Goal: Task Accomplishment & Management: Use online tool/utility

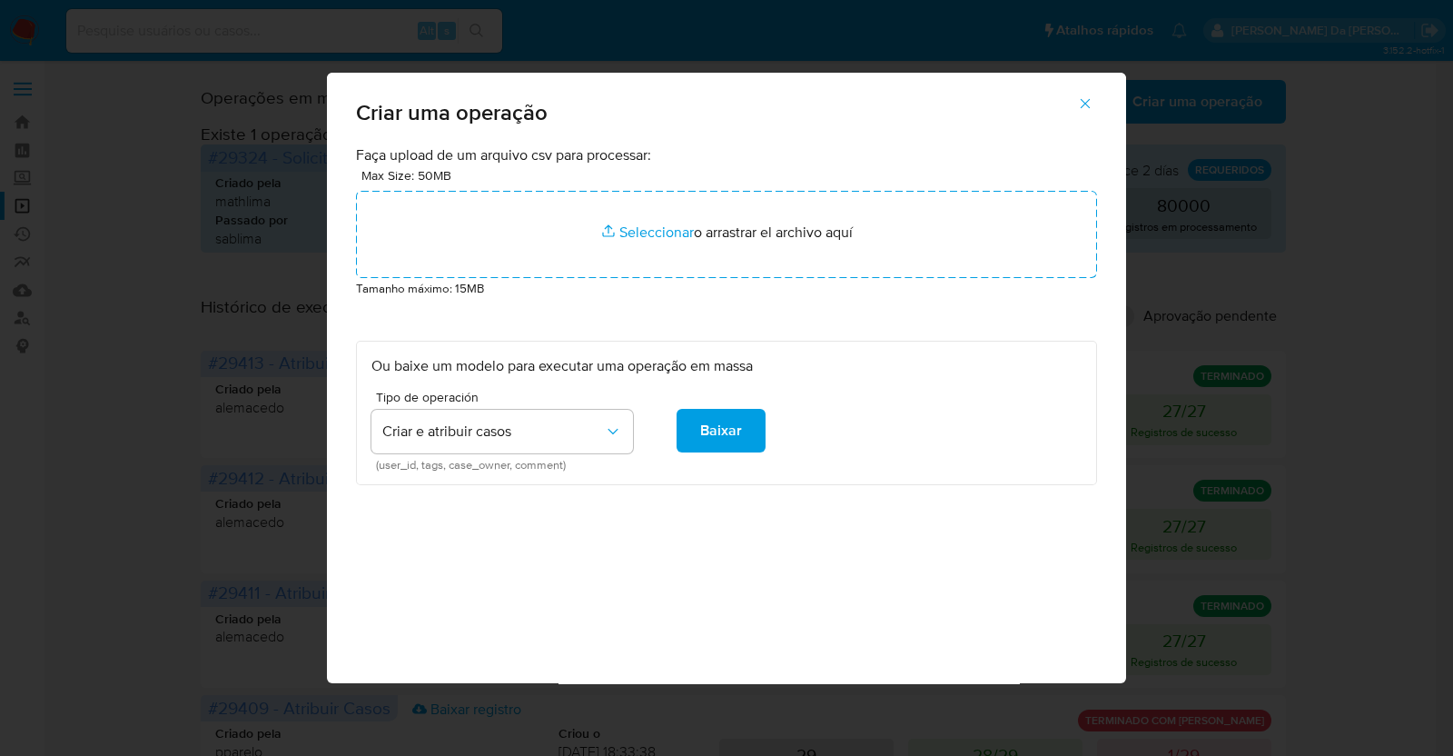
click at [904, 724] on div "Criar uma operação Faça upload de um arquivo csv para processar: Max Size: 50MB…" at bounding box center [726, 378] width 1453 height 756
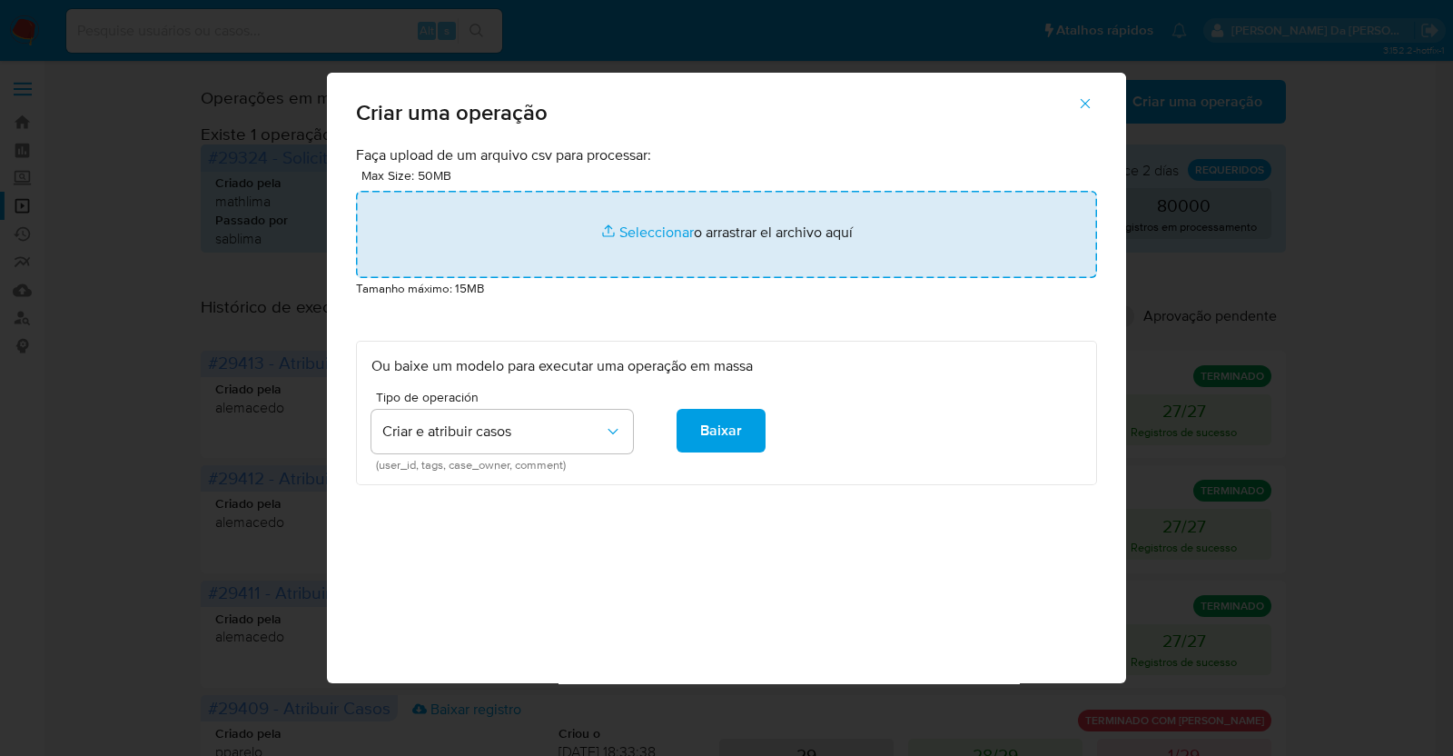
click at [662, 239] on input "file" at bounding box center [726, 234] width 741 height 87
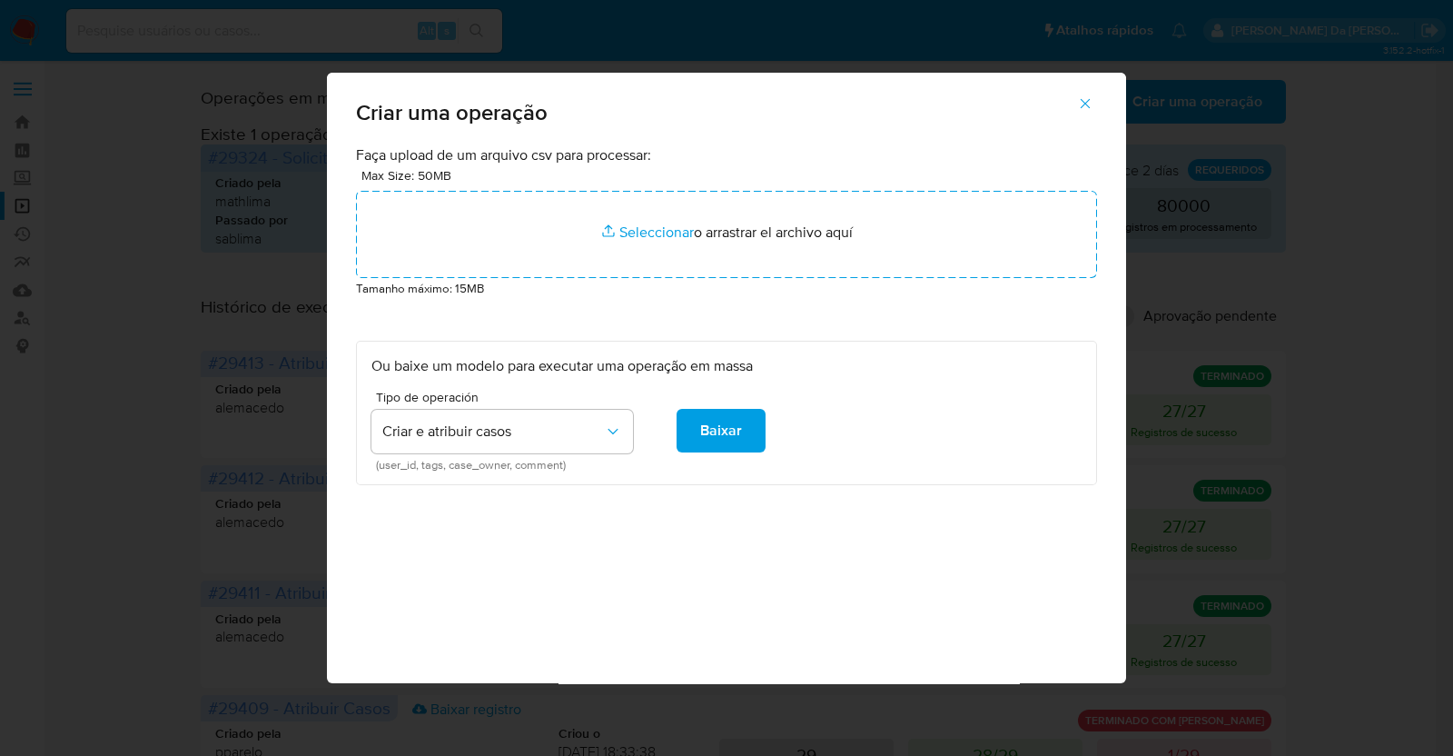
click at [1086, 97] on icon "button" at bounding box center [1085, 103] width 16 height 16
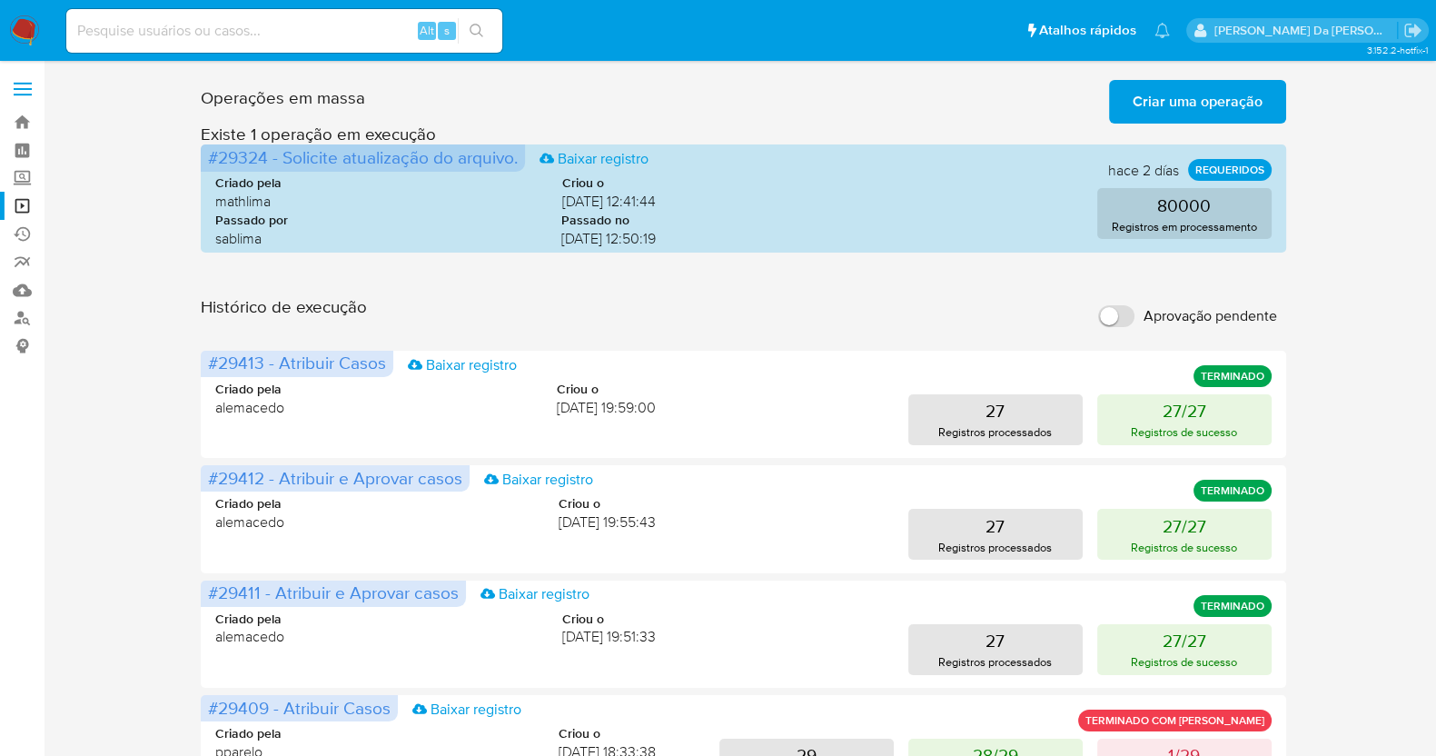
click at [26, 26] on img at bounding box center [24, 30] width 31 height 31
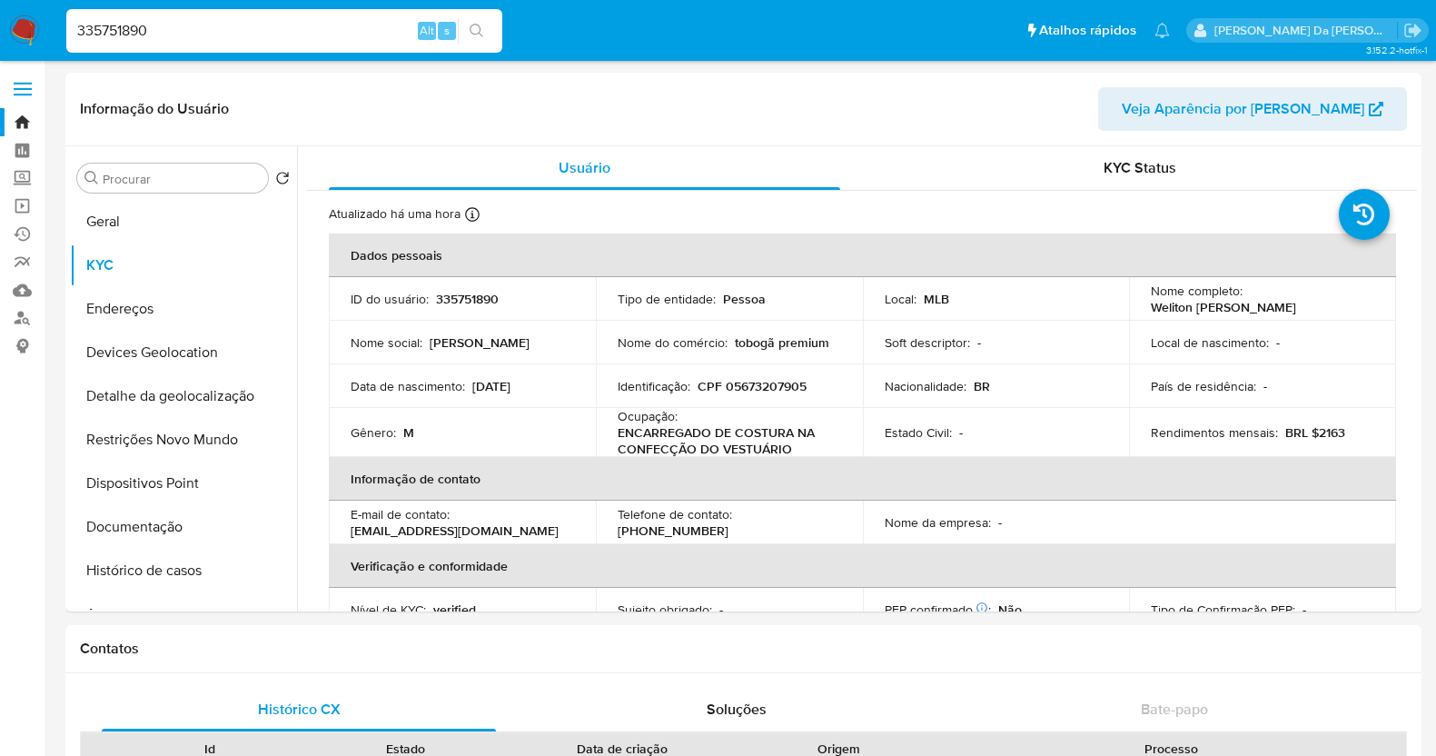
select select "10"
click at [25, 182] on label "Screening" at bounding box center [108, 178] width 216 height 28
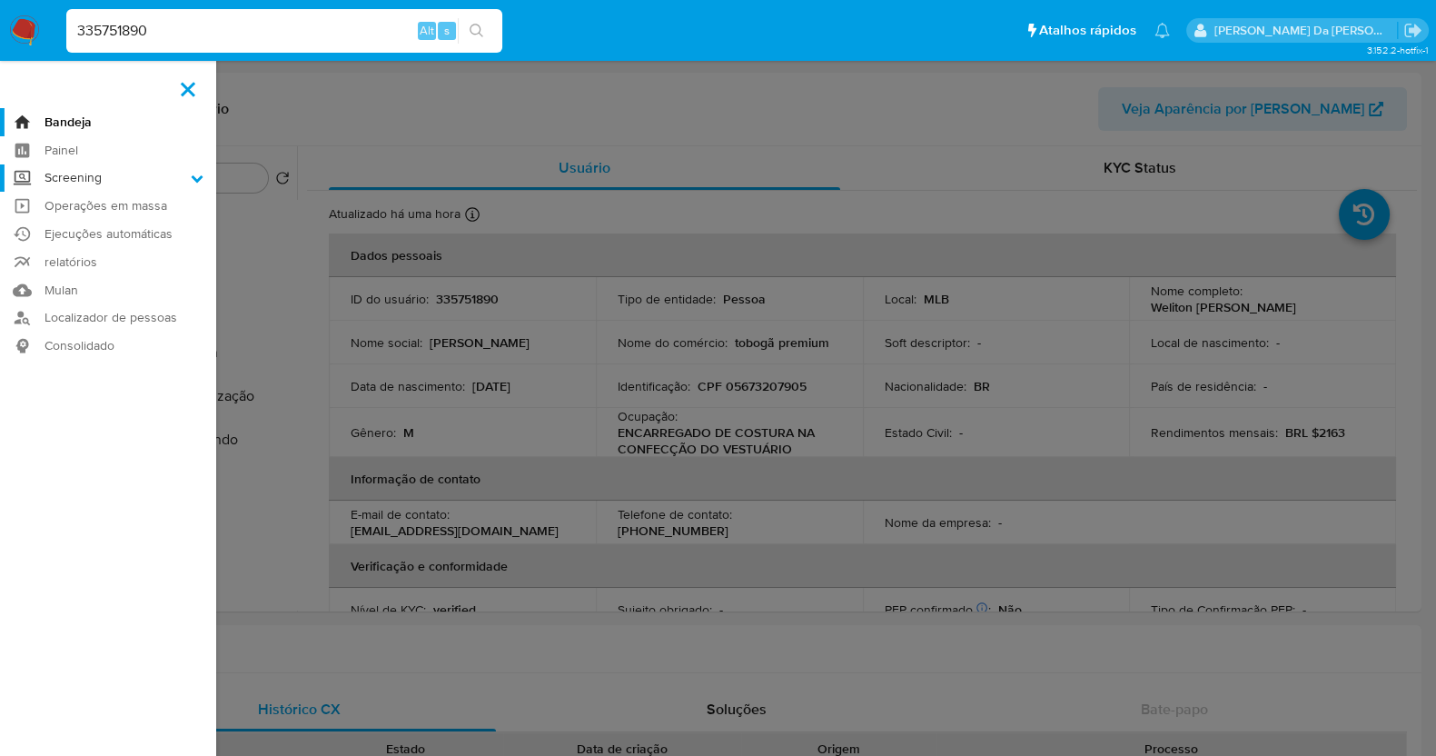
click at [0, 0] on input "Screening" at bounding box center [0, 0] width 0 height 0
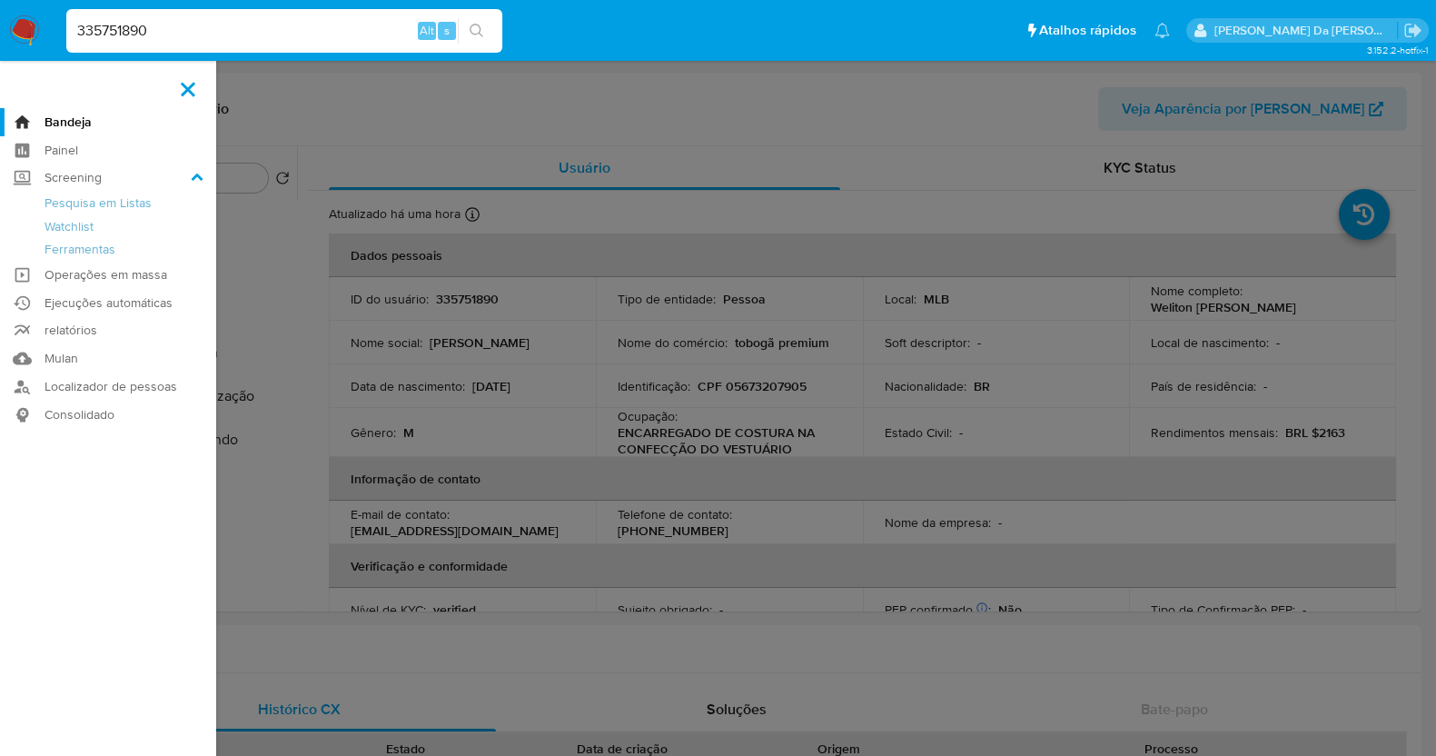
click at [198, 88] on label at bounding box center [187, 89] width 45 height 38
click at [0, 0] on input "checkbox" at bounding box center [0, 0] width 0 height 0
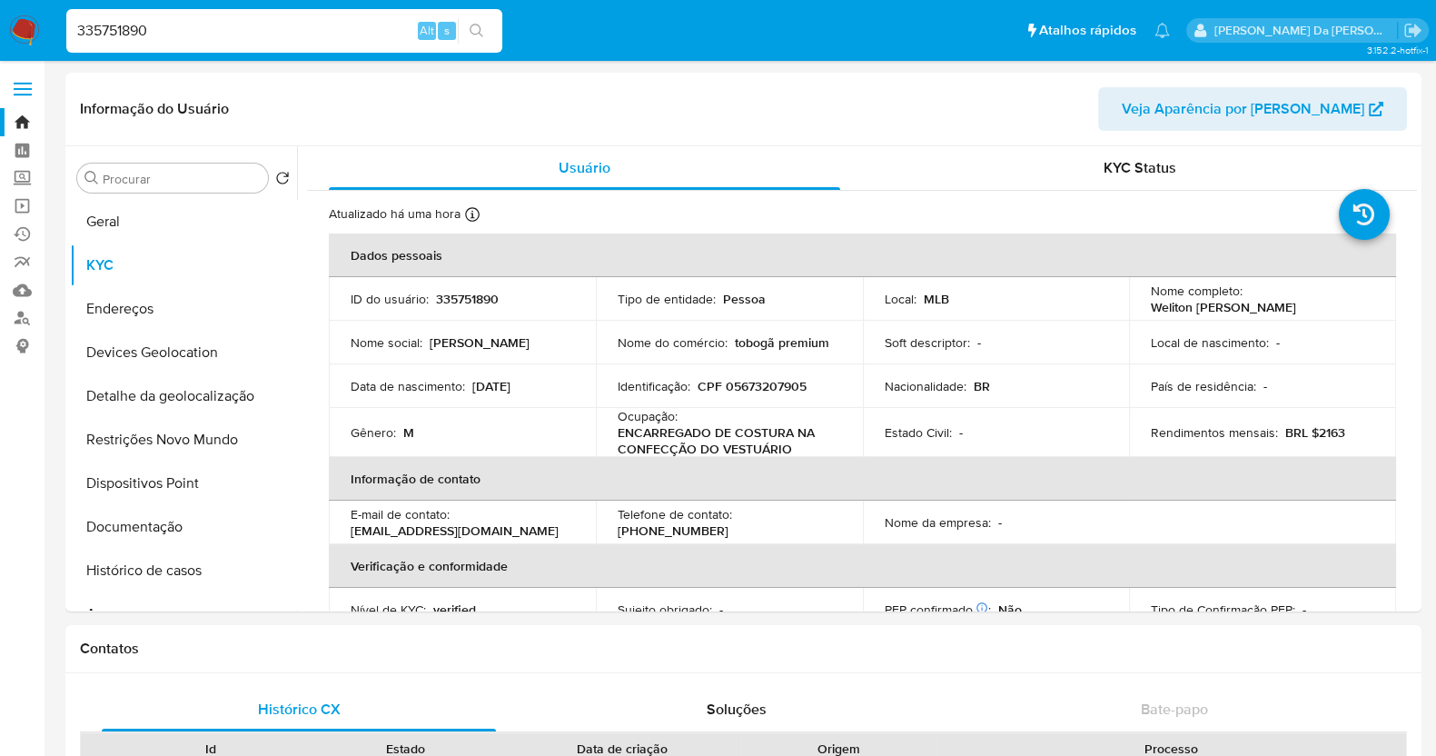
click at [286, 33] on input "335751890" at bounding box center [284, 31] width 436 height 24
paste input "97fa56b7b8372d548bdf1d33d9641d57"
type input "97fa56b7b8372d548bdf1d33d9641d57"
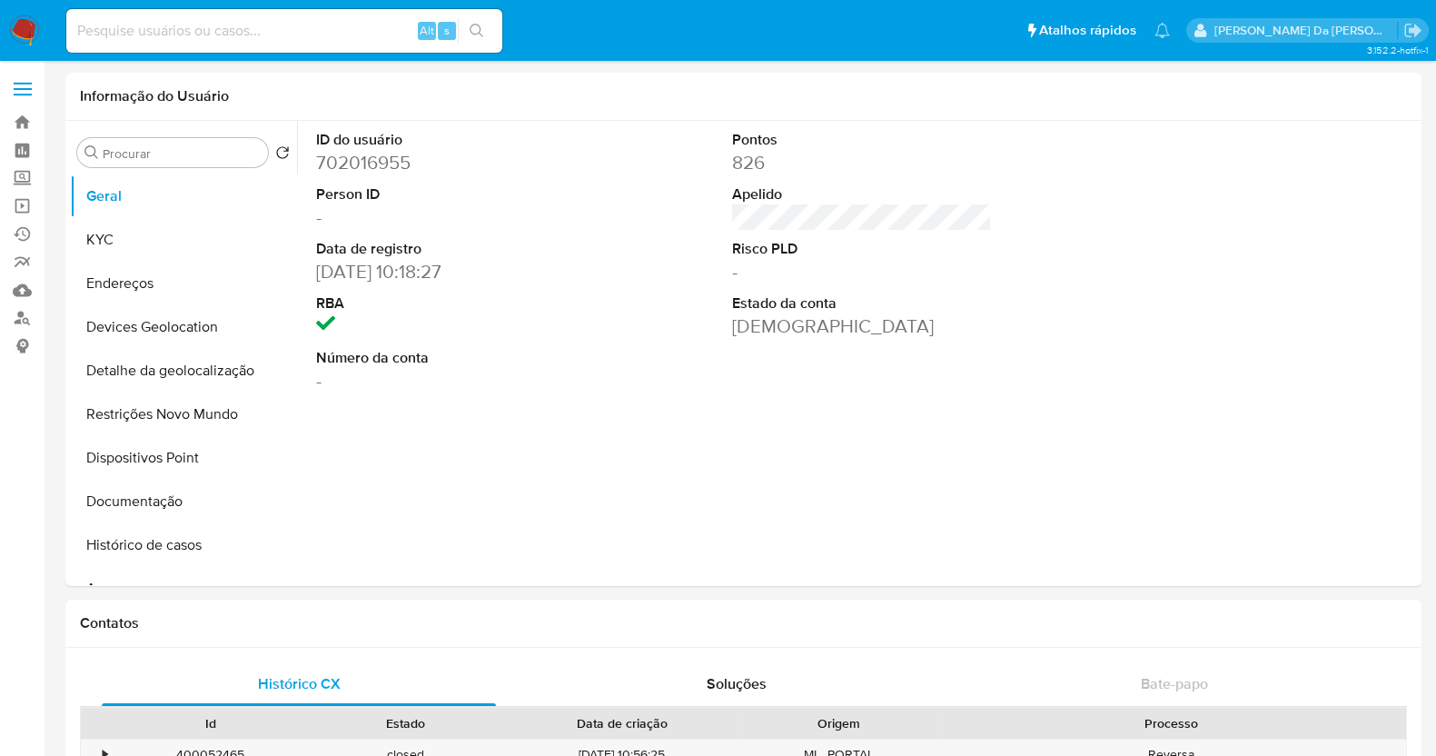
click at [35, 20] on img at bounding box center [24, 30] width 31 height 31
click at [32, 25] on img at bounding box center [24, 30] width 31 height 31
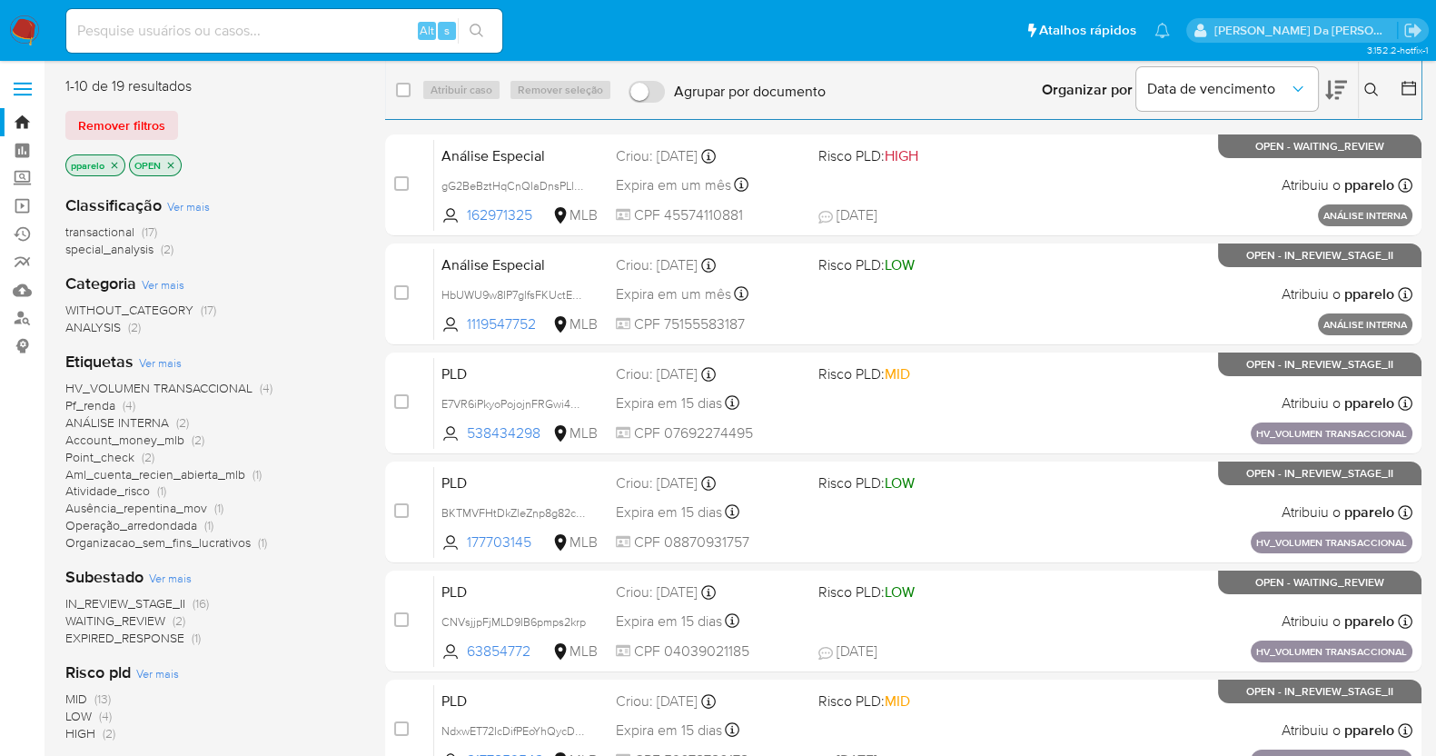
click at [114, 165] on icon "close-filter" at bounding box center [115, 165] width 6 height 6
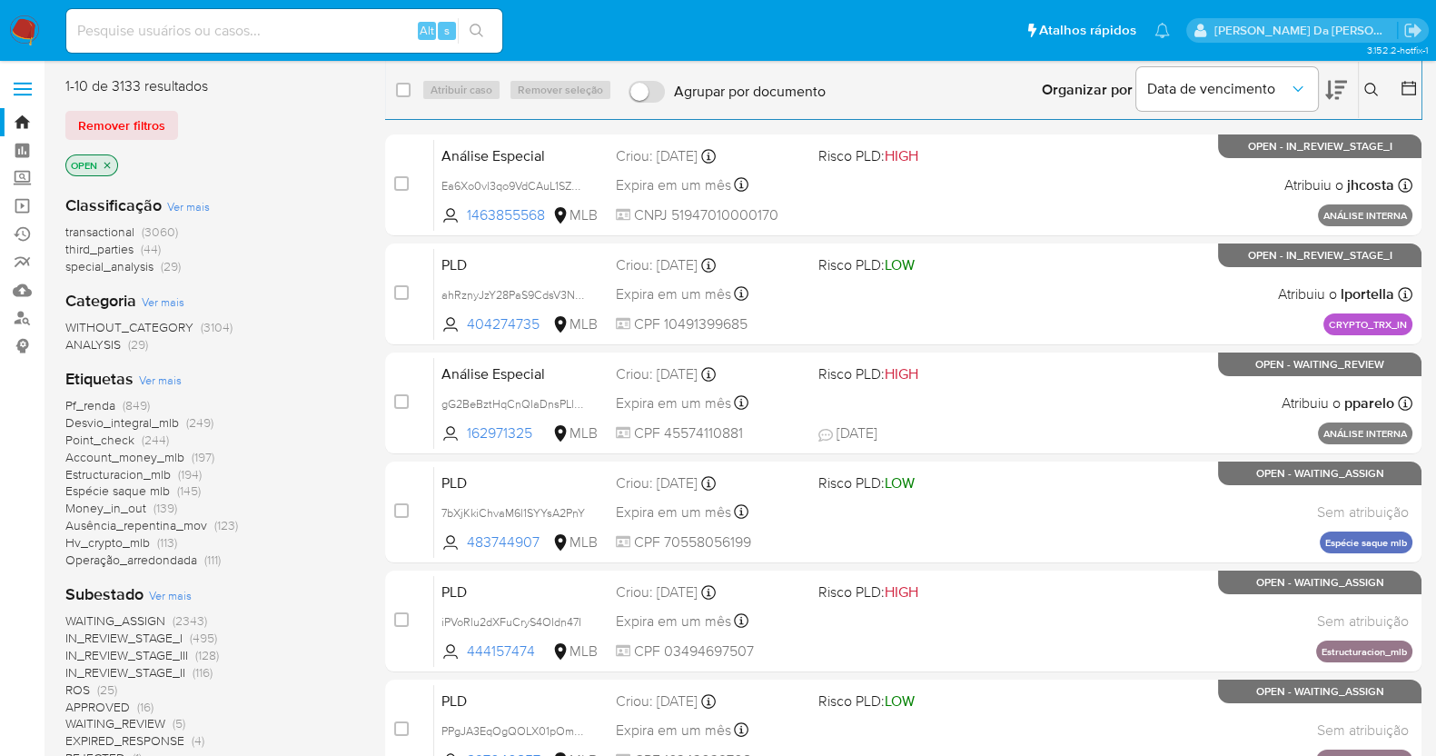
click at [107, 167] on icon "close-filter" at bounding box center [107, 165] width 11 height 11
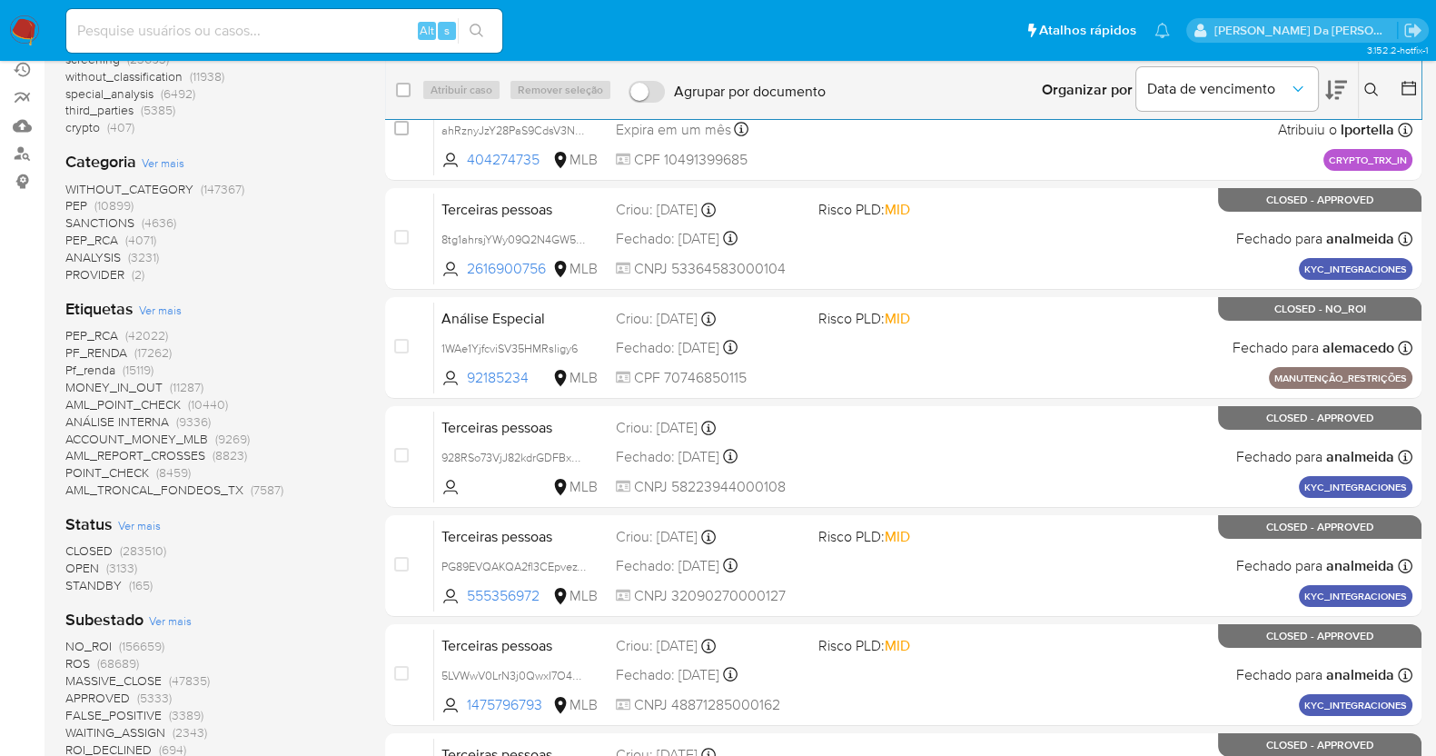
scroll to position [226, 0]
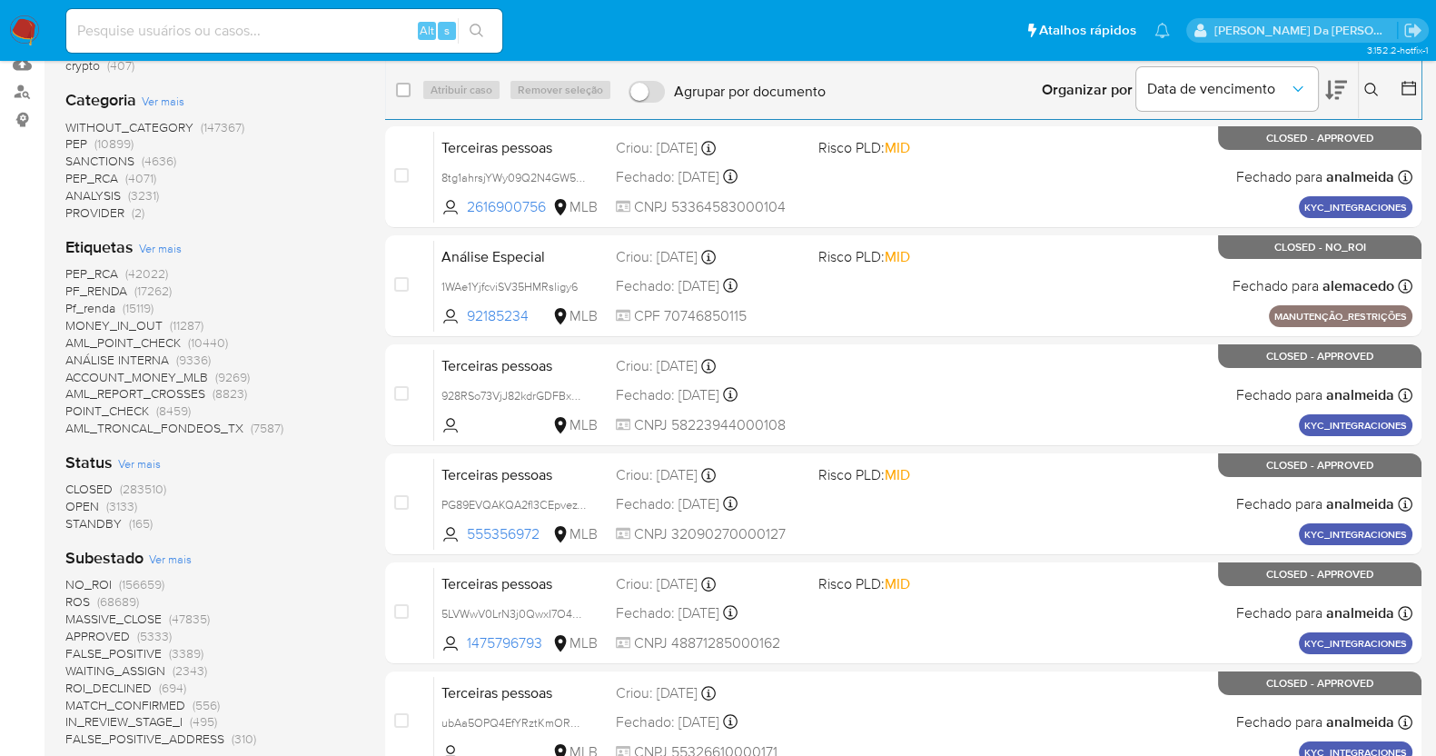
click at [160, 240] on span "Ver mais" at bounding box center [160, 248] width 43 height 16
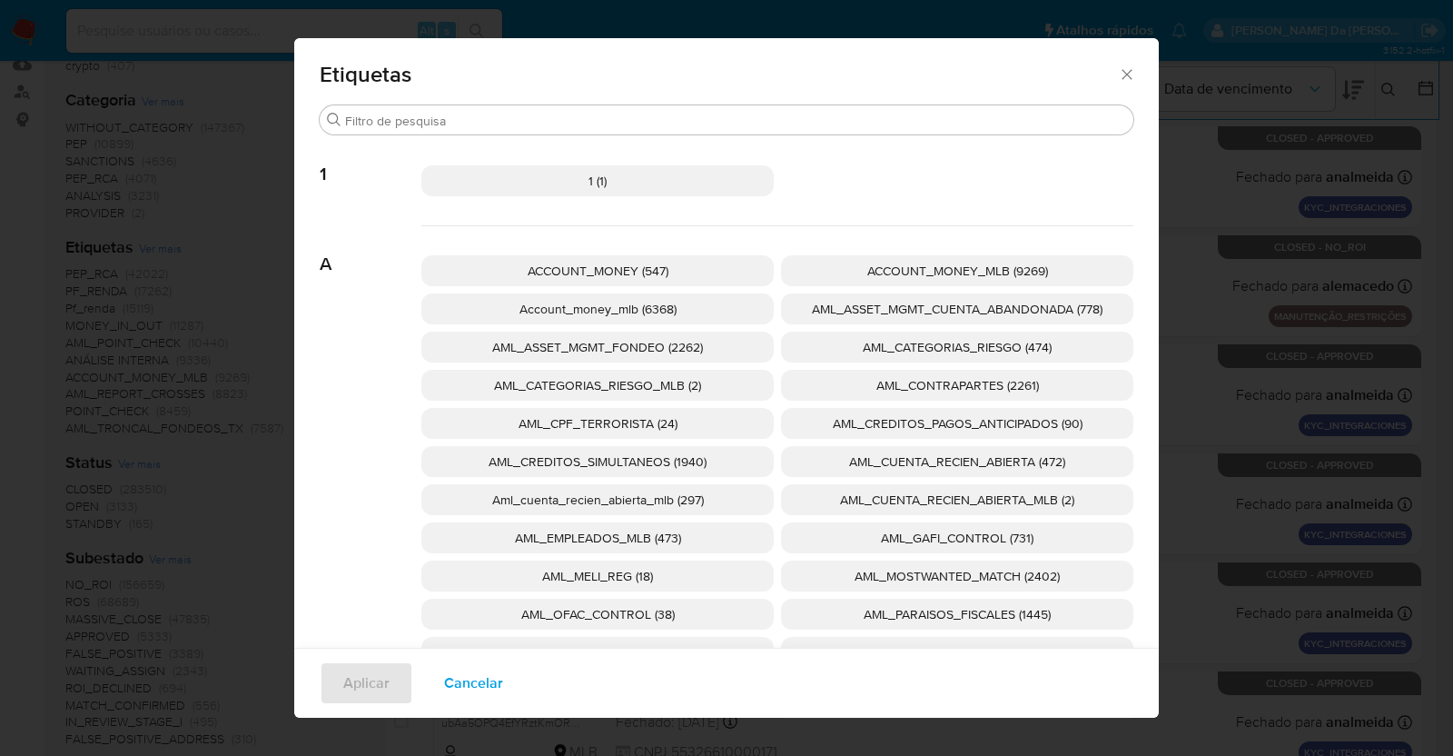
click at [159, 248] on div "Etiquetas Buscar 1 1 (1) A ACCOUNT_MONEY (547) ACCOUNT_MONEY_MLB (9269) Account…" at bounding box center [726, 378] width 1453 height 756
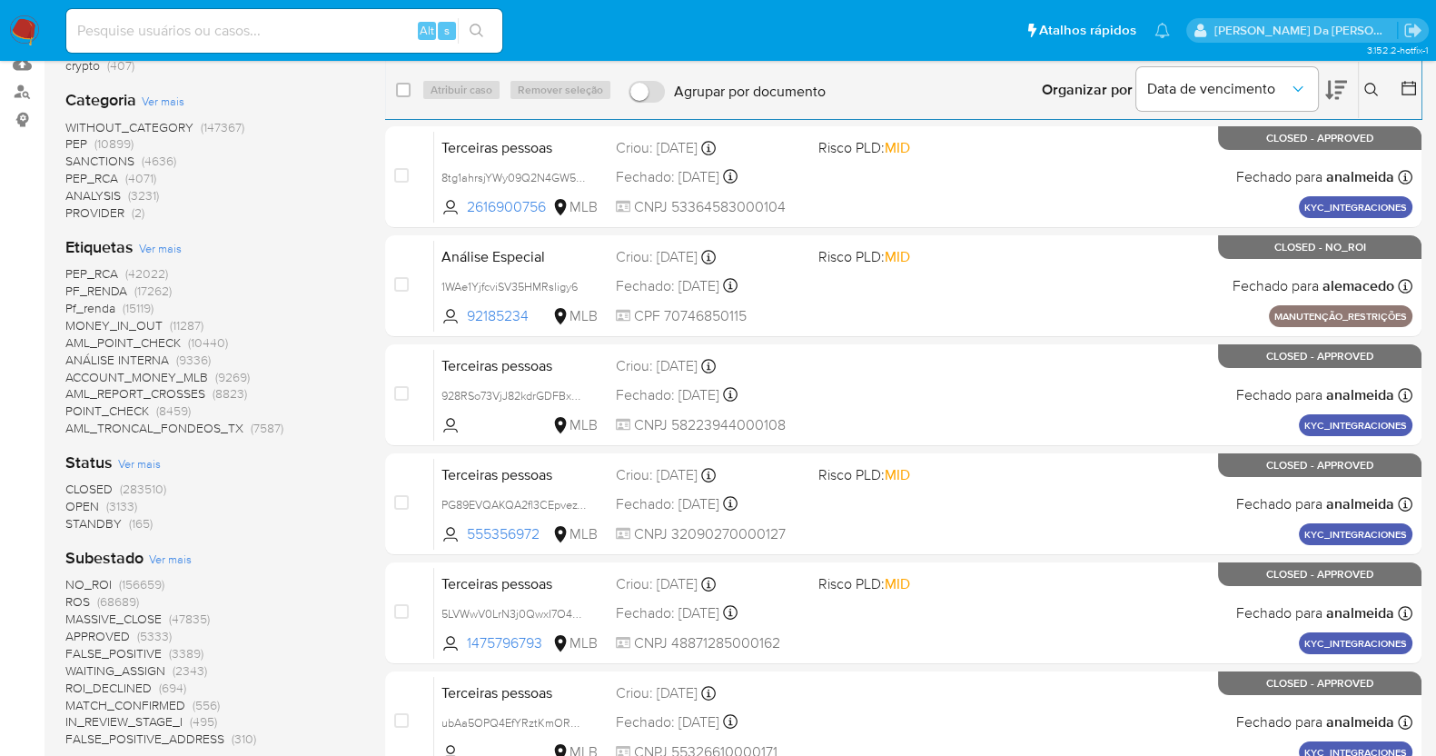
click at [159, 248] on span "Ver mais" at bounding box center [160, 248] width 43 height 16
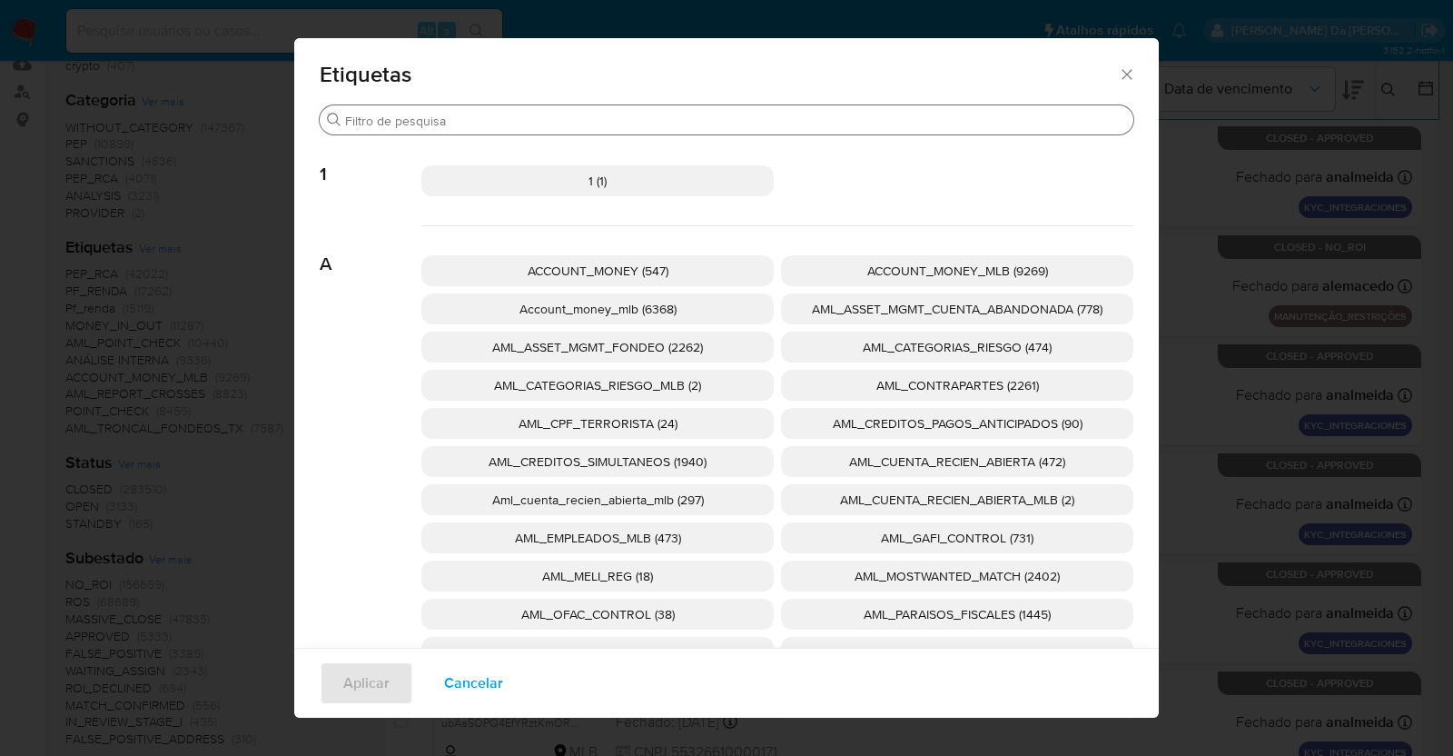
click at [468, 130] on div "Buscar" at bounding box center [727, 119] width 814 height 29
click at [471, 123] on input "Buscar" at bounding box center [735, 121] width 781 height 16
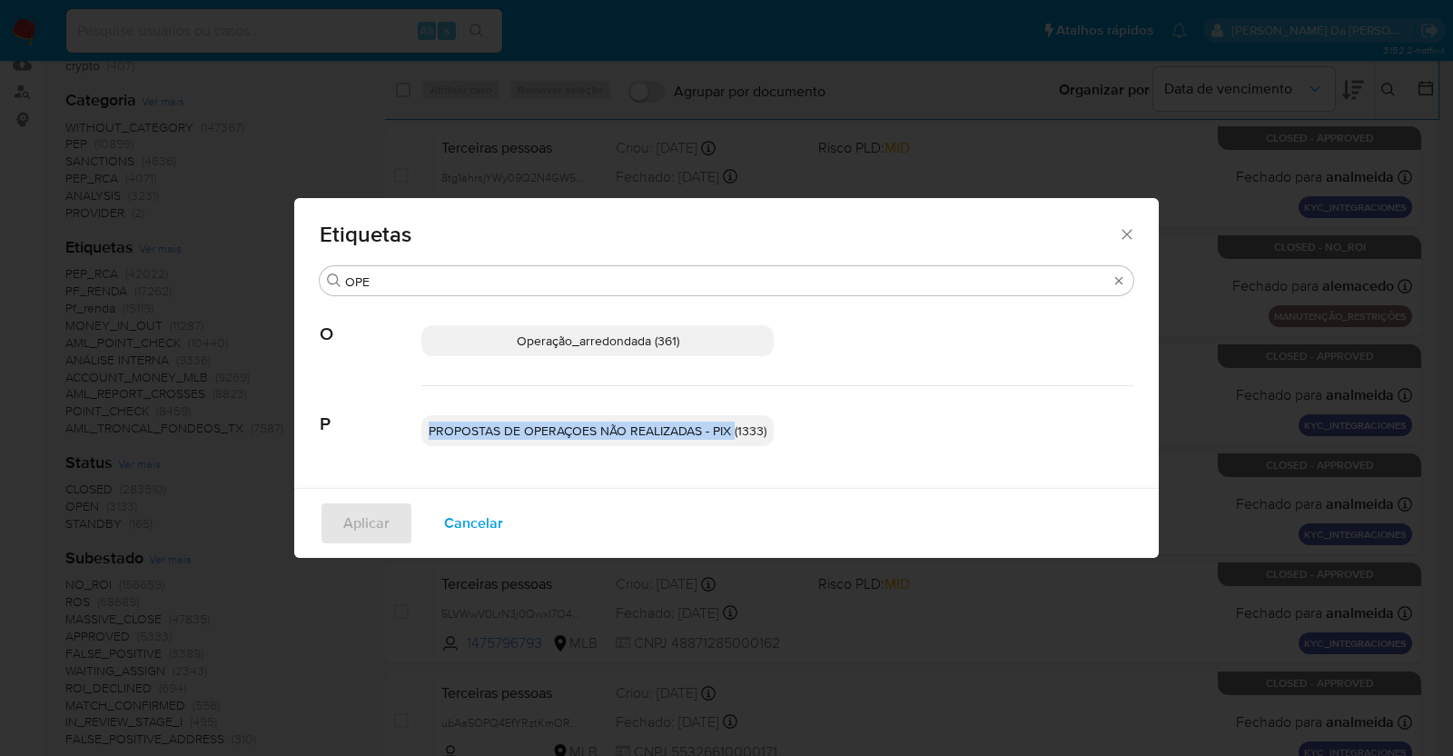
drag, startPoint x: 427, startPoint y: 432, endPoint x: 733, endPoint y: 431, distance: 306.0
click at [733, 431] on p "PROPOSTAS DE OPERAÇOES NÃO REALIZADAS - PIX (1333)" at bounding box center [597, 430] width 352 height 31
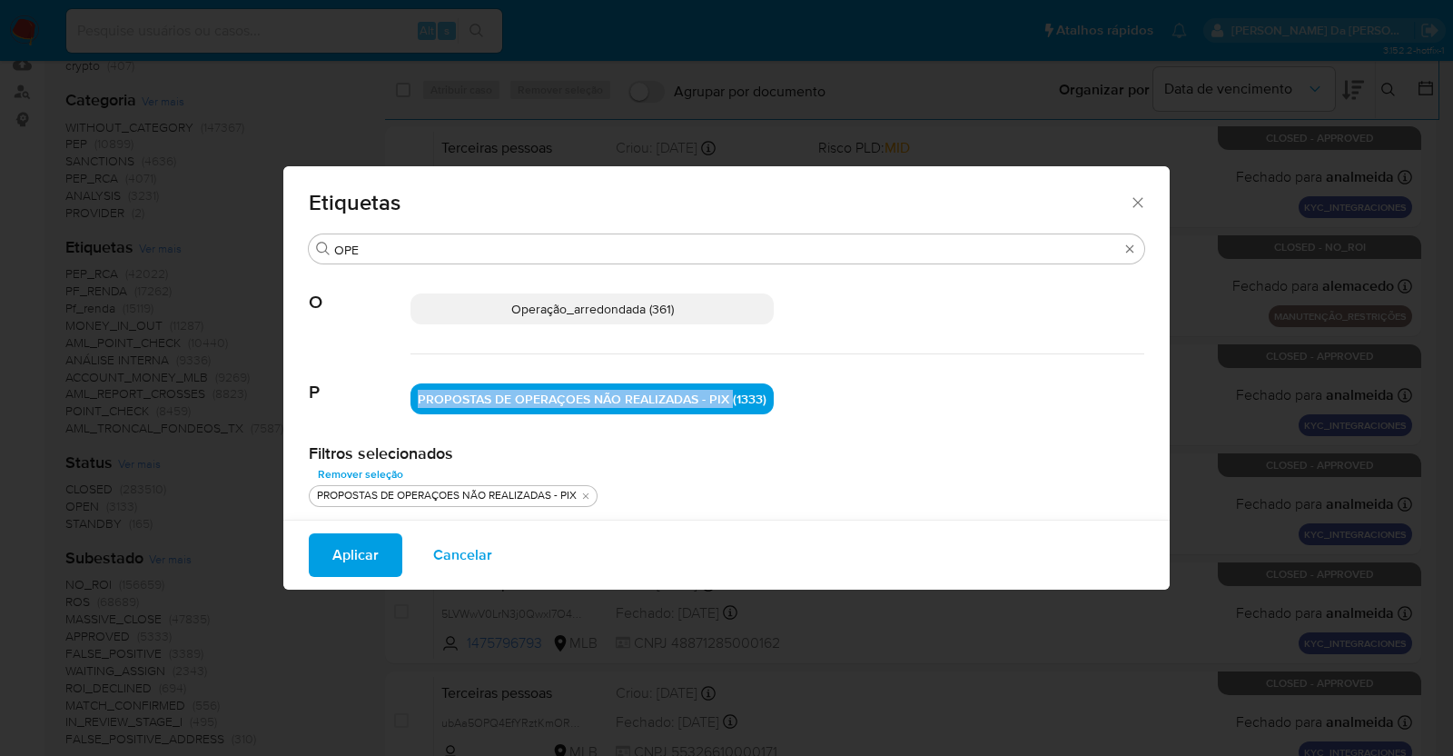
copy span "PROPOSTAS DE OPERAÇOES NÃO REALIZADAS - PIX"
drag, startPoint x: 418, startPoint y: 399, endPoint x: 726, endPoint y: 401, distance: 308.8
click at [726, 401] on p "PROPOSTAS DE OPERAÇOES NÃO REALIZADAS - PIX (1333)" at bounding box center [591, 398] width 363 height 31
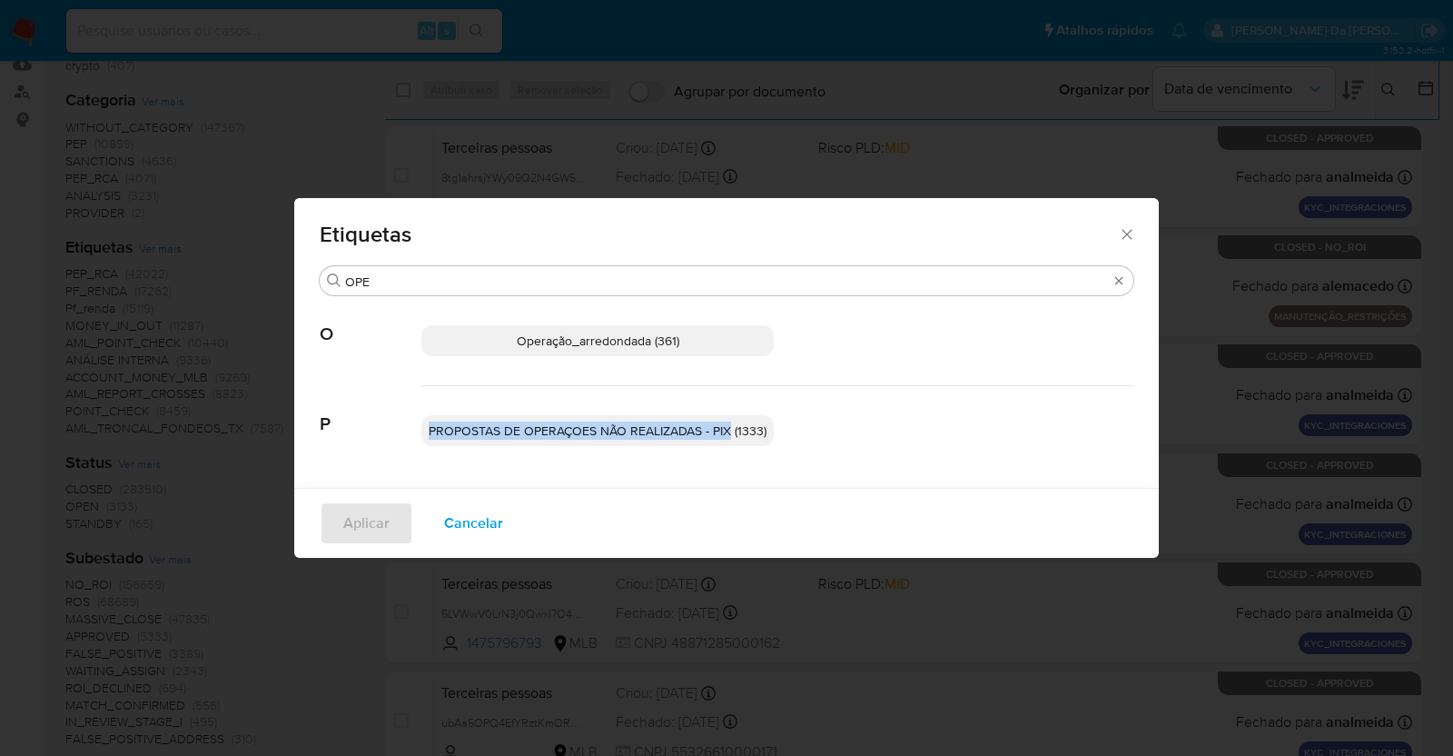
copy span "PROPOSTAS DE OPERAÇOES NÃO REALIZADAS - PIX"
click at [504, 279] on input "OPE" at bounding box center [726, 281] width 763 height 16
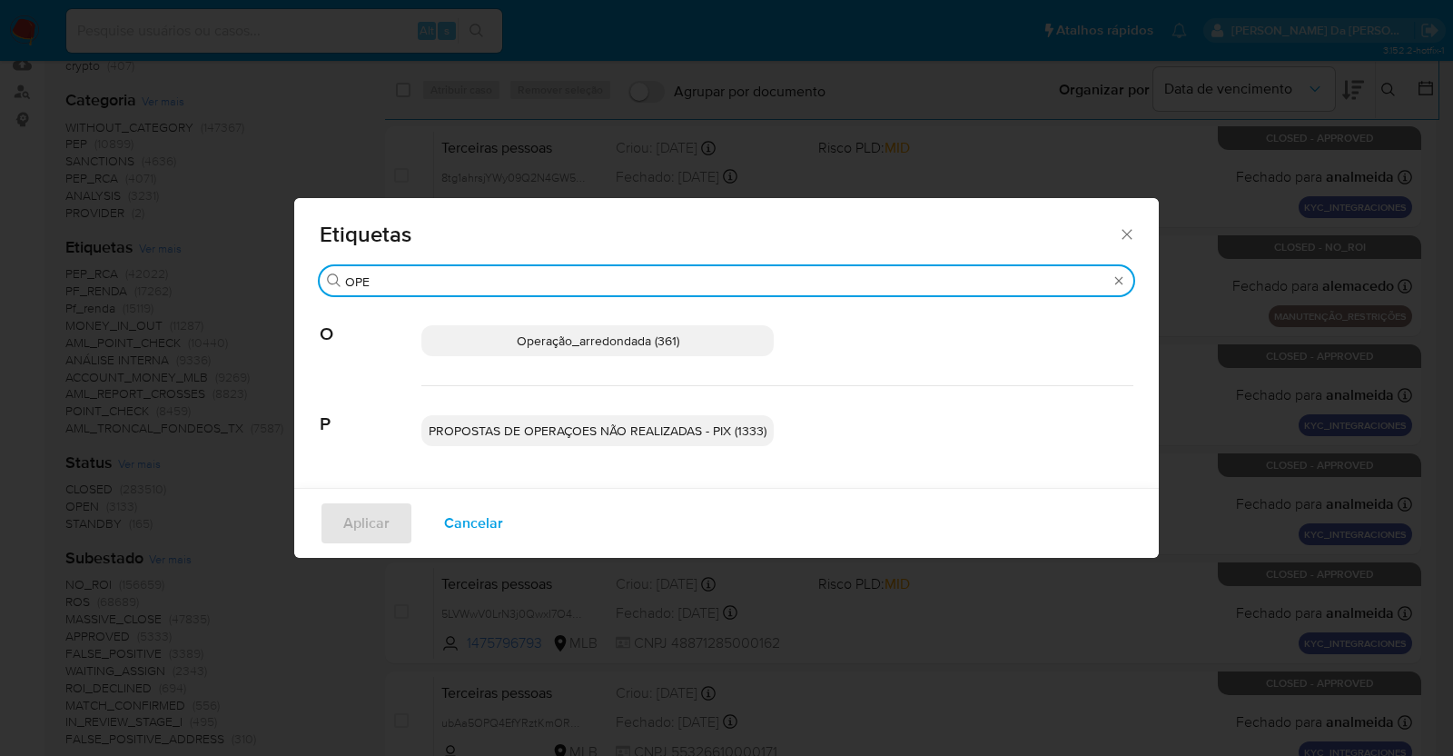
click at [504, 279] on input "OPE" at bounding box center [726, 281] width 763 height 16
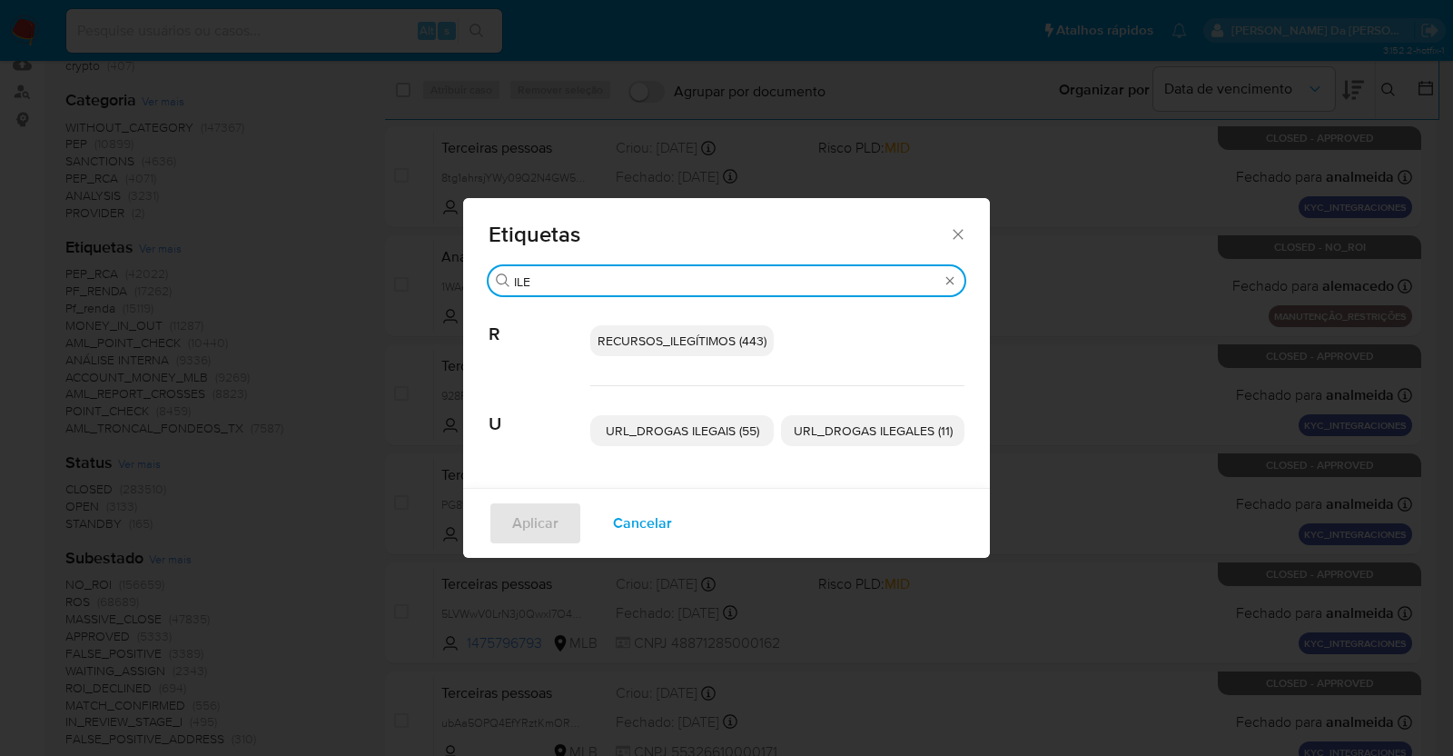
type input "ILE"
click at [667, 341] on span "RECURSOS_ILEGÍTIMOS (443)" at bounding box center [682, 340] width 169 height 18
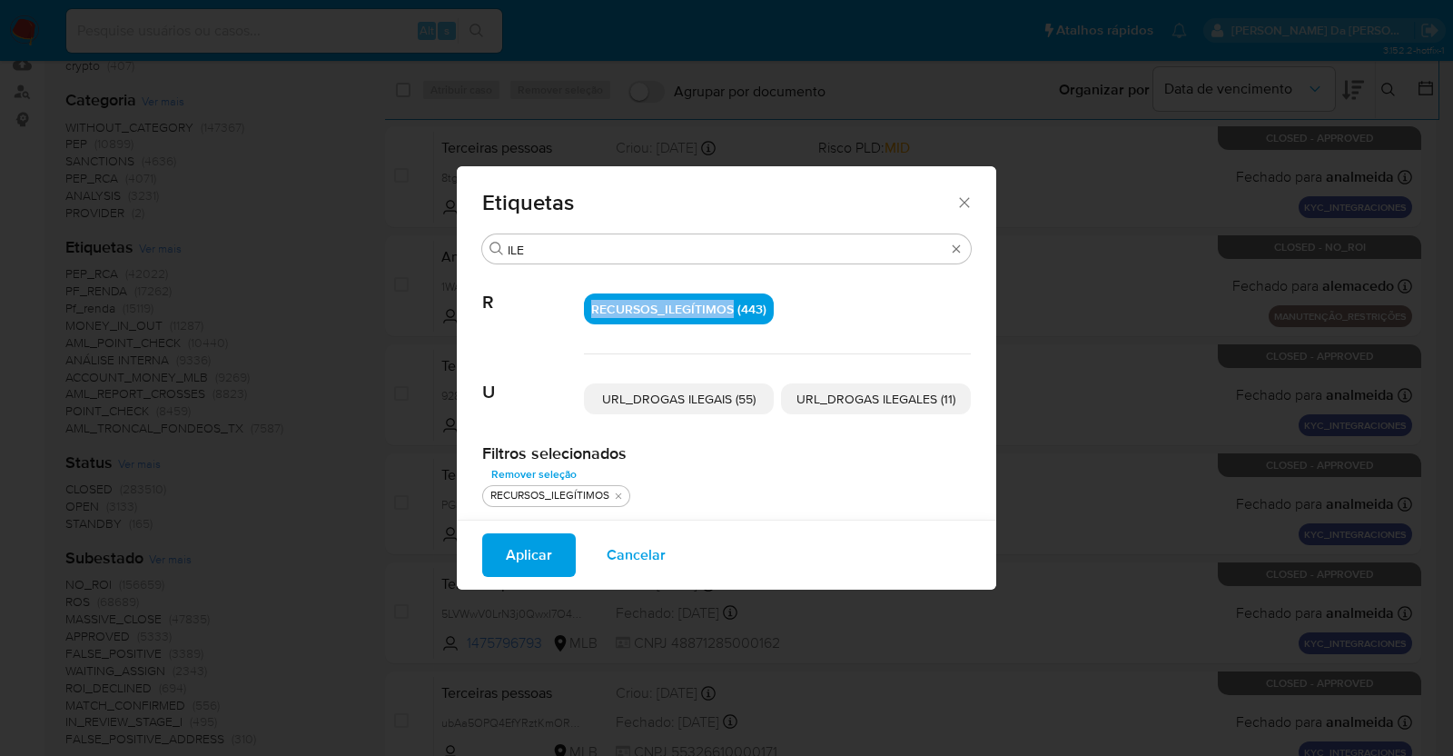
drag, startPoint x: 626, startPoint y: 315, endPoint x: 731, endPoint y: 316, distance: 105.3
click at [734, 316] on p "RECURSOS_ILEGÍTIMOS (443)" at bounding box center [679, 308] width 190 height 31
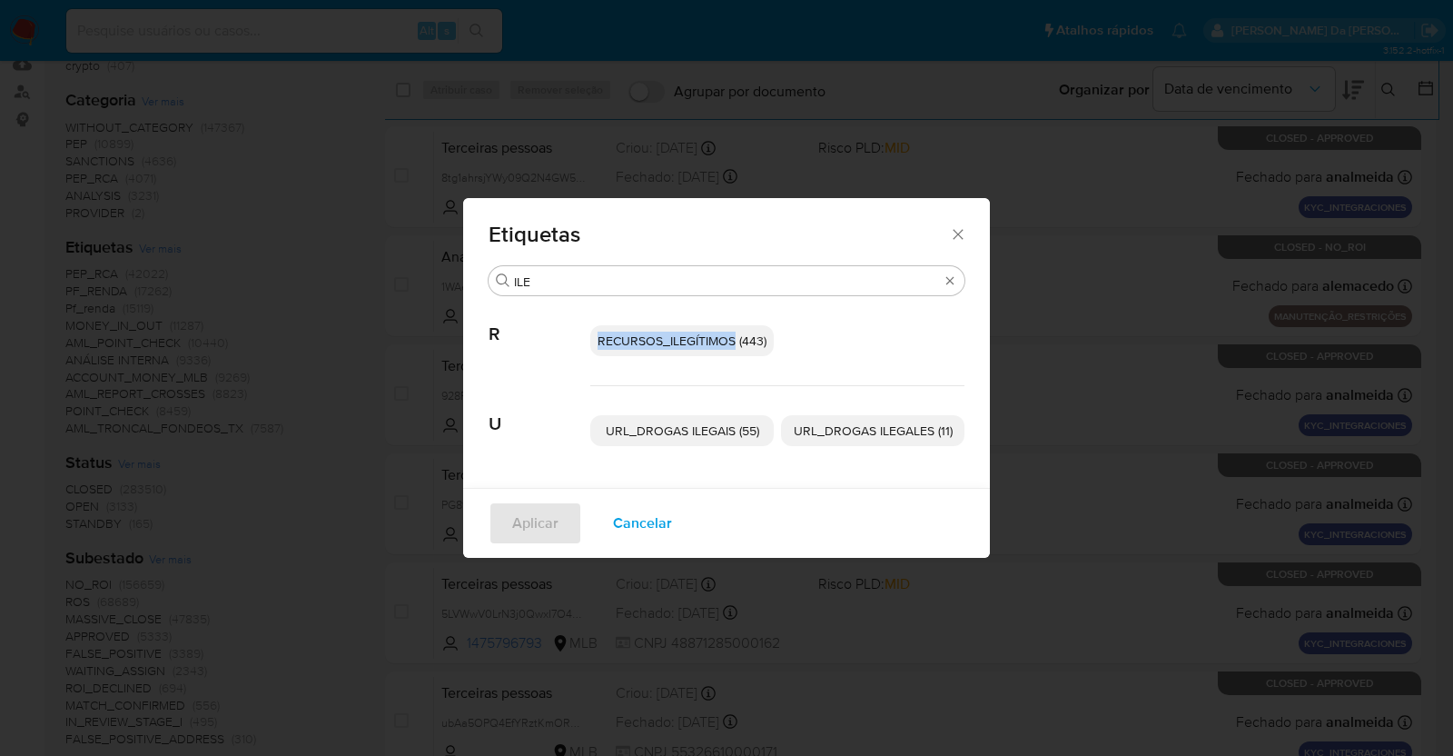
copy span "RECURSOS_ILEGÍTIMOS"
click at [254, 259] on div "Etiquetas Buscar ILE R RECURSOS_ILEGÍTIMOS (443) U URL_DROGAS ILEGAIS (55) URL_…" at bounding box center [726, 378] width 1453 height 756
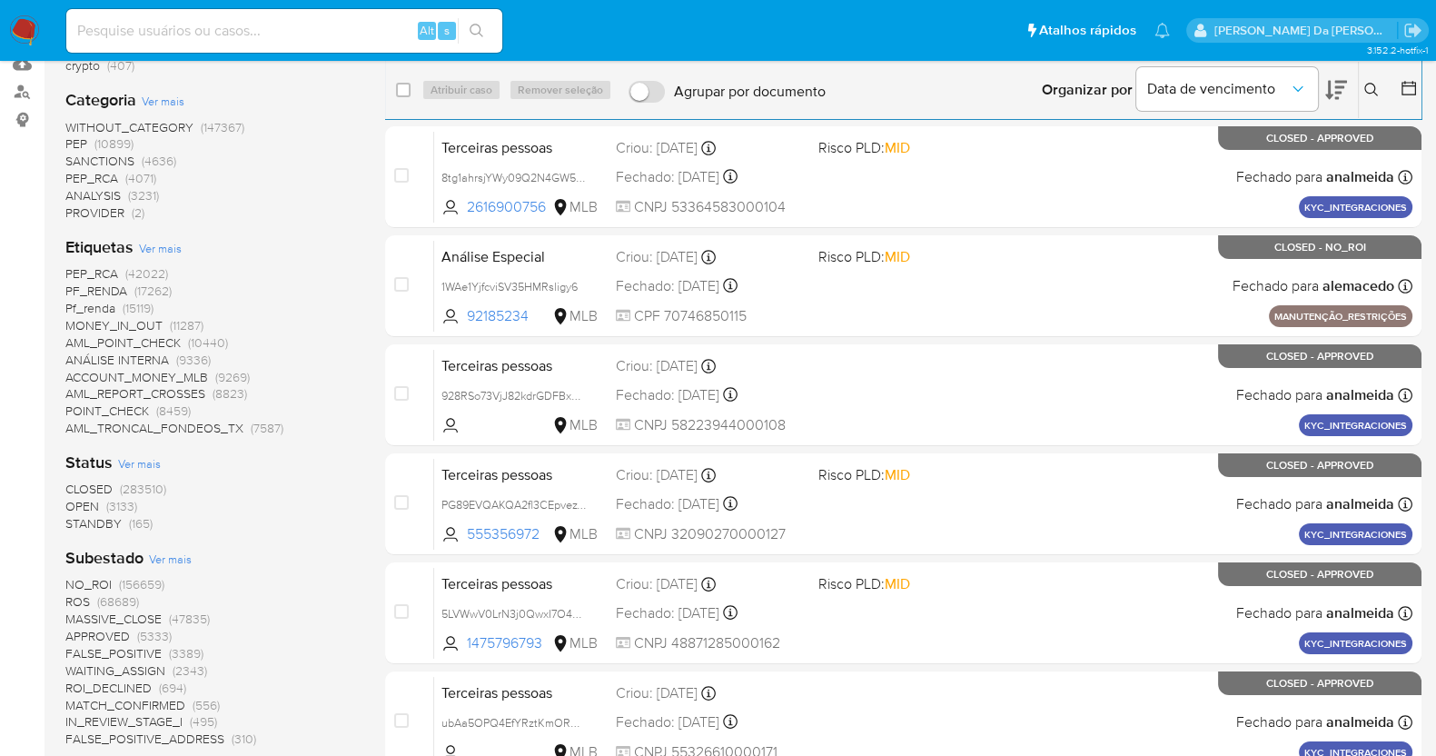
click at [246, 38] on input at bounding box center [284, 31] width 436 height 24
paste input "9715513409"
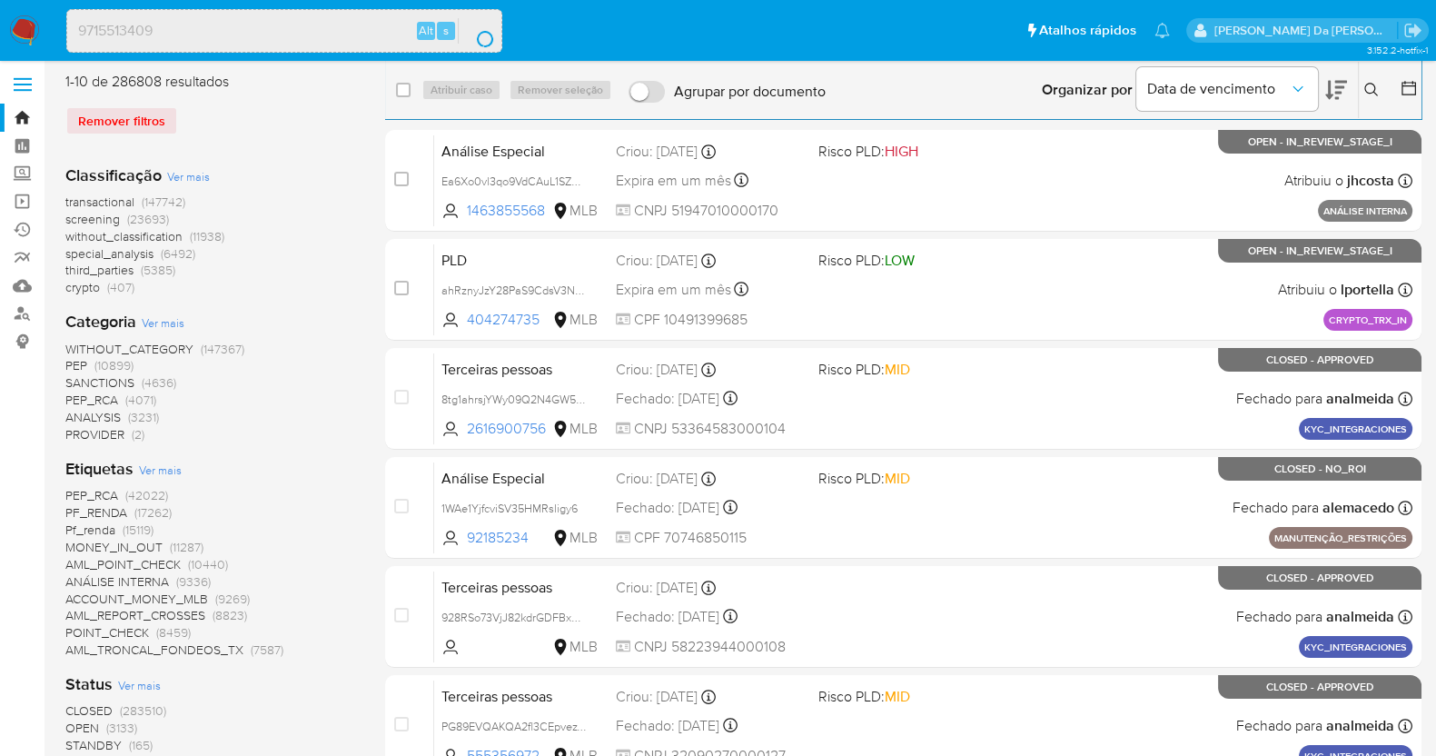
scroll to position [0, 0]
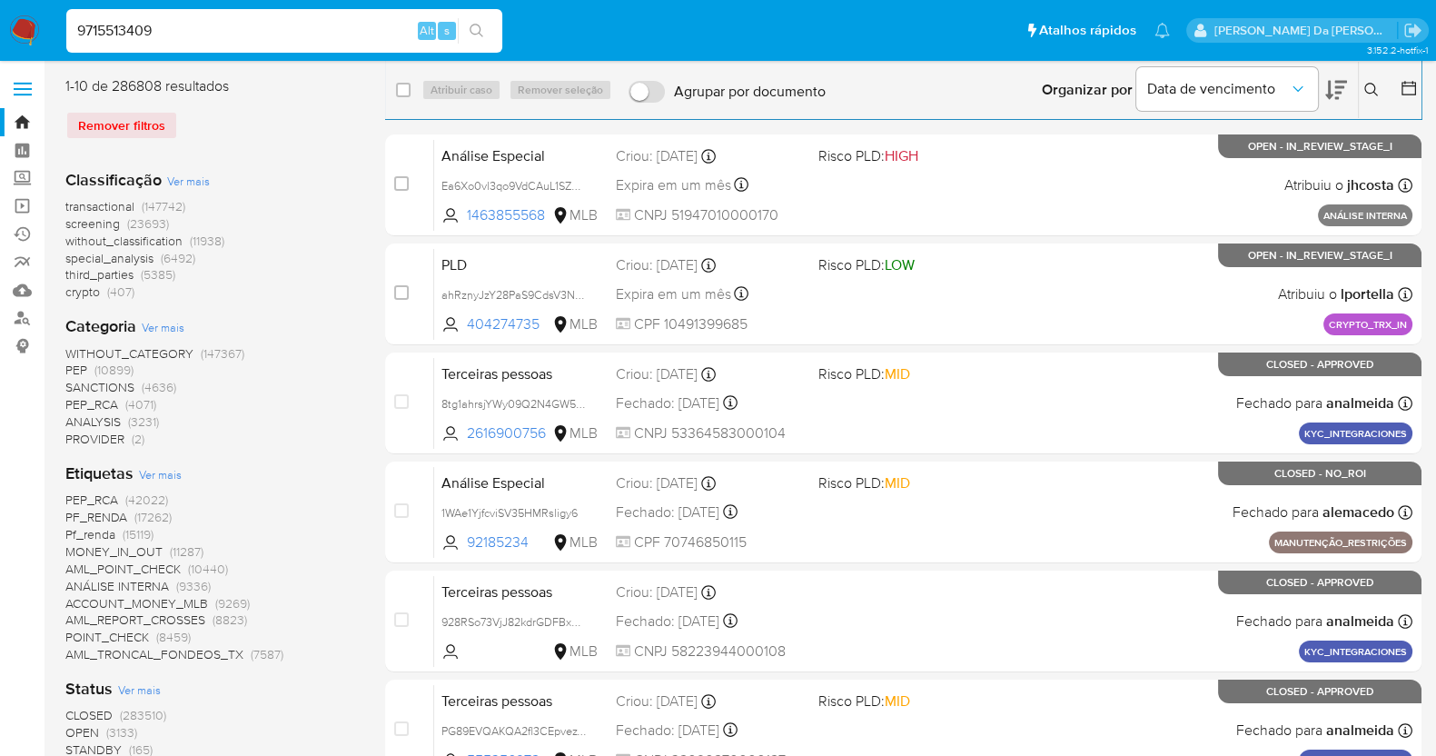
click at [245, 41] on input "9715513409" at bounding box center [284, 31] width 436 height 24
paste input "1772318694"
type input "1772318694"
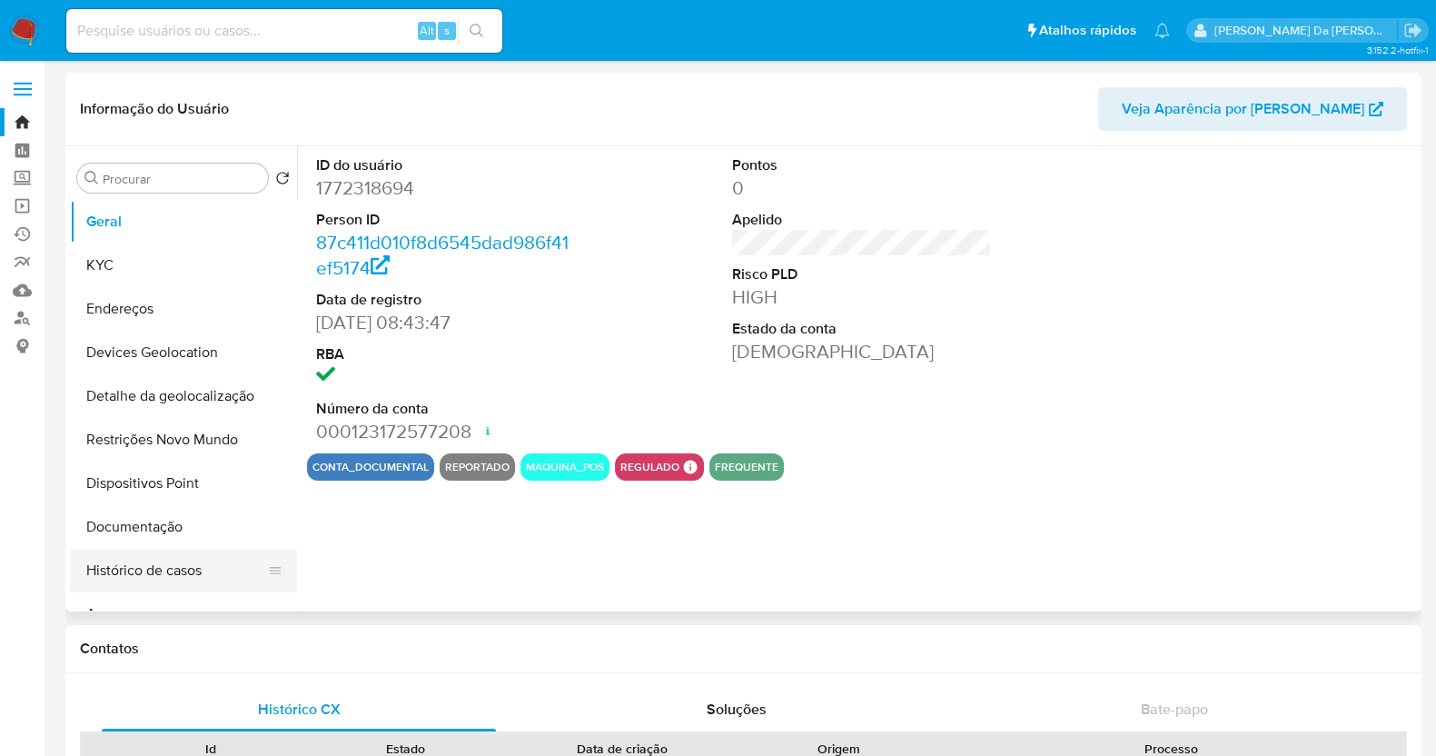
click at [135, 568] on button "Histórico de casos" at bounding box center [176, 571] width 212 height 44
select select "10"
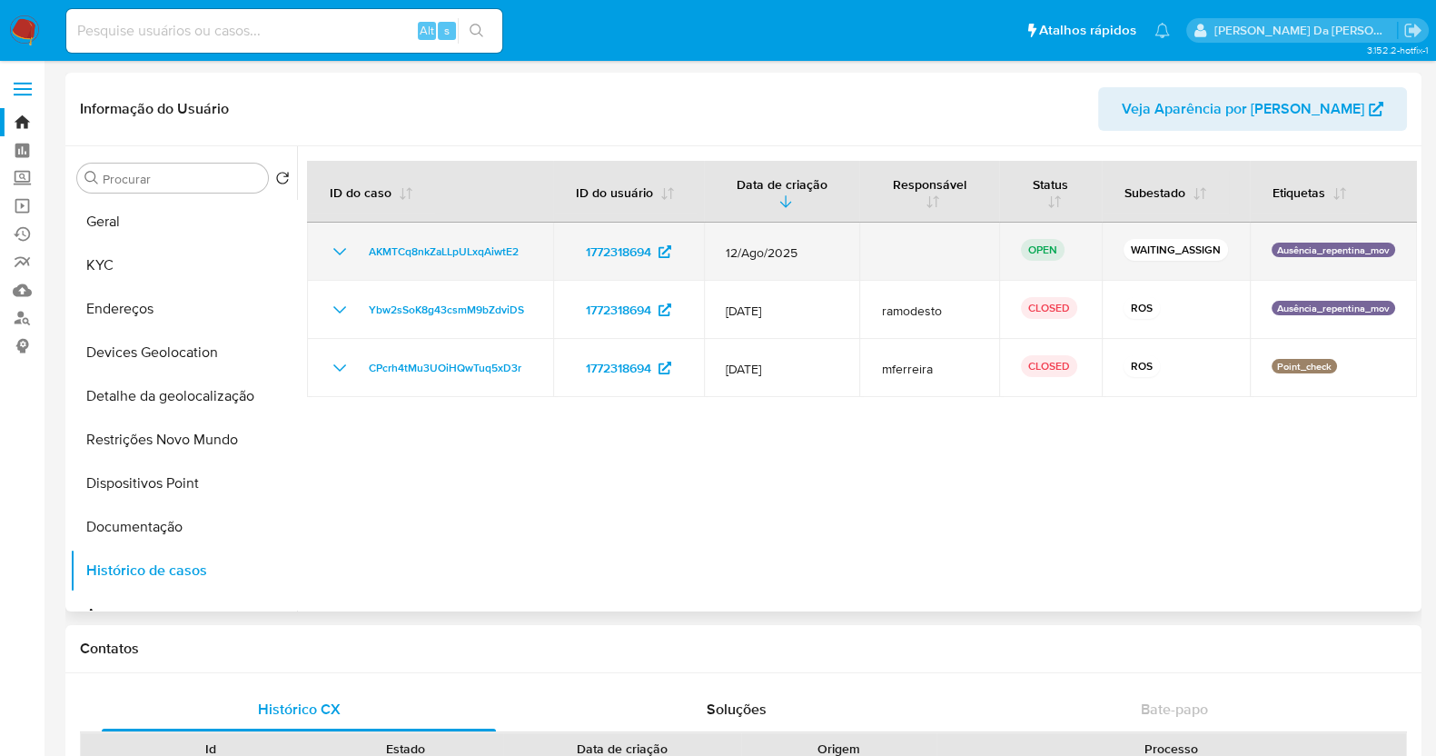
click at [533, 245] on td "AKMTCq8nkZaLLpULxqAiwtE2" at bounding box center [430, 251] width 246 height 58
click at [534, 245] on td "AKMTCq8nkZaLLpULxqAiwtE2" at bounding box center [430, 251] width 246 height 58
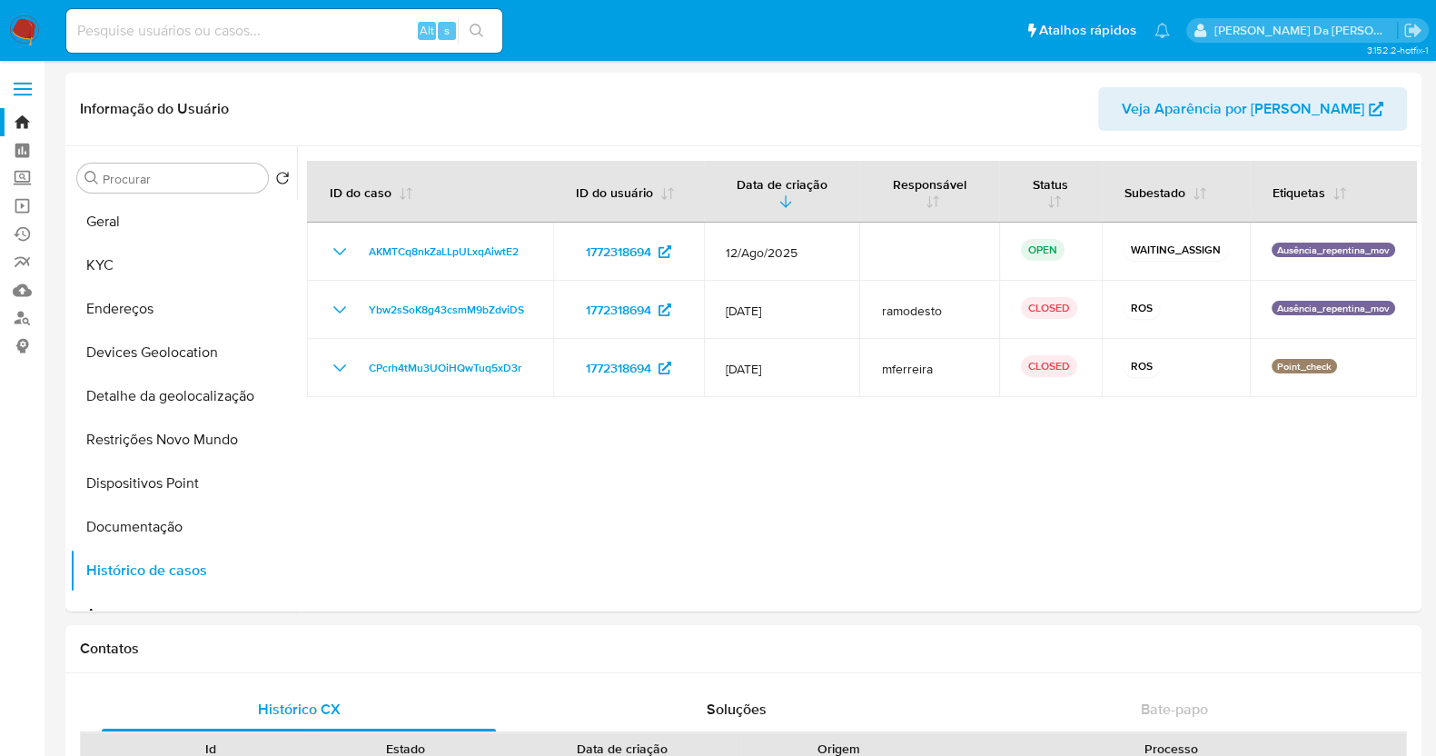
click at [337, 25] on input at bounding box center [284, 31] width 436 height 24
paste input "wDn3p0pDSSj8TmoBvynMmDyy"
type input "wDn3p0pDSSj8TmoBvynMmDyy"
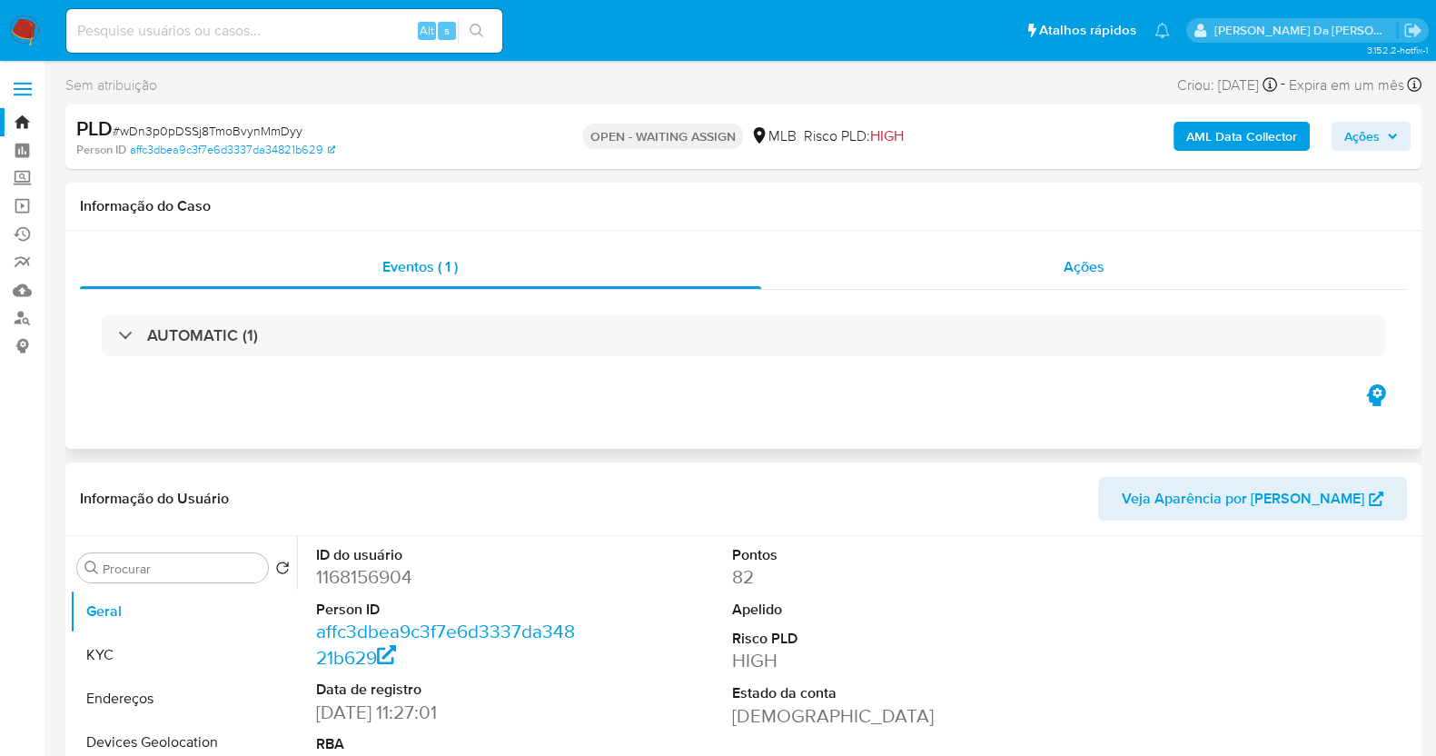
click at [1094, 273] on span "Ações" at bounding box center [1083, 266] width 41 height 21
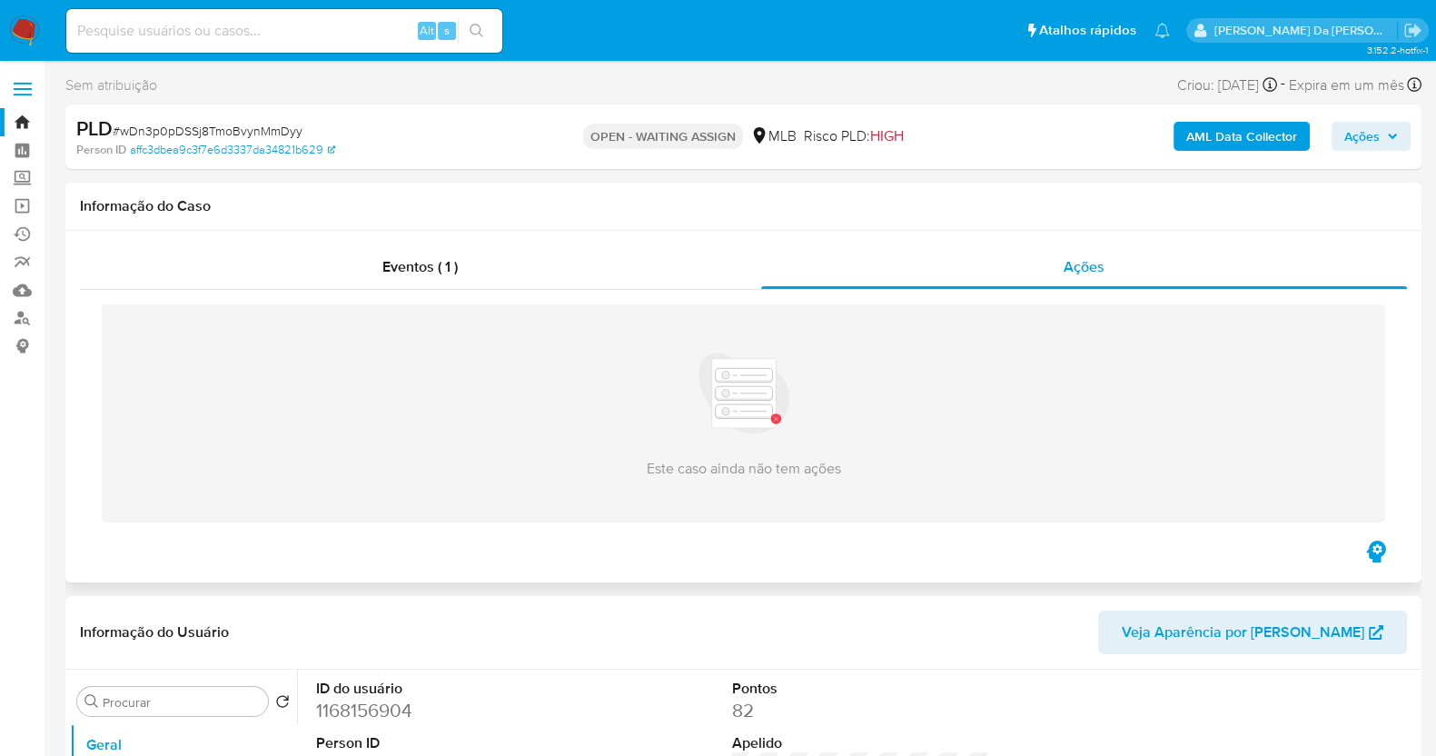
select select "10"
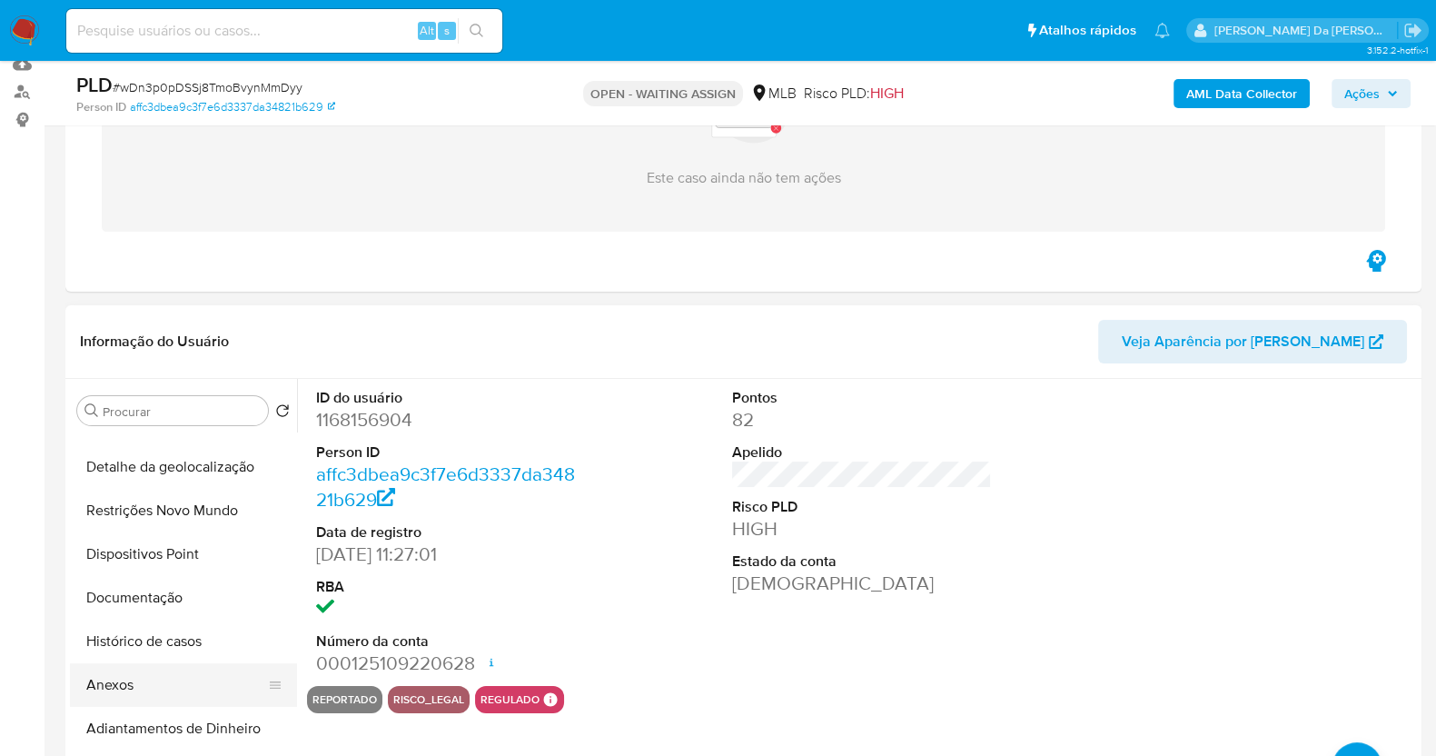
scroll to position [226, 0]
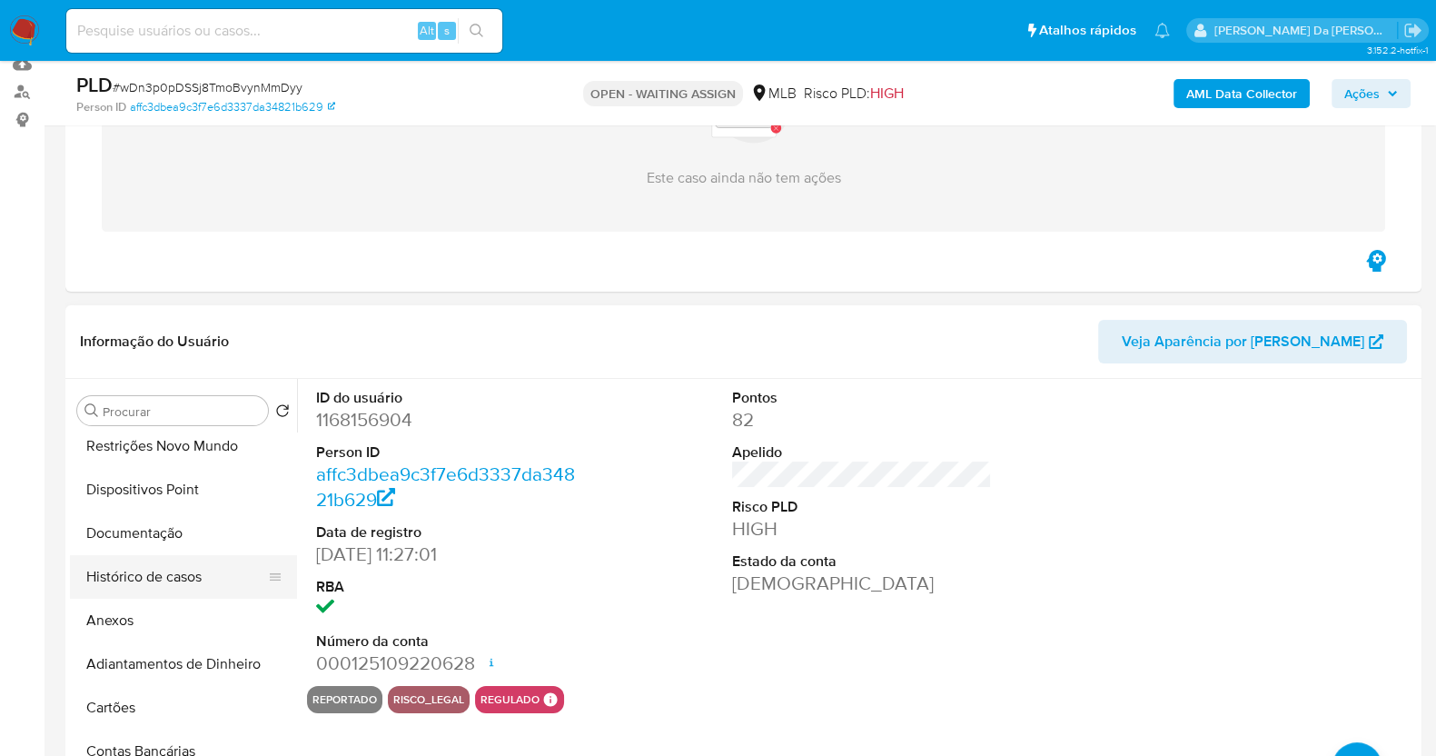
click at [177, 578] on button "Histórico de casos" at bounding box center [176, 577] width 212 height 44
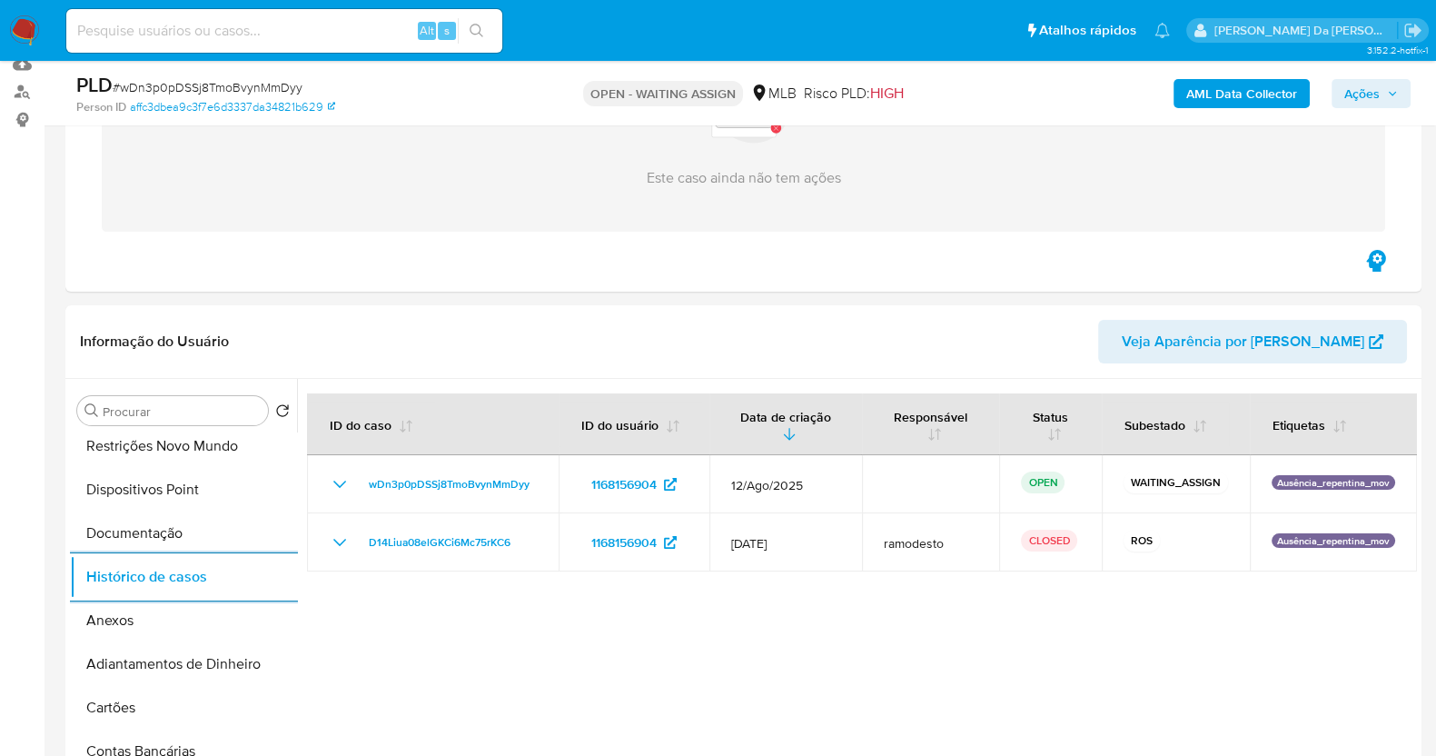
click at [368, 23] on input at bounding box center [284, 31] width 436 height 24
paste input "Y1UUTcR8MN4RUvV6lZzMBhsj"
type input "Y1UUTcR8MN4RUvV6lZzMBhsj"
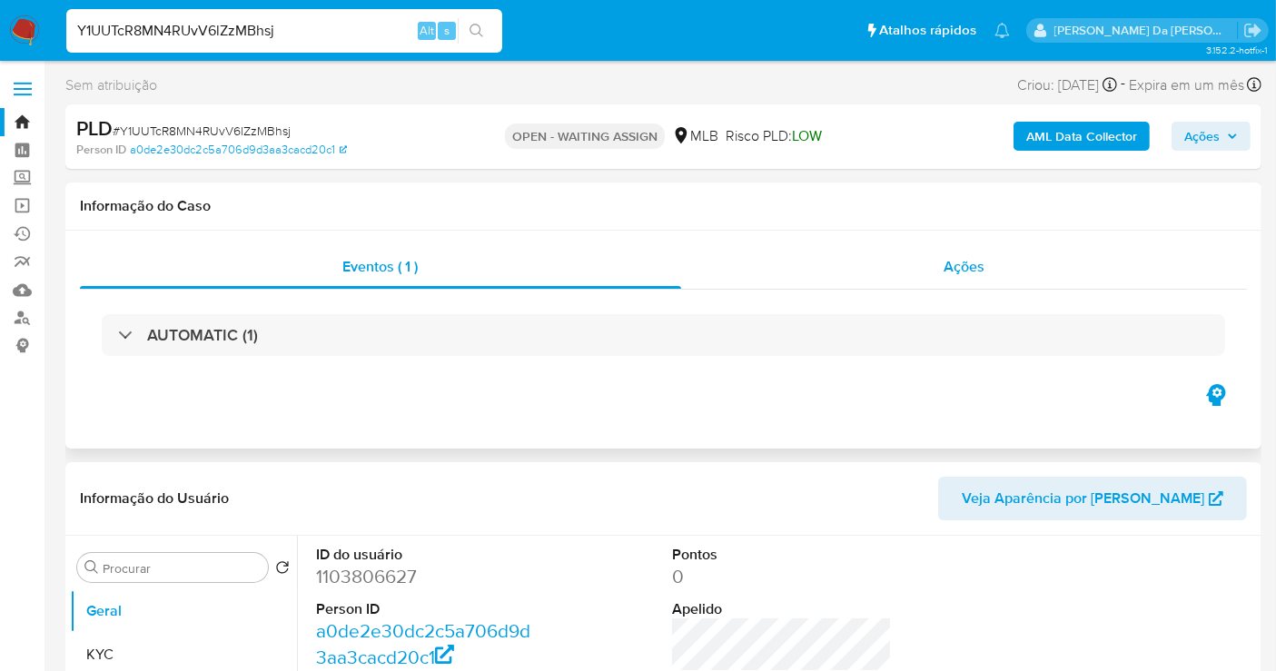
select select "10"
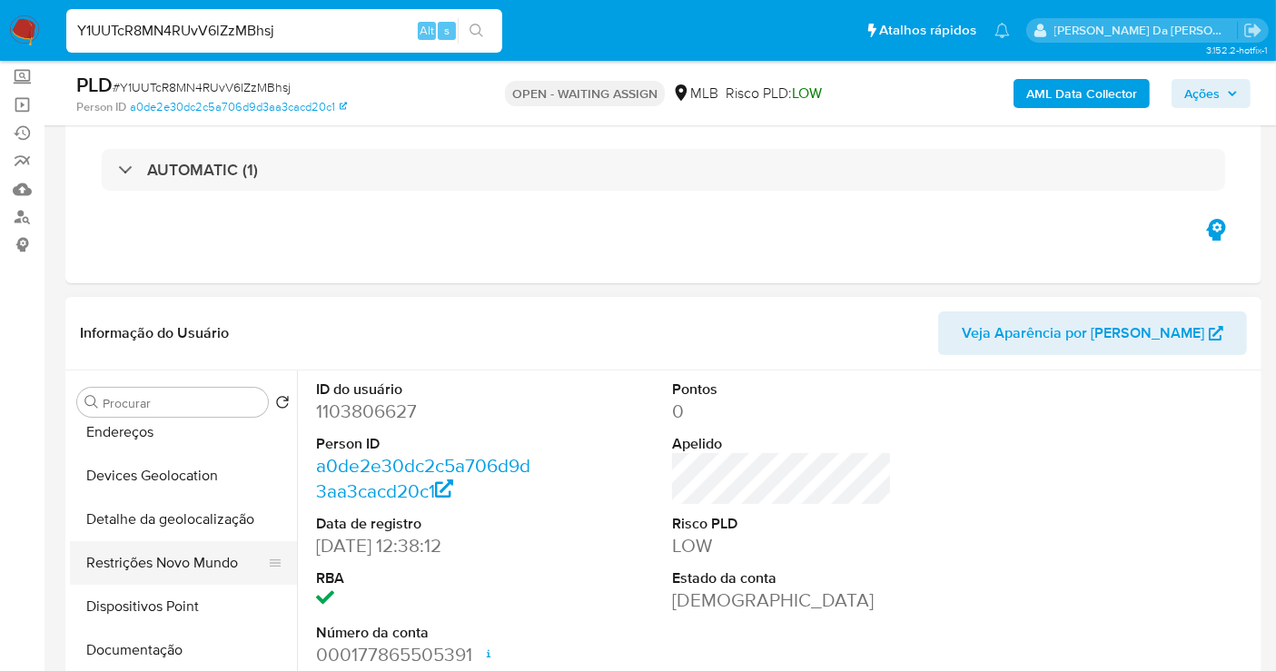
scroll to position [202, 0]
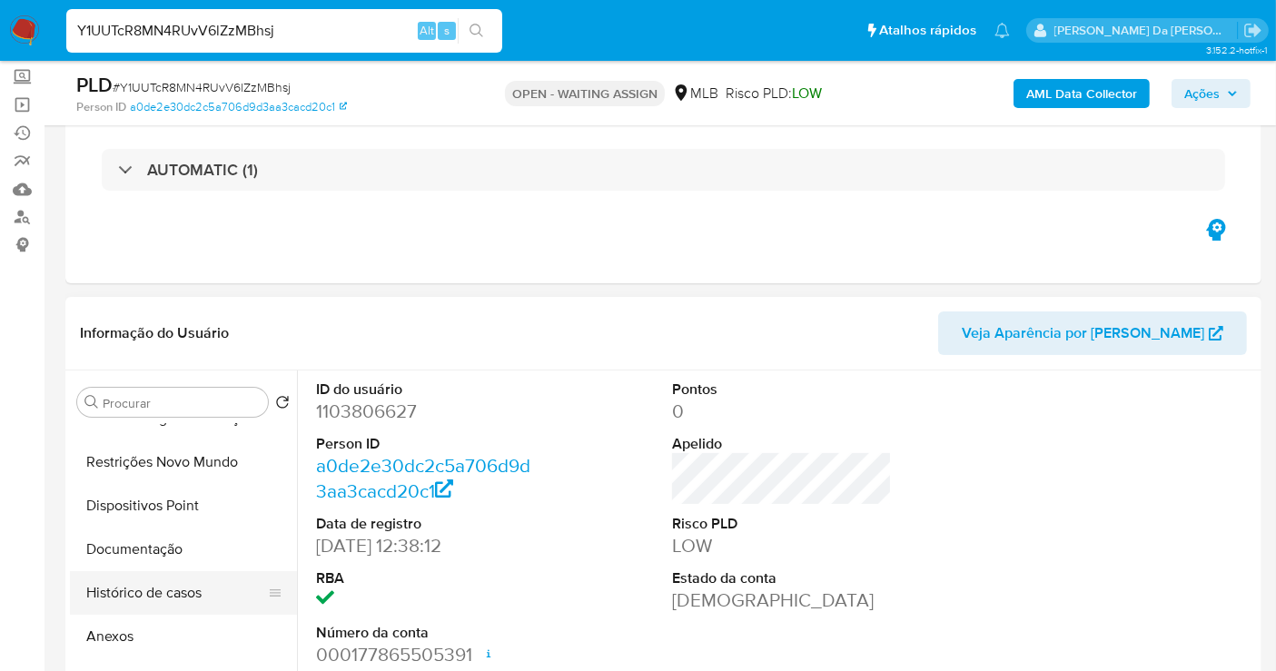
click at [168, 595] on button "Histórico de casos" at bounding box center [176, 593] width 212 height 44
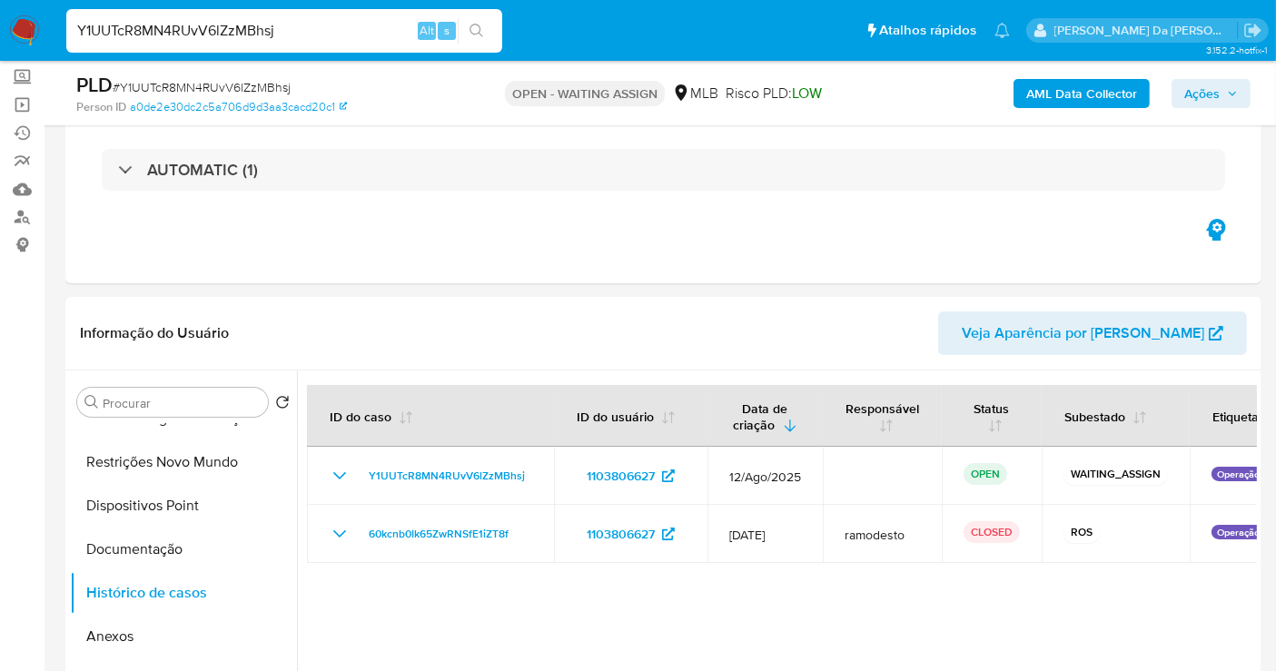
click at [244, 28] on input "Y1UUTcR8MN4RUvV6lZzMBhsj" at bounding box center [284, 31] width 436 height 24
paste input "gG2BeBztHqCnQIaDnsPLlrbO"
type input "gG2BeBztHqCnQIaDnsPLlrbO"
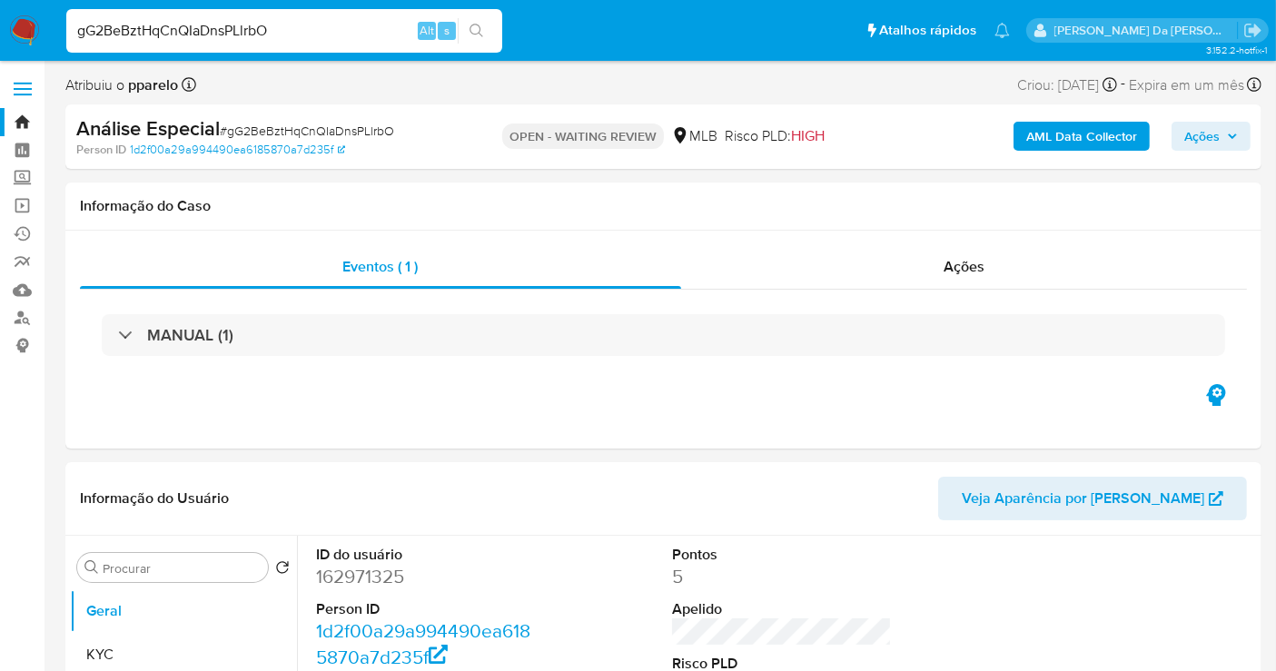
select select "10"
click at [194, 29] on input "gG2BeBztHqCnQIaDnsPLlrbO" at bounding box center [284, 31] width 436 height 24
paste input "E0Bh0OQI06TUIPobwvWOQClf"
type input "E0Bh0OQI06TUIPobwvWOQClf"
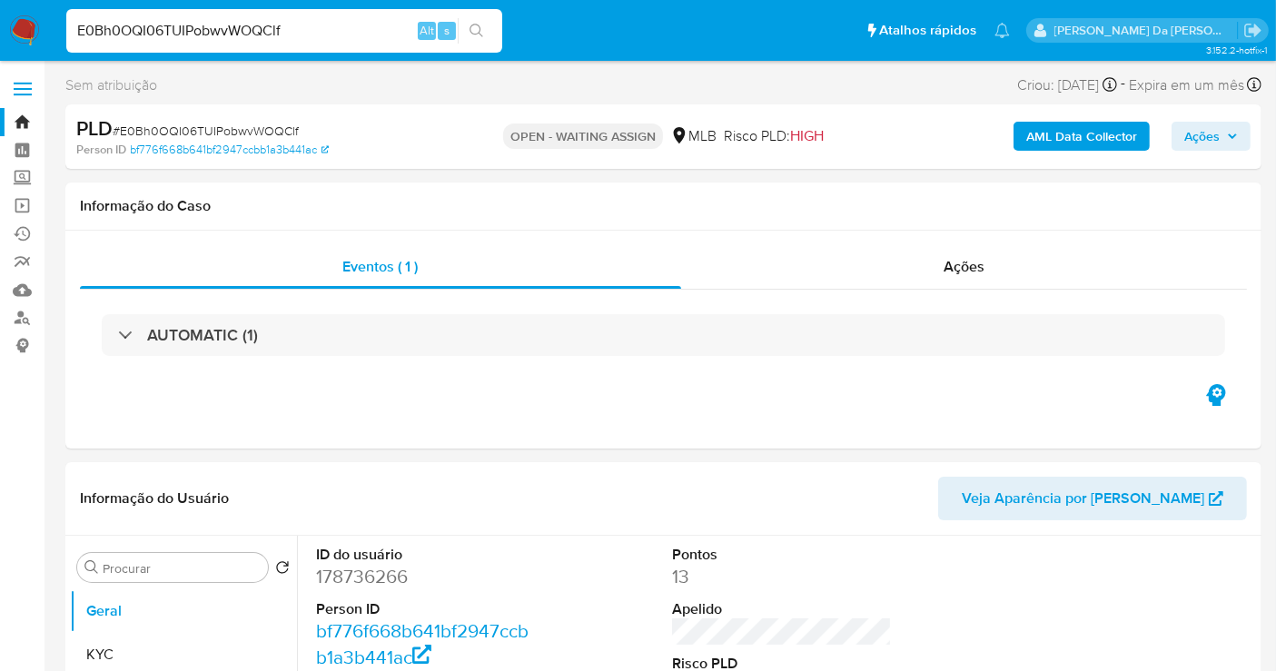
select select "10"
click at [159, 136] on span "# E0Bh0OQI06TUIPobwvWOQClf" at bounding box center [206, 131] width 186 height 18
copy span "E0Bh0OQI06TUIPobwvWOQClf"
click at [25, 234] on link "Ejecuções automáticas" at bounding box center [108, 234] width 216 height 28
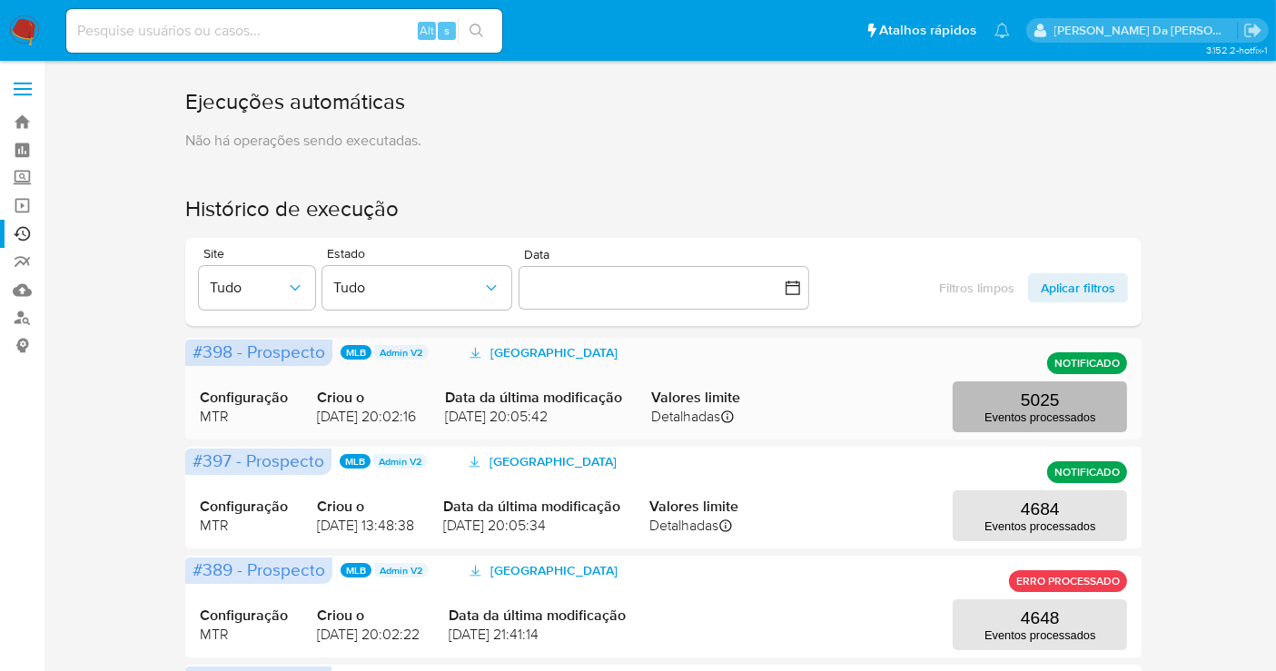
click at [1043, 403] on p "5025" at bounding box center [1040, 400] width 39 height 20
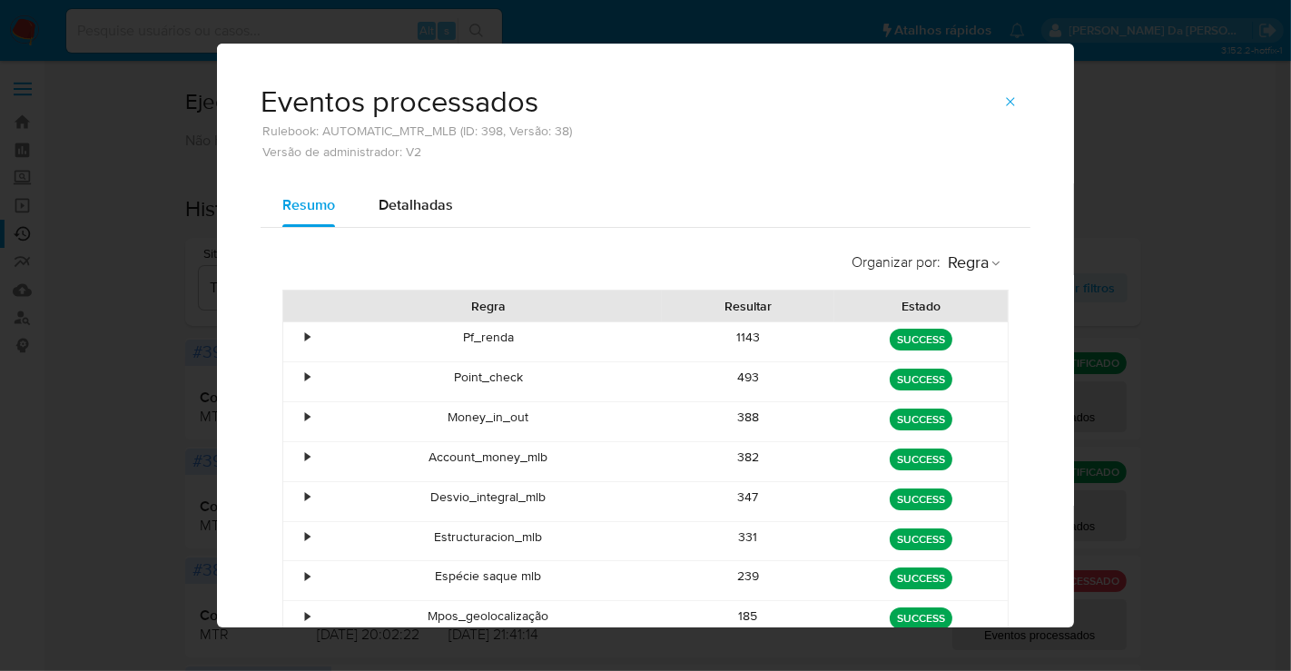
click at [1115, 275] on div "Eventos processados Rulebook: AUTOMATIC_MTR_MLB (ID: 398, Versão: 38) Versão de…" at bounding box center [645, 335] width 1291 height 671
click at [1164, 214] on div "Eventos processados Rulebook: AUTOMATIC_MTR_MLB (ID: 398, Versão: 38) Versão de…" at bounding box center [645, 335] width 1291 height 671
click at [1003, 97] on icon "button" at bounding box center [1010, 101] width 15 height 15
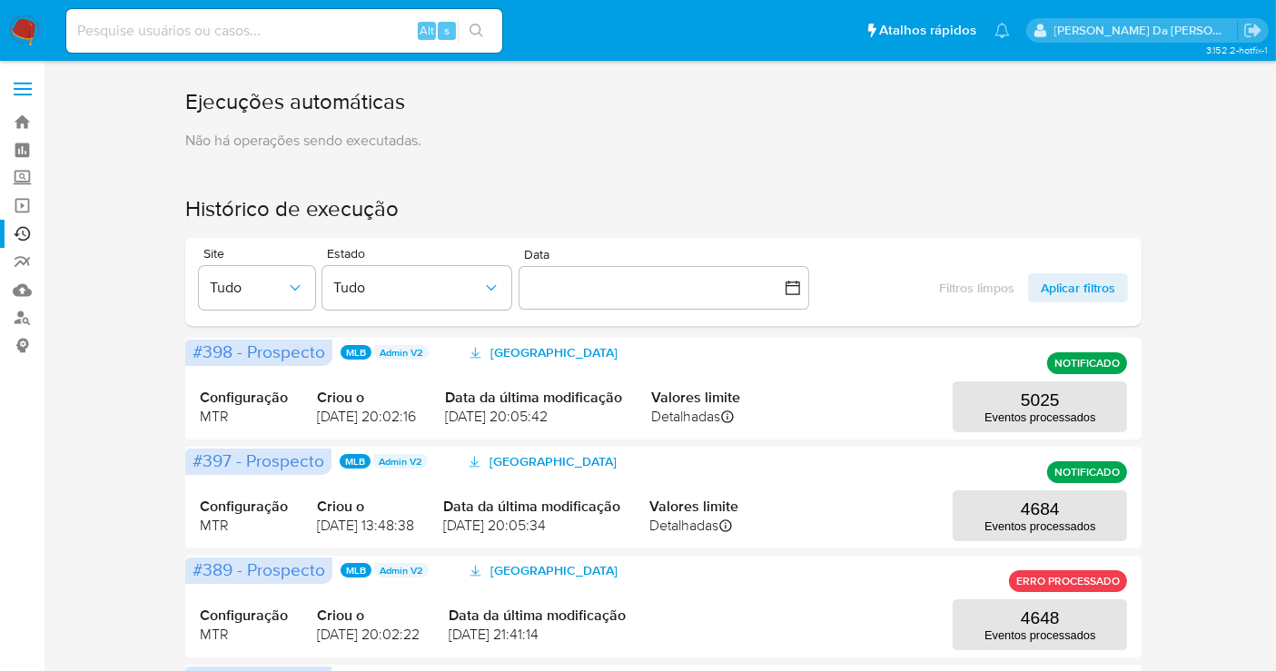
click at [27, 30] on img at bounding box center [24, 30] width 31 height 31
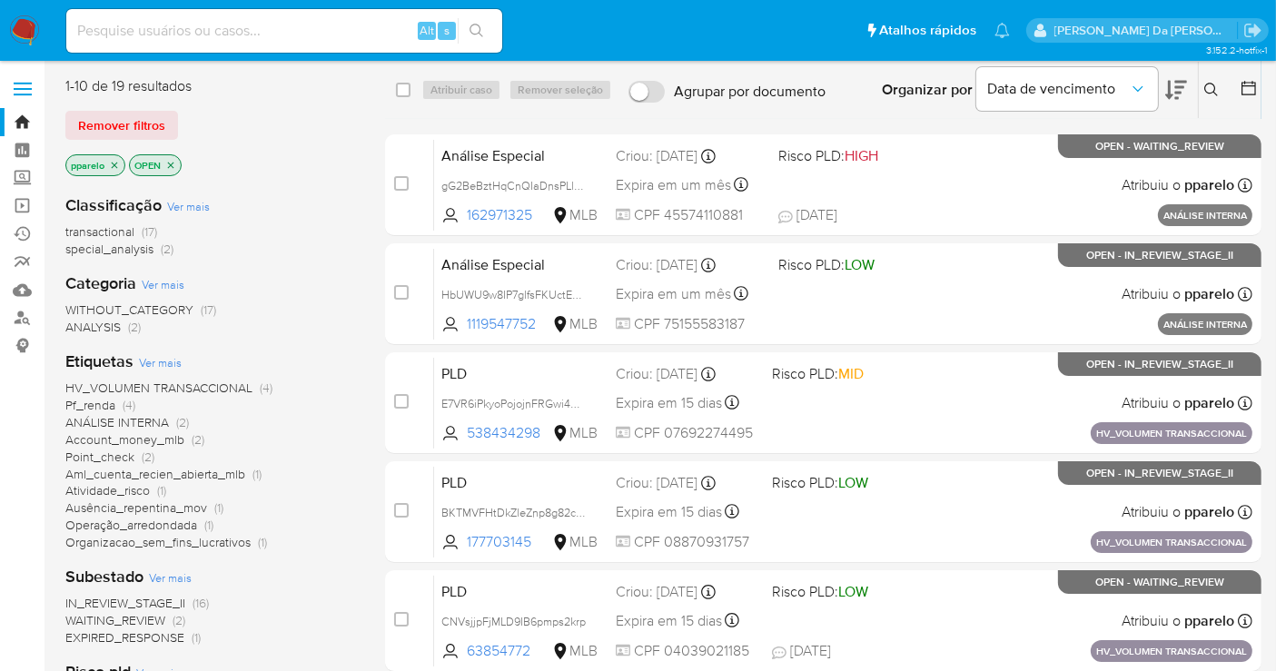
click at [114, 158] on p "pparelo" at bounding box center [95, 165] width 58 height 20
click at [116, 169] on icon "close-filter" at bounding box center [114, 165] width 11 height 11
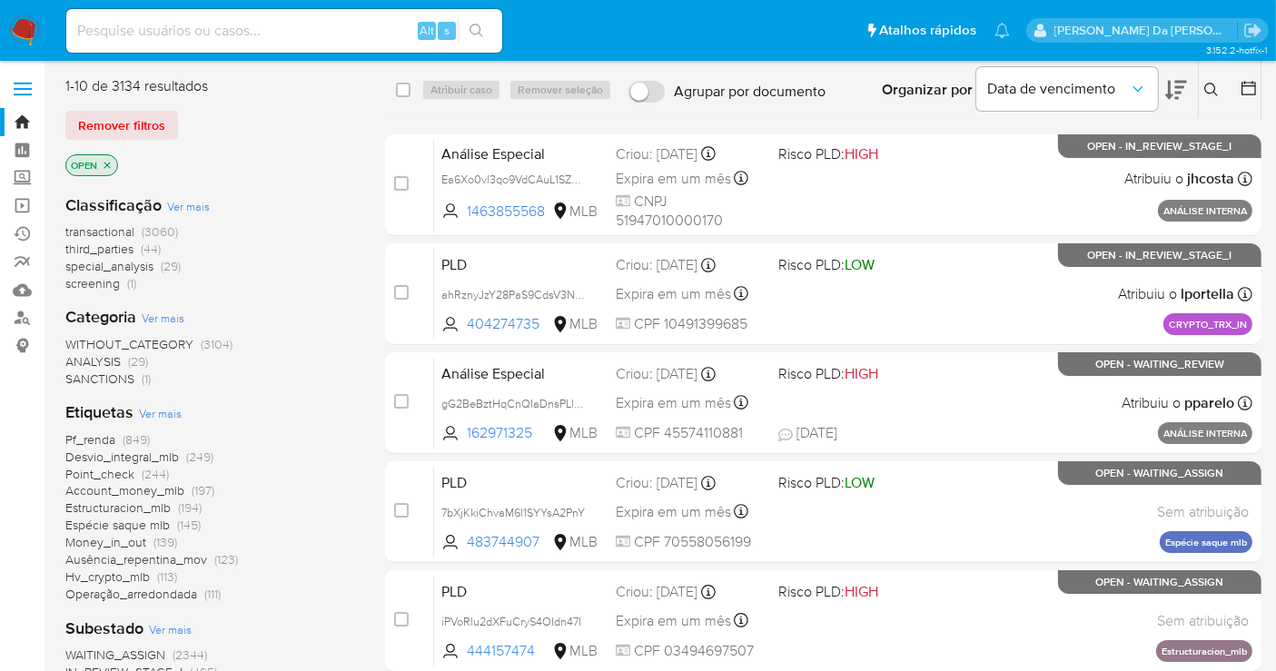
scroll to position [101, 0]
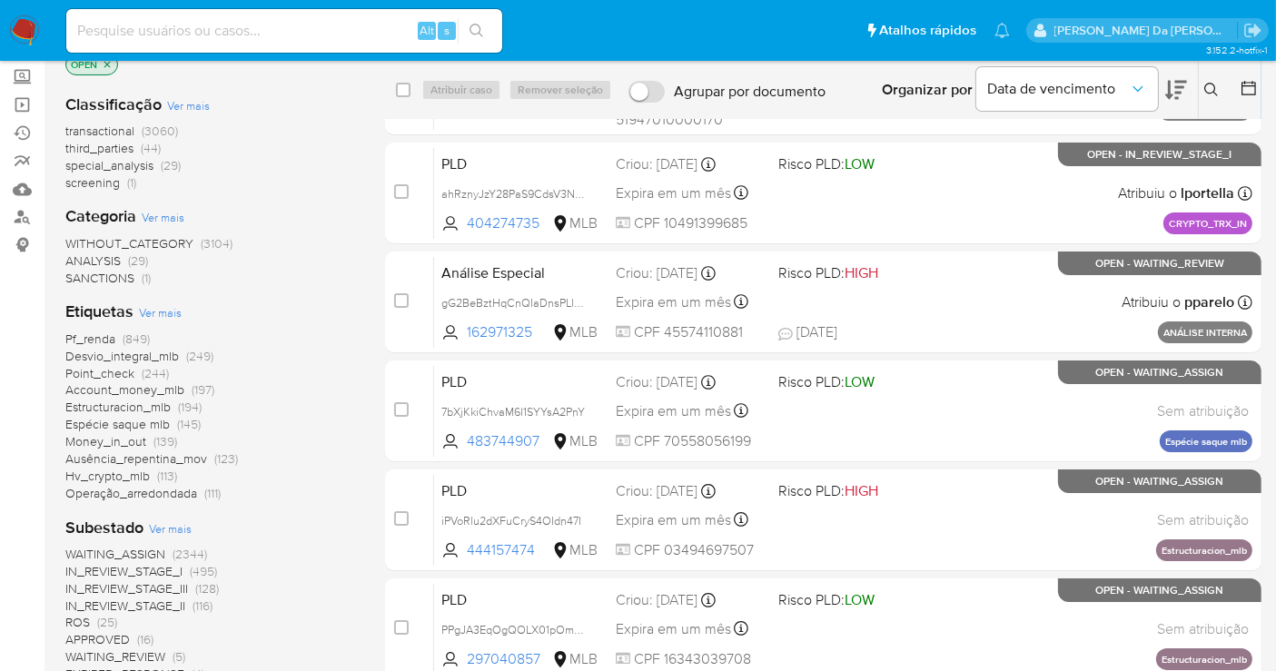
click at [153, 549] on span "WAITING_ASSIGN" at bounding box center [115, 554] width 100 height 18
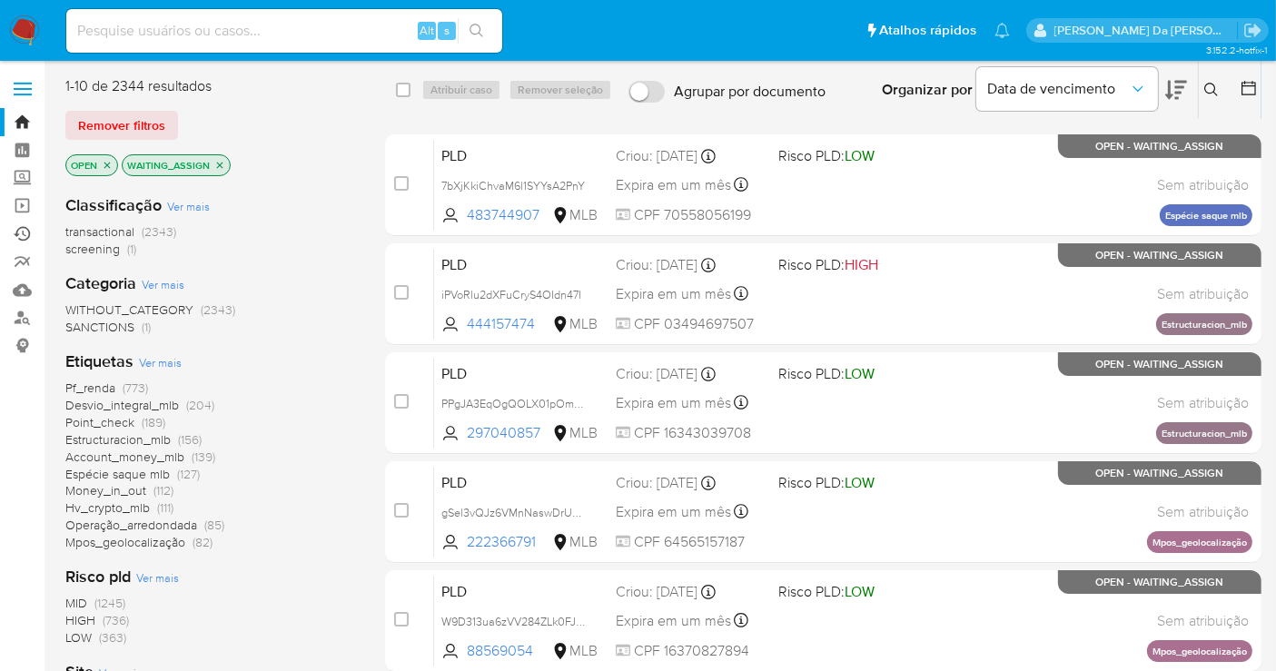
click at [21, 232] on link "Ejecuções automáticas" at bounding box center [108, 234] width 216 height 28
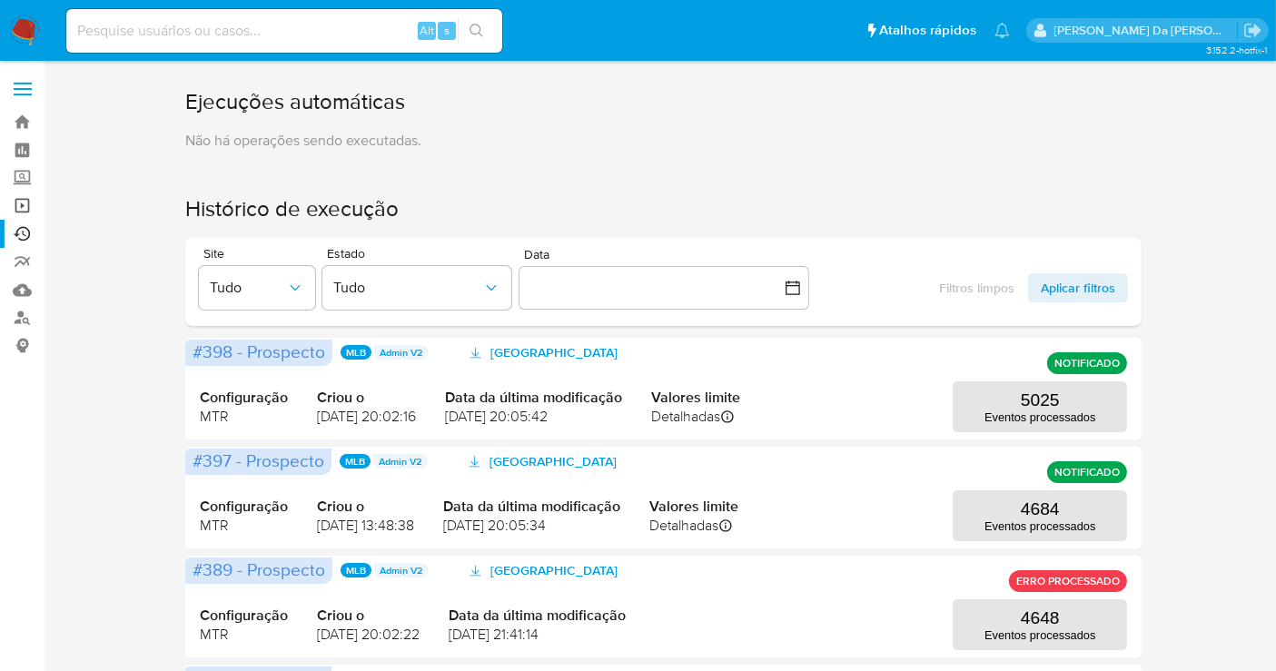
click at [22, 205] on link "Operações em massa" at bounding box center [108, 206] width 216 height 28
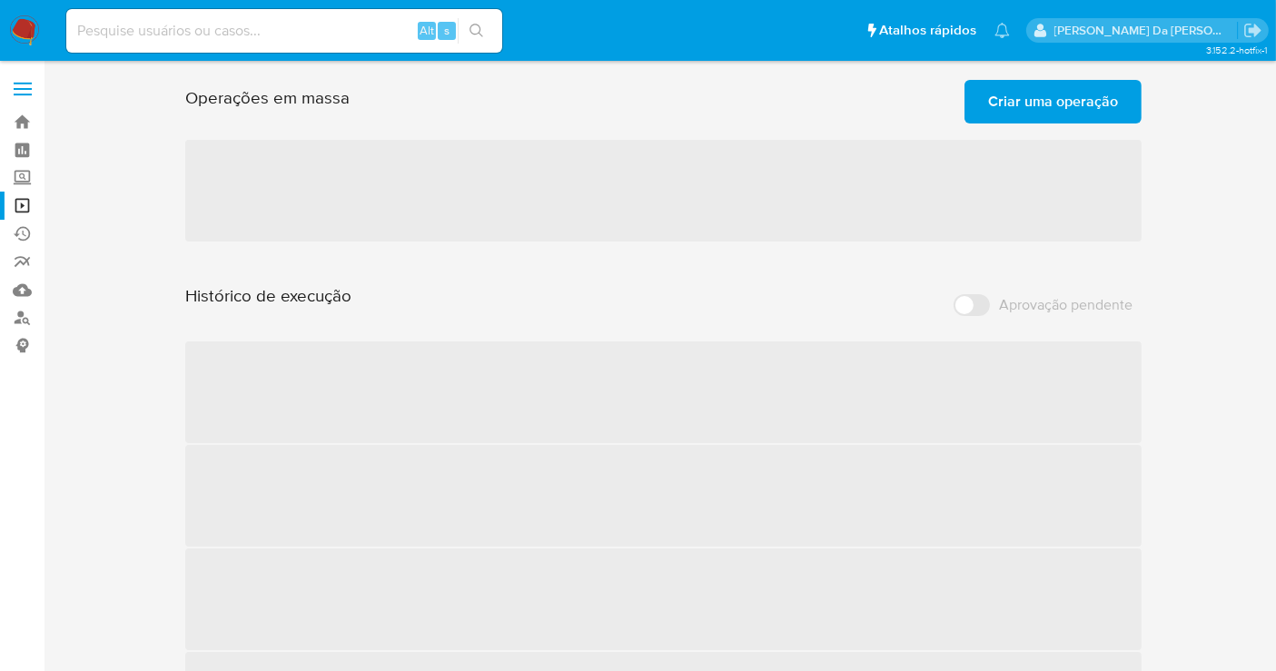
click at [1045, 113] on span "Criar uma operação" at bounding box center [1053, 102] width 130 height 40
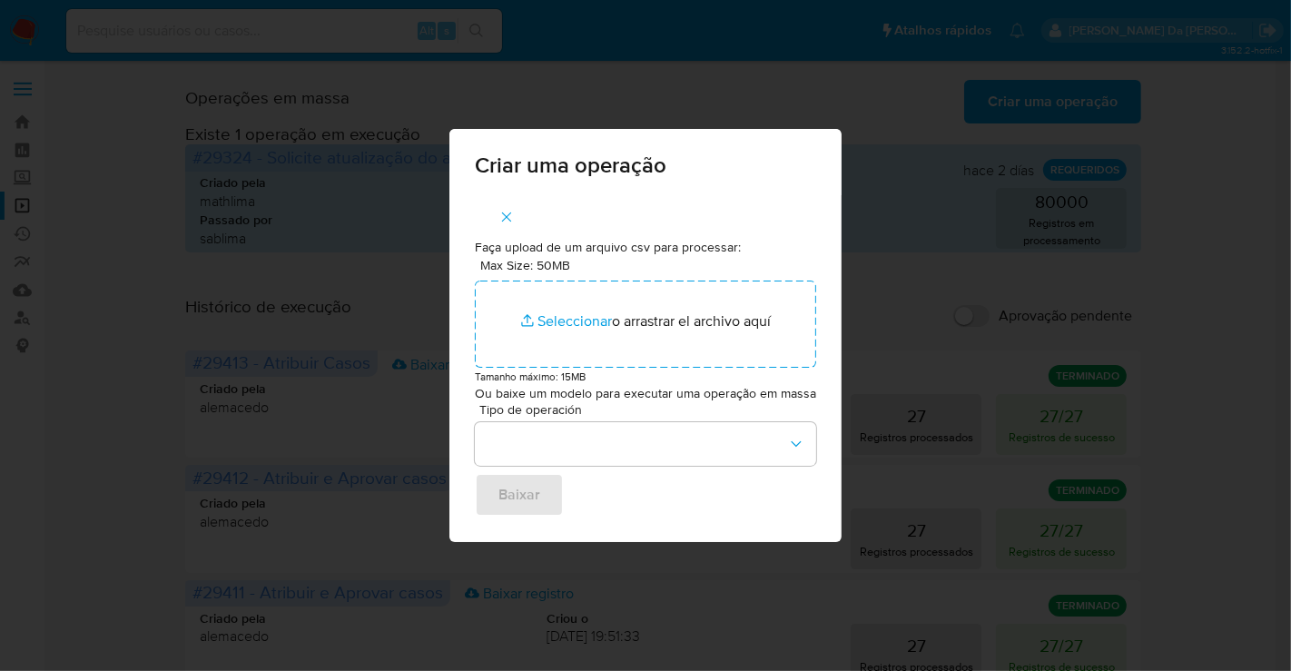
click at [939, 241] on div "Criar uma operação Faça upload de um arquivo csv para processar: Max Size: 50MB…" at bounding box center [645, 335] width 1291 height 671
click at [498, 211] on button "button" at bounding box center [507, 217] width 64 height 44
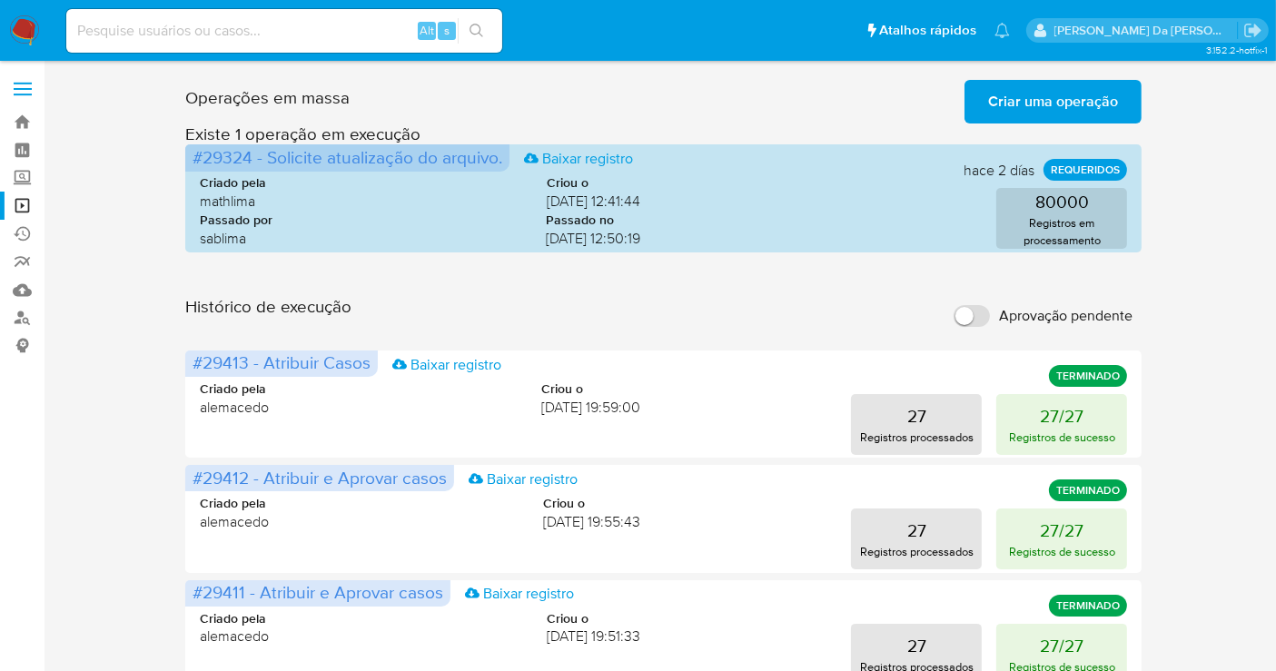
click at [1035, 100] on span "Criar uma operação" at bounding box center [1053, 102] width 130 height 40
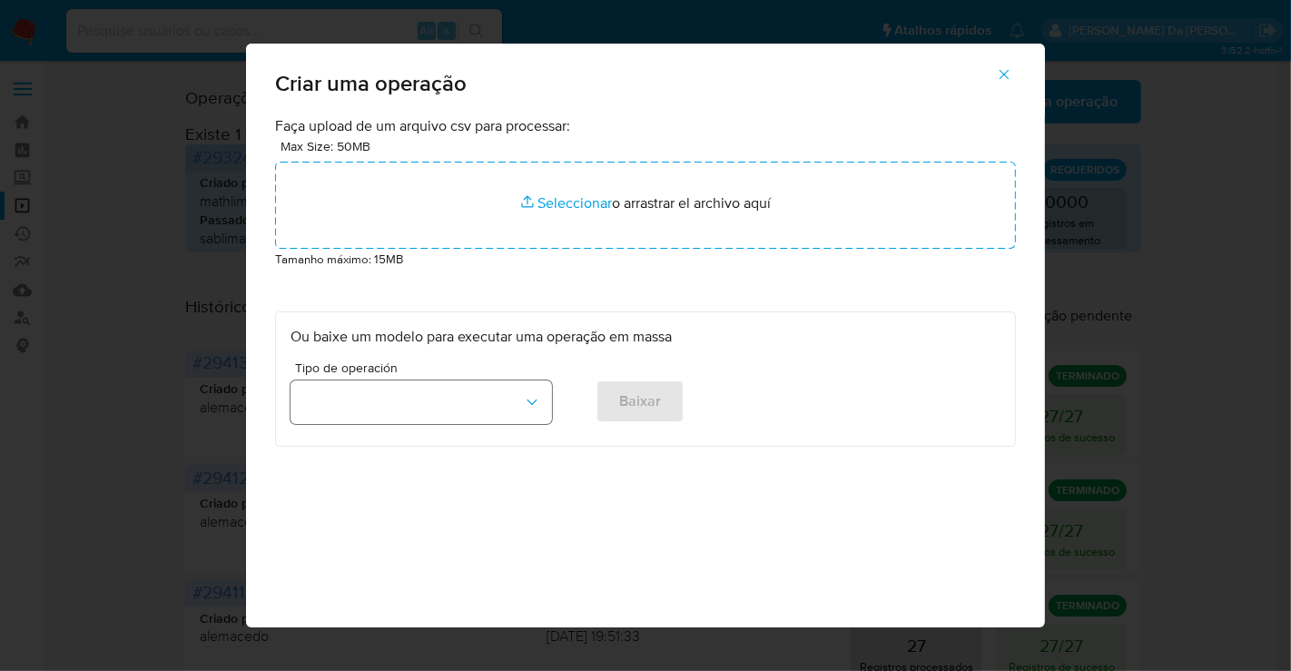
click at [430, 417] on button "button" at bounding box center [422, 403] width 262 height 44
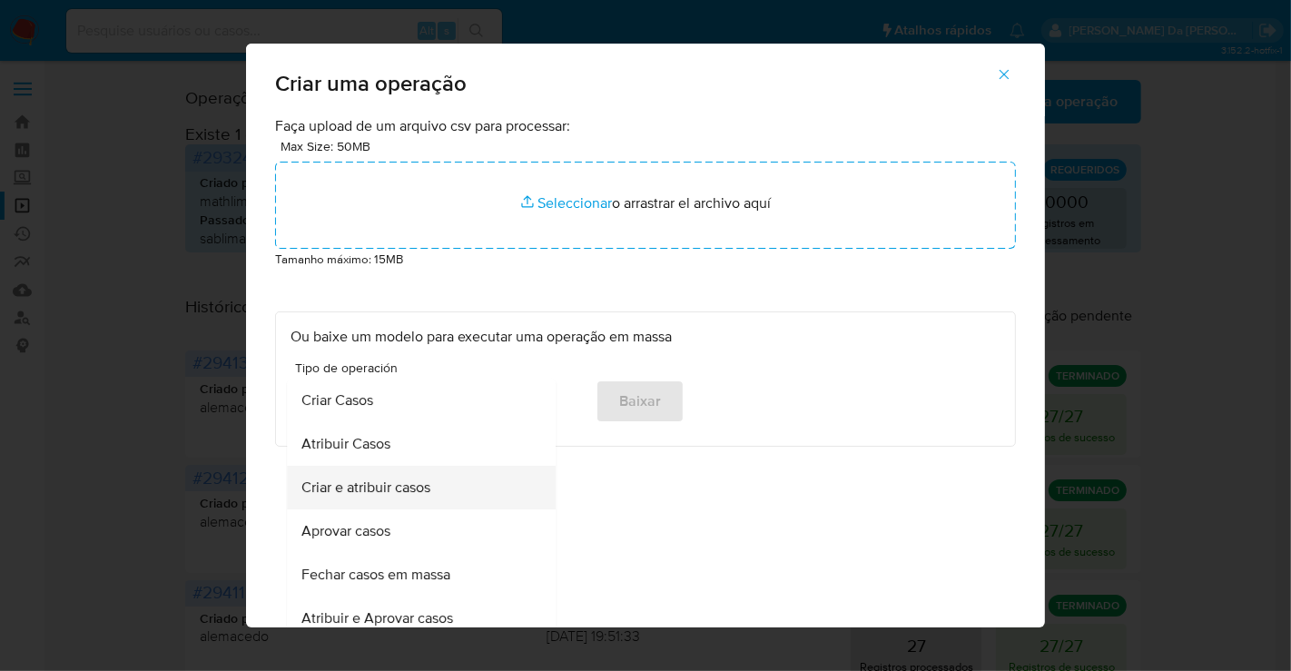
click at [418, 496] on span "Criar e atribuir casos" at bounding box center [365, 488] width 129 height 18
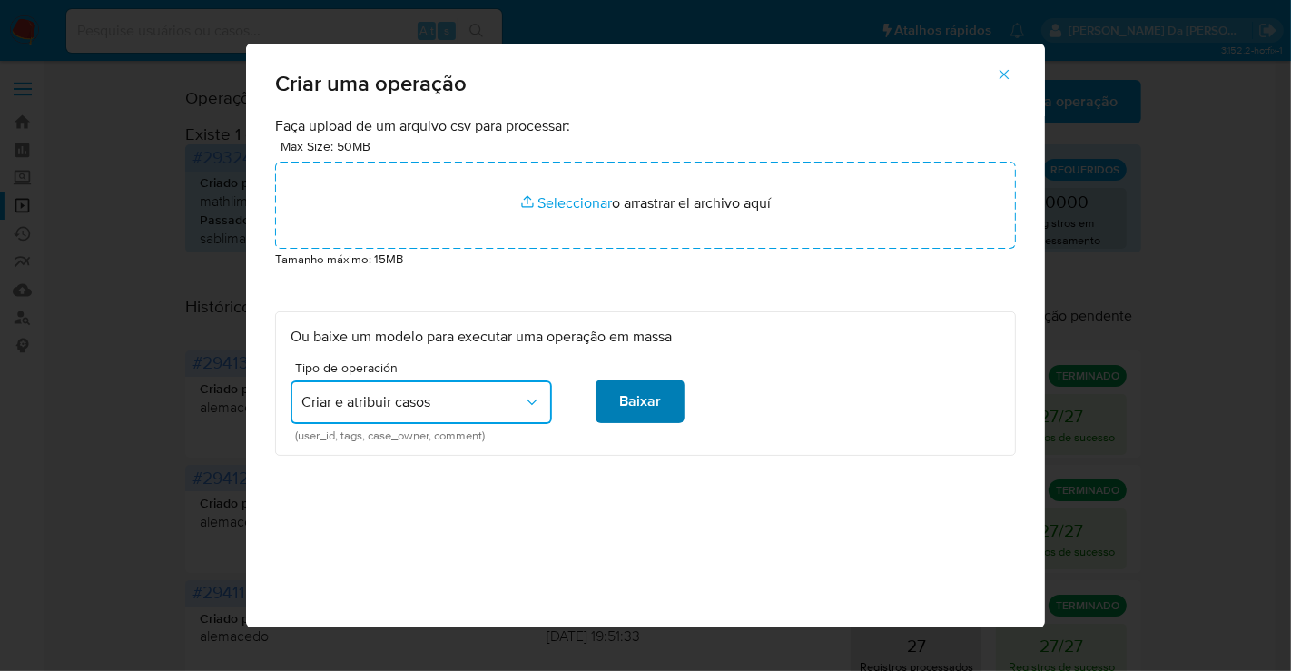
click at [642, 407] on span "Baixar" at bounding box center [640, 401] width 42 height 40
click at [1013, 79] on icon "button" at bounding box center [1004, 74] width 16 height 16
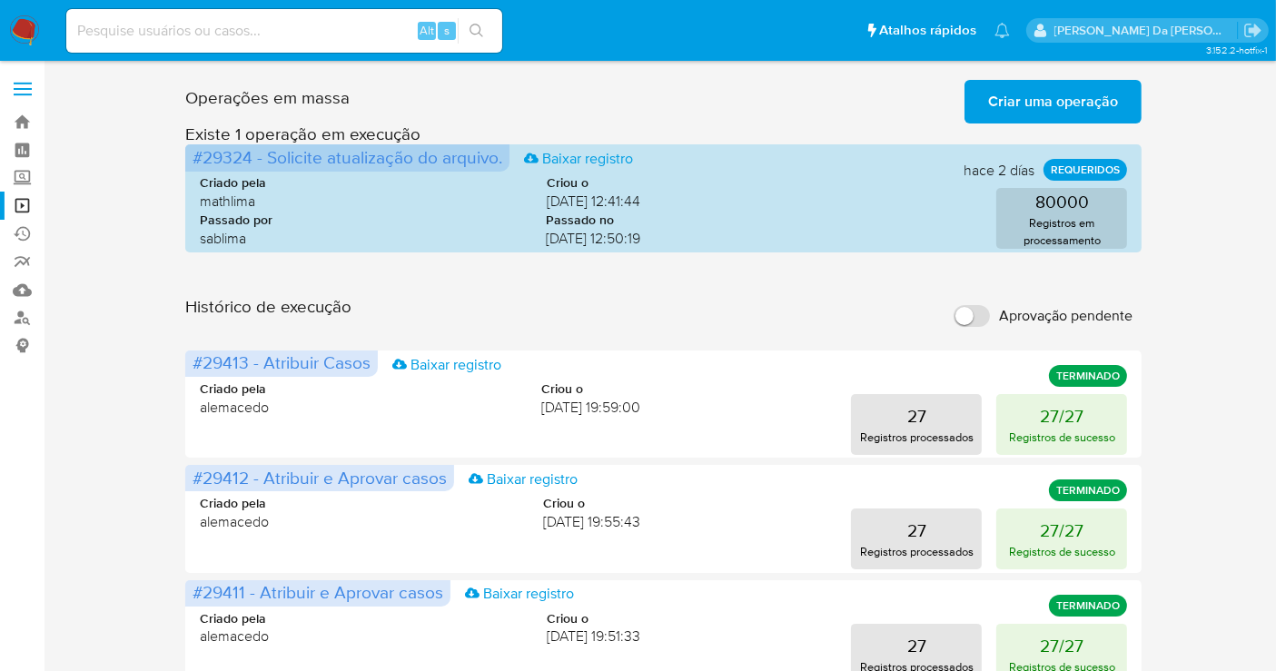
click at [1076, 113] on span "Criar uma operação" at bounding box center [1053, 102] width 130 height 40
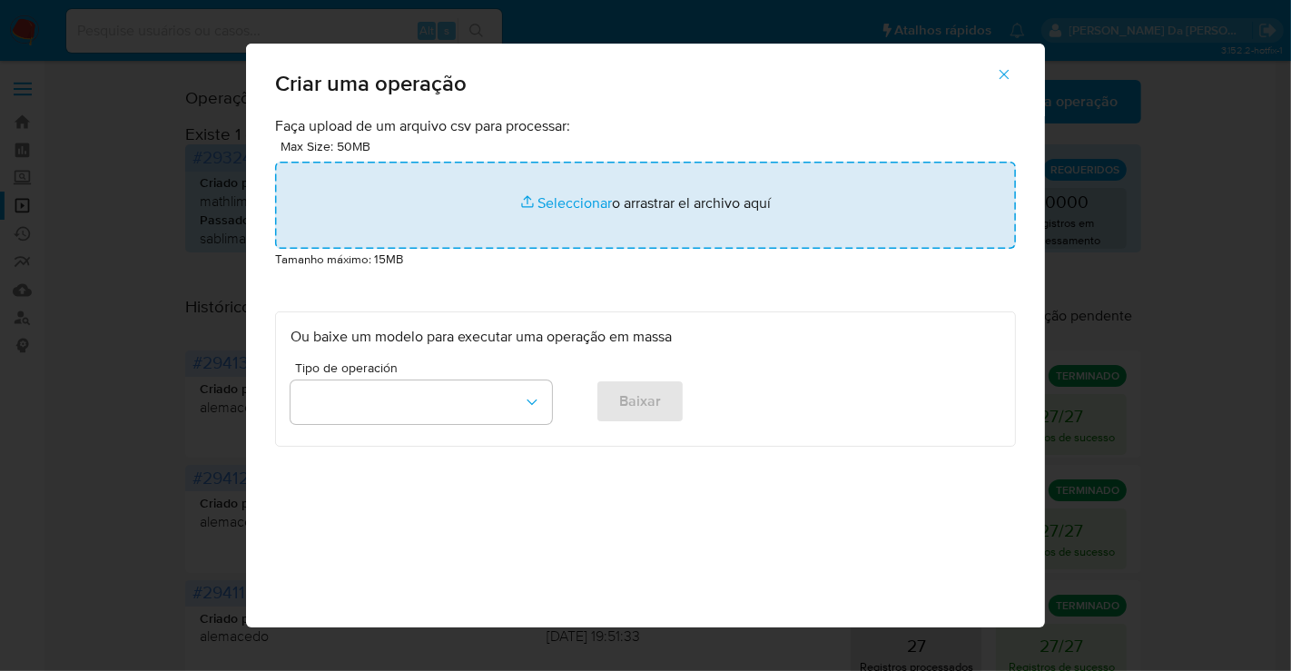
click at [541, 203] on input "file" at bounding box center [645, 205] width 741 height 87
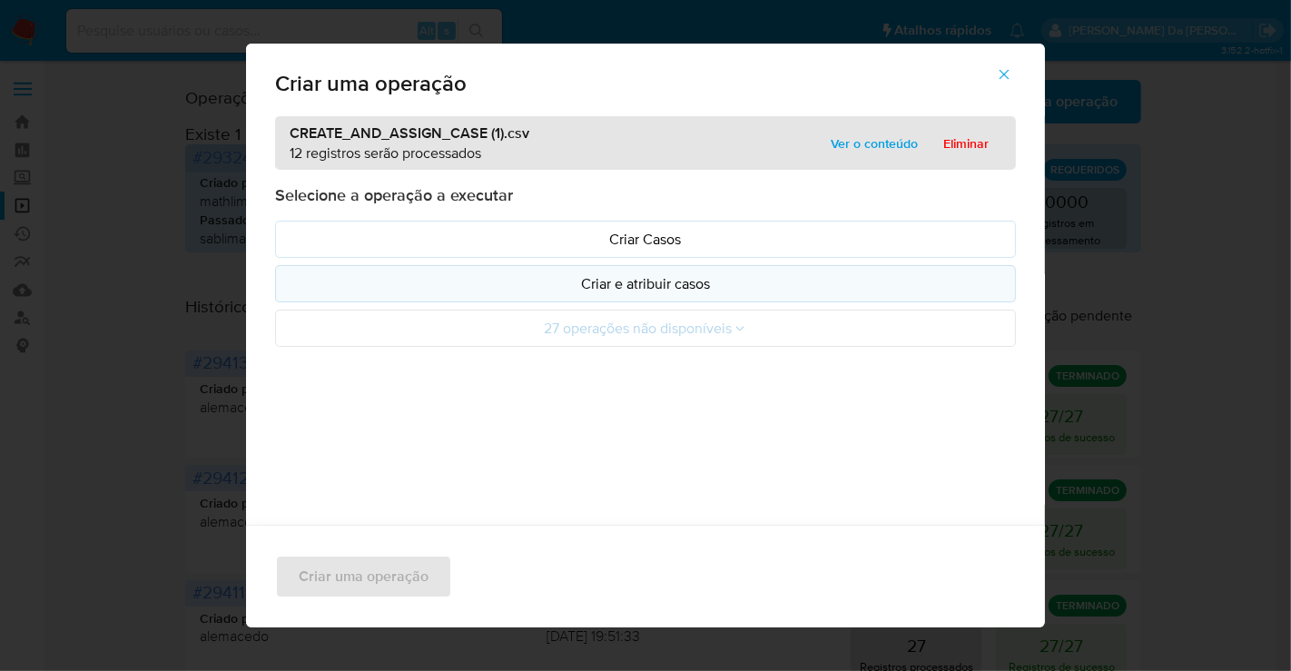
click at [627, 287] on p "Criar e atribuir casos" at bounding box center [646, 283] width 710 height 21
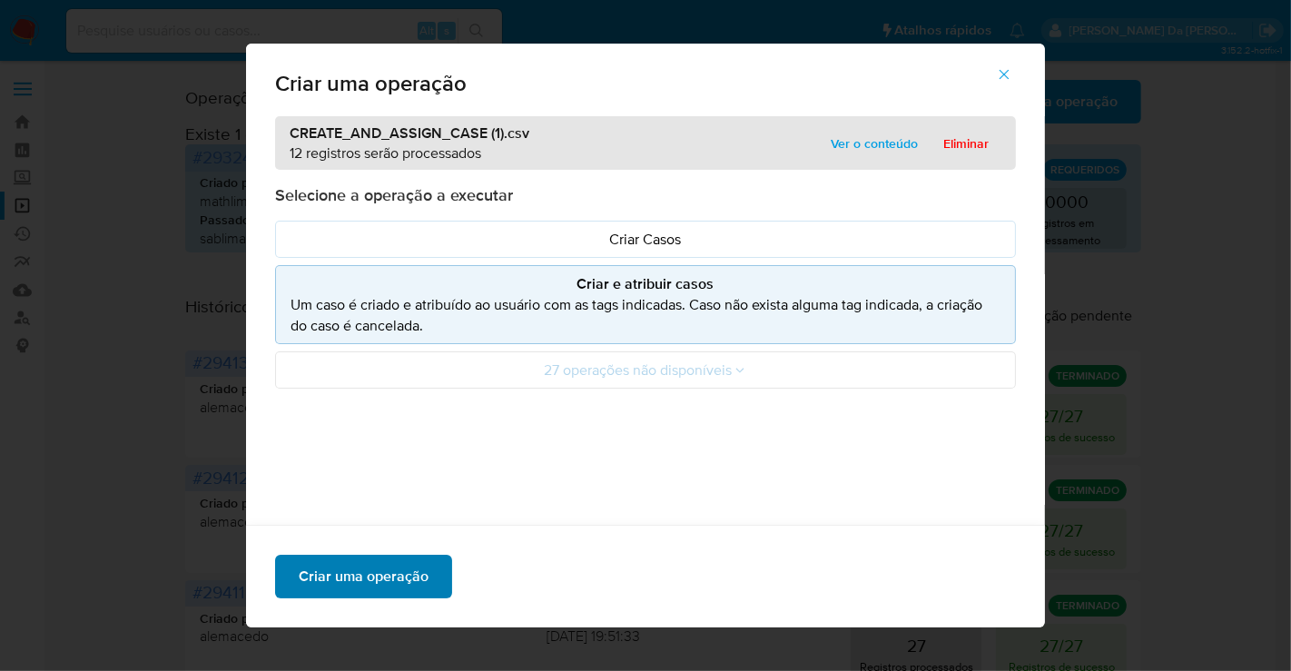
click at [369, 580] on span "Criar uma operação" at bounding box center [364, 577] width 130 height 40
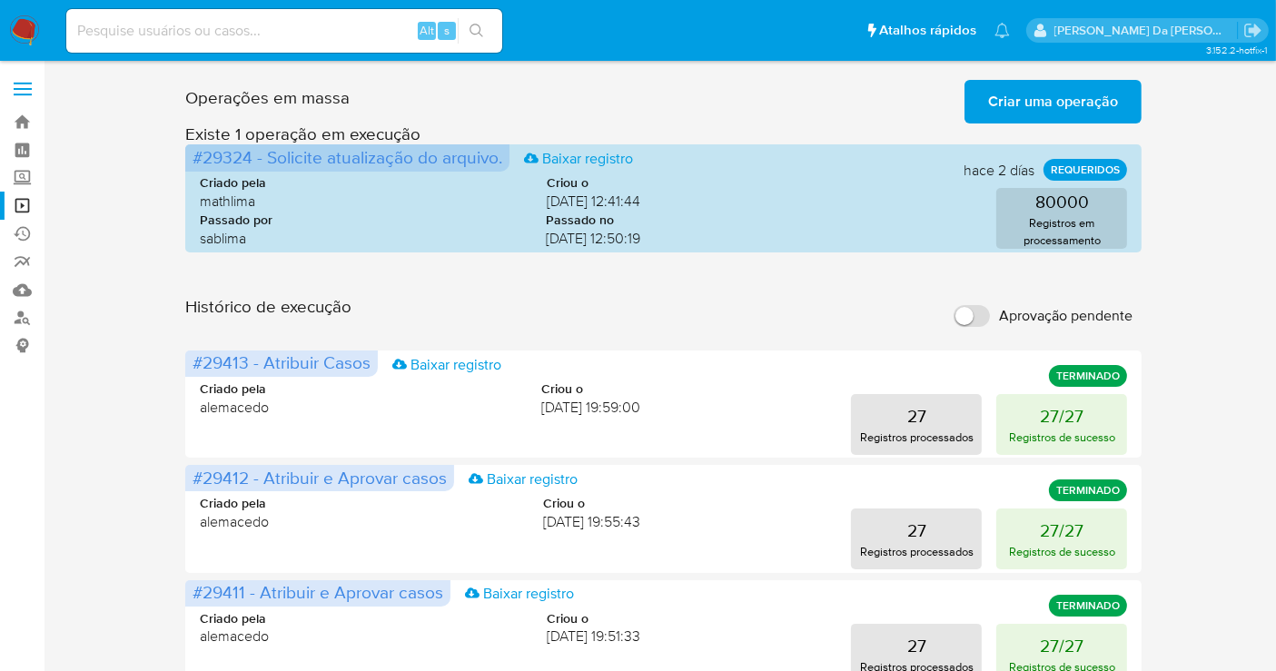
click at [986, 314] on input "Aprovação pendente" at bounding box center [972, 316] width 36 height 22
checkbox input "true"
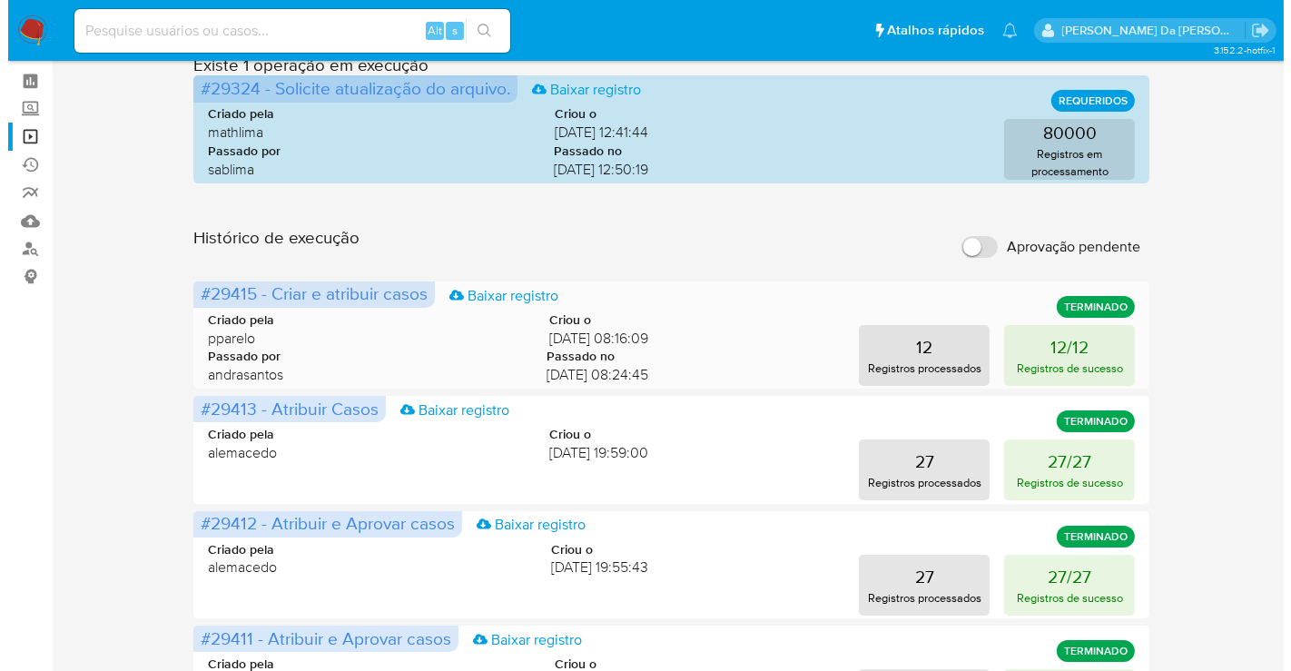
scroll to position [101, 0]
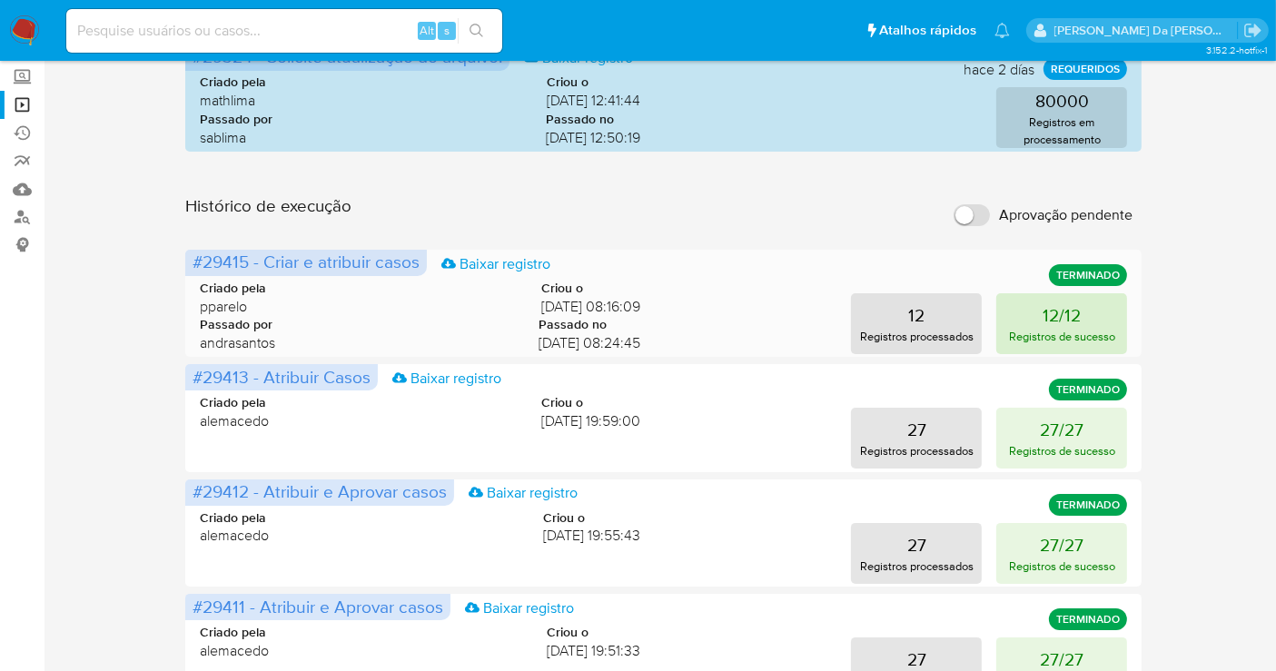
click at [1055, 310] on p "12/12" at bounding box center [1062, 314] width 38 height 25
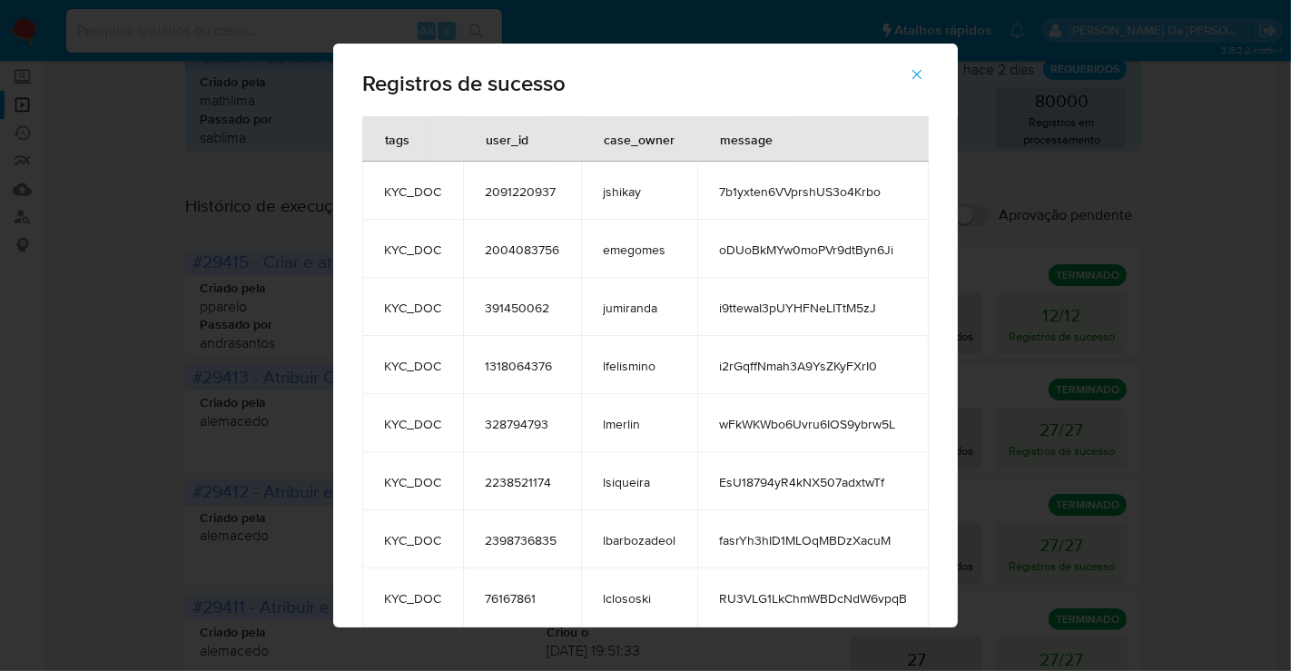
click at [736, 197] on span "7b1yxten6VVprshUS3o4Krbo" at bounding box center [813, 191] width 188 height 16
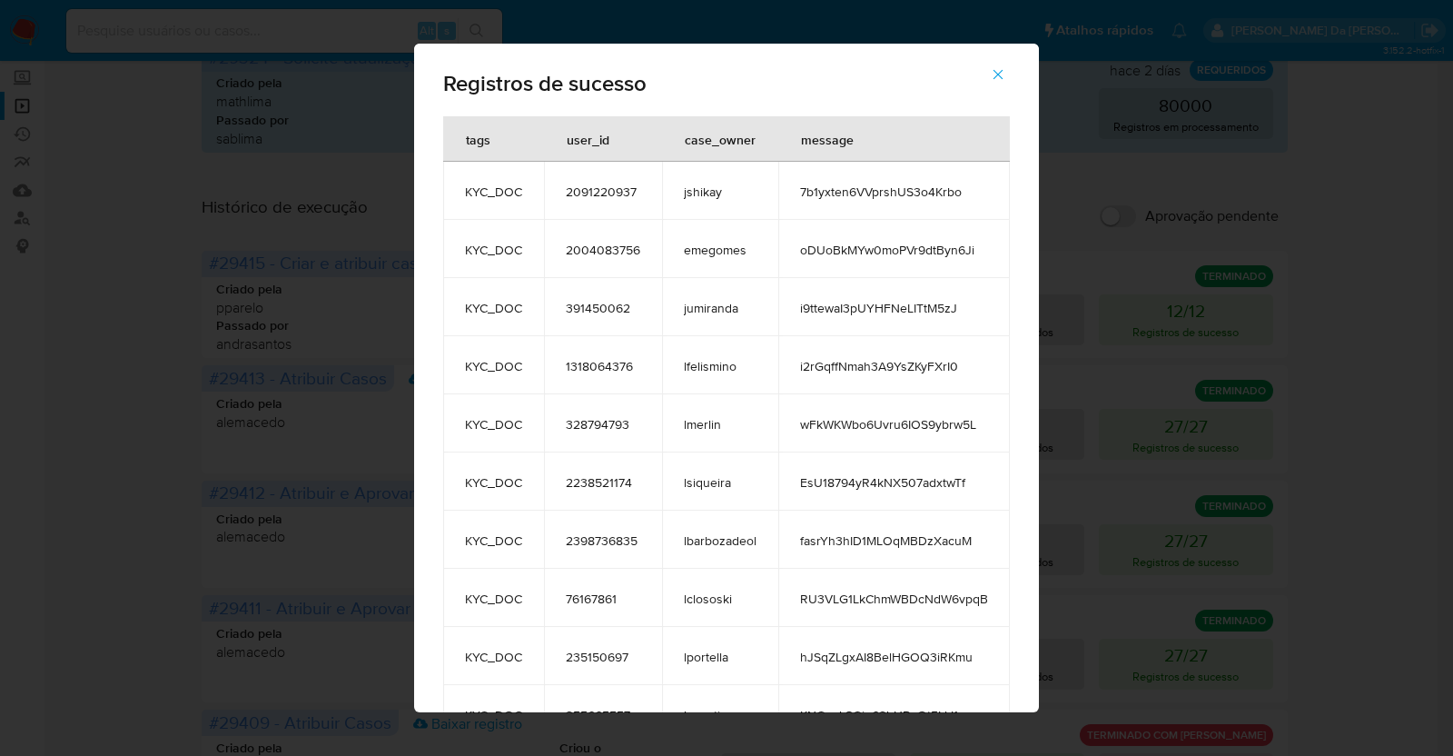
click at [815, 250] on span "oDUoBkMYw0moPVr9dtByn6Ji" at bounding box center [894, 250] width 188 height 16
click at [593, 252] on span "2004083756" at bounding box center [603, 250] width 74 height 16
click at [590, 249] on span "2004083756" at bounding box center [603, 250] width 74 height 16
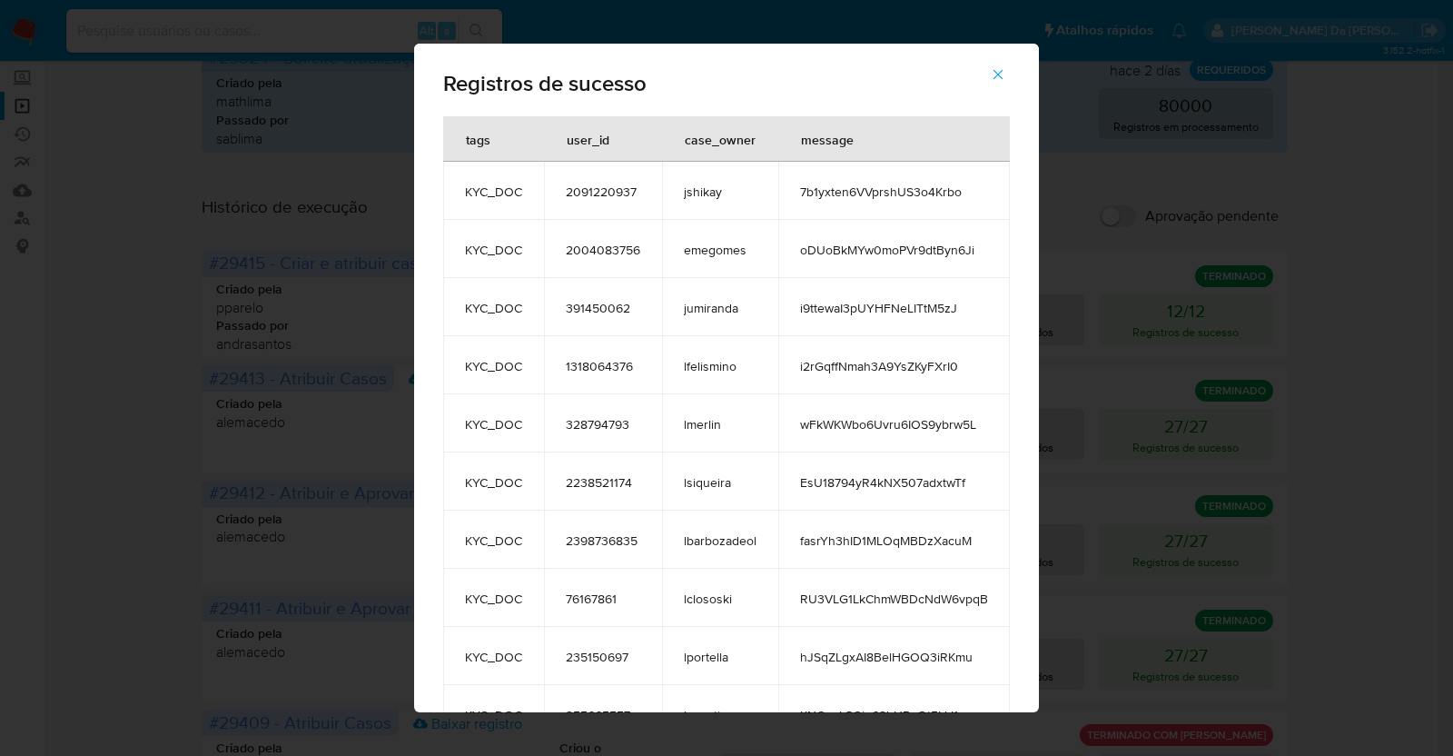
click at [853, 248] on span "oDUoBkMYw0moPVr9dtByn6Ji" at bounding box center [894, 250] width 188 height 16
click at [810, 313] on span "i9ttewaI3pUYHFNeLITtM5zJ" at bounding box center [894, 308] width 188 height 16
click at [856, 384] on td "i2rGqffNmah3A9YsZKyFXrI0" at bounding box center [894, 365] width 232 height 58
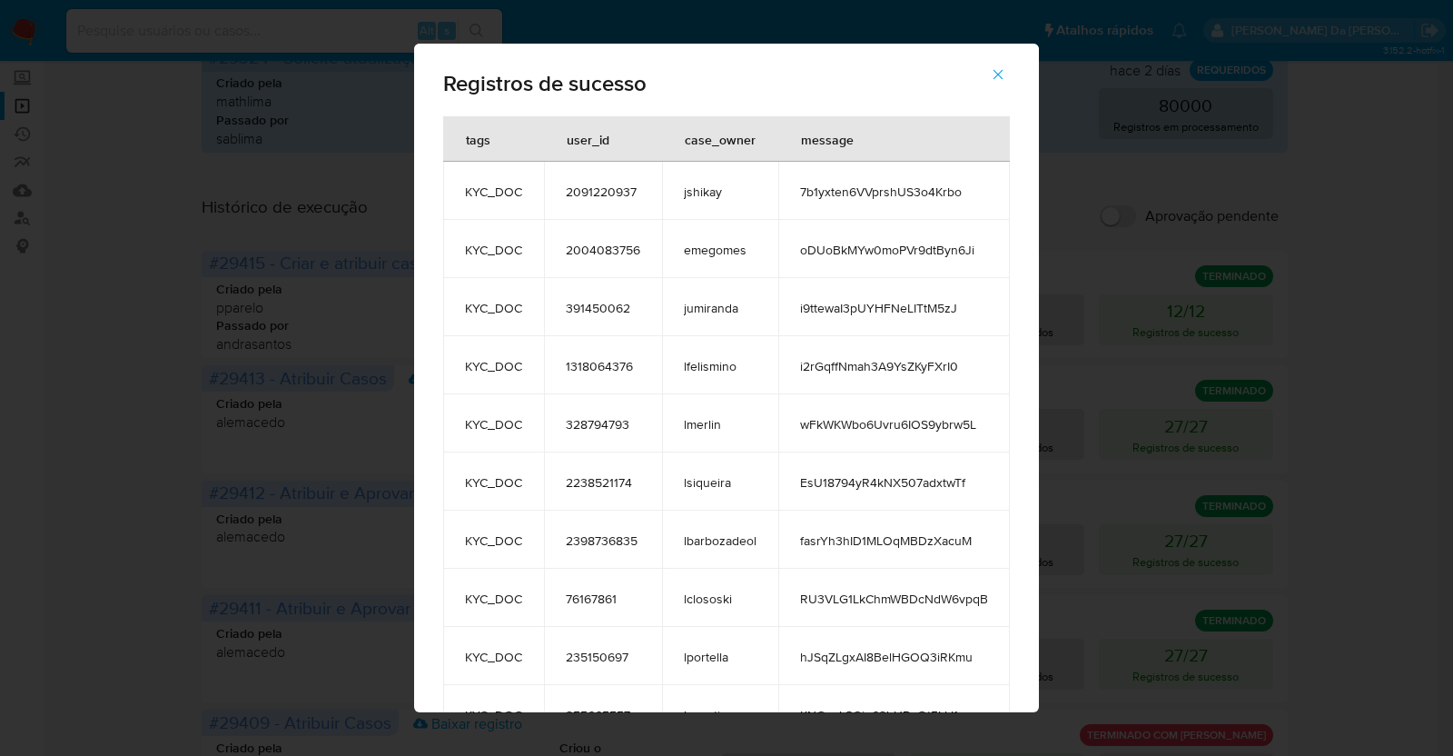
click at [870, 370] on span "i2rGqffNmah3A9YsZKyFXrI0" at bounding box center [894, 366] width 188 height 16
click at [871, 370] on span "i2rGqffNmah3A9YsZKyFXrI0" at bounding box center [894, 366] width 188 height 16
click at [836, 420] on span "wFkWKWbo6Uvru6IOS9ybrw5L" at bounding box center [894, 424] width 188 height 16
click at [837, 420] on span "wFkWKWbo6Uvru6IOS9ybrw5L" at bounding box center [894, 424] width 188 height 16
click at [853, 484] on span "EsU18794yR4kNX507adxtwTf" at bounding box center [894, 482] width 188 height 16
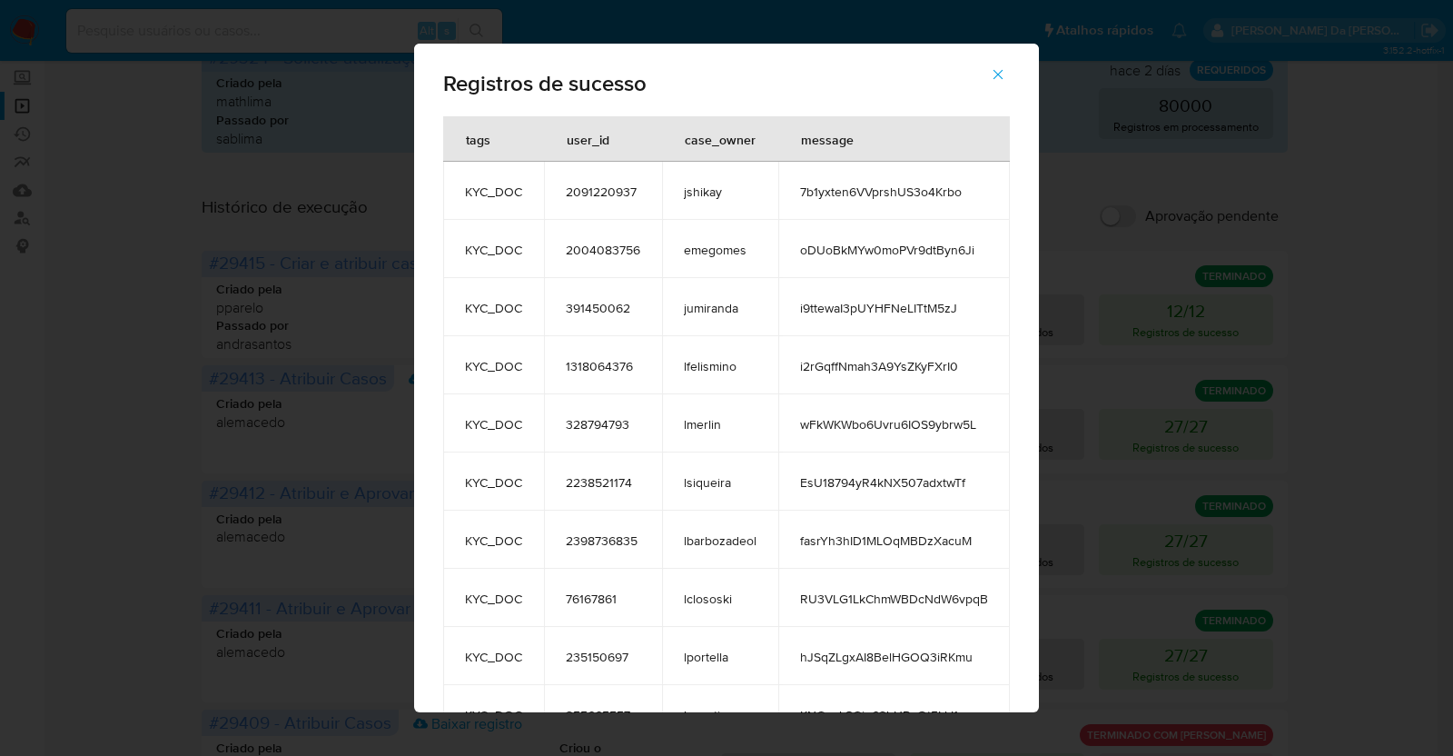
click at [853, 484] on span "EsU18794yR4kNX507adxtwTf" at bounding box center [894, 482] width 188 height 16
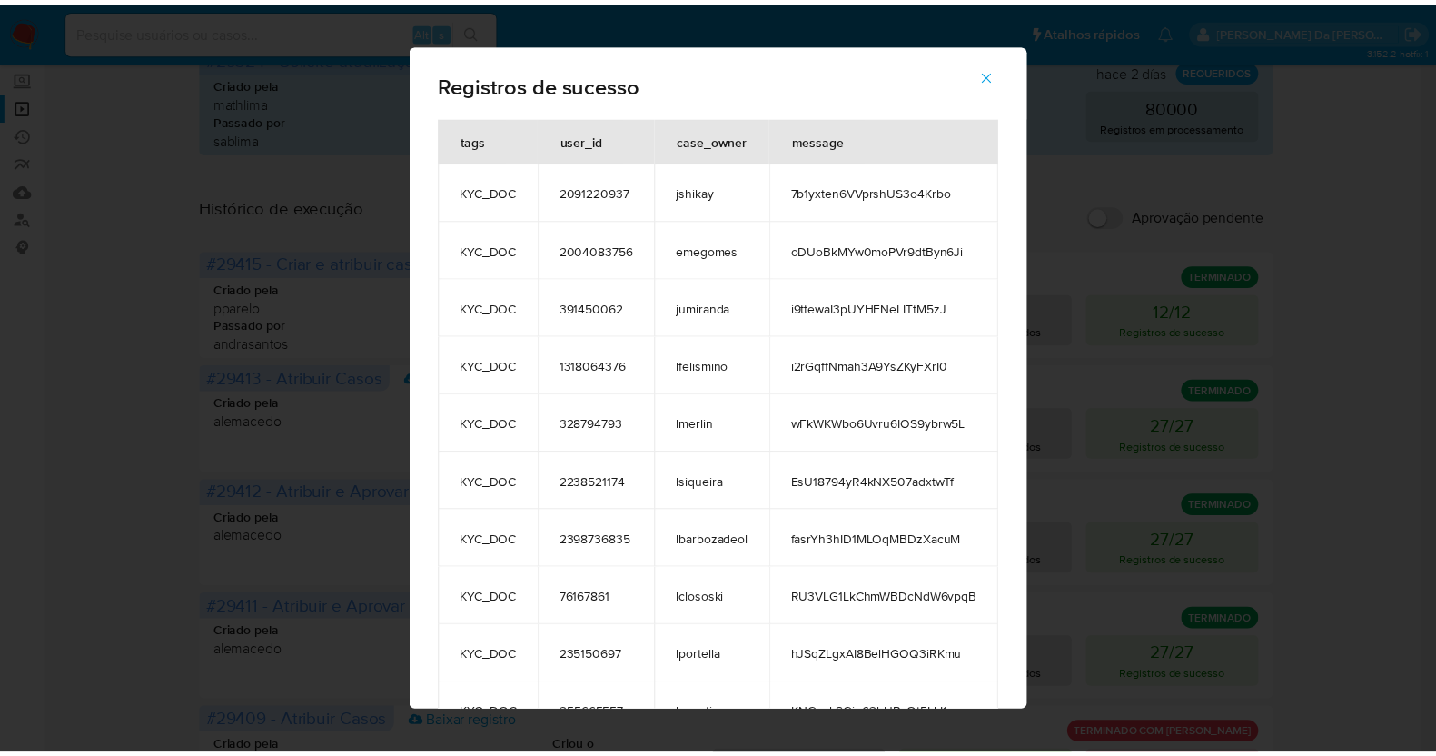
scroll to position [162, 0]
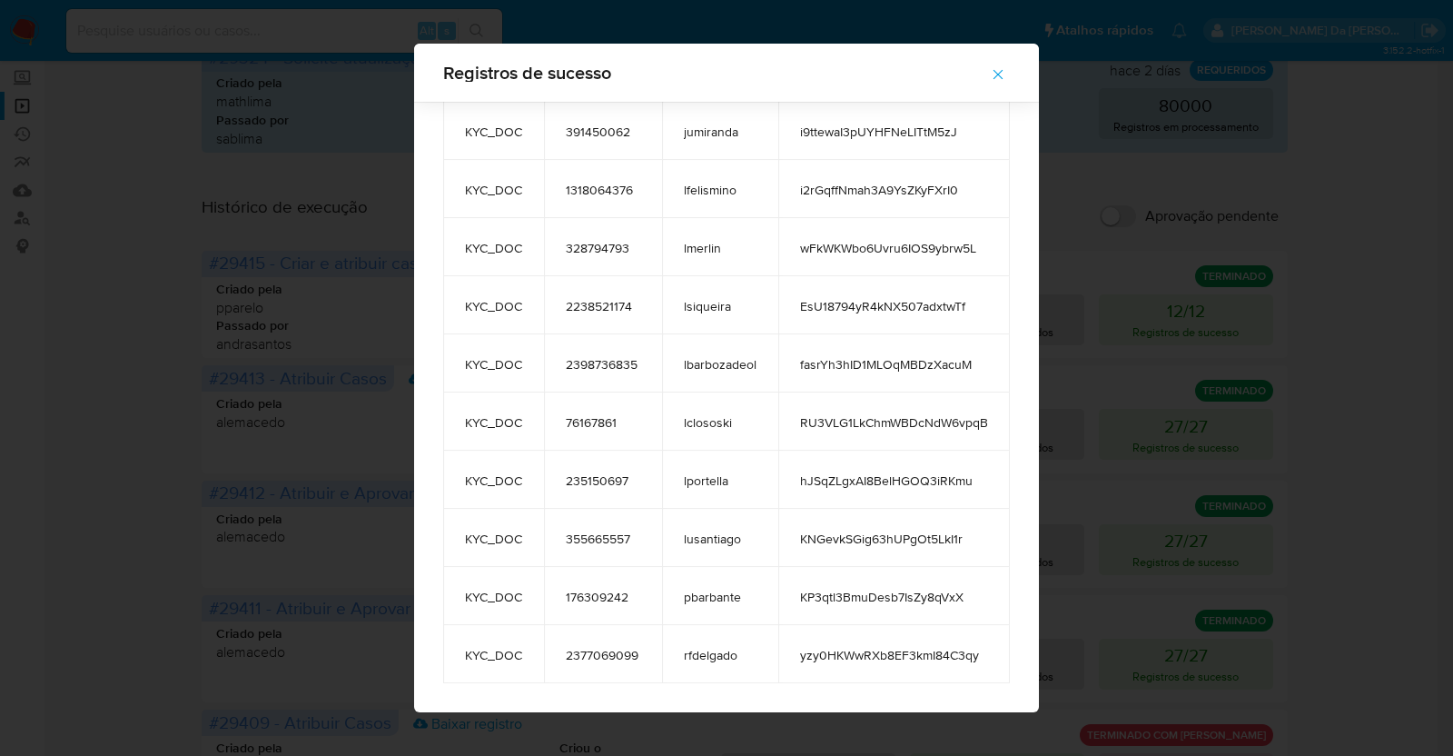
click at [858, 370] on span "fasrYh3hID1MLOqMBDzXacuM" at bounding box center [894, 364] width 188 height 16
click at [1001, 78] on icon "button" at bounding box center [998, 74] width 16 height 16
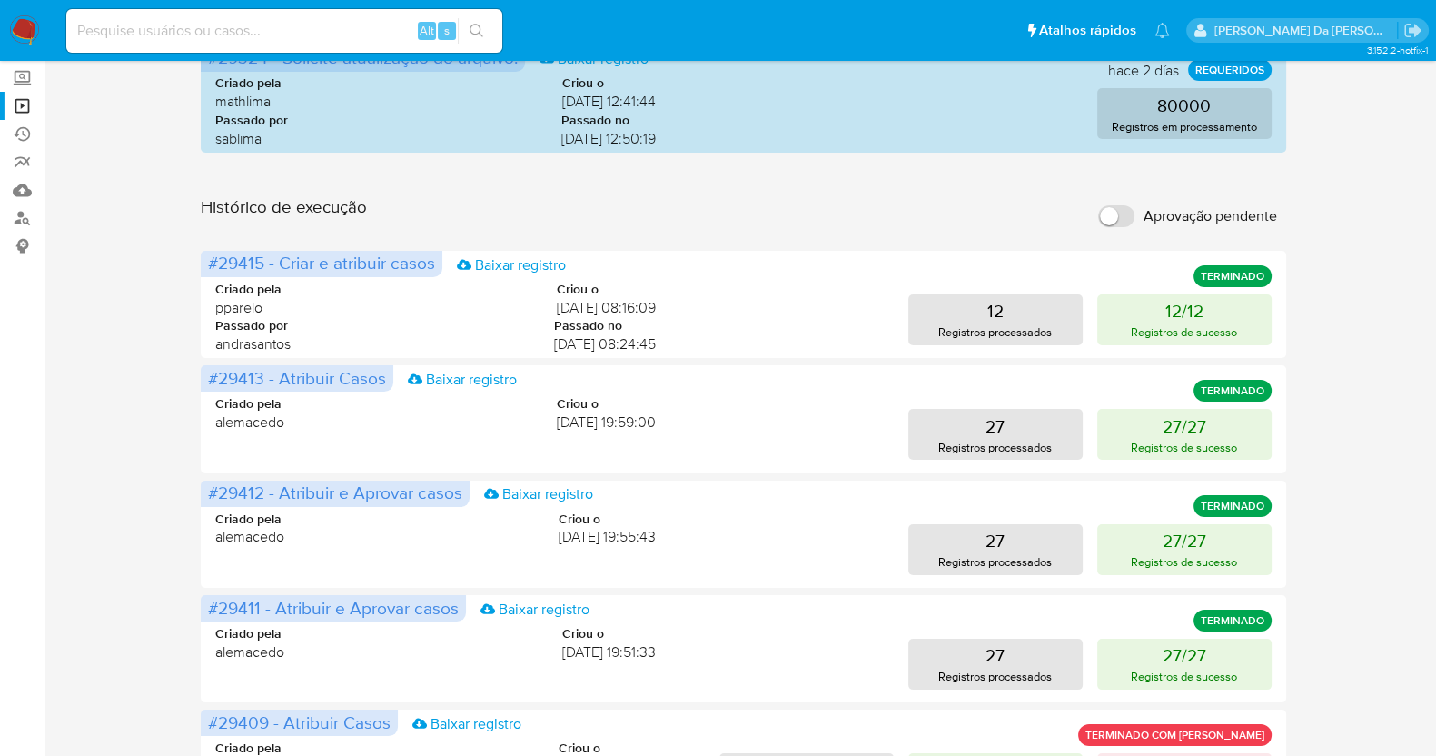
click at [21, 24] on img at bounding box center [24, 30] width 31 height 31
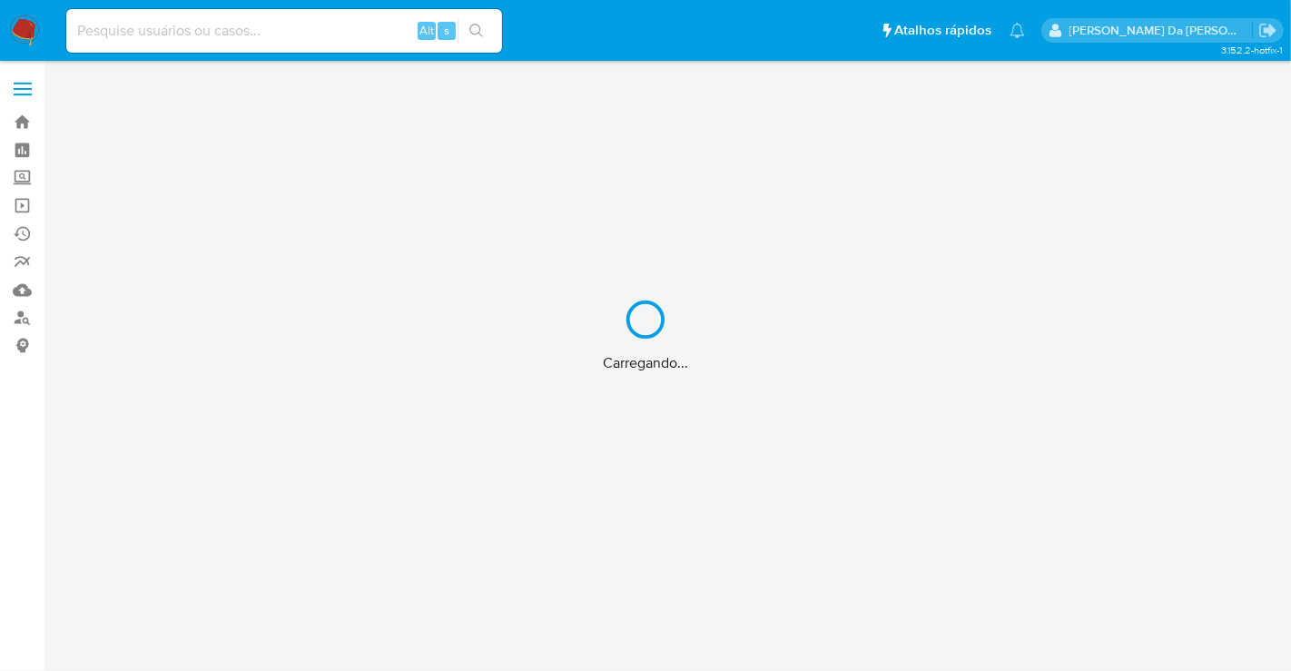
click at [330, 29] on div "Carregando..." at bounding box center [645, 335] width 1291 height 671
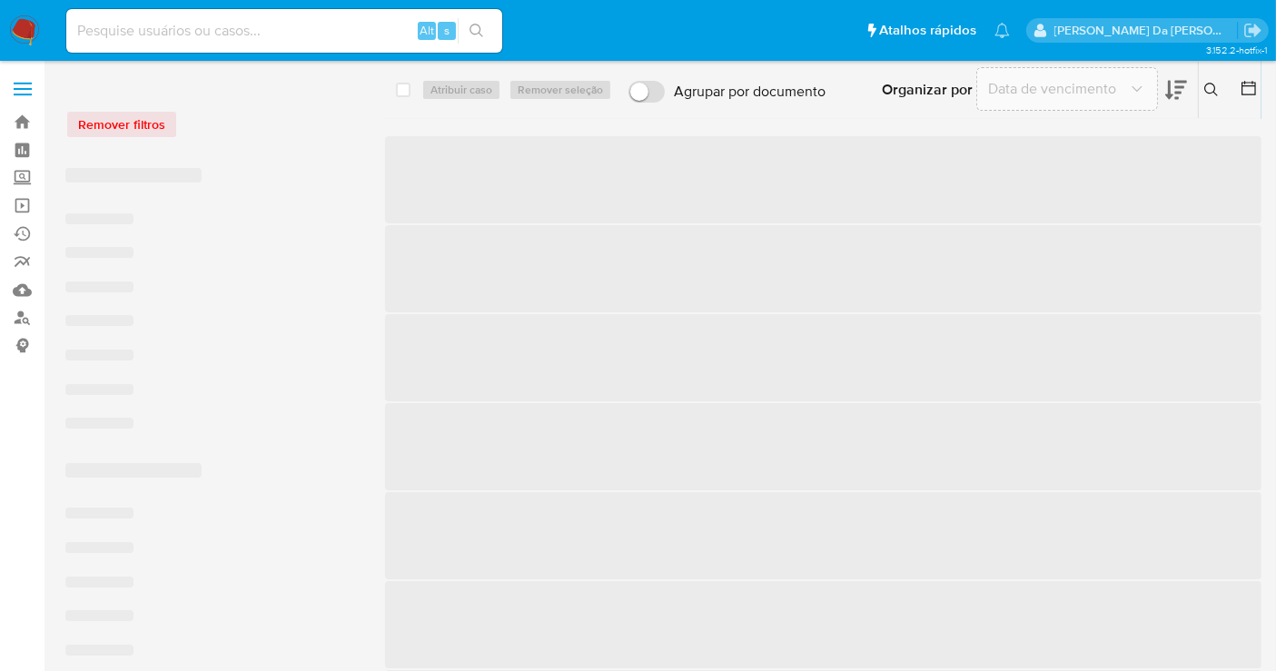
click at [312, 22] on input at bounding box center [284, 31] width 436 height 24
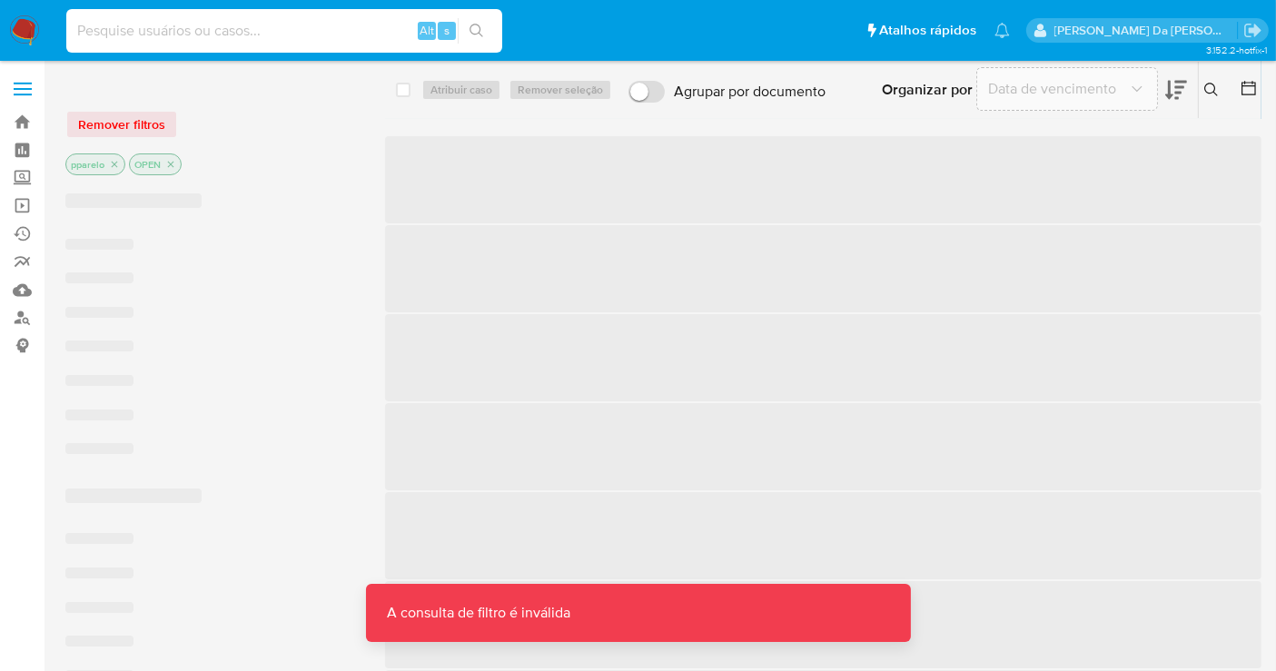
click at [312, 22] on input at bounding box center [284, 31] width 436 height 24
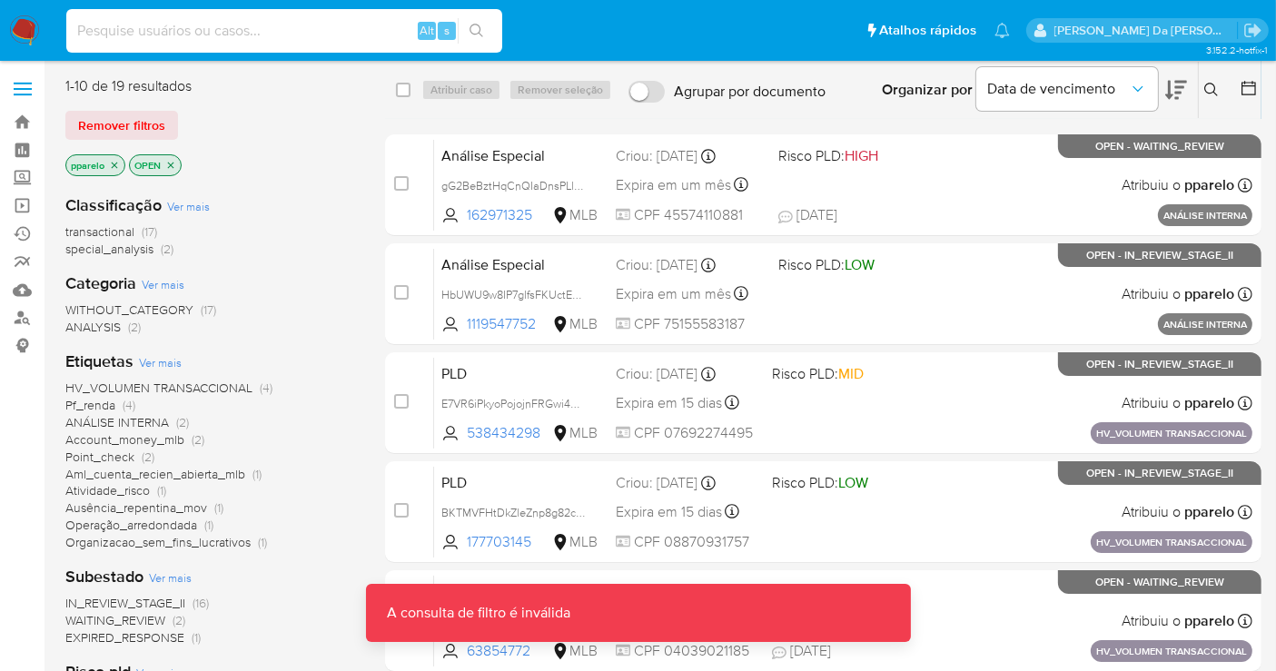
paste input "7b1yxten6VVprshUS3o4Krbo"
type input "7b1yxten6VVprshUS3o4Krbo"
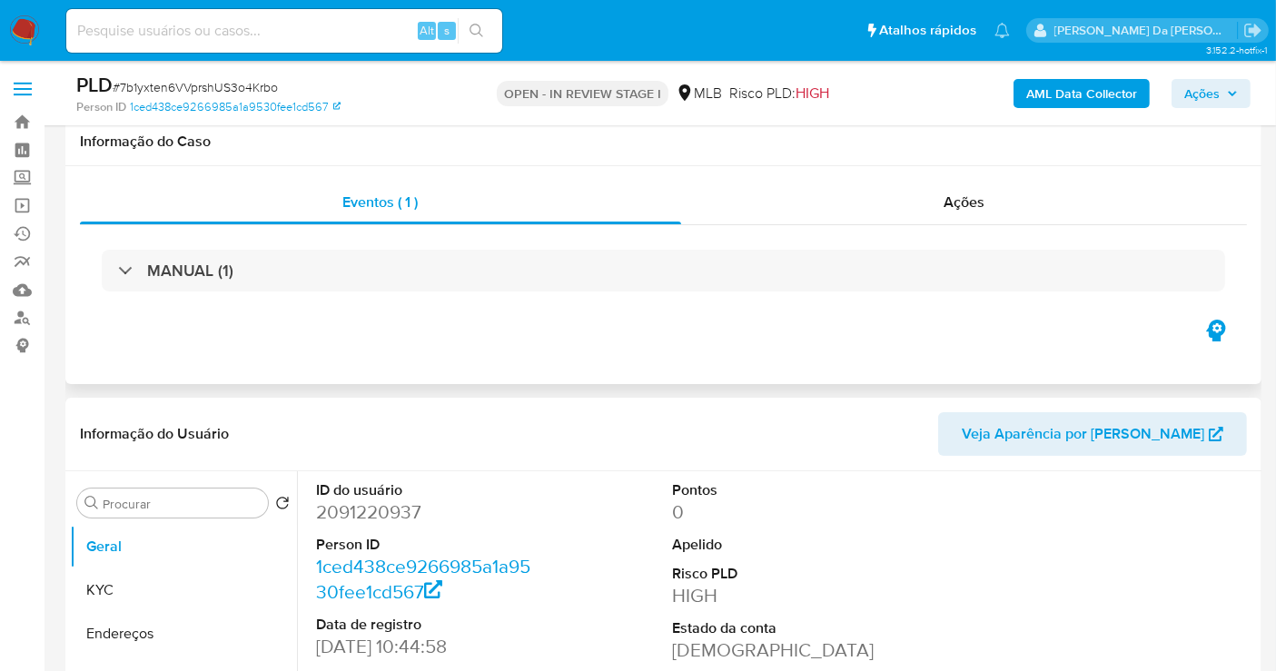
scroll to position [101, 0]
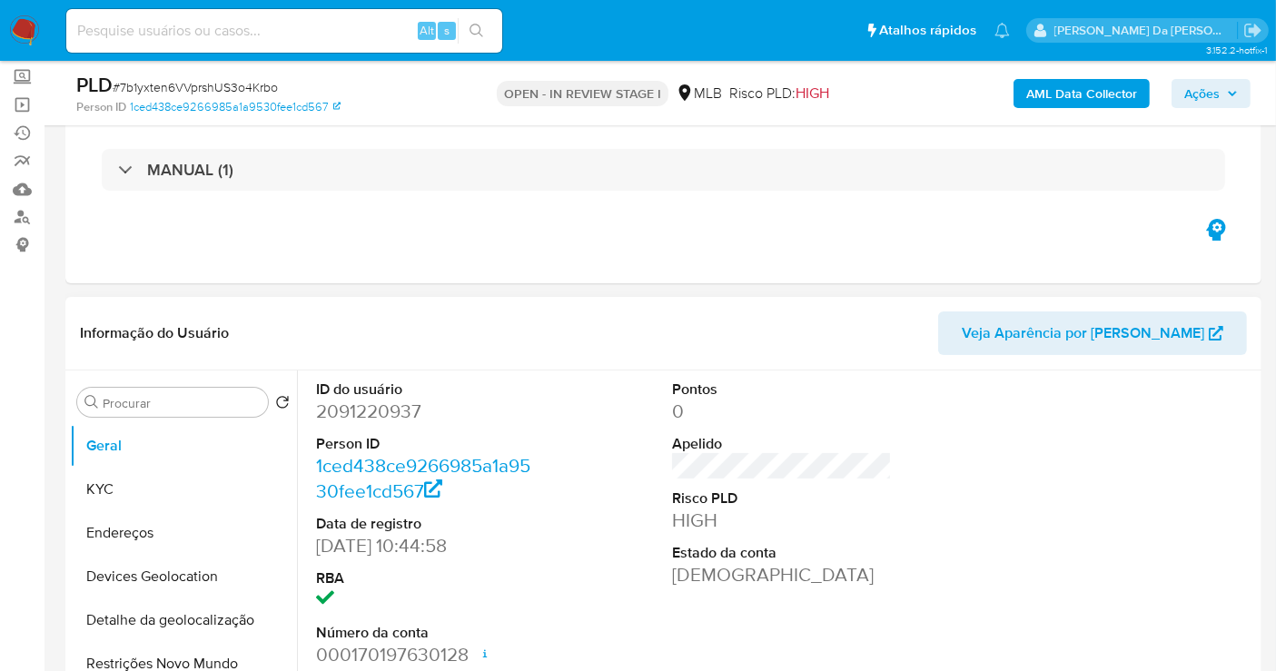
select select "10"
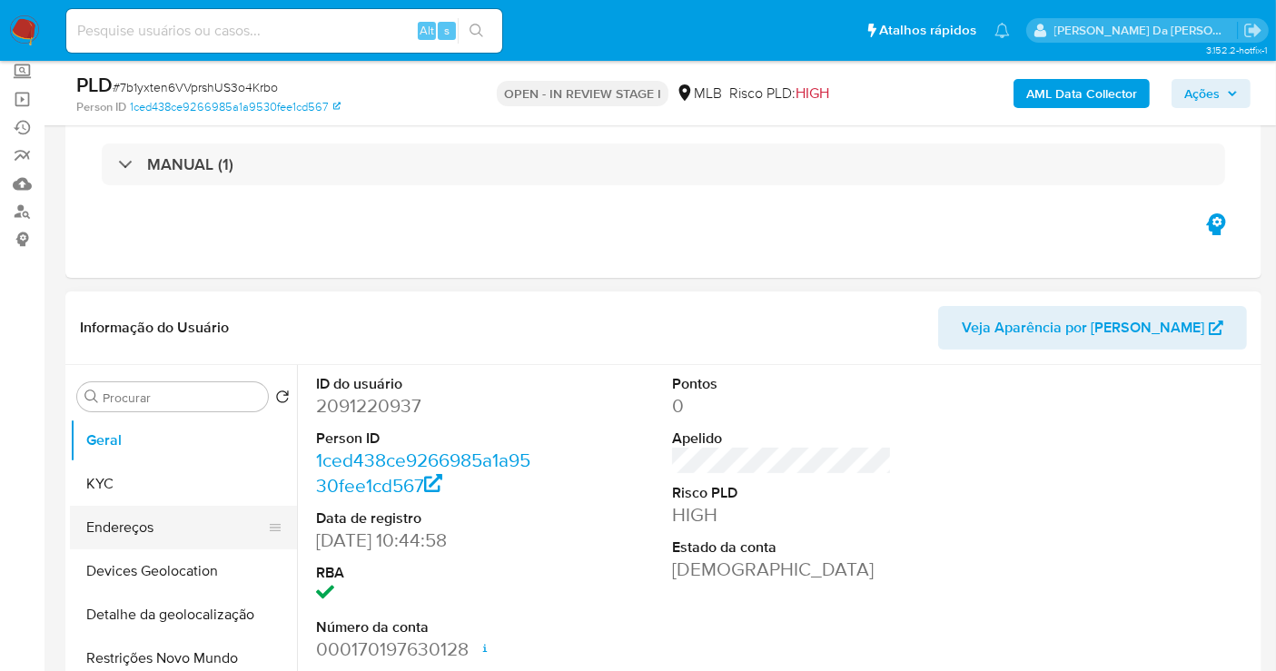
scroll to position [302, 0]
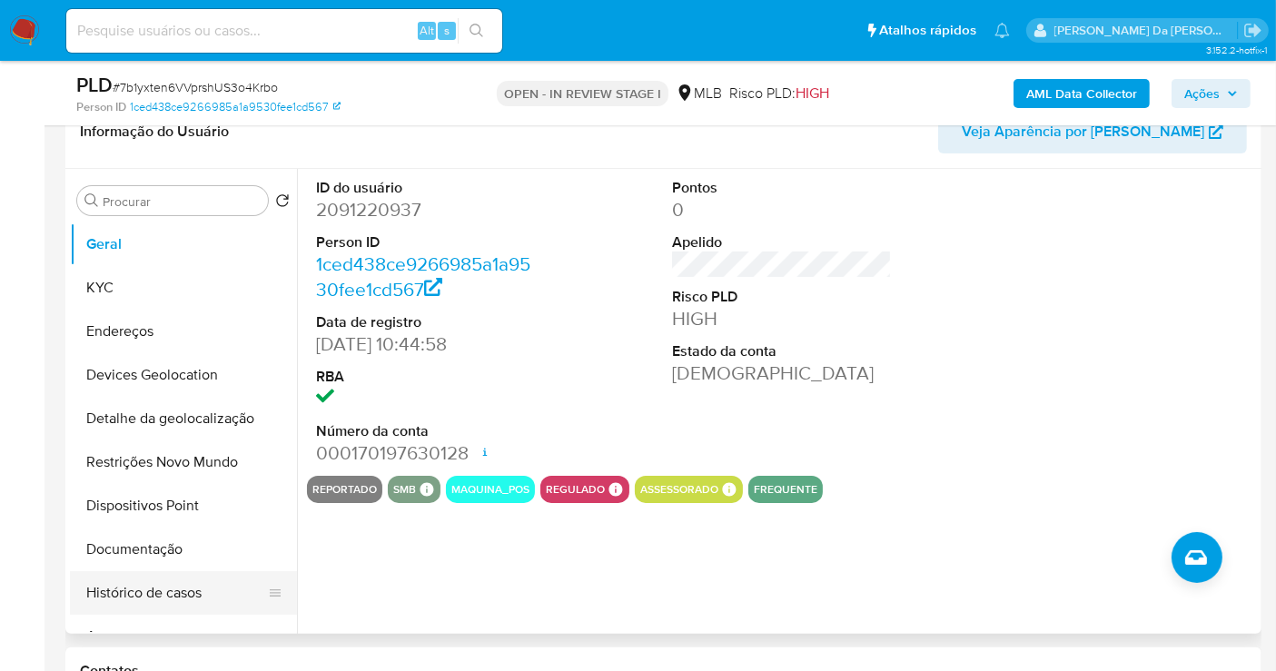
click at [155, 582] on button "Histórico de casos" at bounding box center [176, 593] width 212 height 44
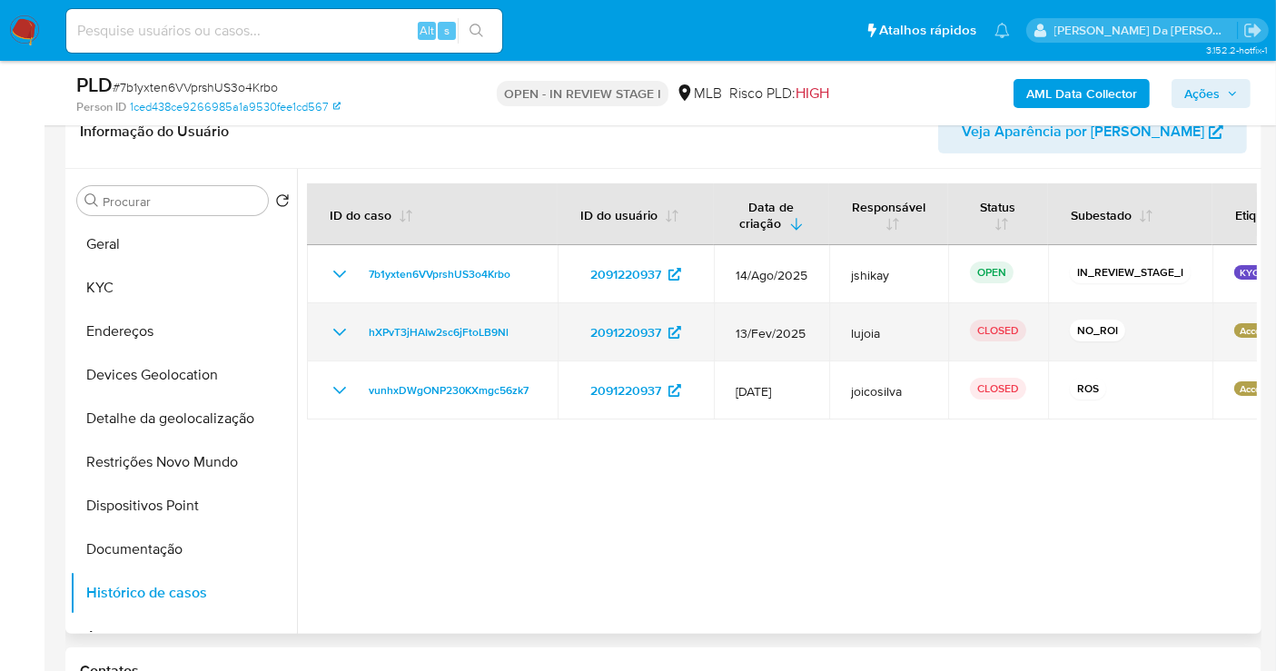
drag, startPoint x: 898, startPoint y: 313, endPoint x: 980, endPoint y: 306, distance: 82.1
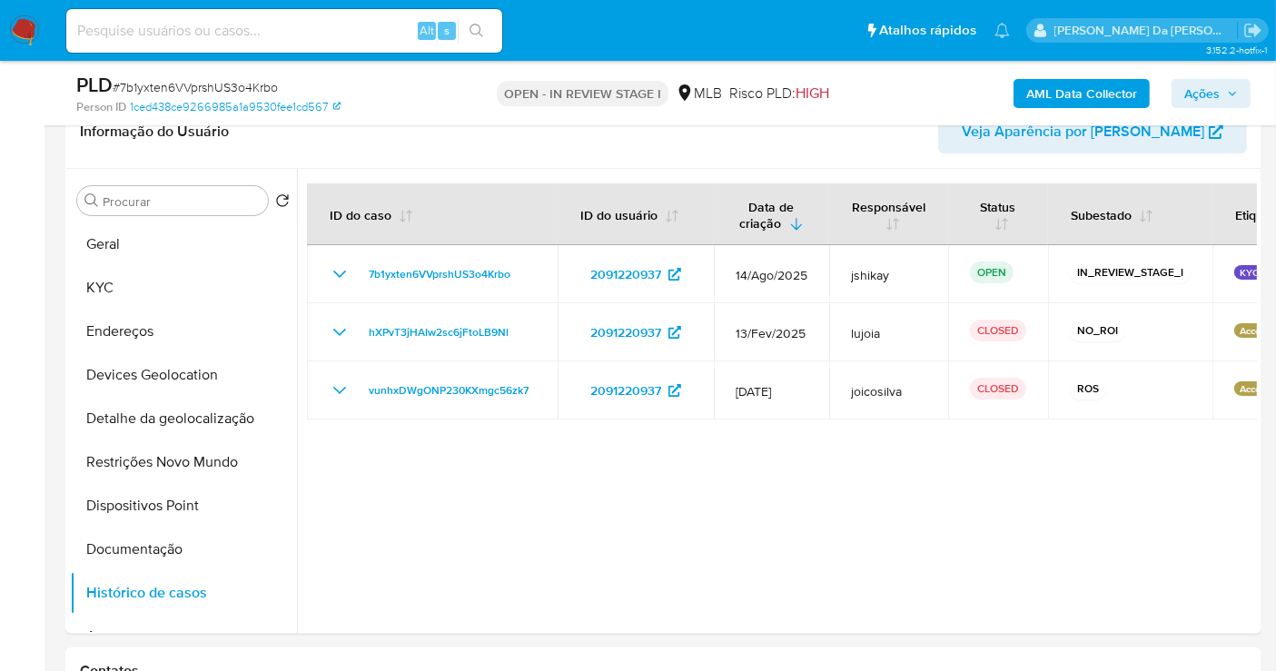
drag, startPoint x: 411, startPoint y: 292, endPoint x: 1268, endPoint y: 298, distance: 856.4
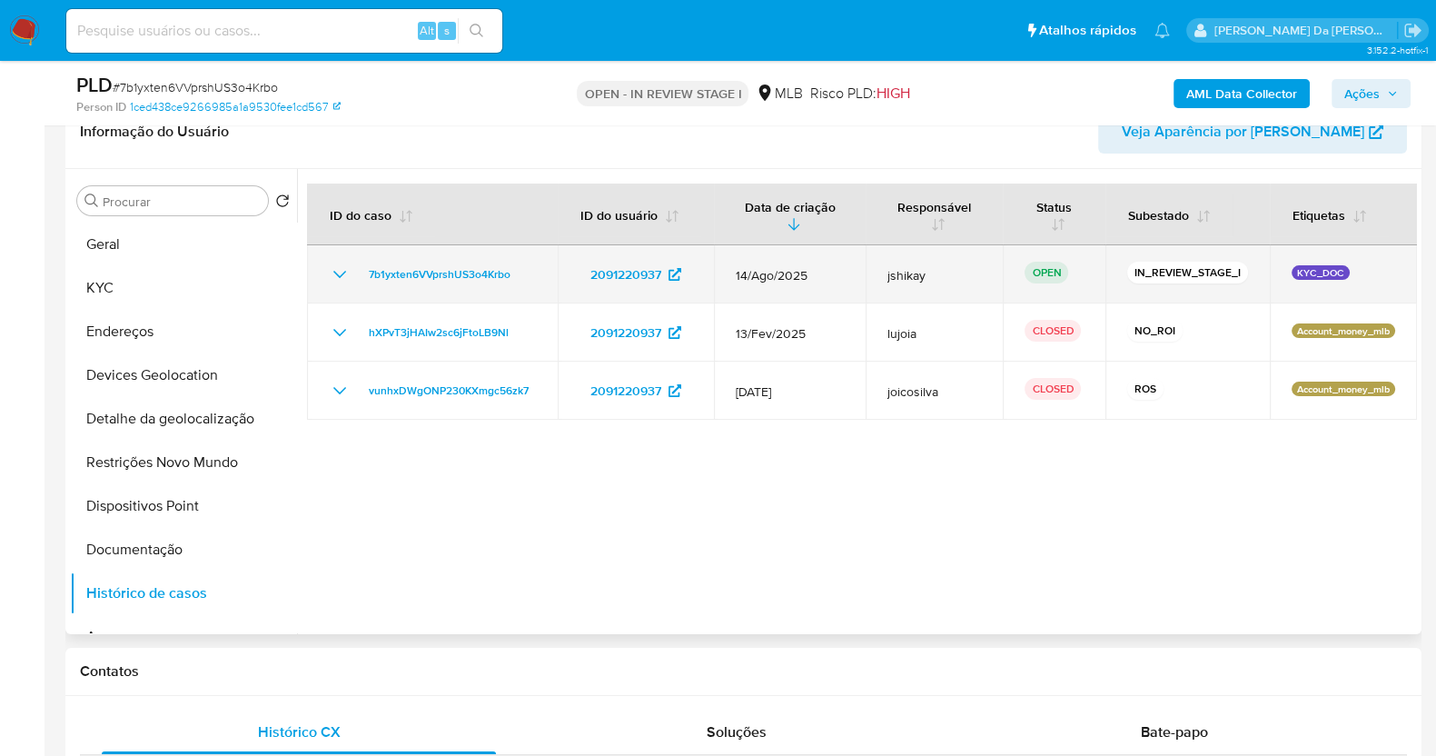
click at [858, 299] on td "14/Ago/2025" at bounding box center [790, 274] width 152 height 58
click at [515, 272] on link "7b1yxten6VVprshUS3o4Krbo" at bounding box center [439, 274] width 156 height 22
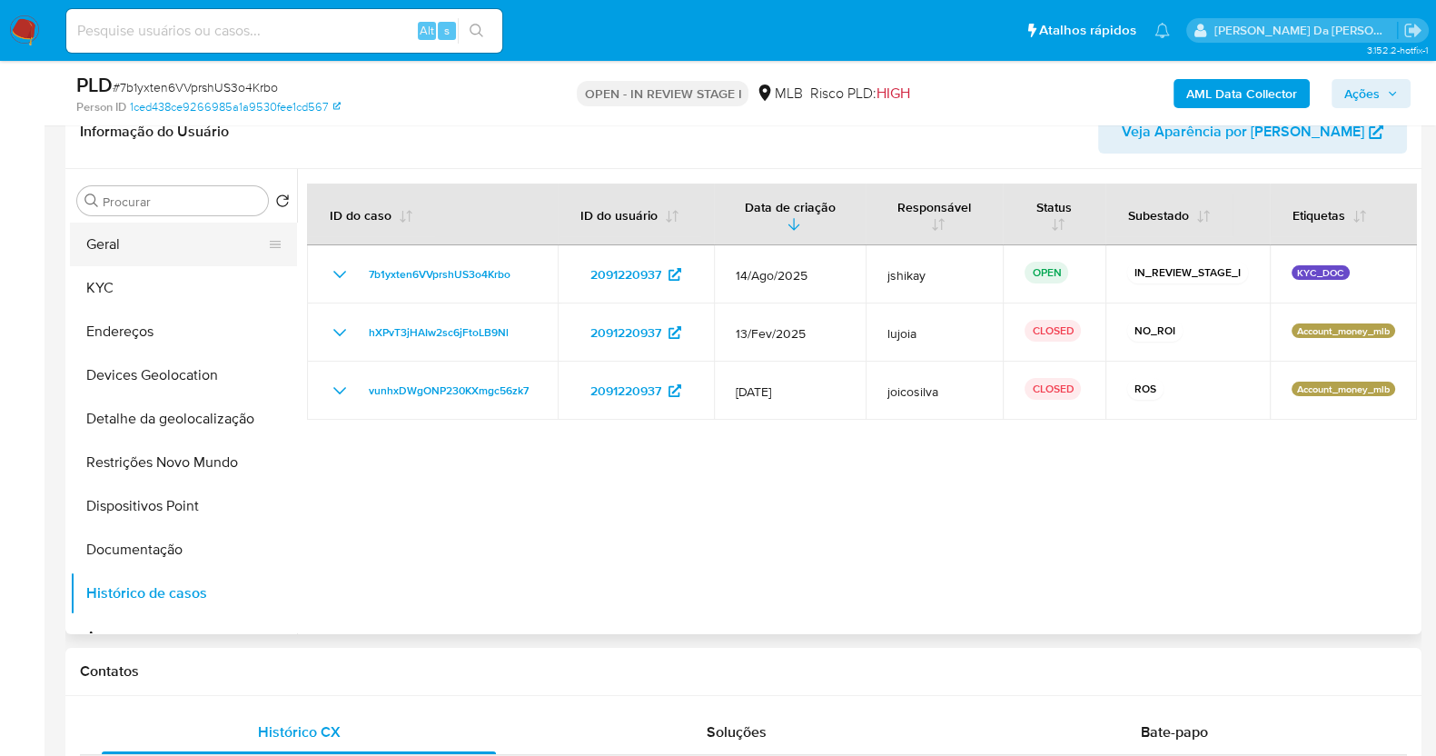
click at [172, 249] on button "Geral" at bounding box center [176, 244] width 212 height 44
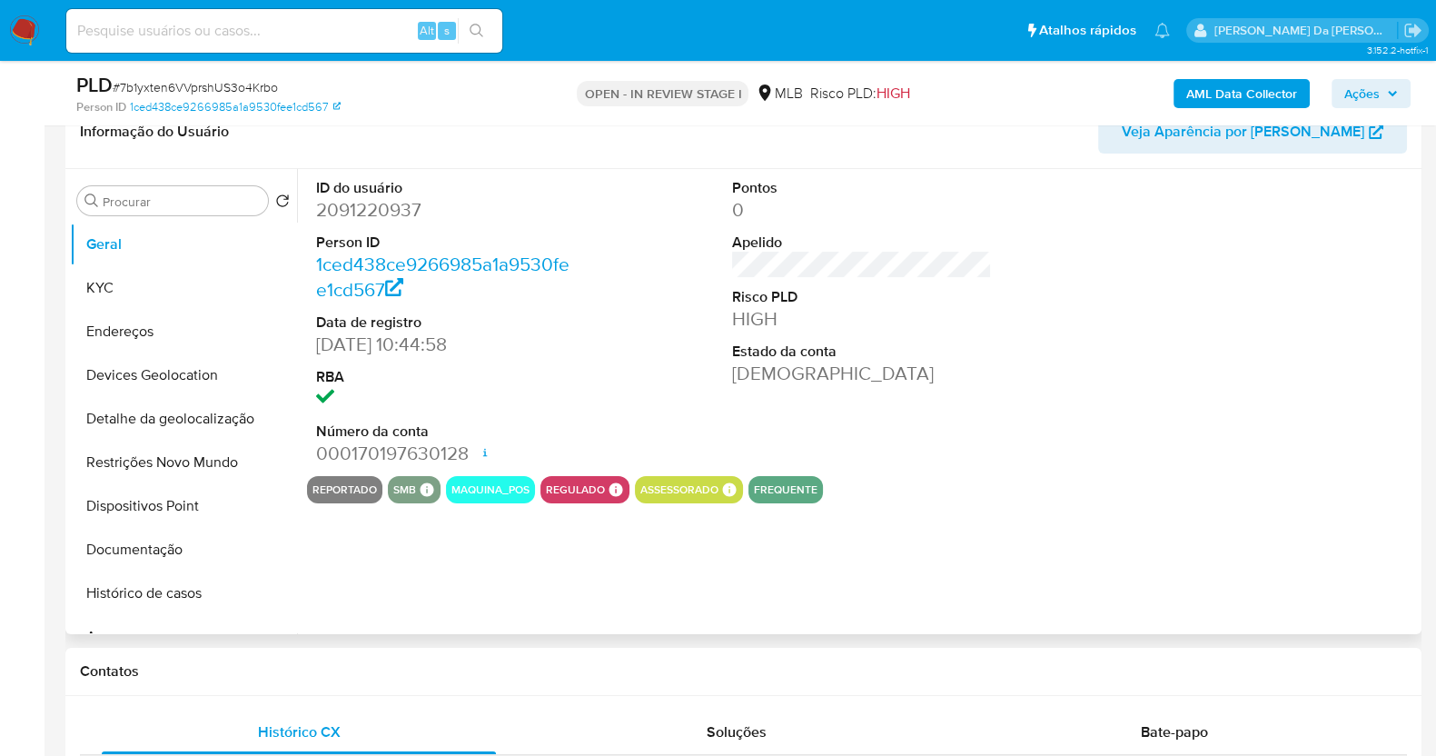
click at [389, 205] on dd "2091220937" at bounding box center [446, 209] width 260 height 25
copy dd "2091220937"
click at [194, 10] on div "Alt s" at bounding box center [284, 31] width 436 height 44
click at [189, 28] on input at bounding box center [284, 31] width 436 height 24
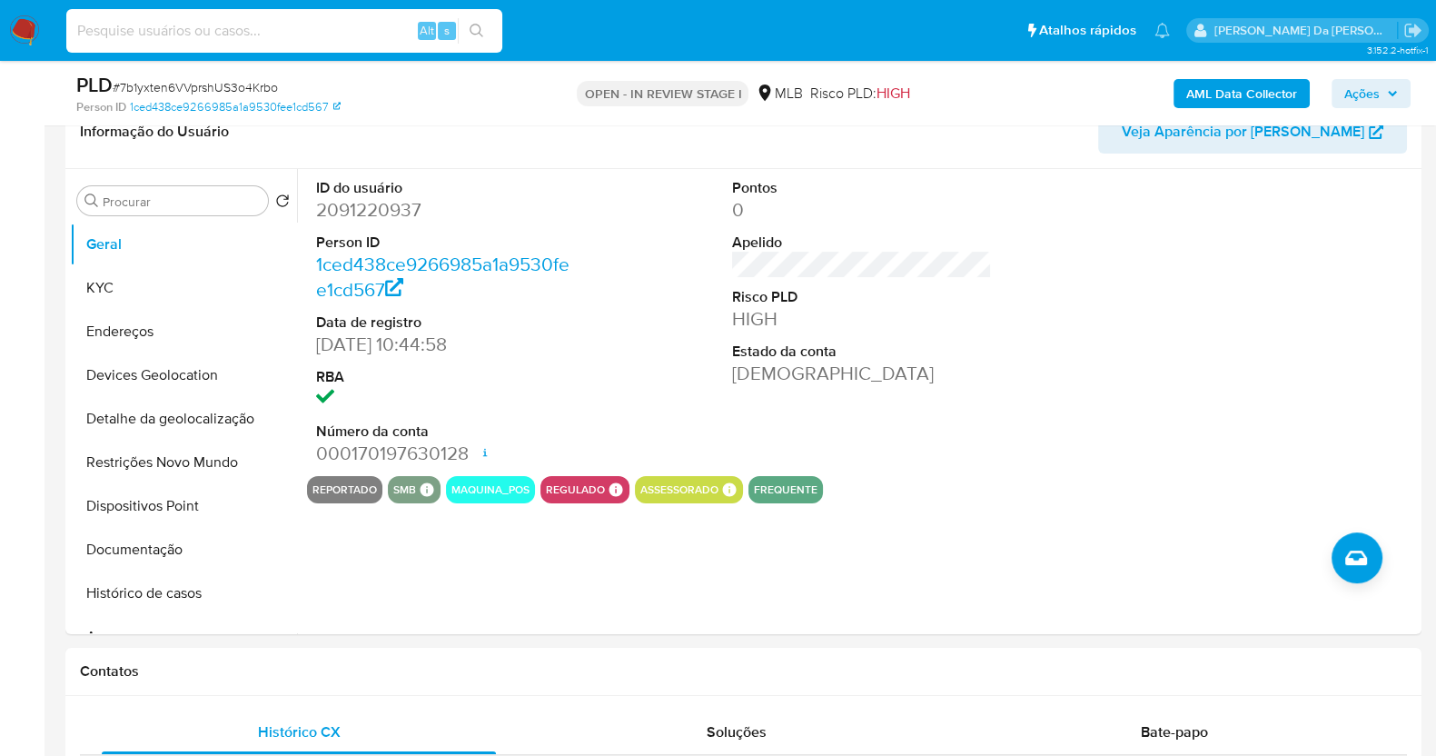
paste input "oDUoBkMYw0moPVr9dtByn6Ji"
type input "oDUoBkMYw0moPVr9dtByn6Ji"
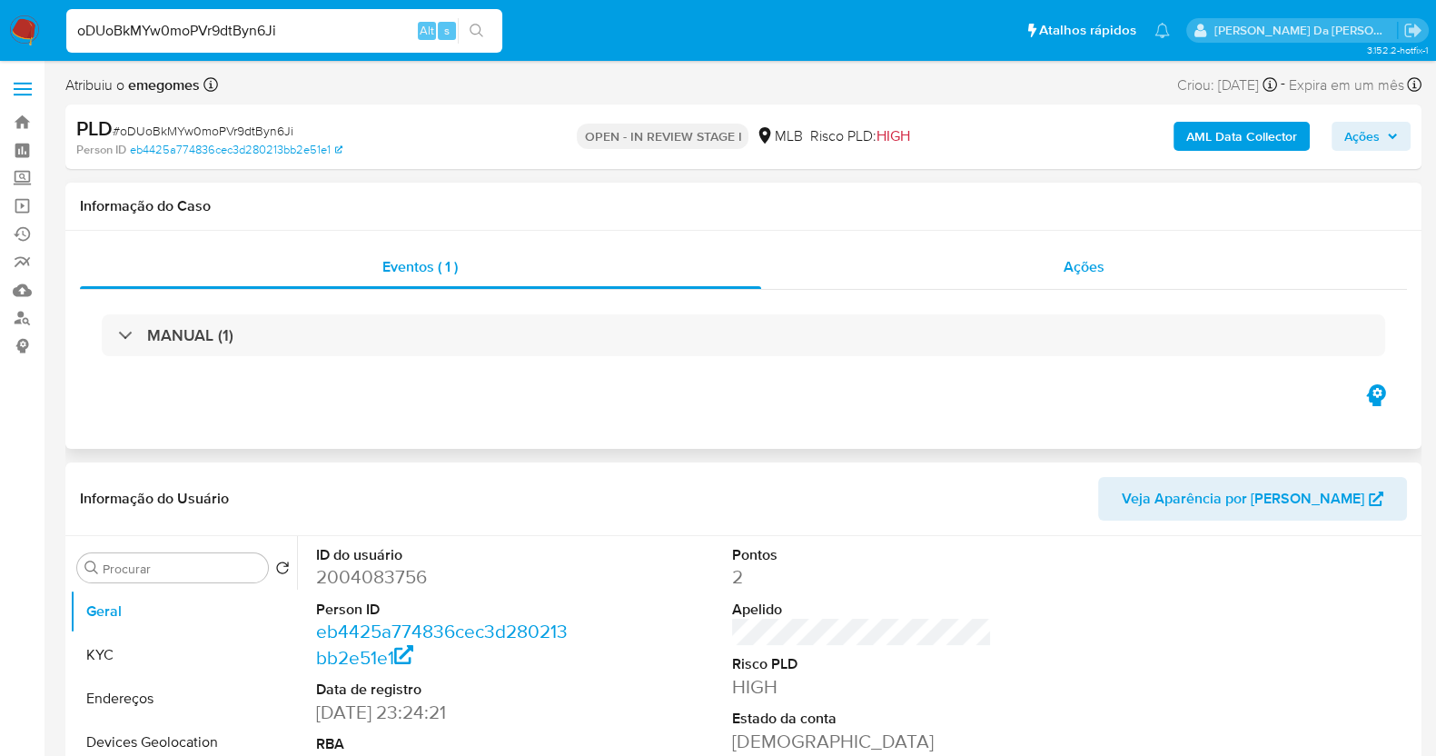
click at [1085, 265] on span "Ações" at bounding box center [1083, 266] width 41 height 21
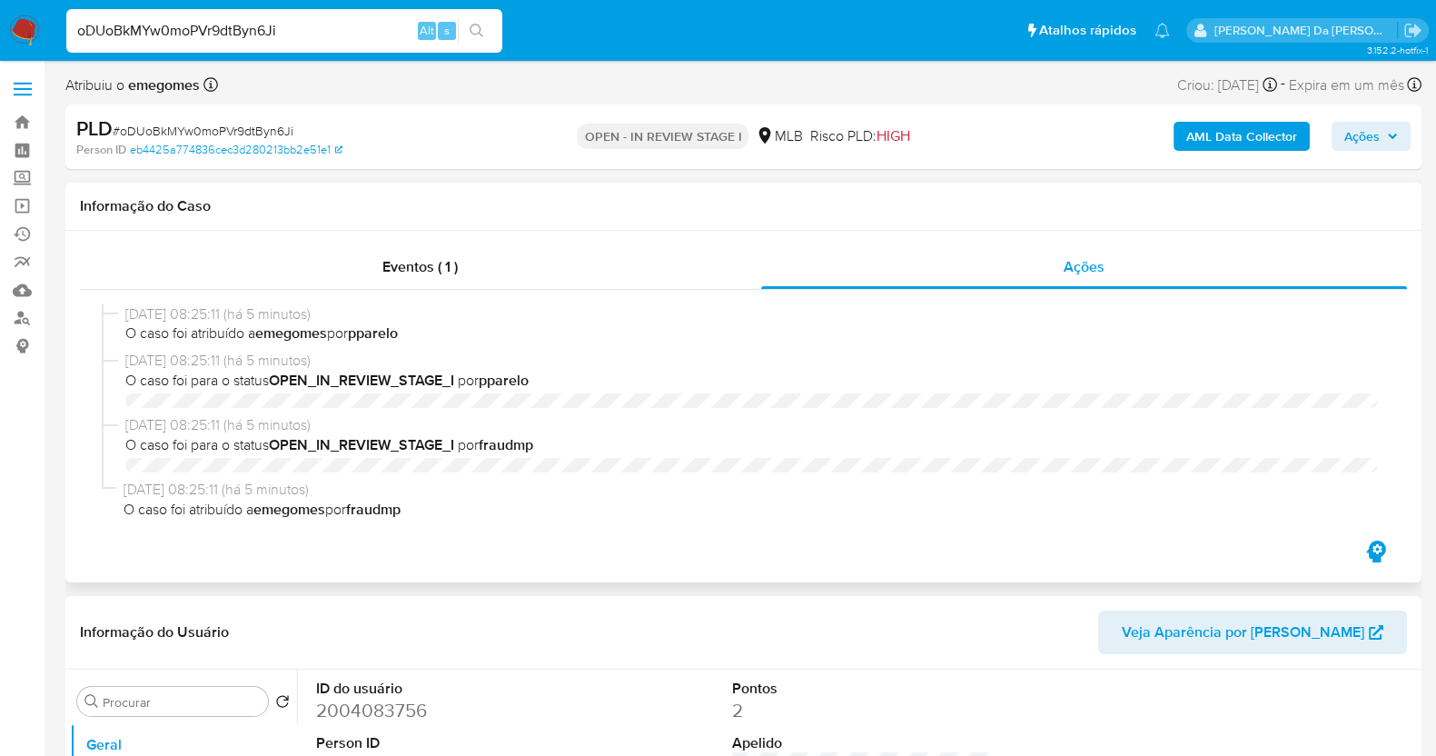
select select "10"
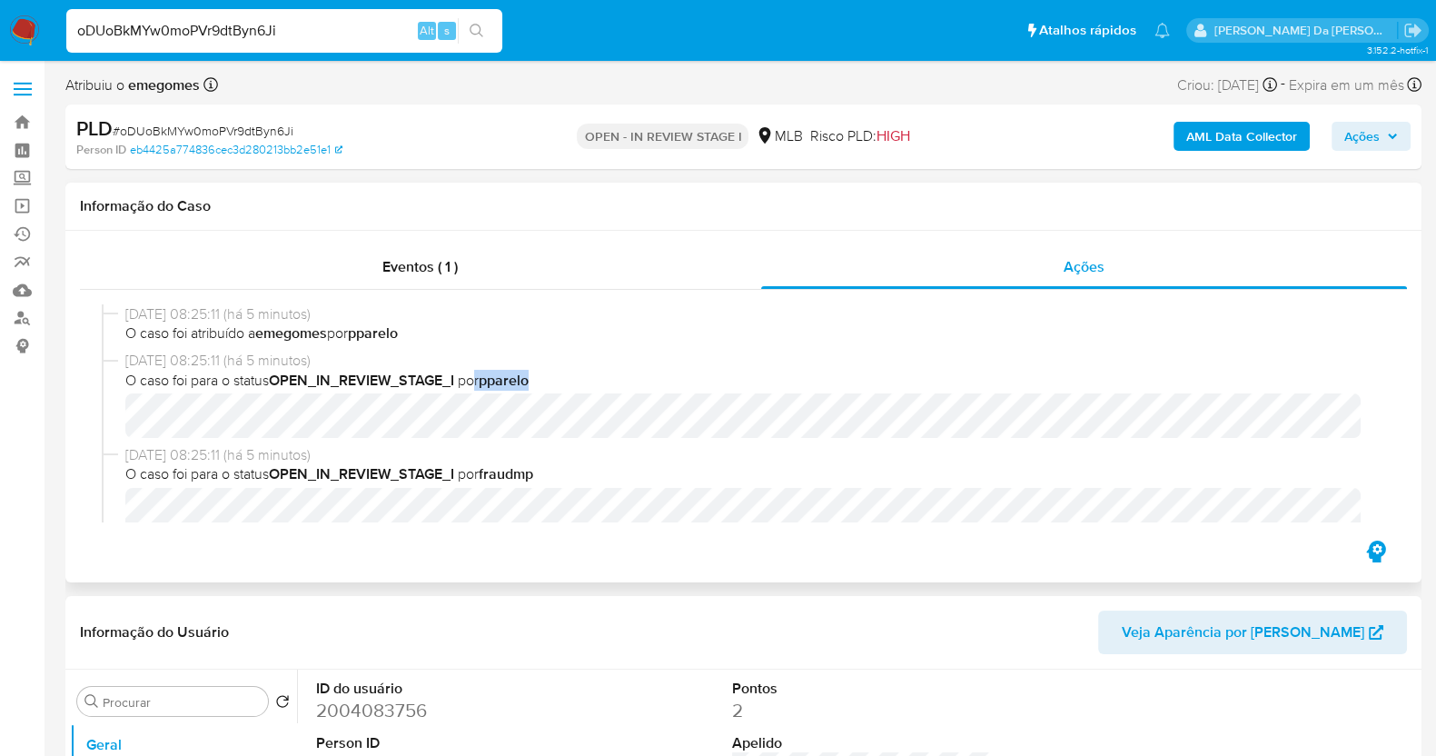
drag, startPoint x: 475, startPoint y: 379, endPoint x: 572, endPoint y: 384, distance: 97.3
click at [572, 384] on span "O caso foi para o status OPEN_IN_REVIEW_STAGE_I por pparelo" at bounding box center [751, 381] width 1252 height 20
drag, startPoint x: 272, startPoint y: 342, endPoint x: 331, endPoint y: 345, distance: 58.2
click at [331, 345] on div "14/08/2025 08:25:11 (há 5 minutos) O caso foi atribuído a emegomes por pparelo" at bounding box center [743, 327] width 1283 height 46
drag, startPoint x: 130, startPoint y: 368, endPoint x: 248, endPoint y: 373, distance: 118.2
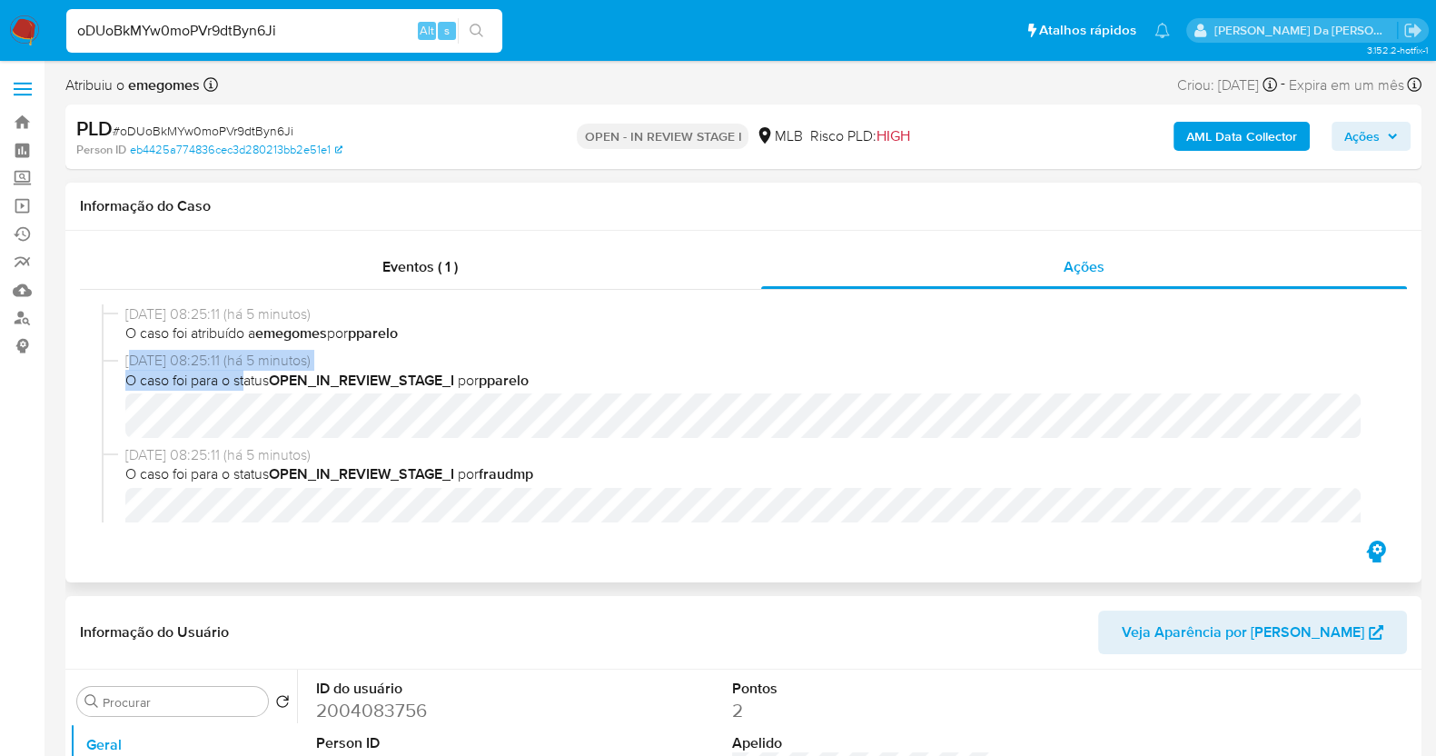
click at [248, 373] on div "14/08/2025 08:25:11 (há 5 minutos) O caso foi para o status OPEN_IN_REVIEW_STAG…" at bounding box center [751, 394] width 1252 height 87
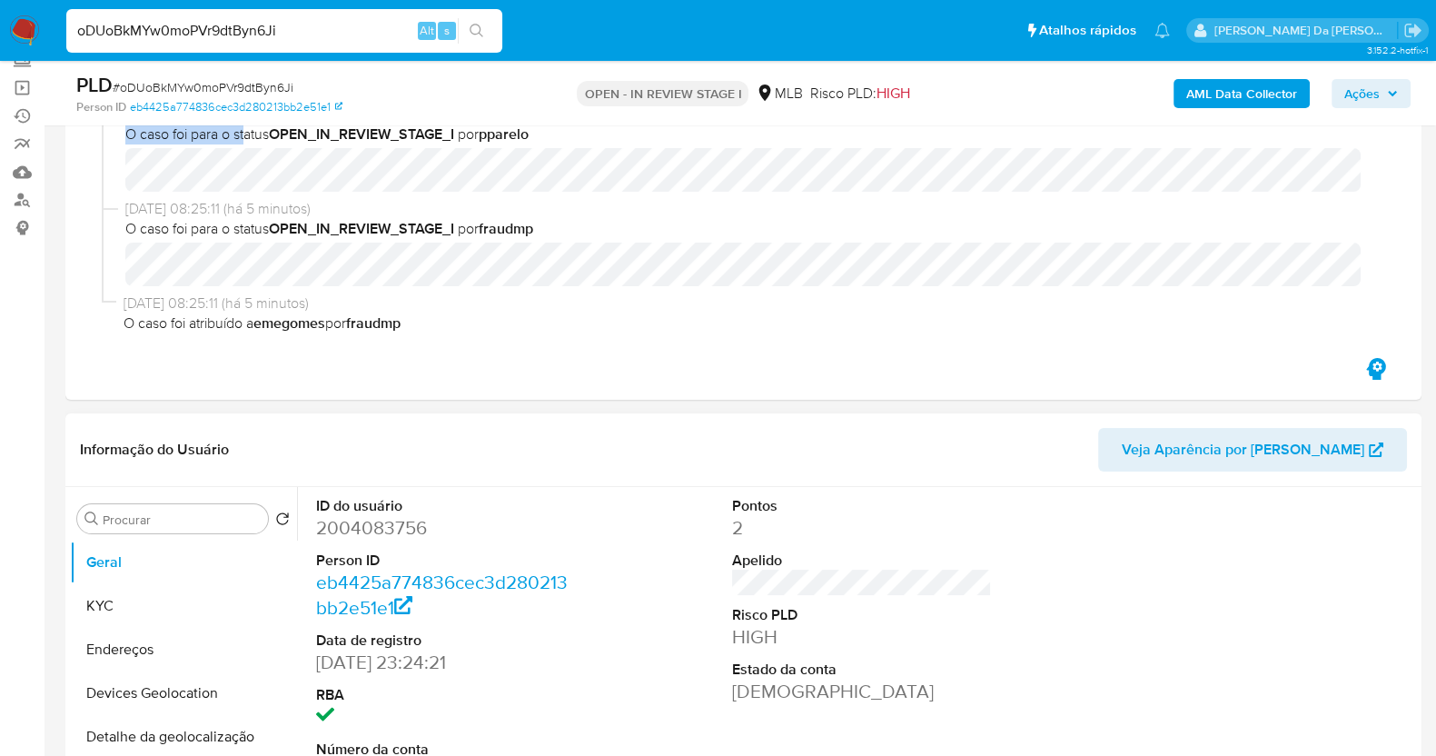
scroll to position [453, 0]
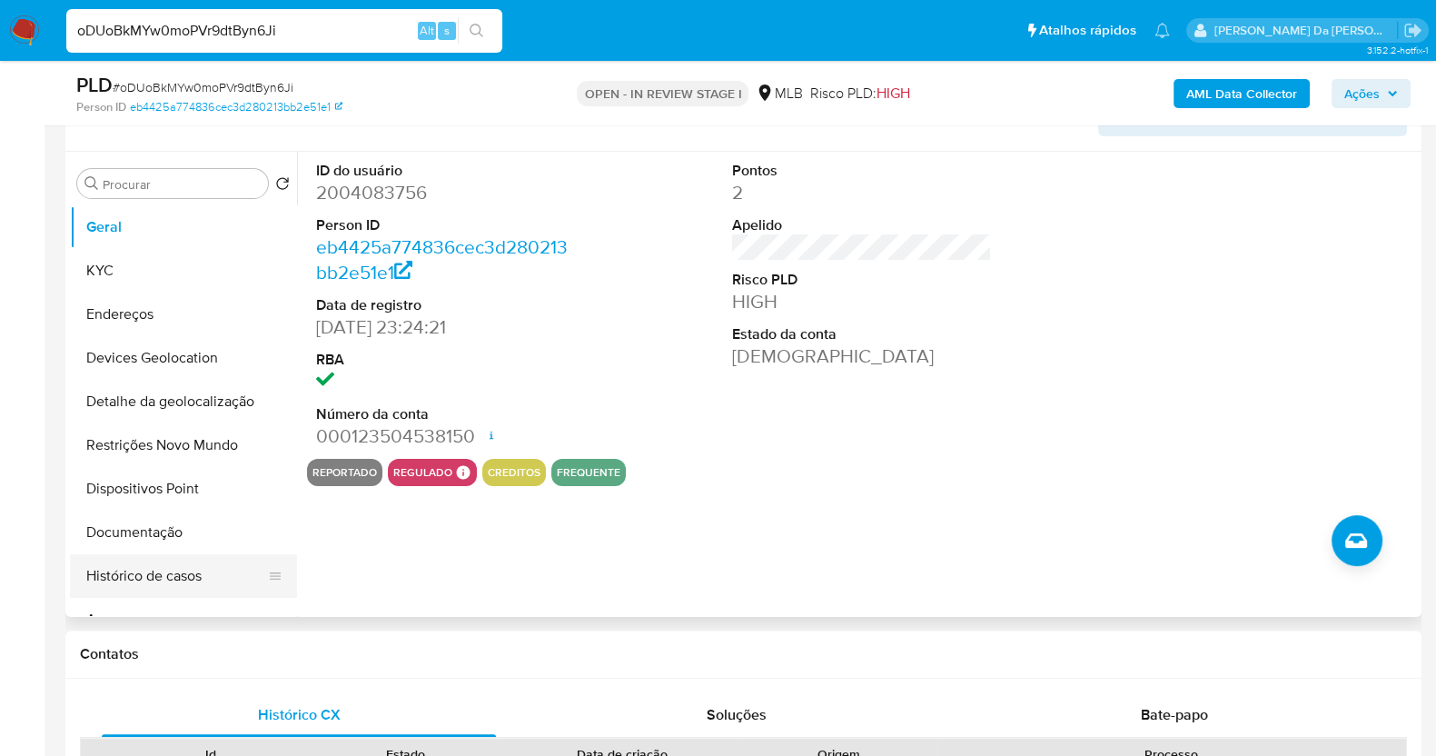
drag, startPoint x: 118, startPoint y: 574, endPoint x: 129, endPoint y: 580, distance: 12.6
click at [118, 574] on button "Histórico de casos" at bounding box center [176, 576] width 212 height 44
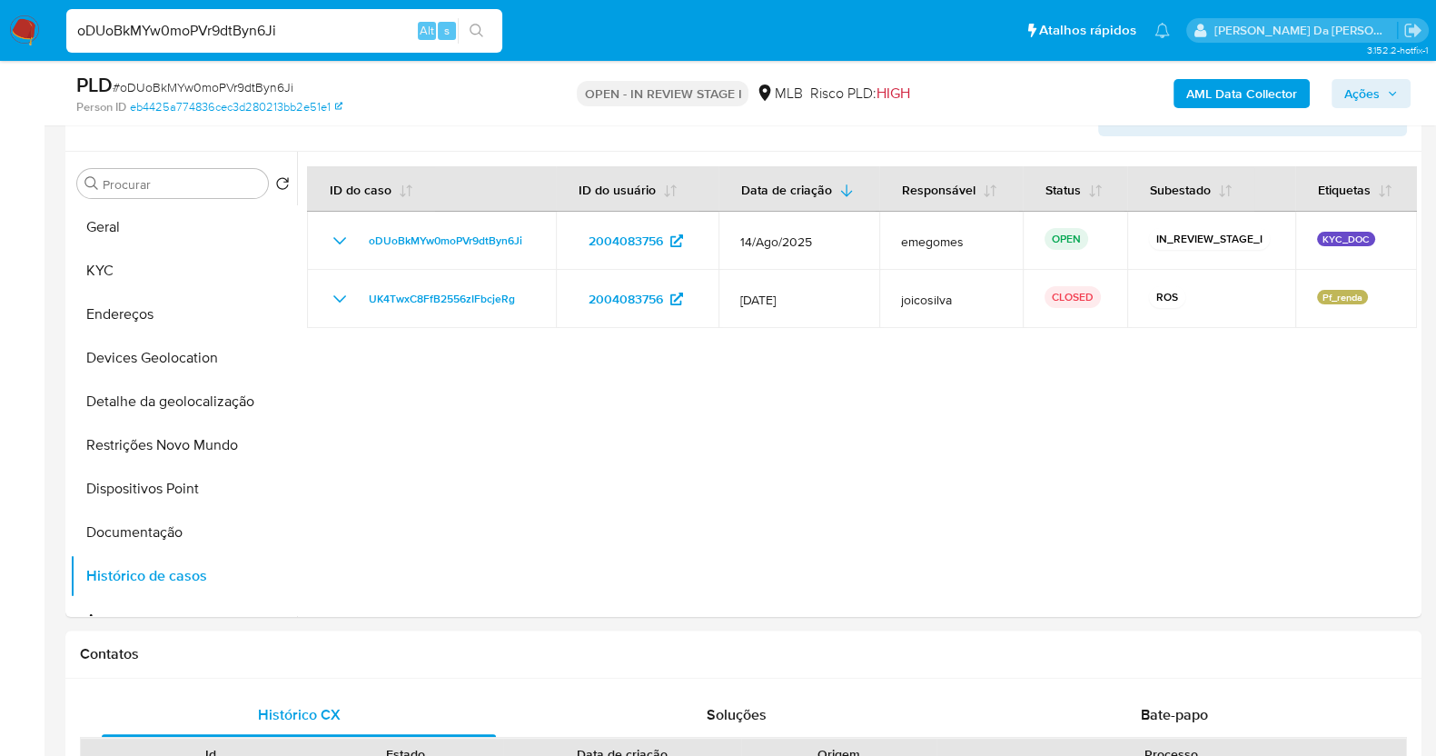
click at [331, 34] on input "oDUoBkMYw0moPVr9dtByn6Ji" at bounding box center [284, 31] width 436 height 24
paste input "i9ttewaI3pUYHFNeLITtM5zJ"
type input "i9ttewaI3pUYHFNeLITtM5zJ"
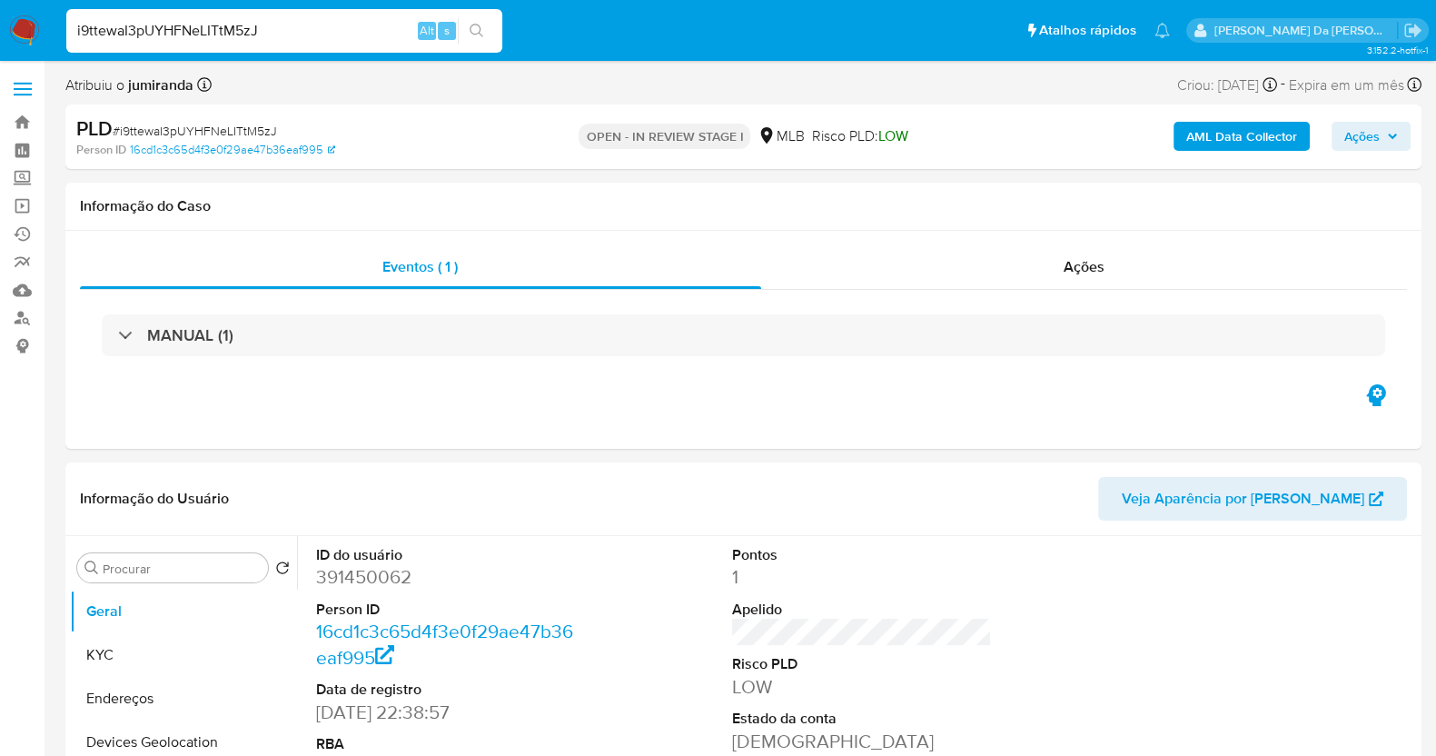
select select "10"
click at [1092, 268] on span "Ações" at bounding box center [1083, 266] width 41 height 21
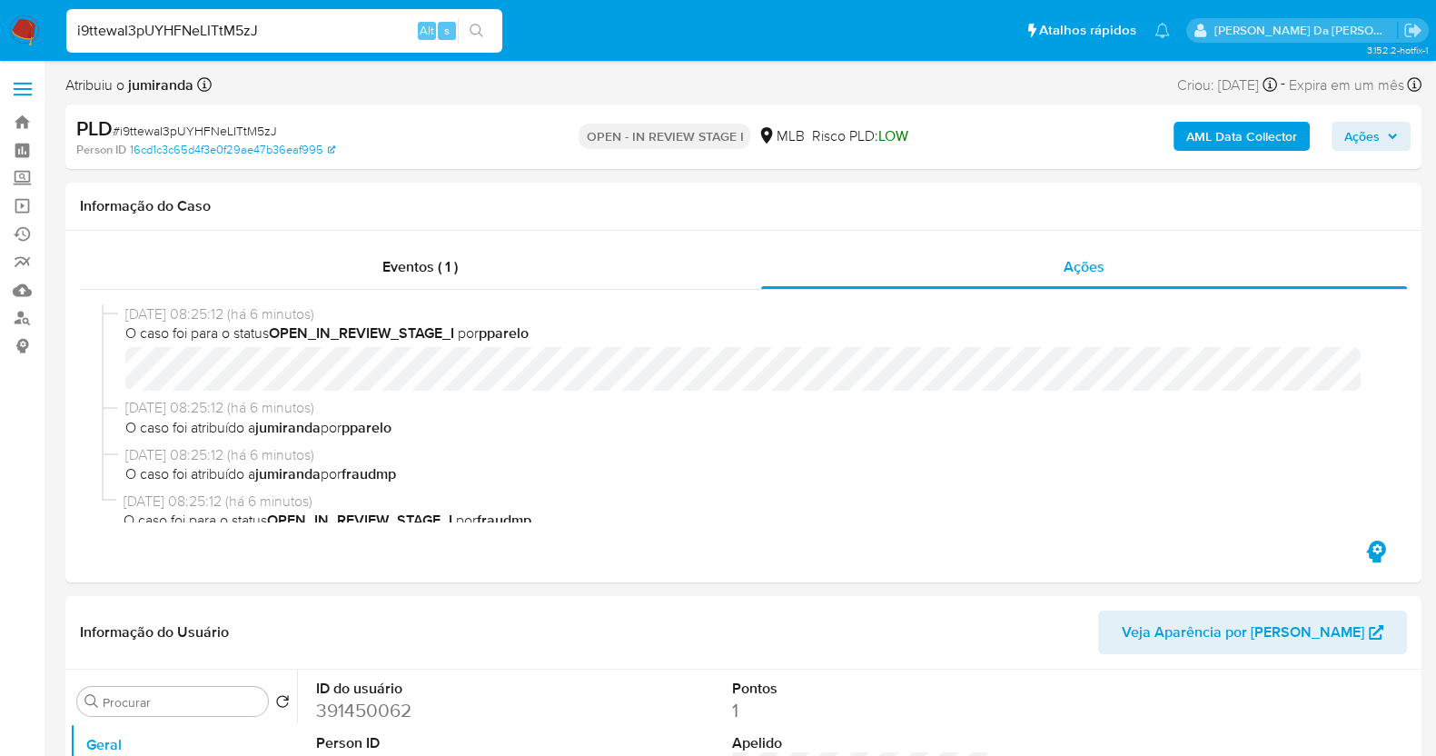
click at [309, 29] on input "i9ttewaI3pUYHFNeLITtM5zJ" at bounding box center [284, 31] width 436 height 24
paste input "2rGqffNmah3A9YsZKyFXrI0"
type input "i2rGqffNmah3A9YsZKyFXrI0"
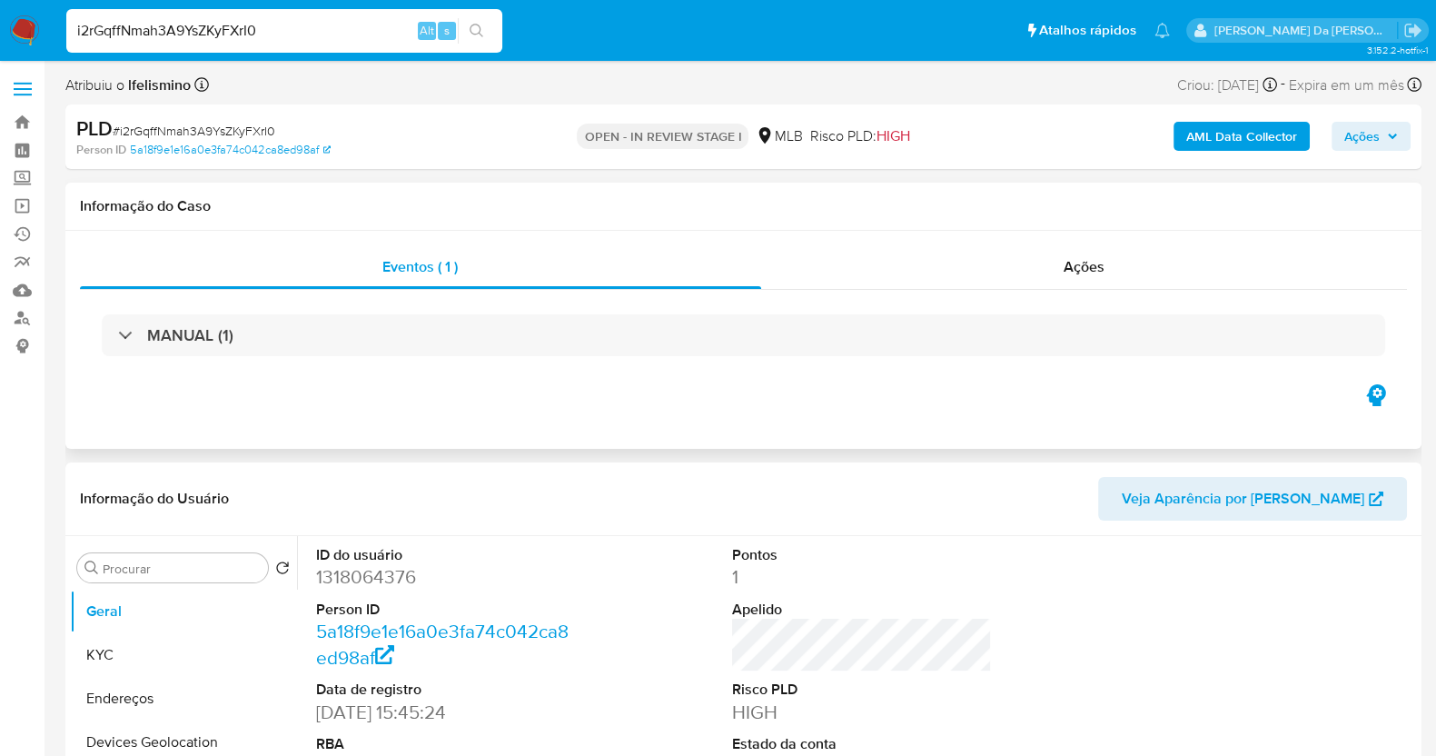
select select "10"
click at [1093, 270] on span "Ações" at bounding box center [1083, 266] width 41 height 21
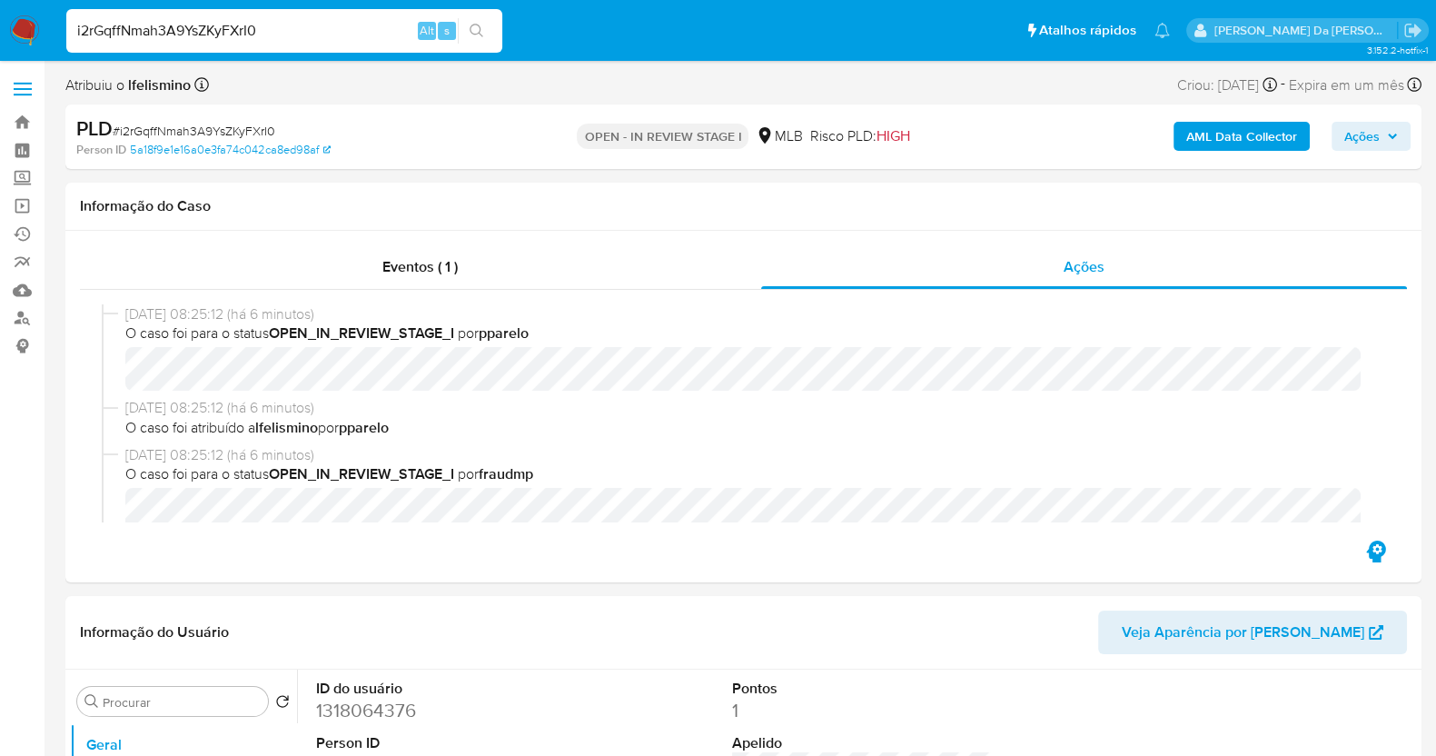
click at [271, 38] on input "i2rGqffNmah3A9YsZKyFXrI0" at bounding box center [284, 31] width 436 height 24
click at [272, 38] on input "i2rGqffNmah3A9YsZKyFXrI0" at bounding box center [284, 31] width 436 height 24
paste input "wFkWKWbo6Uvru6IOS9ybrw5L"
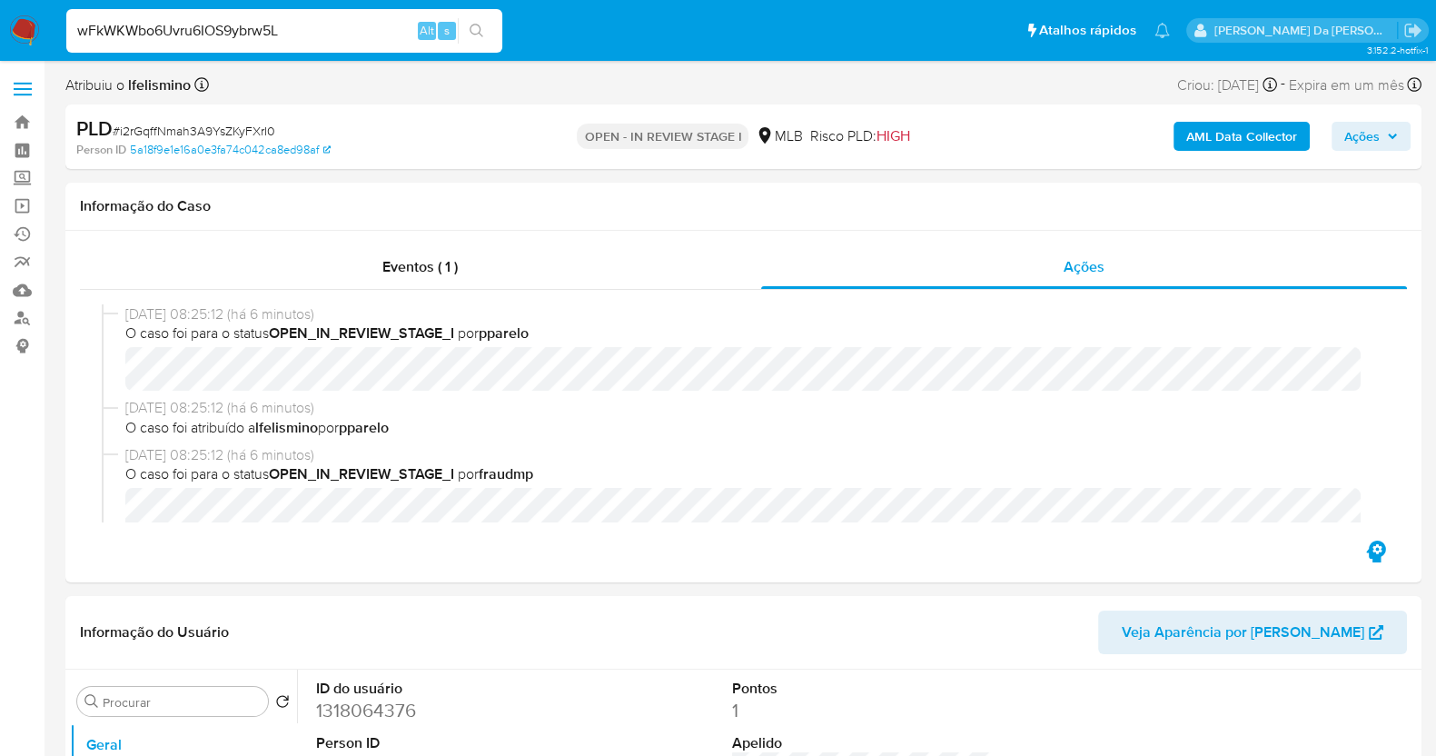
type input "wFkWKWbo6Uvru6IOS9ybrw5L"
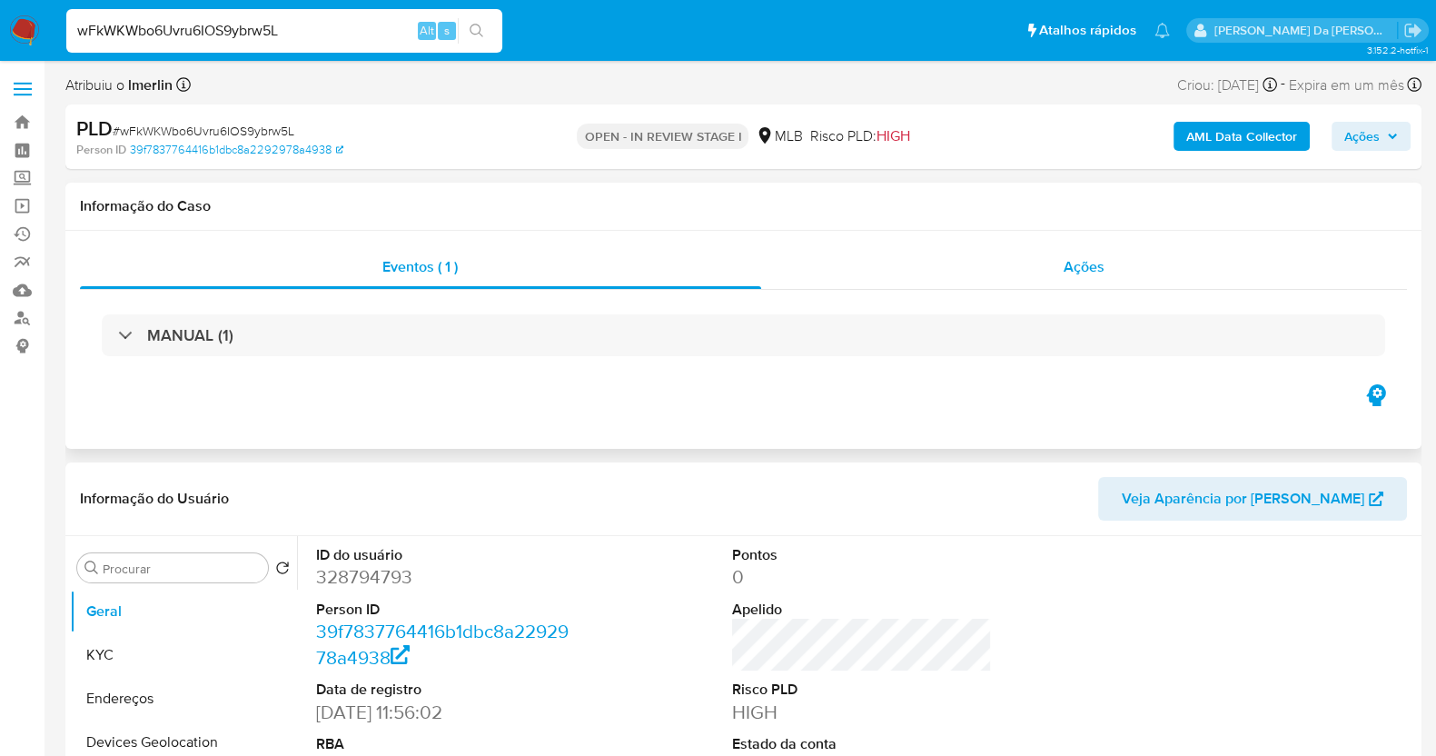
click at [1077, 262] on span "Ações" at bounding box center [1083, 266] width 41 height 21
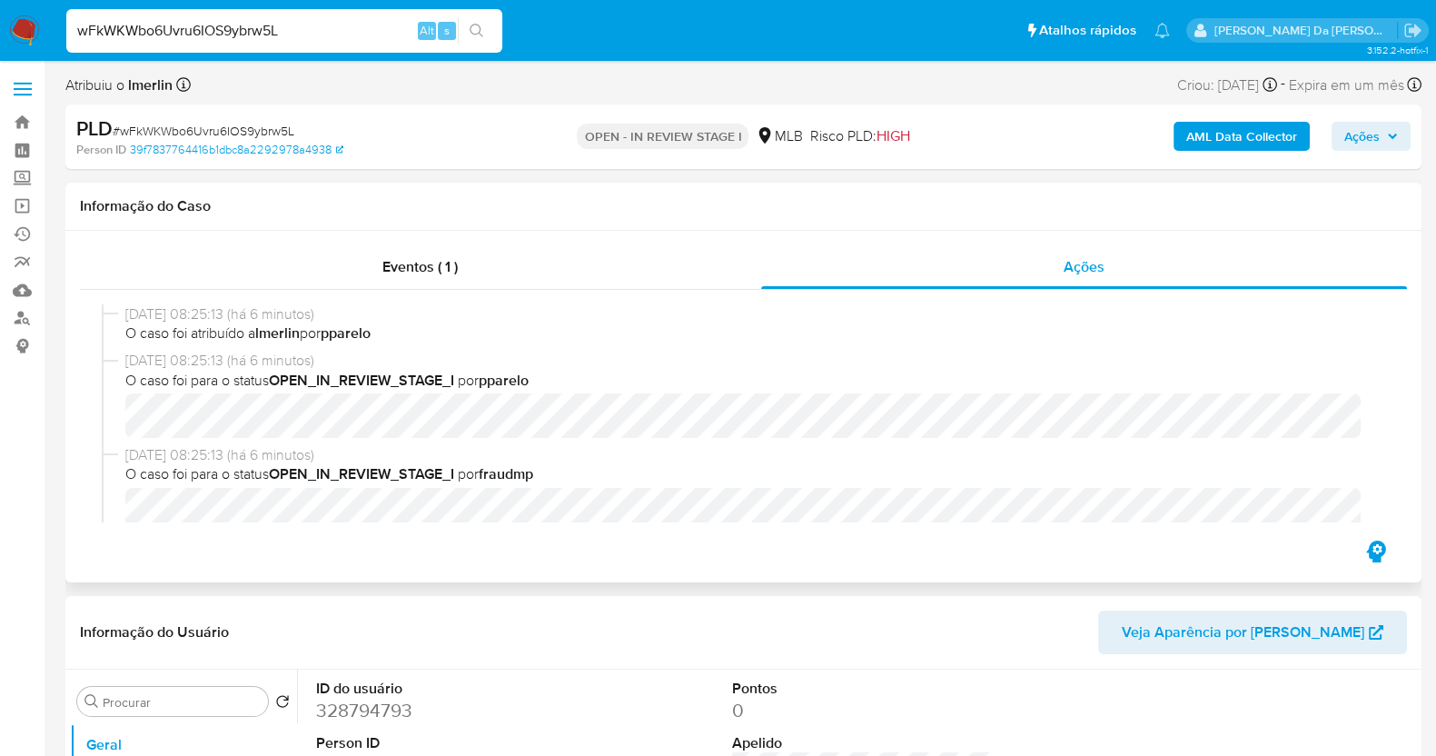
select select "10"
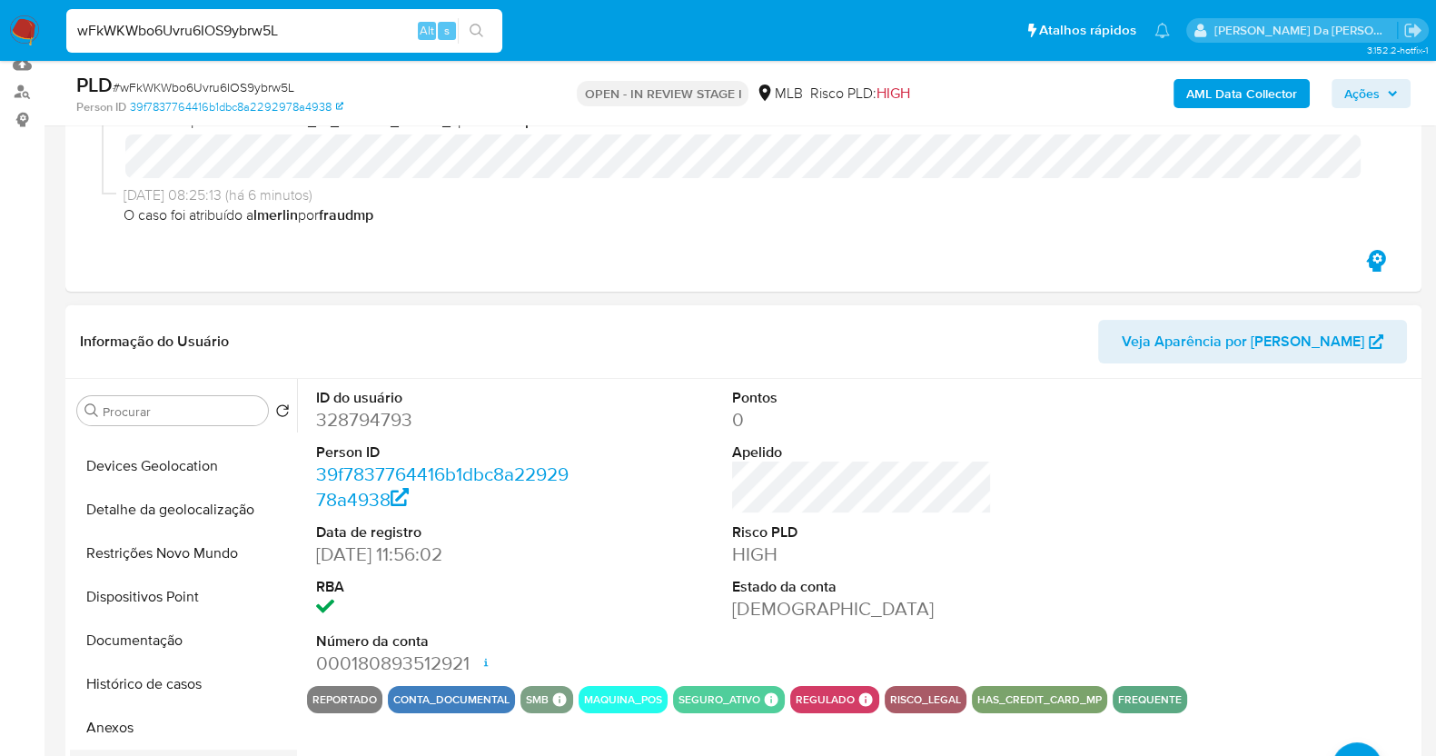
scroll to position [226, 0]
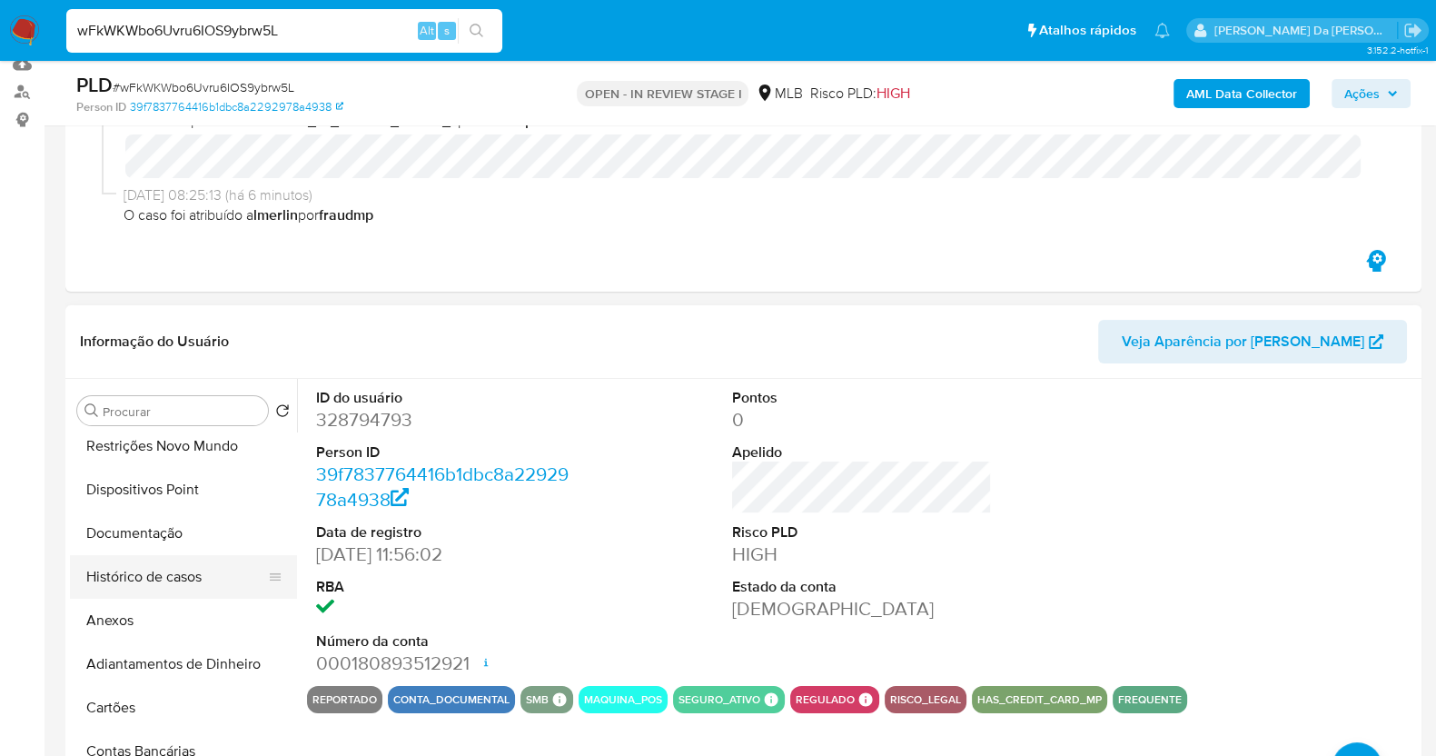
click at [157, 580] on button "Histórico de casos" at bounding box center [176, 577] width 212 height 44
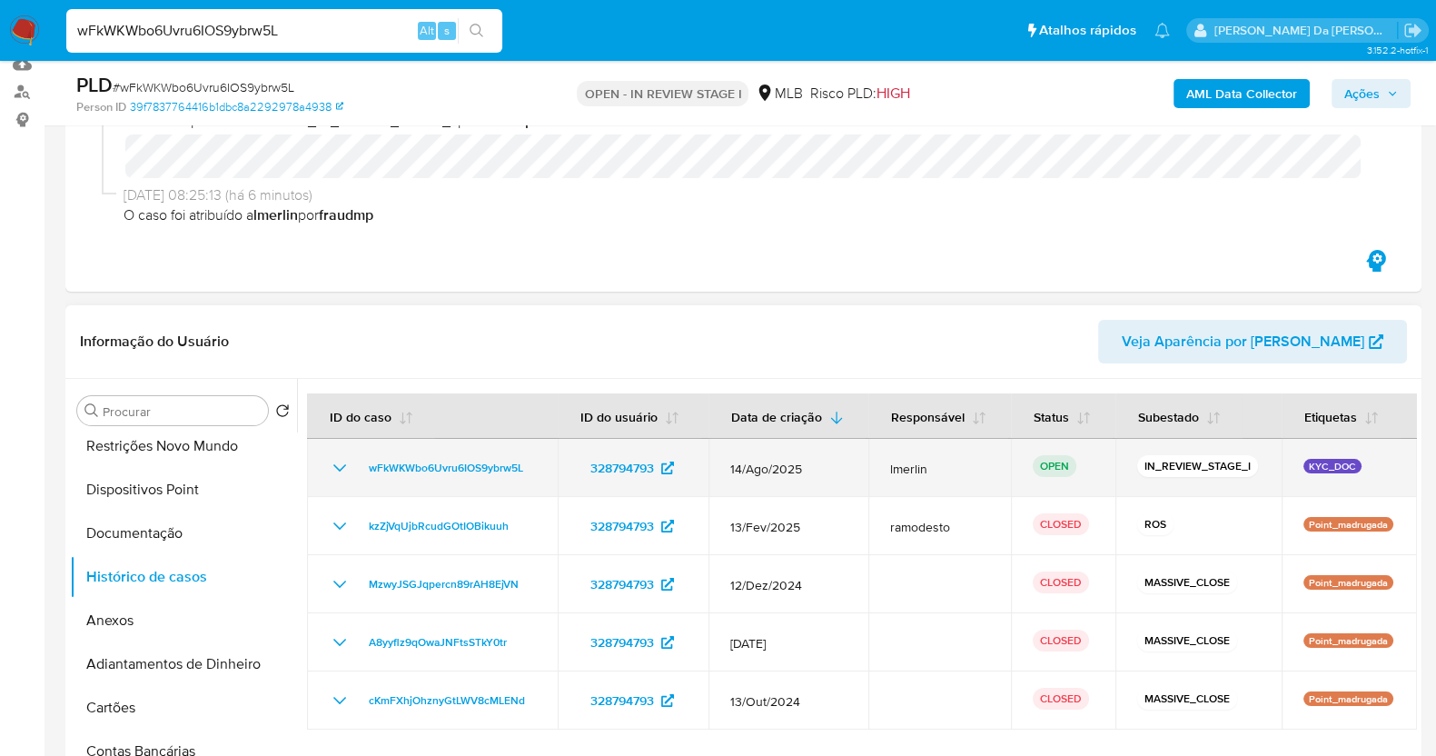
click at [894, 468] on span "lmerlin" at bounding box center [939, 468] width 99 height 16
click at [731, 465] on span "14/Ago/2025" at bounding box center [788, 468] width 116 height 16
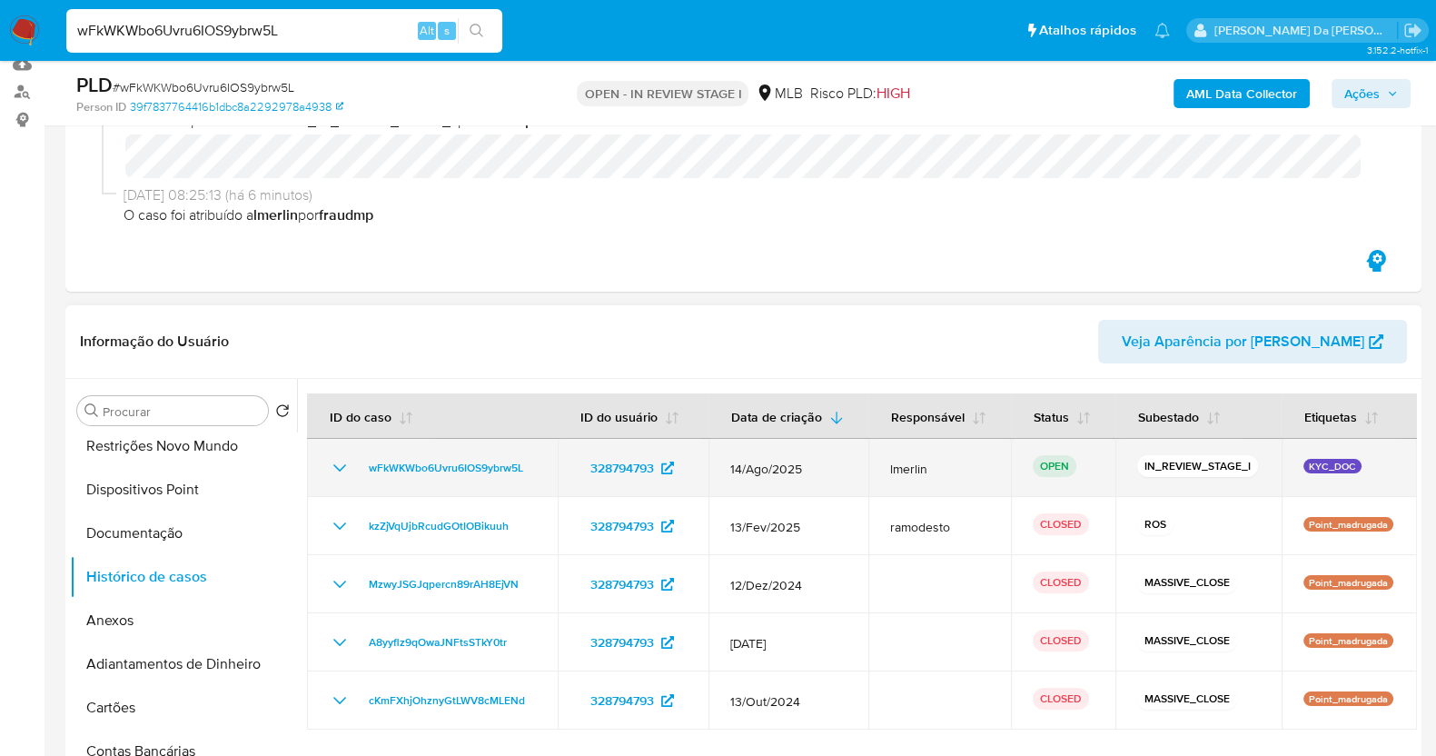
click at [731, 465] on span "14/Ago/2025" at bounding box center [788, 468] width 116 height 16
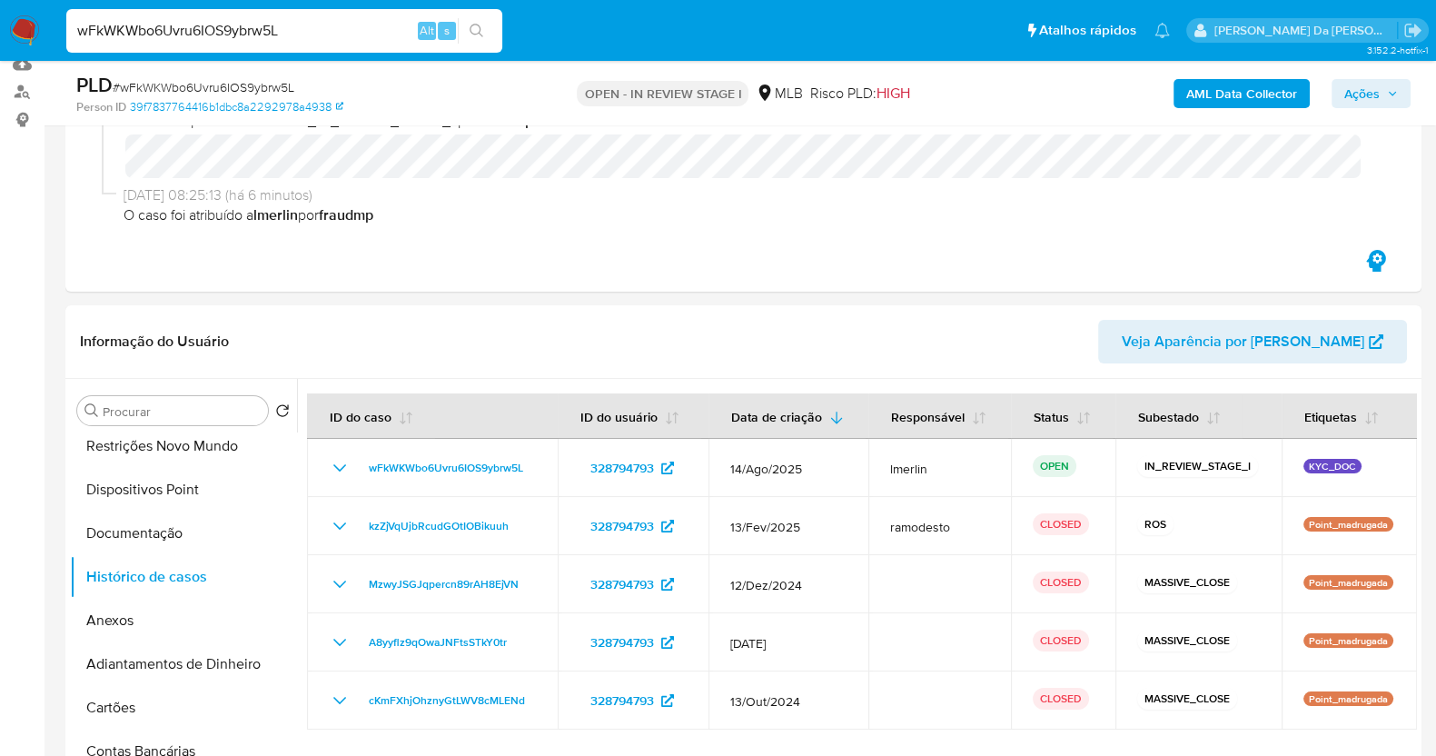
click at [360, 41] on input "wFkWKWbo6Uvru6IOS9ybrw5L" at bounding box center [284, 31] width 436 height 24
paste input "EsU18794yR4kNX507adxtwTf"
type input "EsU18794yR4kNX507adxtwTf"
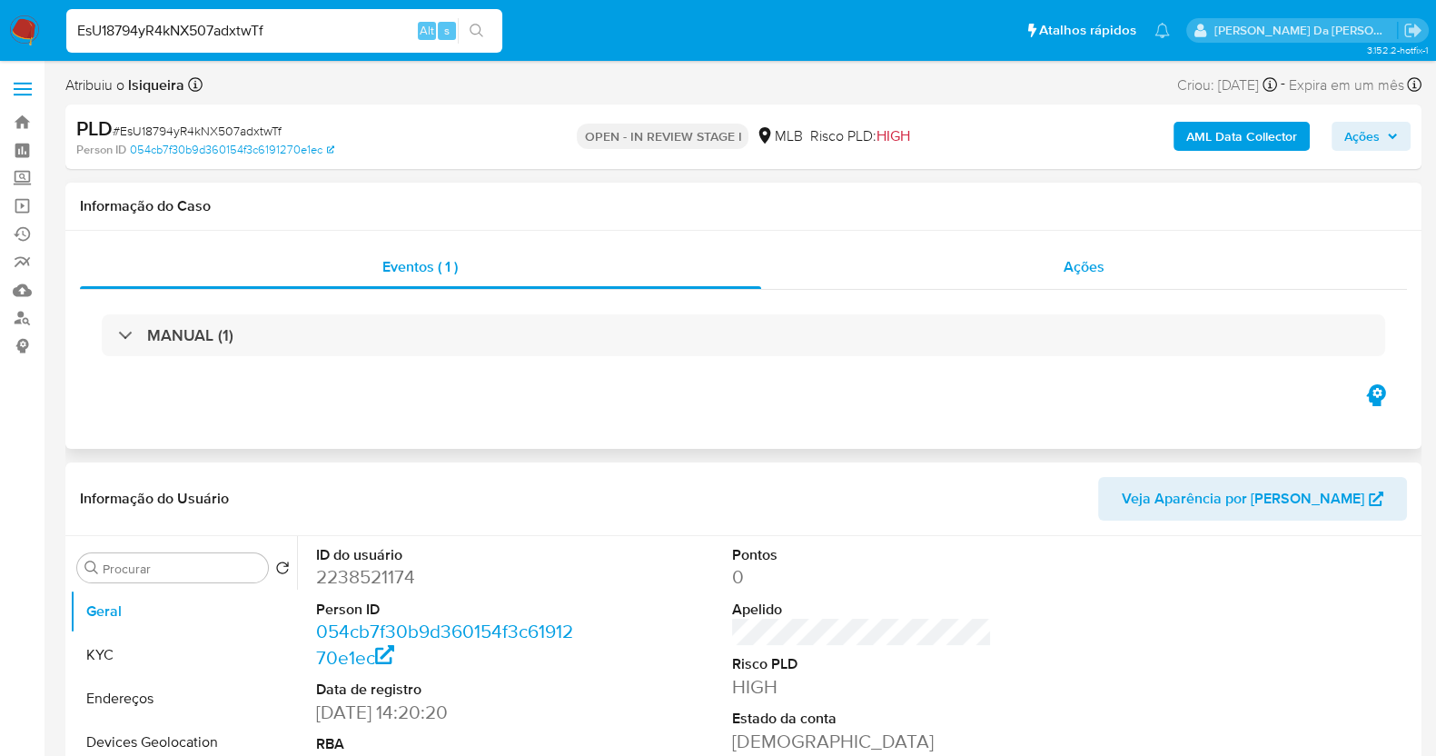
click at [1096, 252] on div "Ações" at bounding box center [1084, 267] width 647 height 44
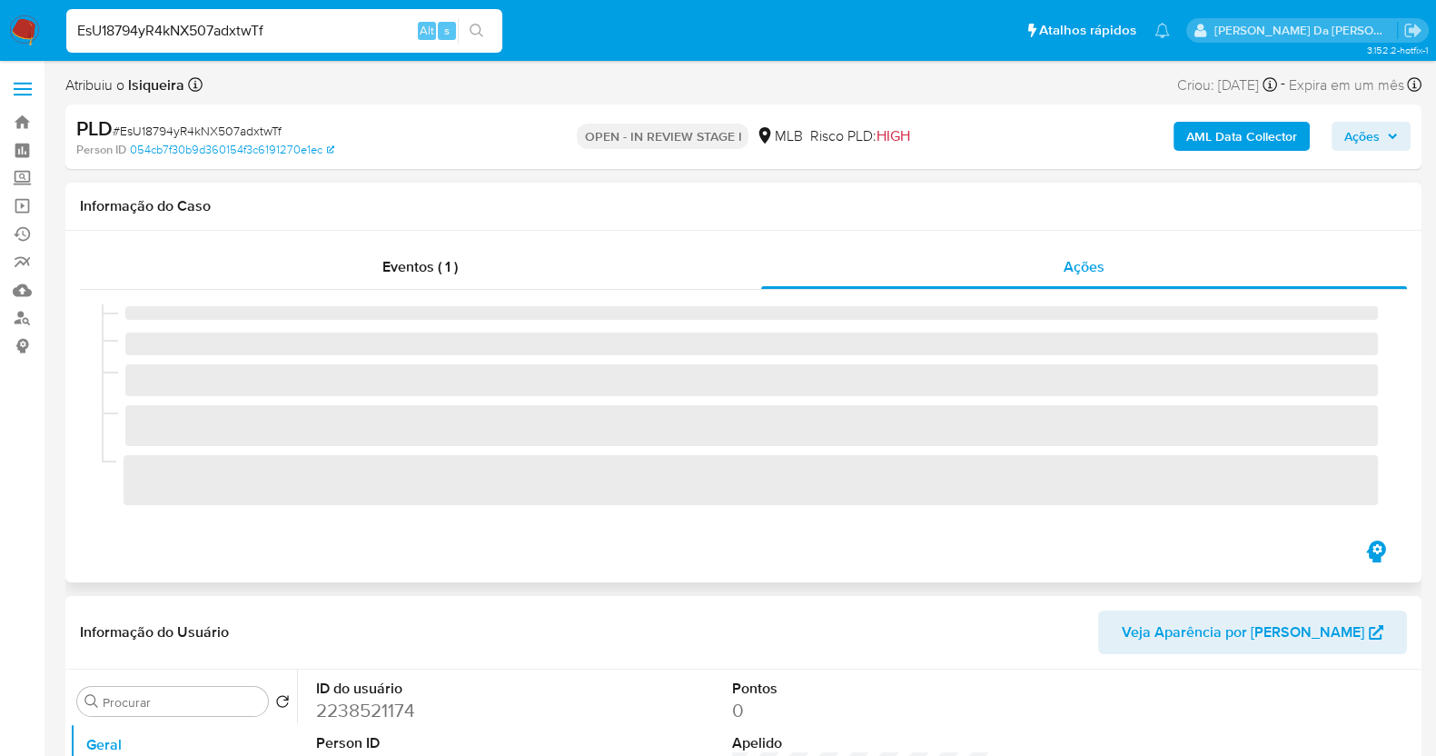
select select "10"
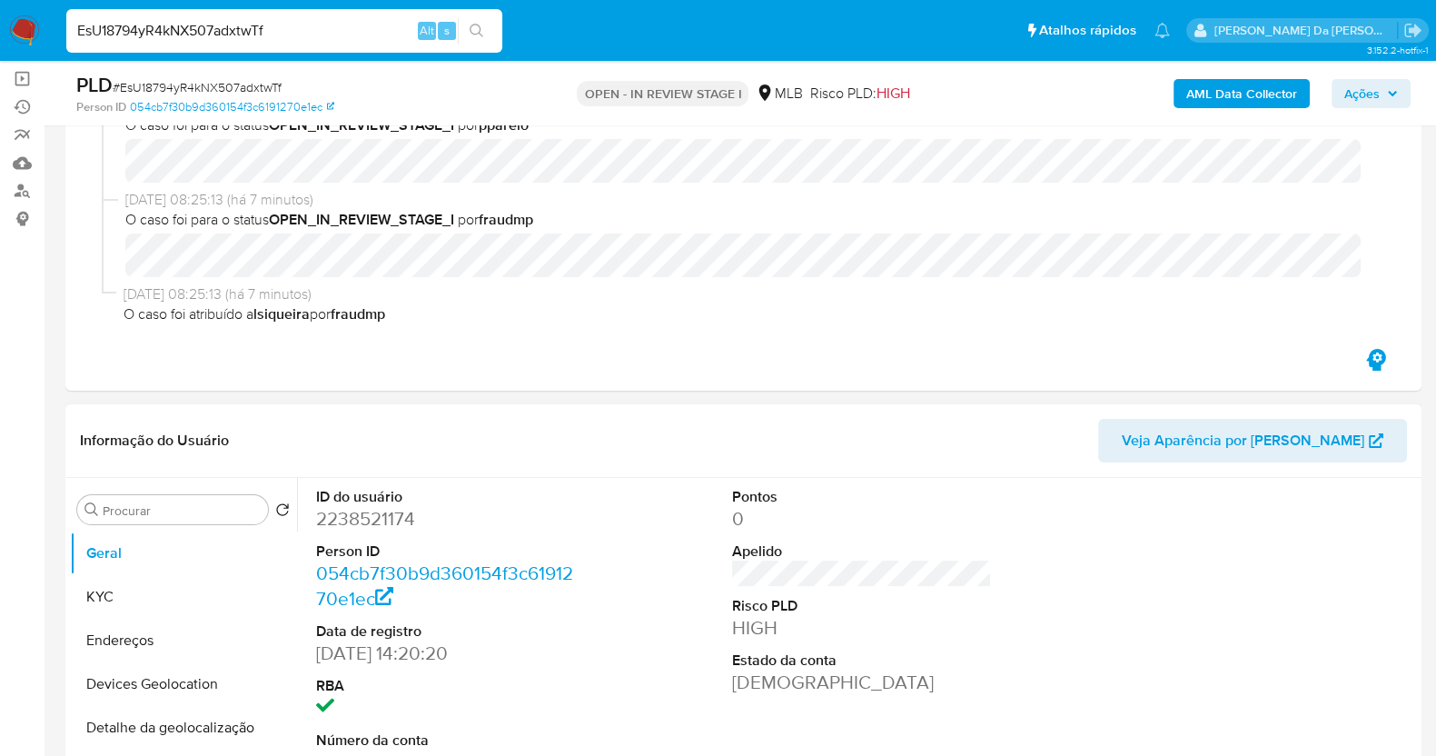
scroll to position [341, 0]
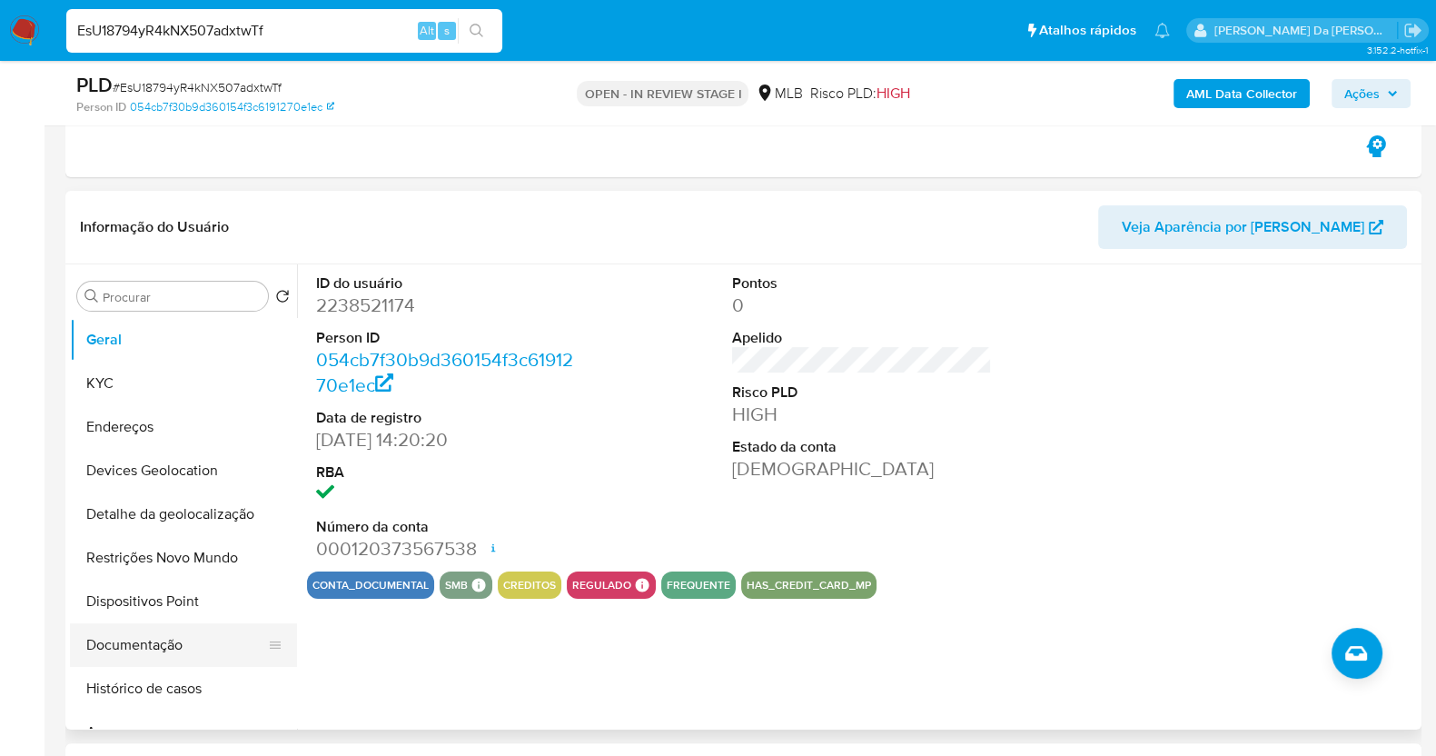
click at [157, 651] on button "Documentação" at bounding box center [176, 645] width 212 height 44
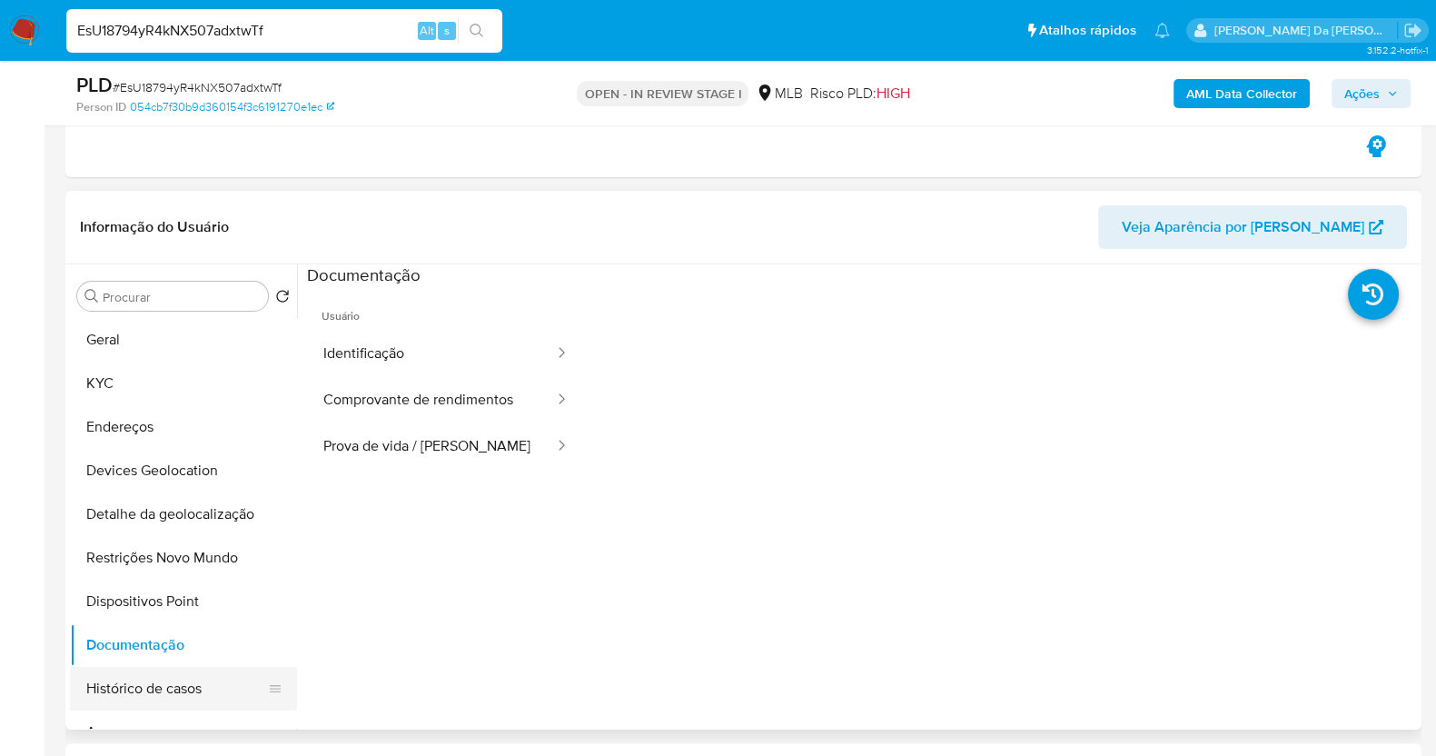
click at [169, 670] on button "Histórico de casos" at bounding box center [176, 689] width 212 height 44
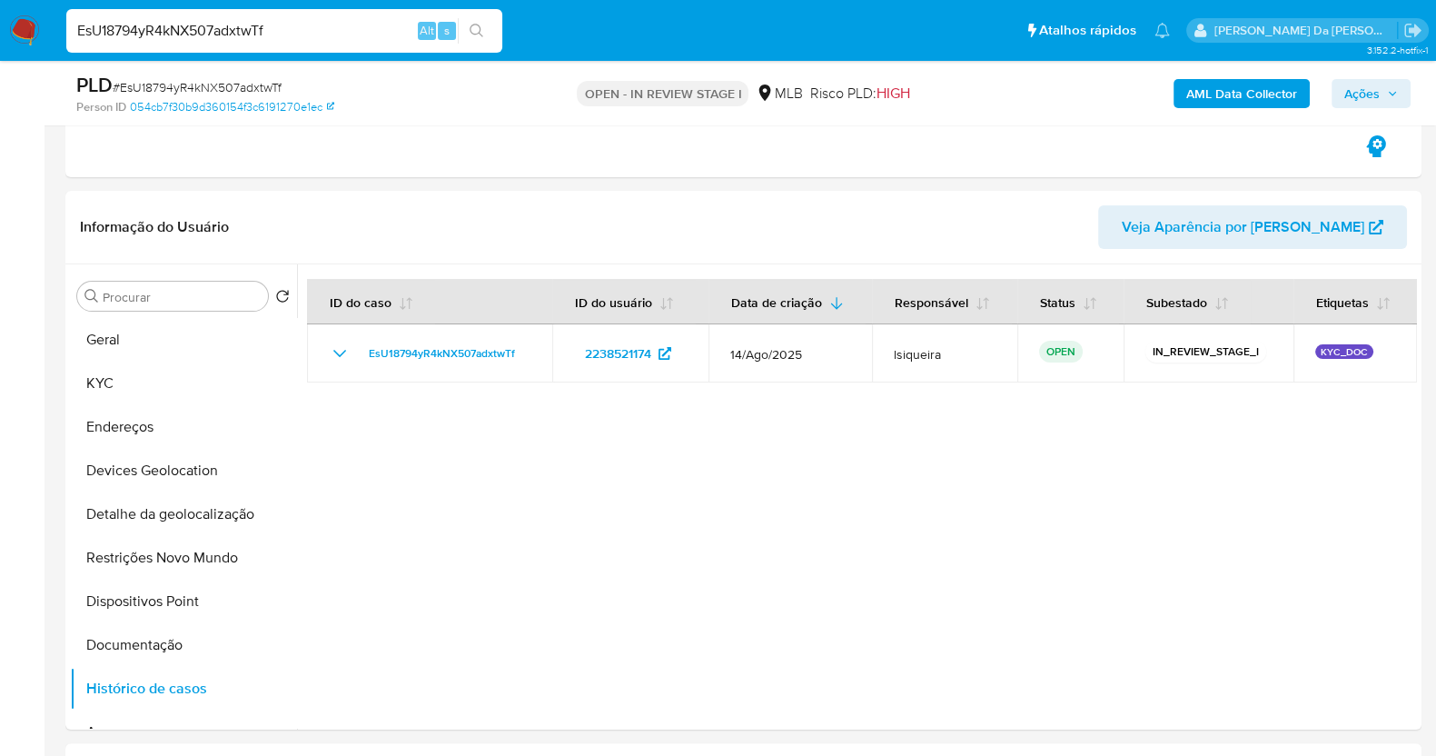
click at [283, 51] on div "EsU18794yR4kNX507adxtwTf Alt s" at bounding box center [284, 31] width 436 height 44
click at [294, 36] on input "EsU18794yR4kNX507adxtwTf" at bounding box center [284, 31] width 436 height 24
paste input "fasrYh3hID1MLOqMBDzXacuM"
type input "fasrYh3hID1MLOqMBDzXacuM"
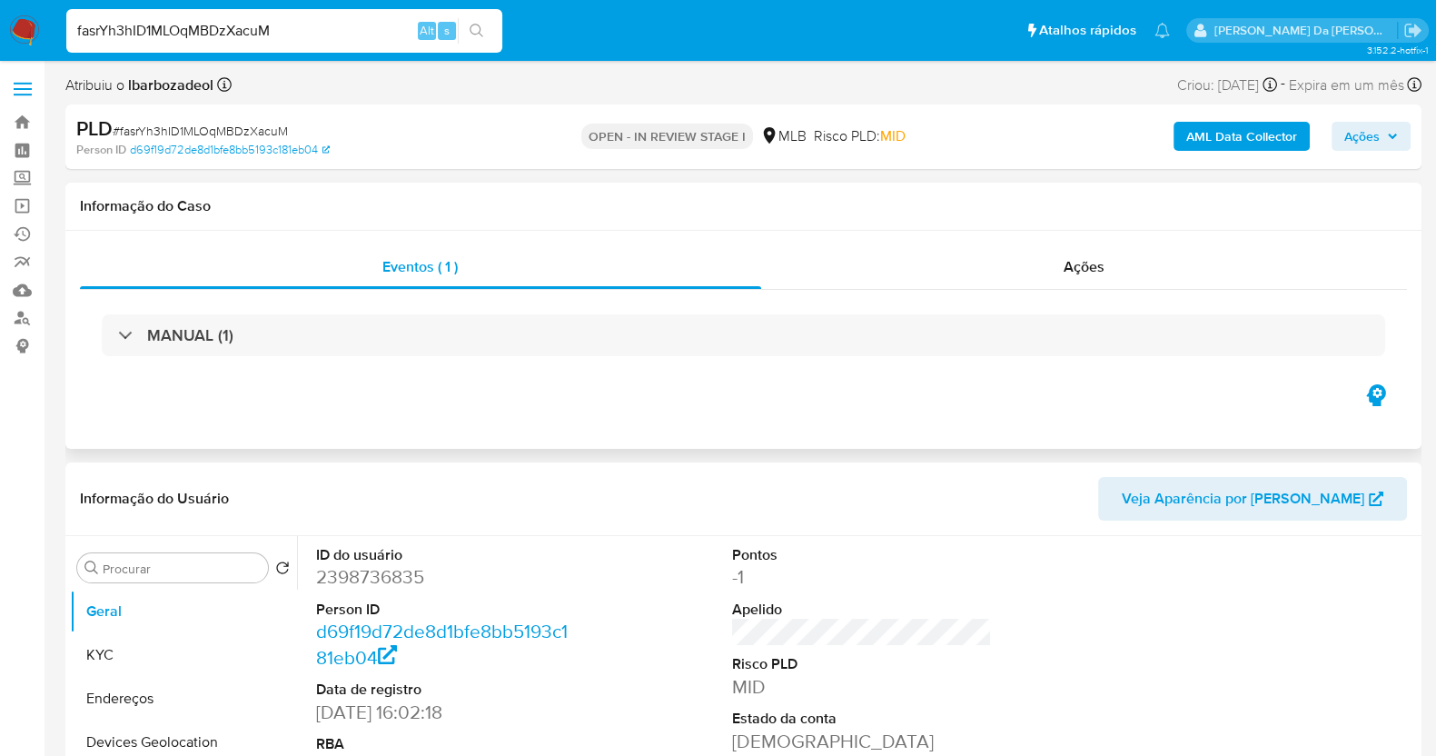
select select "10"
click at [23, 29] on img at bounding box center [24, 30] width 31 height 31
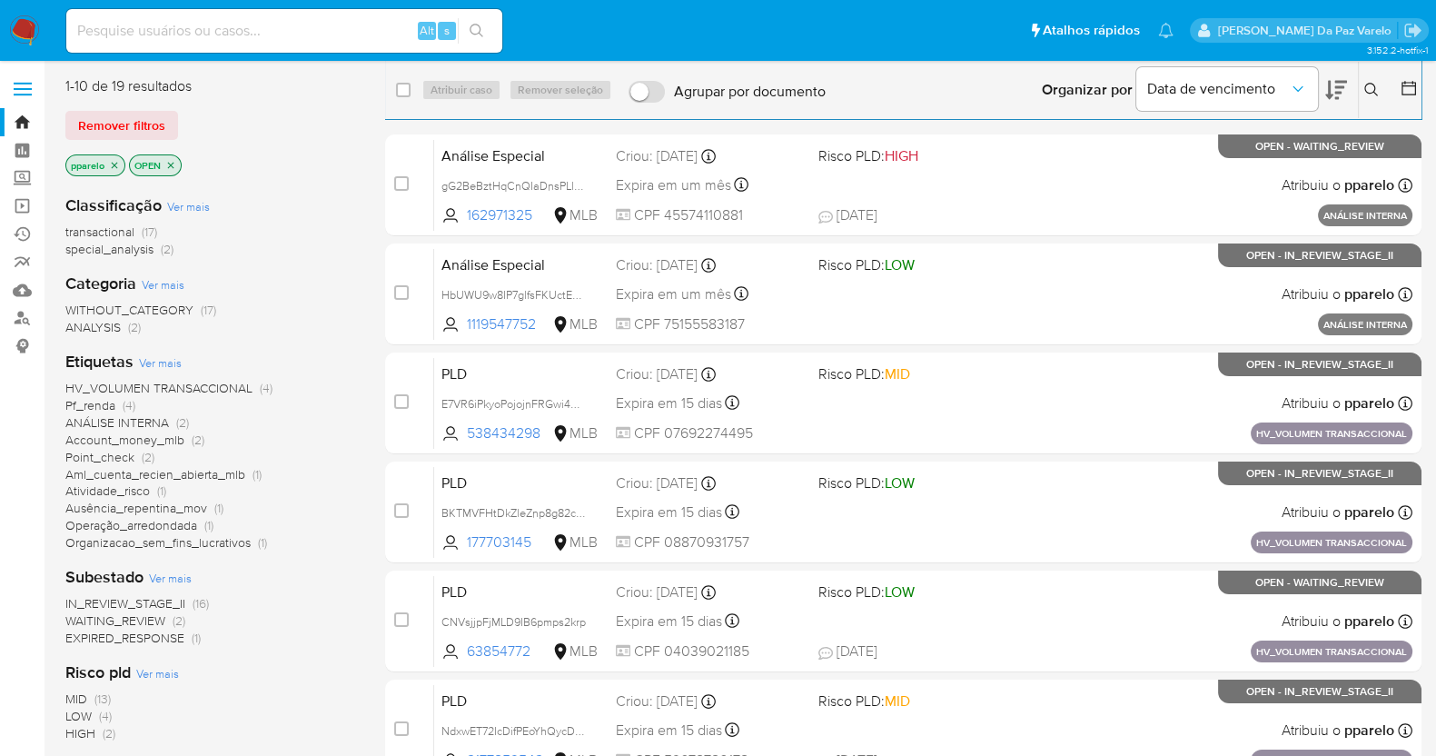
click at [117, 163] on icon "close-filter" at bounding box center [114, 165] width 11 height 11
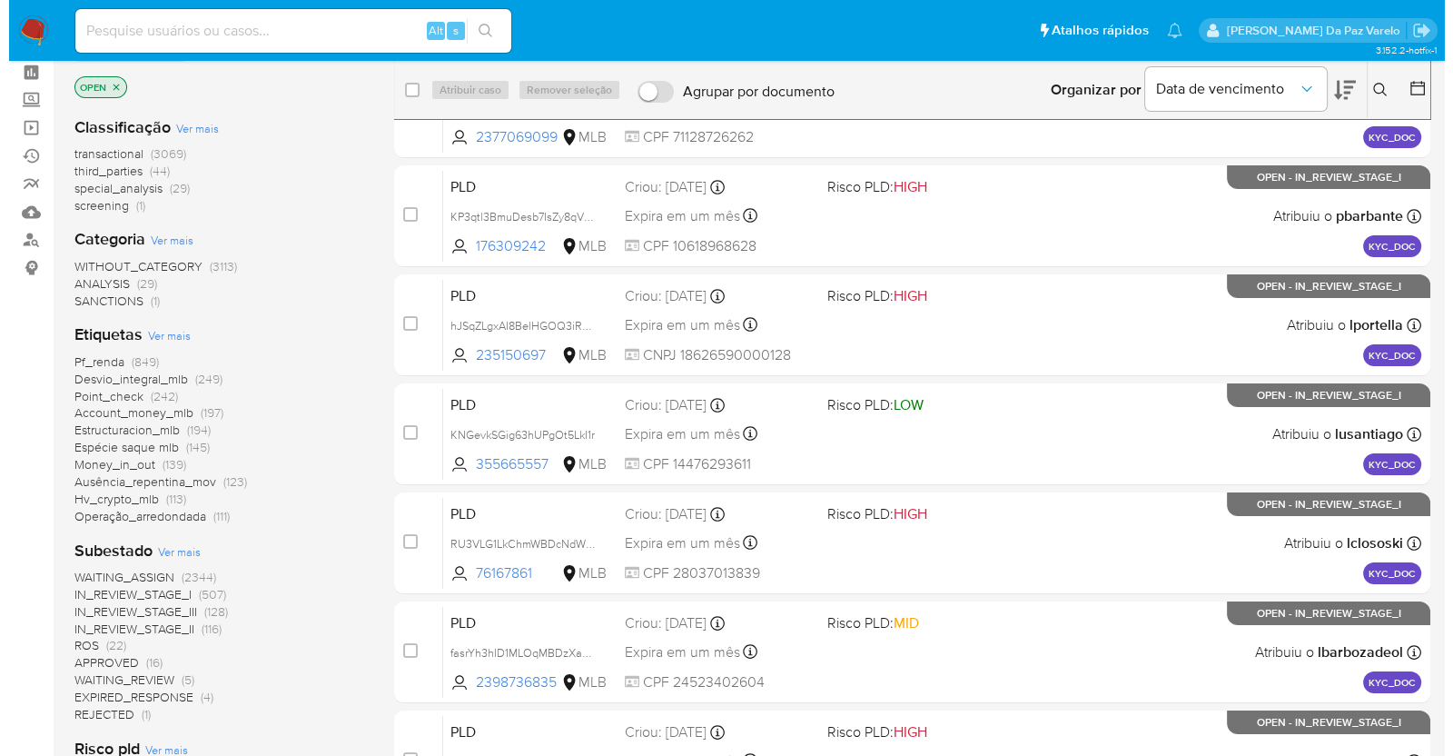
scroll to position [113, 0]
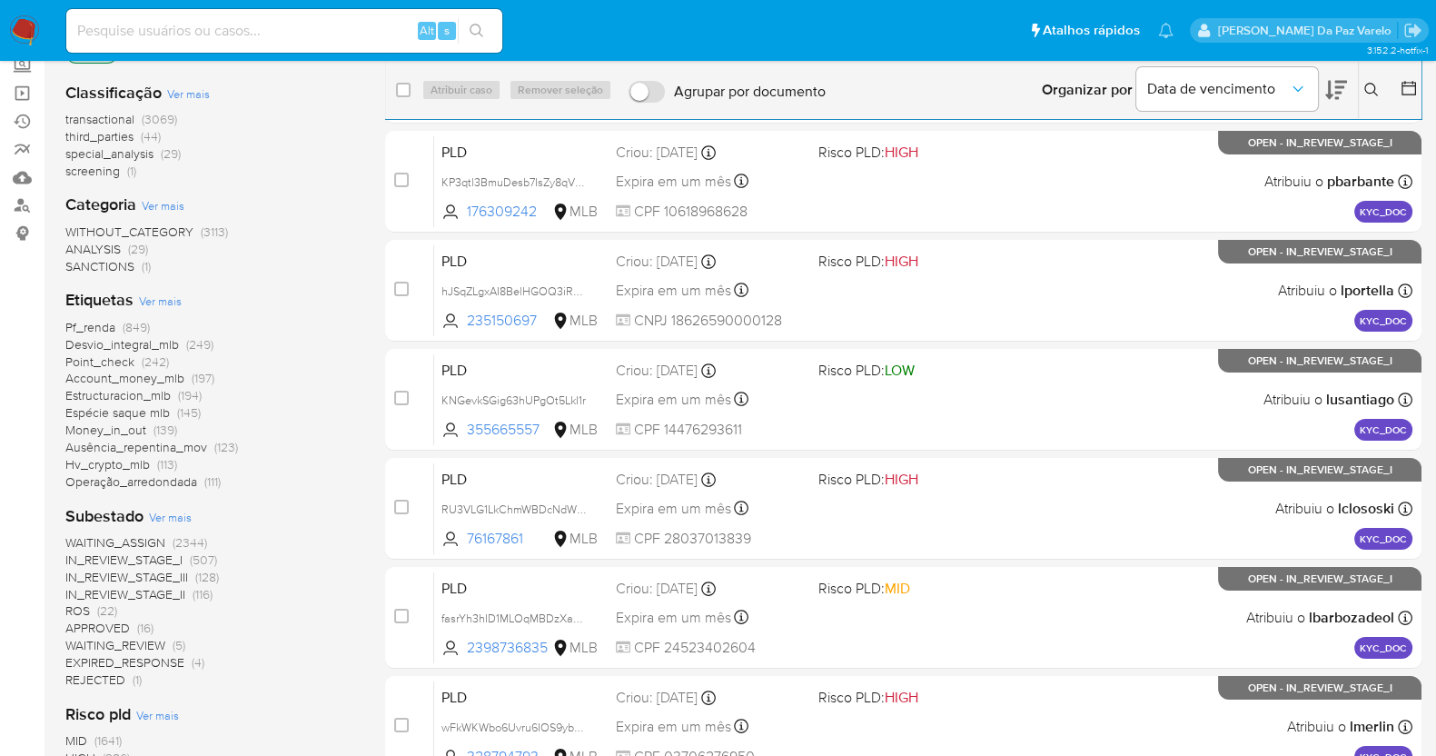
click at [151, 554] on span "IN_REVIEW_STAGE_I" at bounding box center [123, 559] width 117 height 18
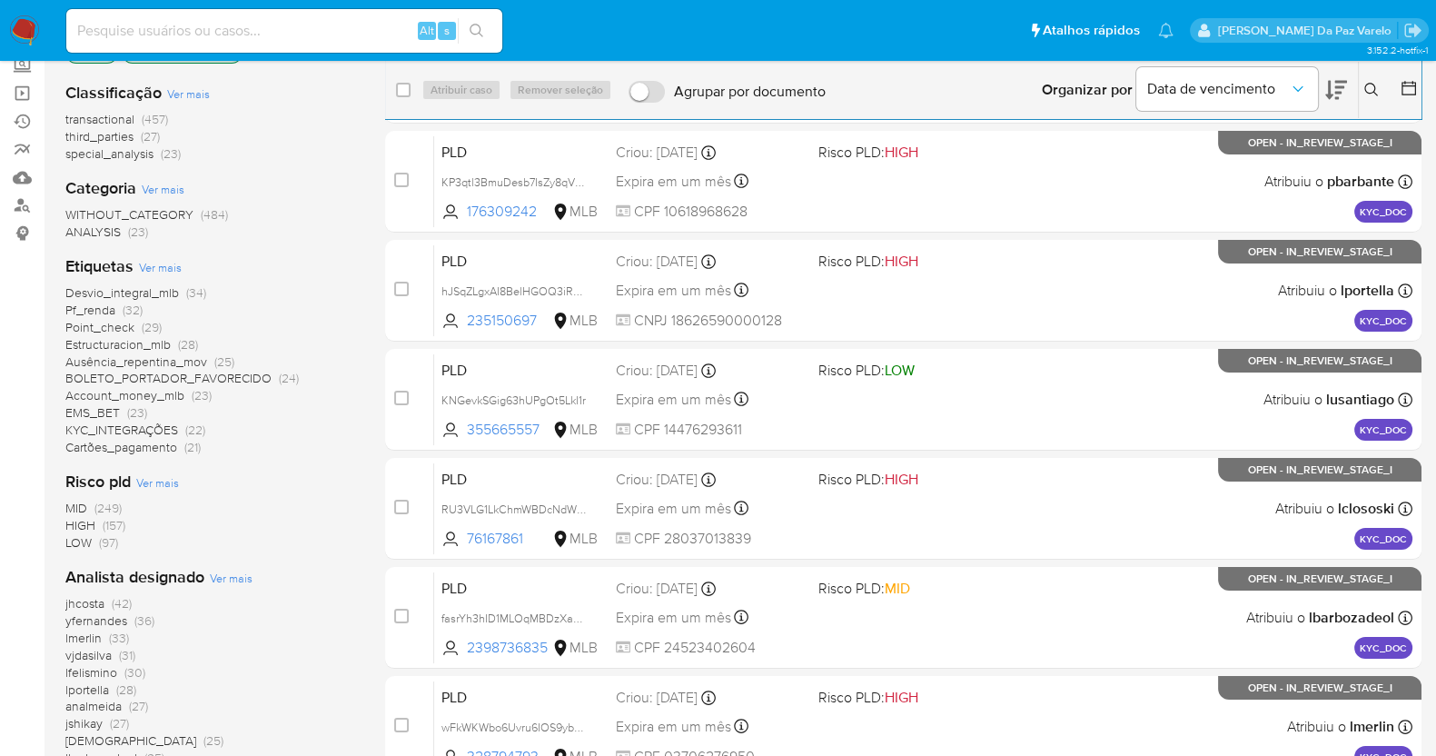
click at [163, 266] on span "Ver mais" at bounding box center [160, 267] width 43 height 16
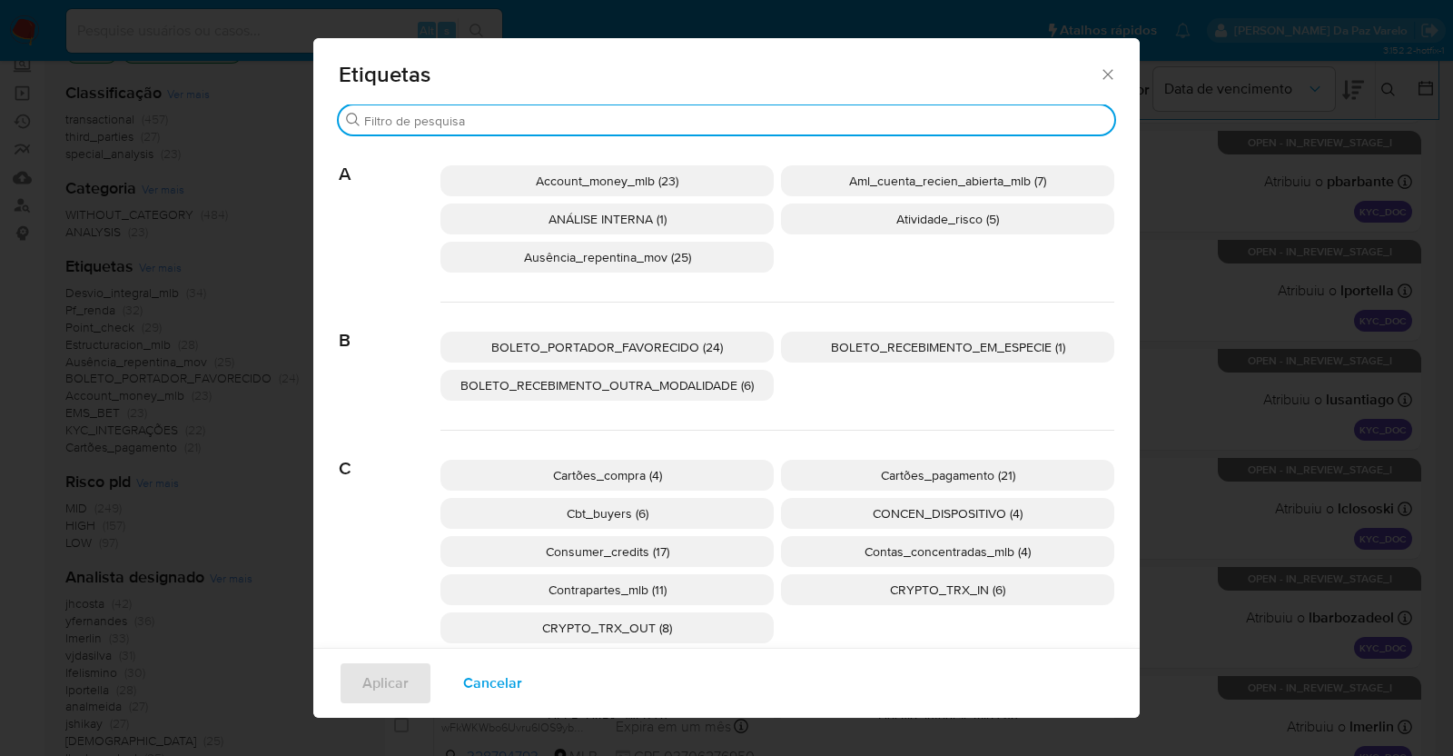
click at [597, 124] on input "Buscar" at bounding box center [735, 121] width 743 height 16
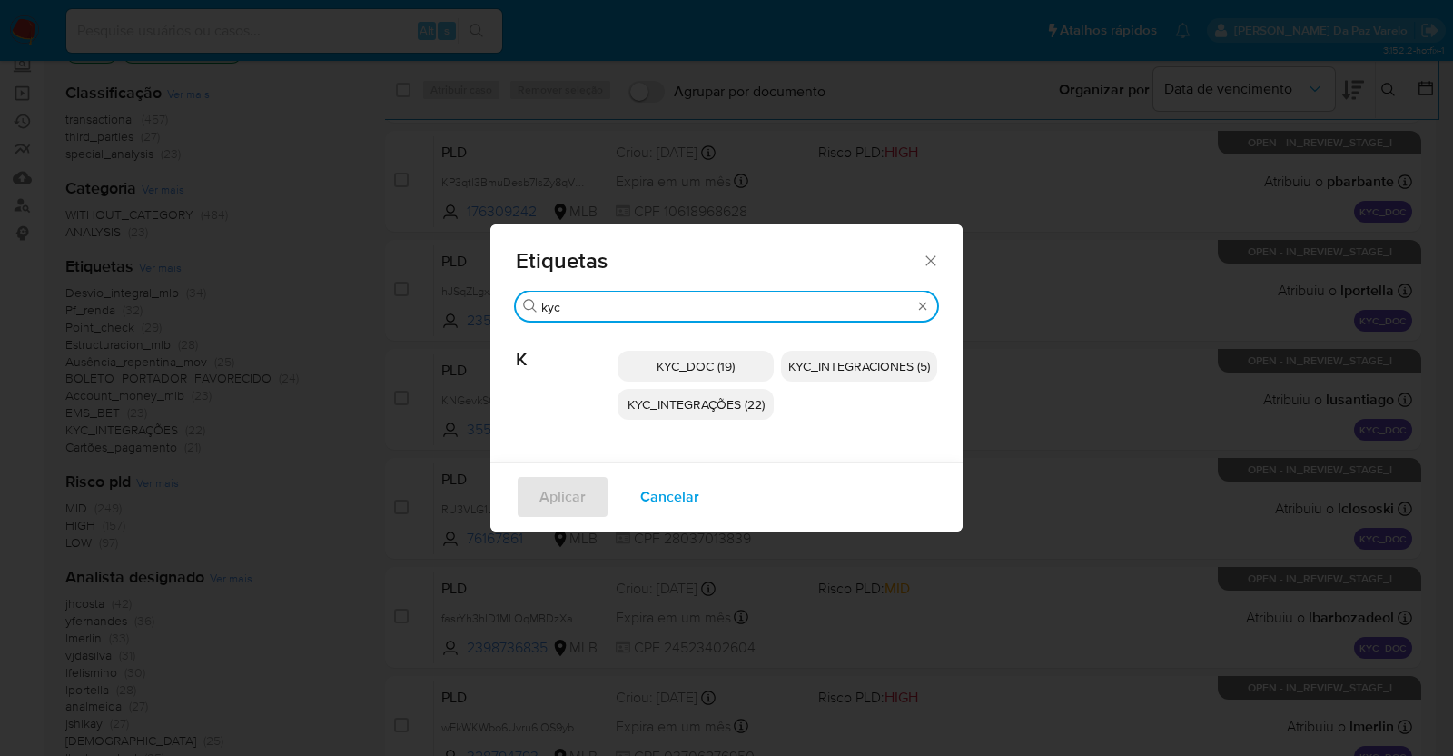
type input "kyc"
click at [695, 367] on span "KYC_DOC (19)" at bounding box center [696, 366] width 78 height 18
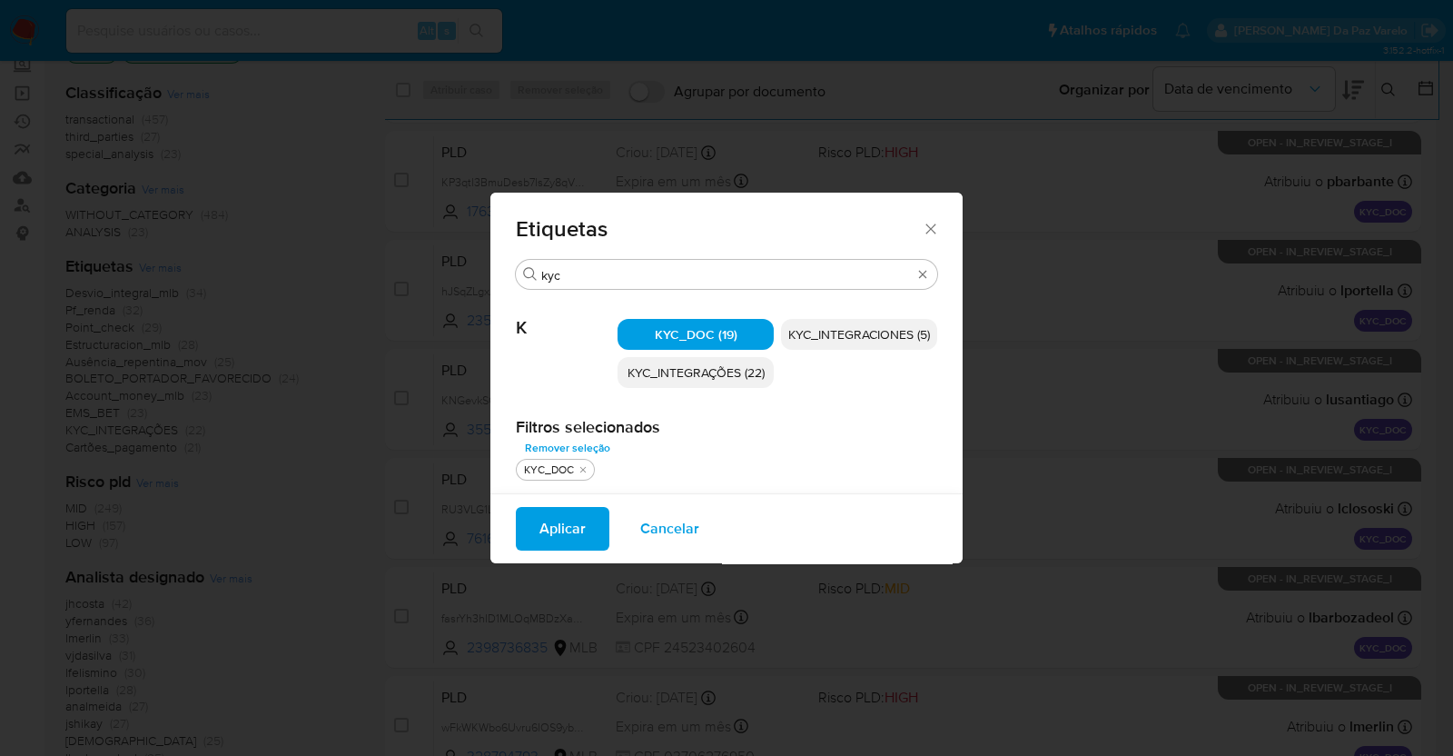
click at [575, 529] on span "Aplicar" at bounding box center [562, 529] width 46 height 40
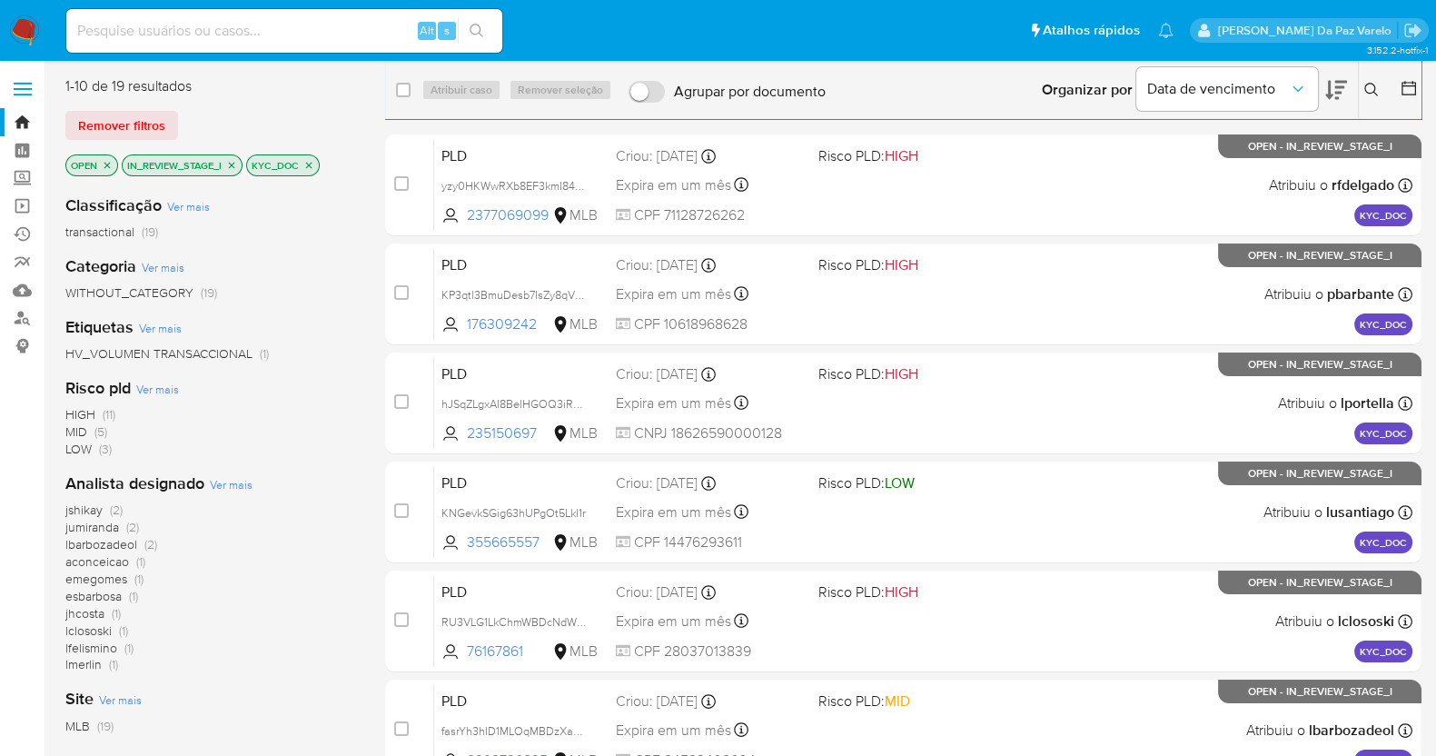
click at [1340, 91] on icon at bounding box center [1336, 90] width 22 height 22
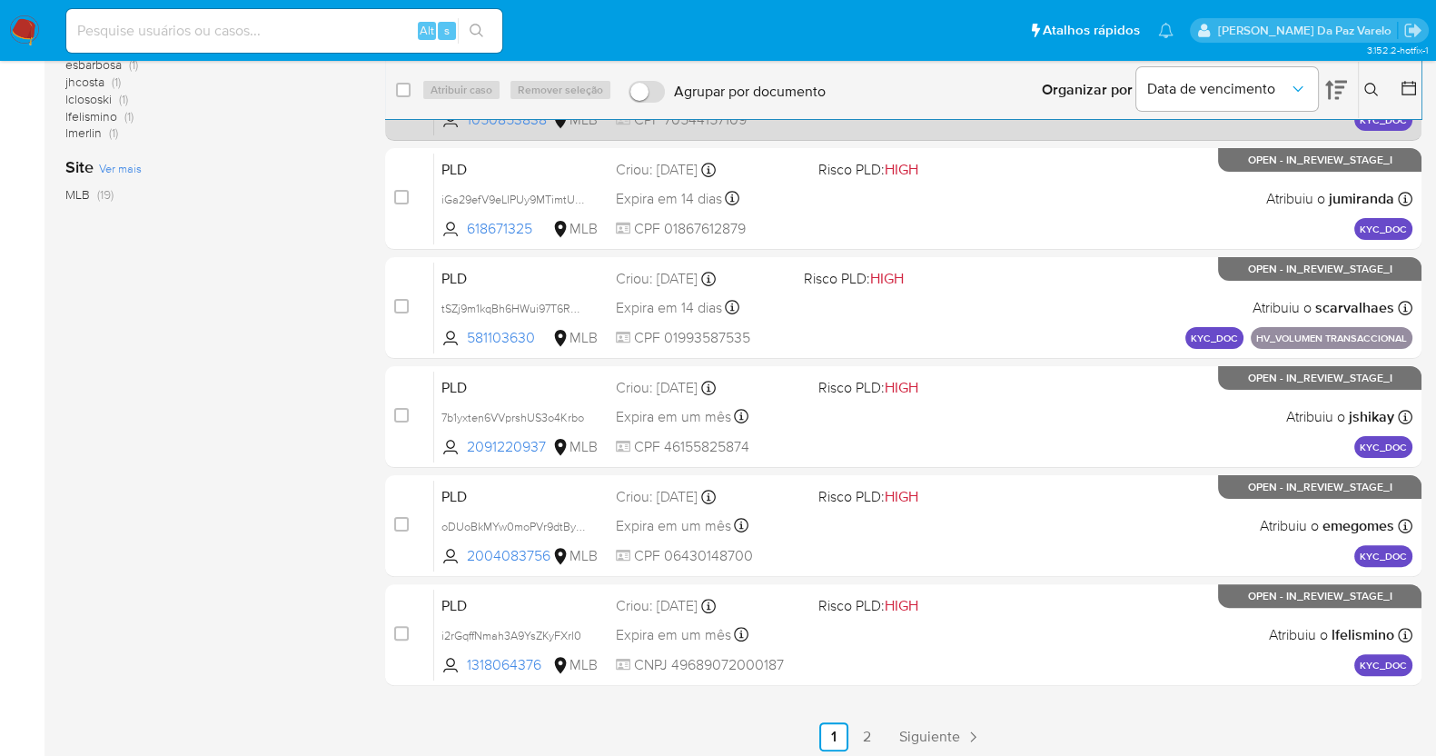
scroll to position [539, 0]
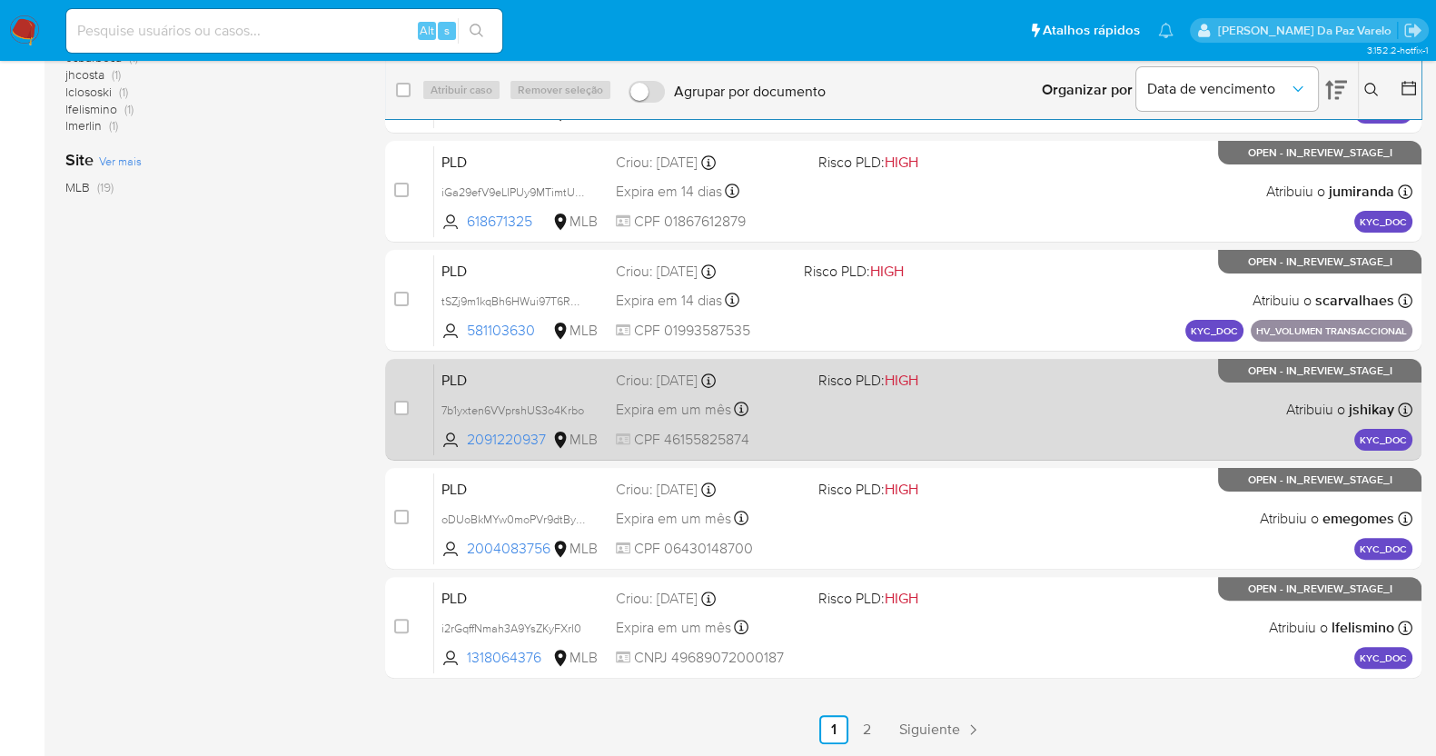
drag, startPoint x: 400, startPoint y: 409, endPoint x: 408, endPoint y: 433, distance: 25.8
click at [402, 410] on input "checkbox" at bounding box center [401, 407] width 15 height 15
checkbox input "true"
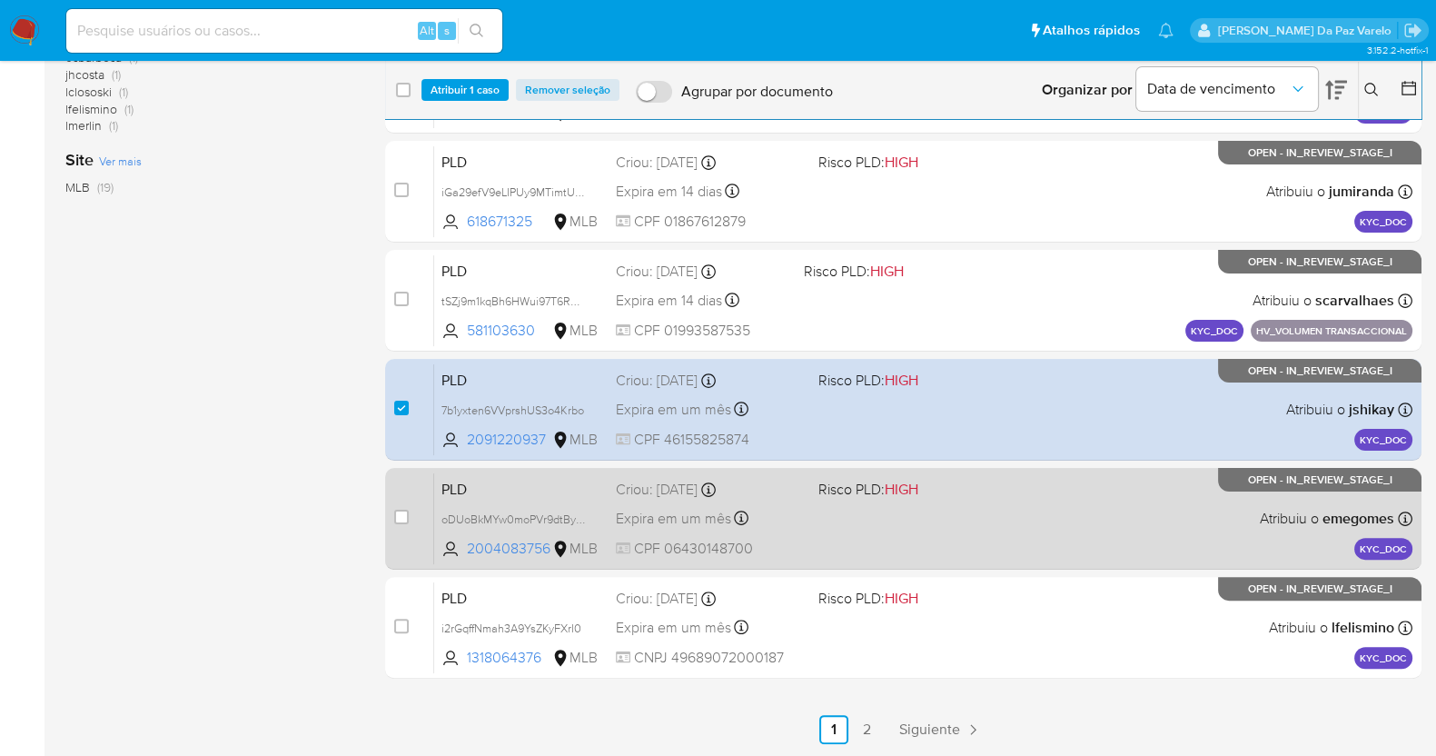
click at [392, 519] on div "case-item-checkbox Incapaz de atribuir o caso PLD oDUoBkMYw0moPVr9dtByn6Ji 2004…" at bounding box center [903, 519] width 1036 height 102
click at [398, 515] on input "checkbox" at bounding box center [401, 516] width 15 height 15
checkbox input "true"
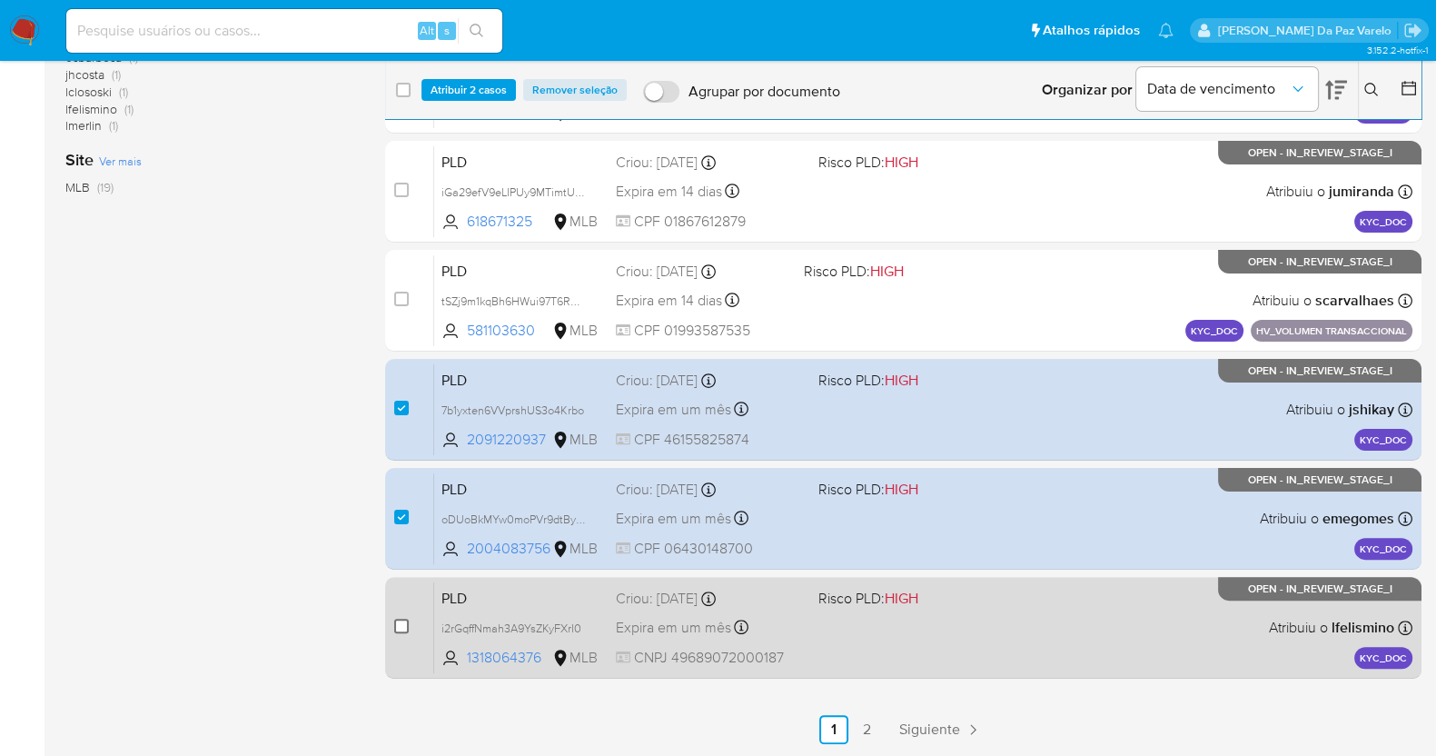
click at [400, 619] on input "checkbox" at bounding box center [401, 625] width 15 height 15
checkbox input "true"
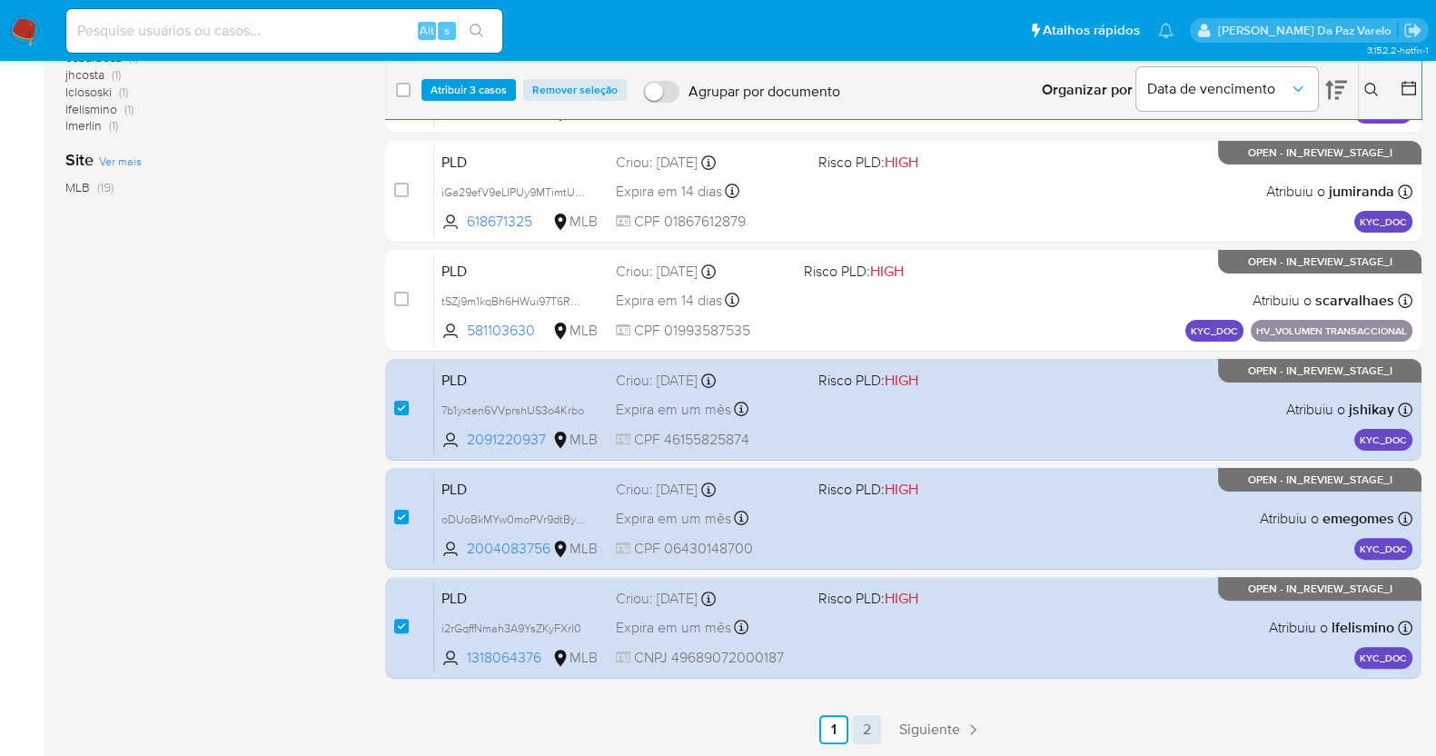
click at [872, 733] on link "2" at bounding box center [866, 729] width 29 height 29
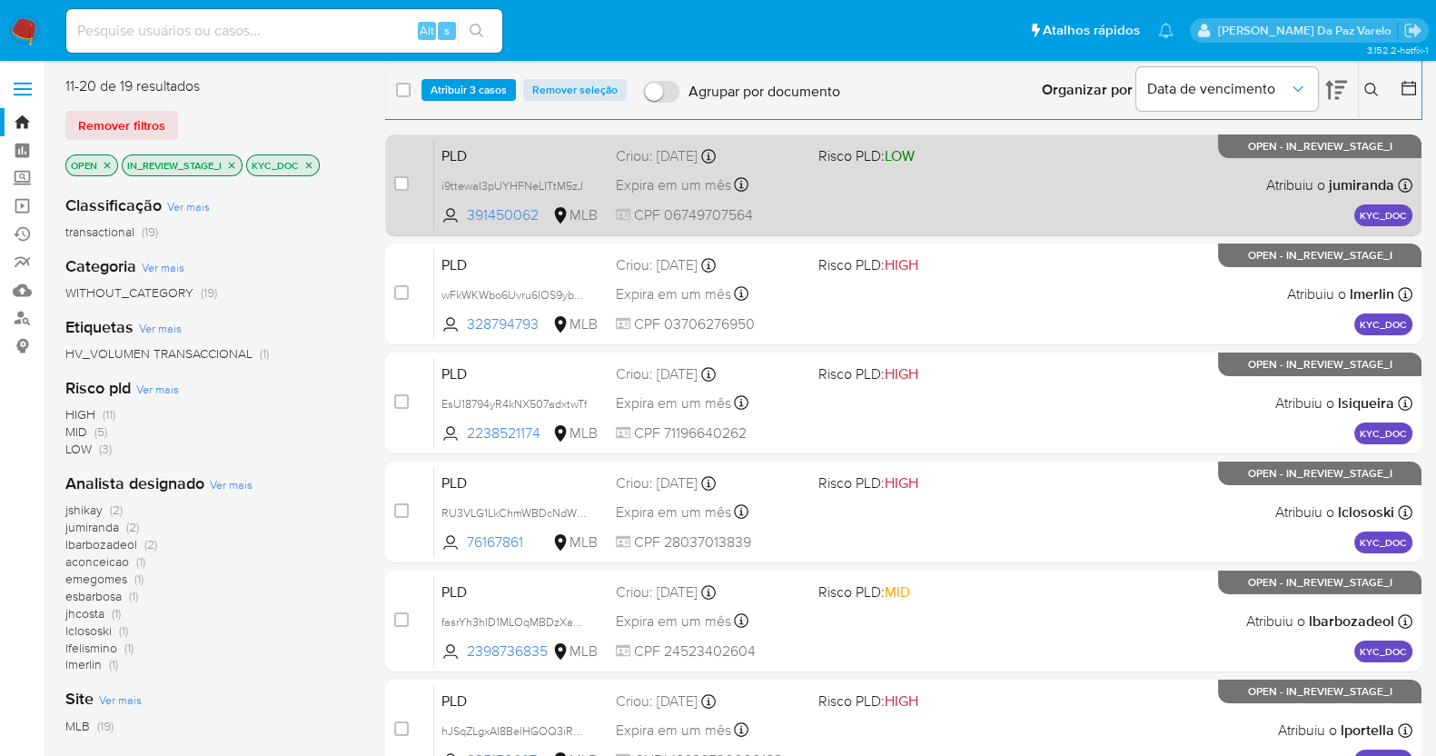
click at [394, 176] on span at bounding box center [401, 183] width 15 height 15
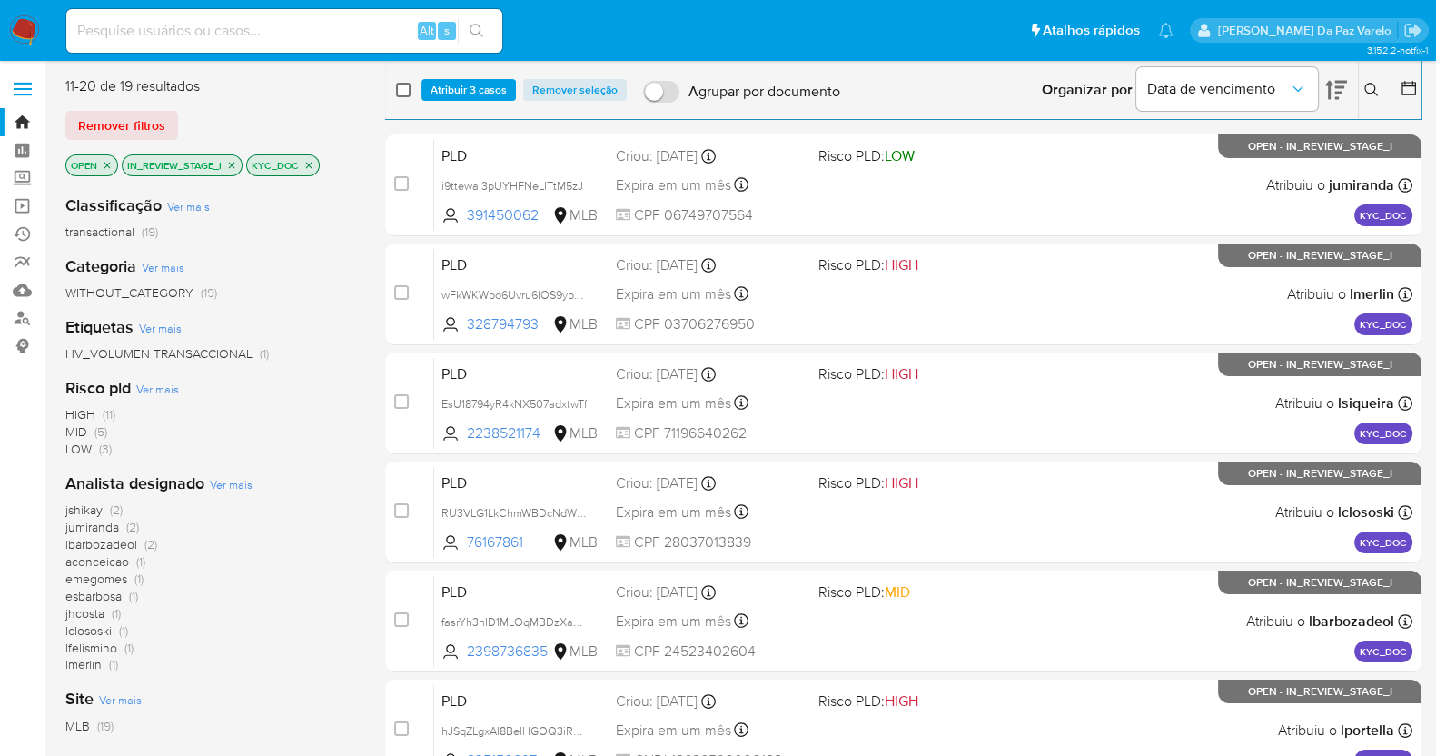
click at [400, 88] on input "checkbox" at bounding box center [403, 90] width 15 height 15
checkbox input "true"
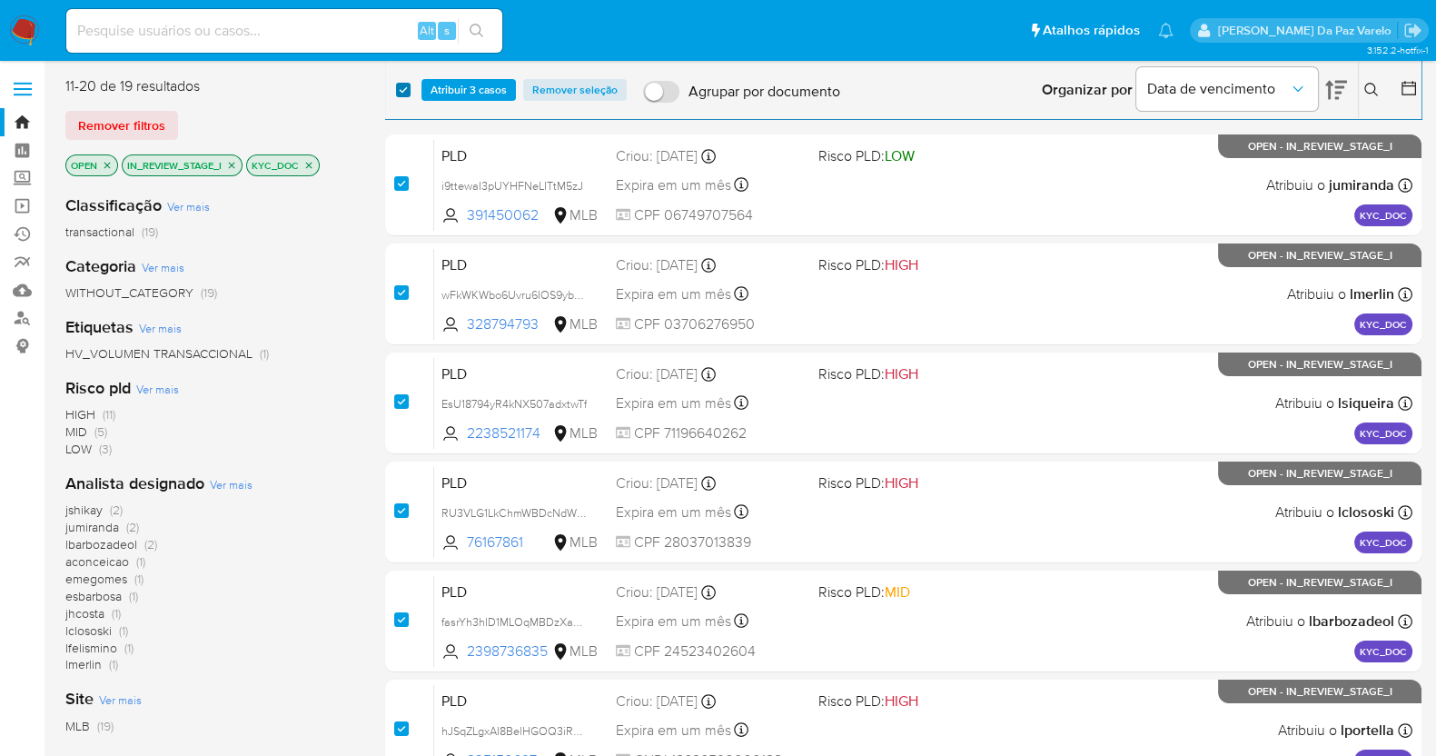
checkbox input "true"
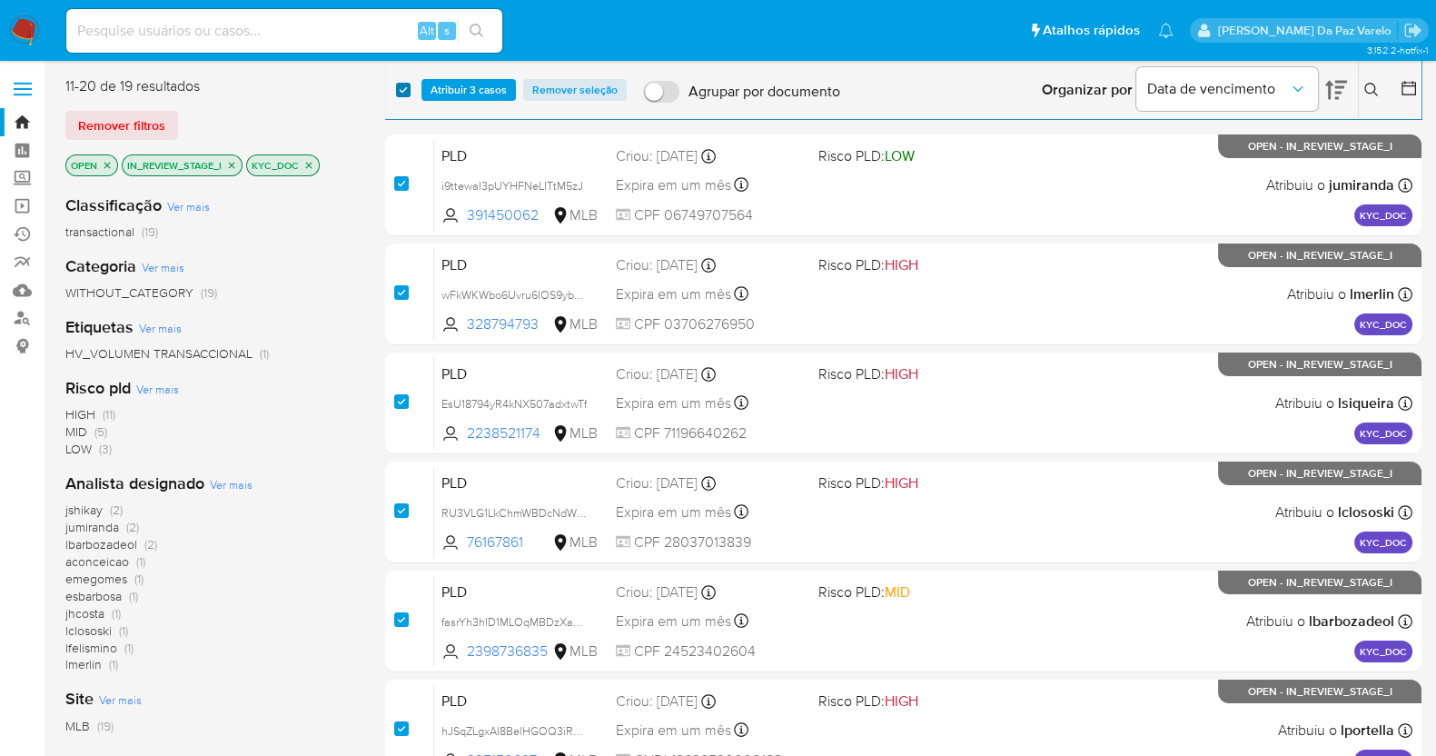
checkbox input "true"
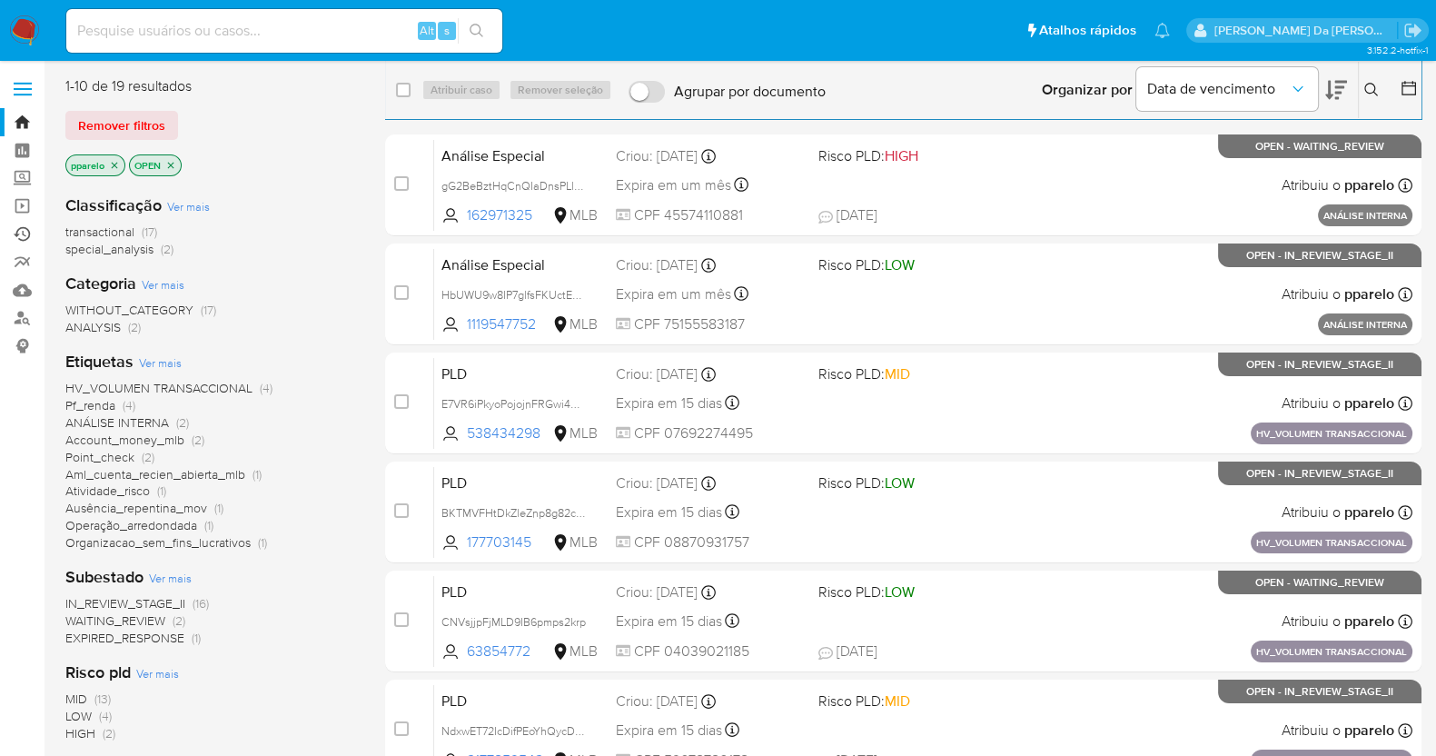
click at [23, 232] on link "Ejecuções automáticas" at bounding box center [108, 234] width 216 height 28
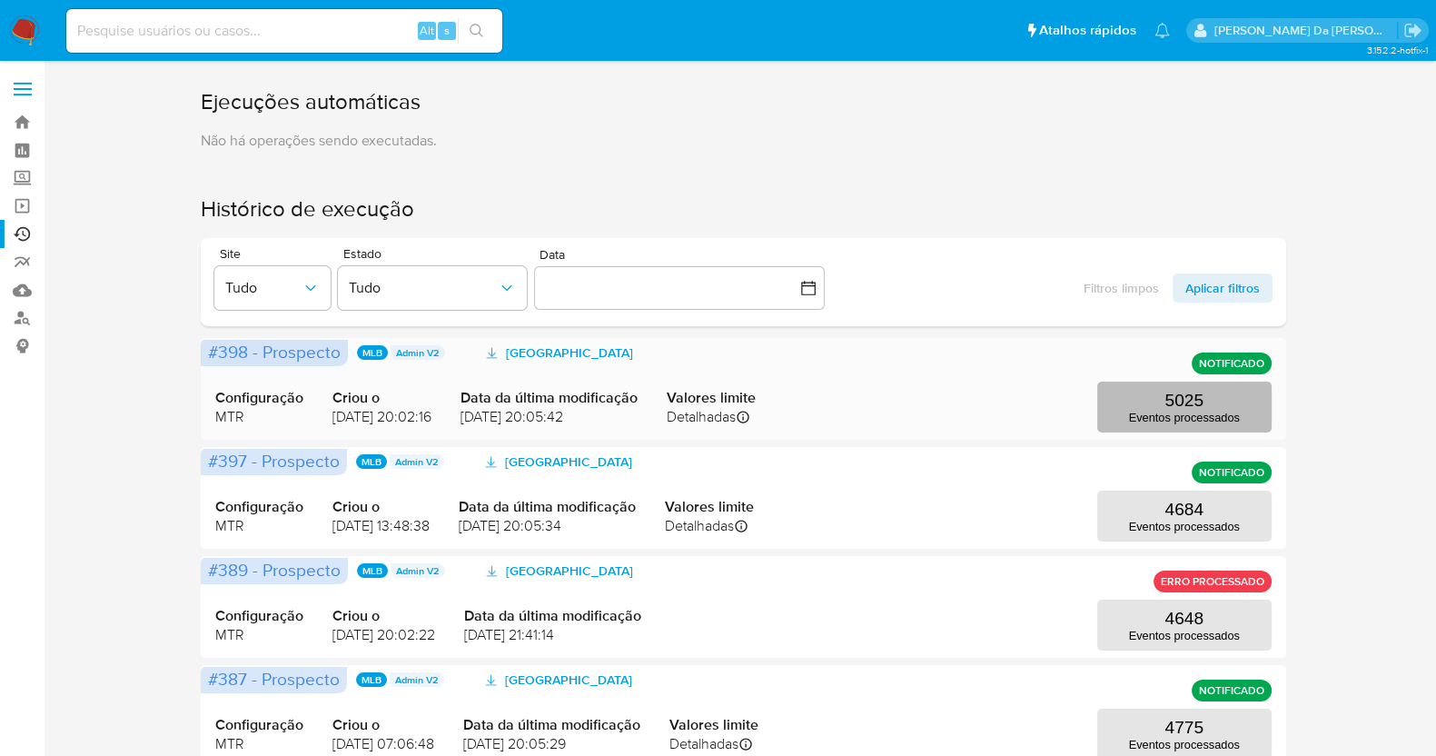
click at [1183, 403] on p "5025" at bounding box center [1183, 400] width 39 height 20
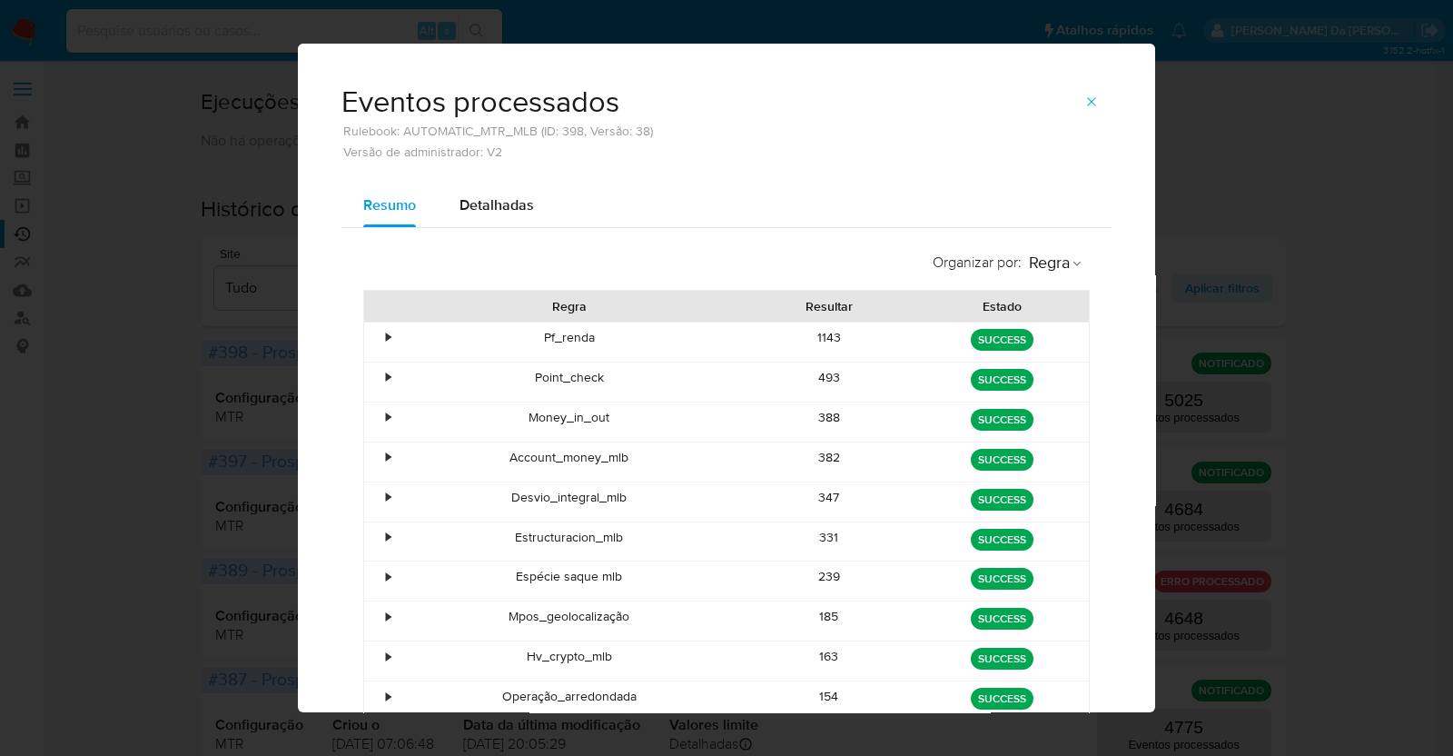
click at [812, 339] on div "1143" at bounding box center [829, 341] width 173 height 39
click at [547, 380] on div "Point_check" at bounding box center [569, 381] width 347 height 39
drag, startPoint x: 549, startPoint y: 379, endPoint x: 628, endPoint y: 379, distance: 78.1
click at [628, 379] on div "Point_check" at bounding box center [569, 381] width 347 height 39
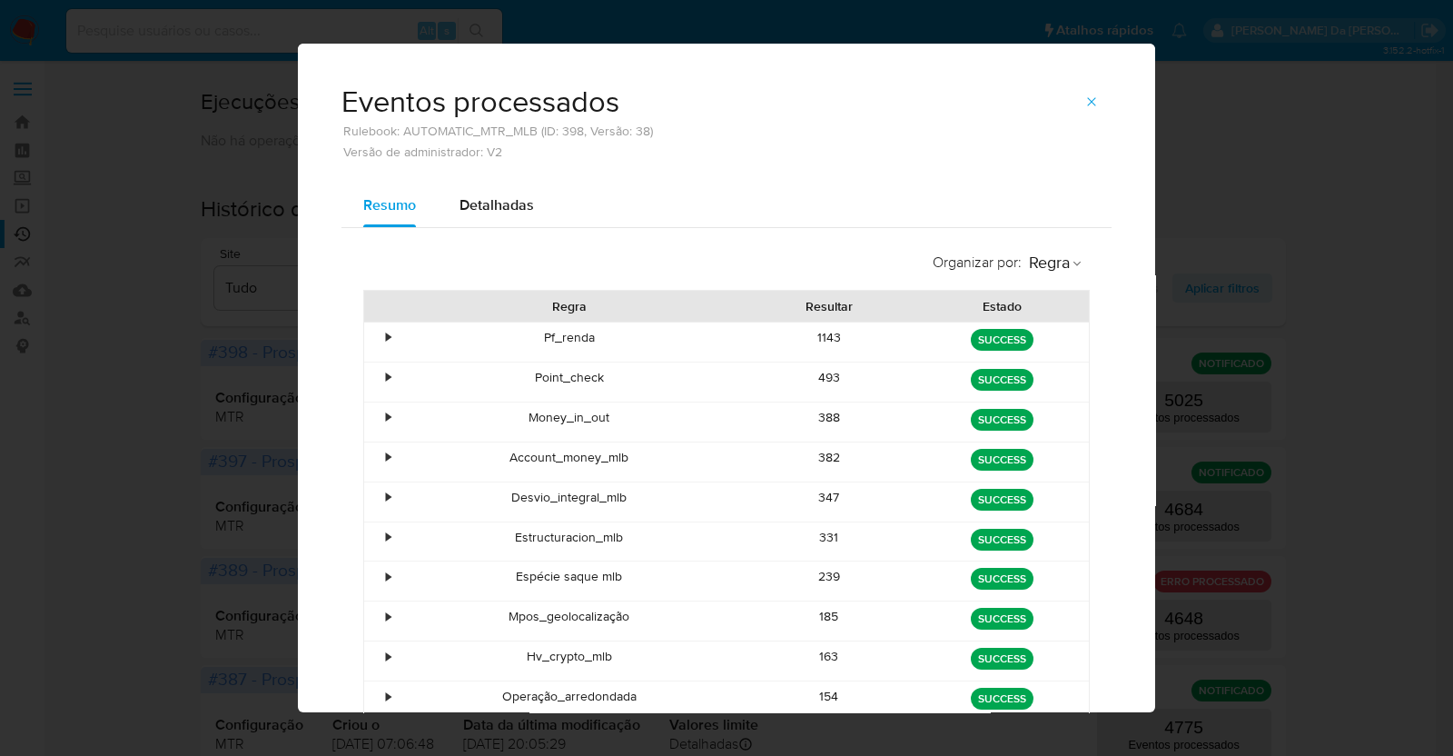
click at [558, 420] on div "Money_in_out" at bounding box center [569, 421] width 347 height 39
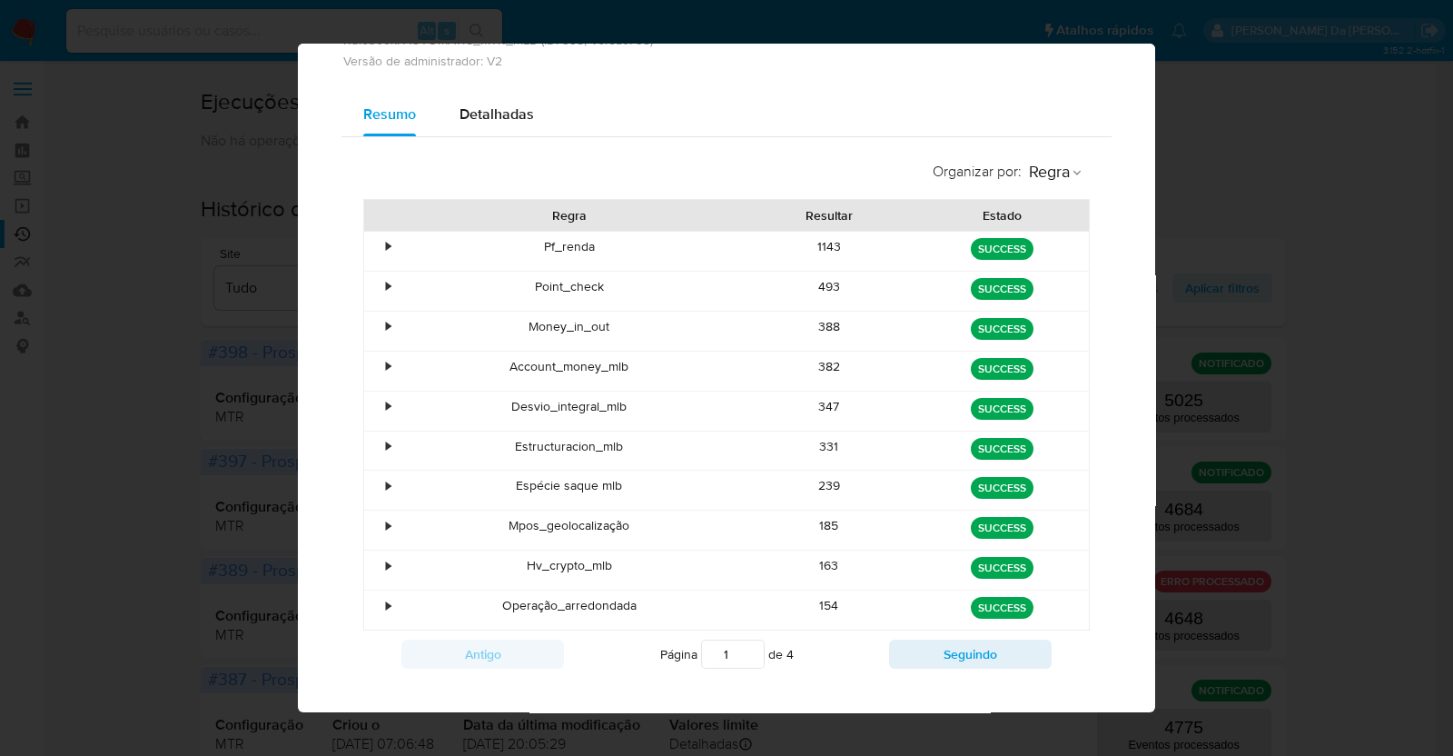
scroll to position [110, 0]
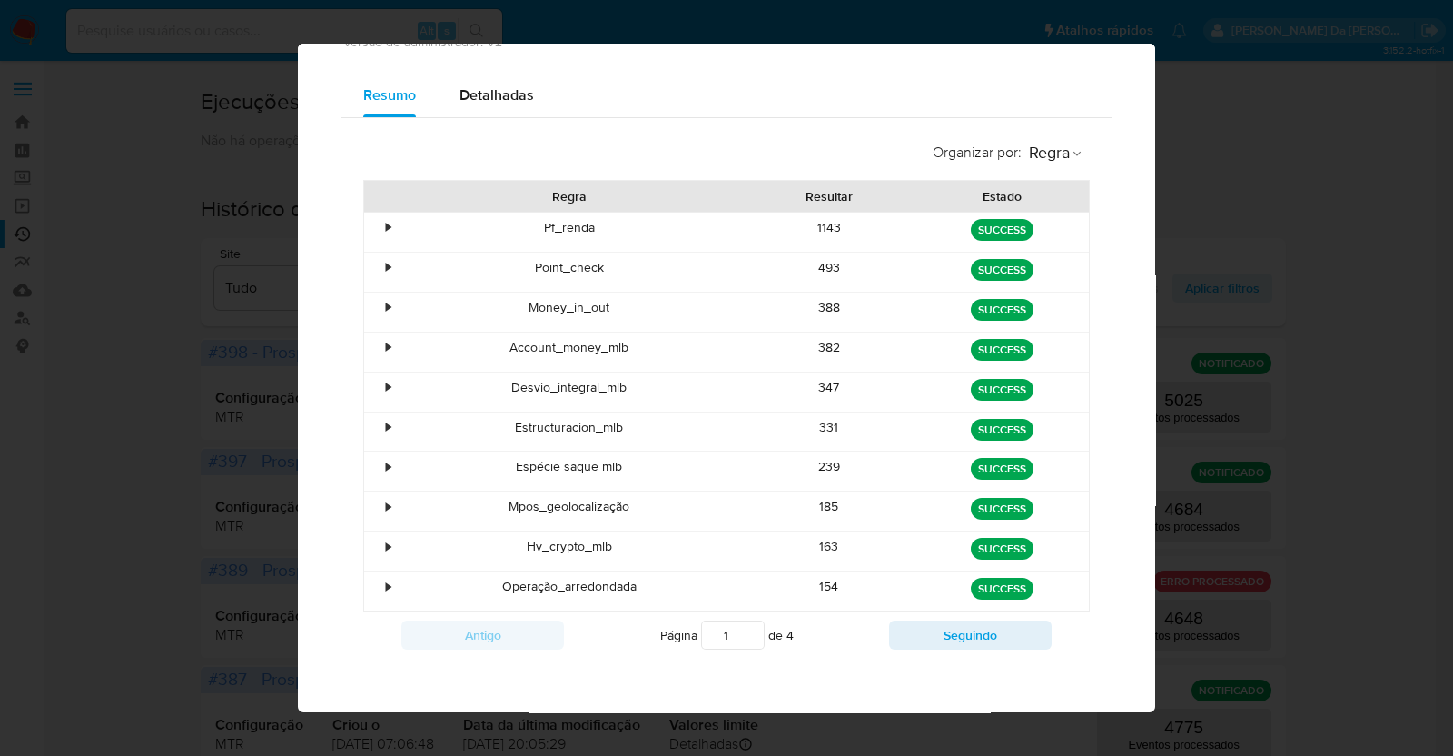
click at [527, 392] on div "Desvio_integral_mlb" at bounding box center [569, 391] width 347 height 39
click at [551, 424] on div "Estructuracion_mlb" at bounding box center [569, 431] width 347 height 39
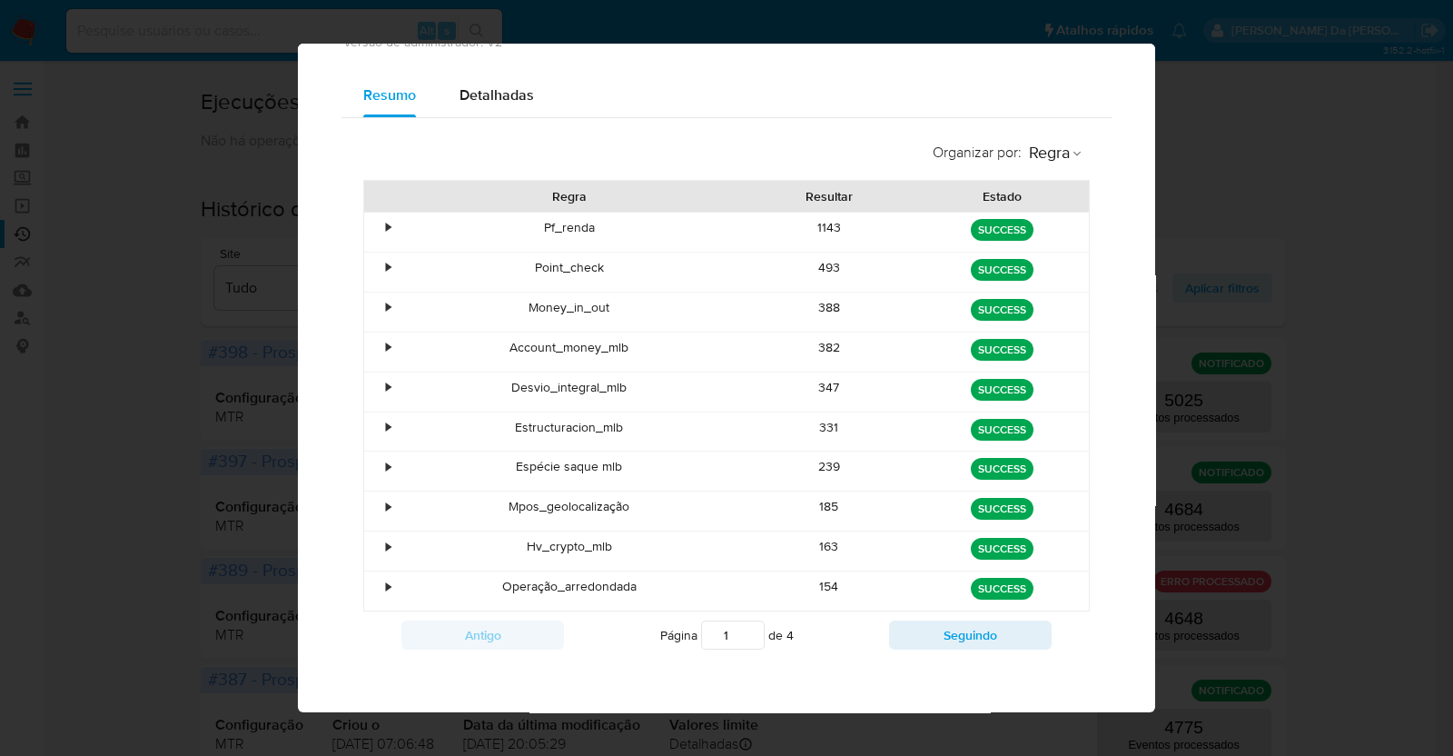
click at [551, 424] on div "Estructuracion_mlb" at bounding box center [569, 431] width 347 height 39
click at [552, 424] on div "Estructuracion_mlb" at bounding box center [569, 431] width 347 height 39
click at [549, 460] on div "Espécie saque mlb" at bounding box center [569, 470] width 347 height 39
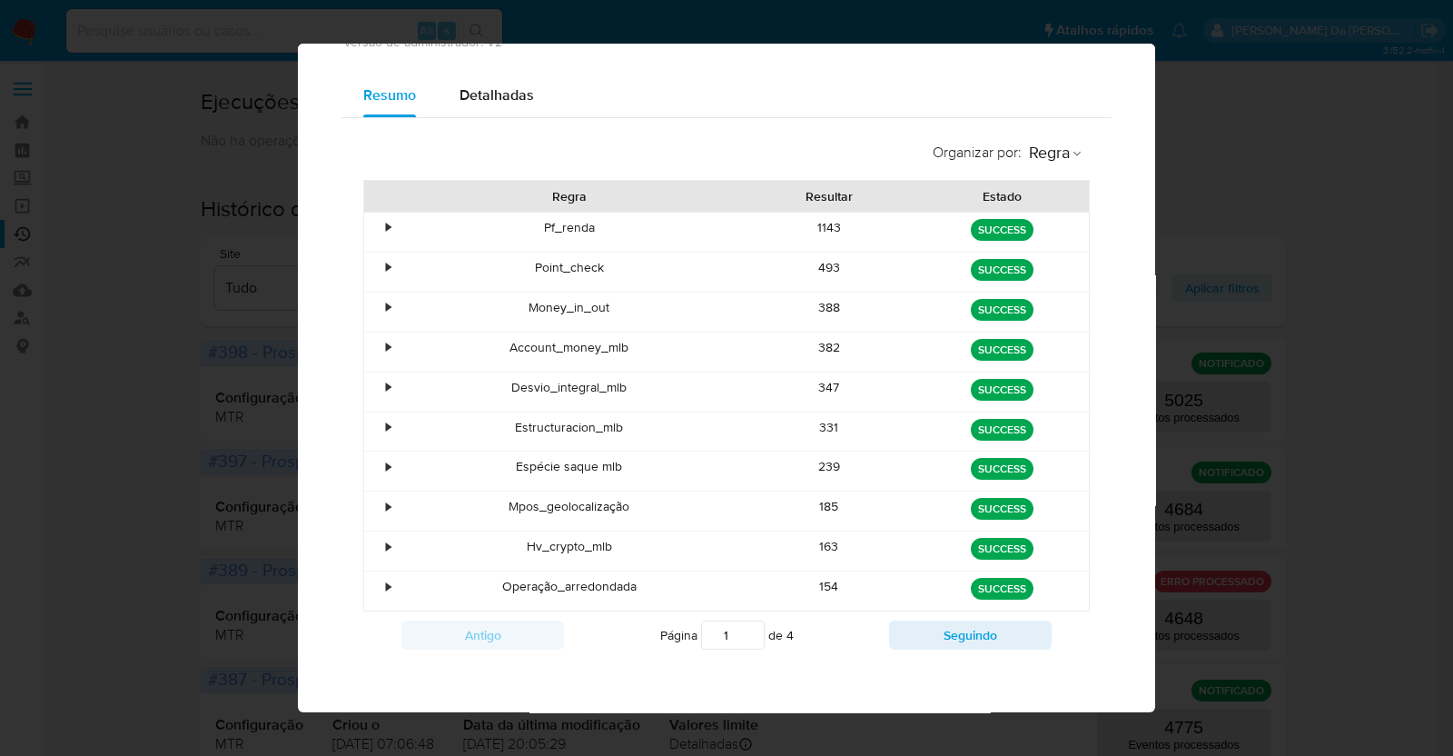
click at [549, 460] on div "Espécie saque mlb" at bounding box center [569, 470] width 347 height 39
click at [578, 429] on div "Estructuracion_mlb" at bounding box center [569, 431] width 347 height 39
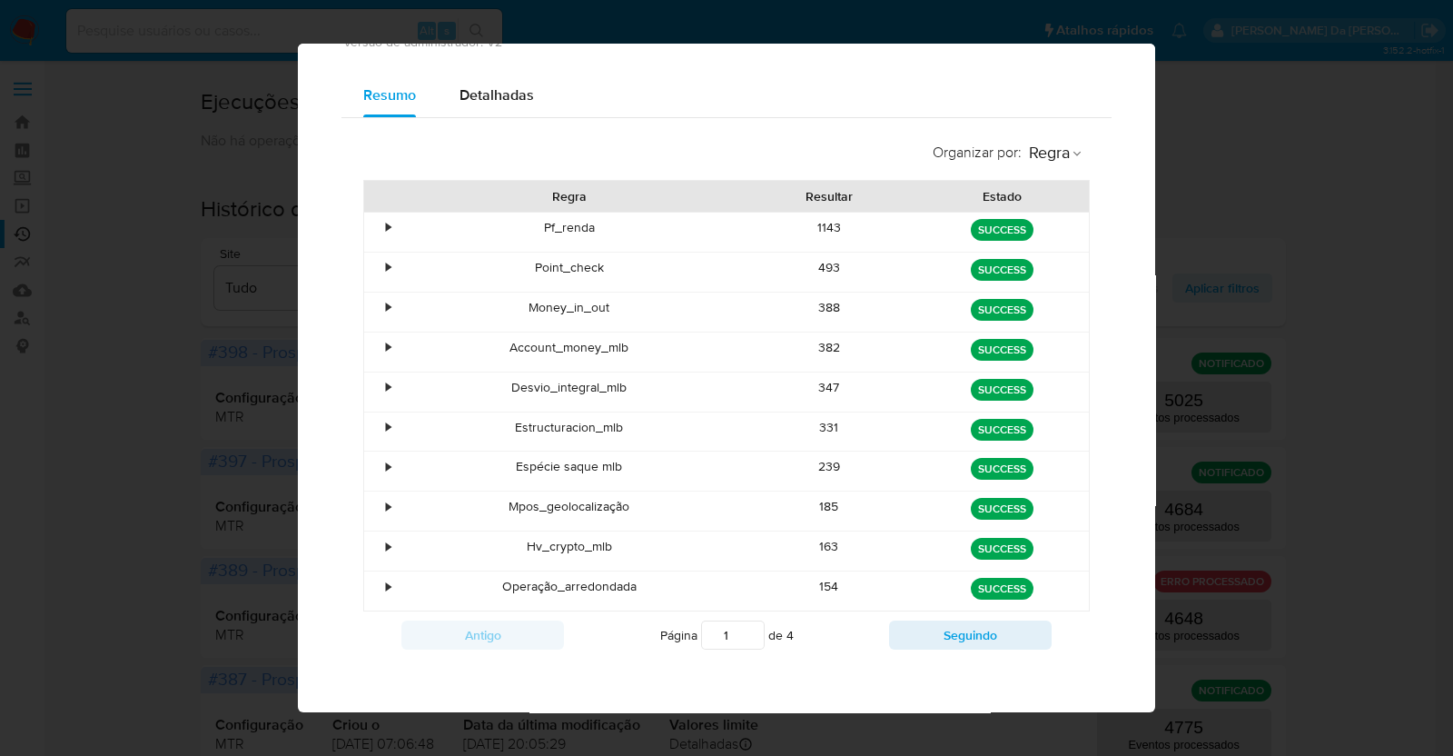
click at [822, 226] on div "1143" at bounding box center [829, 231] width 173 height 39
click at [821, 258] on div "493" at bounding box center [829, 271] width 173 height 39
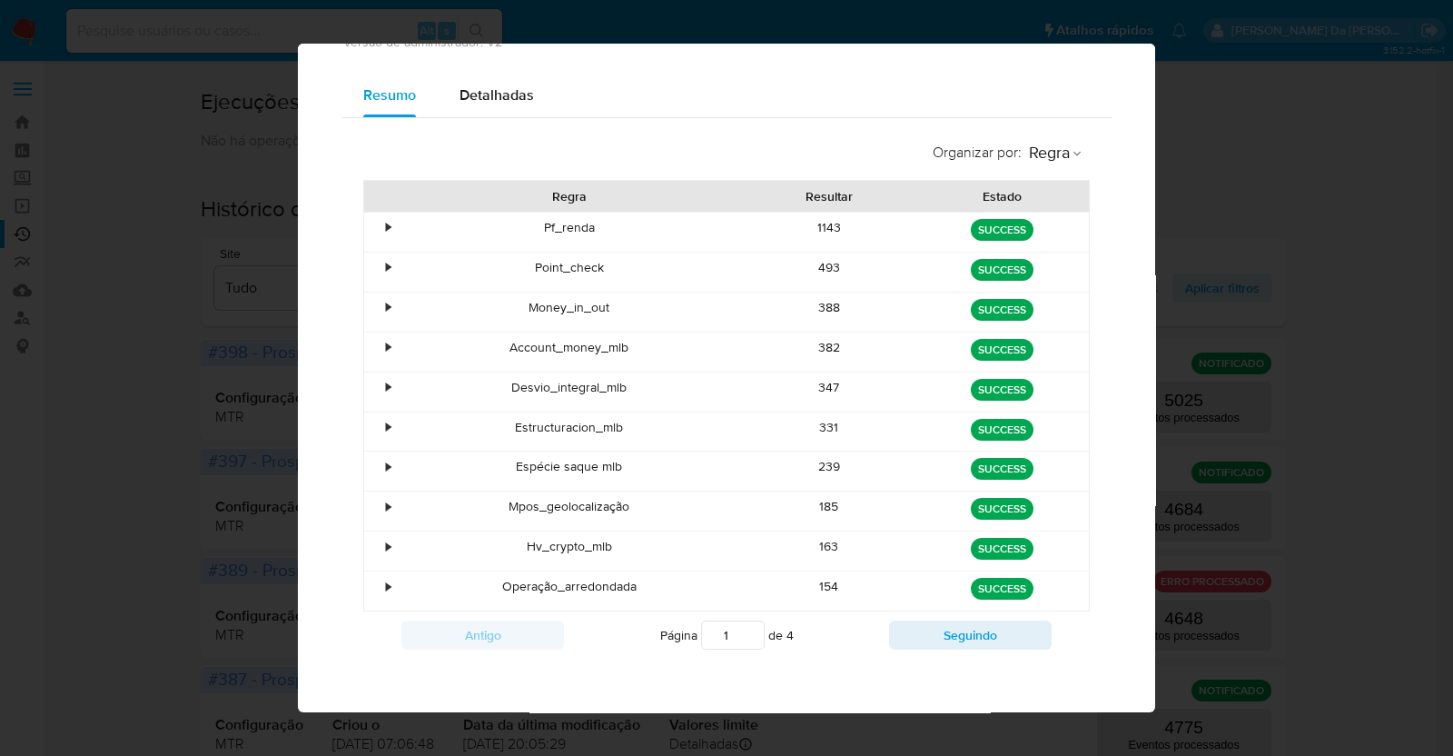
click at [821, 258] on div "493" at bounding box center [829, 271] width 173 height 39
click at [820, 265] on div "493" at bounding box center [829, 271] width 173 height 39
click at [577, 306] on div "Money_in_out" at bounding box center [569, 311] width 347 height 39
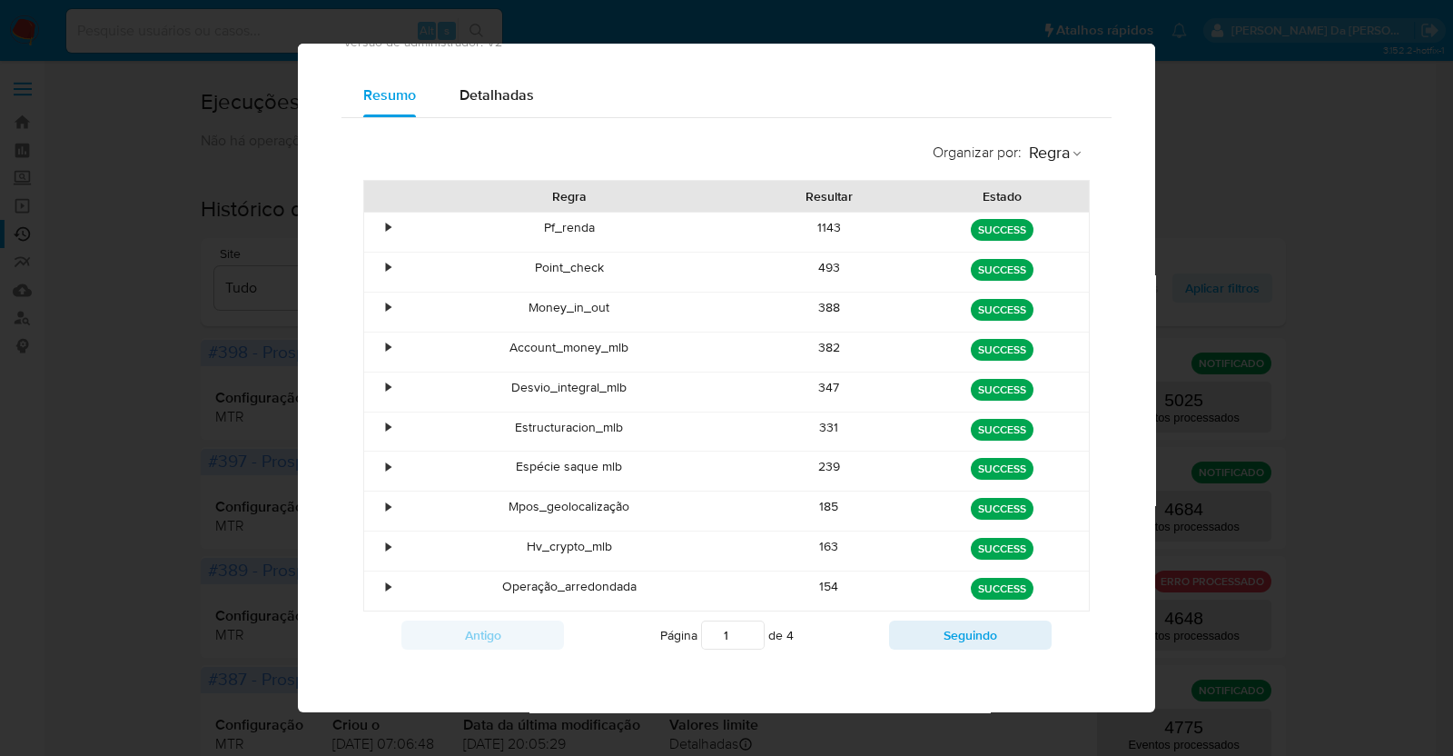
click at [820, 315] on div "388" at bounding box center [829, 311] width 173 height 39
click at [552, 355] on div "Account_money_mlb" at bounding box center [569, 351] width 347 height 39
click at [551, 355] on div "Account_money_mlb" at bounding box center [569, 351] width 347 height 39
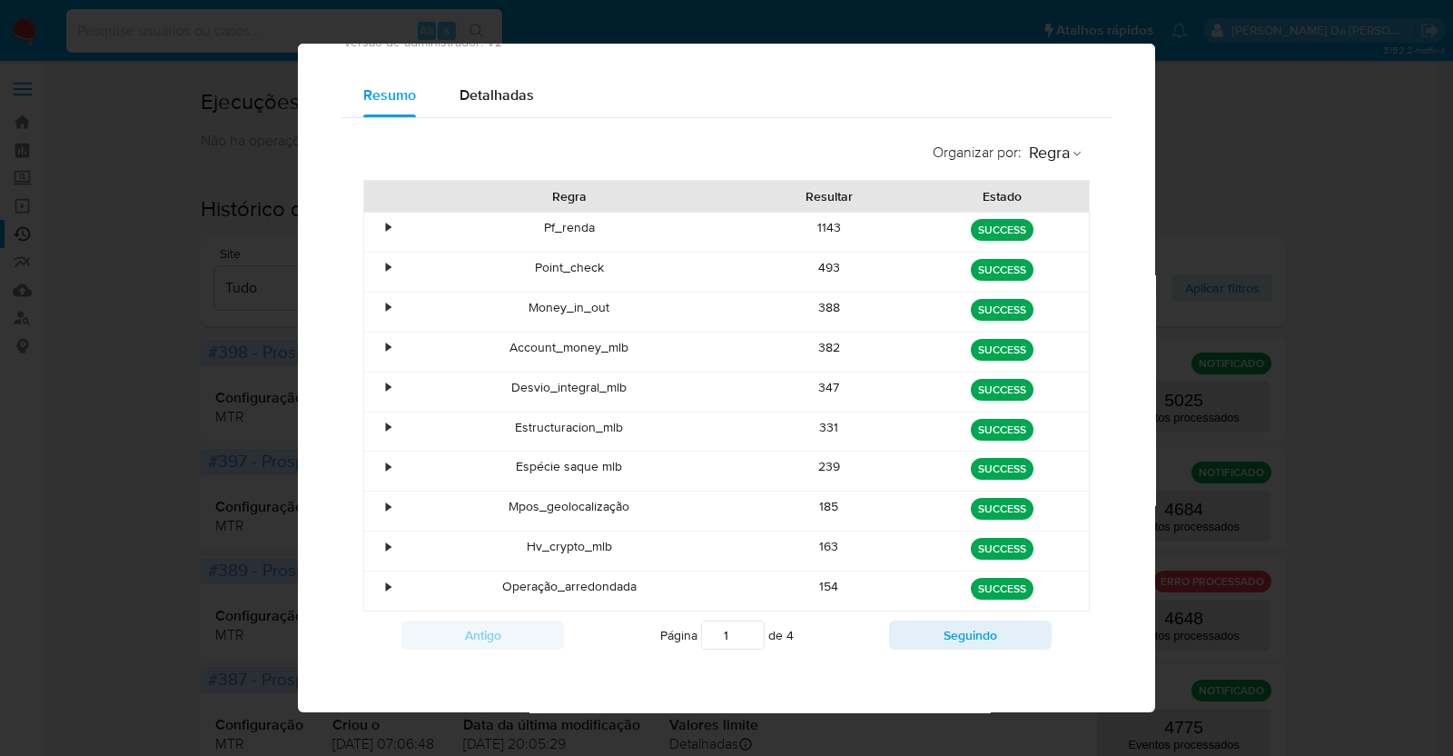
click at [551, 355] on div "Account_money_mlb" at bounding box center [569, 351] width 347 height 39
click at [554, 381] on div "Desvio_integral_mlb" at bounding box center [569, 391] width 347 height 39
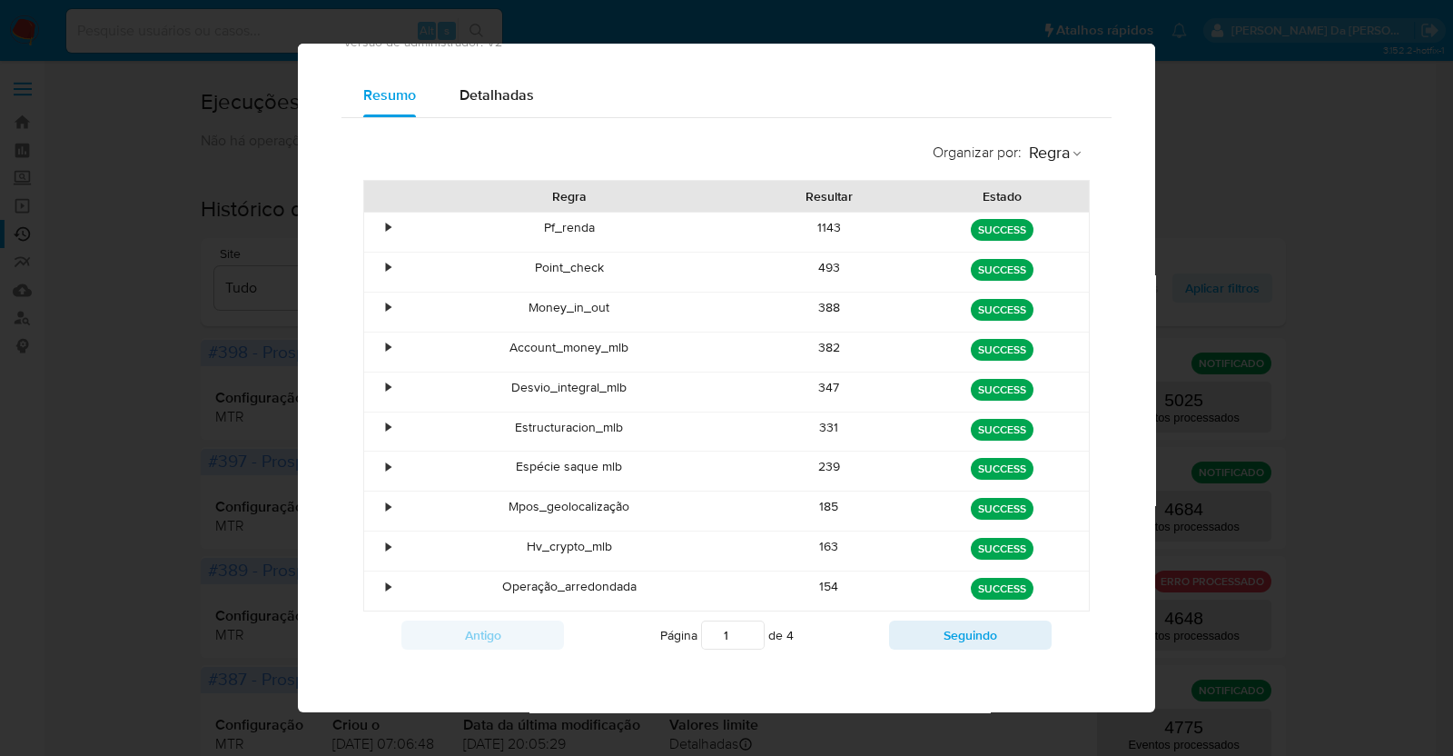
click at [554, 381] on div "Desvio_integral_mlb" at bounding box center [569, 391] width 347 height 39
click at [572, 424] on div "Estructuracion_mlb" at bounding box center [569, 431] width 347 height 39
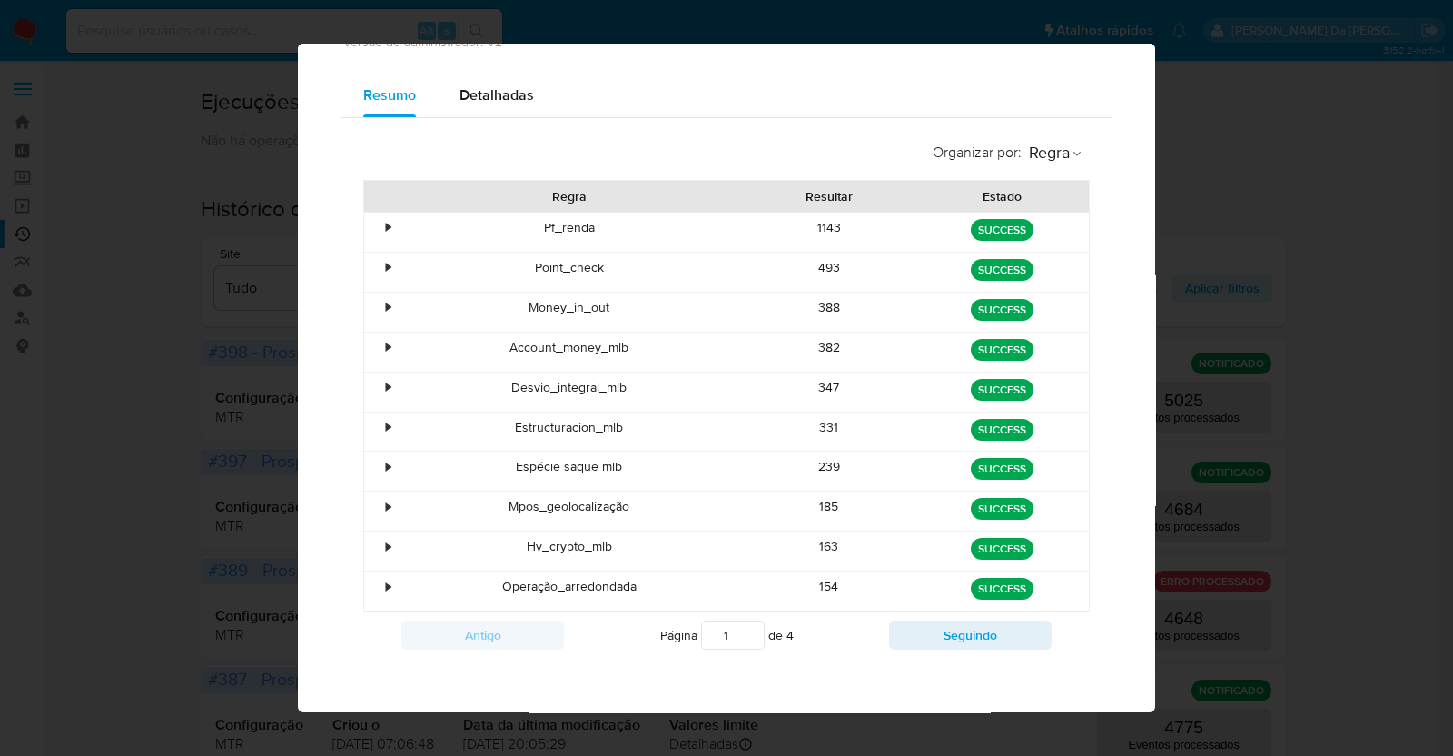
click at [571, 457] on div "Espécie saque mlb" at bounding box center [569, 470] width 347 height 39
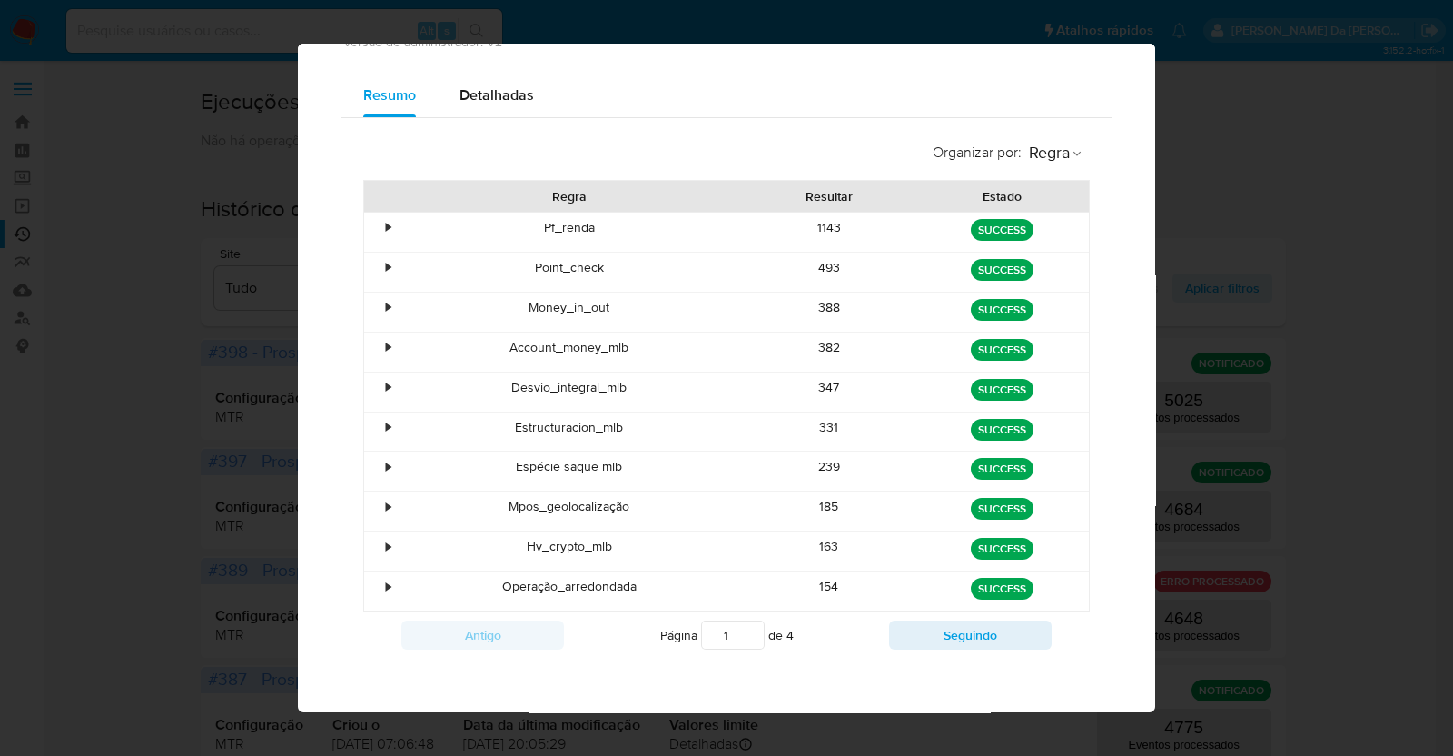
click at [571, 457] on div "Espécie saque mlb" at bounding box center [569, 470] width 347 height 39
click at [568, 503] on div "Mpos_geolocalização" at bounding box center [569, 510] width 347 height 39
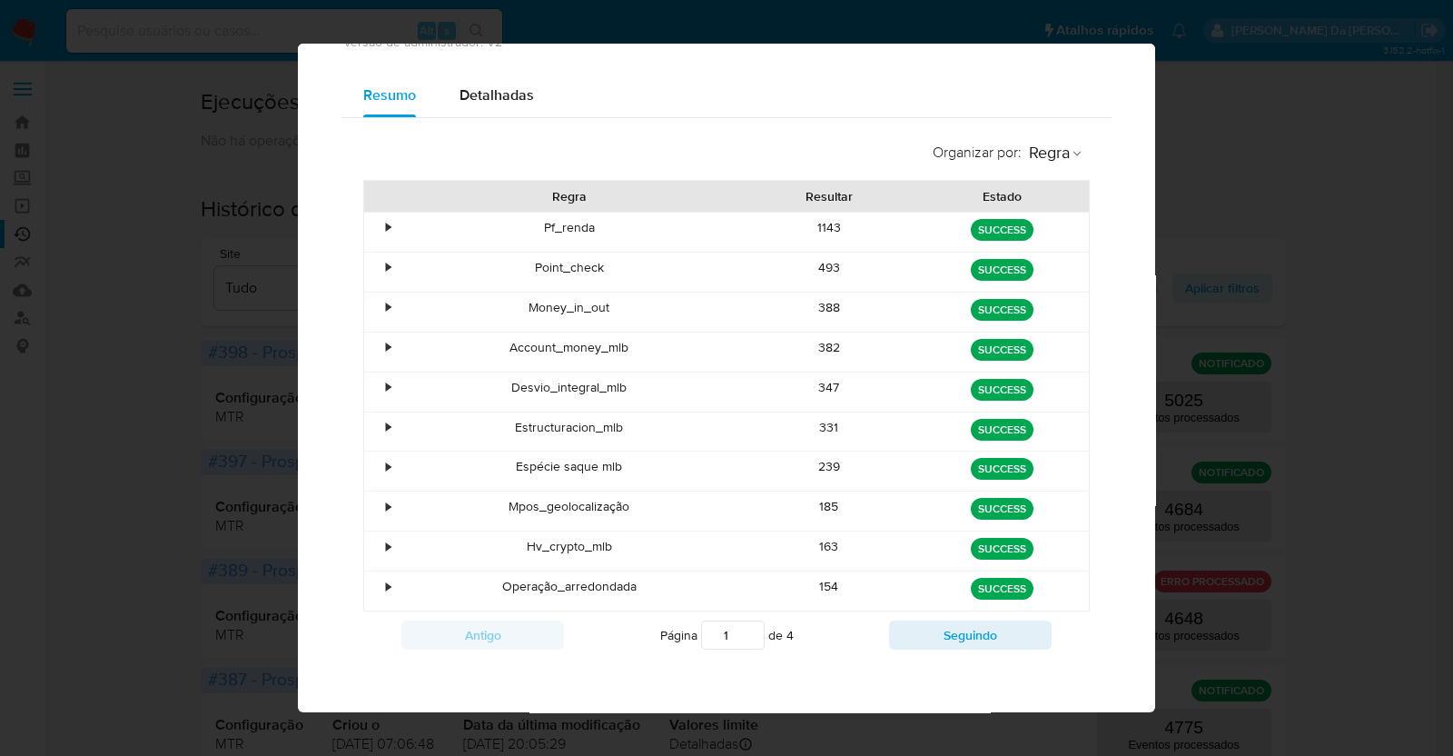
click at [530, 544] on div "Hv_crypto_mlb" at bounding box center [569, 550] width 347 height 39
drag, startPoint x: 530, startPoint y: 544, endPoint x: 606, endPoint y: 545, distance: 75.4
click at [606, 545] on div "Hv_crypto_mlb" at bounding box center [569, 550] width 347 height 39
click at [809, 546] on div "163" at bounding box center [829, 550] width 173 height 39
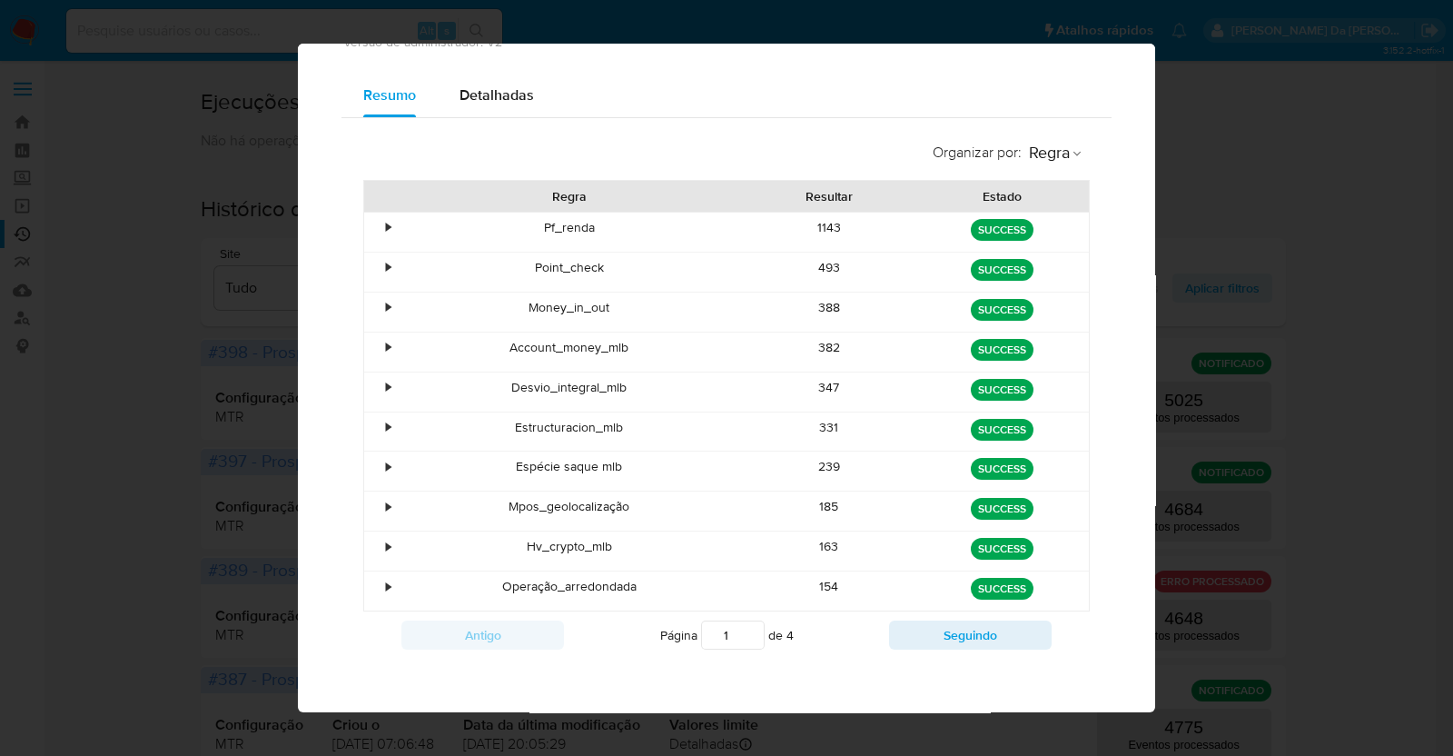
click at [809, 546] on div "163" at bounding box center [829, 550] width 173 height 39
click at [558, 584] on div "Operação_arredondada" at bounding box center [569, 590] width 347 height 39
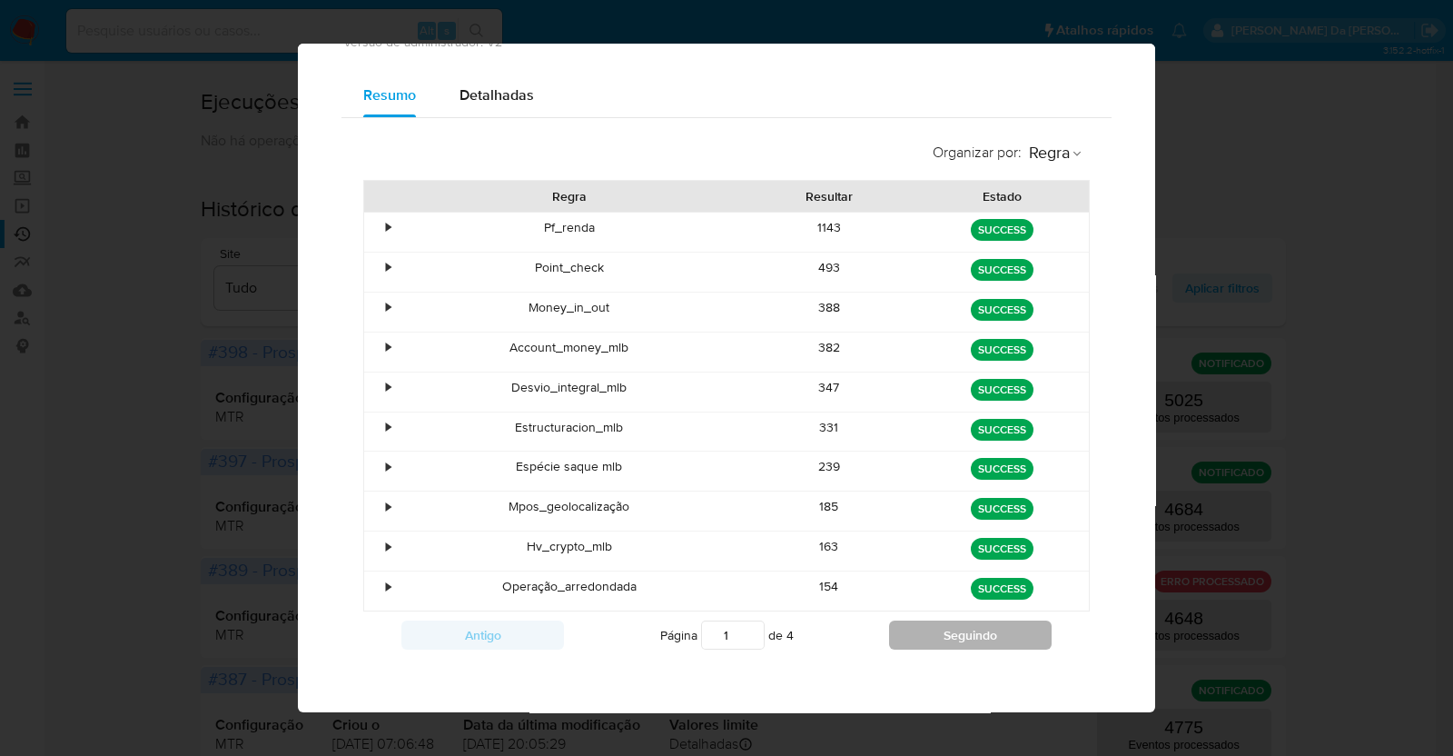
click at [930, 627] on button "Seguindo" at bounding box center [970, 634] width 163 height 29
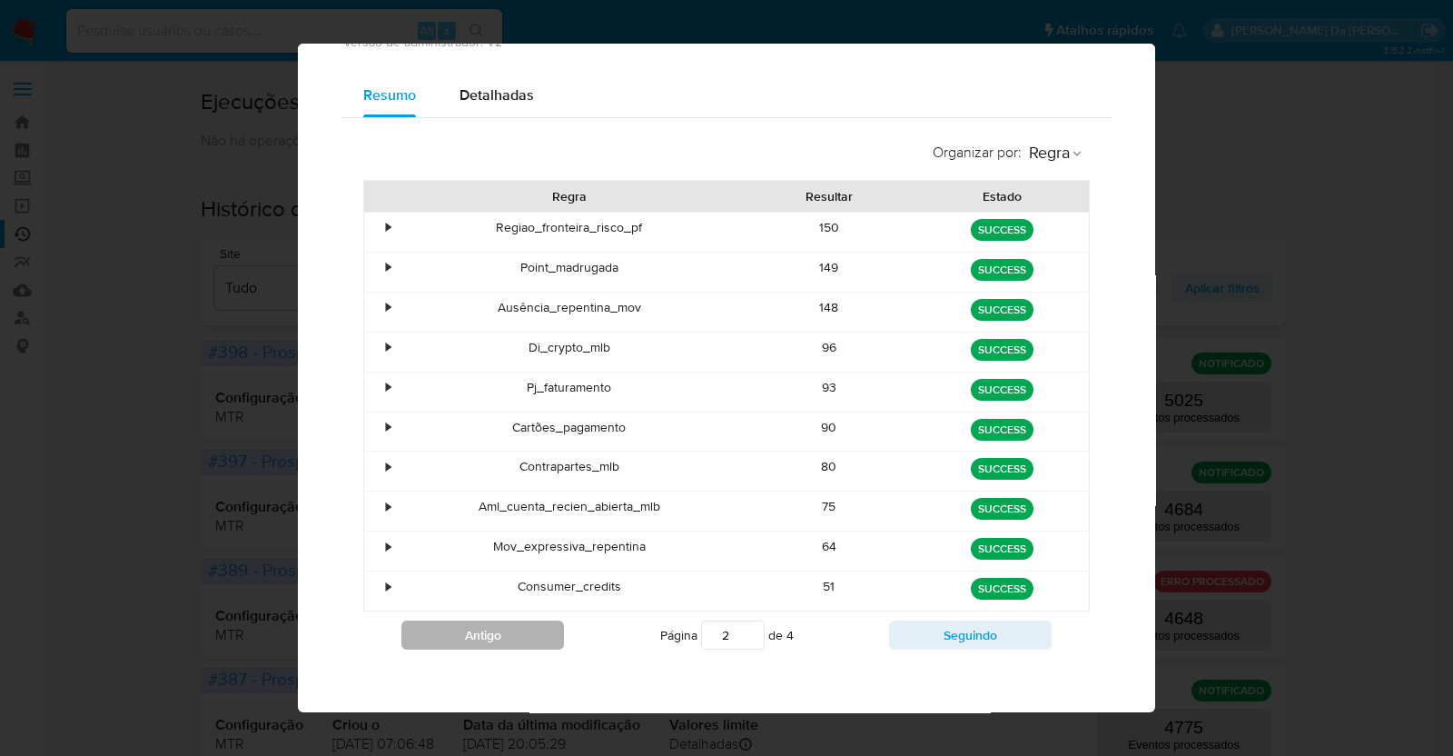
click at [531, 620] on button "Antigo" at bounding box center [482, 634] width 163 height 29
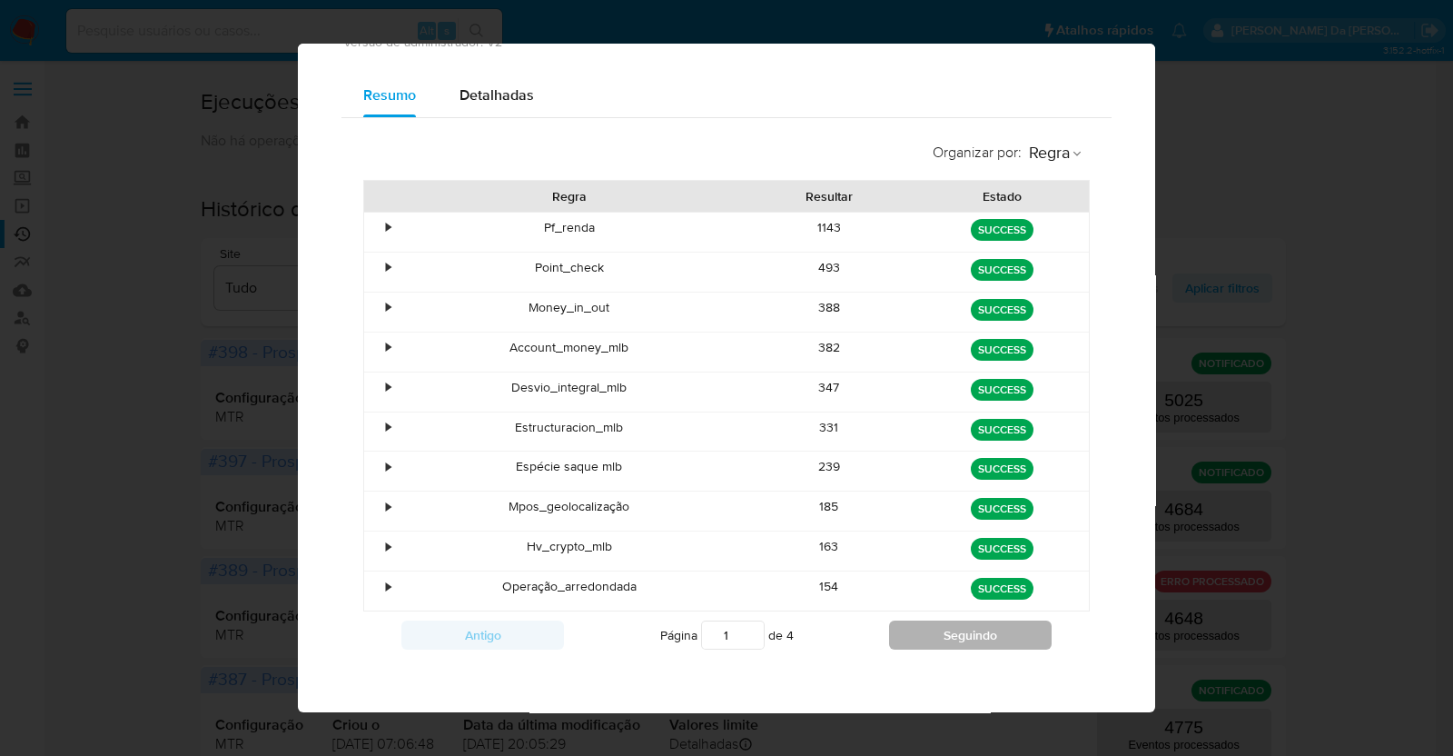
click at [975, 633] on button "Seguindo" at bounding box center [970, 634] width 163 height 29
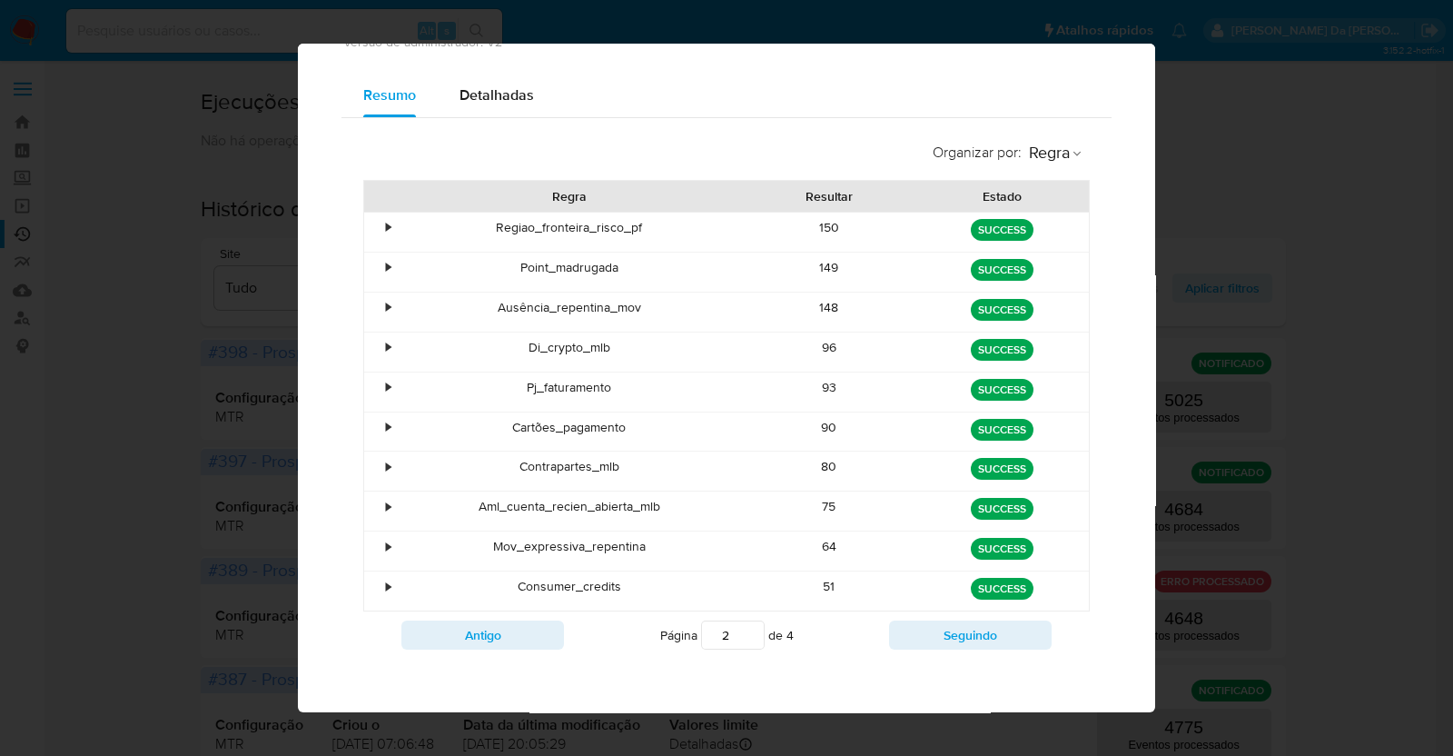
click at [529, 261] on div "Point_madrugada" at bounding box center [569, 271] width 347 height 39
drag, startPoint x: 529, startPoint y: 261, endPoint x: 820, endPoint y: 268, distance: 291.6
click at [820, 268] on div "• Point_madrugada 149 green SUCCESS" at bounding box center [726, 271] width 725 height 39
click at [523, 306] on div "Ausência_repentina_mov" at bounding box center [569, 311] width 347 height 39
drag, startPoint x: 523, startPoint y: 306, endPoint x: 662, endPoint y: 309, distance: 139.0
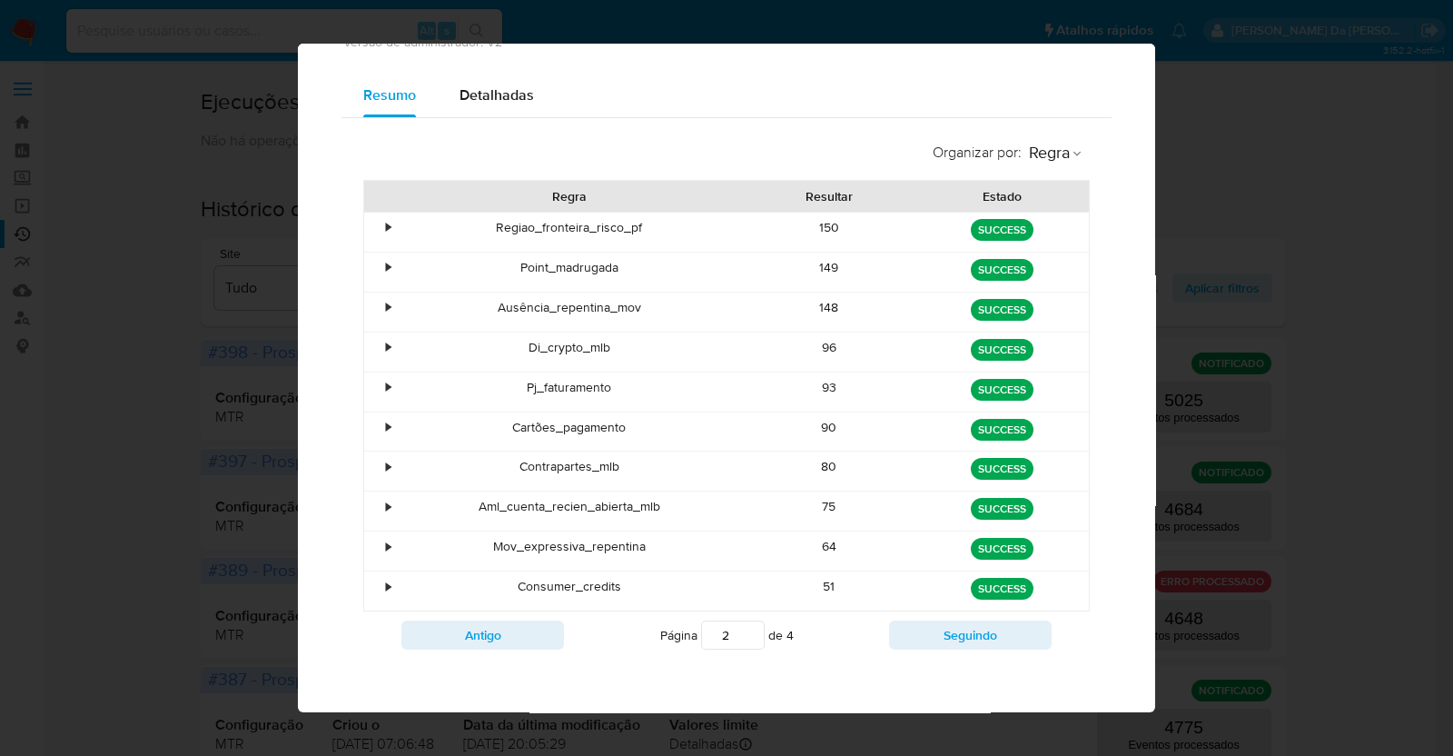
click at [662, 309] on div "Ausência_repentina_mov" at bounding box center [569, 311] width 347 height 39
click at [946, 623] on button "Seguindo" at bounding box center [970, 634] width 163 height 29
click at [493, 634] on button "Antigo" at bounding box center [482, 634] width 163 height 29
click at [917, 630] on button "Seguindo" at bounding box center [970, 634] width 163 height 29
click at [531, 309] on div "Cartões_compra" at bounding box center [569, 311] width 347 height 39
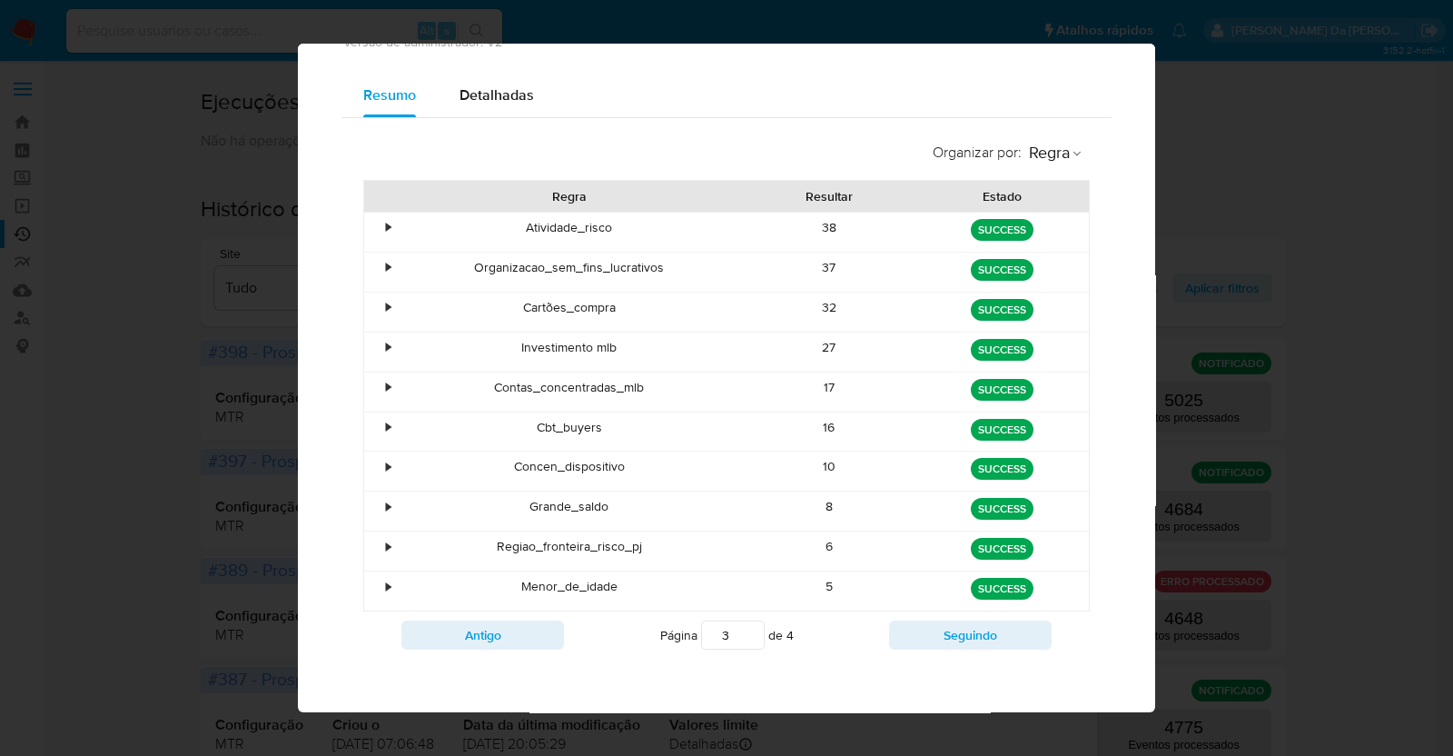
drag, startPoint x: 531, startPoint y: 309, endPoint x: 599, endPoint y: 311, distance: 68.1
click at [599, 311] on div "Cartões_compra" at bounding box center [569, 311] width 347 height 39
click at [821, 342] on div "27" at bounding box center [829, 351] width 173 height 39
click at [505, 379] on div "Contas_concentradas_mlb" at bounding box center [569, 391] width 347 height 39
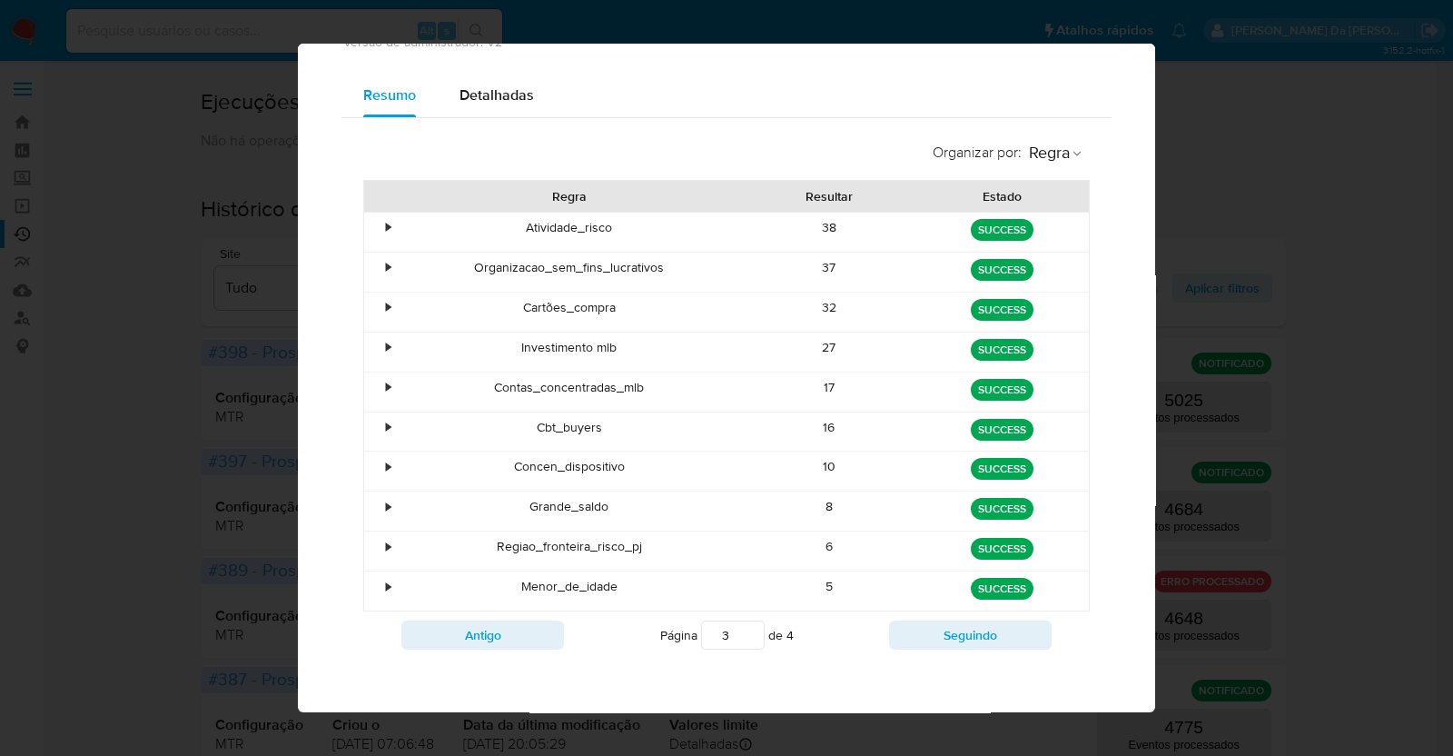
drag, startPoint x: 505, startPoint y: 379, endPoint x: 614, endPoint y: 390, distance: 109.5
click at [614, 390] on div "Contas_concentradas_mlb" at bounding box center [569, 391] width 347 height 39
click at [549, 379] on div "Contas_concentradas_mlb" at bounding box center [569, 391] width 347 height 39
click at [550, 379] on div "Contas_concentradas_mlb" at bounding box center [569, 391] width 347 height 39
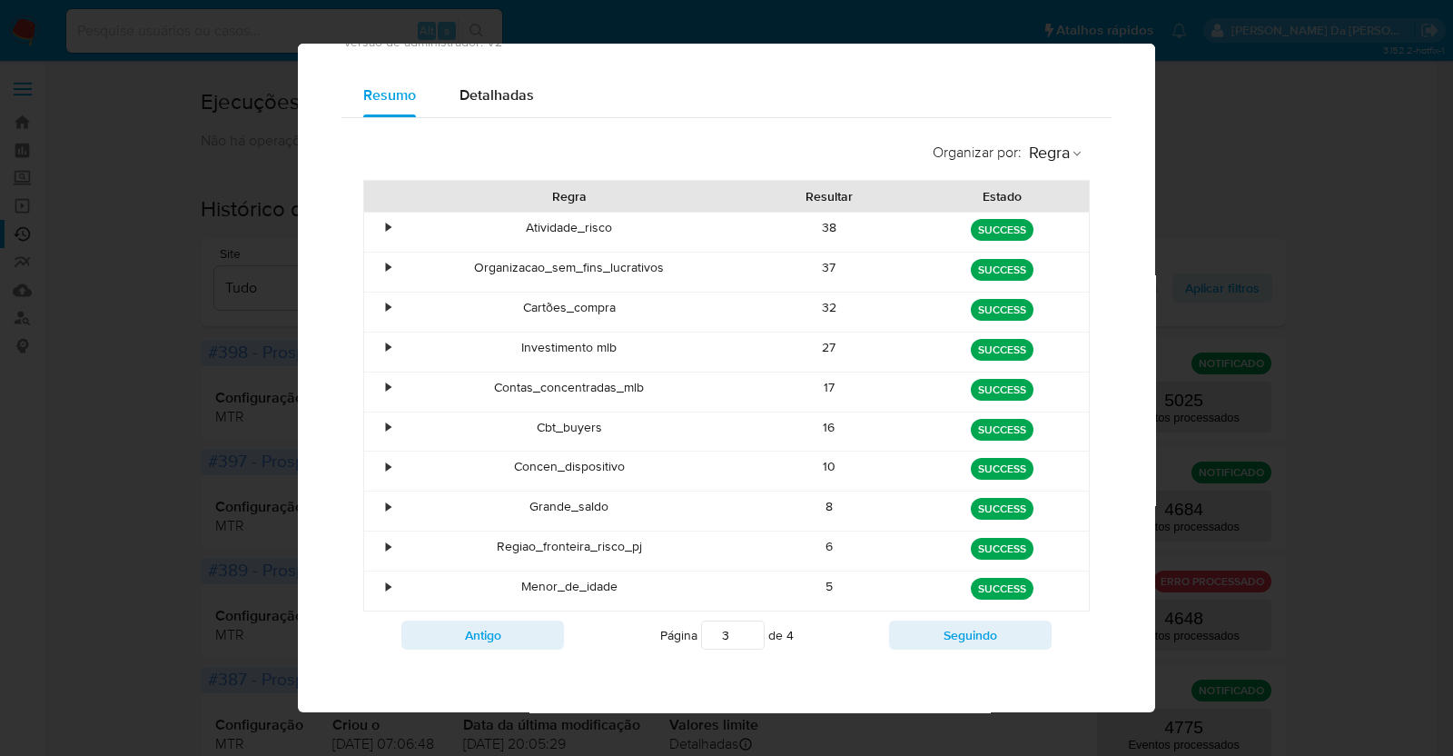
click at [817, 388] on div "17" at bounding box center [829, 391] width 173 height 39
click at [531, 429] on div "Cbt_buyers" at bounding box center [569, 431] width 347 height 39
click at [534, 429] on div "Cbt_buyers" at bounding box center [569, 431] width 347 height 39
click at [525, 466] on div "Concen_dispositivo" at bounding box center [569, 470] width 347 height 39
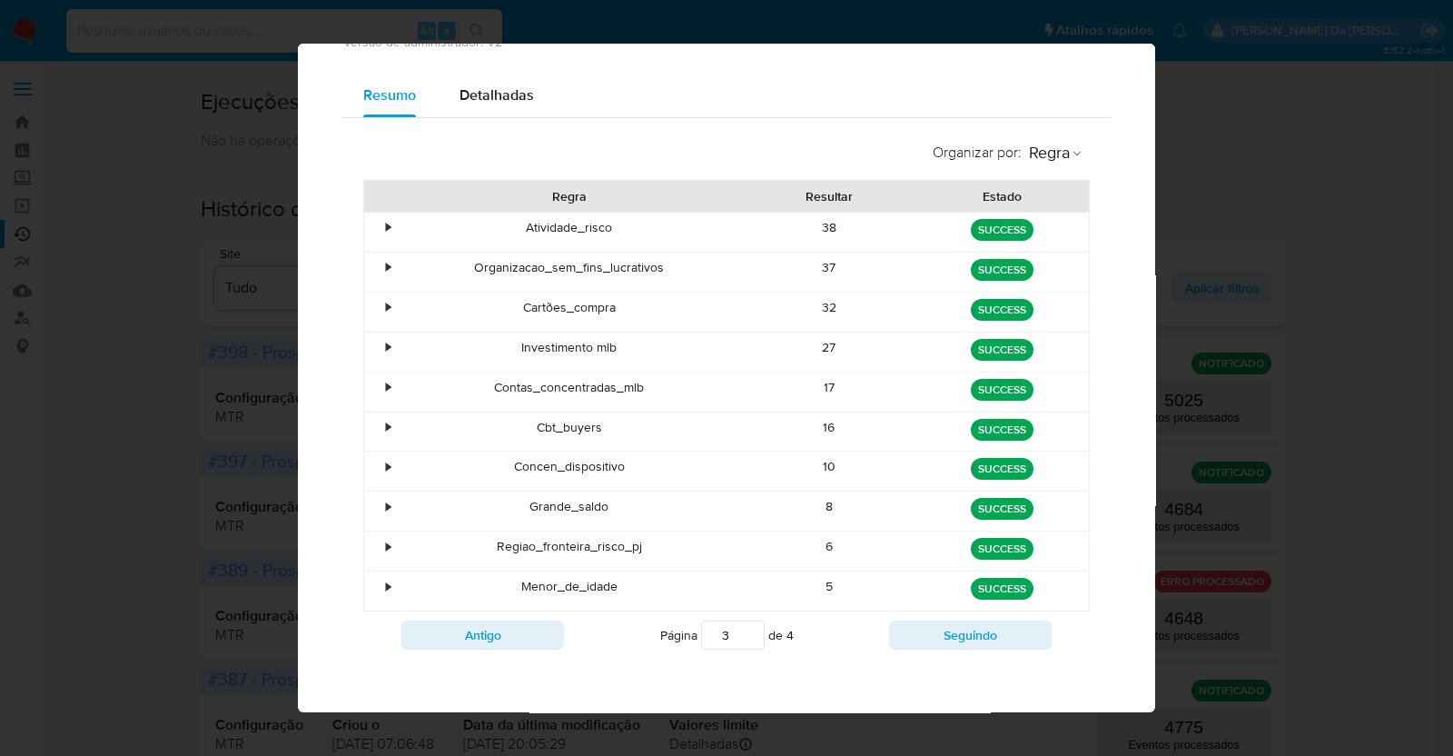
click at [525, 466] on div "Concen_dispositivo" at bounding box center [569, 470] width 347 height 39
drag, startPoint x: 490, startPoint y: 547, endPoint x: 642, endPoint y: 546, distance: 151.7
click at [642, 546] on div "Regiao_fronteira_risco_pj" at bounding box center [569, 550] width 347 height 39
click at [513, 638] on button "Antigo" at bounding box center [482, 634] width 163 height 29
click at [916, 637] on button "Seguindo" at bounding box center [970, 634] width 163 height 29
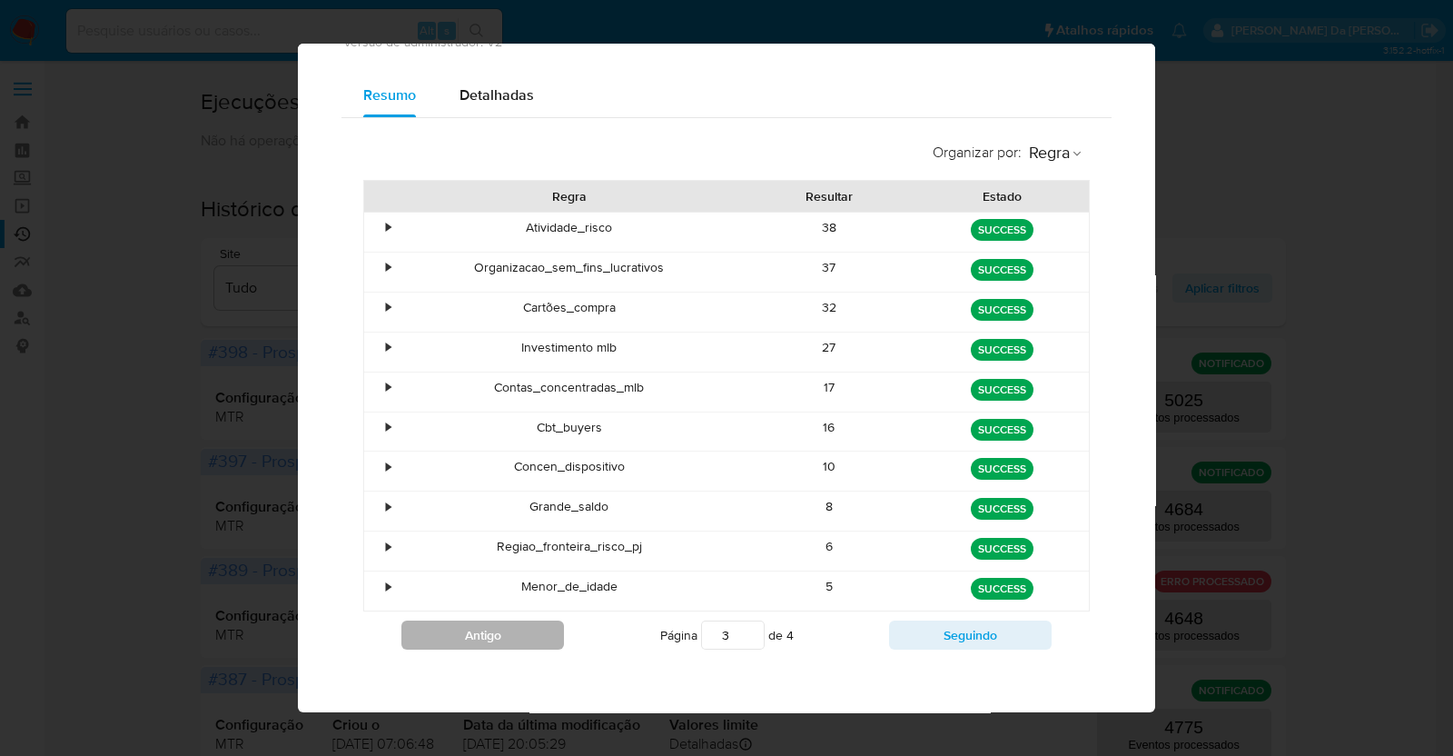
click at [486, 620] on button "Antigo" at bounding box center [482, 634] width 163 height 29
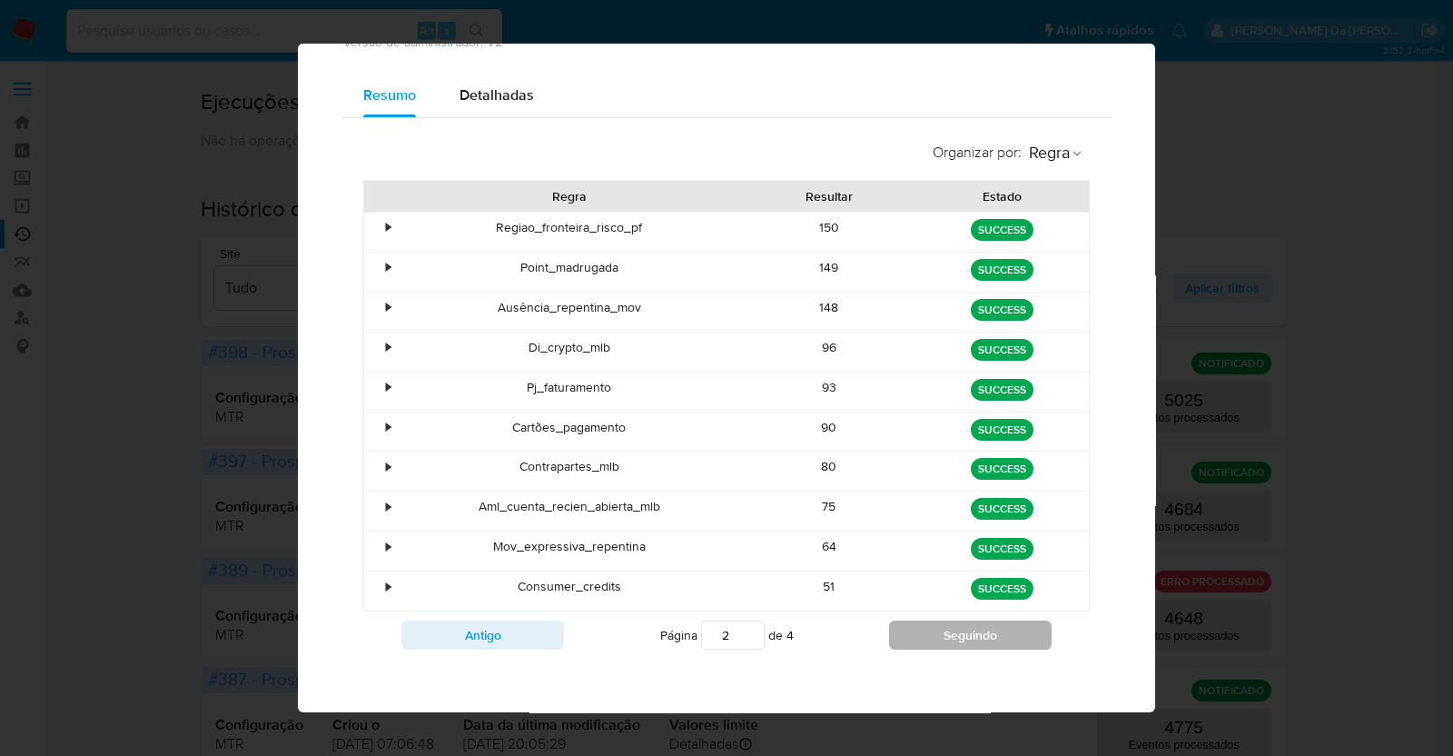
click at [931, 636] on button "Seguindo" at bounding box center [970, 634] width 163 height 29
type input "3"
click at [535, 583] on div "Menor_de_idade" at bounding box center [569, 590] width 347 height 39
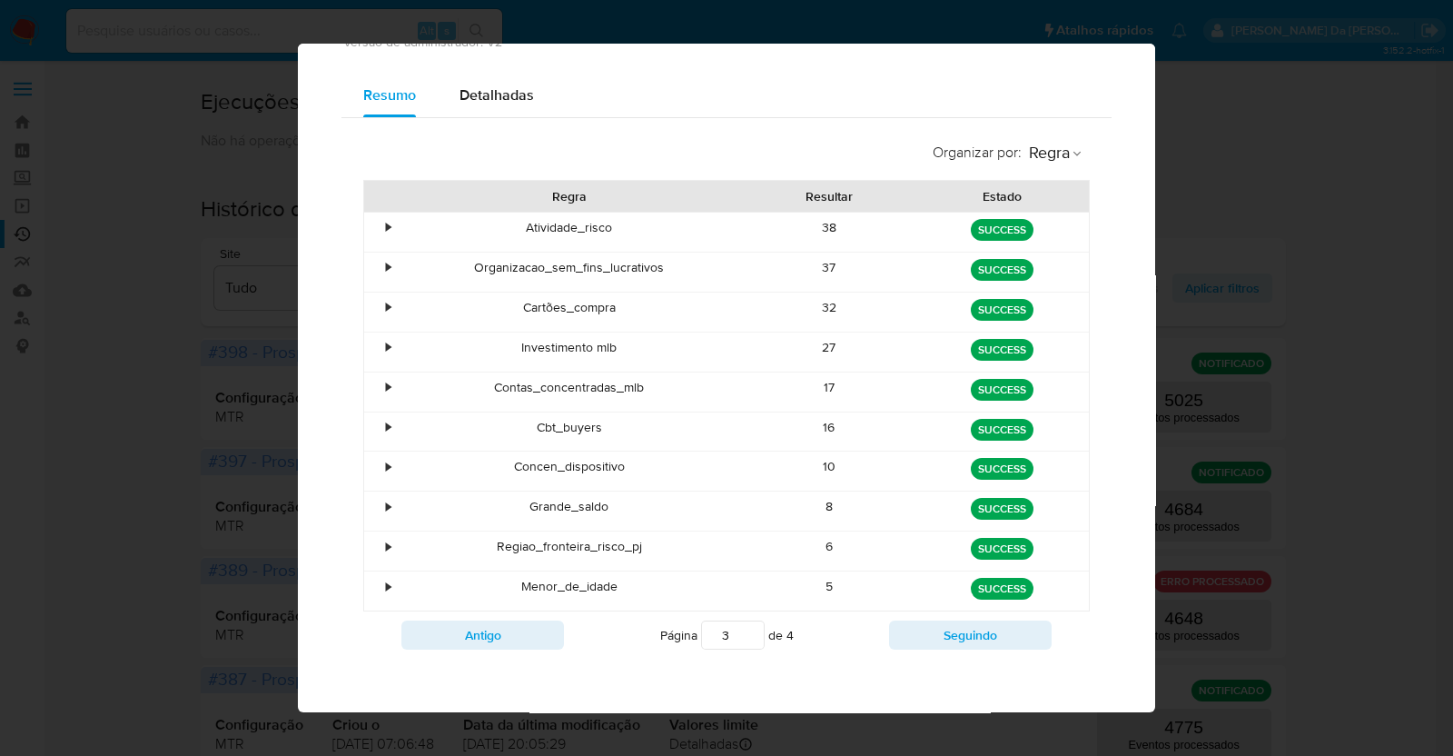
click at [878, 633] on div "Página 3 de 4" at bounding box center [726, 635] width 325 height 35
click at [902, 633] on button "Seguindo" at bounding box center [970, 634] width 163 height 29
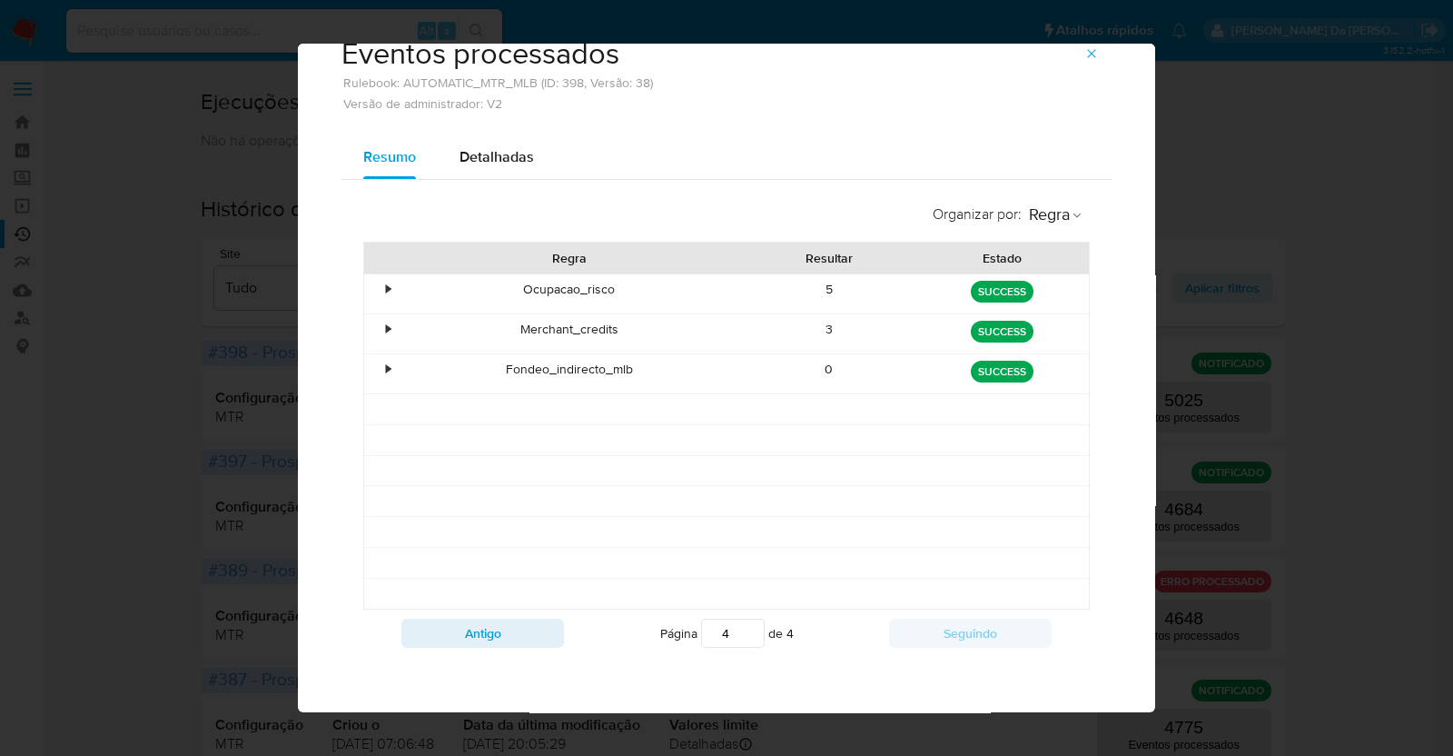
click at [564, 628] on div "Página 4 de 4" at bounding box center [726, 633] width 325 height 35
click at [525, 626] on button "Antigo" at bounding box center [482, 632] width 163 height 29
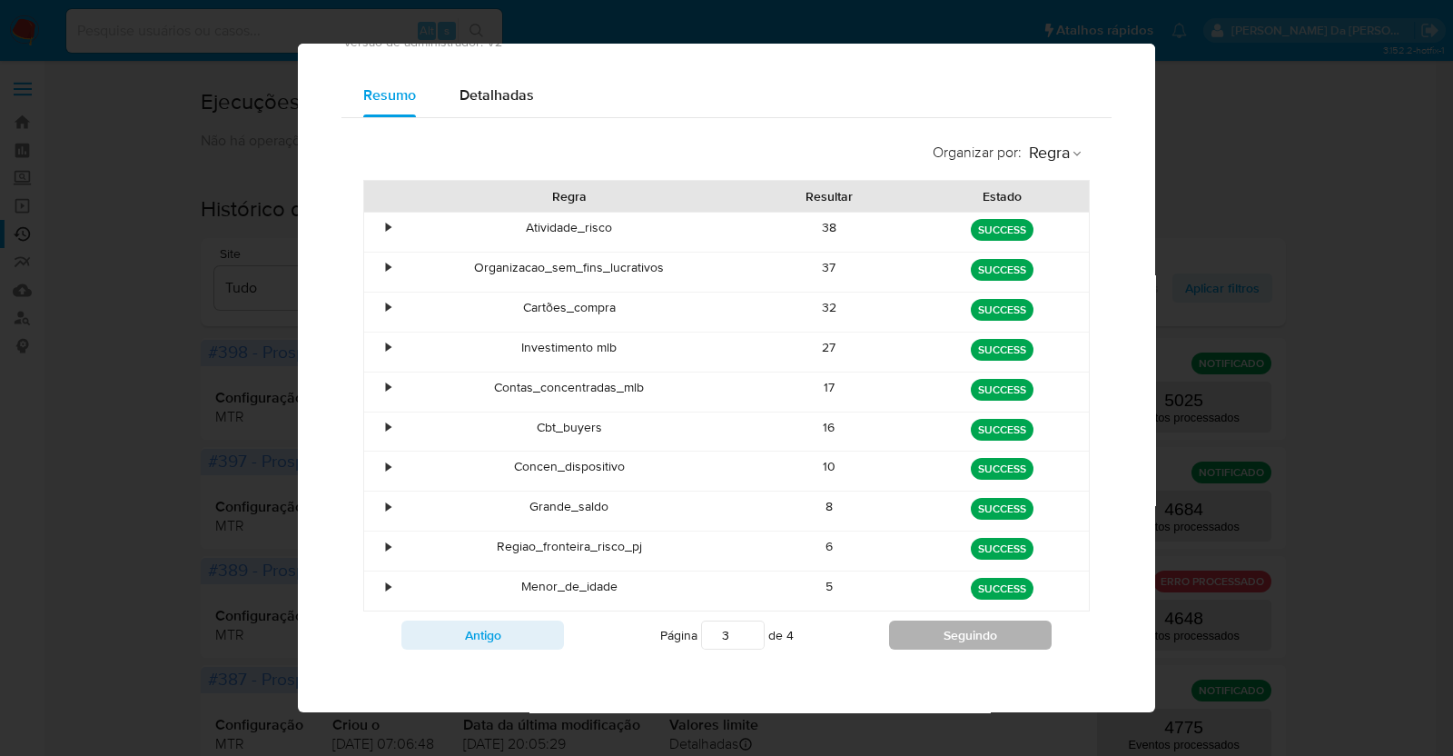
click at [926, 633] on button "Seguindo" at bounding box center [970, 634] width 163 height 29
type input "4"
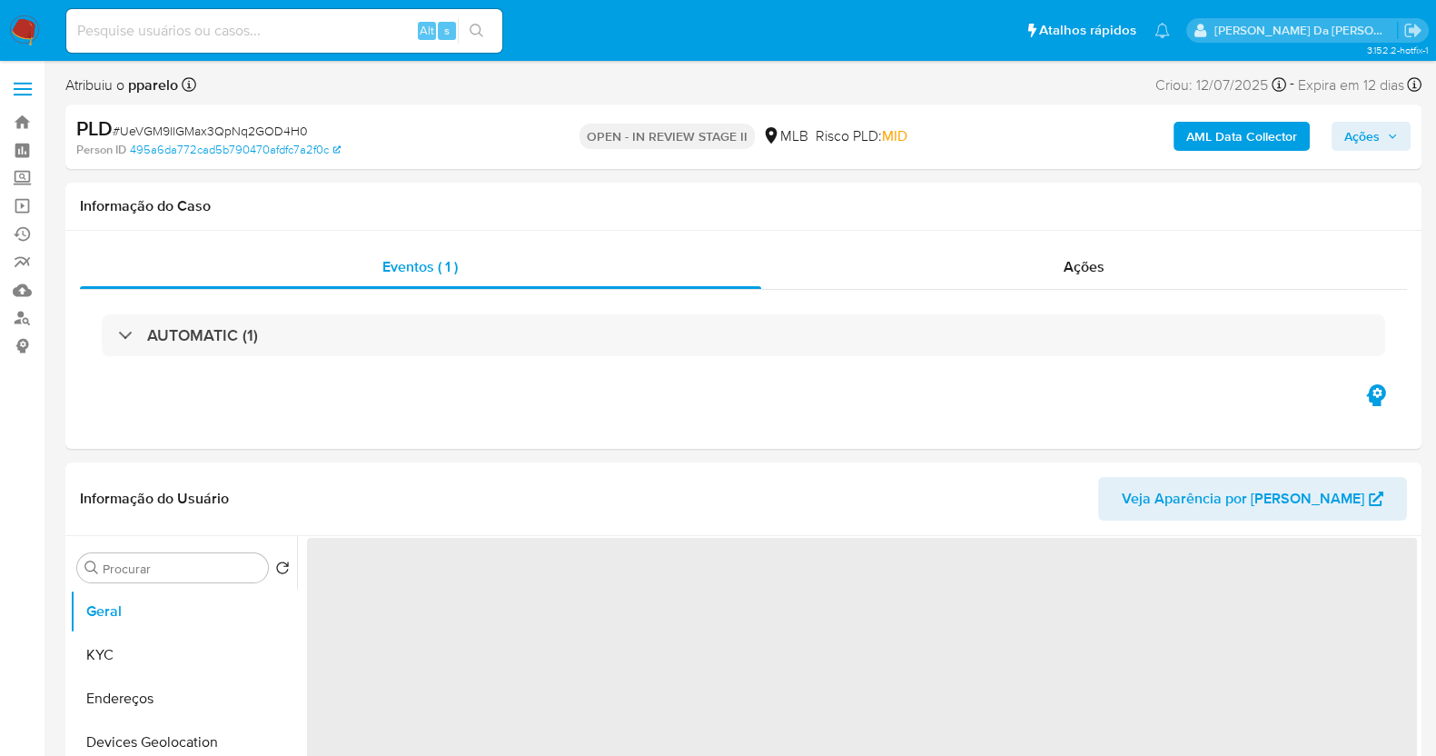
click at [23, 18] on img at bounding box center [24, 30] width 31 height 31
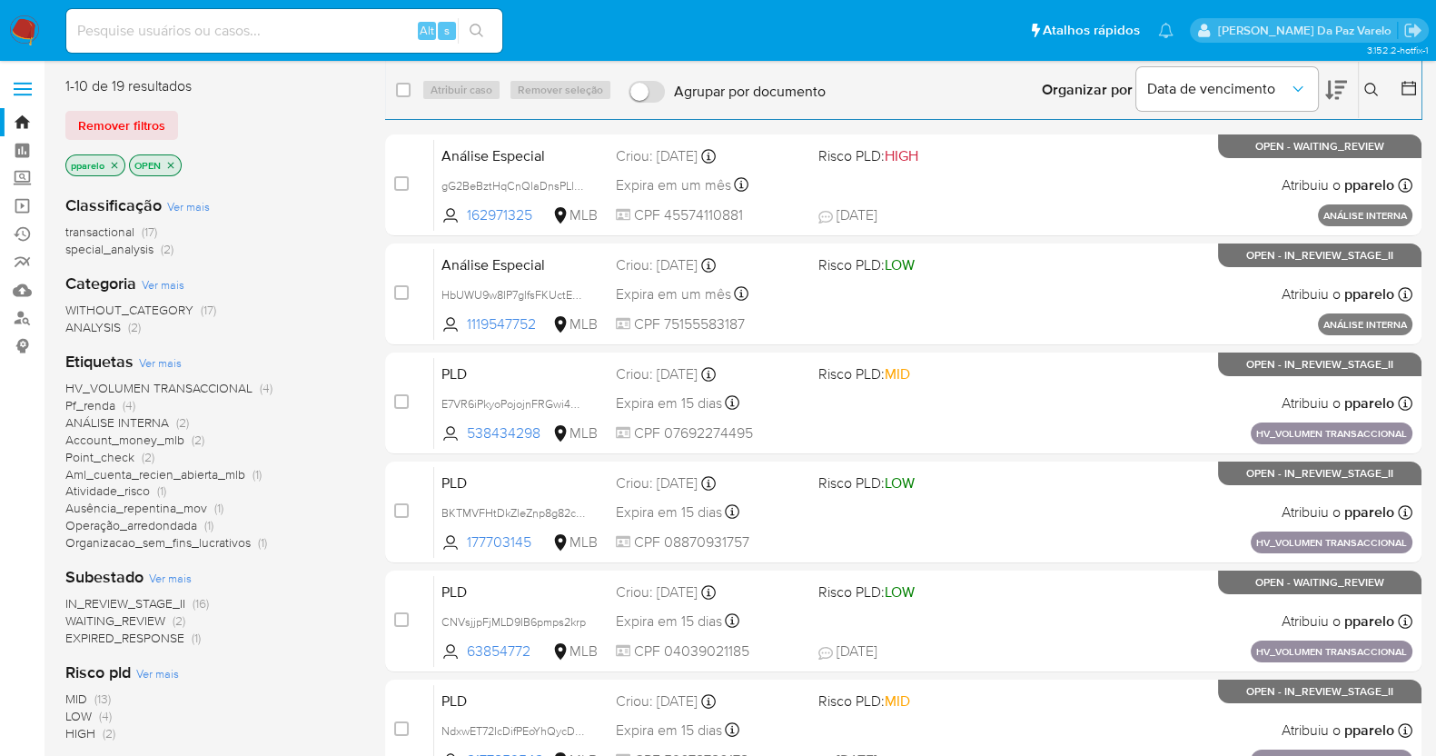
click at [119, 163] on icon "close-filter" at bounding box center [114, 165] width 11 height 11
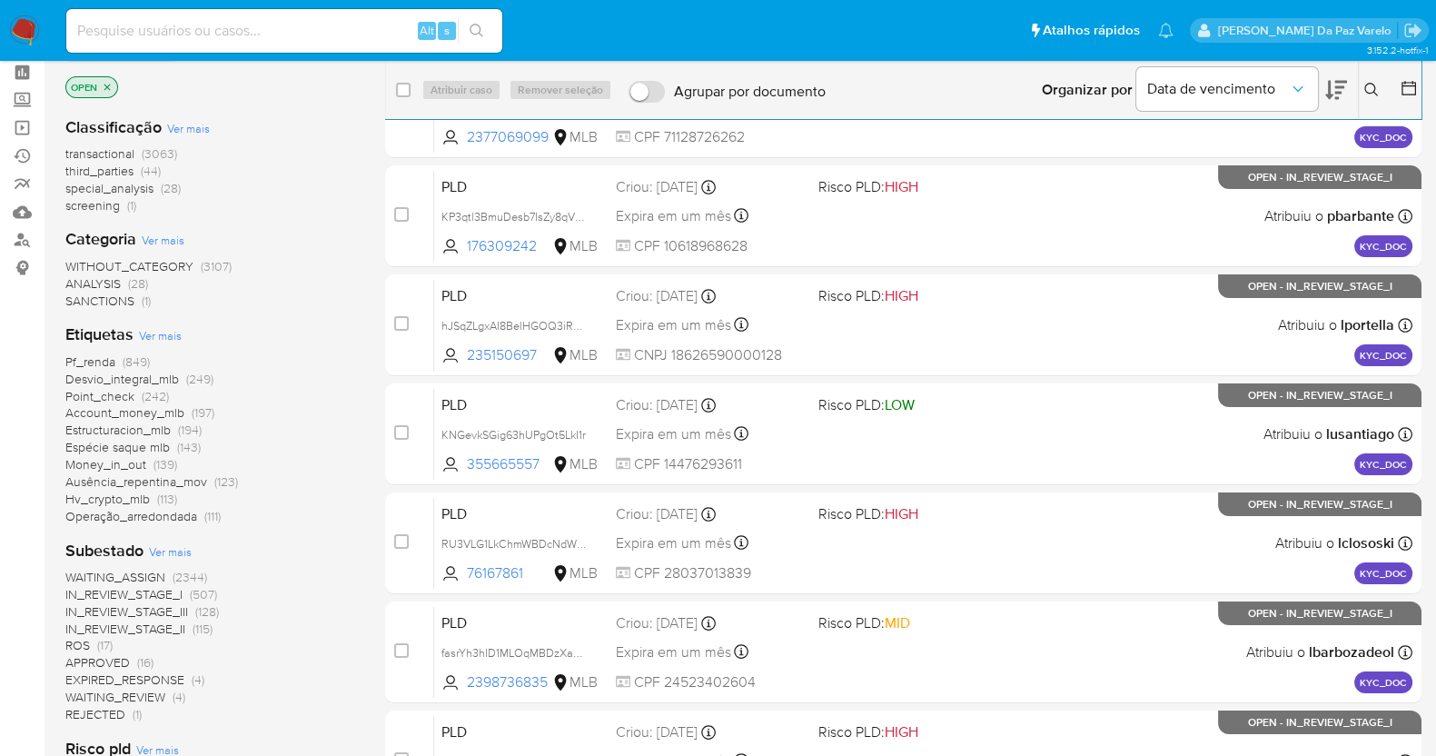
scroll to position [113, 0]
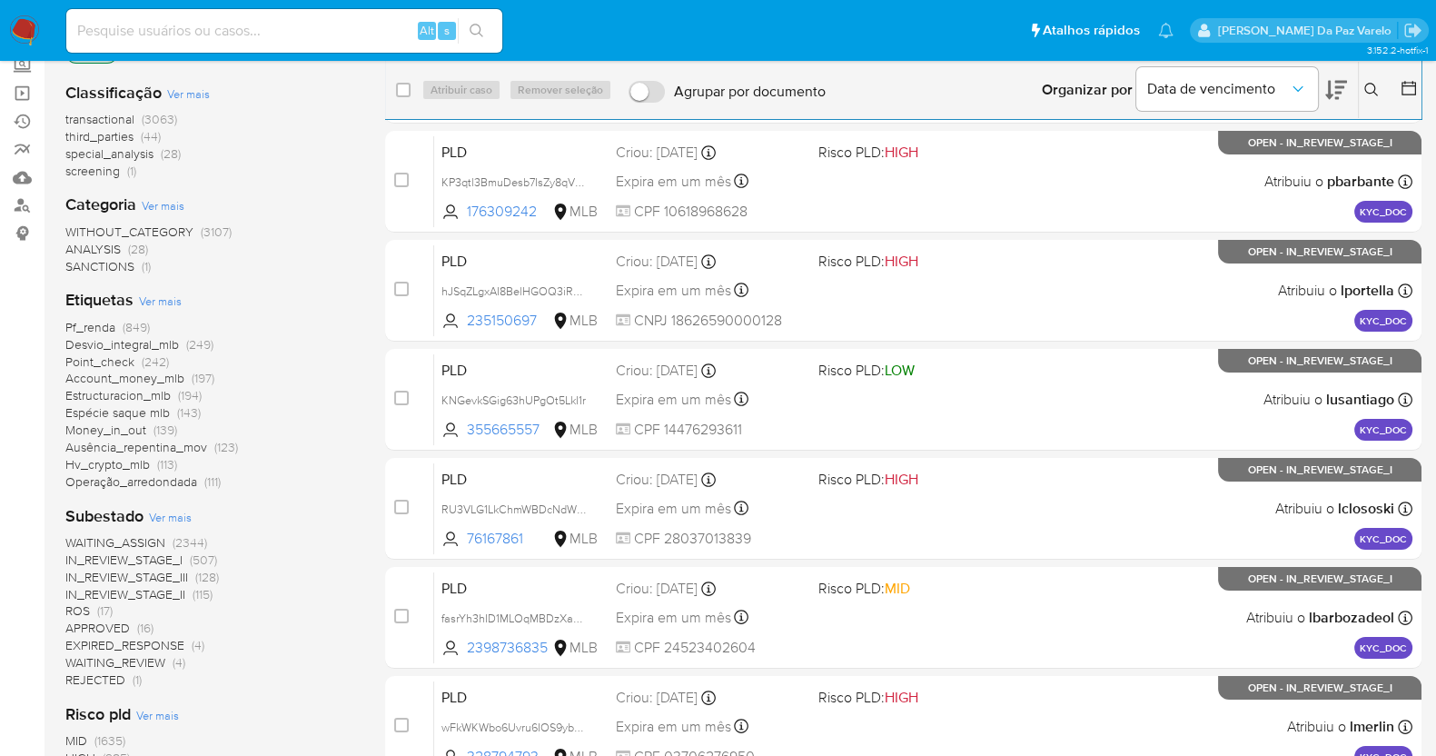
click at [100, 541] on span "WAITING_ASSIGN" at bounding box center [115, 542] width 100 height 18
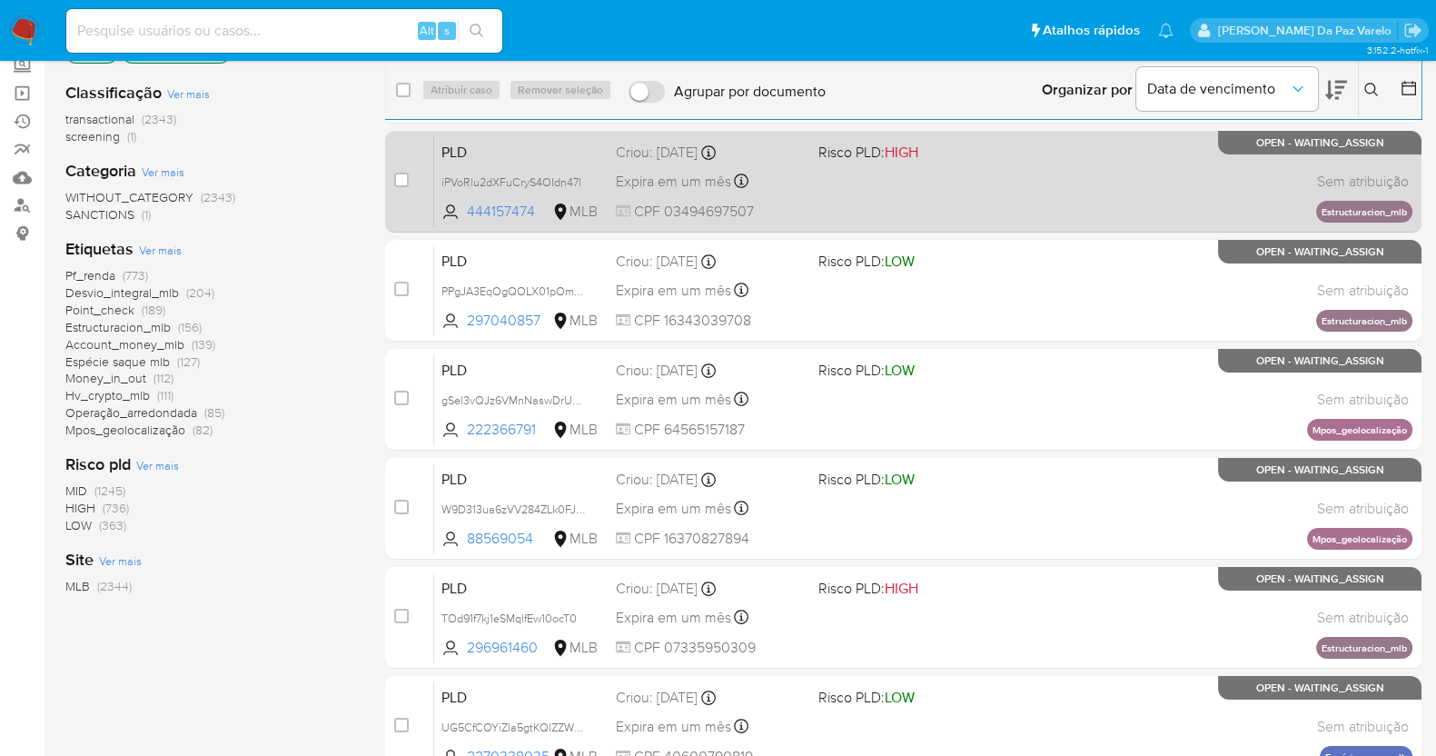
drag, startPoint x: 1241, startPoint y: 143, endPoint x: 1389, endPoint y: 143, distance: 148.0
click at [1389, 143] on p "OPEN - WAITING_ASSIGN" at bounding box center [1319, 143] width 203 height 24
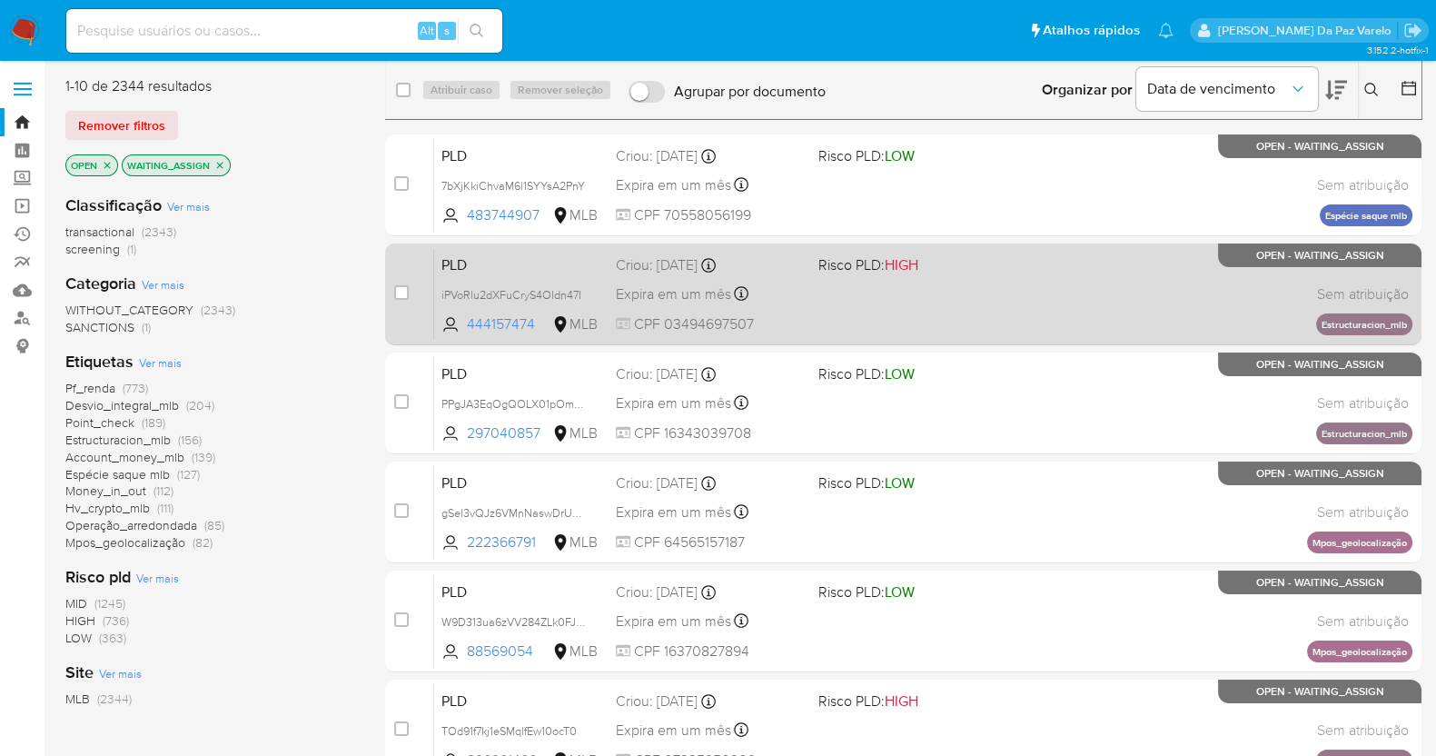
click at [989, 314] on div "PLD iPVoRlu2dXFuCryS4OIdn47I 444157474 MLB Risco PLD: HIGH Criou: 12/08/2025 Cr…" at bounding box center [923, 294] width 978 height 92
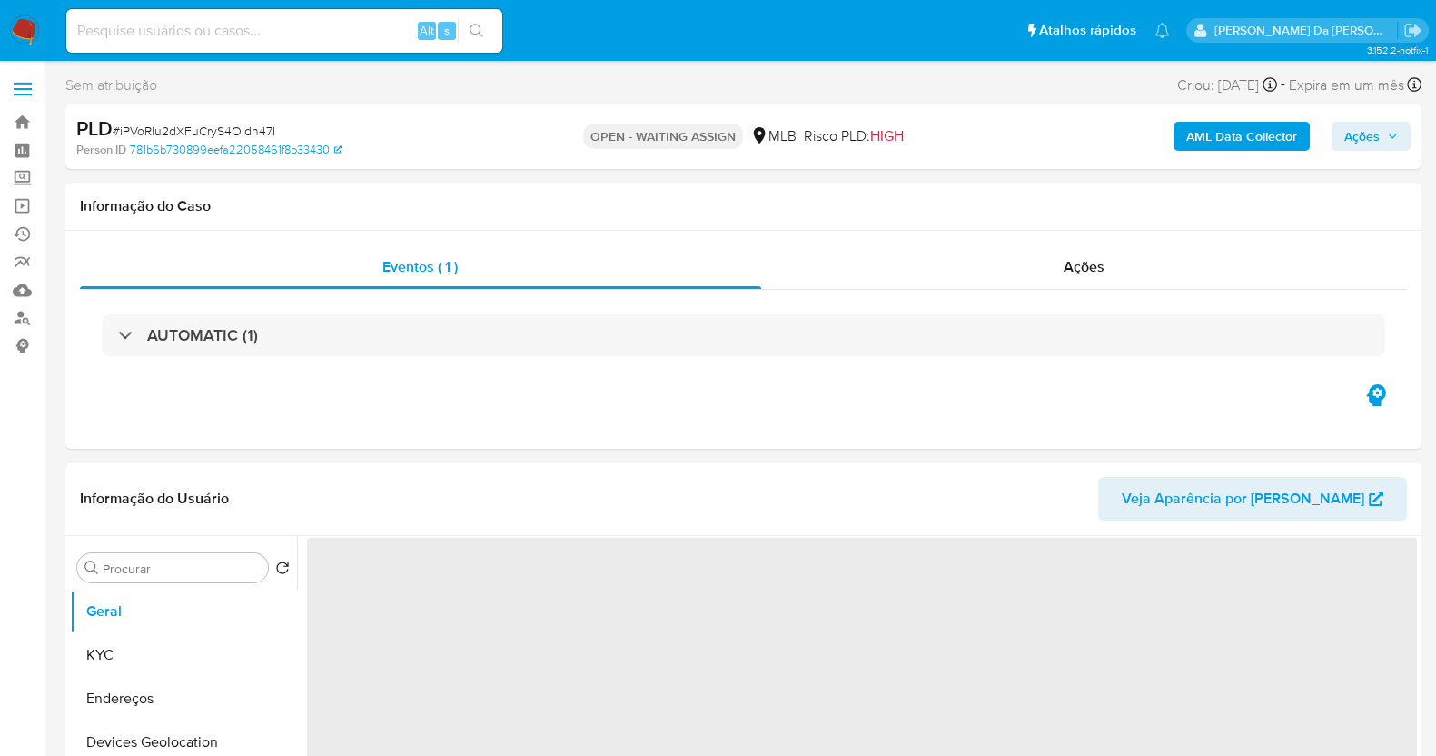
click at [600, 139] on p "OPEN - WAITING ASSIGN" at bounding box center [663, 136] width 160 height 25
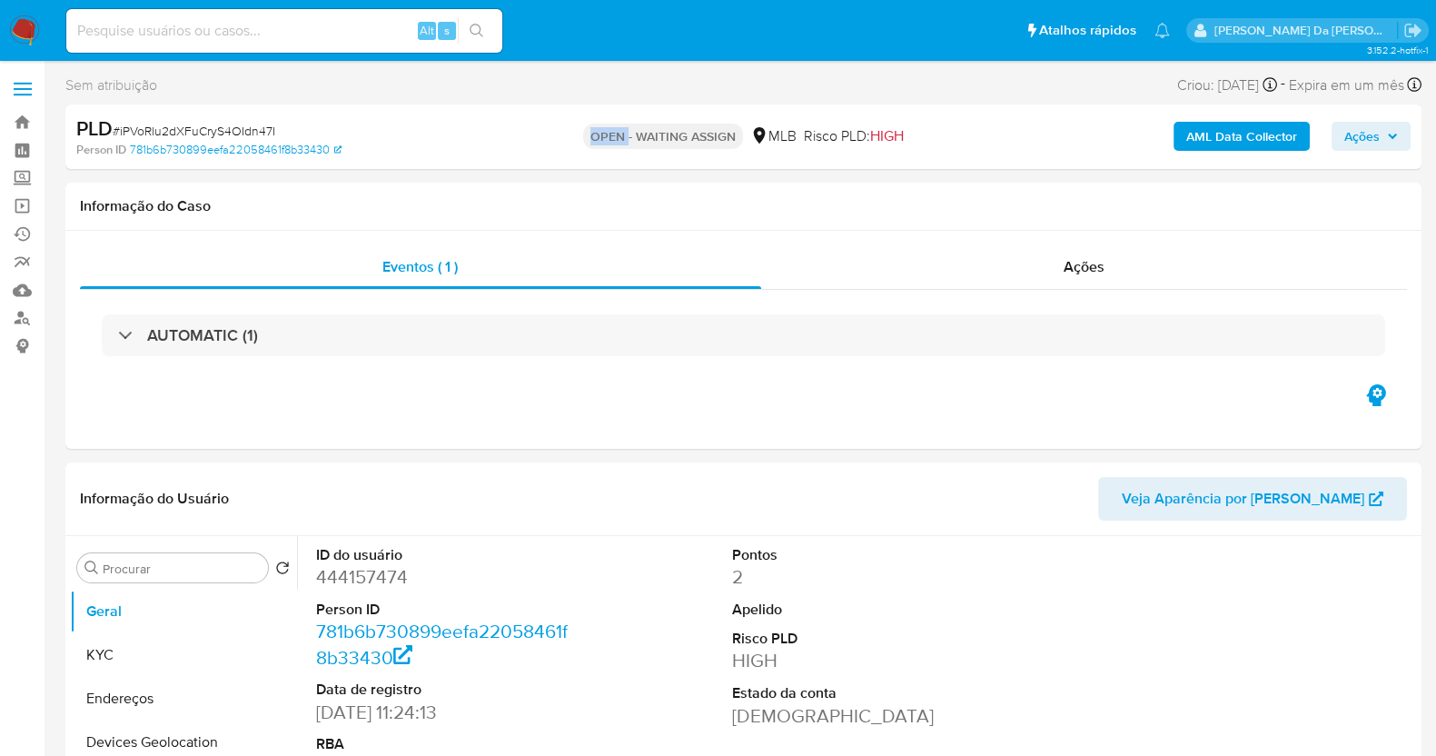
click at [600, 139] on p "OPEN - WAITING ASSIGN" at bounding box center [663, 136] width 160 height 25
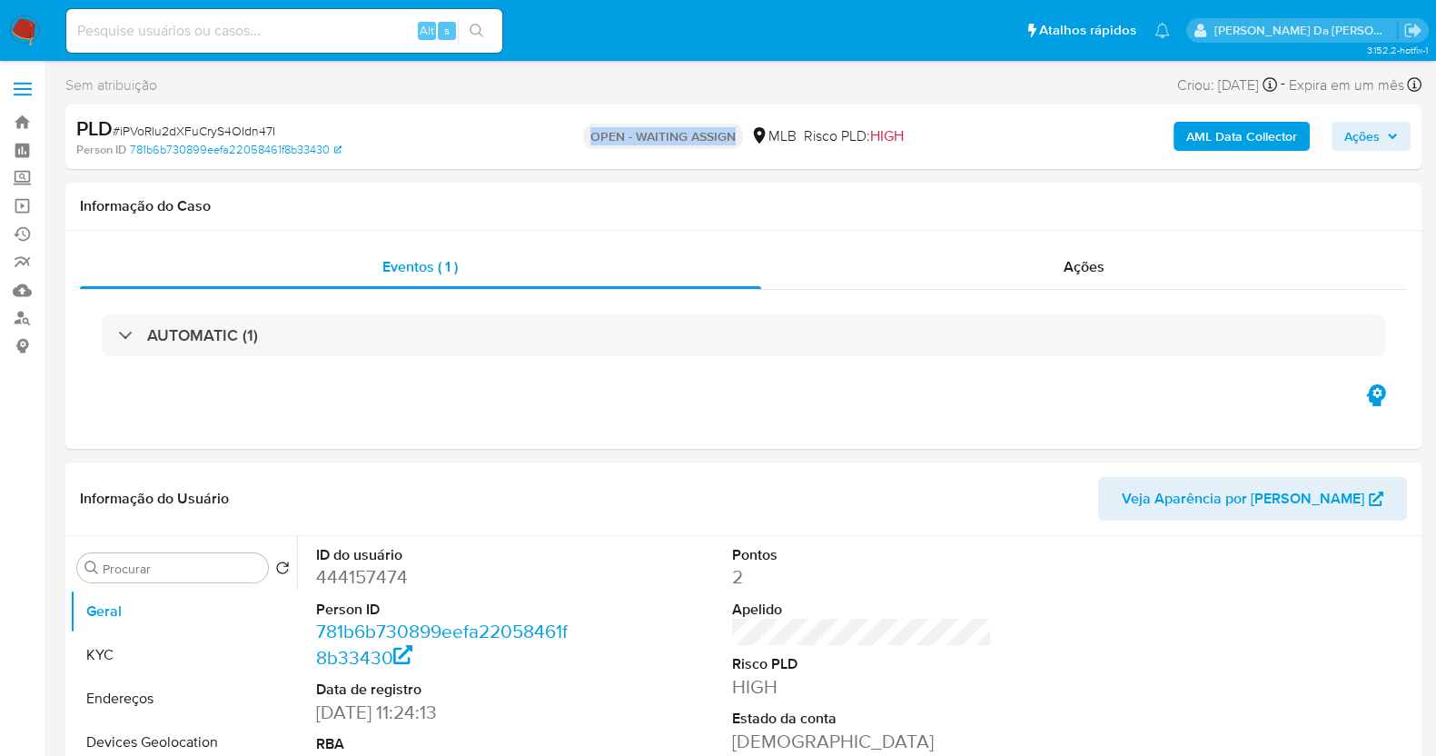
click at [600, 139] on p "OPEN - WAITING ASSIGN" at bounding box center [663, 136] width 160 height 25
select select "10"
copy p "OPEN - WAITING ASSIGN"
click at [588, 148] on p "OPEN - WAITING ASSIGN" at bounding box center [663, 136] width 160 height 25
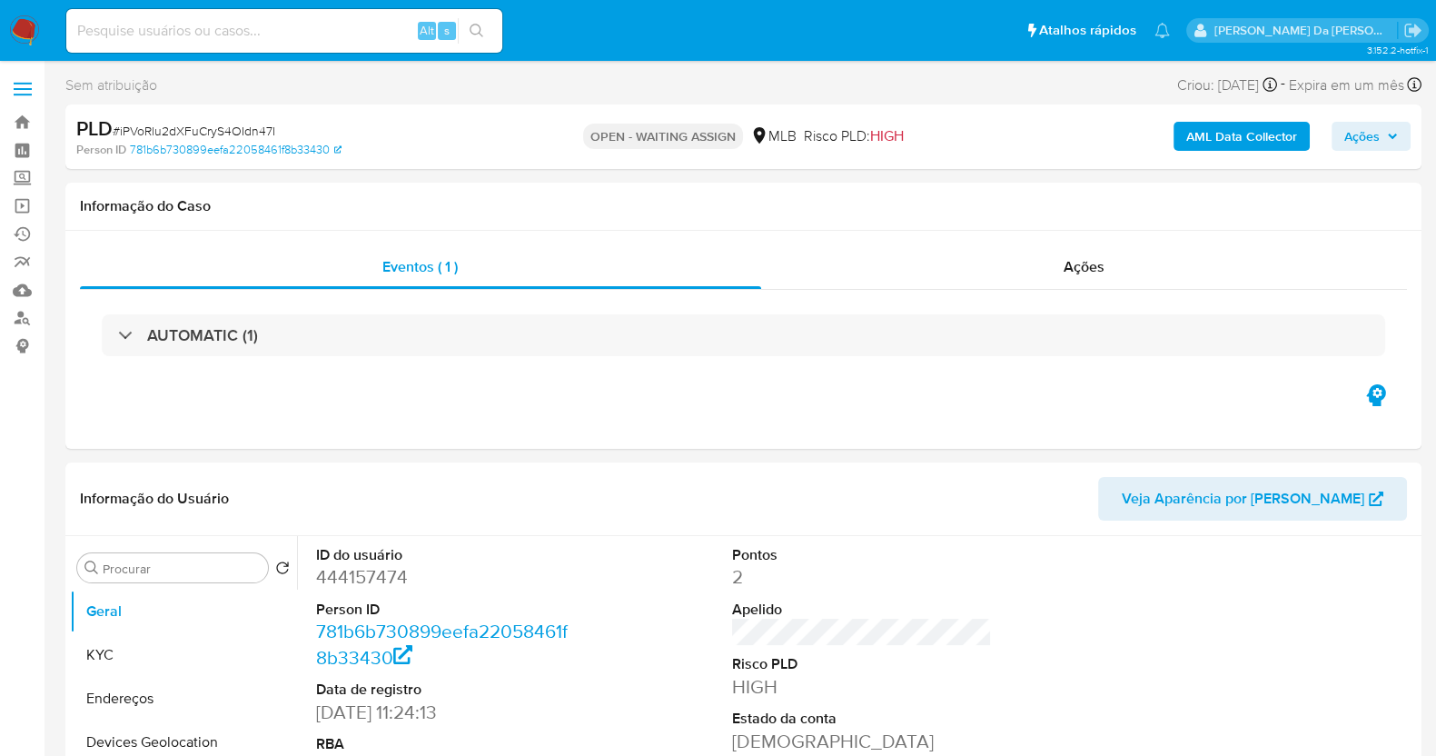
click at [594, 137] on p "OPEN - WAITING ASSIGN" at bounding box center [663, 136] width 160 height 25
drag, startPoint x: 594, startPoint y: 137, endPoint x: 713, endPoint y: 135, distance: 119.0
click at [713, 135] on p "OPEN - WAITING ASSIGN" at bounding box center [663, 136] width 160 height 25
copy p "OPEN - WAITING ASSIGN"
drag, startPoint x: 587, startPoint y: 136, endPoint x: 743, endPoint y: 138, distance: 156.2
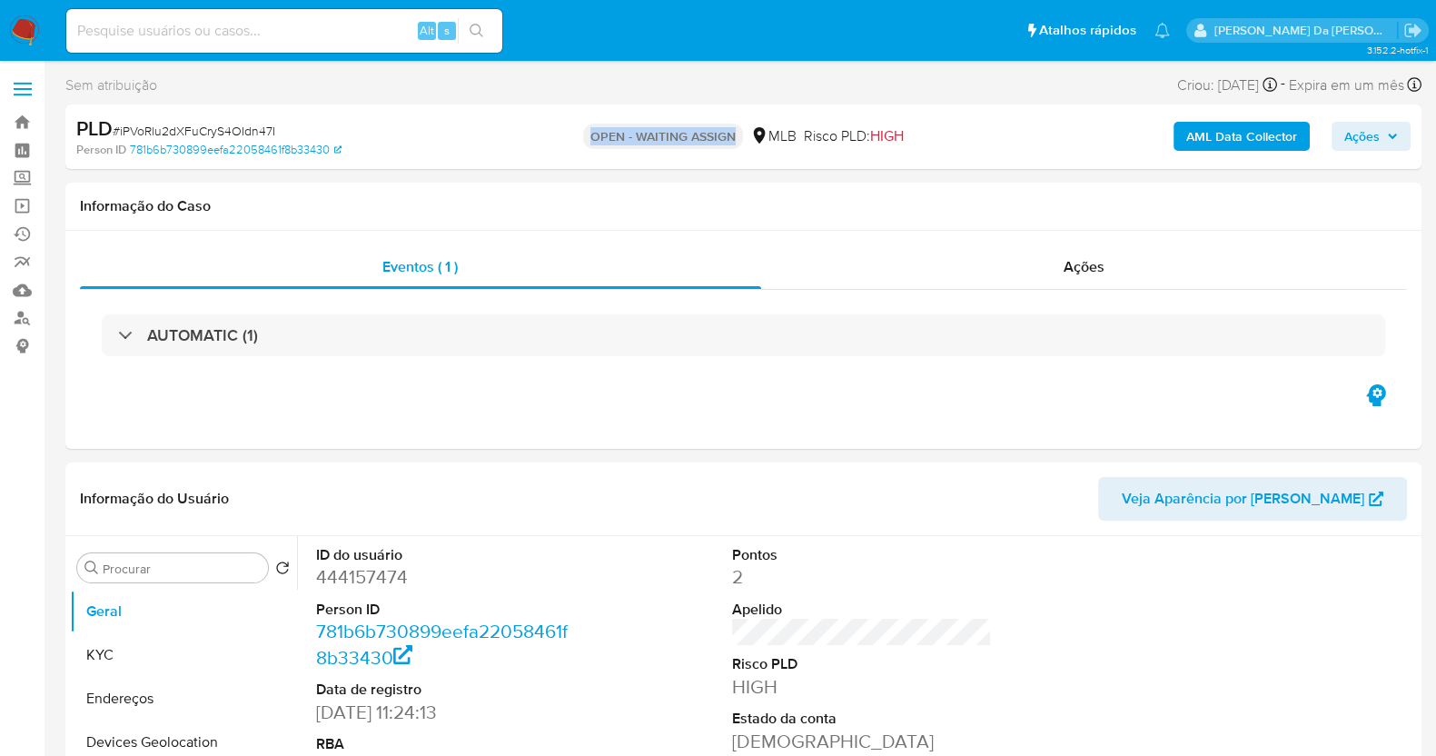
click at [743, 138] on div "OPEN - WAITING ASSIGN MLB Risco PLD: HIGH" at bounding box center [743, 136] width 440 height 43
copy p "OPEN - WAITING ASSIGN"
click at [604, 129] on p "OPEN - WAITING ASSIGN" at bounding box center [663, 136] width 160 height 25
drag, startPoint x: 591, startPoint y: 133, endPoint x: 736, endPoint y: 134, distance: 144.4
click at [736, 134] on p "OPEN - WAITING ASSIGN" at bounding box center [663, 136] width 160 height 25
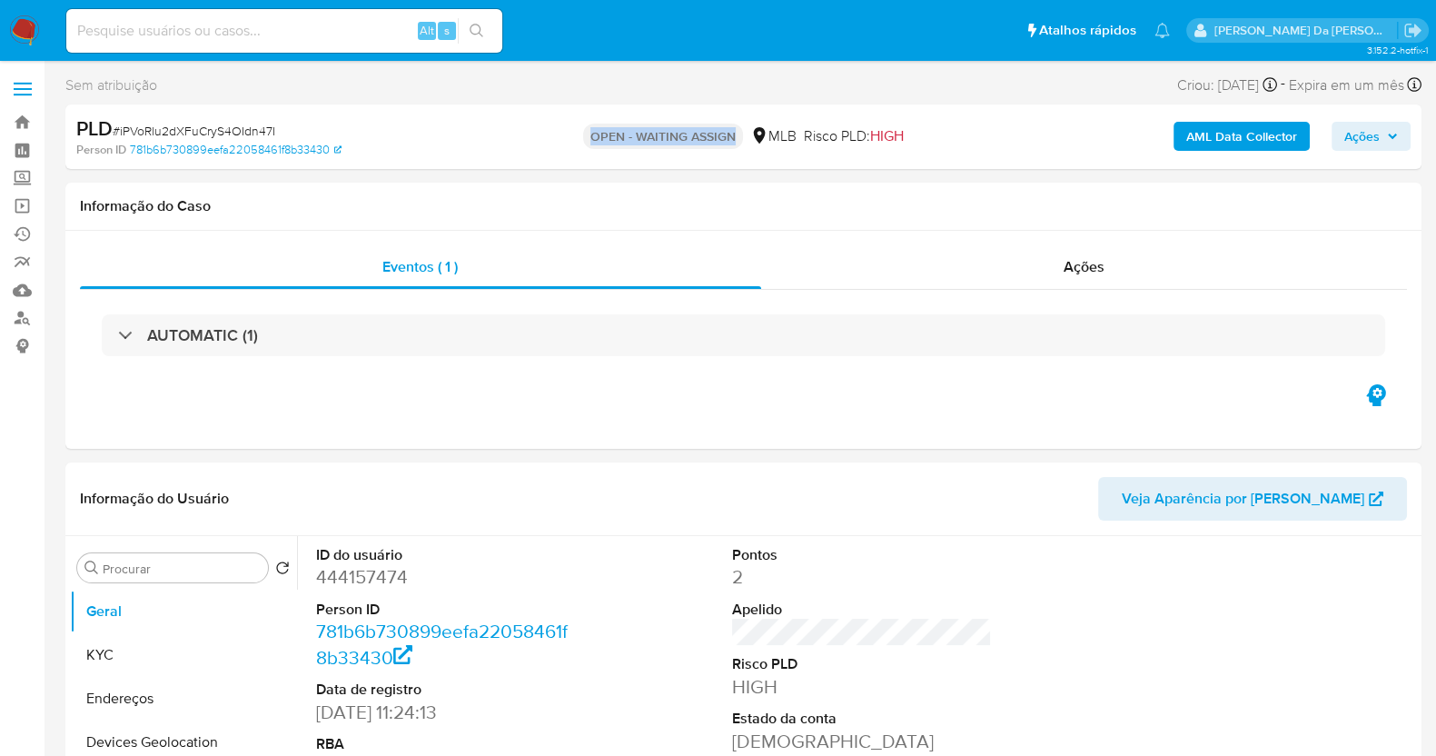
copy p "OPEN - WAITING ASSIGN"
drag, startPoint x: 596, startPoint y: 134, endPoint x: 724, endPoint y: 137, distance: 128.1
click at [724, 137] on p "OPEN - WAITING ASSIGN" at bounding box center [663, 136] width 160 height 25
drag, startPoint x: 735, startPoint y: 136, endPoint x: 584, endPoint y: 140, distance: 150.8
click at [584, 140] on p "OPEN - WAITING ASSIGN" at bounding box center [663, 136] width 160 height 25
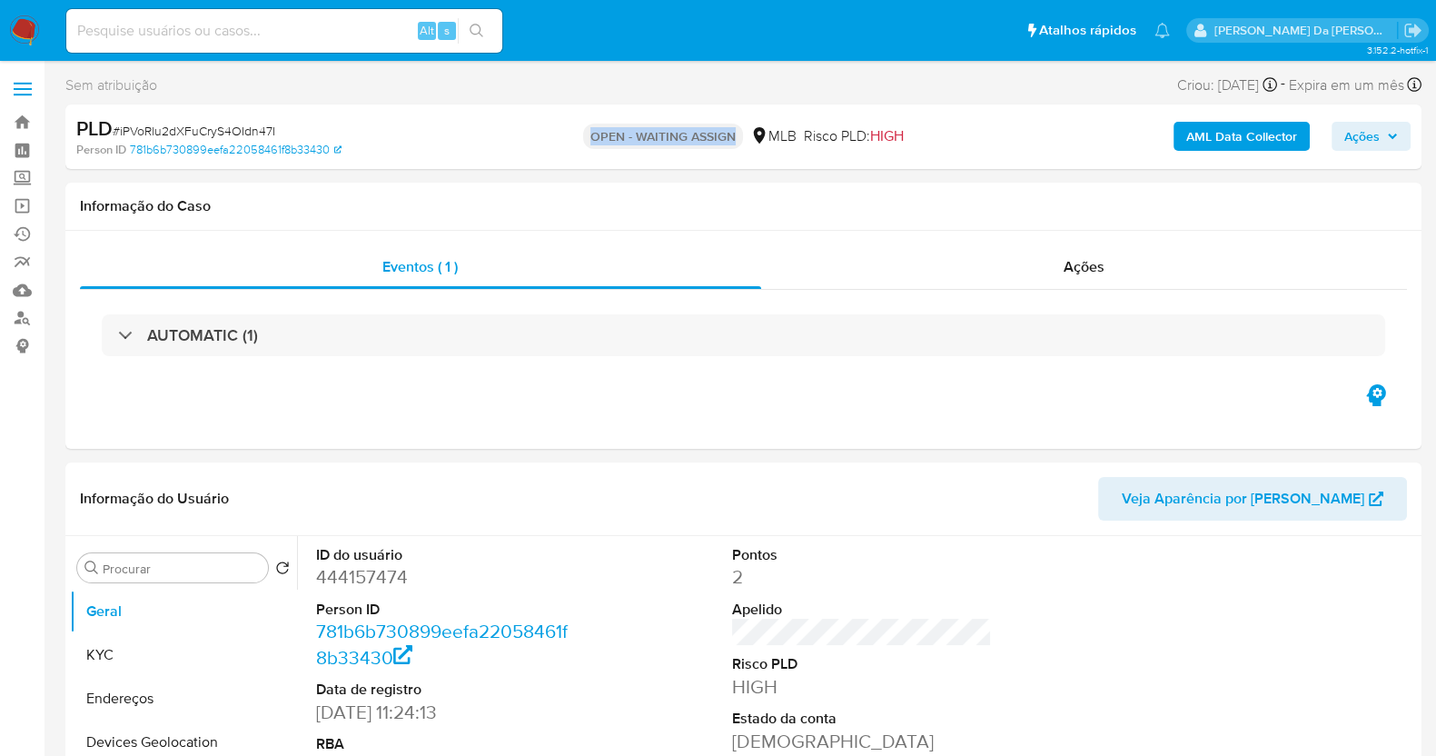
copy p "OPEN - WAITING ASSIGN"
click at [608, 306] on div "AUTOMATIC (1)" at bounding box center [743, 335] width 1327 height 91
click at [627, 127] on p "OPEN - WAITING ASSIGN" at bounding box center [663, 136] width 160 height 25
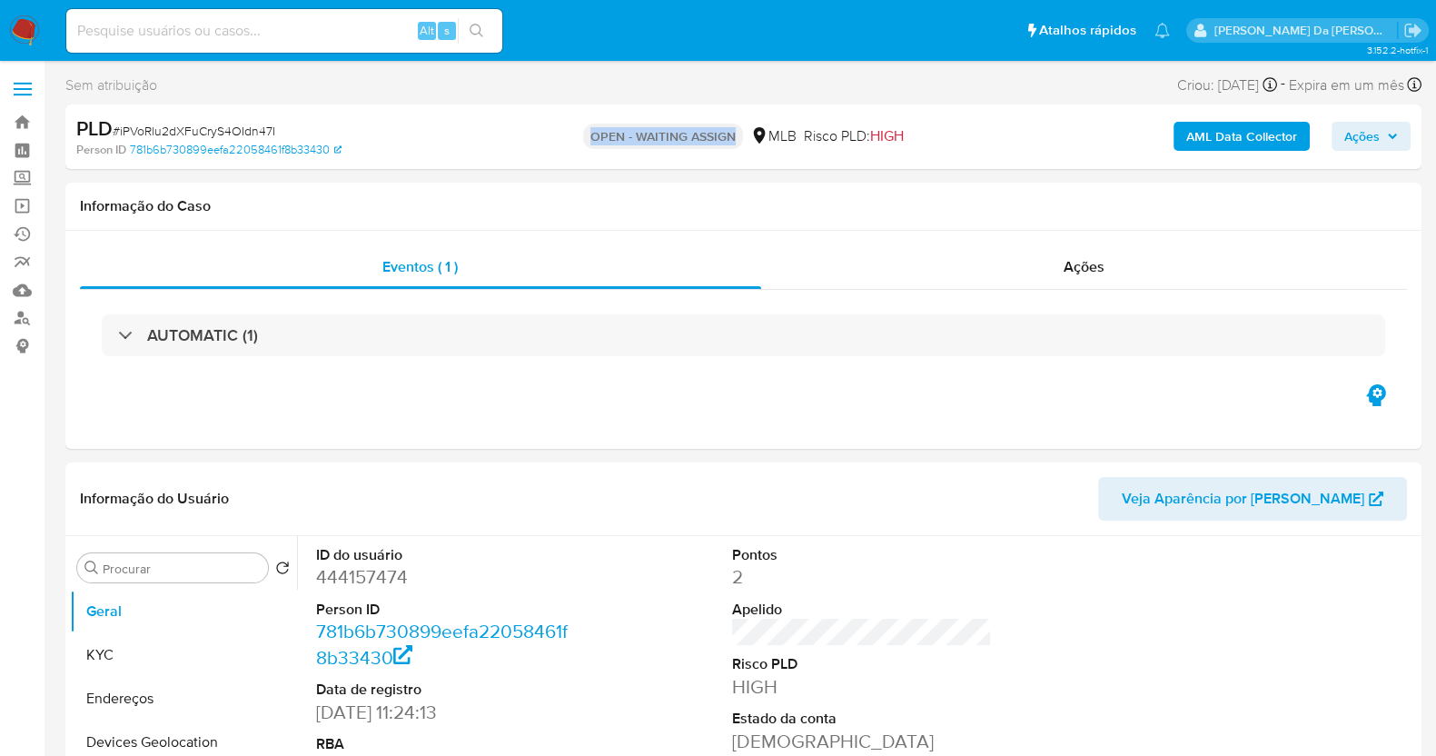
copy p "OPEN - WAITING ASSIGN"
click at [686, 370] on div "AUTOMATIC (1)" at bounding box center [743, 335] width 1327 height 91
select select "10"
click at [1262, 84] on icon at bounding box center [1269, 84] width 15 height 15
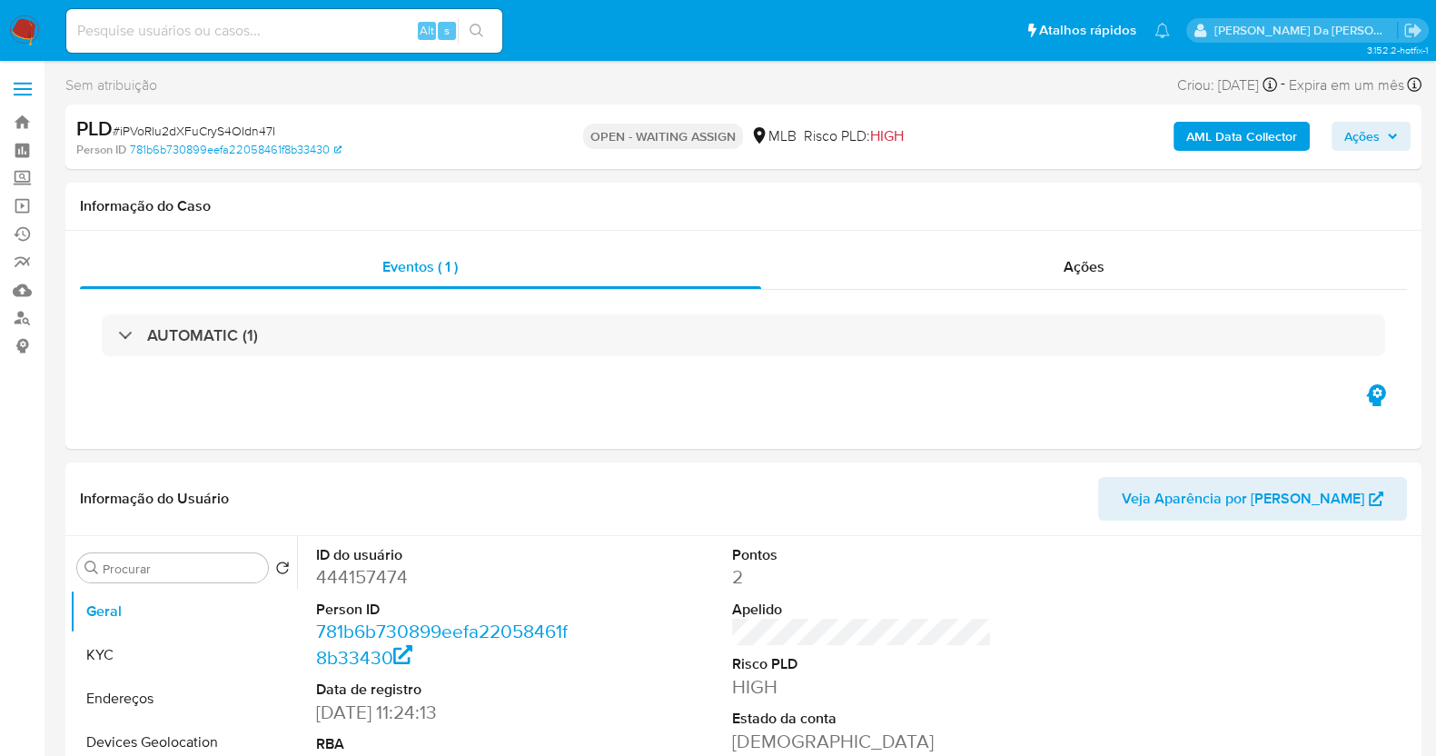
click at [1086, 169] on div "PLD # iPVoRlu2dXFuCryS4OIdn47I Person ID 781b6b730899eefa22058461f8b33430 OPEN …" at bounding box center [743, 136] width 1356 height 64
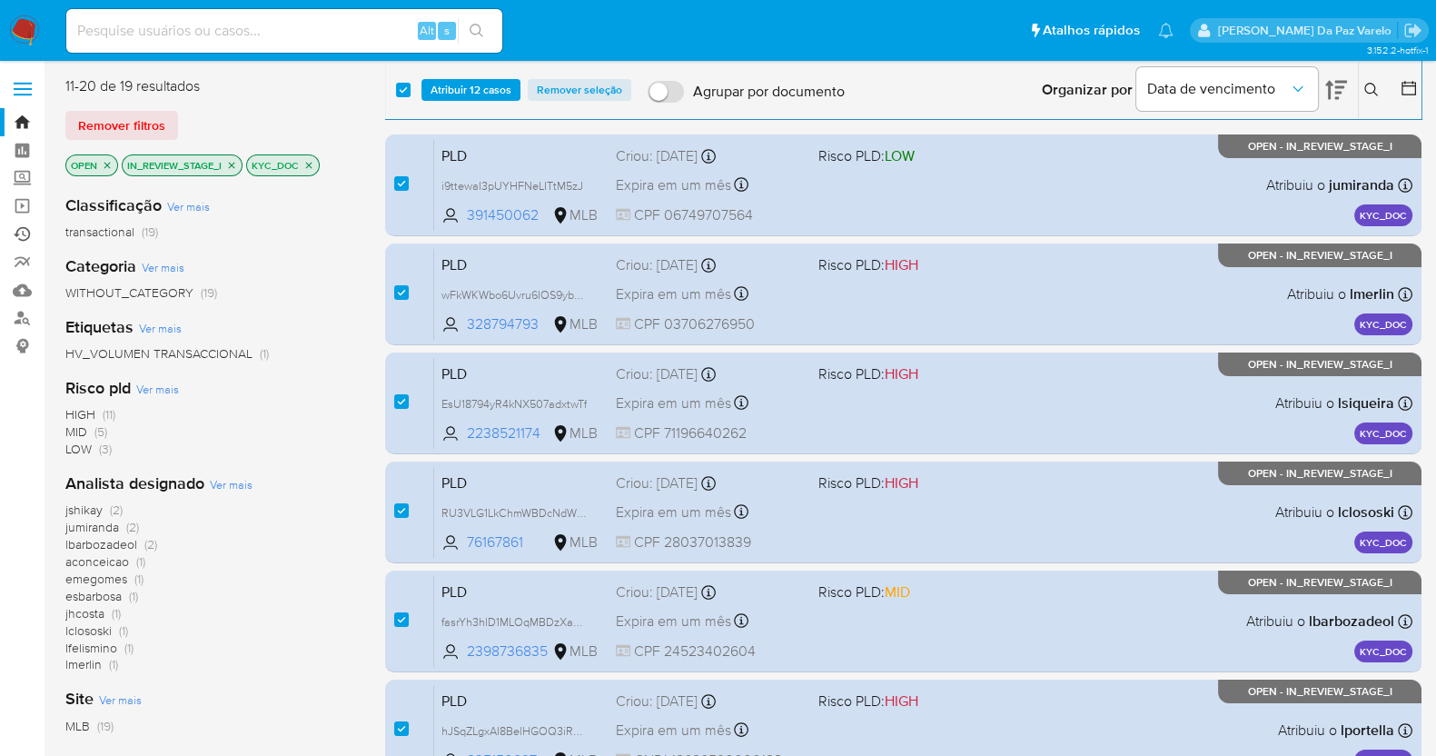
click at [20, 235] on link "Ejecuções automáticas" at bounding box center [108, 234] width 216 height 28
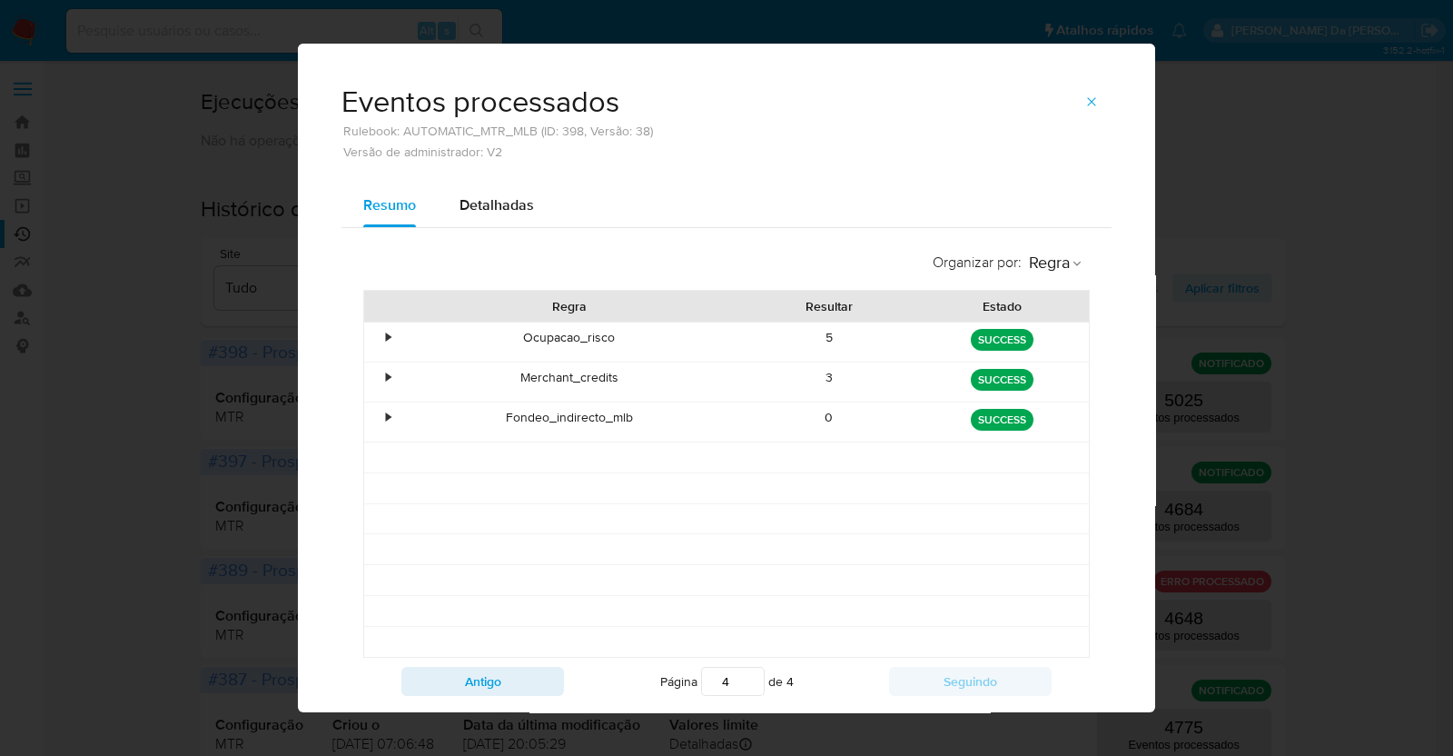
scroll to position [48, 0]
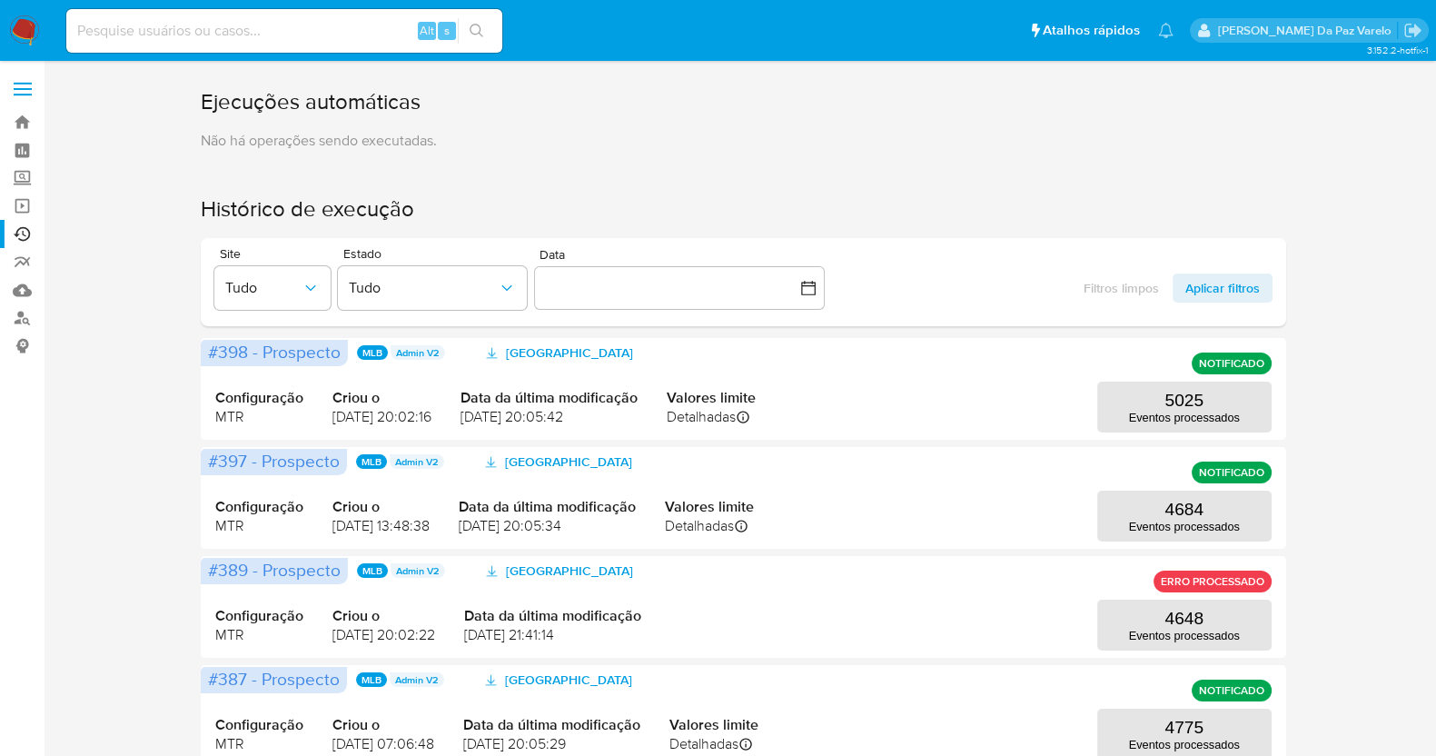
click at [26, 205] on link "Operações em massa" at bounding box center [108, 206] width 216 height 28
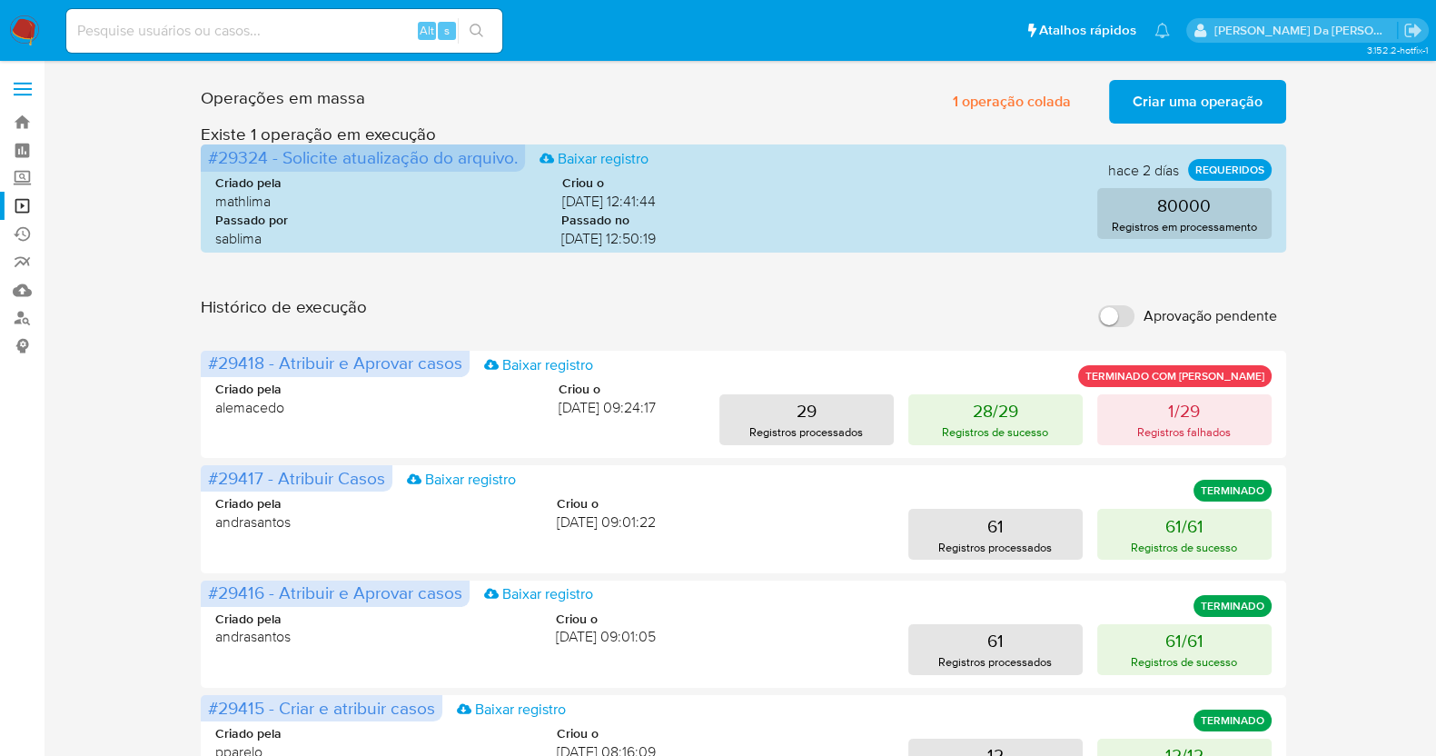
click at [1217, 92] on span "Criar uma operação" at bounding box center [1197, 102] width 130 height 40
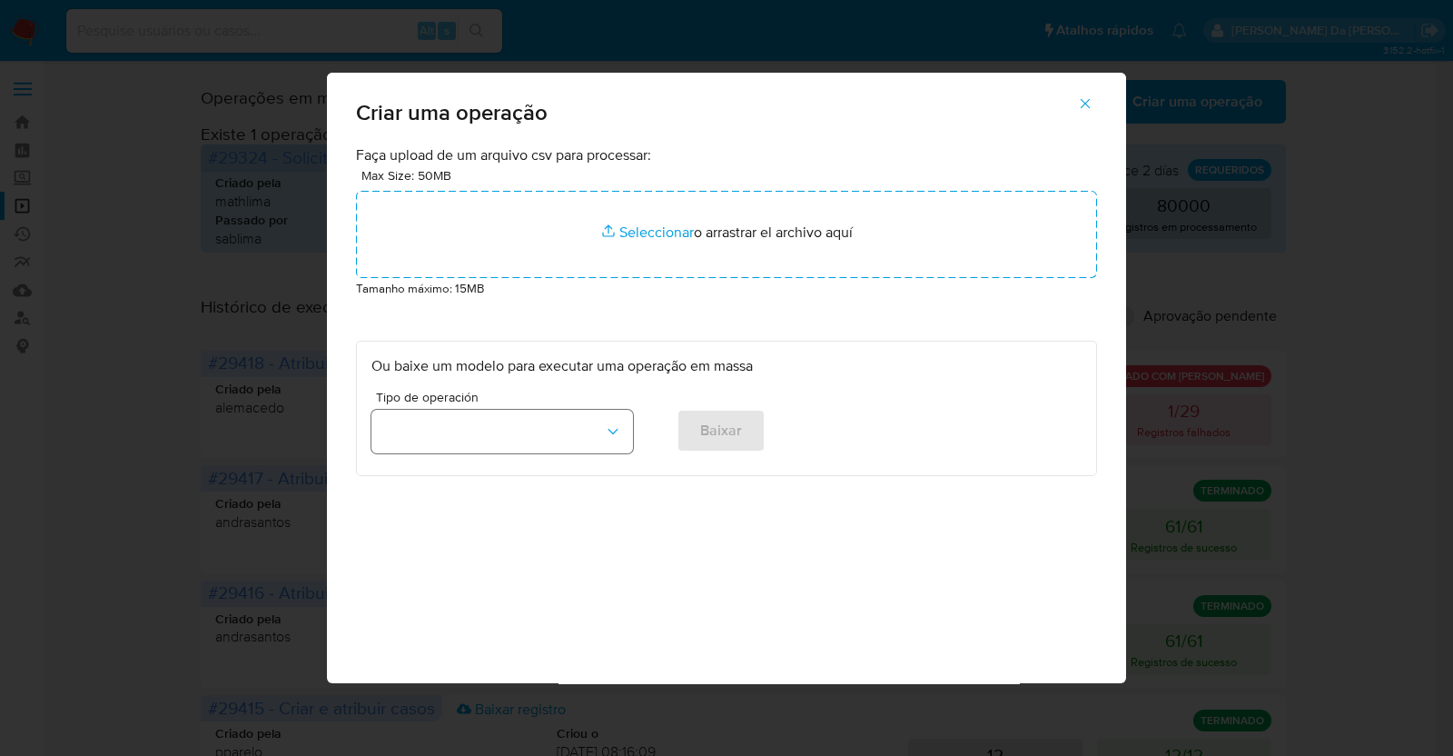
click at [558, 435] on button "button" at bounding box center [502, 432] width 262 height 44
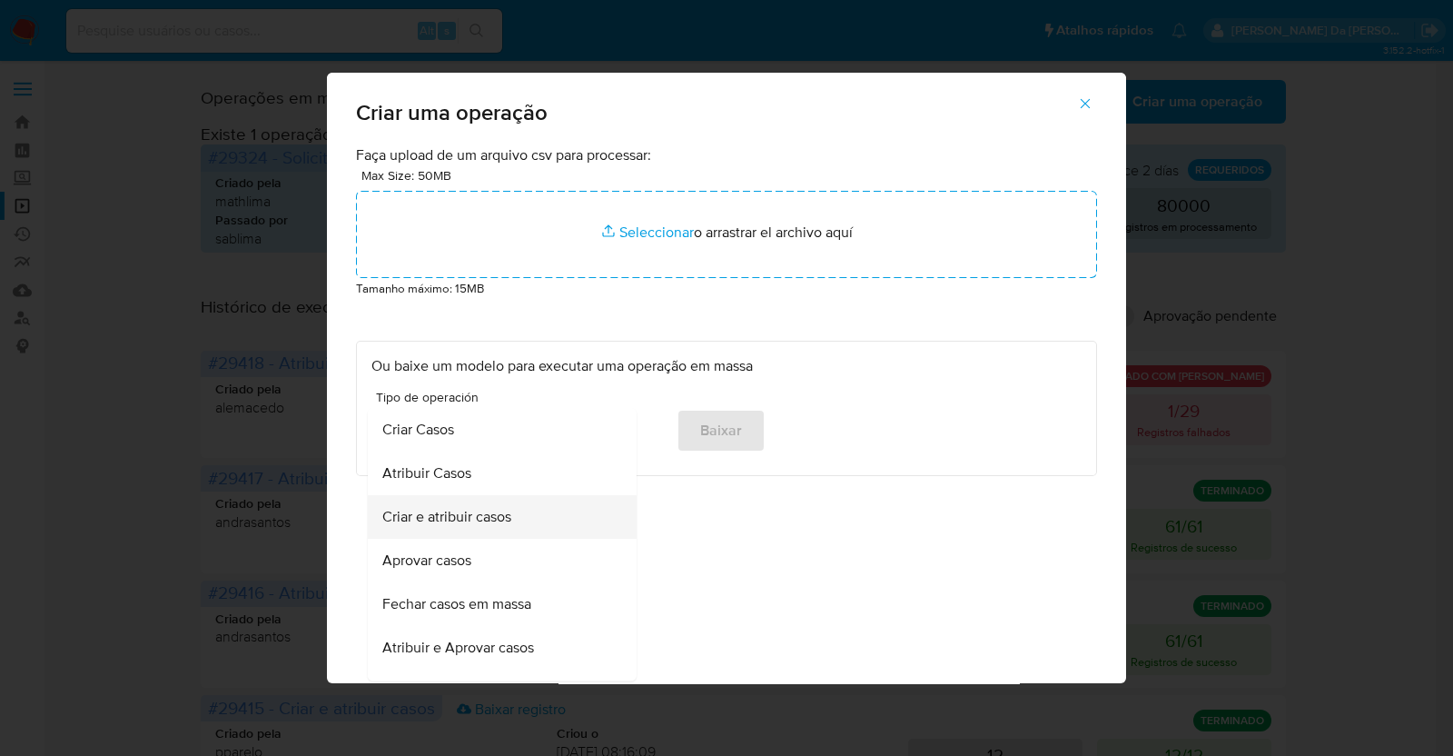
click at [481, 517] on span "Criar e atribuir casos" at bounding box center [446, 517] width 129 height 18
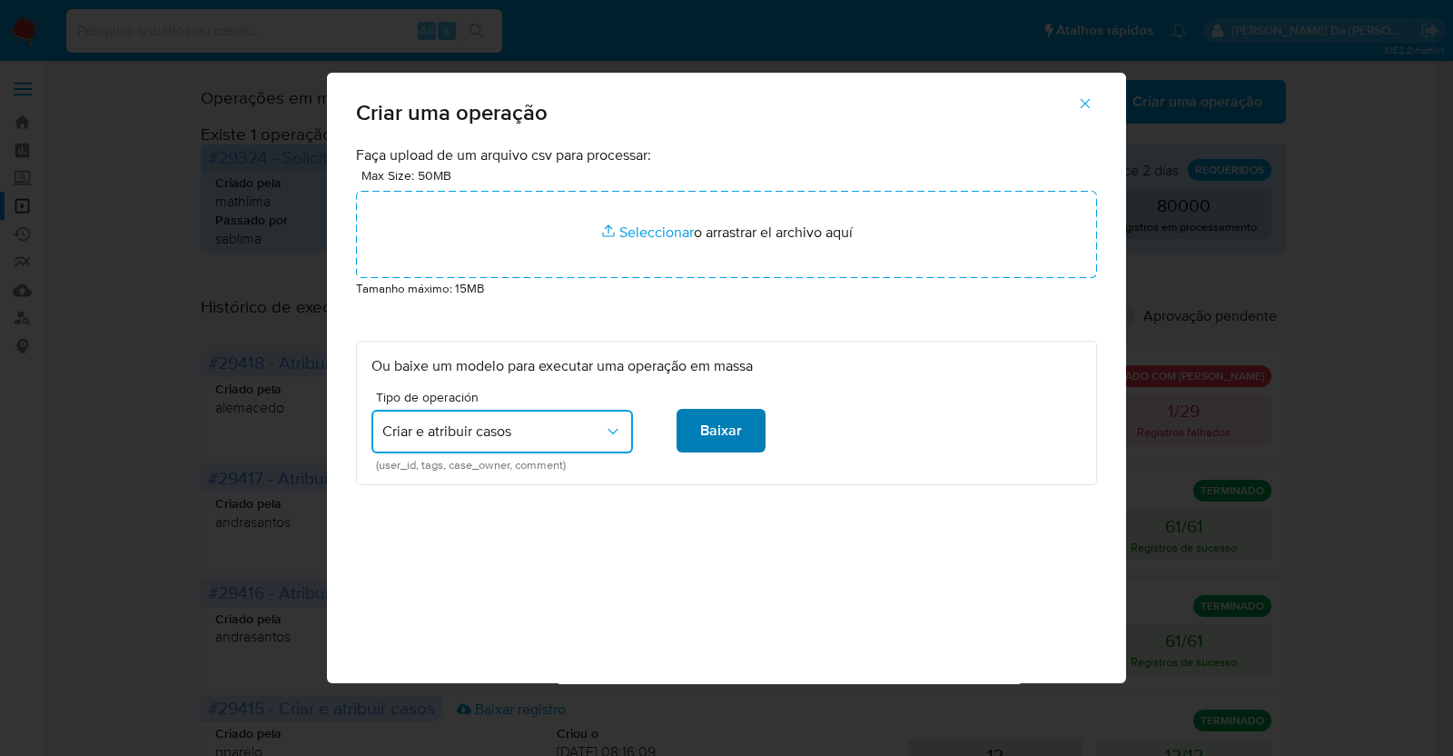
click at [700, 436] on span "Baixar" at bounding box center [721, 430] width 42 height 40
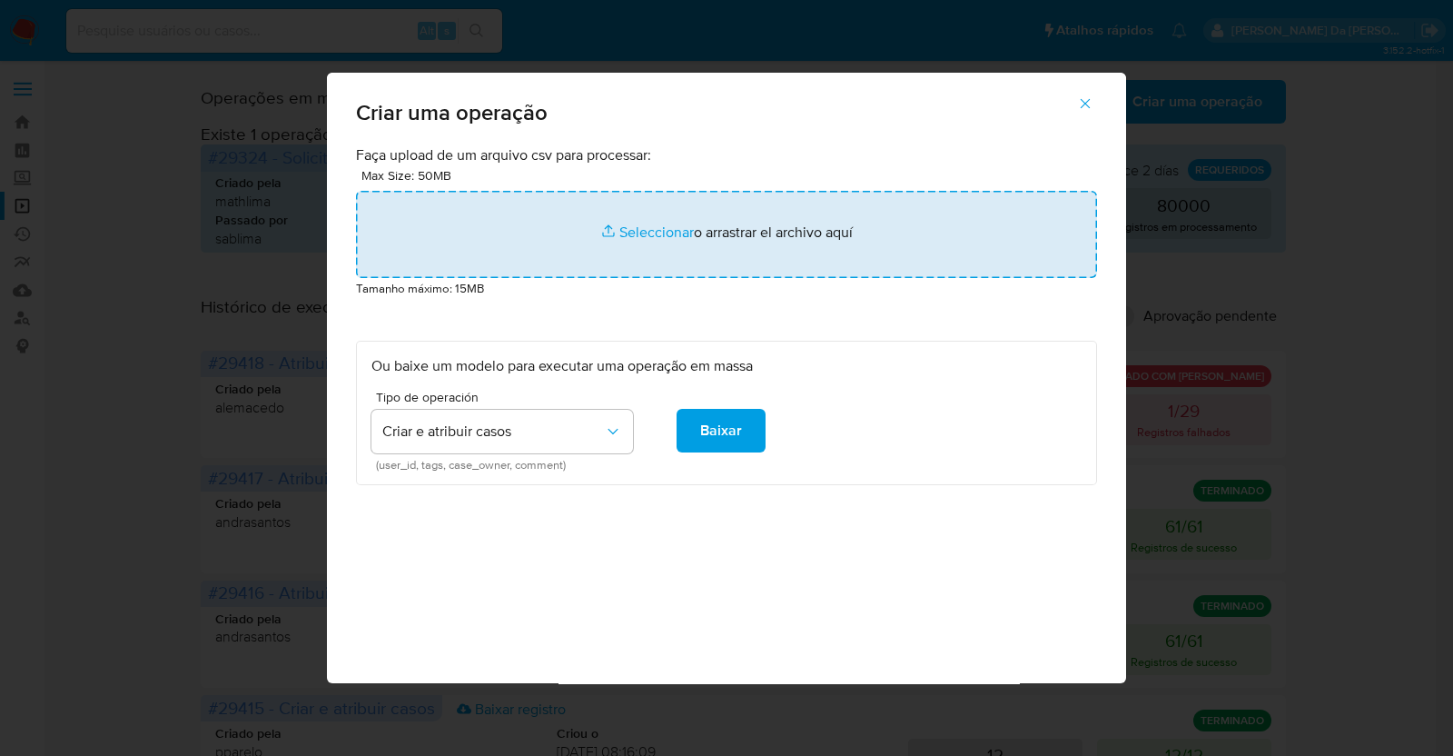
click at [632, 233] on input "file" at bounding box center [726, 234] width 741 height 87
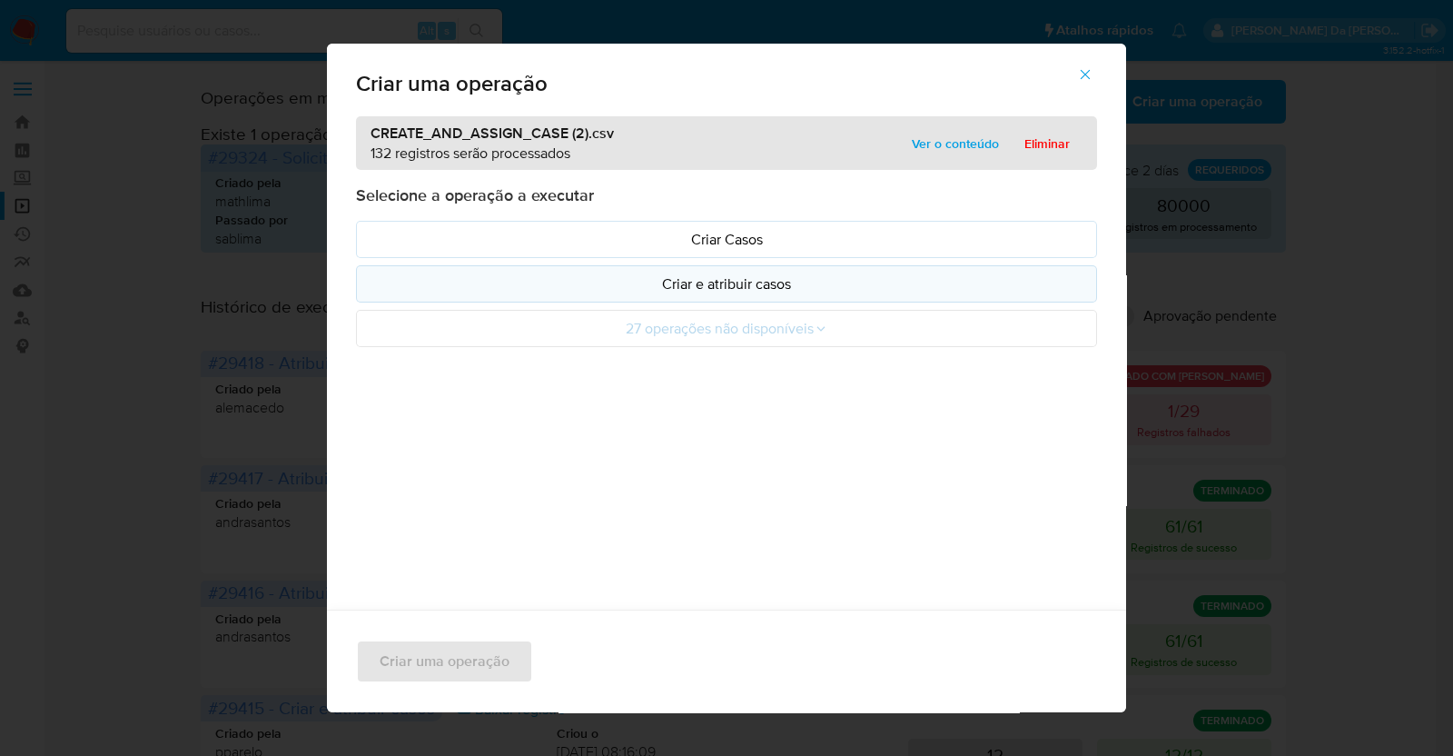
click at [735, 284] on p "Criar e atribuir casos" at bounding box center [726, 283] width 710 height 21
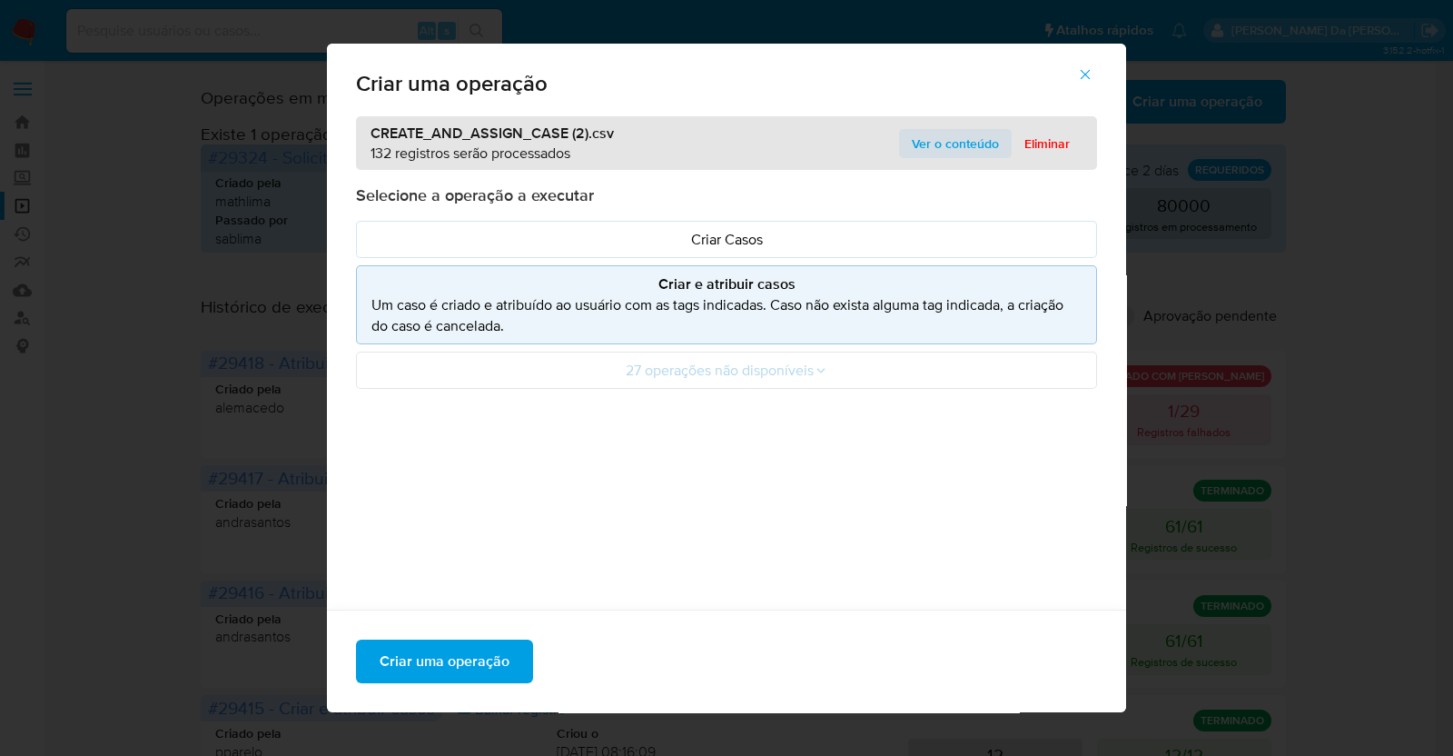
click at [919, 149] on span "Ver o conteúdo" at bounding box center [955, 143] width 87 height 25
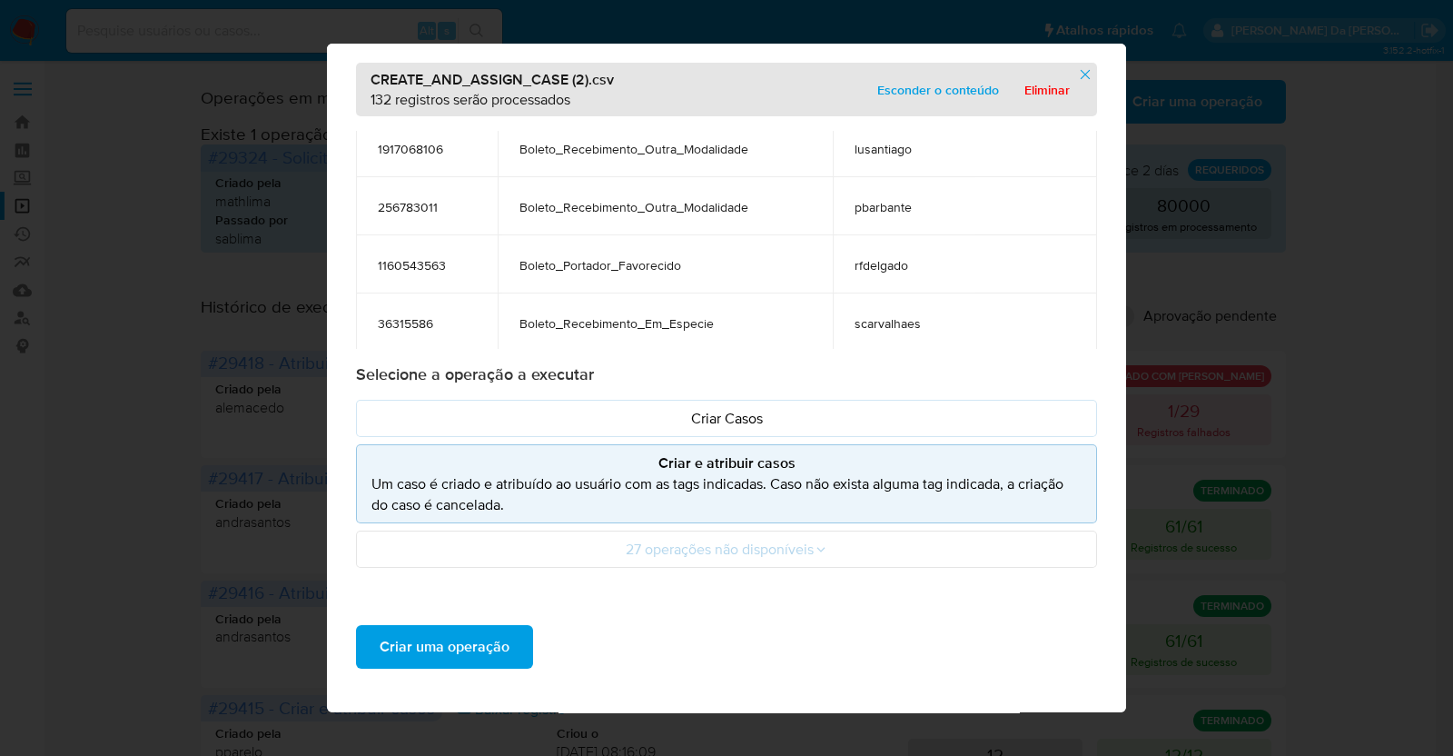
scroll to position [58, 0]
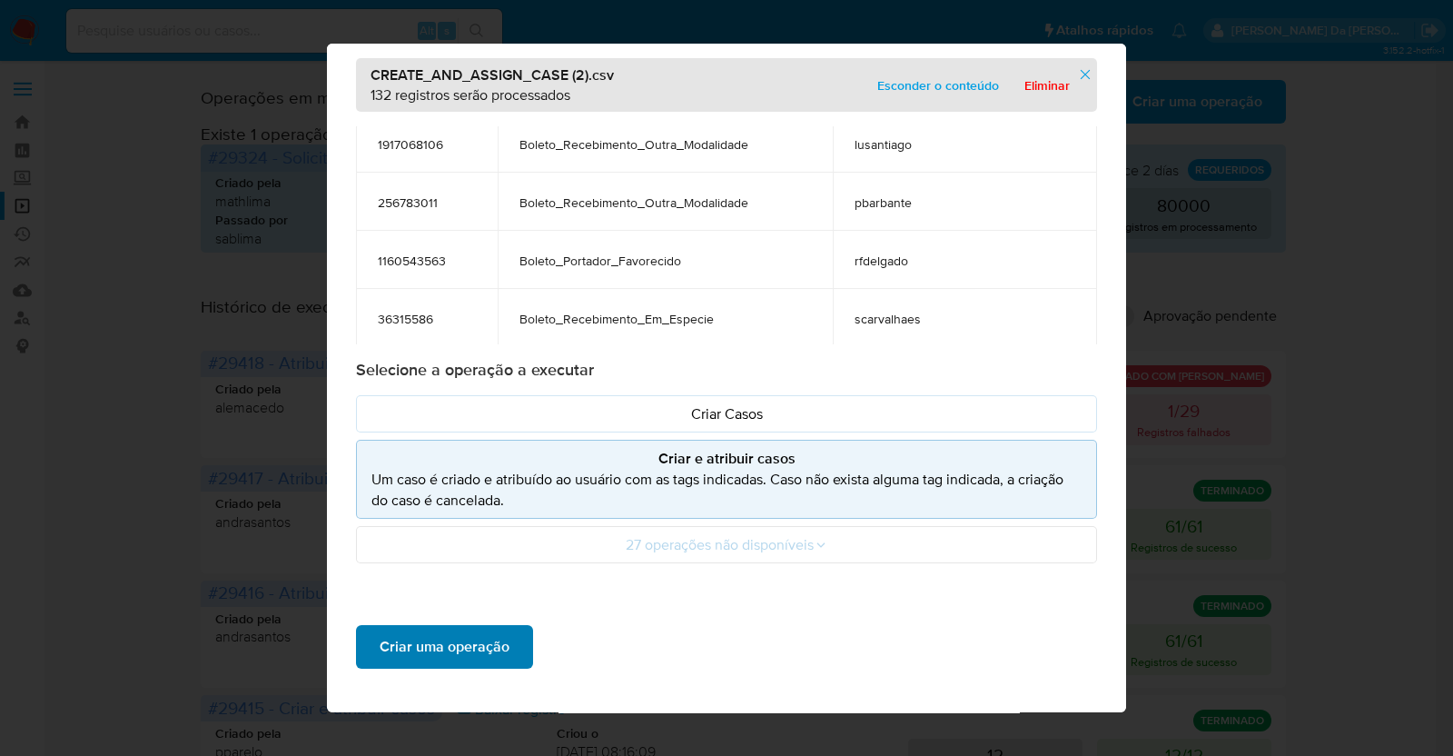
click at [474, 642] on span "Criar uma operação" at bounding box center [445, 647] width 130 height 40
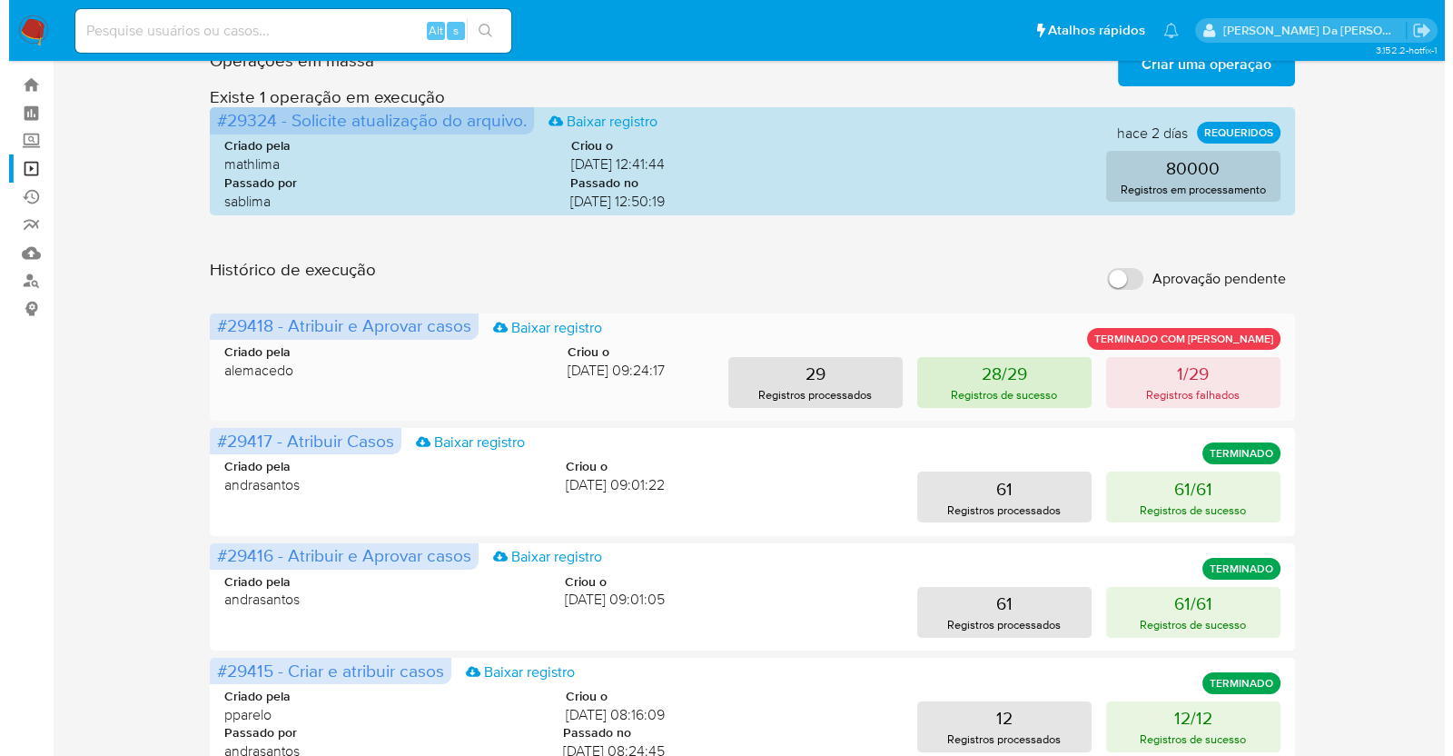
scroll to position [0, 0]
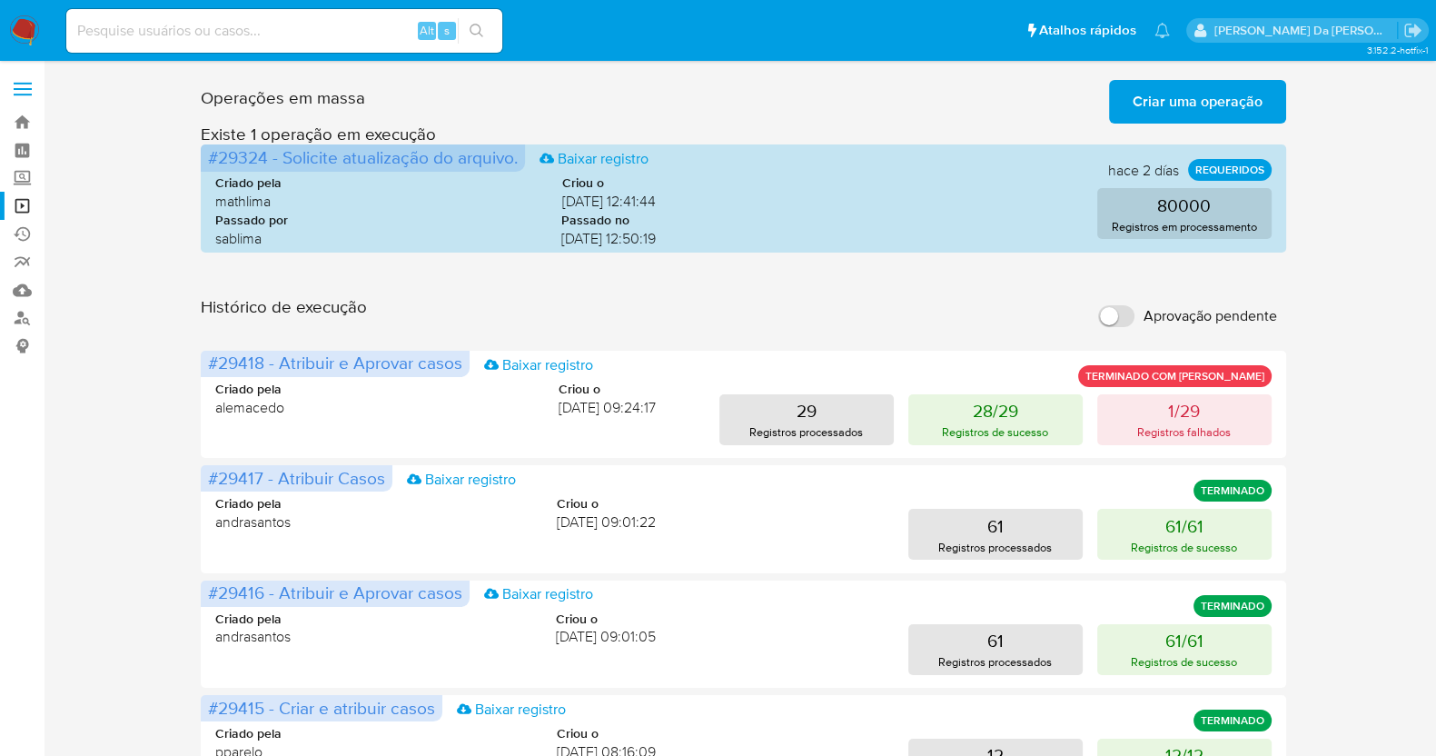
click at [1125, 306] on input "Aprovação pendente" at bounding box center [1116, 316] width 36 height 22
checkbox input "true"
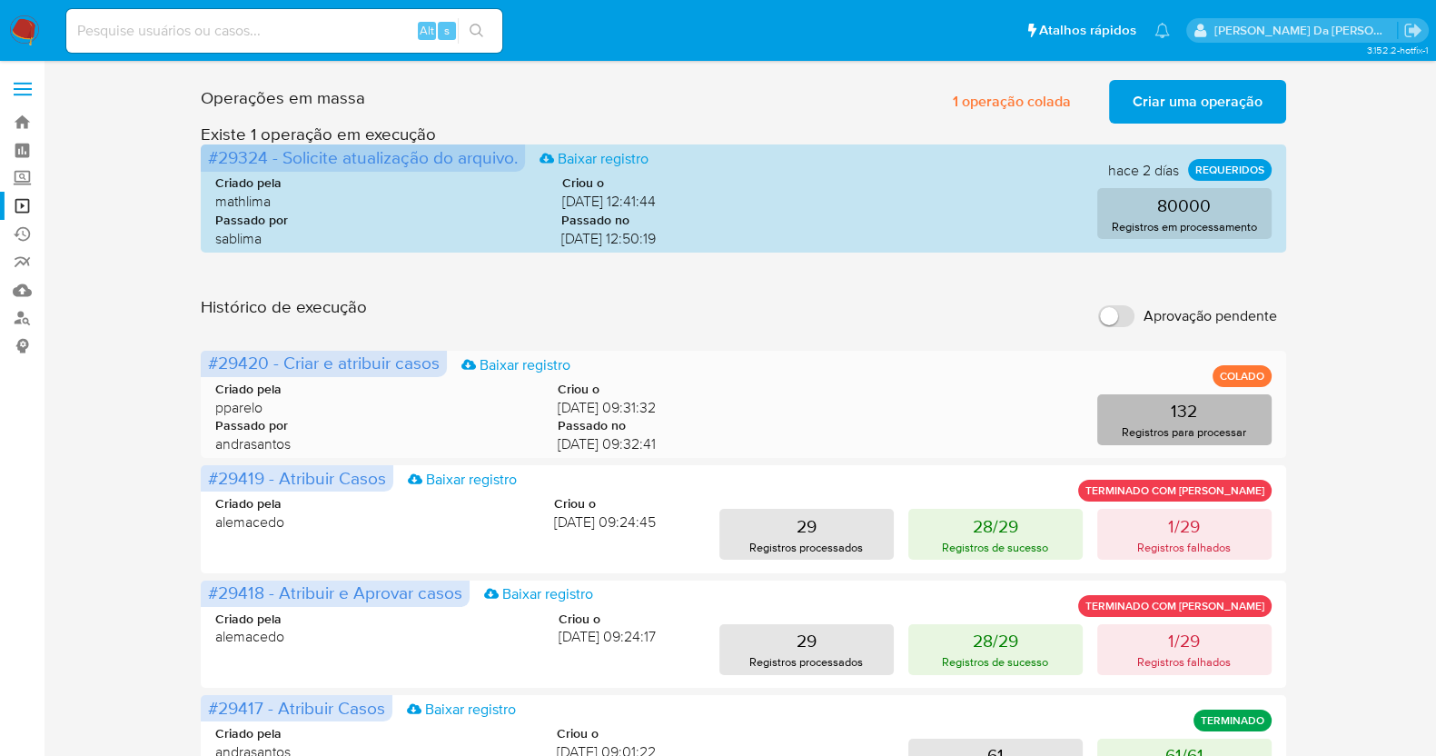
click at [1183, 401] on p "132" at bounding box center [1184, 410] width 26 height 25
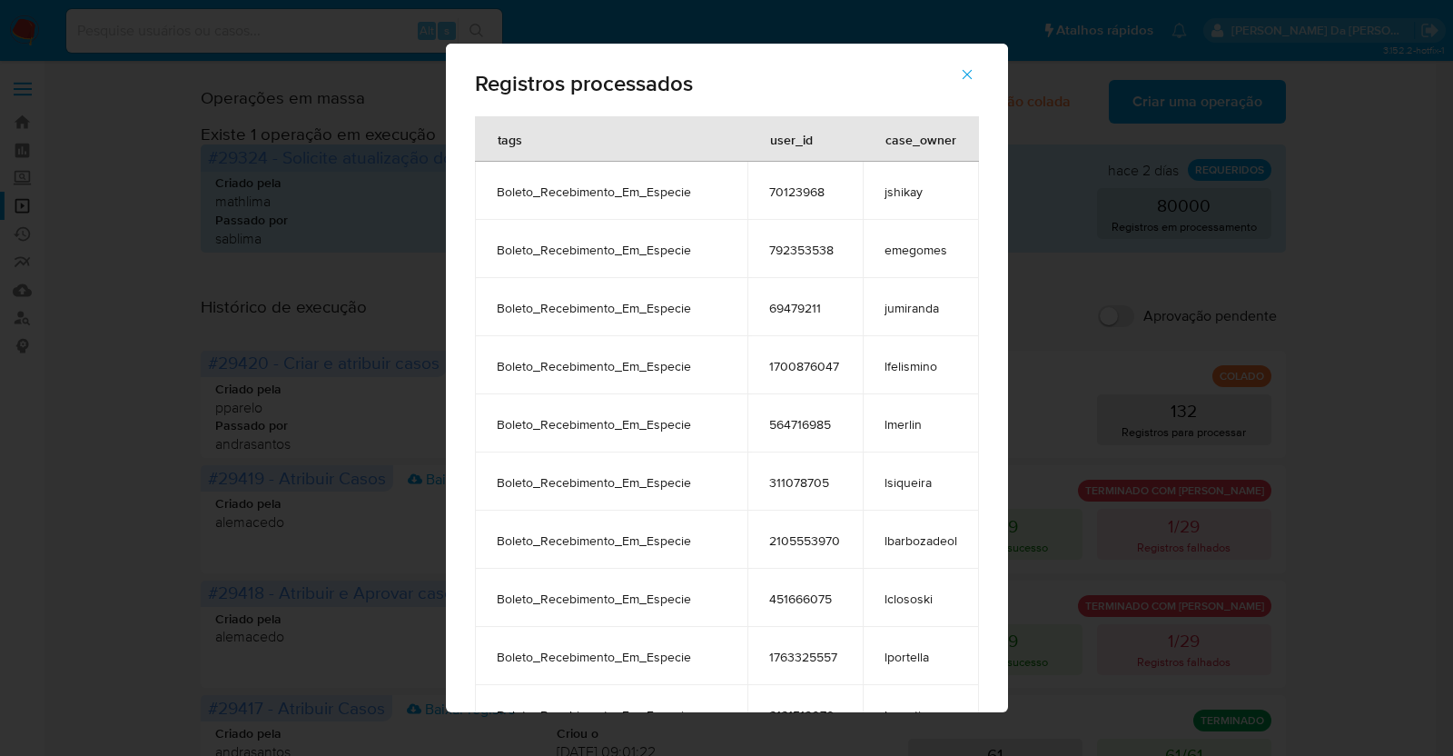
click at [1097, 372] on div "Registros processados tags user_id case_owner Boleto_Recebimento_Em_Especie 701…" at bounding box center [726, 378] width 1453 height 756
click at [1067, 362] on div "Registros processados tags user_id case_owner Boleto_Recebimento_Em_Especie 701…" at bounding box center [726, 378] width 1453 height 756
click at [97, 255] on div "Registros processados tags user_id case_owner Boleto_Recebimento_Em_Especie 701…" at bounding box center [726, 378] width 1453 height 756
click at [969, 74] on icon "button" at bounding box center [967, 74] width 16 height 16
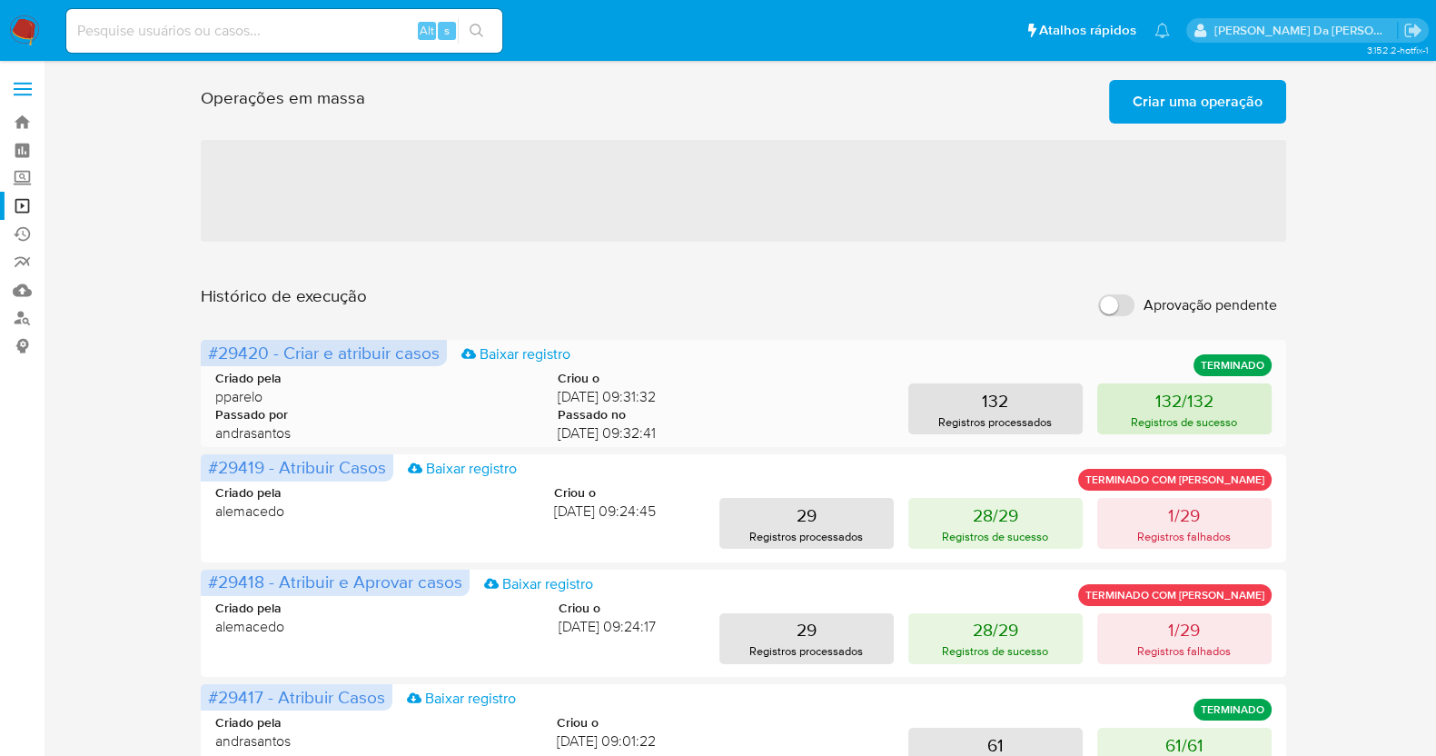
click at [1164, 410] on p "132/132" at bounding box center [1184, 400] width 58 height 25
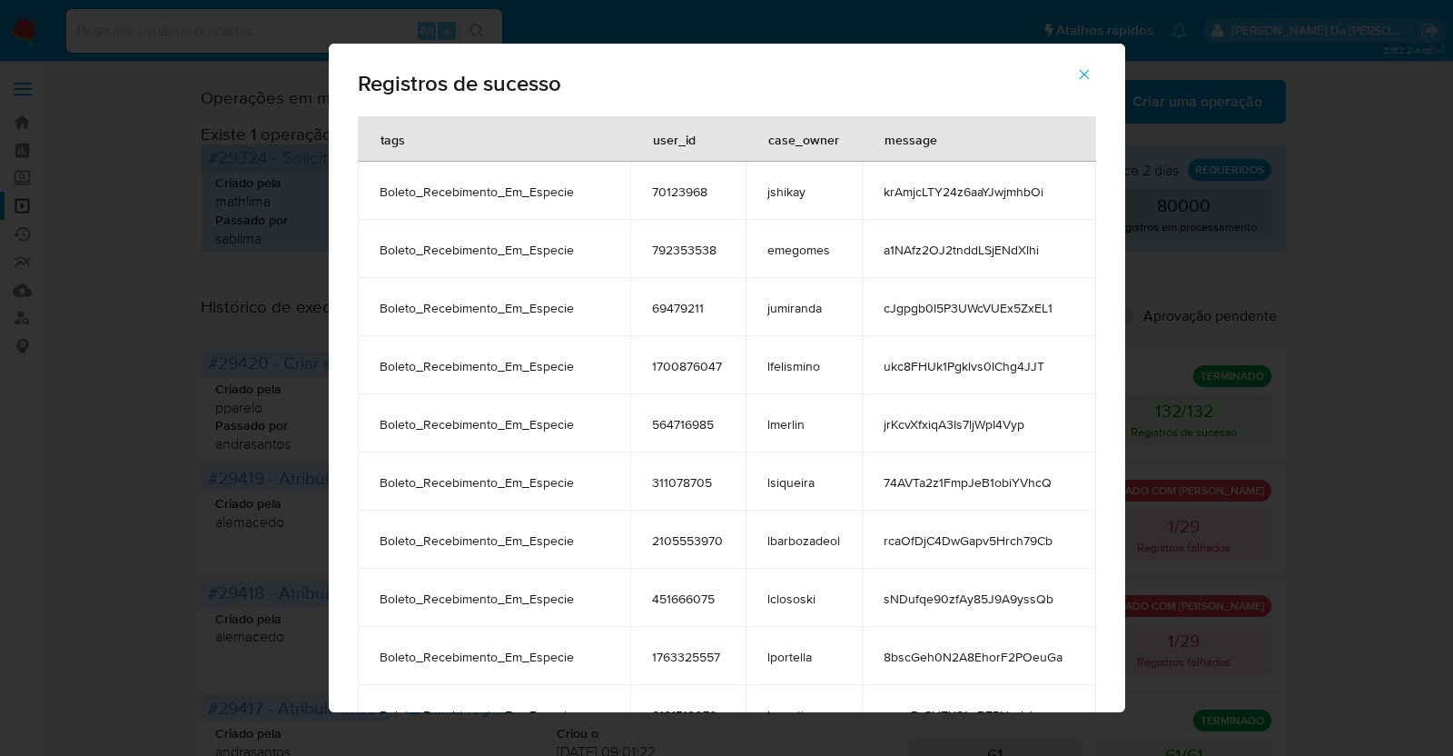
click at [896, 195] on span "krAmjcLTY24z6aaYJwjmhbOi" at bounding box center [979, 191] width 191 height 16
click at [916, 256] on span "a1NAfz2OJ2tnddLSjENdXlhi" at bounding box center [979, 250] width 191 height 16
click at [663, 195] on span "70123968" at bounding box center [688, 191] width 72 height 16
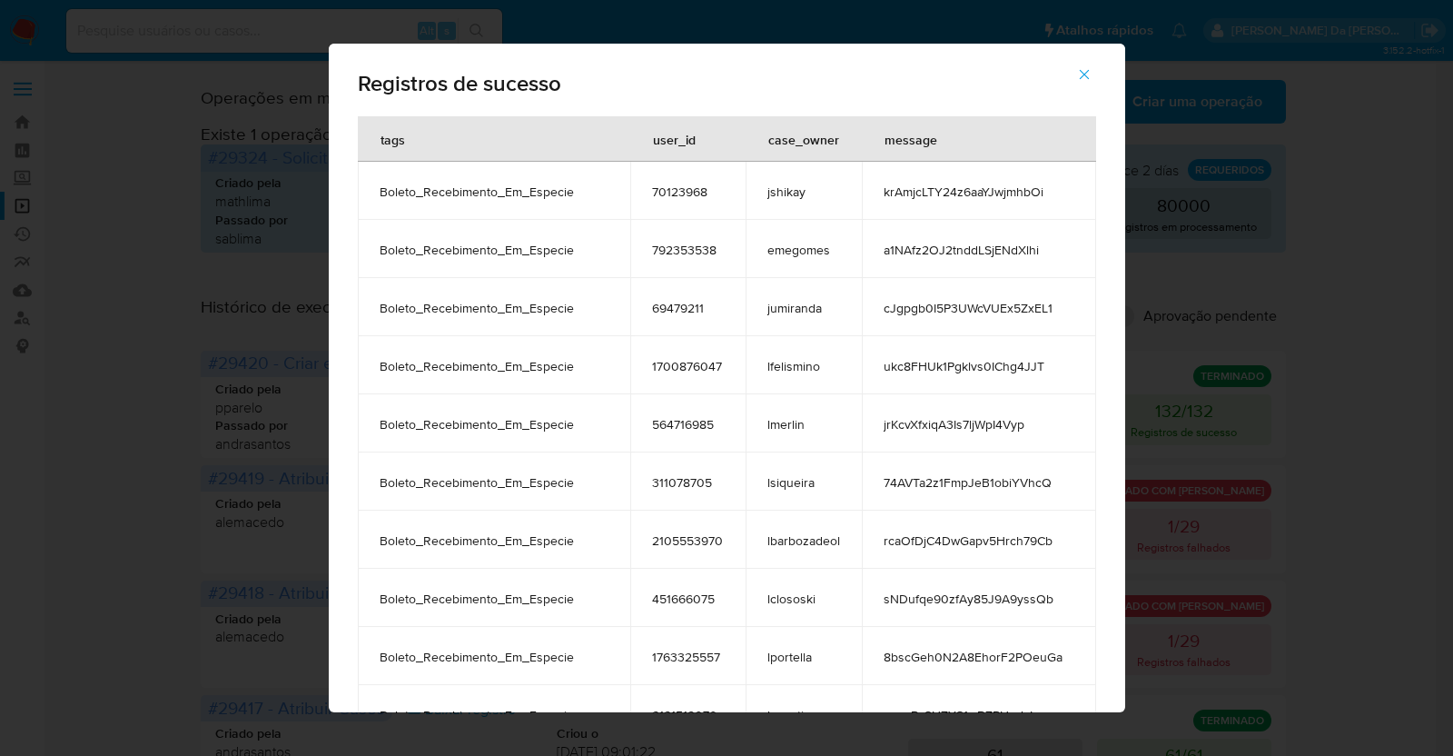
click at [663, 195] on span "70123968" at bounding box center [688, 191] width 72 height 16
click at [965, 205] on td "krAmjcLTY24z6aaYJwjmhbOi" at bounding box center [979, 191] width 234 height 58
click at [965, 204] on td "krAmjcLTY24z6aaYJwjmhbOi" at bounding box center [979, 191] width 234 height 58
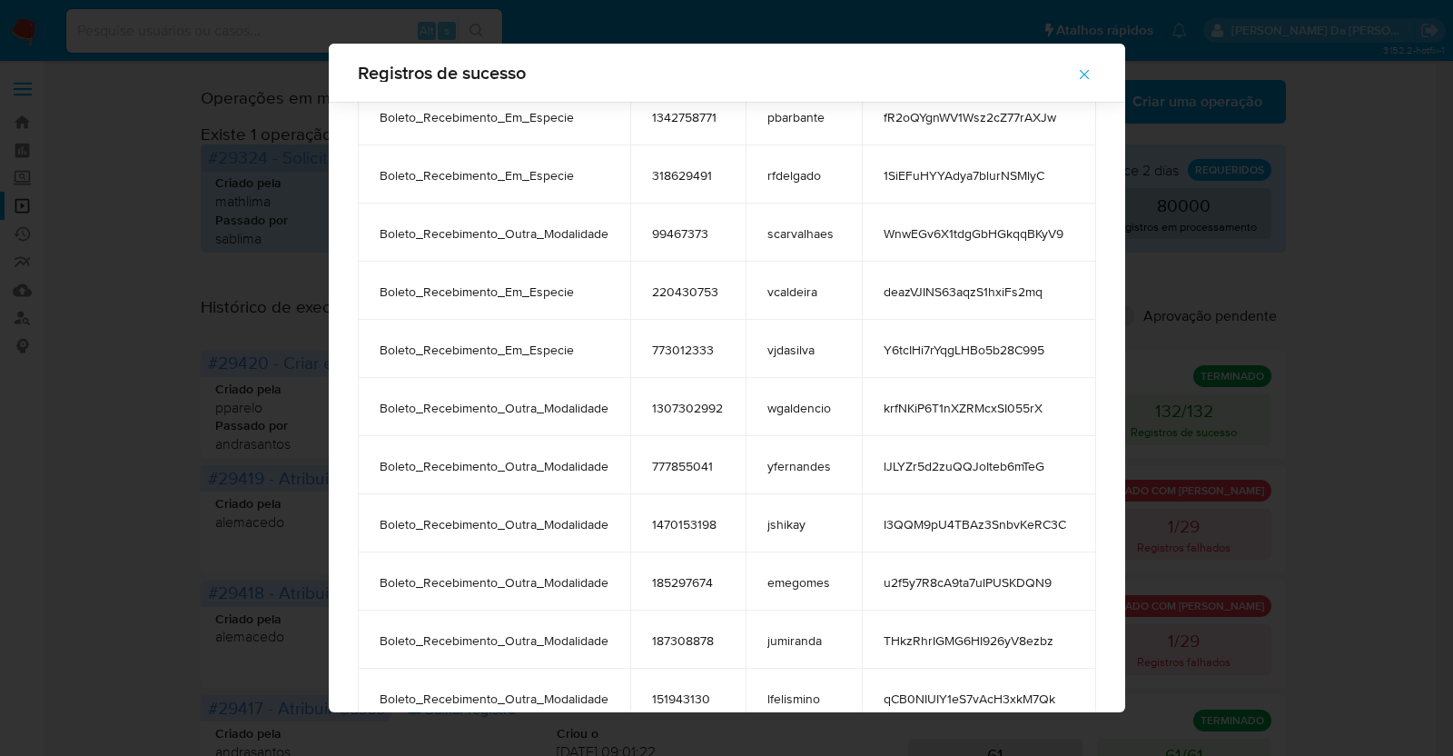
scroll to position [1007, 0]
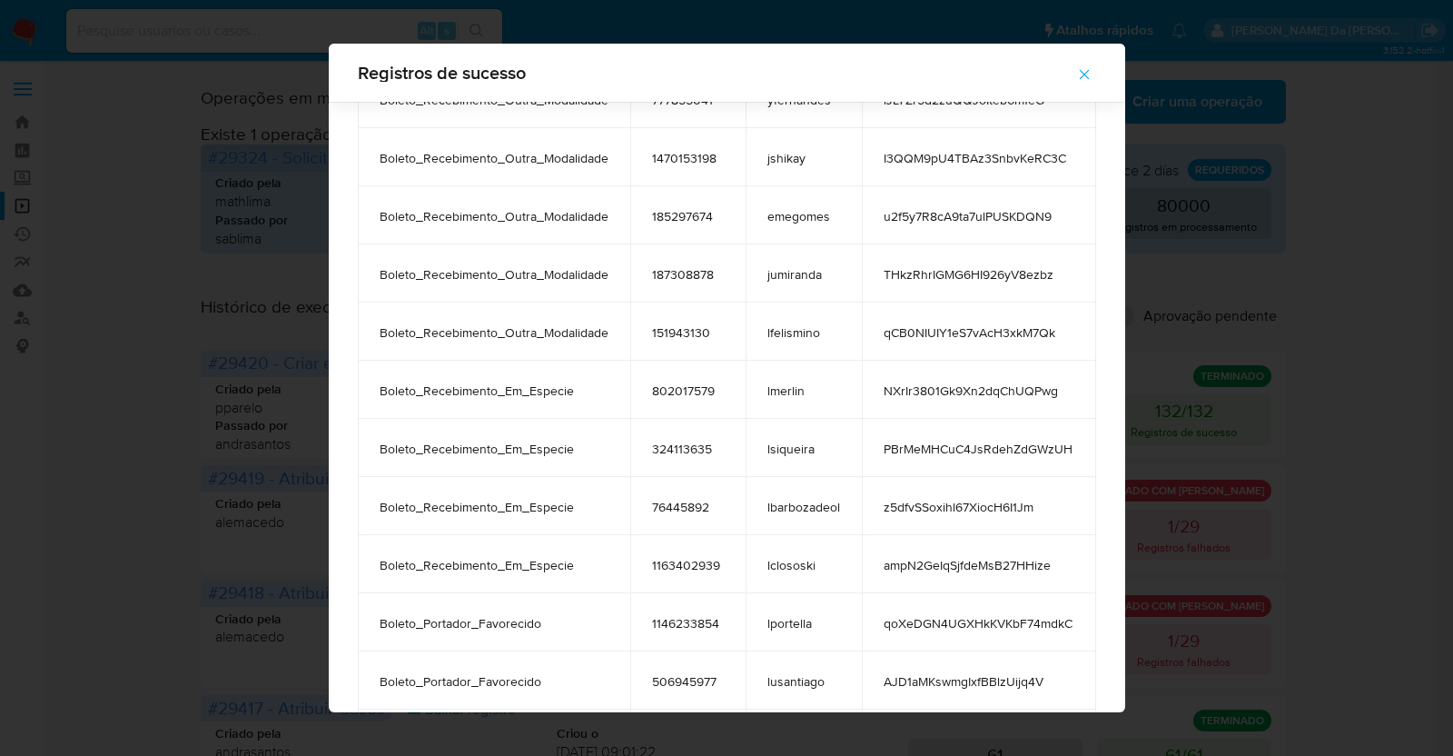
click at [504, 339] on span "Boleto_Recebimento_Outra_Modalidade" at bounding box center [494, 332] width 229 height 16
drag, startPoint x: 504, startPoint y: 340, endPoint x: 690, endPoint y: 333, distance: 186.3
click at [508, 339] on span "Boleto_Recebimento_Outra_Modalidade" at bounding box center [494, 332] width 229 height 16
click at [933, 343] on td "qCB0NIUIY1eS7vAcH3xkM7Qk" at bounding box center [979, 331] width 234 height 58
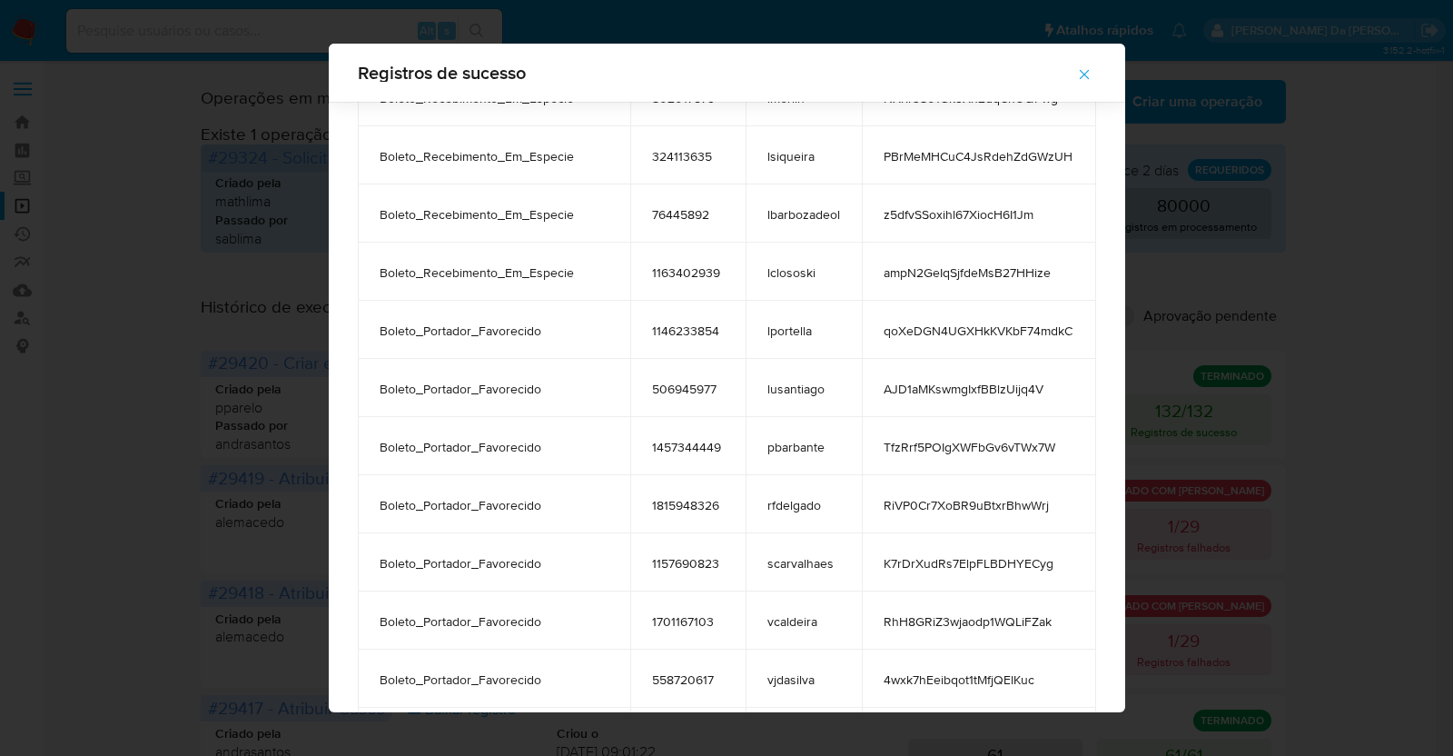
scroll to position [1348, 0]
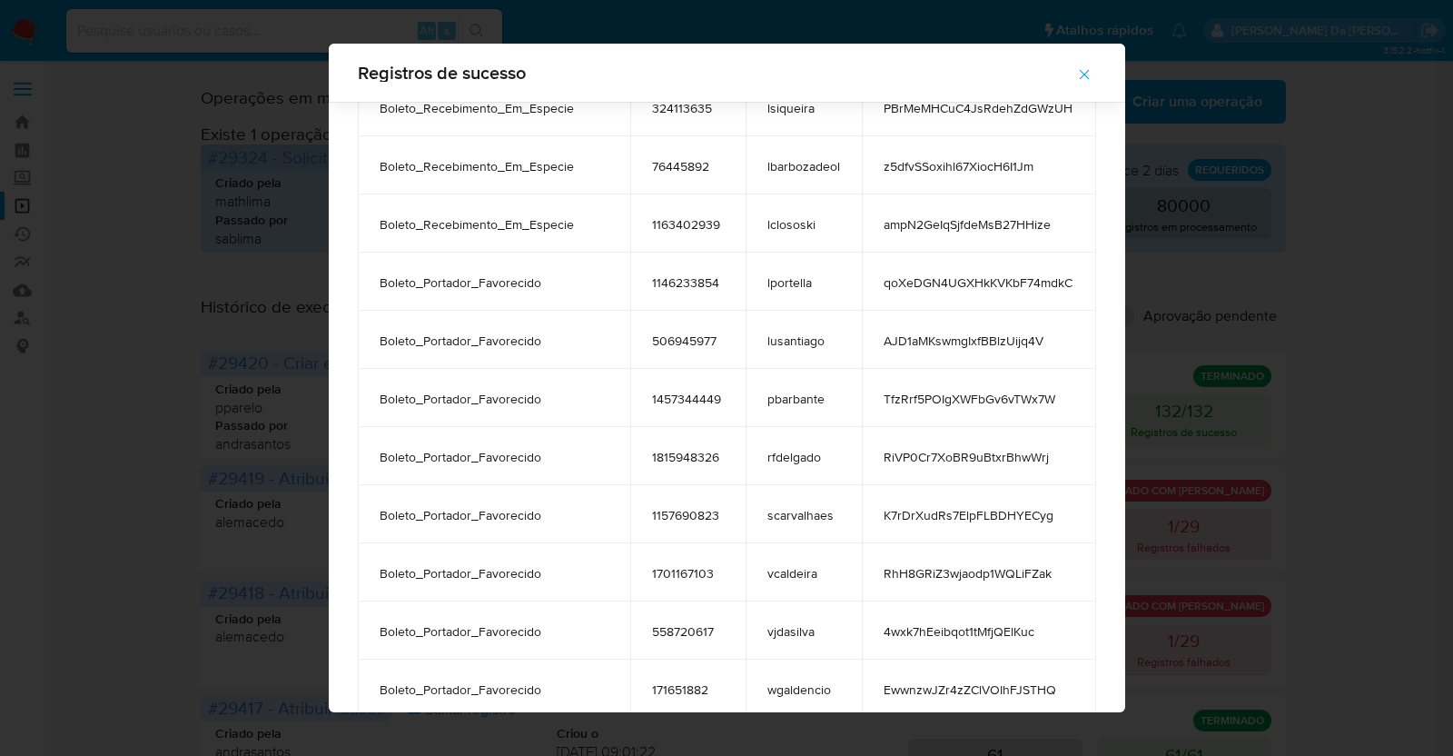
click at [926, 342] on span "AJD1aMKswmgIxfBBlzUijq4V" at bounding box center [979, 340] width 191 height 16
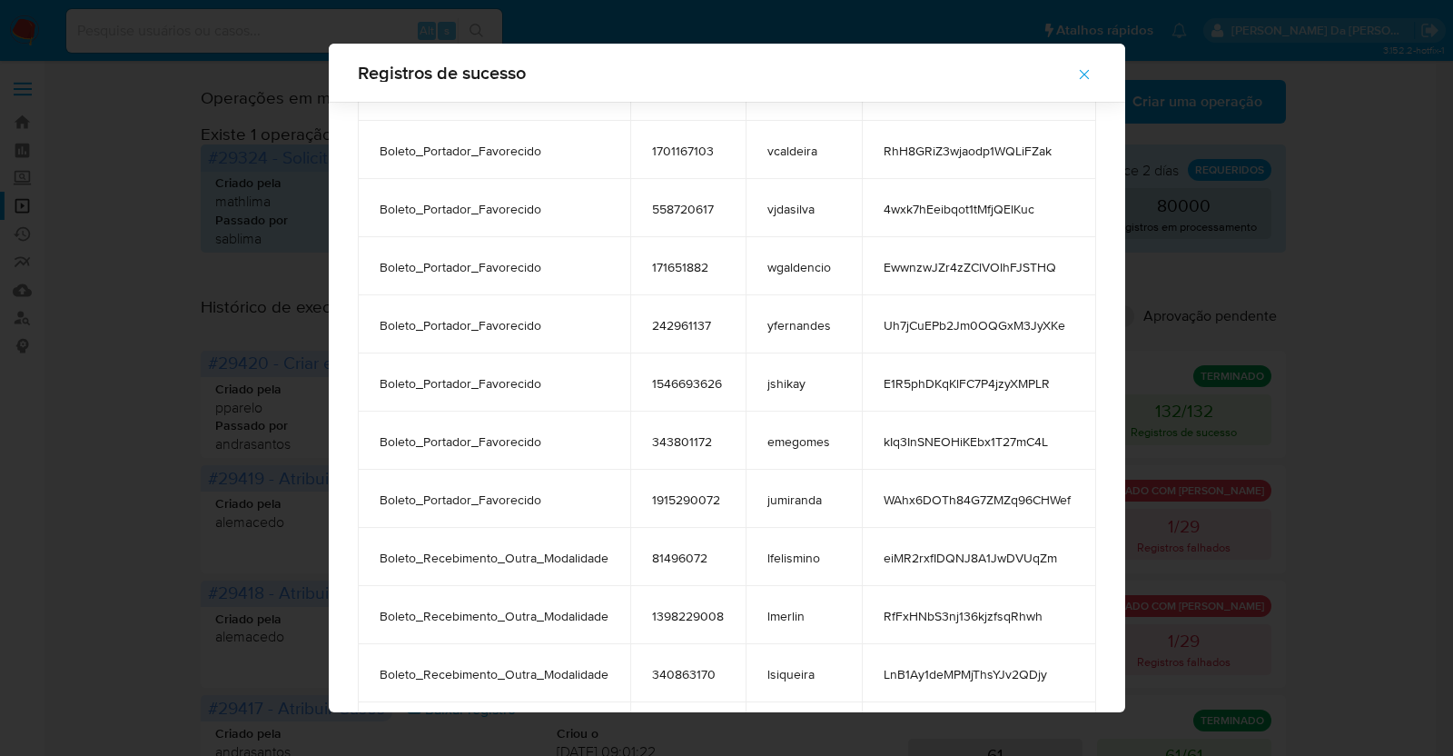
scroll to position [1915, 0]
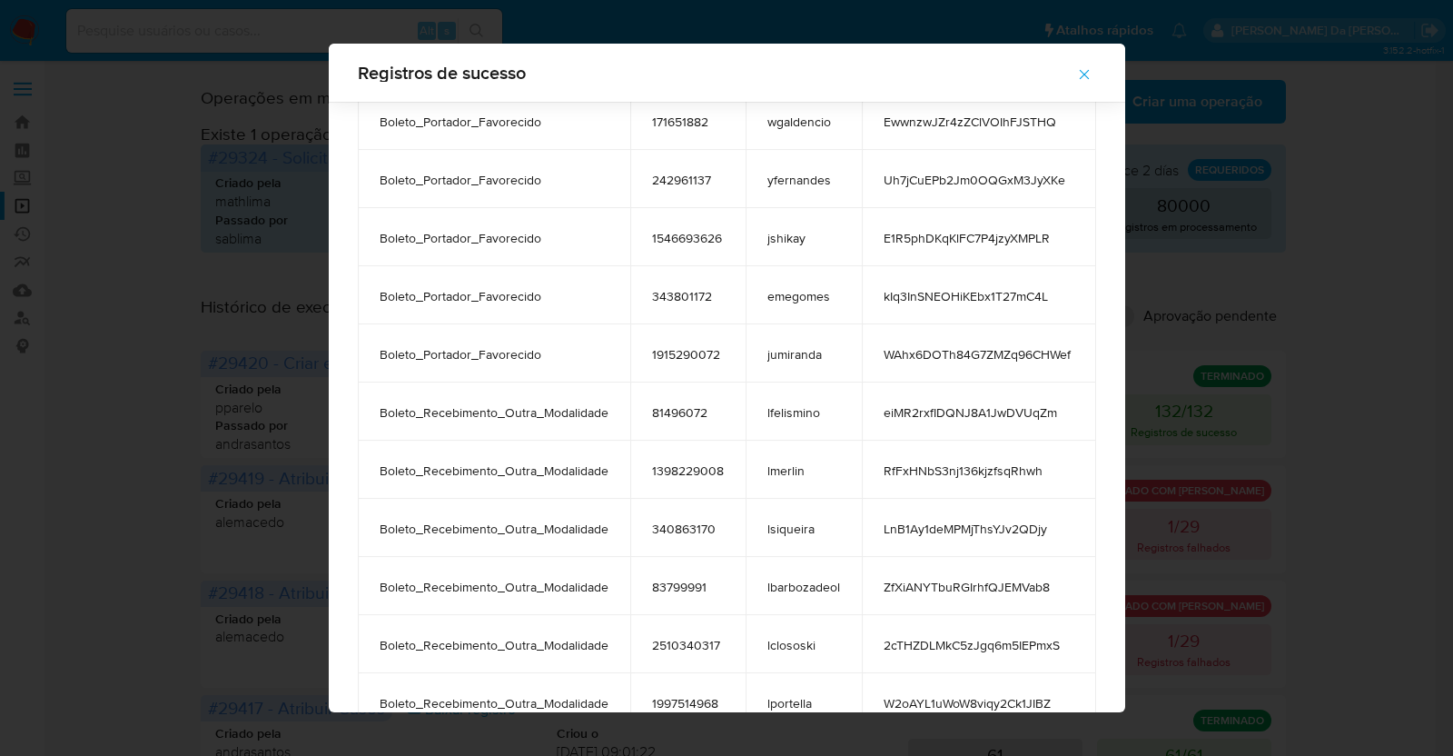
click at [936, 416] on span "eiMR2rxfIDQNJ8A1JwDVUqZm" at bounding box center [979, 412] width 191 height 16
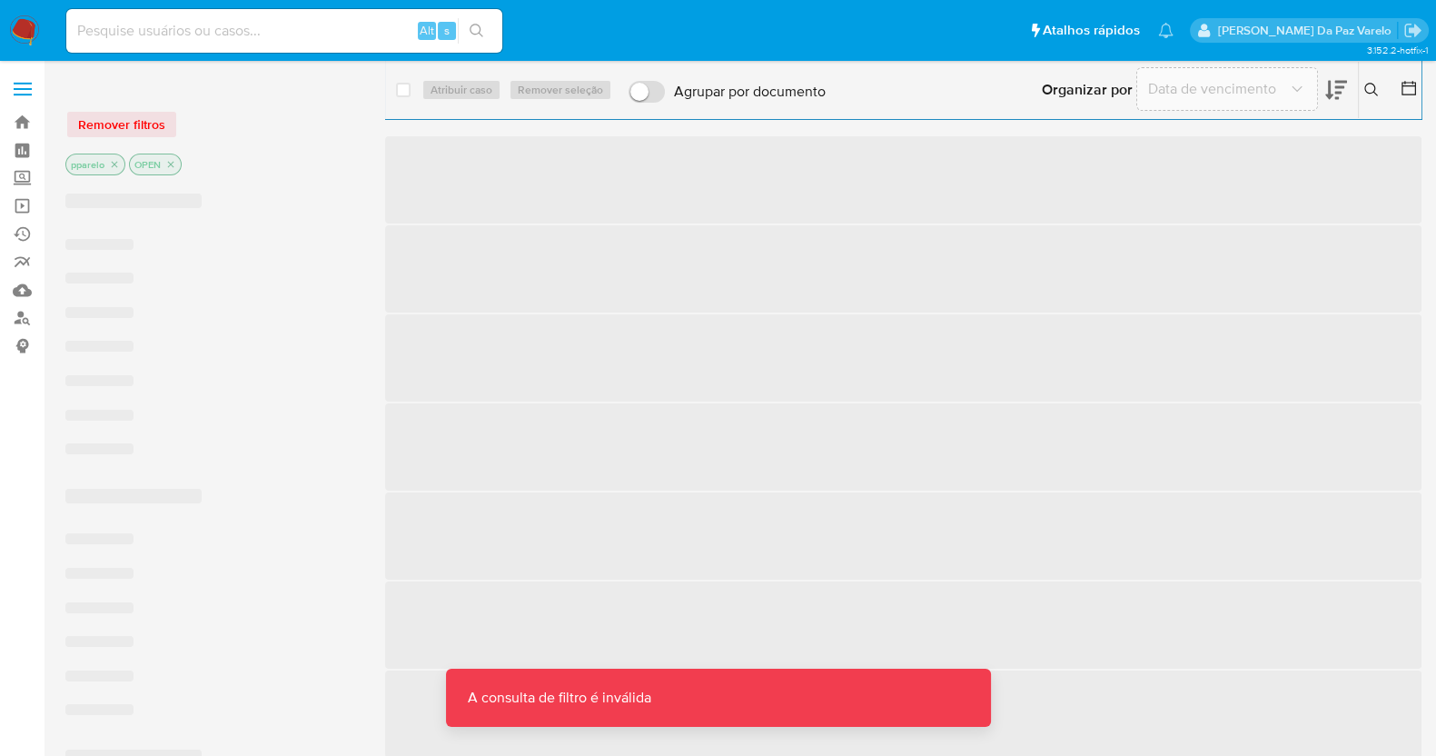
click at [308, 34] on input at bounding box center [284, 31] width 436 height 24
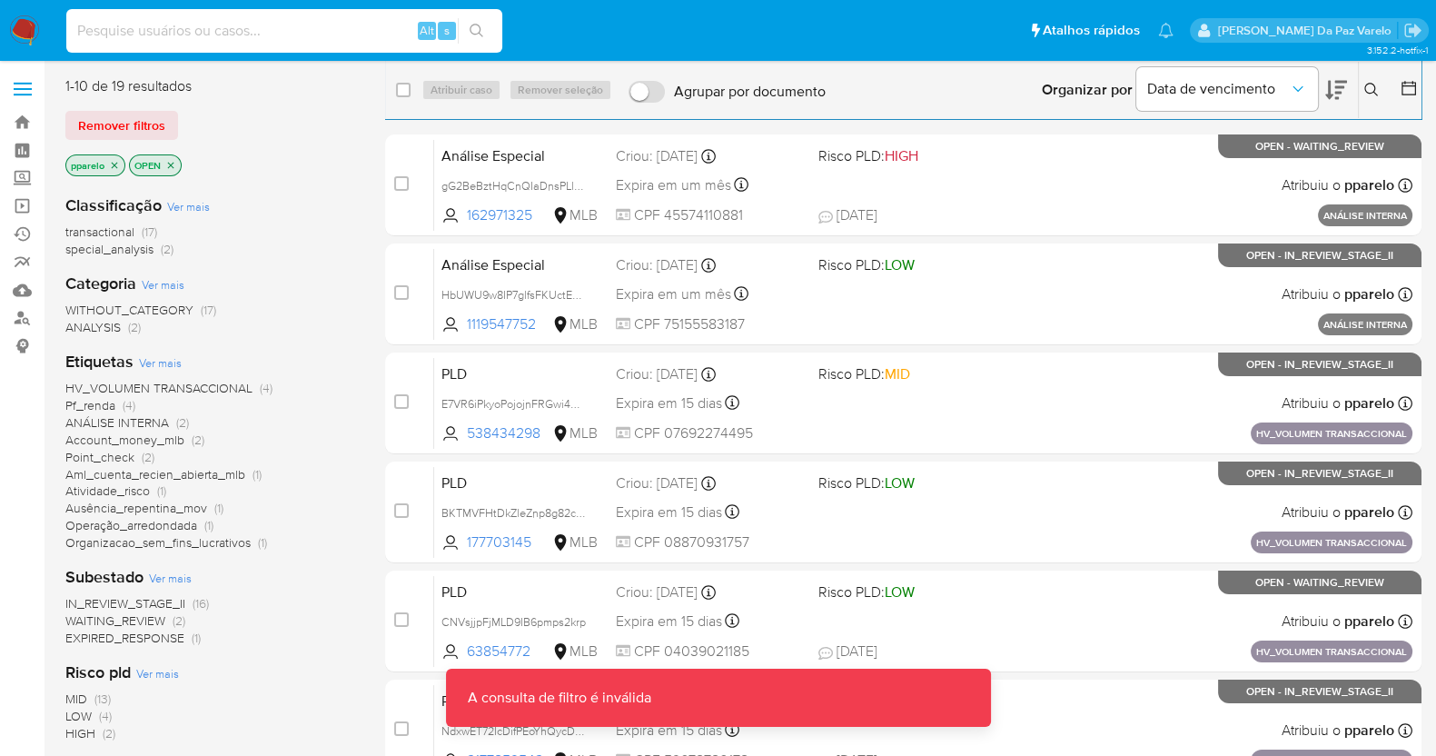
paste input "krAmjcLTY24z6aaYJwjmhbOi"
type input "krAmjcLTY24z6aaYJwjmhbOi"
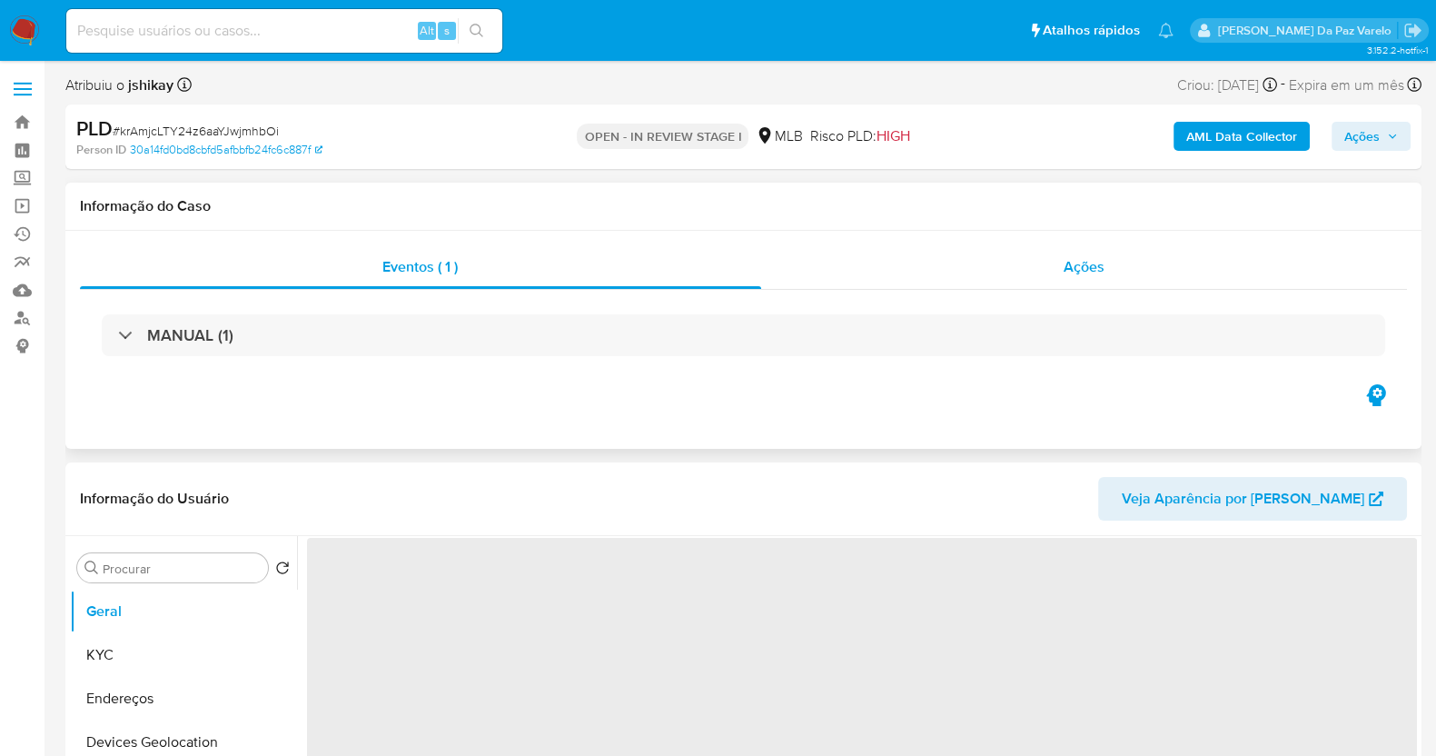
click at [1068, 259] on span "Ações" at bounding box center [1083, 266] width 41 height 21
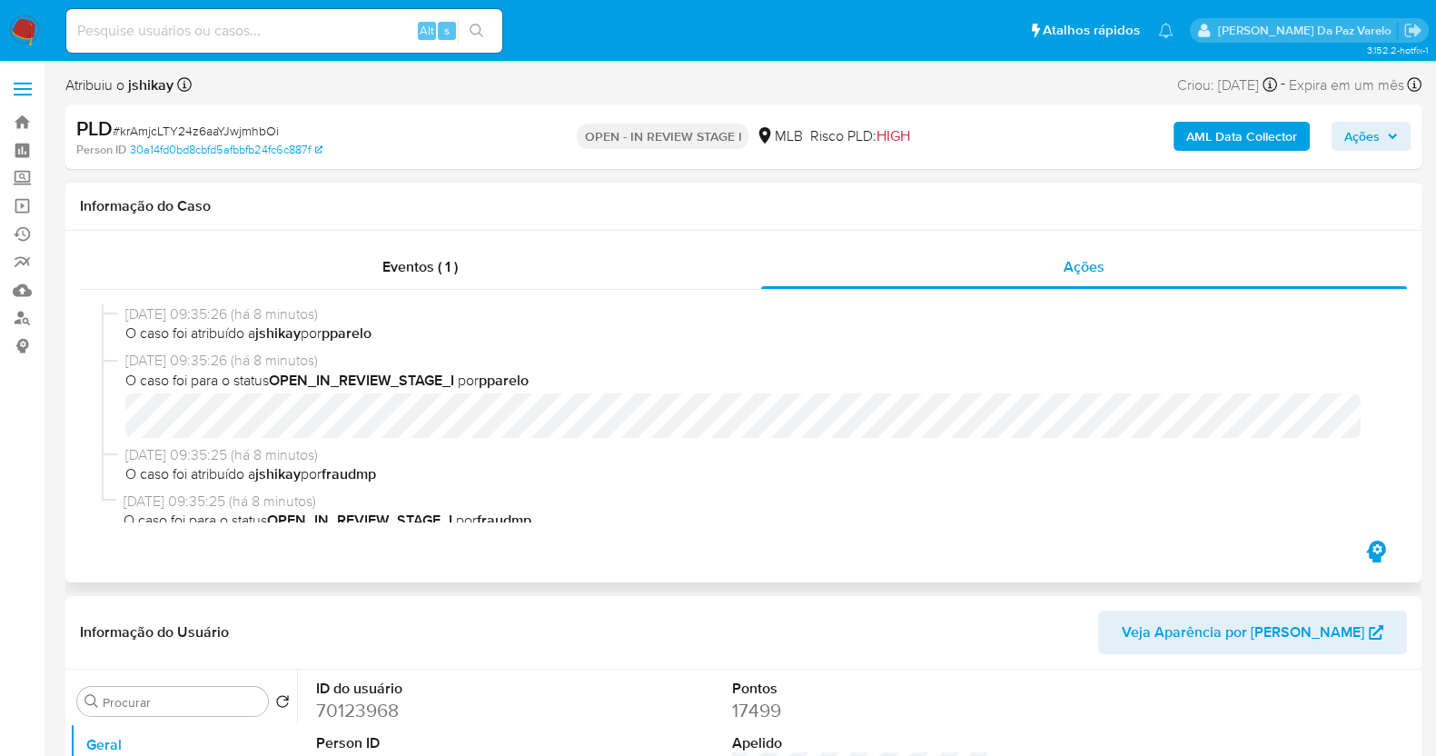
select select "10"
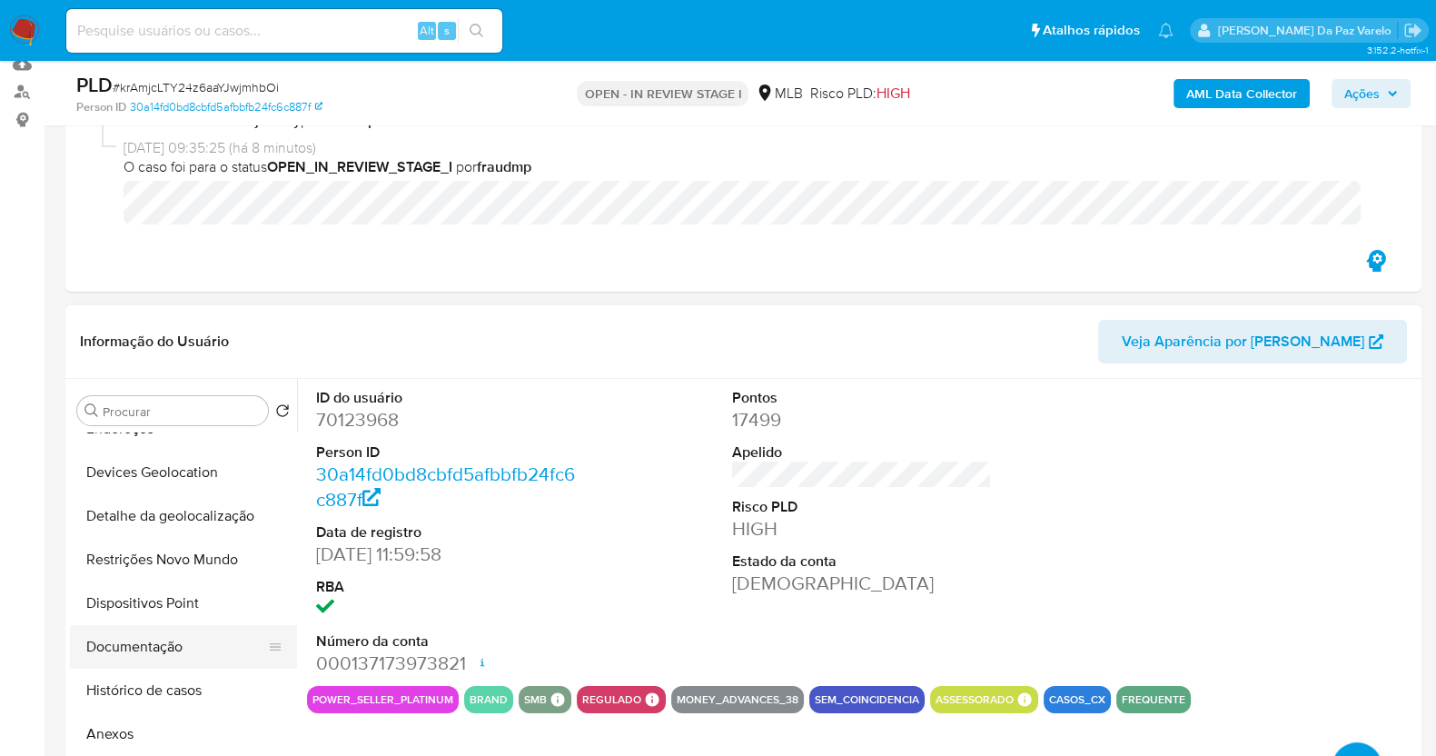
scroll to position [113, 0]
click at [161, 693] on button "Histórico de casos" at bounding box center [176, 690] width 212 height 44
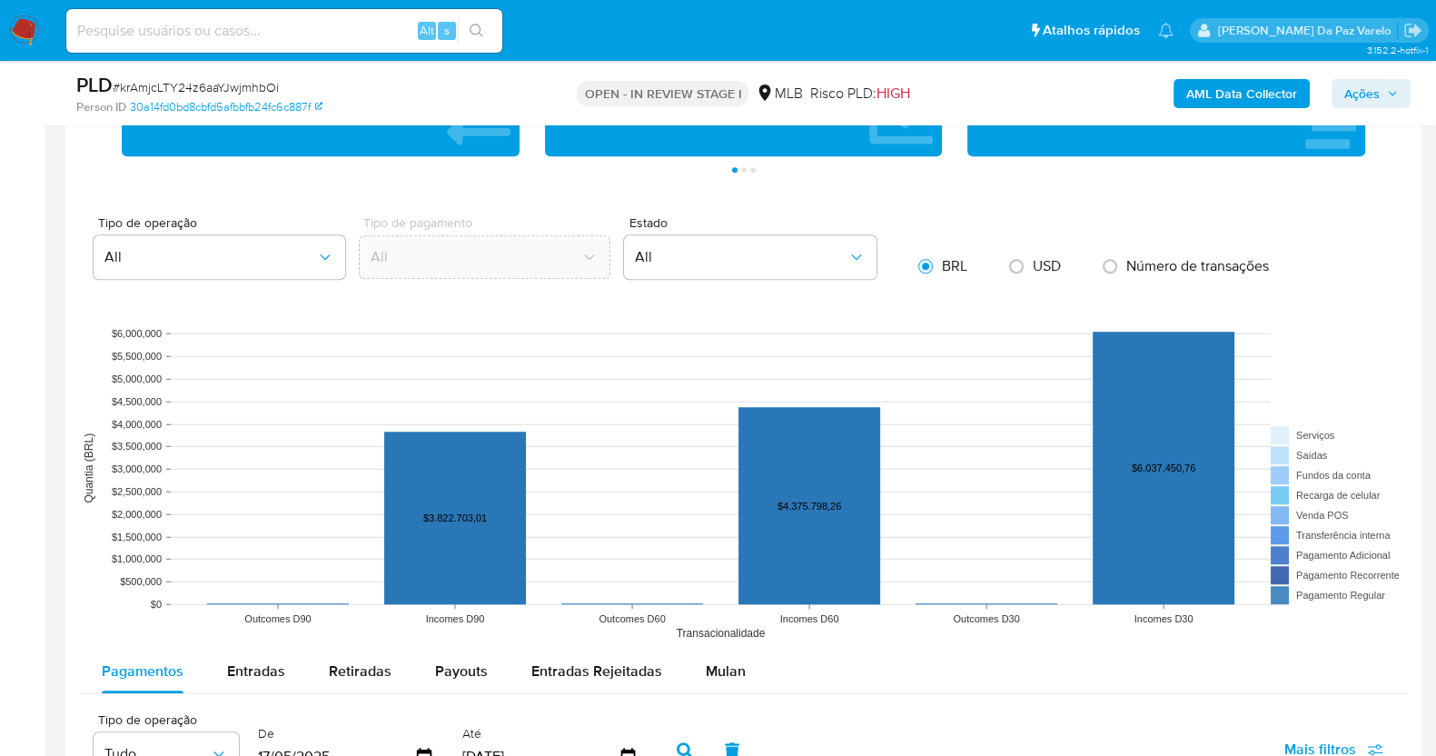
scroll to position [1702, 0]
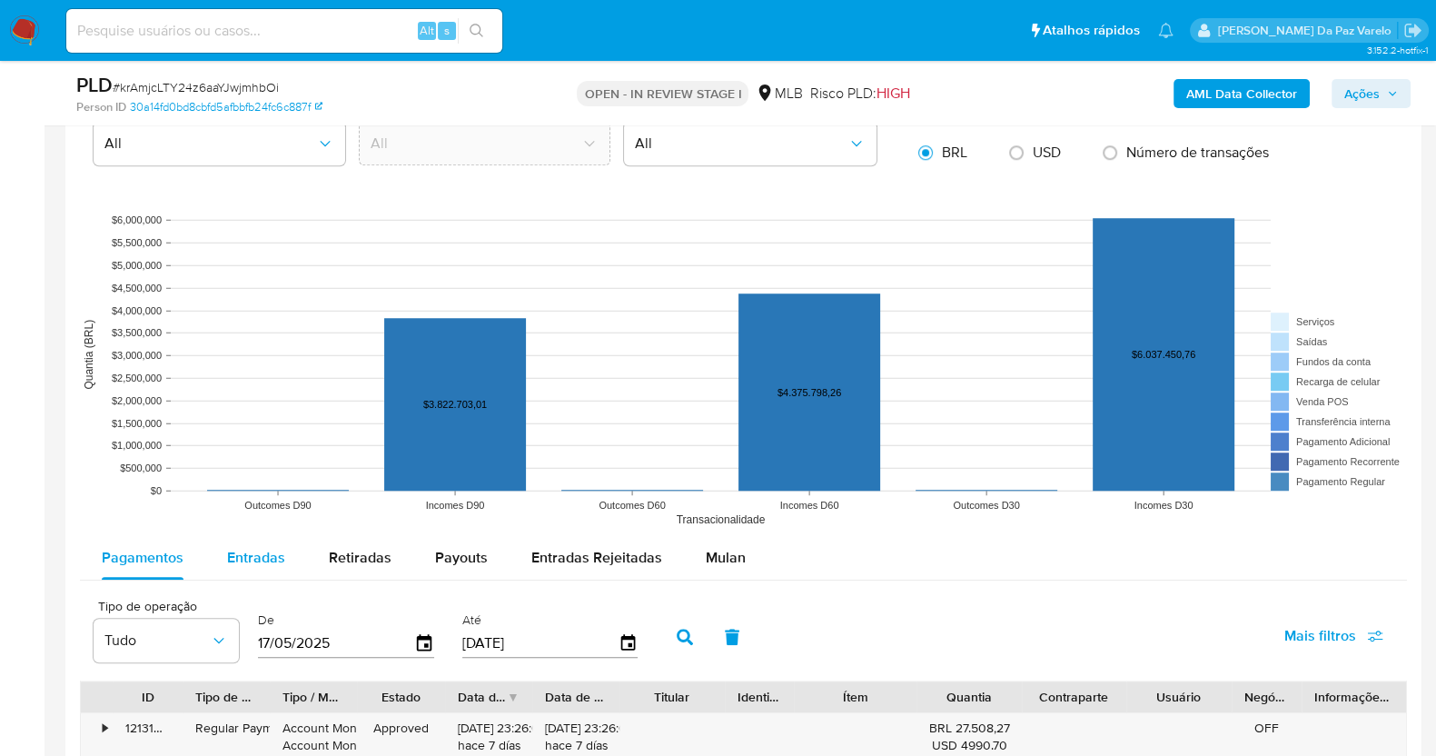
click at [270, 559] on span "Entradas" at bounding box center [256, 557] width 58 height 21
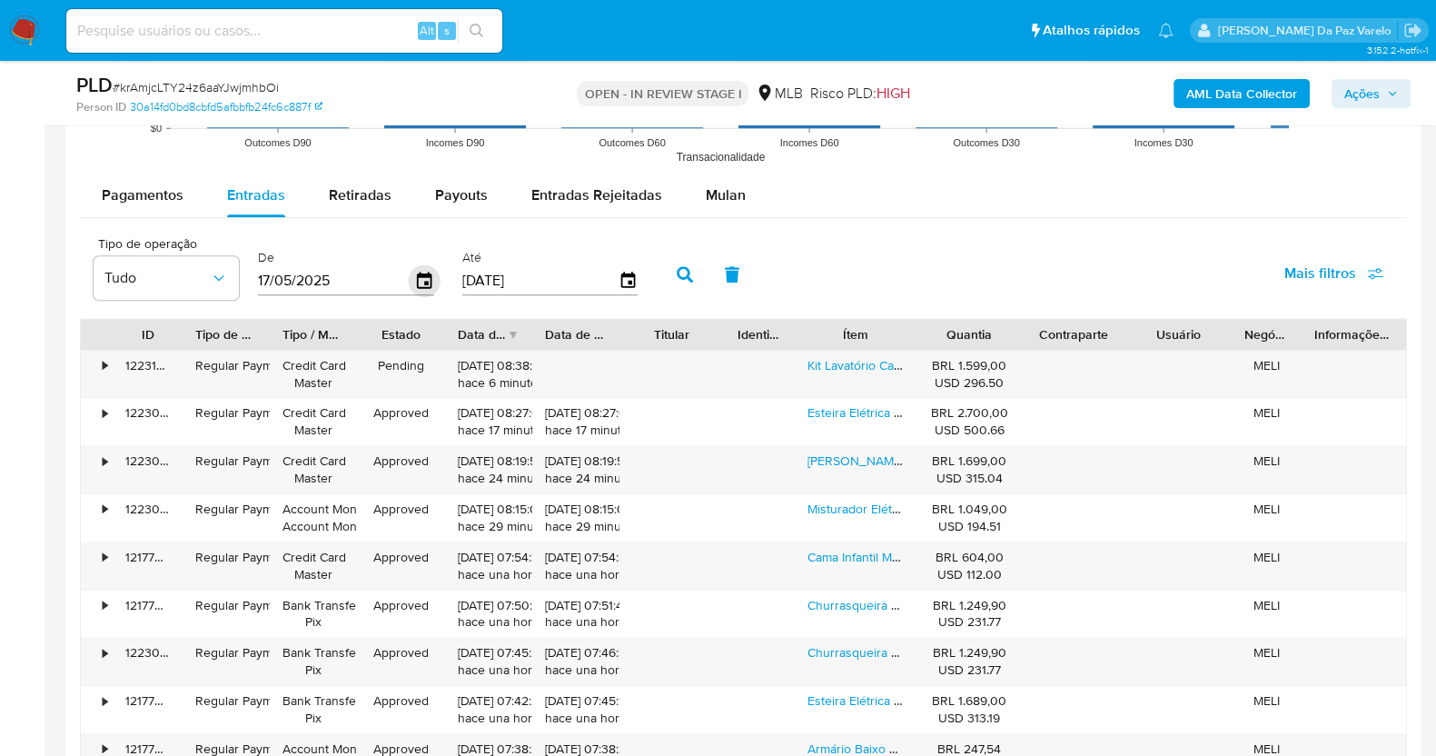
scroll to position [2043, 0]
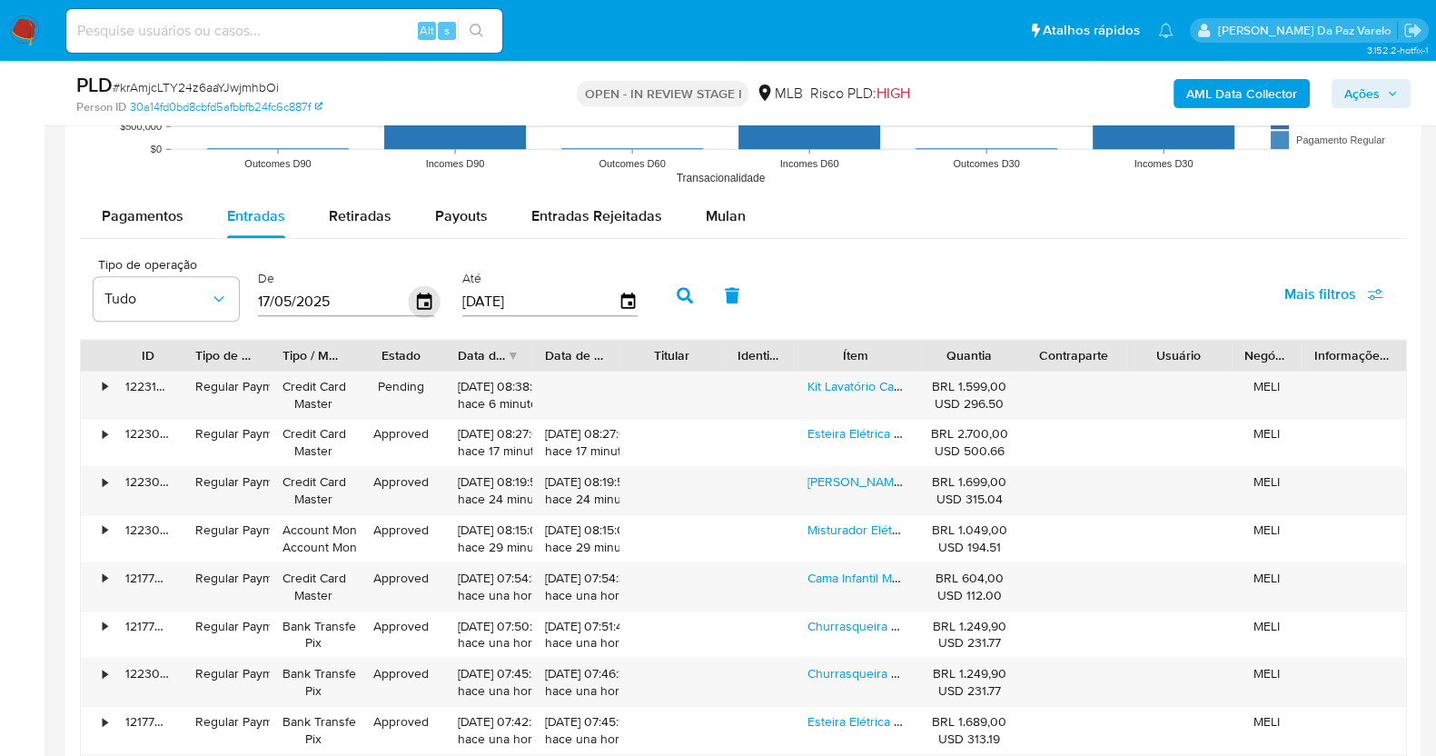
click at [418, 301] on icon "button" at bounding box center [425, 302] width 32 height 32
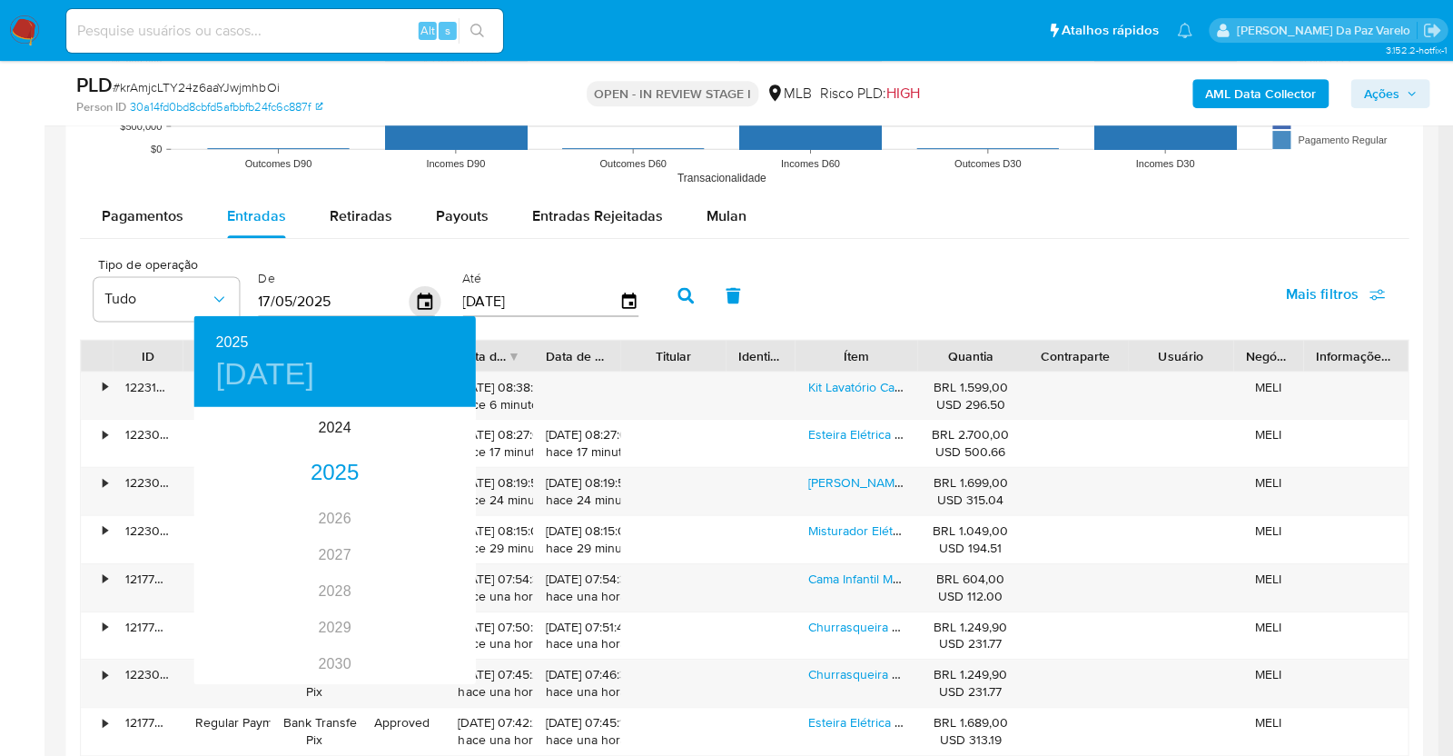
click at [418, 301] on div at bounding box center [726, 378] width 1453 height 756
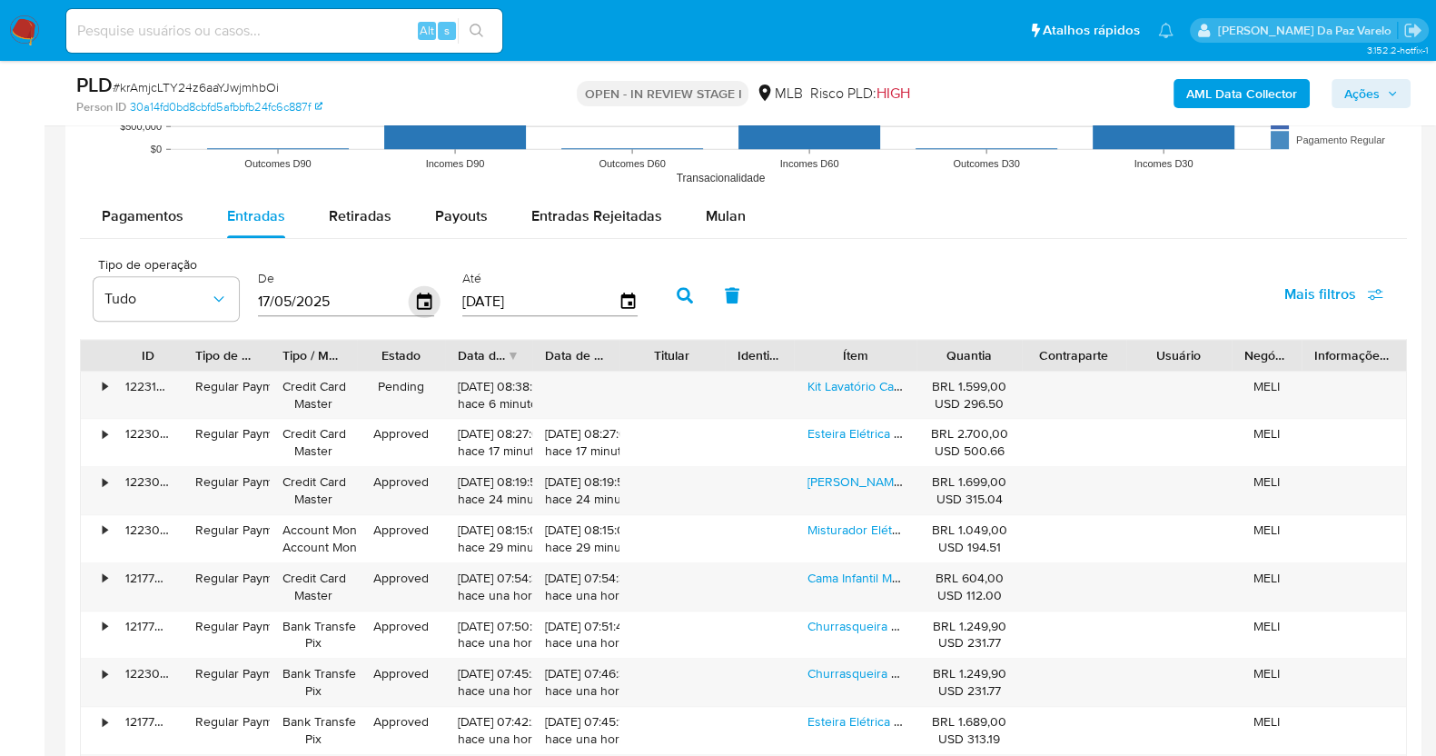
click at [420, 294] on icon "button" at bounding box center [424, 300] width 15 height 16
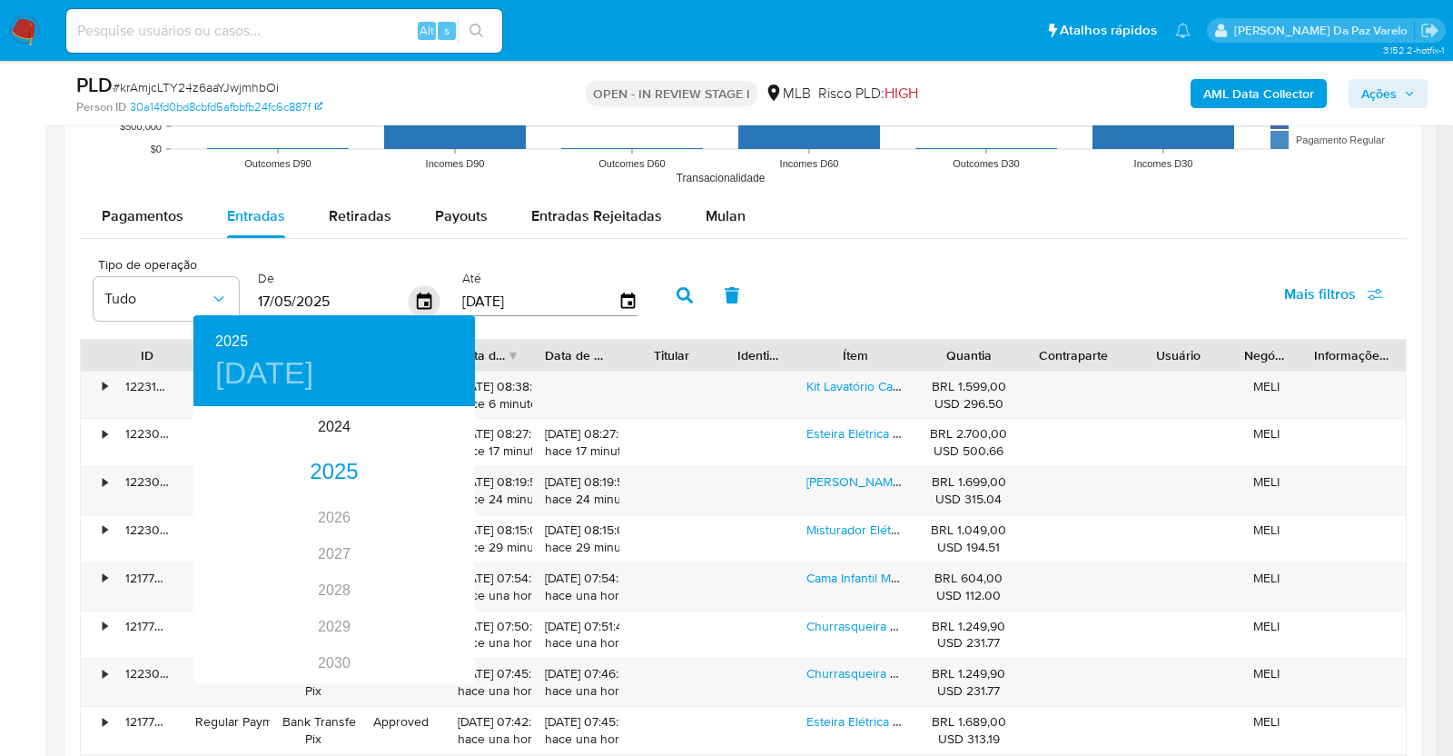
click at [420, 294] on div at bounding box center [726, 378] width 1453 height 756
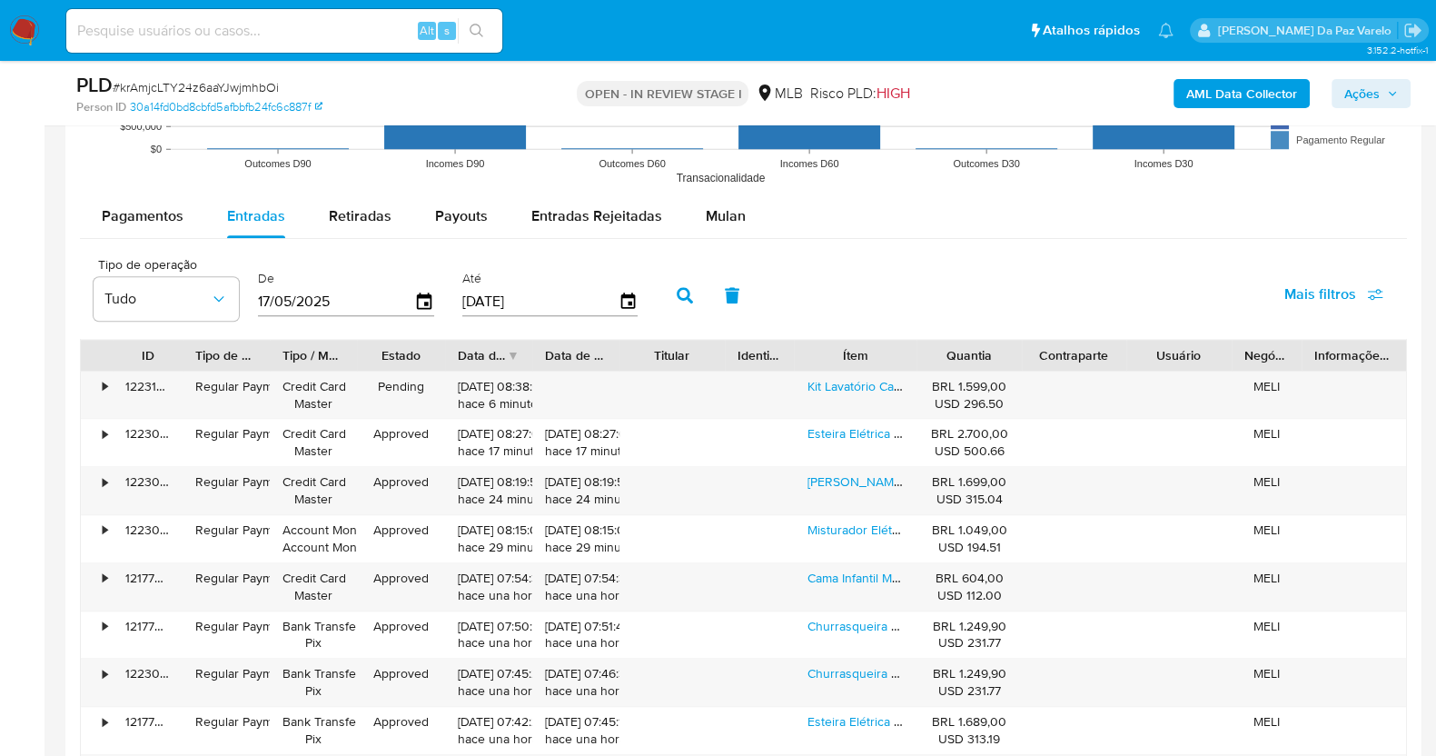
click at [928, 251] on div "Tipo de operação Tudo De 17/05/2025 Até 14/08/2025 Mais filtros" at bounding box center [743, 293] width 1327 height 91
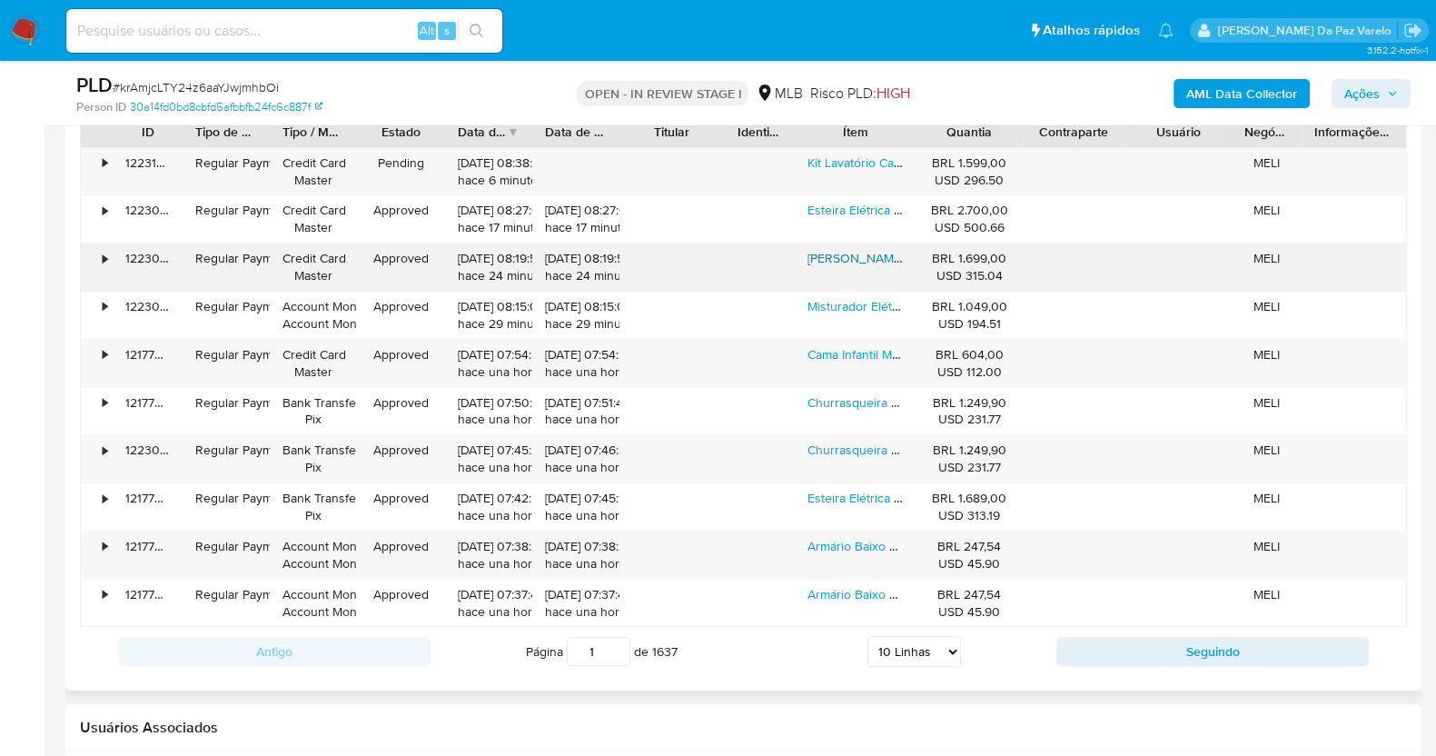
scroll to position [2270, 0]
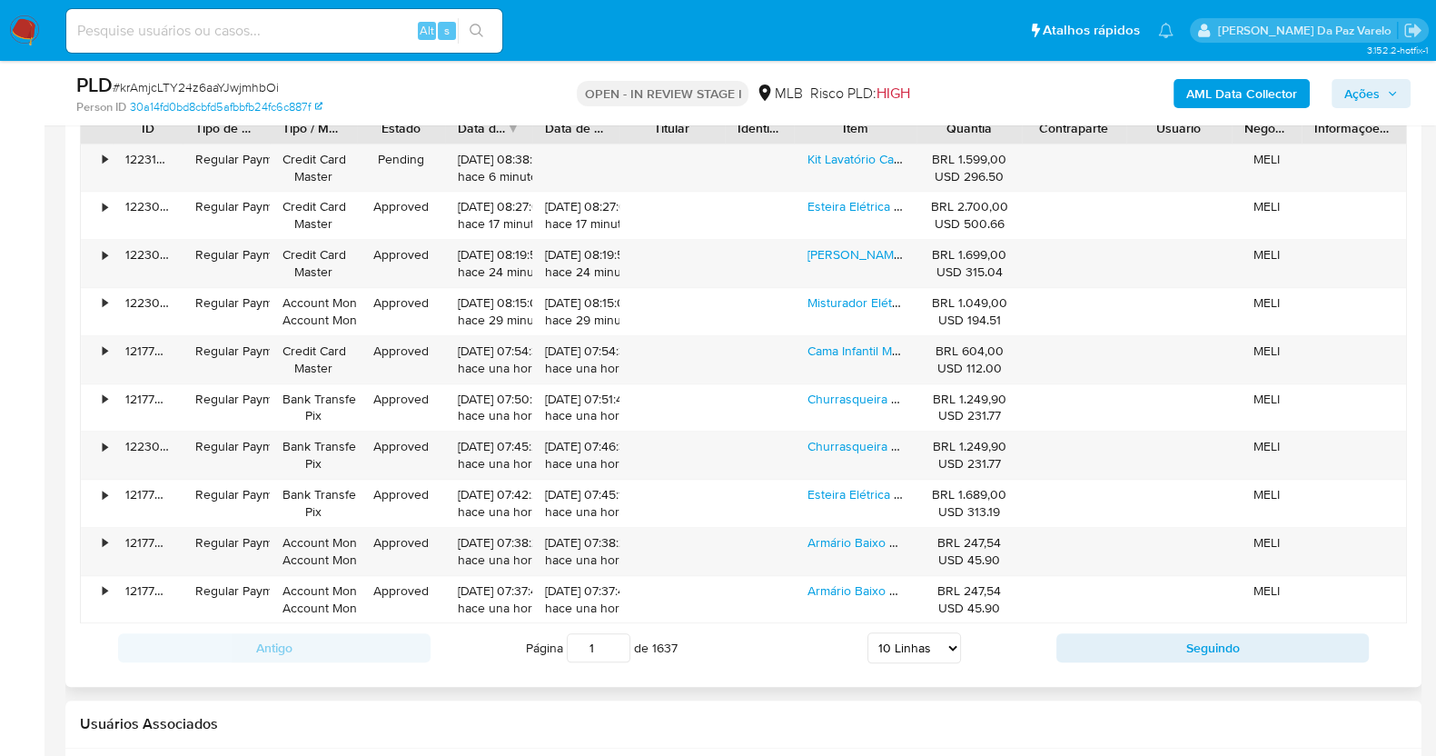
drag, startPoint x: 919, startPoint y: 638, endPoint x: 926, endPoint y: 647, distance: 10.9
click at [919, 638] on select "5 Linhas 10 Linhas 20 Linhas 25 Linhas 50 Linhas 100 Linhas" at bounding box center [914, 647] width 94 height 31
select select "100"
click at [867, 632] on select "5 Linhas 10 Linhas 20 Linhas 25 Linhas 50 Linhas 100 Linhas" at bounding box center [914, 647] width 94 height 31
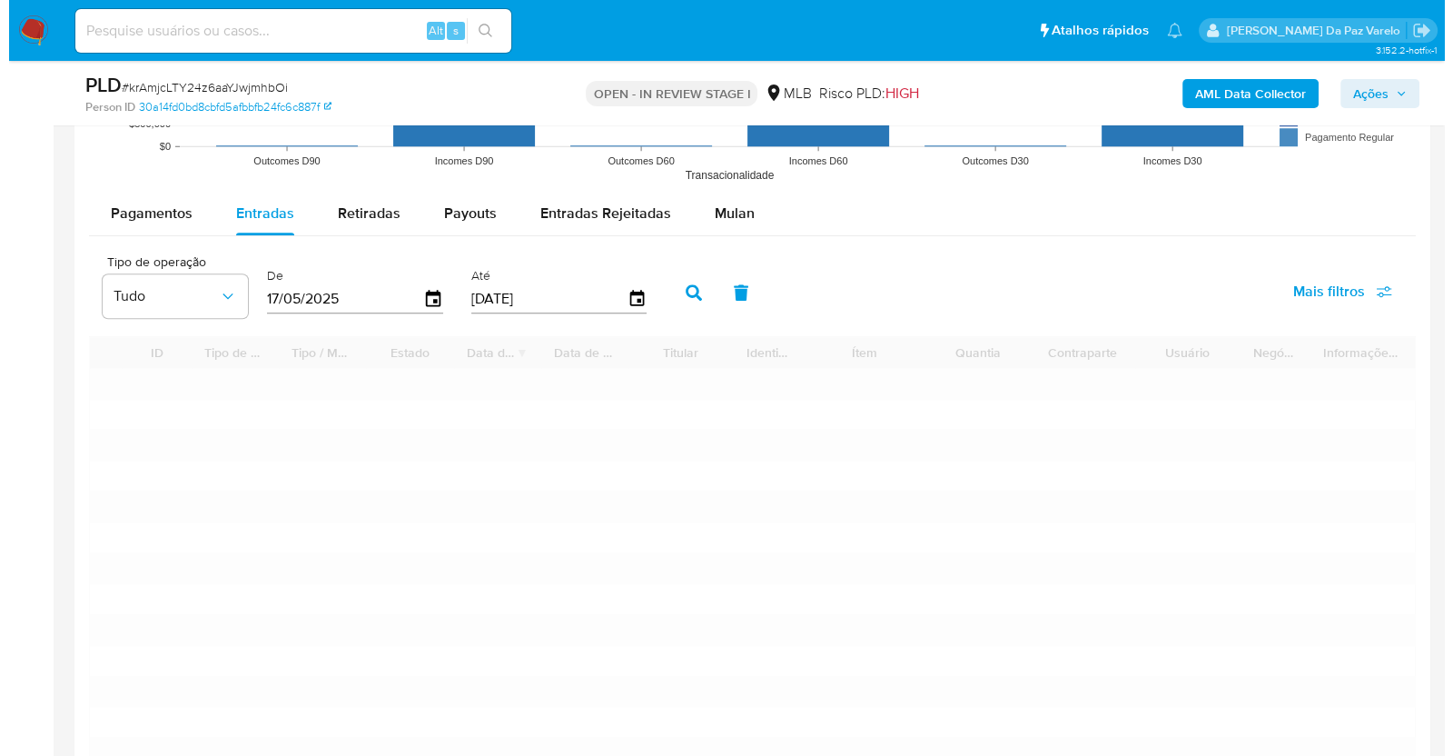
scroll to position [2043, 0]
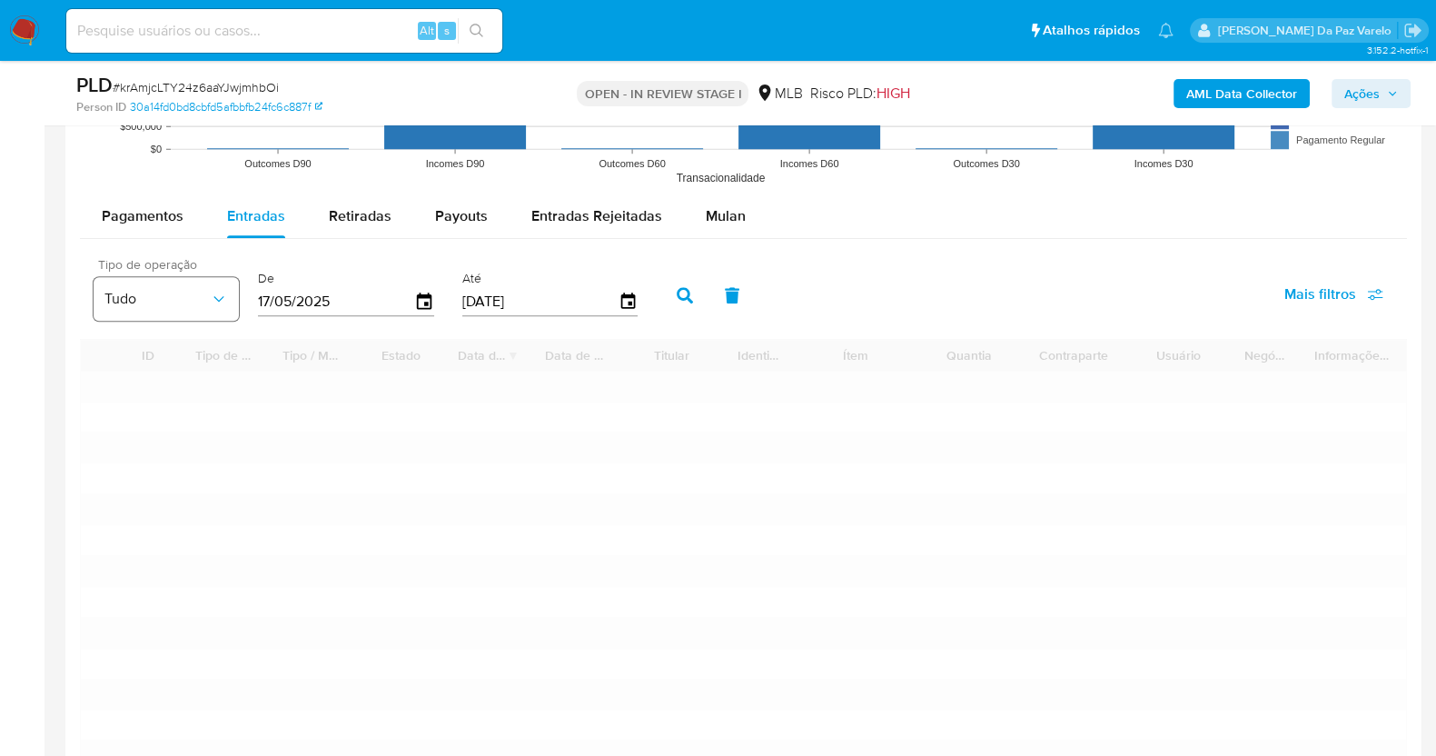
click at [189, 307] on button "Tudo" at bounding box center [166, 299] width 145 height 44
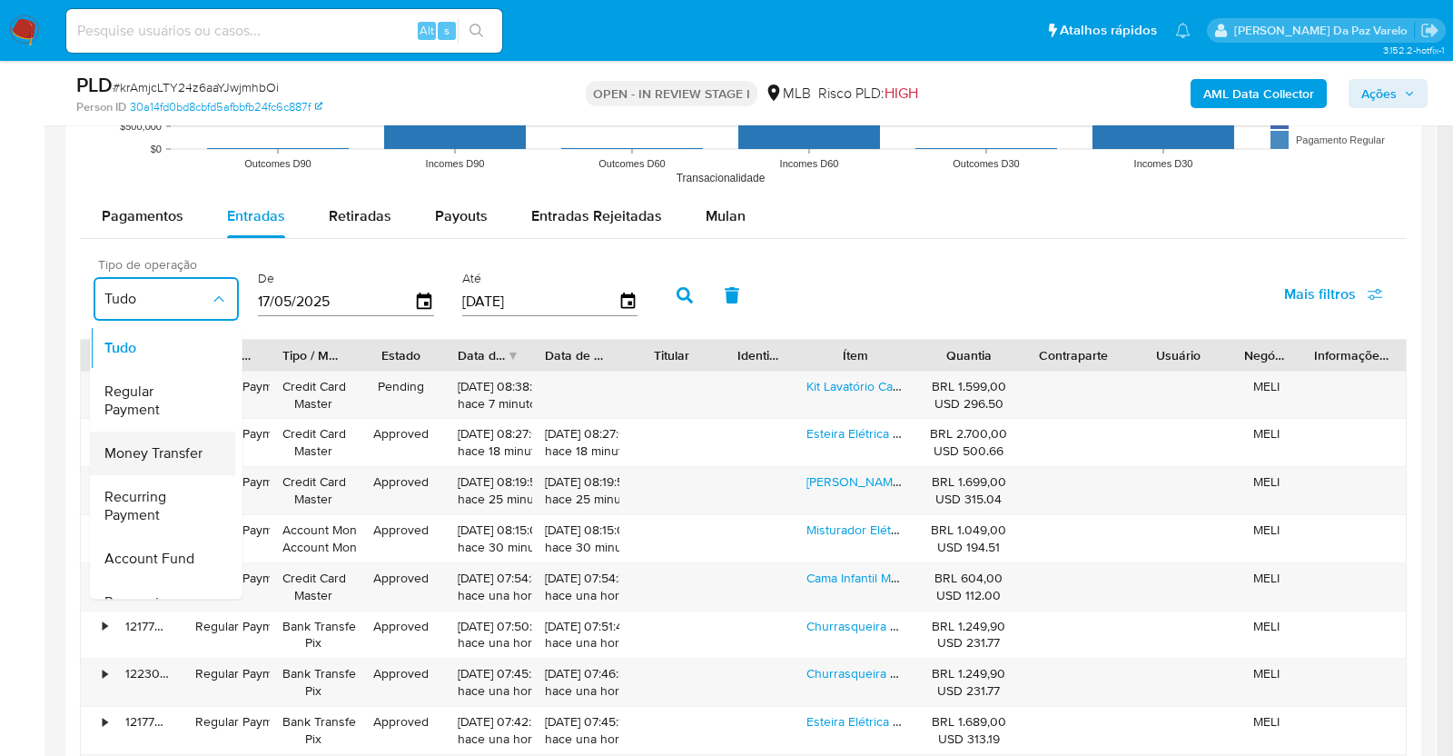
scroll to position [0, 0]
click at [186, 447] on span "Money Transfer" at bounding box center [153, 453] width 98 height 18
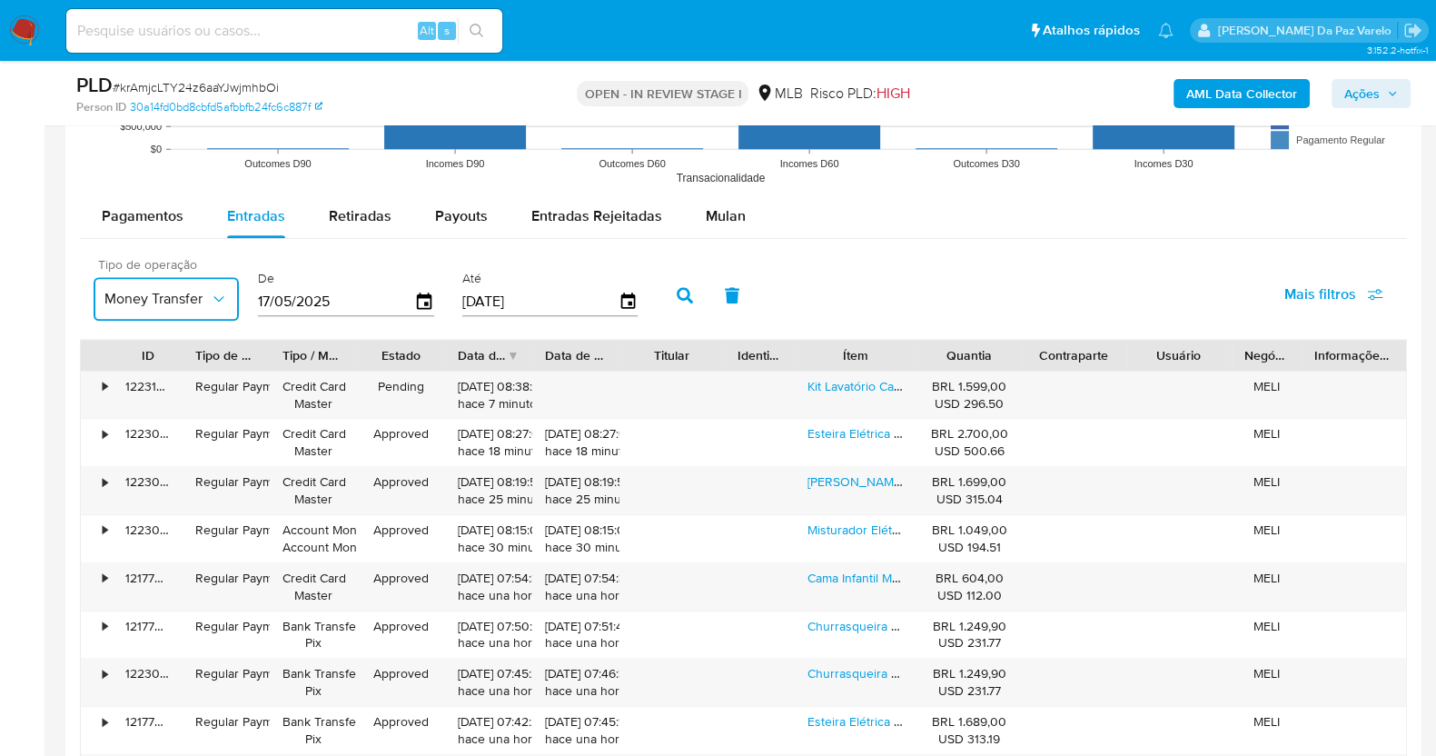
click at [178, 311] on button "Money Transfer" at bounding box center [166, 299] width 145 height 44
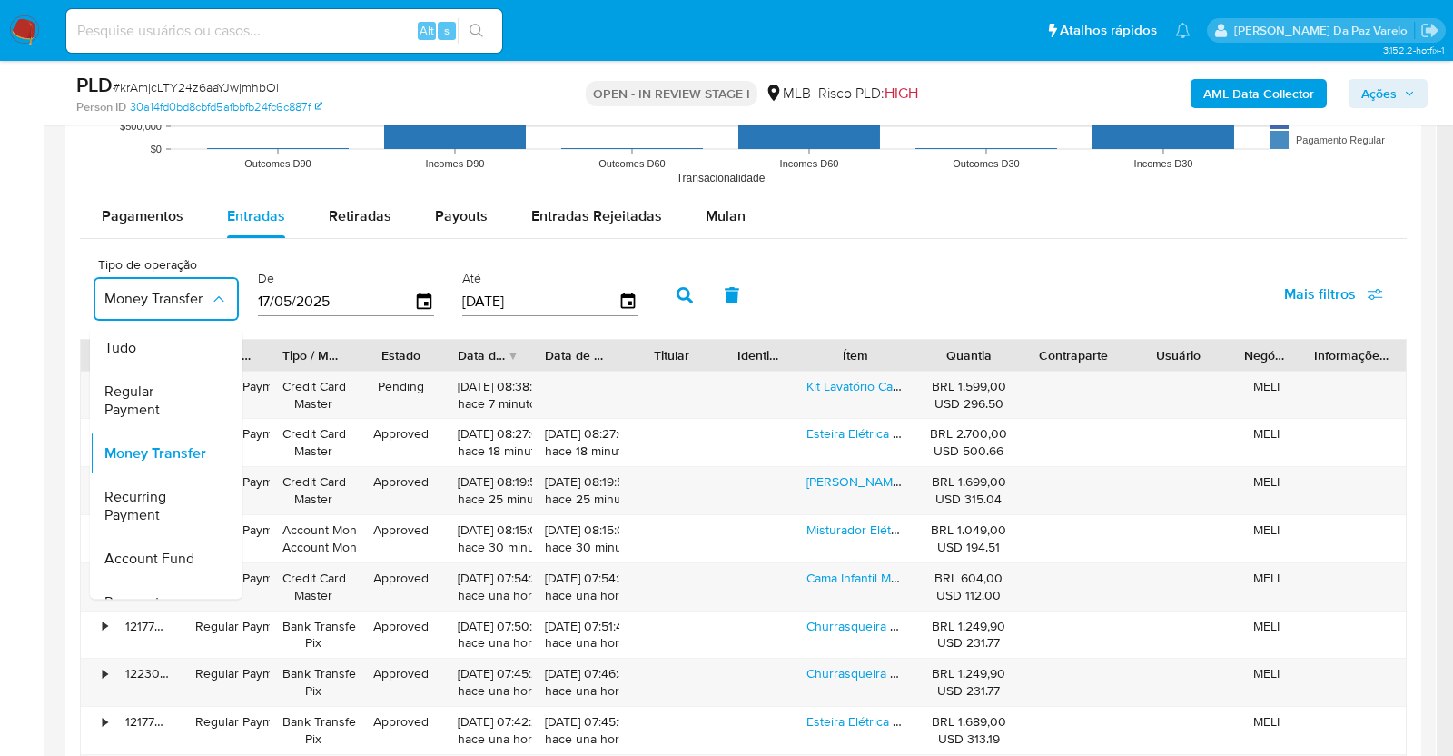
click at [875, 305] on div "Tipo de operação Money Transfer Tudo Regular Payment Money Transfer Recurring P…" at bounding box center [743, 293] width 1327 height 91
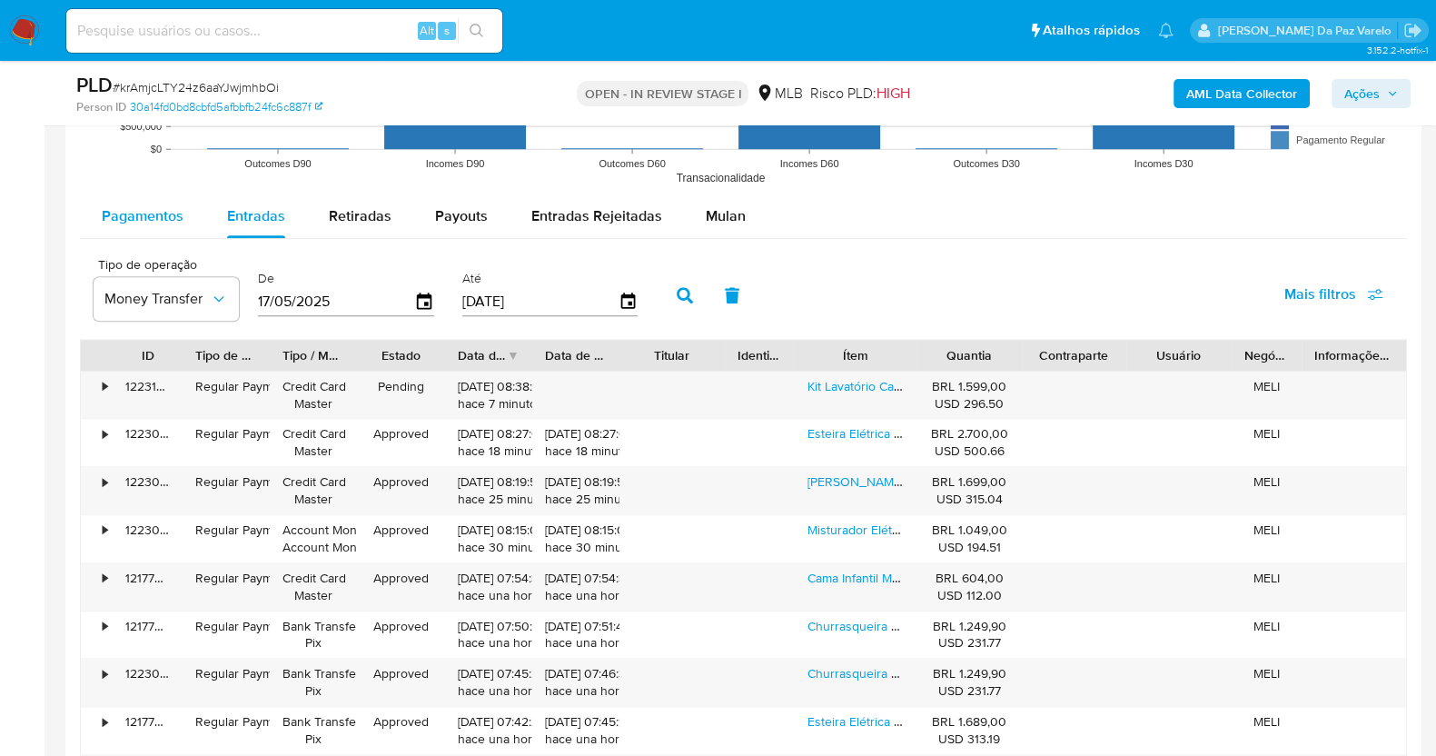
click at [128, 211] on span "Pagamentos" at bounding box center [143, 215] width 82 height 21
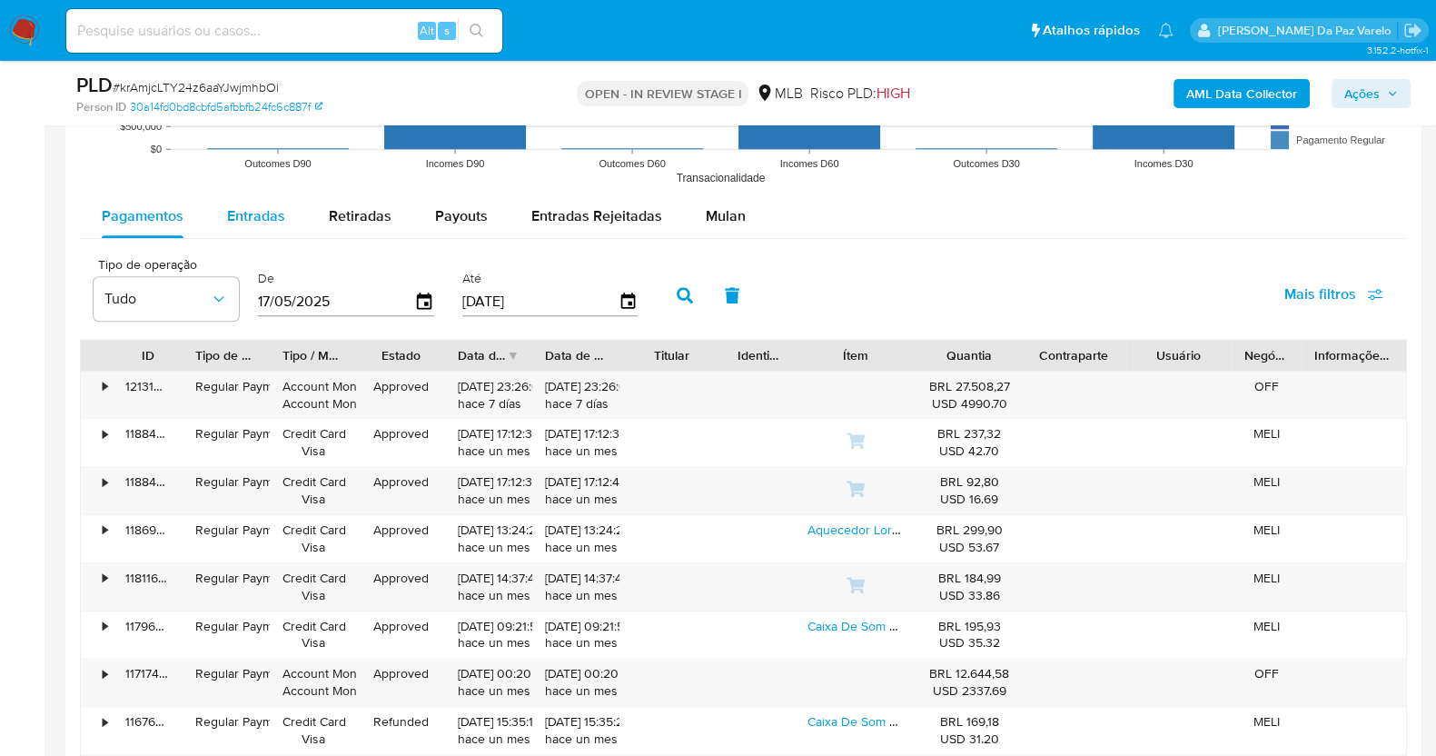
click at [258, 219] on span "Entradas" at bounding box center [256, 215] width 58 height 21
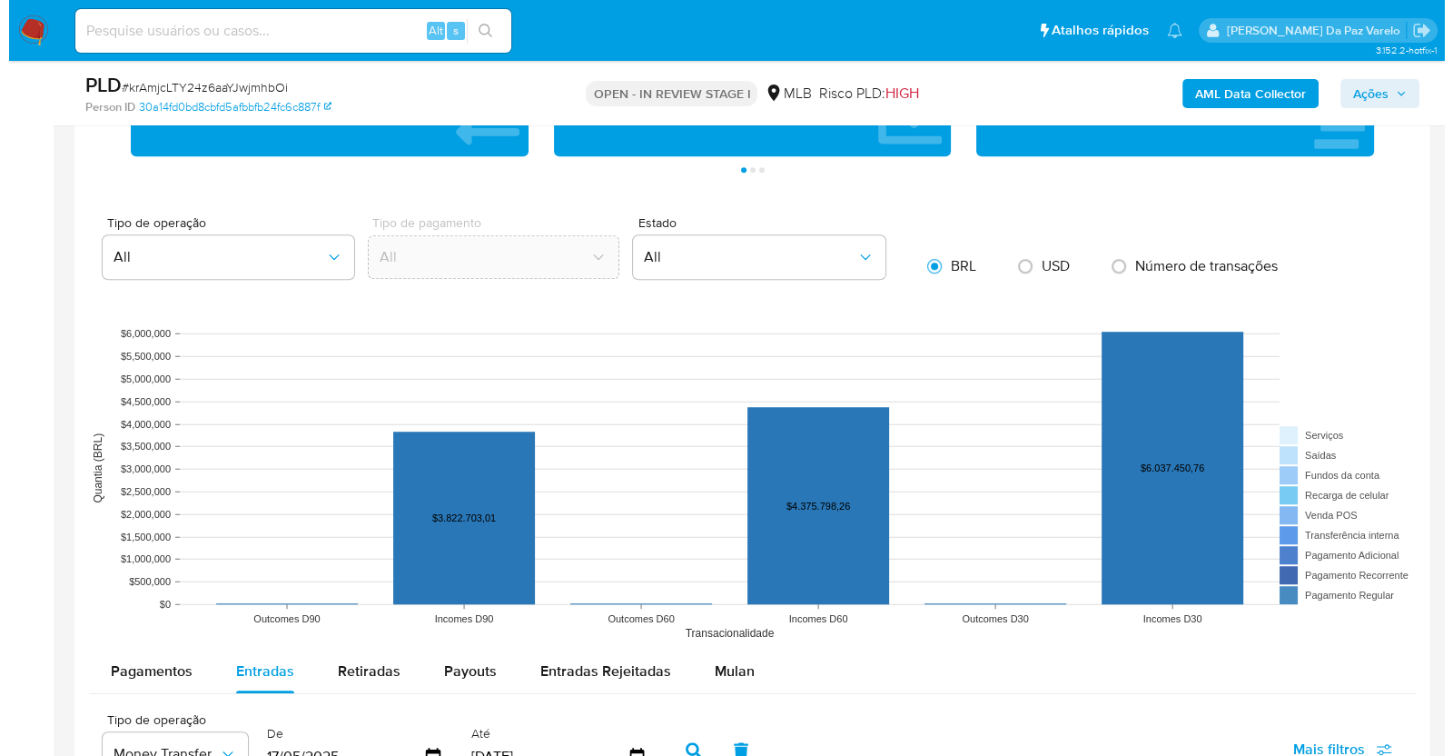
scroll to position [1930, 0]
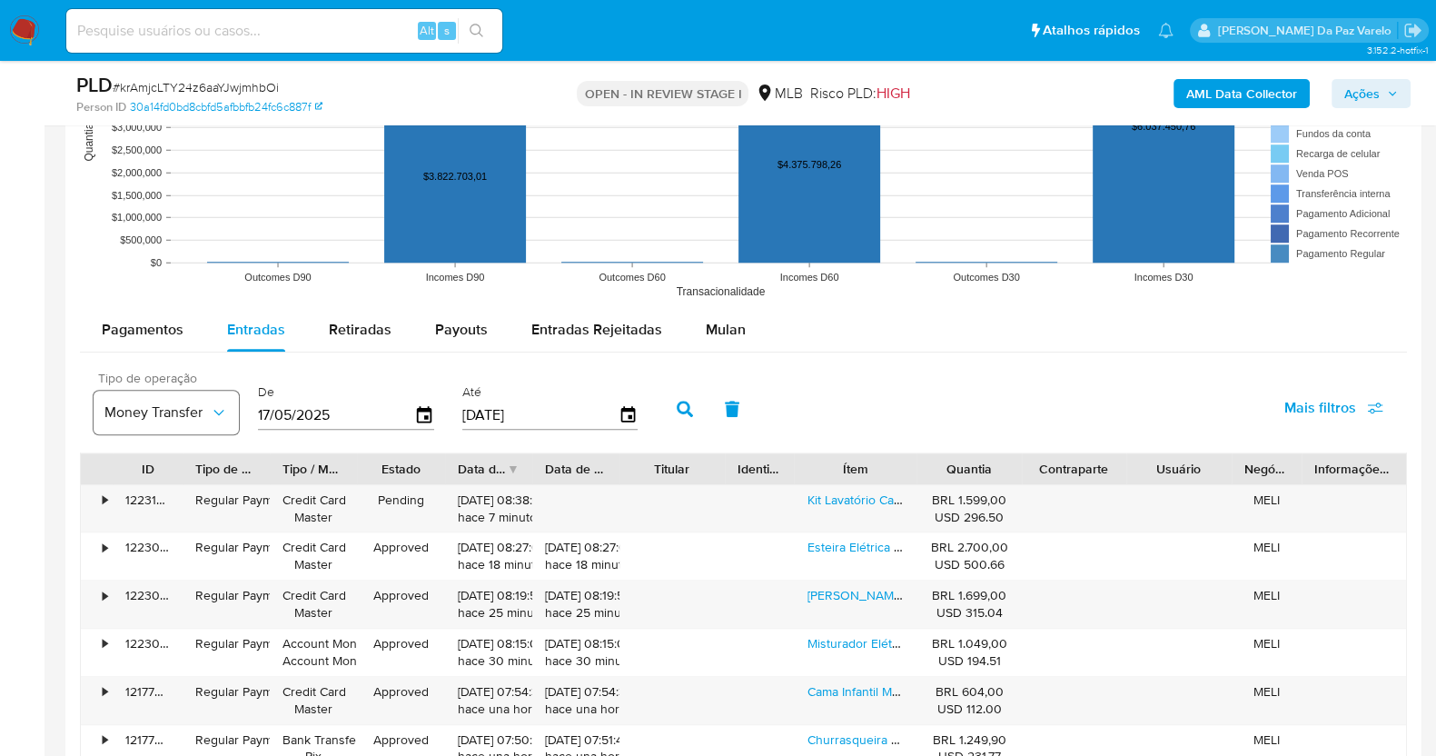
click at [200, 415] on span "Money Transfer" at bounding box center [156, 412] width 105 height 18
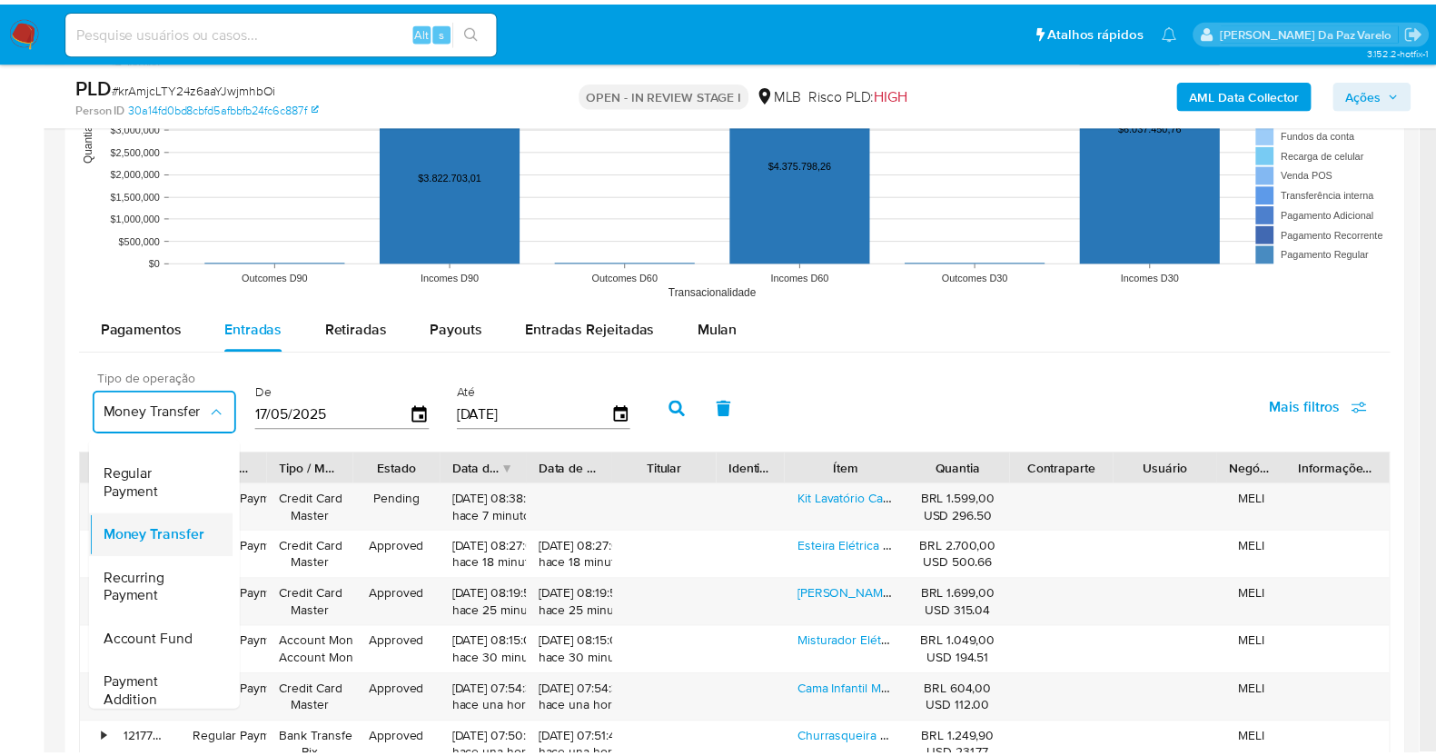
scroll to position [113, 0]
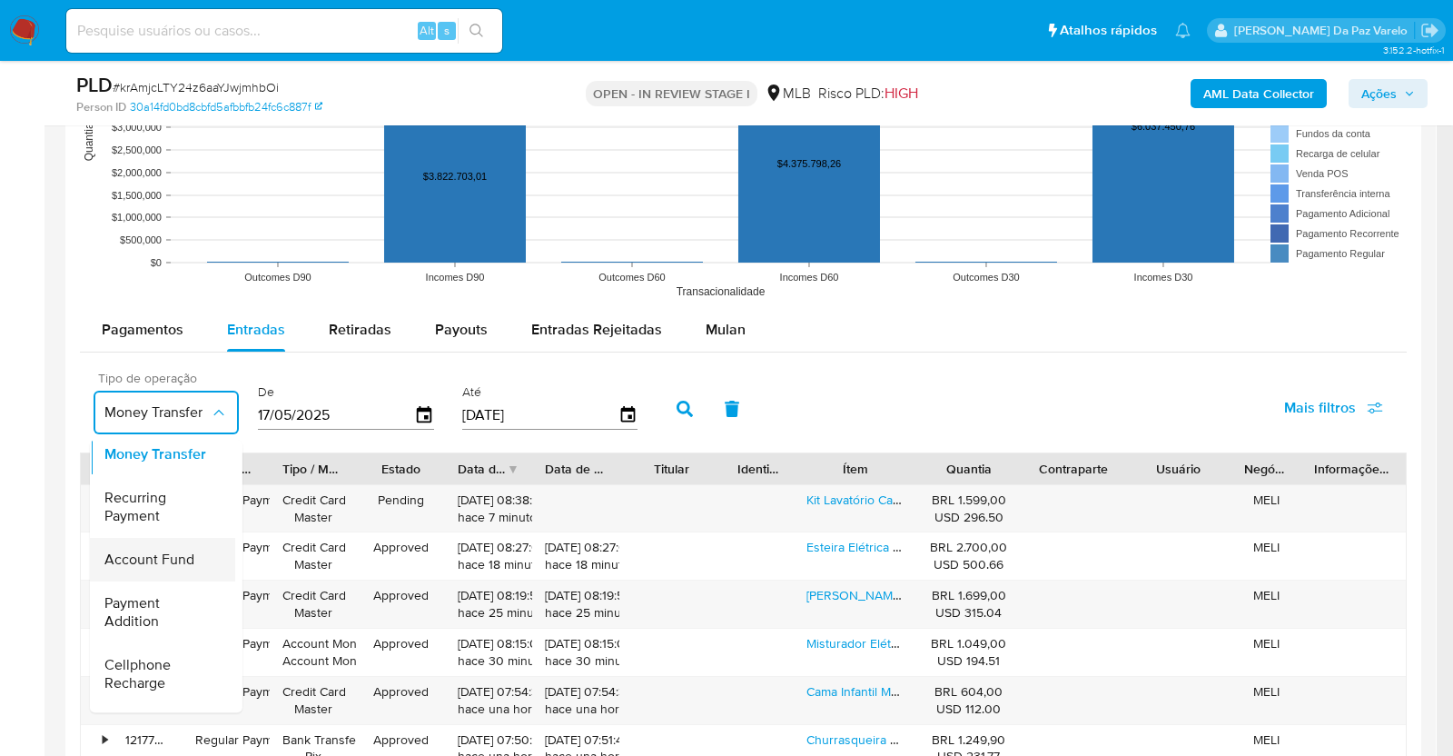
click at [193, 561] on div "Account Fund" at bounding box center [156, 560] width 105 height 44
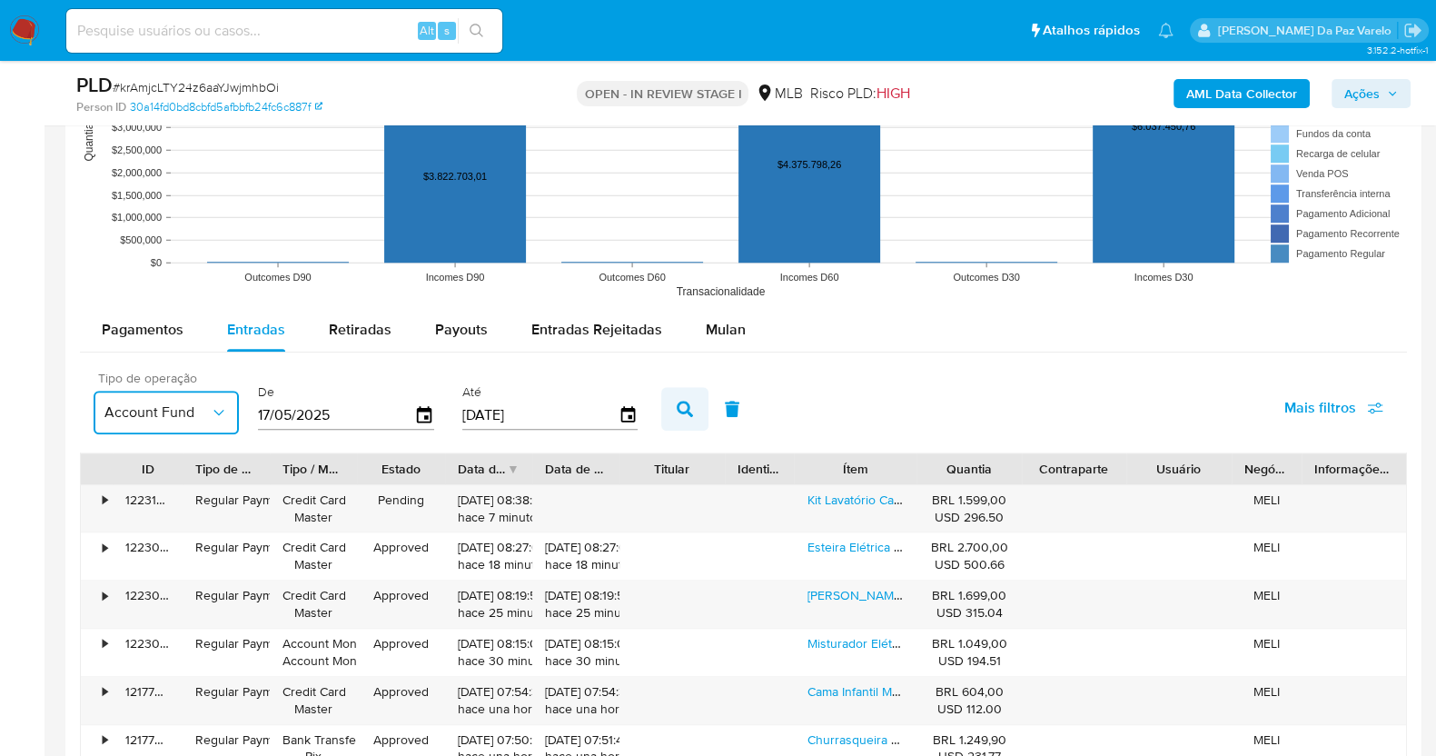
click at [677, 411] on icon "button" at bounding box center [685, 408] width 16 height 16
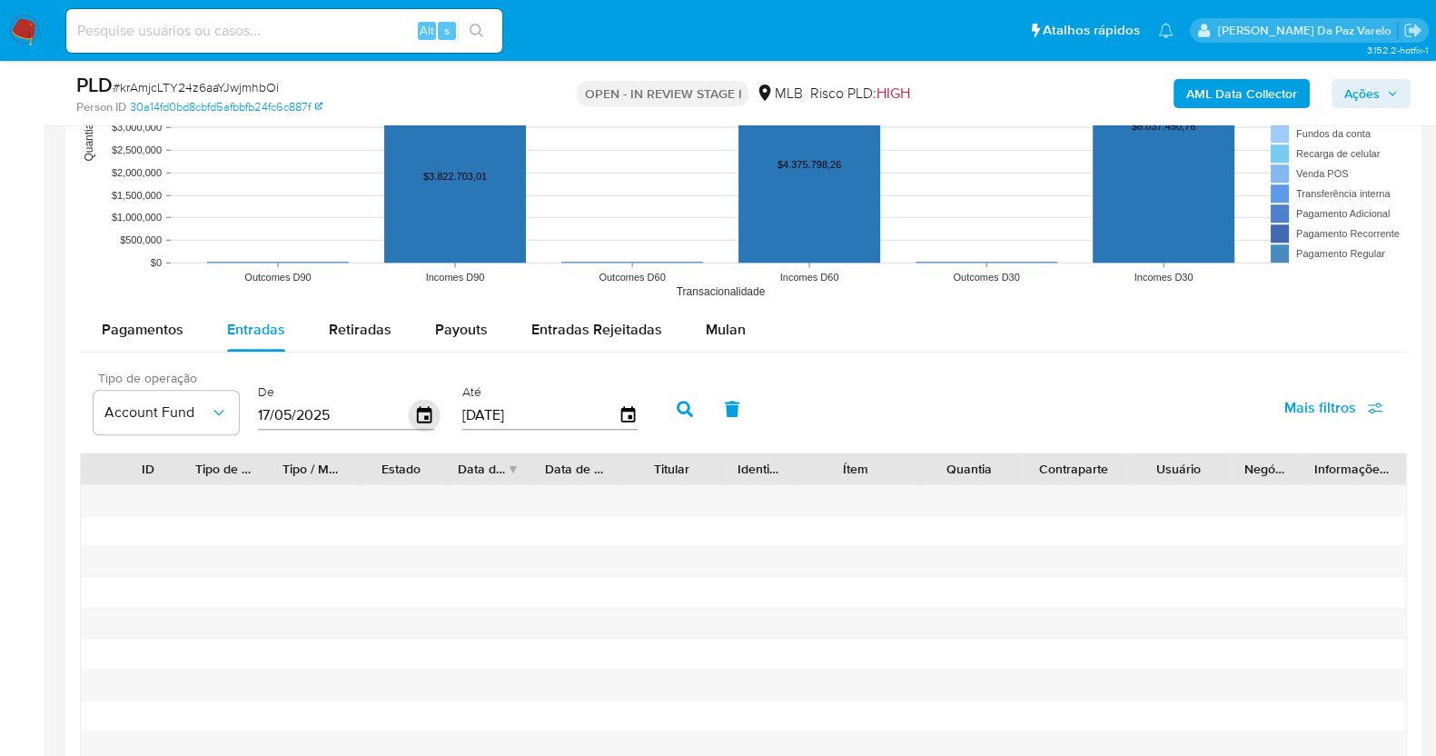
click at [418, 414] on icon "button" at bounding box center [425, 416] width 32 height 32
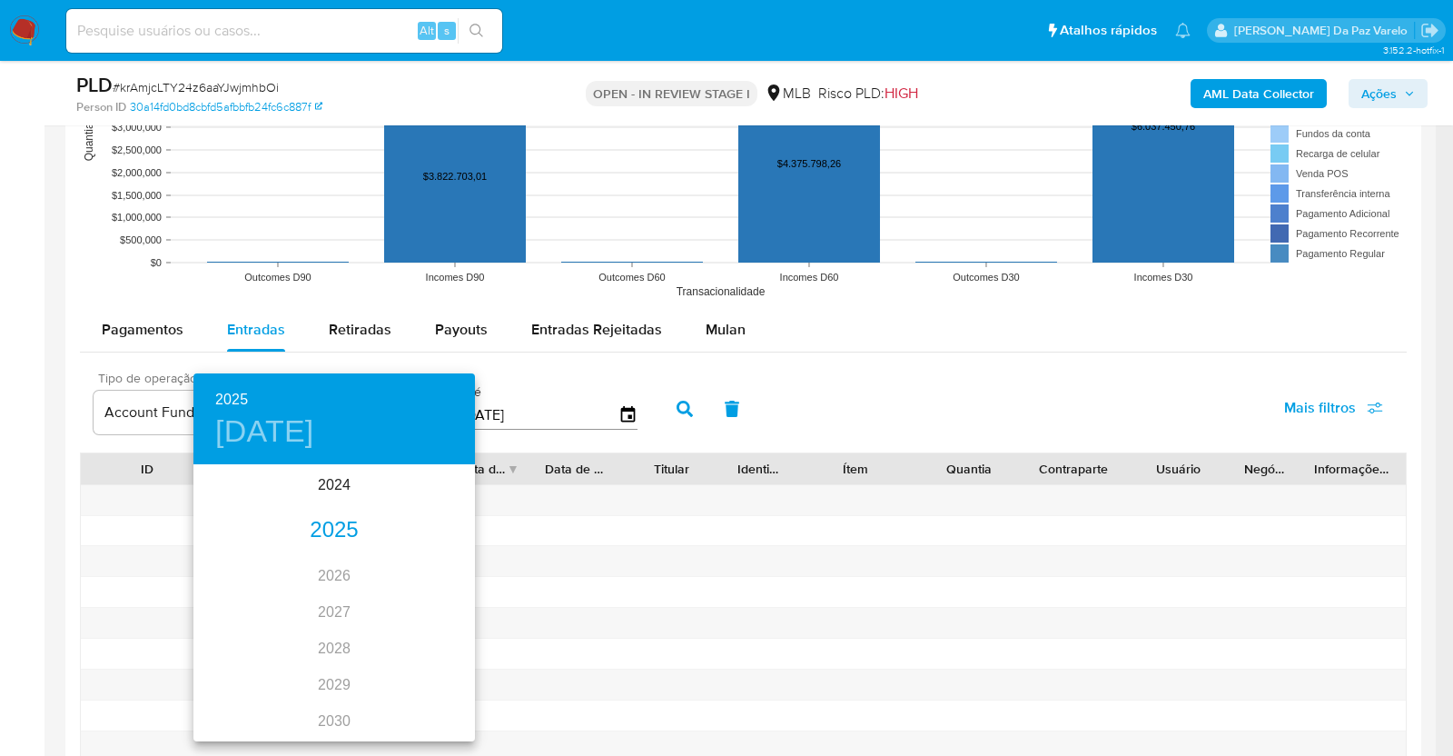
click at [332, 527] on div "2025" at bounding box center [334, 530] width 282 height 36
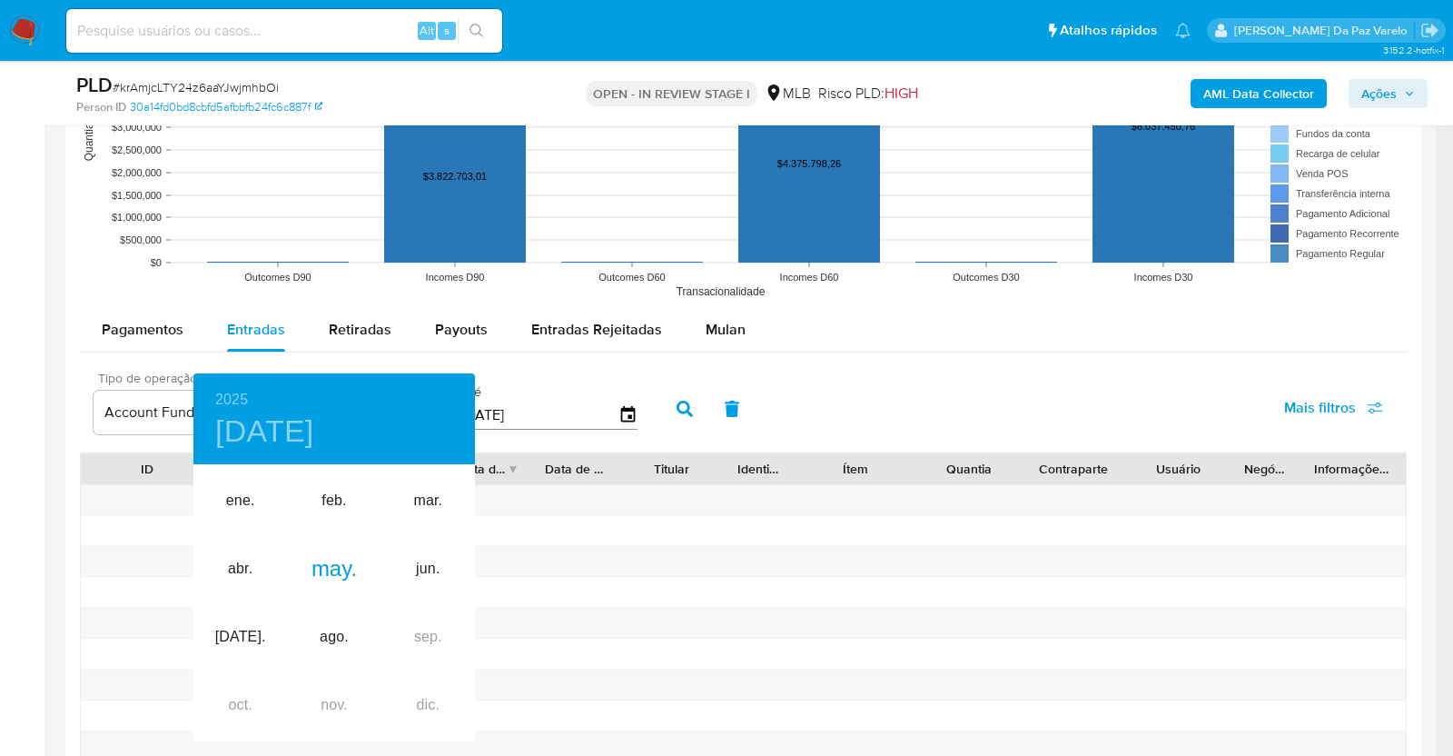
click at [723, 269] on div at bounding box center [726, 378] width 1453 height 756
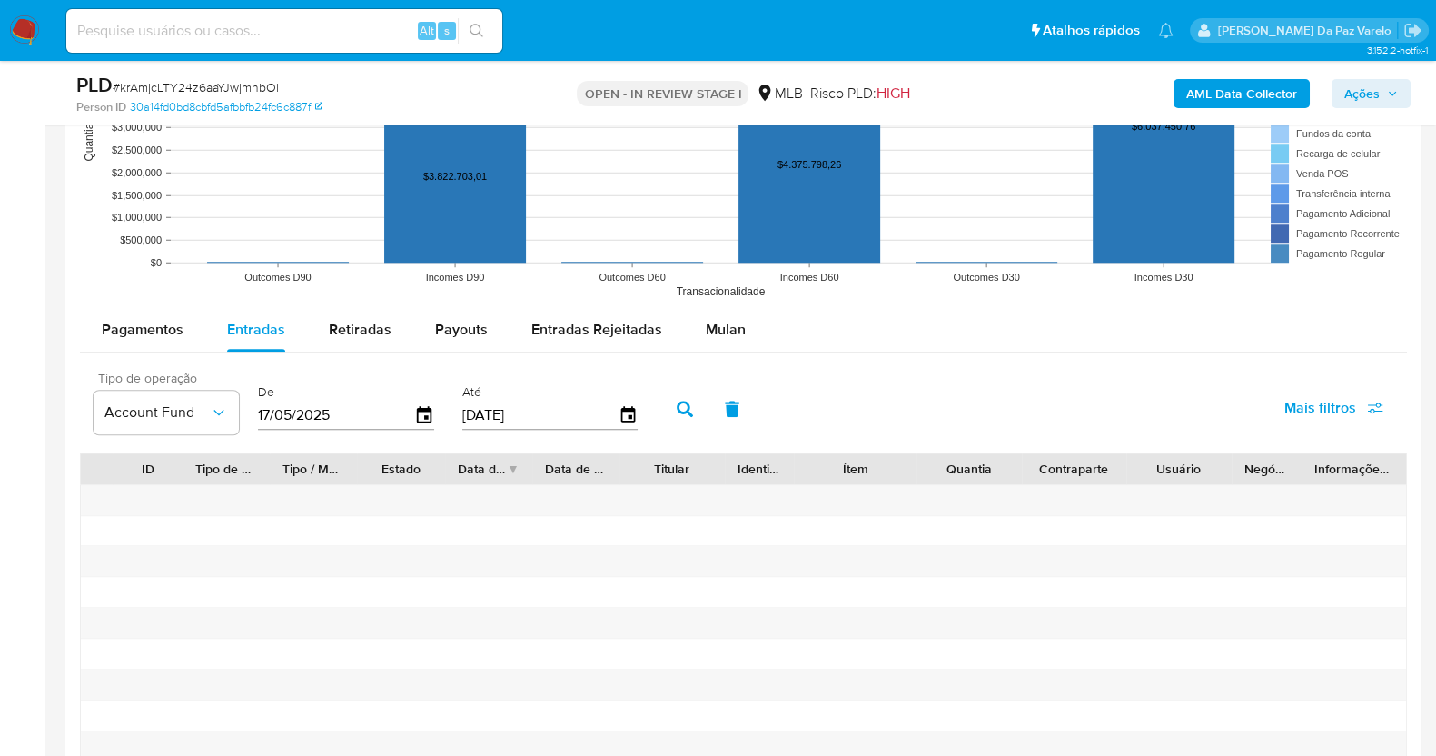
click at [970, 423] on div "Tipo de operação Account Fund De 17/05/2025 Até 14/08/2025 Mais filtros" at bounding box center [743, 406] width 1327 height 91
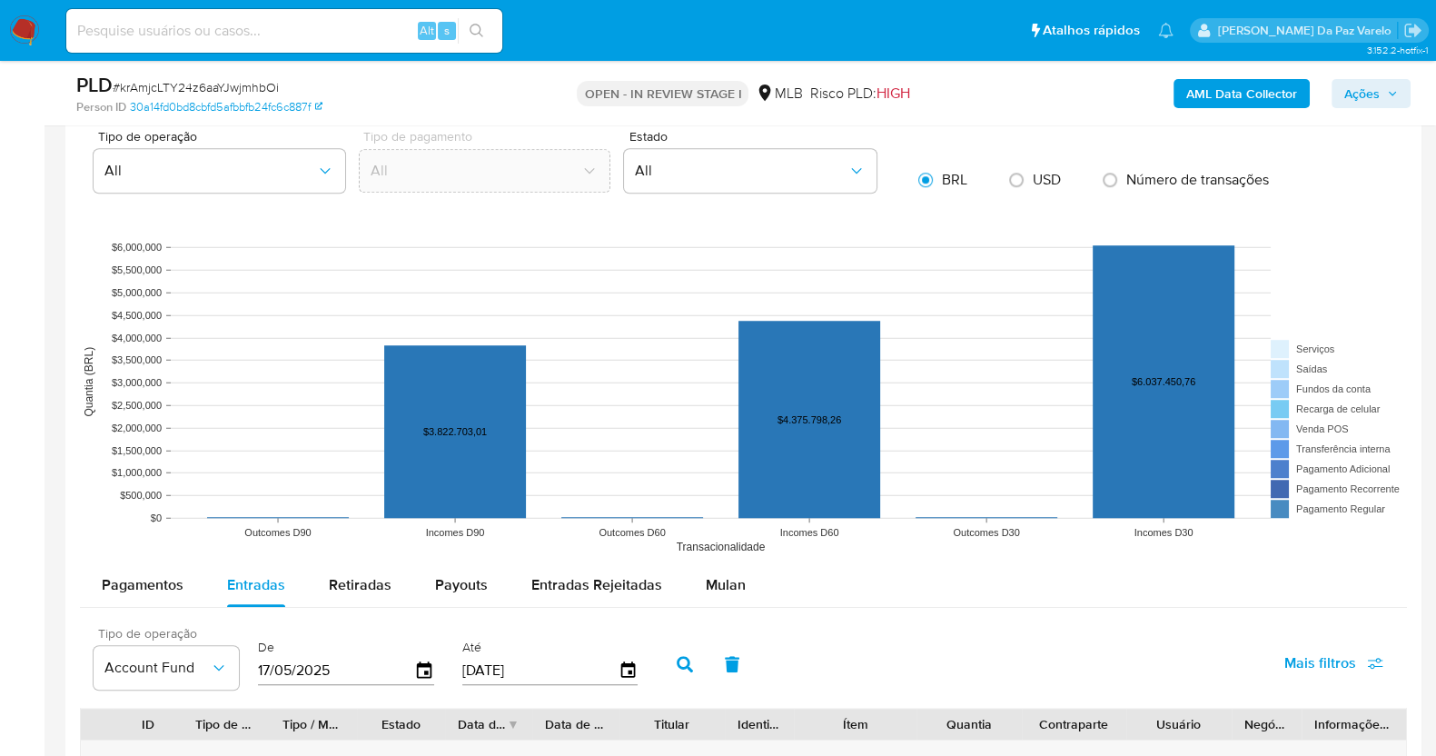
scroll to position [1930, 0]
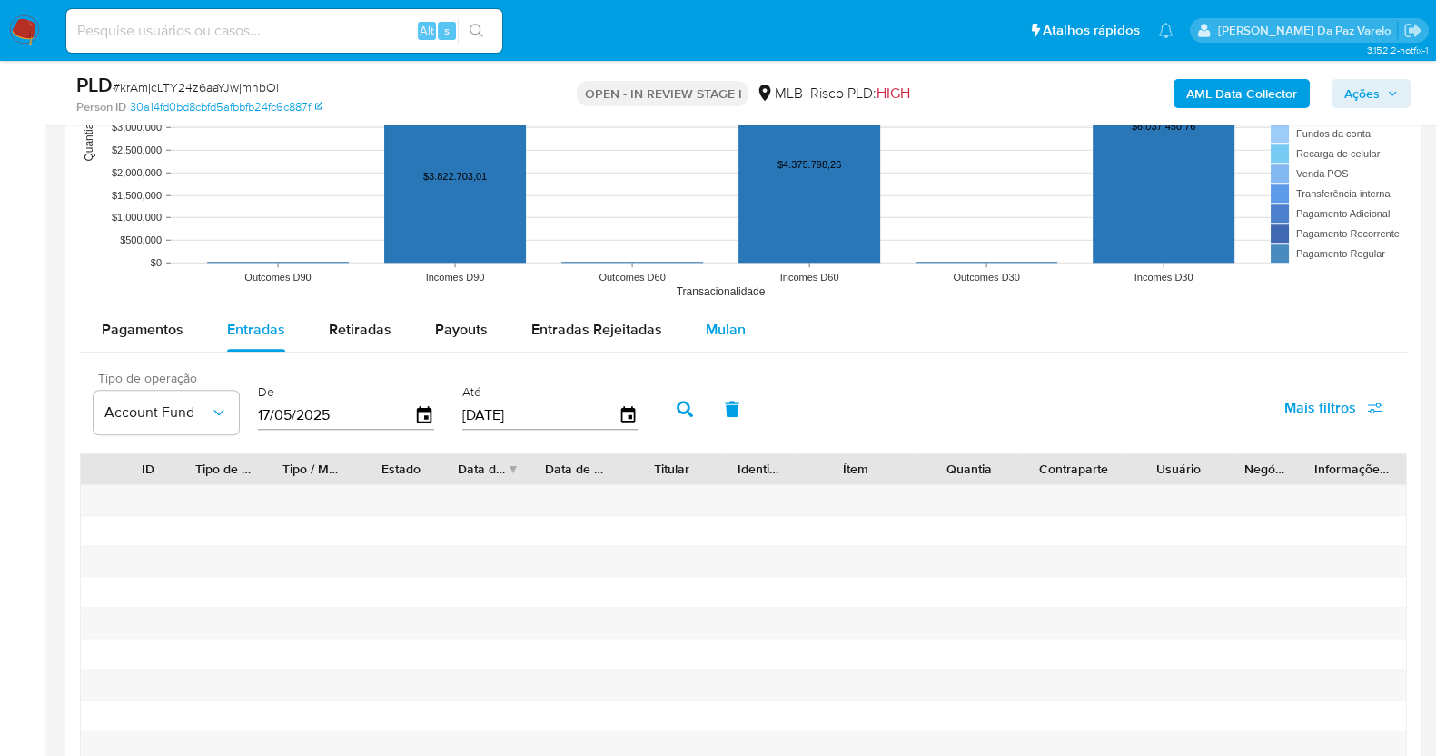
click at [722, 322] on span "Mulan" at bounding box center [726, 329] width 40 height 21
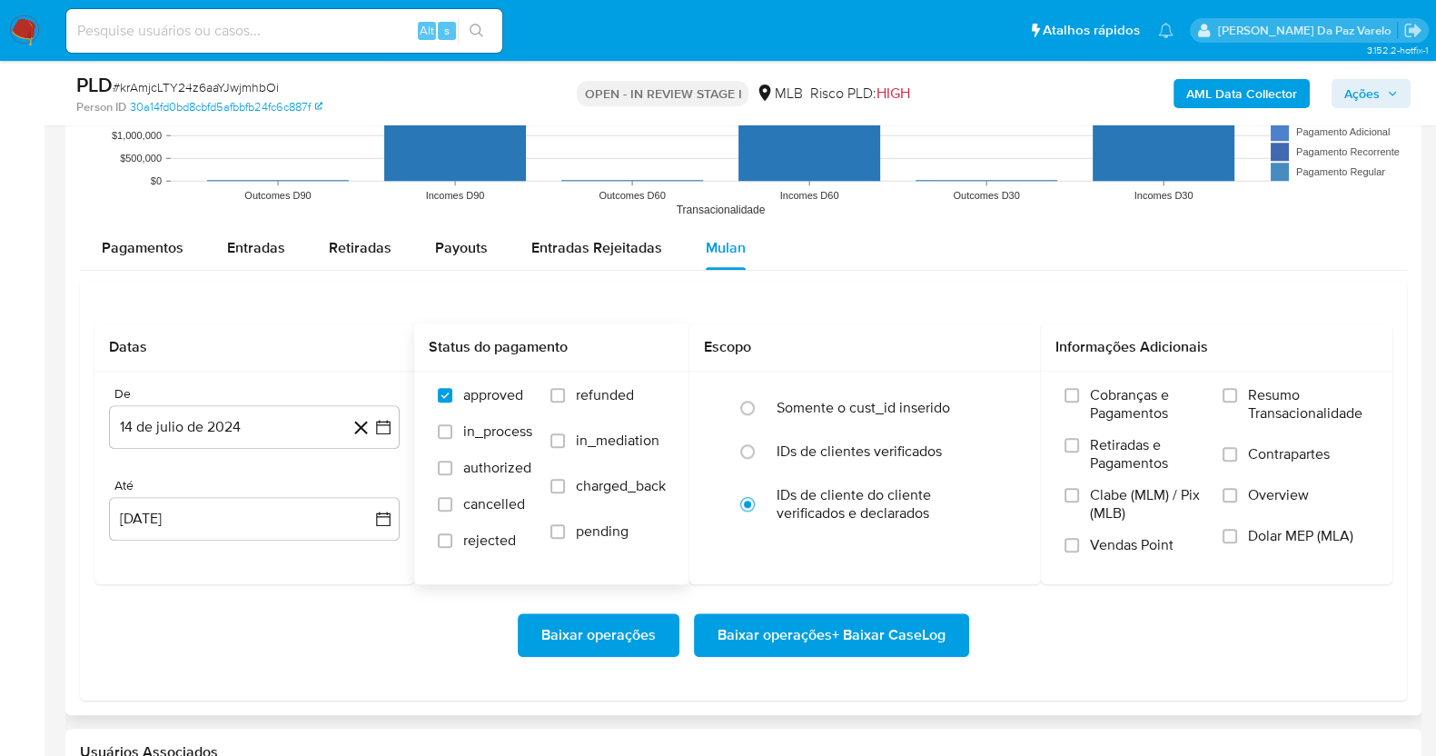
scroll to position [2043, 0]
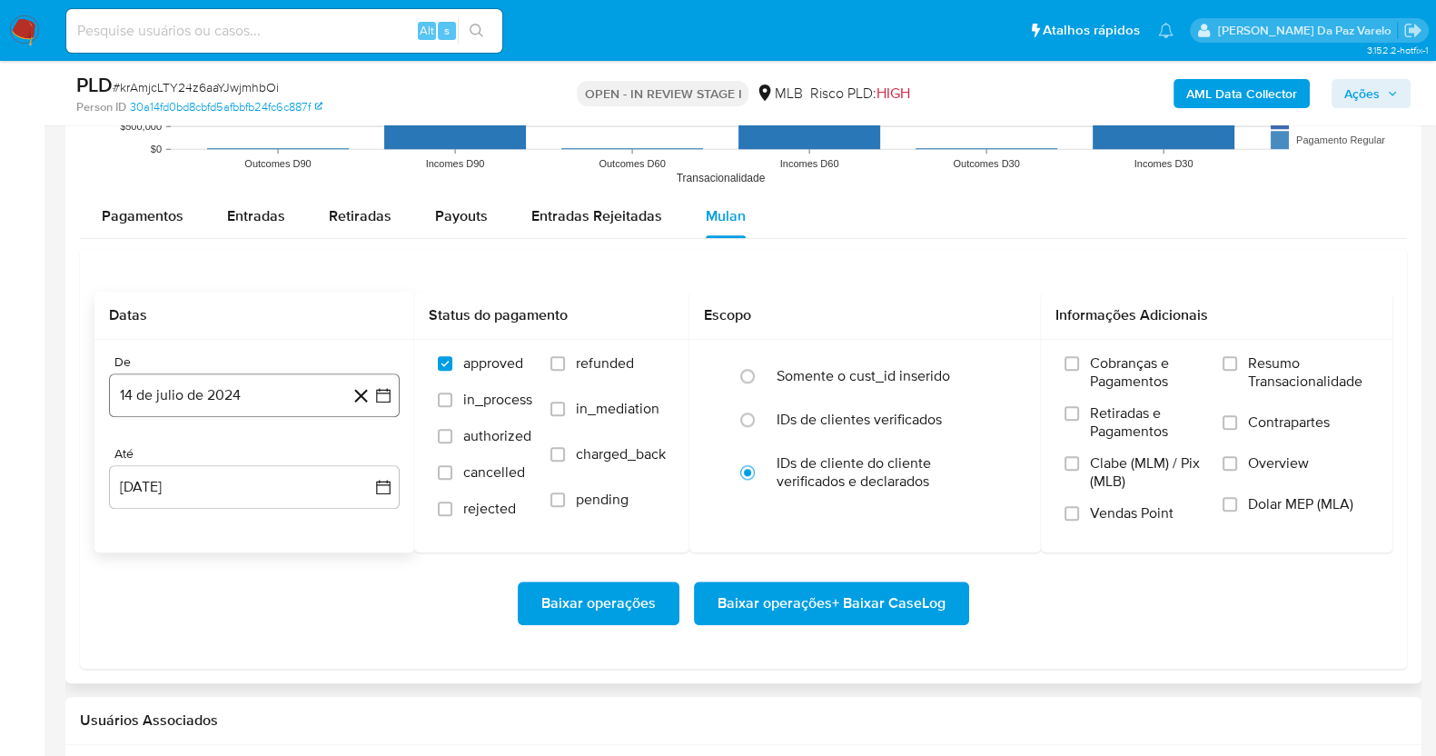
click at [291, 397] on button "14 de julio de 2024" at bounding box center [254, 395] width 291 height 44
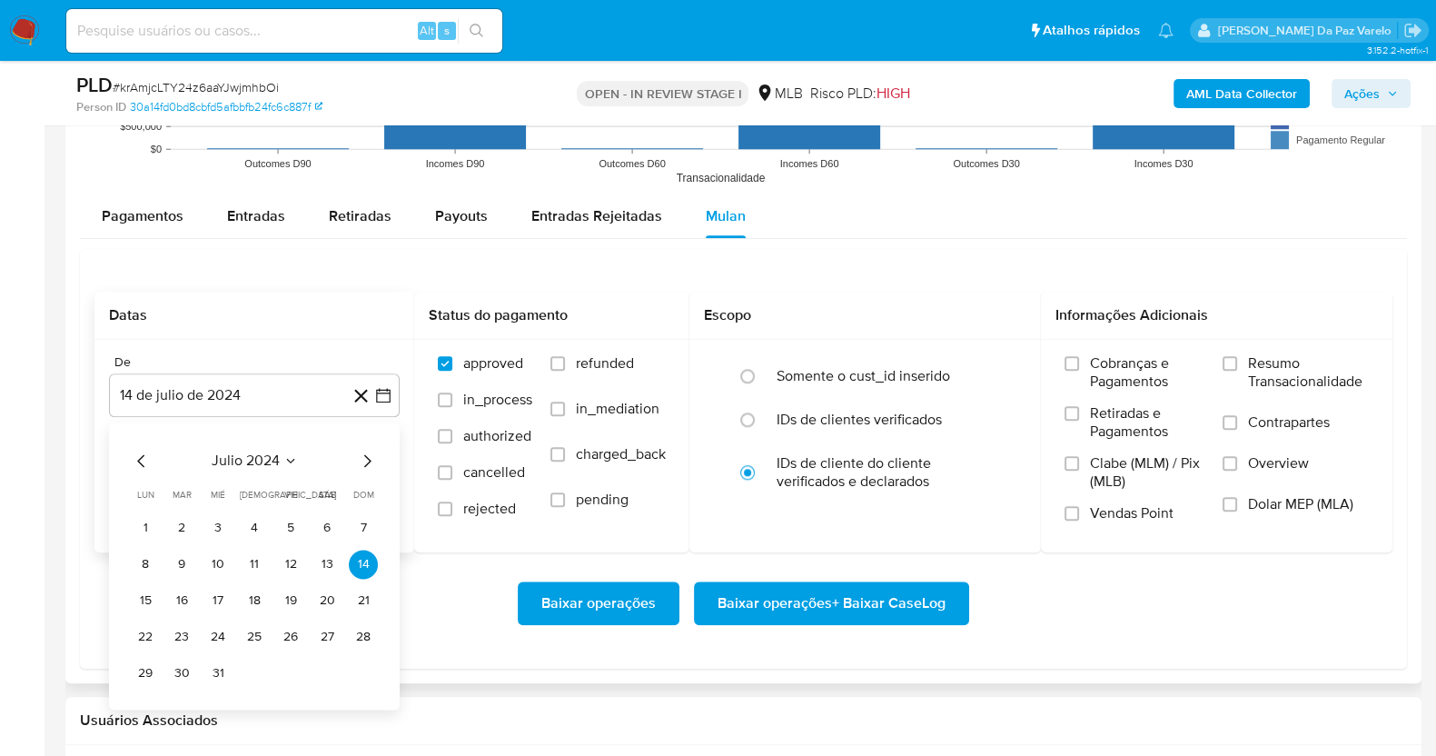
click at [132, 457] on icon "Mes anterior" at bounding box center [142, 461] width 22 height 22
click at [142, 451] on icon "Mes anterior" at bounding box center [142, 461] width 22 height 22
click at [367, 464] on icon "Mes siguiente" at bounding box center [367, 461] width 22 height 22
click at [386, 460] on div "junio 2024 junio 2024 lun lunes mar martes mié miércoles jue jueves vie viernes…" at bounding box center [254, 565] width 291 height 287
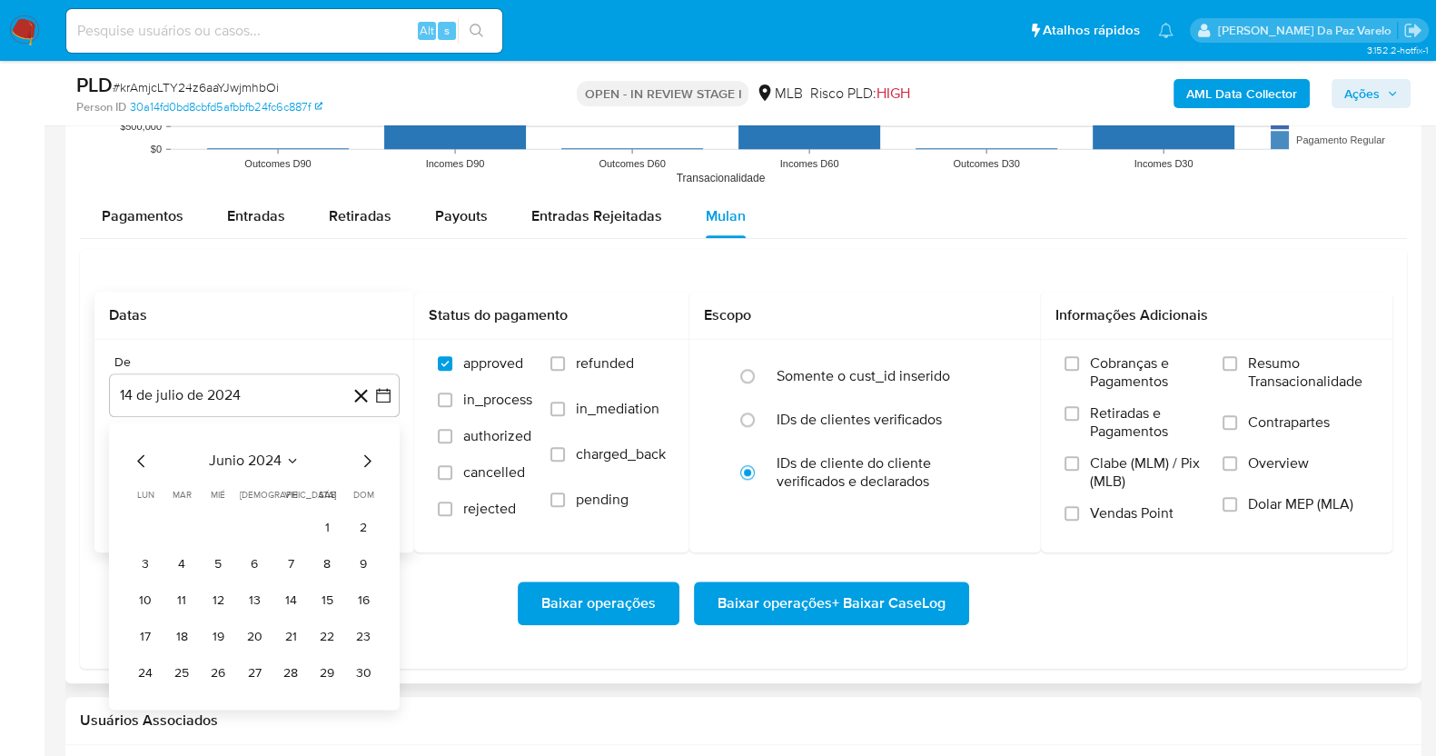
click at [381, 461] on div "junio 2024 junio 2024 lun lunes mar martes mié miércoles jue jueves vie viernes…" at bounding box center [254, 565] width 291 height 287
click at [368, 465] on icon "Mes siguiente" at bounding box center [367, 461] width 22 height 22
click at [367, 465] on icon "Mes siguiente" at bounding box center [367, 461] width 22 height 22
click at [133, 460] on icon "Mes anterior" at bounding box center [142, 461] width 22 height 22
click at [142, 530] on button "1" at bounding box center [145, 527] width 29 height 29
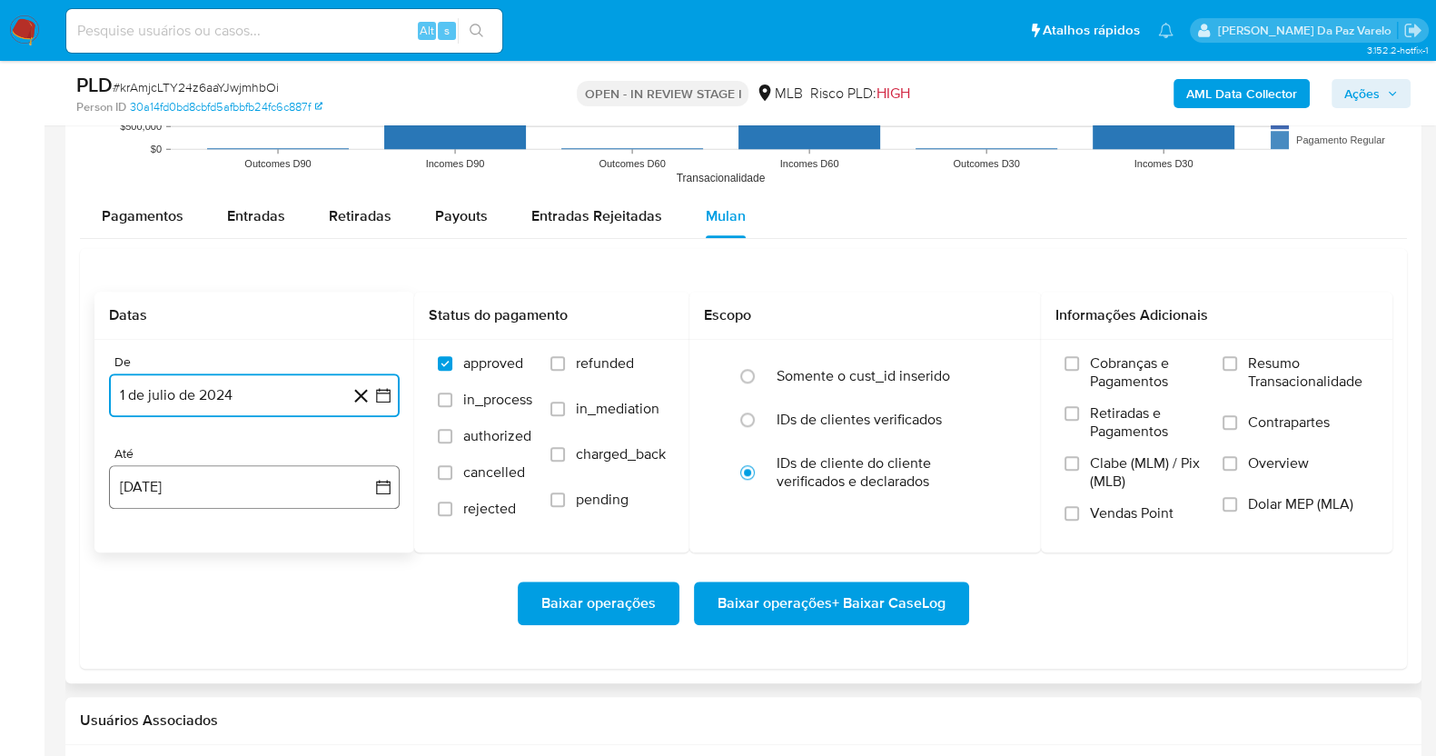
click at [250, 483] on button "14 de agosto de 2025" at bounding box center [254, 487] width 291 height 44
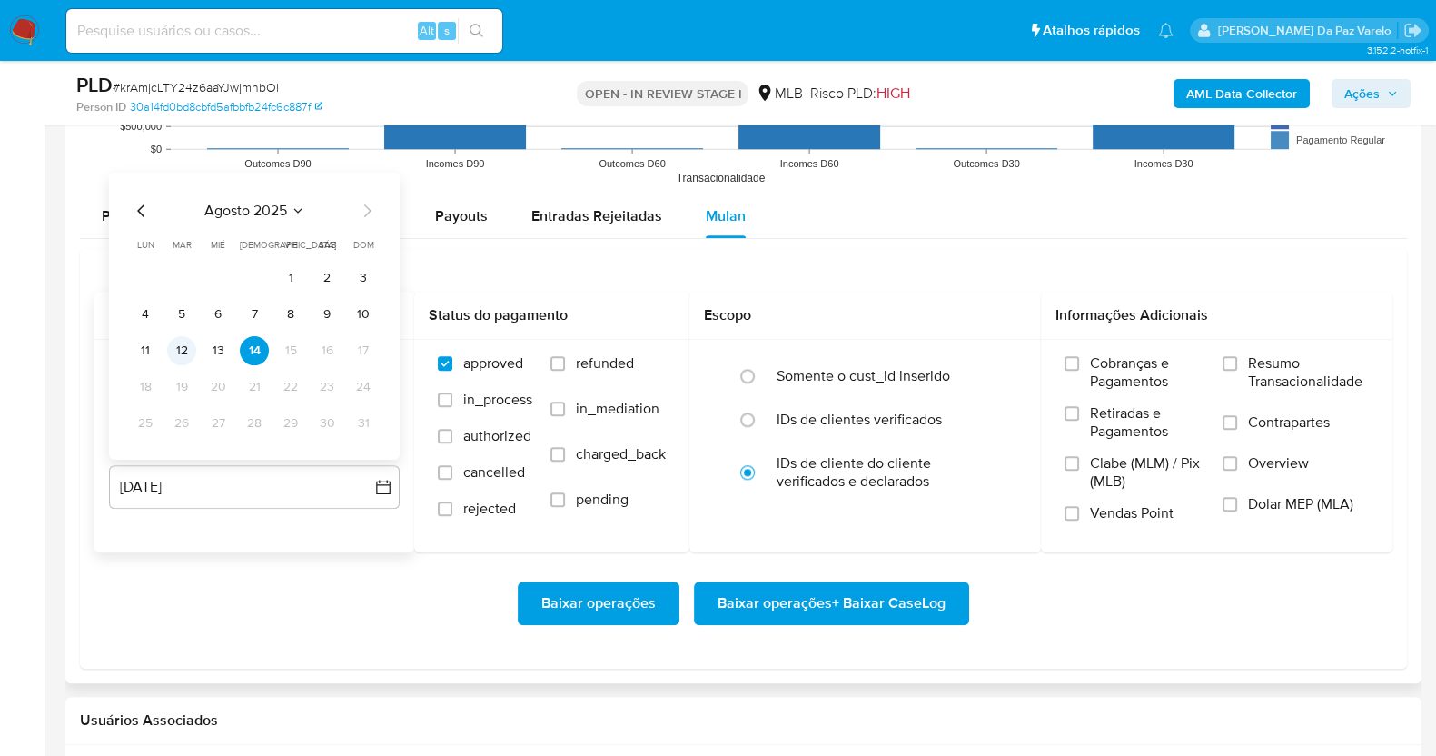
click at [177, 346] on button "12" at bounding box center [181, 349] width 29 height 29
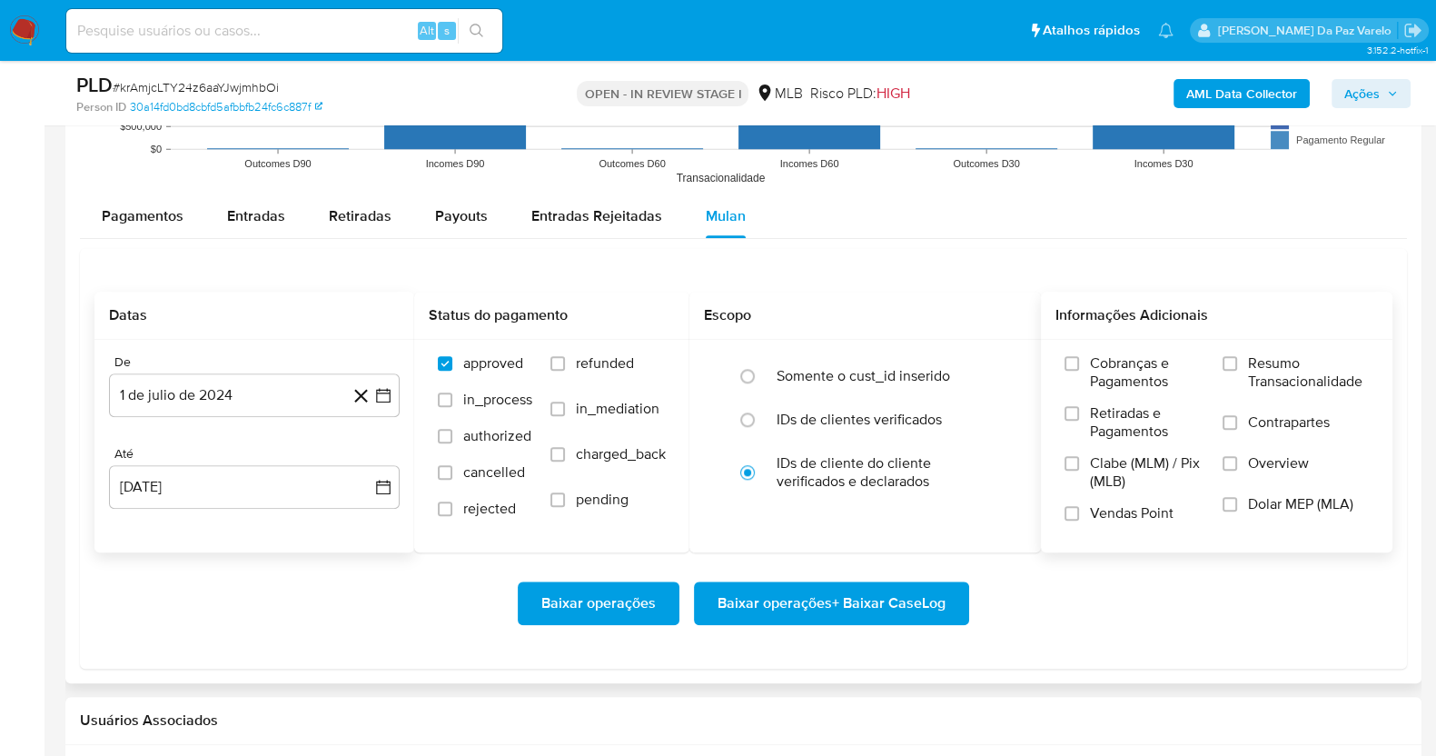
click at [1130, 504] on span "Vendas Point" at bounding box center [1132, 513] width 84 height 18
click at [1079, 506] on input "Vendas Point" at bounding box center [1071, 513] width 15 height 15
click at [1299, 342] on div "Cobranças e Pagamentos Retiradas e Pagamentos Clabe (MLM) / Pix (MLB) Vendas Po…" at bounding box center [1216, 445] width 351 height 211
click at [1264, 371] on span "Resumo Transacionalidade" at bounding box center [1308, 372] width 121 height 36
click at [1237, 371] on input "Resumo Transacionalidade" at bounding box center [1229, 363] width 15 height 15
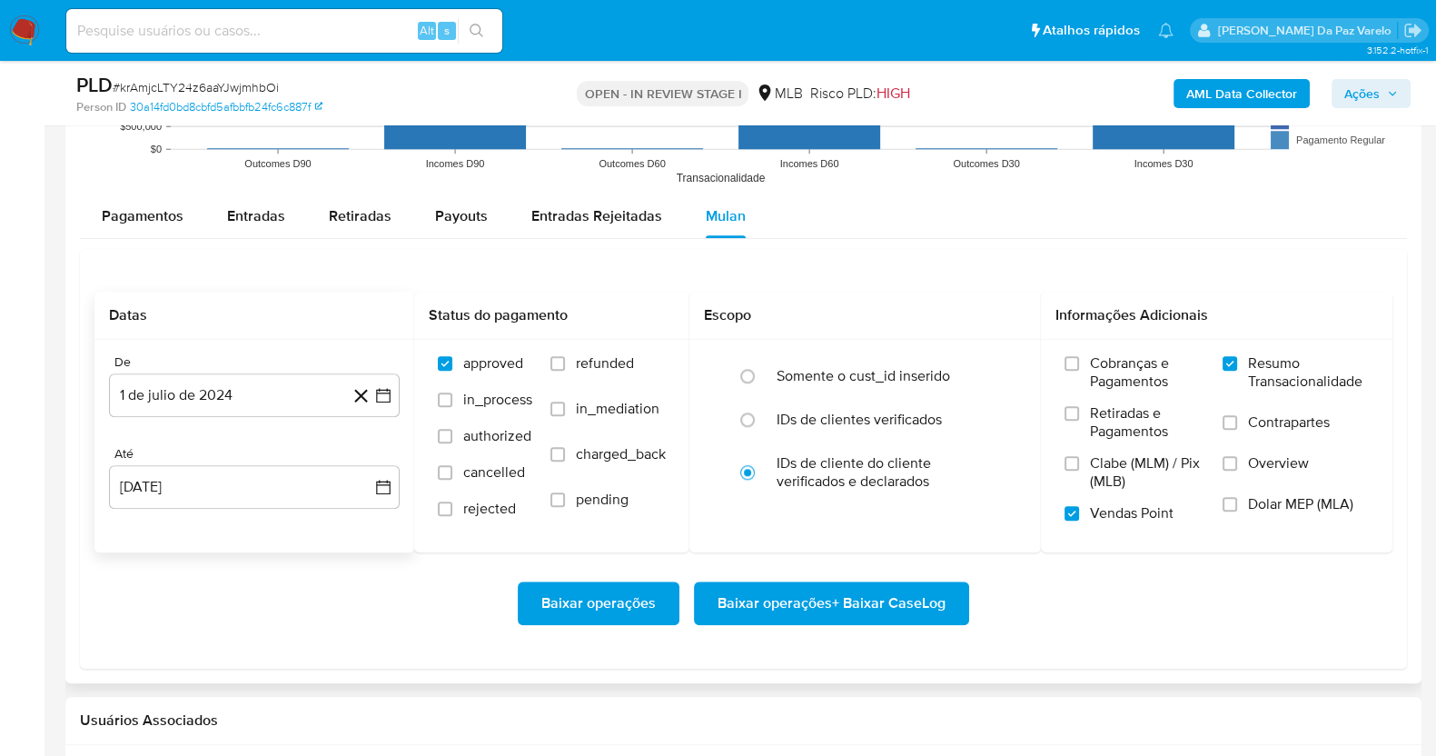
click at [584, 592] on span "Baixar operações" at bounding box center [598, 603] width 114 height 40
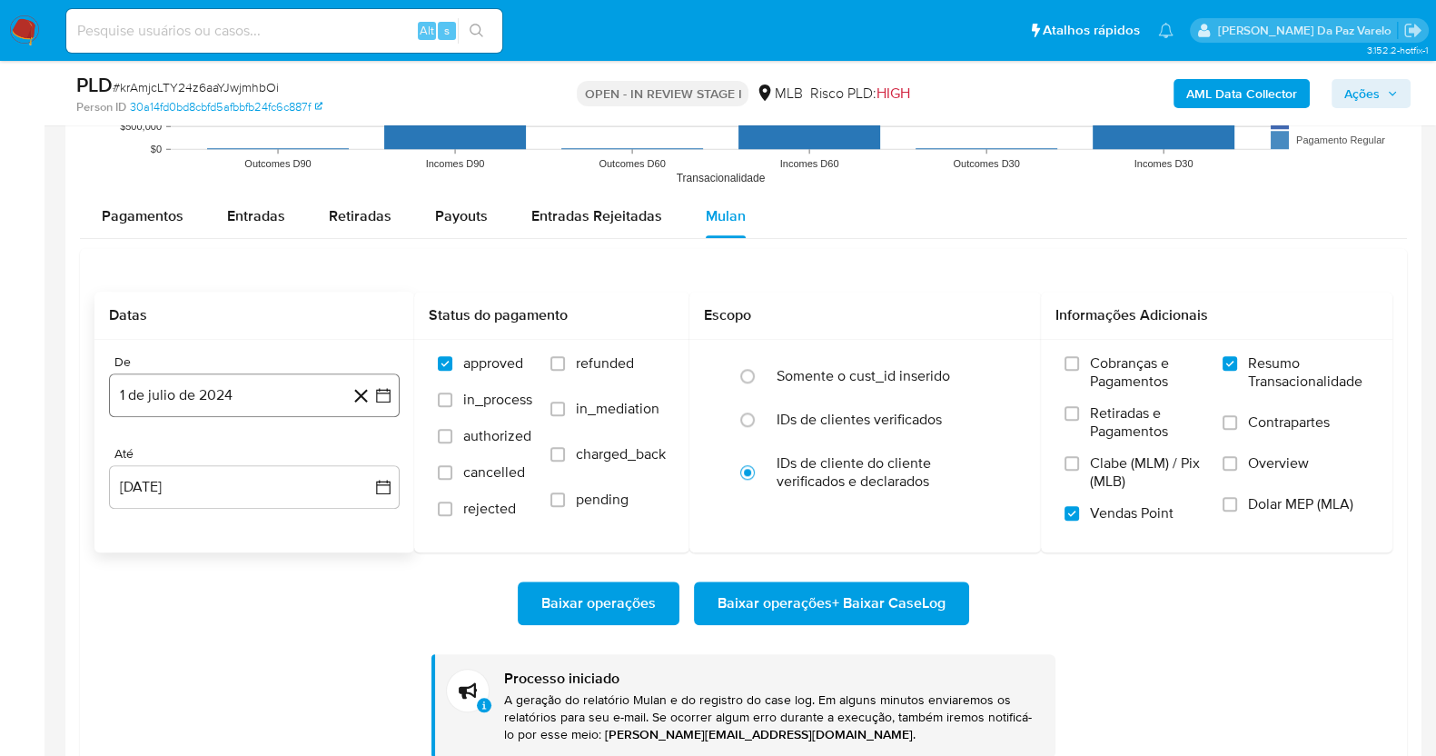
click at [289, 393] on button "1 de julio de 2024" at bounding box center [254, 395] width 291 height 44
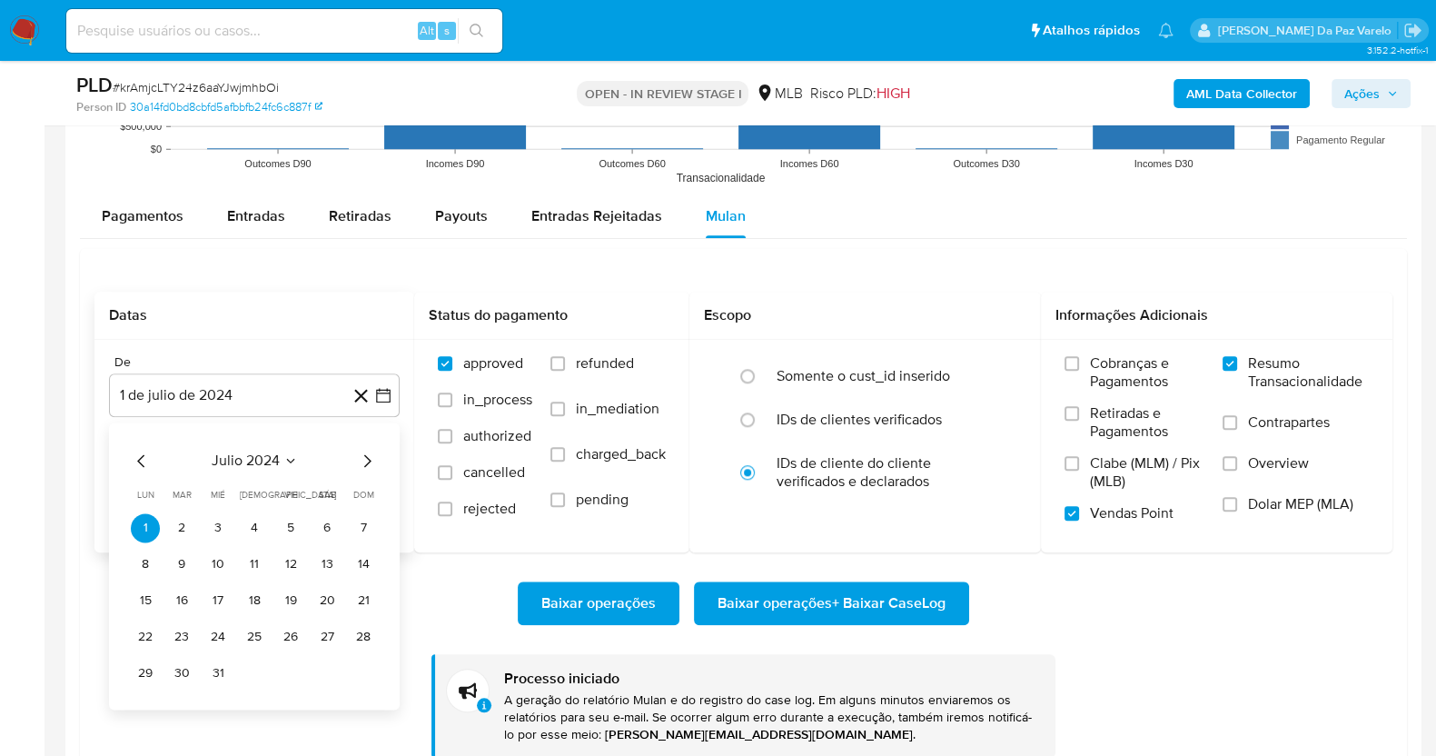
click at [272, 458] on span "julio 2024" at bounding box center [246, 460] width 68 height 18
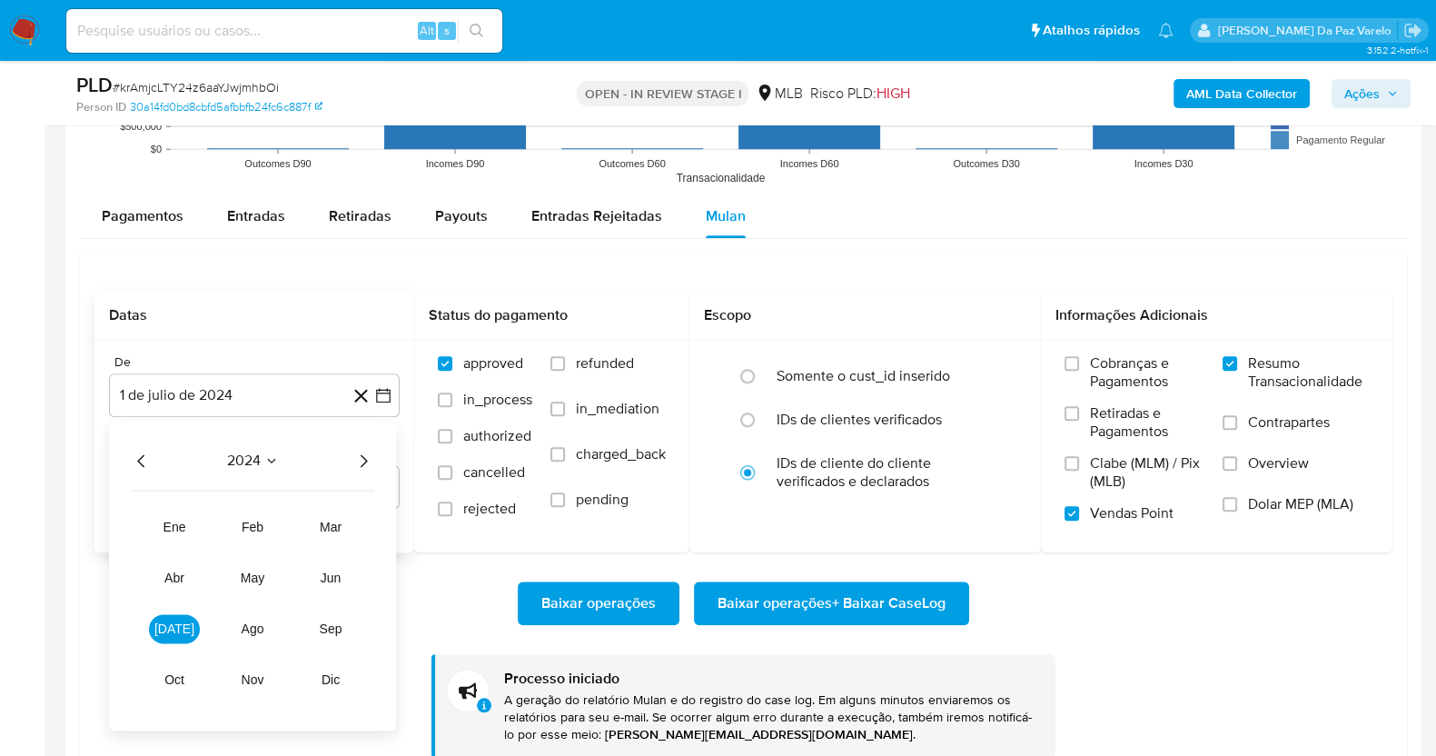
click at [363, 456] on icon "Año siguiente" at bounding box center [363, 461] width 22 height 22
click at [179, 628] on span "jul" at bounding box center [174, 628] width 40 height 15
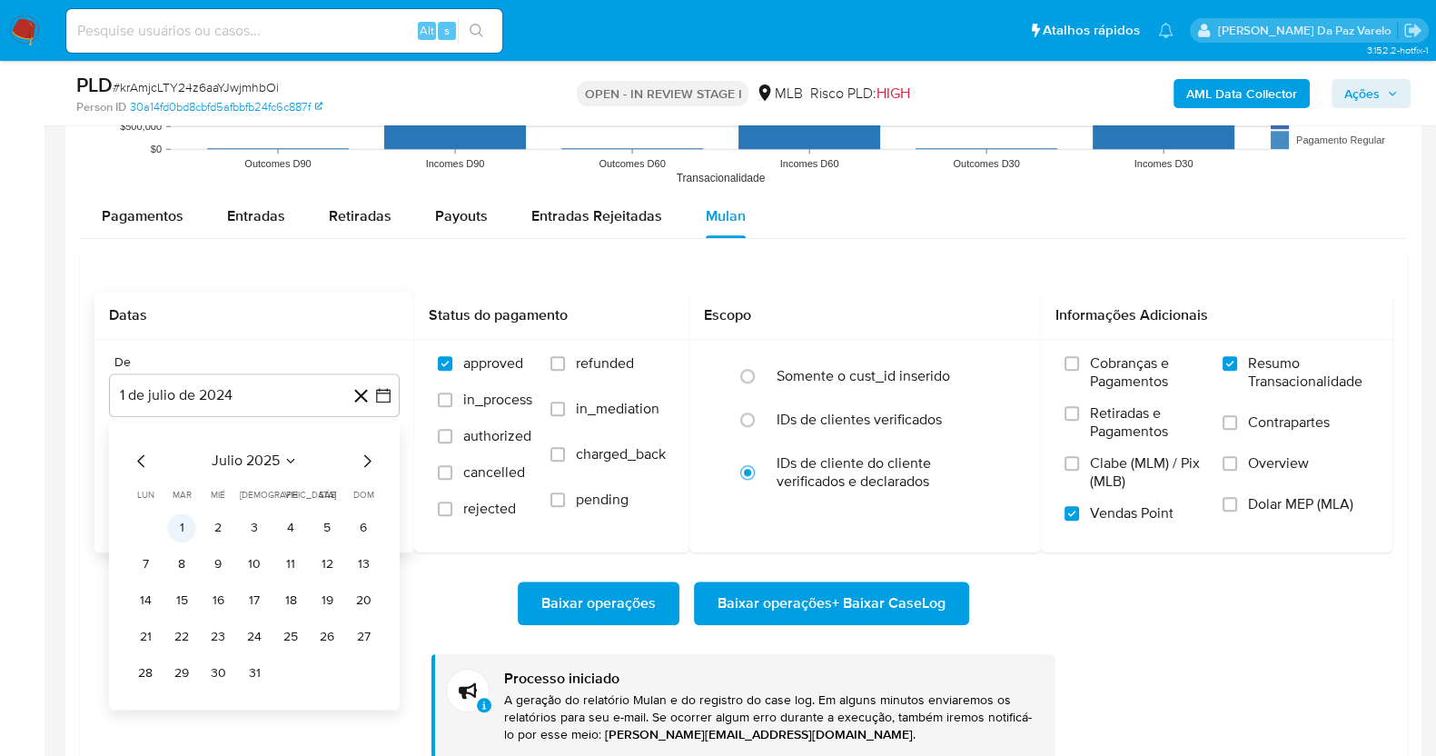
click at [181, 524] on button "1" at bounding box center [181, 527] width 29 height 29
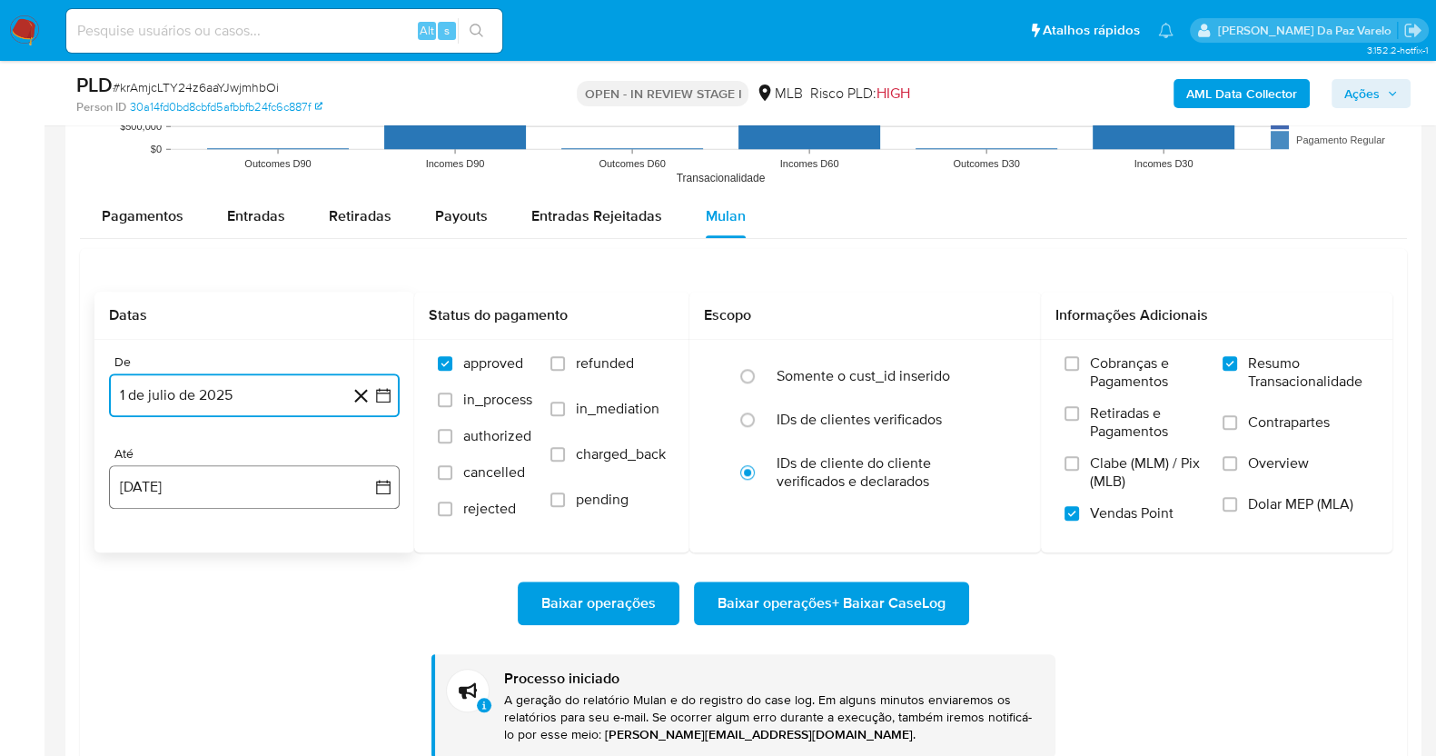
click at [226, 481] on button "14 de agosto de 2025" at bounding box center [254, 487] width 291 height 44
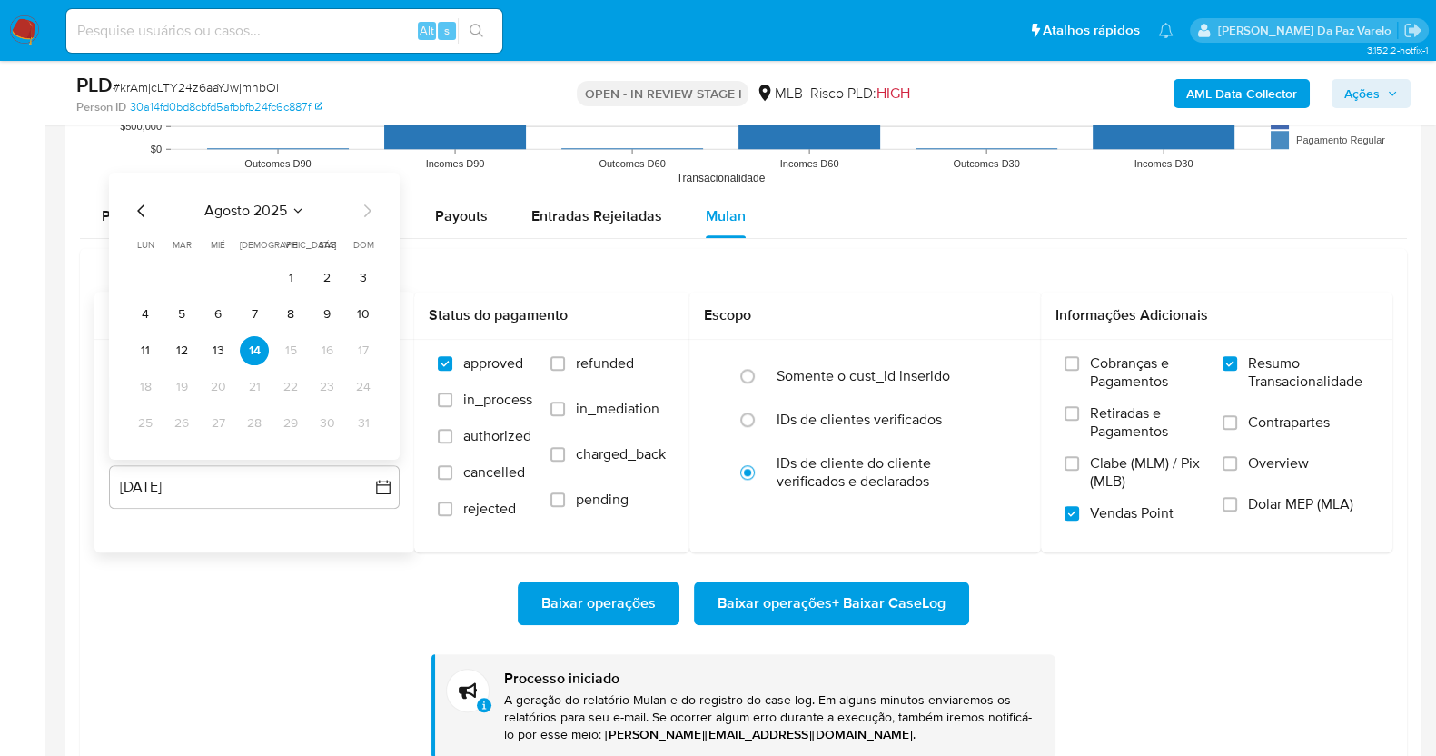
click at [173, 347] on button "12" at bounding box center [181, 349] width 29 height 29
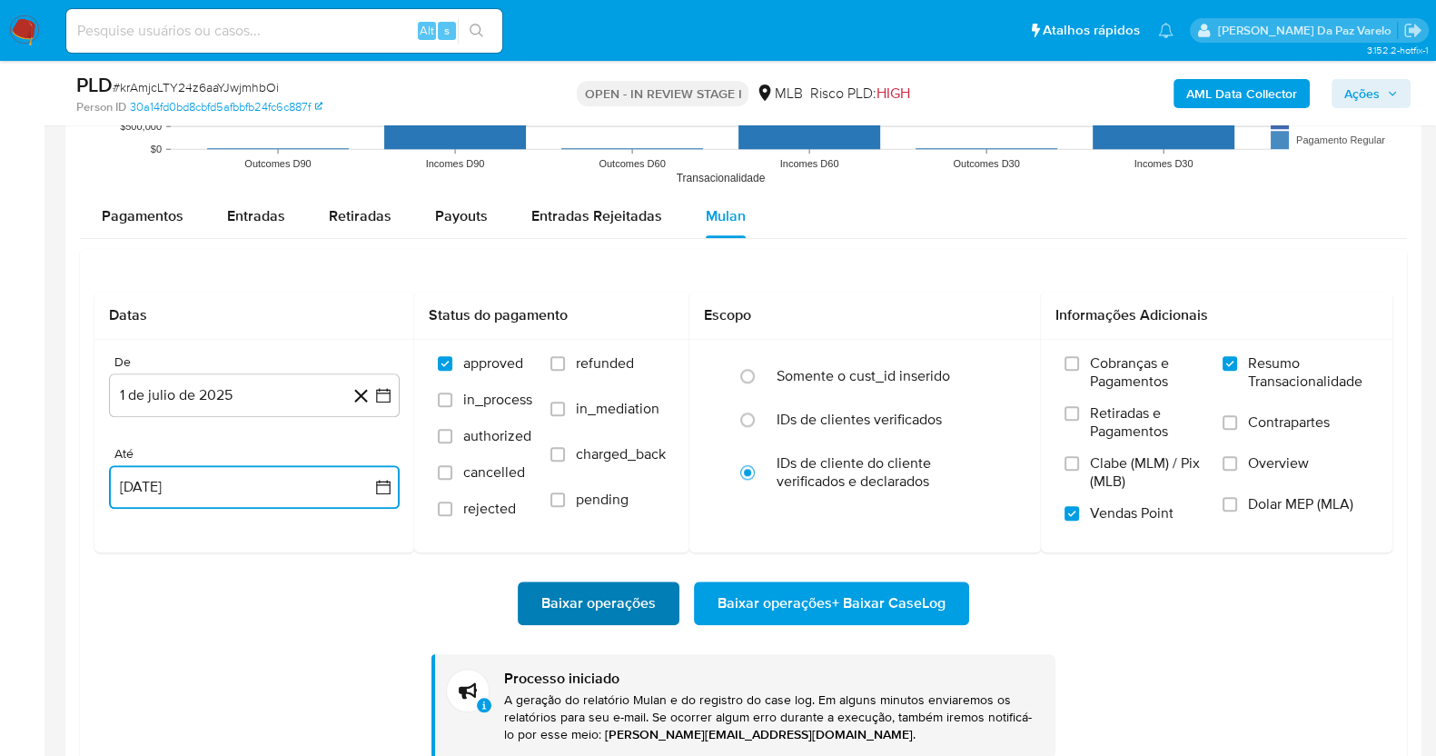
click at [617, 596] on span "Baixar operações" at bounding box center [598, 603] width 114 height 40
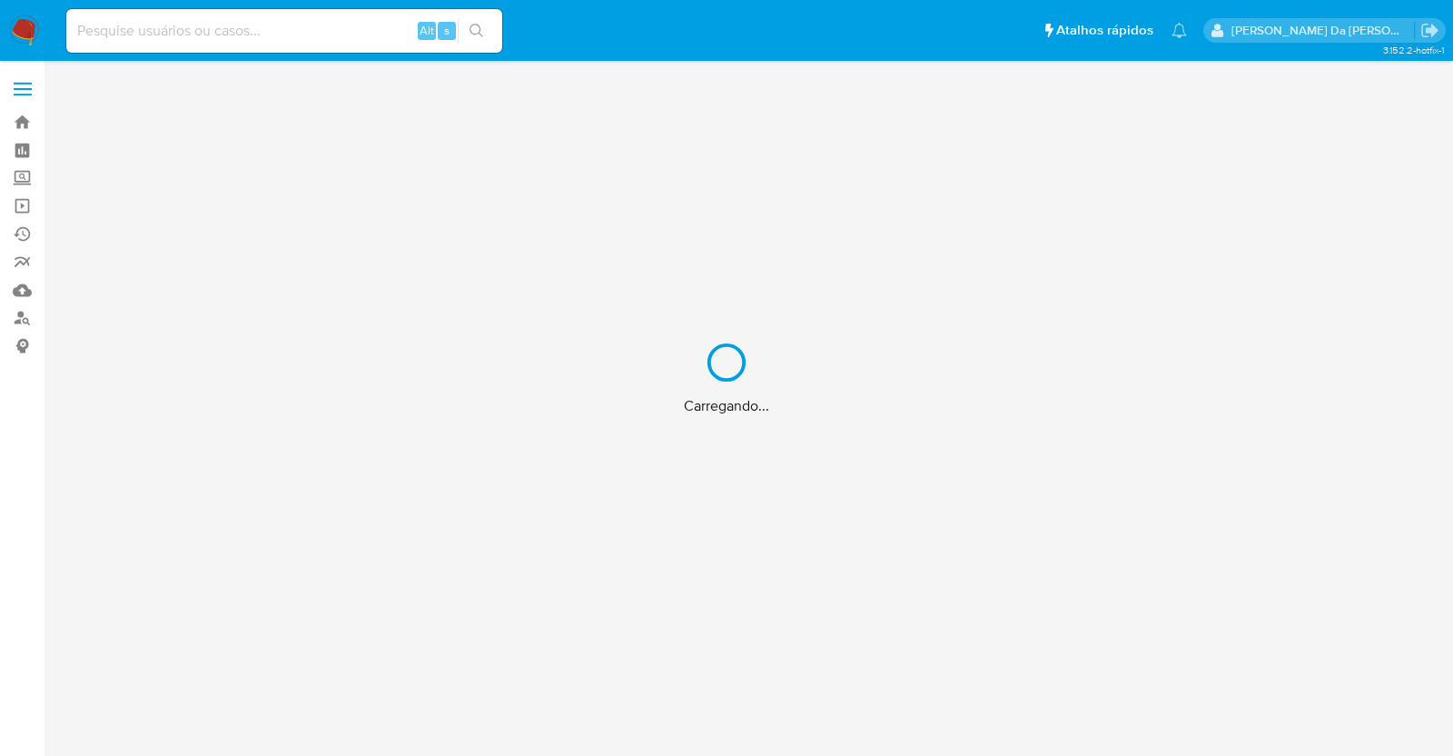
click at [343, 21] on div "Carregando..." at bounding box center [726, 378] width 1453 height 756
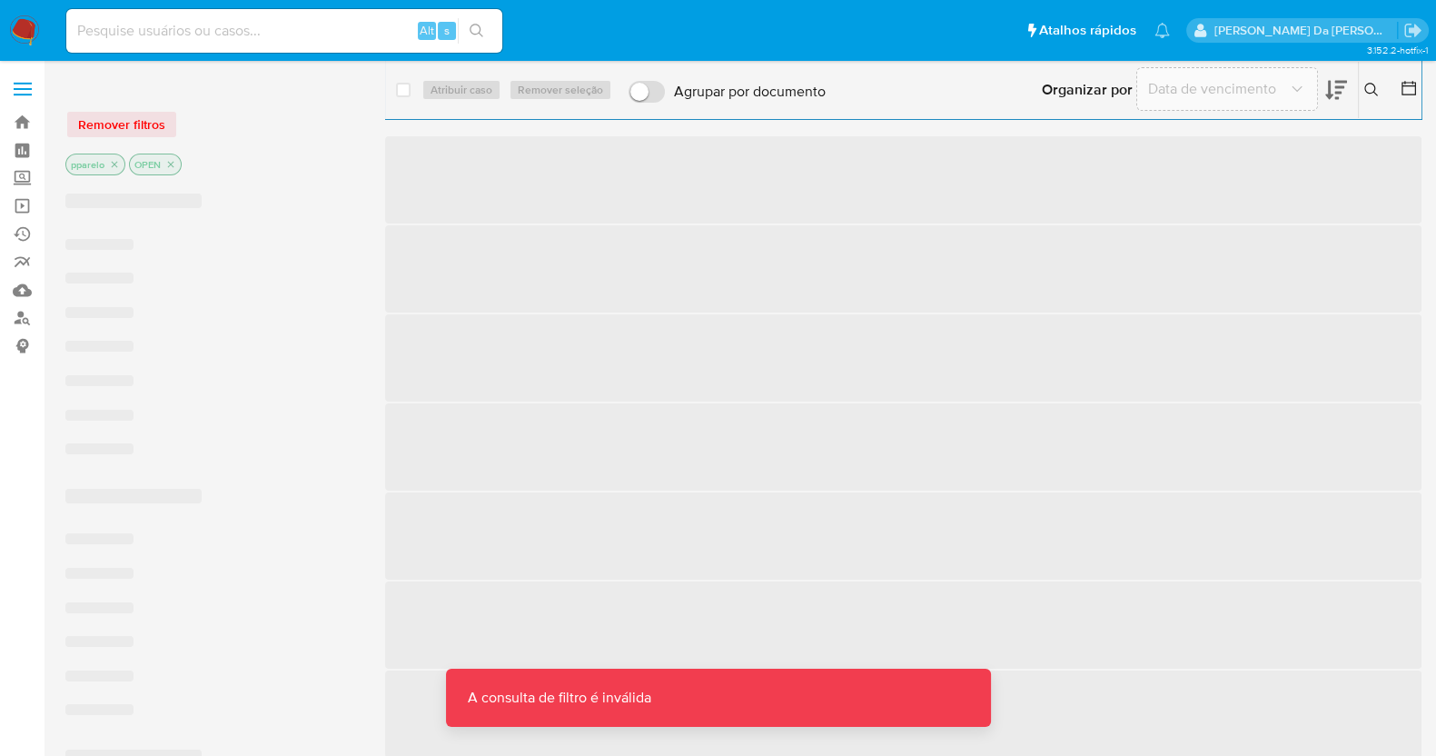
click at [350, 43] on div "Alt s" at bounding box center [284, 31] width 436 height 44
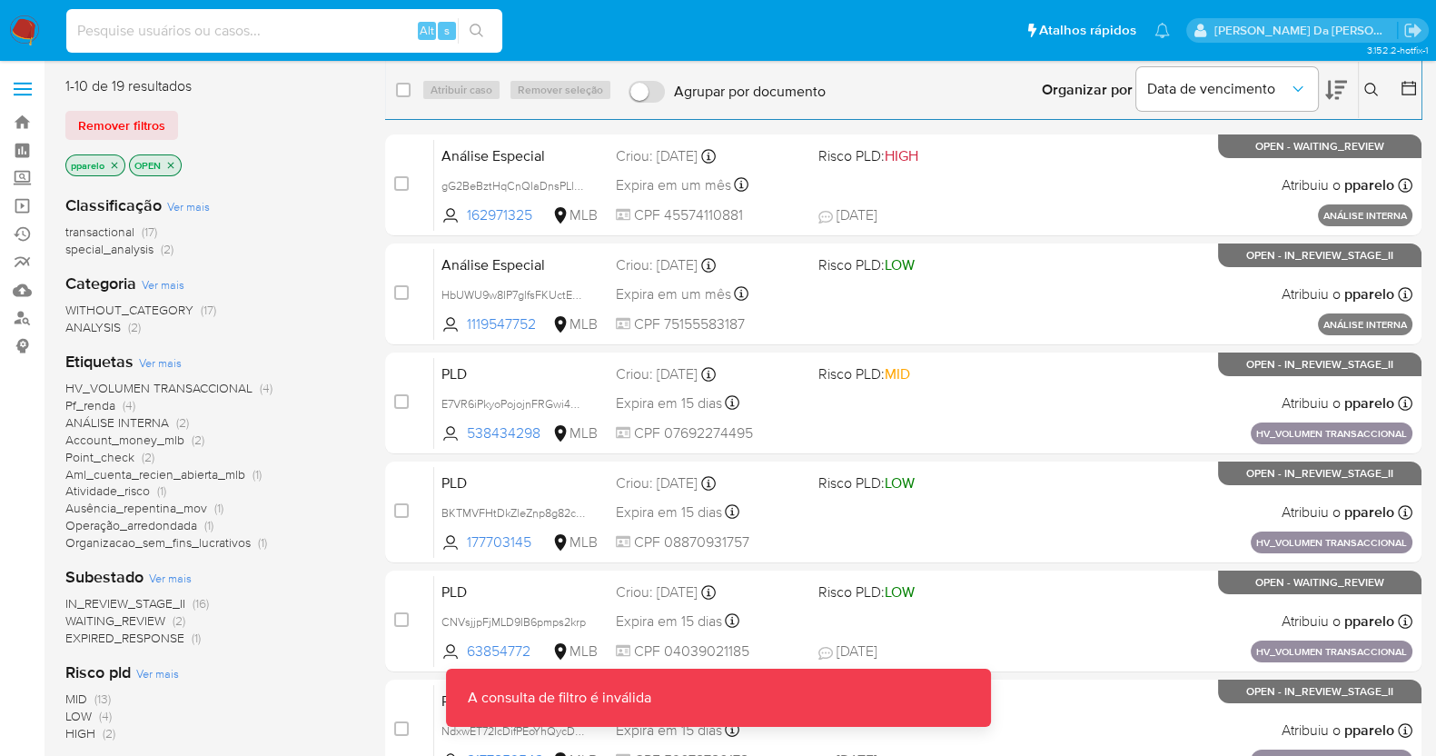
click at [359, 30] on input at bounding box center [284, 31] width 436 height 24
paste input "qCB0NIUIY1eS7vAcH3xkM7Qk"
type input "qCB0NIUIY1eS7vAcH3xkM7Qk"
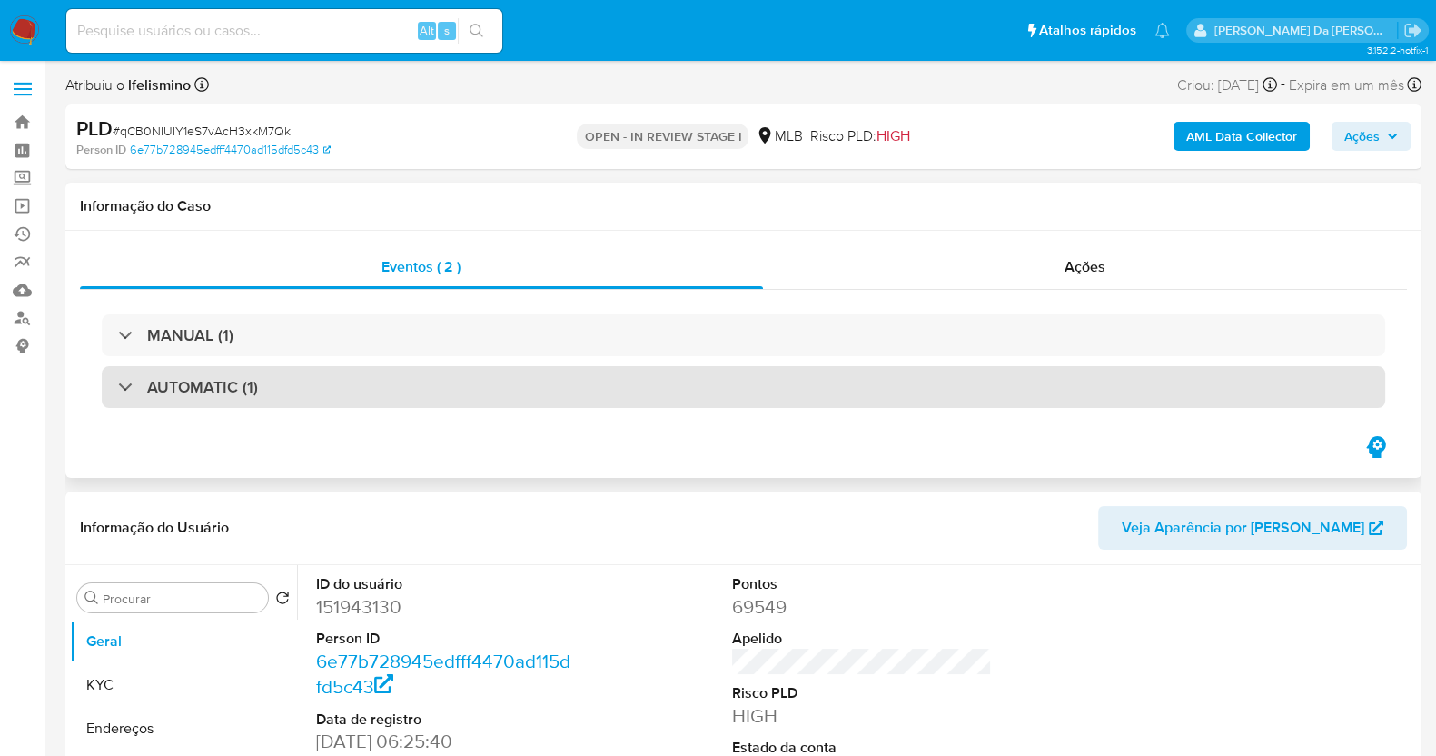
click at [254, 388] on h3 "AUTOMATIC (1)" at bounding box center [202, 387] width 111 height 20
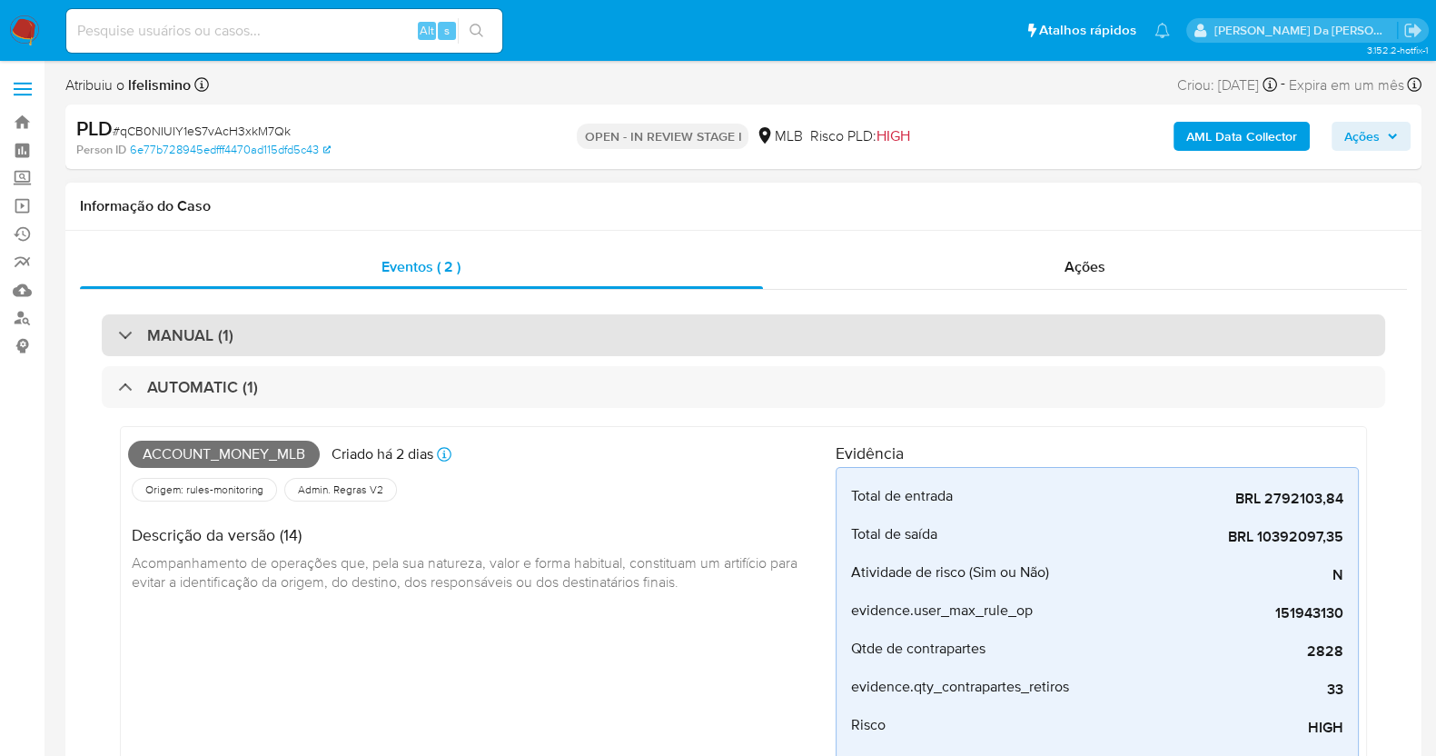
select select "10"
click at [243, 348] on div "MANUAL (1)" at bounding box center [743, 335] width 1283 height 42
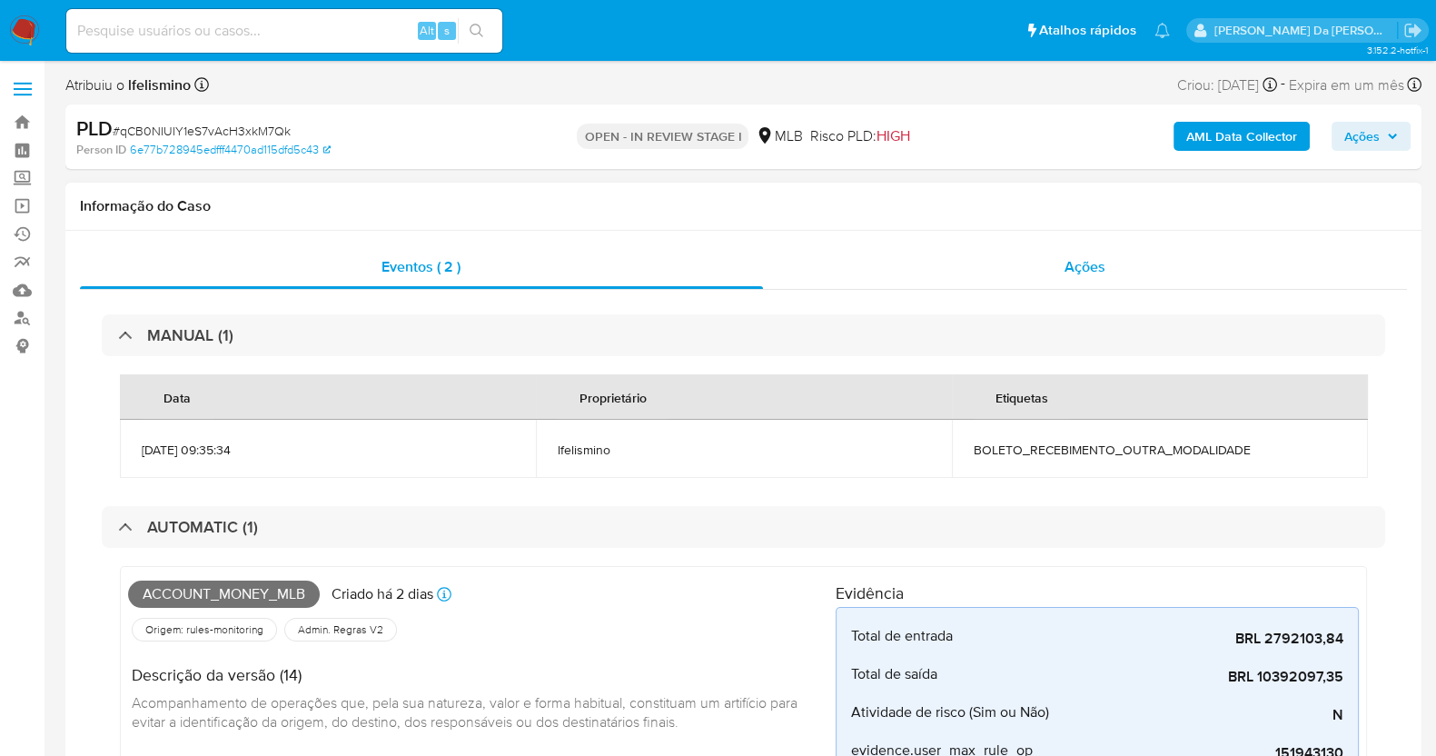
click at [1091, 283] on div "Ações" at bounding box center [1085, 267] width 645 height 44
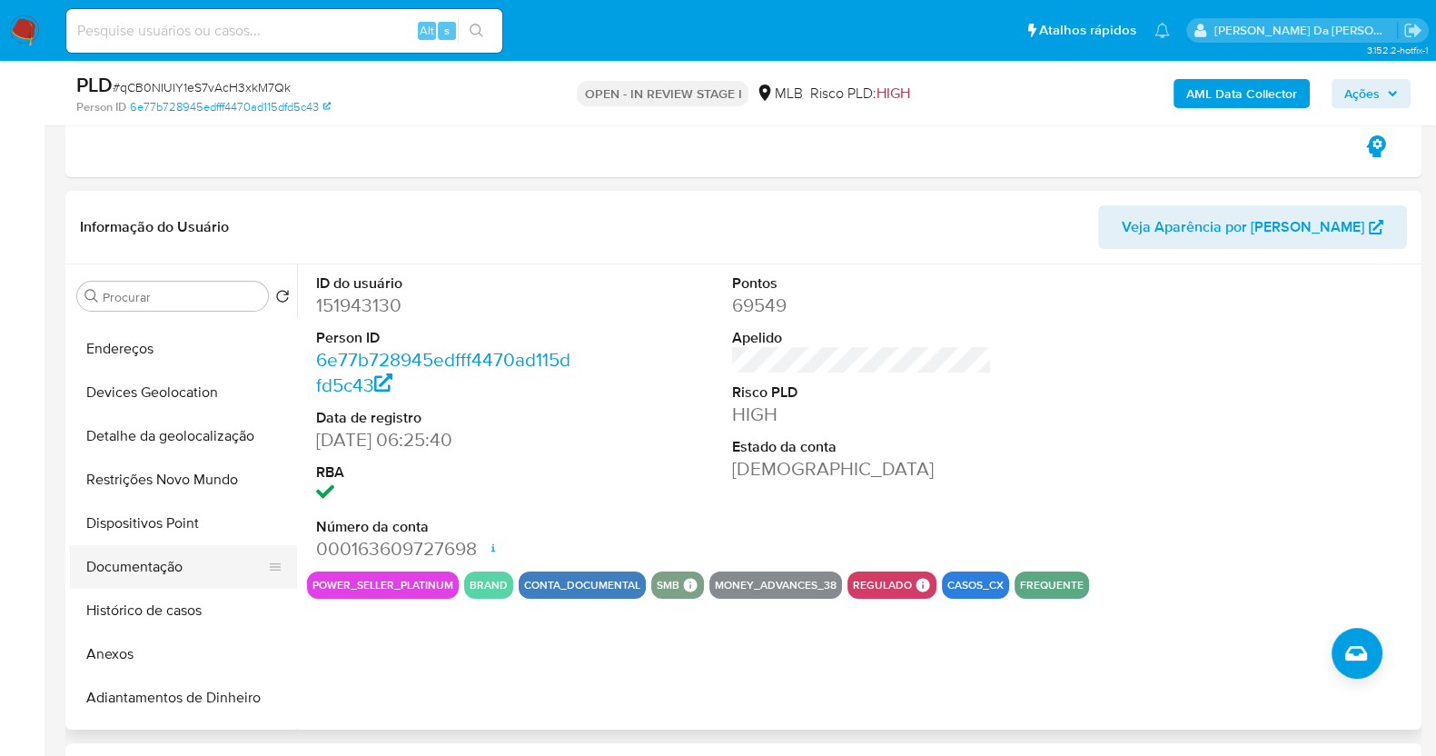
scroll to position [113, 0]
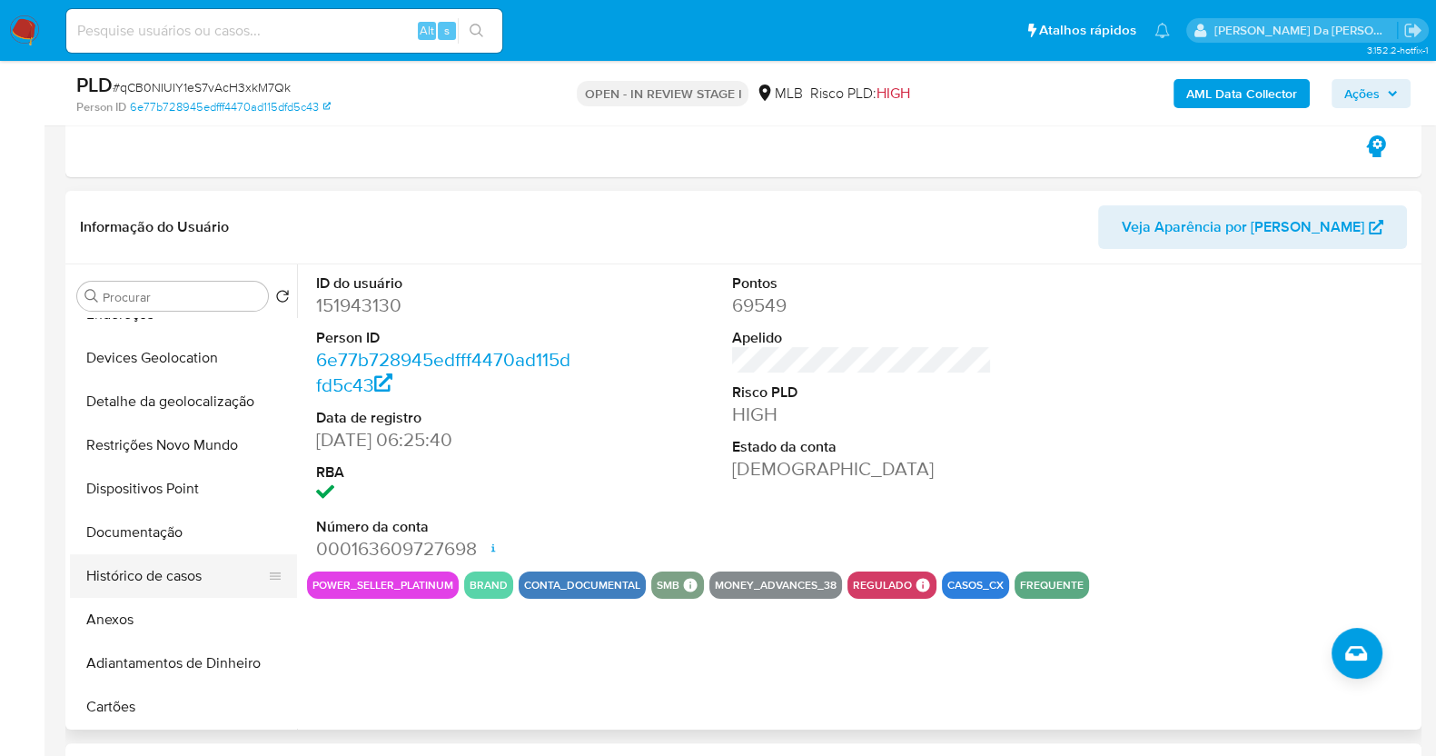
click at [193, 578] on button "Histórico de casos" at bounding box center [176, 576] width 212 height 44
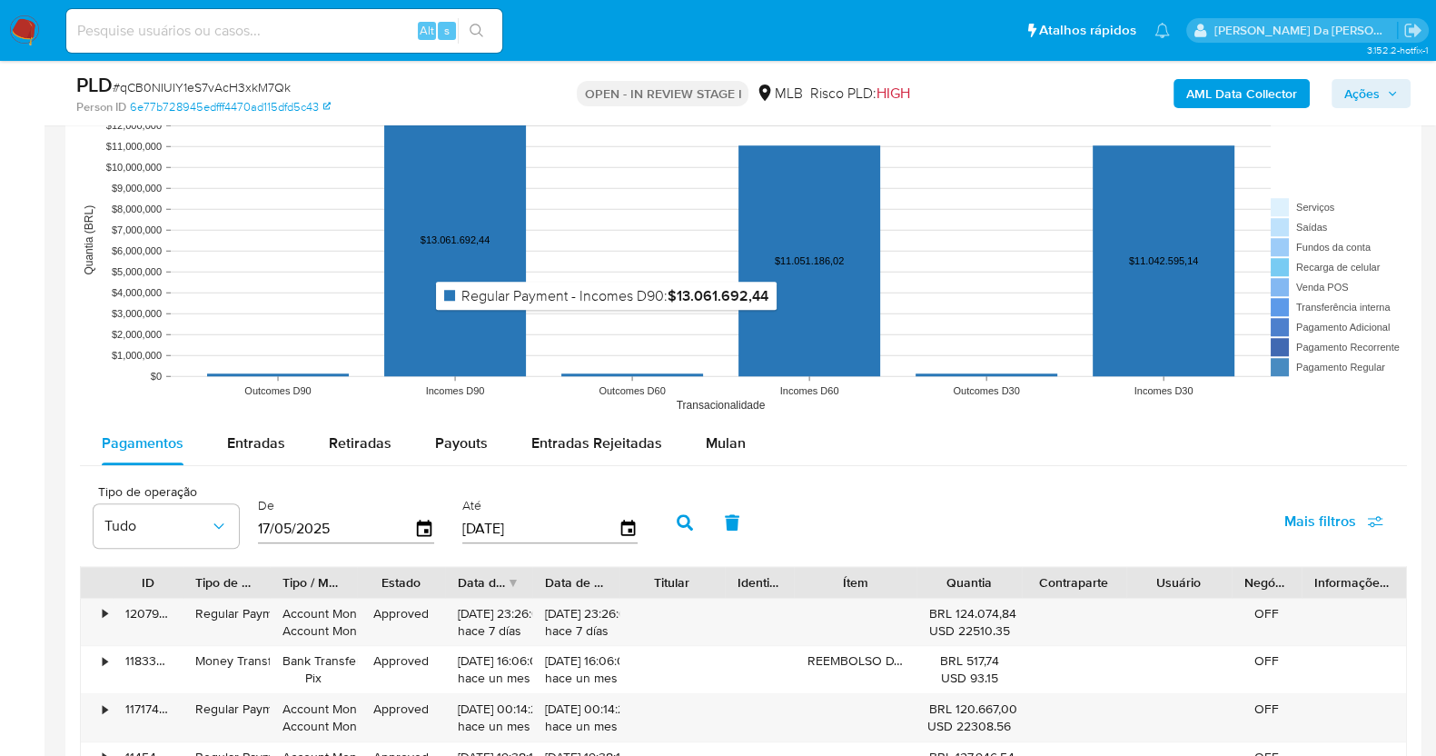
scroll to position [1815, 0]
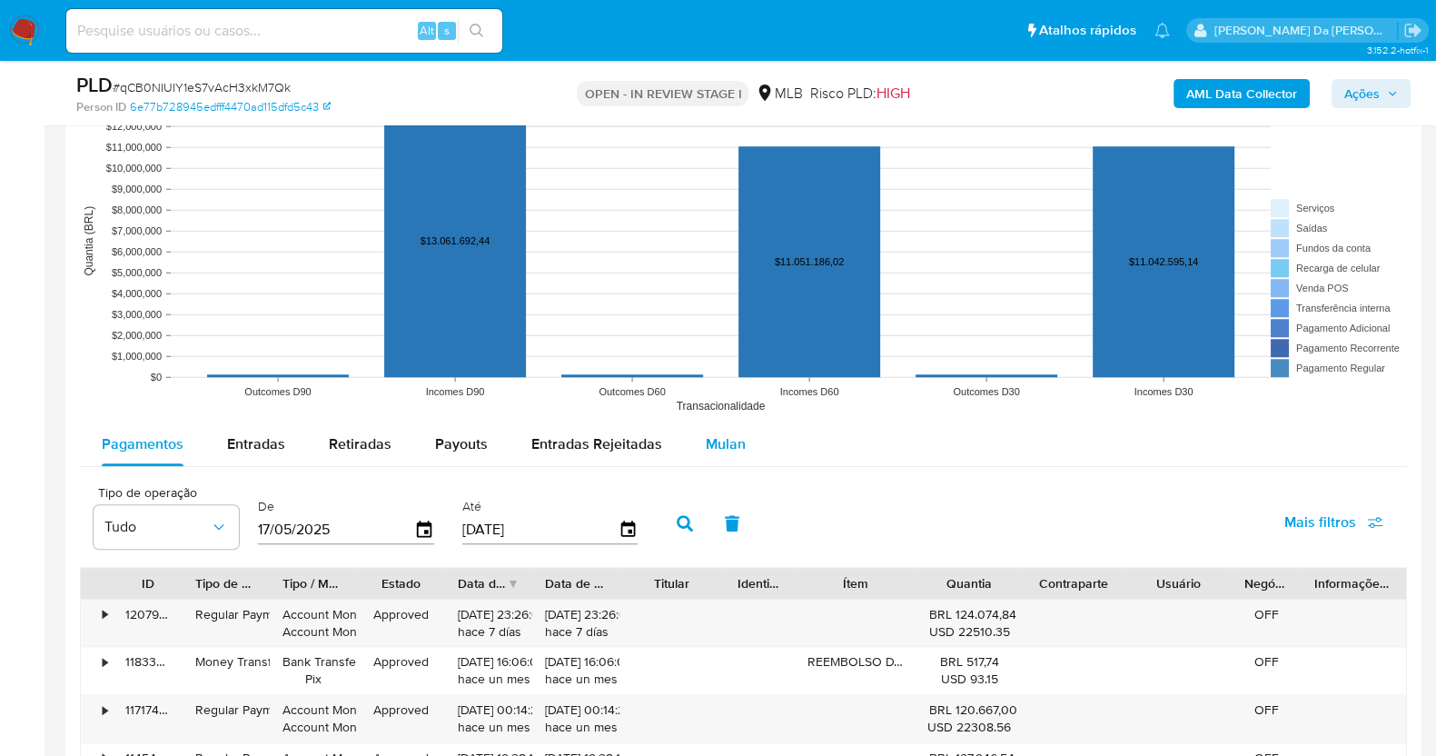
click at [716, 445] on span "Mulan" at bounding box center [726, 443] width 40 height 21
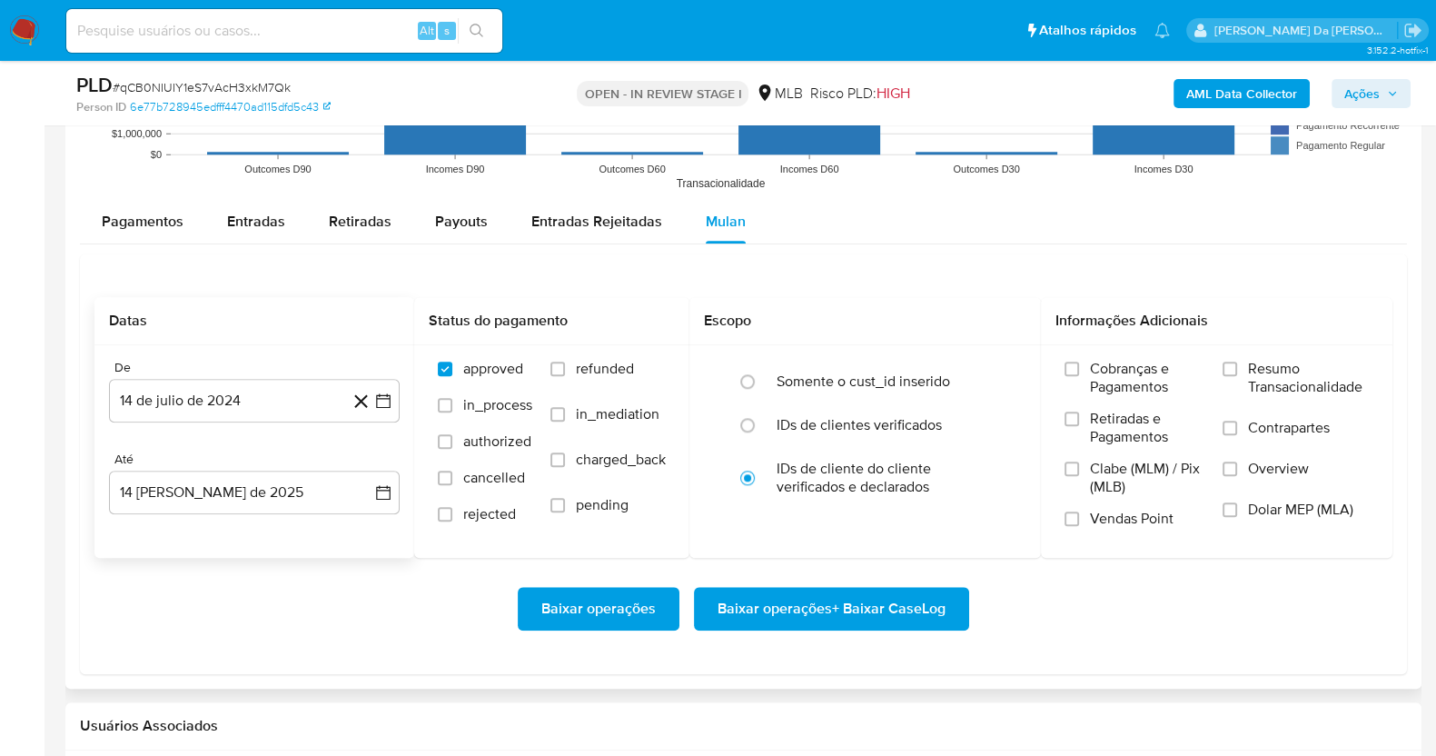
scroll to position [2043, 0]
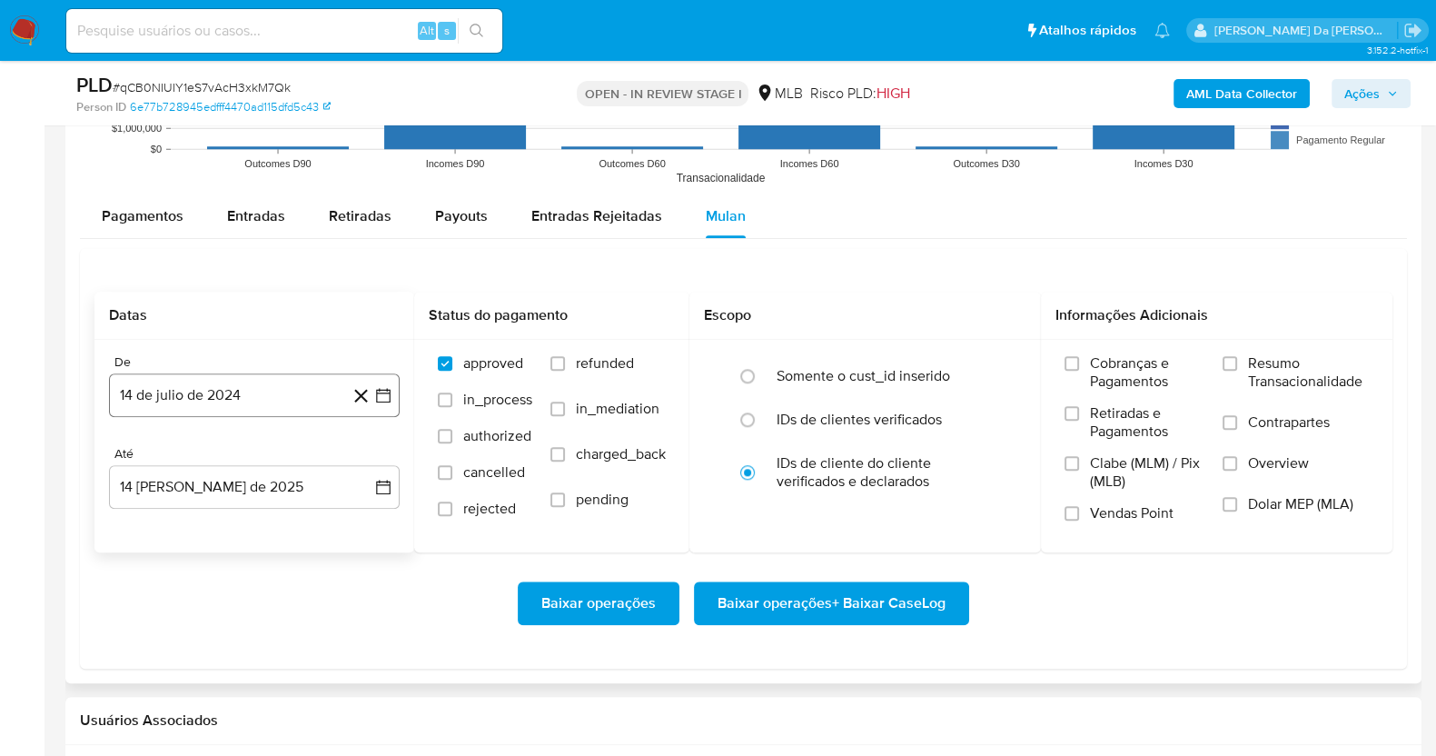
click at [243, 395] on button "14 de julio de 2024" at bounding box center [254, 395] width 291 height 44
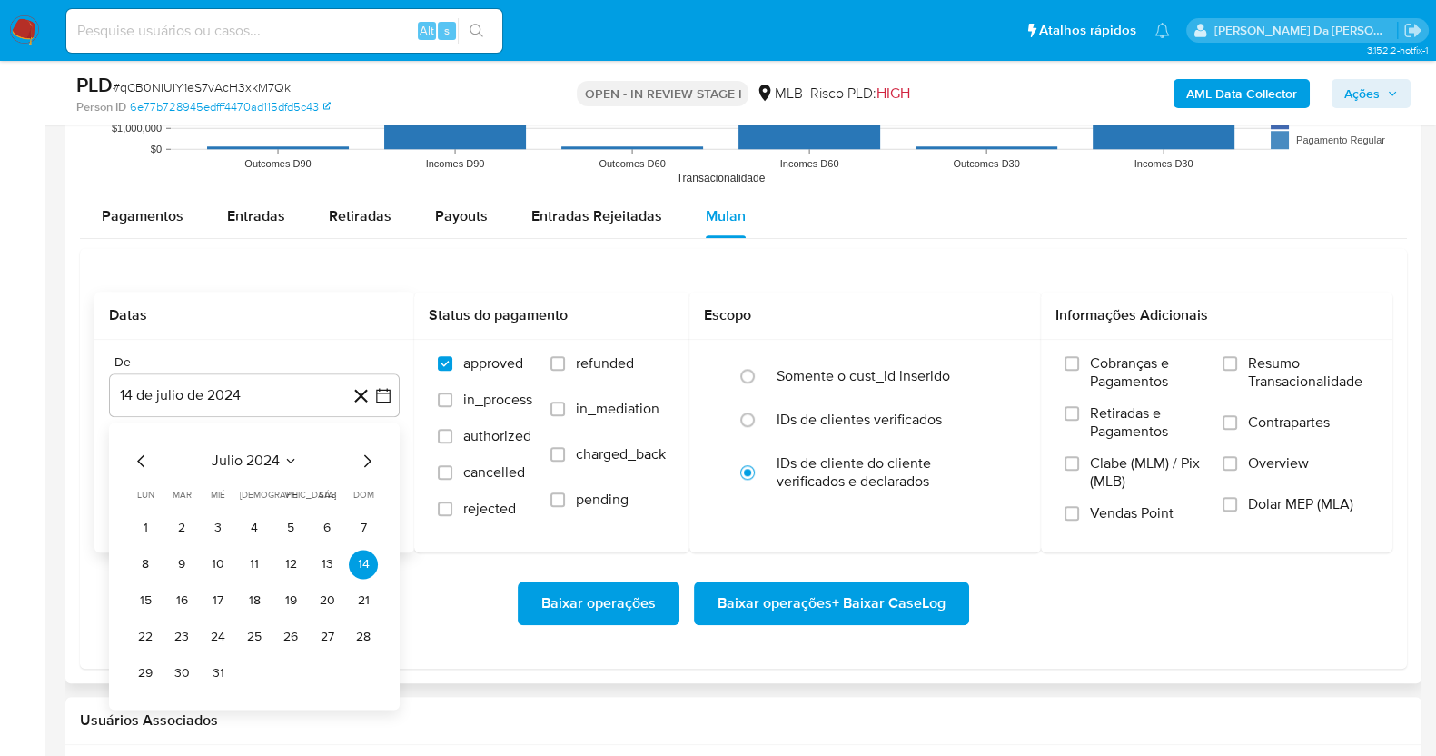
click at [266, 451] on span "julio 2024" at bounding box center [246, 460] width 68 height 18
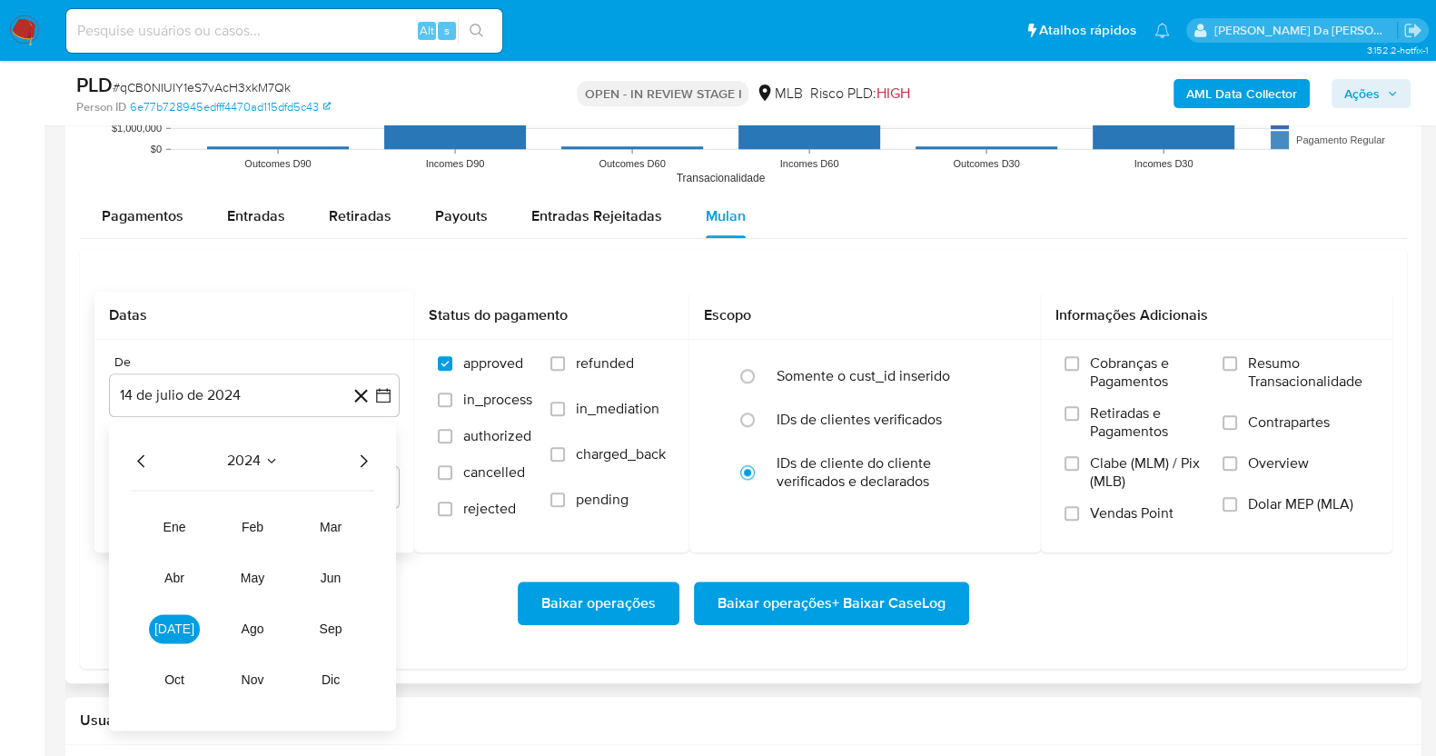
click at [371, 461] on icon "Año siguiente" at bounding box center [363, 461] width 22 height 22
click at [180, 636] on button "[DATE]" at bounding box center [174, 628] width 51 height 29
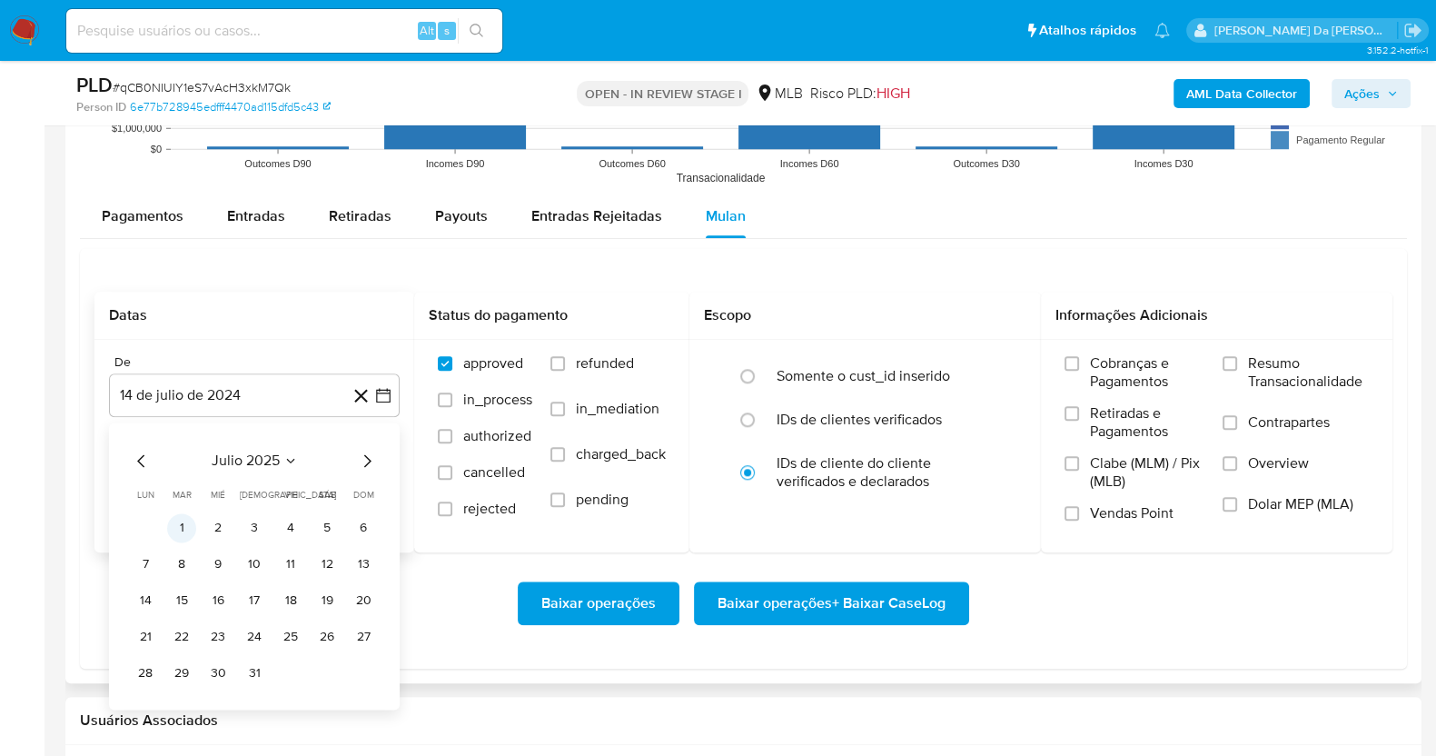
click at [183, 528] on button "1" at bounding box center [181, 527] width 29 height 29
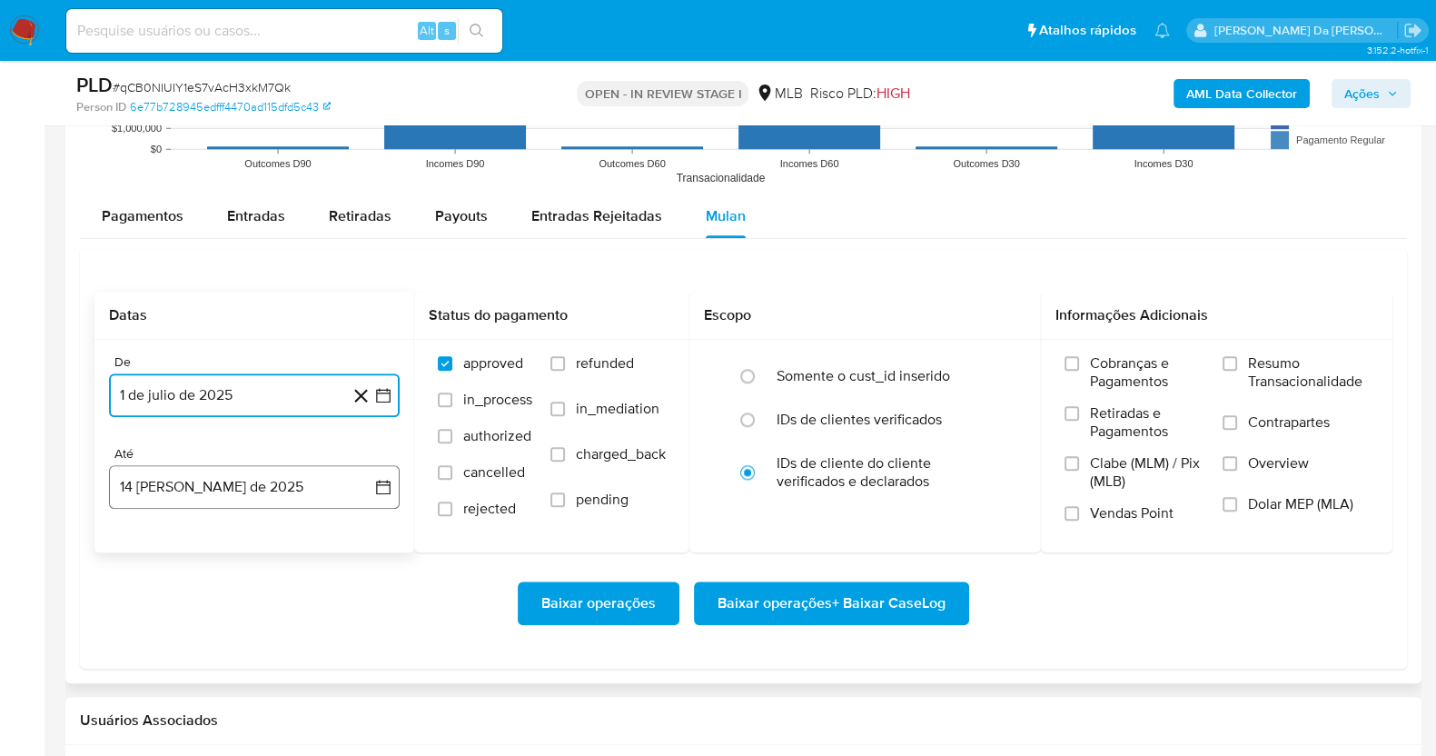
click at [218, 488] on button "14 [PERSON_NAME] de 2025" at bounding box center [254, 487] width 291 height 44
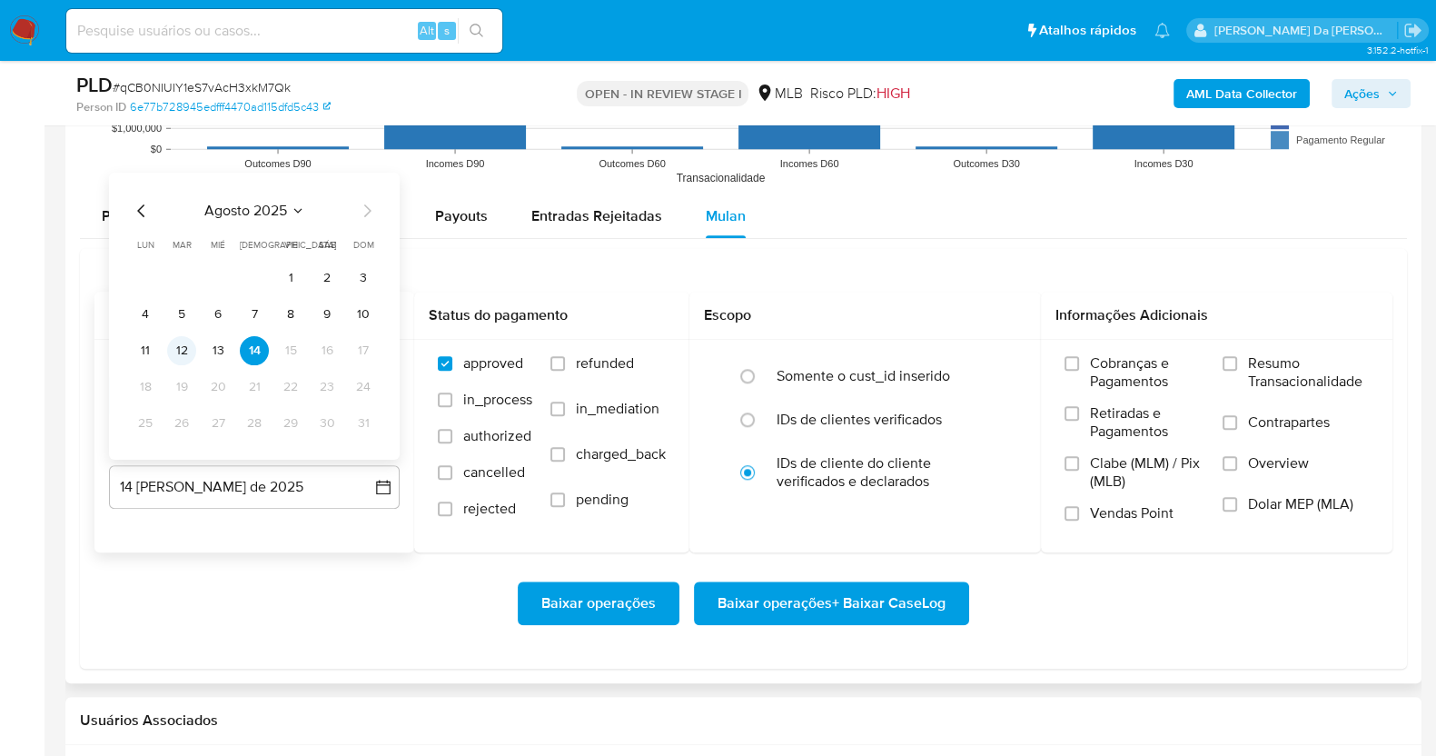
click at [180, 355] on button "12" at bounding box center [181, 349] width 29 height 29
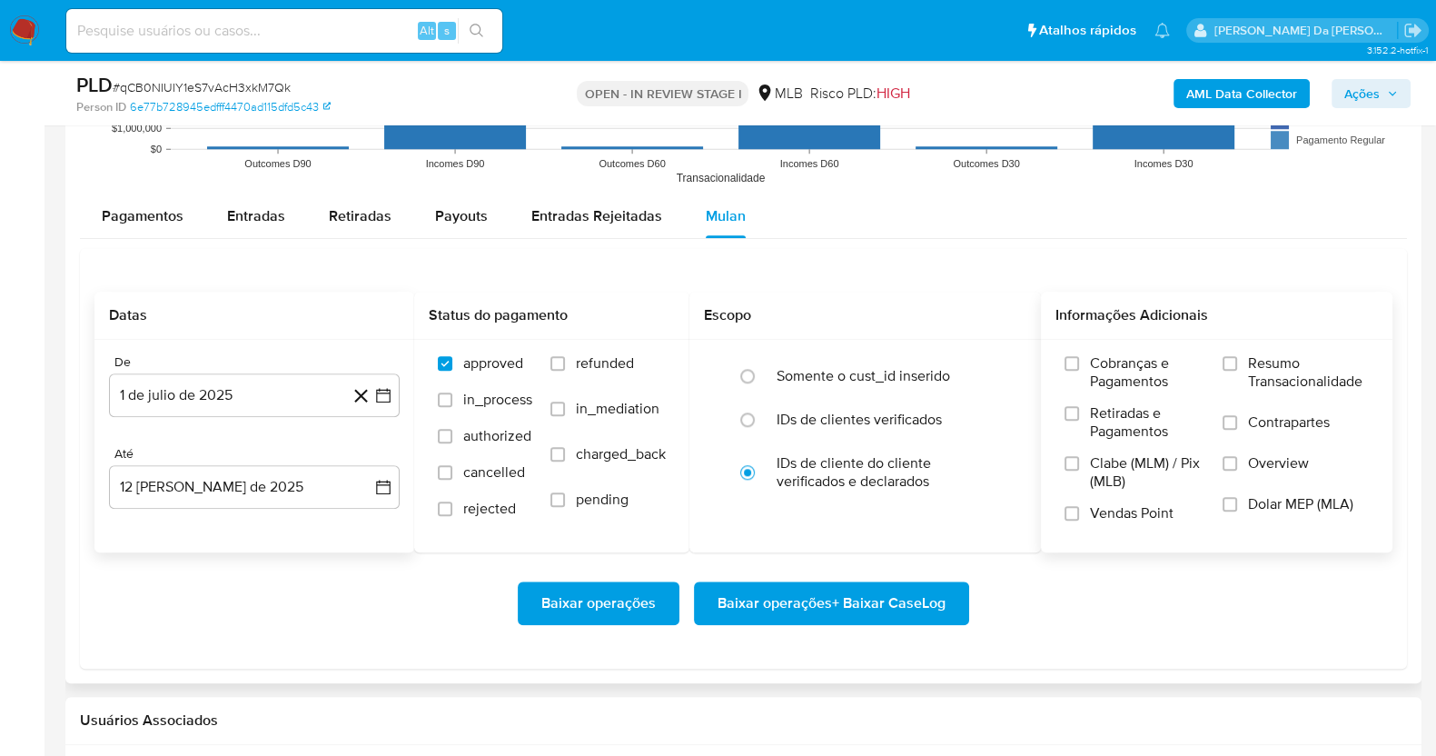
click at [1238, 365] on label "Resumo Transacionalidade" at bounding box center [1295, 383] width 146 height 59
click at [1237, 365] on input "Resumo Transacionalidade" at bounding box center [1229, 363] width 15 height 15
click at [1108, 515] on span "Vendas Point" at bounding box center [1132, 513] width 84 height 18
click at [1079, 515] on input "Vendas Point" at bounding box center [1071, 513] width 15 height 15
click at [588, 596] on span "Baixar operações" at bounding box center [598, 603] width 114 height 40
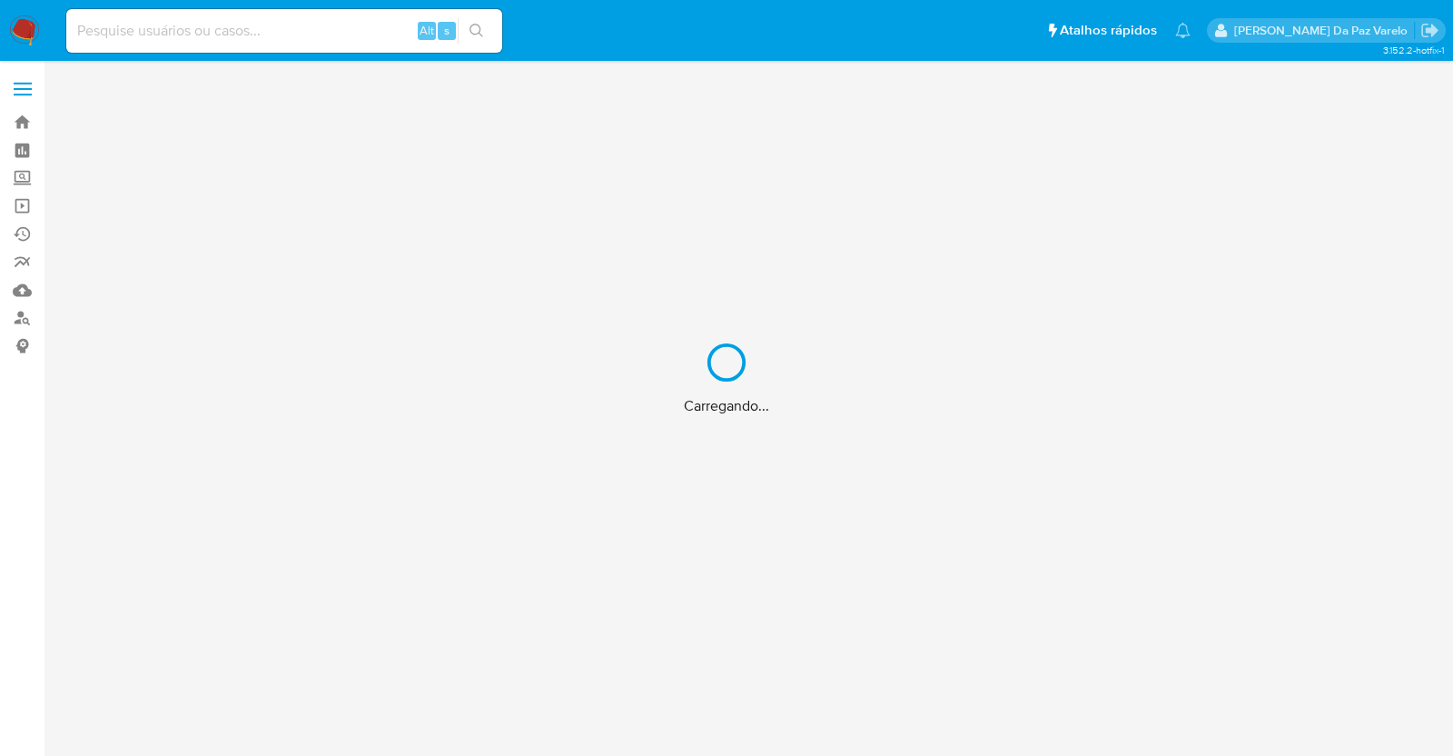
click at [367, 44] on div "Carregando..." at bounding box center [726, 378] width 1453 height 756
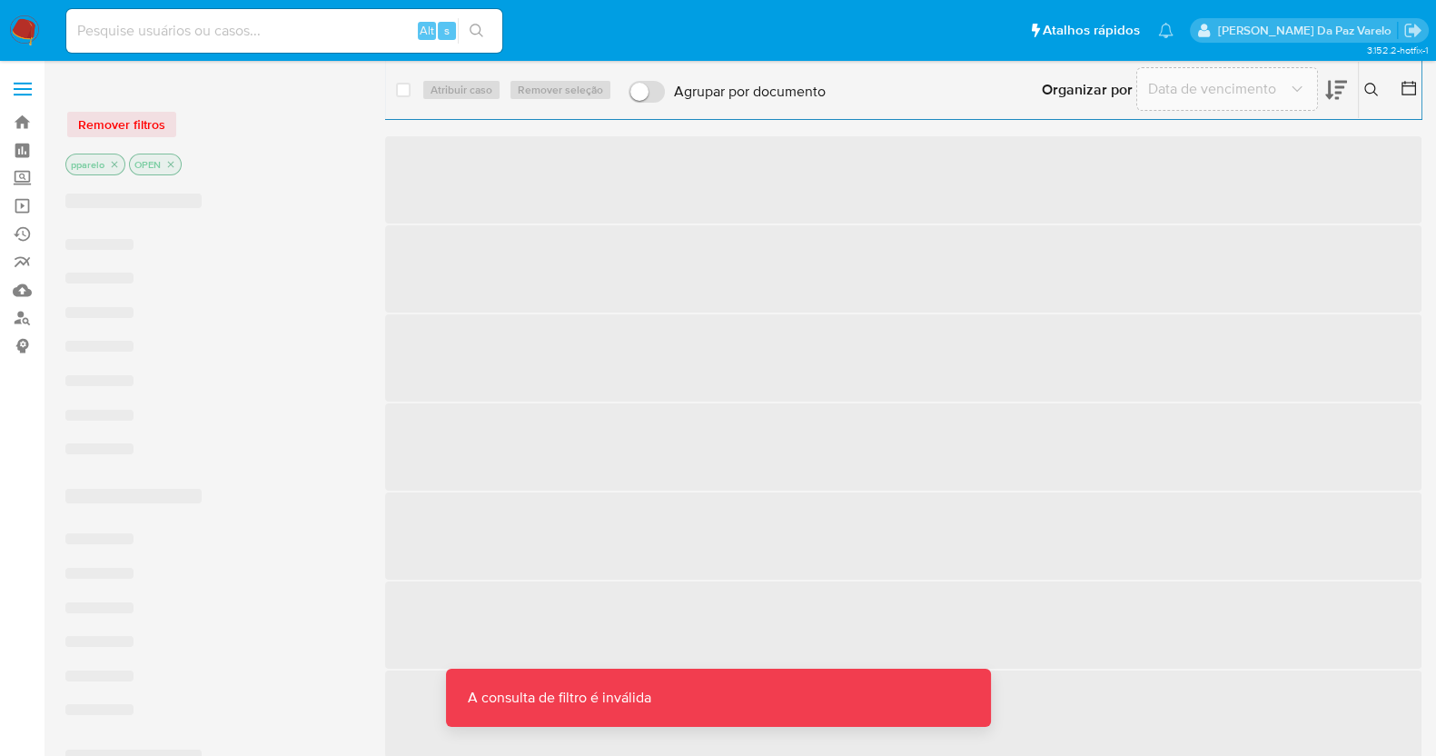
click at [368, 34] on input at bounding box center [284, 31] width 436 height 24
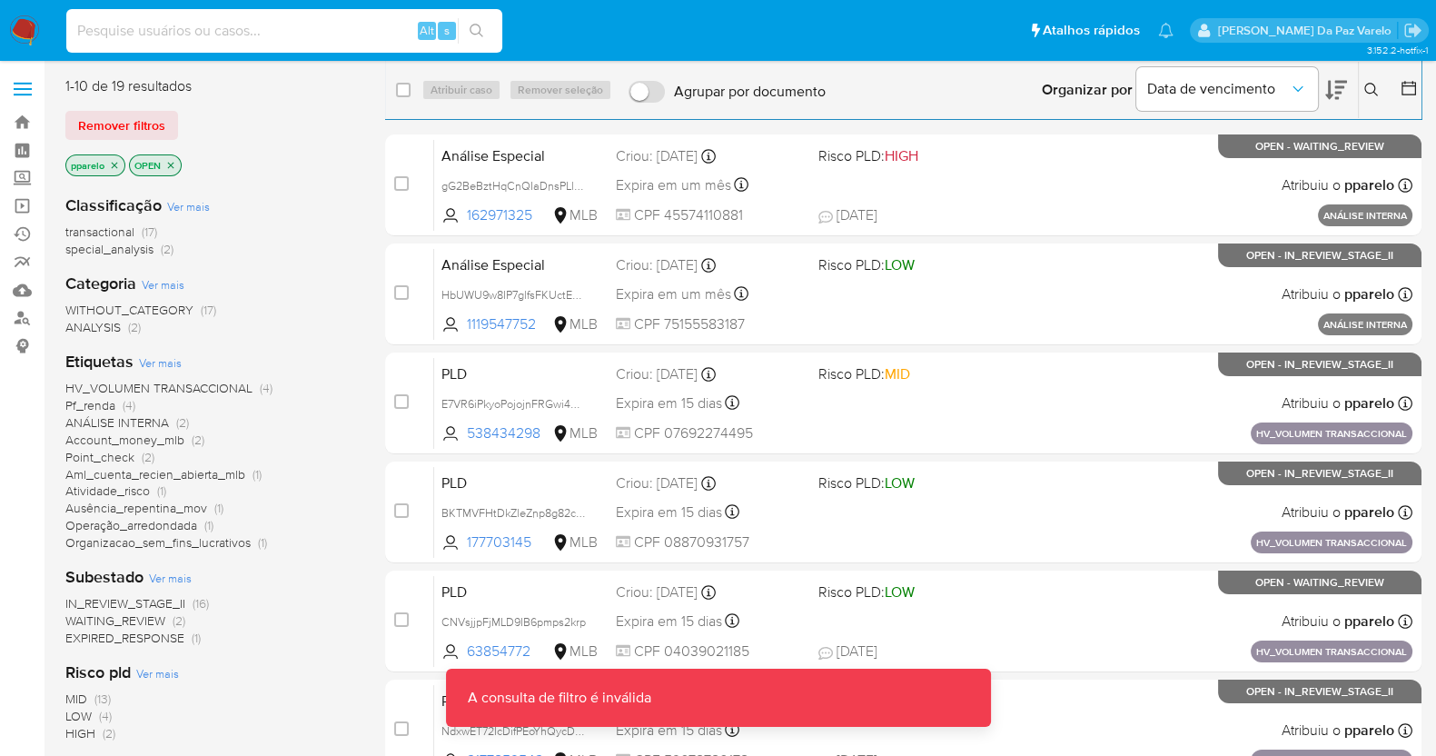
paste input "AJD1aMKswmgIxfBBlzUijq4V"
type input "AJD1aMKswmgIxfBBlzUijq4V"
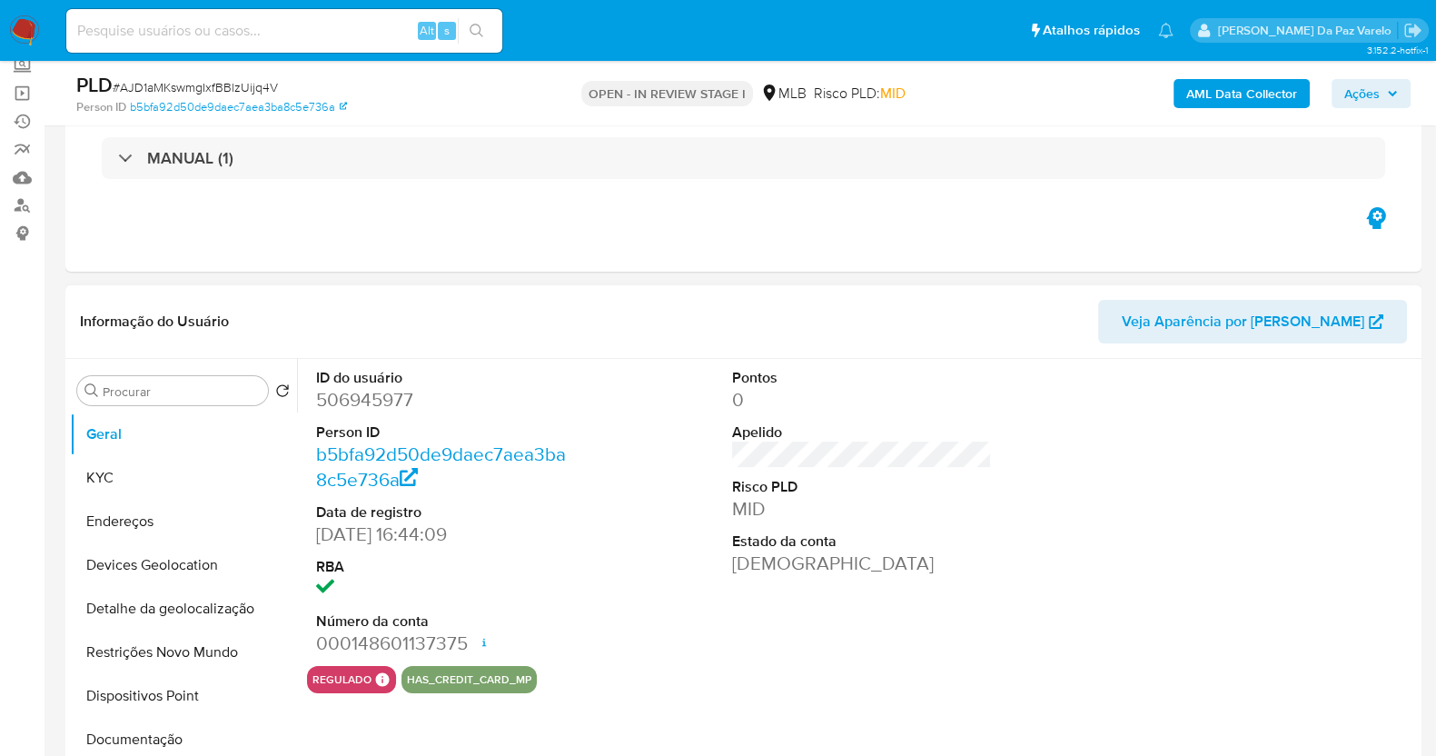
scroll to position [226, 0]
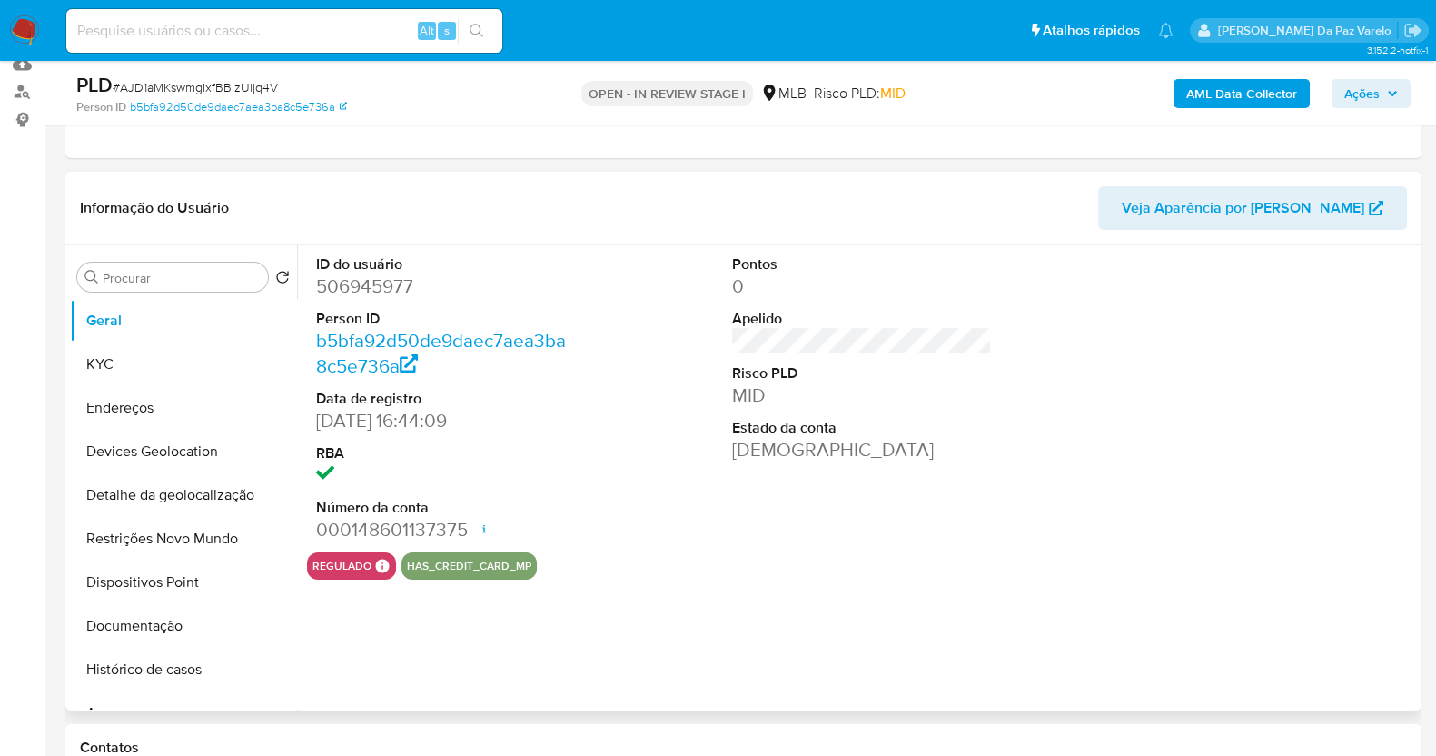
select select "10"
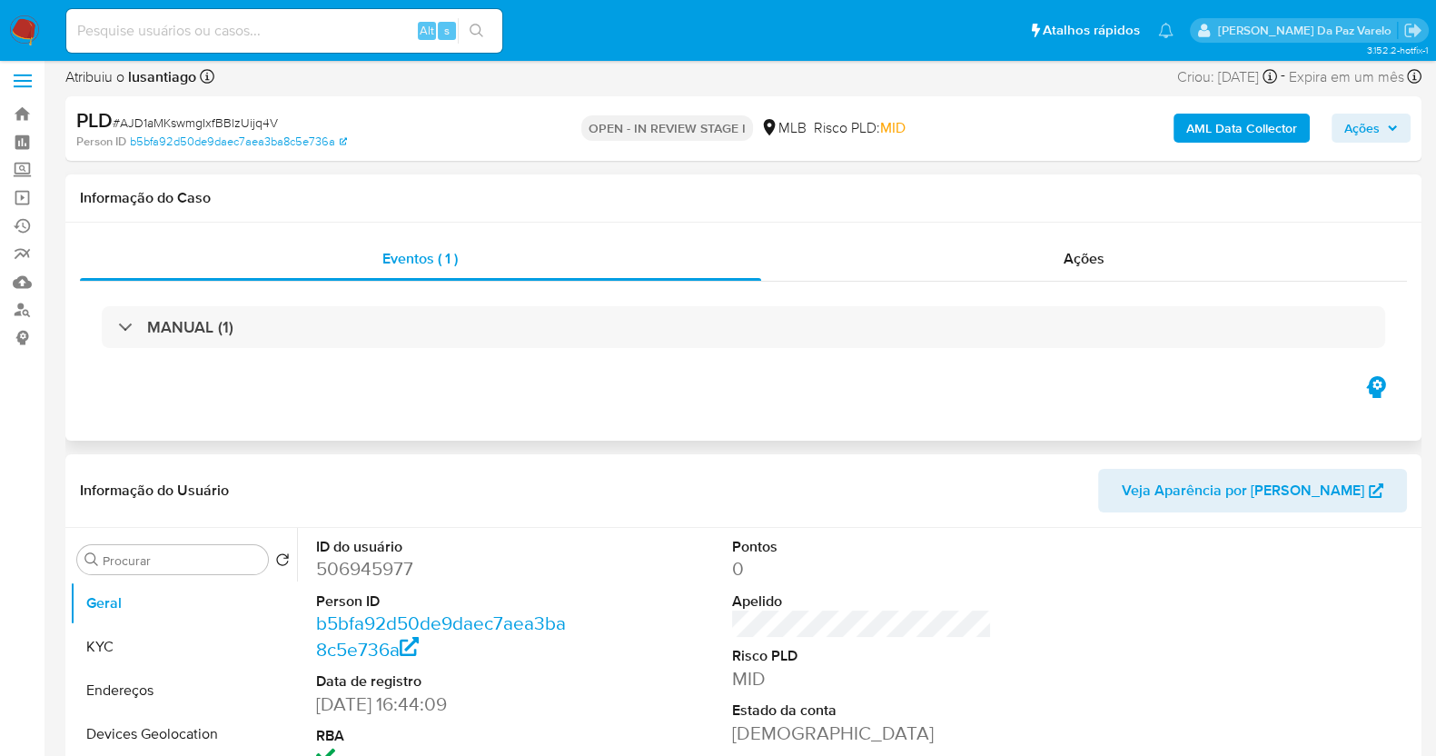
scroll to position [0, 0]
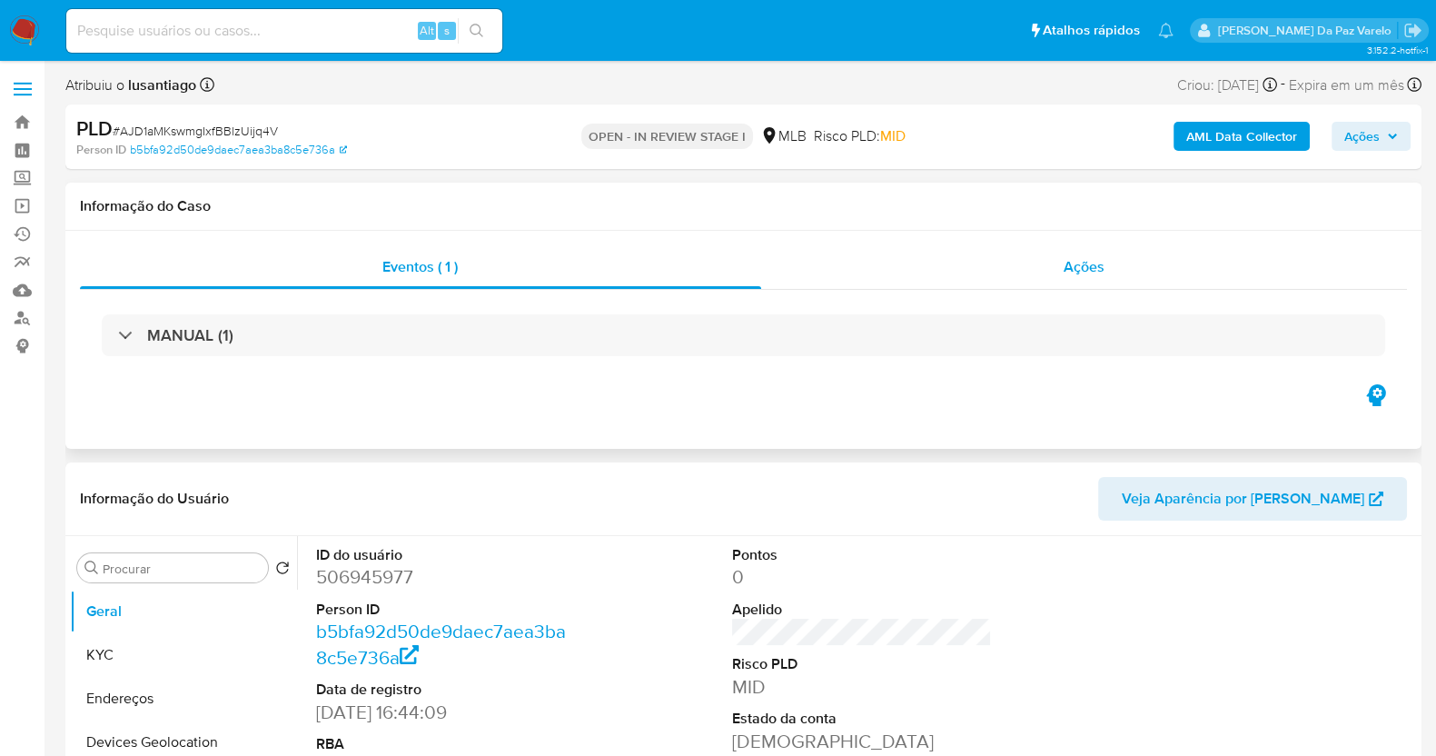
click at [1072, 281] on div "Ações" at bounding box center [1084, 267] width 647 height 44
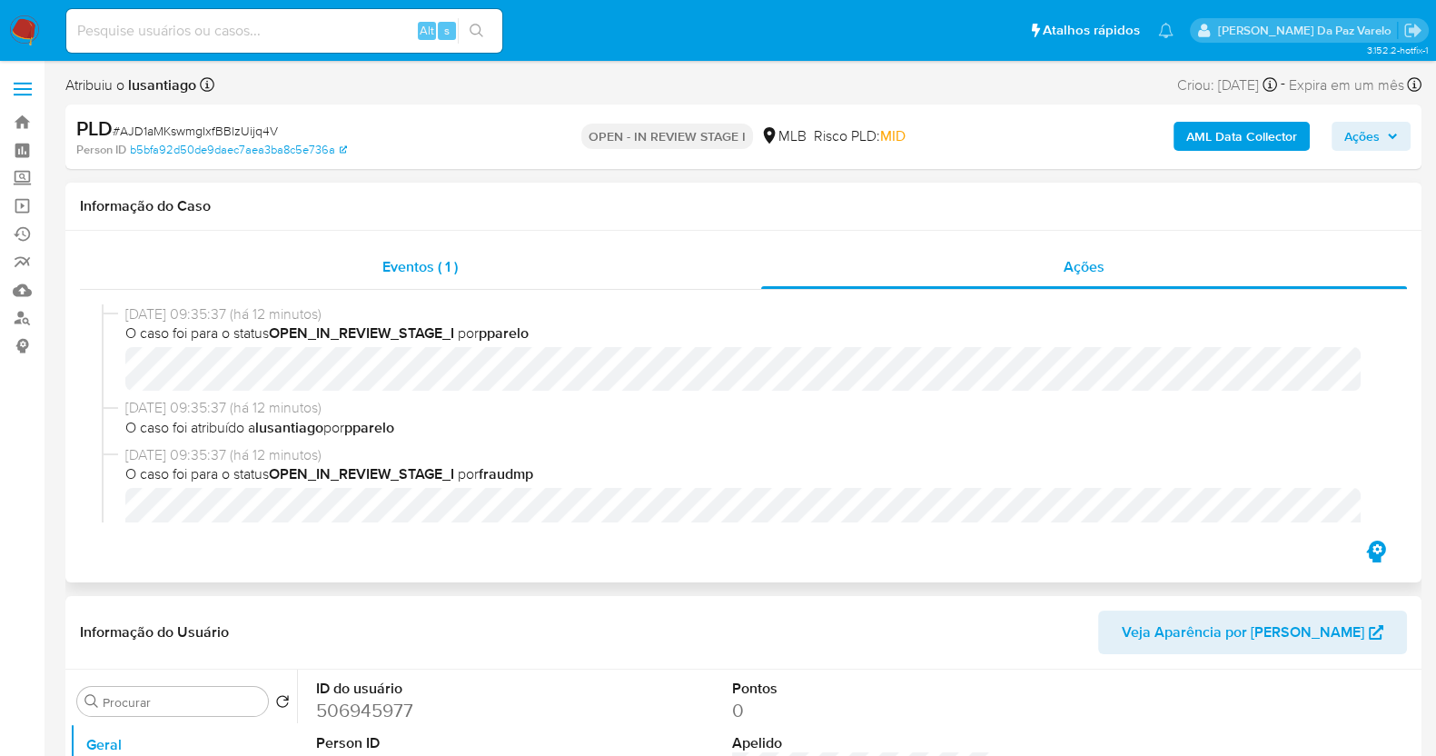
click at [408, 263] on span "Eventos ( 1 )" at bounding box center [419, 266] width 75 height 21
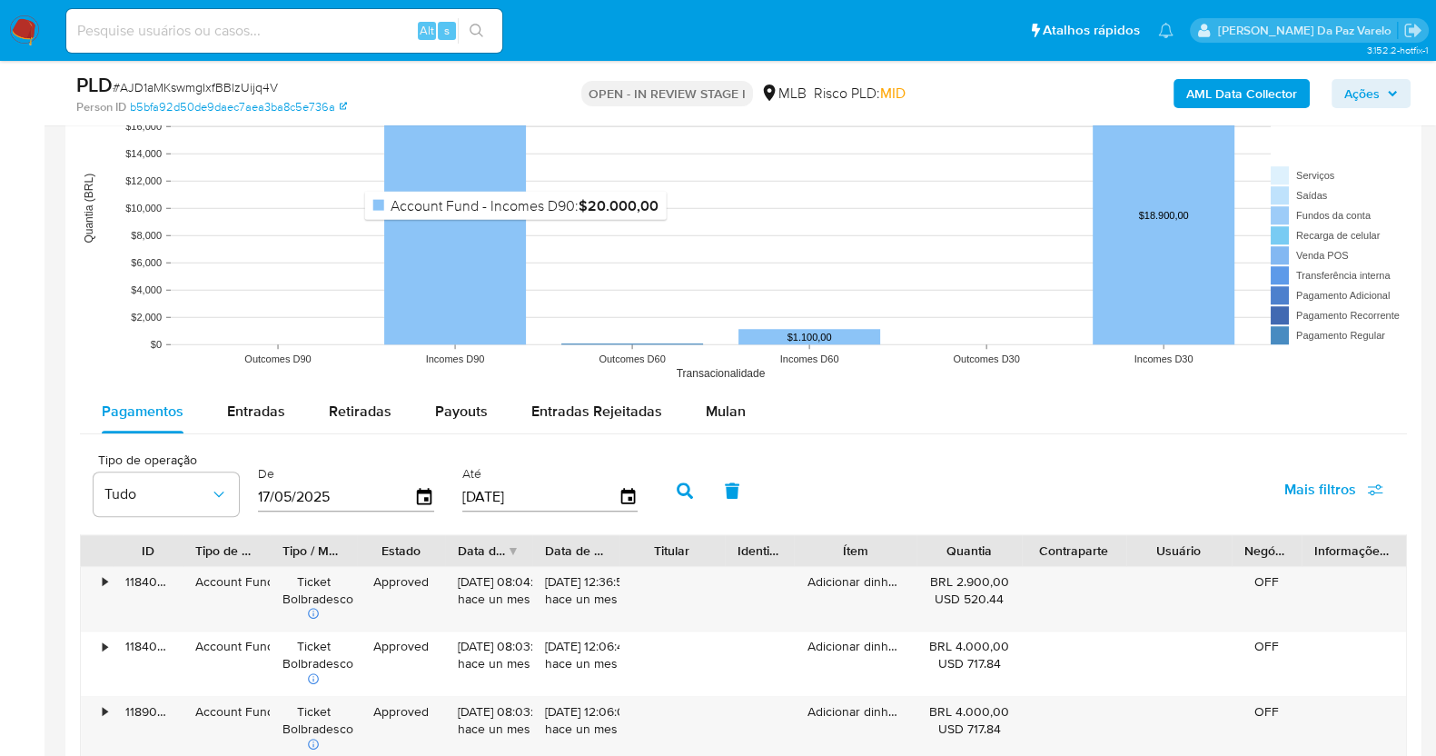
scroll to position [1815, 0]
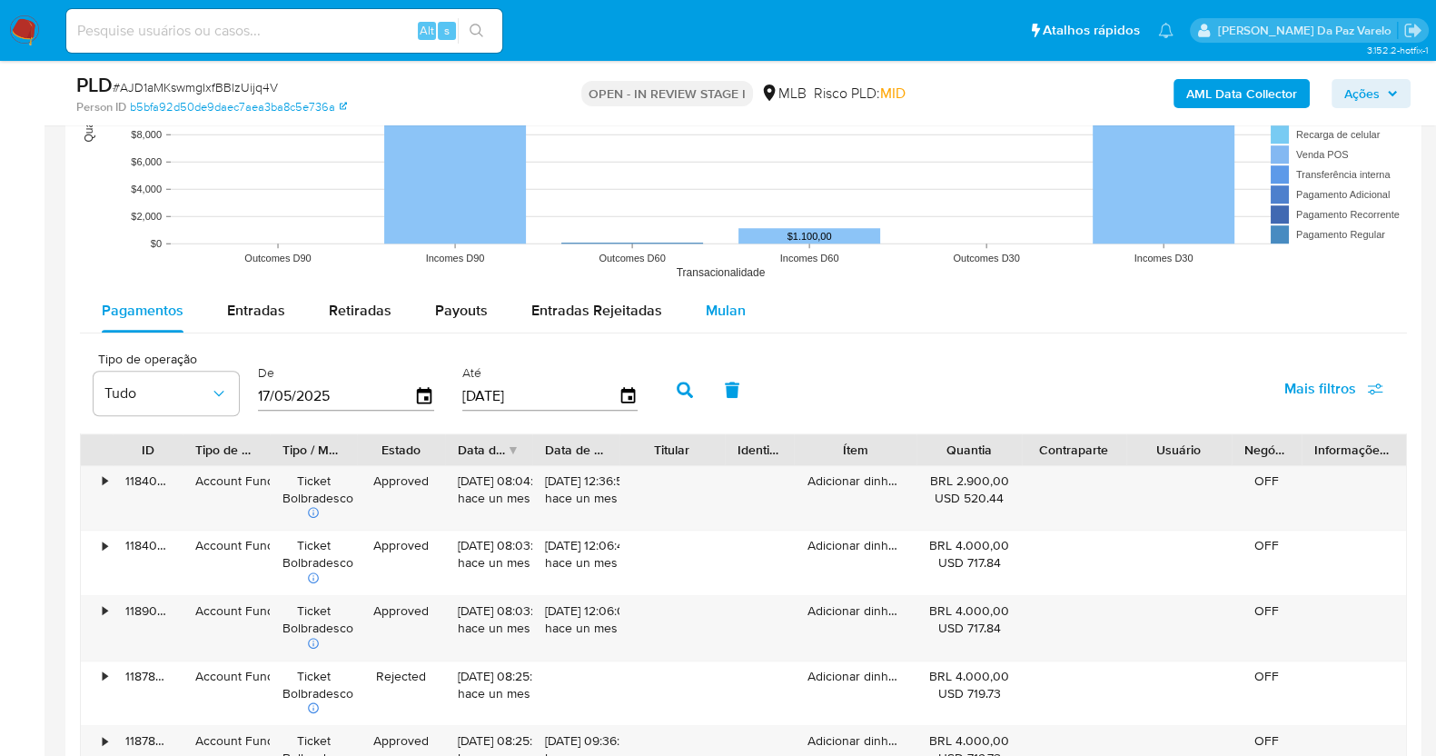
click at [725, 300] on span "Mulan" at bounding box center [726, 310] width 40 height 21
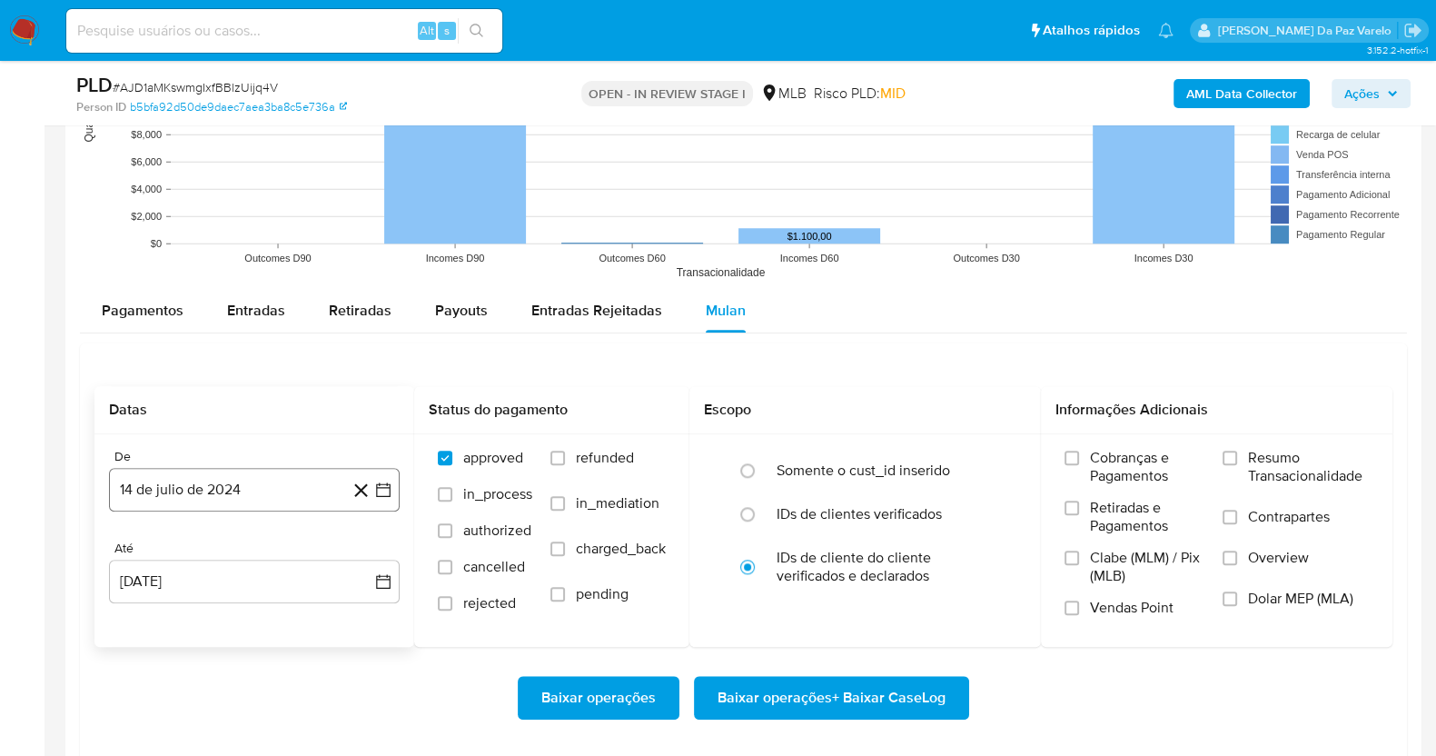
click at [253, 494] on button "14 de julio de 2024" at bounding box center [254, 490] width 291 height 44
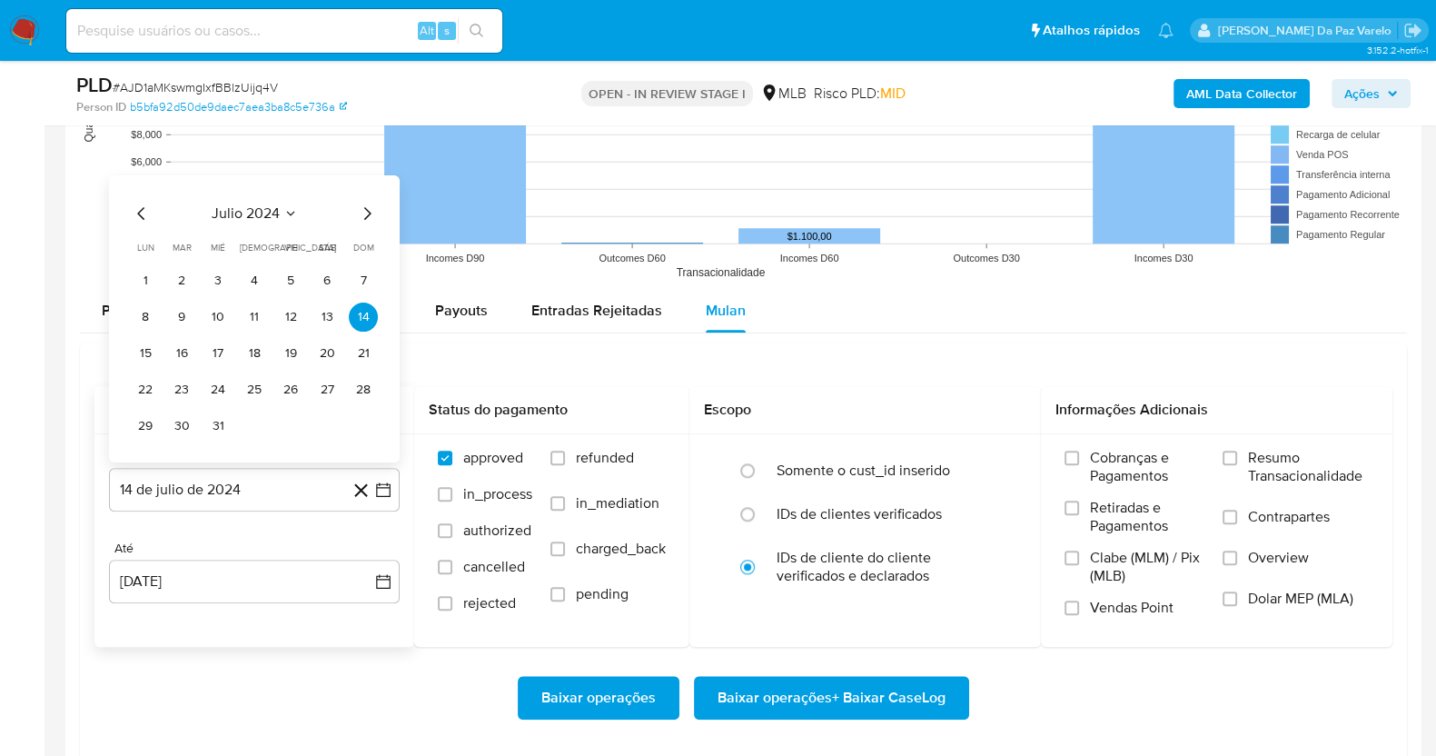
drag, startPoint x: 269, startPoint y: 205, endPoint x: 279, endPoint y: 206, distance: 10.0
click at [279, 206] on button "julio 2024" at bounding box center [255, 212] width 86 height 18
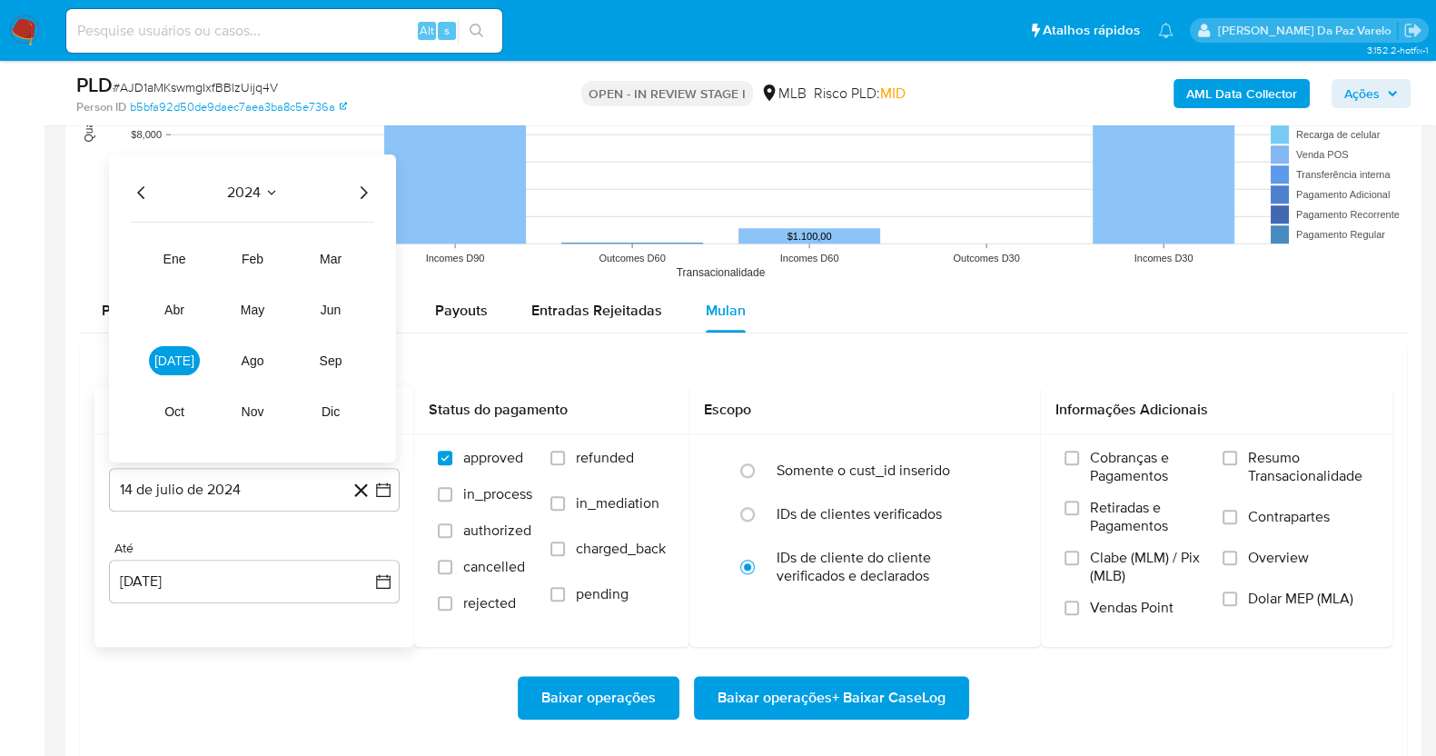
click at [361, 185] on icon "Año siguiente" at bounding box center [364, 191] width 7 height 13
click at [182, 362] on span "jul" at bounding box center [174, 359] width 40 height 15
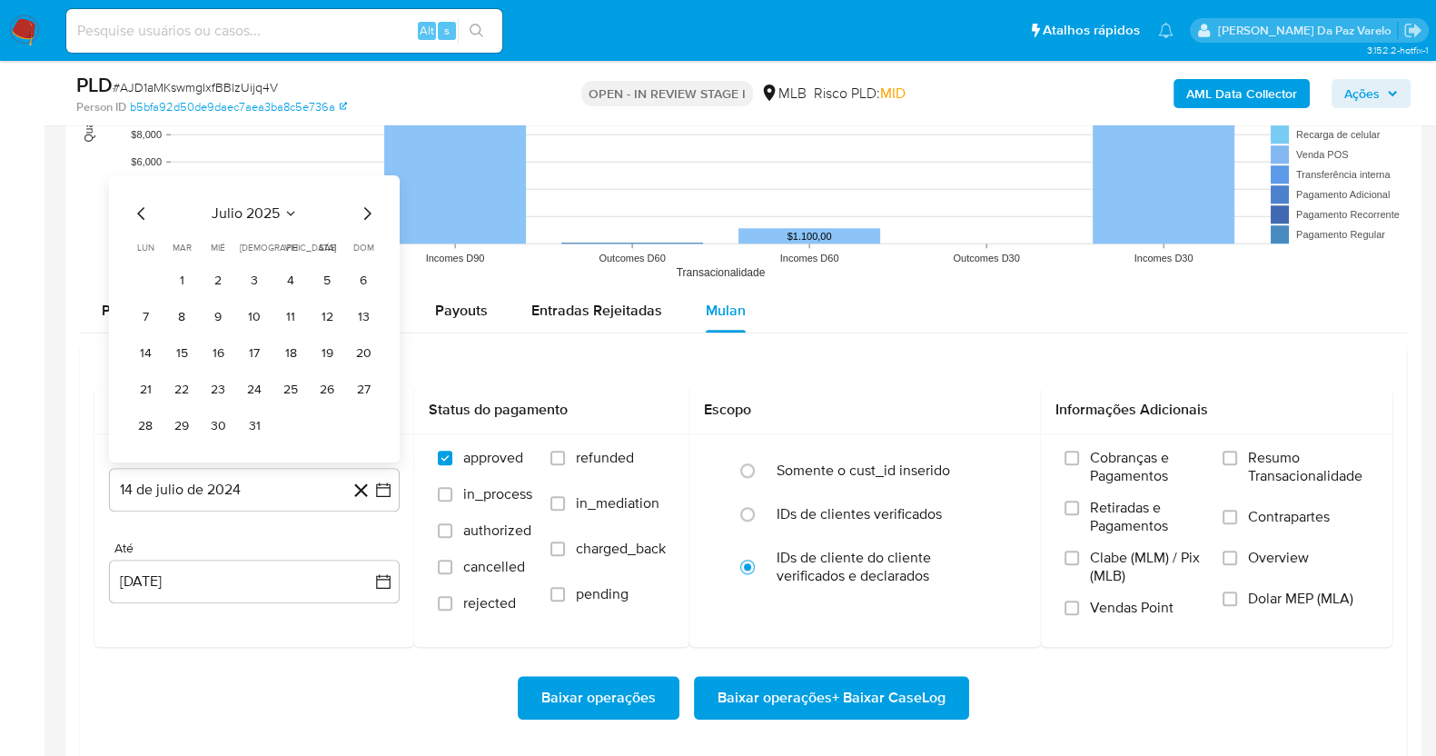
drag, startPoint x: 184, startPoint y: 282, endPoint x: 239, endPoint y: 348, distance: 85.8
click at [187, 282] on button "1" at bounding box center [181, 279] width 29 height 29
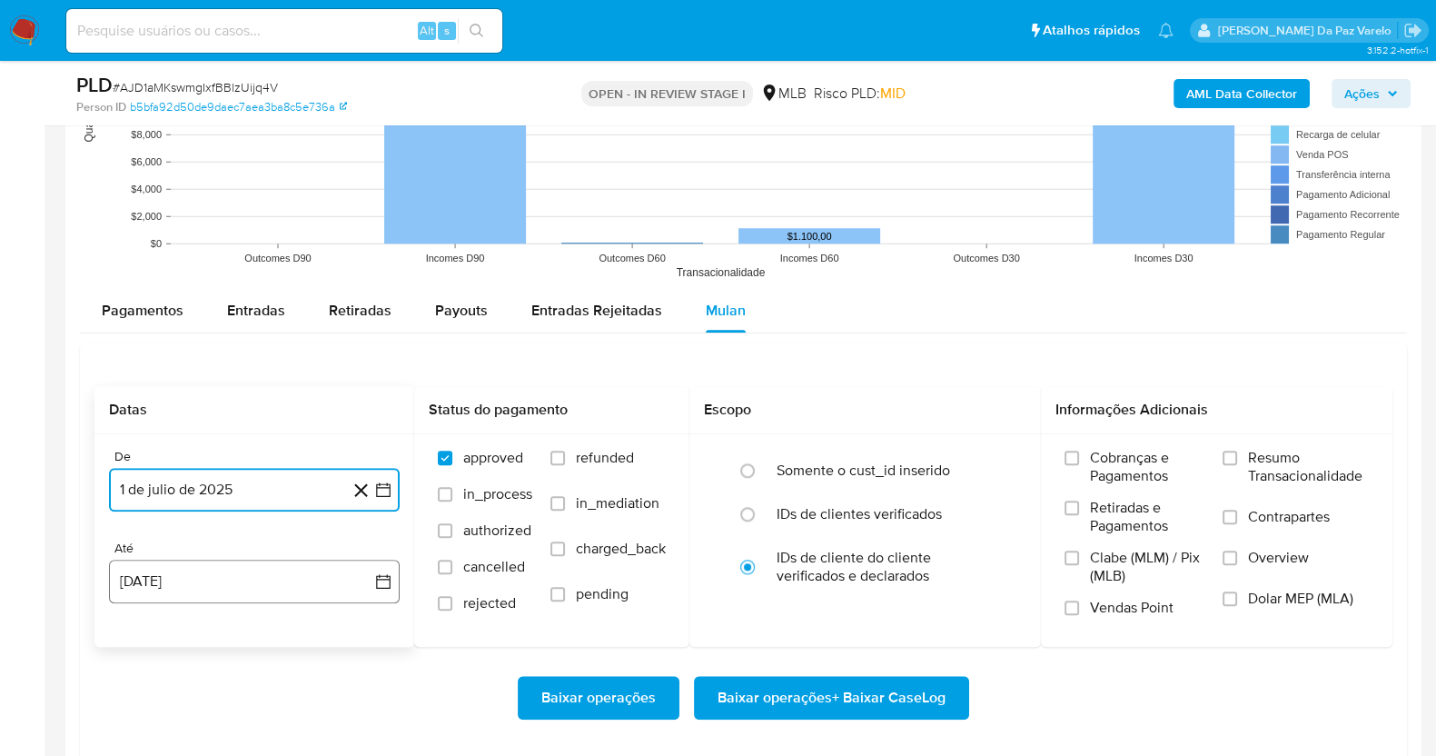
click at [282, 583] on button "14 de agosto de 2025" at bounding box center [254, 581] width 291 height 44
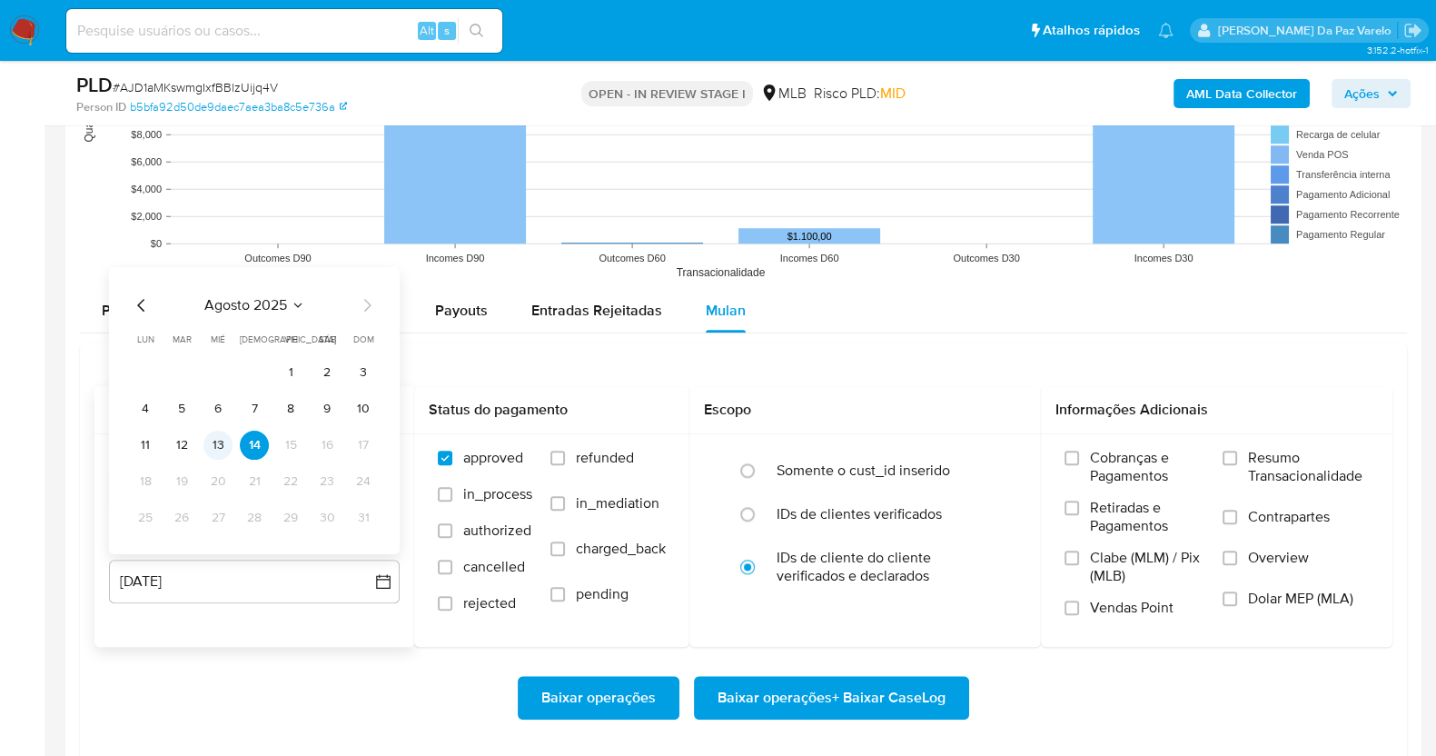
click at [212, 444] on button "13" at bounding box center [217, 444] width 29 height 29
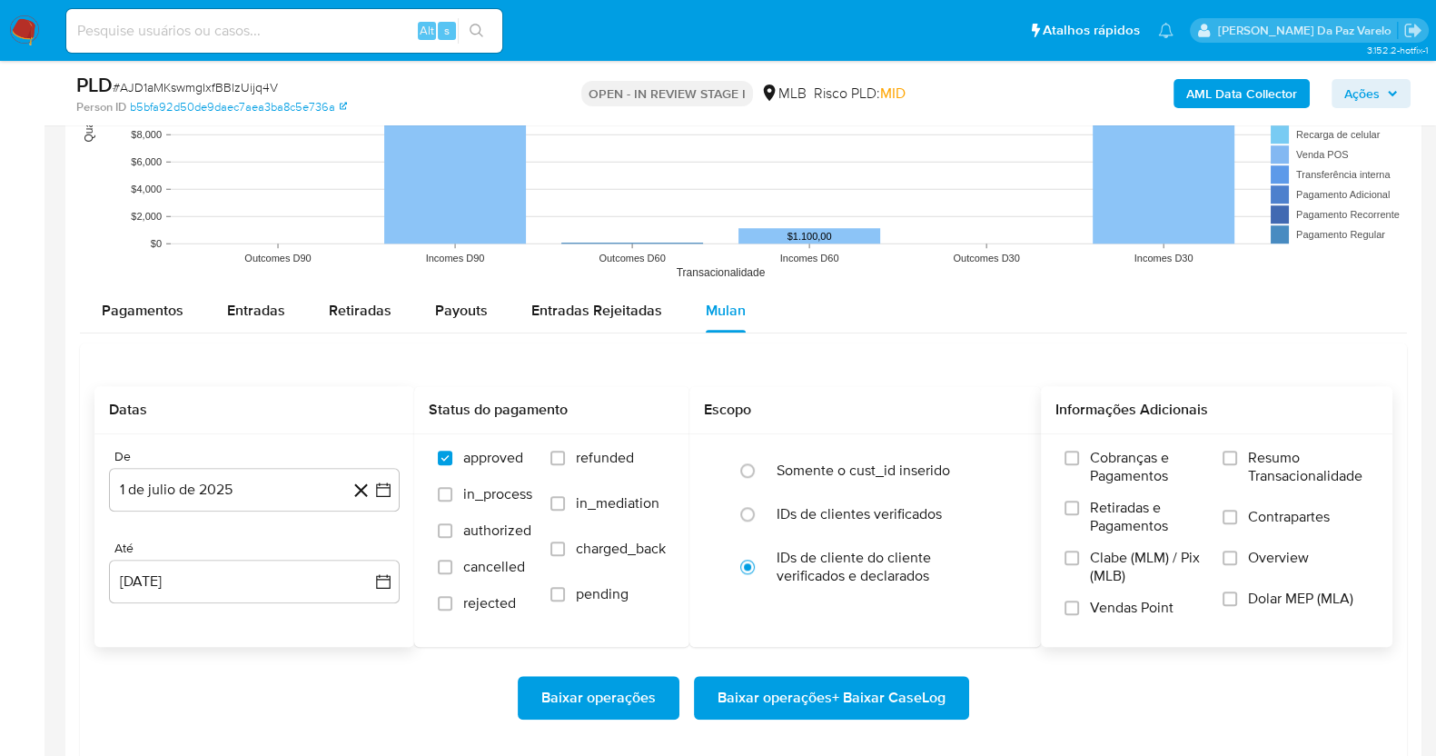
click at [1110, 614] on span "Vendas Point" at bounding box center [1132, 607] width 84 height 18
click at [1079, 614] on input "Vendas Point" at bounding box center [1071, 607] width 15 height 15
click at [1294, 462] on span "Resumo Transacionalidade" at bounding box center [1308, 467] width 121 height 36
click at [1237, 462] on input "Resumo Transacionalidade" at bounding box center [1229, 457] width 15 height 15
click at [599, 678] on span "Baixar operações" at bounding box center [598, 697] width 114 height 40
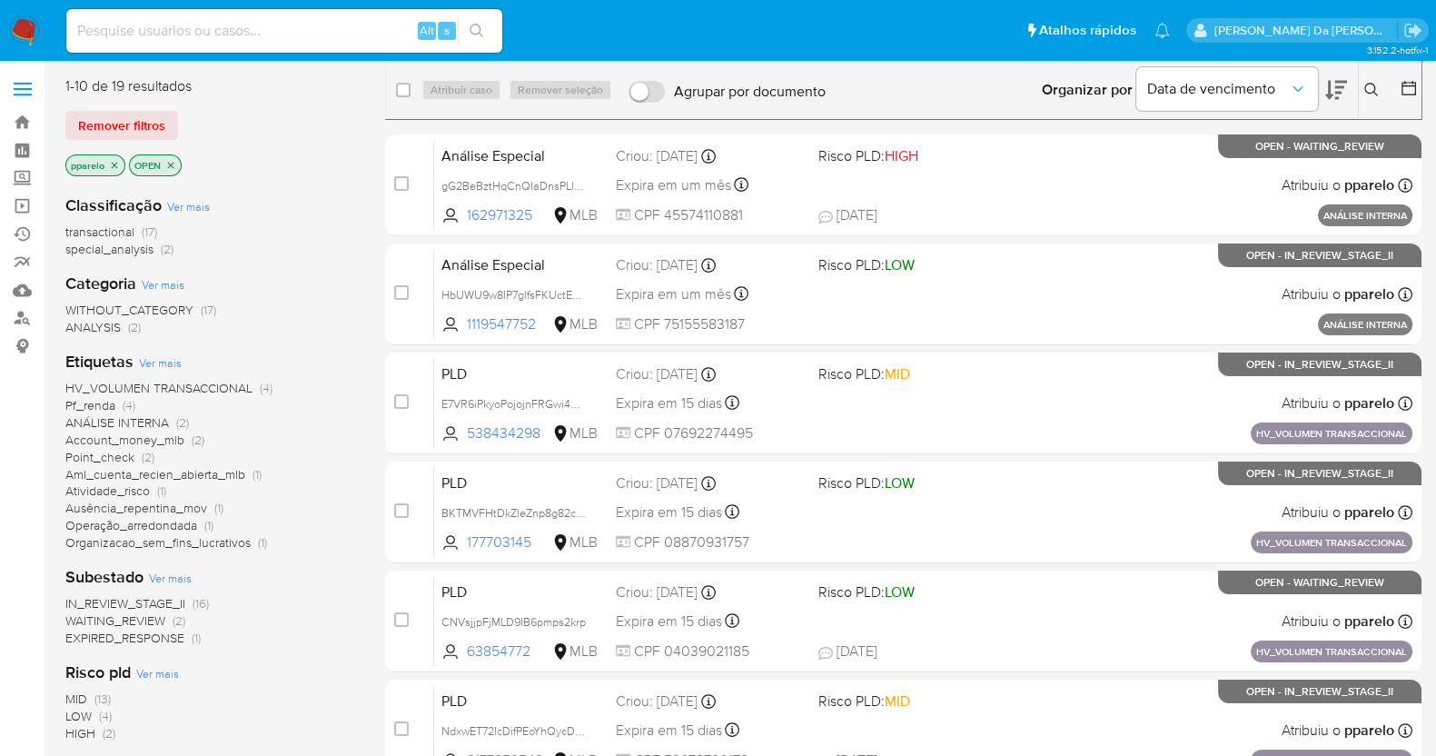
click at [390, 42] on input at bounding box center [284, 31] width 436 height 24
paste input "eiMR2rxfIDQNJ8A1JwDVUqZm"
type input "eiMR2rxfIDQNJ8A1JwDVUqZm"
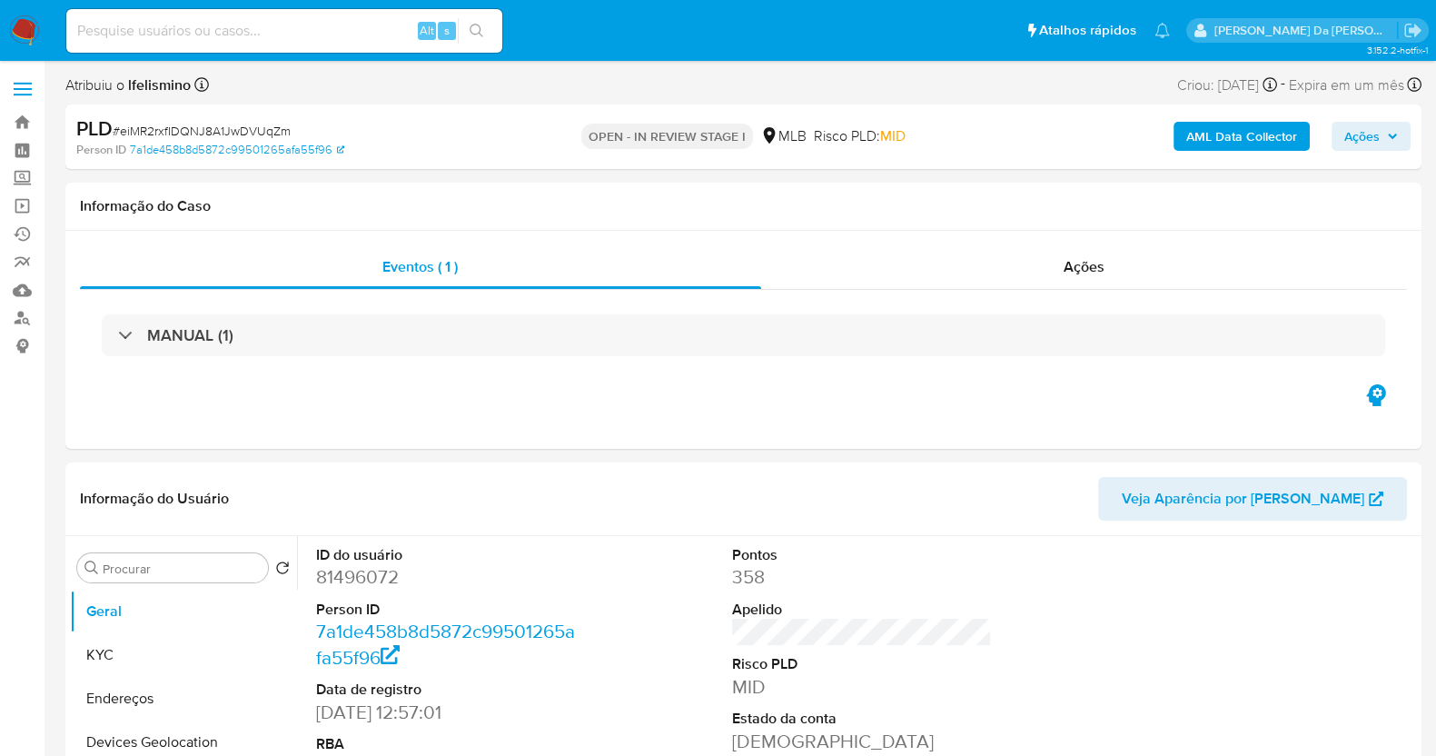
select select "10"
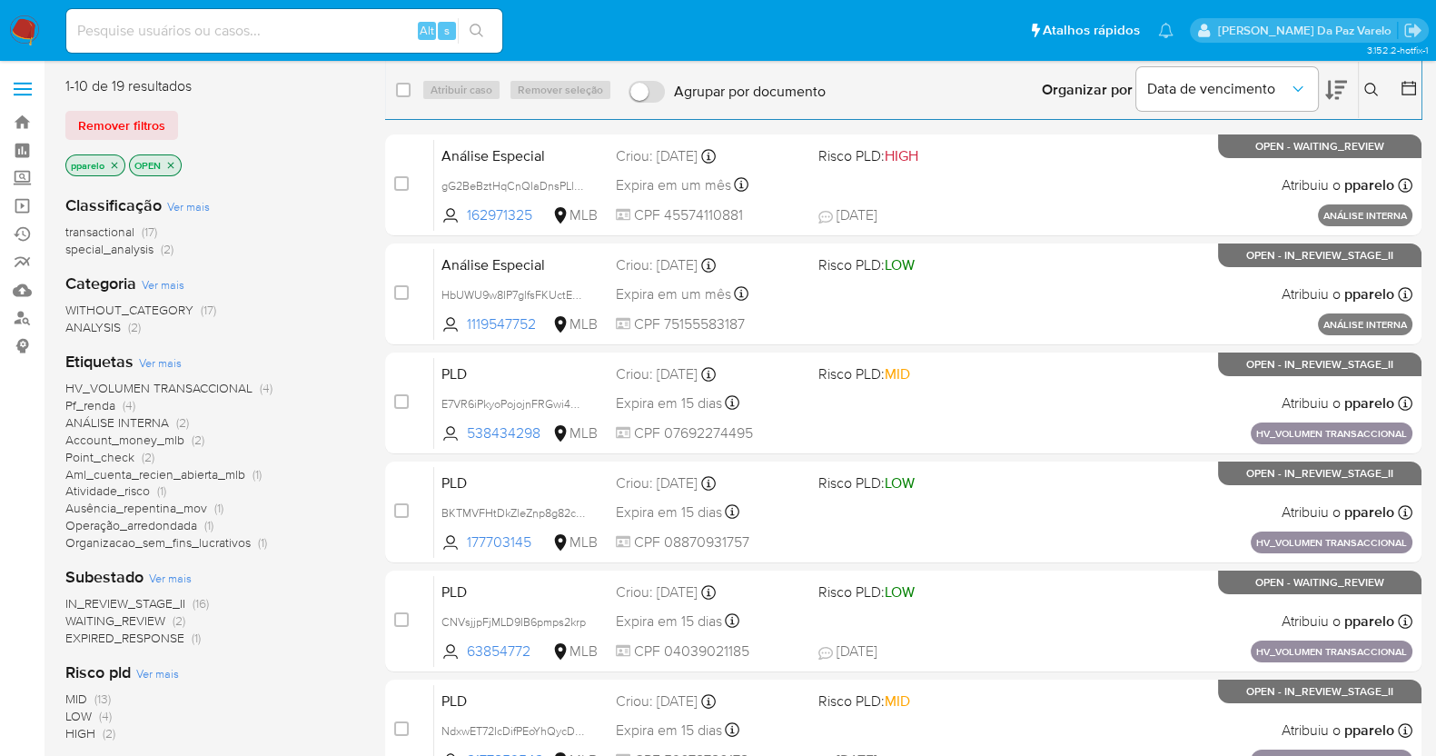
click at [118, 164] on icon "close-filter" at bounding box center [114, 165] width 11 height 11
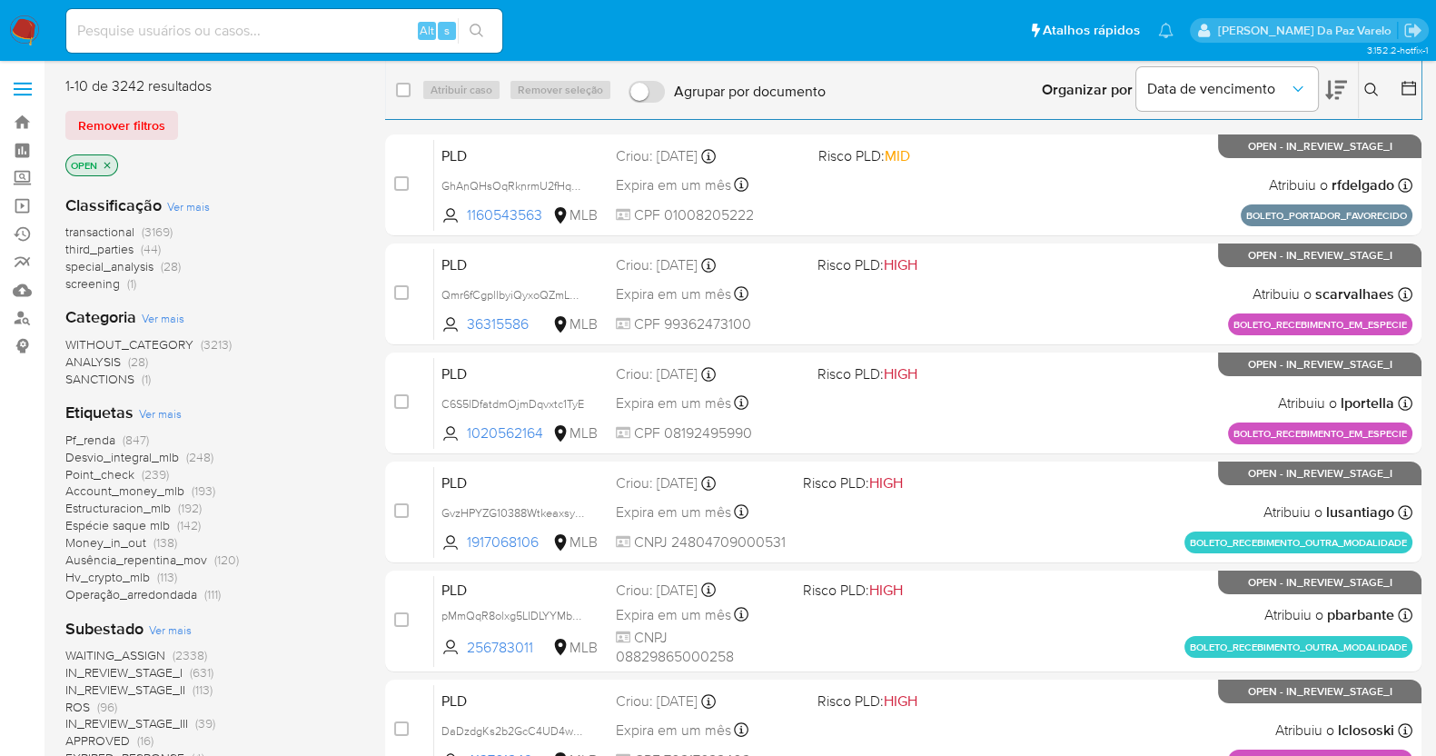
click at [163, 411] on span "Ver mais" at bounding box center [160, 413] width 43 height 16
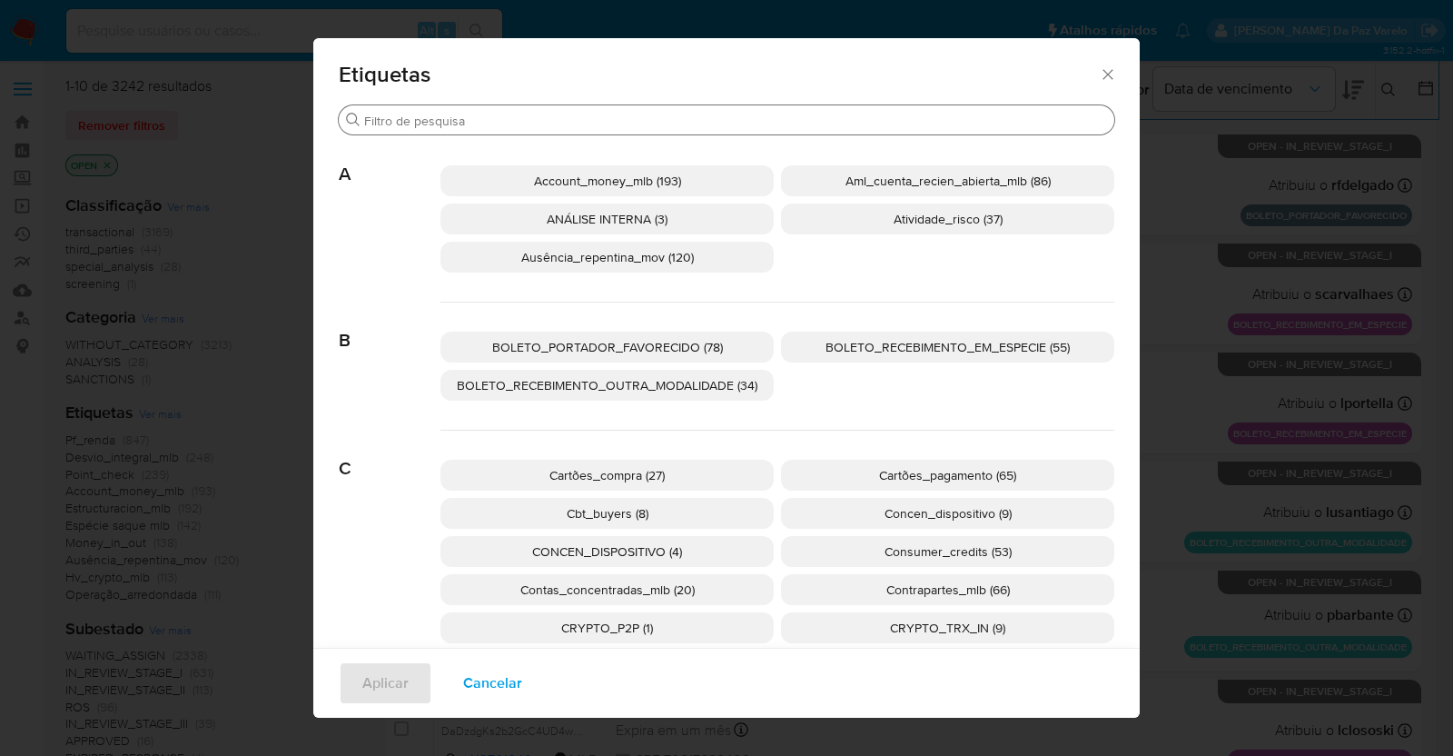
click at [510, 127] on input "Buscar" at bounding box center [735, 121] width 743 height 16
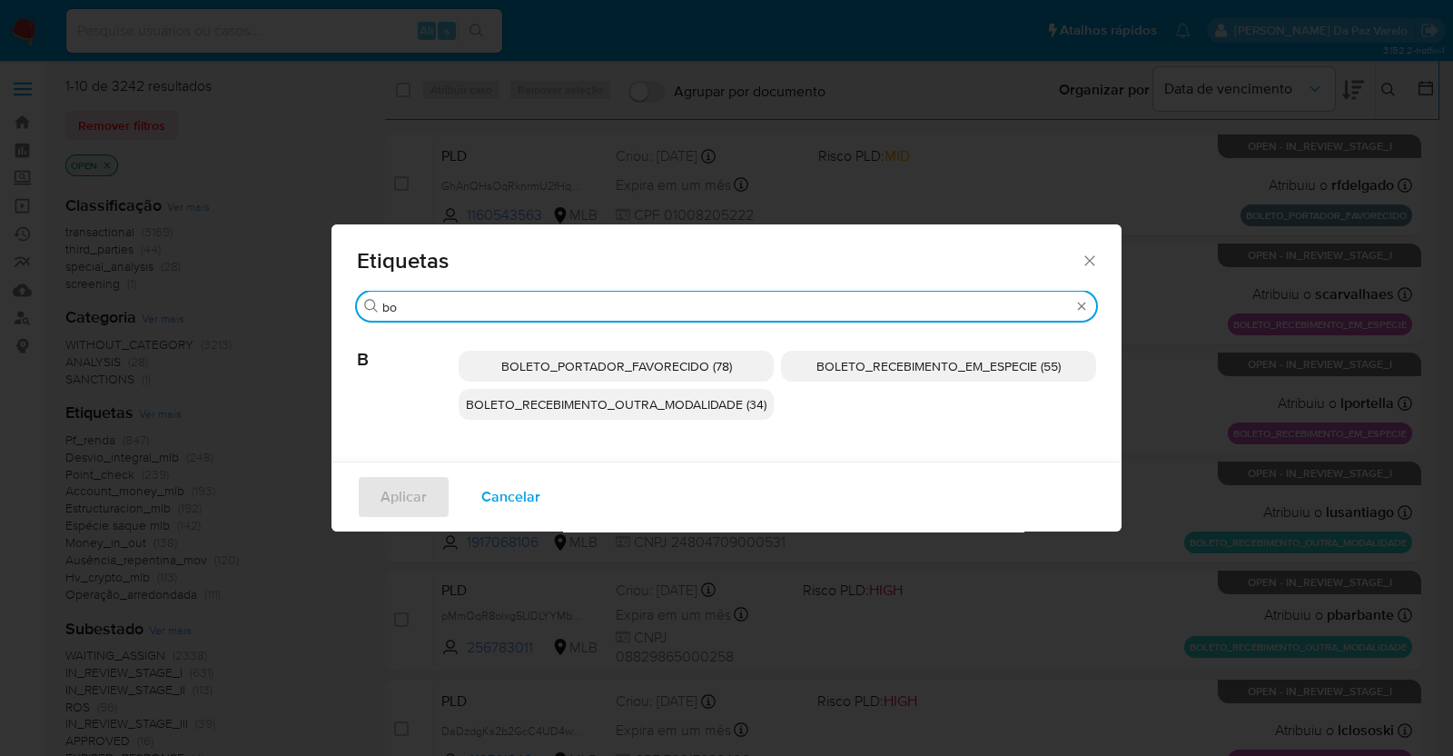
type input "bo"
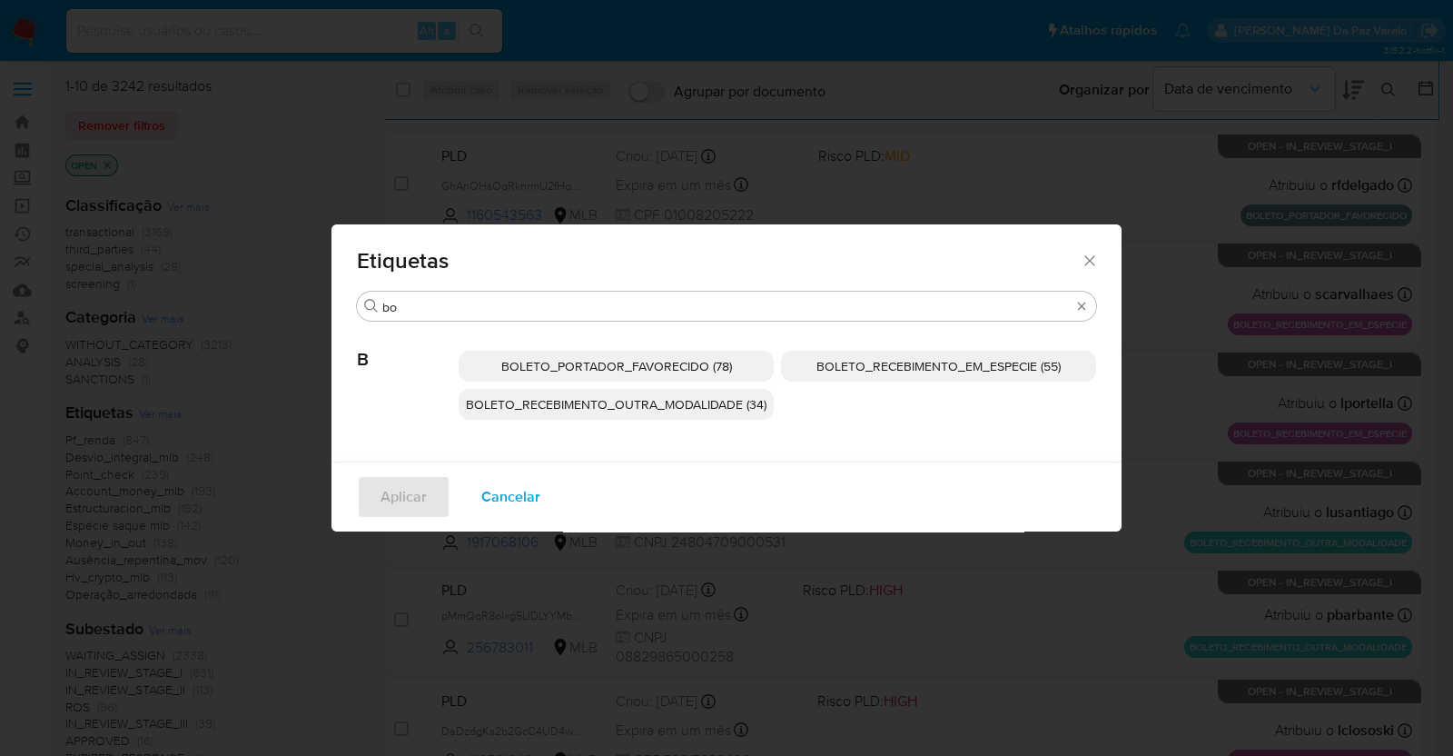
click at [658, 270] on span "Etiquetas" at bounding box center [719, 261] width 724 height 22
click at [1017, 172] on div "Etiquetas Buscar bo B BOLETO_PORTADOR_FAVORECIDO (78) BOLETO_RECEBIMENTO_EM_ESP…" at bounding box center [726, 378] width 1453 height 756
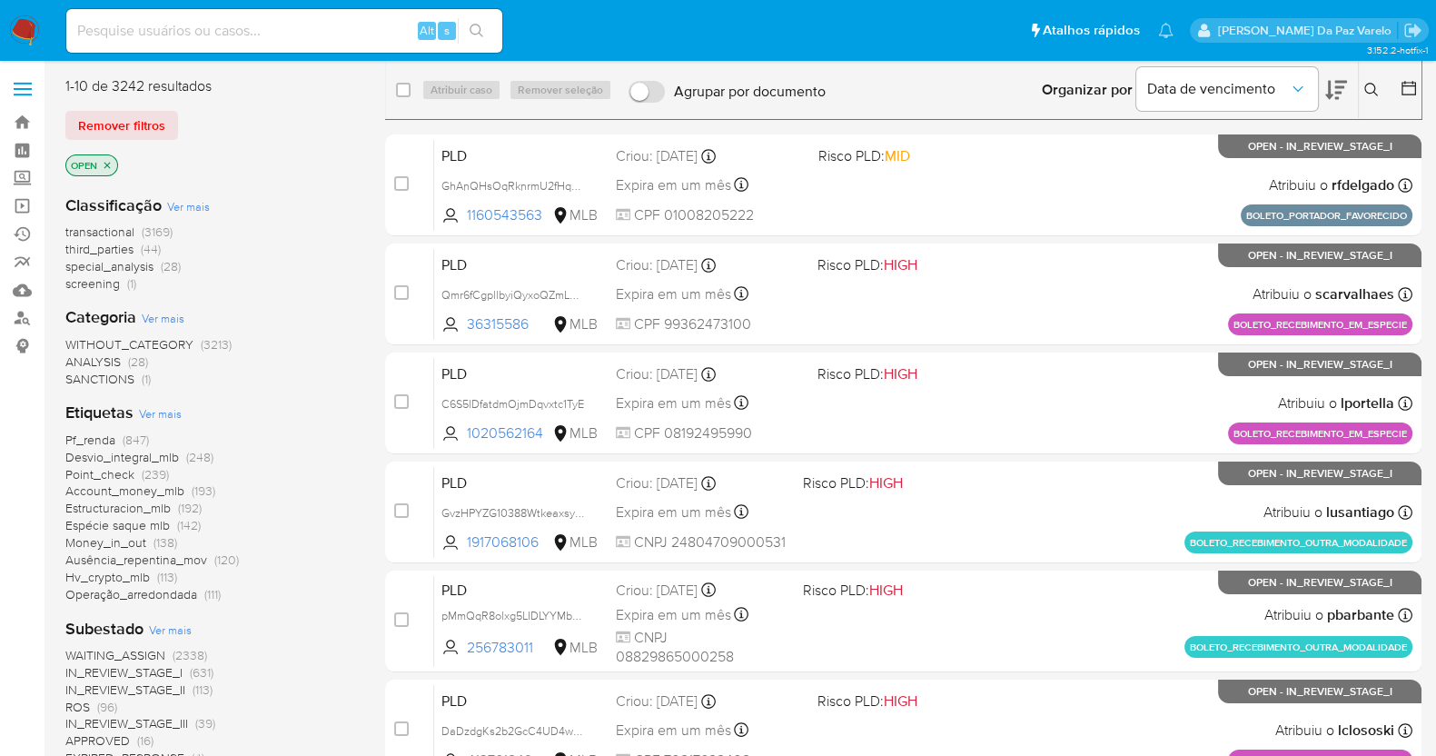
click at [1346, 84] on icon at bounding box center [1336, 90] width 22 height 22
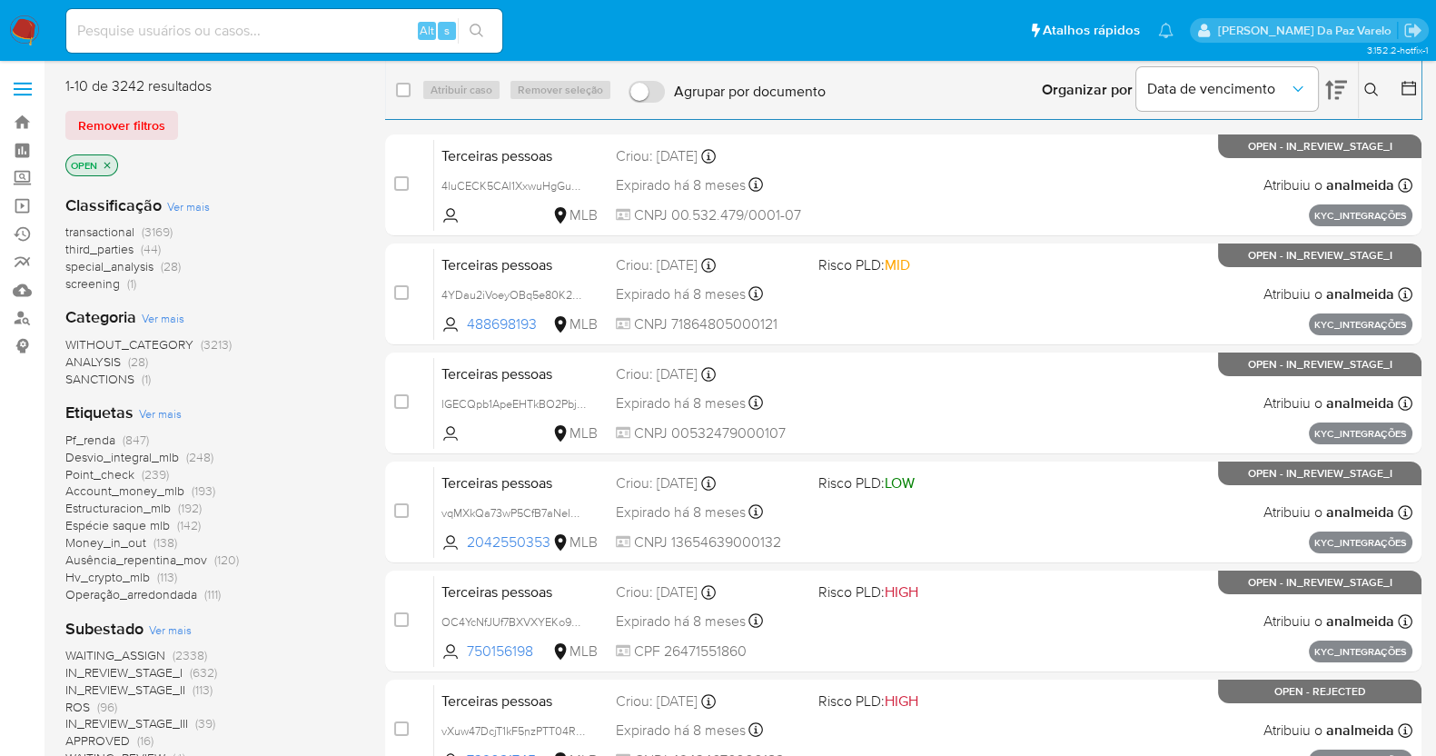
click at [1329, 84] on icon at bounding box center [1336, 90] width 22 height 19
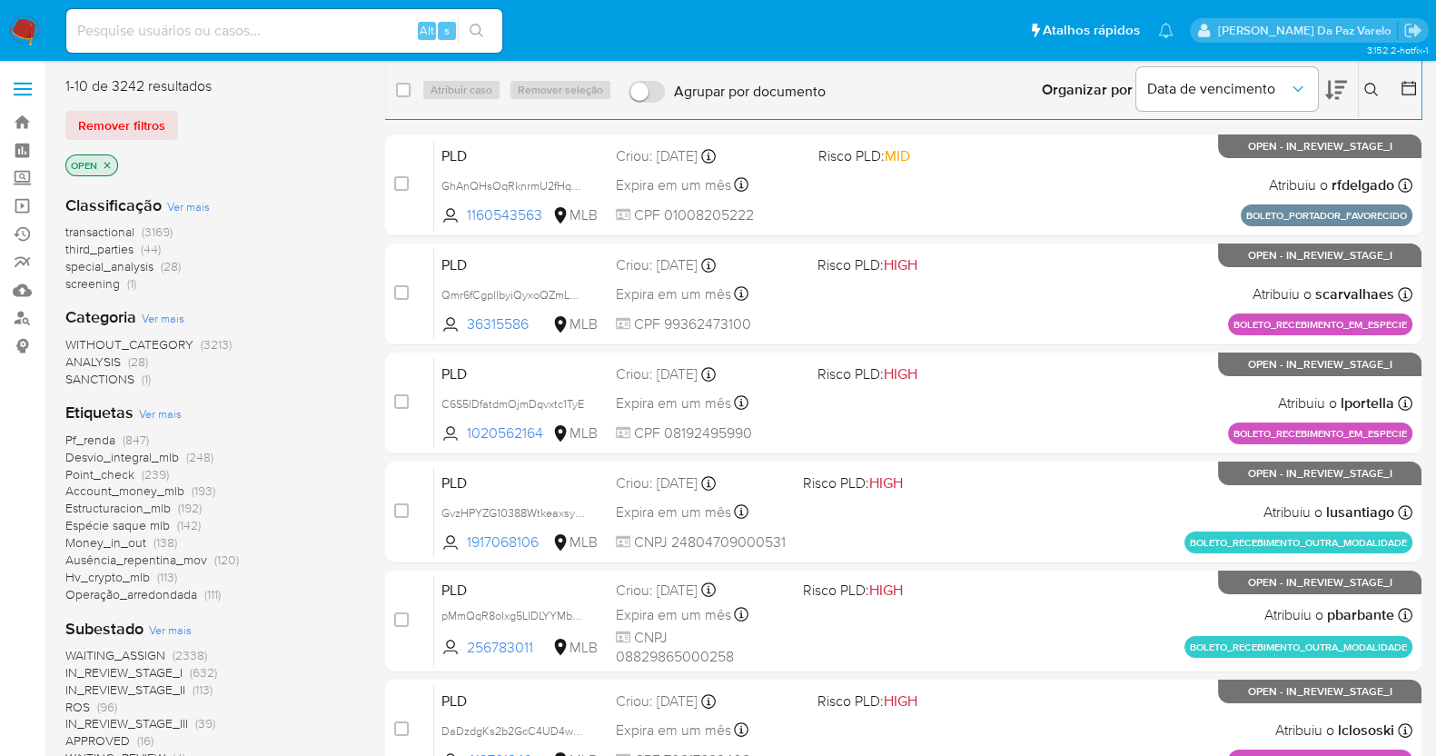
click at [153, 677] on span "IN_REVIEW_STAGE_I" at bounding box center [123, 672] width 117 height 18
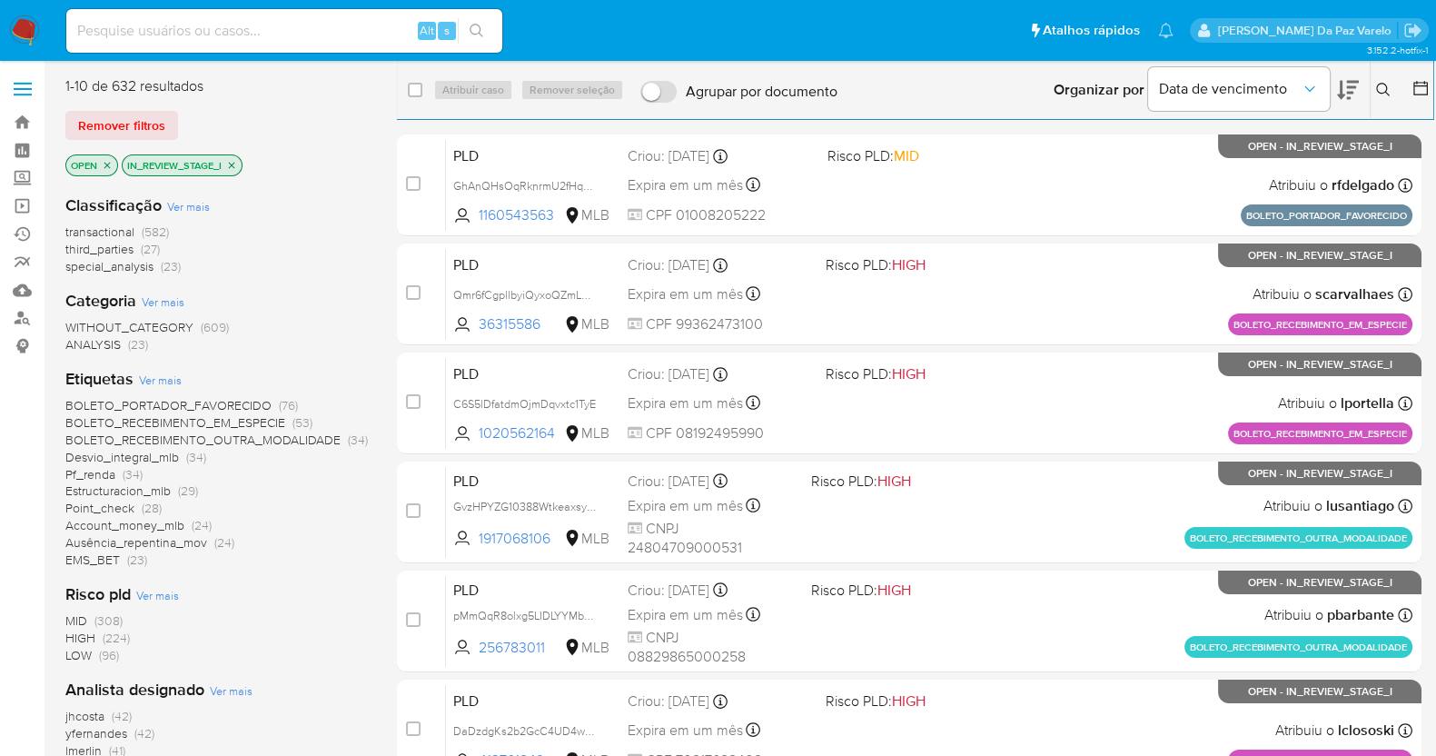
click at [163, 408] on span "BOLETO_PORTADOR_FAVORECIDO" at bounding box center [168, 405] width 206 height 18
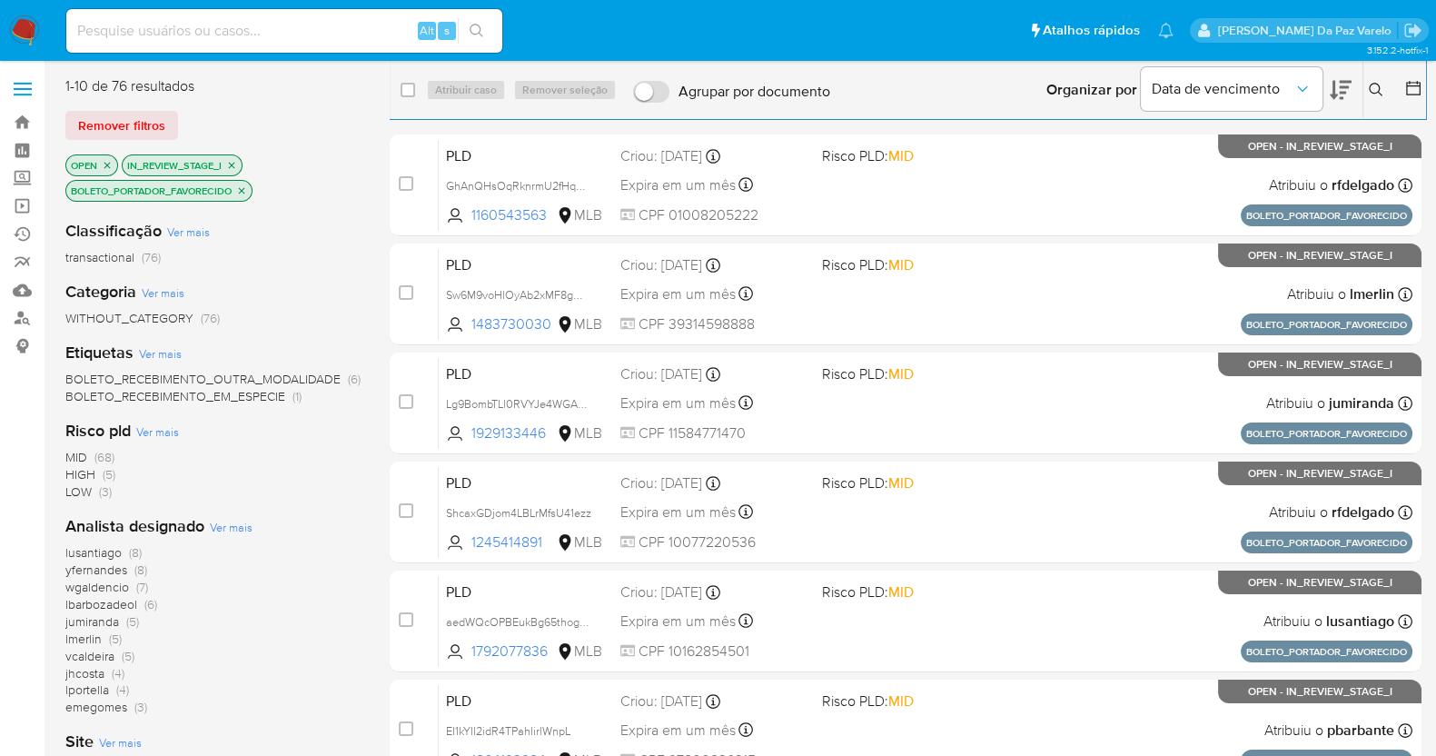
click at [1349, 84] on div "Organizar por Data de vencimento" at bounding box center [1197, 90] width 331 height 56
click at [1329, 75] on button at bounding box center [1340, 90] width 22 height 56
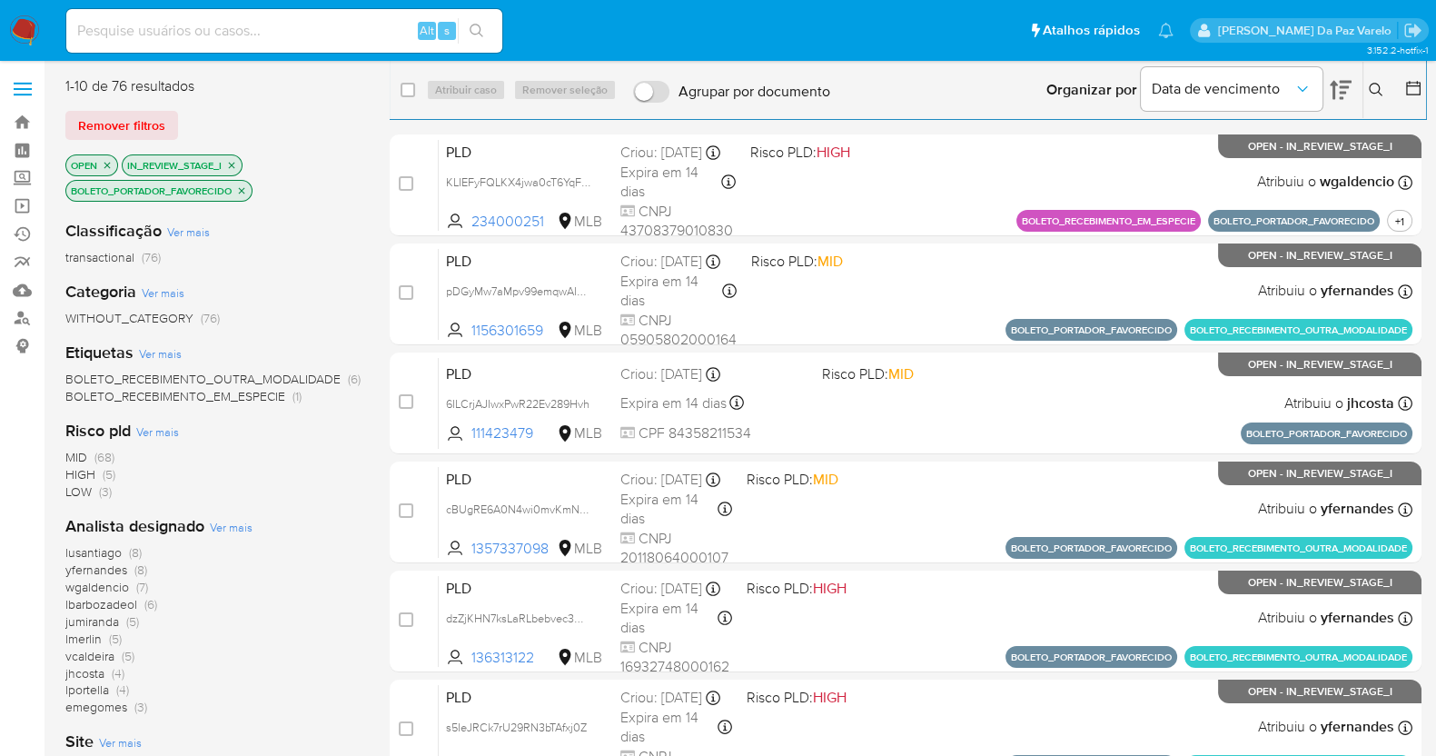
click at [1330, 81] on icon at bounding box center [1340, 90] width 22 height 19
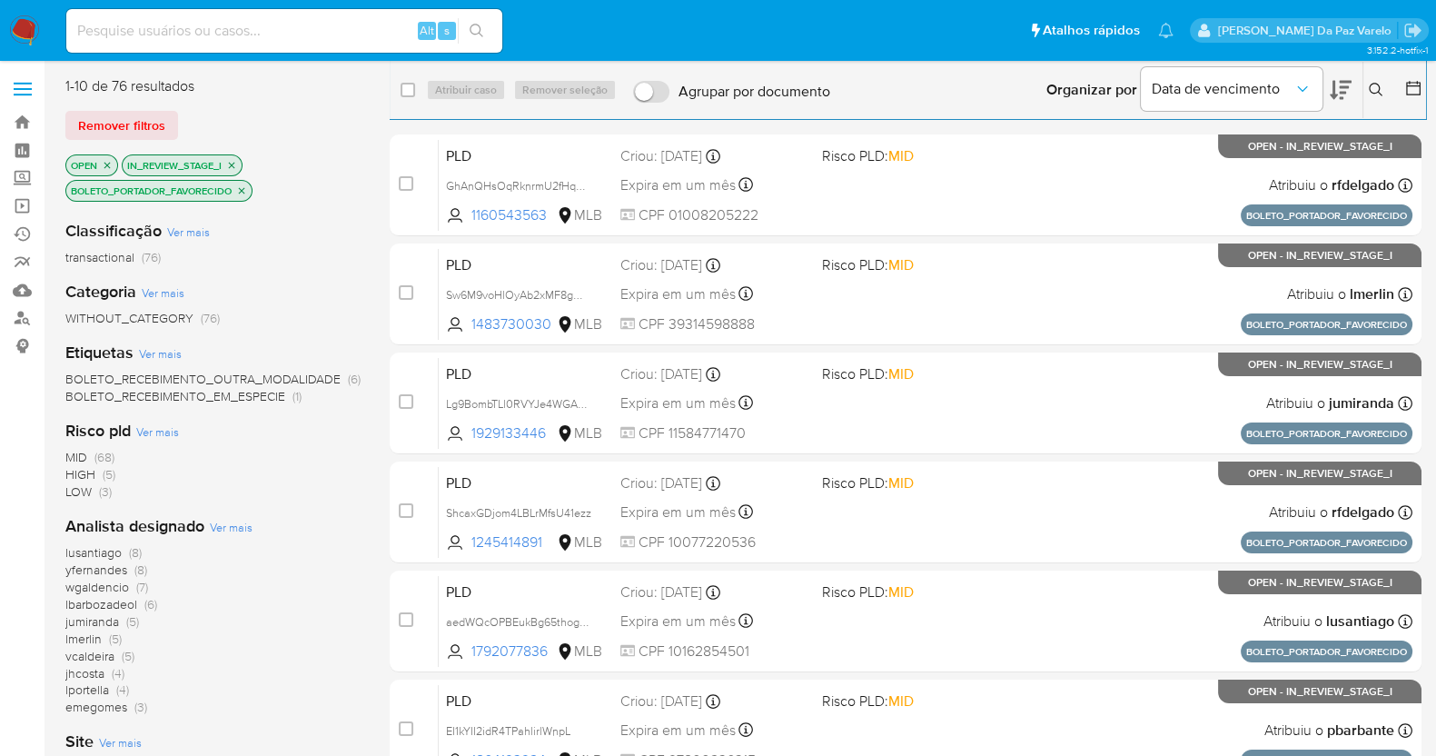
click at [410, 77] on div "select-all-cases-checkbox Atribuir caso Remover seleção Agrupar por documento O…" at bounding box center [908, 90] width 1036 height 56
click at [403, 97] on div "select-all-cases-checkbox" at bounding box center [407, 90] width 15 height 18
click at [406, 93] on input "checkbox" at bounding box center [407, 90] width 15 height 15
checkbox input "true"
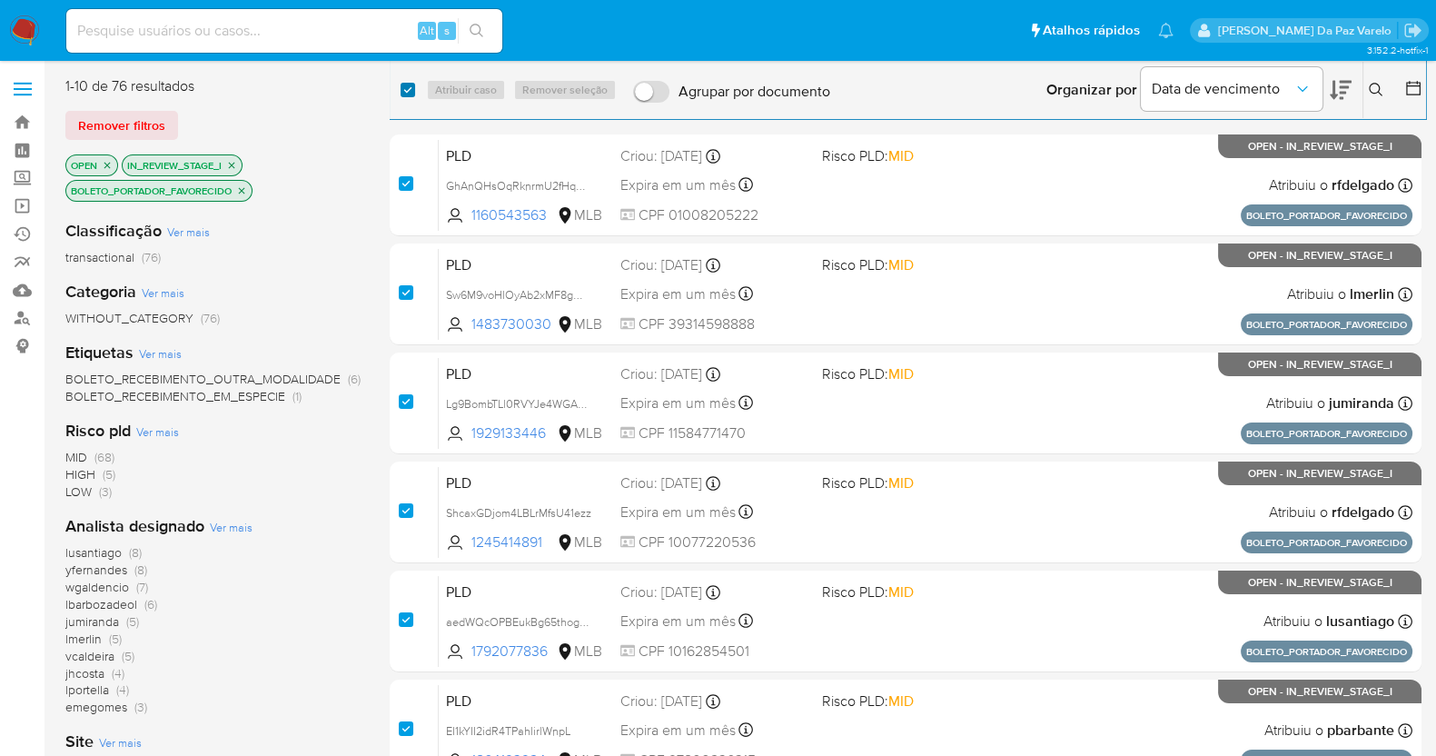
checkbox input "true"
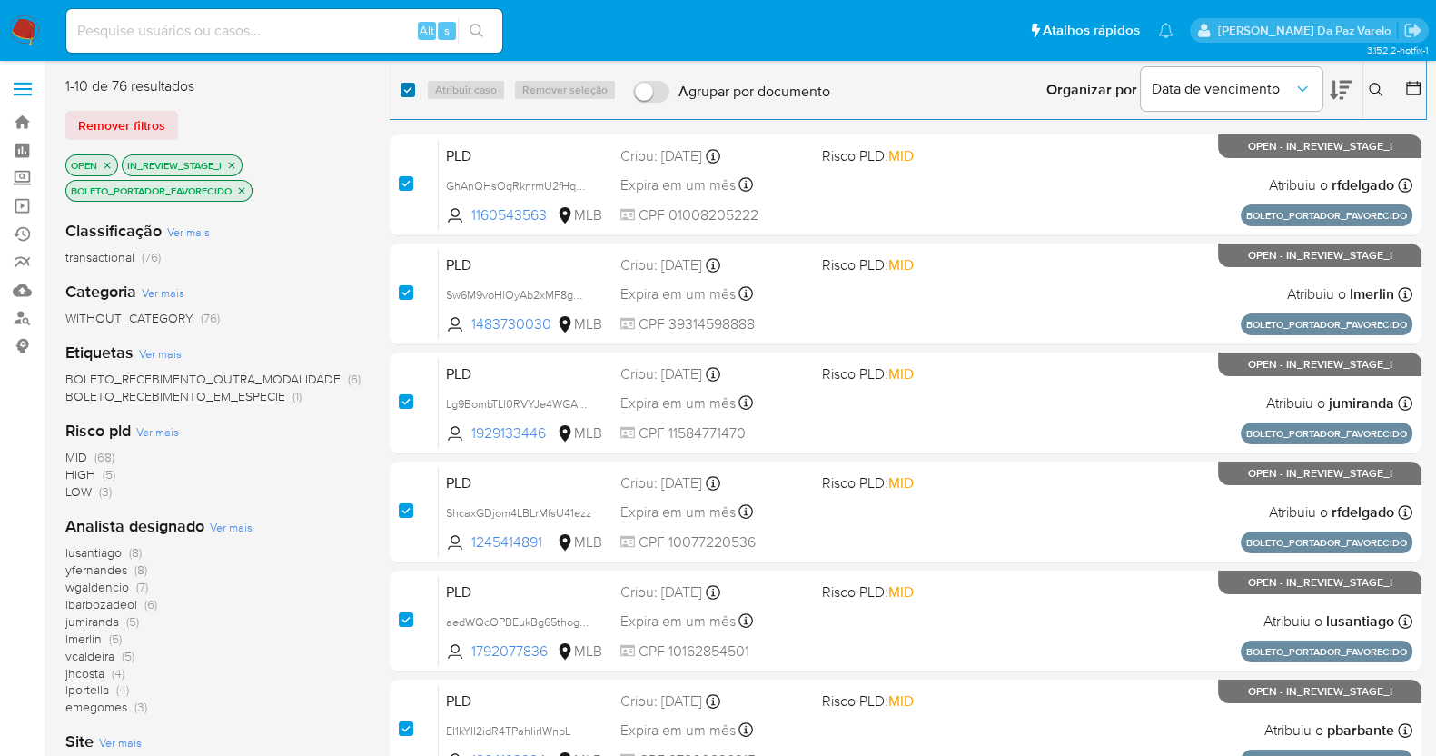
checkbox input "true"
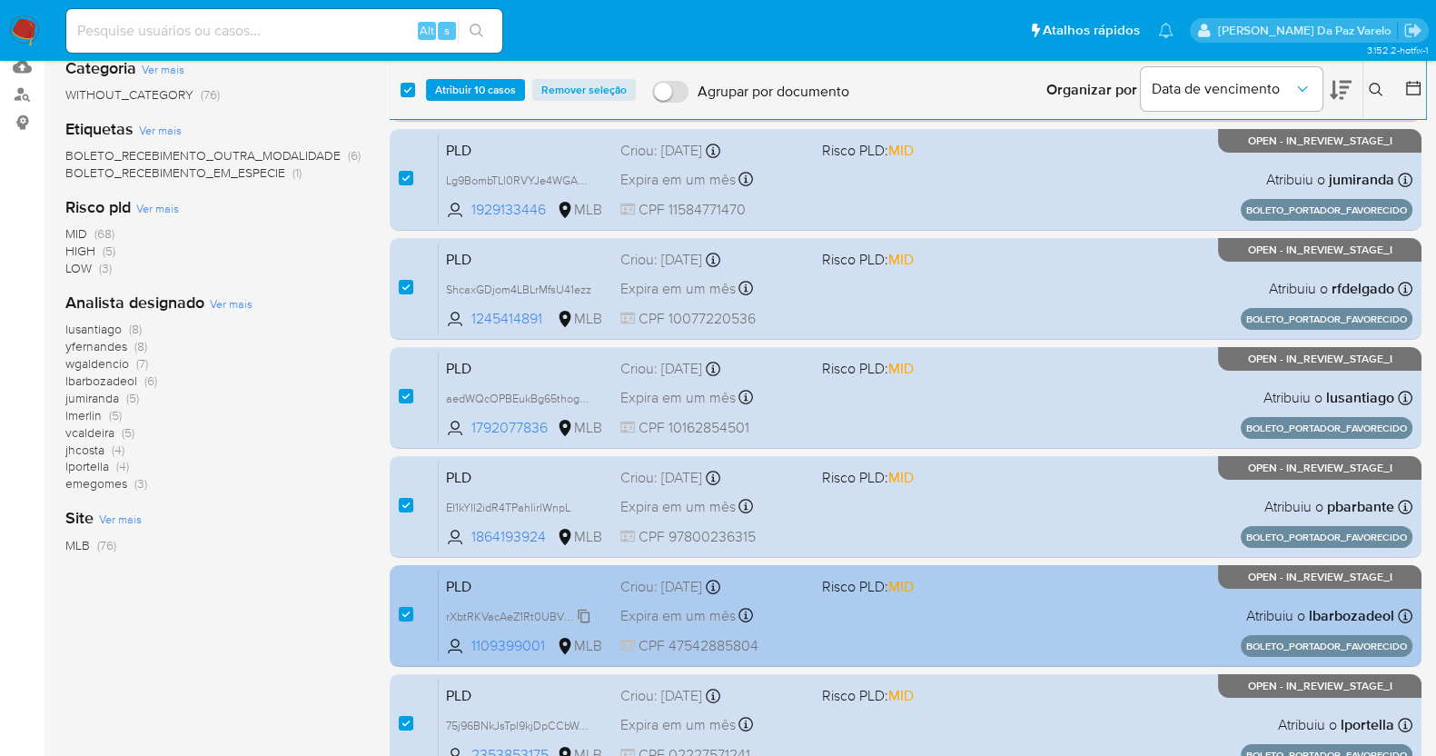
scroll to position [539, 0]
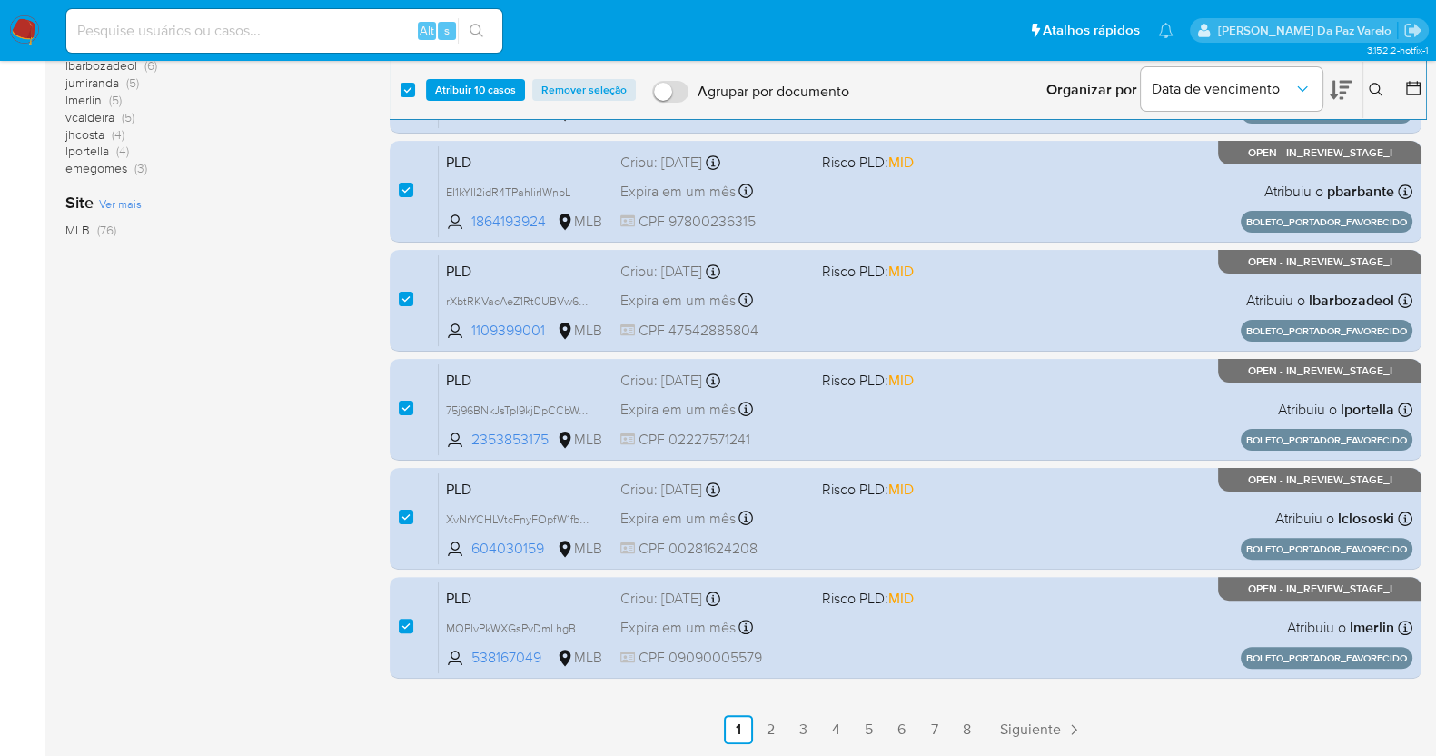
click at [774, 743] on main "3.152.2-hotfix-1" at bounding box center [718, 108] width 1436 height 1294
click at [771, 726] on link "2" at bounding box center [770, 729] width 29 height 29
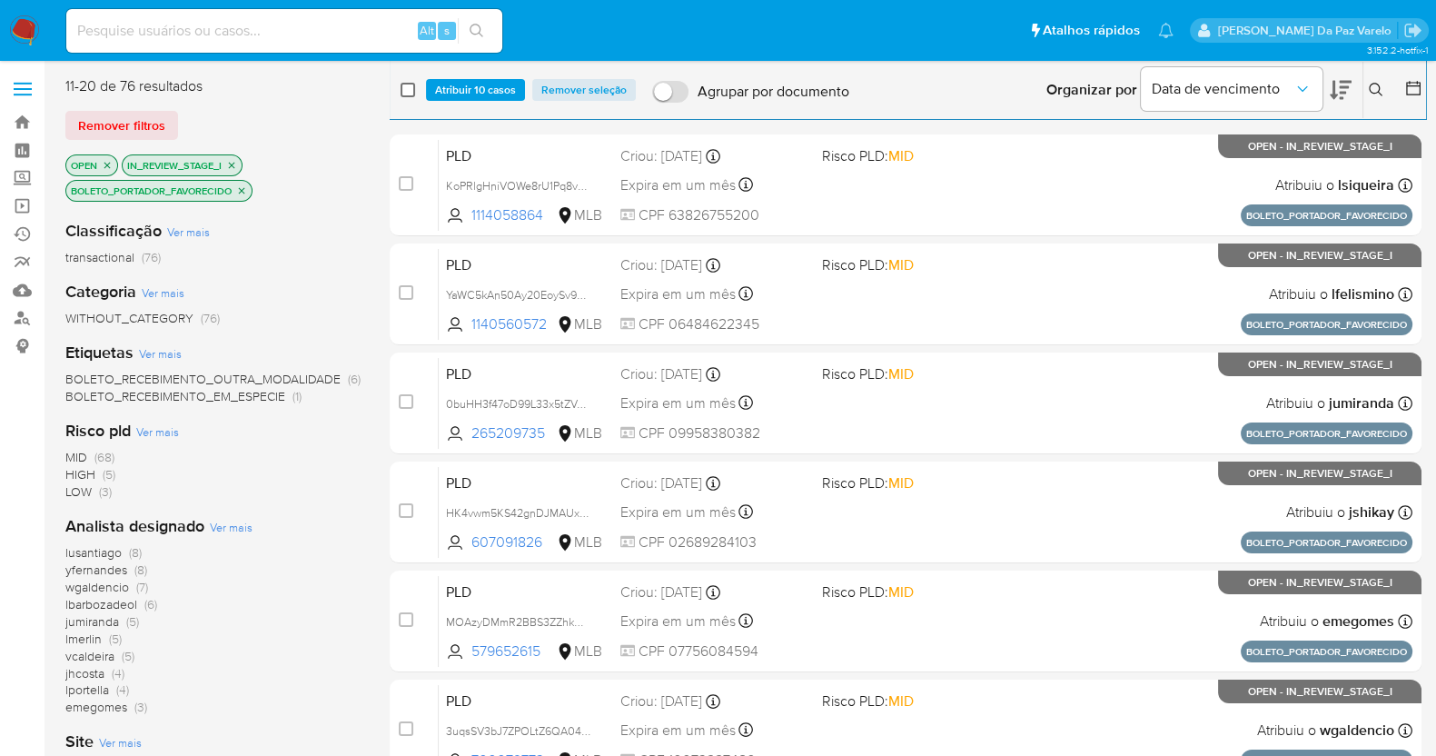
click at [410, 86] on input "checkbox" at bounding box center [407, 90] width 15 height 15
checkbox input "true"
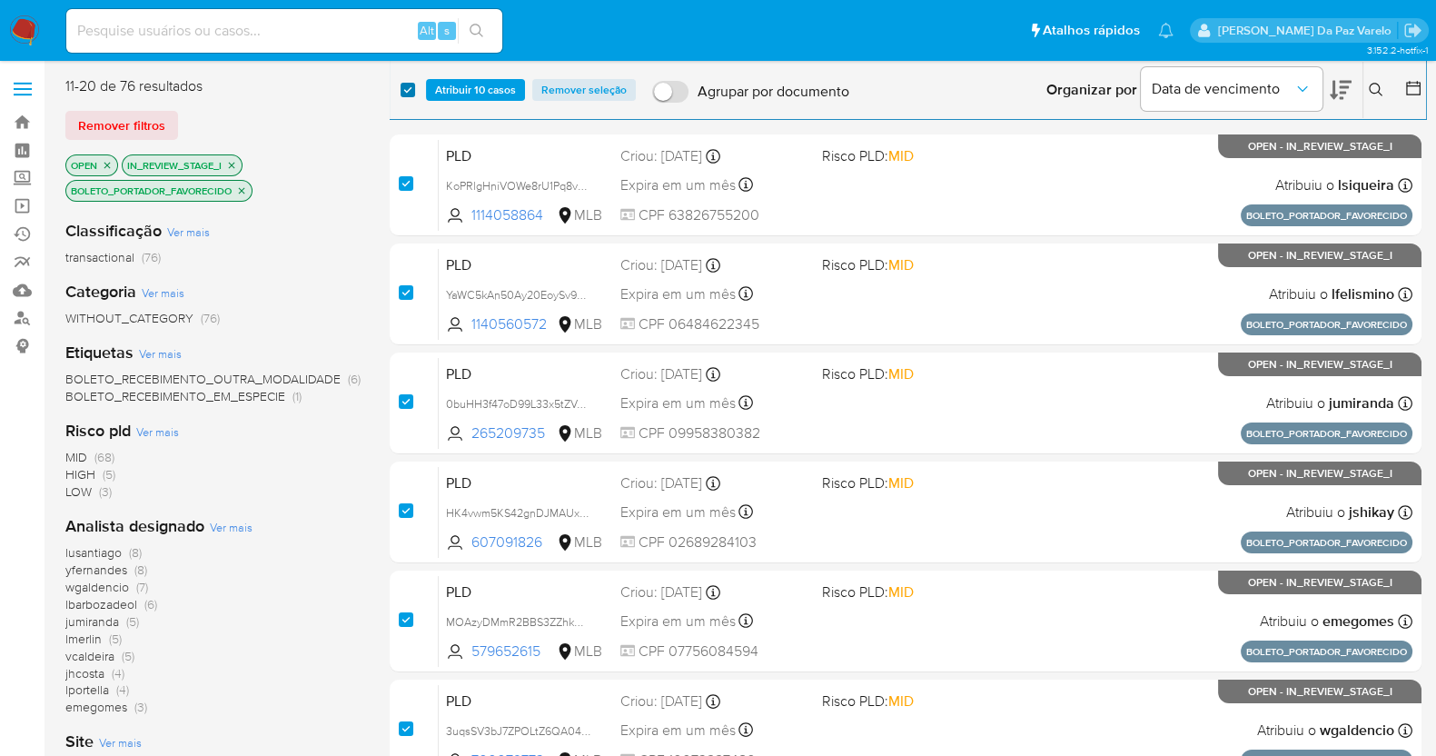
checkbox input "true"
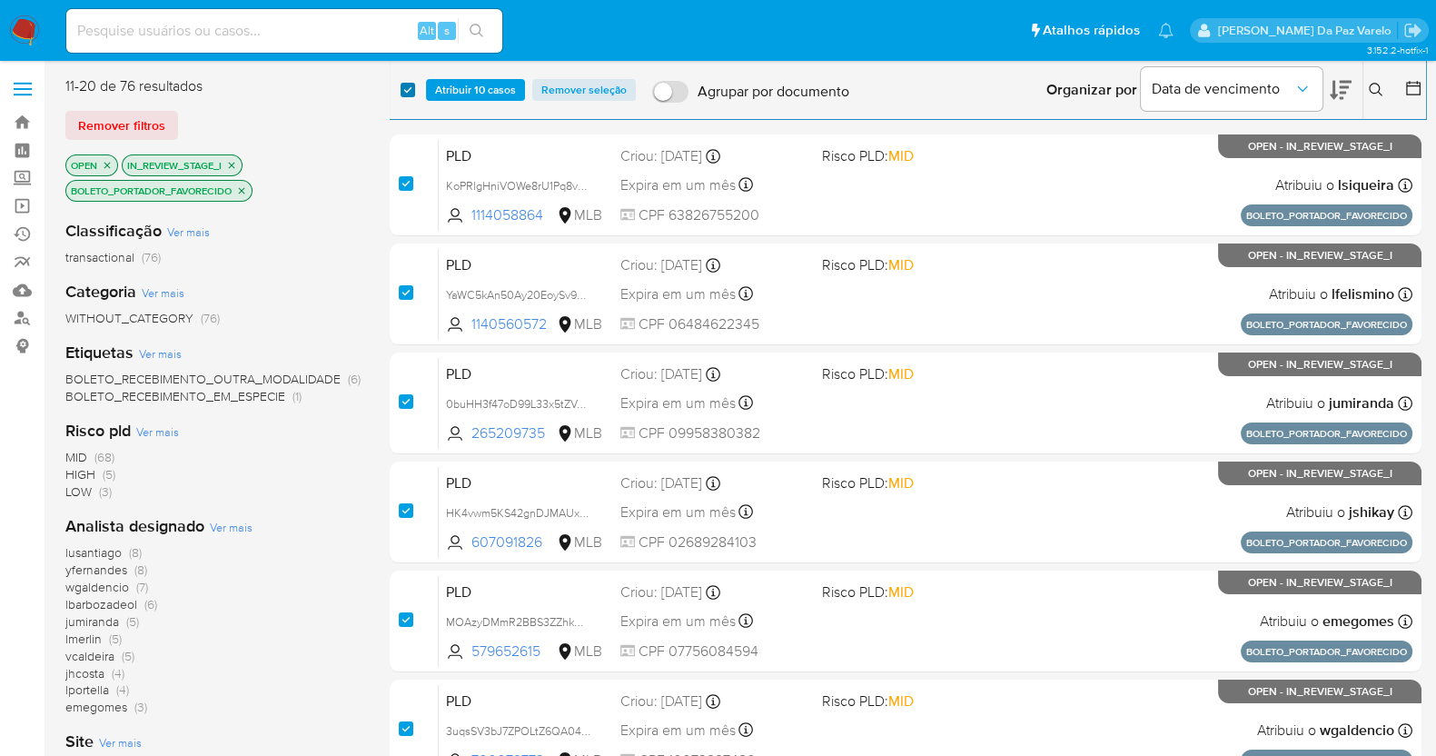
checkbox input "true"
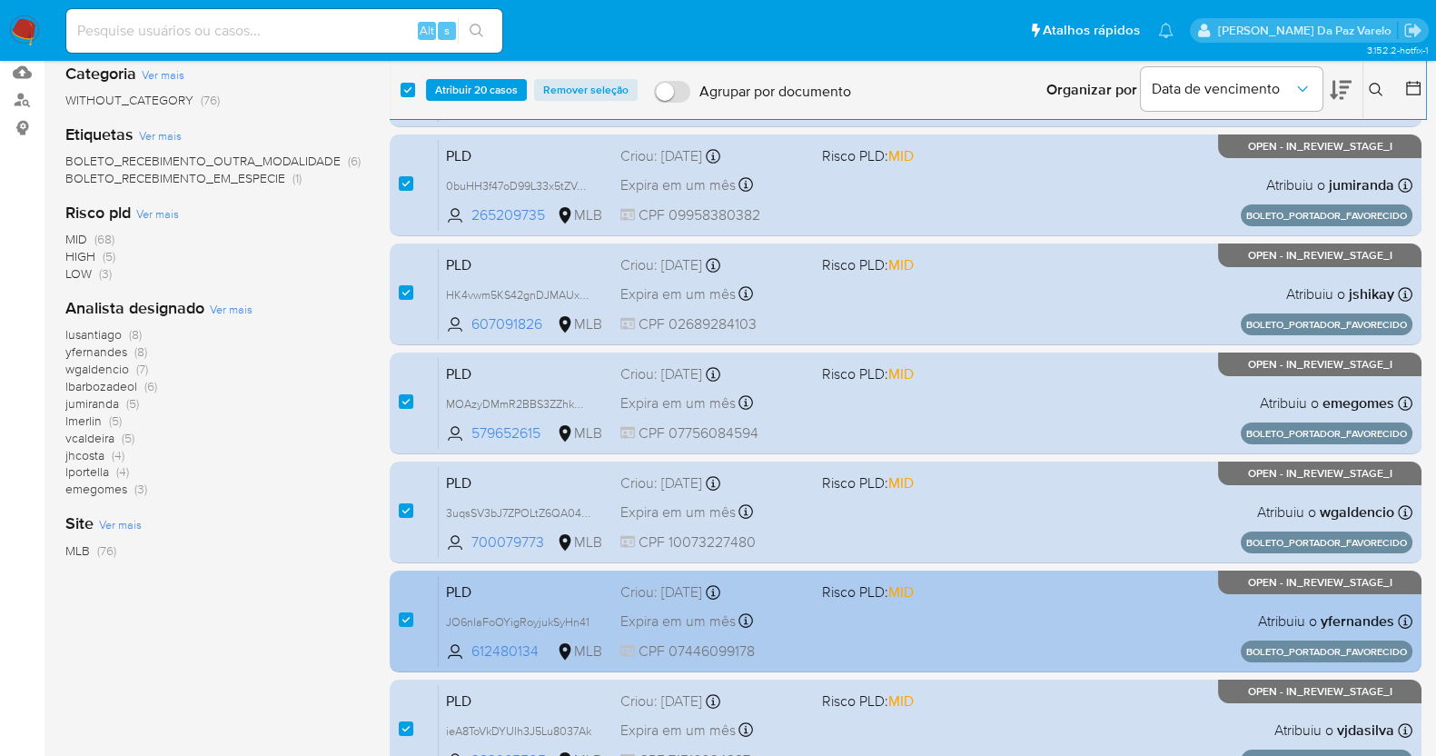
scroll to position [539, 0]
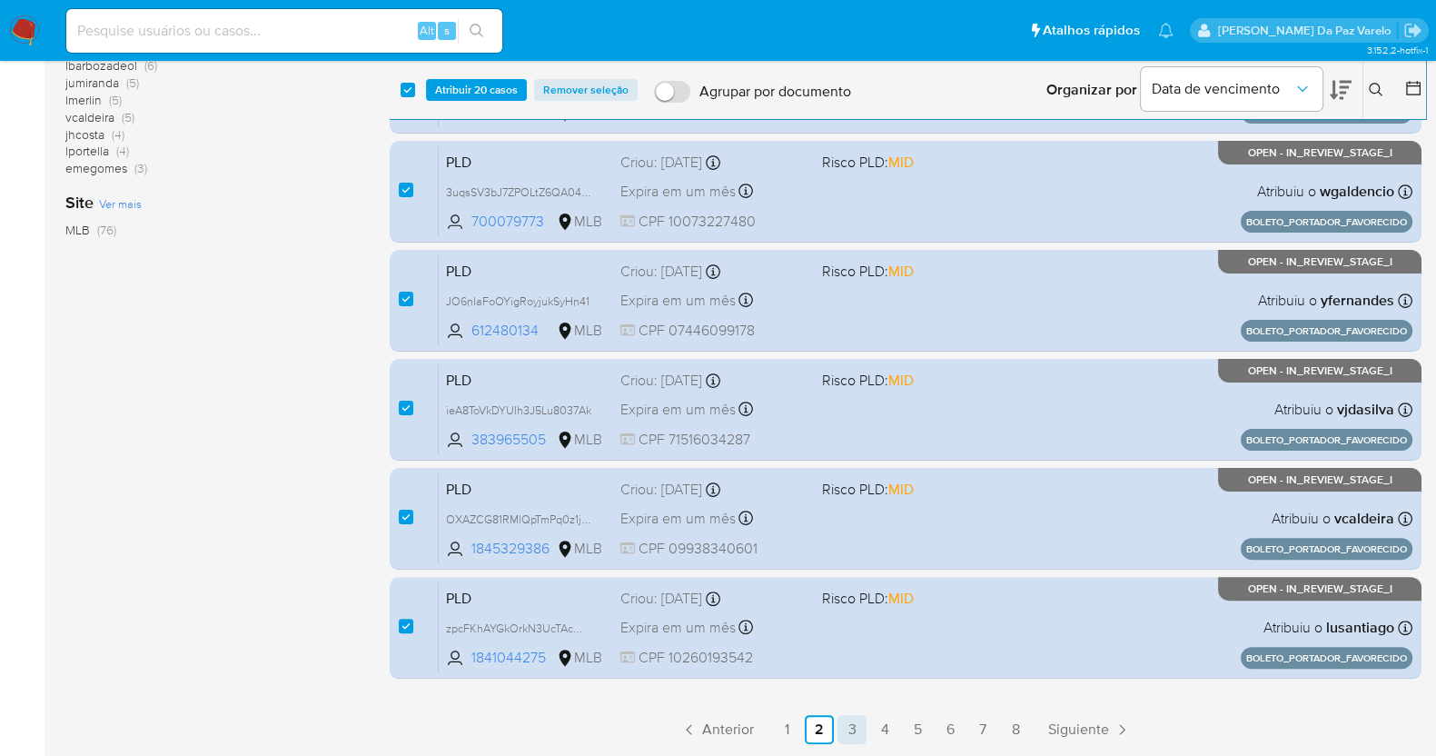
click at [845, 732] on link "3" at bounding box center [851, 729] width 29 height 29
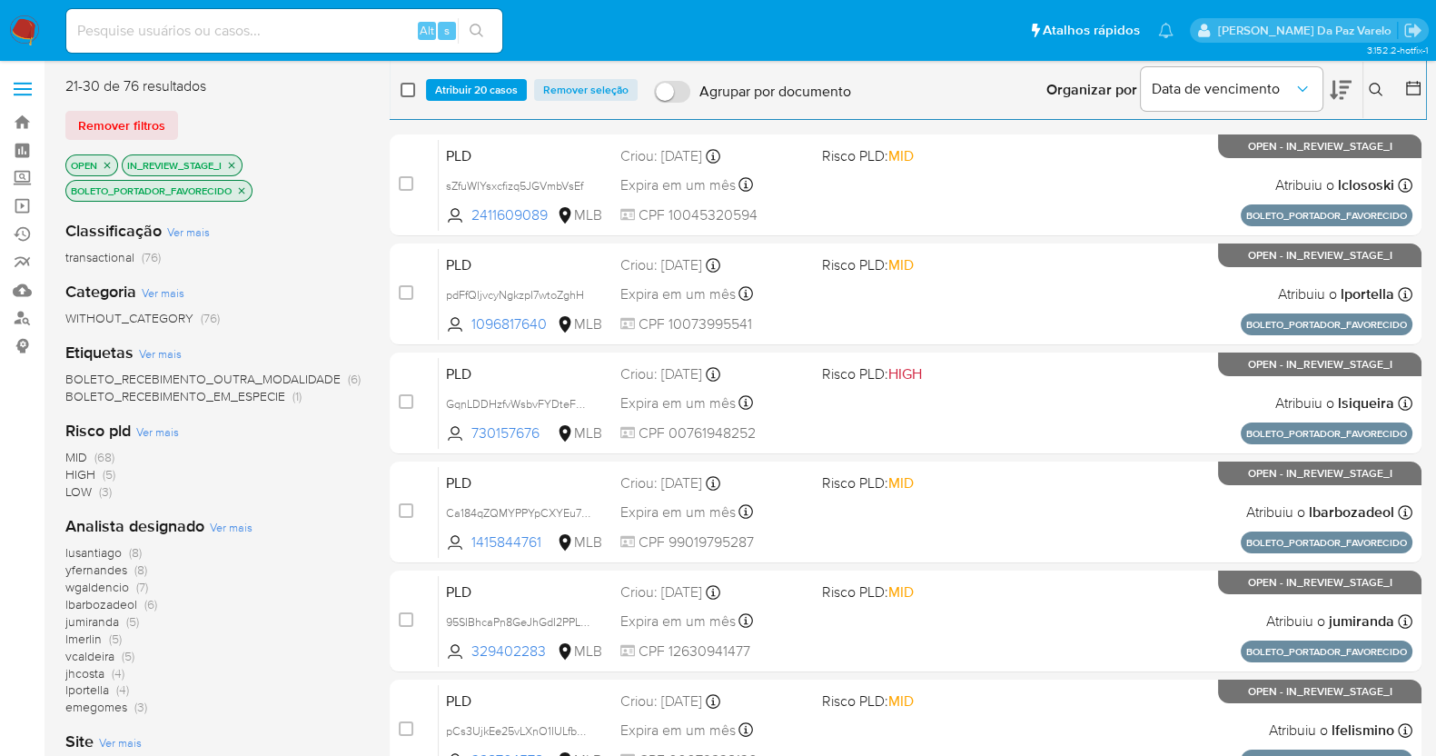
click at [404, 93] on input "checkbox" at bounding box center [407, 90] width 15 height 15
checkbox input "true"
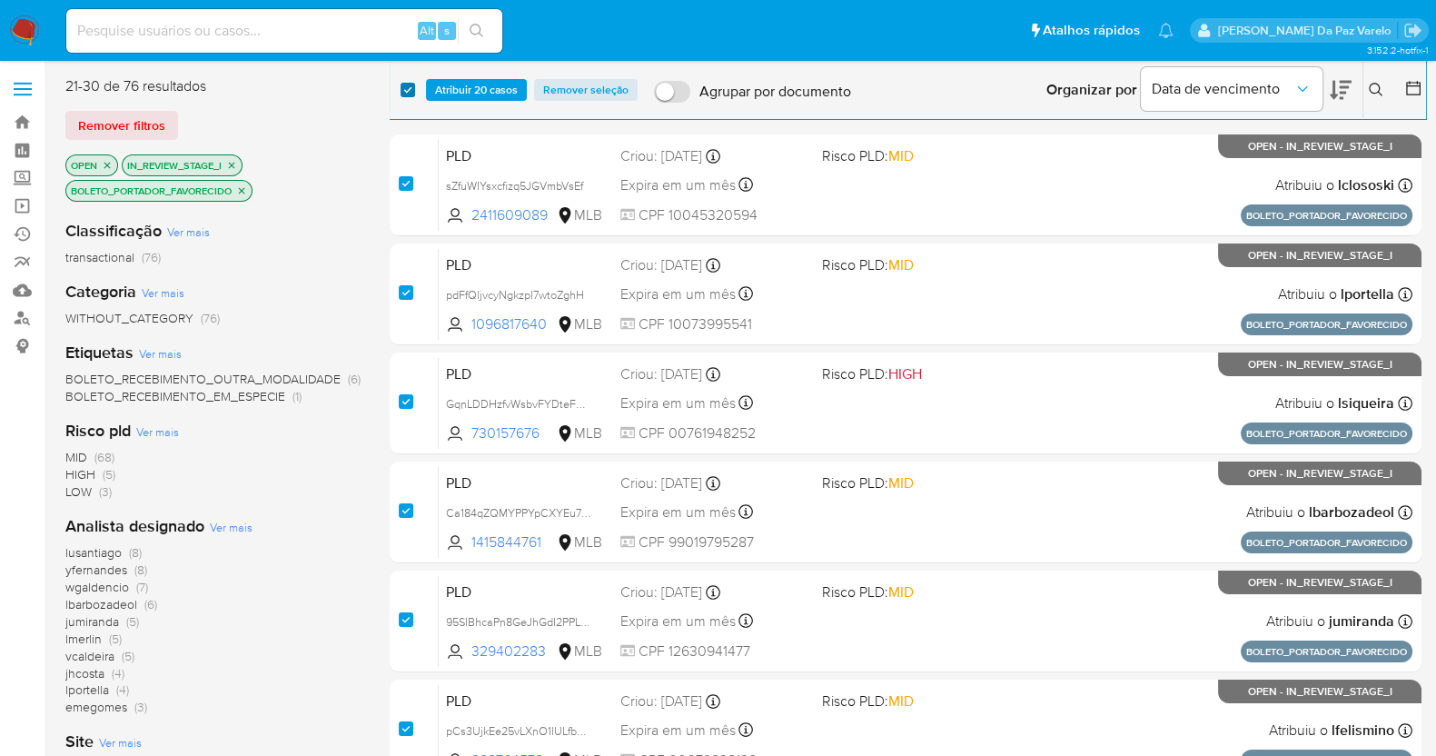
checkbox input "true"
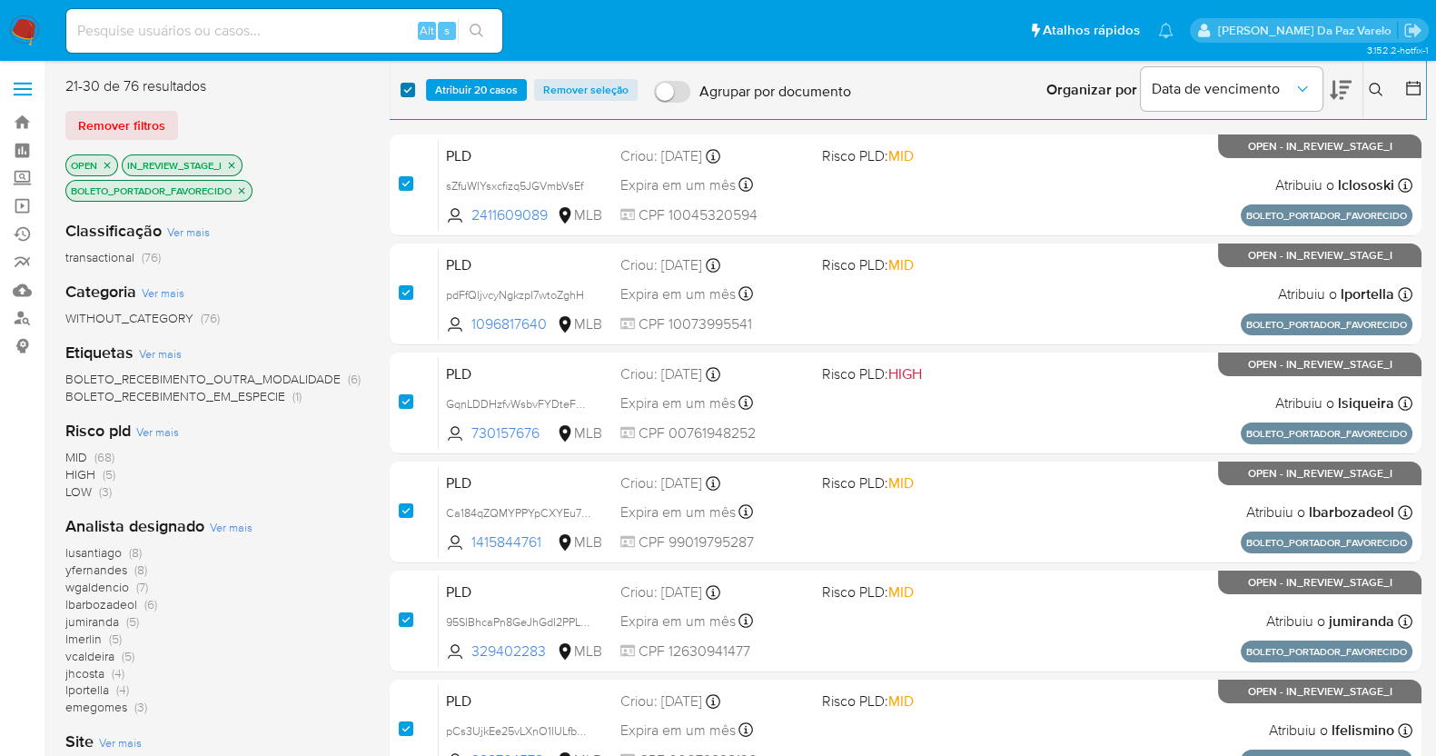
checkbox input "true"
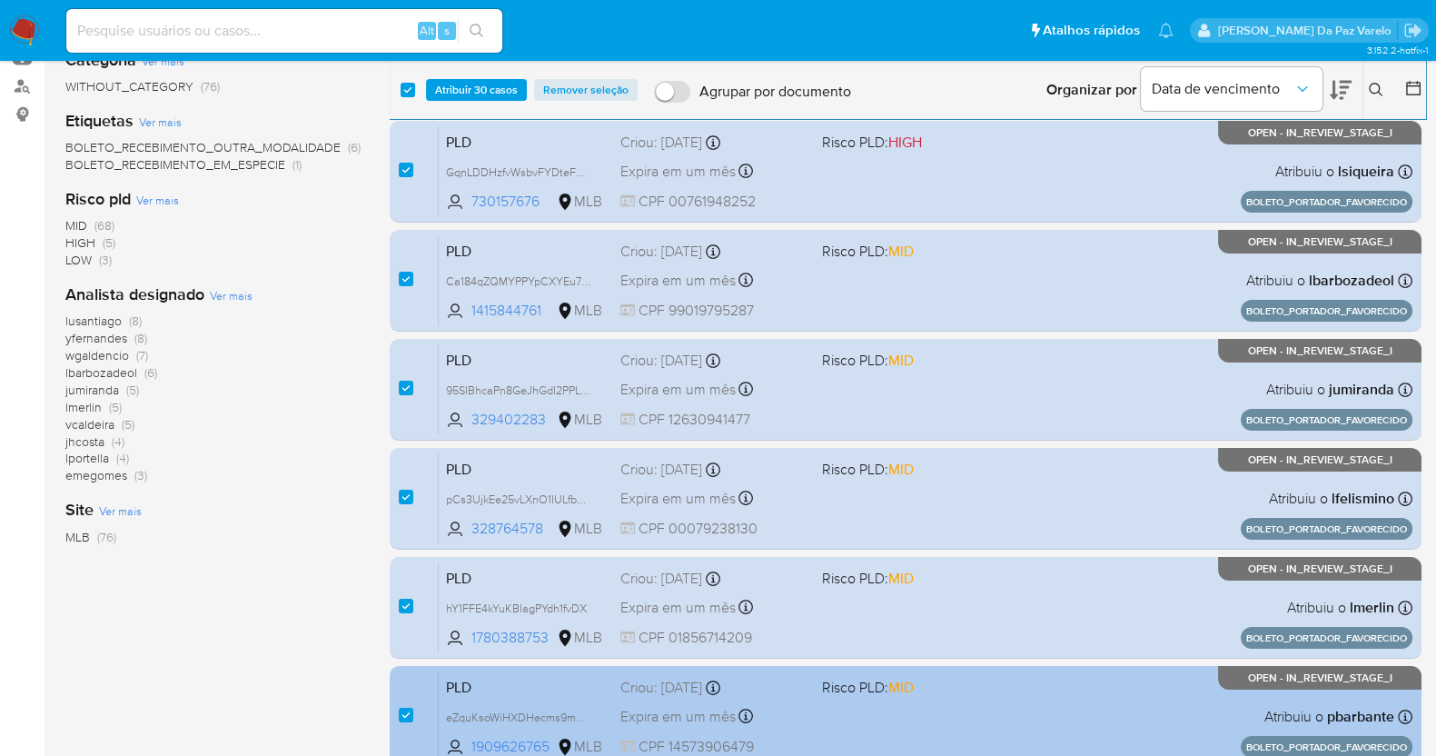
scroll to position [539, 0]
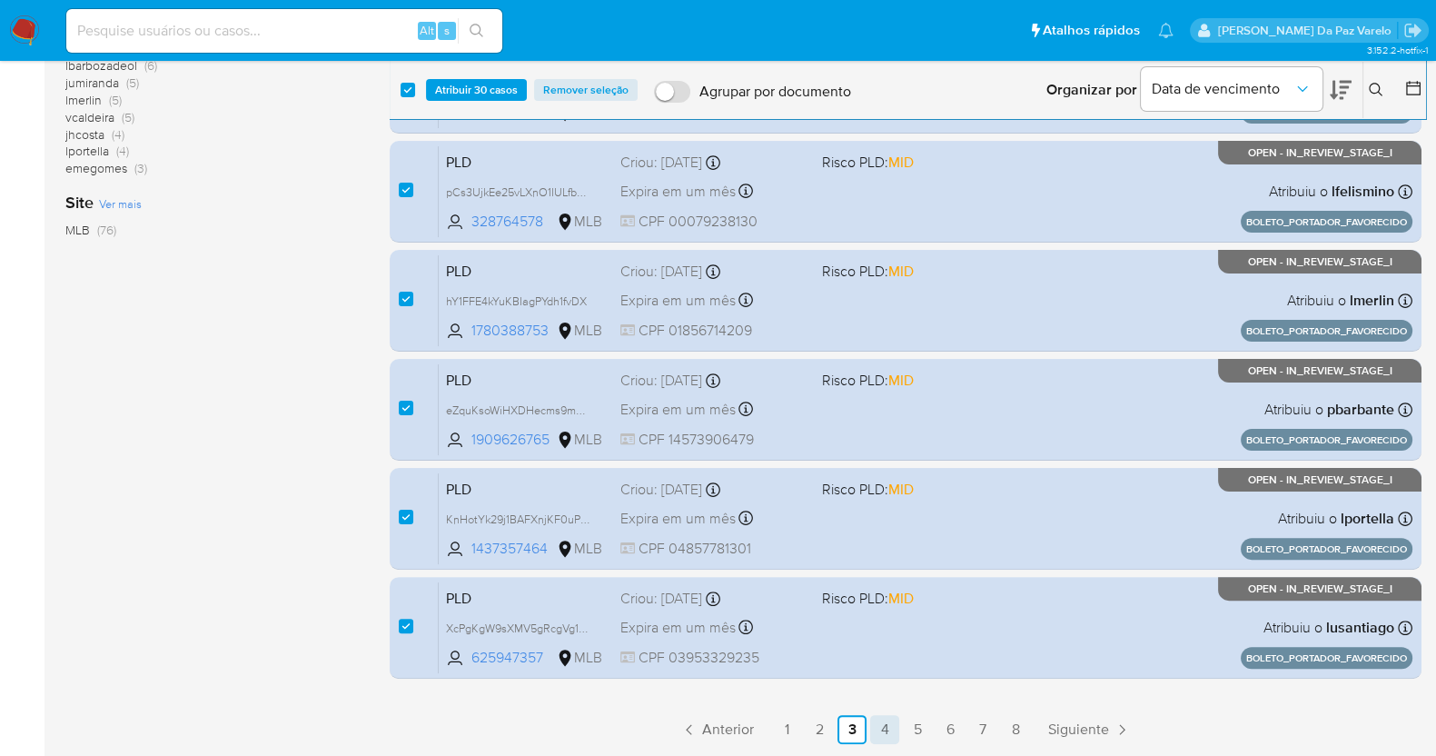
click at [885, 728] on link "4" at bounding box center [884, 729] width 29 height 29
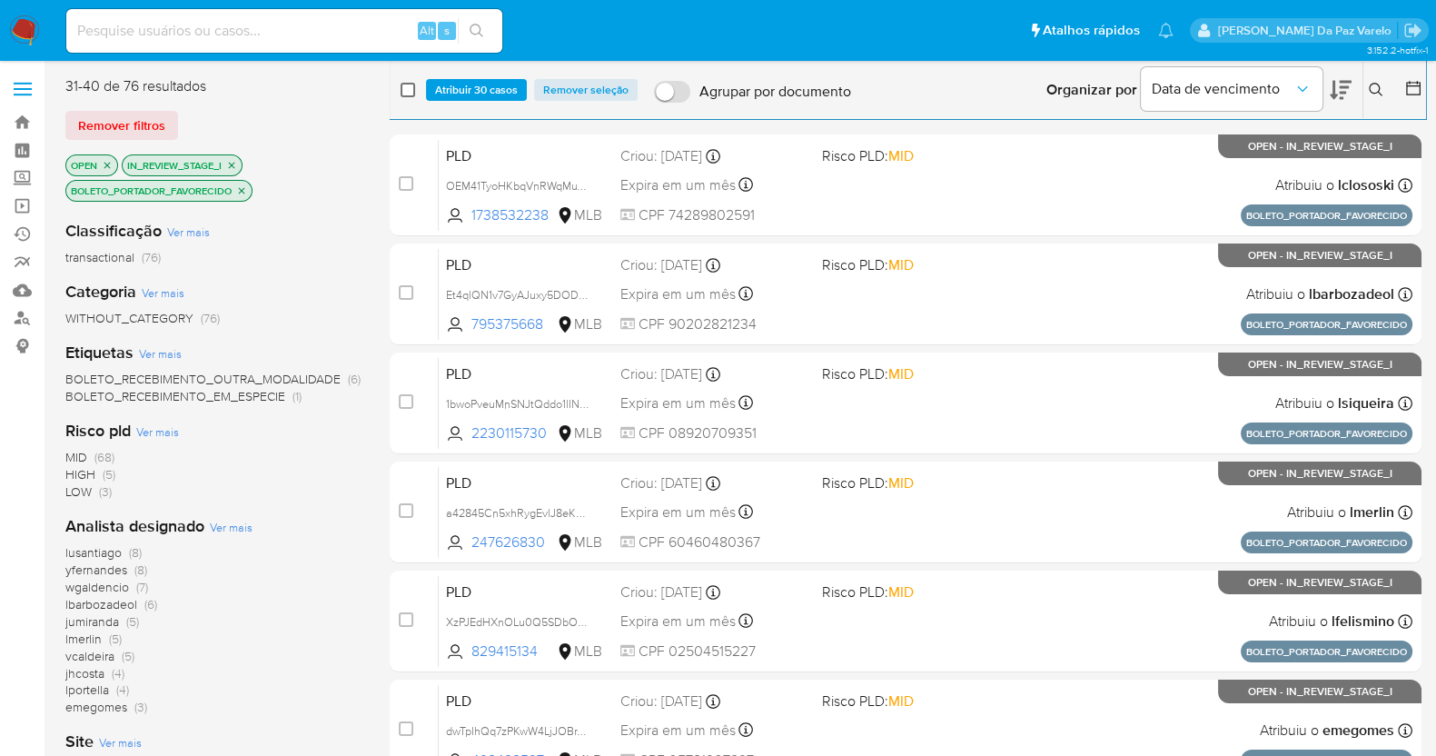
click at [409, 95] on input "checkbox" at bounding box center [407, 90] width 15 height 15
checkbox input "true"
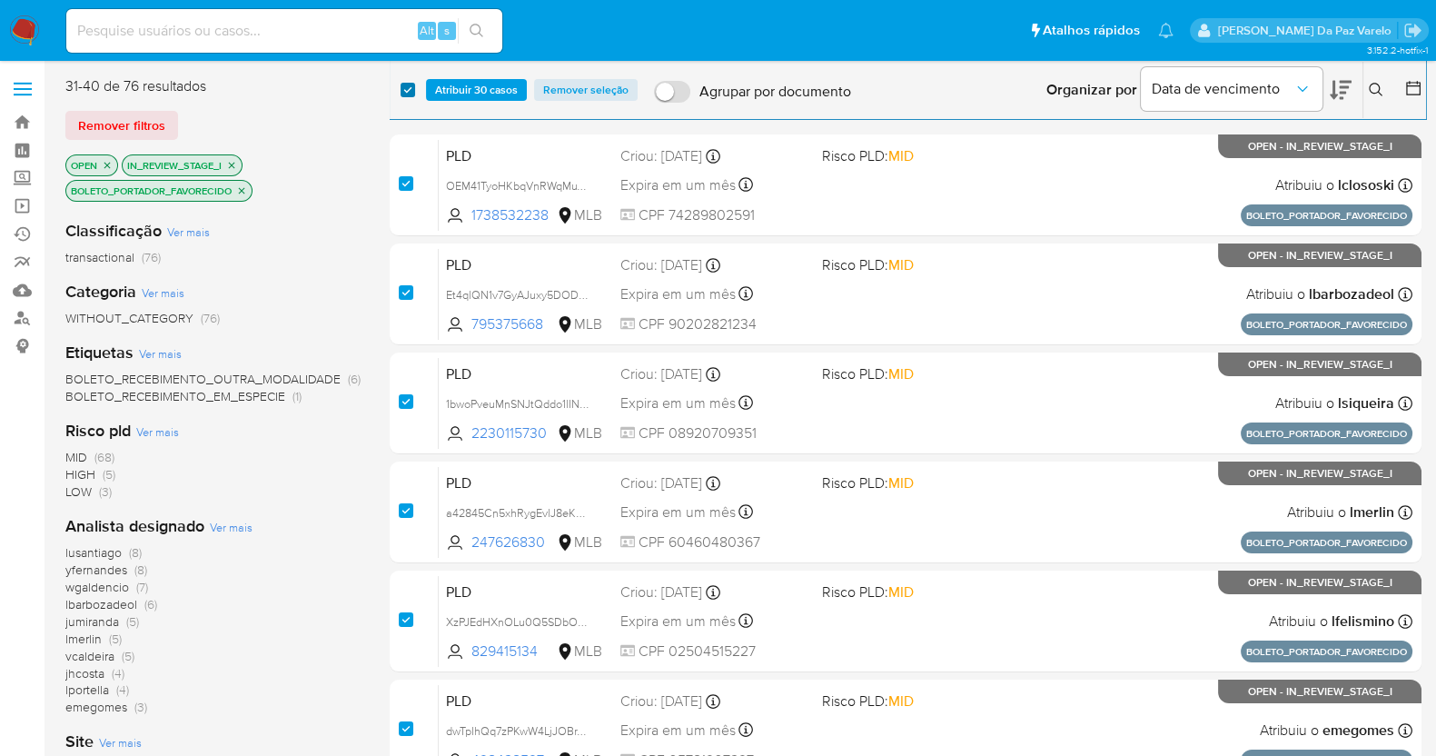
checkbox input "true"
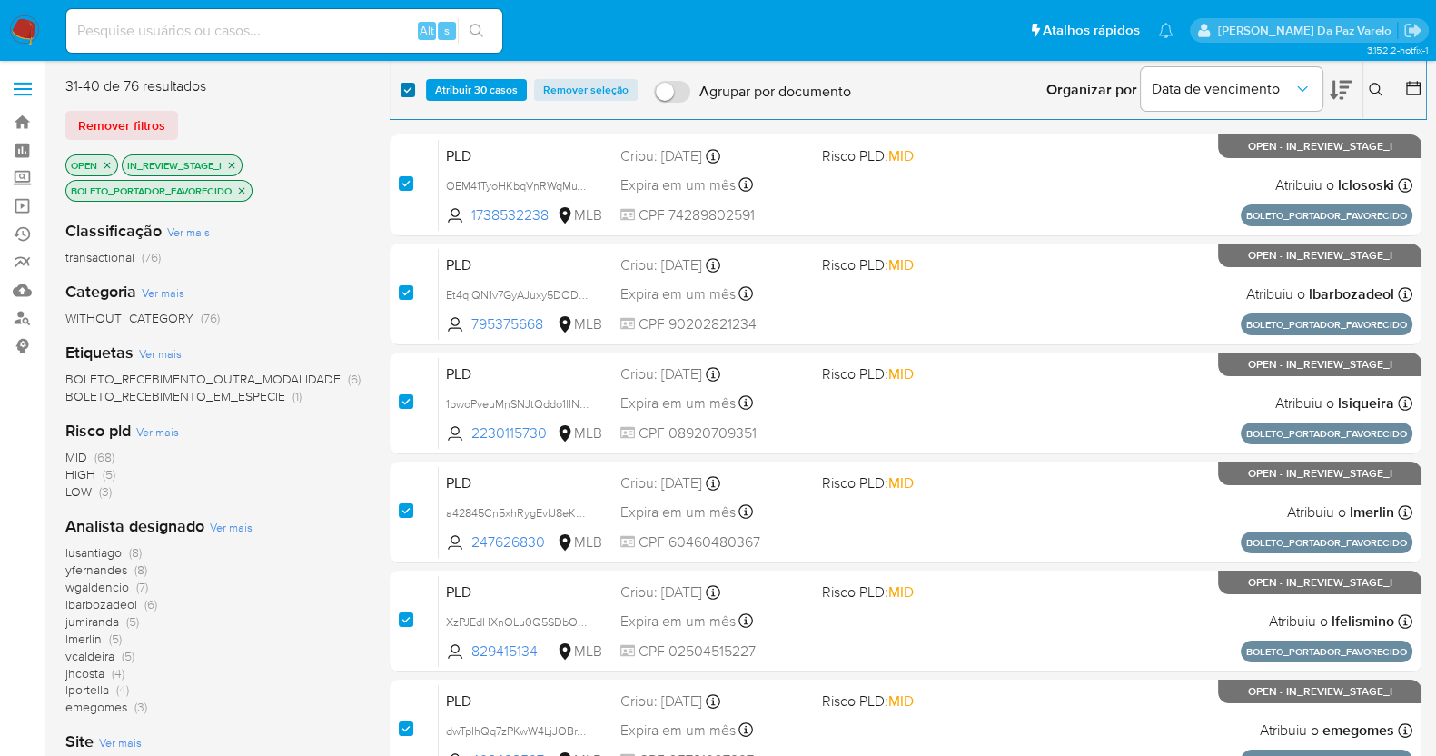
checkbox input "true"
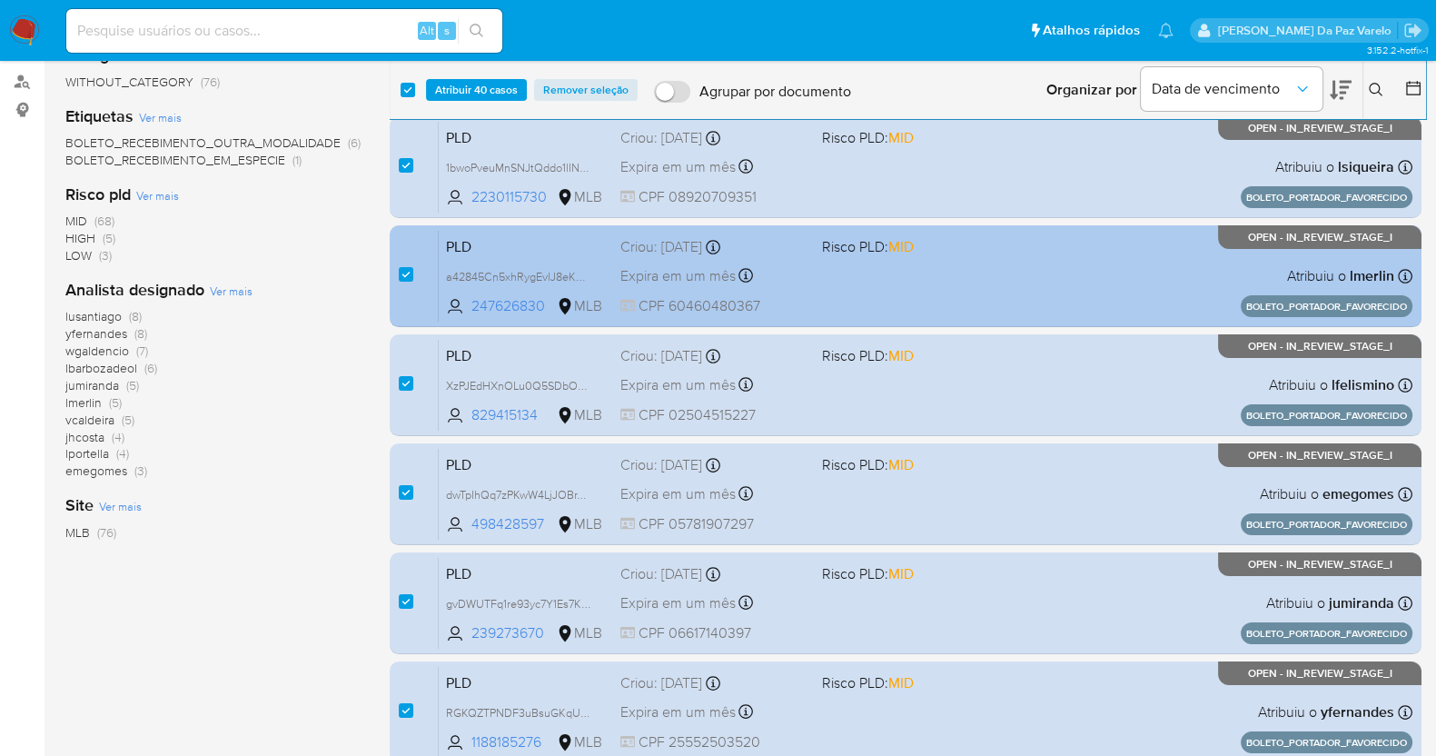
scroll to position [539, 0]
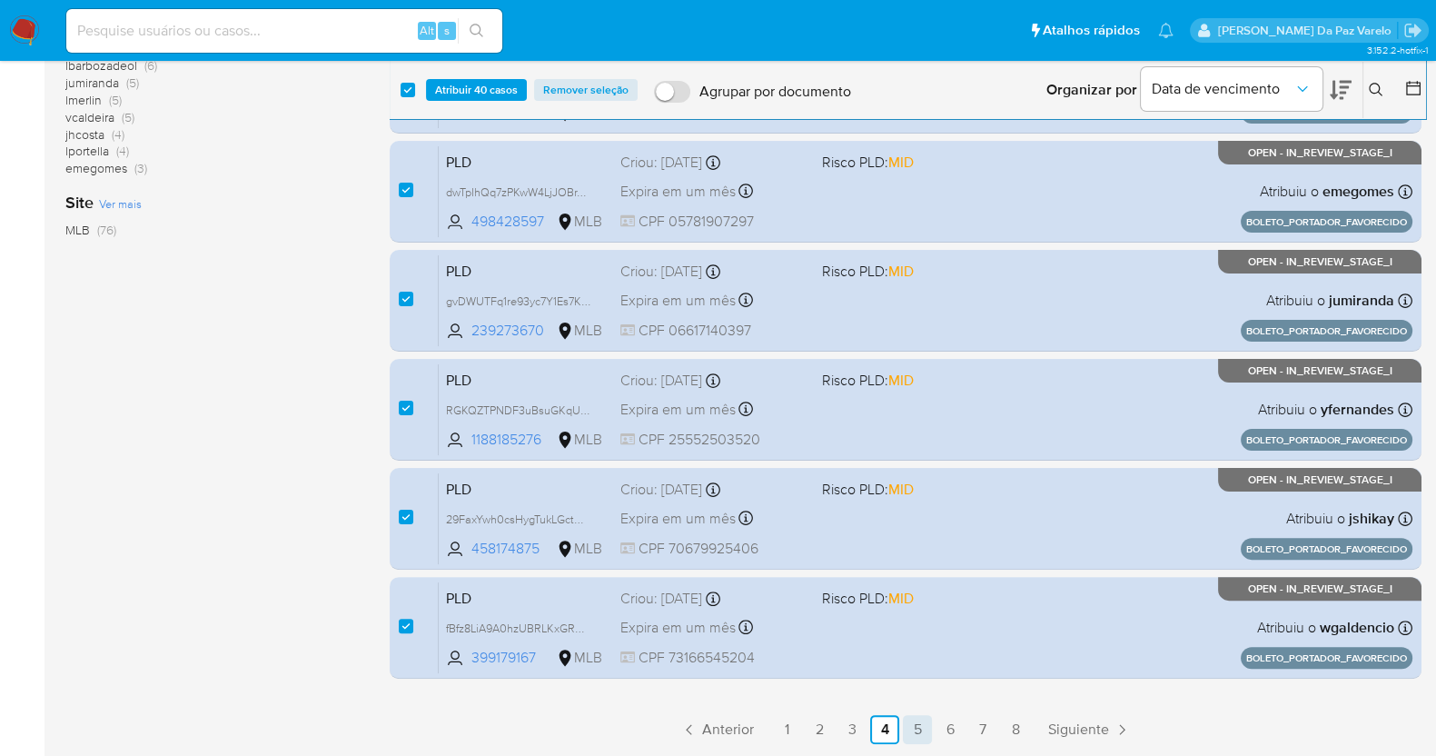
click at [916, 730] on link "5" at bounding box center [917, 729] width 29 height 29
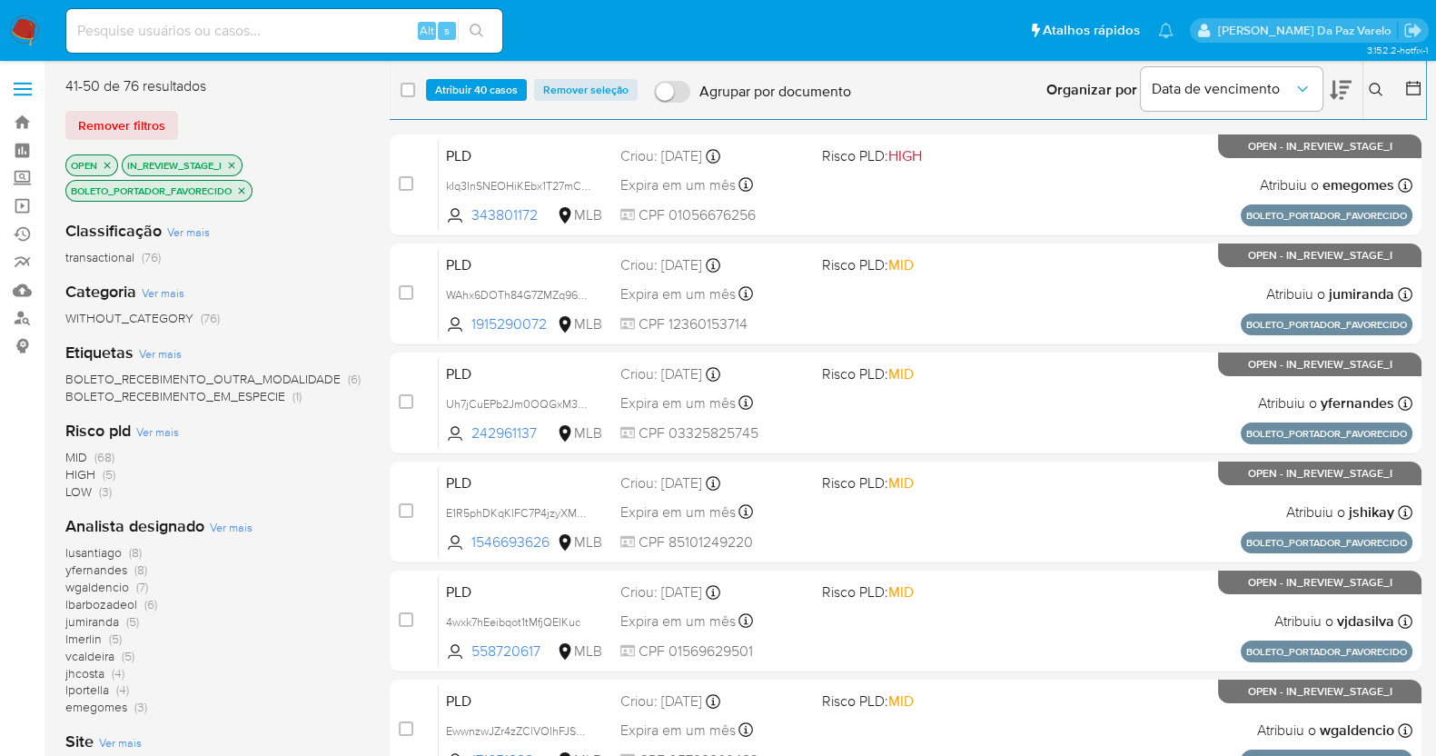
click at [400, 84] on span at bounding box center [407, 90] width 15 height 15
click at [403, 85] on input "checkbox" at bounding box center [407, 90] width 15 height 15
checkbox input "true"
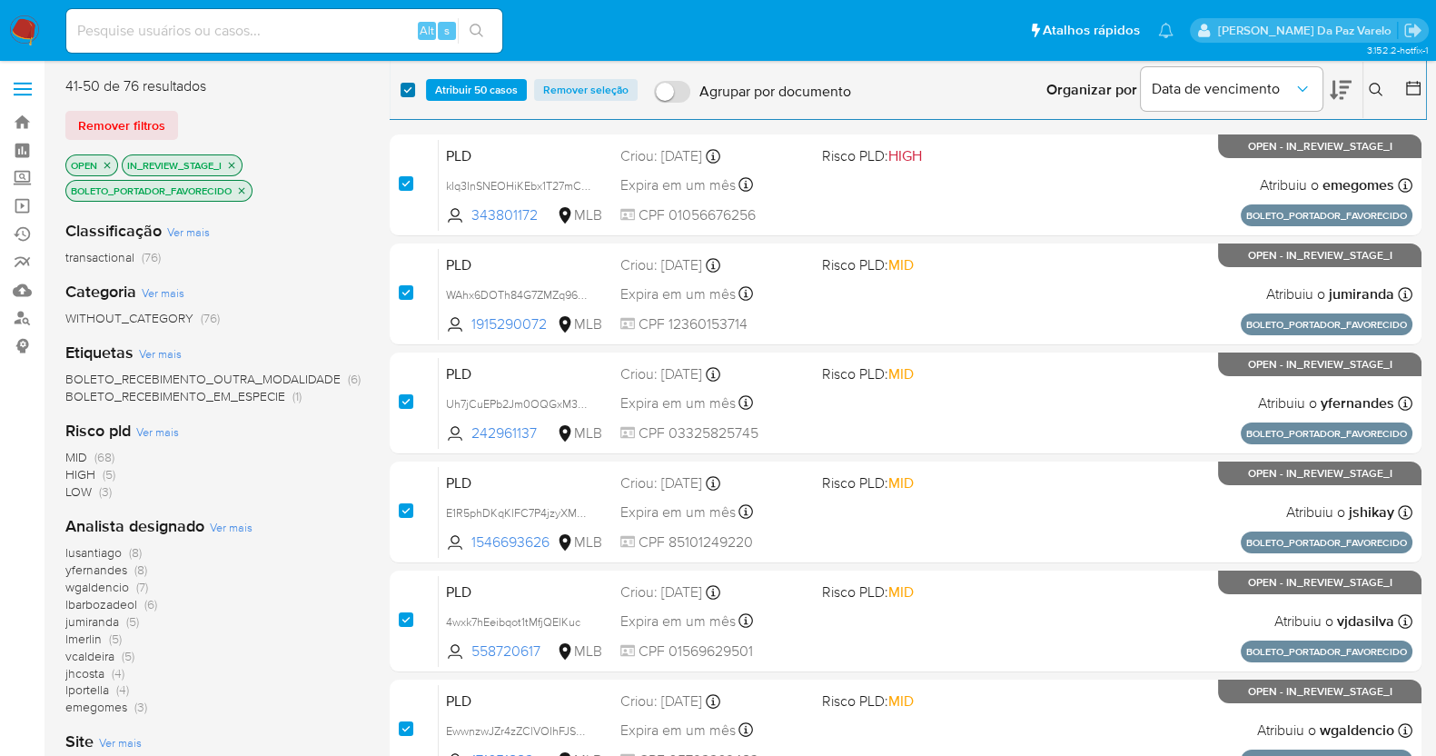
checkbox input "true"
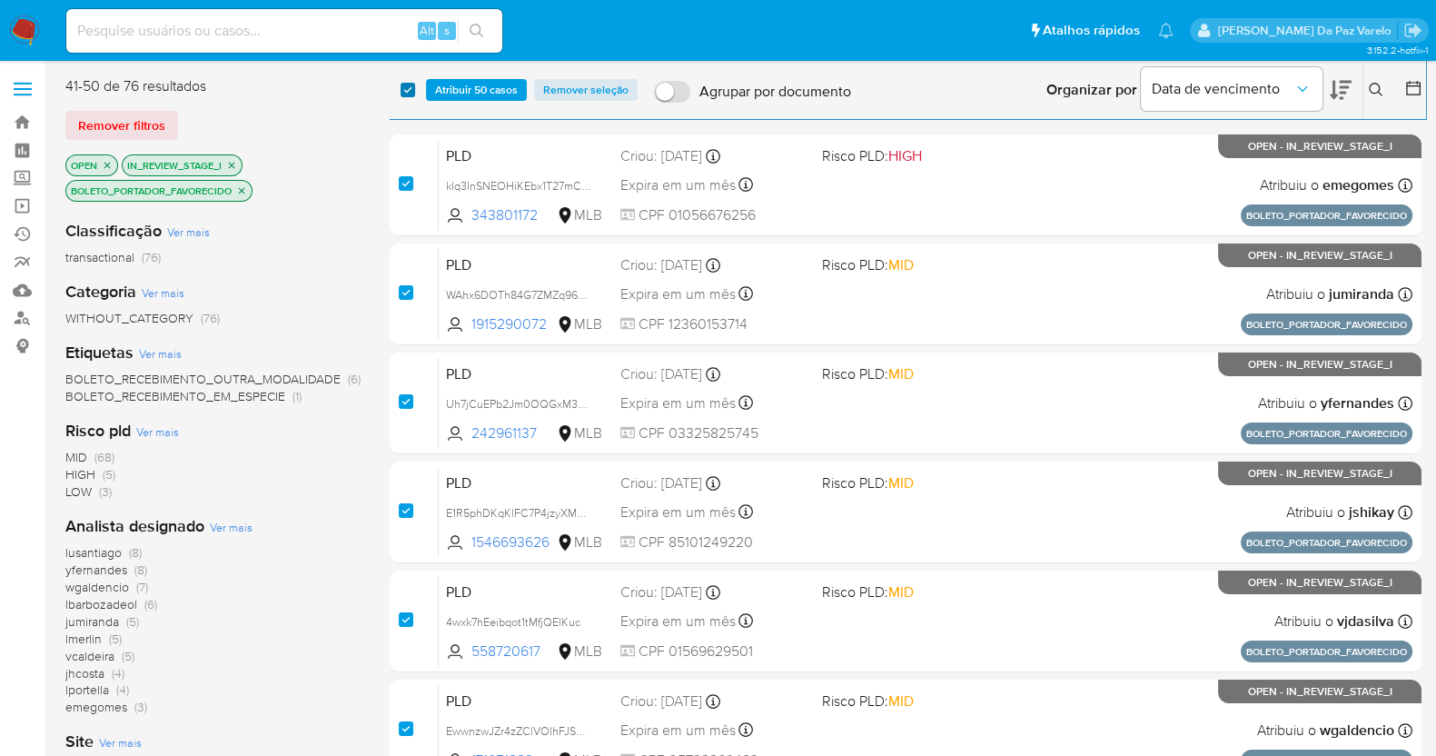
checkbox input "true"
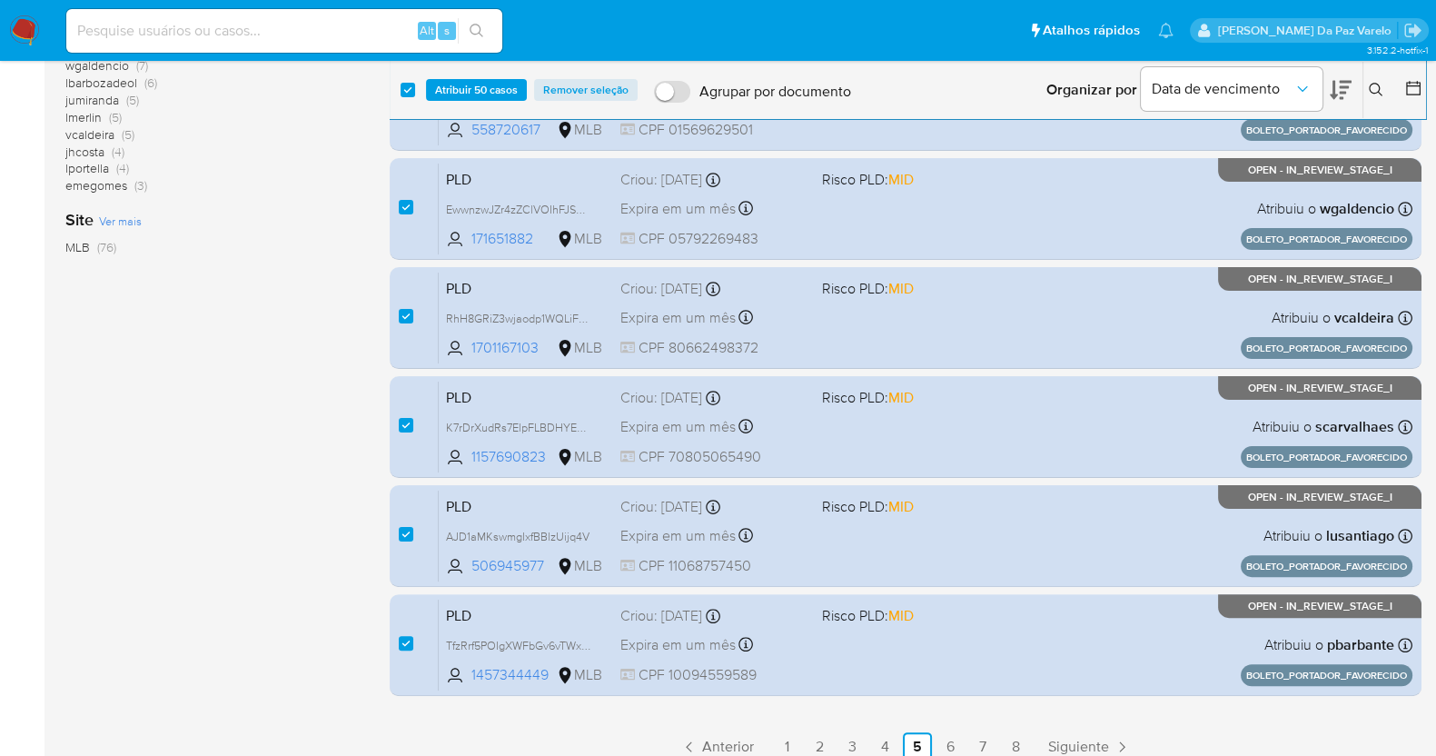
scroll to position [539, 0]
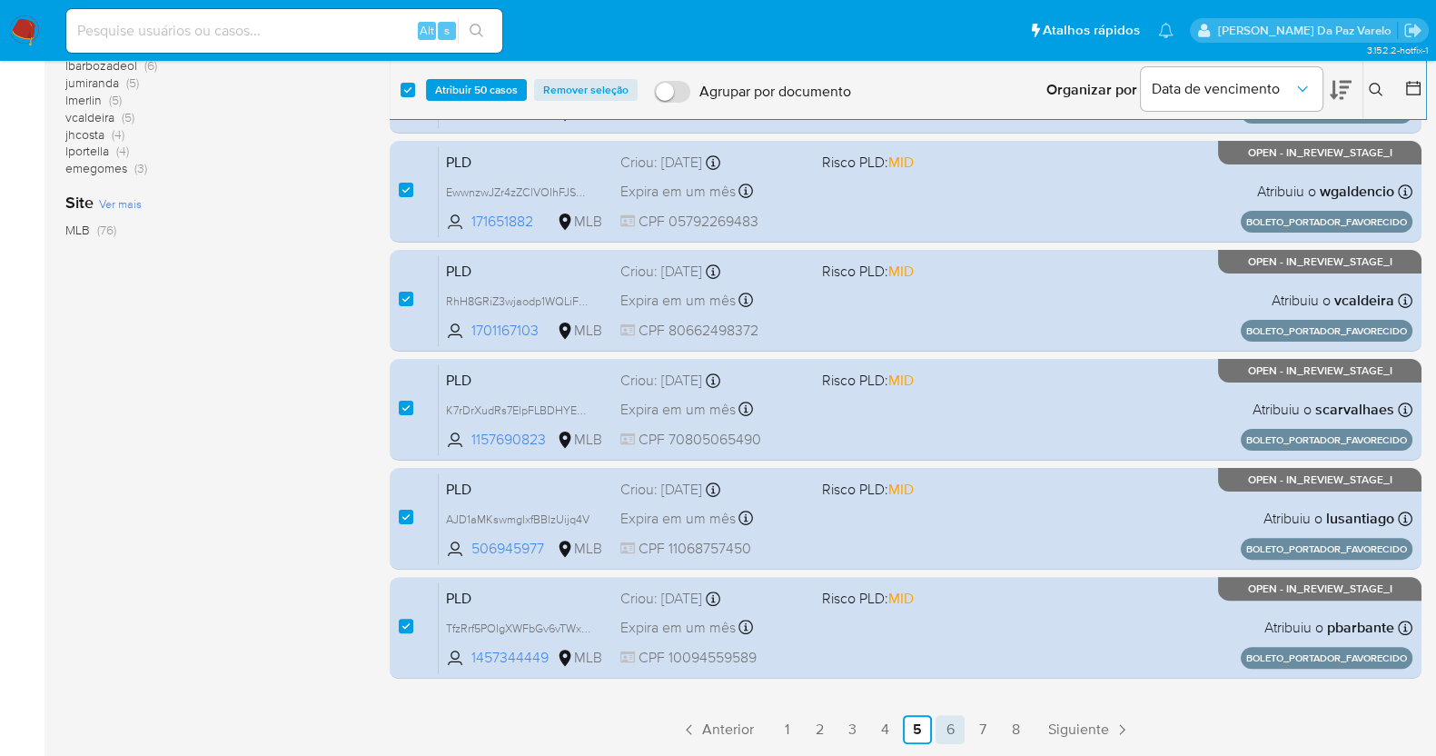
click at [944, 730] on link "6" at bounding box center [949, 729] width 29 height 29
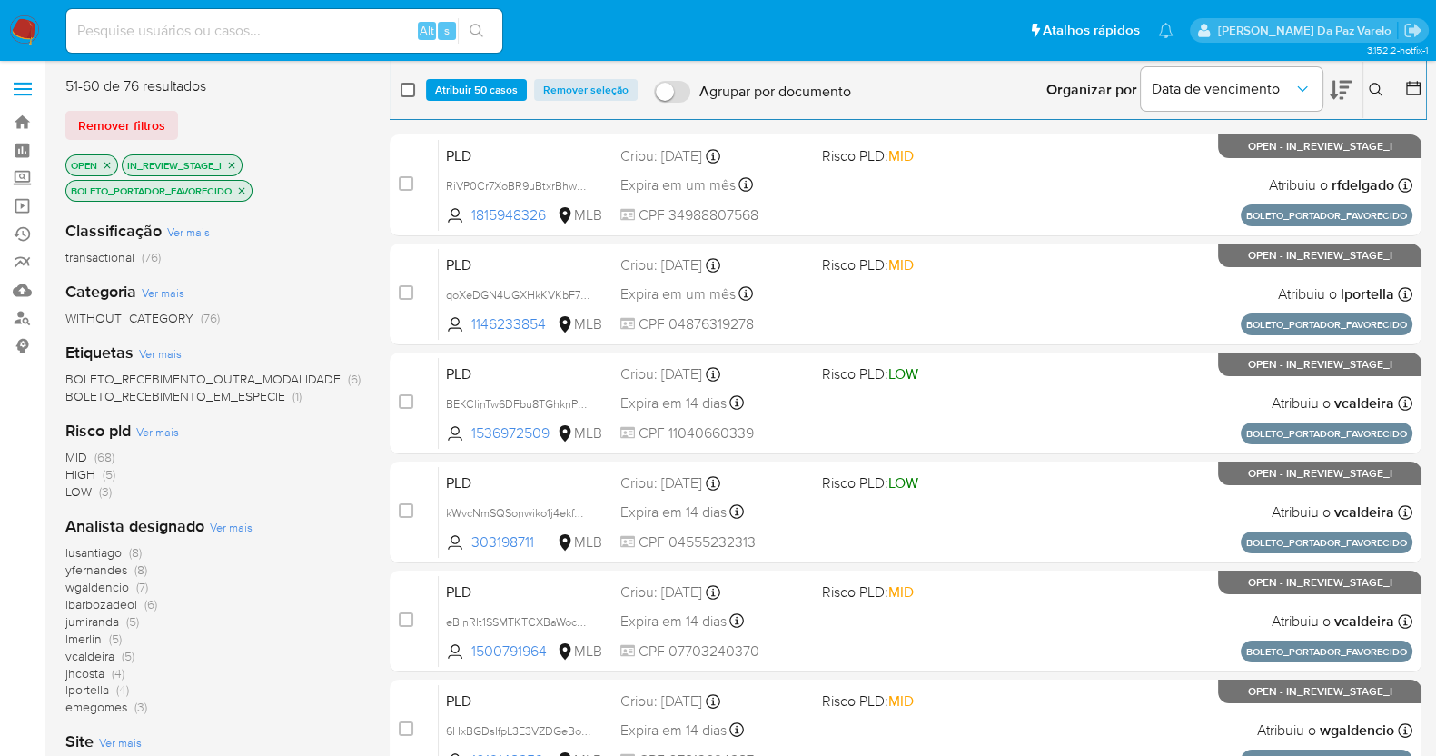
click at [403, 89] on input "checkbox" at bounding box center [407, 90] width 15 height 15
checkbox input "true"
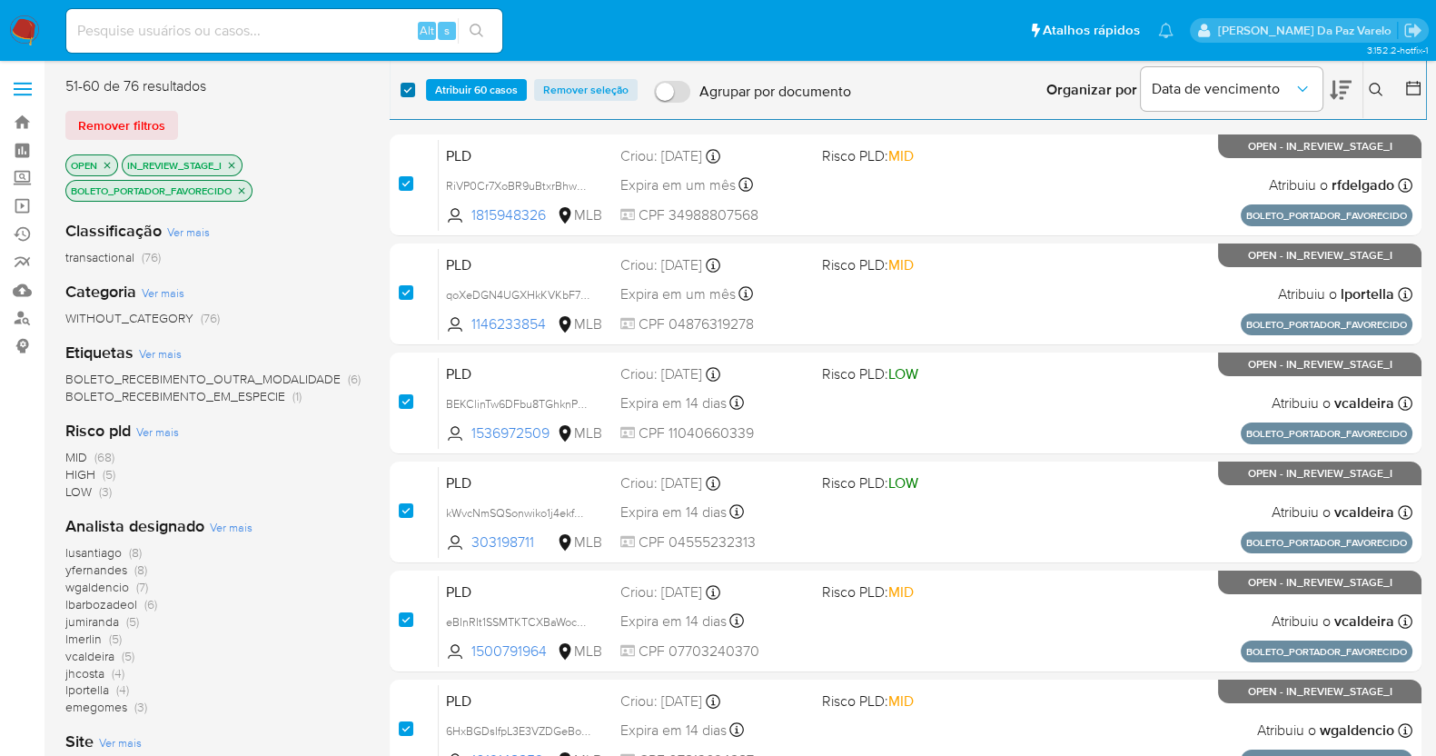
checkbox input "true"
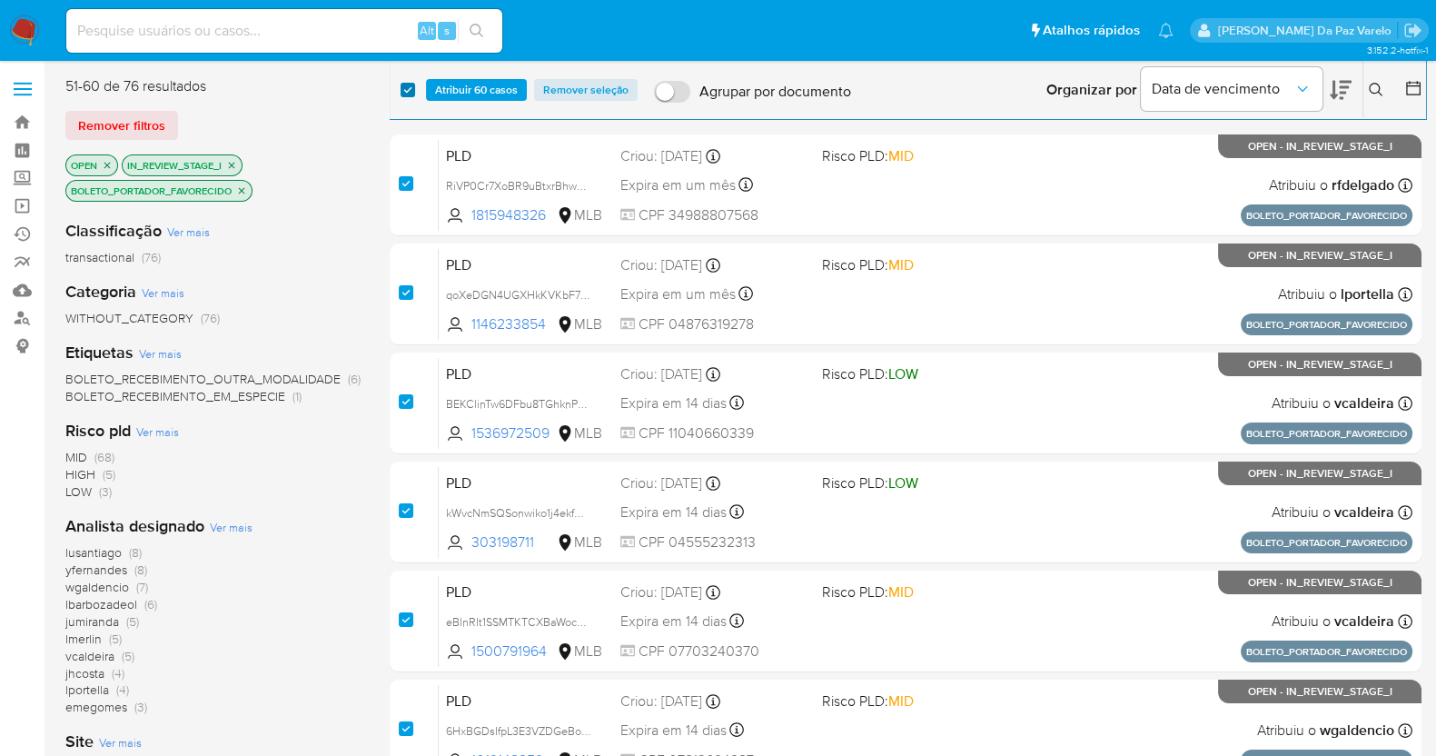
checkbox input "true"
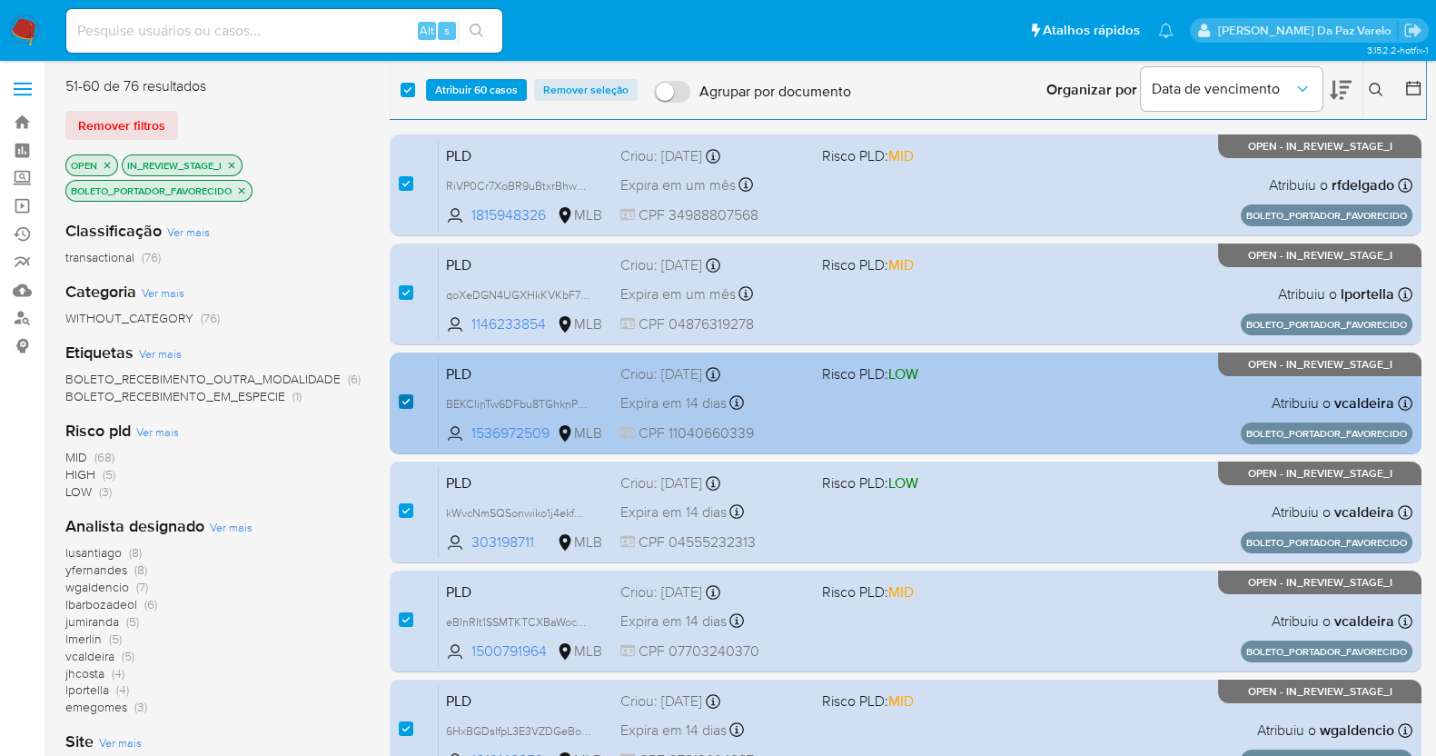
click at [405, 403] on input "checkbox" at bounding box center [406, 401] width 15 height 15
checkbox input "false"
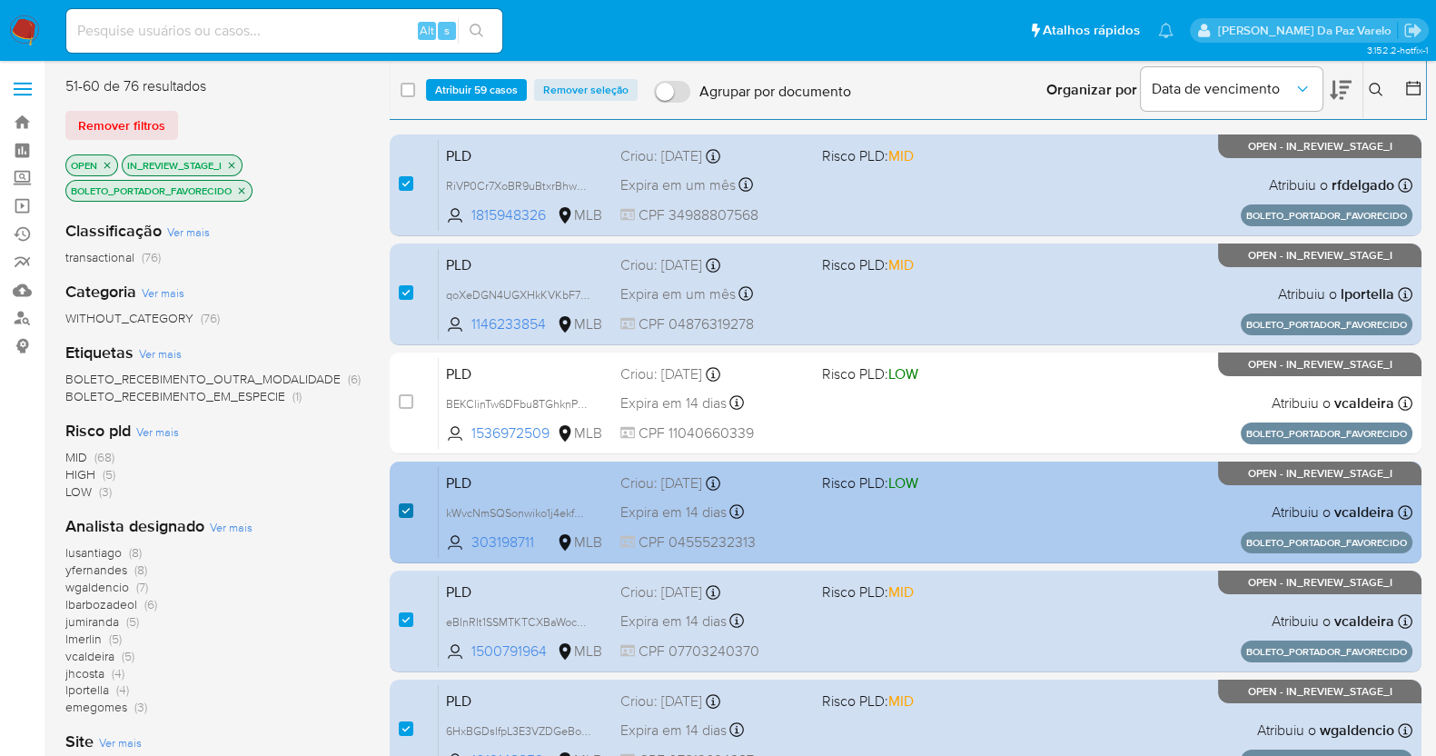
click at [407, 515] on input "checkbox" at bounding box center [406, 510] width 15 height 15
checkbox input "false"
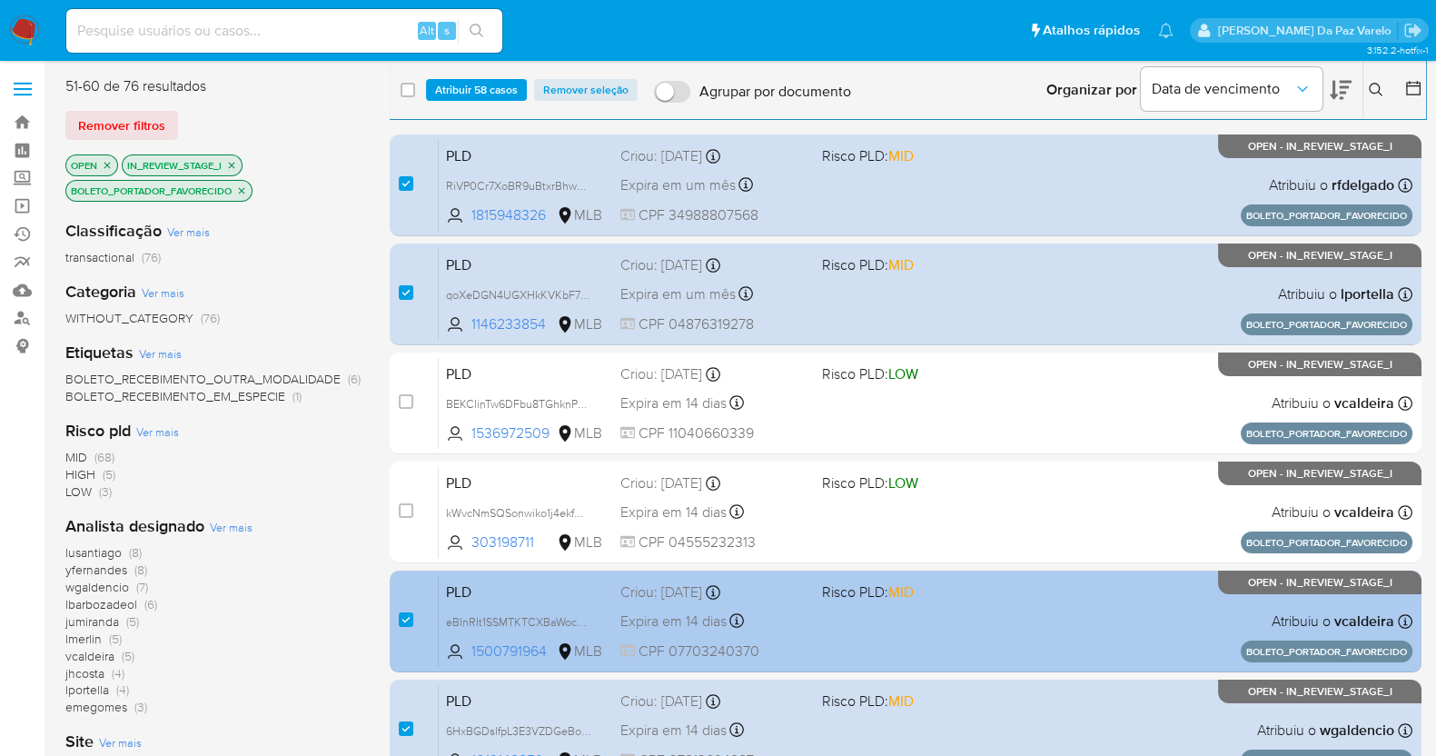
click at [410, 631] on div "case-item-checkbox Incapaz de atribuir o caso" at bounding box center [419, 621] width 40 height 92
click at [392, 614] on div "case-item-checkbox Incapaz de atribuir o caso PLD eBInRIt1SSMTKTCXBaWocPt8 1500…" at bounding box center [906, 621] width 1032 height 102
click at [400, 616] on input "checkbox" at bounding box center [406, 619] width 15 height 15
checkbox input "false"
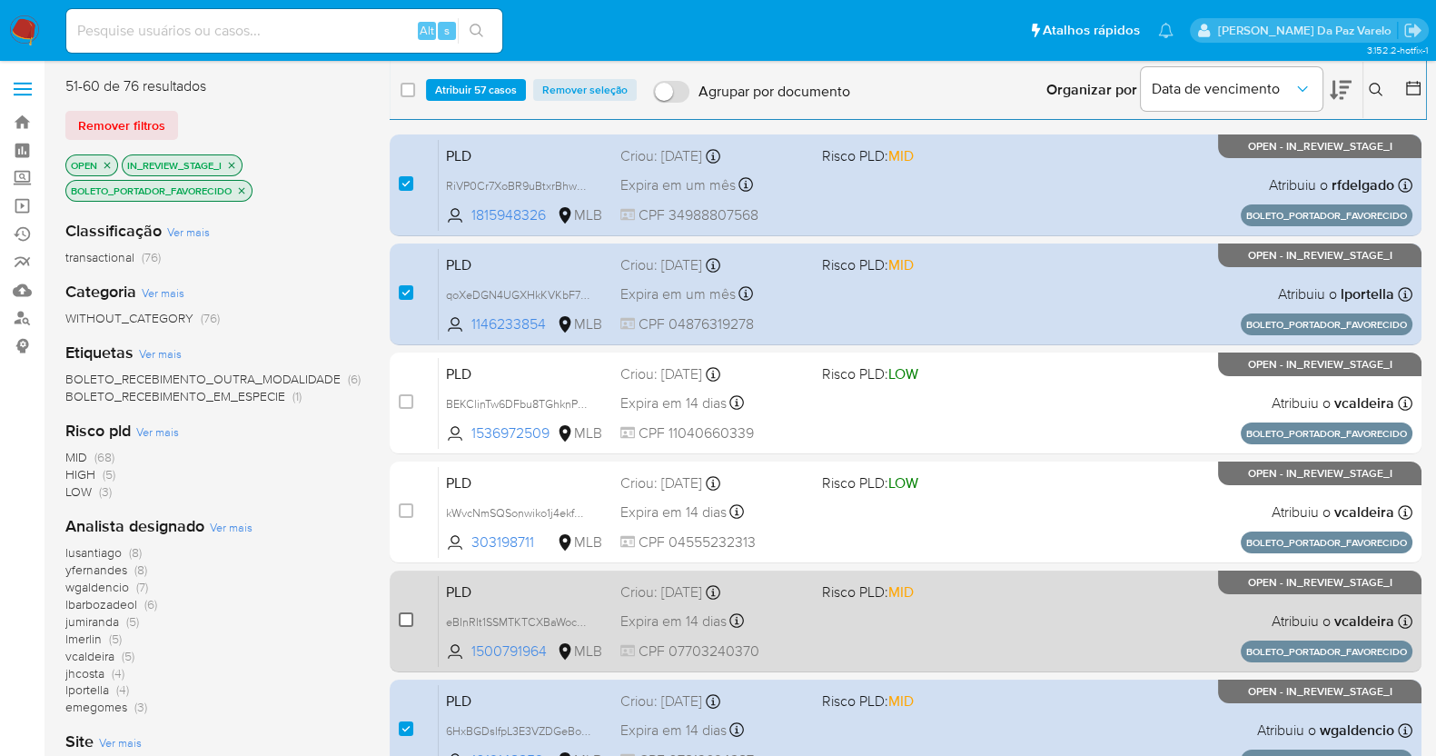
scroll to position [341, 0]
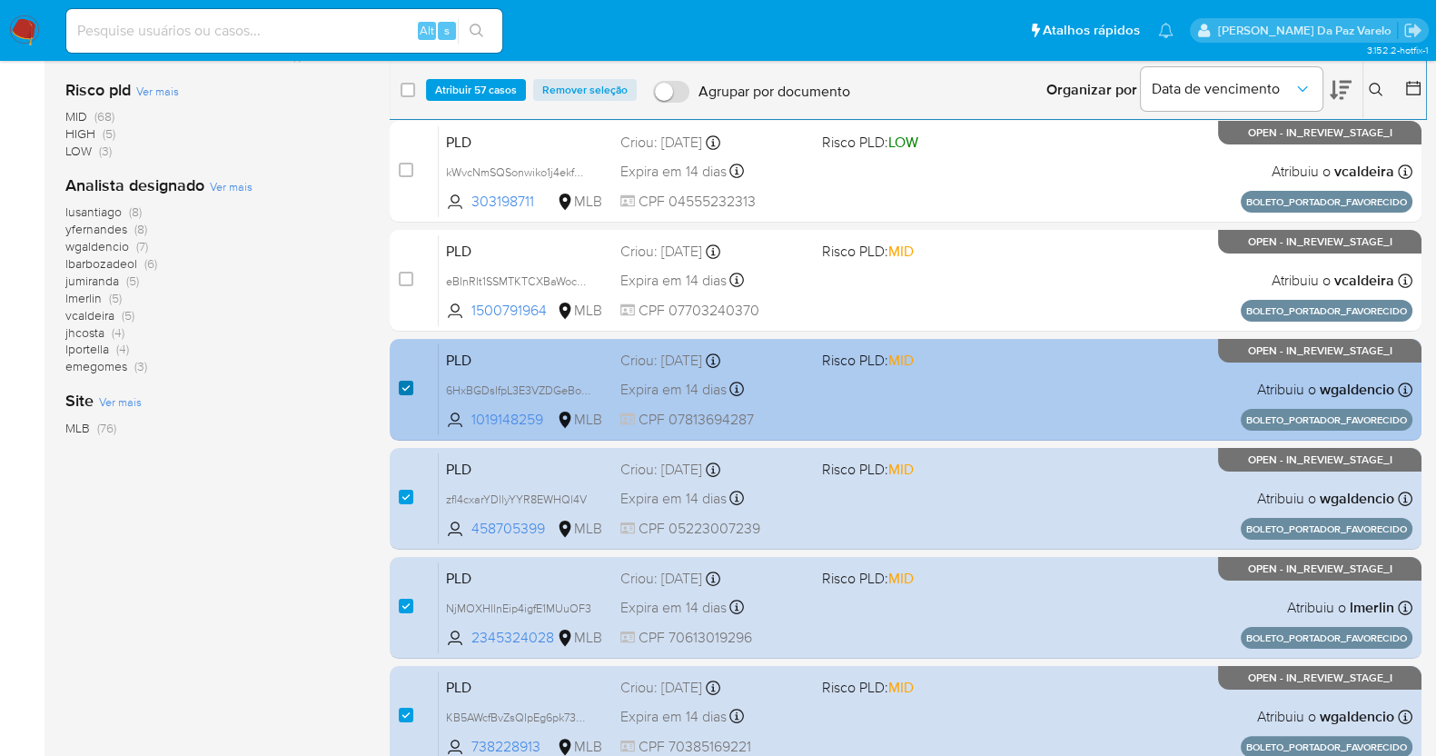
click at [400, 384] on input "checkbox" at bounding box center [406, 388] width 15 height 15
checkbox input "false"
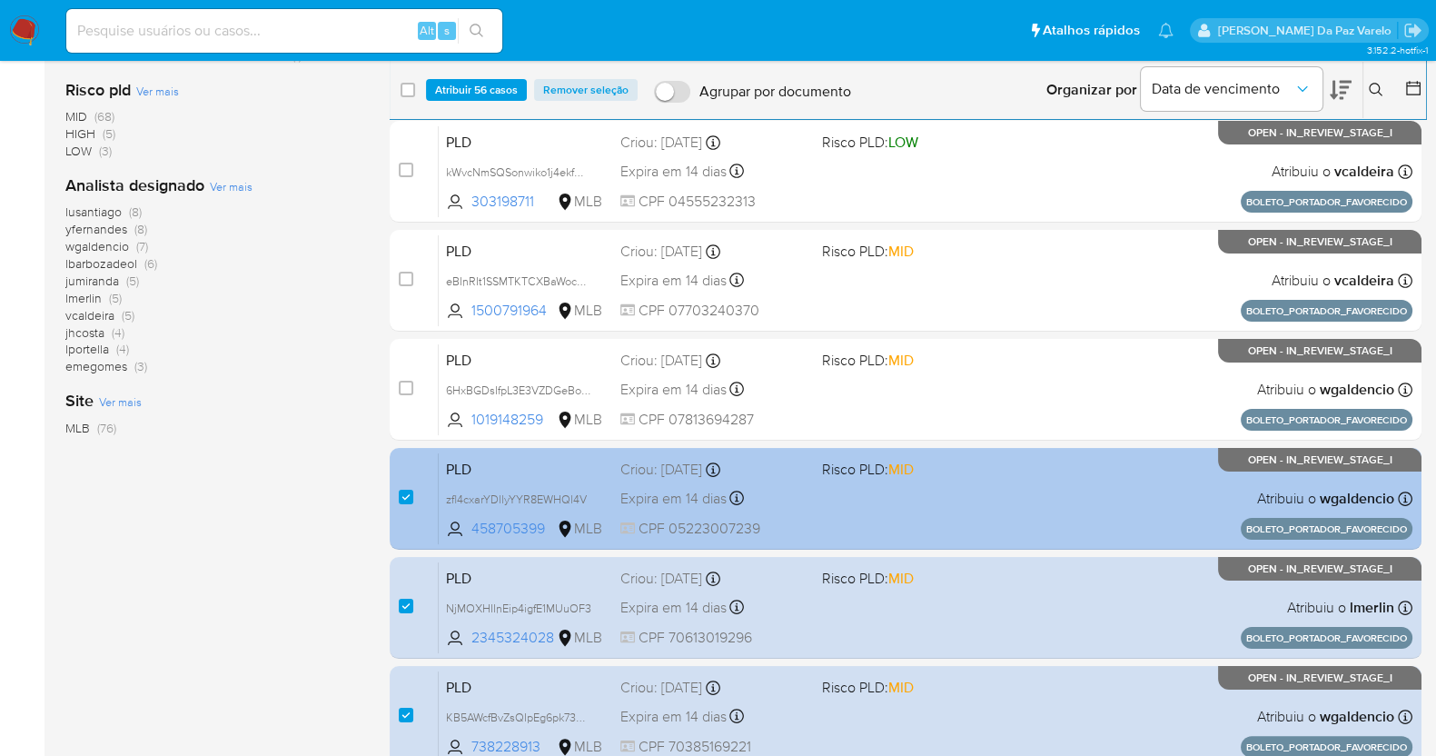
click at [390, 504] on div "case-item-checkbox Incapaz de atribuir o caso PLD zfl4cxarYDllyYYR8EWHQl4V 4587…" at bounding box center [906, 499] width 1032 height 102
click at [401, 502] on input "checkbox" at bounding box center [406, 496] width 15 height 15
checkbox input "false"
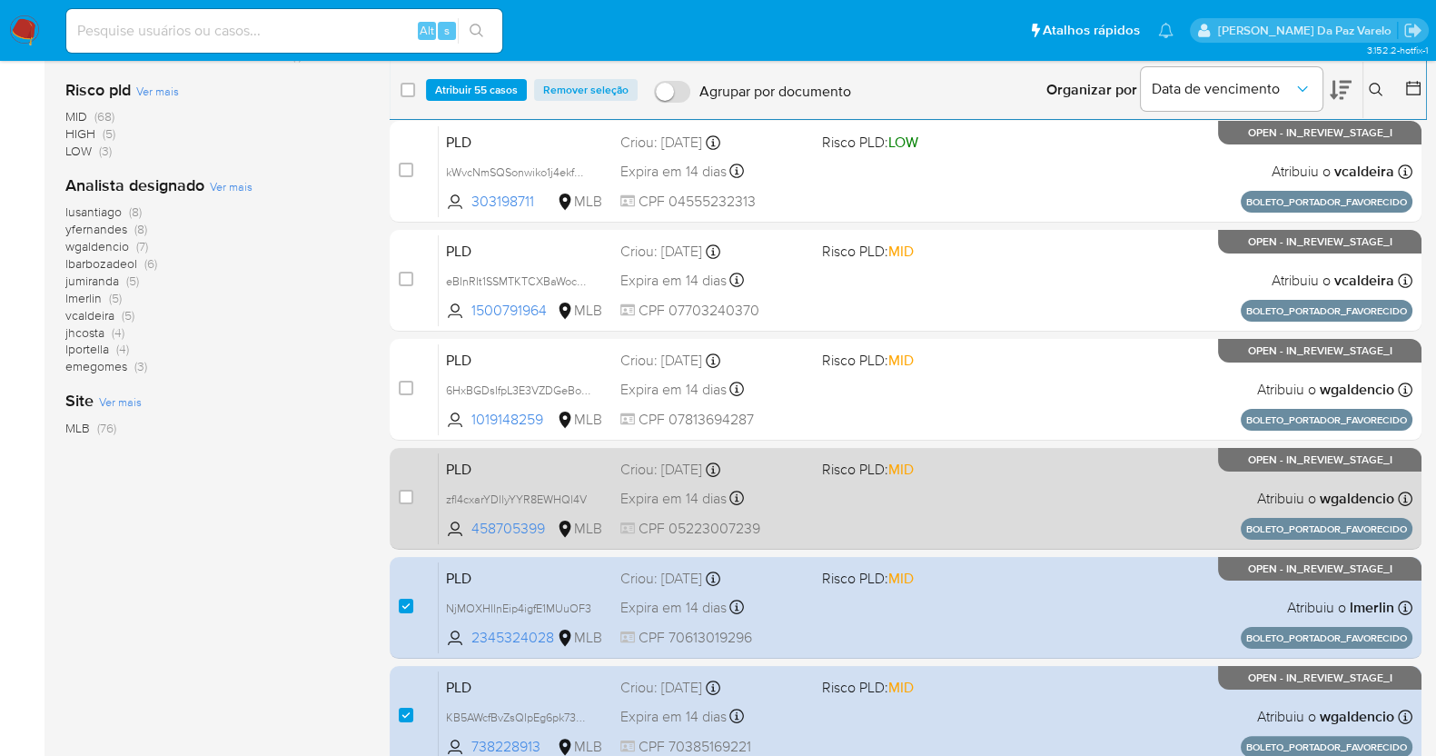
scroll to position [453, 0]
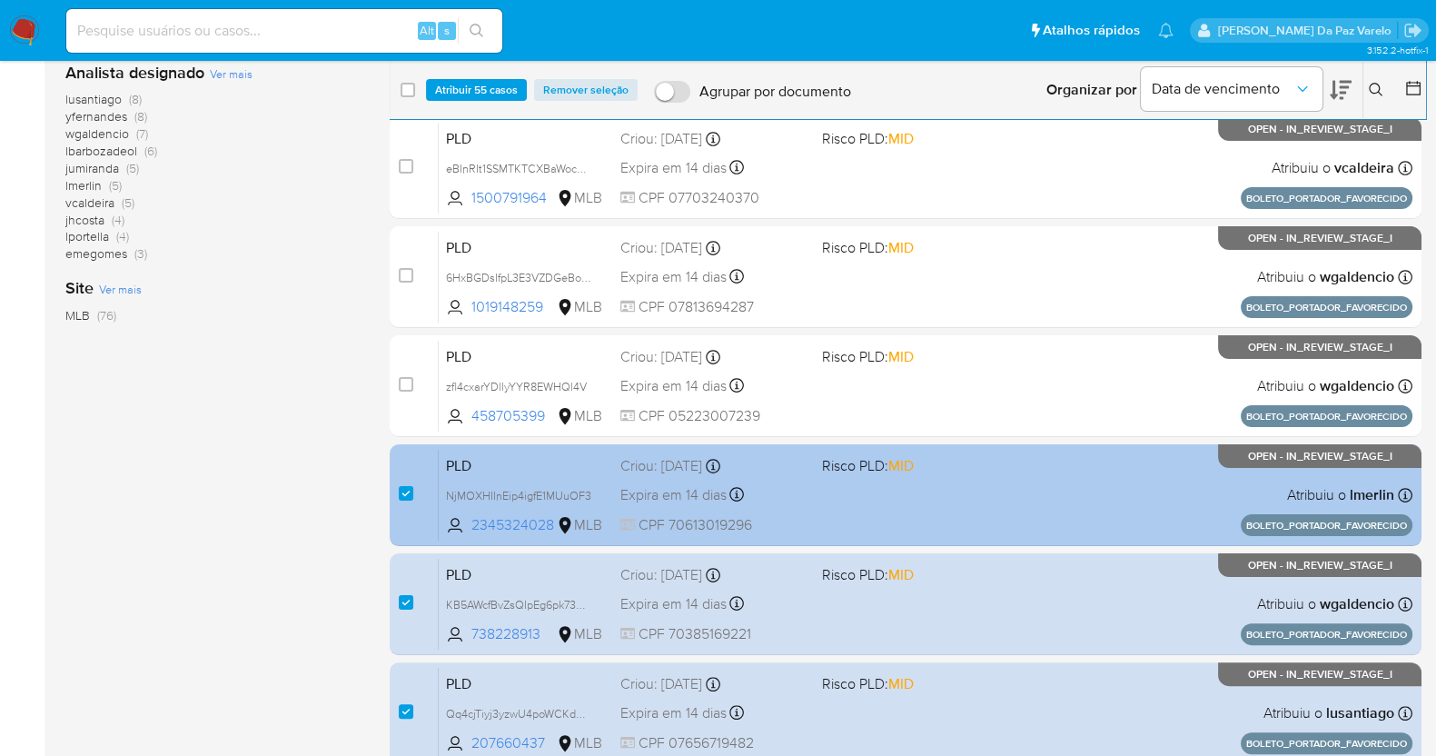
click at [399, 501] on div "case-item-checkbox" at bounding box center [406, 495] width 15 height 22
click at [400, 486] on input "checkbox" at bounding box center [406, 493] width 15 height 15
checkbox input "false"
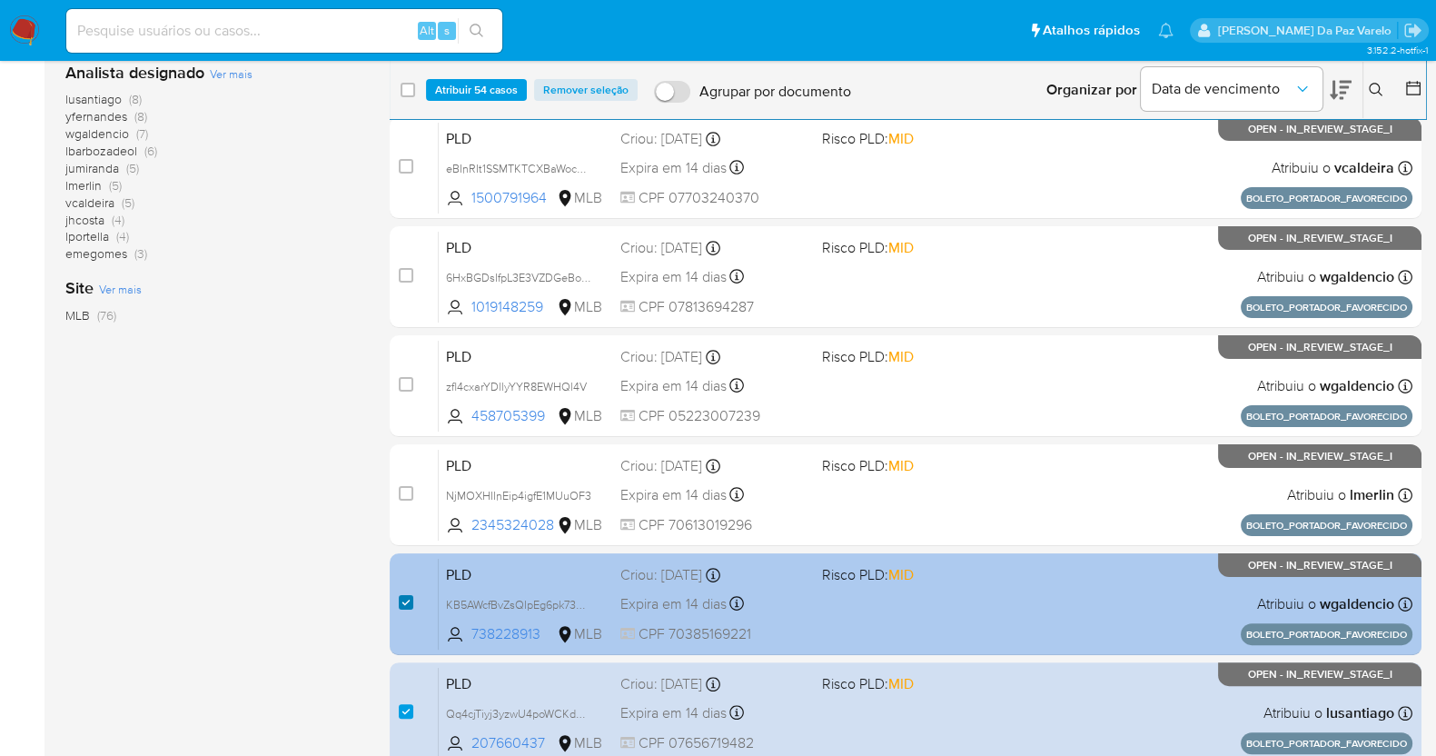
click at [405, 599] on input "checkbox" at bounding box center [406, 602] width 15 height 15
checkbox input "false"
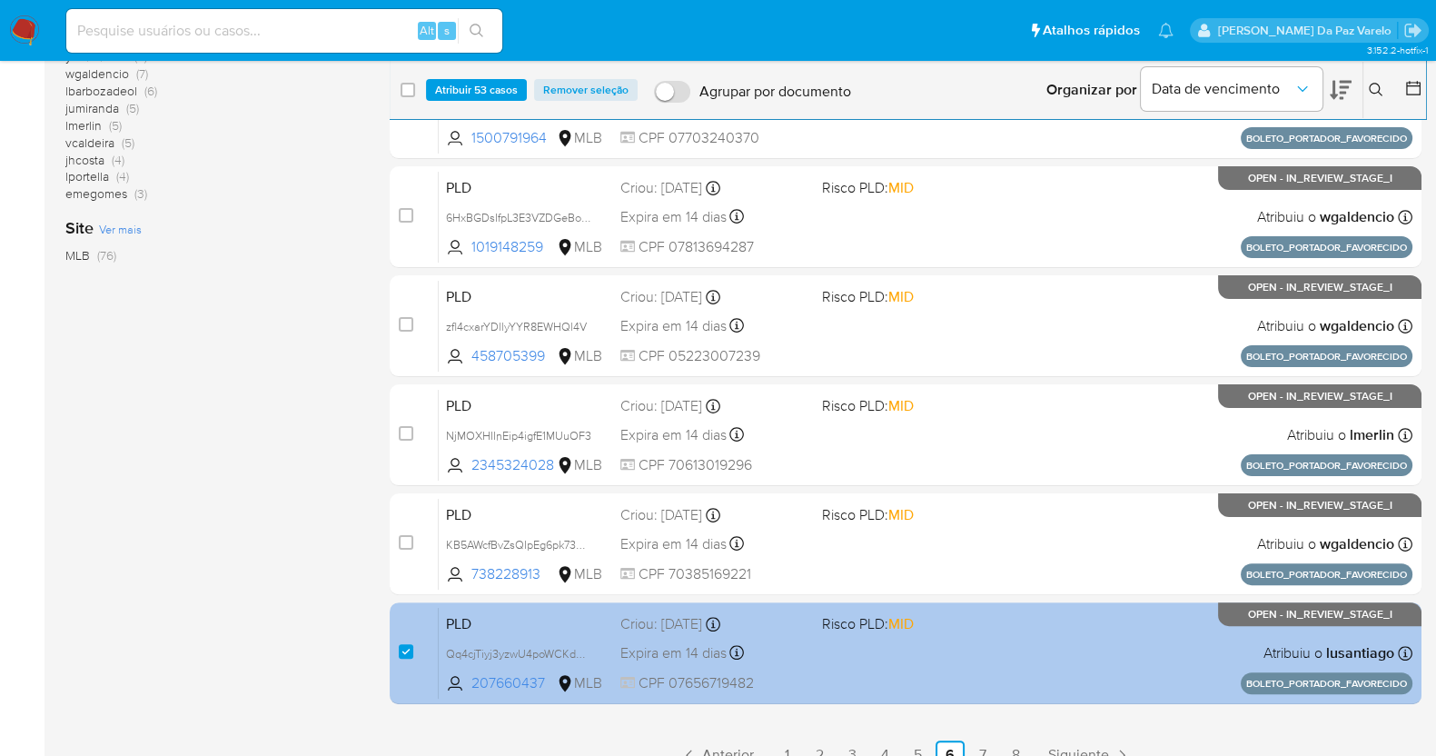
scroll to position [539, 0]
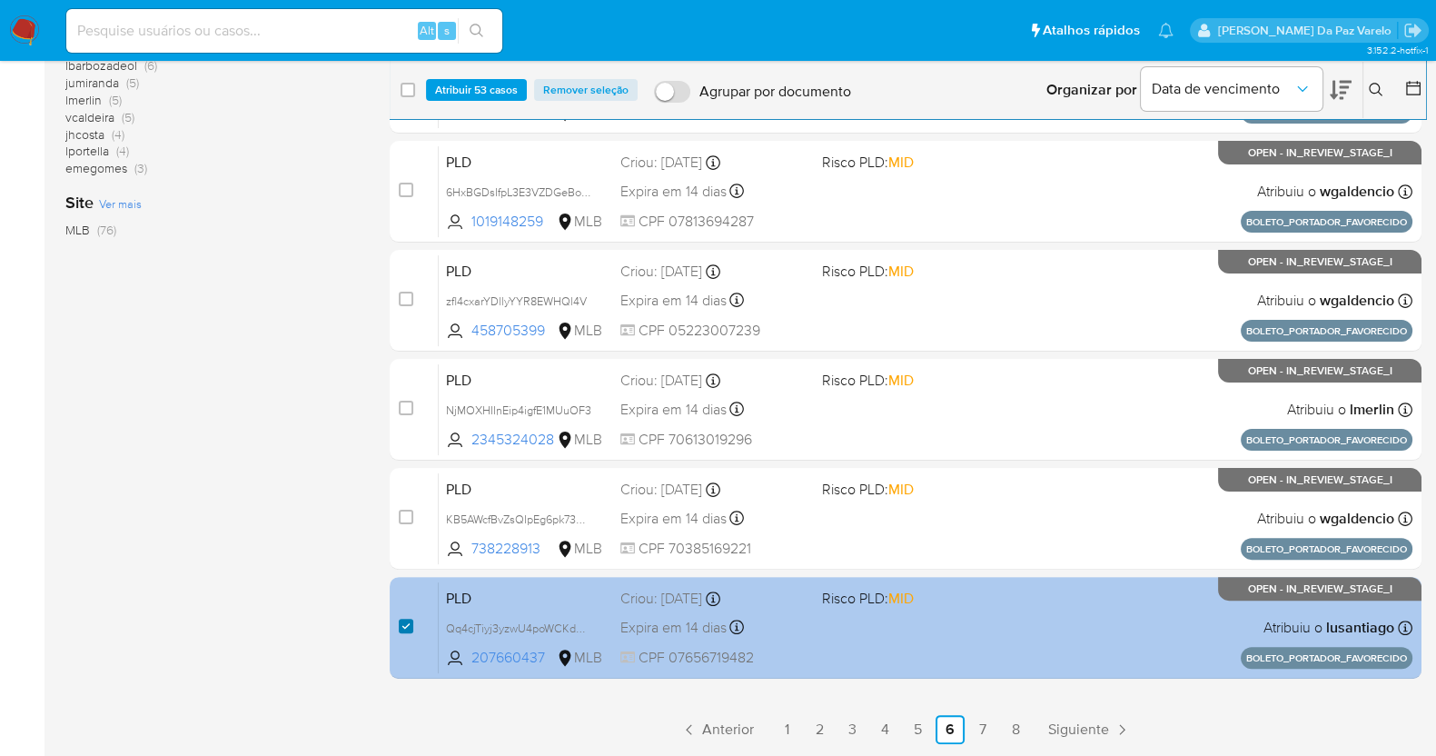
click at [400, 619] on input "checkbox" at bounding box center [406, 625] width 15 height 15
checkbox input "false"
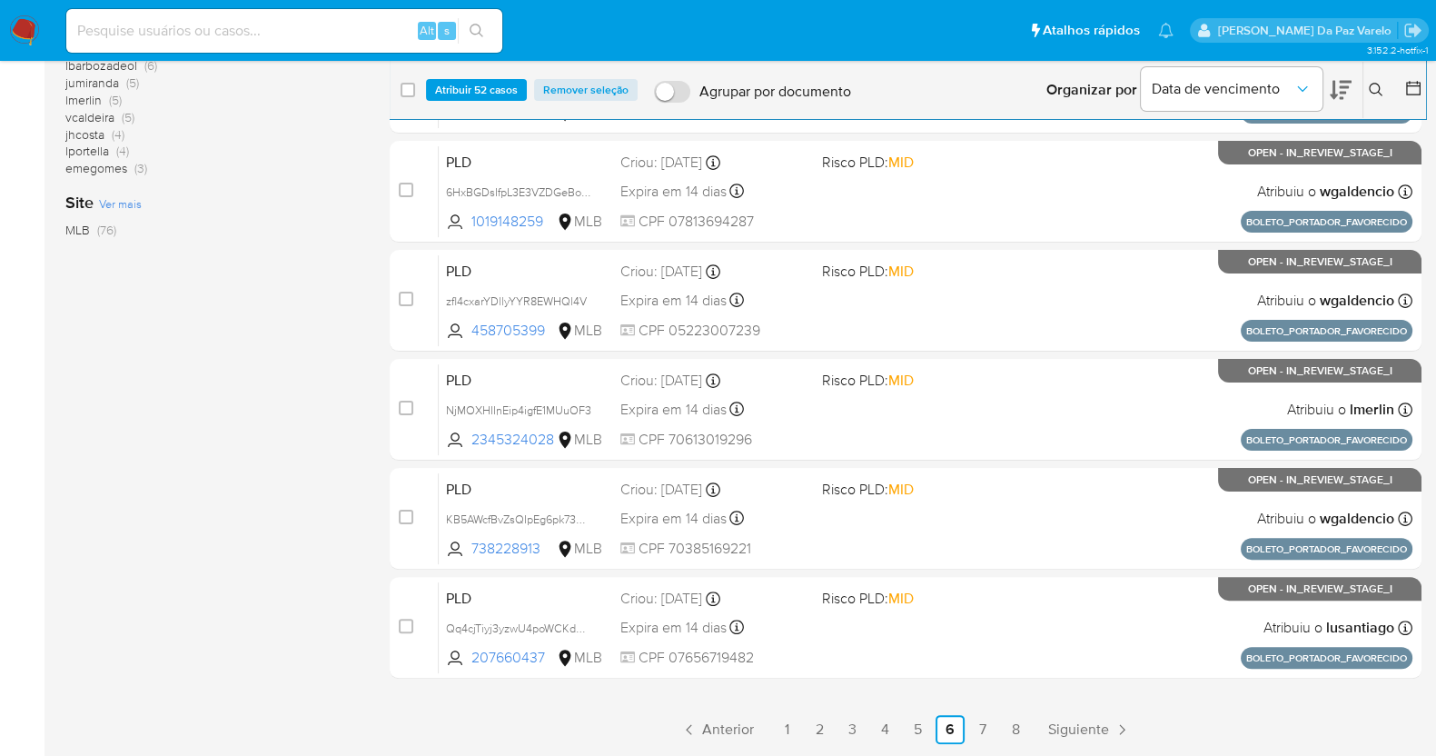
scroll to position [0, 0]
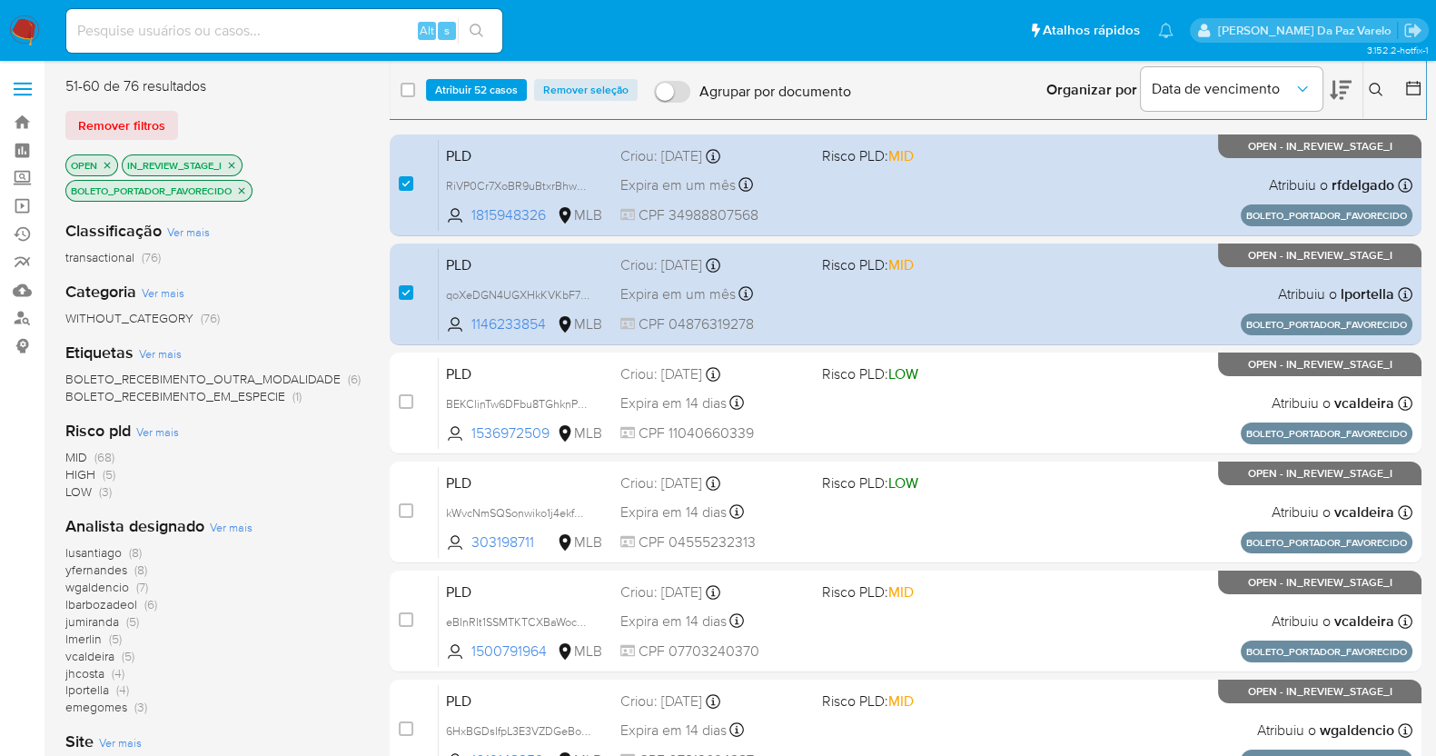
click at [243, 191] on icon "close-filter" at bounding box center [242, 190] width 6 height 6
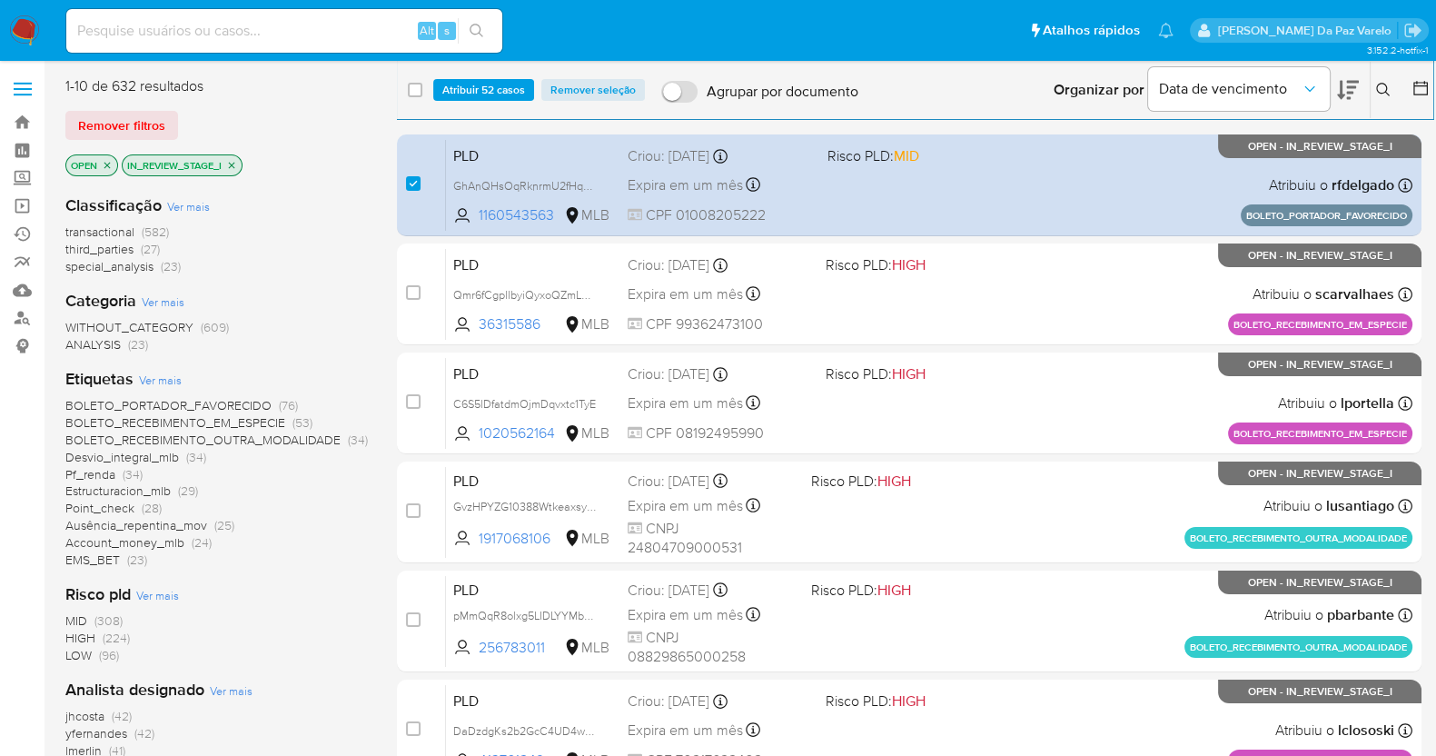
click at [232, 426] on span "BOLETO_RECEBIMENTO_EM_ESPECIE" at bounding box center [175, 422] width 220 height 18
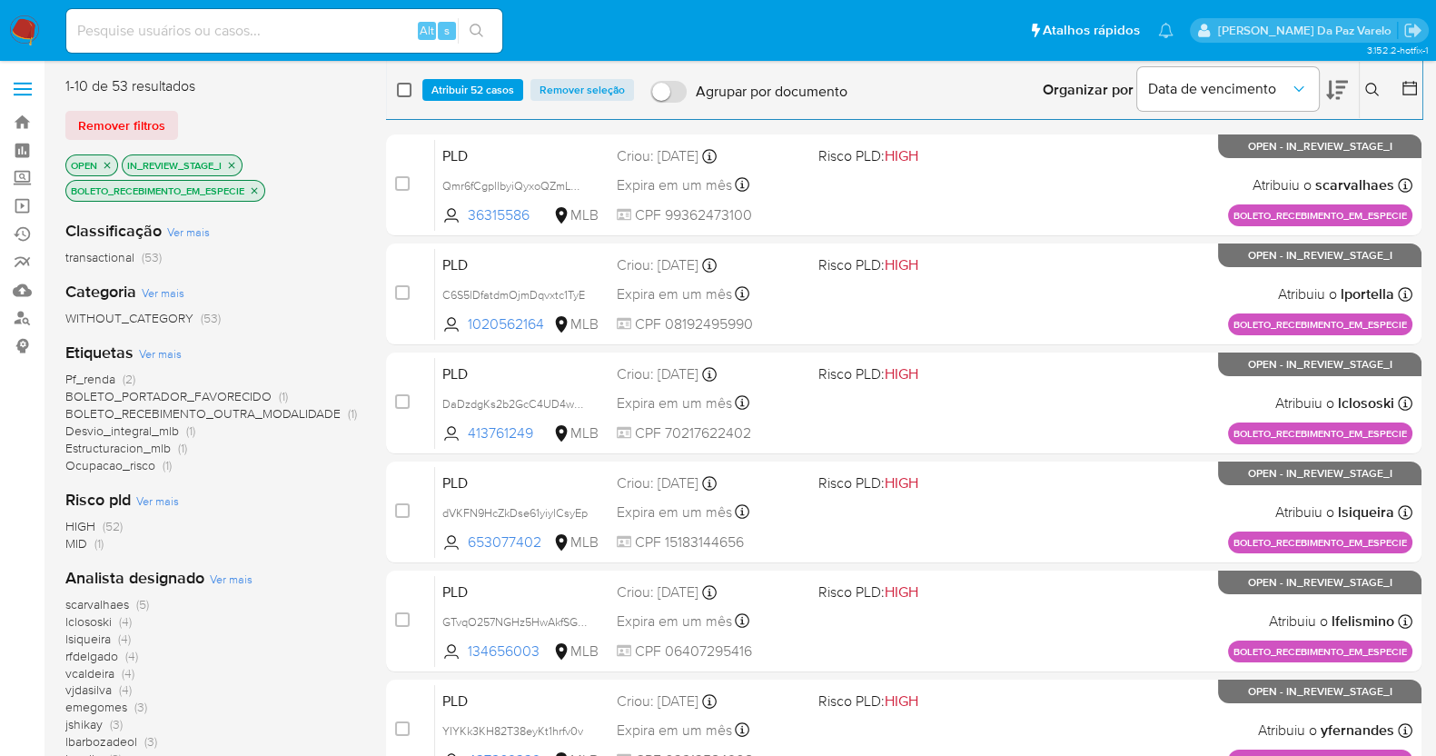
click at [409, 94] on input "checkbox" at bounding box center [404, 90] width 15 height 15
checkbox input "true"
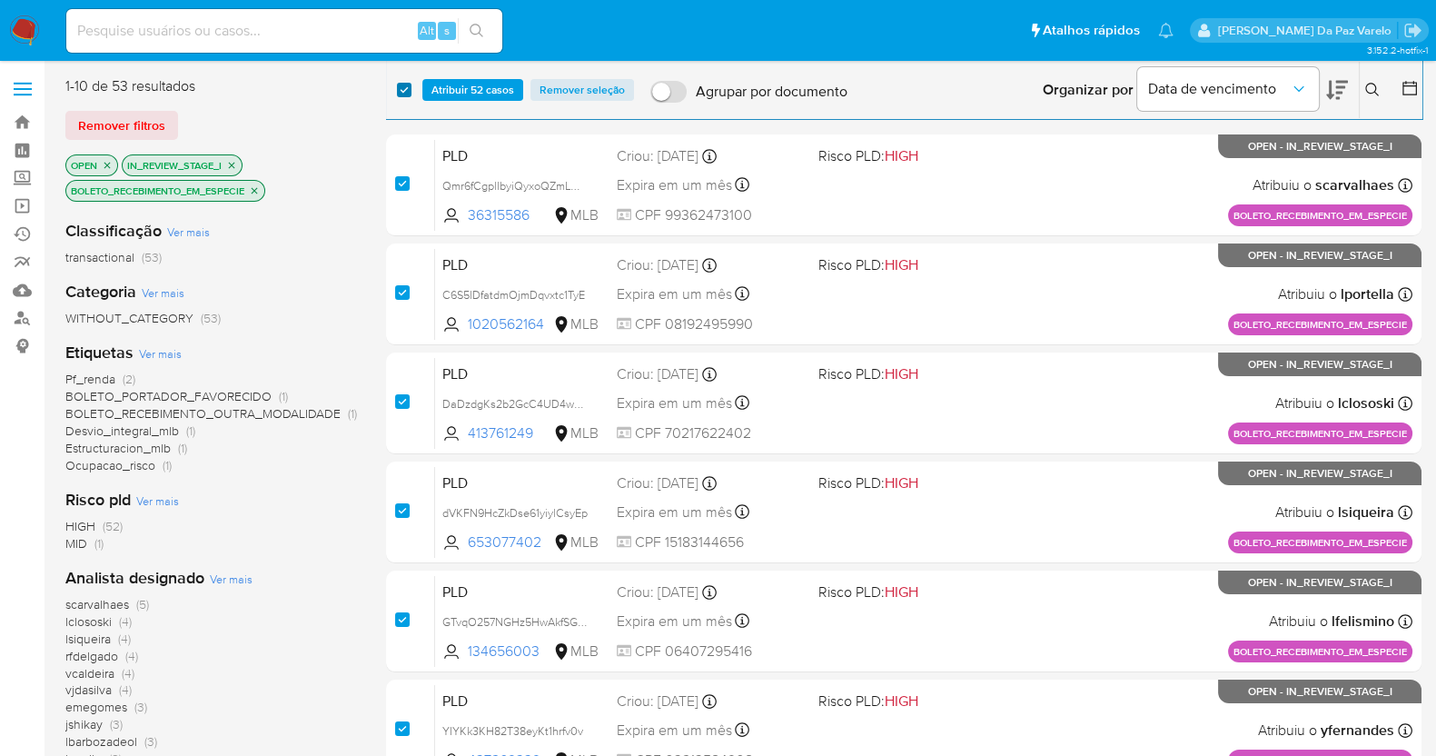
checkbox input "true"
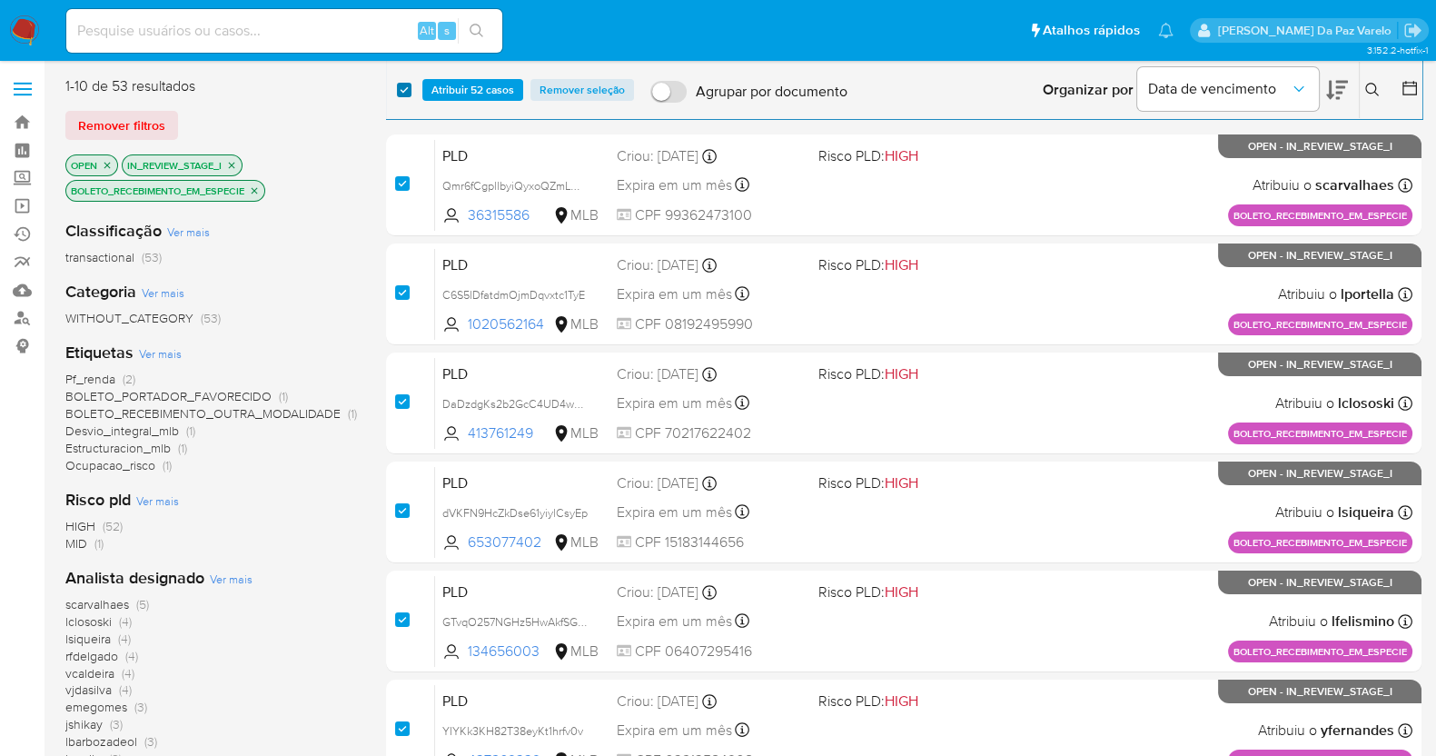
checkbox input "true"
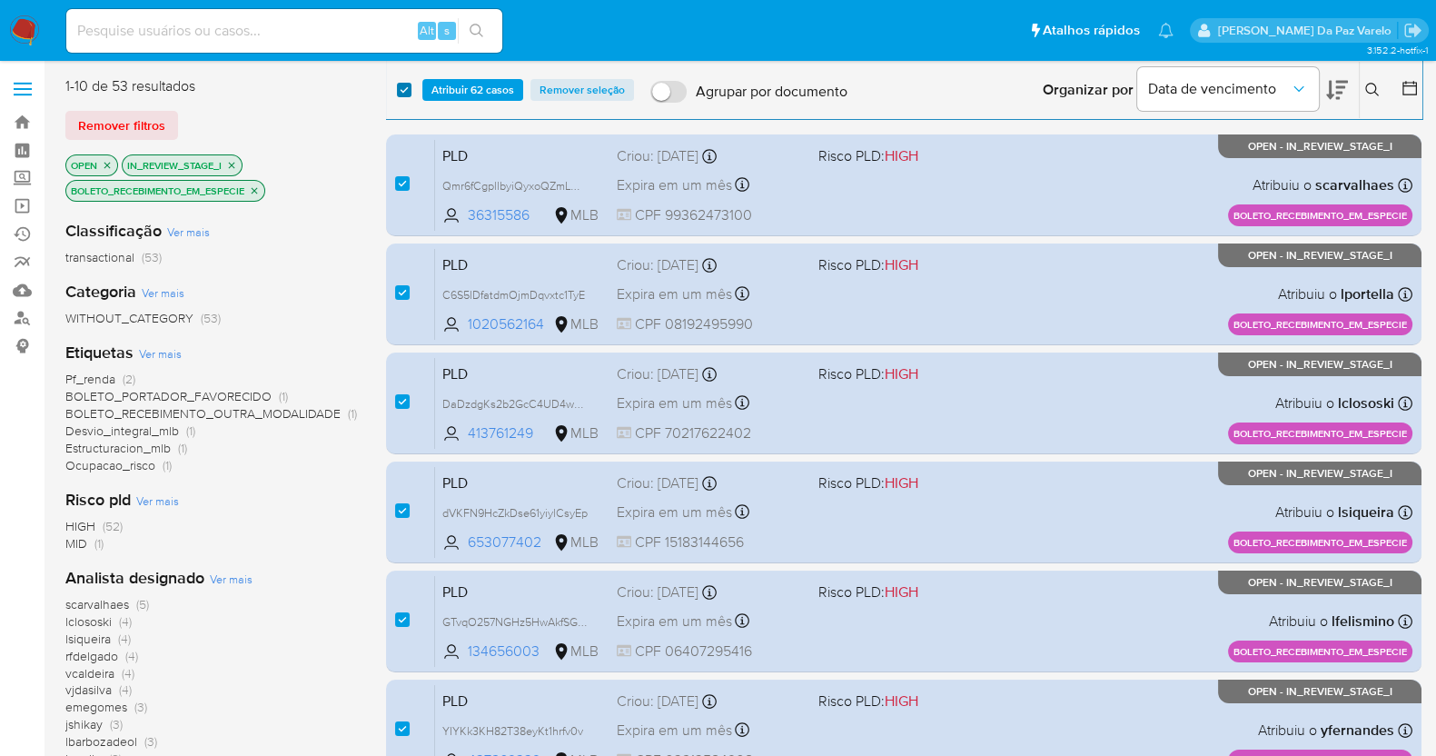
click at [406, 87] on input "checkbox" at bounding box center [404, 90] width 15 height 15
checkbox input "false"
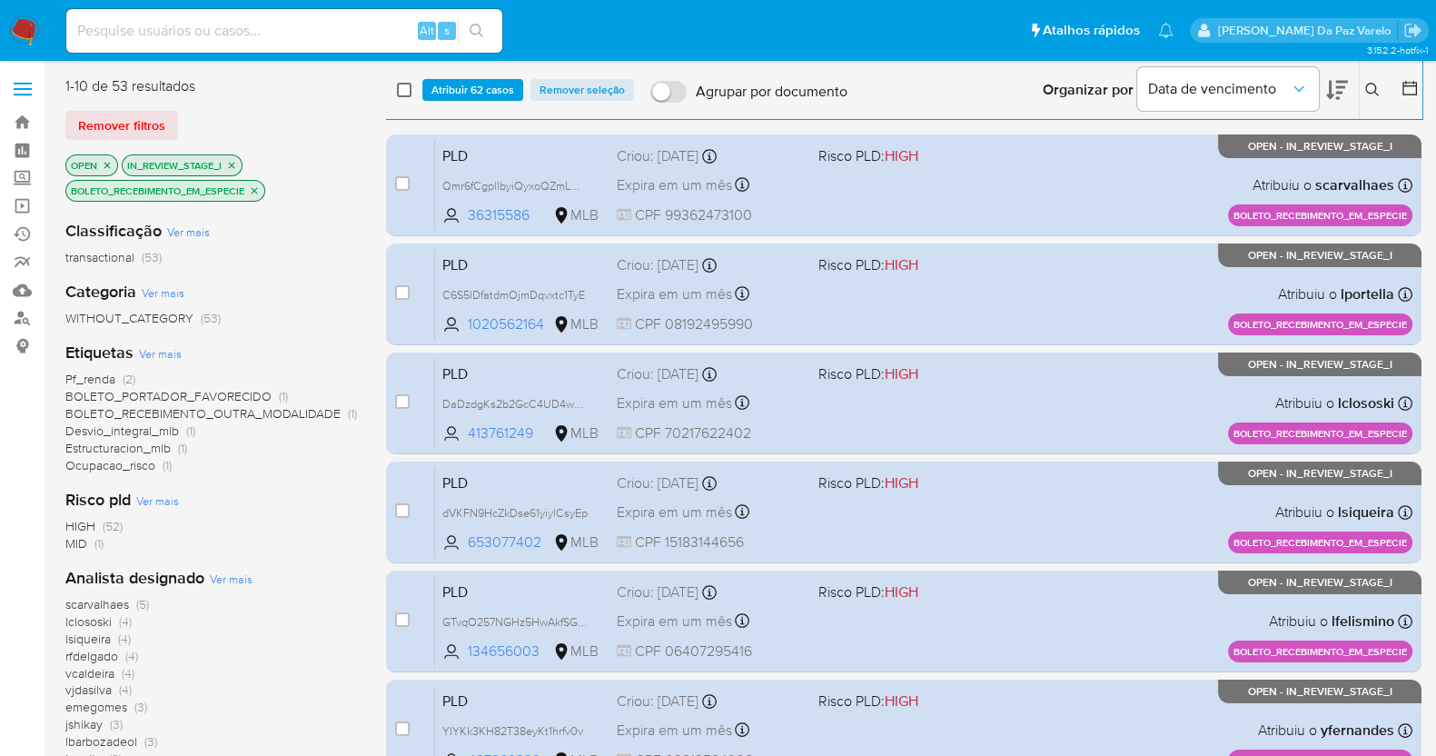
checkbox input "false"
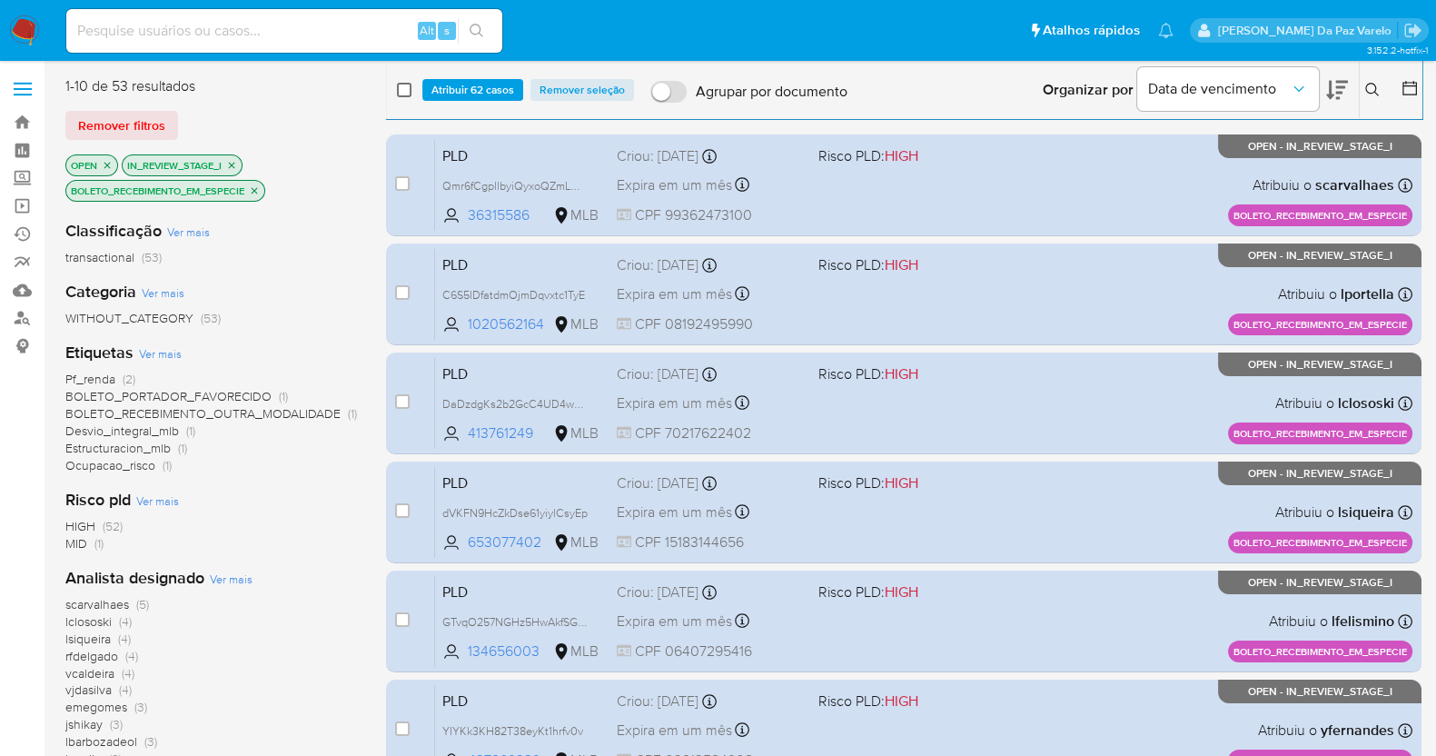
checkbox input "false"
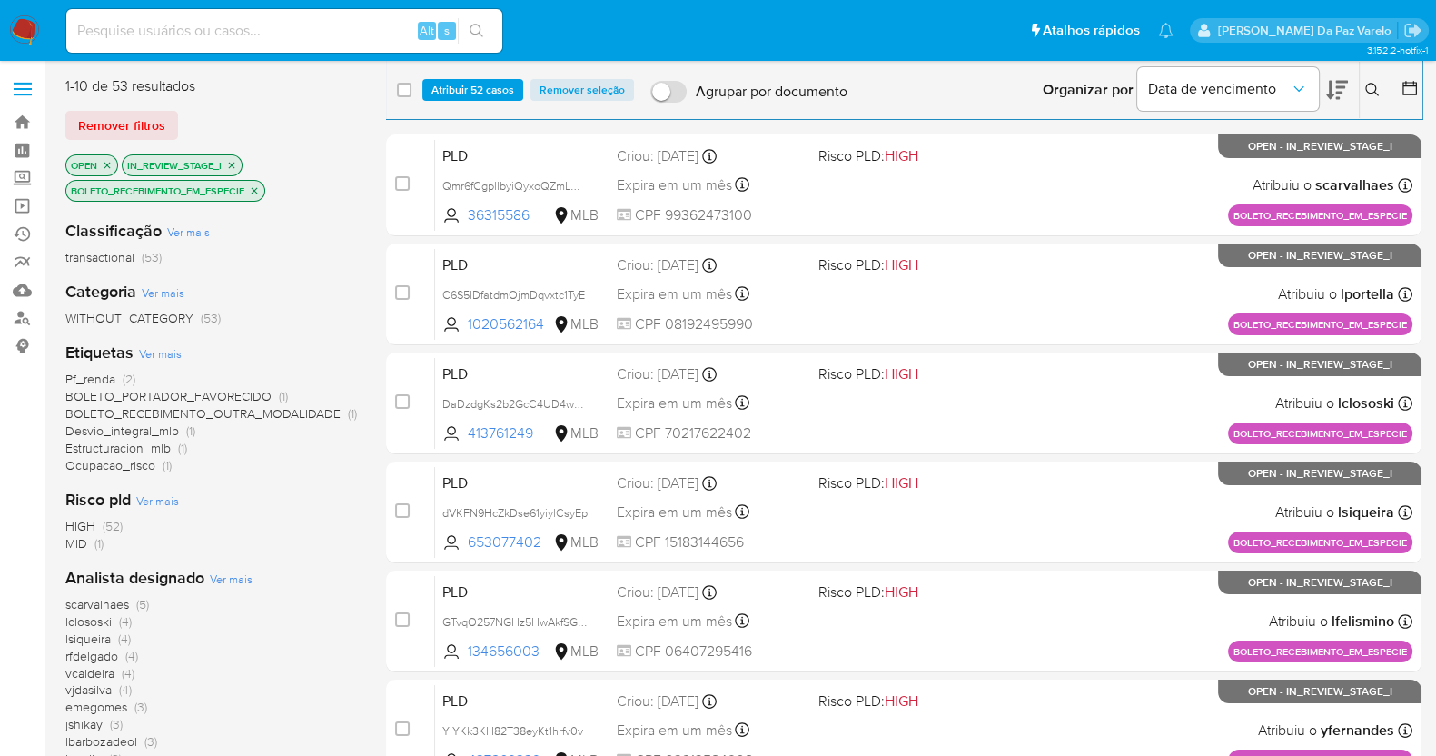
click at [1326, 91] on icon at bounding box center [1337, 90] width 22 height 22
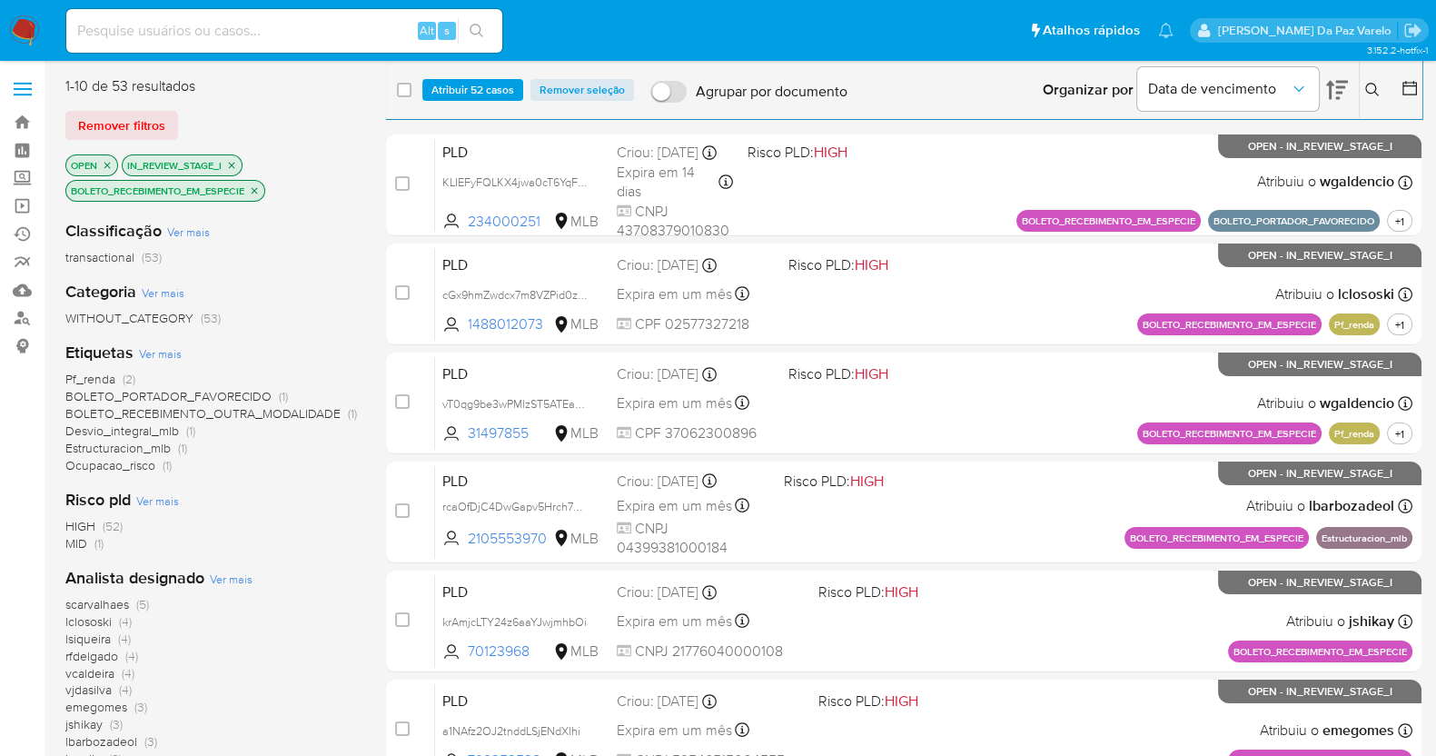
click at [1326, 91] on icon at bounding box center [1337, 90] width 22 height 22
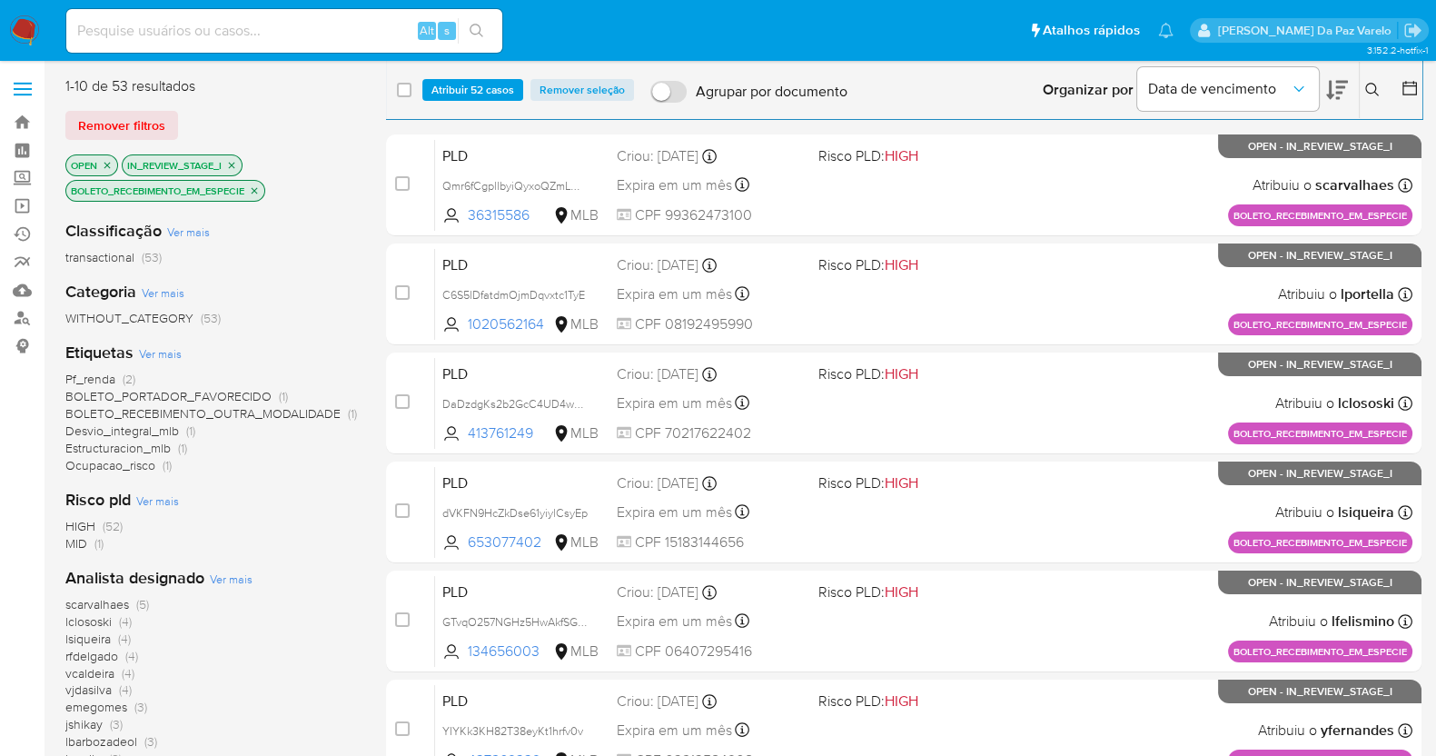
click at [1332, 84] on icon at bounding box center [1337, 90] width 22 height 22
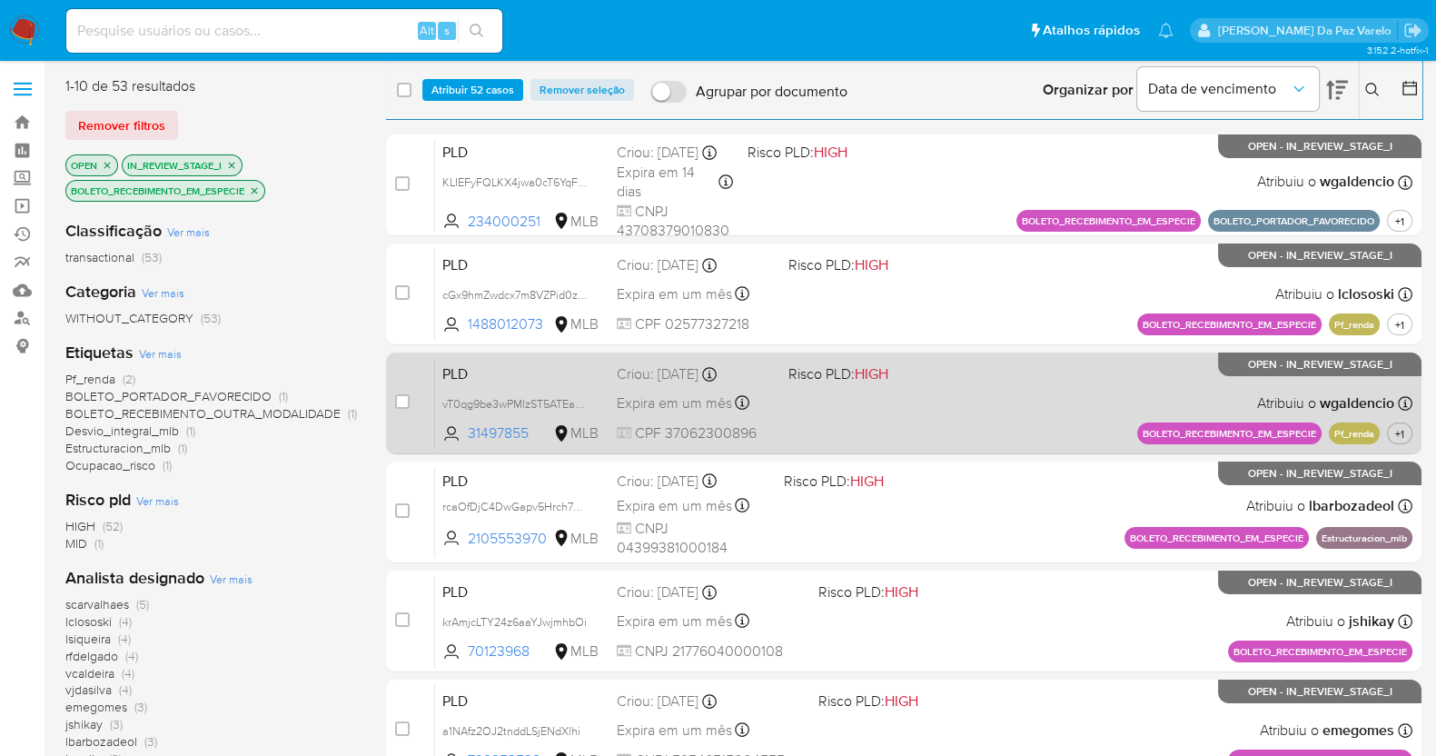
click at [409, 400] on div "case-item-checkbox Incapaz de atribuir o caso" at bounding box center [415, 403] width 40 height 92
drag, startPoint x: 408, startPoint y: 402, endPoint x: 404, endPoint y: 418, distance: 15.9
click at [406, 403] on input "checkbox" at bounding box center [402, 401] width 15 height 15
checkbox input "true"
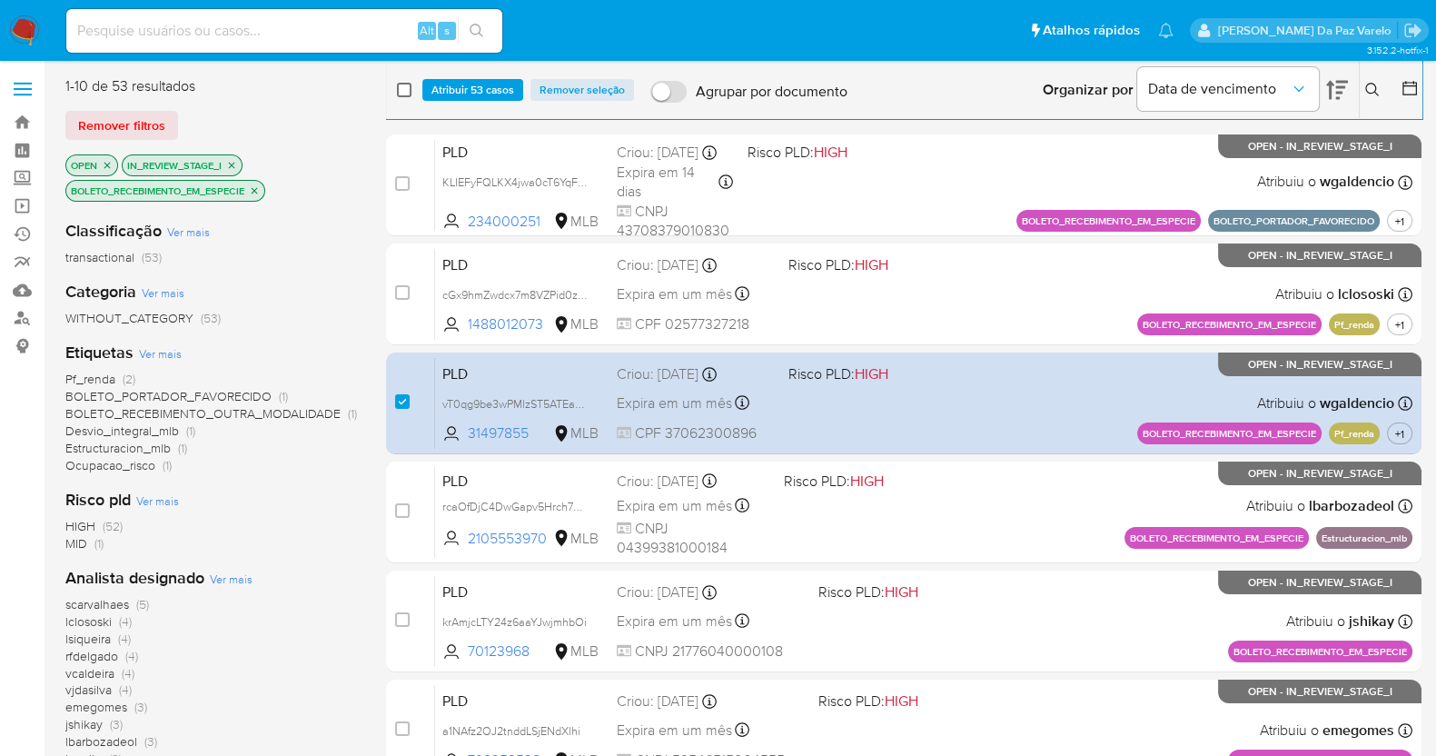
click at [401, 89] on input "checkbox" at bounding box center [404, 90] width 15 height 15
checkbox input "true"
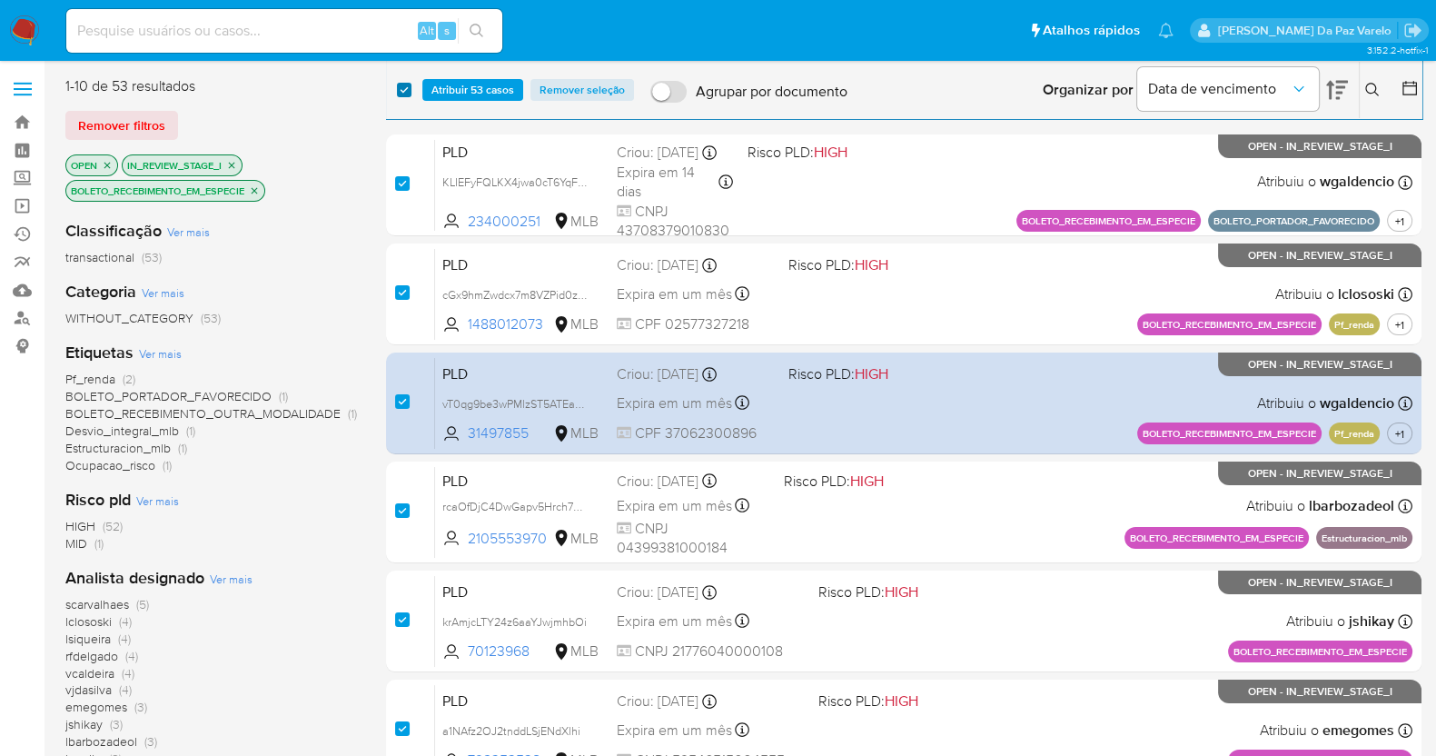
checkbox input "true"
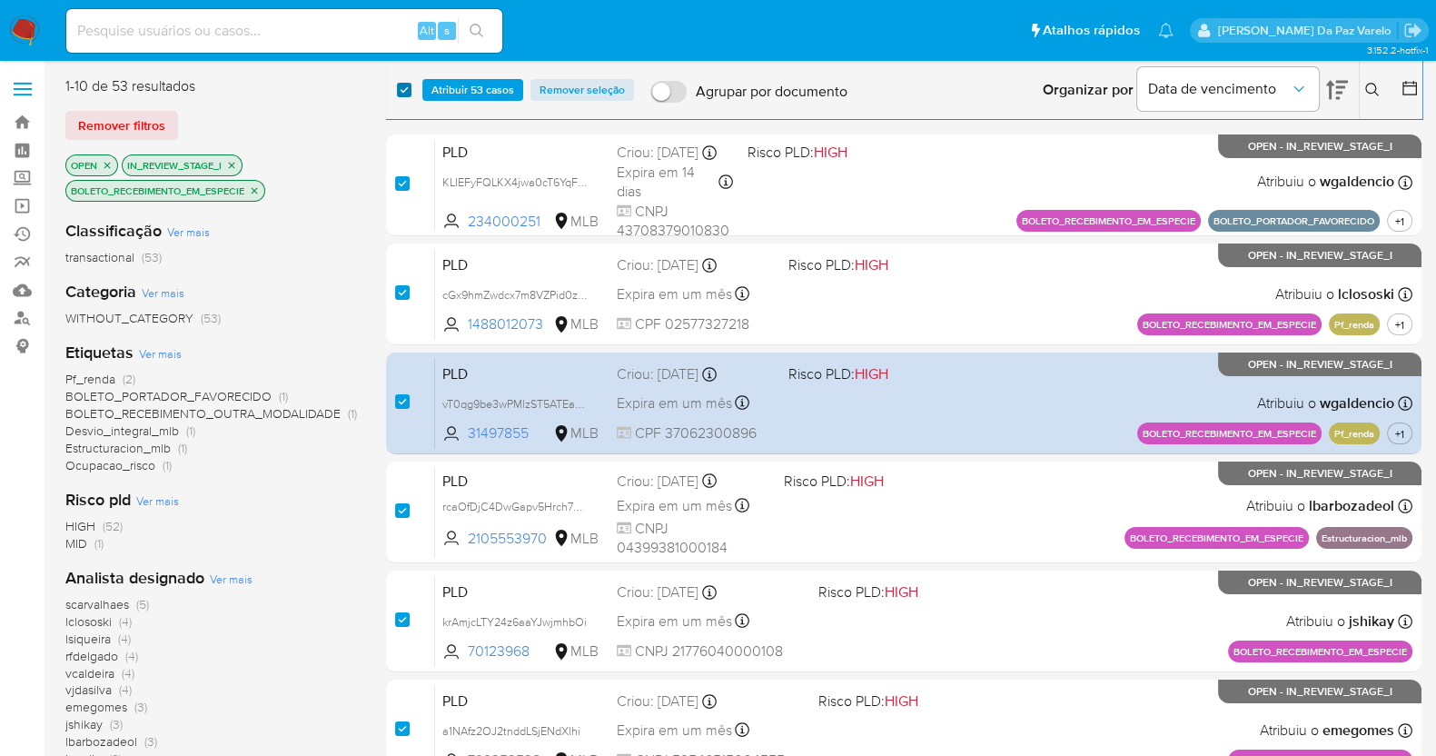
checkbox input "true"
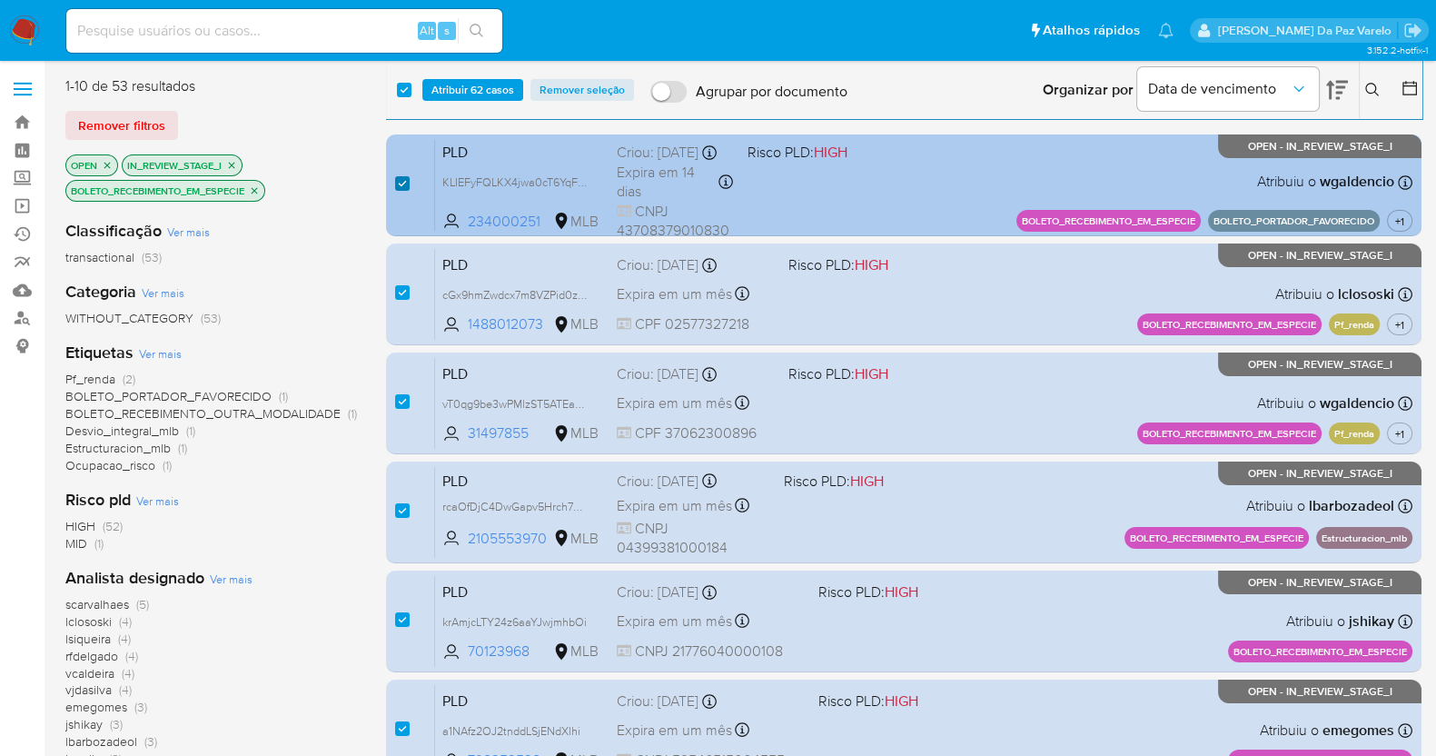
click at [404, 183] on input "checkbox" at bounding box center [402, 183] width 15 height 15
checkbox input "false"
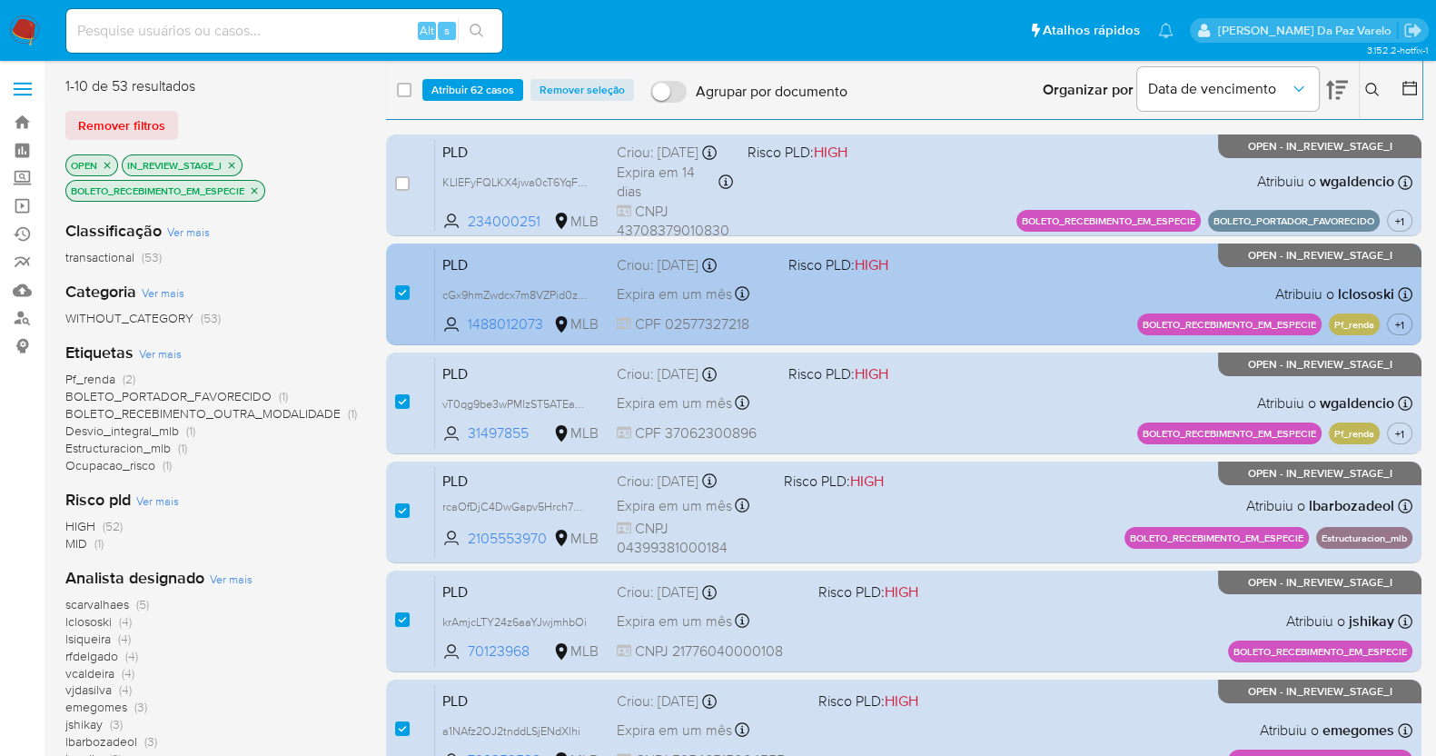
checkbox input "false"
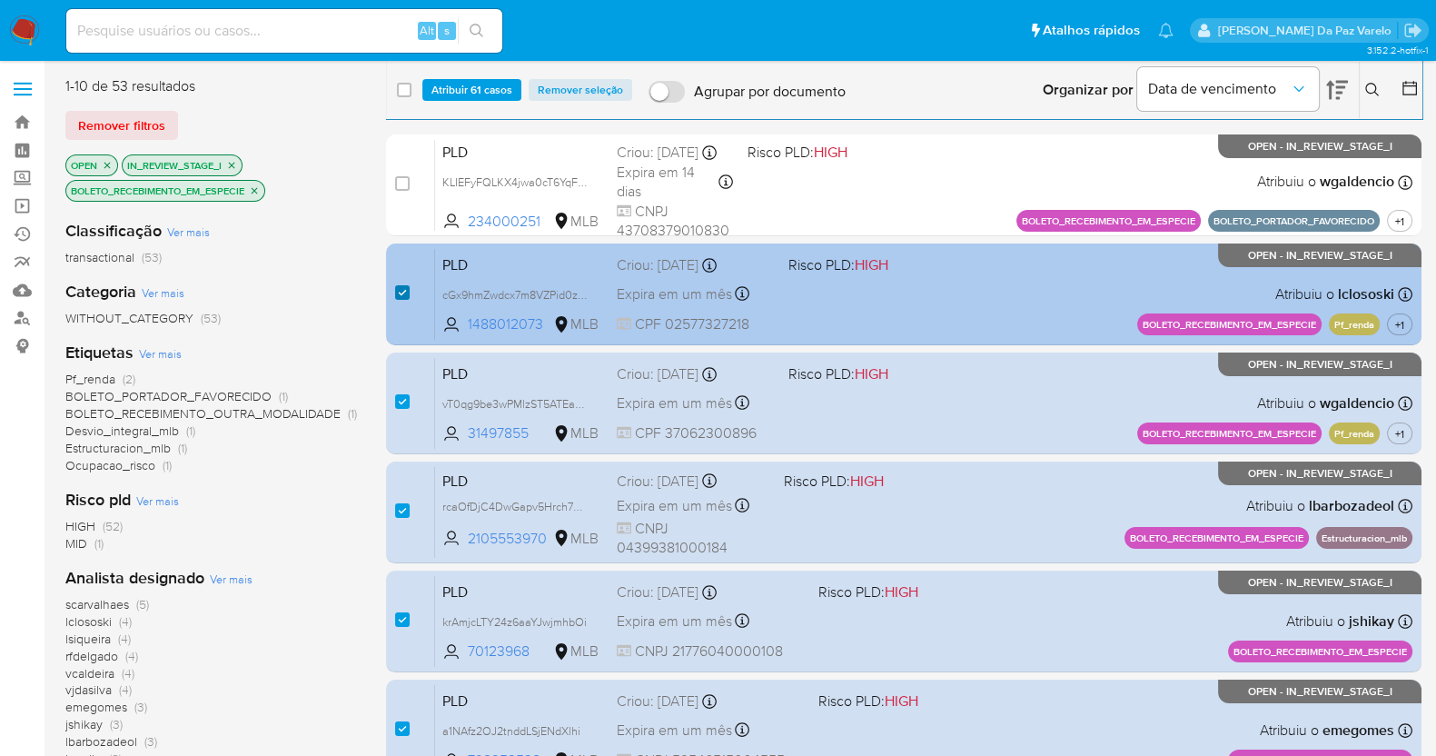
click at [405, 290] on input "checkbox" at bounding box center [402, 292] width 15 height 15
checkbox input "false"
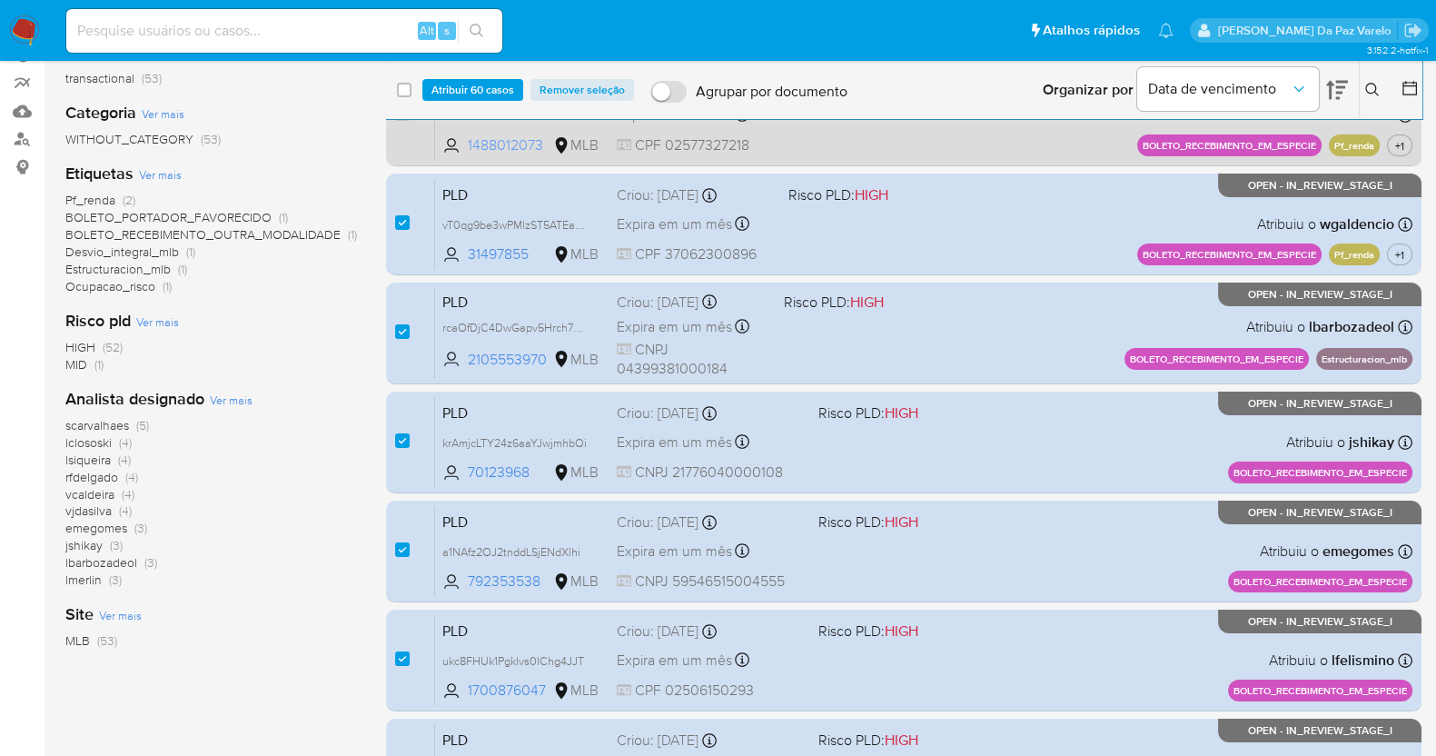
scroll to position [539, 0]
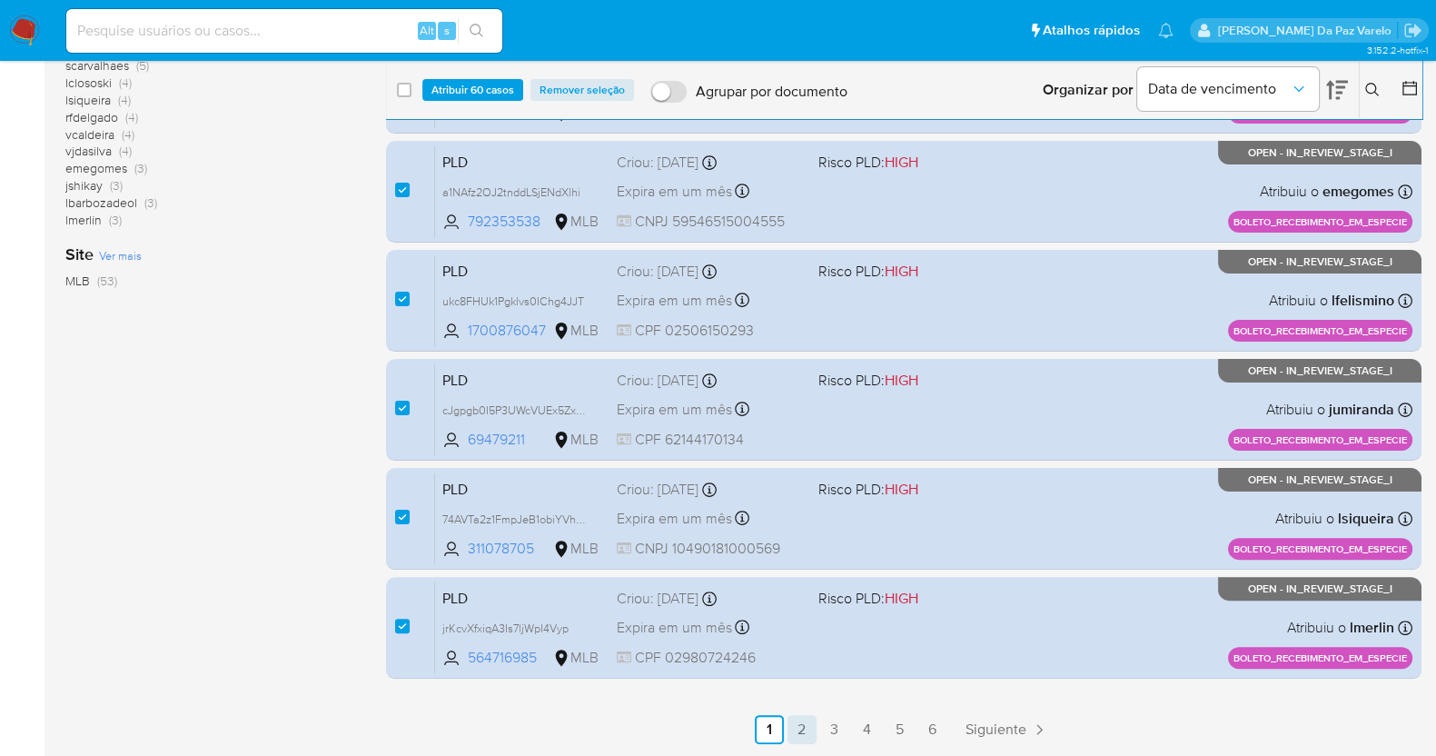
click at [806, 727] on link "2" at bounding box center [801, 729] width 29 height 29
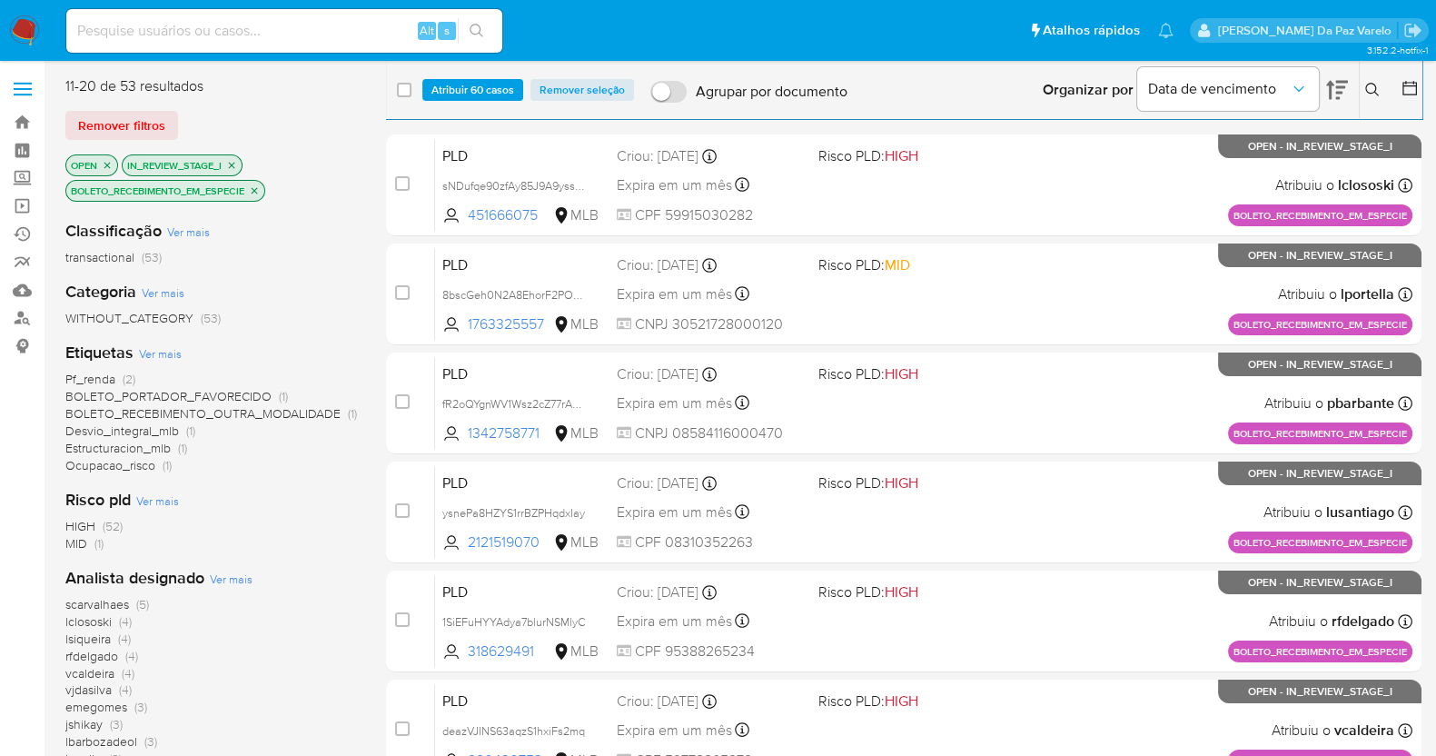
click at [410, 93] on span at bounding box center [404, 90] width 15 height 15
click at [405, 91] on input "checkbox" at bounding box center [404, 90] width 15 height 15
checkbox input "true"
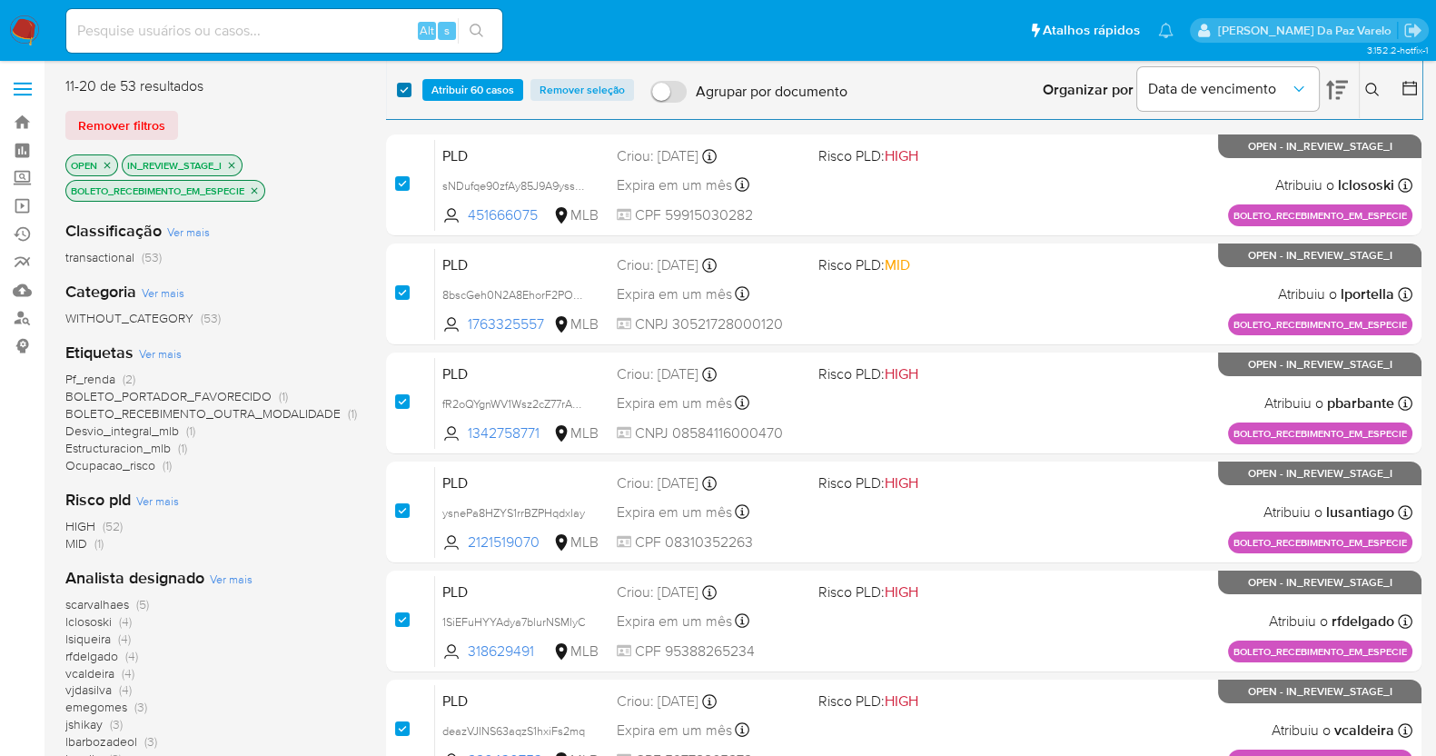
checkbox input "true"
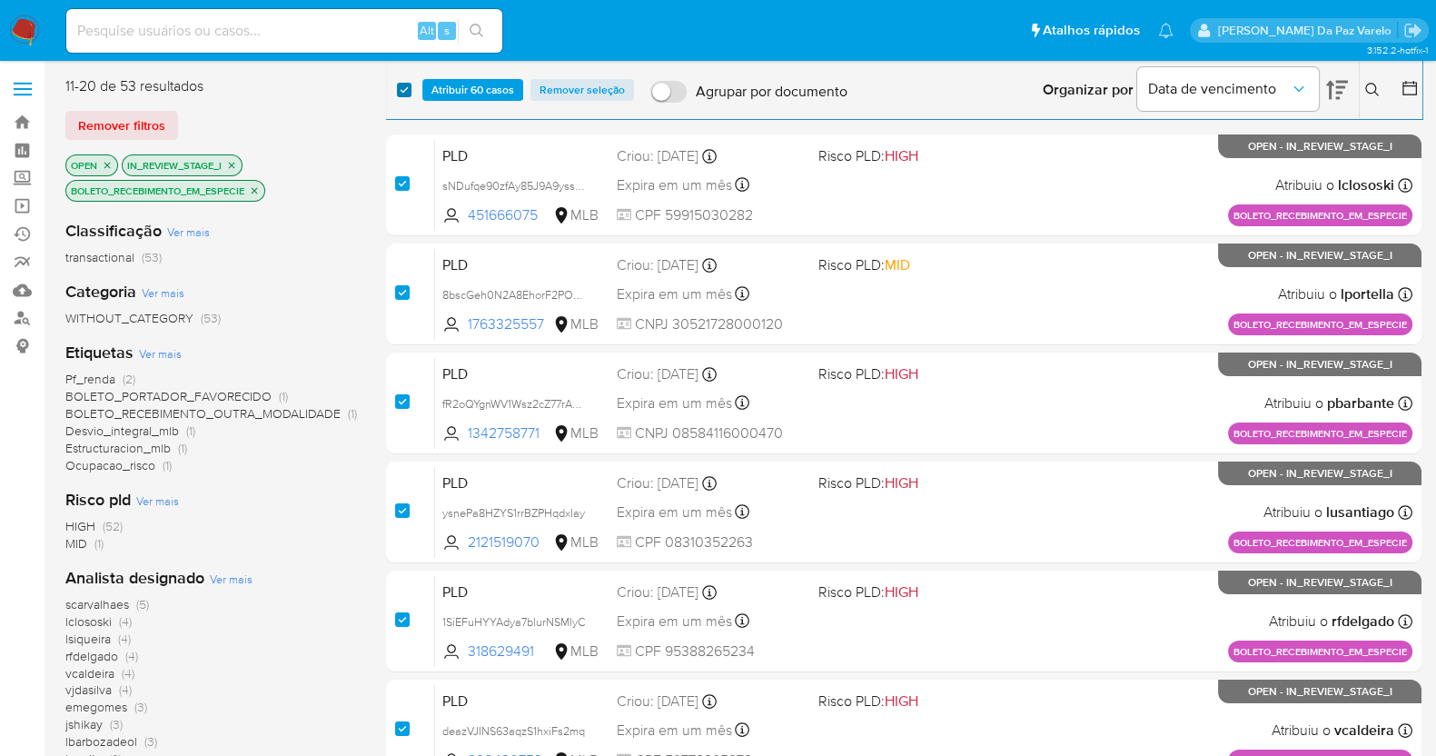
checkbox input "true"
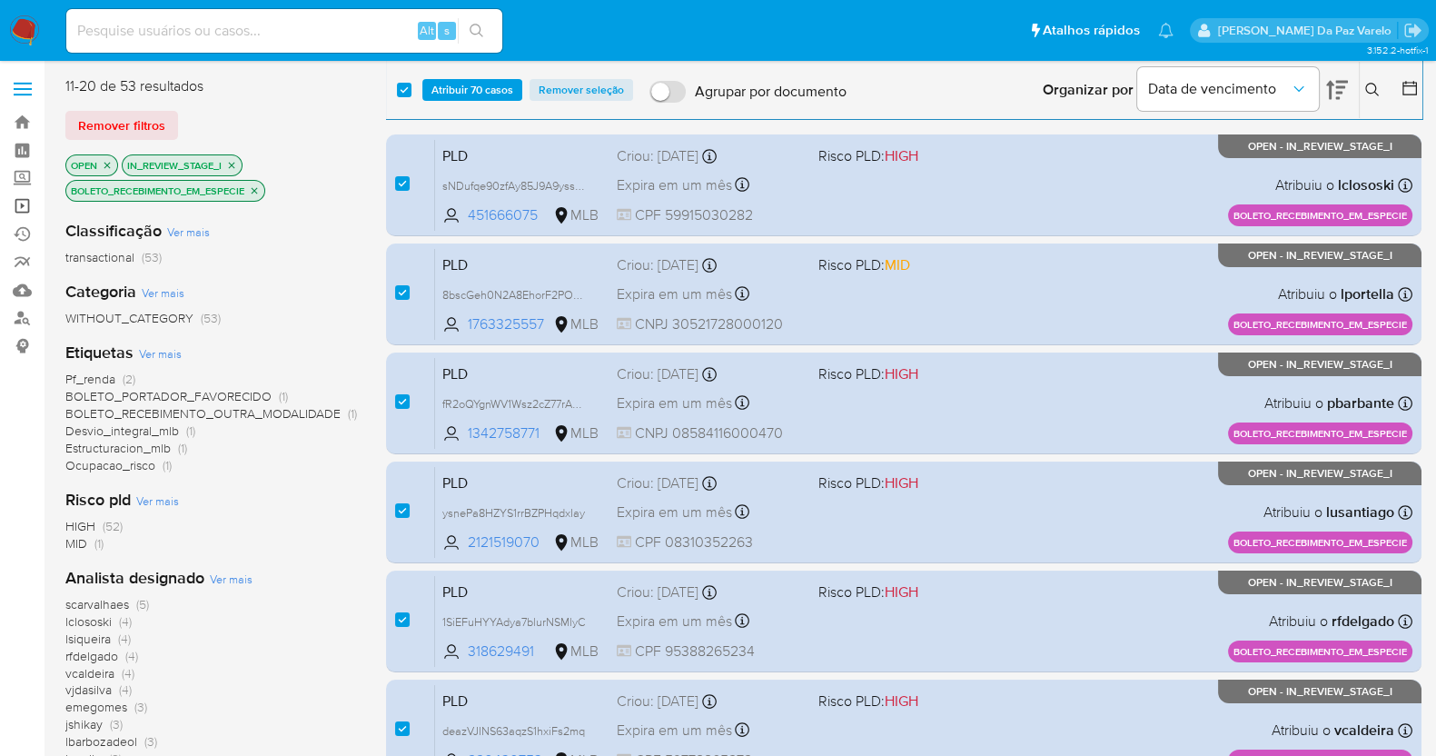
click at [23, 207] on link "Operações em massa" at bounding box center [108, 206] width 216 height 28
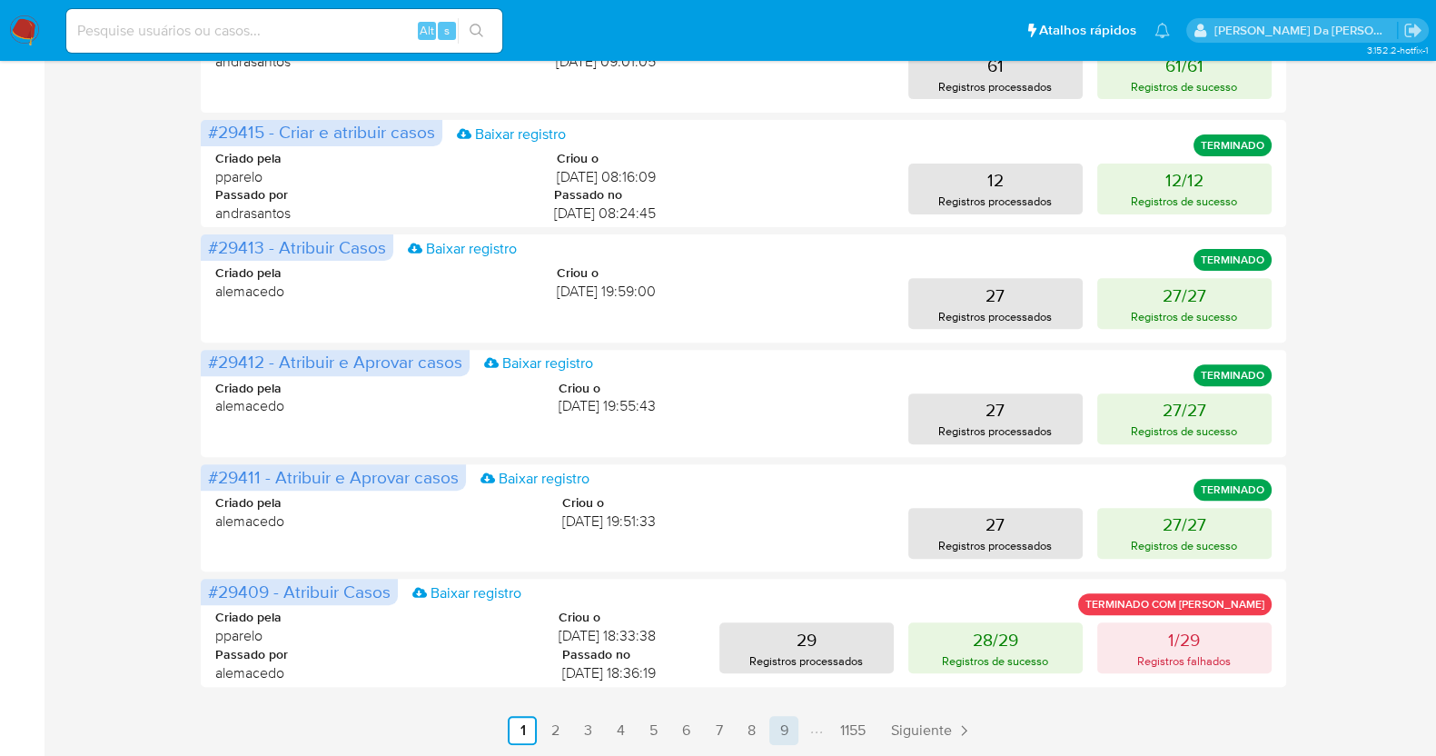
click at [785, 731] on link "9" at bounding box center [783, 730] width 29 height 29
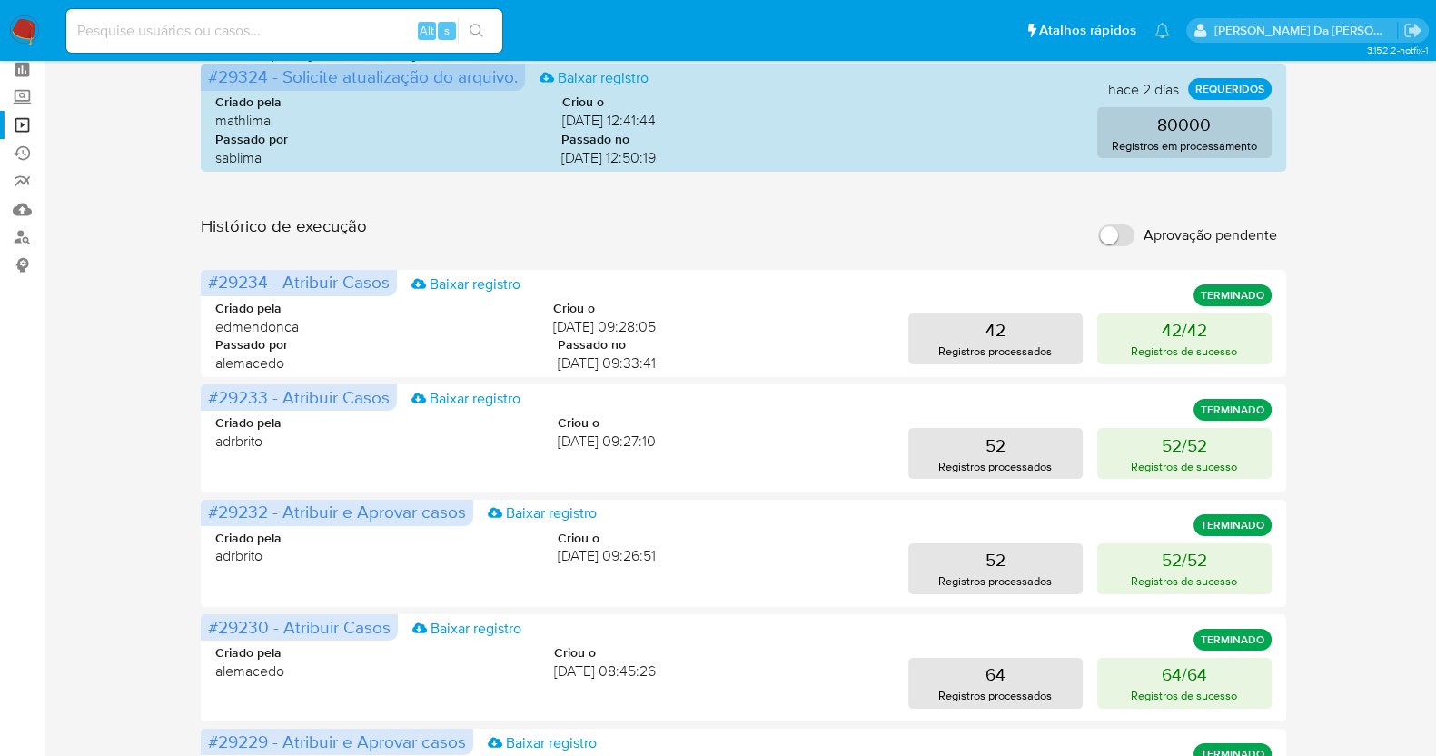
scroll to position [805, 0]
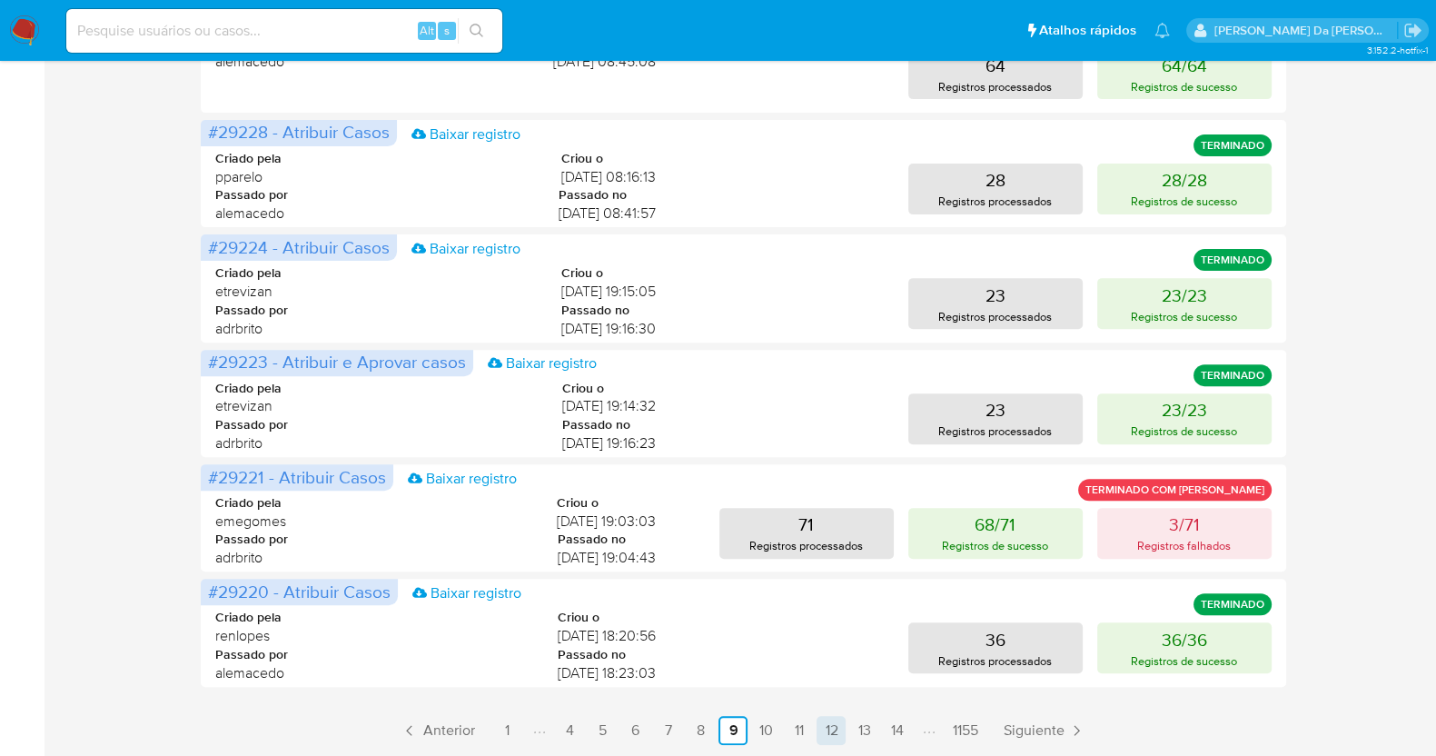
click at [823, 727] on link "12" at bounding box center [830, 730] width 29 height 29
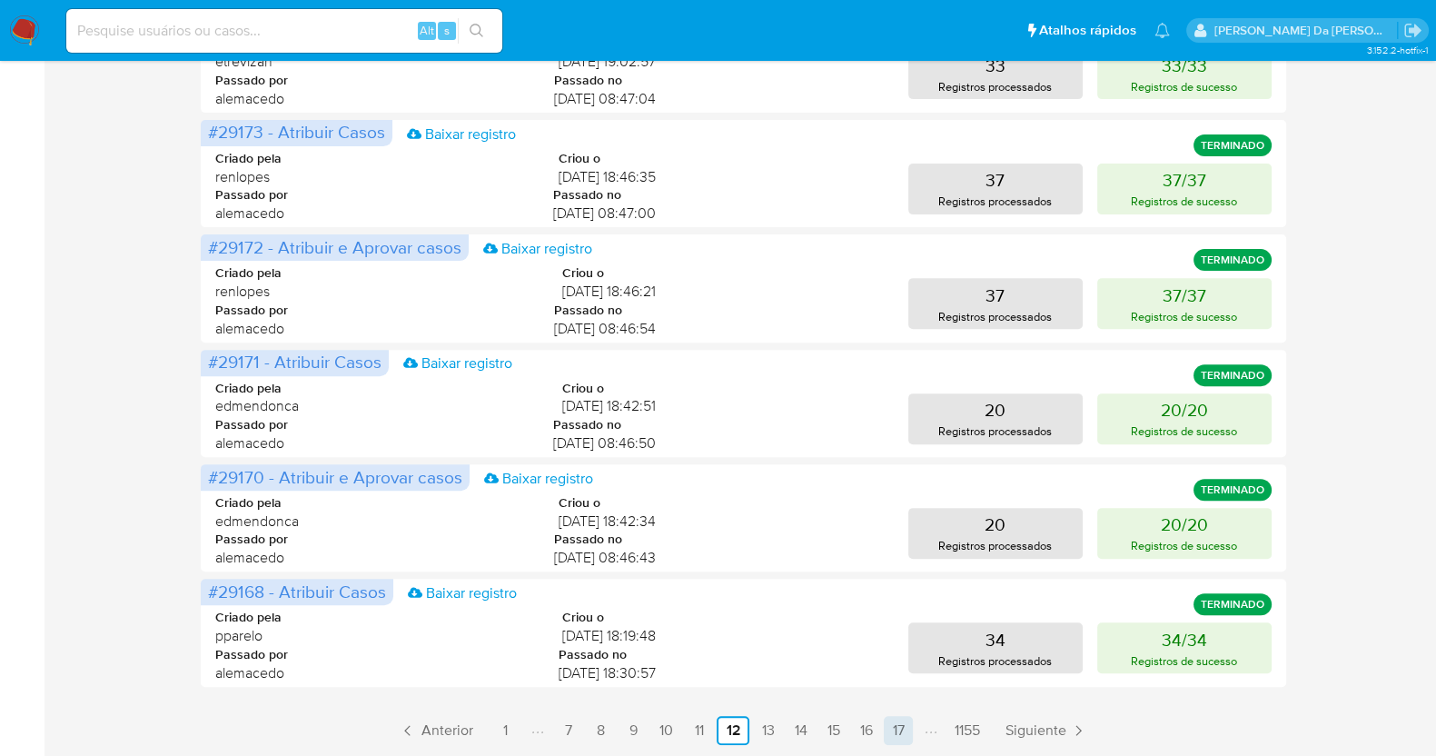
click at [906, 724] on link "17" at bounding box center [898, 730] width 29 height 29
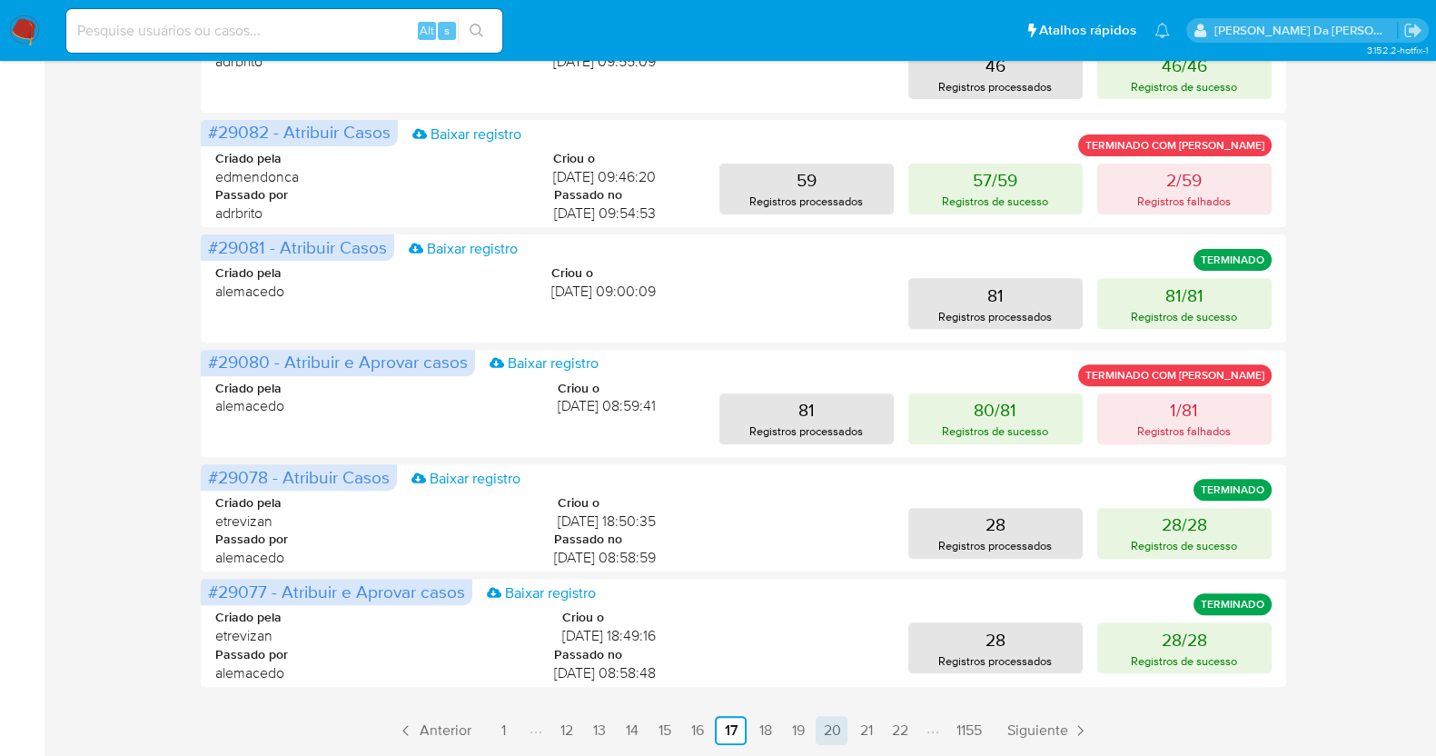
click at [835, 733] on link "20" at bounding box center [831, 730] width 32 height 29
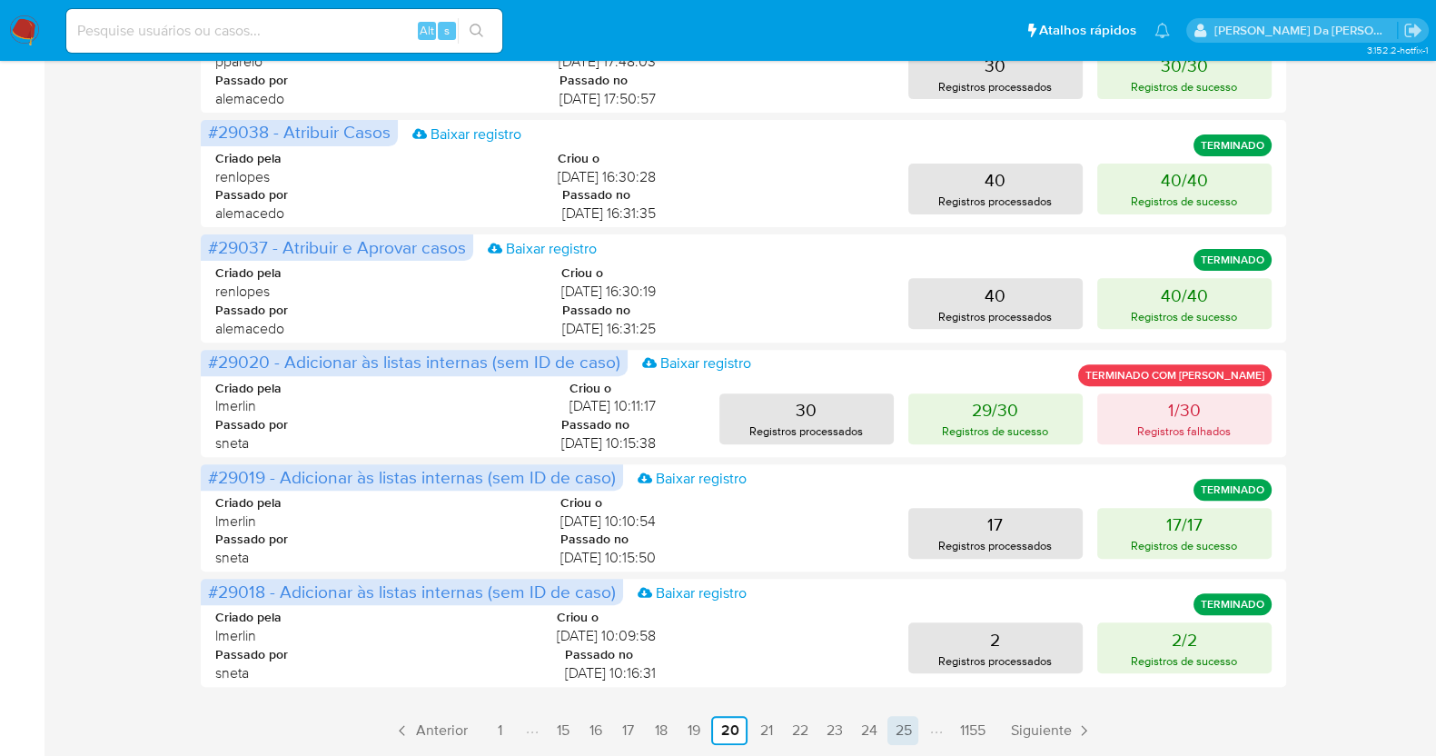
click at [899, 732] on link "25" at bounding box center [902, 730] width 31 height 29
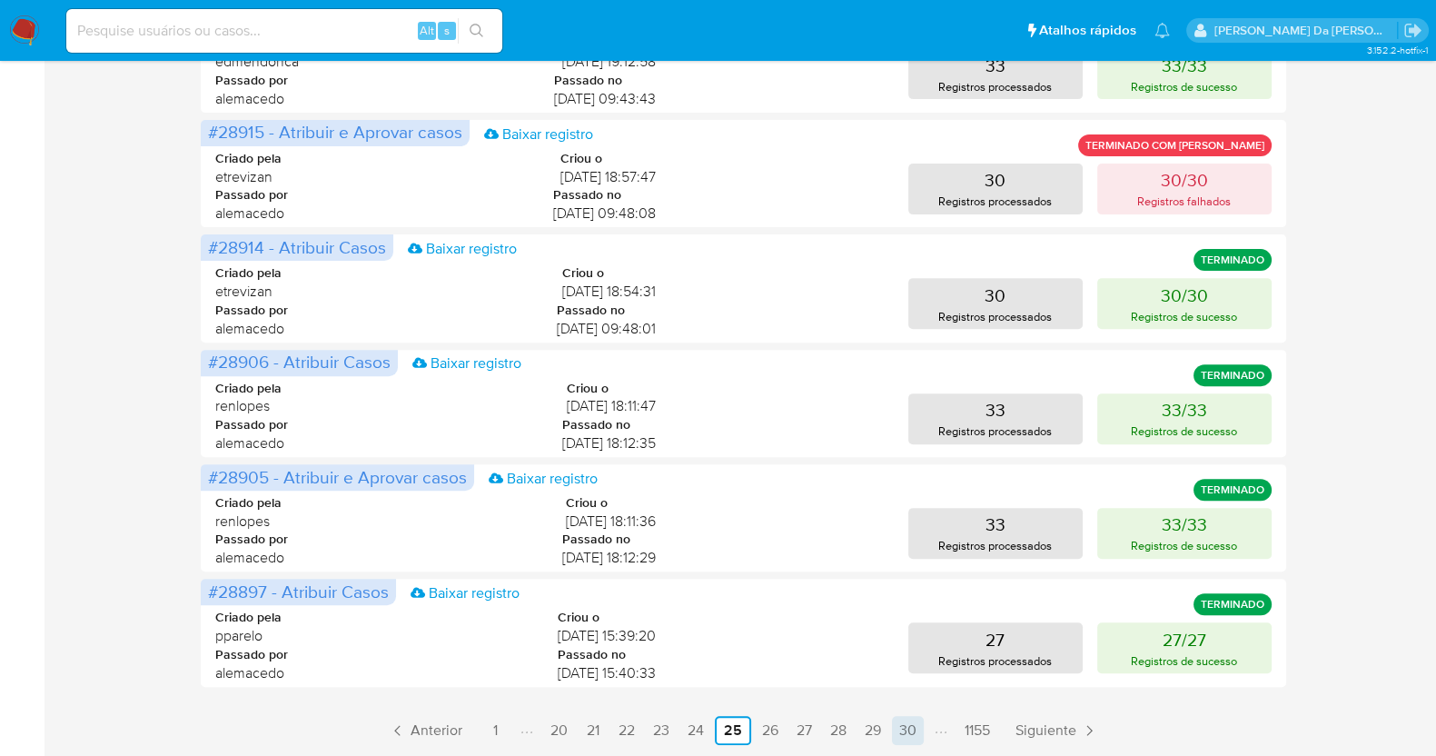
click at [914, 730] on link "30" at bounding box center [908, 730] width 32 height 29
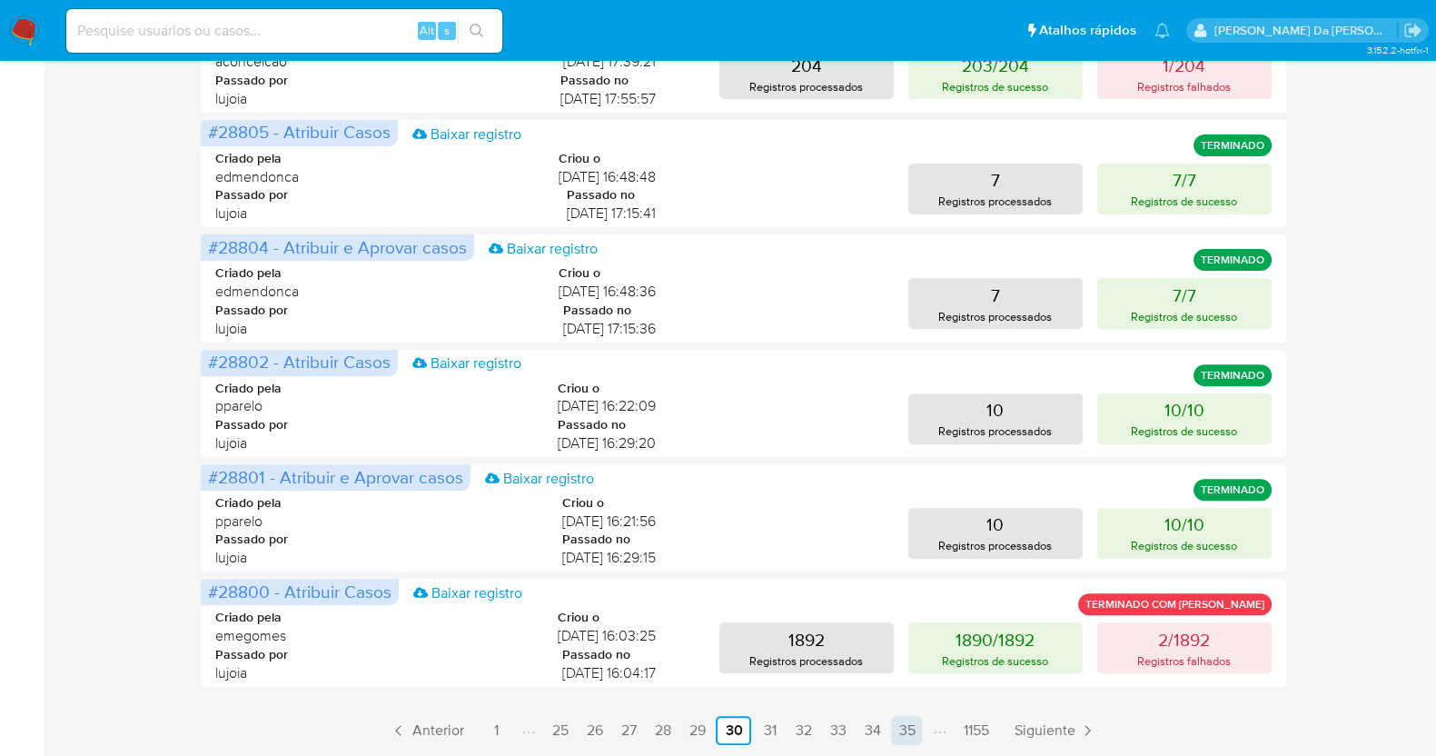
click at [905, 725] on link "35" at bounding box center [906, 730] width 31 height 29
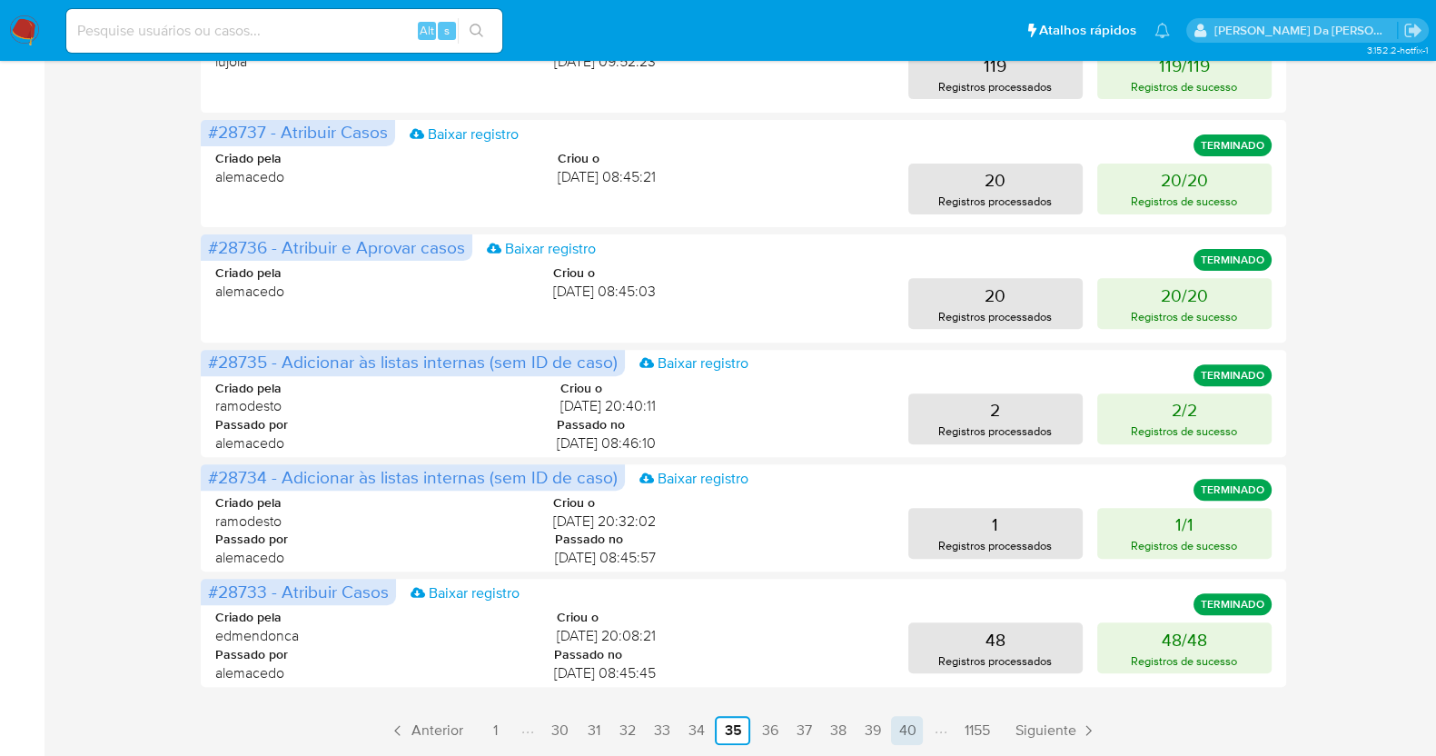
click at [913, 727] on link "40" at bounding box center [907, 730] width 32 height 29
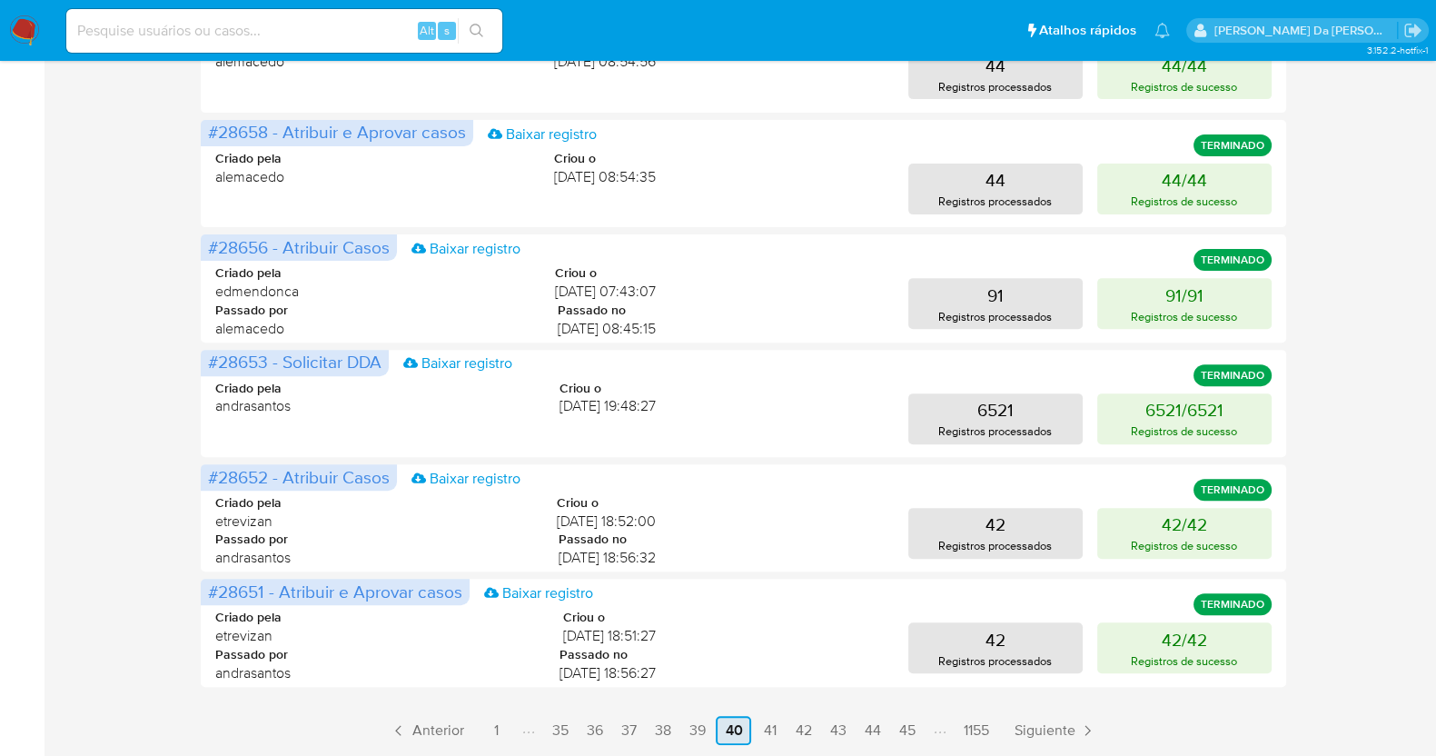
click at [913, 727] on link "45" at bounding box center [906, 730] width 31 height 29
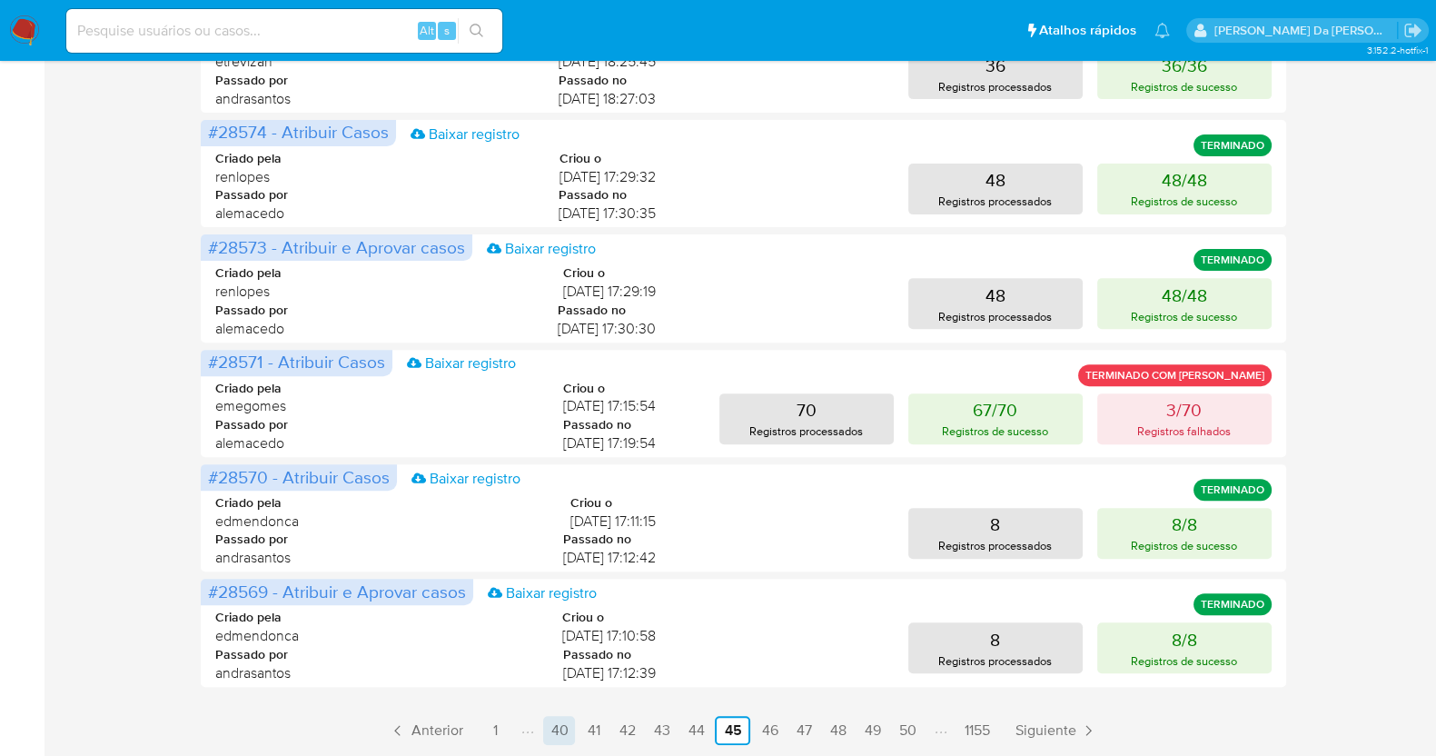
click at [913, 727] on link "50" at bounding box center [907, 730] width 32 height 29
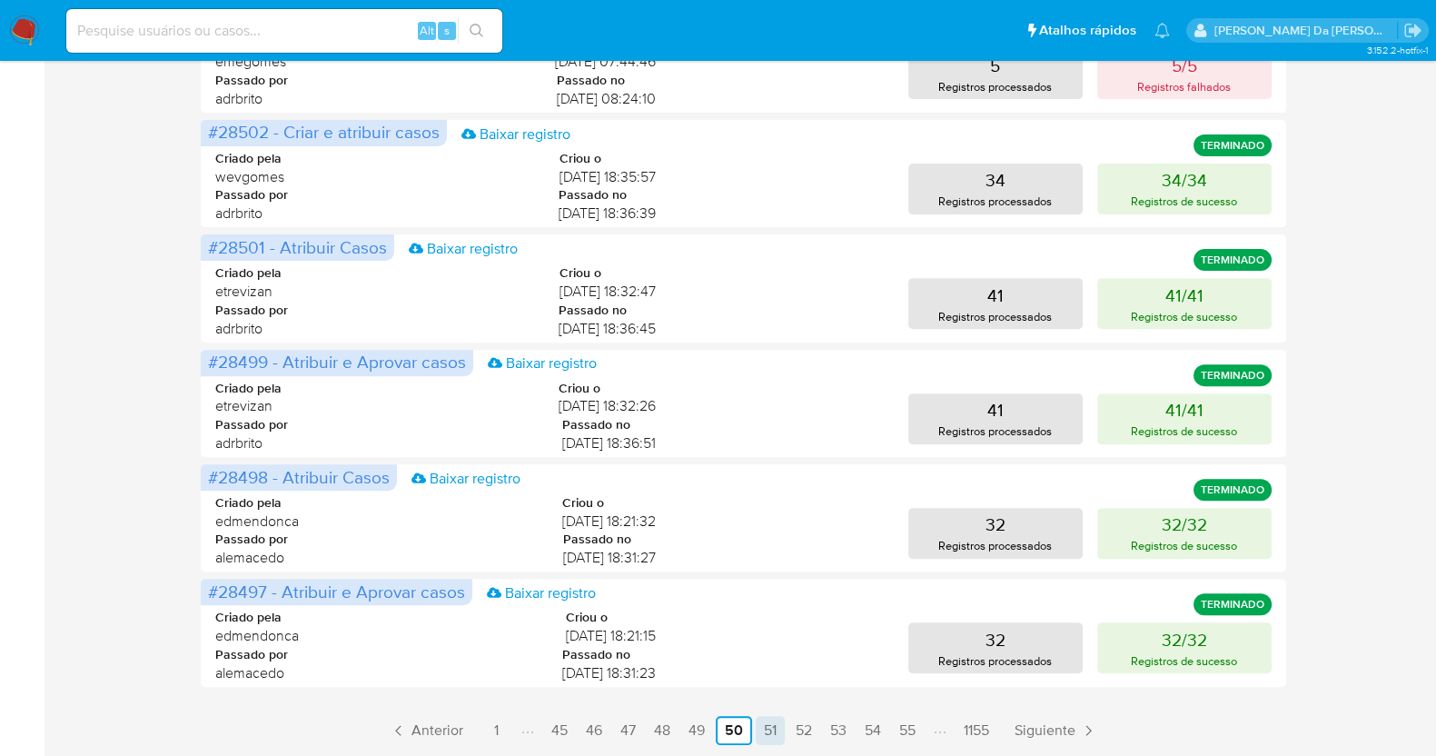
click at [760, 726] on link "51" at bounding box center [770, 730] width 29 height 29
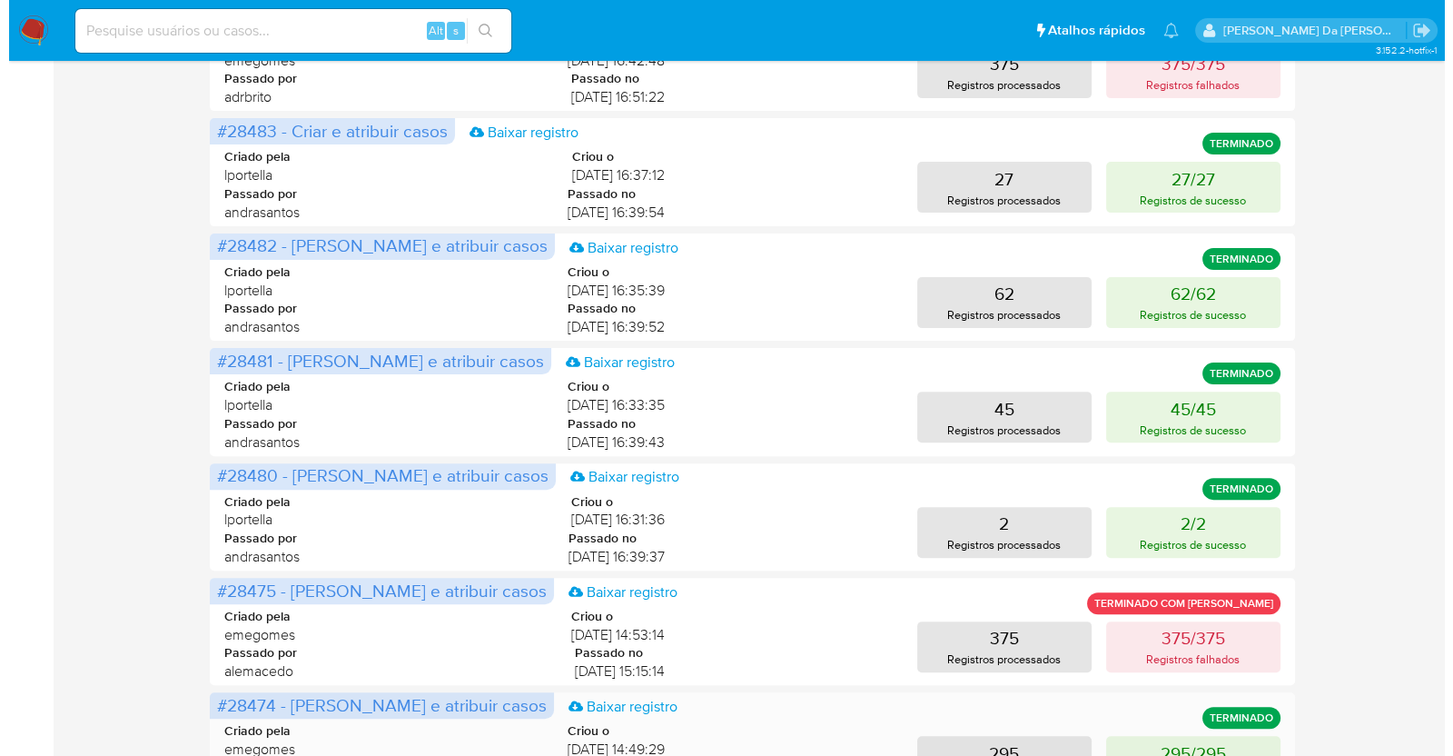
scroll to position [0, 0]
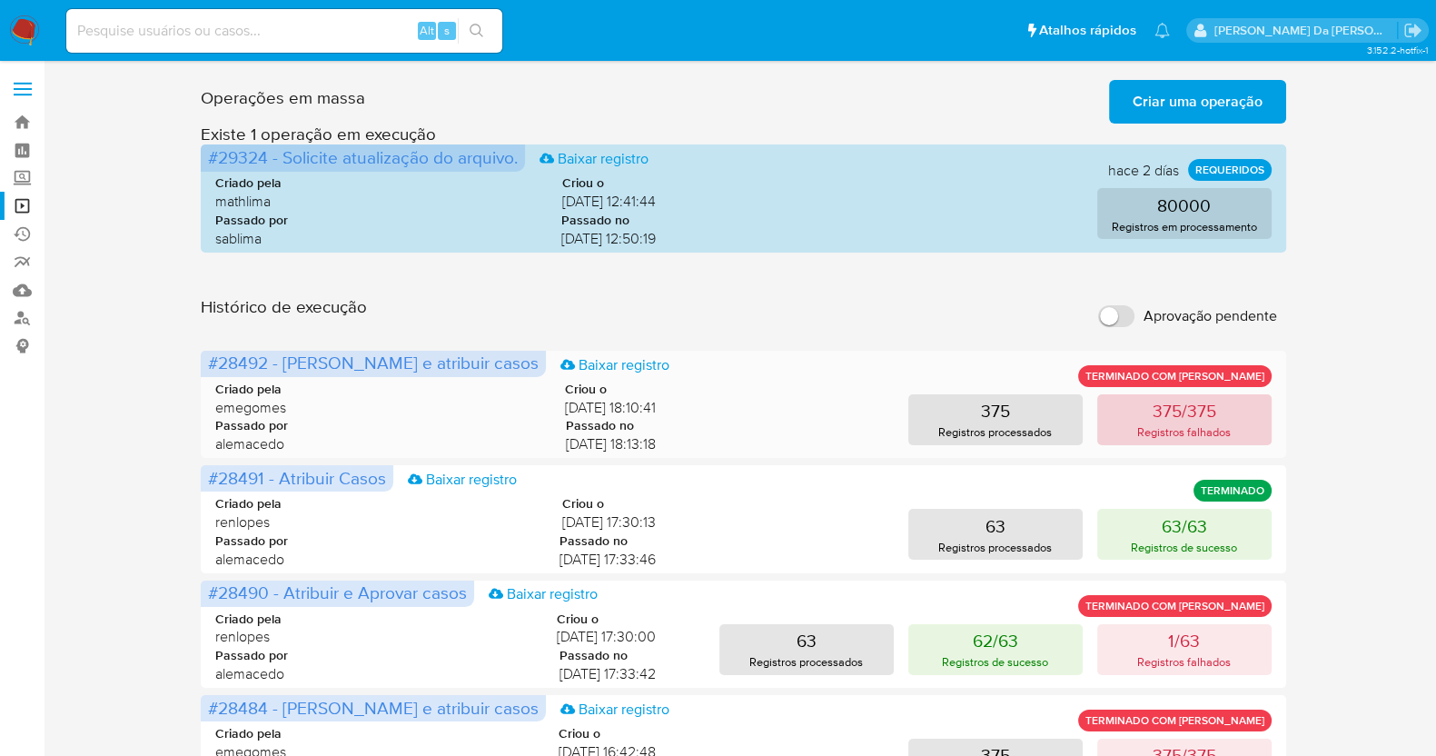
click at [1152, 420] on p "375/375" at bounding box center [1184, 410] width 64 height 25
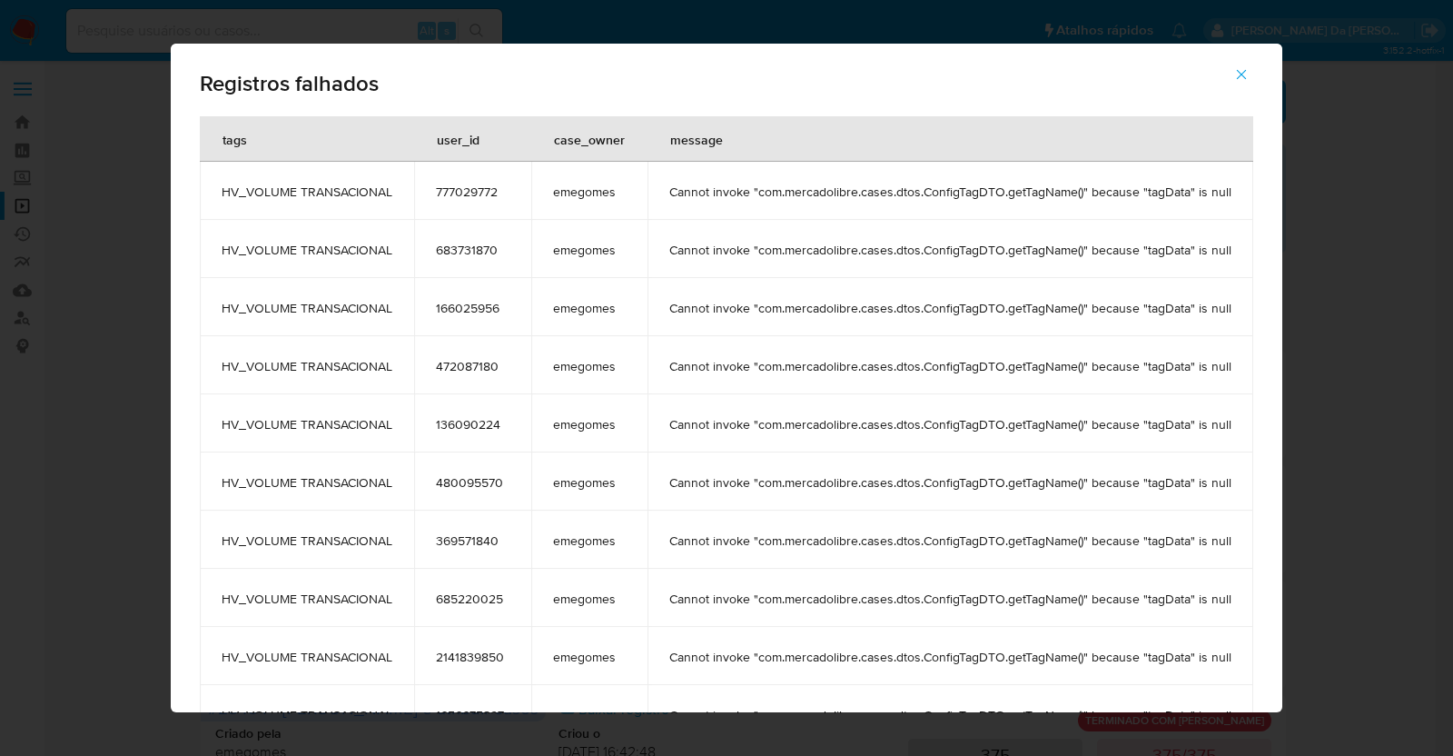
click at [793, 198] on span "Cannot invoke "com.mercadolibre.cases.dtos.ConfigTagDTO.getTagName()" because "…" at bounding box center [950, 191] width 562 height 16
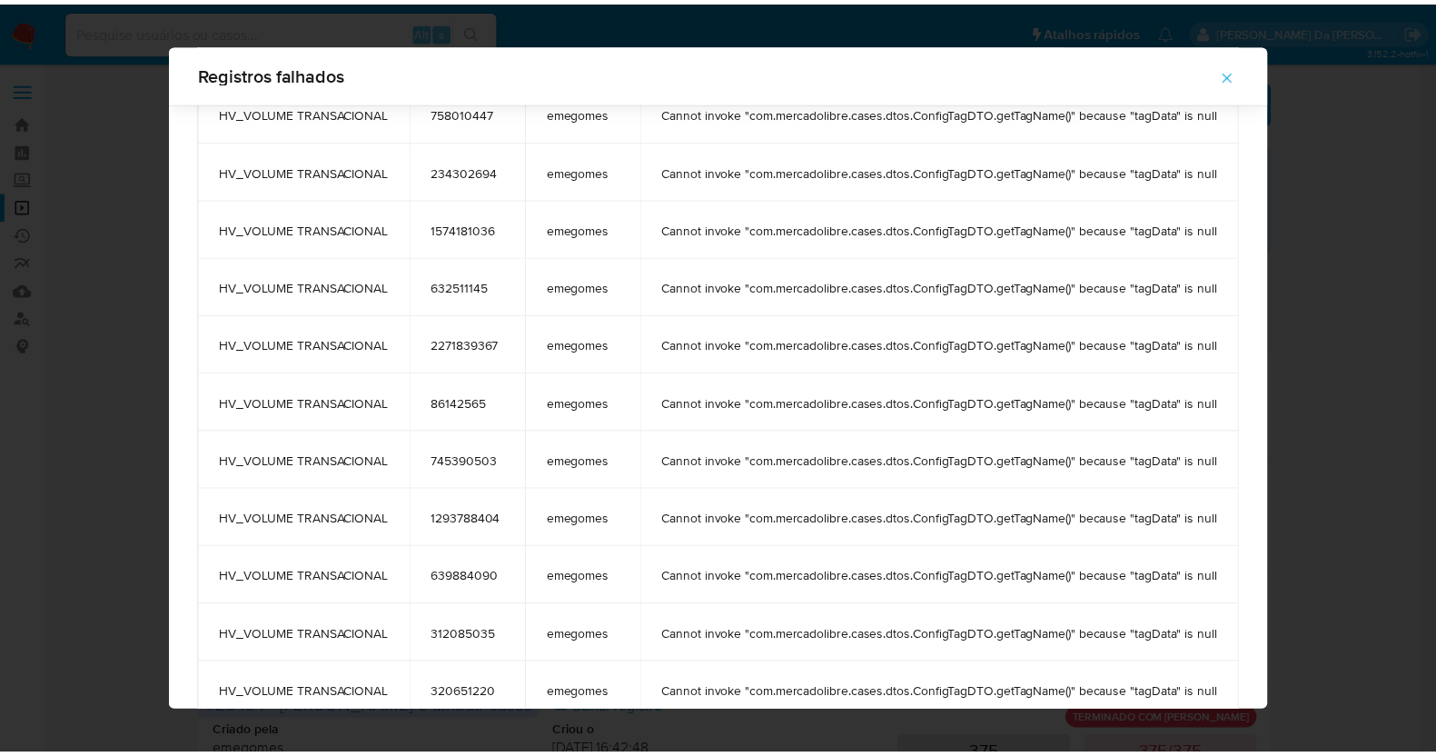
scroll to position [2596, 0]
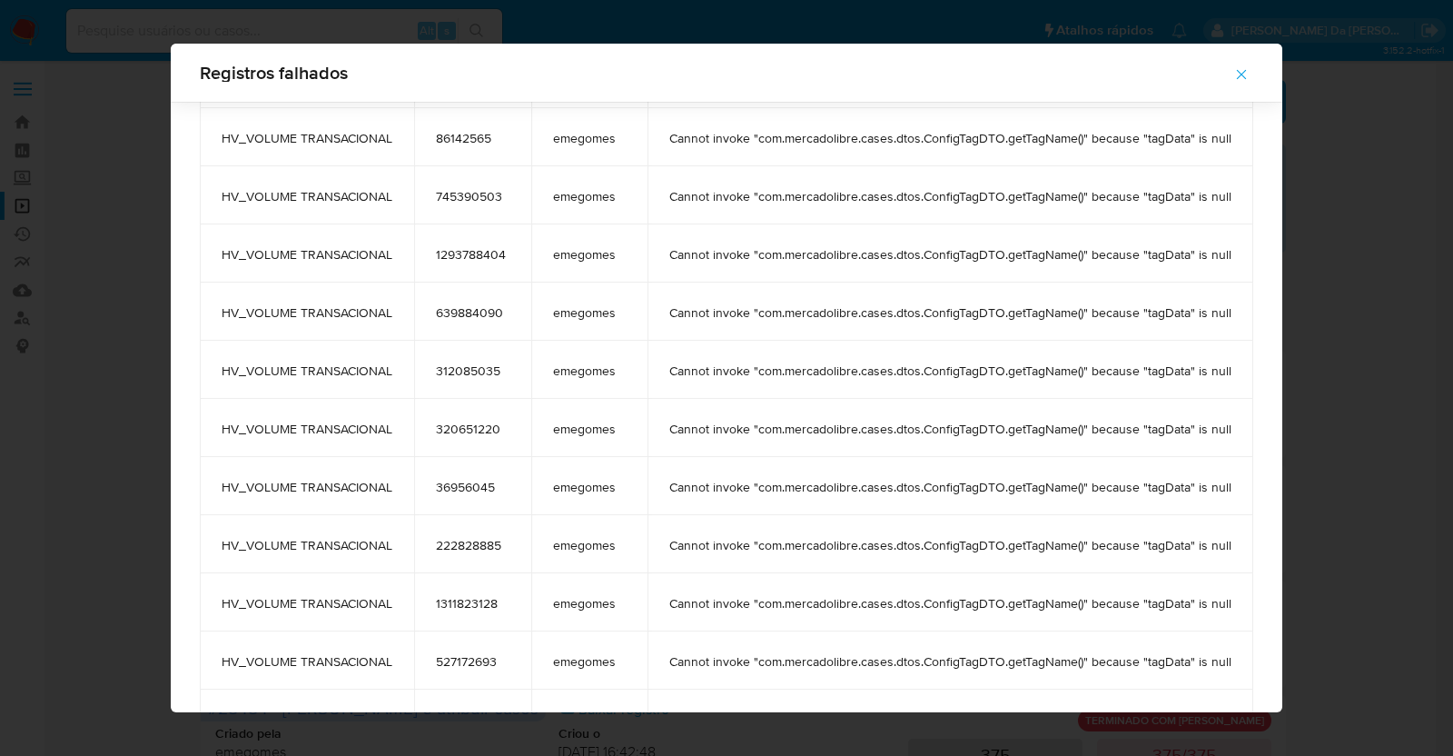
click at [1378, 374] on div "Registros falhados tags user_id case_owner message HV_VOLUME TRANSACIONAL 77702…" at bounding box center [726, 378] width 1453 height 756
click at [1245, 74] on icon "button" at bounding box center [1241, 74] width 16 height 16
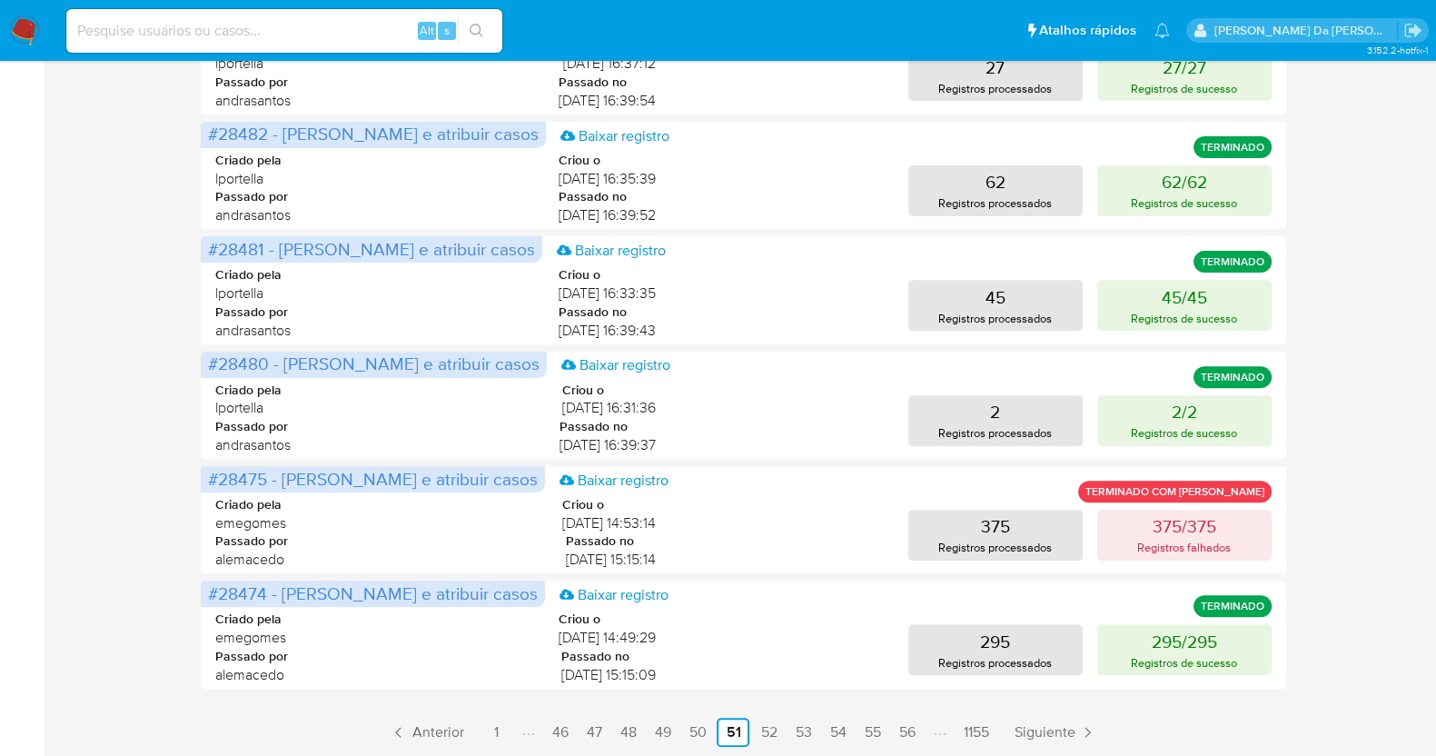
scroll to position [805, 0]
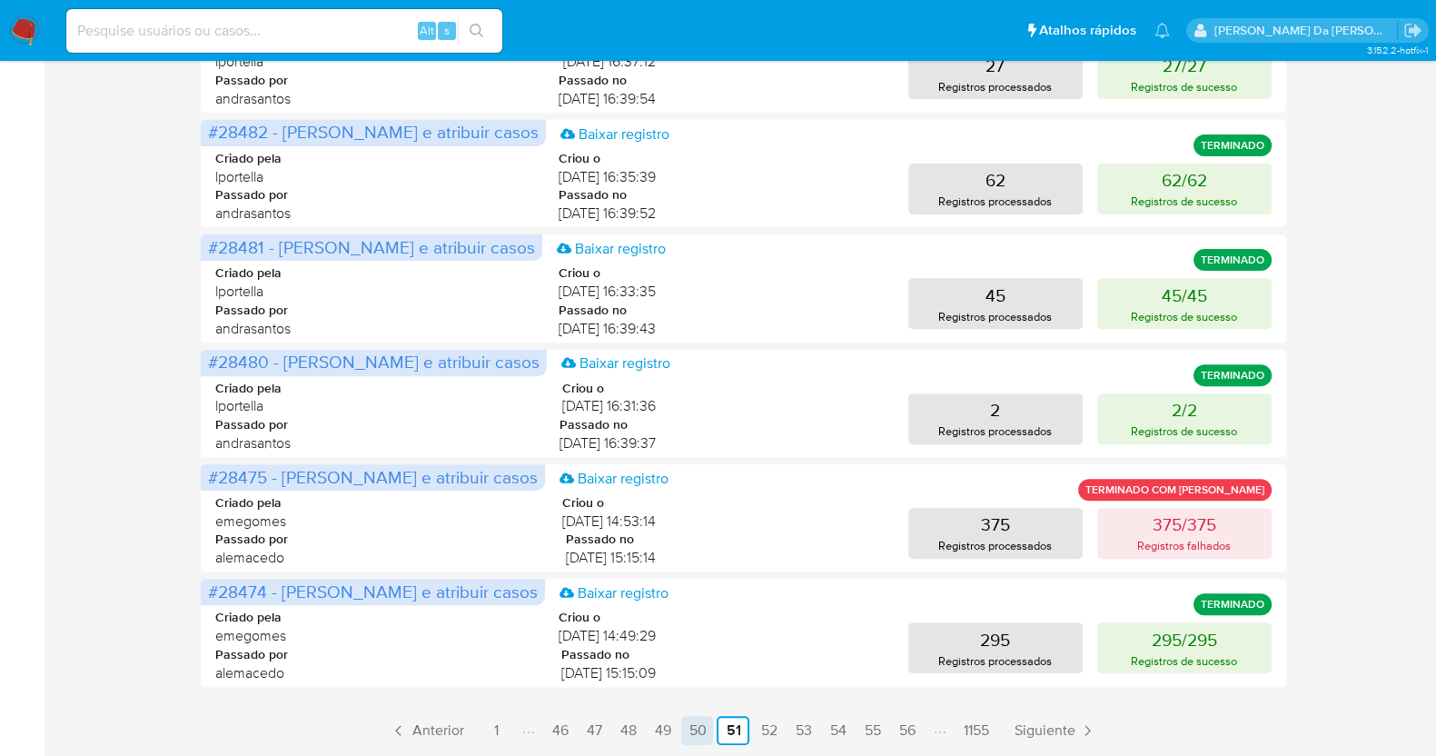
click at [688, 729] on link "50" at bounding box center [697, 730] width 32 height 29
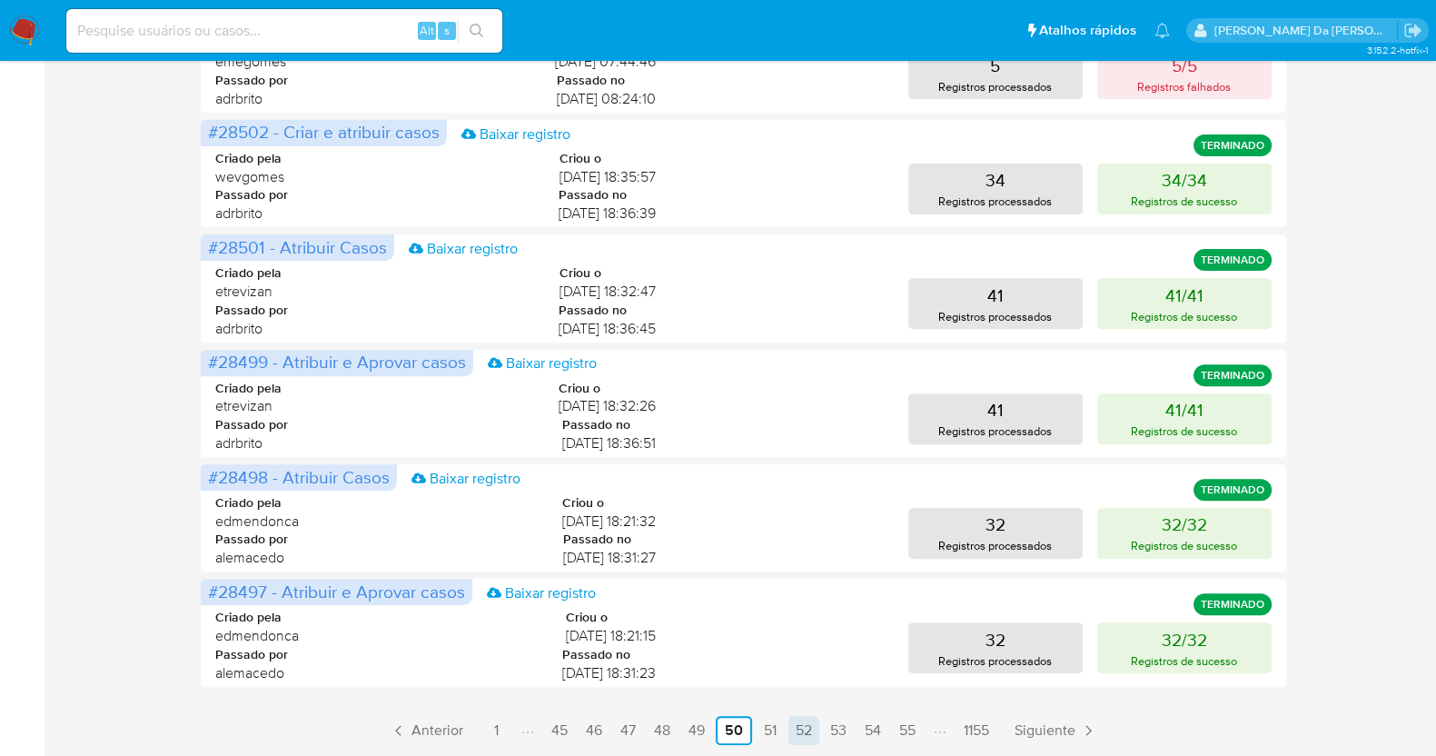
click at [762, 730] on link "51" at bounding box center [770, 730] width 29 height 29
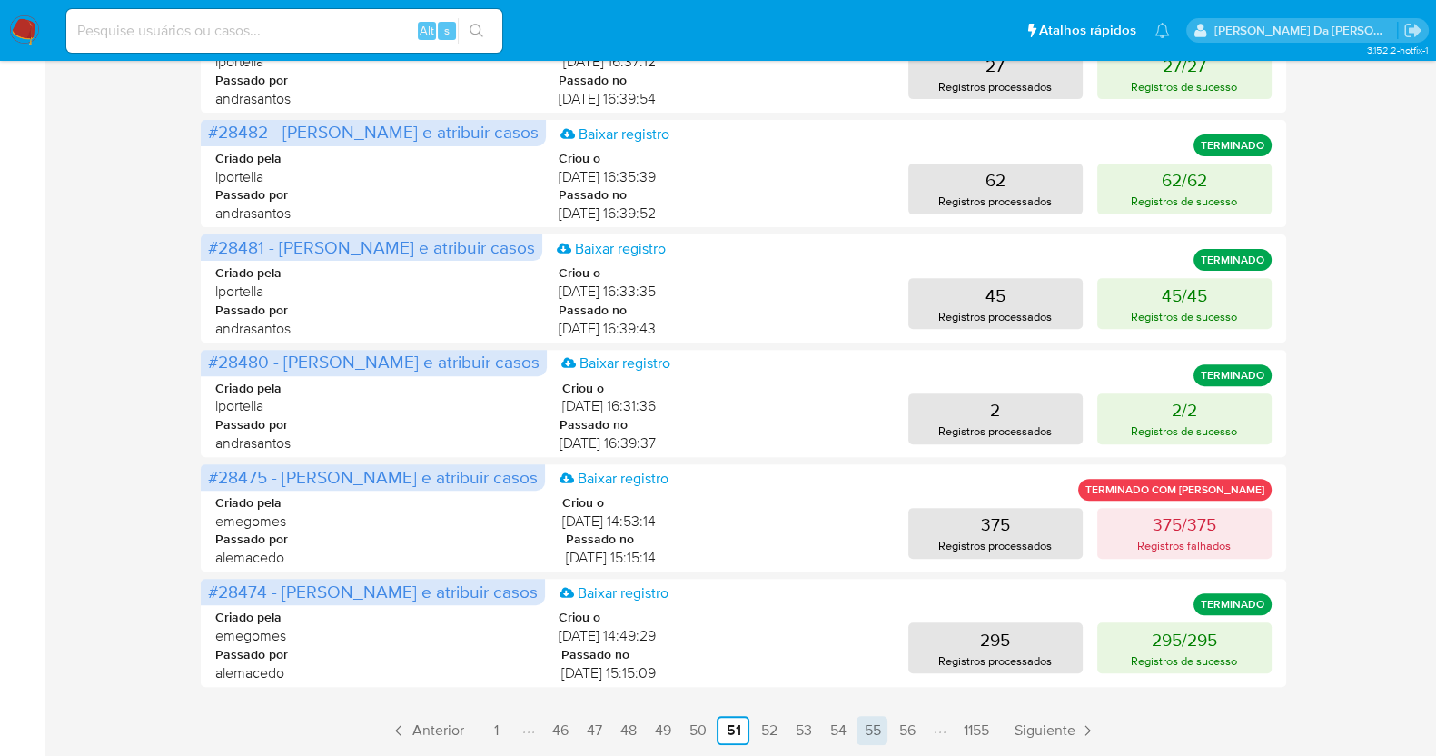
click at [799, 730] on link "53" at bounding box center [802, 730] width 31 height 29
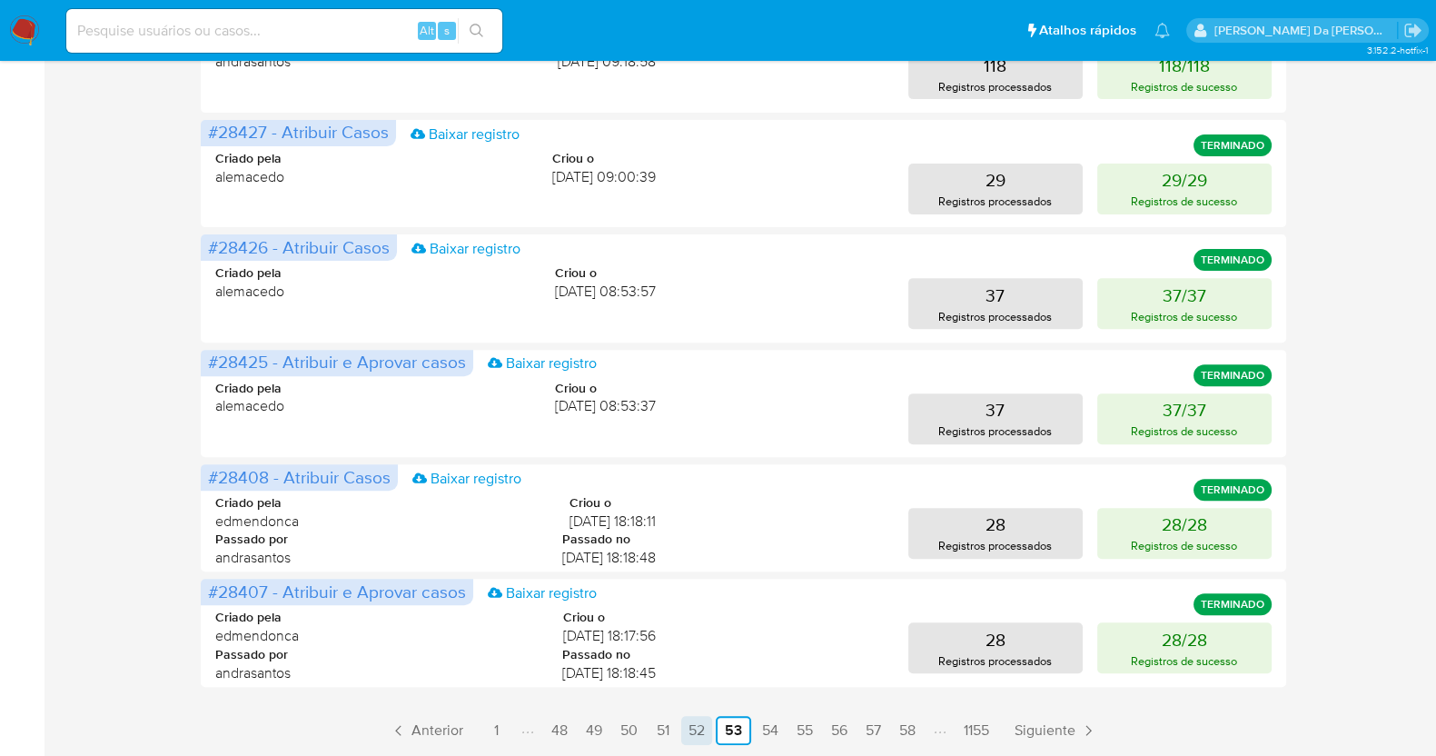
click at [699, 736] on link "52" at bounding box center [696, 730] width 31 height 29
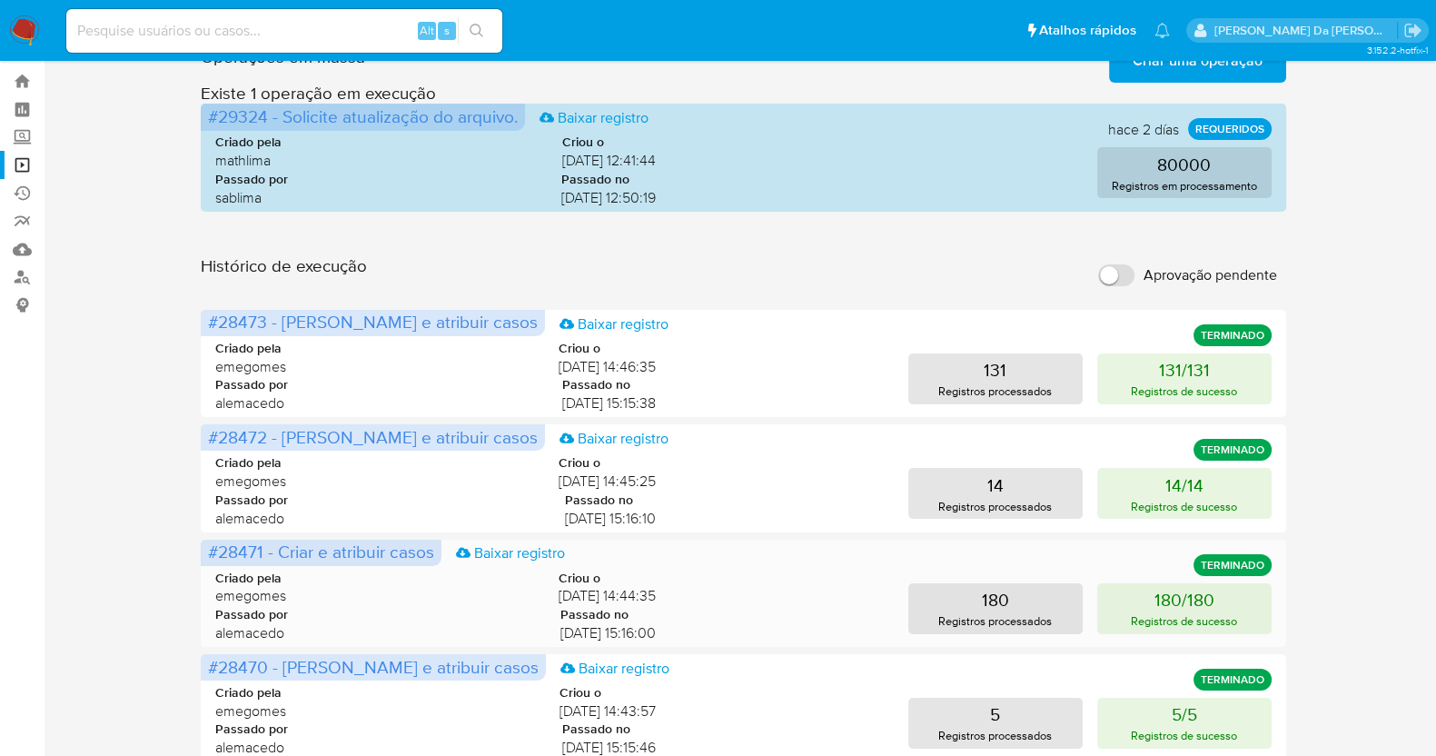
scroll to position [0, 0]
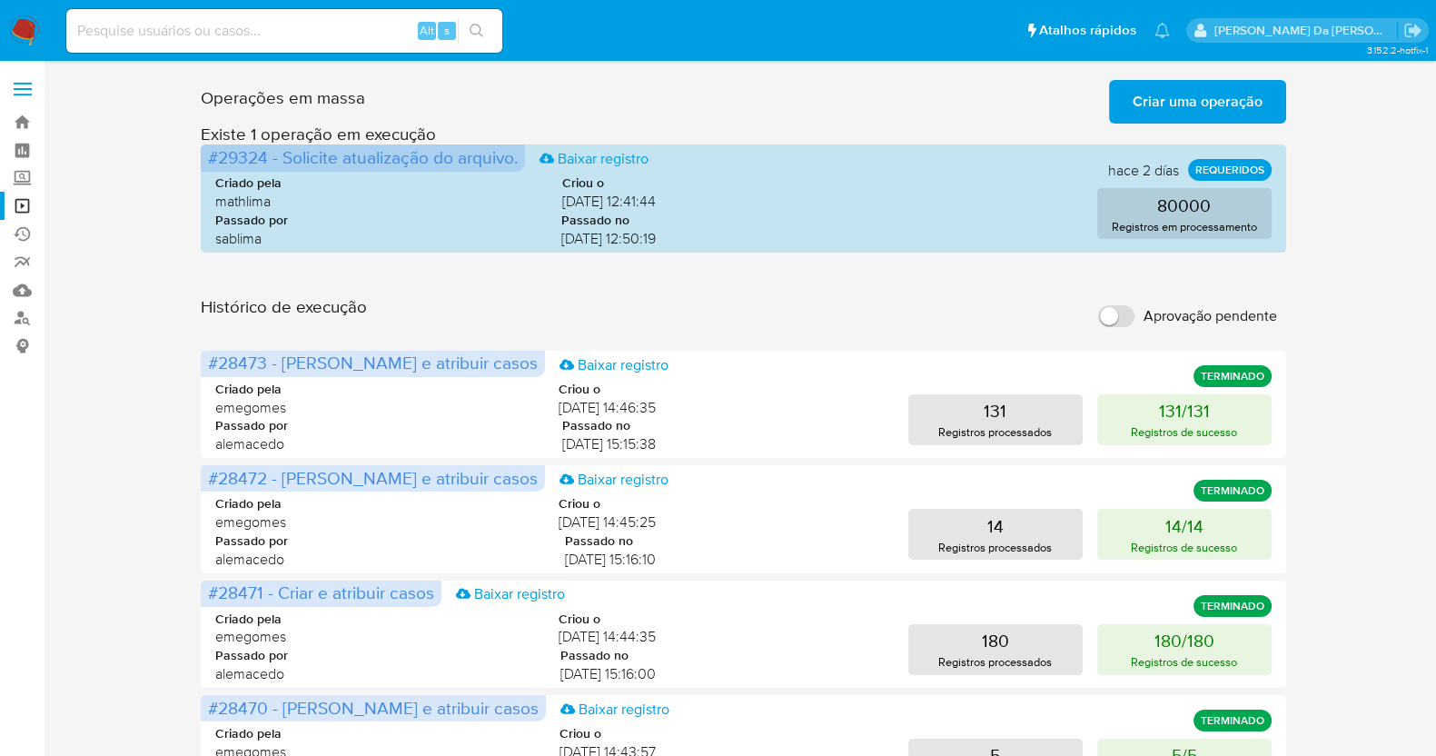
click at [22, 32] on img at bounding box center [24, 30] width 31 height 31
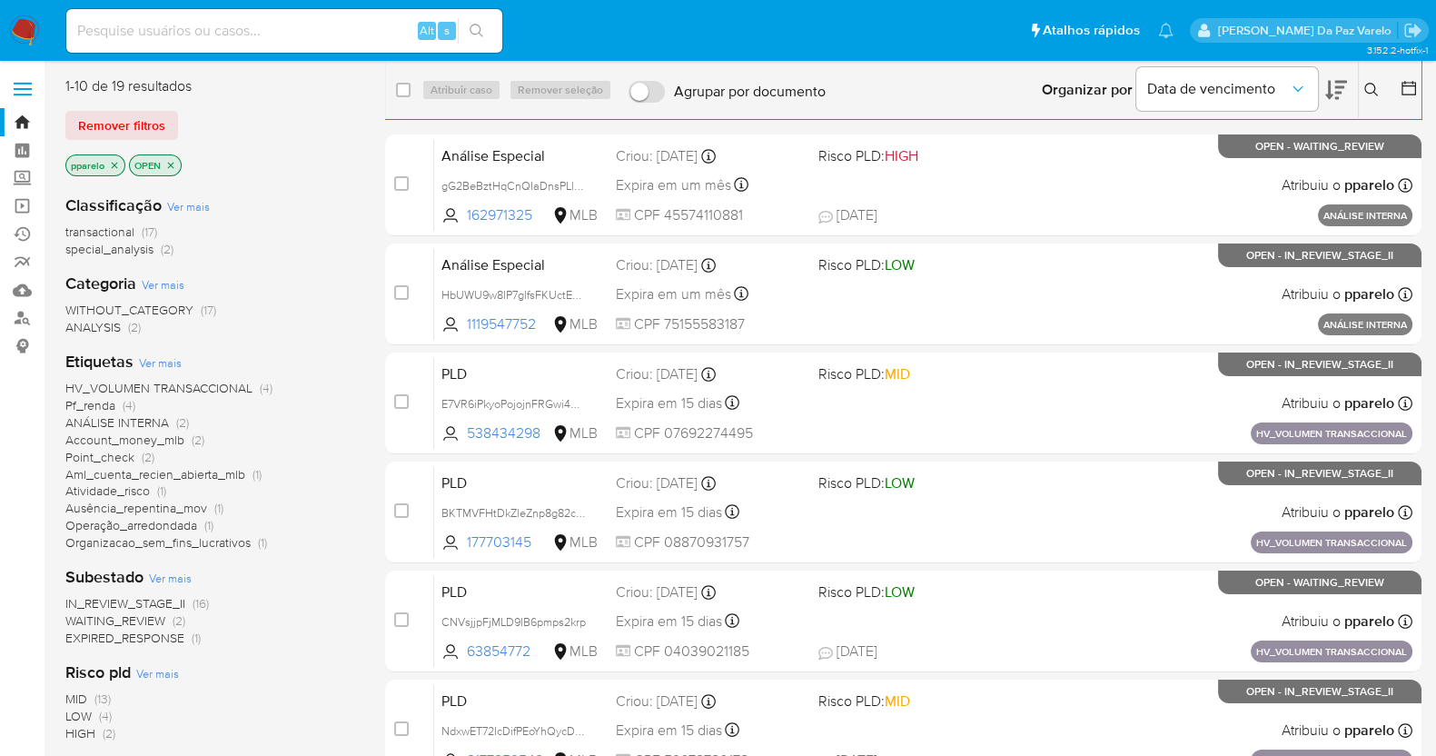
click at [116, 167] on icon "close-filter" at bounding box center [114, 165] width 11 height 11
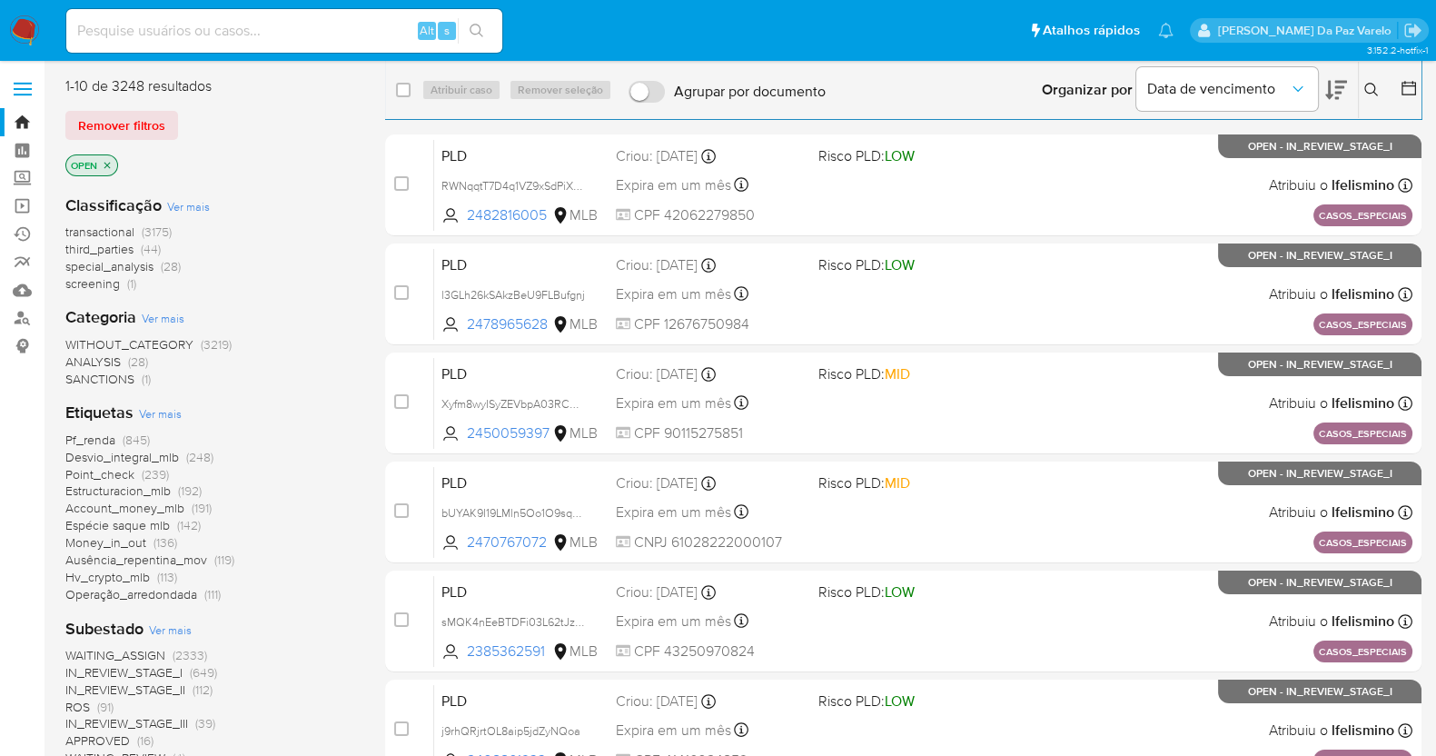
click at [165, 419] on span "Ver mais" at bounding box center [160, 413] width 43 height 16
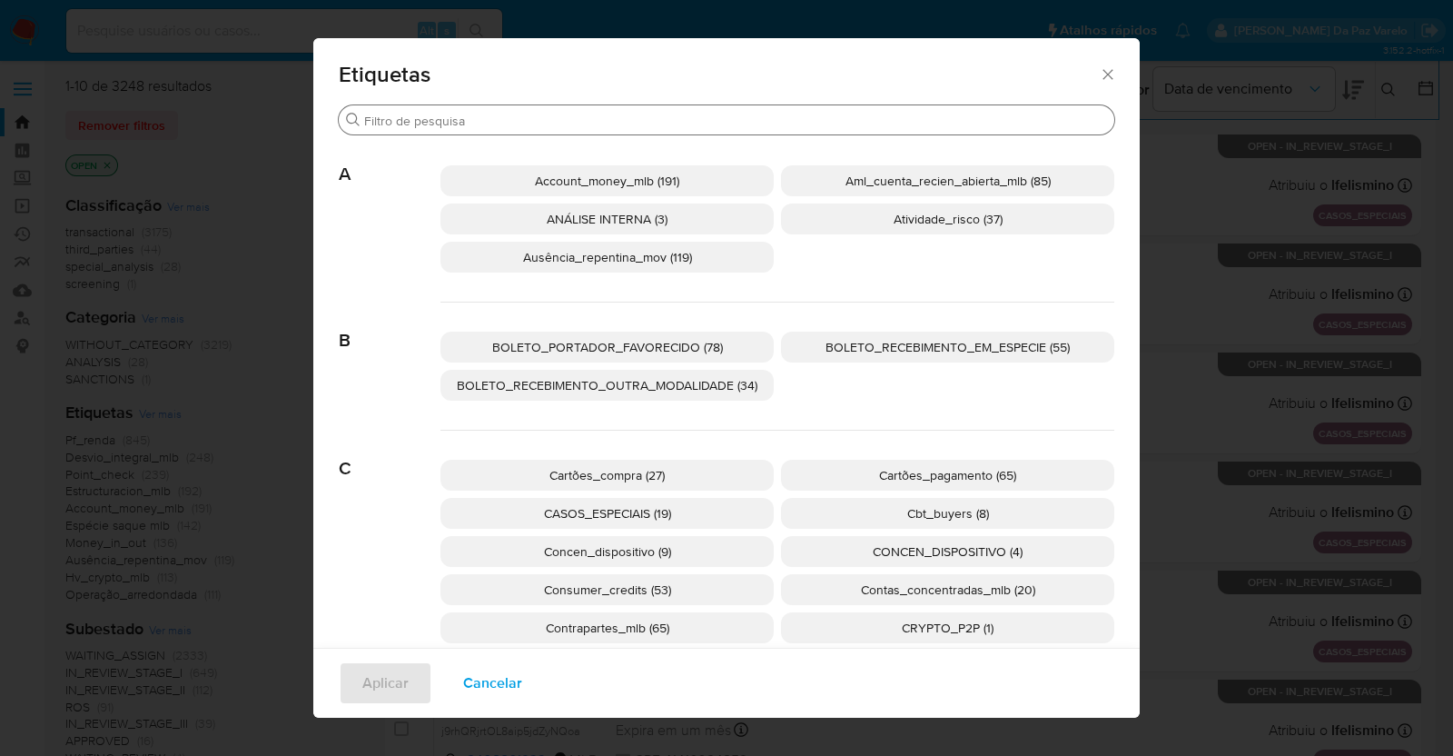
click at [460, 126] on input "Buscar" at bounding box center [735, 121] width 743 height 16
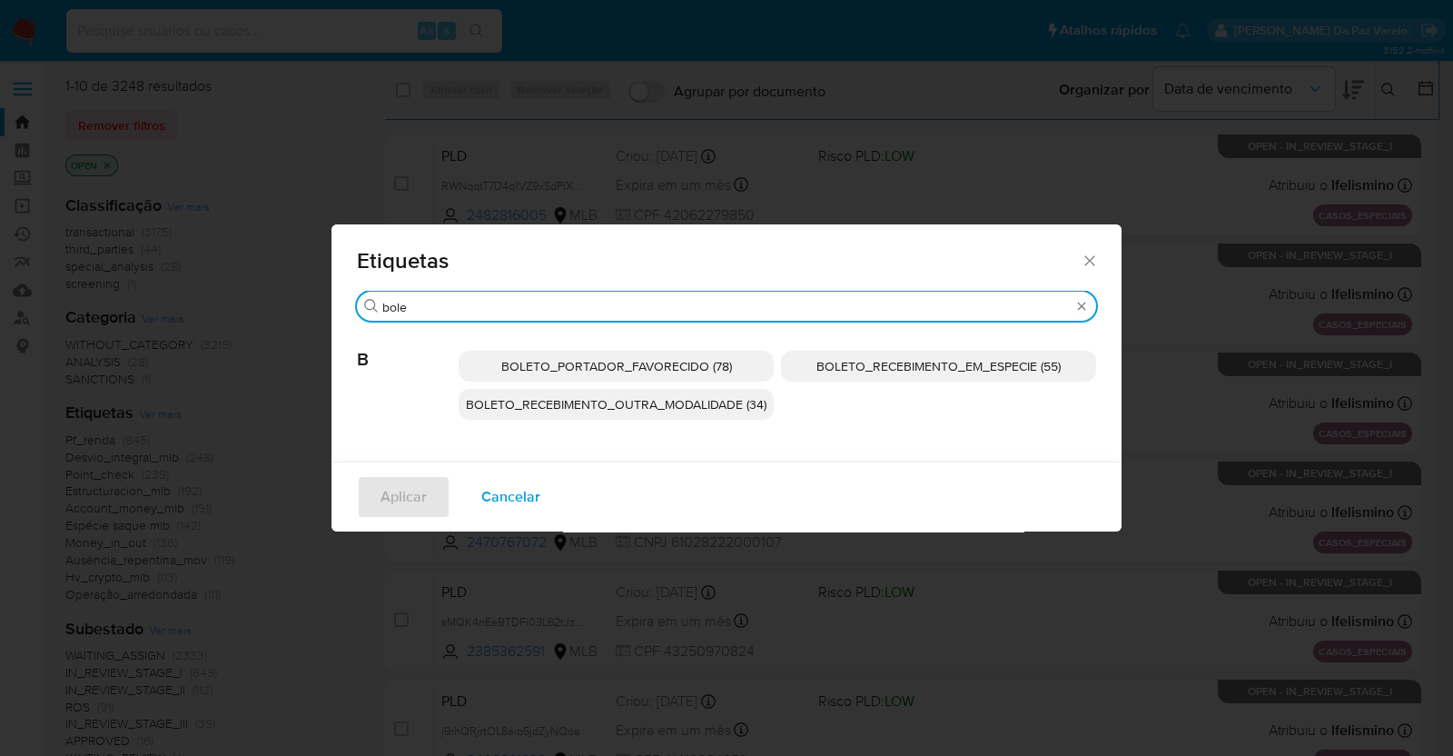
type input "bole"
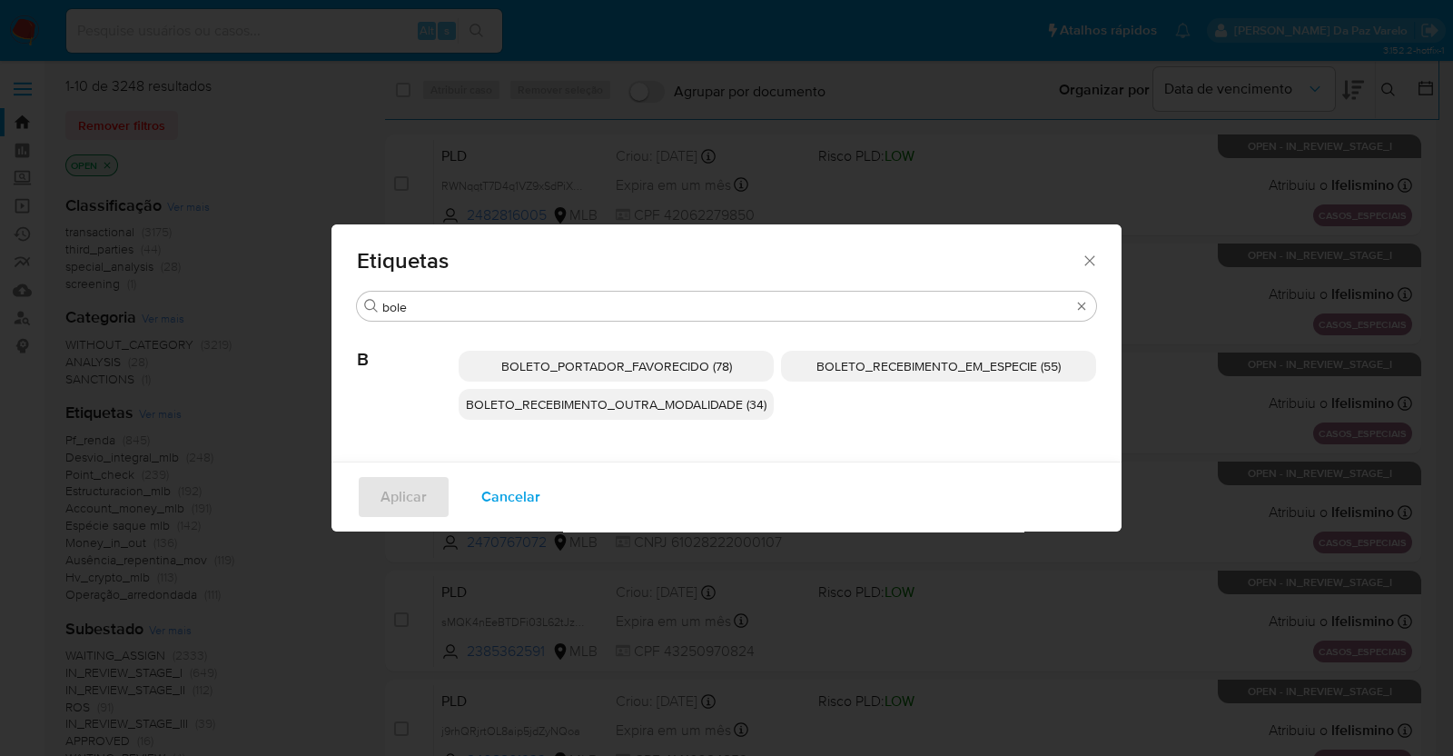
click at [952, 372] on span "BOLETO_RECEBIMENTO_EM_ESPECIE (55)" at bounding box center [938, 366] width 244 height 18
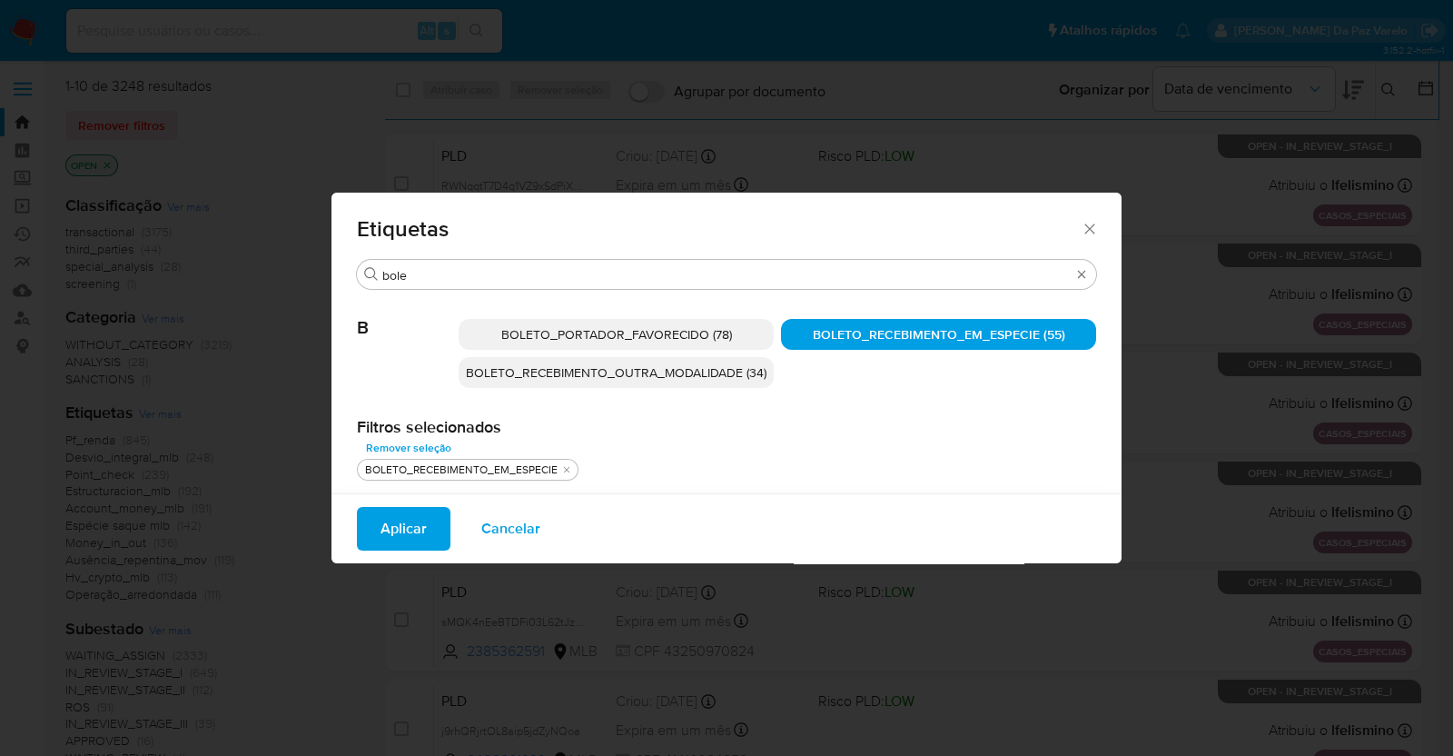
click at [440, 524] on button "Aplicar" at bounding box center [404, 529] width 94 height 44
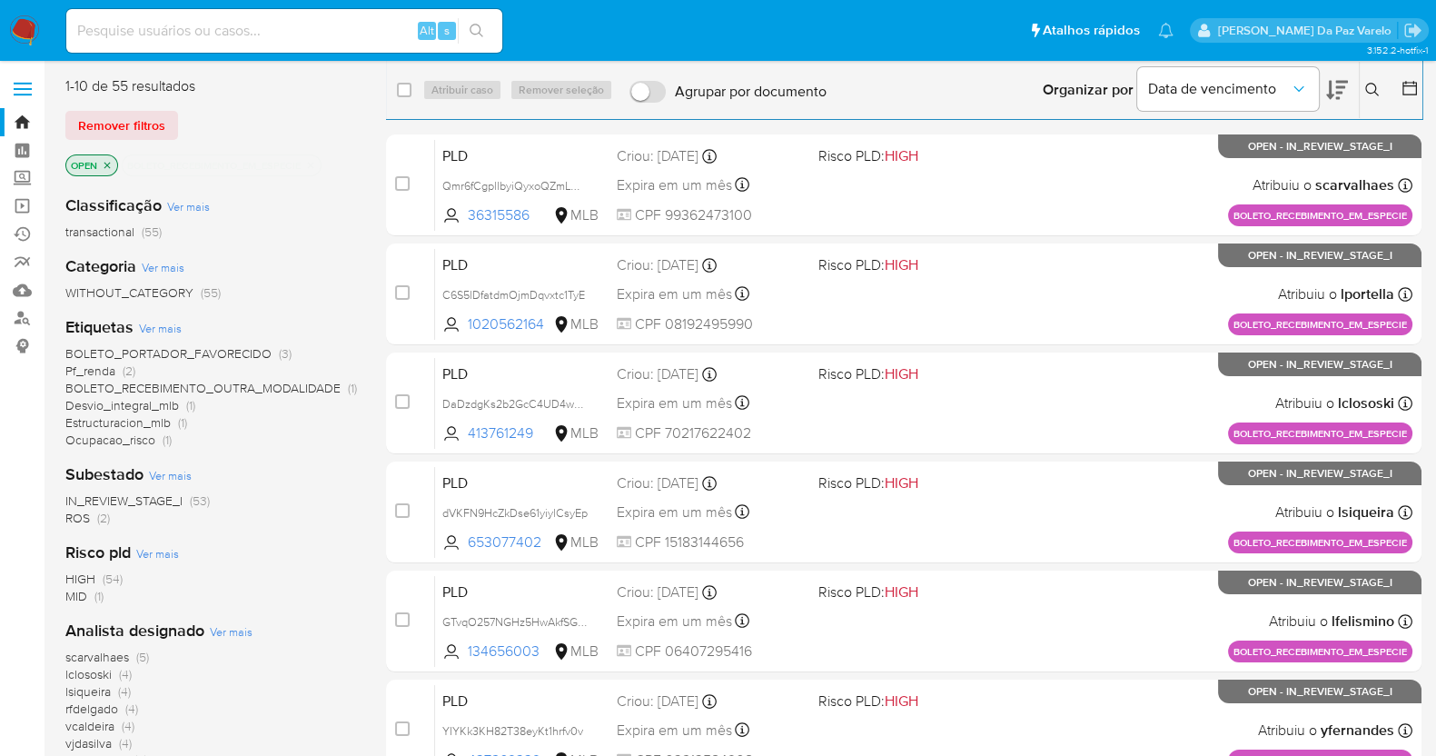
click at [1338, 87] on icon at bounding box center [1337, 90] width 22 height 19
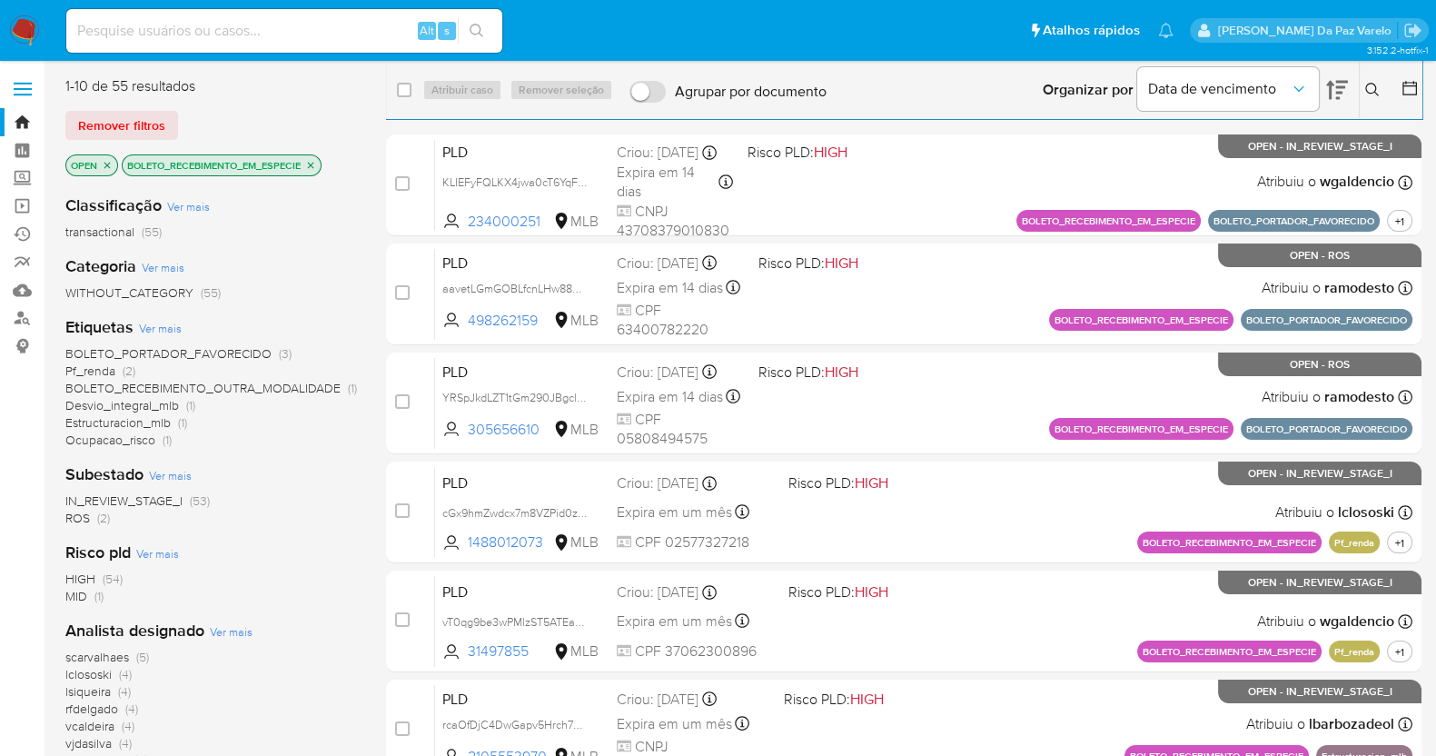
click at [311, 162] on icon "close-filter" at bounding box center [310, 165] width 11 height 11
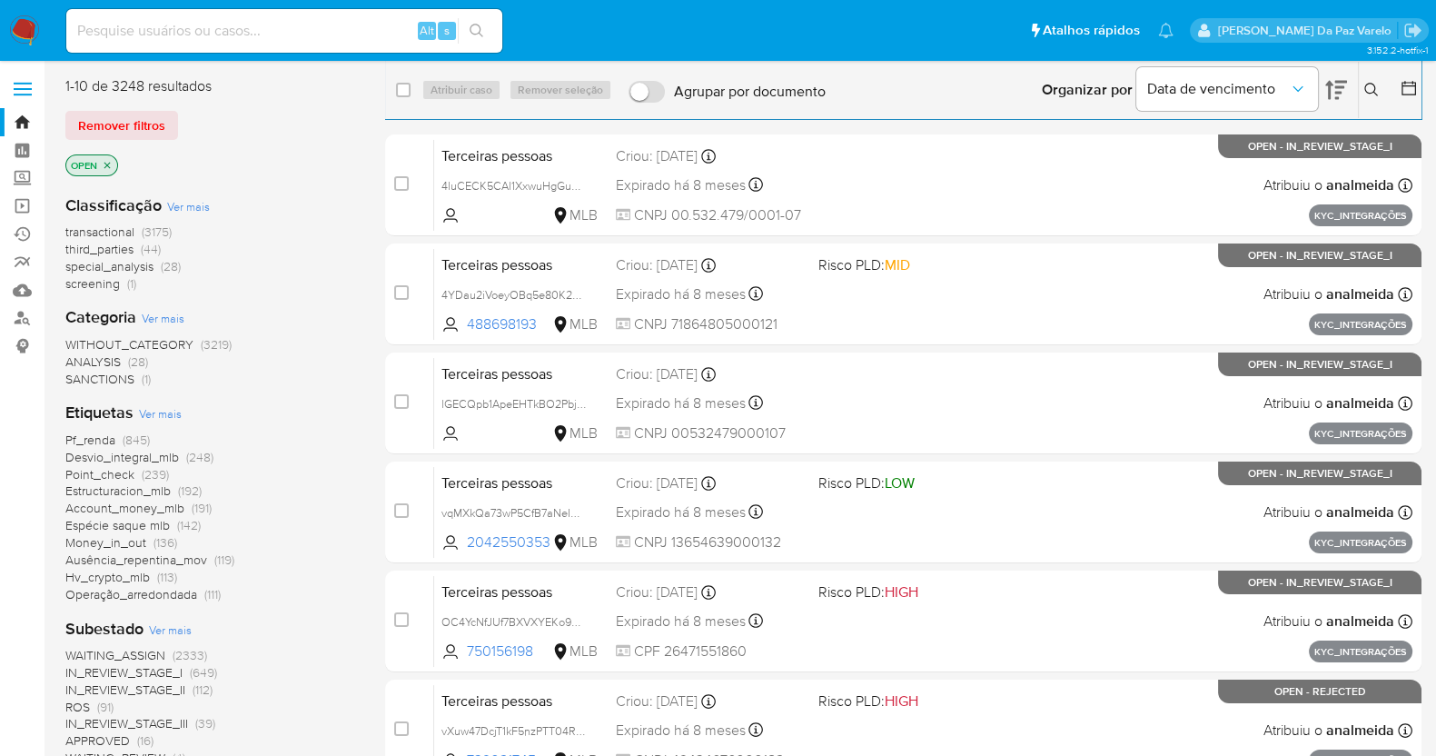
click at [171, 415] on span "Ver mais" at bounding box center [160, 413] width 43 height 16
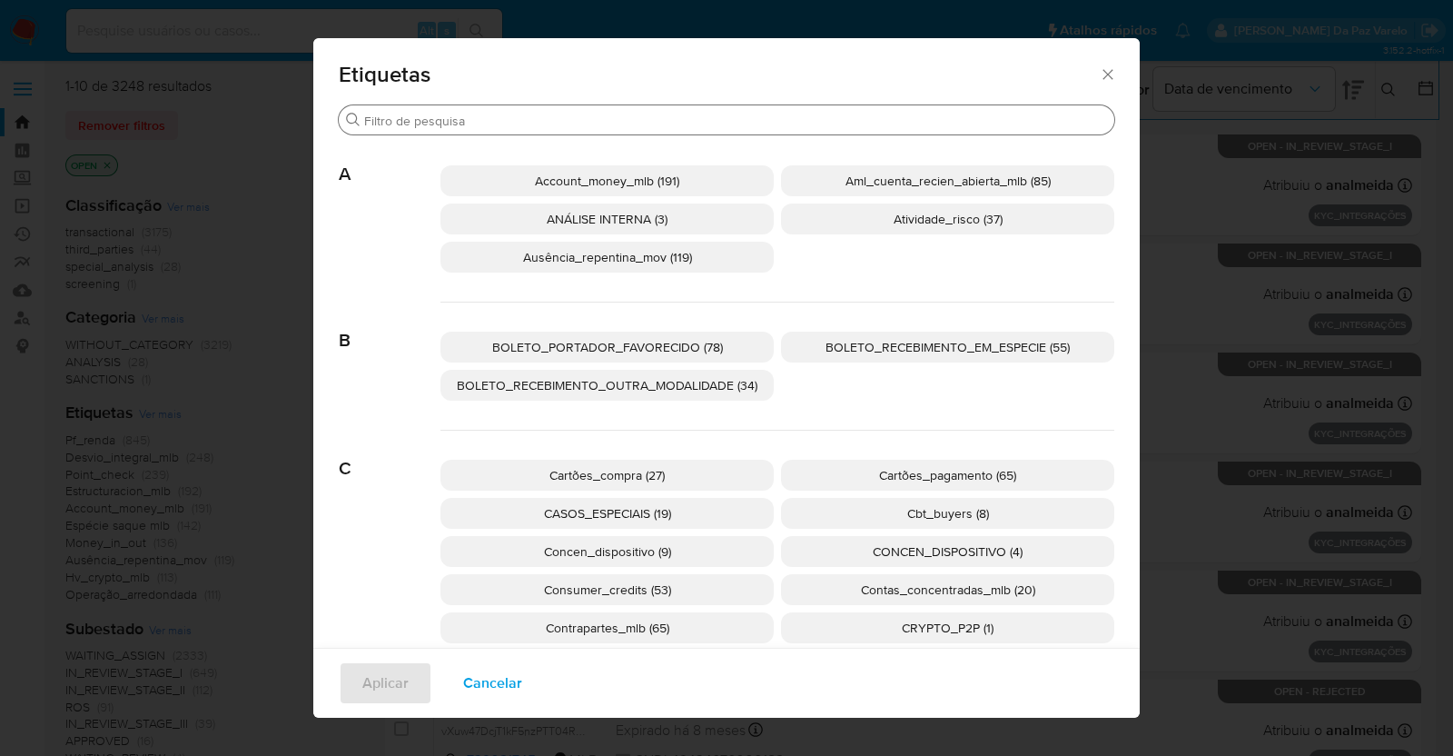
click at [522, 114] on input "Buscar" at bounding box center [735, 121] width 743 height 16
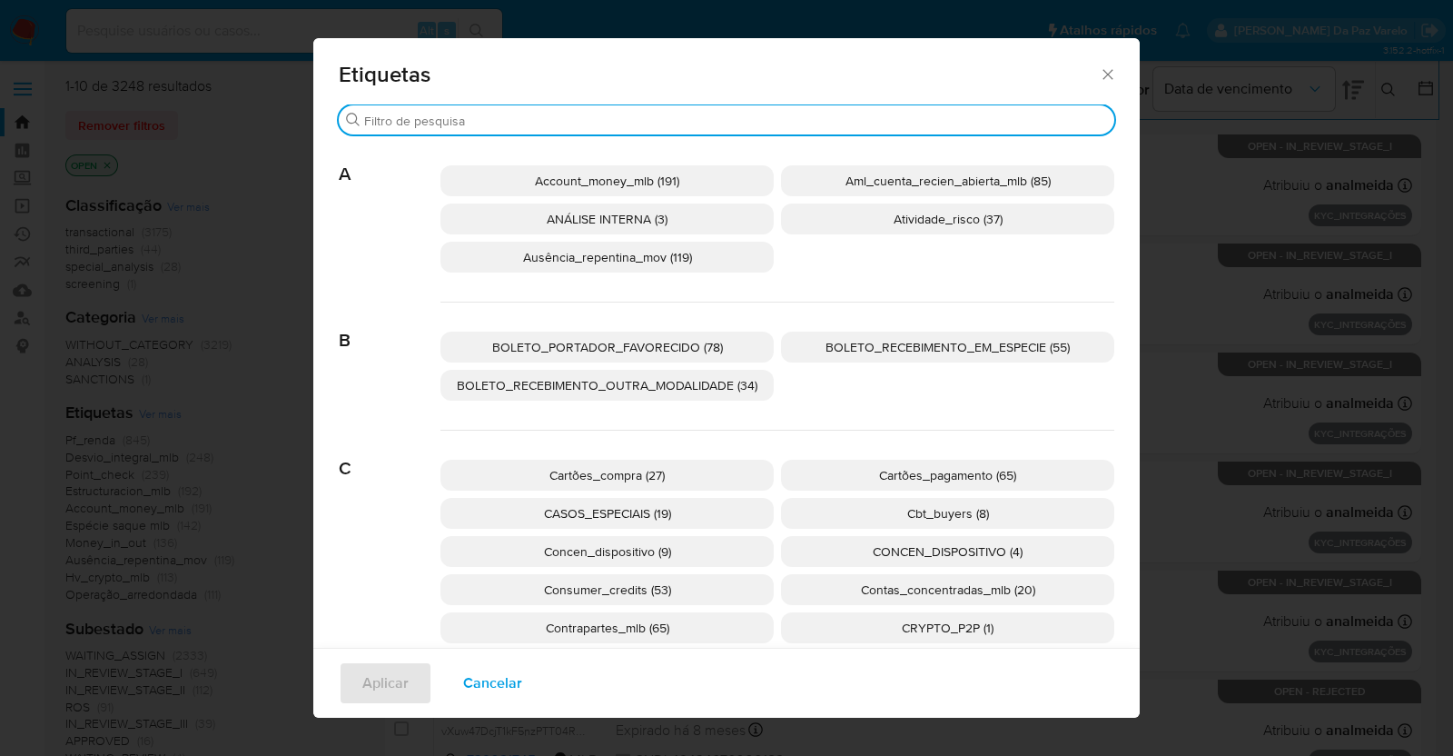
click at [522, 114] on input "Buscar" at bounding box center [735, 121] width 743 height 16
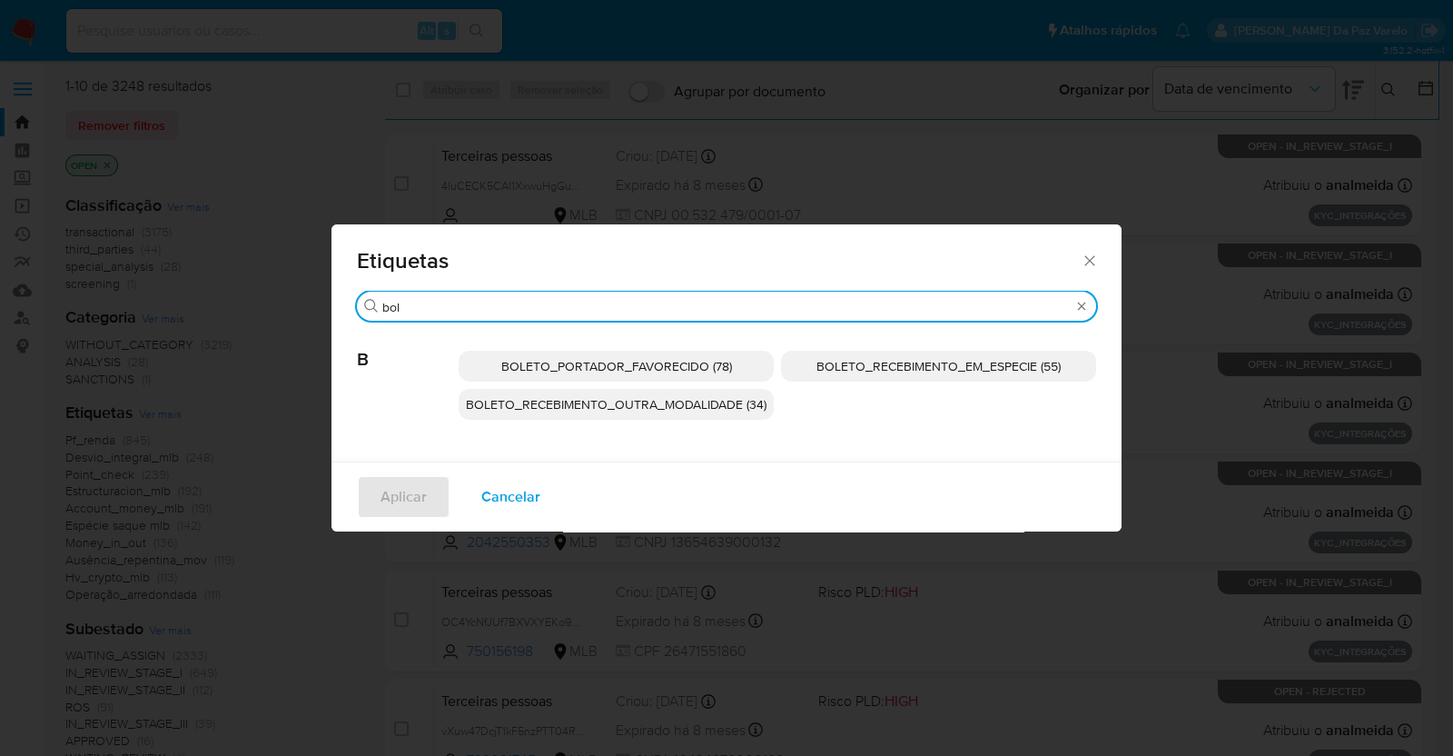
type input "bol"
click at [726, 406] on span "BOLETO_RECEBIMENTO_OUTRA_MODALIDADE (34)" at bounding box center [616, 404] width 301 height 18
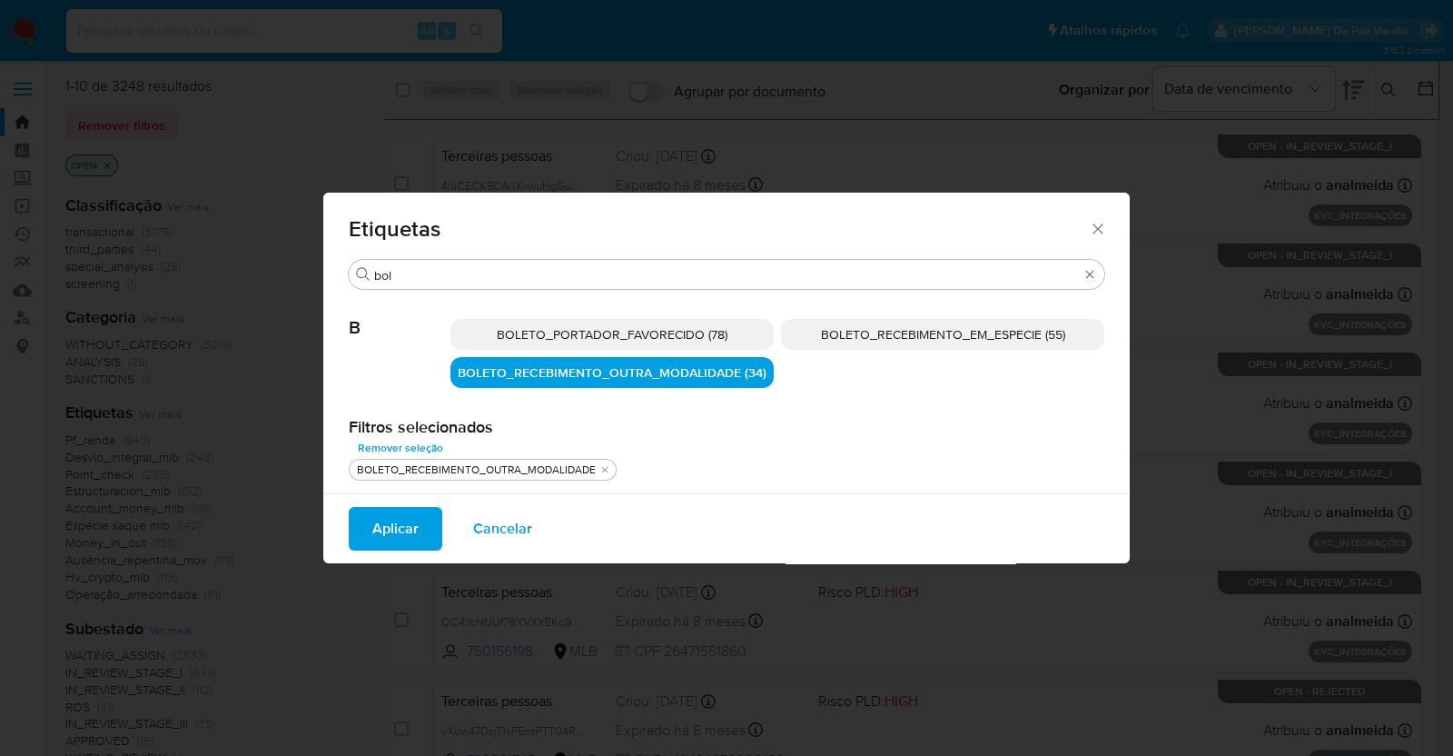
click at [1092, 233] on icon "Fechar" at bounding box center [1098, 229] width 18 height 18
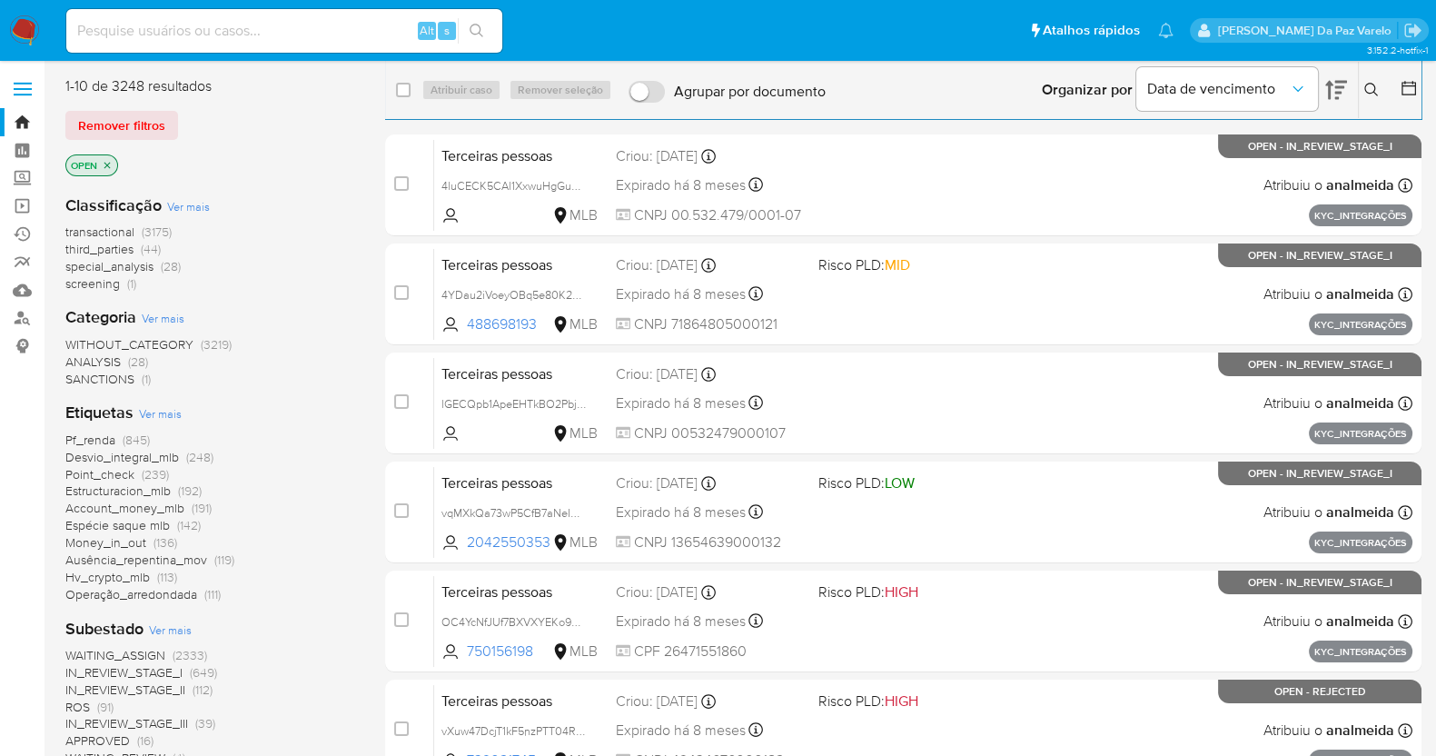
drag, startPoint x: 249, startPoint y: 292, endPoint x: 247, endPoint y: 282, distance: 9.3
click at [249, 292] on div "transactional (3175) third_parties (44) special_analysis (28) screening (1)" at bounding box center [210, 257] width 291 height 69
click at [163, 420] on span "Ver mais" at bounding box center [160, 413] width 43 height 16
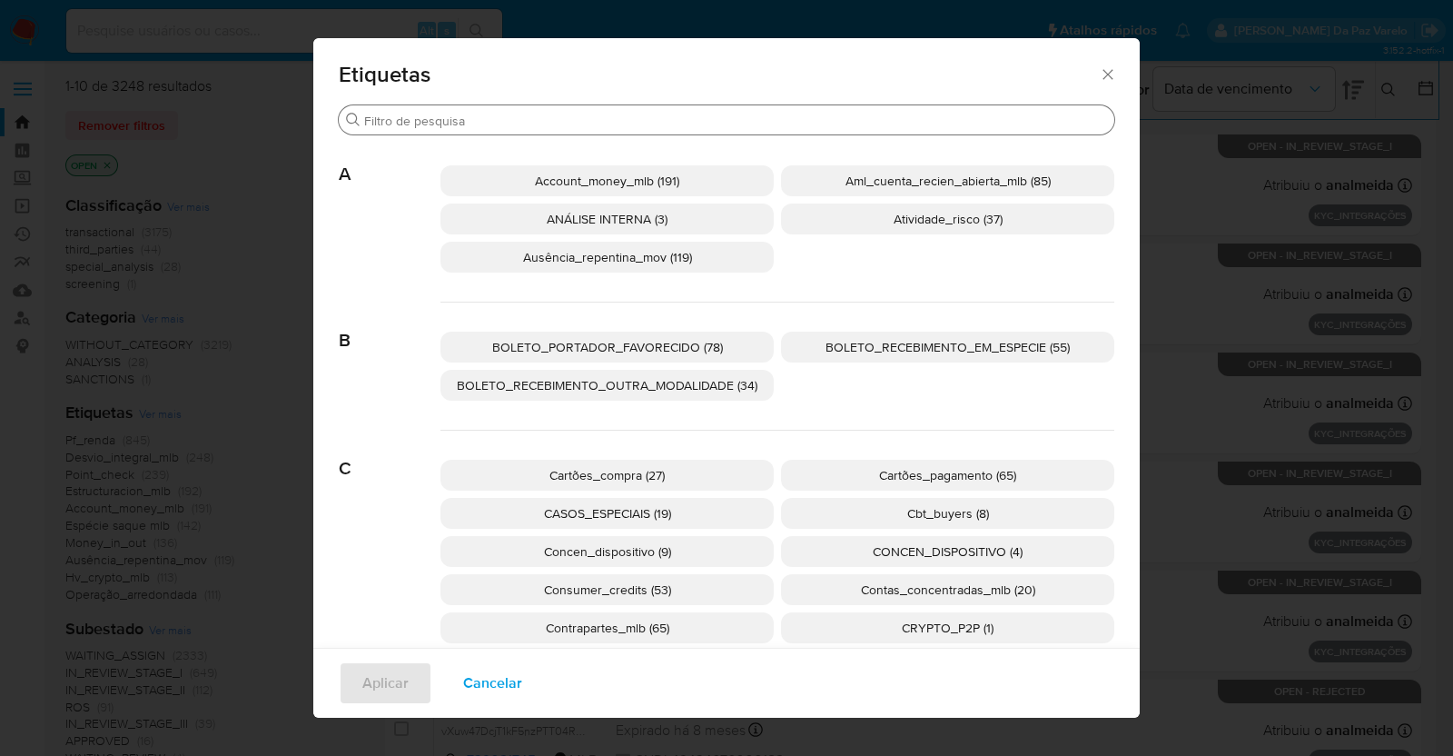
click at [381, 133] on div "Buscar" at bounding box center [727, 119] width 776 height 29
click at [387, 127] on input "Buscar" at bounding box center [735, 121] width 743 height 16
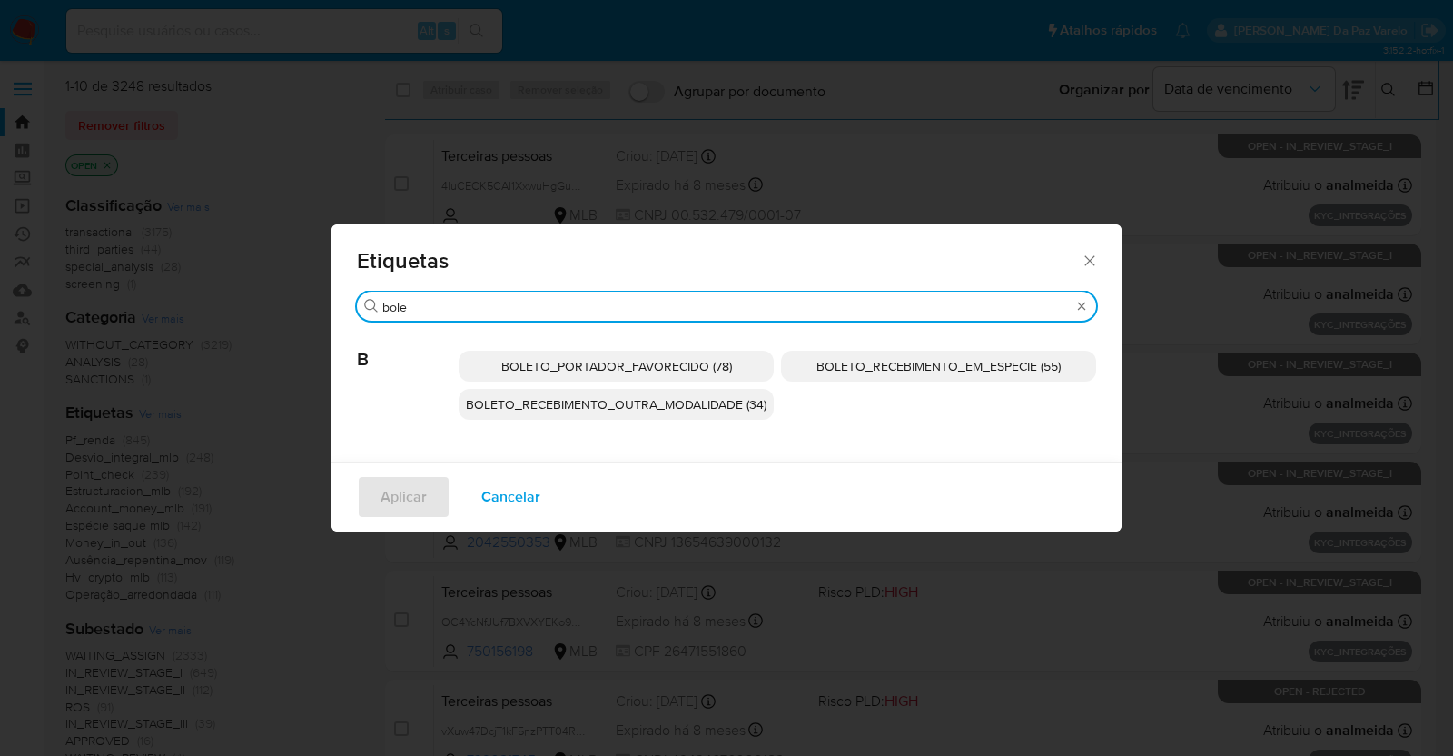
type input "bole"
click at [1081, 640] on div "Etiquetas Buscar bole B BOLETO_PORTADOR_FAVORECIDO (78) BOLETO_RECEBIMENTO_EM_E…" at bounding box center [726, 378] width 1453 height 756
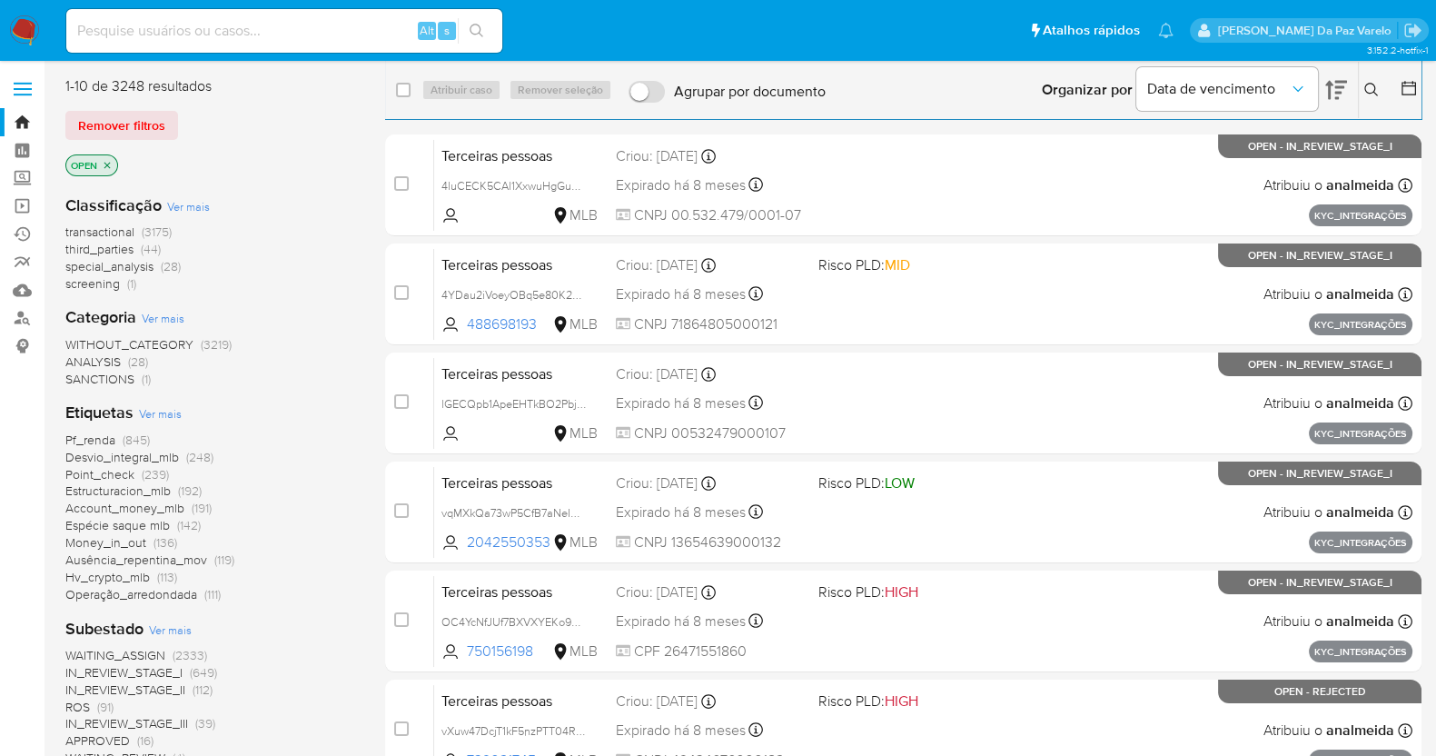
click at [156, 415] on span "Ver mais" at bounding box center [160, 413] width 43 height 16
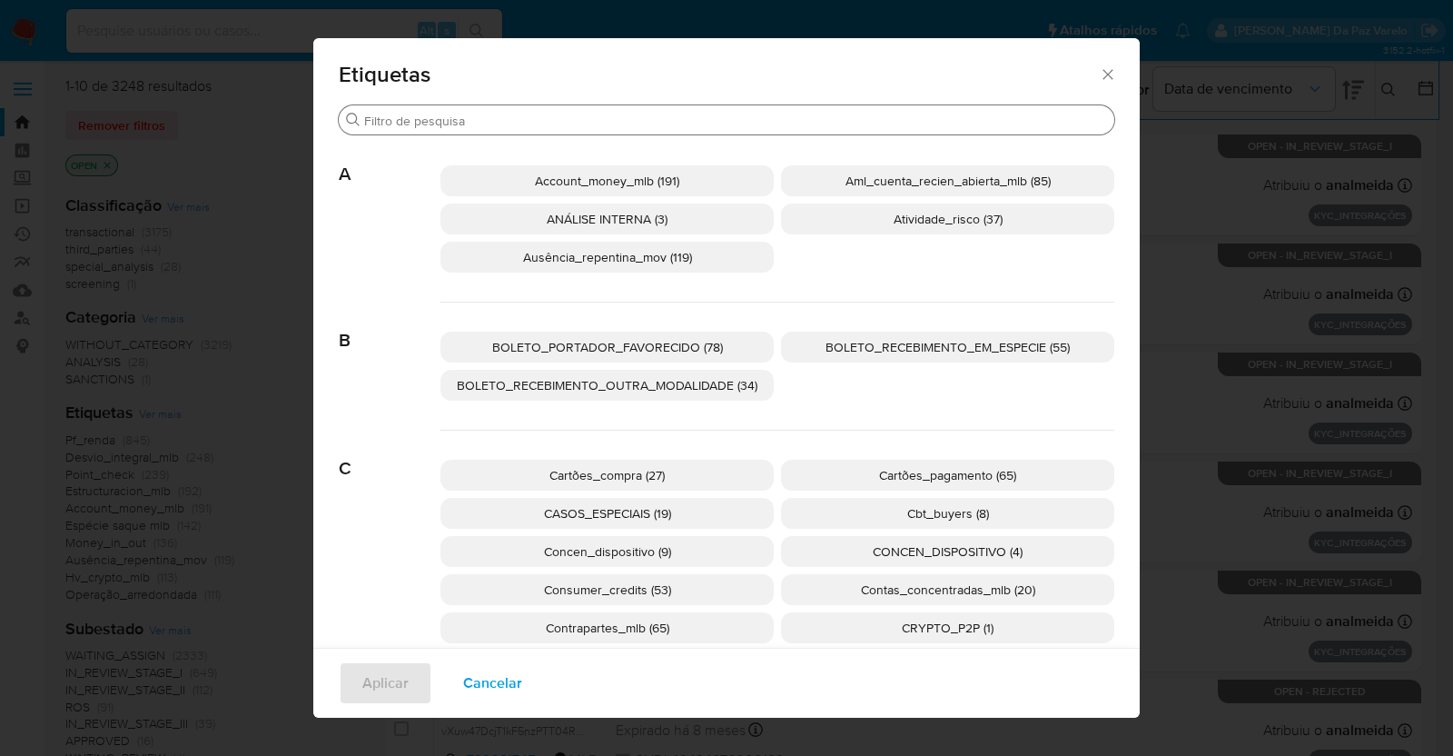
click at [489, 127] on input "Buscar" at bounding box center [735, 121] width 743 height 16
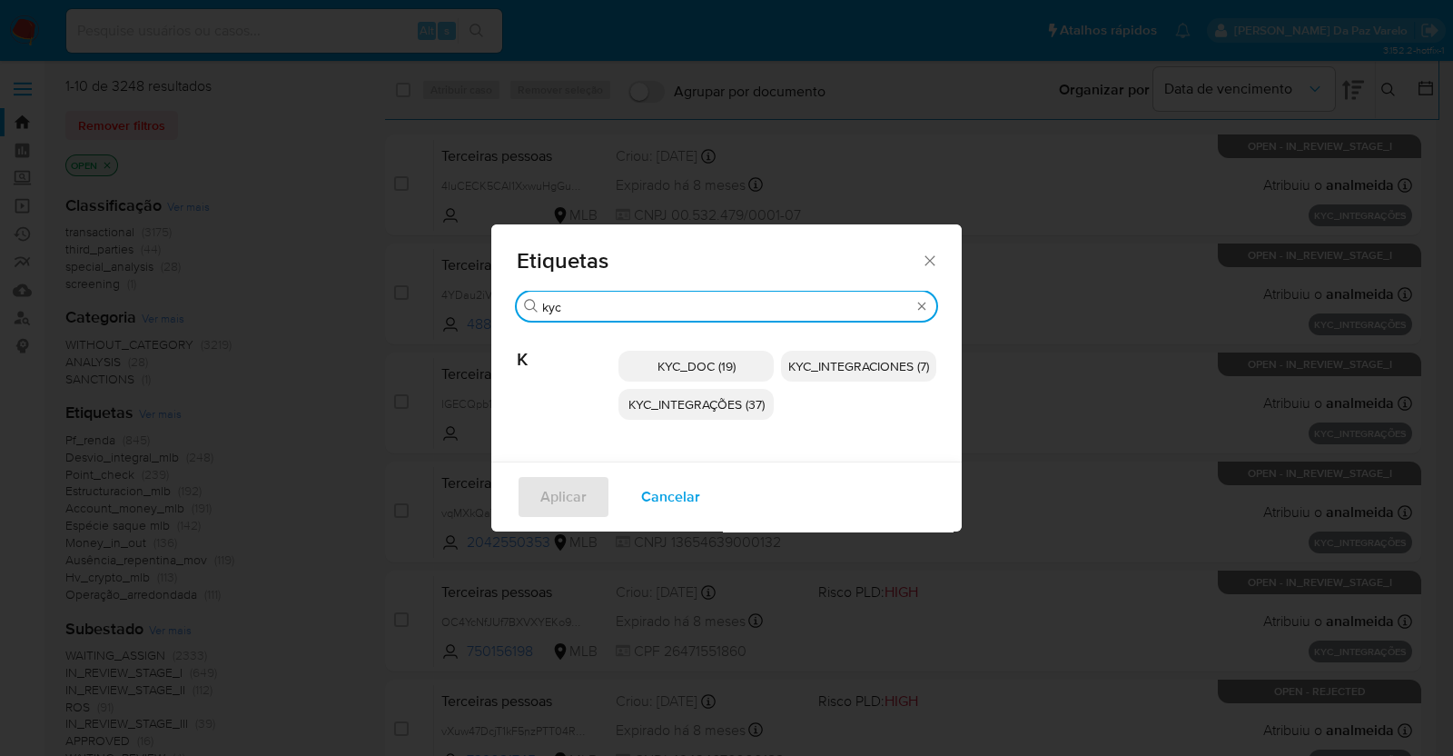
type input "kyc"
click at [713, 370] on span "KYC_DOC (19)" at bounding box center [696, 366] width 78 height 18
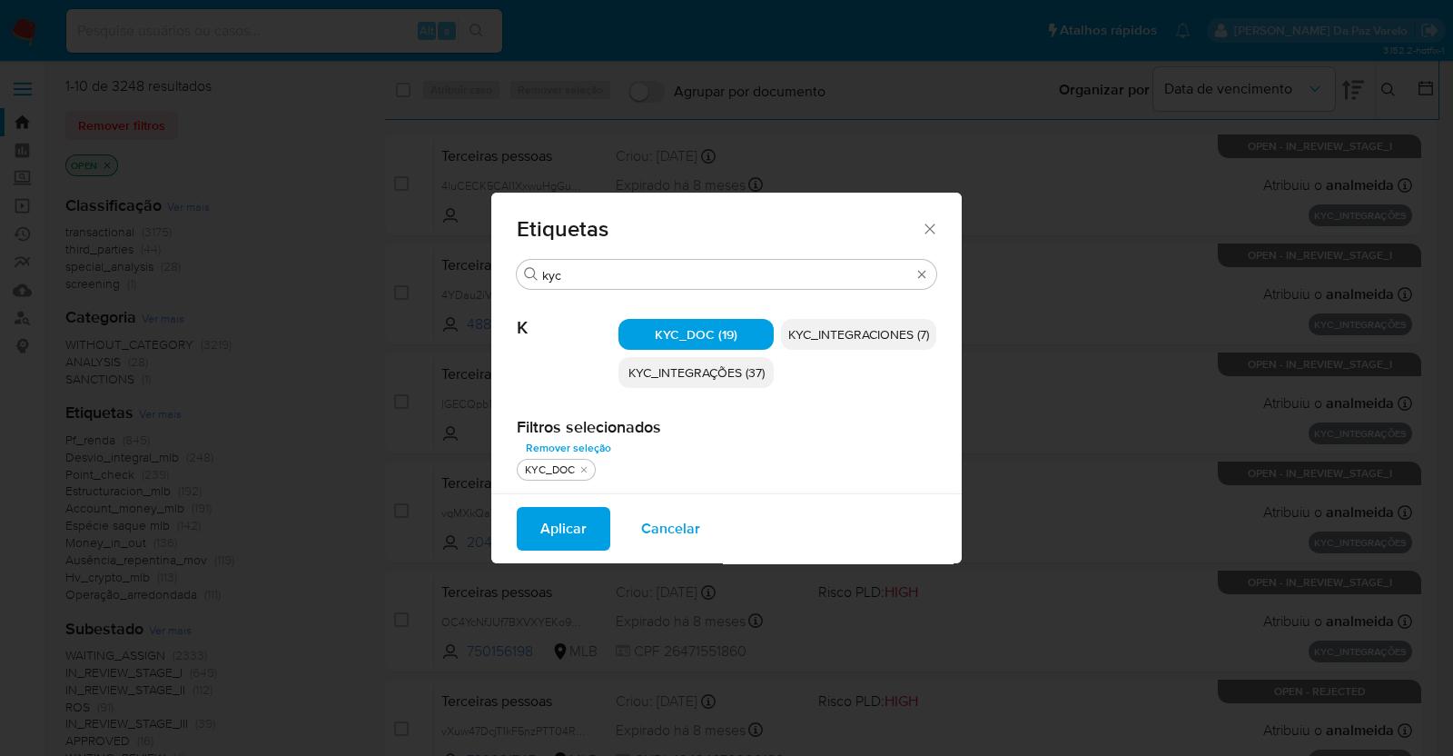
click at [588, 529] on button "Aplicar" at bounding box center [564, 529] width 94 height 44
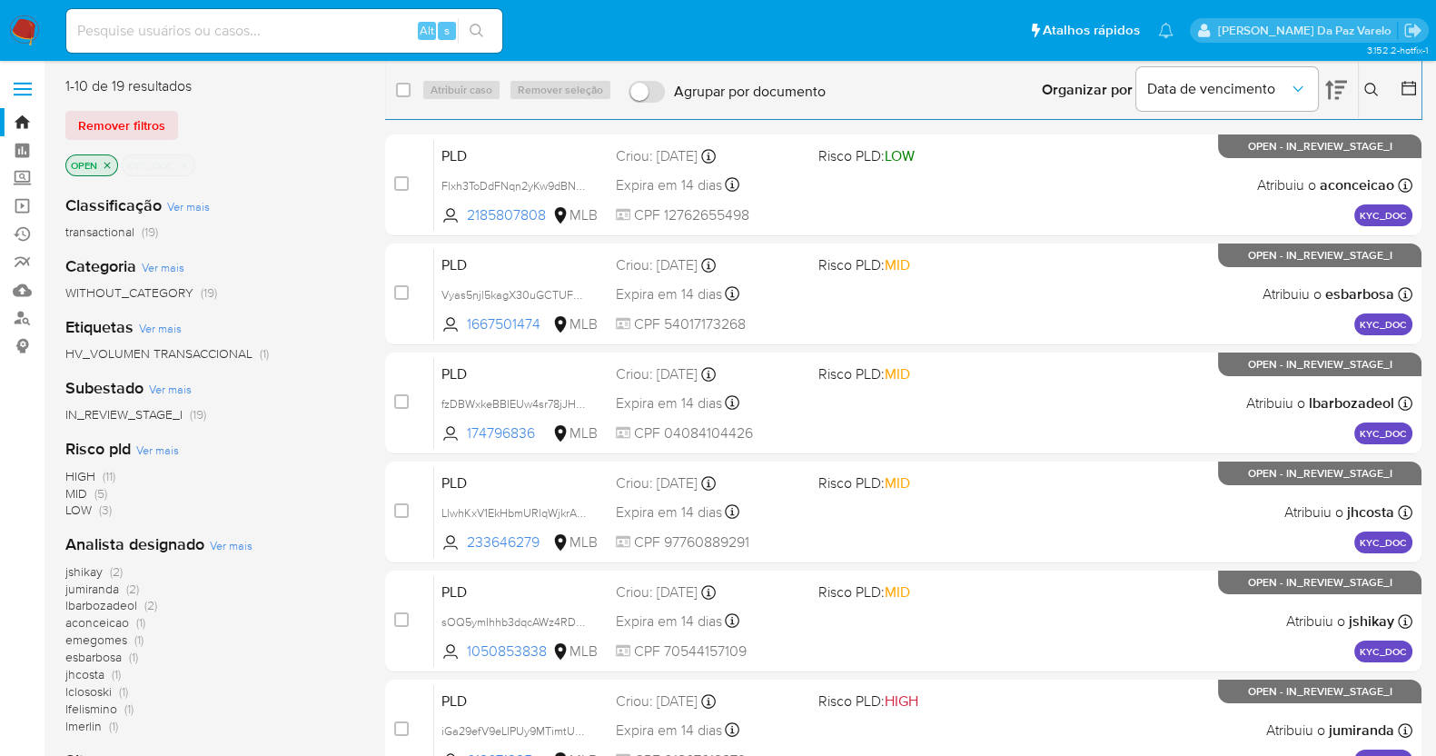
click at [1335, 66] on button at bounding box center [1336, 90] width 22 height 56
click at [1370, 90] on icon at bounding box center [1371, 90] width 15 height 15
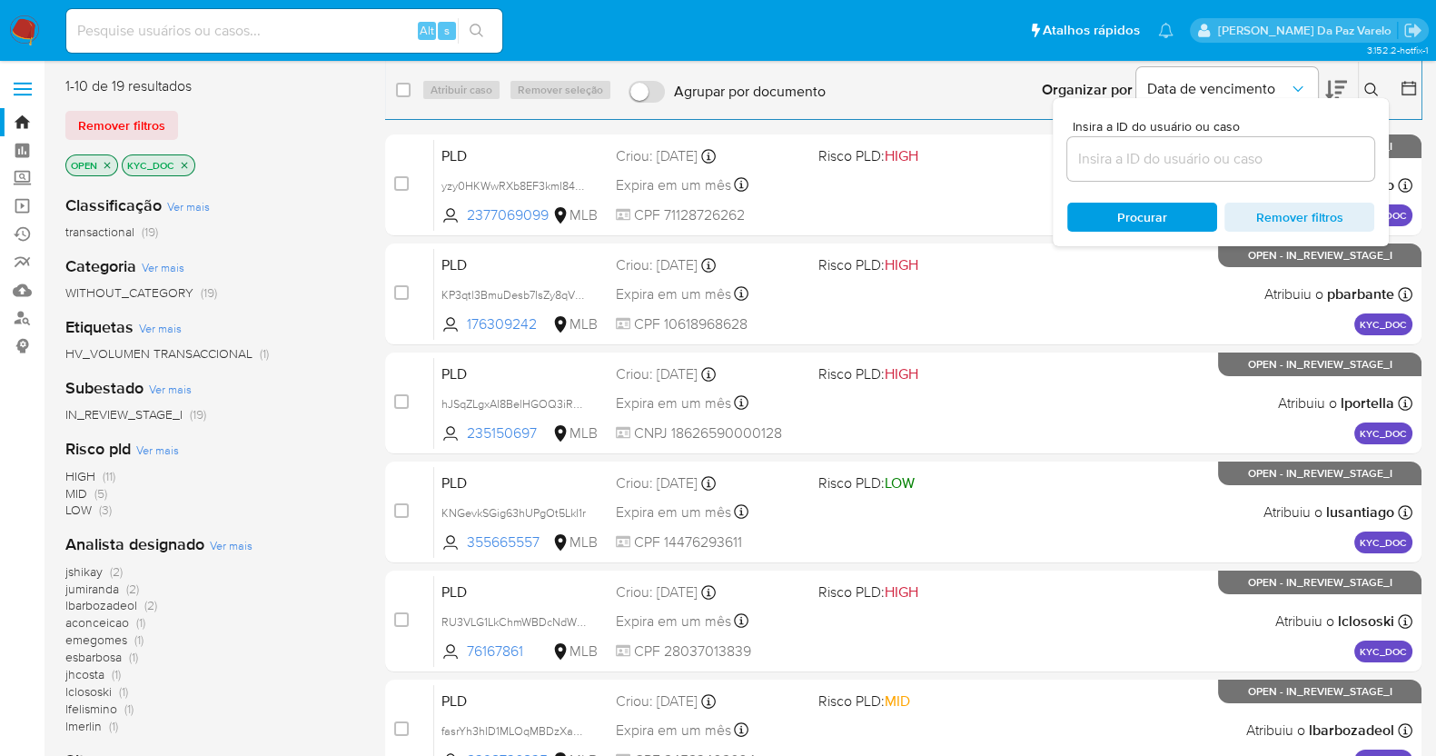
click at [856, 111] on div "Organizar por Data de vencimento Os resultados não podem ser classificados enqu…" at bounding box center [1128, 90] width 587 height 56
click at [401, 84] on input "checkbox" at bounding box center [403, 90] width 15 height 15
checkbox input "true"
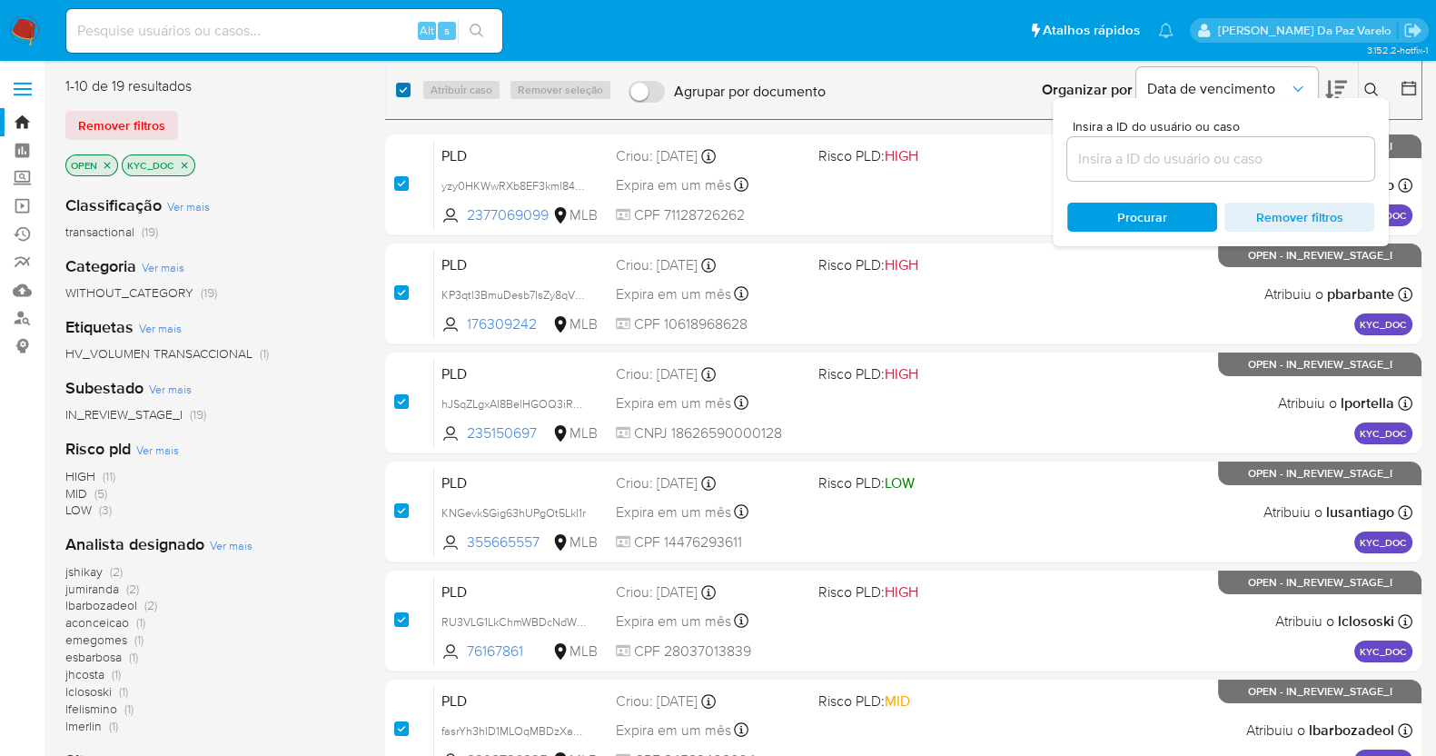
checkbox input "true"
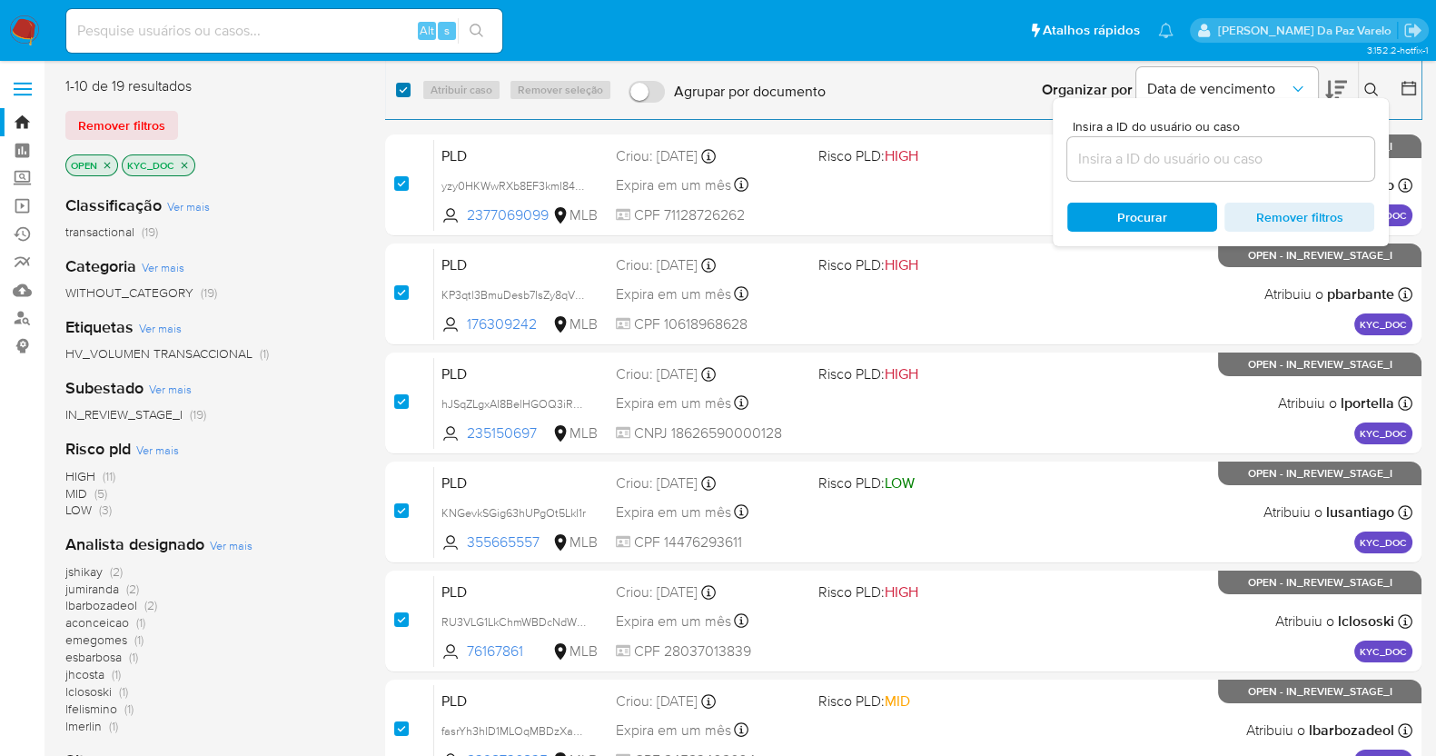
checkbox input "true"
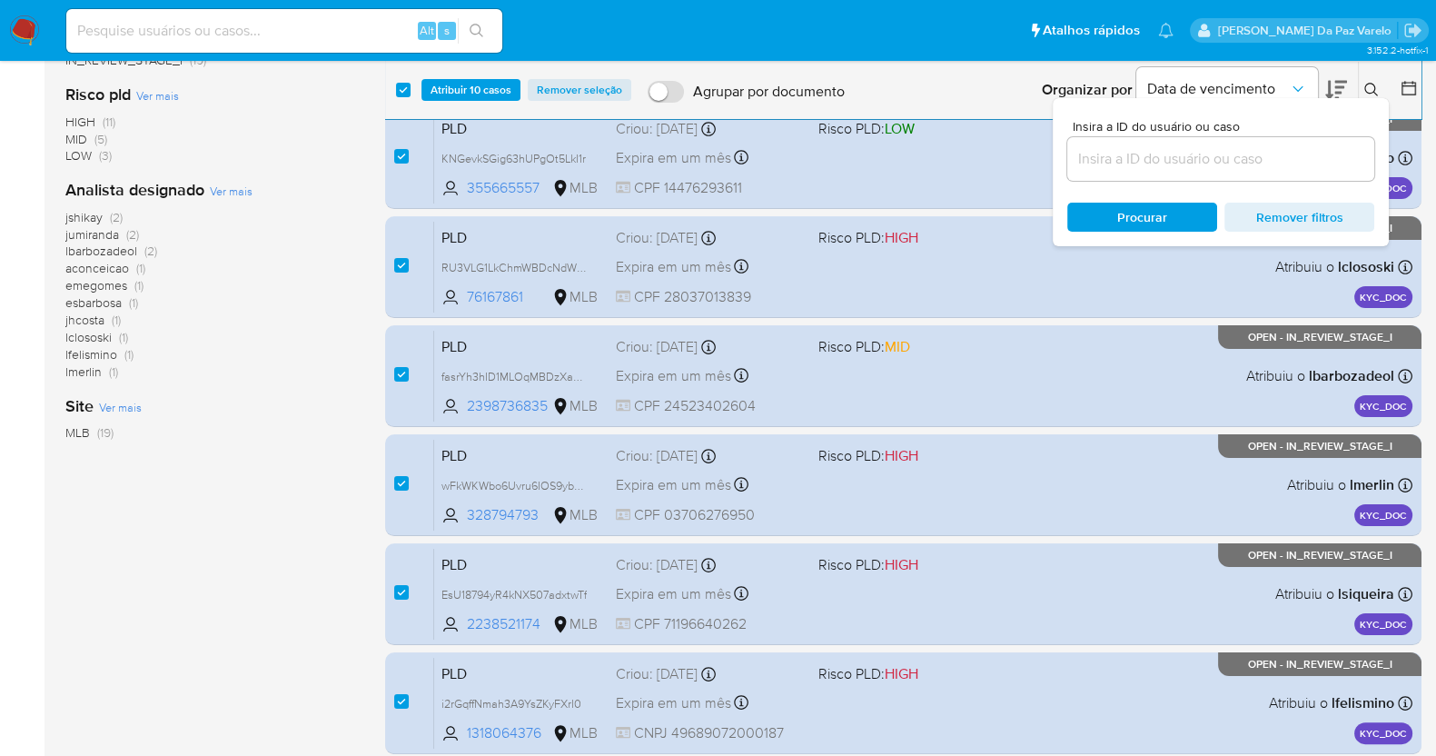
scroll to position [539, 0]
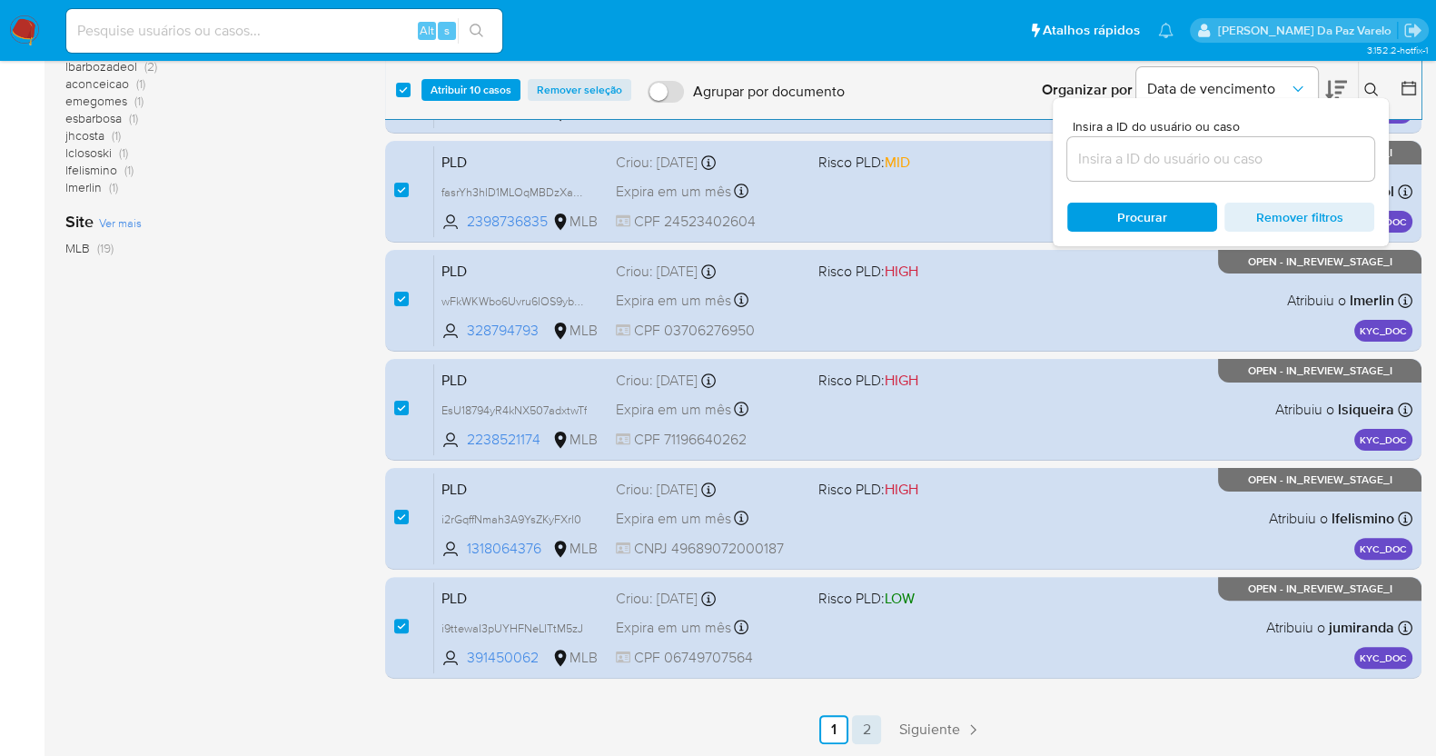
click at [872, 726] on link "2" at bounding box center [866, 729] width 29 height 29
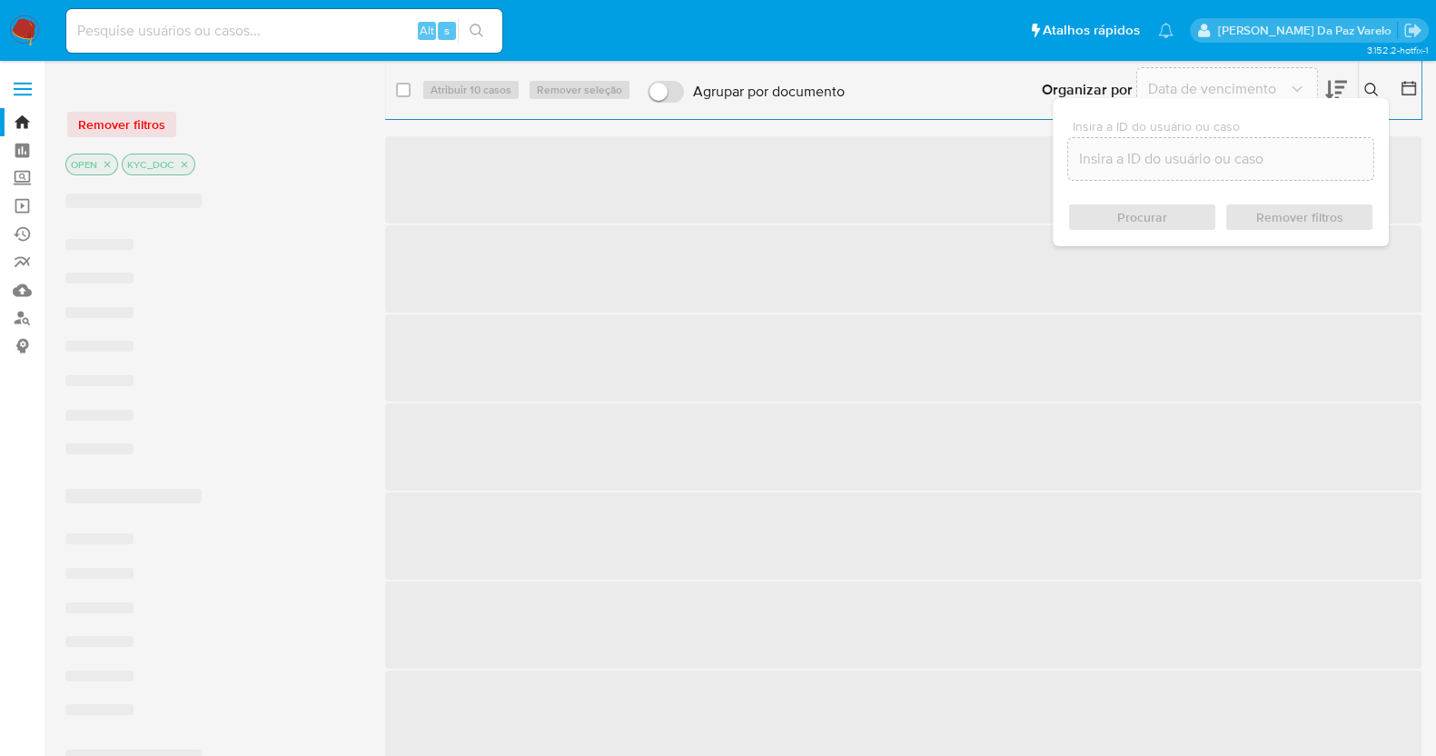
checkbox input "false"
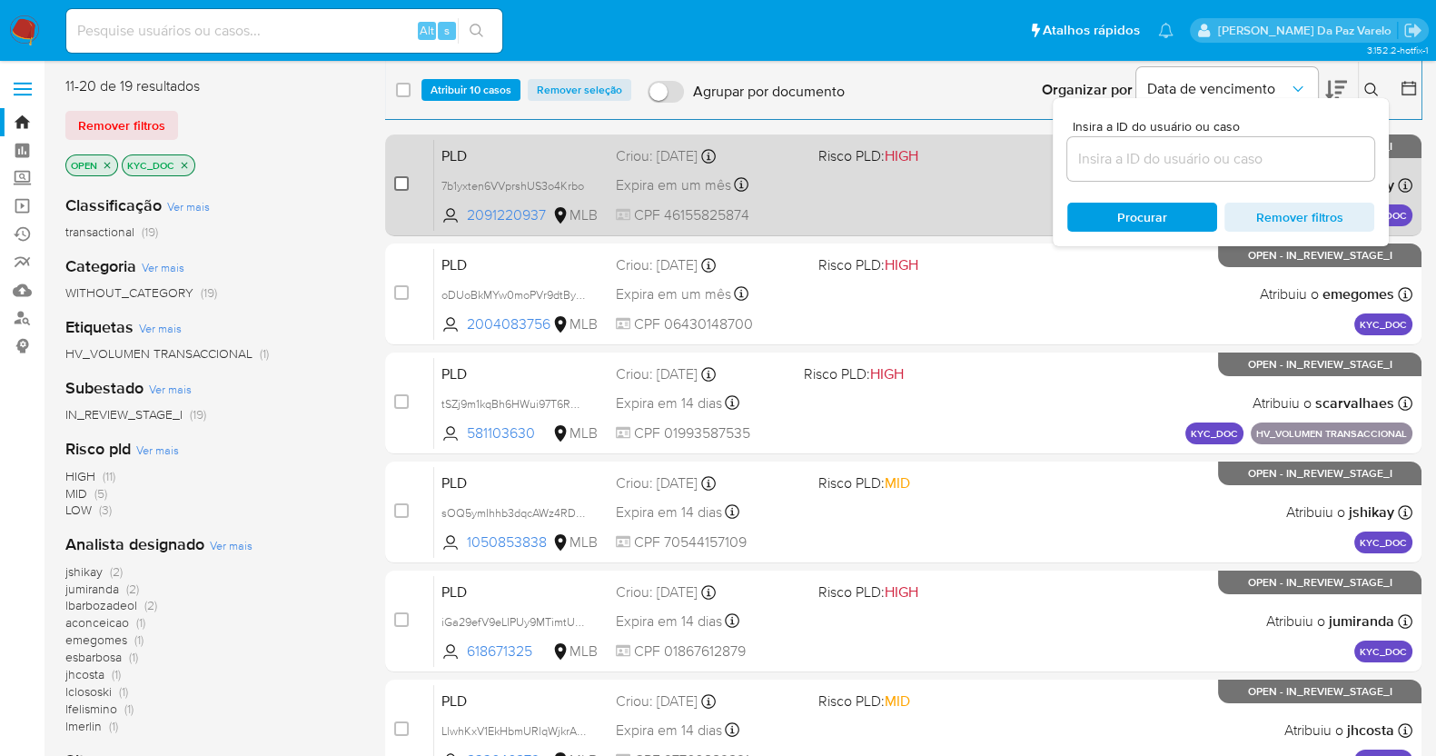
click at [395, 176] on input "checkbox" at bounding box center [401, 183] width 15 height 15
checkbox input "true"
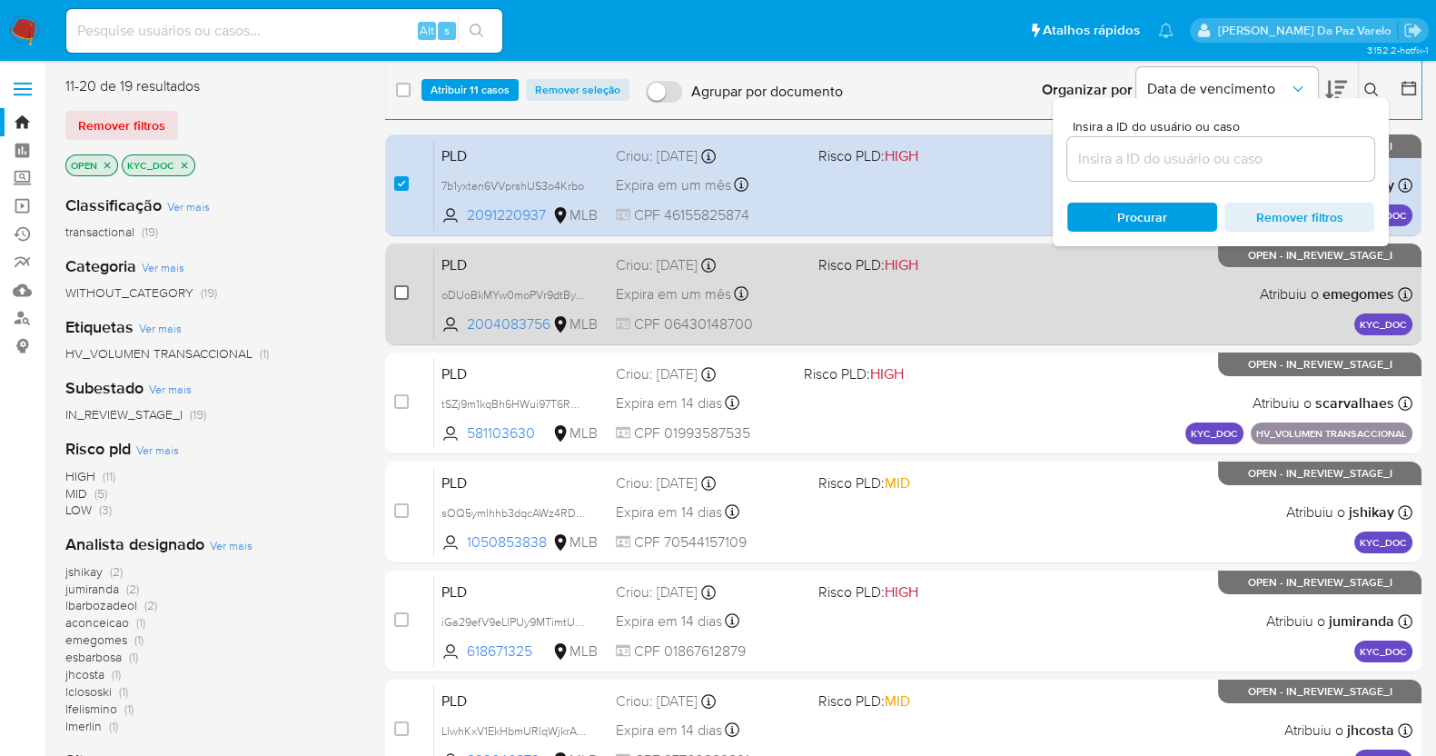
click at [403, 299] on input "checkbox" at bounding box center [401, 292] width 15 height 15
checkbox input "true"
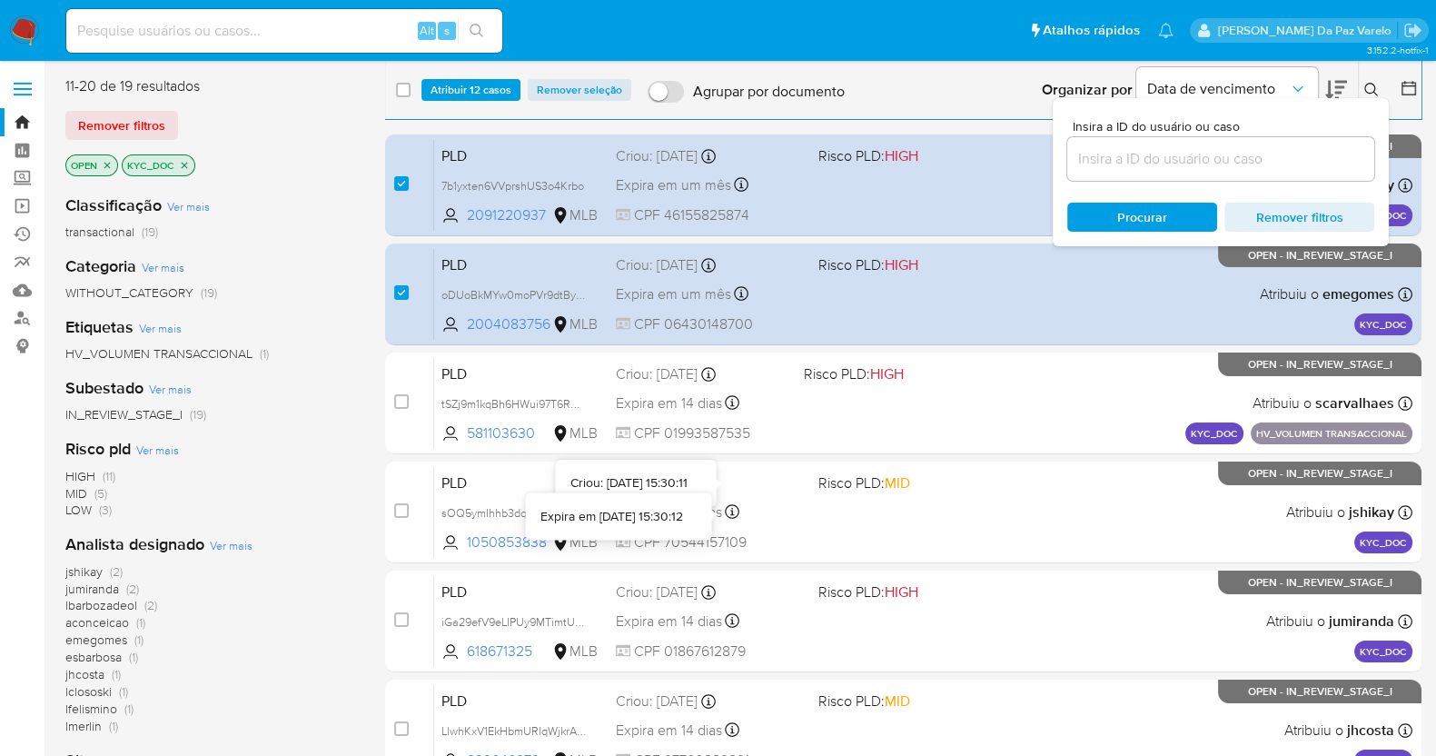
scroll to position [430, 0]
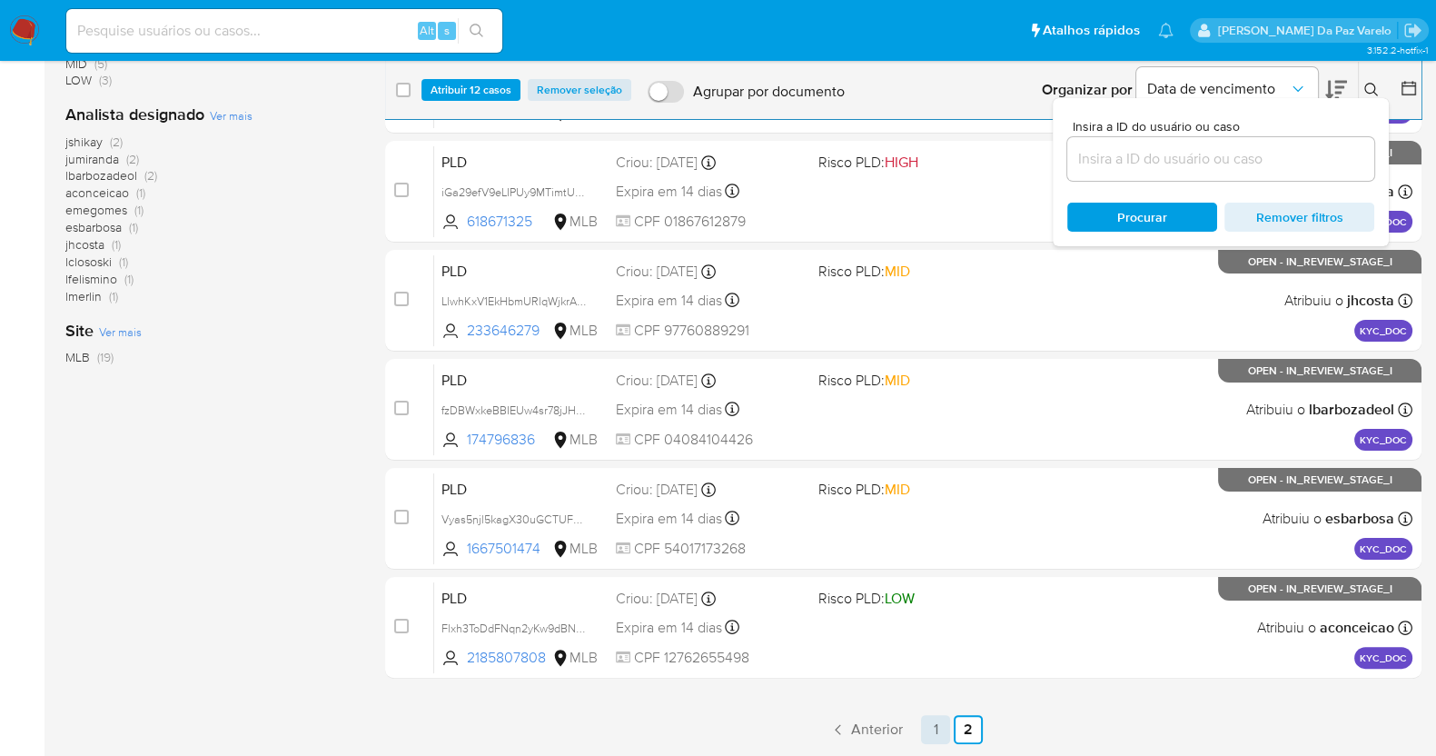
click at [932, 727] on link "1" at bounding box center [935, 729] width 29 height 29
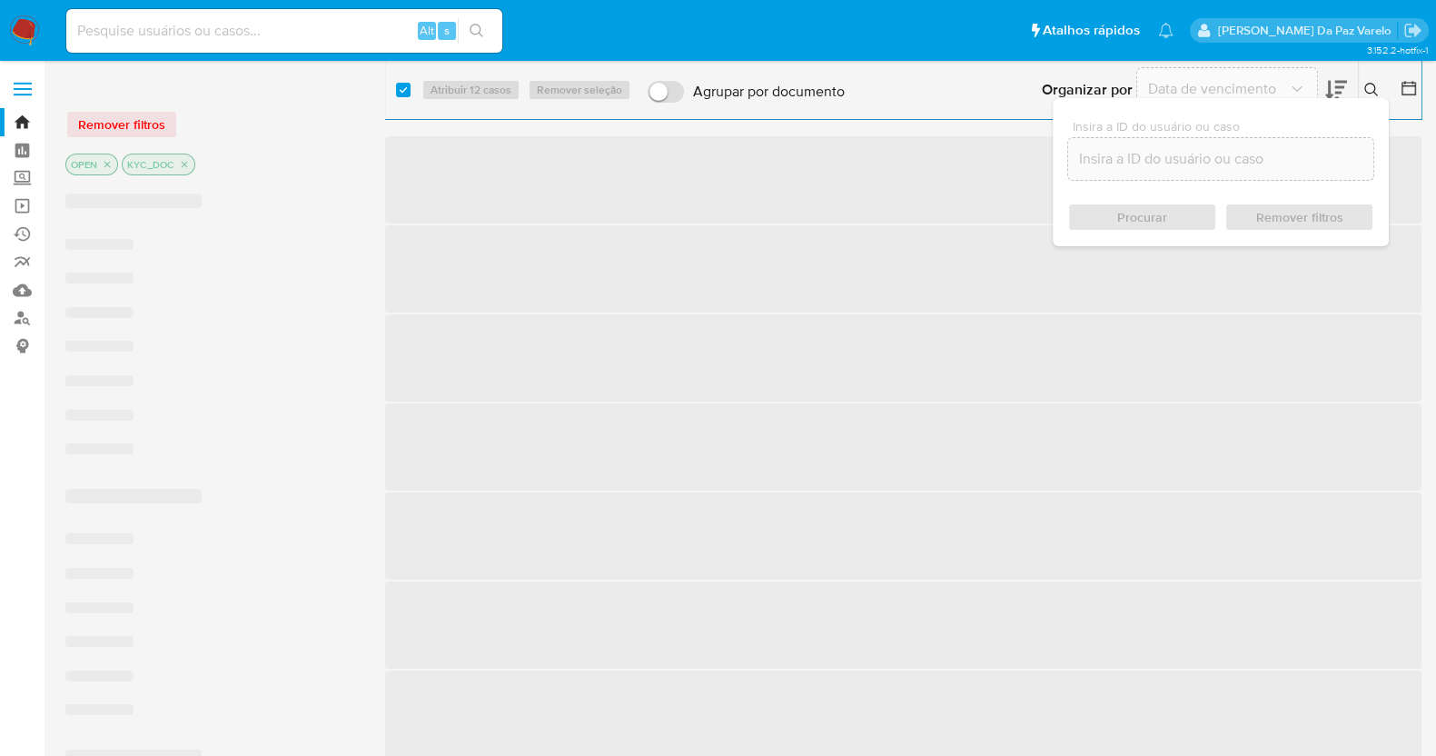
checkbox input "true"
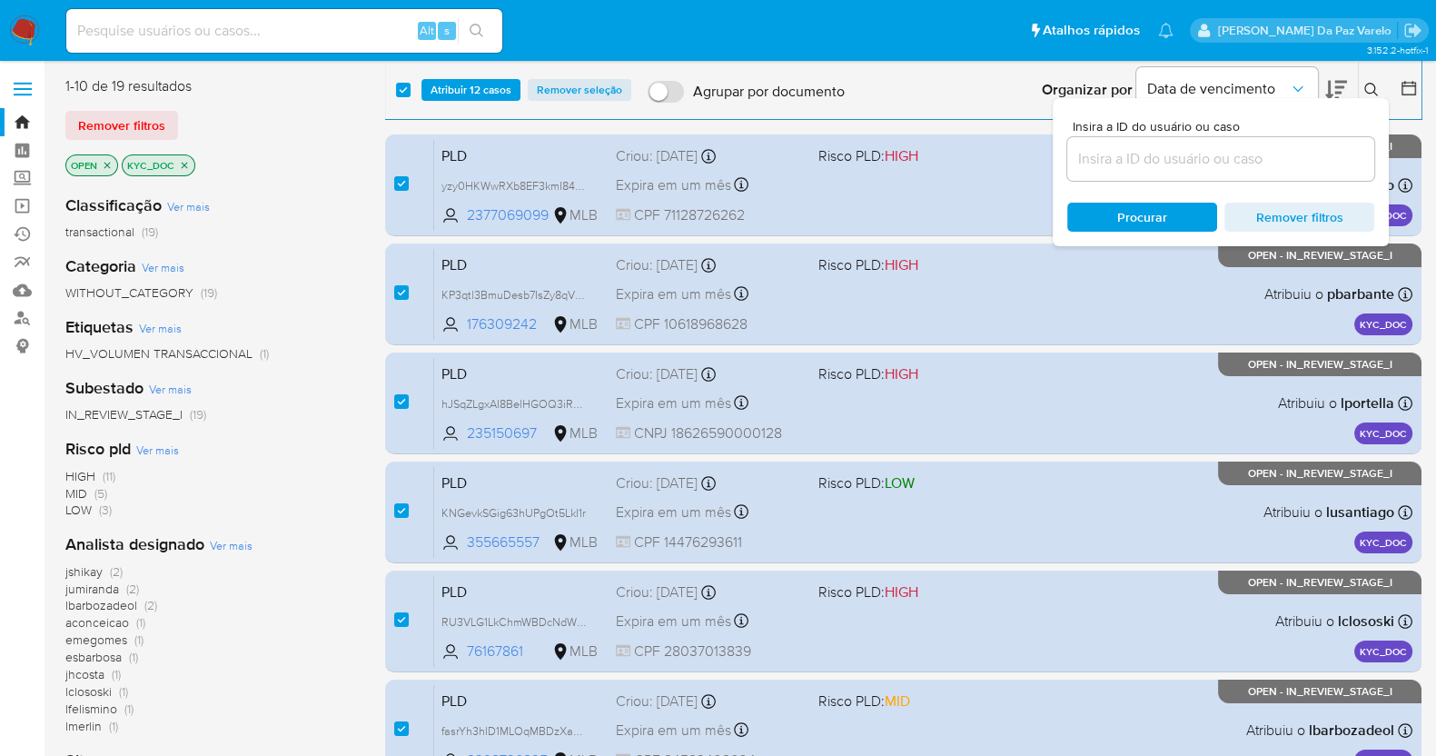
click at [1377, 93] on icon at bounding box center [1371, 90] width 15 height 15
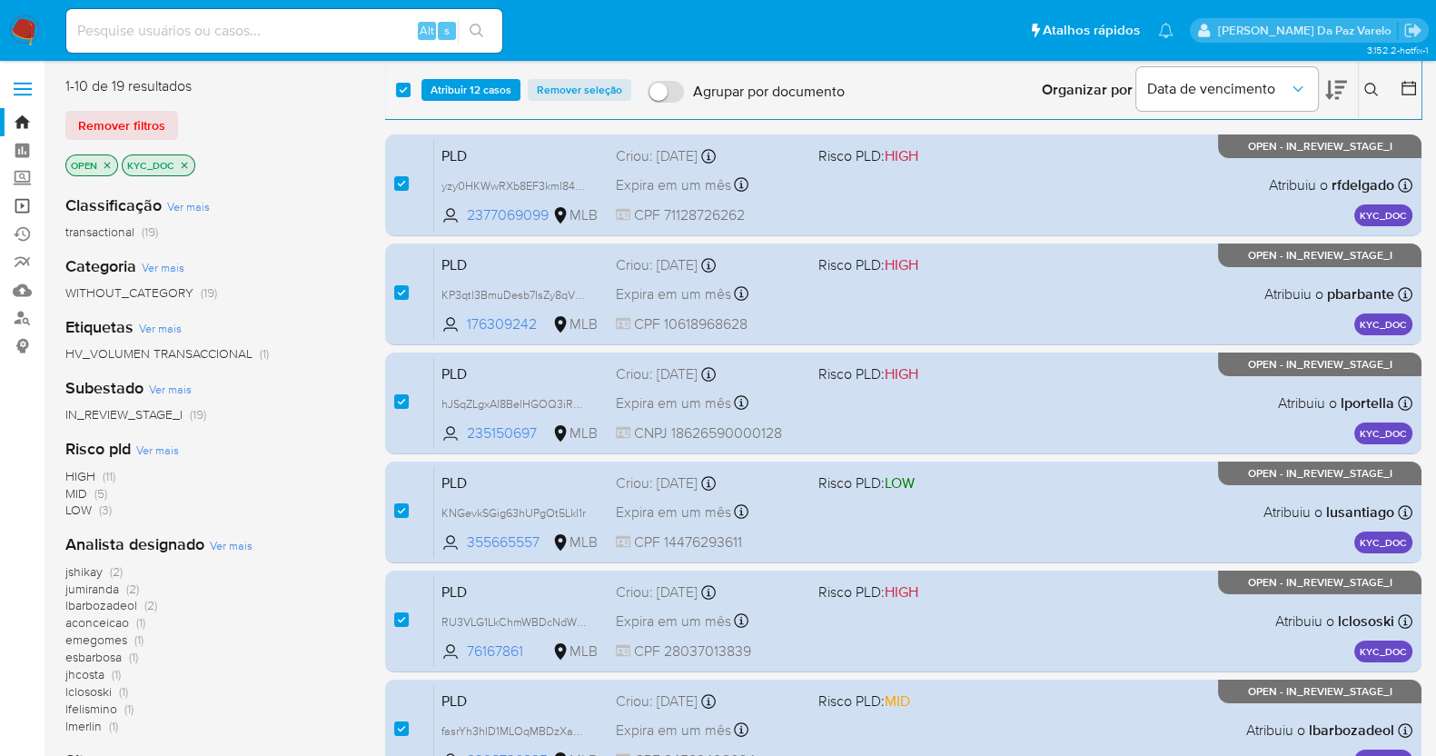
click at [23, 208] on link "Operações em massa" at bounding box center [108, 206] width 216 height 28
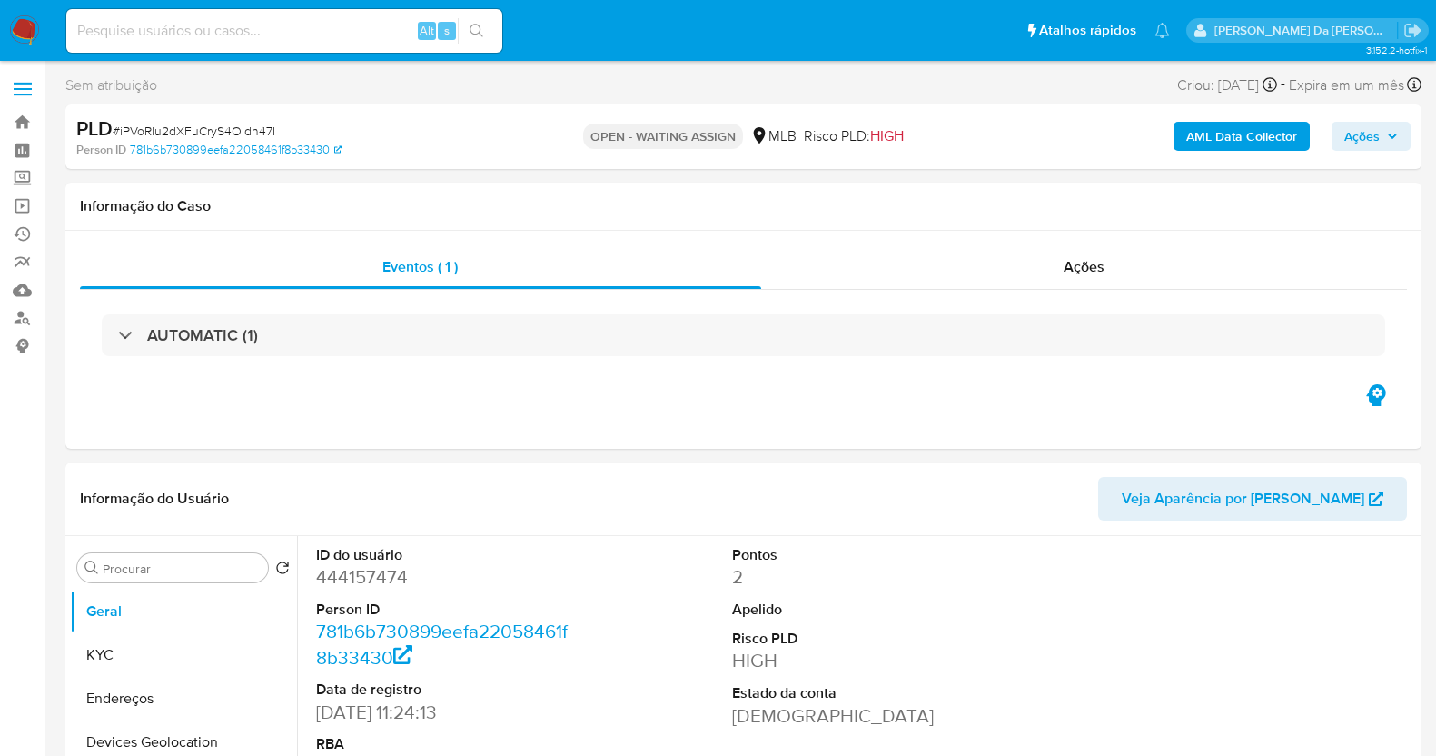
select select "10"
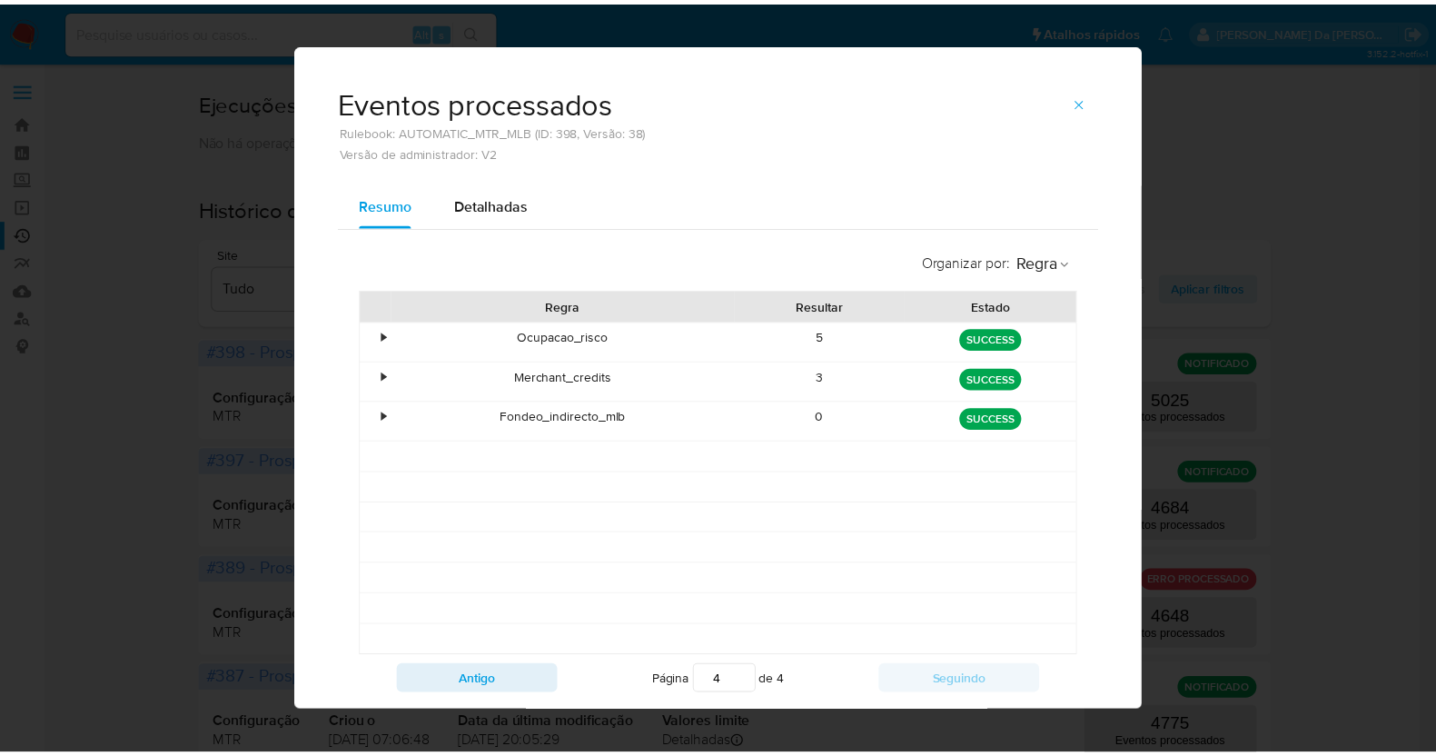
scroll to position [48, 0]
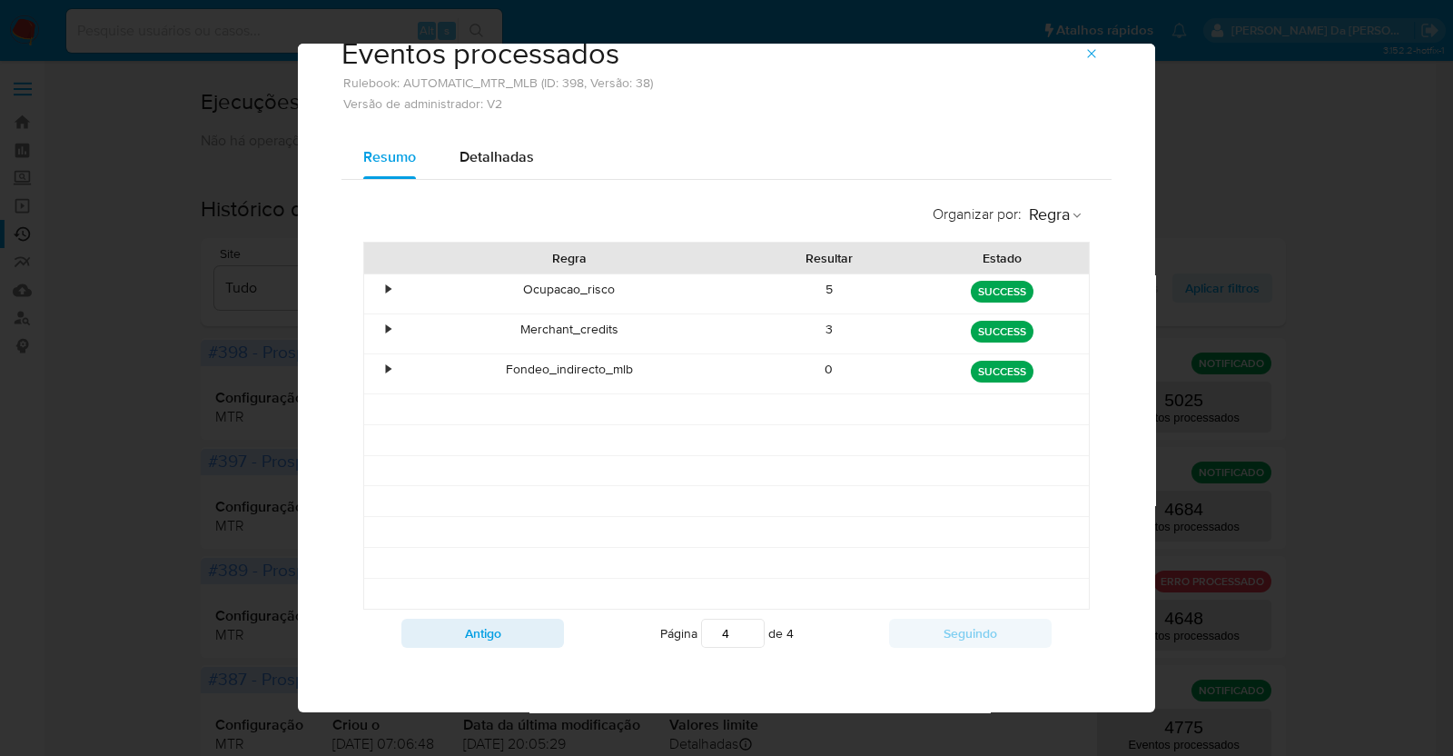
click at [1089, 56] on icon "button" at bounding box center [1091, 53] width 15 height 15
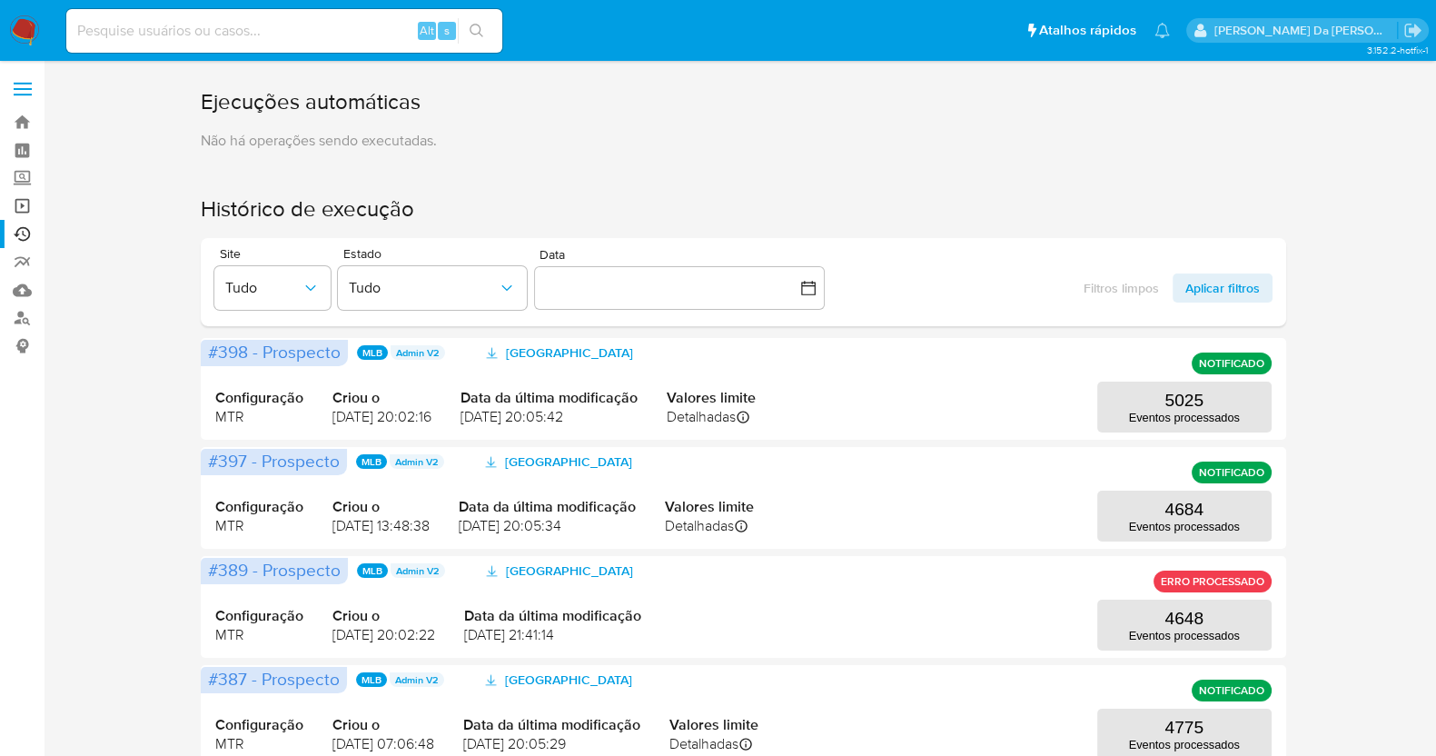
click at [21, 207] on link "Operações em massa" at bounding box center [108, 206] width 216 height 28
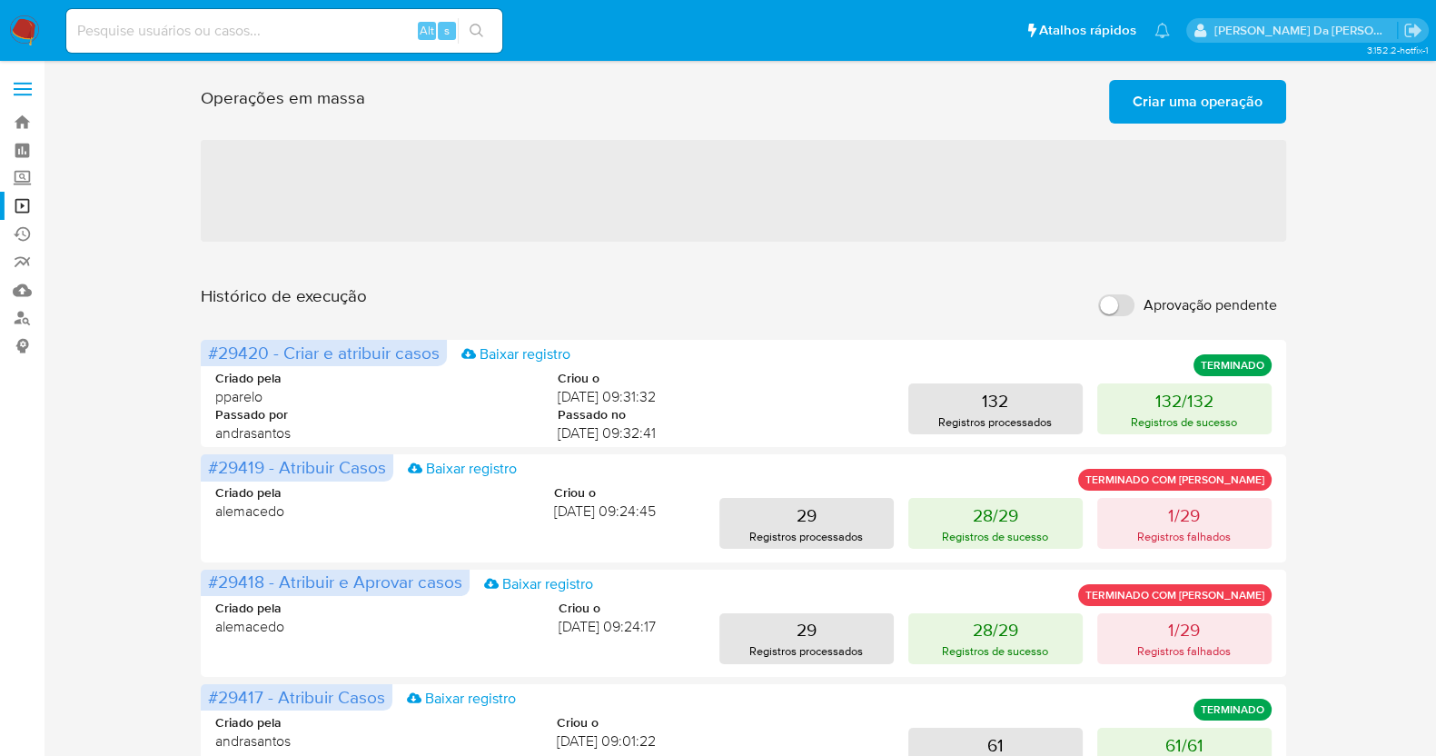
click at [1178, 92] on span "Criar uma operação" at bounding box center [1197, 102] width 130 height 40
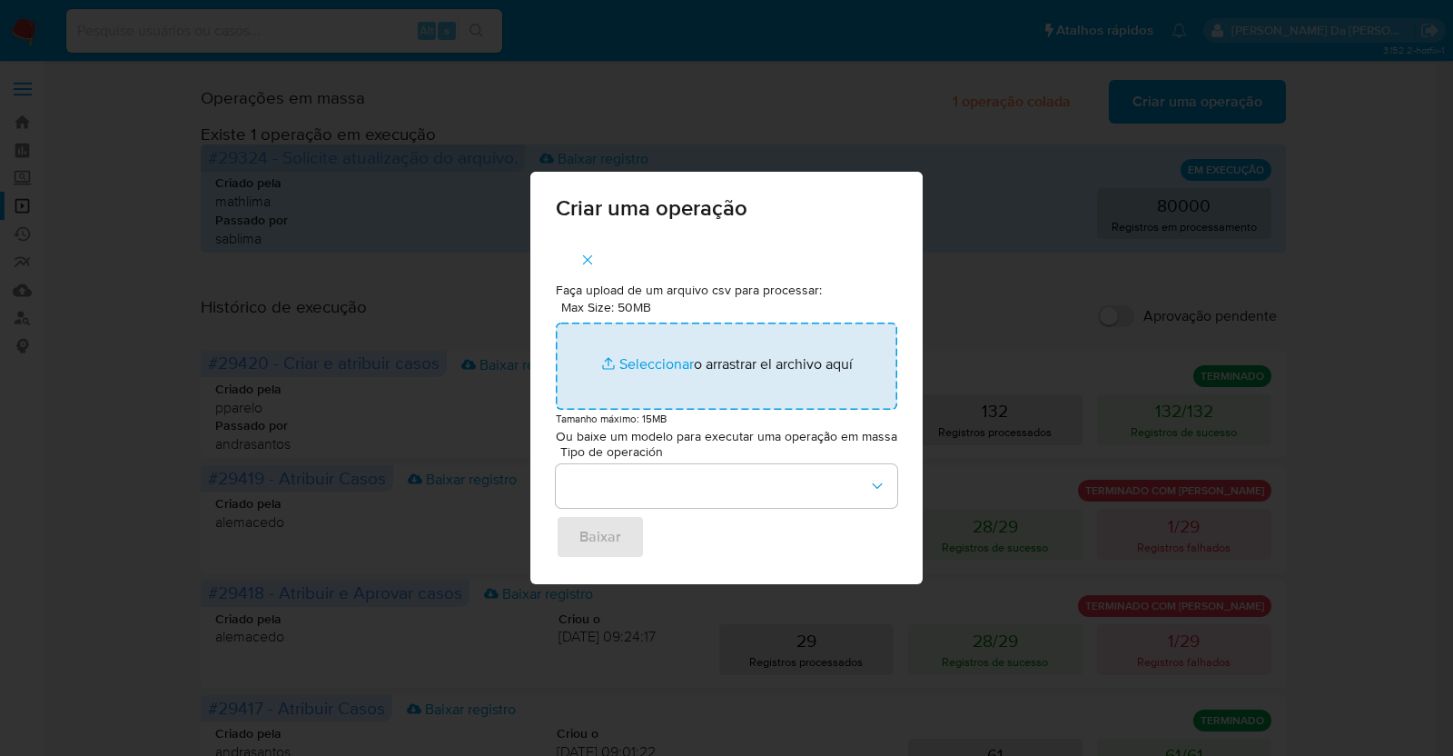
click at [650, 361] on input "Max Size: 50MB Seleccionar archivos" at bounding box center [726, 365] width 341 height 87
click at [660, 358] on input "Max Size: 50MB Seleccionar archivos" at bounding box center [726, 365] width 341 height 87
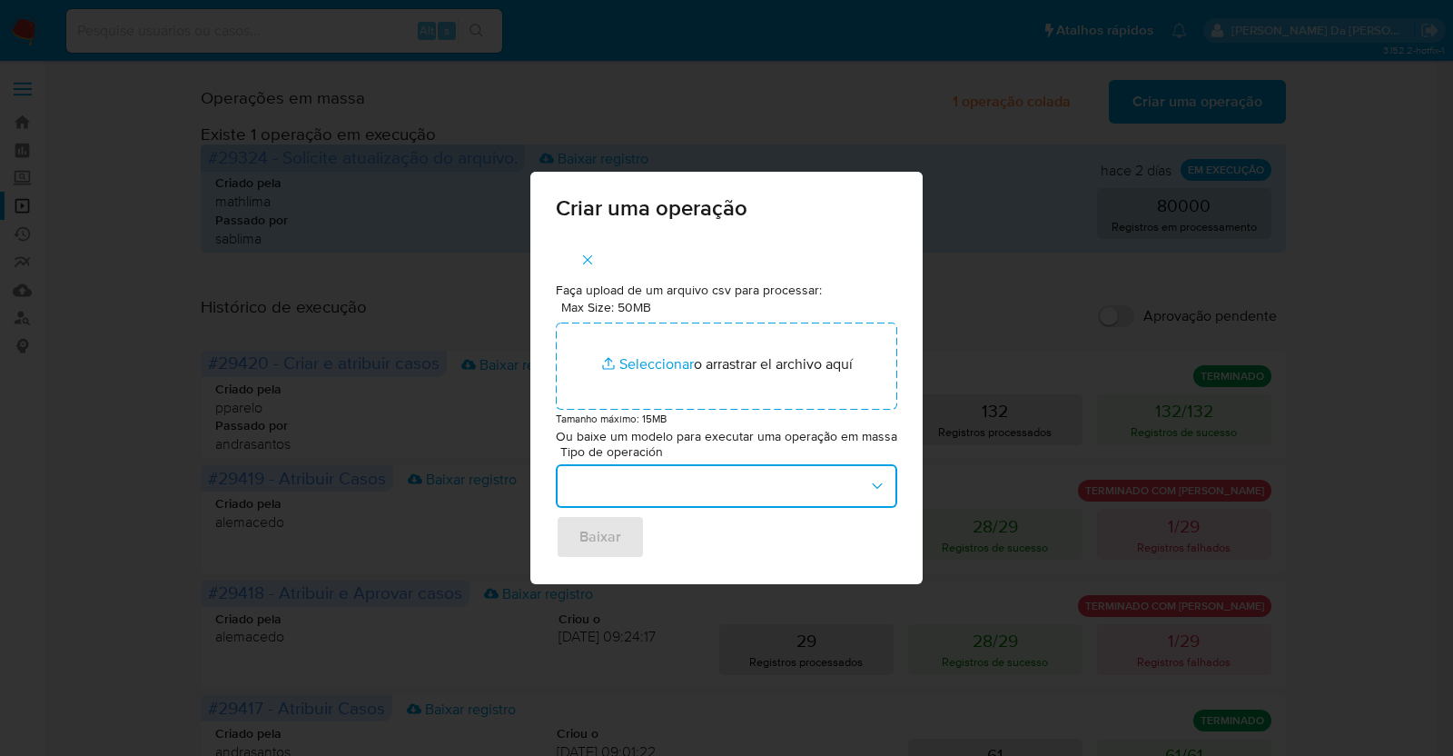
click at [641, 494] on button "button" at bounding box center [726, 486] width 341 height 44
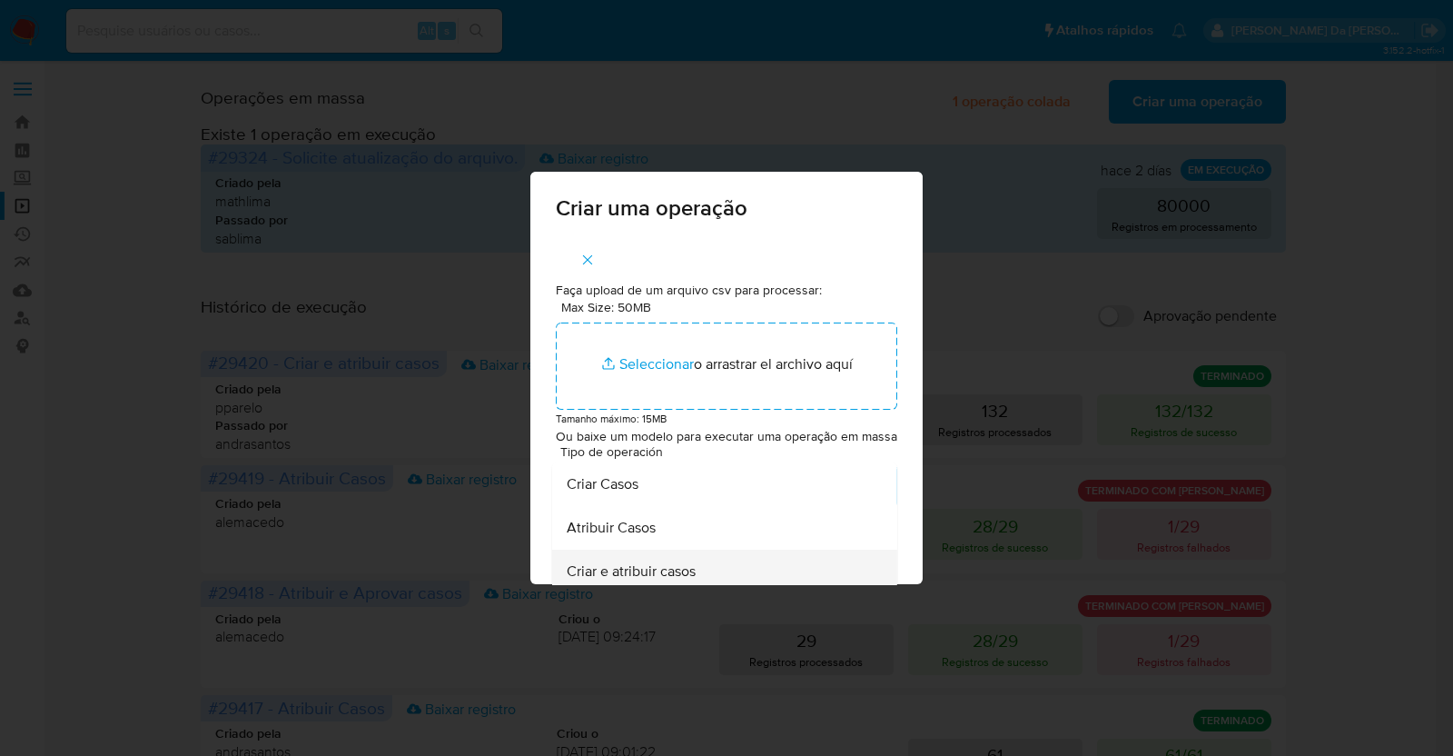
click at [661, 568] on span "Criar e atribuir casos" at bounding box center [631, 572] width 129 height 18
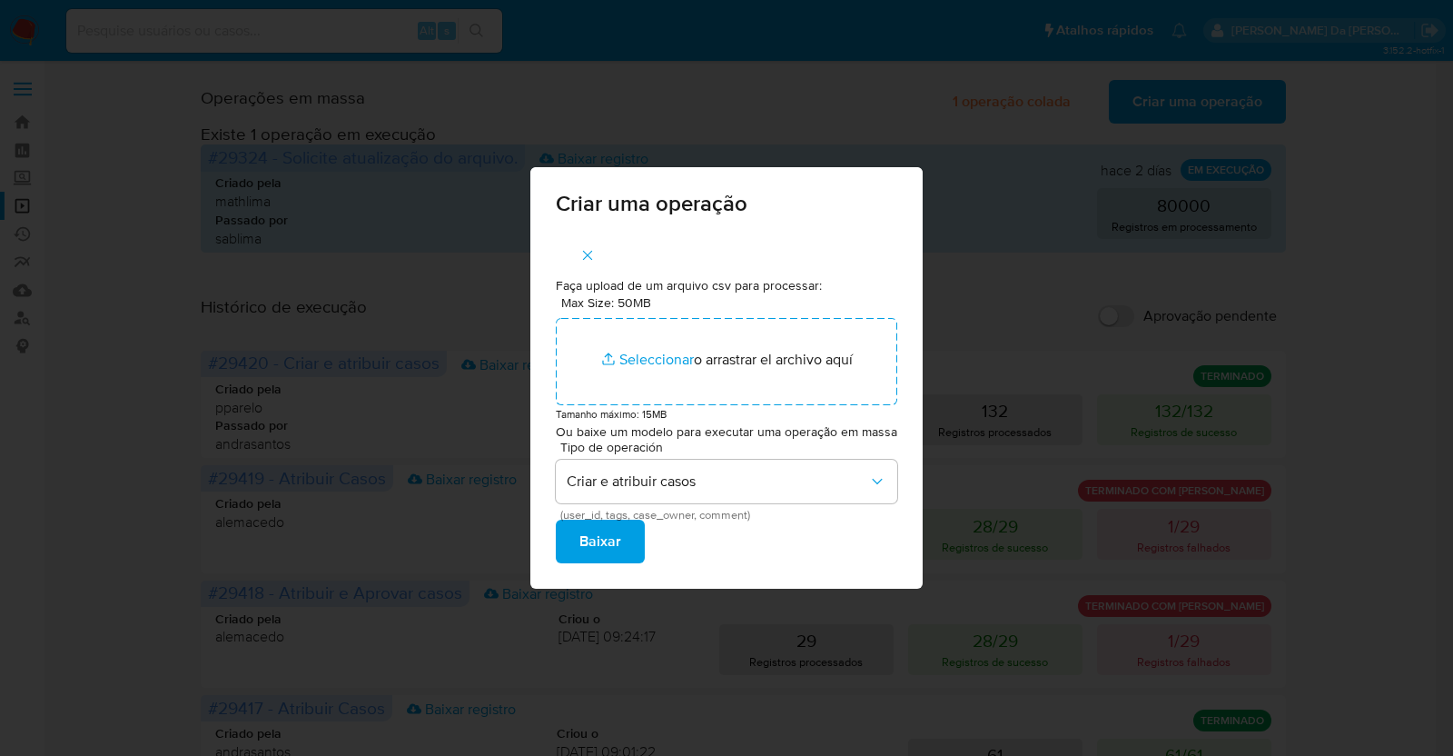
click at [612, 543] on span "Baixar" at bounding box center [600, 541] width 42 height 40
click at [977, 327] on div "Criar uma operação Faça upload de um arquivo csv para processar: Max Size: 50MB…" at bounding box center [726, 378] width 1453 height 756
click at [595, 255] on icon "button" at bounding box center [587, 255] width 16 height 16
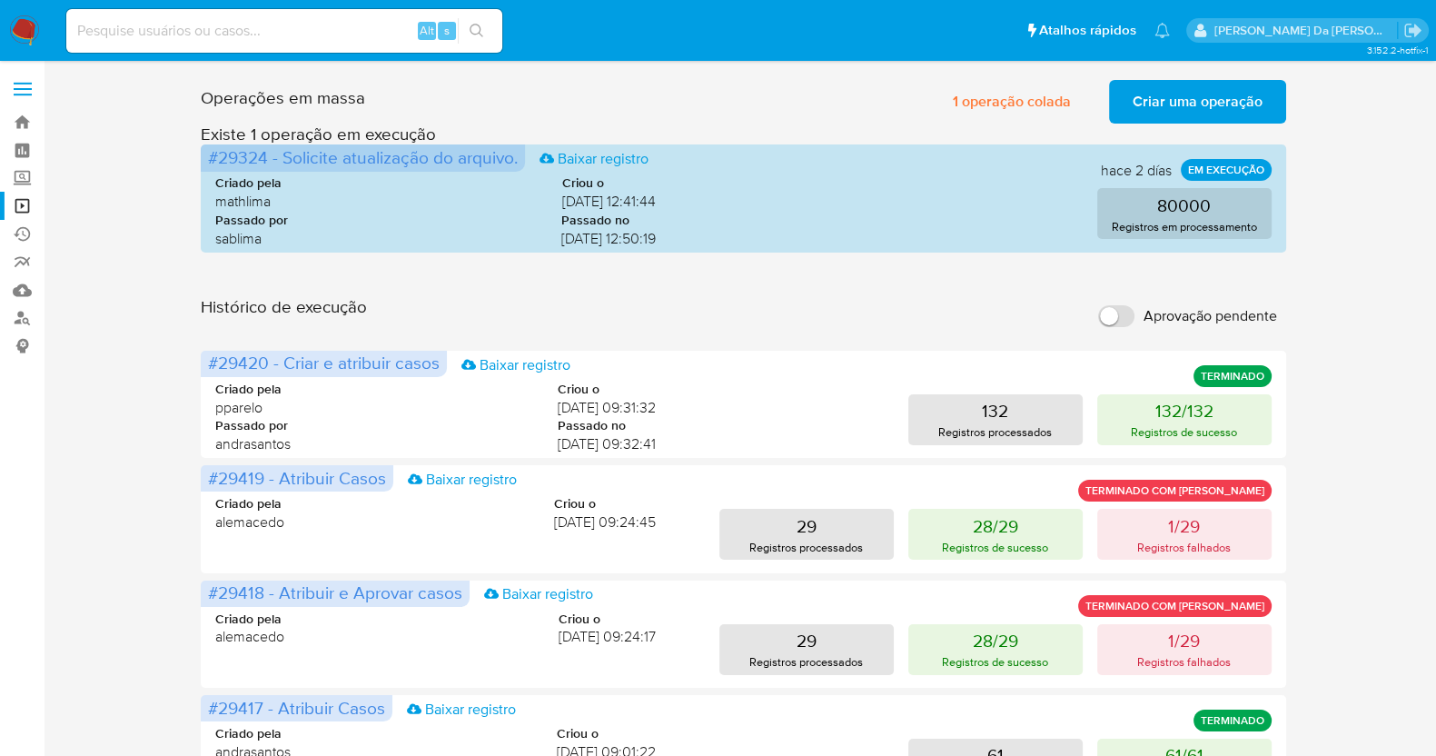
click at [1181, 97] on span "Criar uma operação" at bounding box center [1197, 102] width 130 height 40
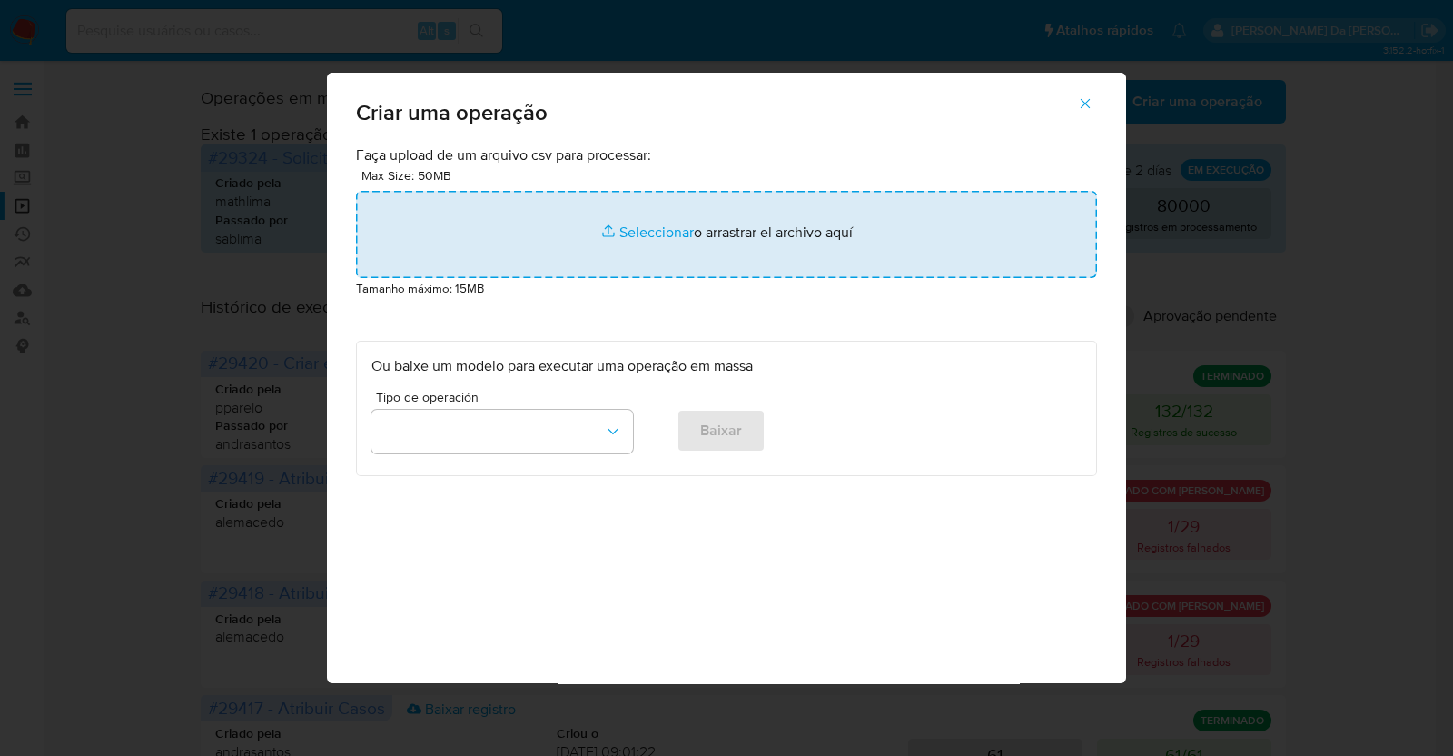
click at [632, 237] on input "file" at bounding box center [726, 234] width 741 height 87
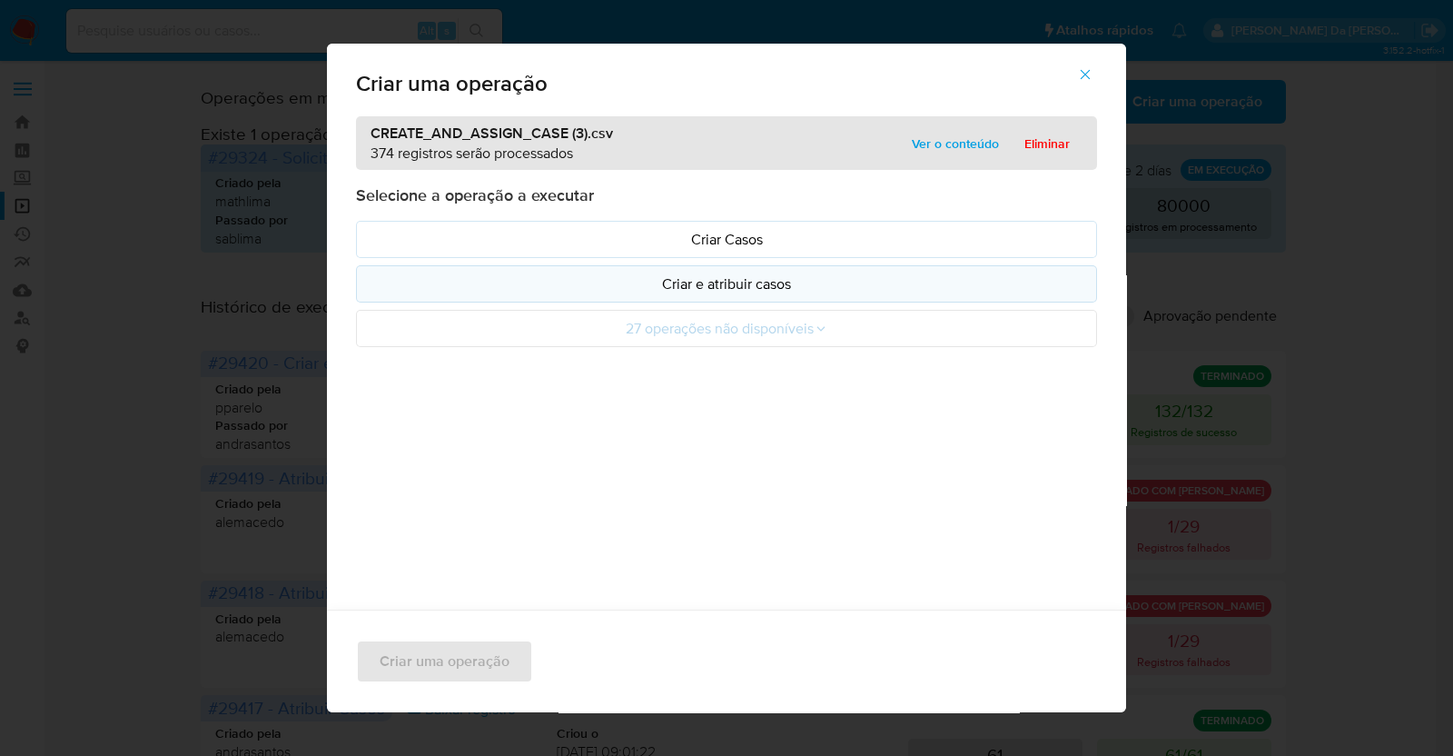
click at [745, 285] on p "Criar e atribuir casos" at bounding box center [726, 283] width 710 height 21
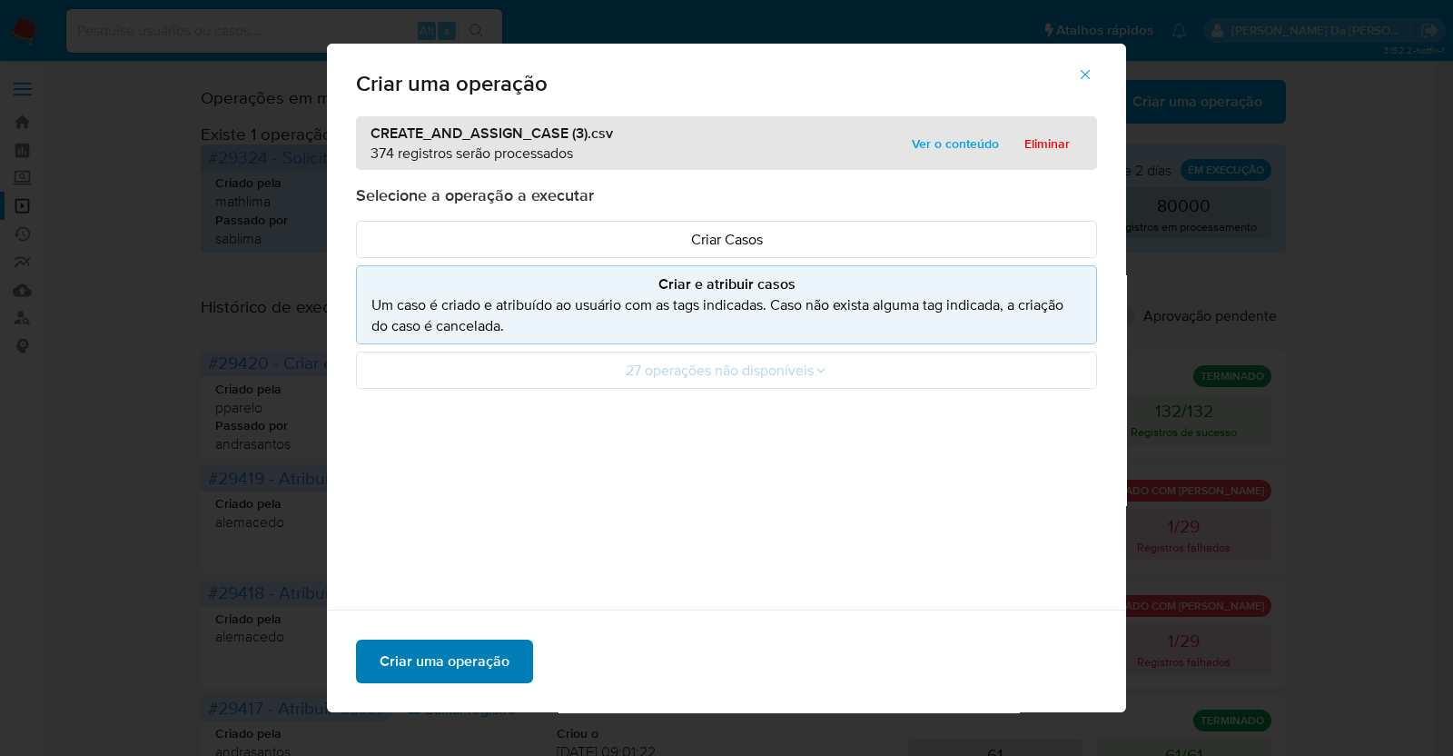
click at [459, 663] on span "Criar uma operação" at bounding box center [445, 661] width 130 height 40
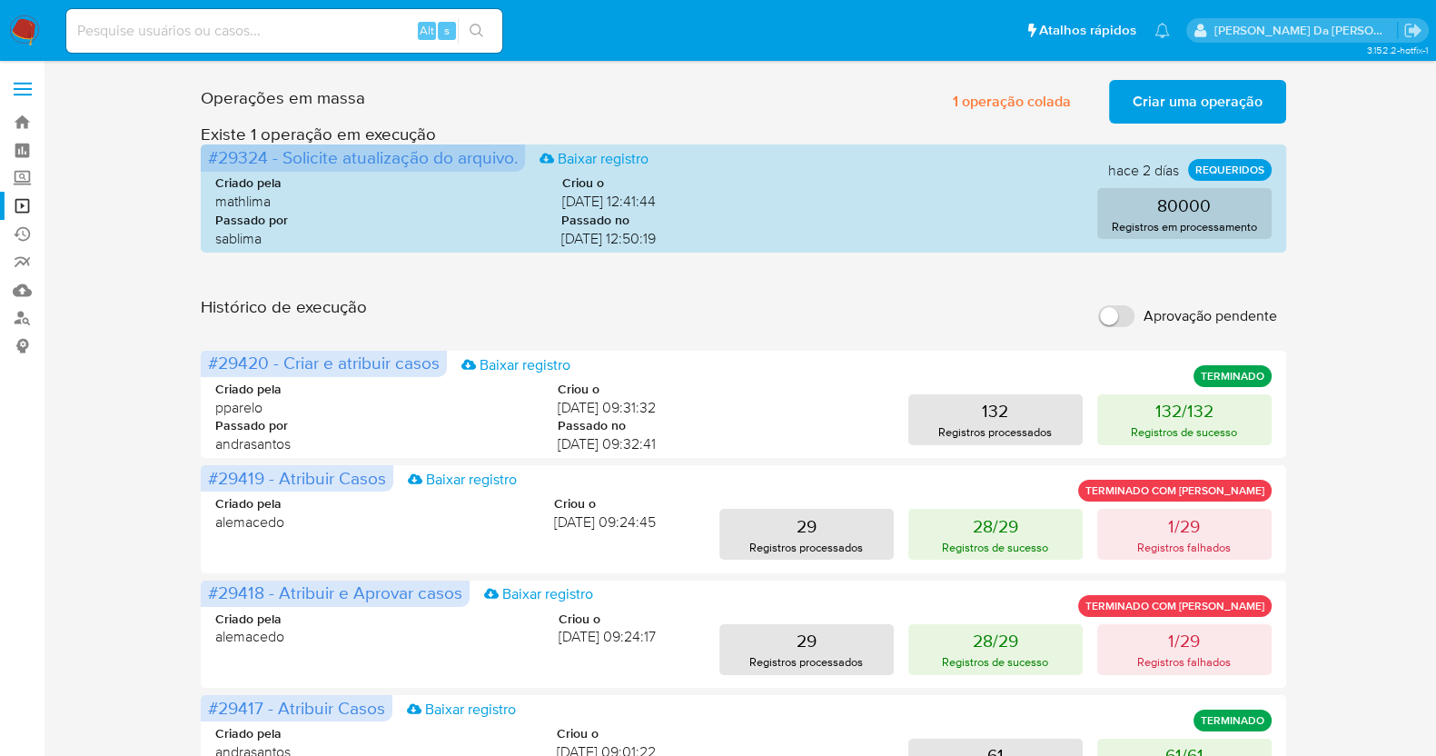
click at [1157, 105] on span "Criar uma operação" at bounding box center [1197, 102] width 130 height 40
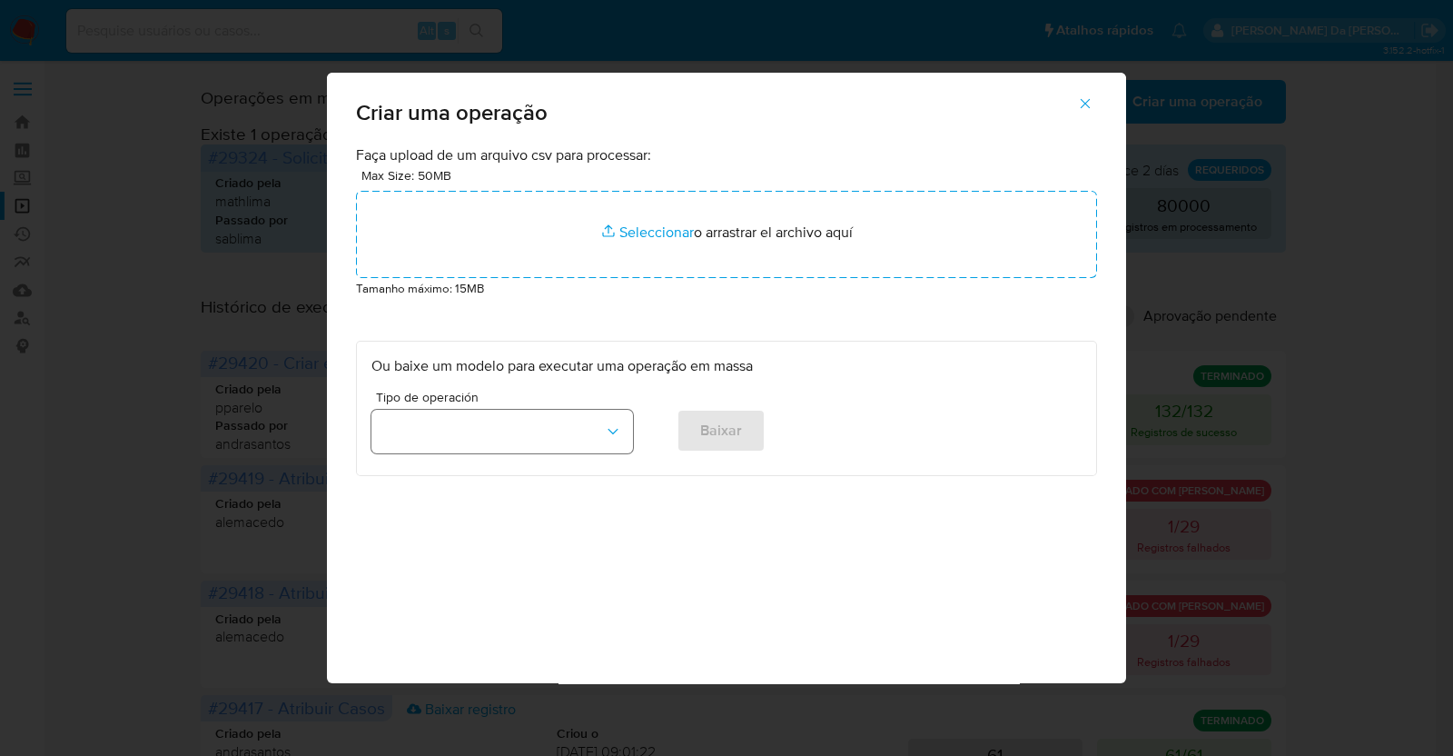
click at [573, 438] on button "button" at bounding box center [502, 432] width 262 height 44
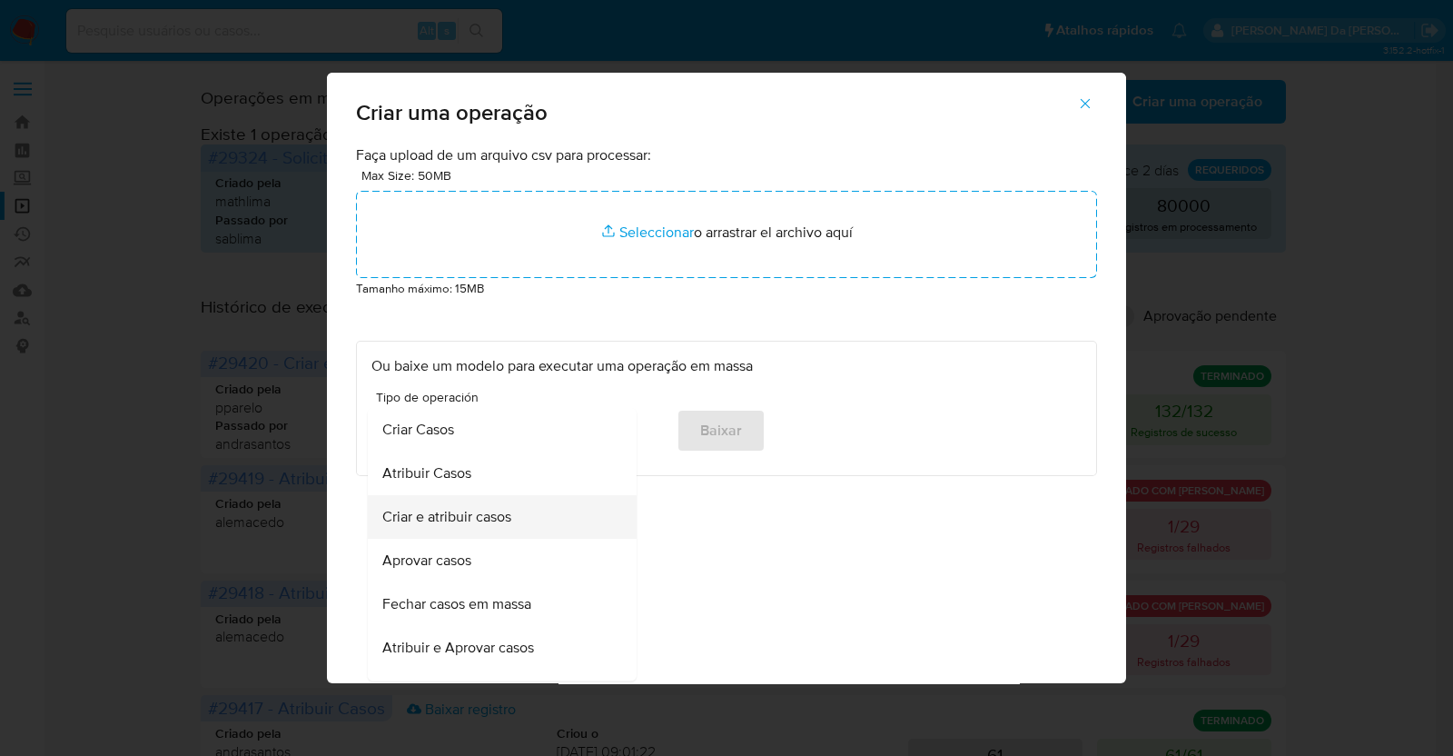
click at [471, 519] on span "Criar e atribuir casos" at bounding box center [446, 517] width 129 height 18
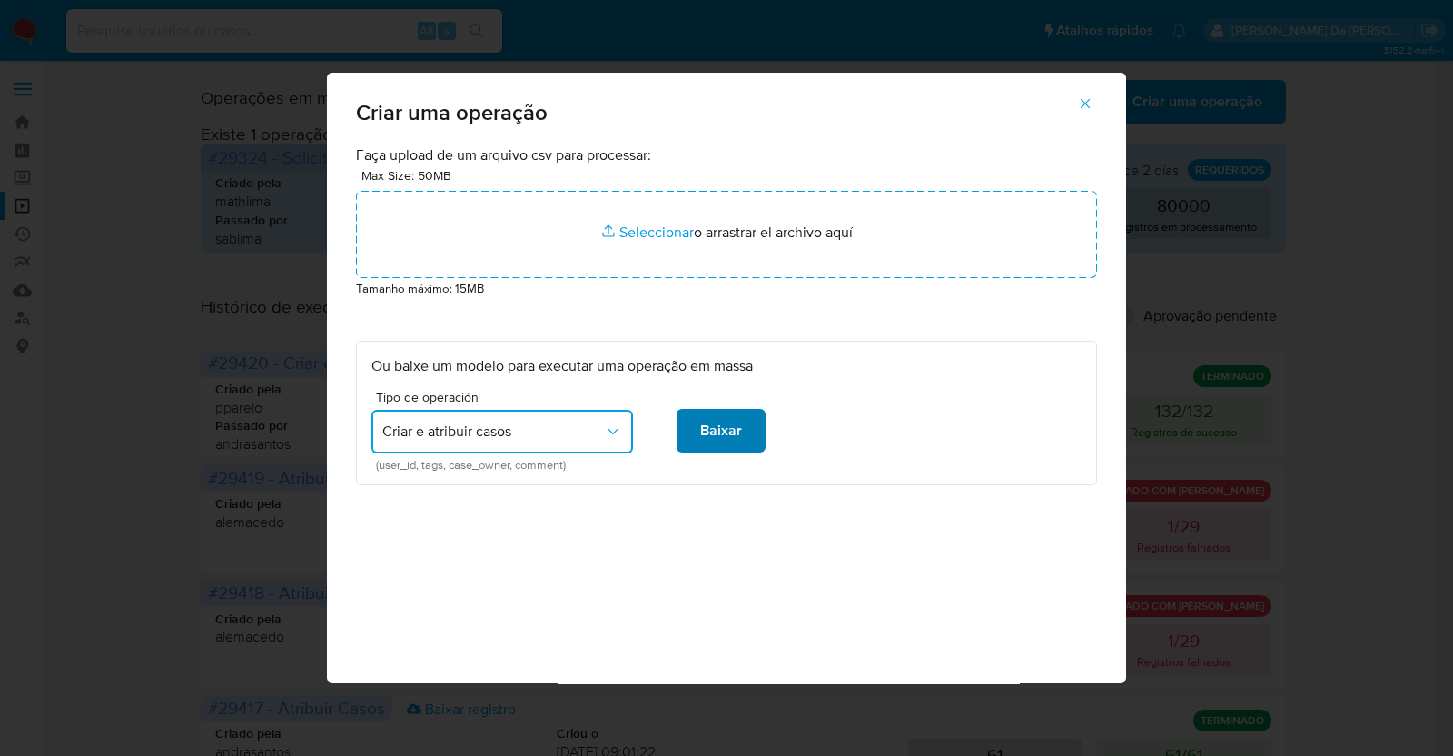
click at [745, 440] on button "Baixar" at bounding box center [721, 431] width 89 height 44
click at [1087, 103] on icon "button" at bounding box center [1085, 103] width 16 height 16
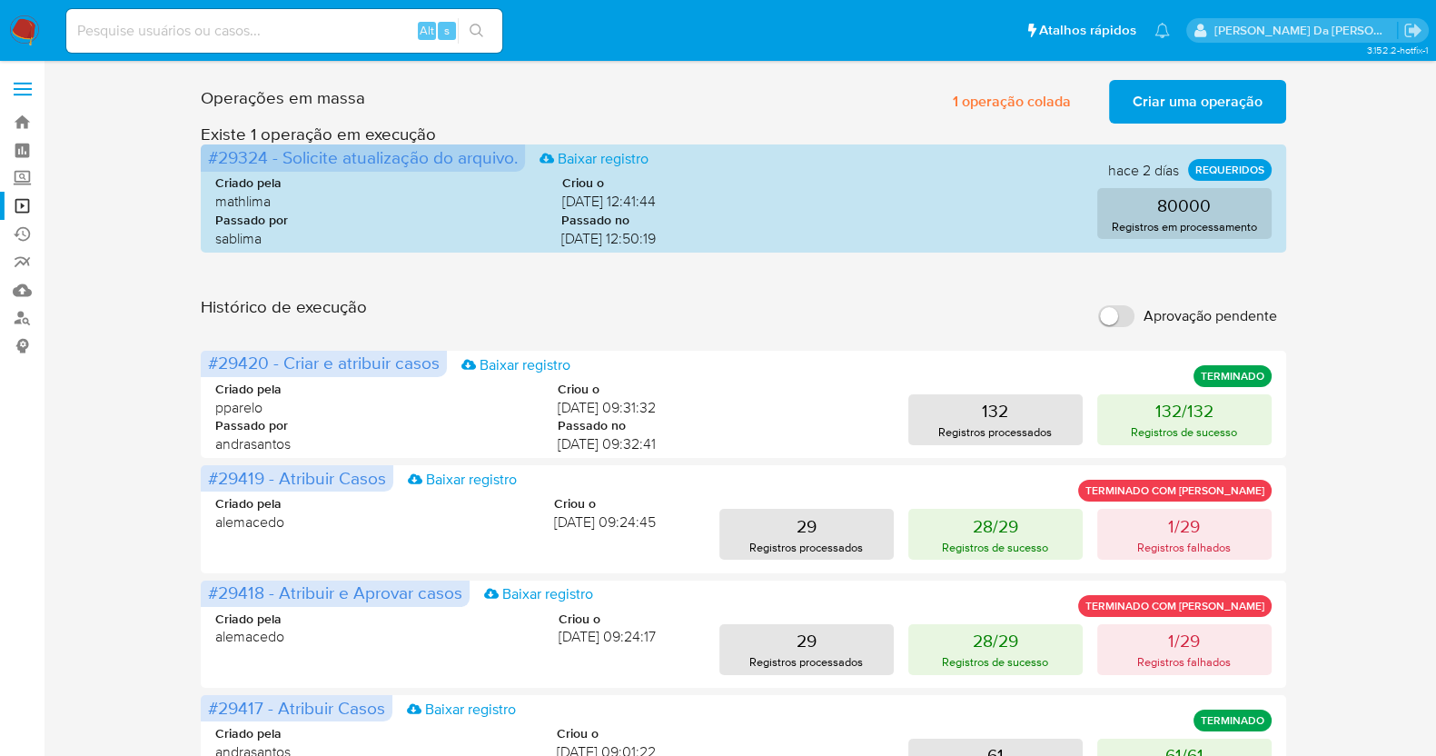
click at [1189, 102] on span "Criar uma operação" at bounding box center [1197, 102] width 130 height 40
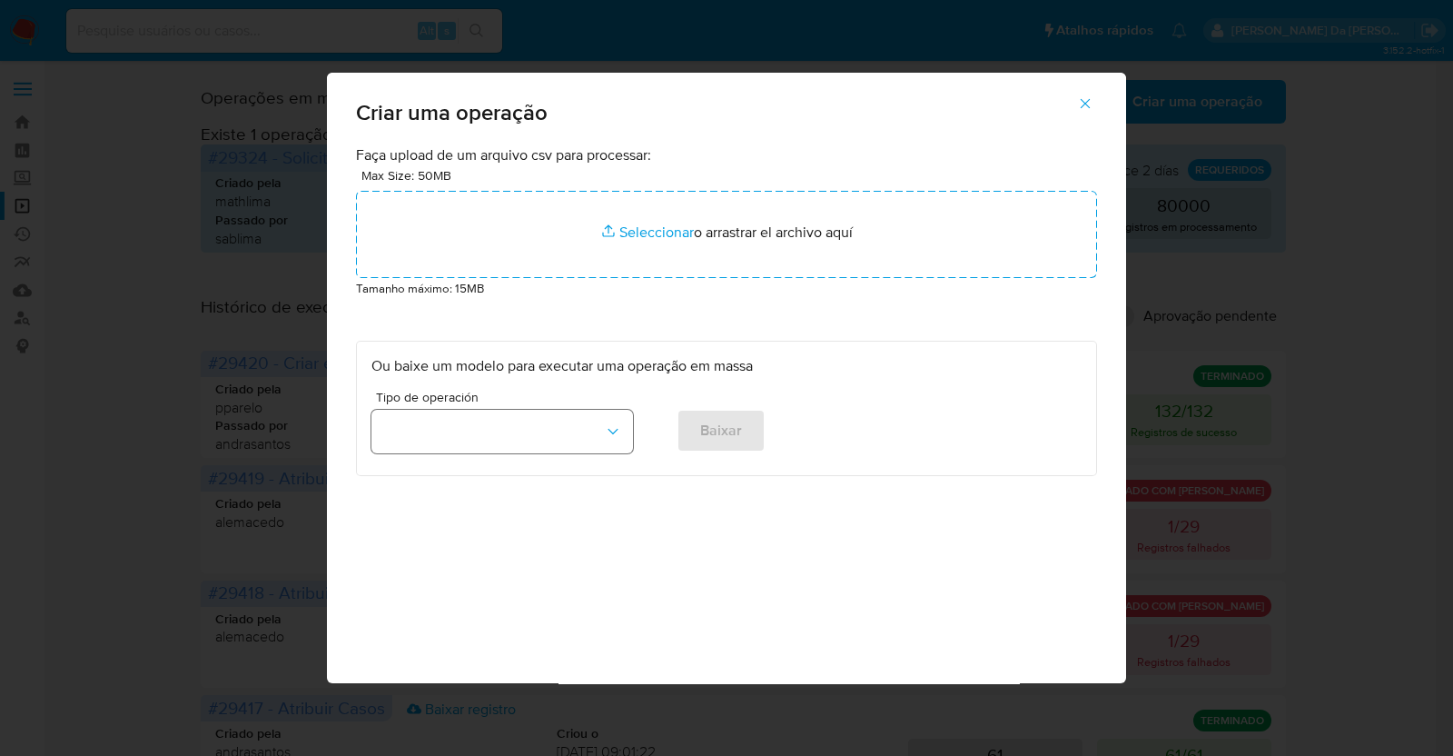
click at [470, 426] on button "button" at bounding box center [502, 432] width 262 height 44
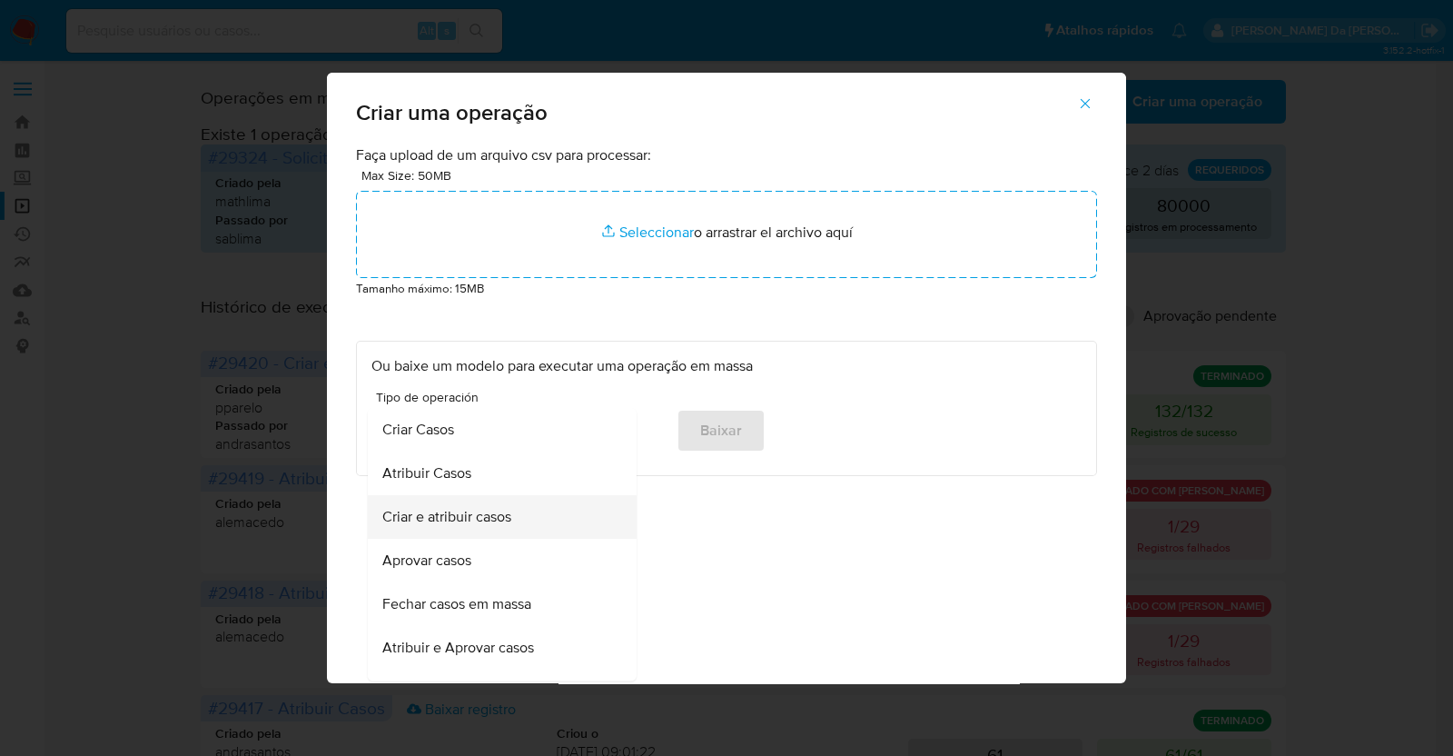
click at [472, 519] on span "Criar e atribuir casos" at bounding box center [446, 517] width 129 height 18
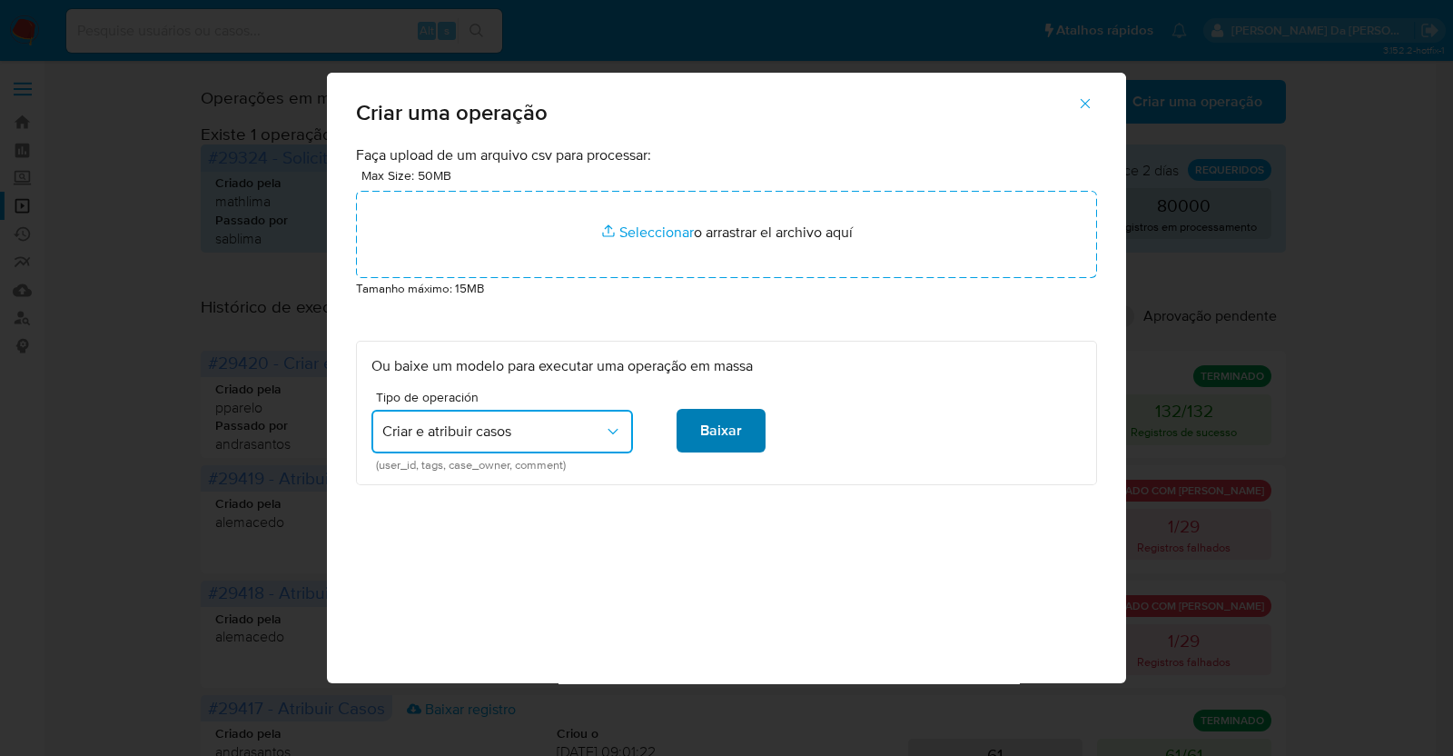
click at [710, 437] on span "Baixar" at bounding box center [721, 430] width 42 height 40
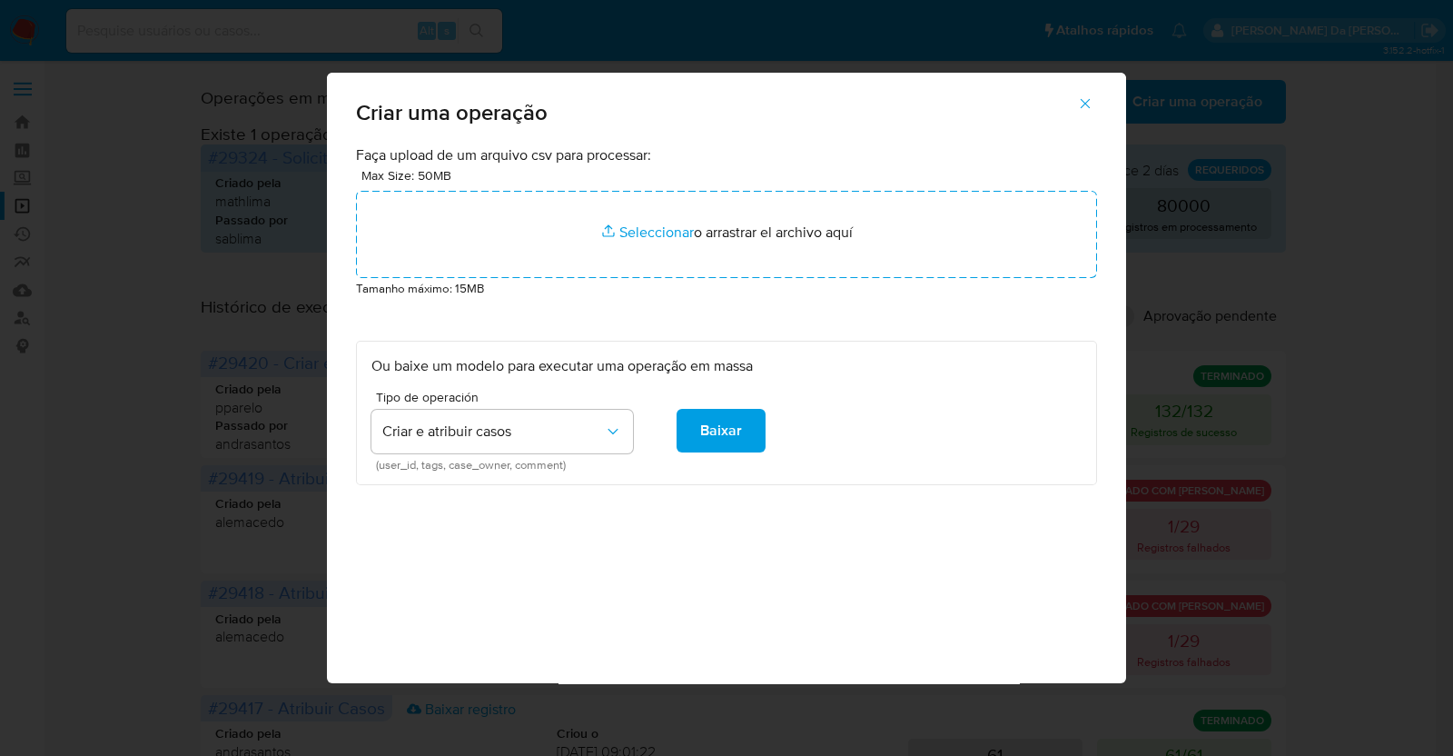
click at [211, 397] on div "Criar uma operação Faça upload de um arquivo csv para processar: Max Size: 50MB…" at bounding box center [726, 378] width 1453 height 756
click at [1085, 104] on icon "button" at bounding box center [1085, 103] width 16 height 16
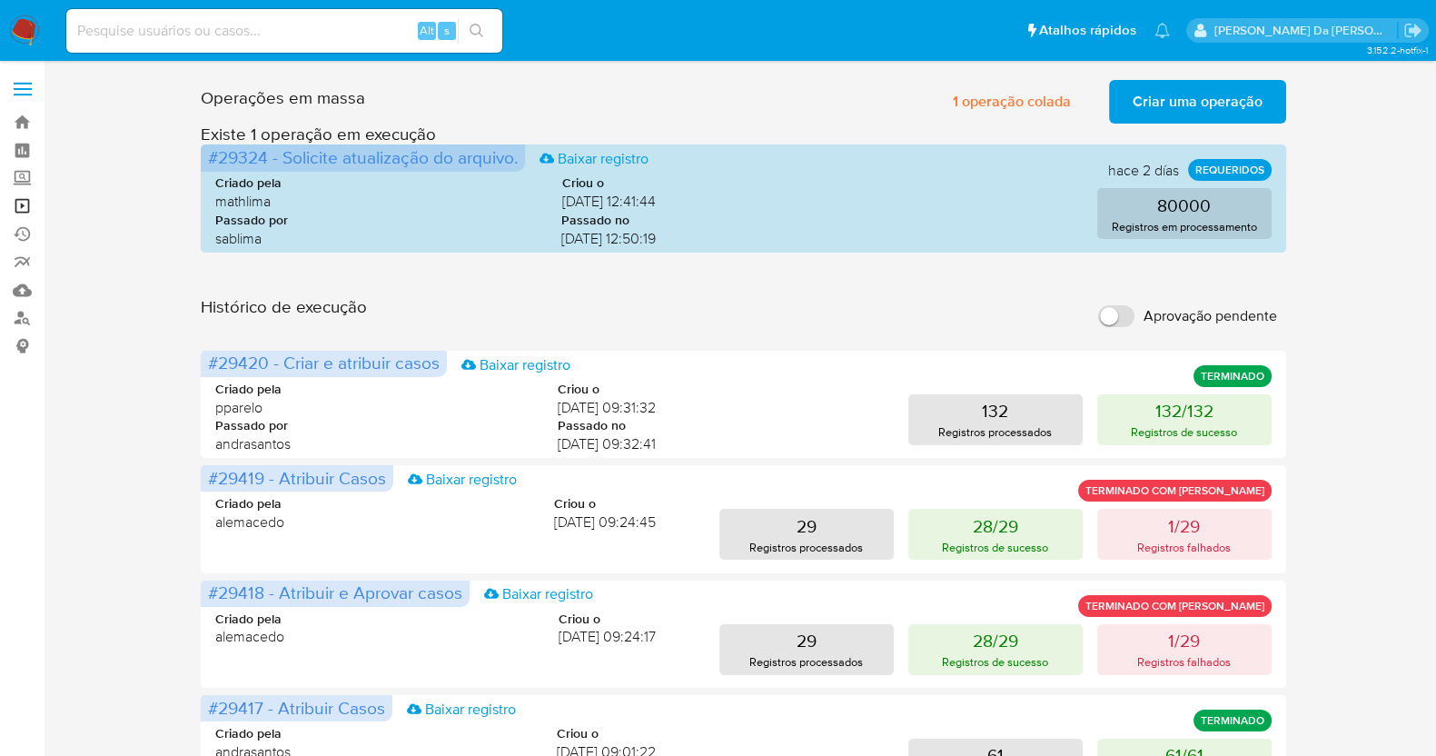
click at [26, 213] on link "Operações em massa" at bounding box center [108, 206] width 216 height 28
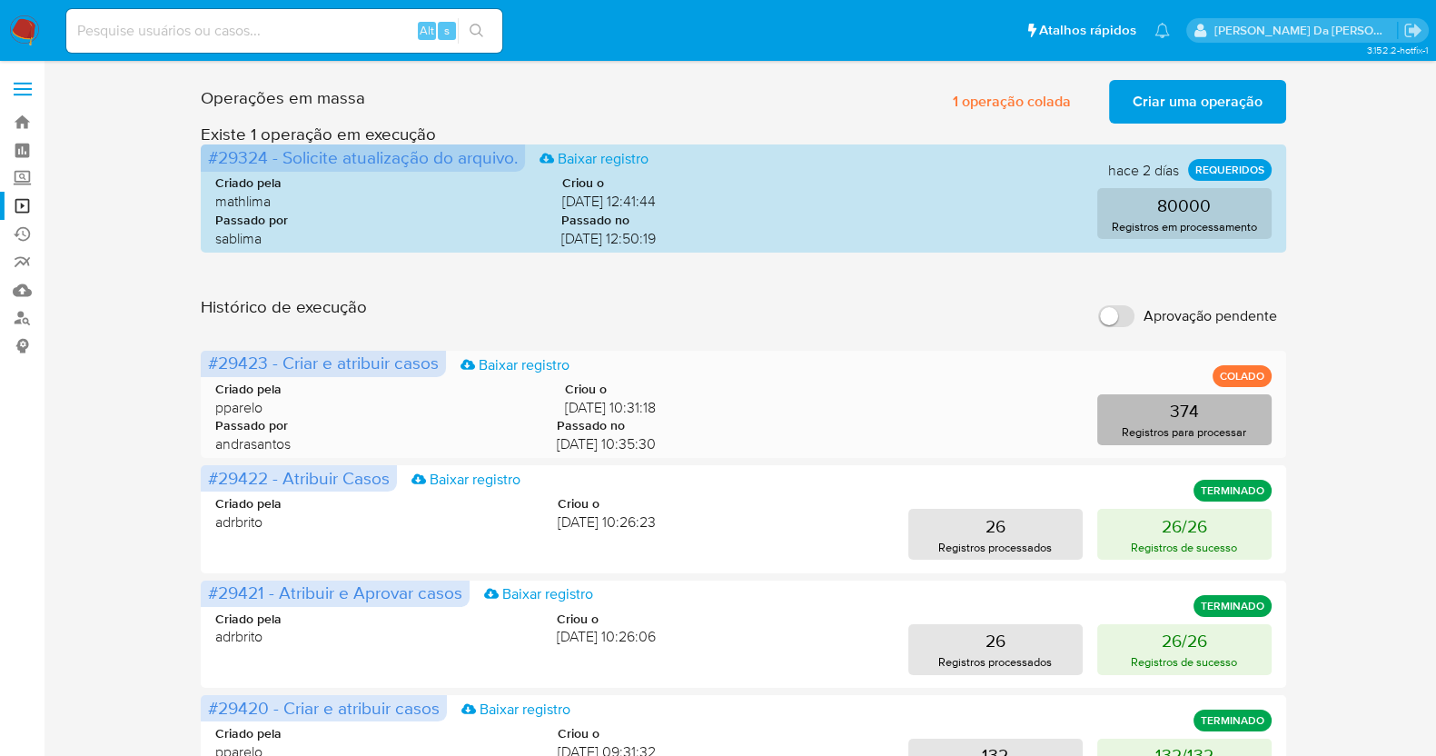
click at [1153, 416] on button "374 Registros para processar" at bounding box center [1184, 419] width 174 height 51
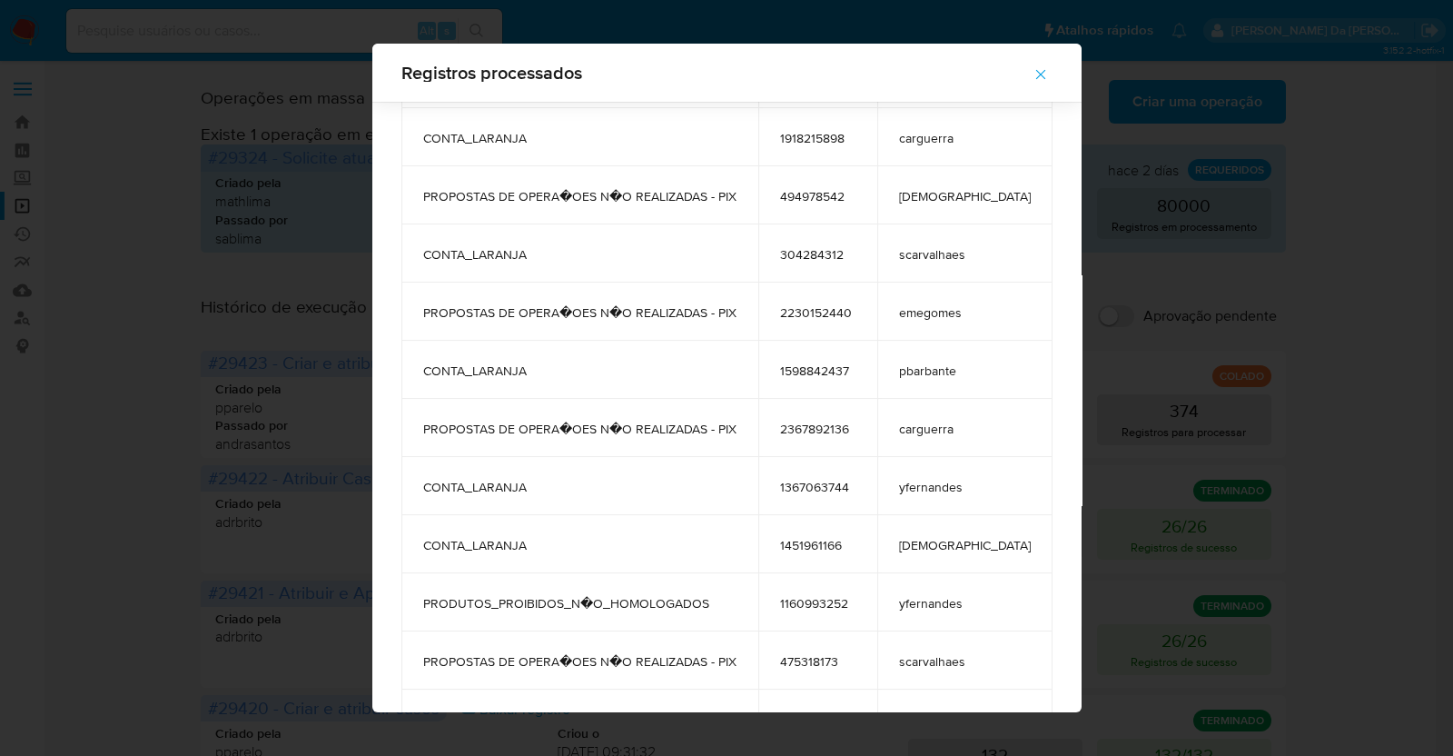
scroll to position [6683, 0]
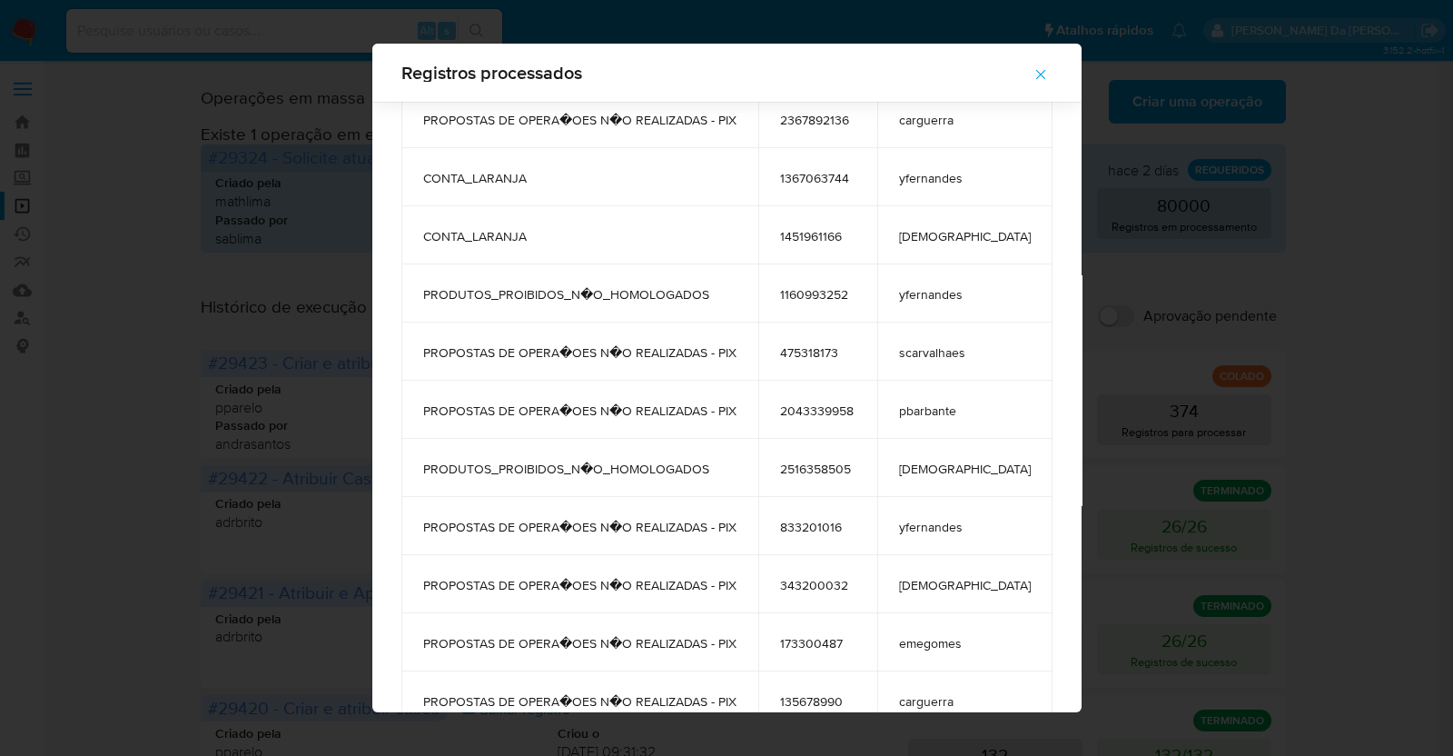
click at [102, 502] on div "Registros processados tags user_id case_owner PROPOSTAS DE OPERA�OES N�O REALIZ…" at bounding box center [726, 378] width 1453 height 756
click at [94, 374] on div "Registros processados tags user_id case_owner PROPOSTAS DE OPERA�OES N�O REALIZ…" at bounding box center [726, 378] width 1453 height 756
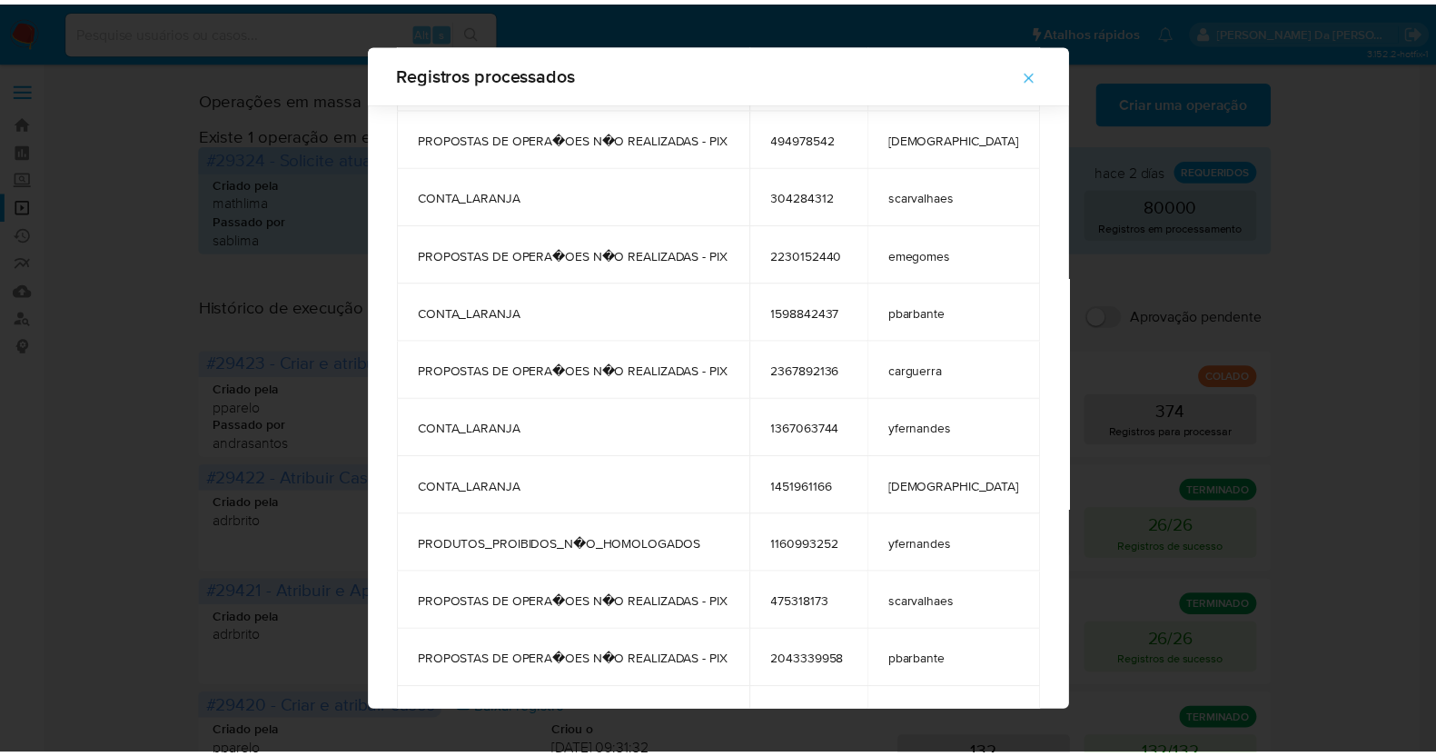
scroll to position [5661, 0]
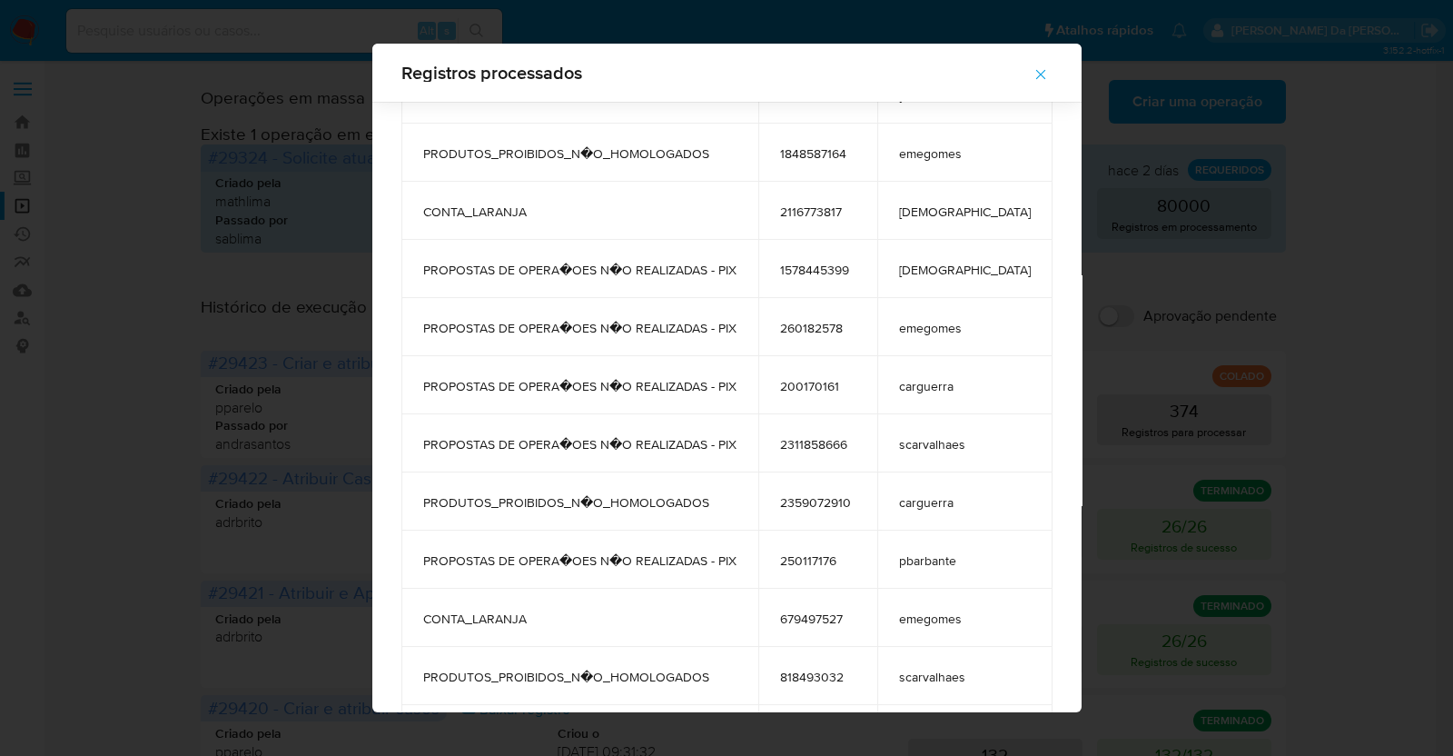
click at [1033, 74] on icon "button" at bounding box center [1041, 74] width 16 height 16
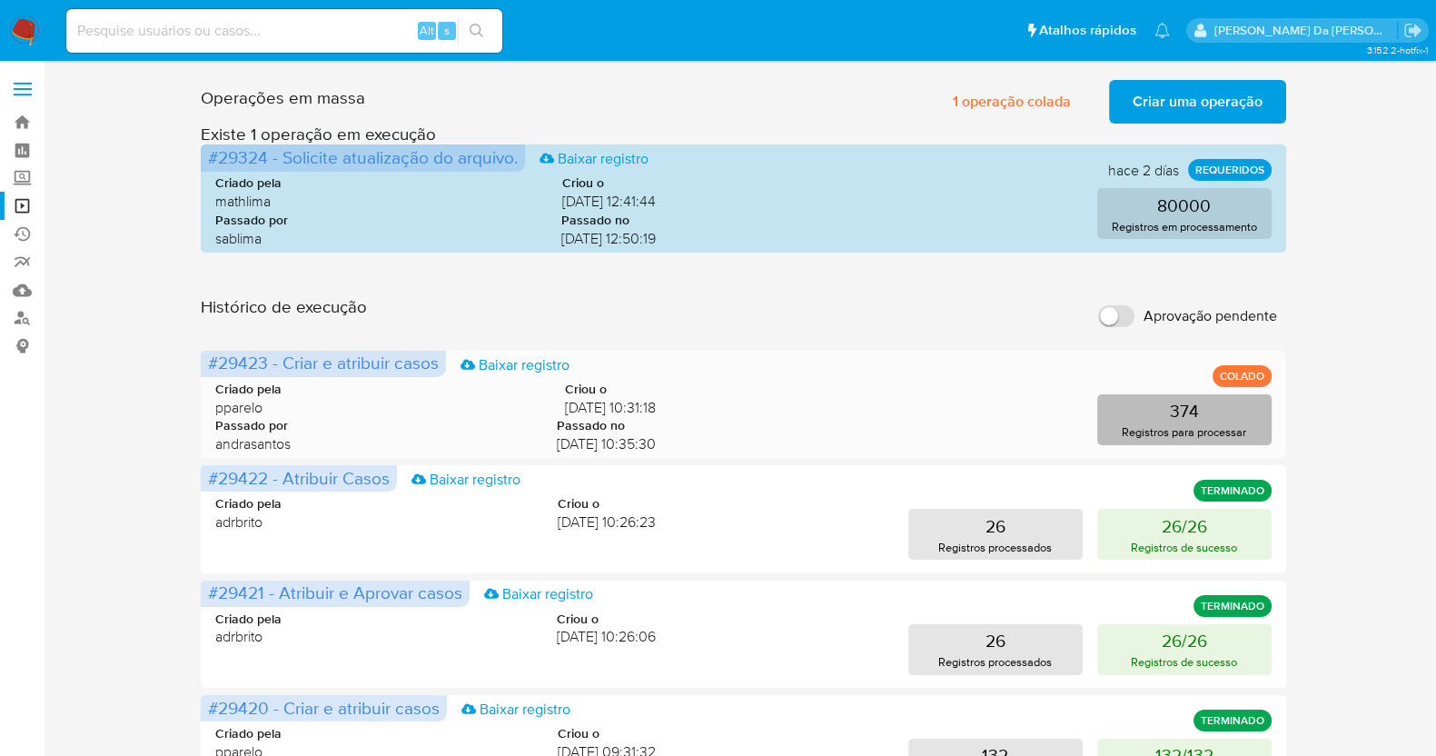
click at [1167, 410] on button "374 Registros para processar" at bounding box center [1184, 419] width 174 height 51
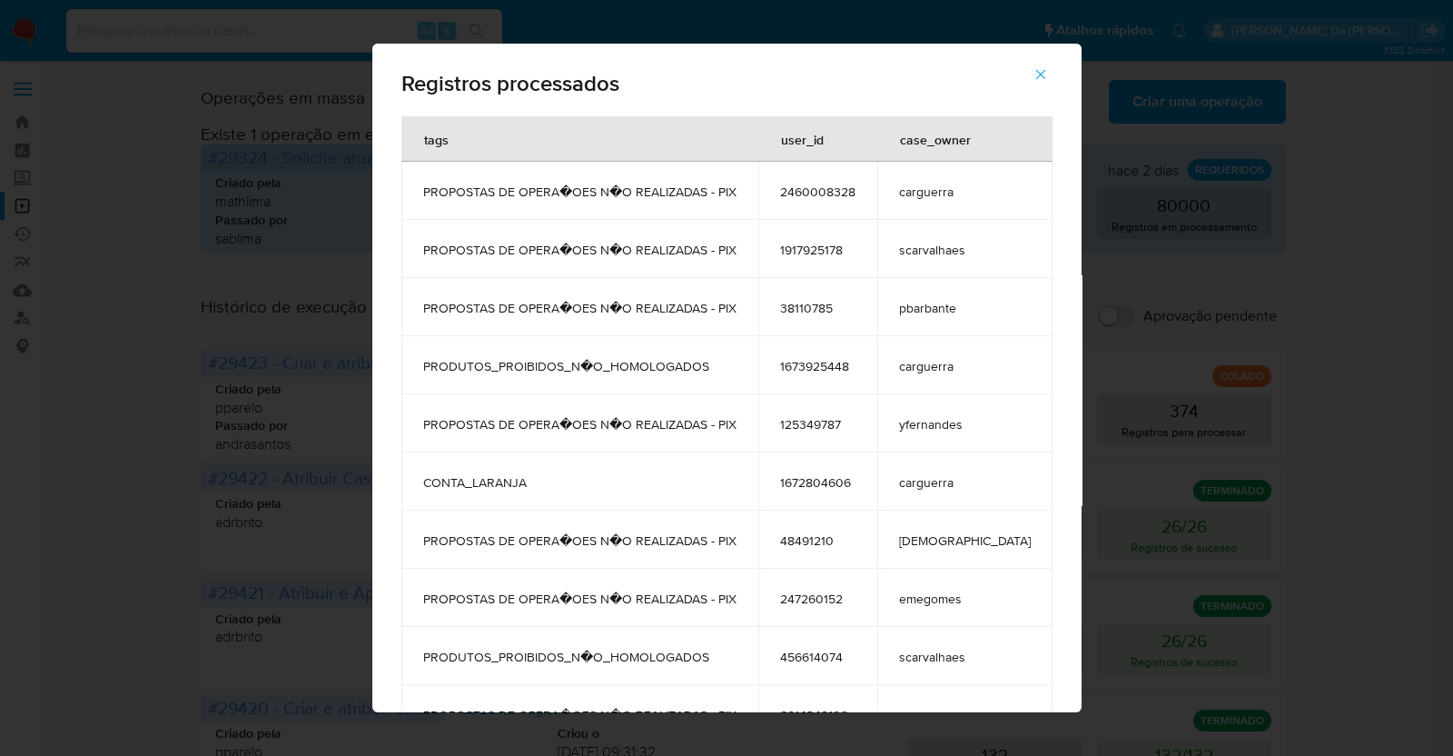
click at [1146, 293] on div "Registros processados tags user_id case_owner PROPOSTAS DE OPERA�OES N�O REALIZ…" at bounding box center [726, 378] width 1453 height 756
click at [1033, 68] on icon "button" at bounding box center [1041, 74] width 16 height 16
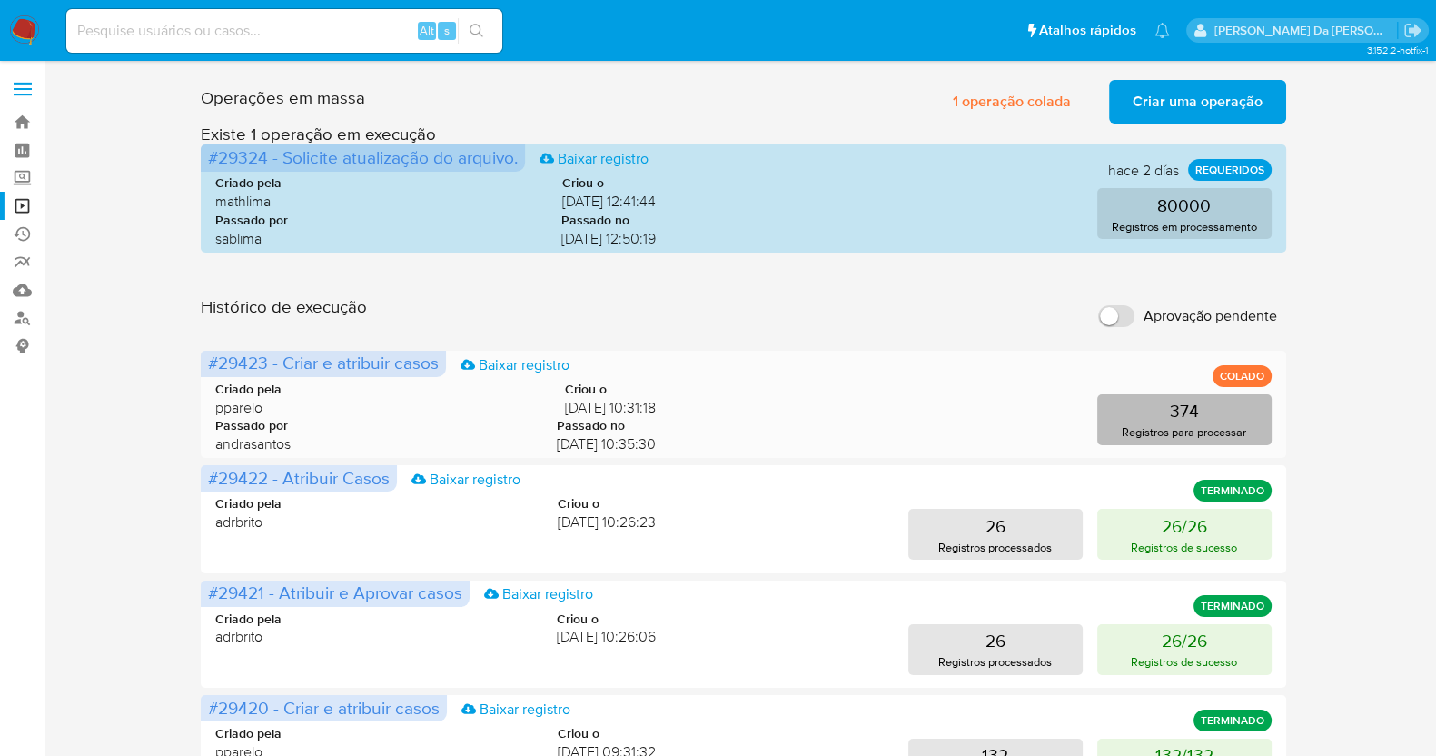
click at [1181, 414] on p "374" at bounding box center [1184, 410] width 29 height 25
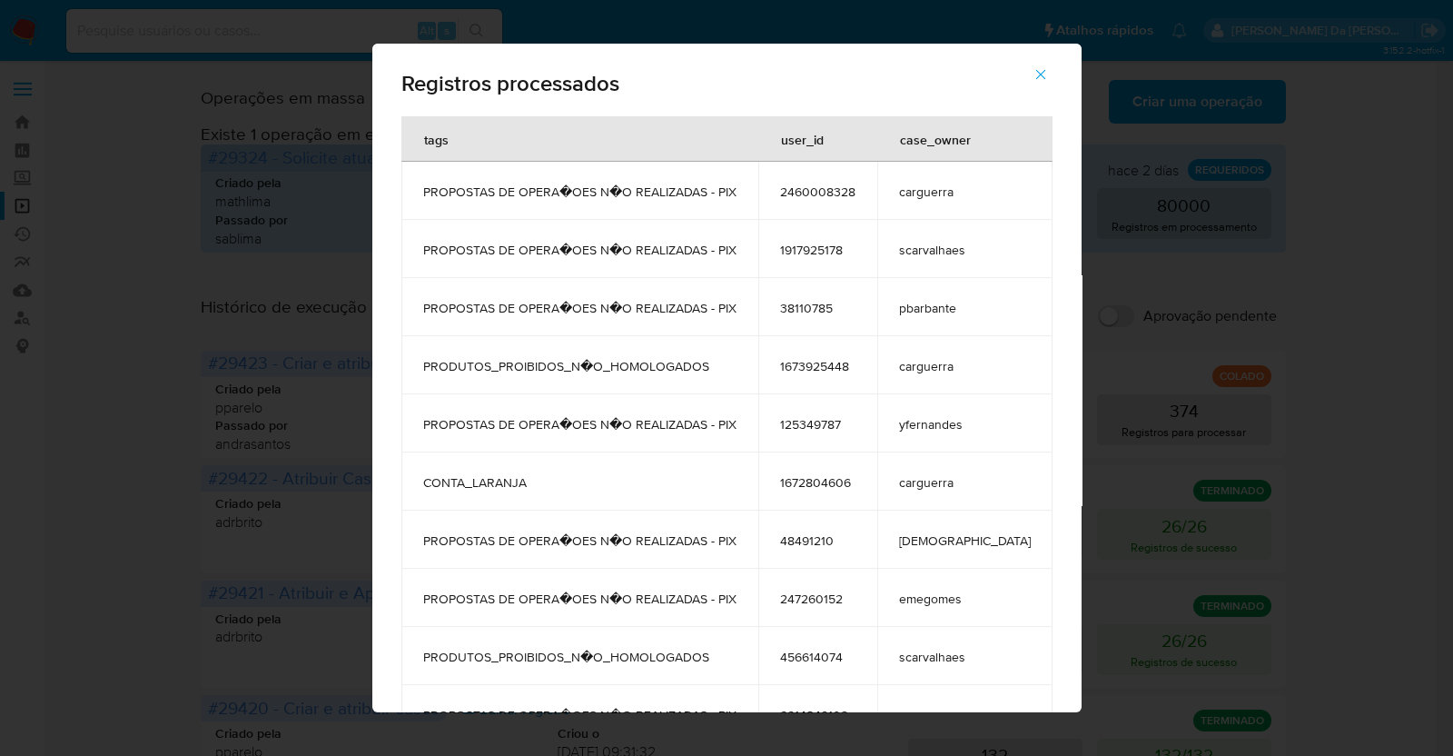
click at [1033, 74] on icon "button" at bounding box center [1041, 74] width 16 height 16
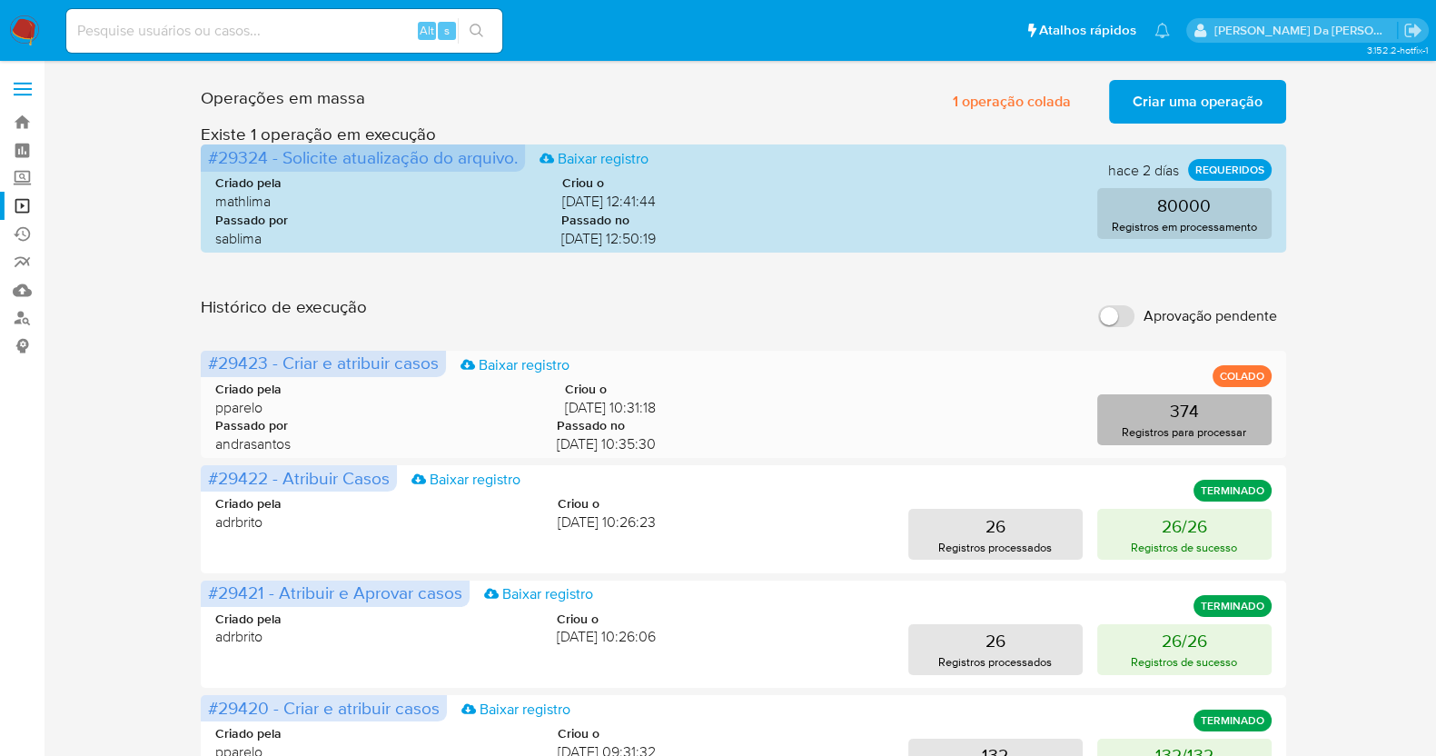
click at [1167, 408] on button "374 Registros para processar" at bounding box center [1184, 419] width 174 height 51
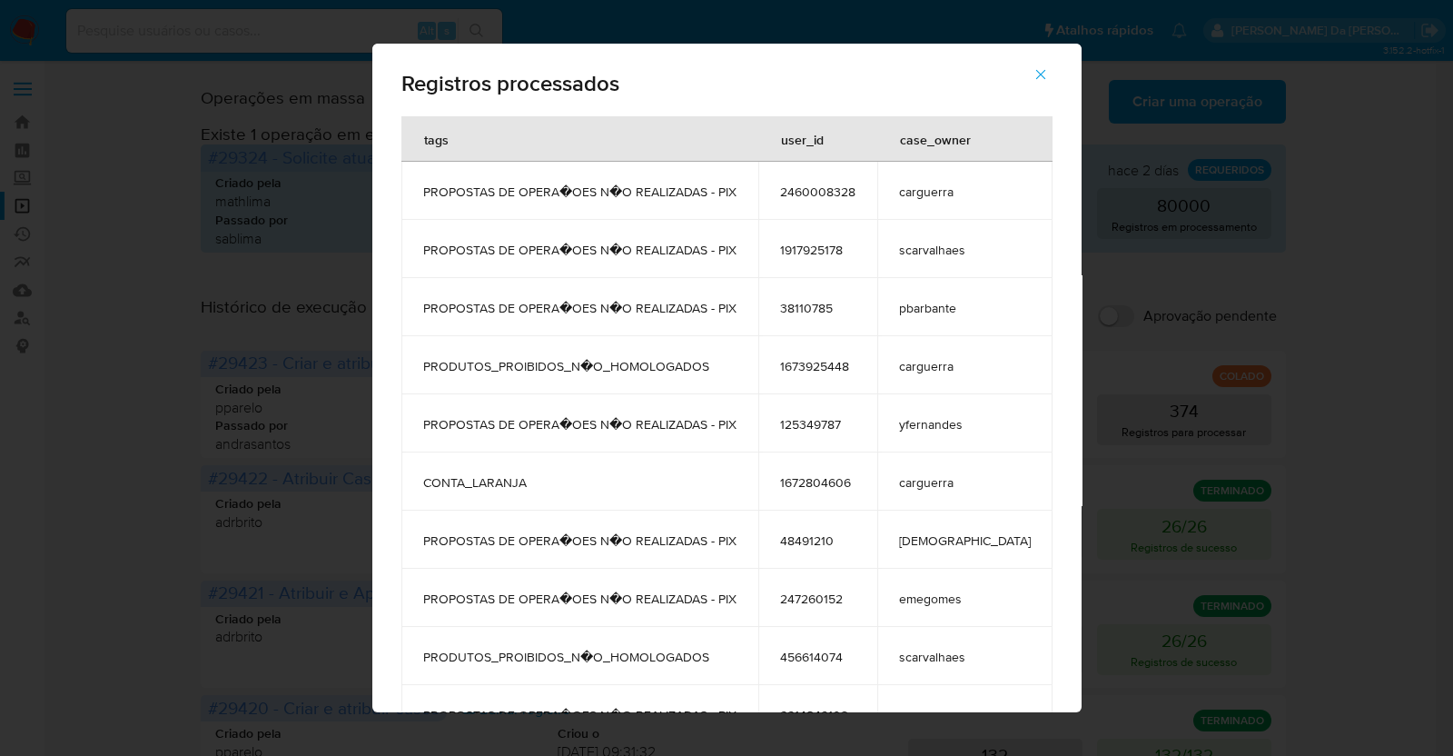
click at [1137, 329] on div "Registros processados tags user_id case_owner PROPOSTAS DE OPERA�OES N�O REALIZ…" at bounding box center [726, 378] width 1453 height 756
click at [1033, 73] on icon "button" at bounding box center [1041, 74] width 16 height 16
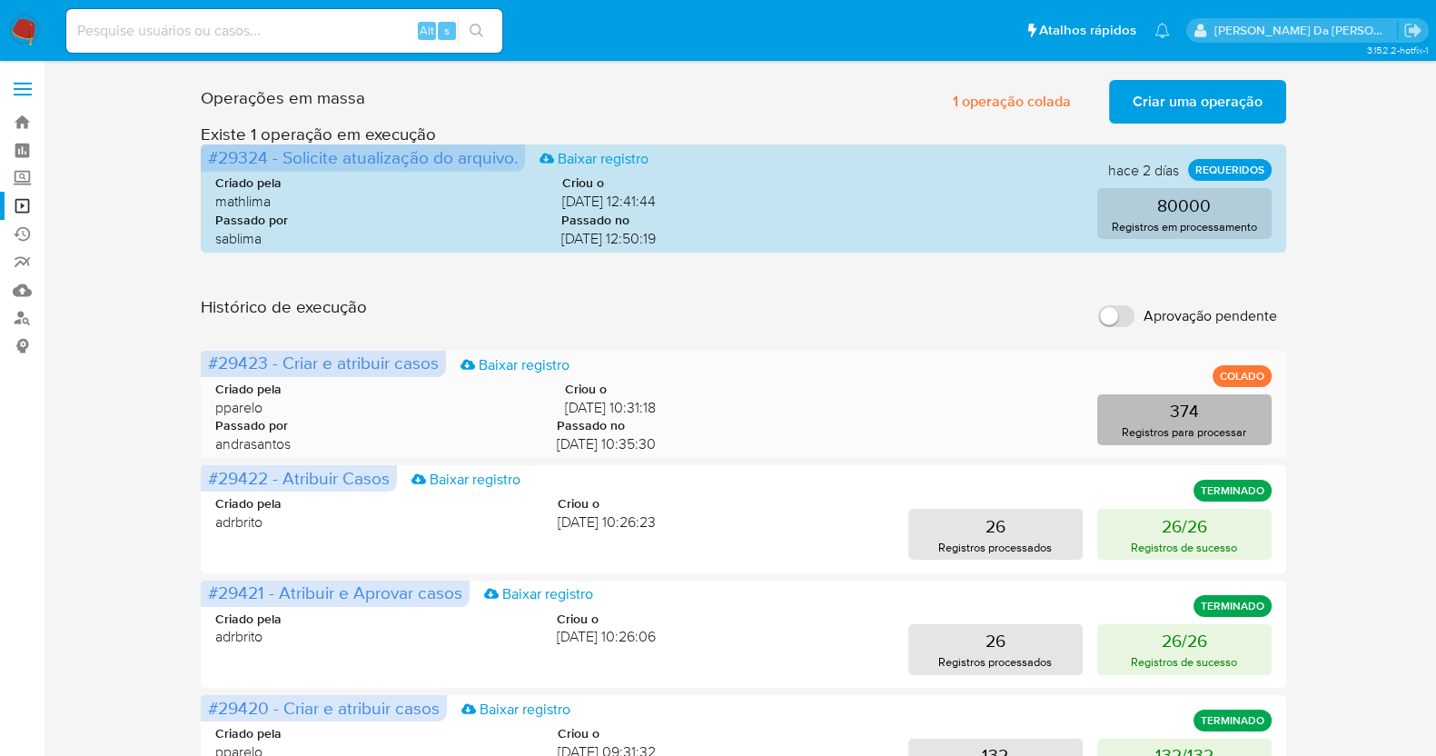
click at [1192, 422] on p "374" at bounding box center [1184, 410] width 29 height 25
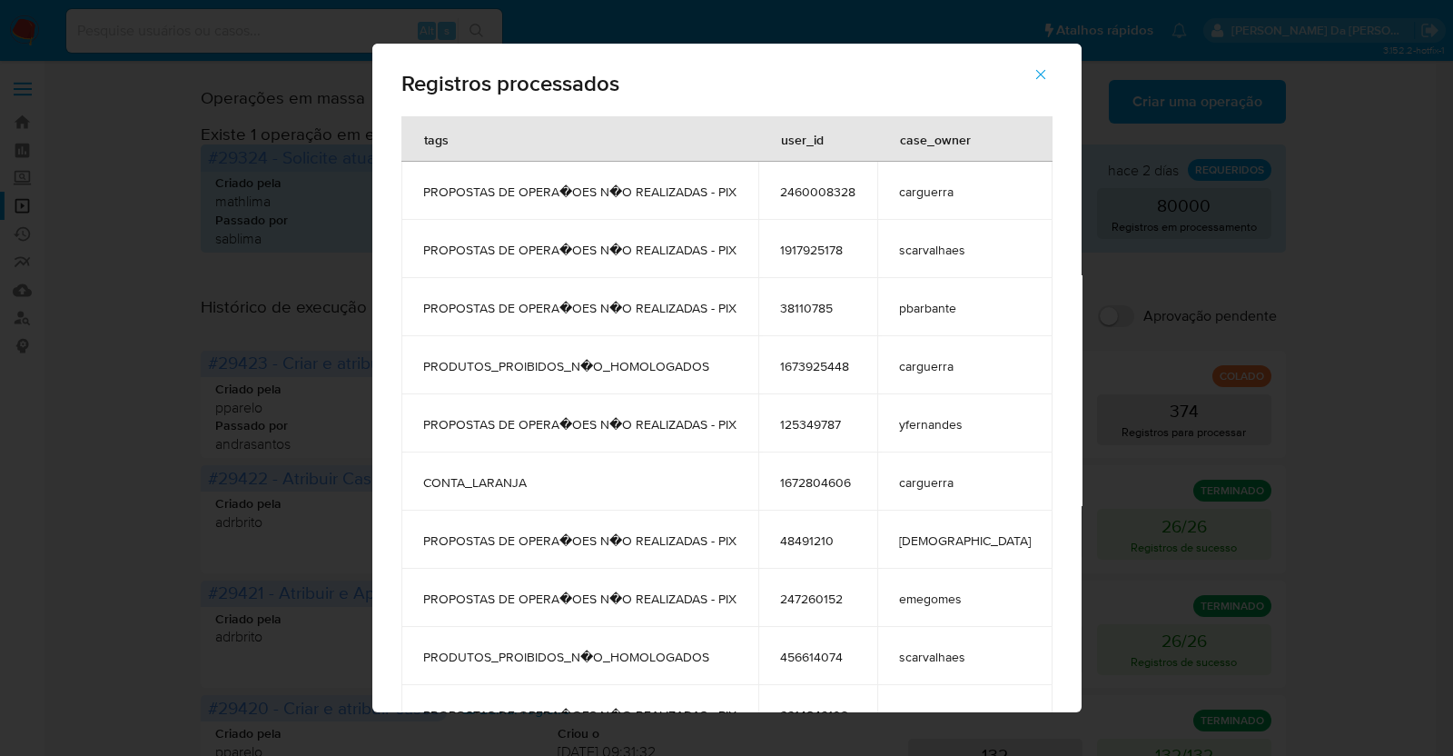
click at [1033, 74] on icon "button" at bounding box center [1041, 74] width 16 height 16
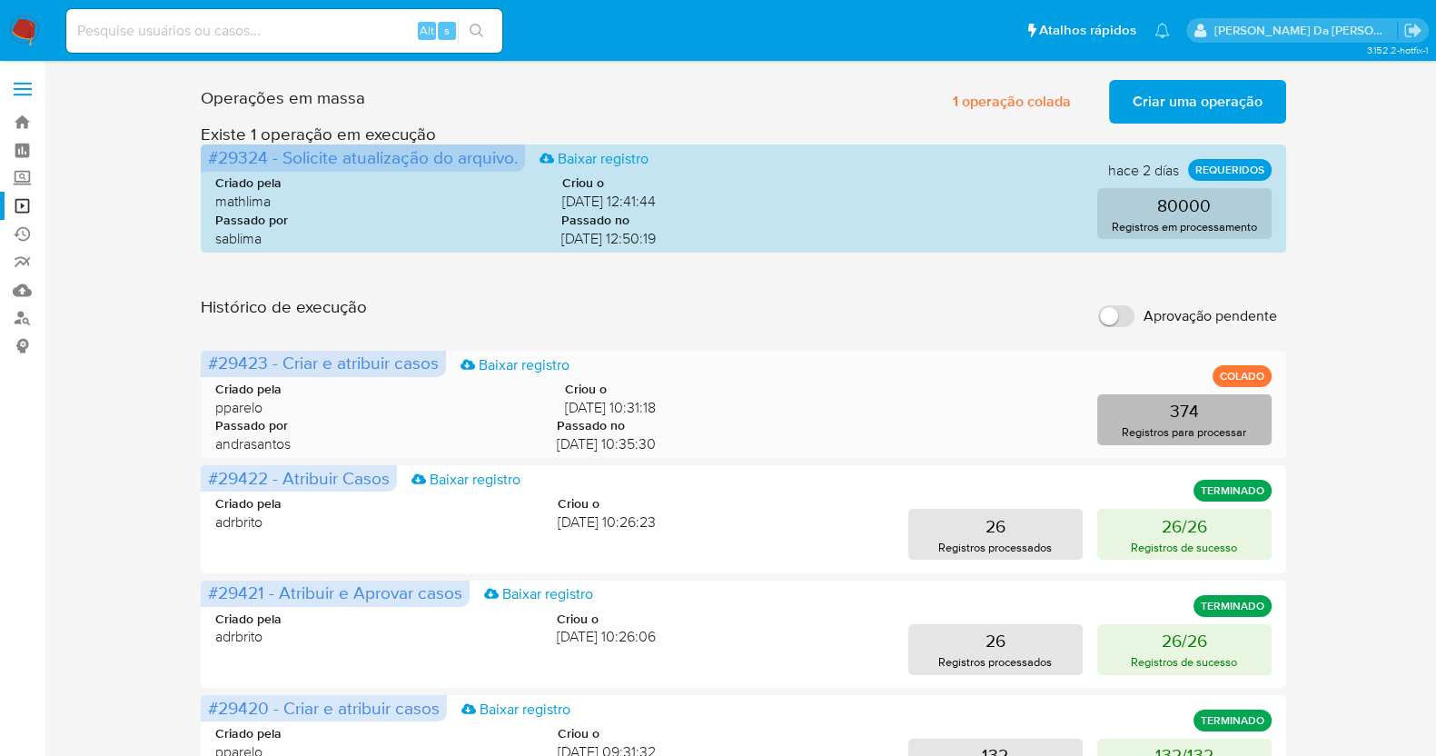
click at [1187, 421] on p "374" at bounding box center [1184, 410] width 29 height 25
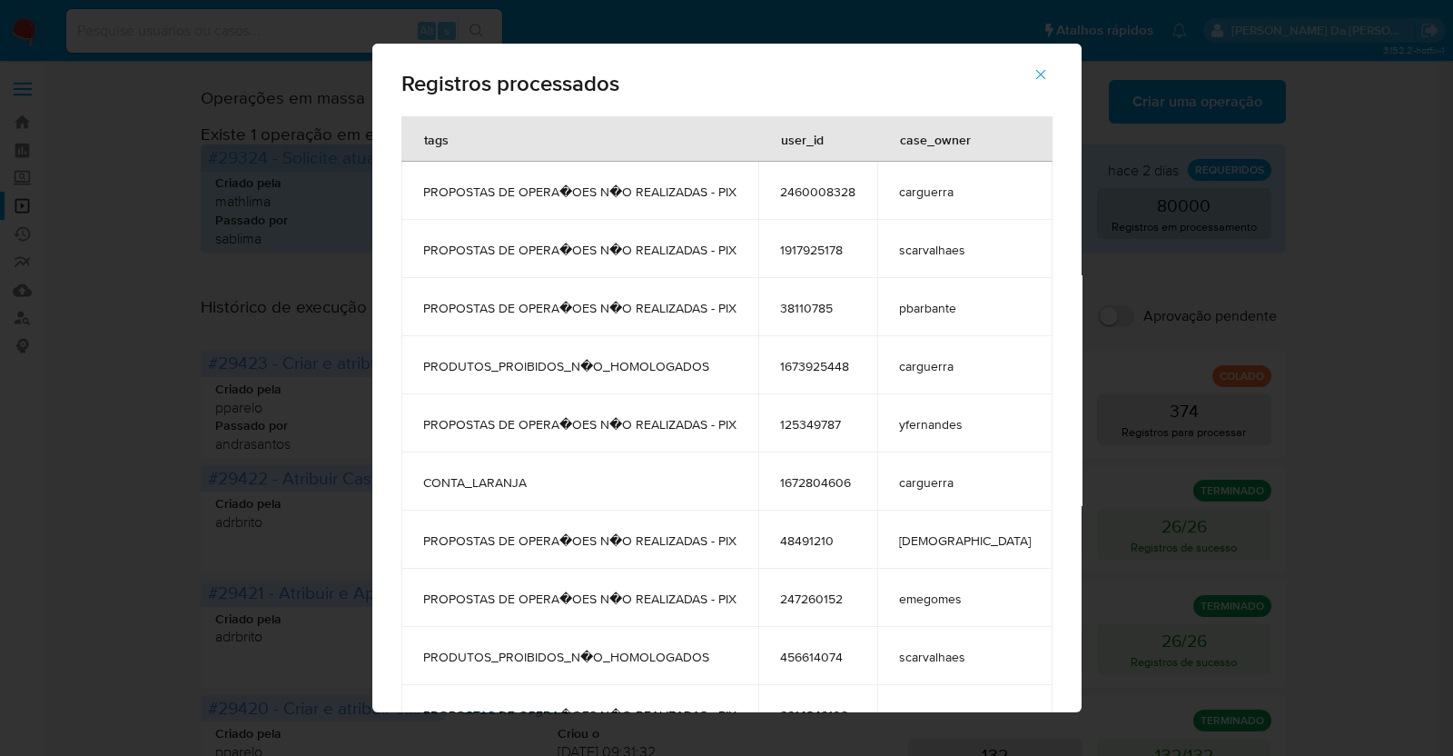
click at [1035, 77] on icon "button" at bounding box center [1040, 75] width 10 height 10
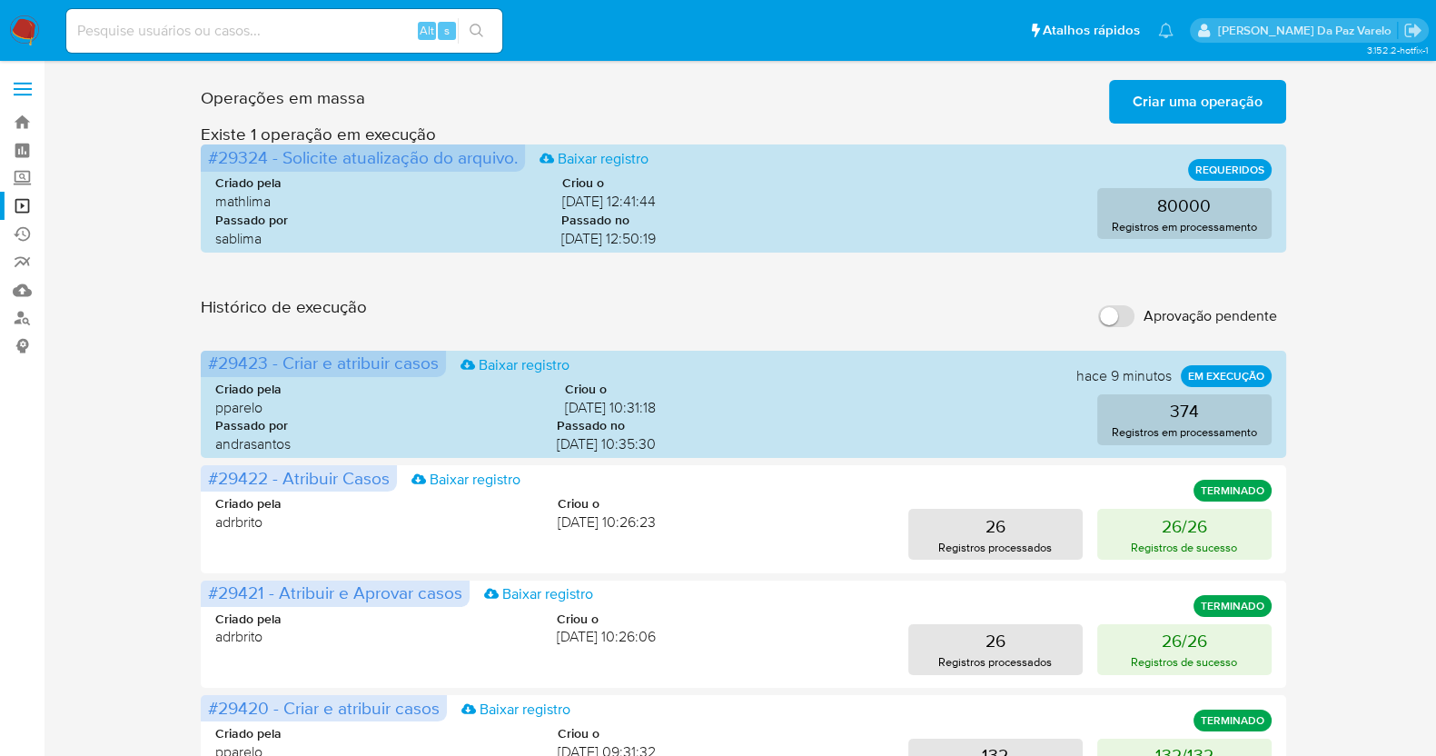
click at [756, 321] on div "Histórico de execução Aprovação pendente" at bounding box center [743, 316] width 1084 height 40
click at [767, 506] on div "Criado pela adrbrito Criou o [DATE] 10:26:23 26 Registros processados 26/26 Reg…" at bounding box center [742, 515] width 1055 height 87
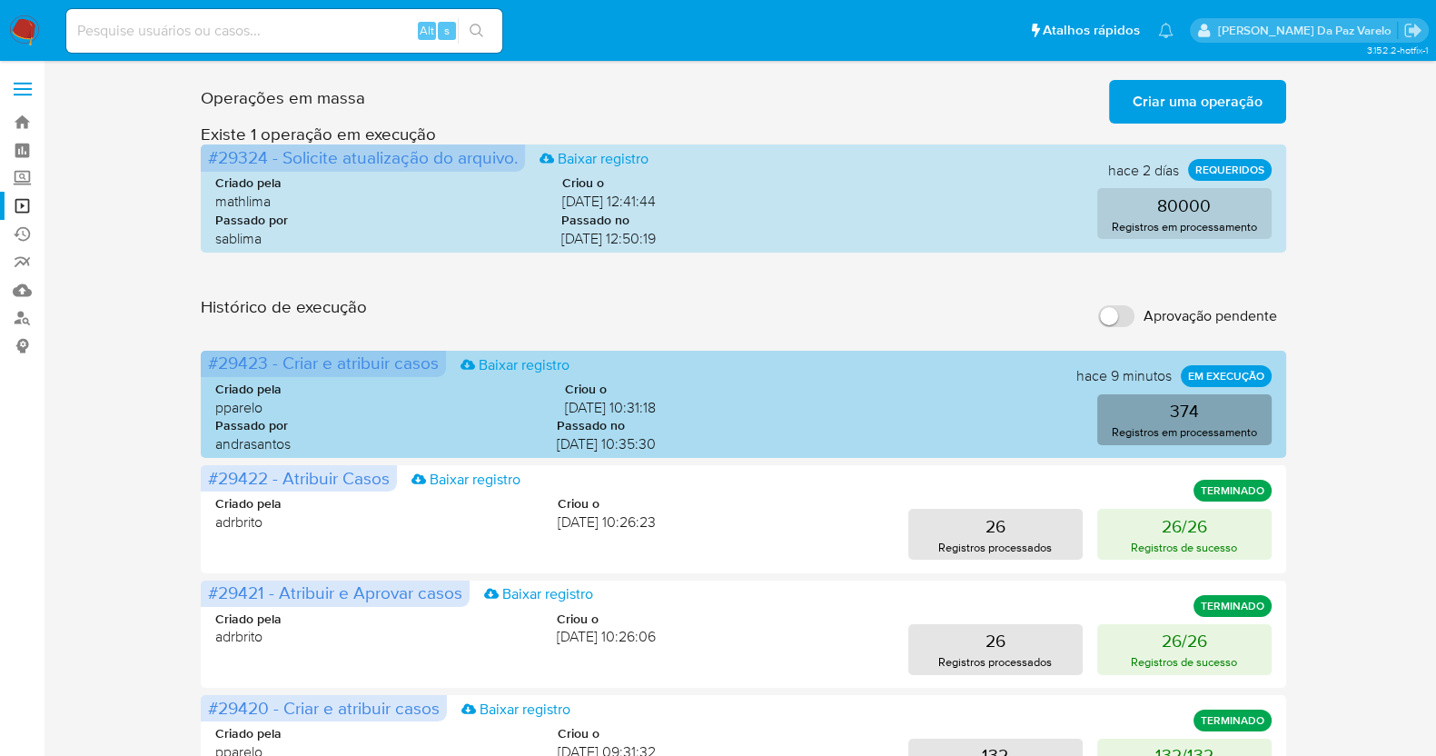
click at [1210, 411] on button "374 Registros em processamento" at bounding box center [1184, 419] width 174 height 51
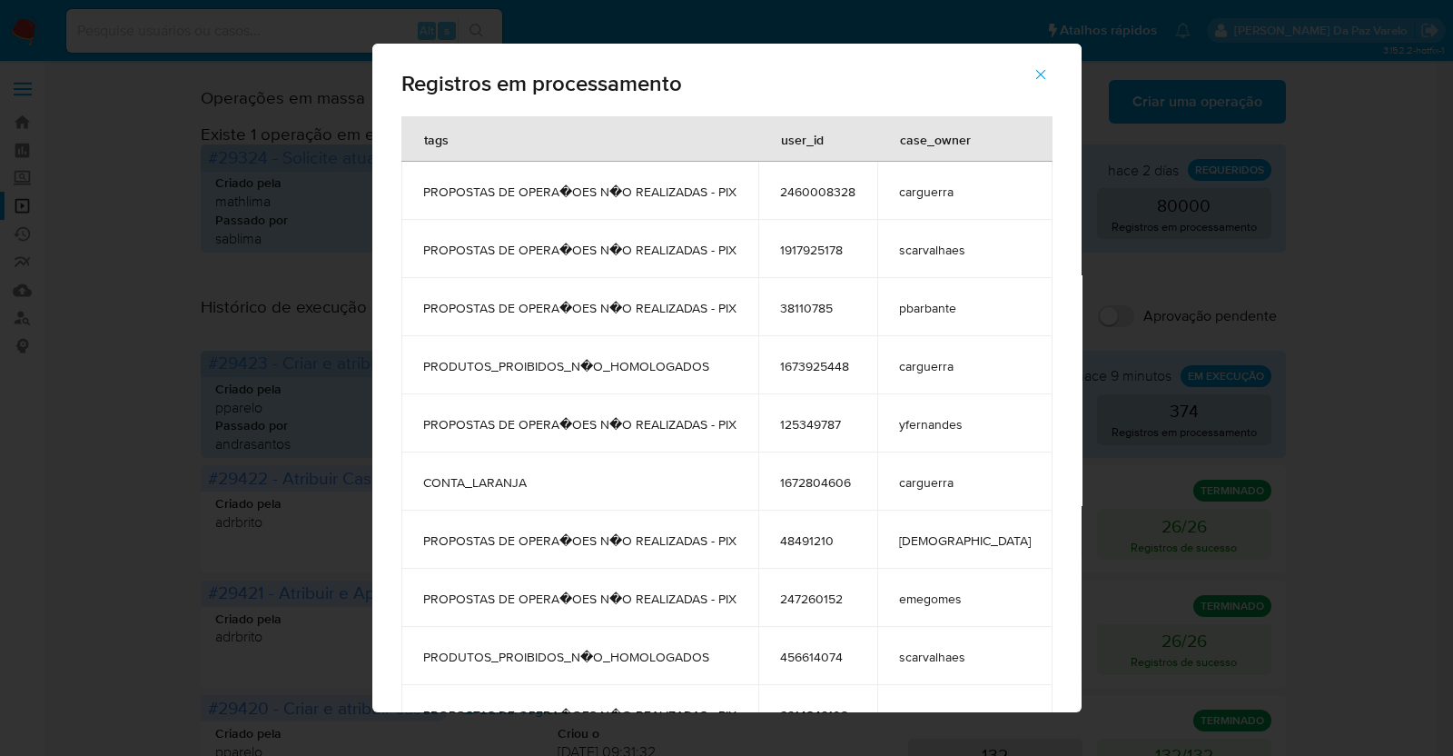
click at [1033, 82] on icon "button" at bounding box center [1041, 74] width 16 height 16
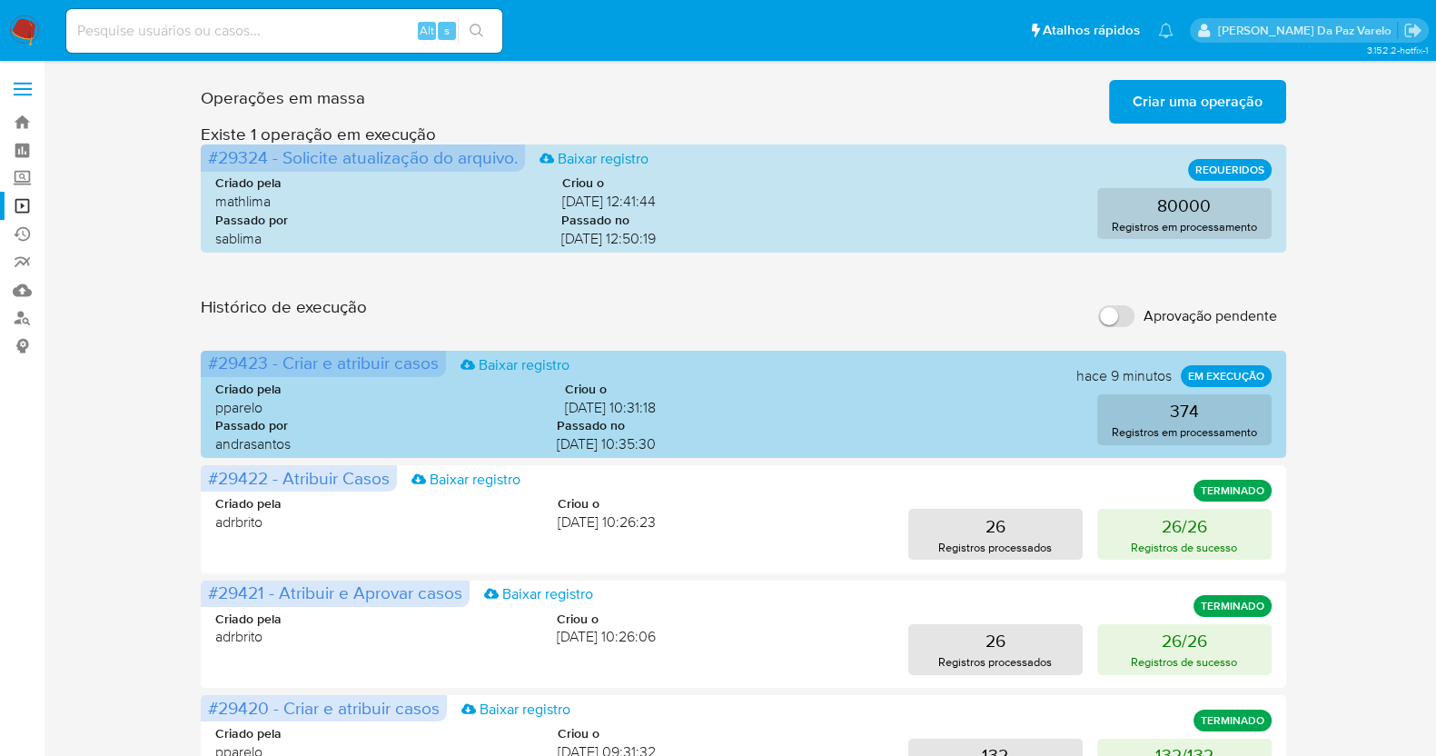
click at [887, 445] on div "Criado pela pparelo Criou o [DATE] 10:31:18 Passado por andrasantos Passado no …" at bounding box center [742, 413] width 1055 height 110
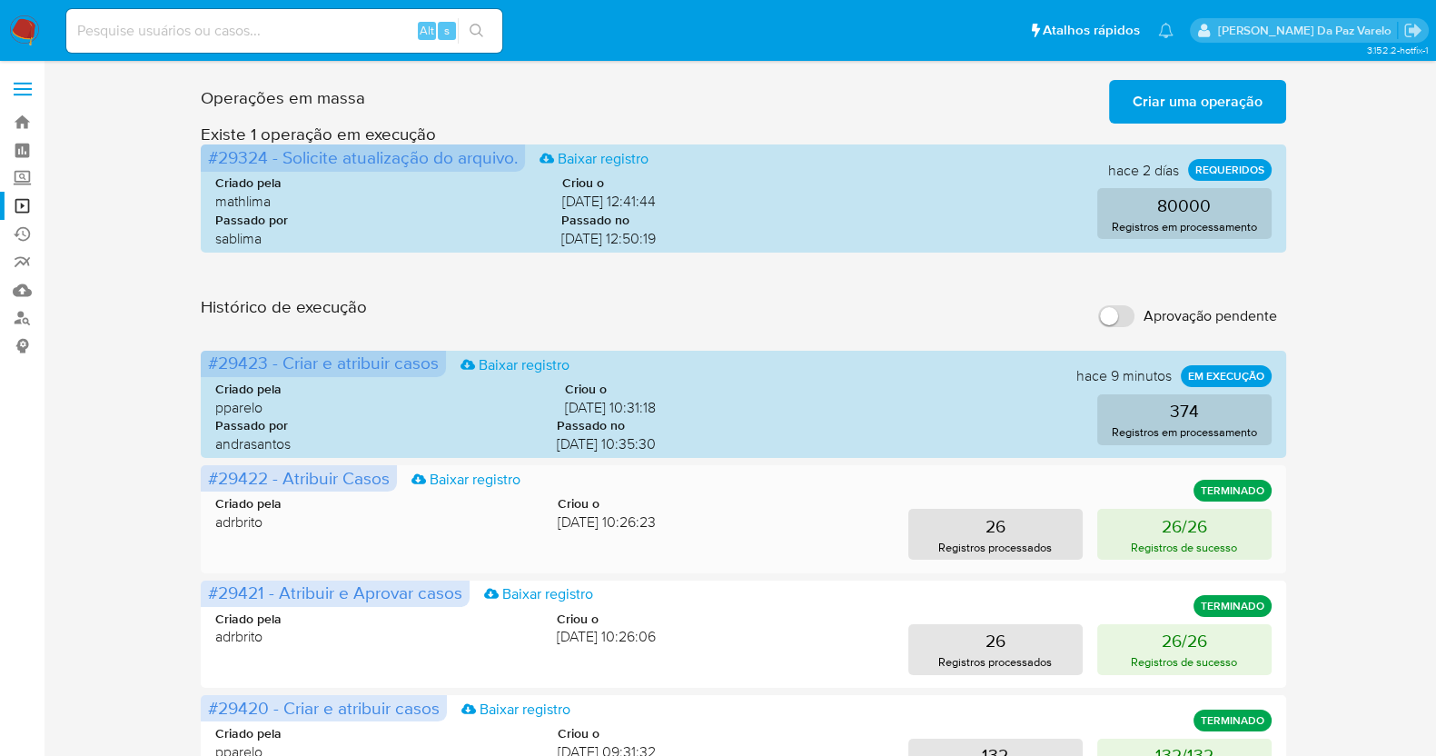
click at [768, 521] on div "26 Registros processados 26/26 Registros de sucesso" at bounding box center [978, 534] width 586 height 51
click at [825, 321] on div "Histórico de execução Aprovação pendente" at bounding box center [743, 316] width 1084 height 40
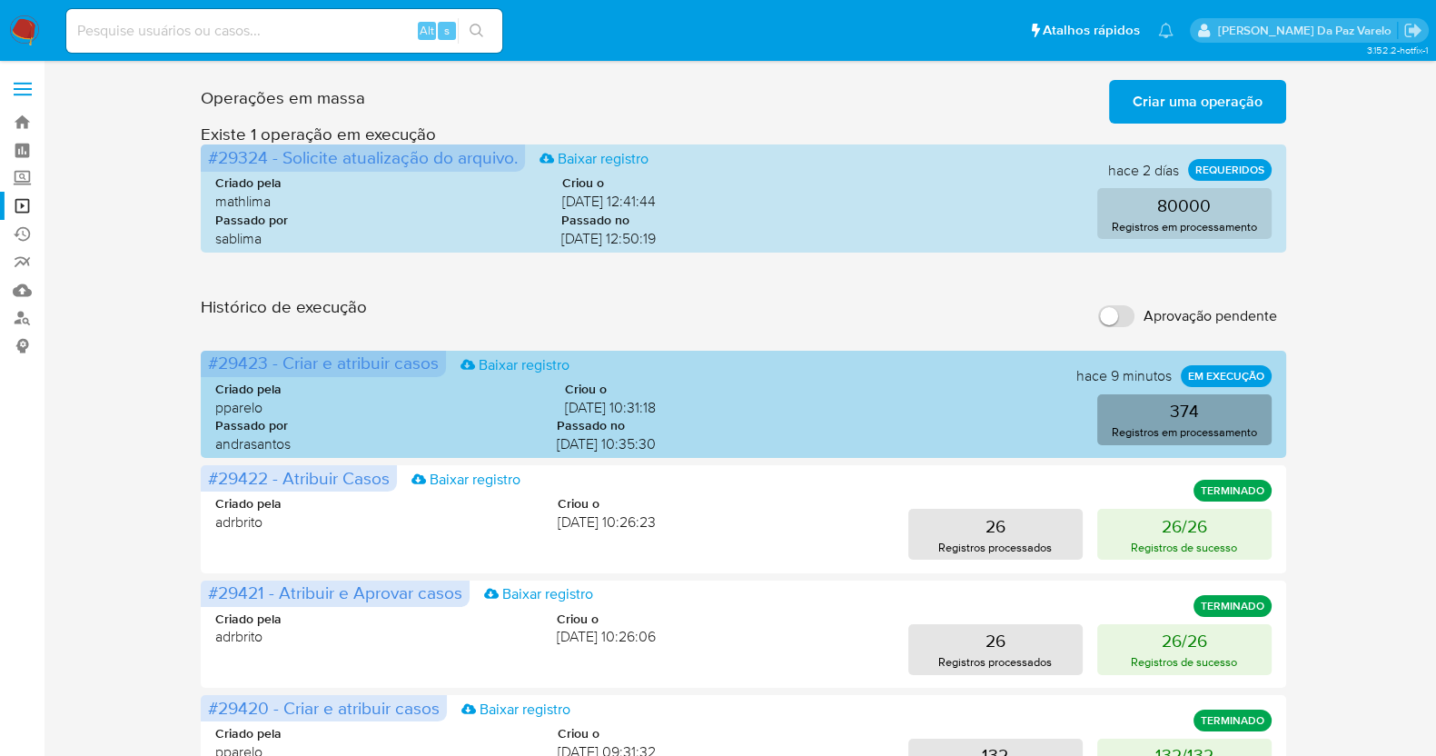
click at [1207, 434] on p "Registros em processamento" at bounding box center [1184, 431] width 145 height 17
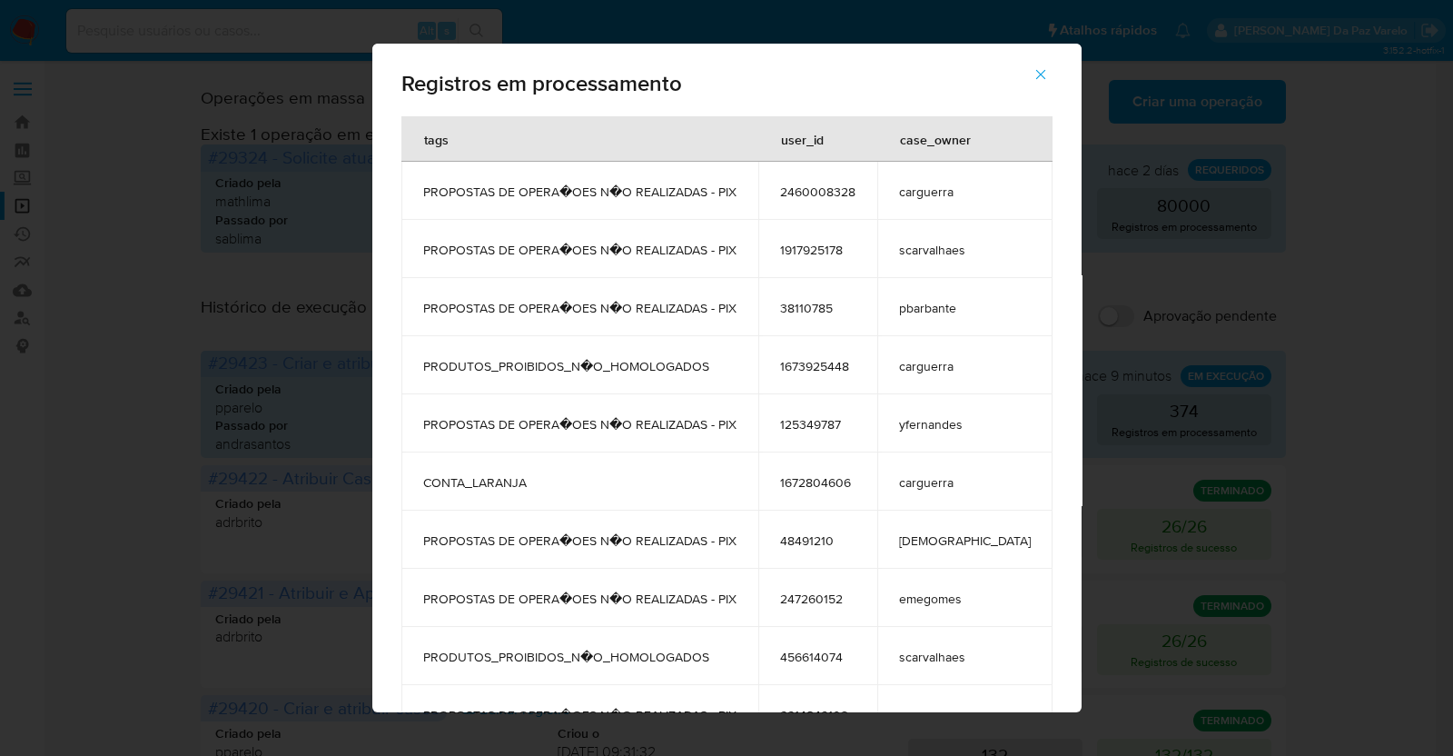
click at [1033, 71] on icon "button" at bounding box center [1041, 74] width 16 height 16
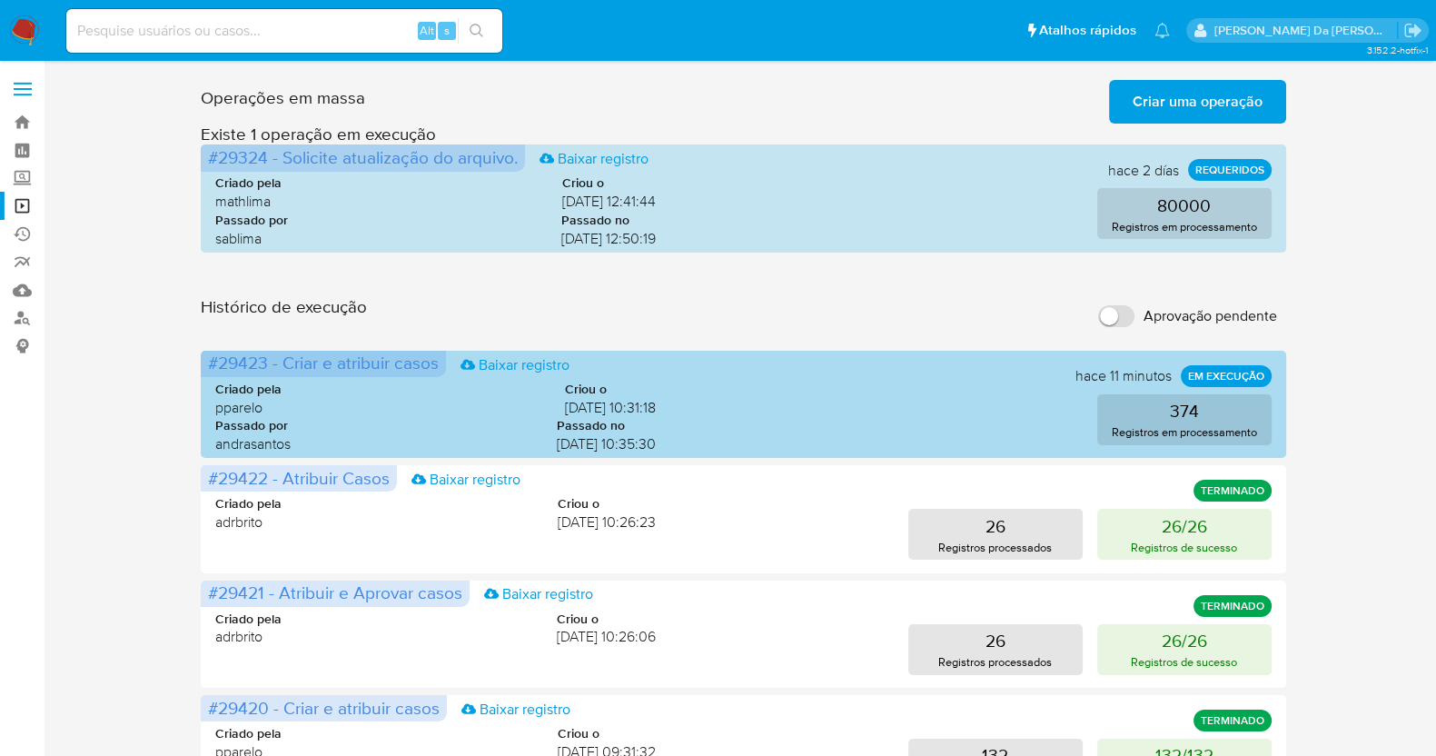
click at [825, 429] on div "374 Registros em processamento" at bounding box center [978, 419] width 586 height 51
click at [1201, 417] on button "374 Registros em processamento" at bounding box center [1184, 419] width 174 height 51
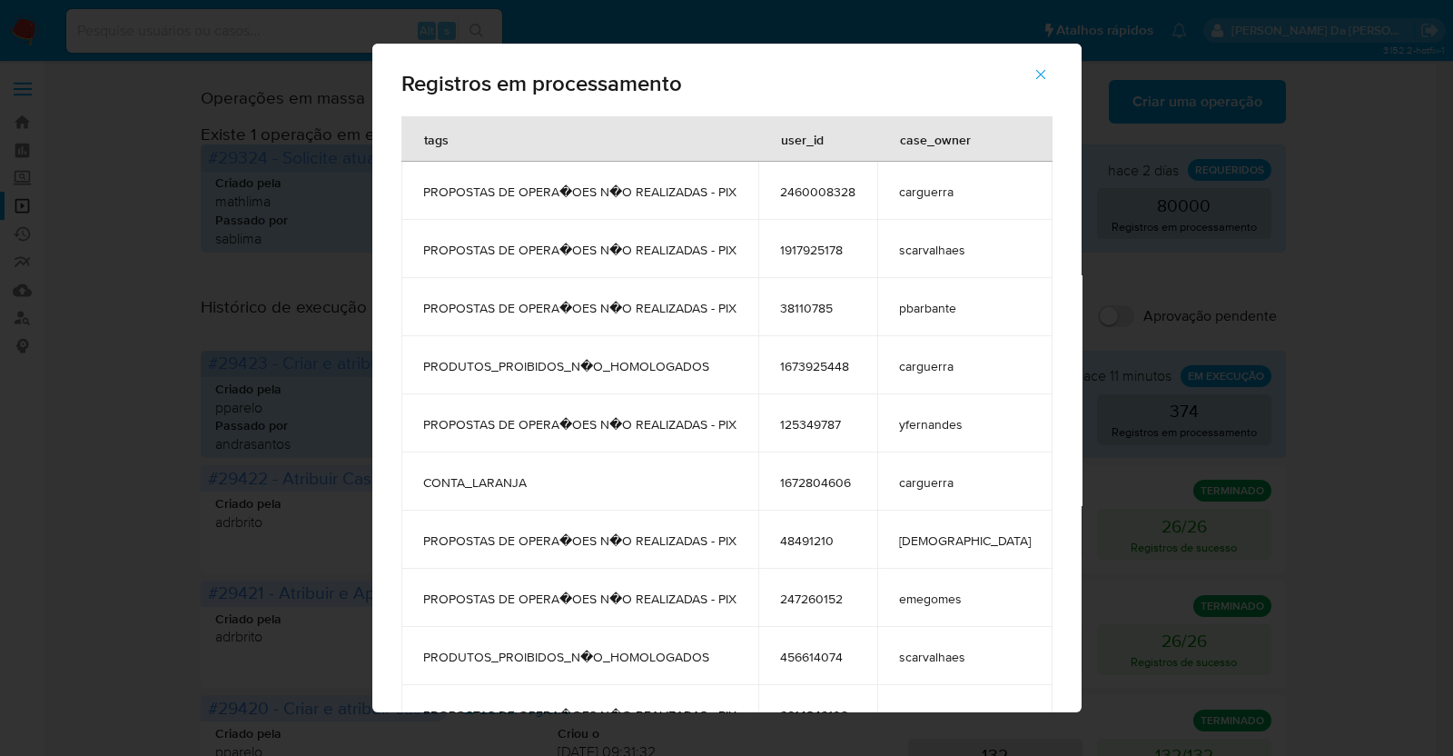
click at [1033, 84] on span "button" at bounding box center [1041, 74] width 16 height 40
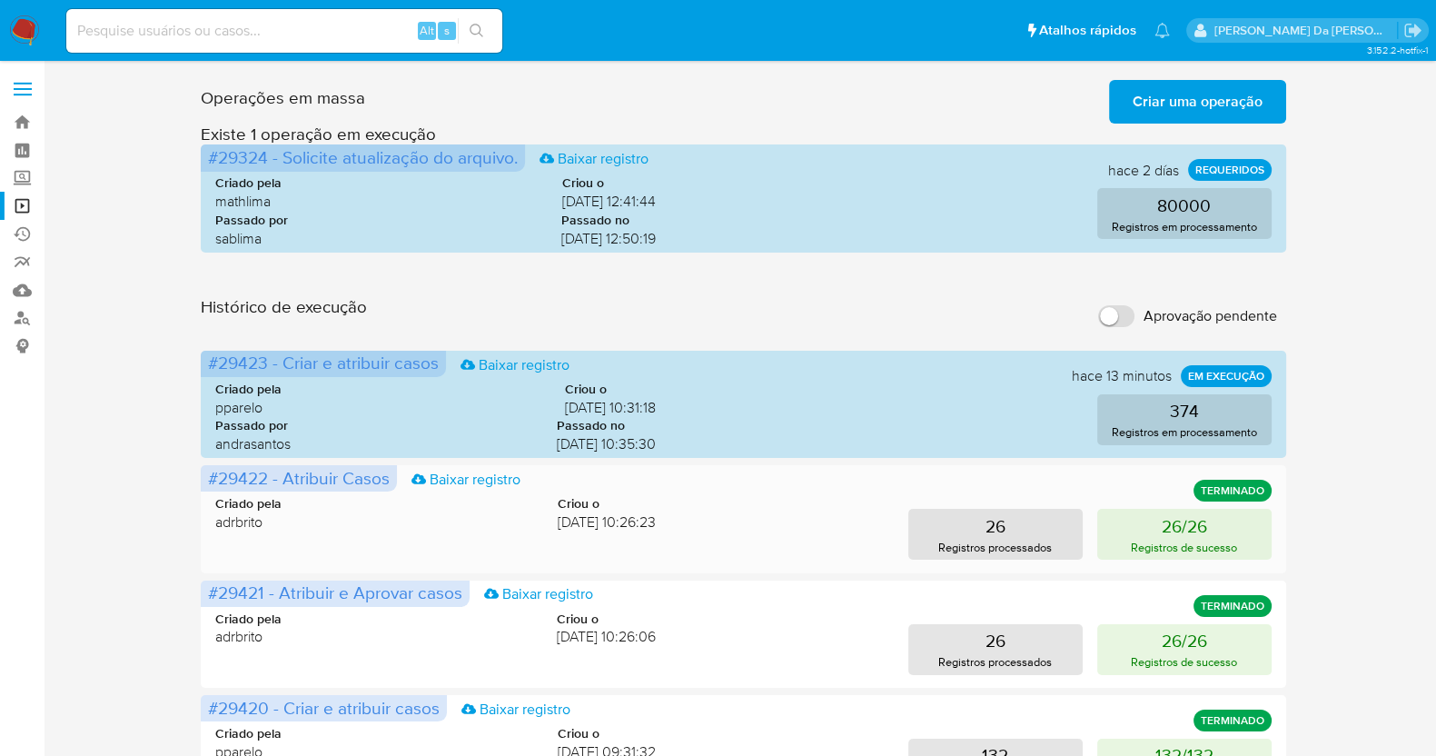
drag, startPoint x: 825, startPoint y: 516, endPoint x: 799, endPoint y: 501, distance: 29.3
click at [825, 517] on div "26 Registros processados 26/26 Registros de sucesso" at bounding box center [978, 534] width 586 height 51
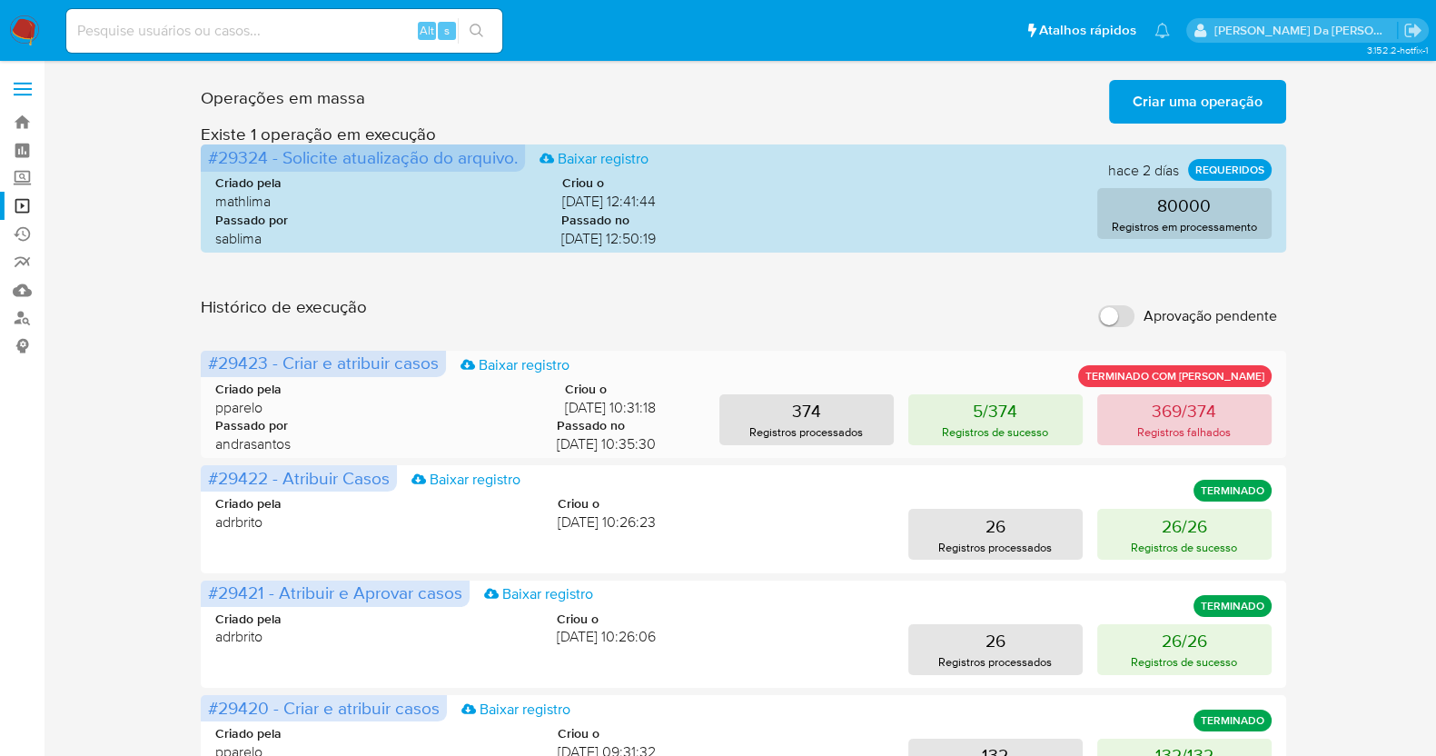
click at [1211, 431] on p "Registros falhados" at bounding box center [1184, 431] width 94 height 17
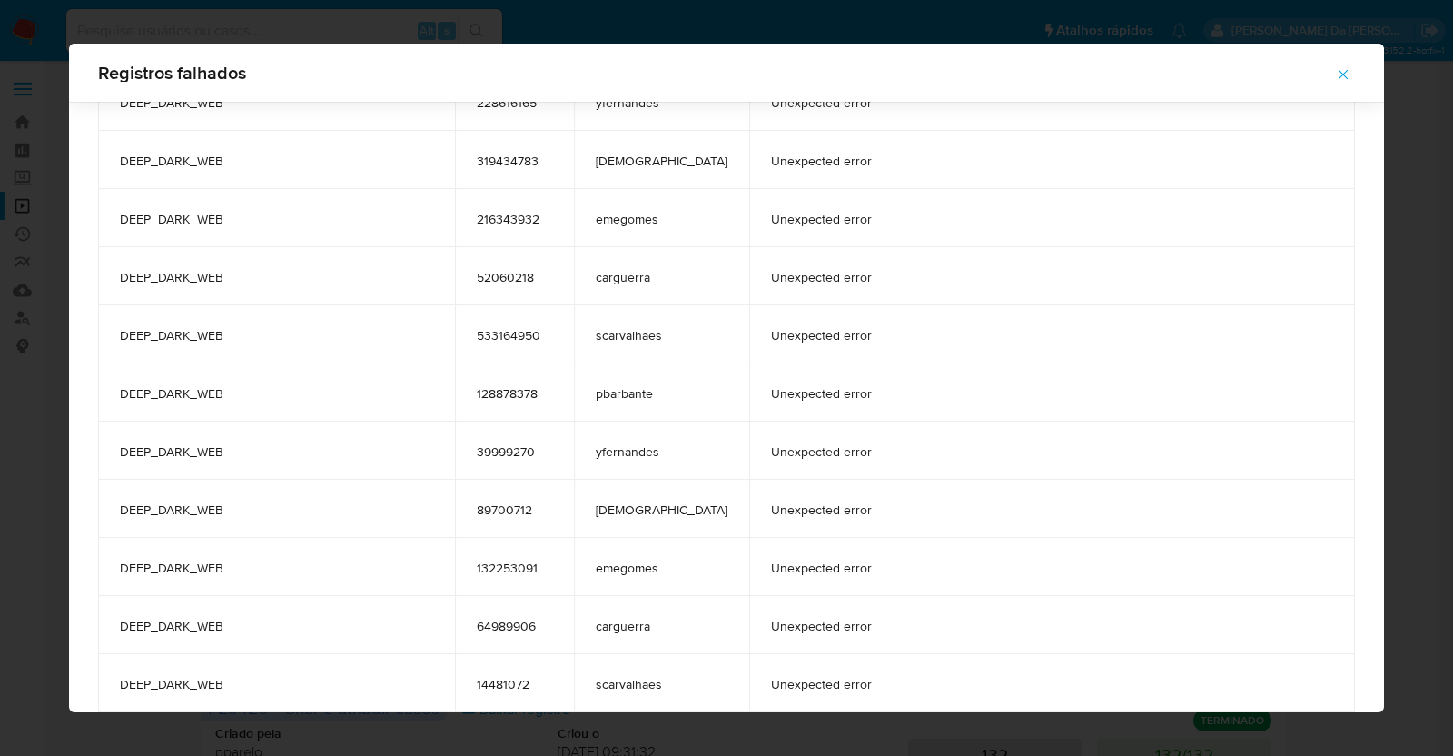
scroll to position [17290, 0]
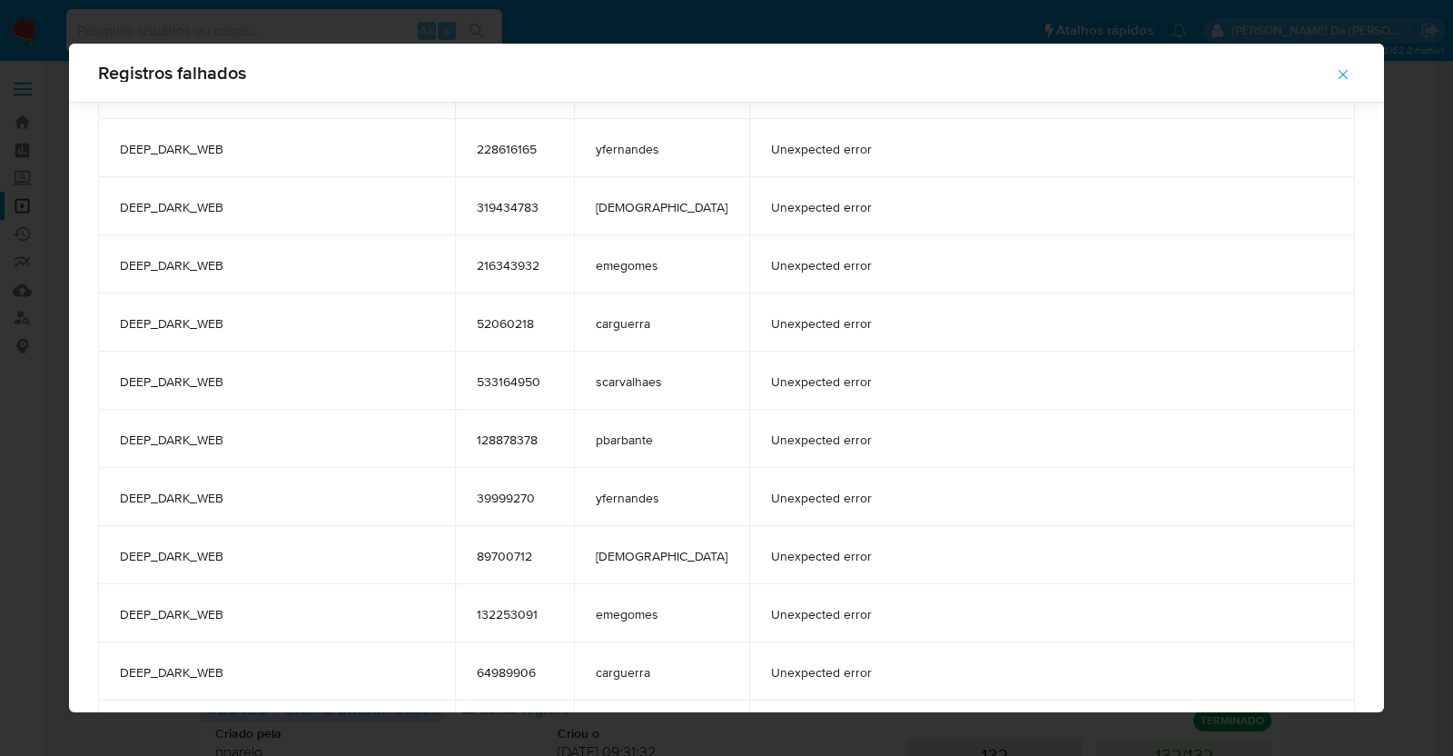
click at [218, 211] on td "DEEP_DARK_WEB" at bounding box center [276, 206] width 357 height 58
click at [1339, 71] on icon "button" at bounding box center [1344, 75] width 10 height 10
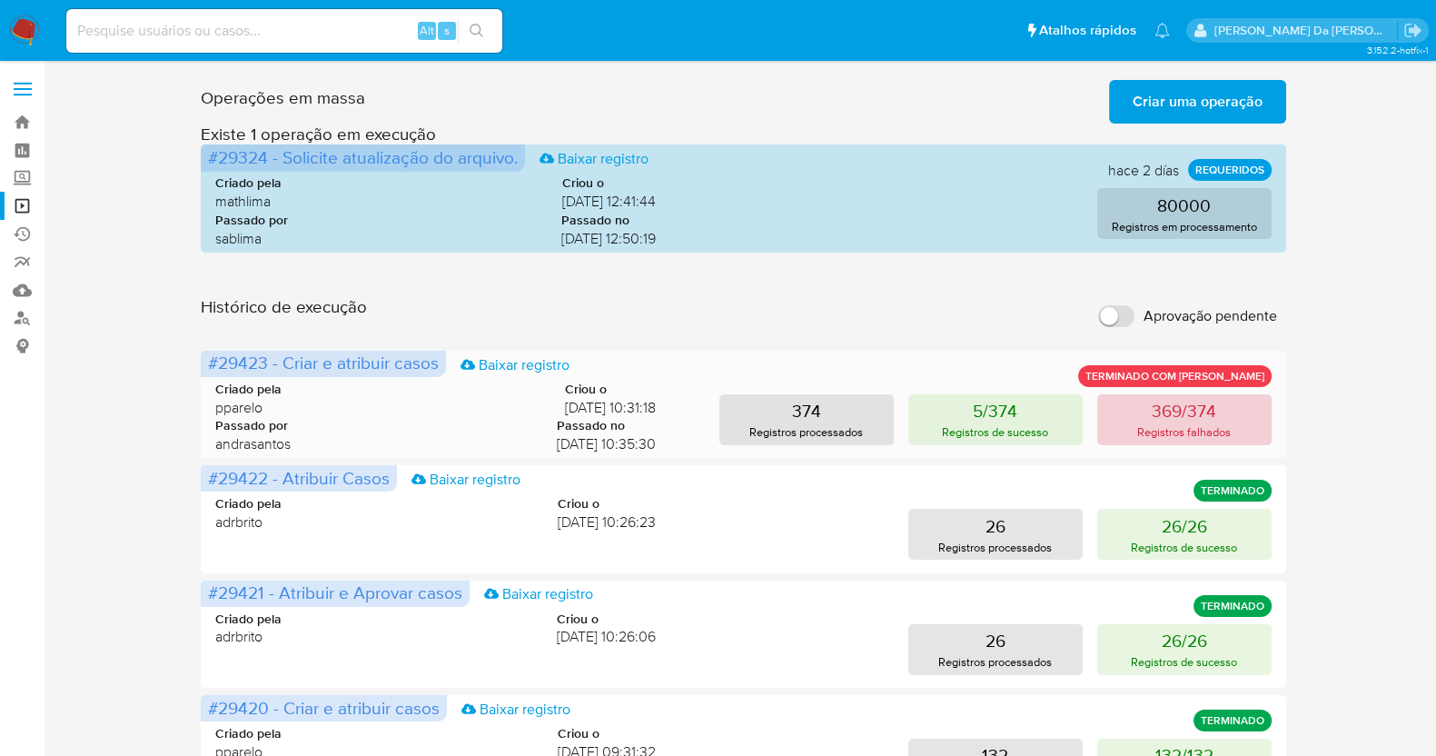
click at [1171, 413] on p "369/374" at bounding box center [1183, 410] width 64 height 25
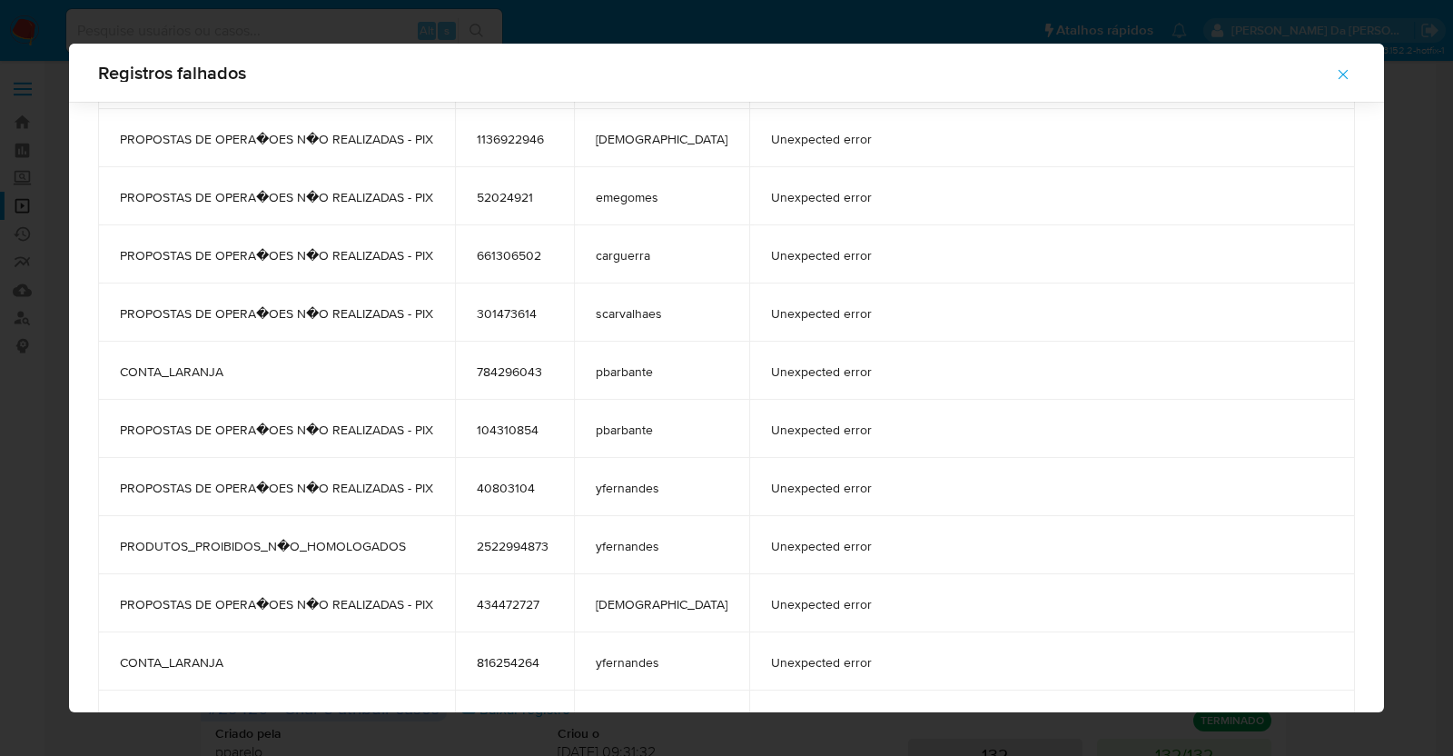
scroll to position [2710, 0]
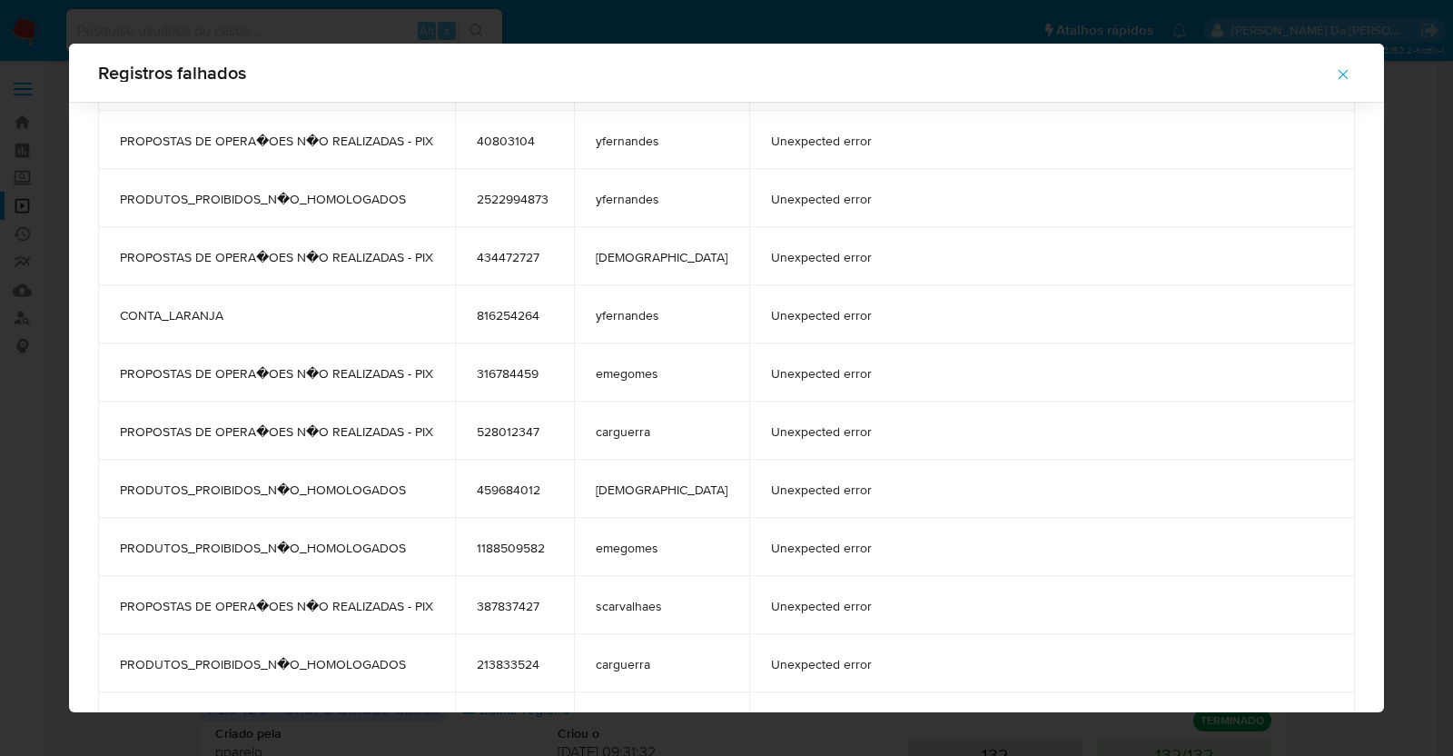
click at [1415, 217] on div "Registros falhados tags user_id case_owner message PROPOSTAS DE OPERA�OES N�O R…" at bounding box center [726, 378] width 1453 height 756
click at [1319, 95] on button "button" at bounding box center [1343, 75] width 64 height 44
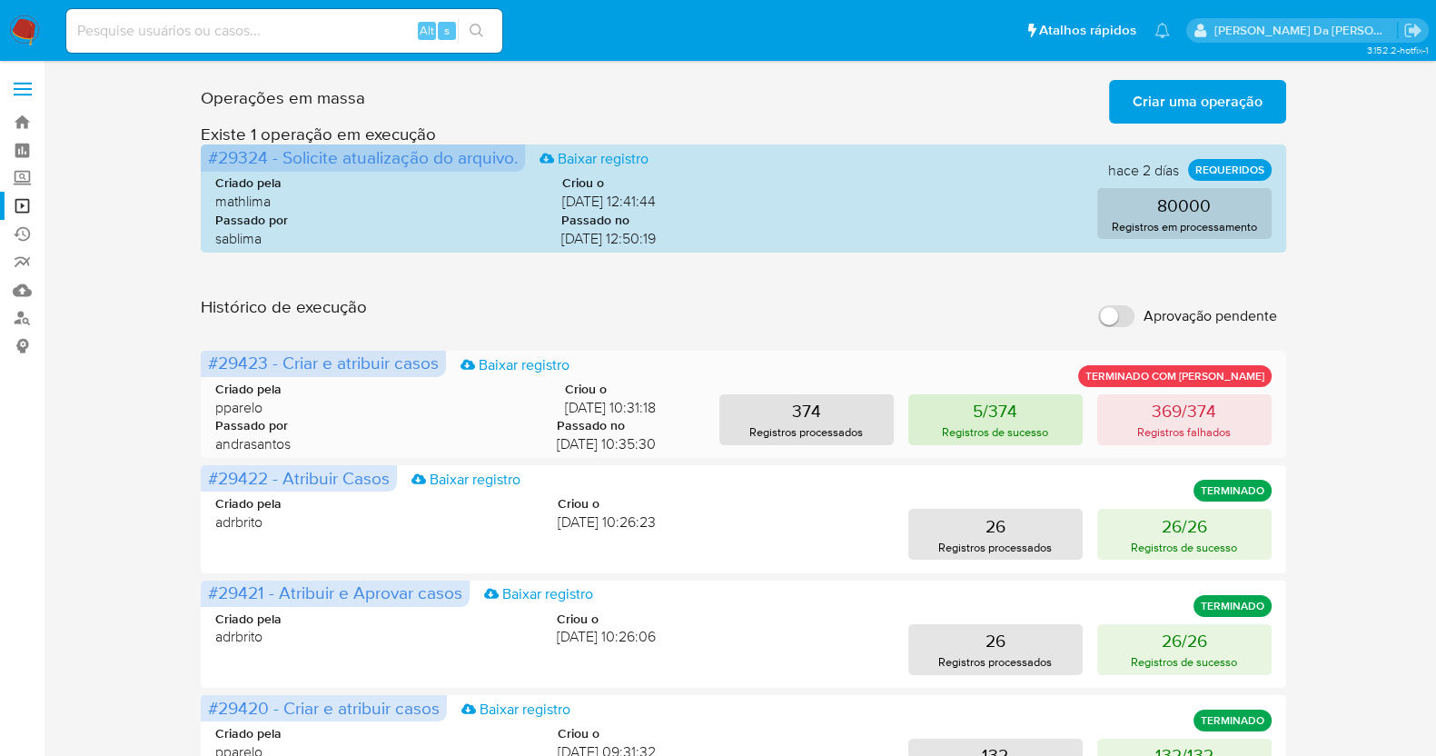
click at [1061, 427] on button "5/374 Registros de sucesso" at bounding box center [995, 419] width 174 height 51
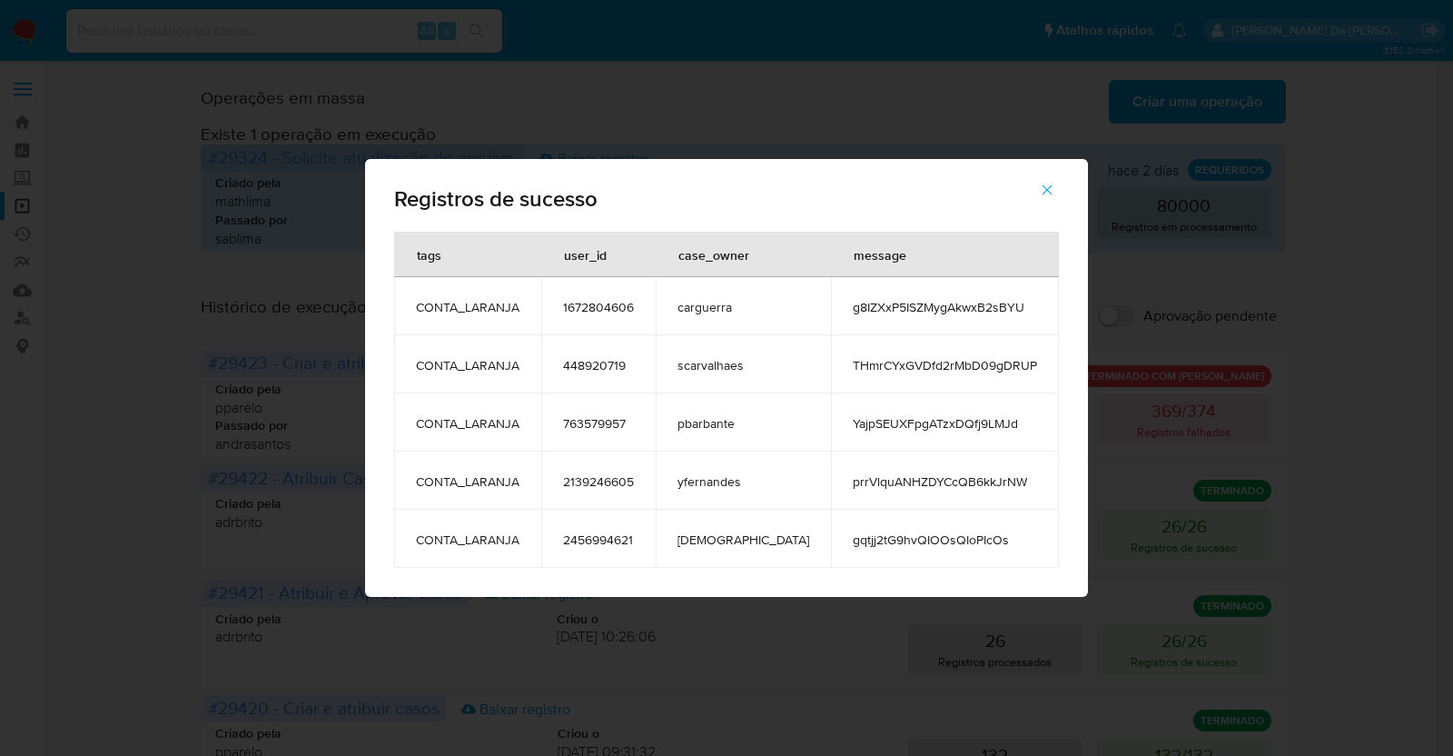
click at [927, 320] on td "g8IZXxP5ISZMygAkwxB2sBYU" at bounding box center [945, 306] width 228 height 58
click at [473, 311] on span "CONTA_LARANJA" at bounding box center [468, 307] width 104 height 16
drag, startPoint x: 473, startPoint y: 311, endPoint x: 536, endPoint y: 341, distance: 69.5
click at [536, 341] on tbody "CONTA_LARANJA 1672804606 carguerra g8IZXxP5ISZMygAkwxB2sBYU CONTA_LARANJA 44892…" at bounding box center [726, 422] width 665 height 291
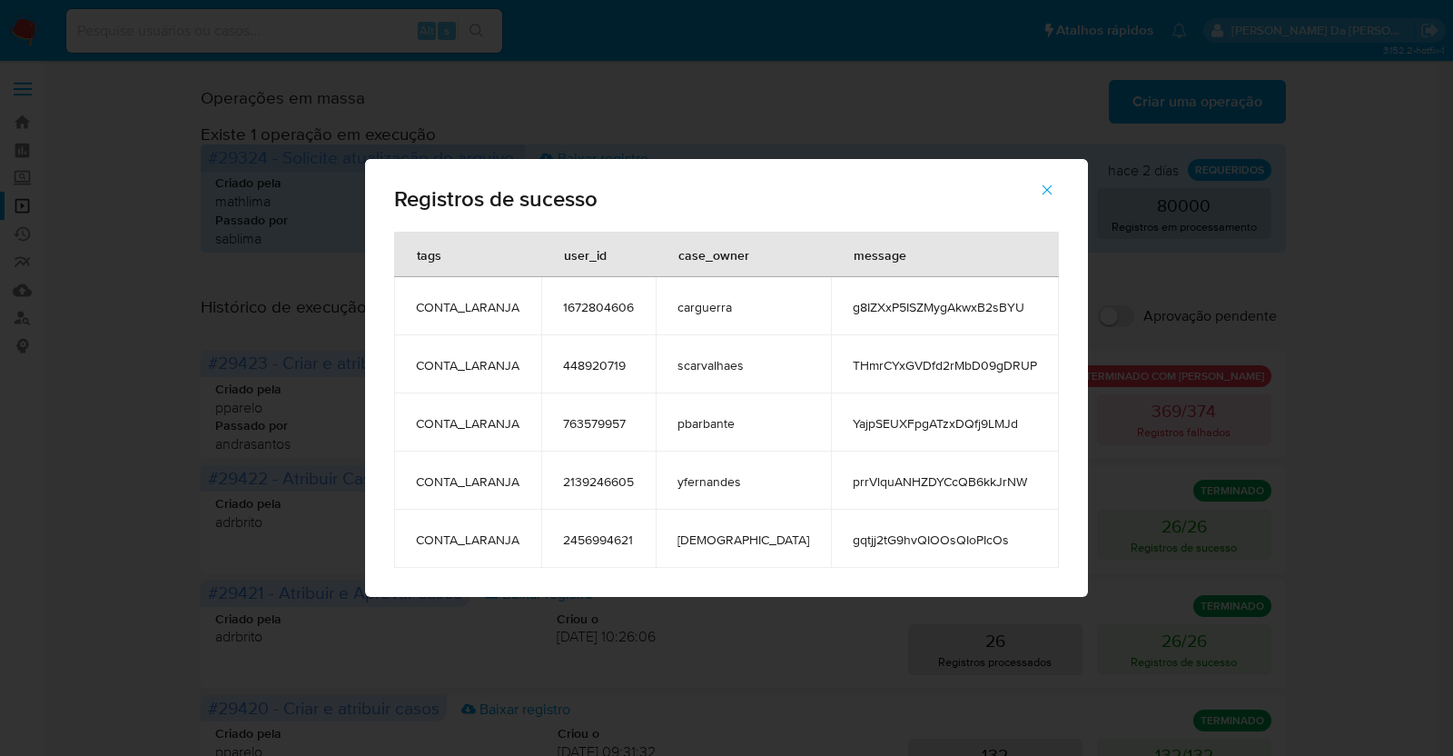
drag, startPoint x: 1167, startPoint y: 390, endPoint x: 1176, endPoint y: 378, distance: 14.9
click at [1168, 390] on div "Registros de sucesso tags user_id case_owner message CONTA_LARANJA 1672804606 c…" at bounding box center [726, 378] width 1453 height 756
drag, startPoint x: 447, startPoint y: 306, endPoint x: 957, endPoint y: 540, distance: 561.6
click at [975, 556] on tbody "CONTA_LARANJA 1672804606 carguerra g8IZXxP5ISZMygAkwxB2sBYU CONTA_LARANJA 44892…" at bounding box center [726, 422] width 665 height 291
drag, startPoint x: 442, startPoint y: 253, endPoint x: 990, endPoint y: 552, distance: 623.8
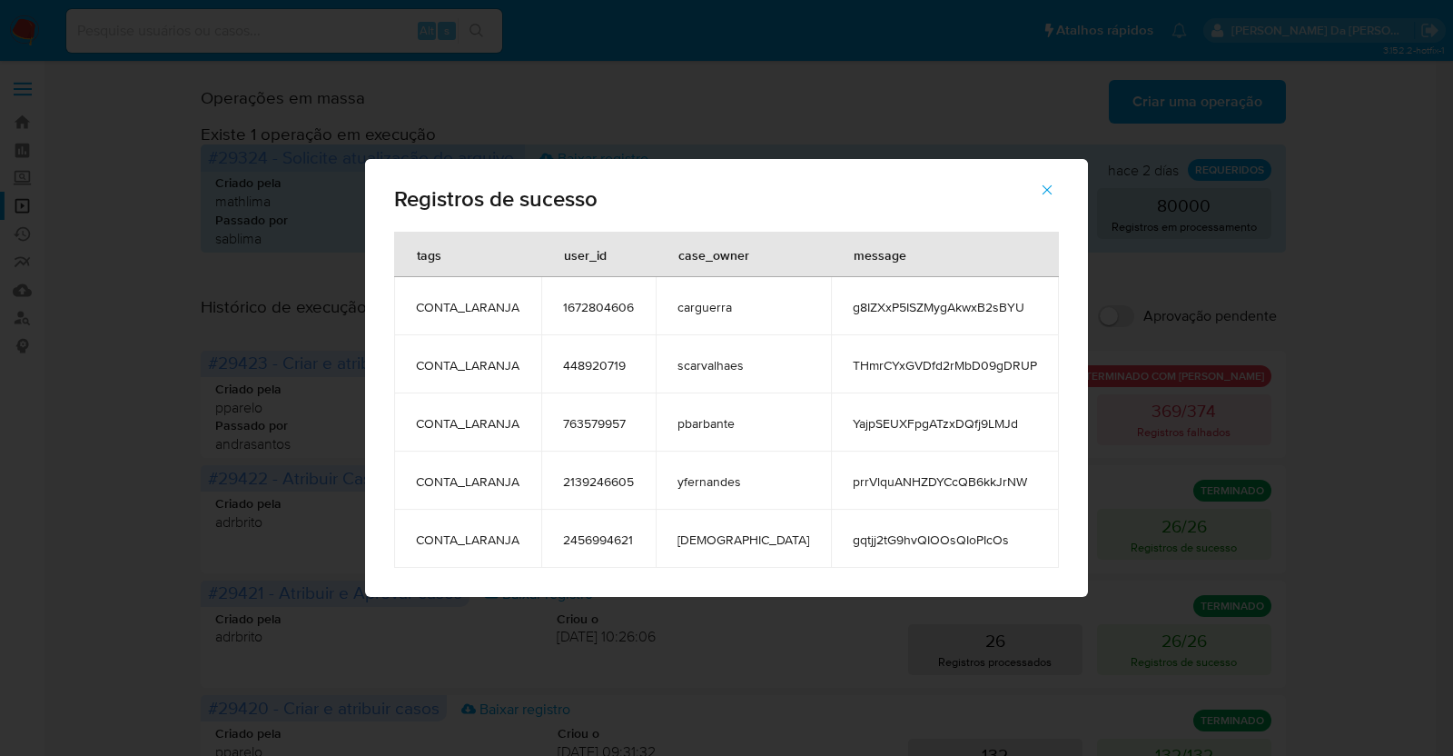
click at [990, 552] on table "tags user_id case_owner message CONTA_LARANJA 1672804606 carguerra g8IZXxP5ISZM…" at bounding box center [726, 400] width 665 height 336
click at [1126, 463] on div "Registros de sucesso tags user_id case_owner message CONTA_LARANJA 1672804606 c…" at bounding box center [726, 378] width 1453 height 756
click at [1189, 418] on div "Registros de sucesso tags user_id case_owner message CONTA_LARANJA 1672804606 c…" at bounding box center [726, 378] width 1453 height 756
click at [1039, 183] on icon "button" at bounding box center [1047, 190] width 16 height 16
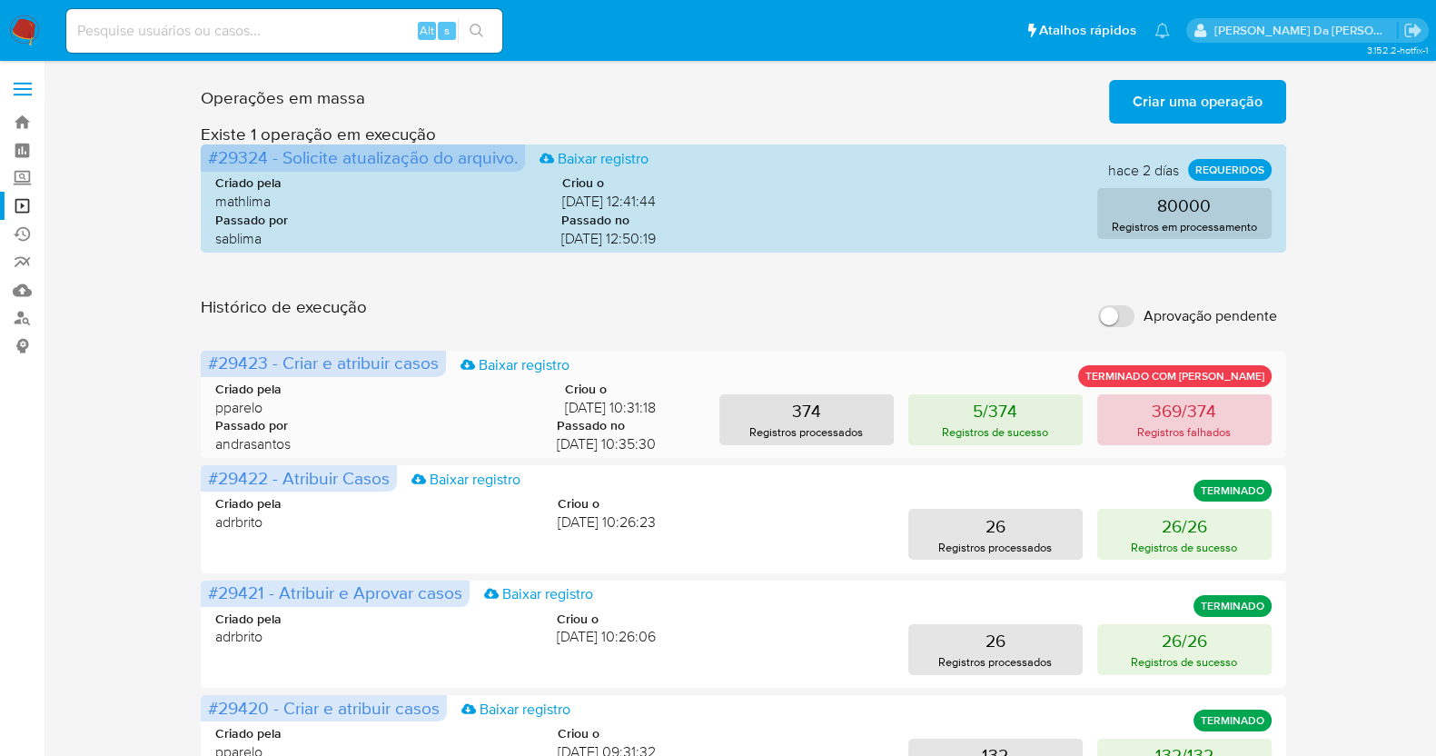
click at [1193, 406] on p "369/374" at bounding box center [1183, 410] width 64 height 25
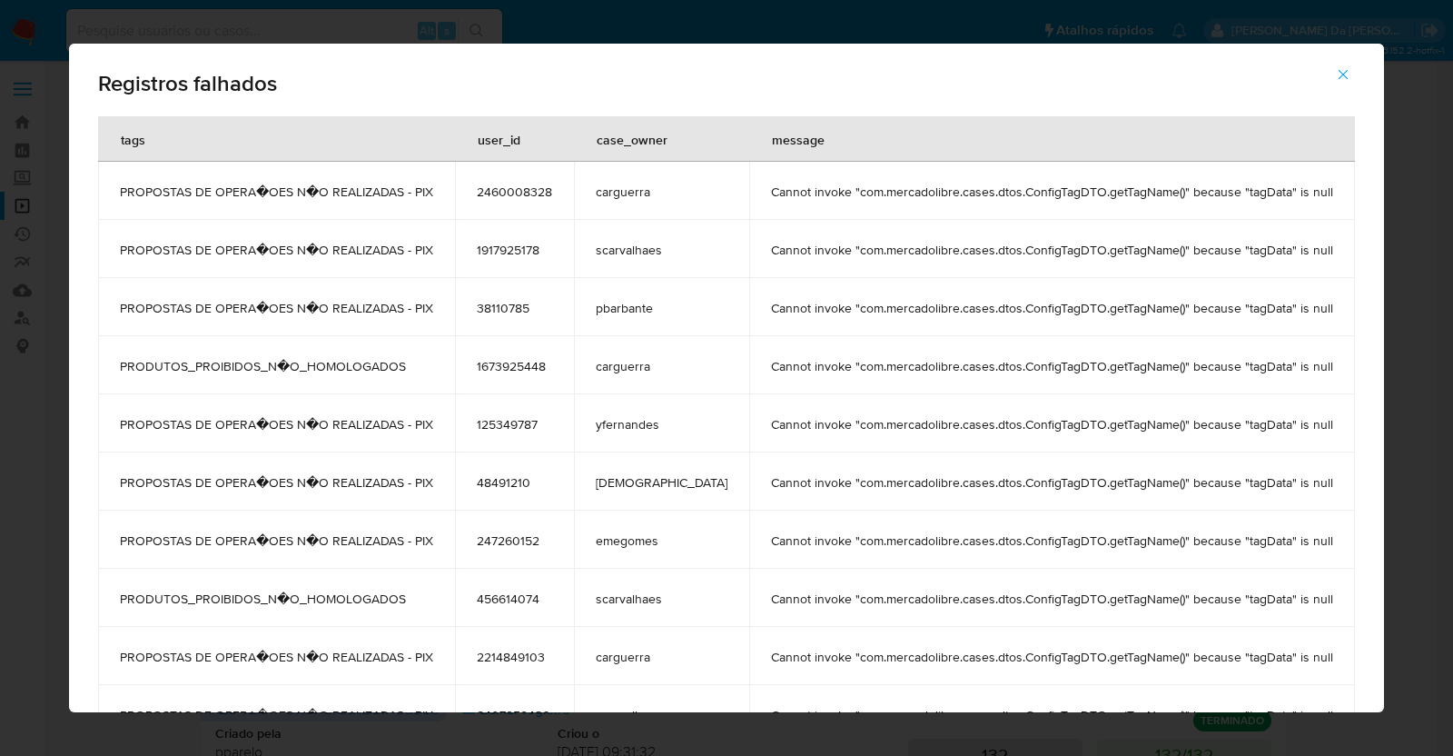
click at [862, 380] on td "Cannot invoke "com.mercadolibre.cases.dtos.ConfigTagDTO.getTagName()" because "…" at bounding box center [1052, 365] width 606 height 58
click at [872, 368] on span "Cannot invoke "com.mercadolibre.cases.dtos.ConfigTagDTO.getTagName()" because "…" at bounding box center [1052, 366] width 562 height 16
click at [826, 195] on span "Cannot invoke "com.mercadolibre.cases.dtos.ConfigTagDTO.getTagName()" because "…" at bounding box center [1052, 191] width 562 height 16
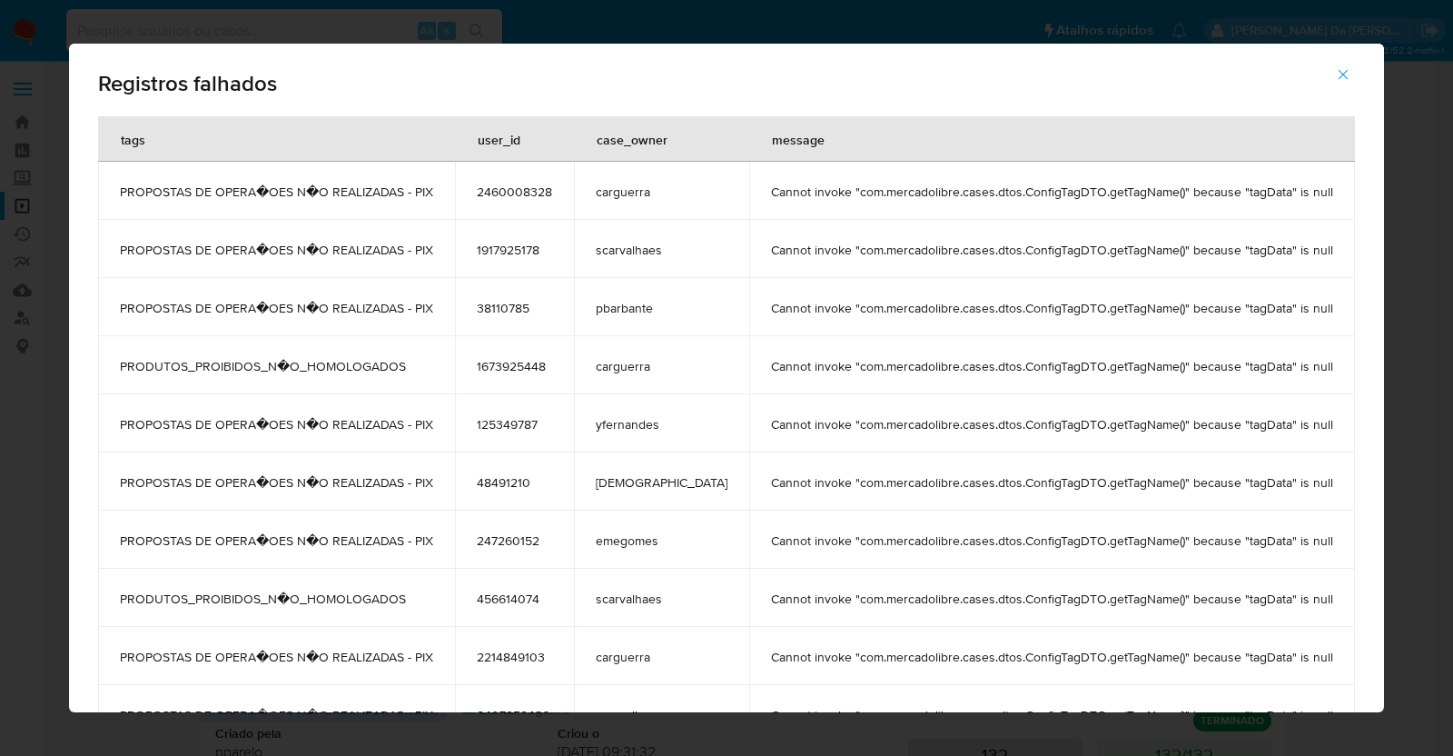
click at [826, 195] on span "Cannot invoke "com.mercadolibre.cases.dtos.ConfigTagDTO.getTagName()" because "…" at bounding box center [1052, 191] width 562 height 16
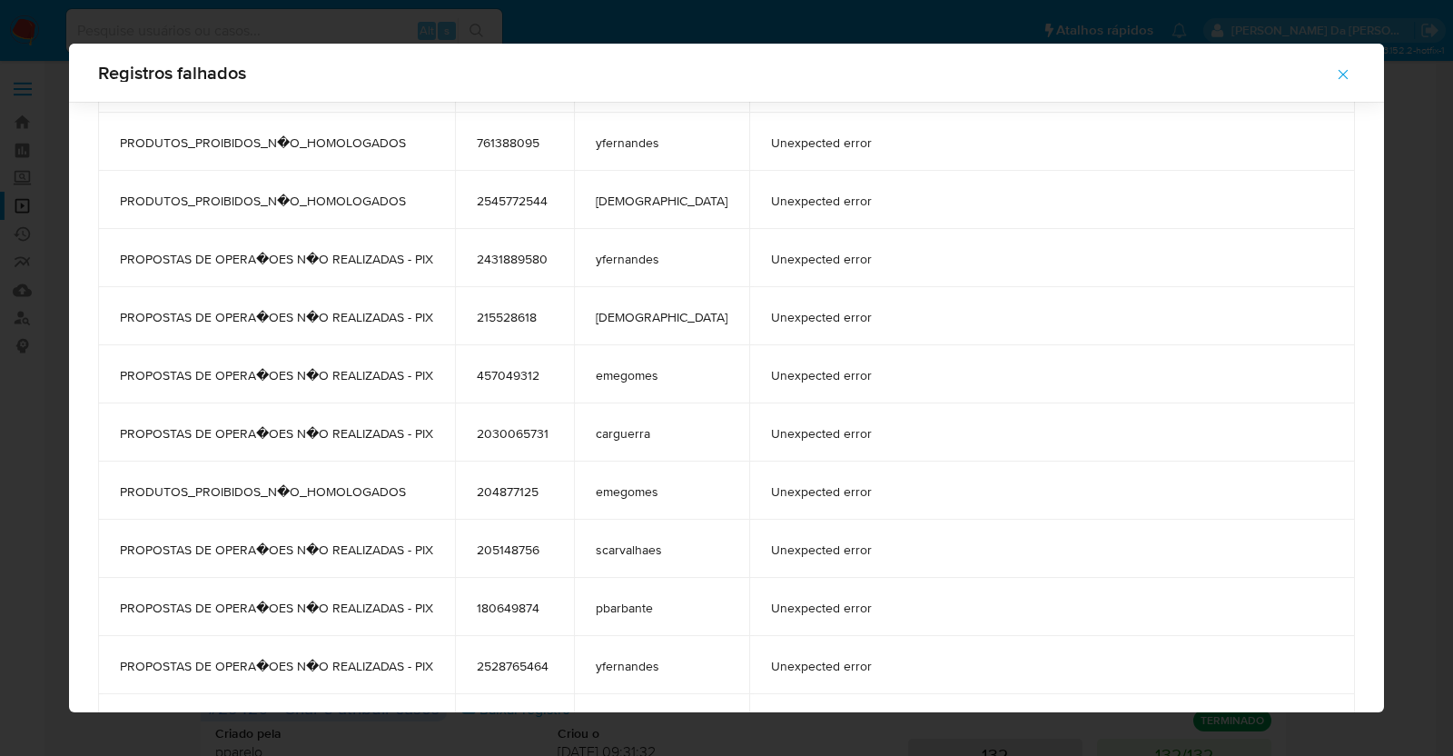
scroll to position [3845, 0]
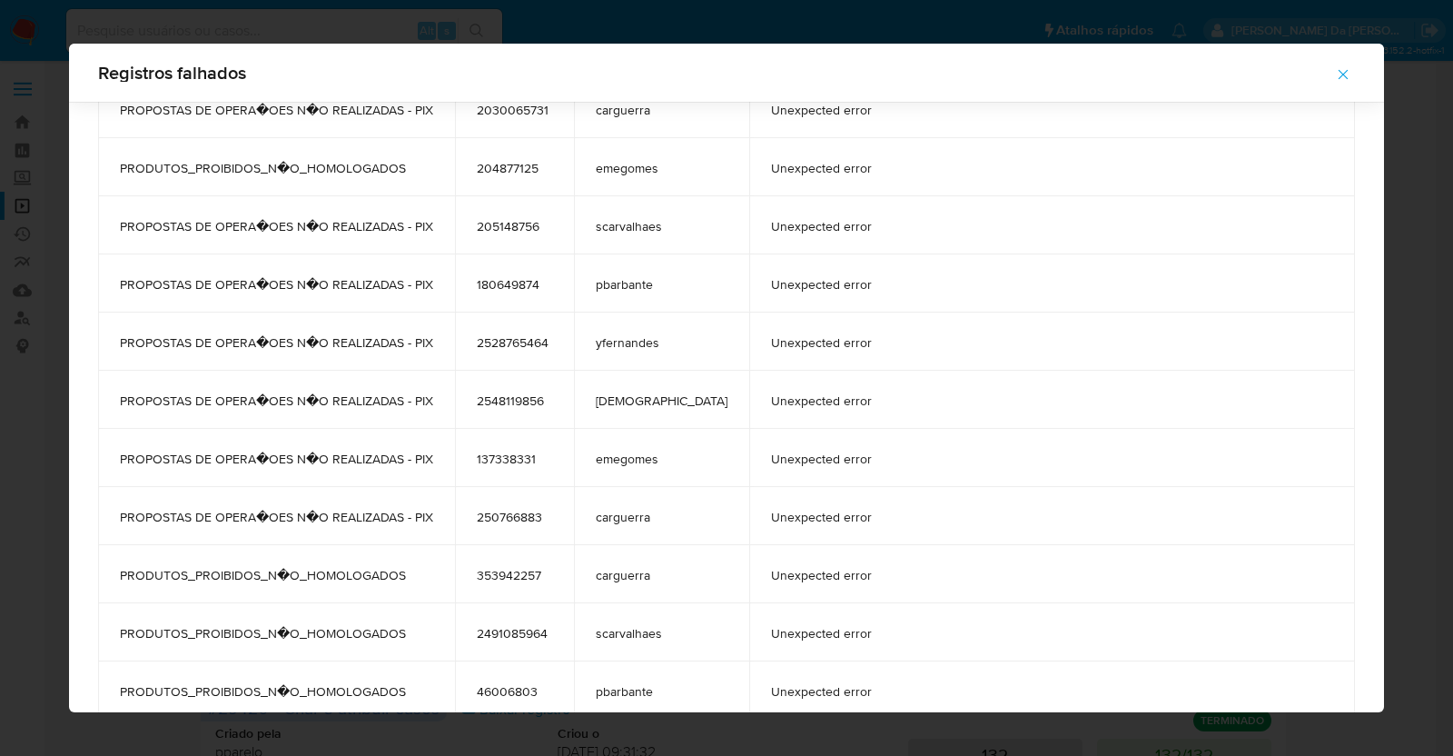
click at [1339, 74] on icon "button" at bounding box center [1344, 75] width 10 height 10
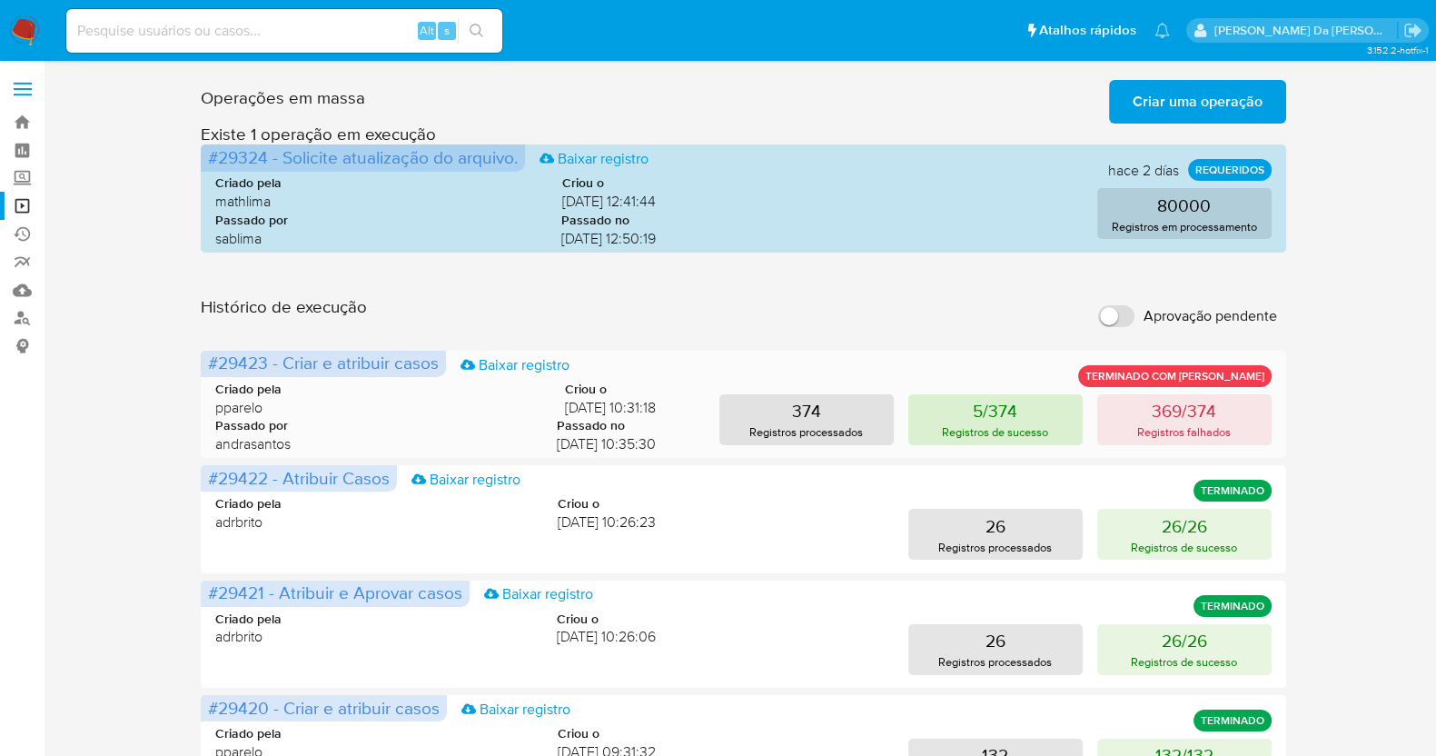
click at [987, 430] on p "Registros de sucesso" at bounding box center [995, 431] width 106 height 17
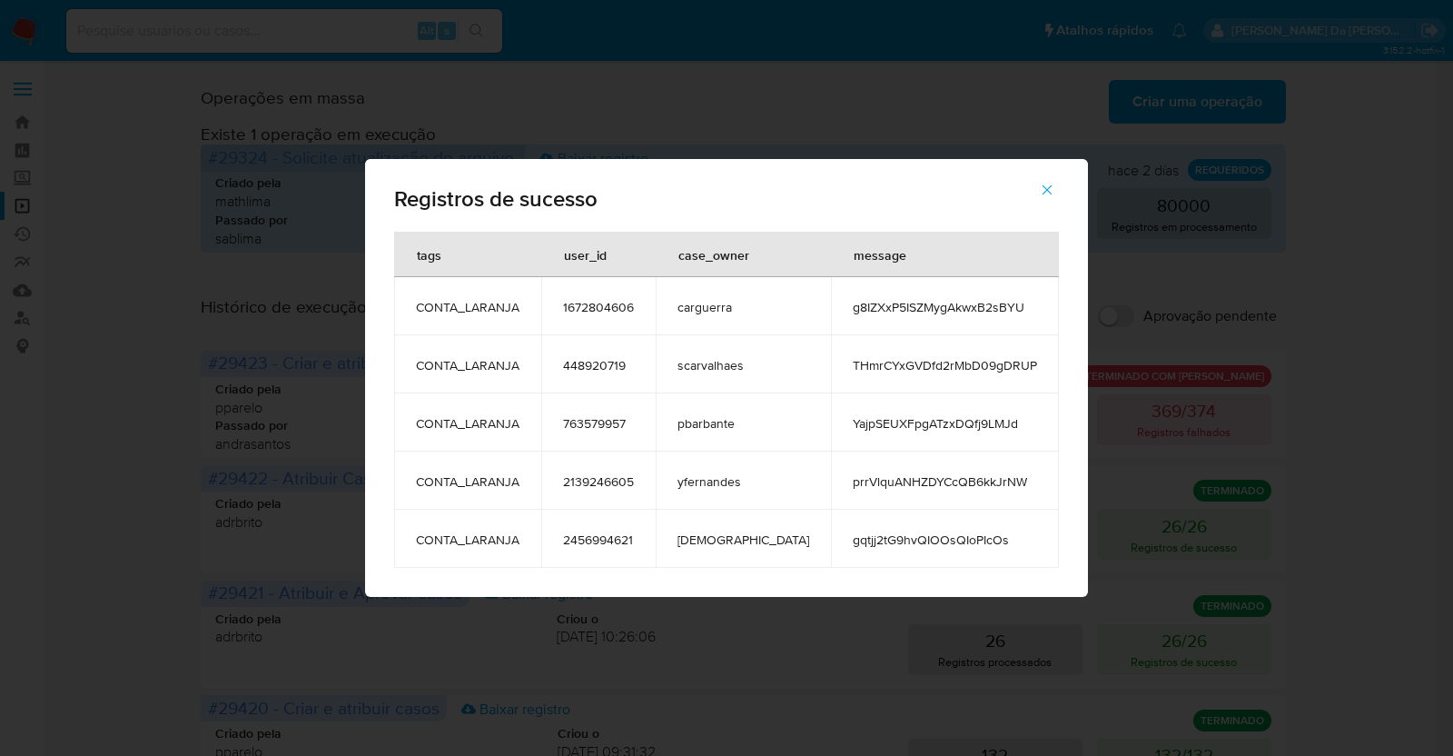
click at [1333, 424] on div "Registros de sucesso tags user_id case_owner message CONTA_LARANJA 1672804606 c…" at bounding box center [726, 378] width 1453 height 756
click at [1200, 420] on div "Registros de sucesso tags user_id case_owner message CONTA_LARANJA 1672804606 c…" at bounding box center [726, 378] width 1453 height 756
click at [1190, 418] on div "Registros de sucesso tags user_id case_owner message CONTA_LARANJA 1672804606 c…" at bounding box center [726, 378] width 1453 height 756
click at [1026, 183] on button "button" at bounding box center [1047, 190] width 64 height 44
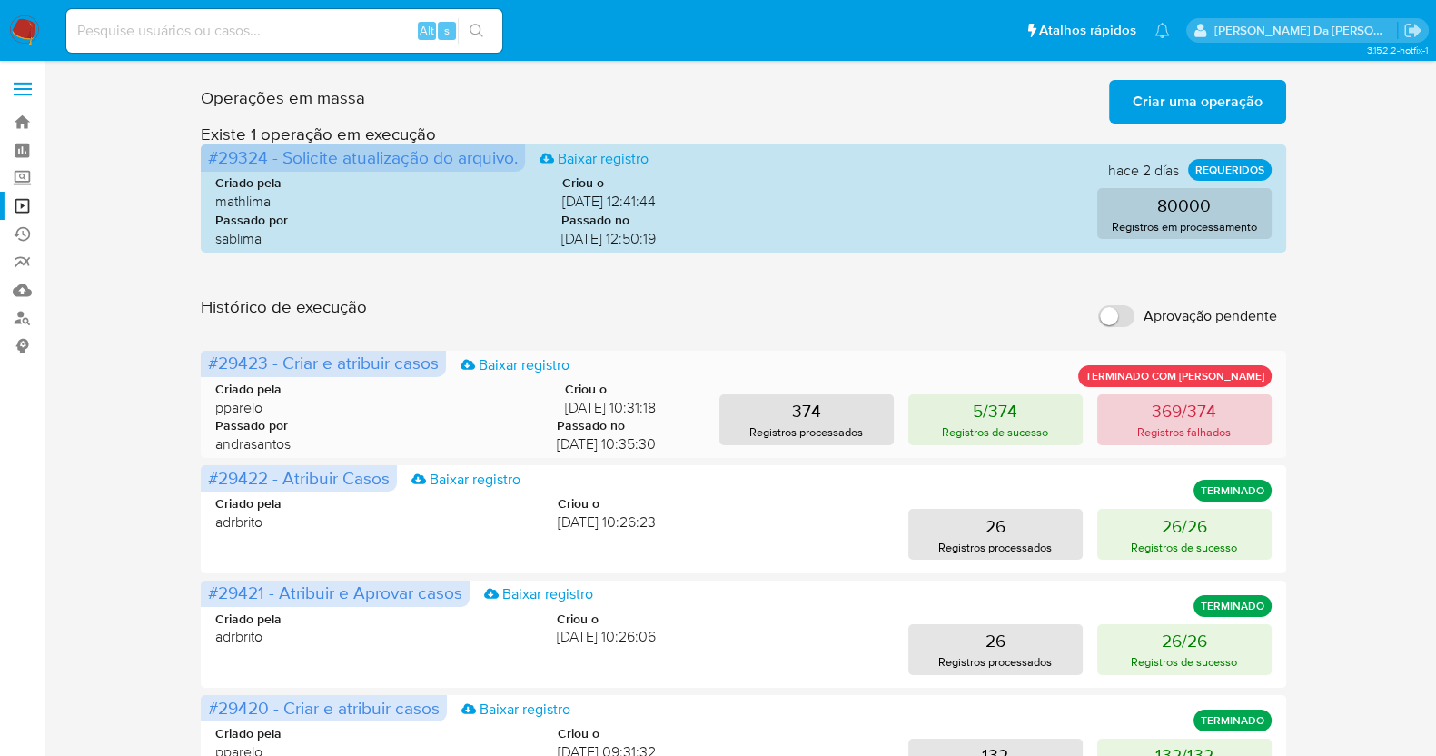
click at [1166, 409] on p "369/374" at bounding box center [1183, 410] width 64 height 25
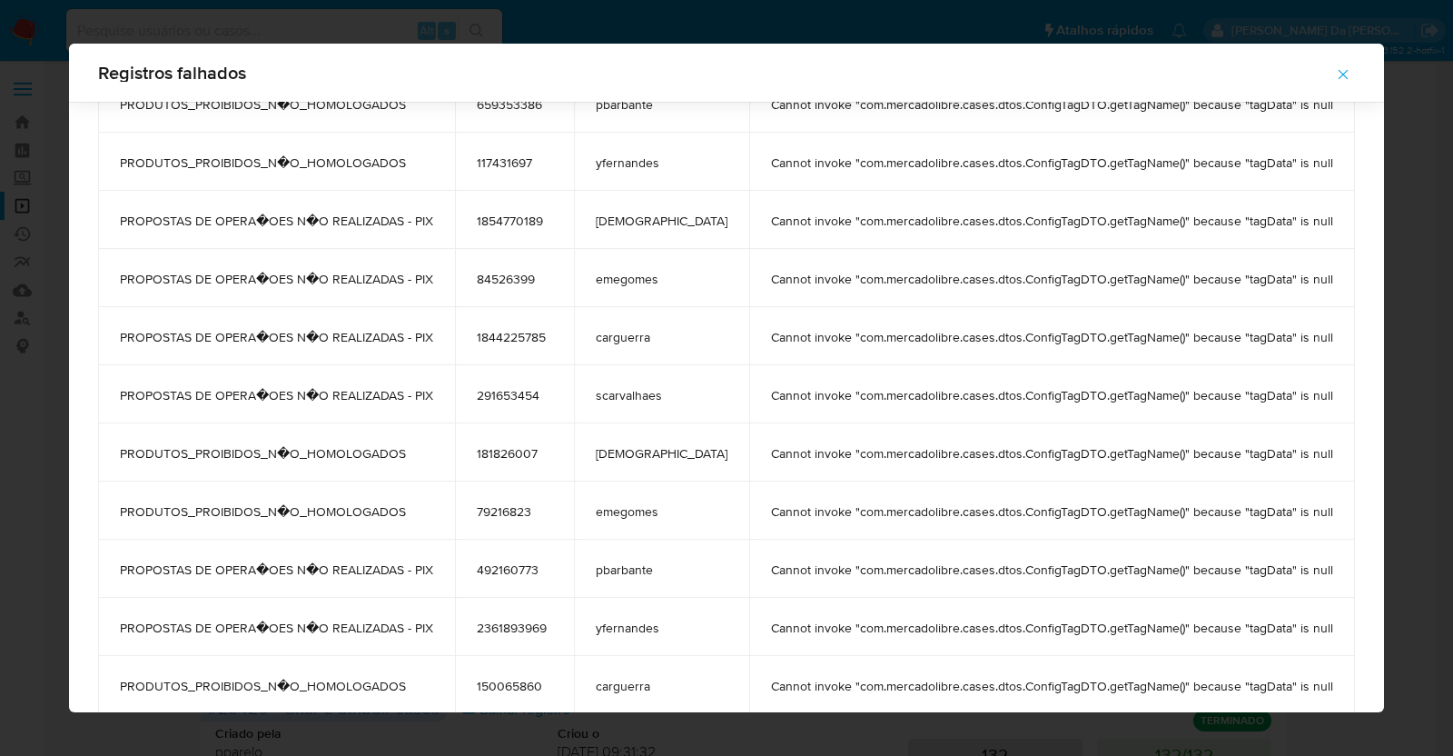
scroll to position [1461, 0]
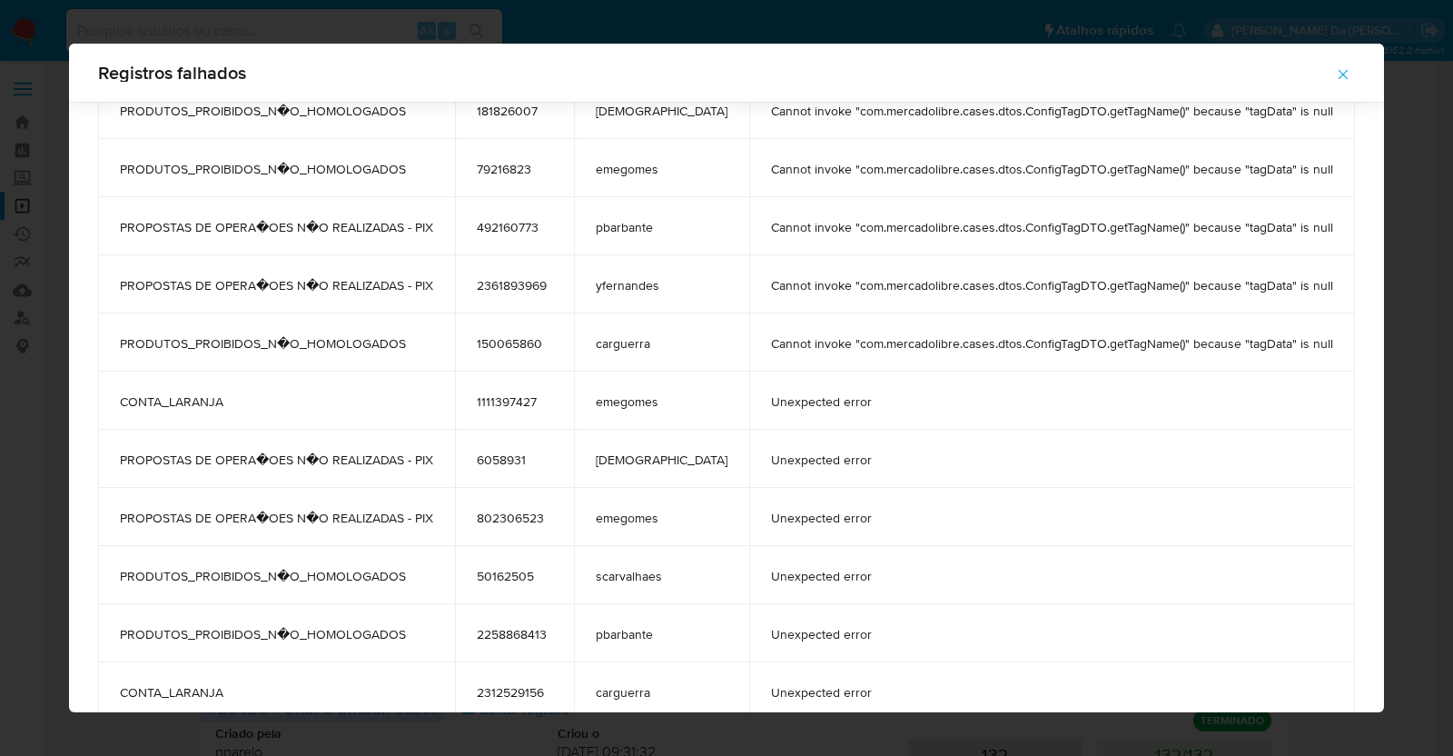
click at [771, 463] on span "Unexpected error" at bounding box center [1052, 459] width 562 height 16
drag, startPoint x: 763, startPoint y: 463, endPoint x: 819, endPoint y: 466, distance: 56.4
click at [819, 466] on span "Unexpected error" at bounding box center [1052, 459] width 562 height 16
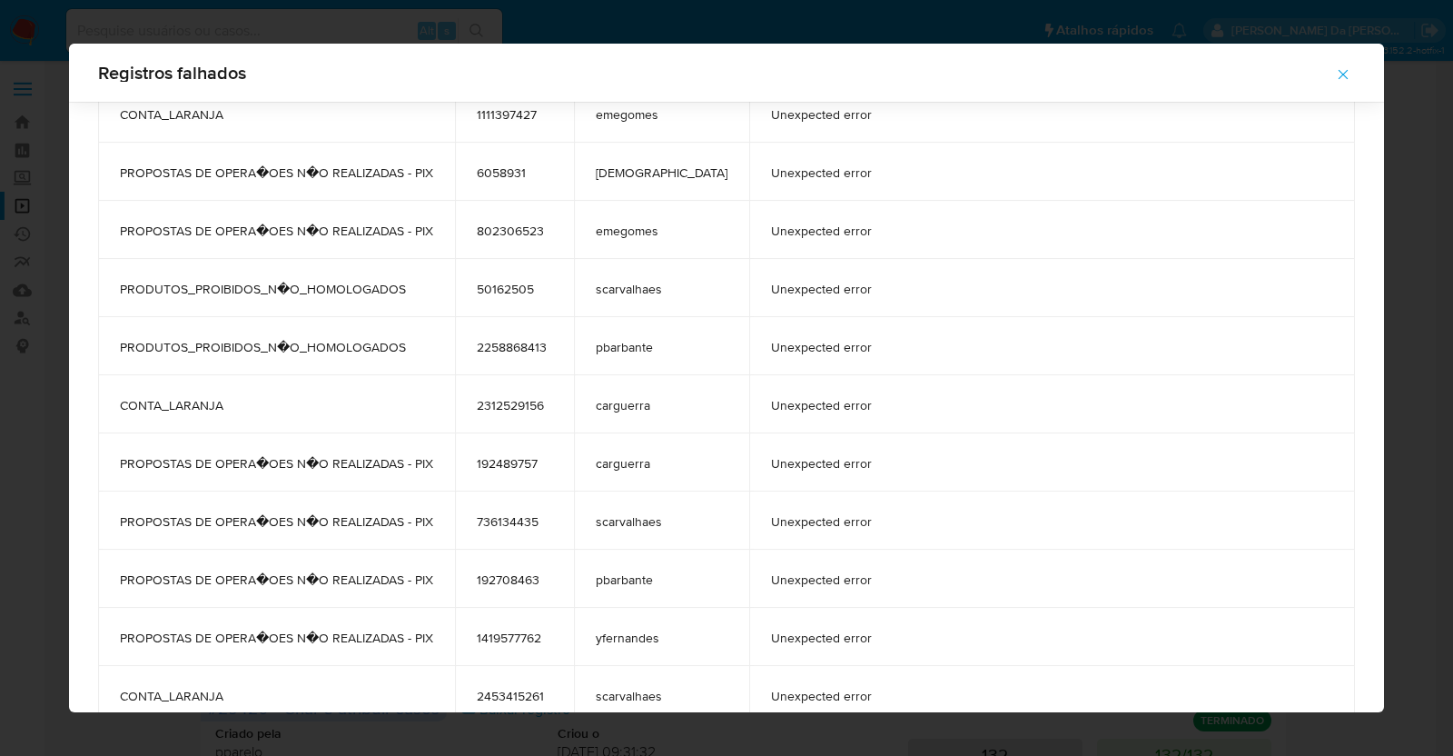
scroll to position [2029, 0]
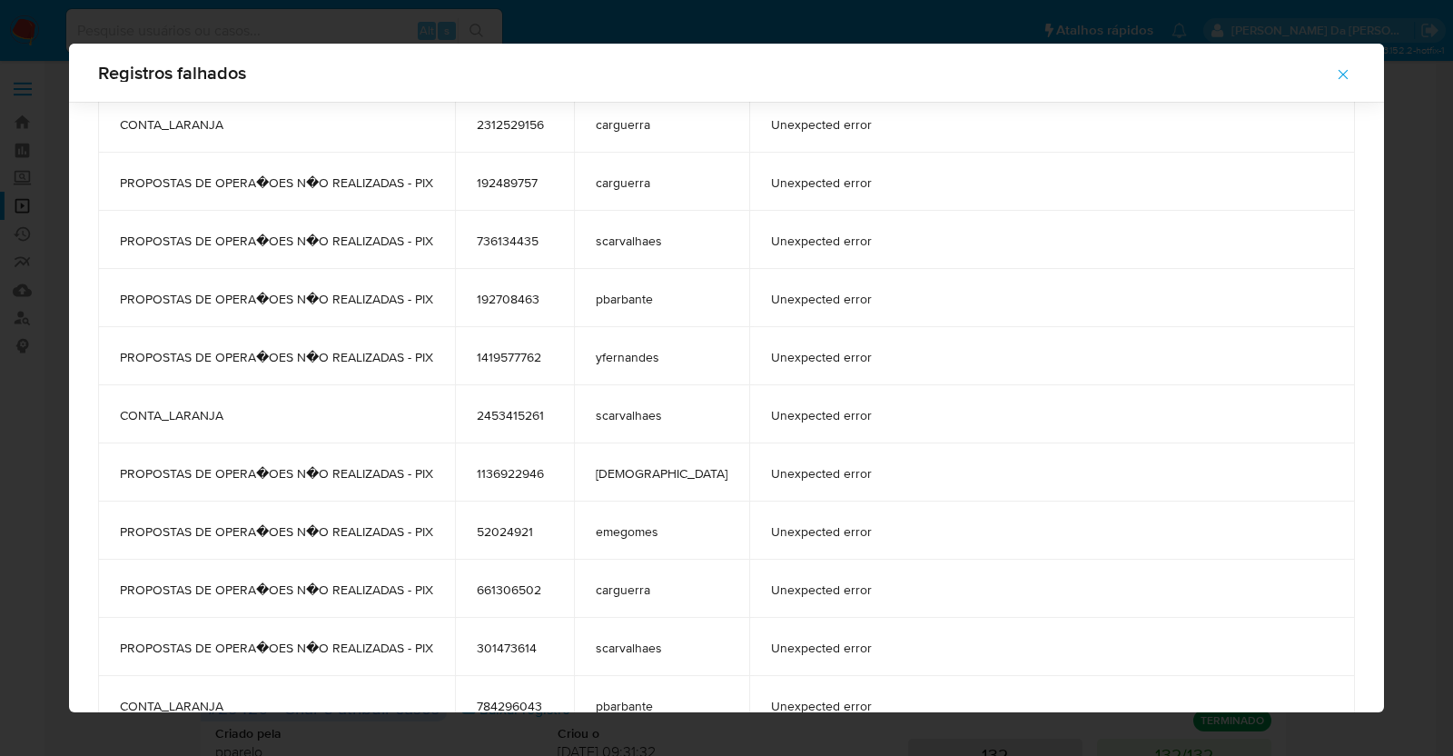
click at [749, 262] on td "Unexpected error" at bounding box center [1052, 240] width 606 height 58
click at [771, 242] on span "Unexpected error" at bounding box center [1052, 240] width 562 height 16
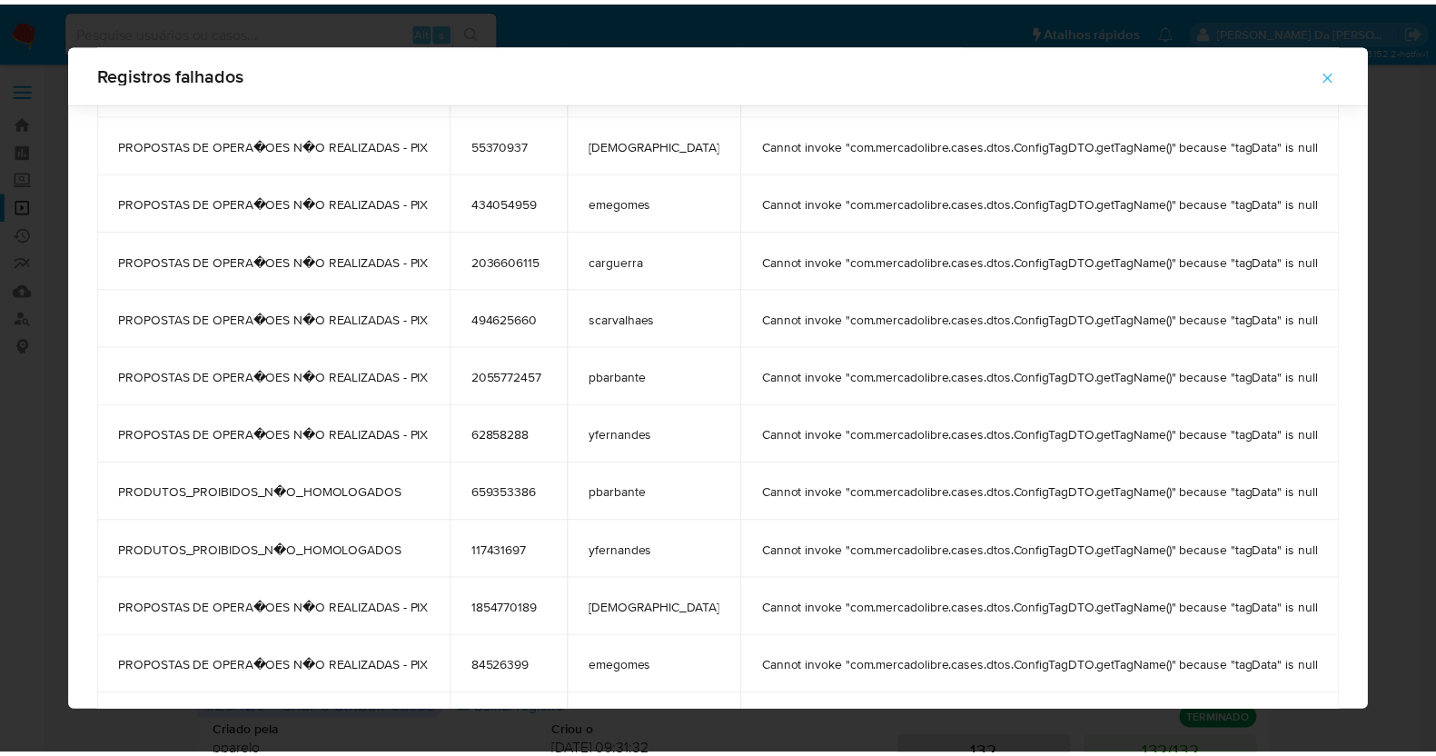
scroll to position [598, 0]
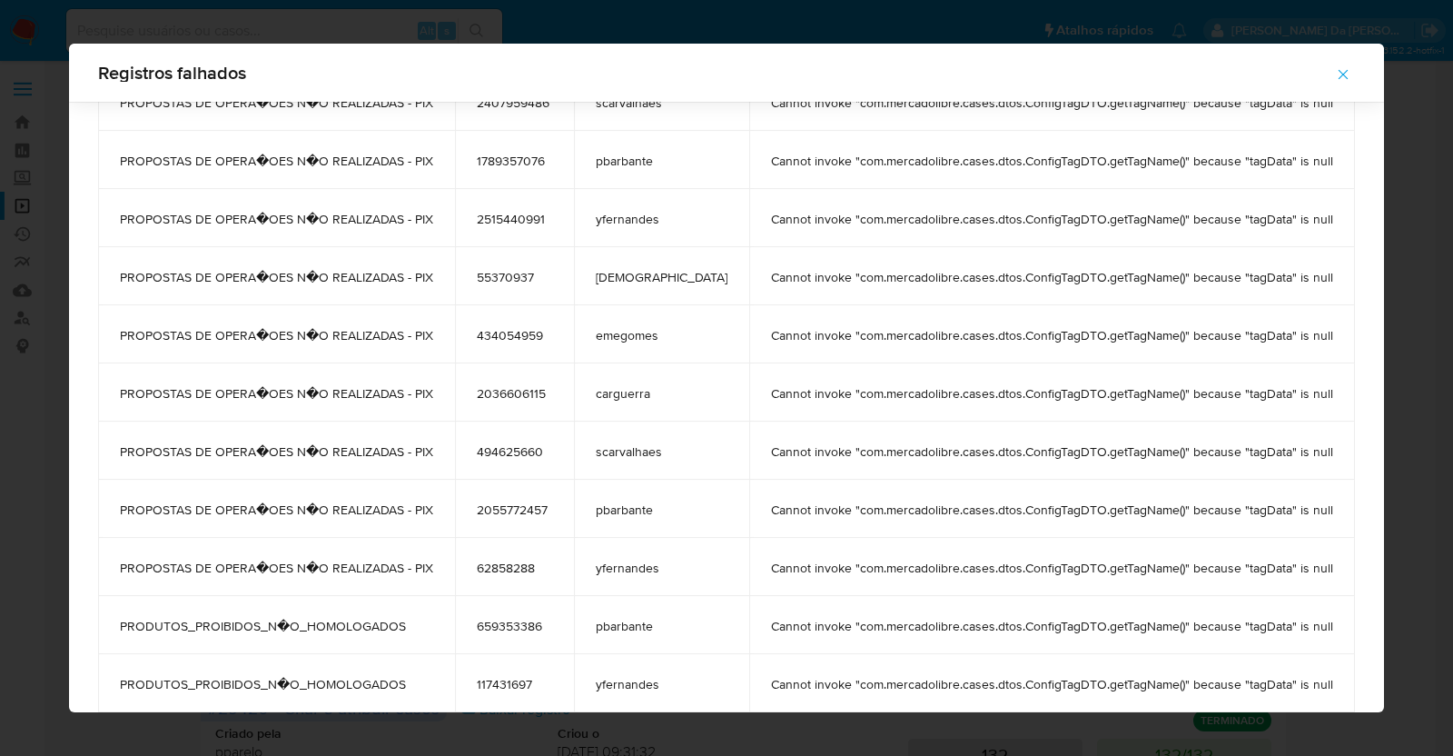
click at [1335, 79] on icon "button" at bounding box center [1343, 74] width 16 height 16
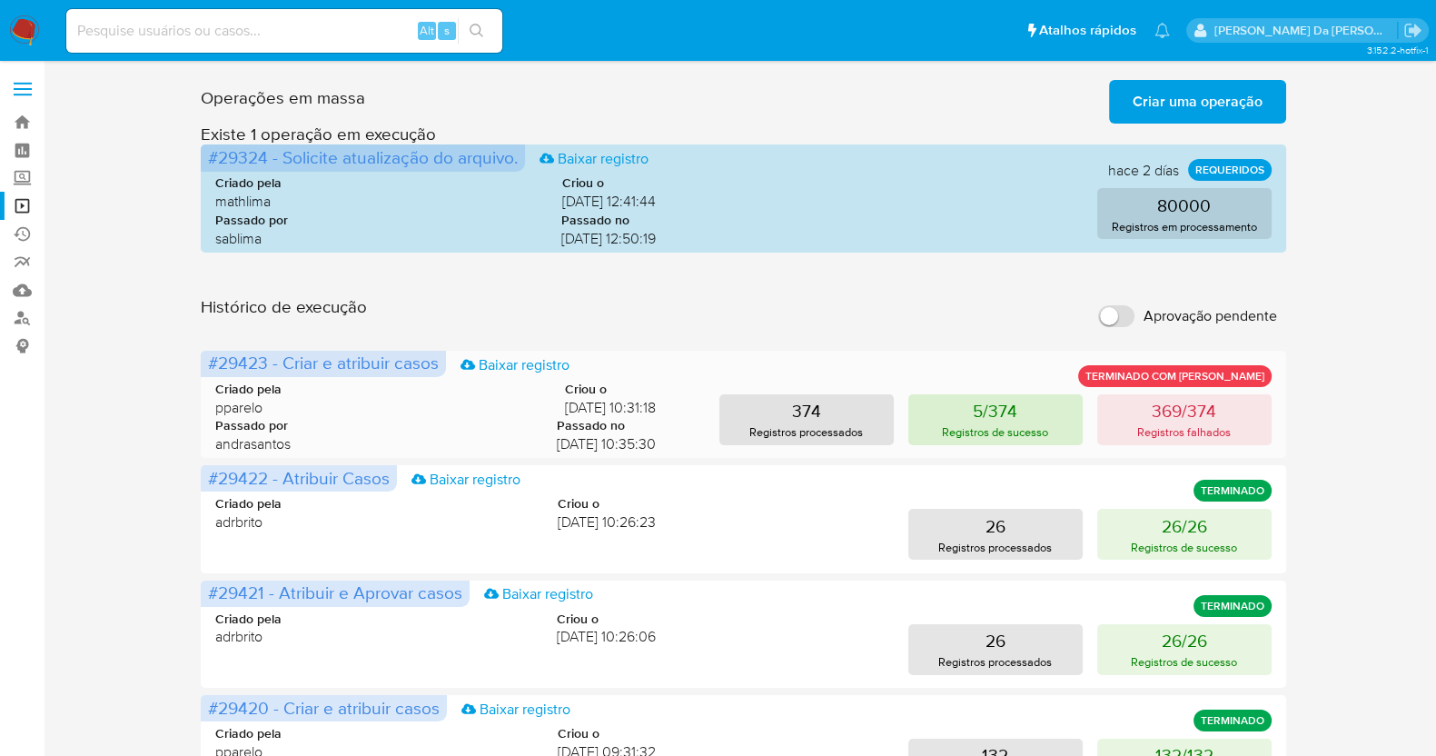
click at [1025, 415] on button "5/374 Registros de sucesso" at bounding box center [995, 419] width 174 height 51
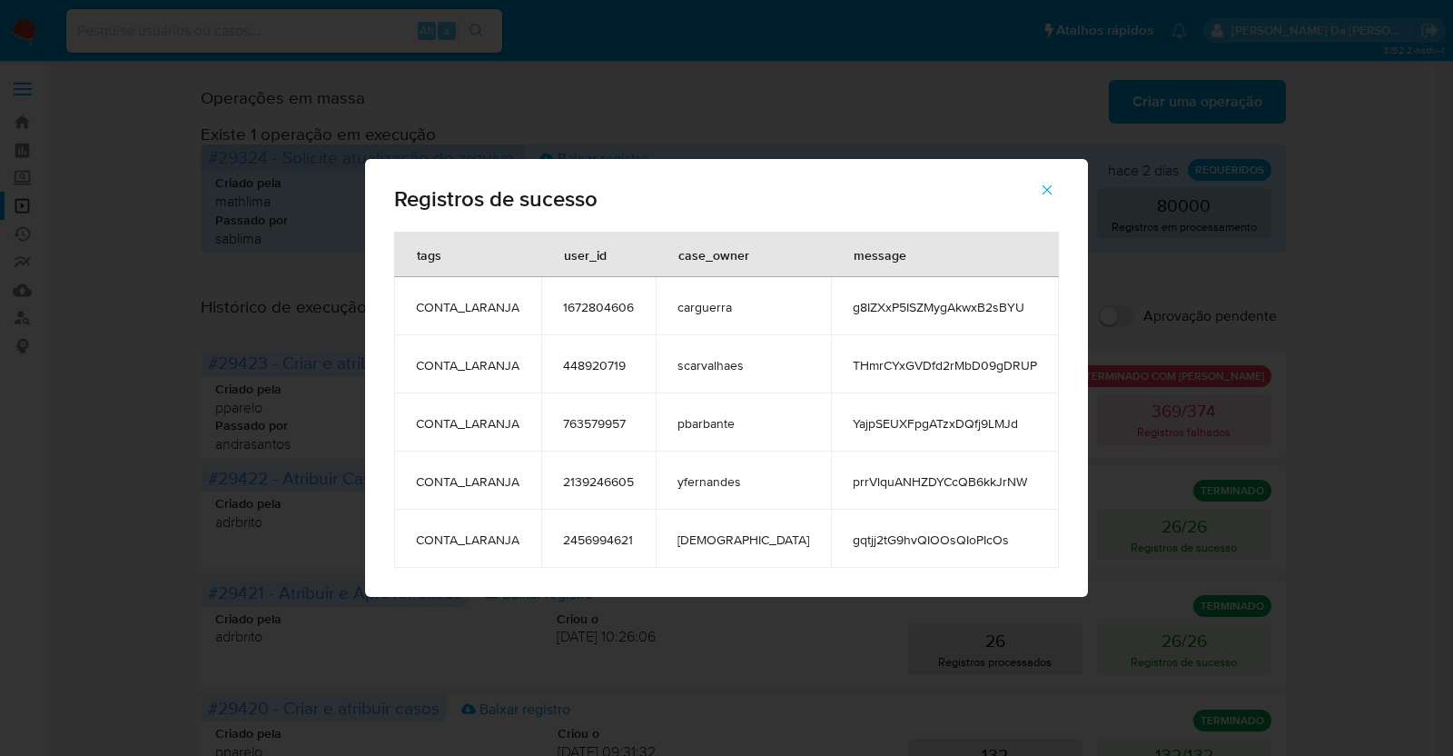
click at [885, 311] on span "g8IZXxP5ISZMygAkwxB2sBYU" at bounding box center [945, 307] width 184 height 16
click at [634, 312] on span "1672804606" at bounding box center [598, 307] width 71 height 16
click at [634, 365] on span "448920719" at bounding box center [598, 365] width 71 height 16
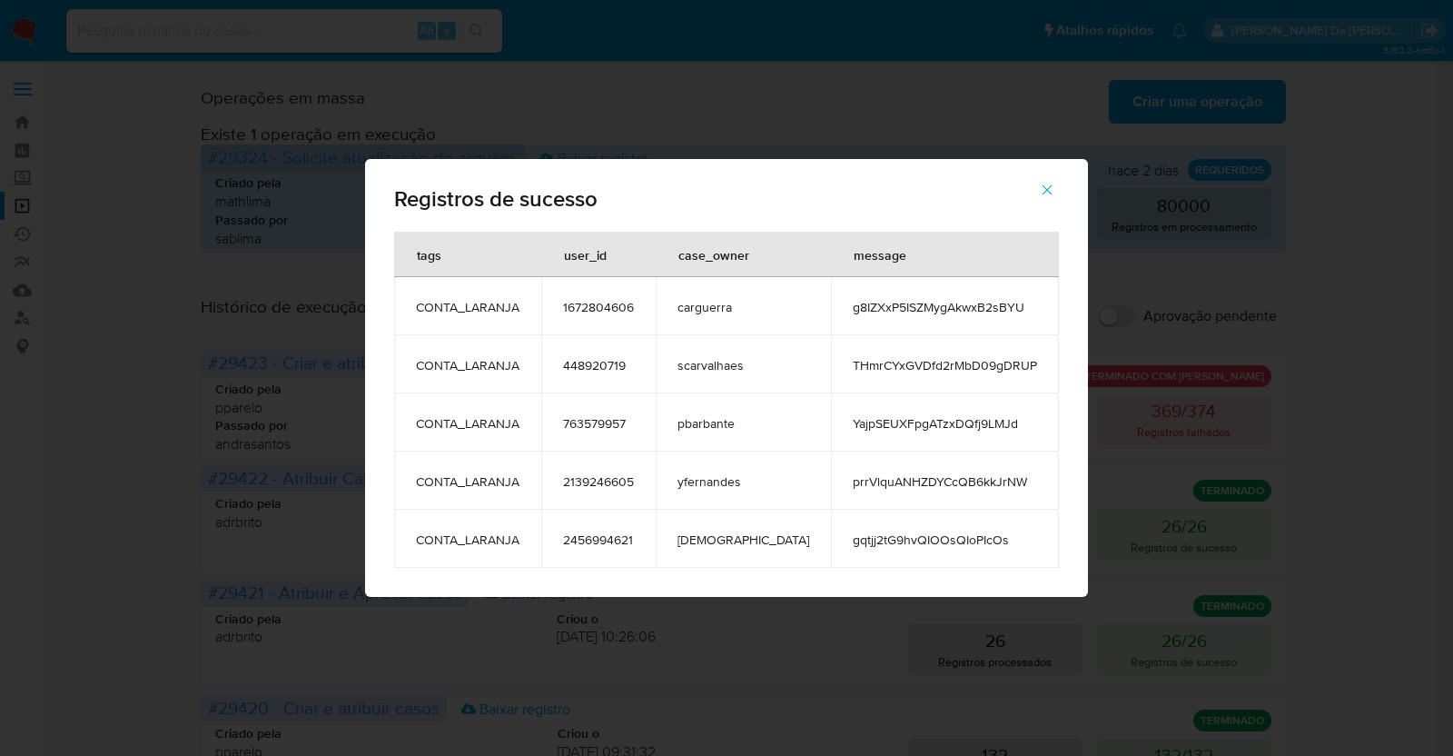
click at [634, 365] on span "448920719" at bounding box center [598, 365] width 71 height 16
click at [634, 410] on td "763579957" at bounding box center [598, 422] width 114 height 58
click at [618, 473] on span "2139246605" at bounding box center [598, 481] width 71 height 16
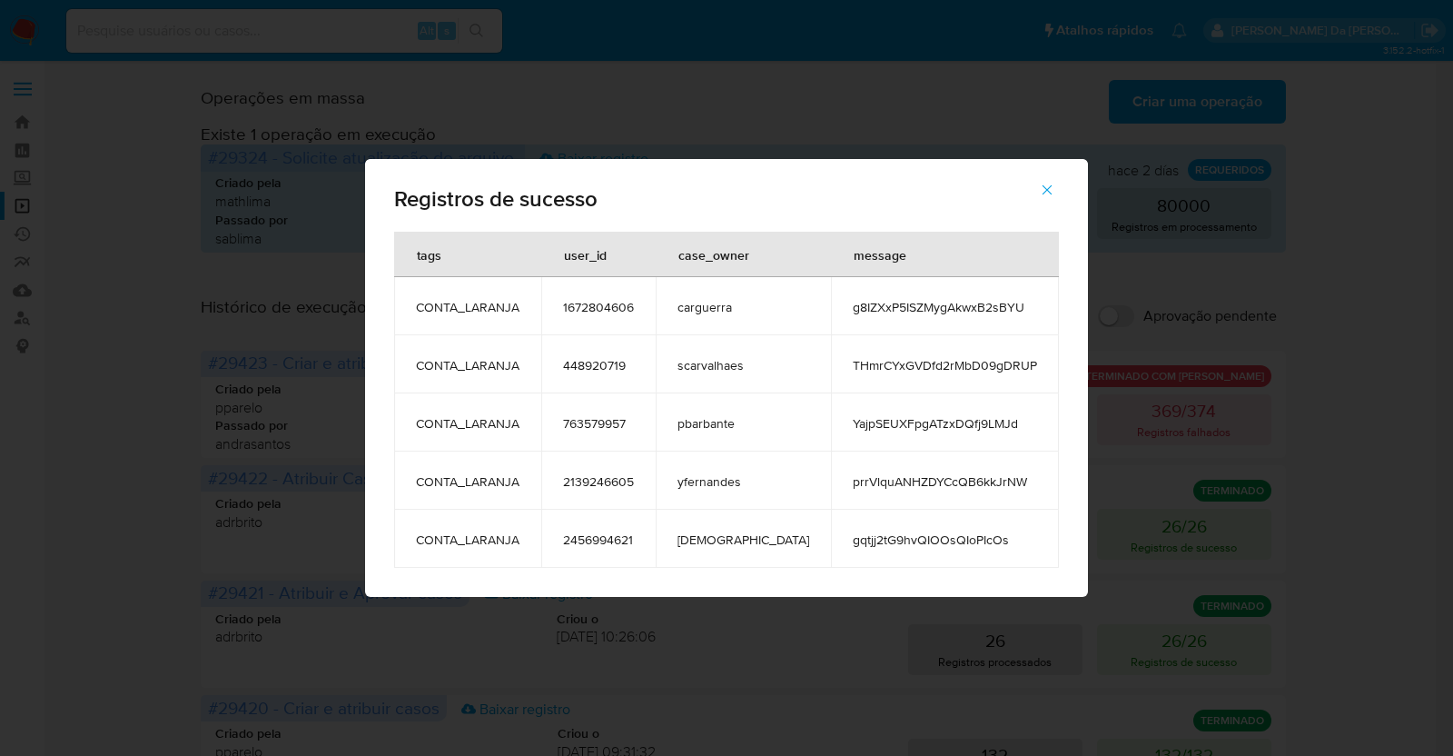
click at [625, 549] on td "2456994621" at bounding box center [598, 538] width 114 height 58
click at [626, 549] on td "2456994621" at bounding box center [598, 538] width 114 height 58
click at [244, 460] on div "Registros de sucesso tags user_id case_owner message CONTA_LARANJA 1672804606 c…" at bounding box center [726, 378] width 1453 height 756
click at [132, 179] on div "Registros de sucesso tags user_id case_owner message CONTA_LARANJA 1672804606 c…" at bounding box center [726, 378] width 1453 height 756
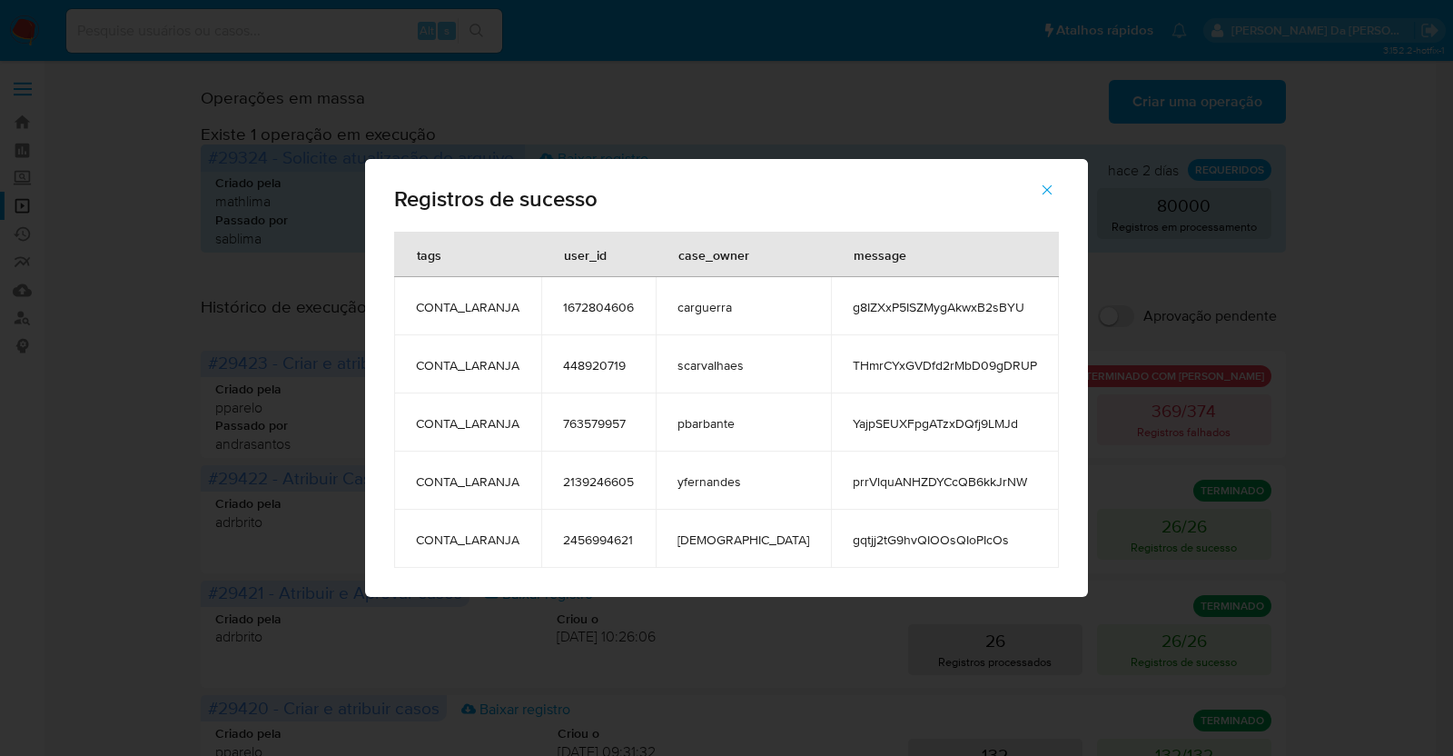
click at [1039, 193] on icon "button" at bounding box center [1047, 190] width 16 height 16
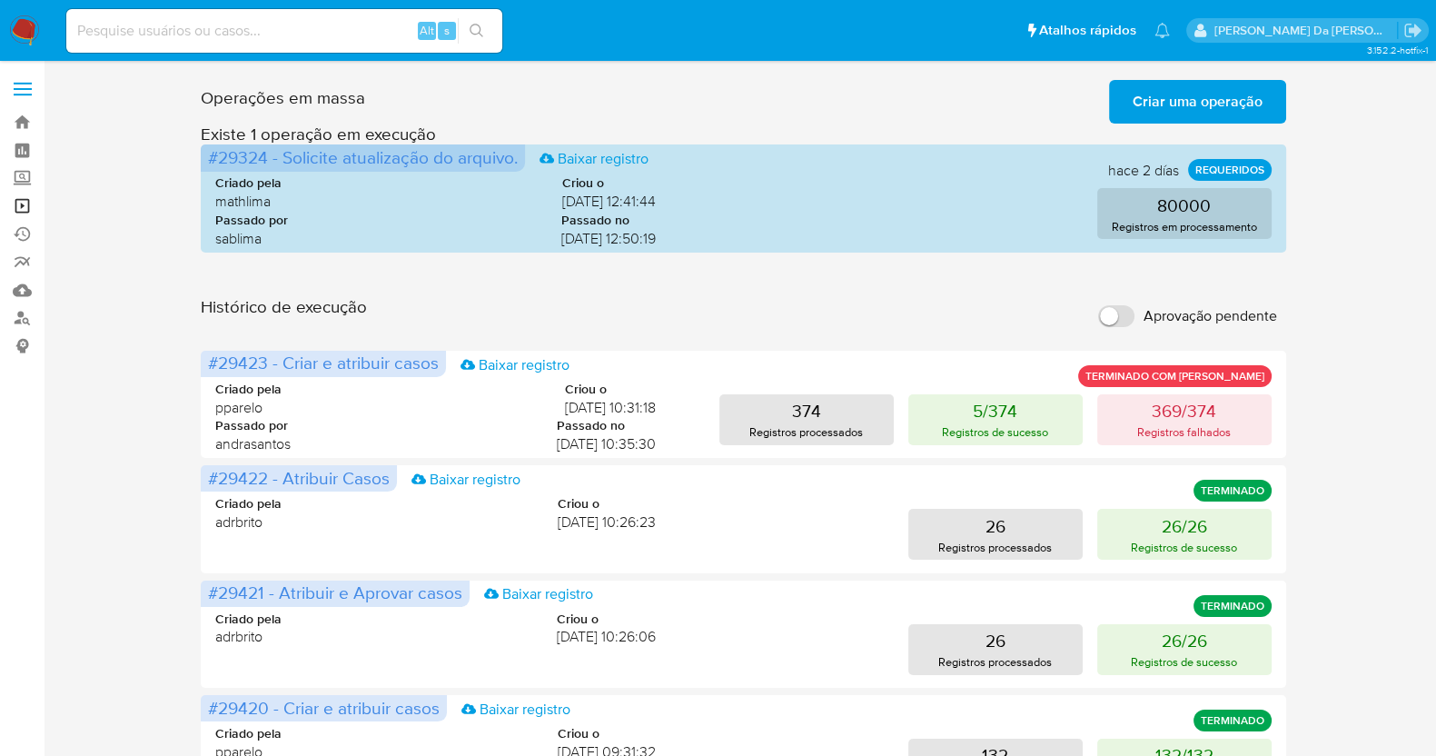
click at [22, 202] on link "Operações em massa" at bounding box center [108, 206] width 216 height 28
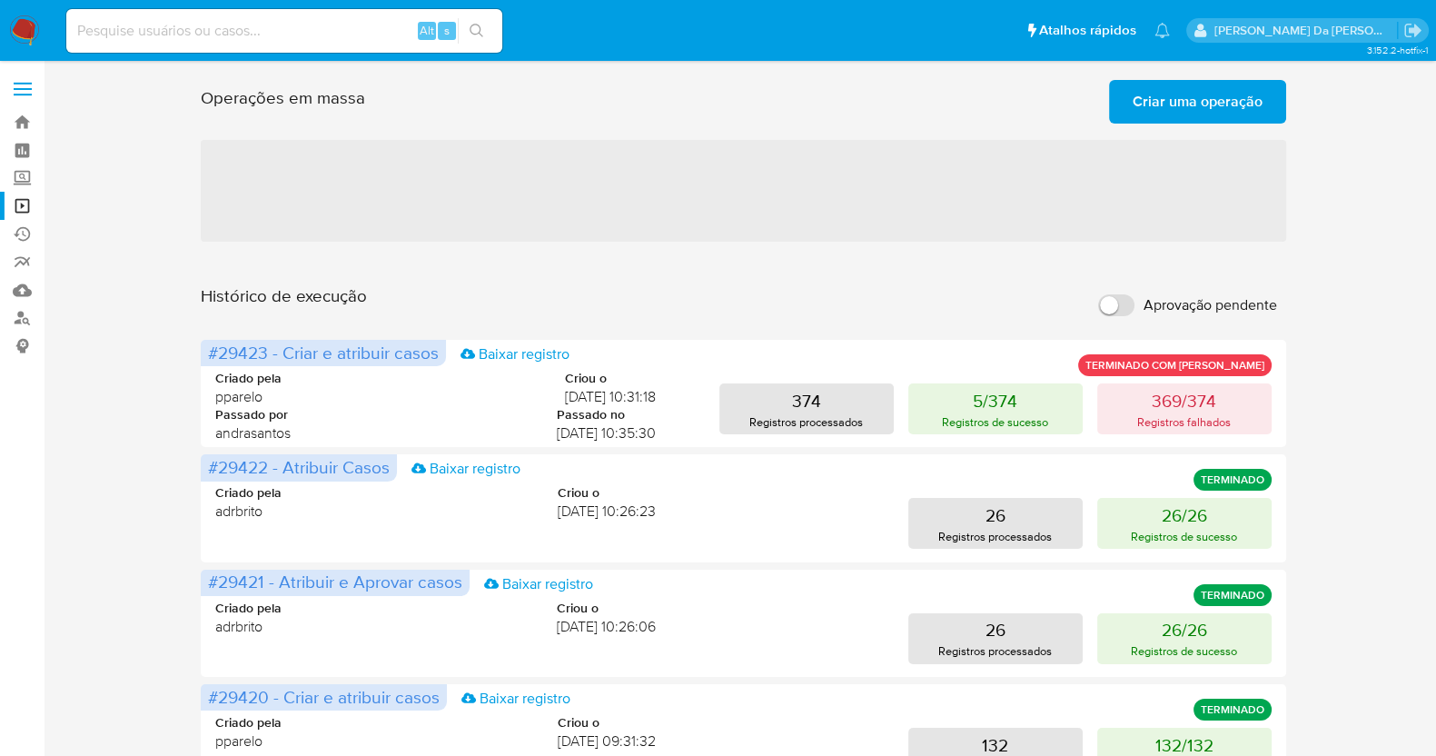
click at [16, 24] on img at bounding box center [24, 30] width 31 height 31
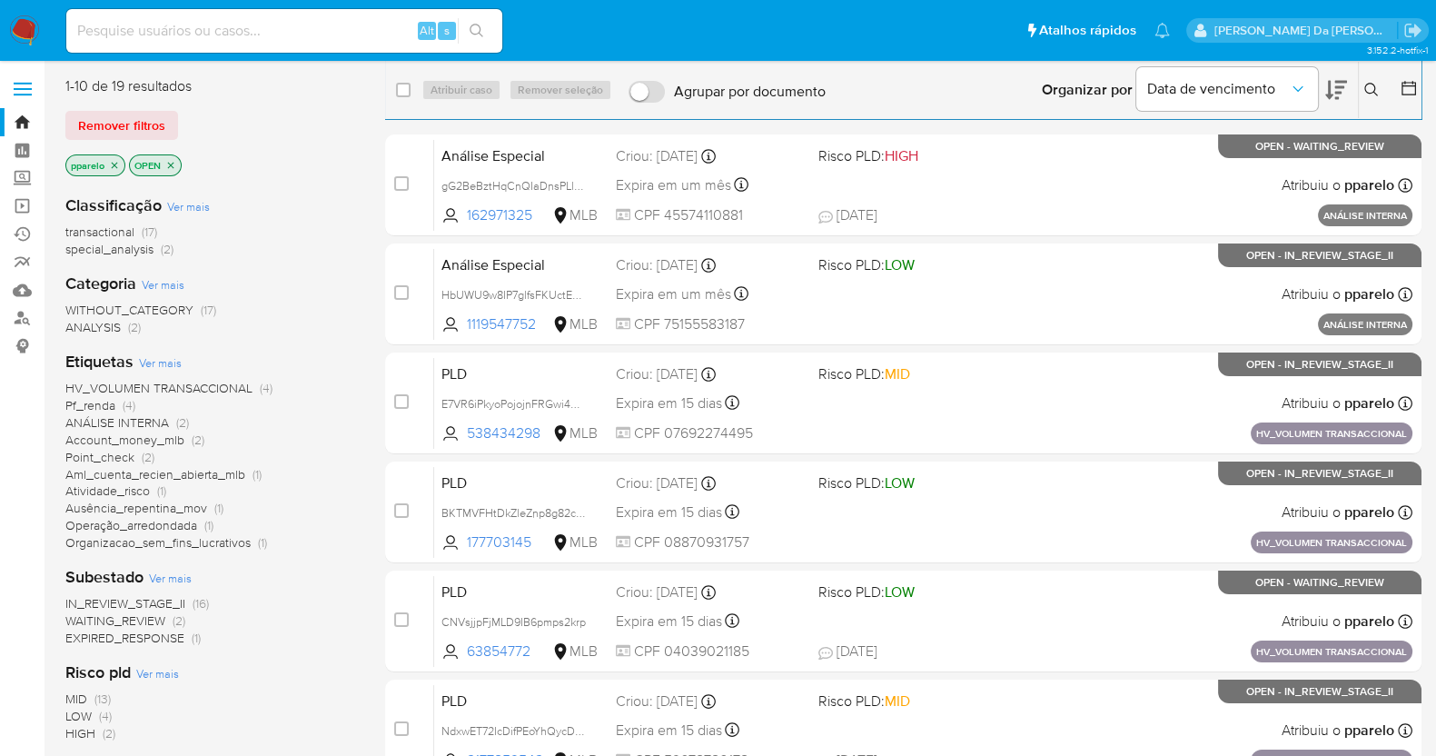
click at [114, 163] on icon "close-filter" at bounding box center [115, 165] width 6 height 6
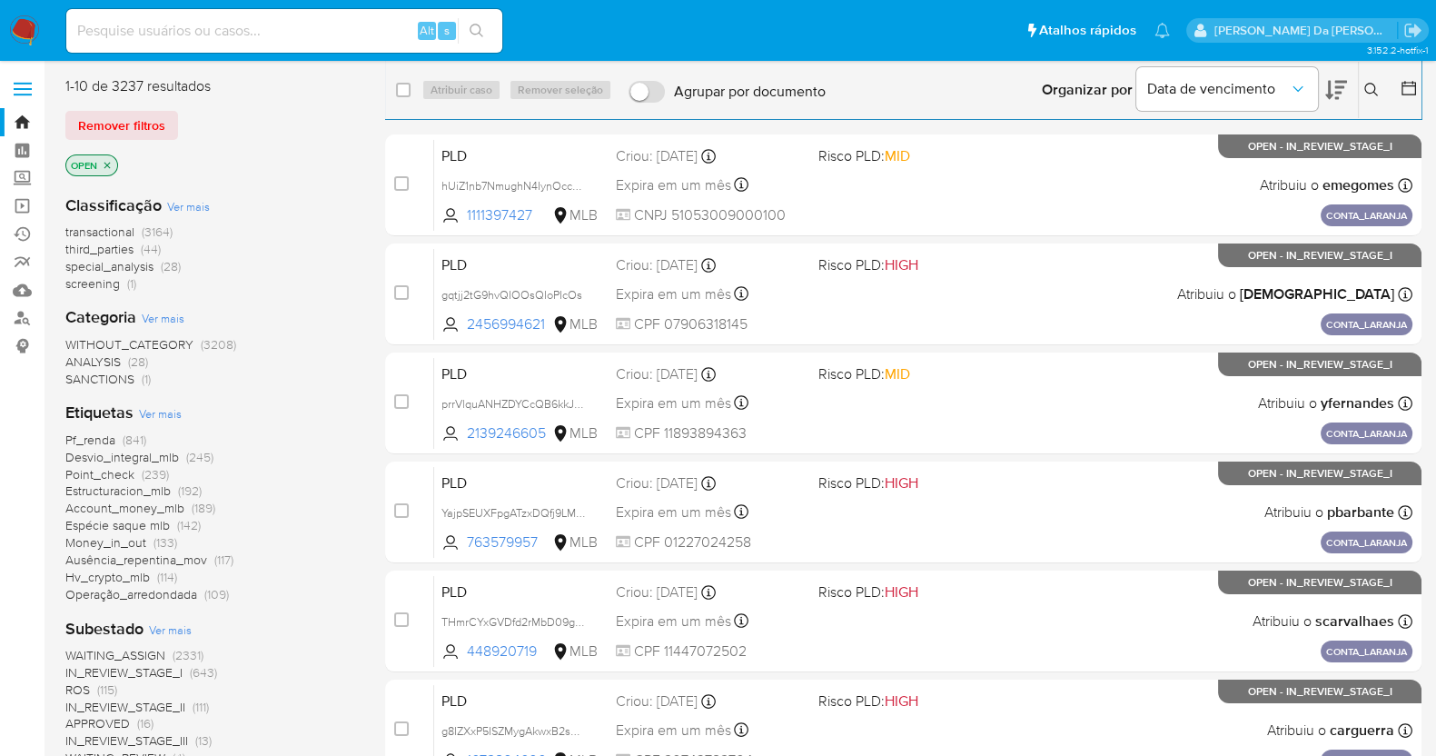
click at [107, 163] on icon "close-filter" at bounding box center [107, 165] width 11 height 11
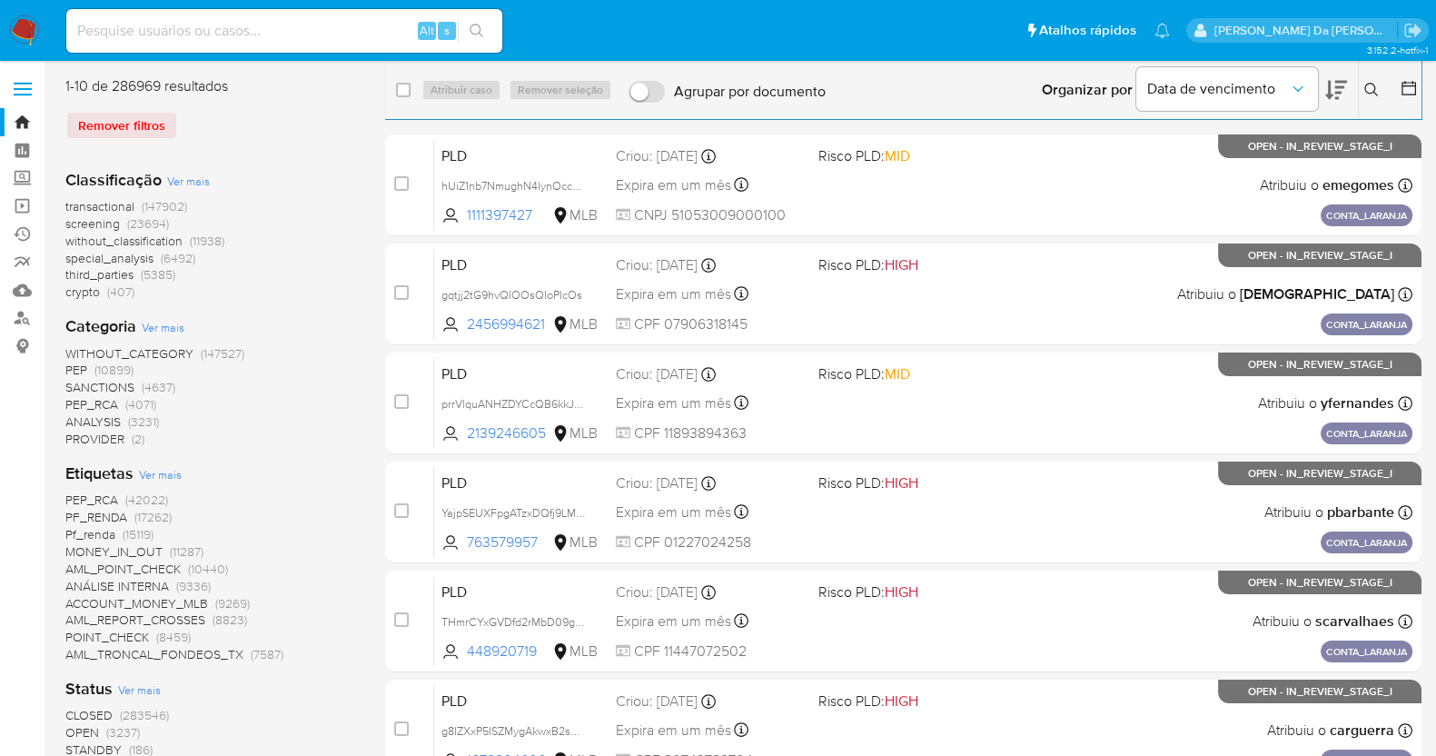
click at [154, 473] on span "Ver mais" at bounding box center [160, 474] width 43 height 16
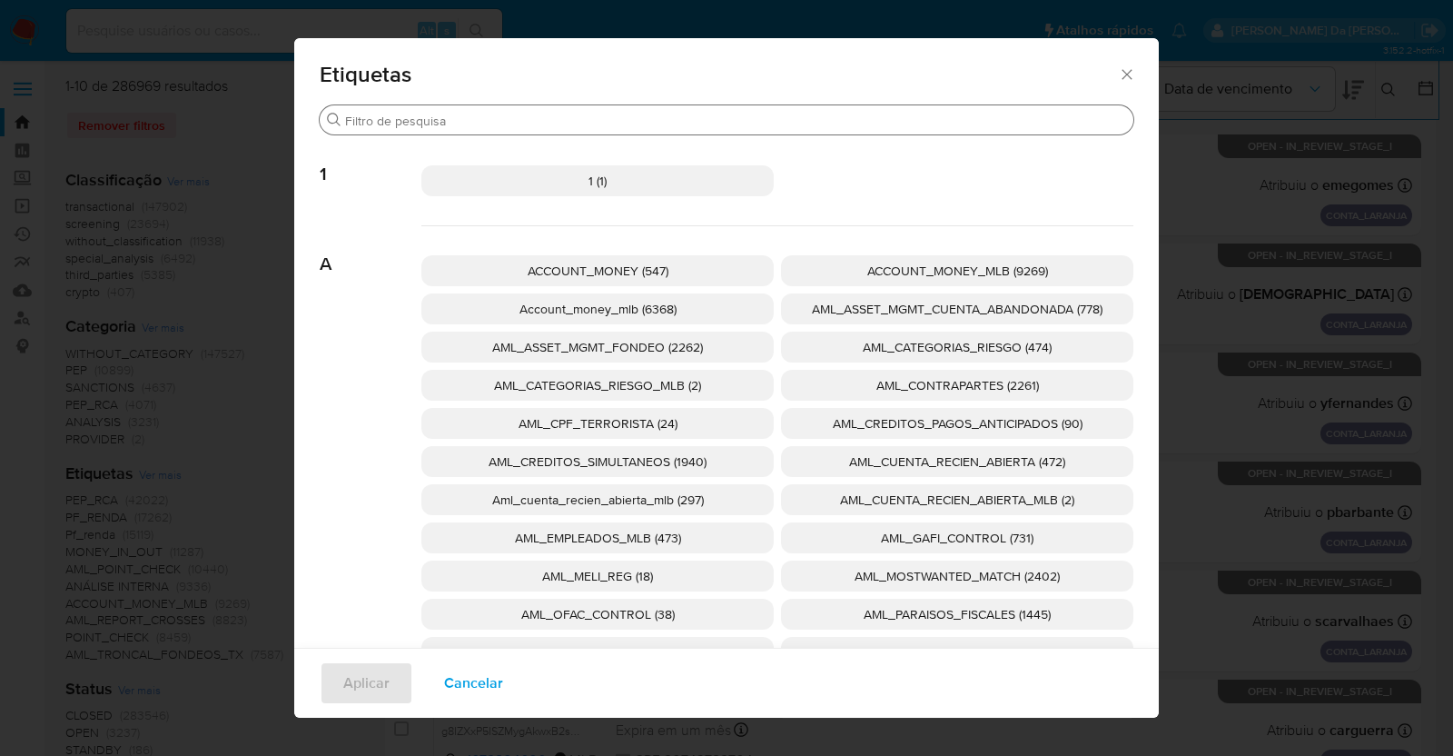
click at [427, 120] on input "Buscar" at bounding box center [735, 121] width 781 height 16
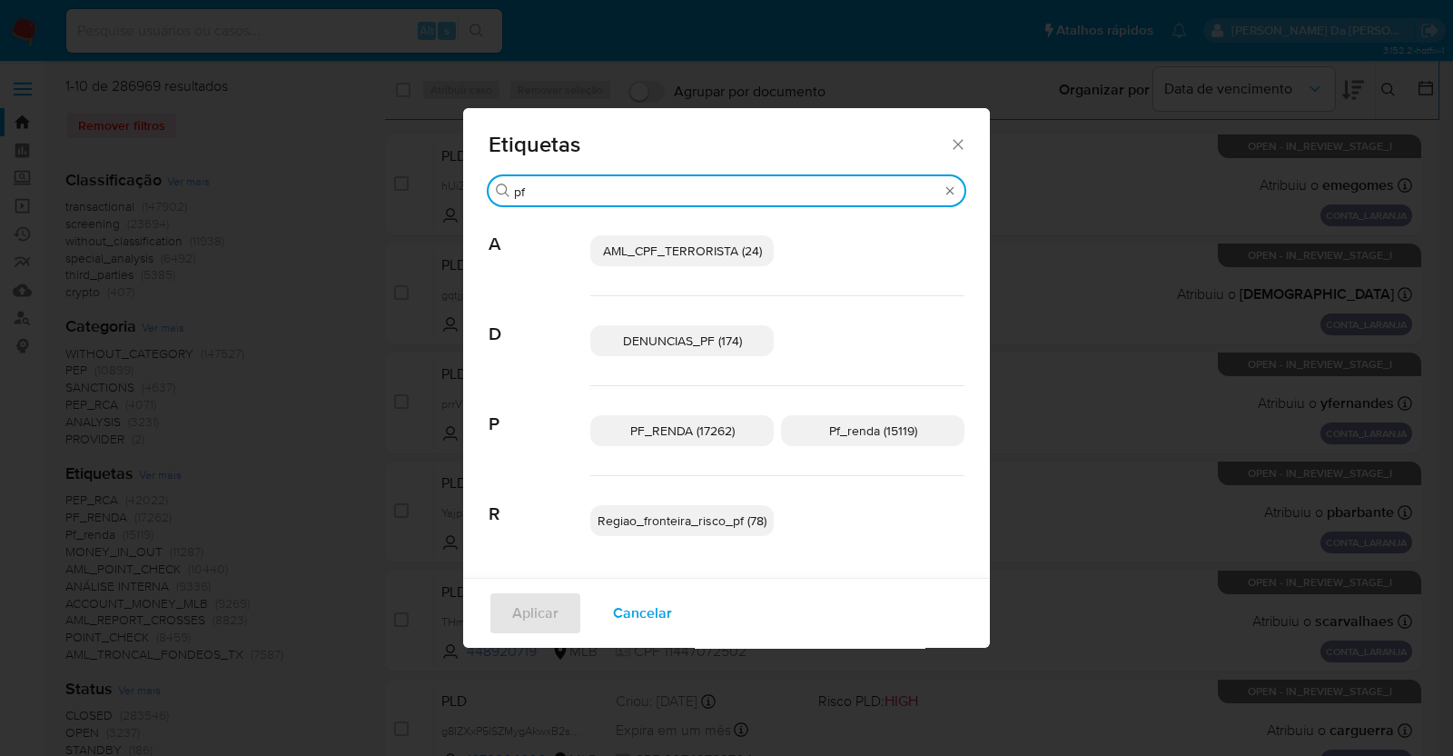
click at [567, 188] on input "pf" at bounding box center [726, 191] width 425 height 16
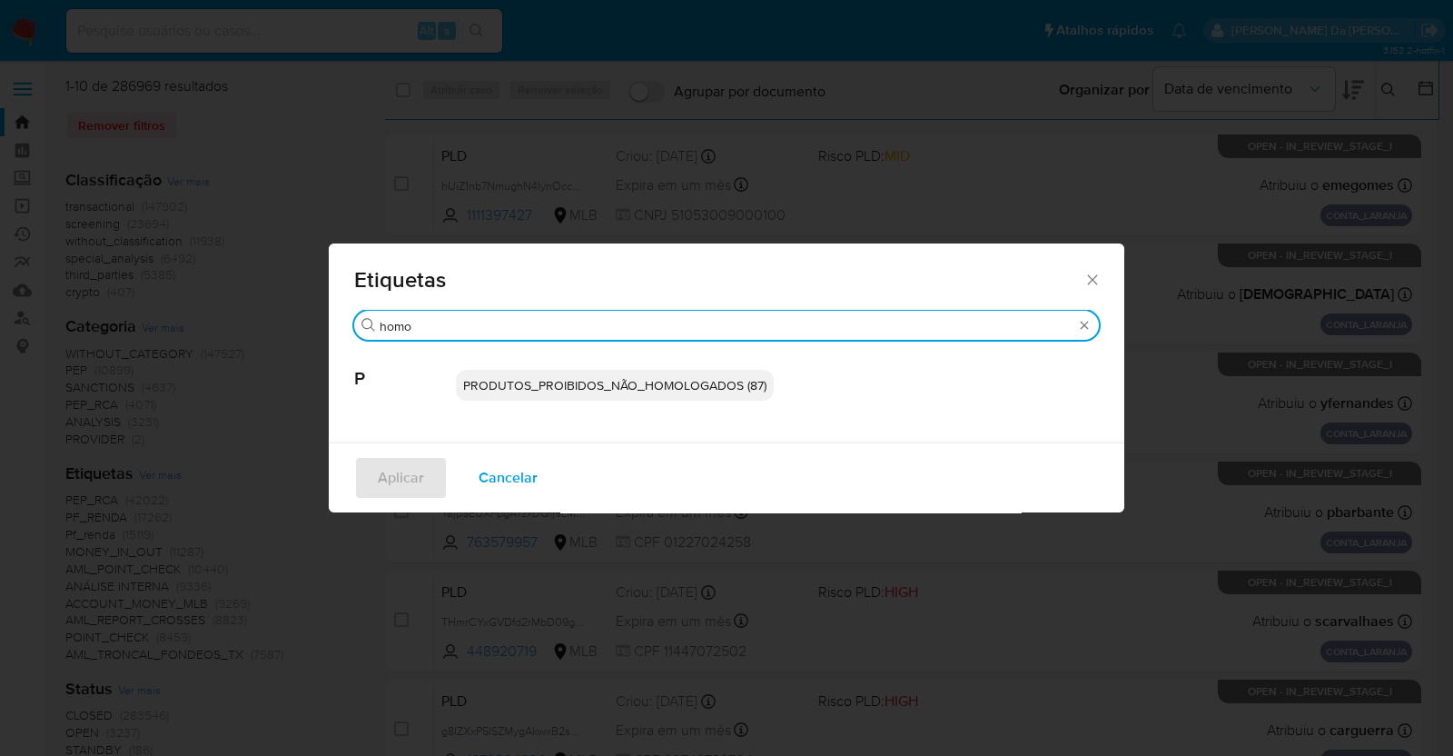
type input "homo"
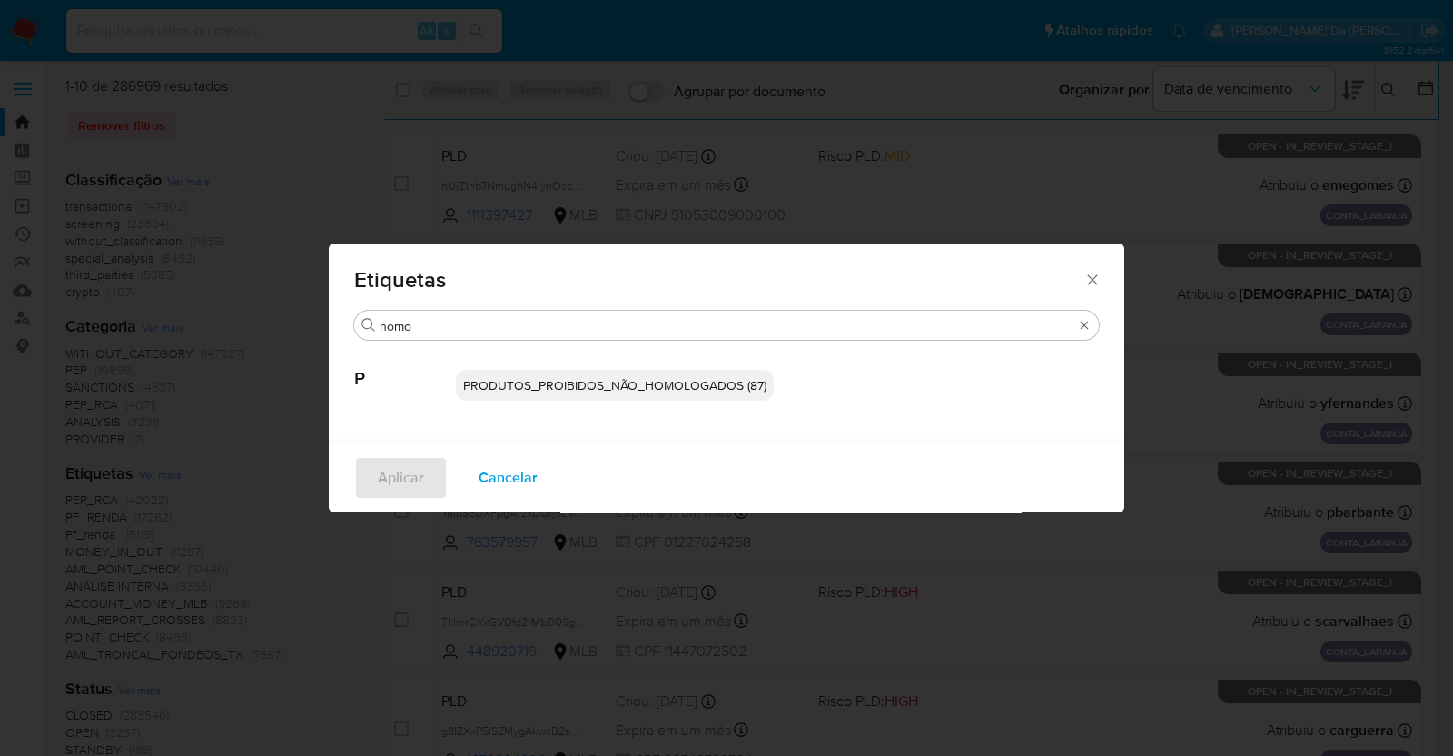
click at [552, 390] on span "PRODUTOS_PROIBIDOS_NÃO_HOMOLOGADOS (87)" at bounding box center [614, 385] width 303 height 18
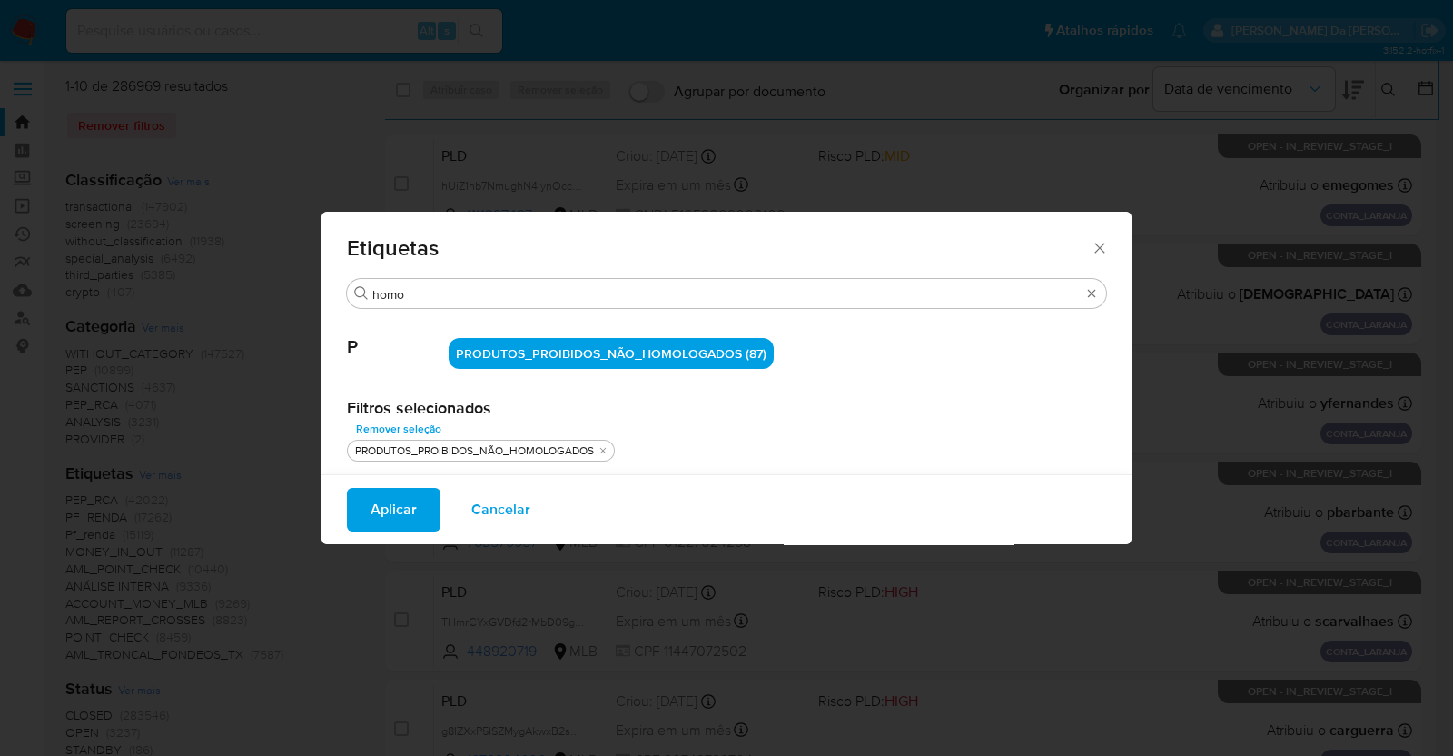
click at [483, 347] on span "PRODUTOS_PROIBIDOS_NÃO_HOMOLOGADOS (87)" at bounding box center [611, 353] width 311 height 18
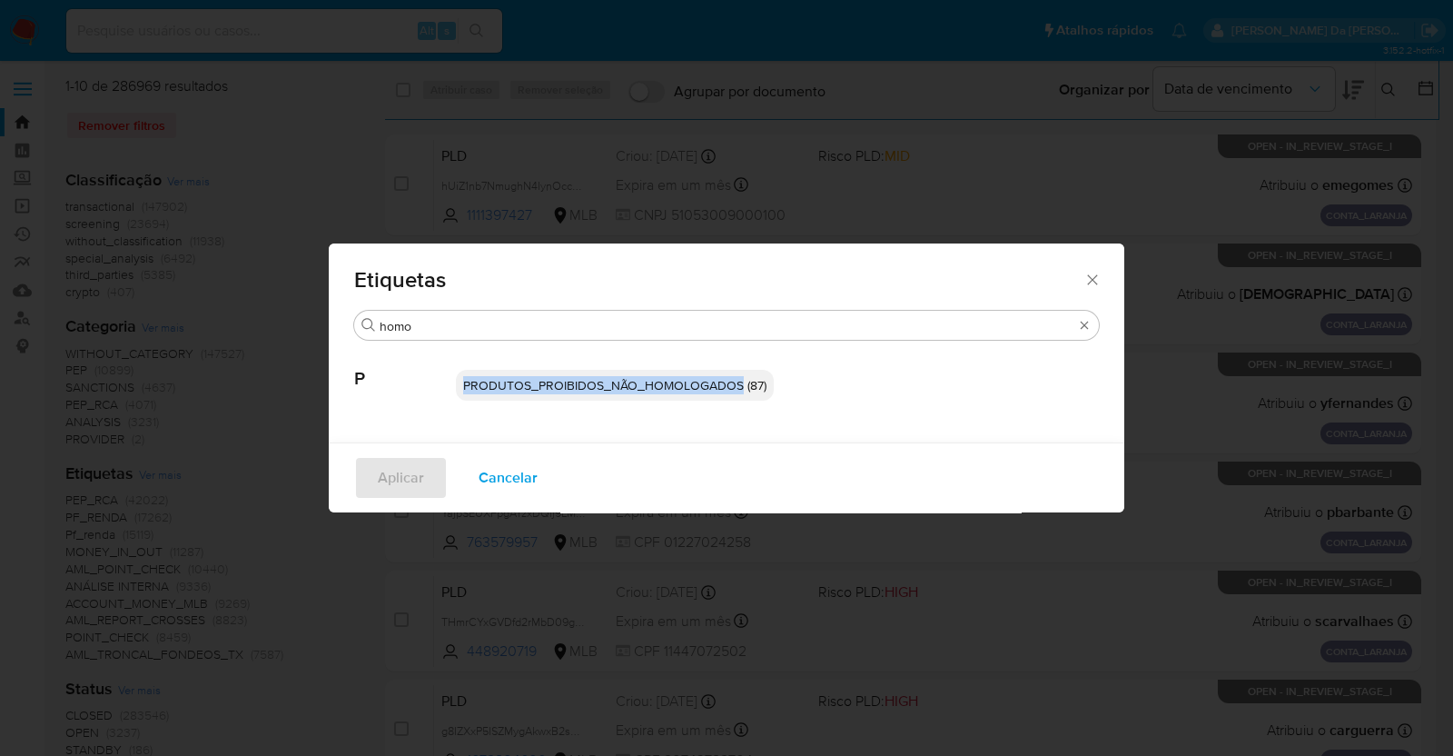
drag, startPoint x: 483, startPoint y: 347, endPoint x: 544, endPoint y: 351, distance: 61.0
click at [544, 351] on div "PRODUTOS_PROIBIDOS_NÃO_HOMOLOGADOS (87)" at bounding box center [777, 385] width 643 height 89
click at [524, 388] on span "PRODUTOS_PROIBIDOS_NÃO_HOMOLOGADOS (87)" at bounding box center [614, 385] width 303 height 18
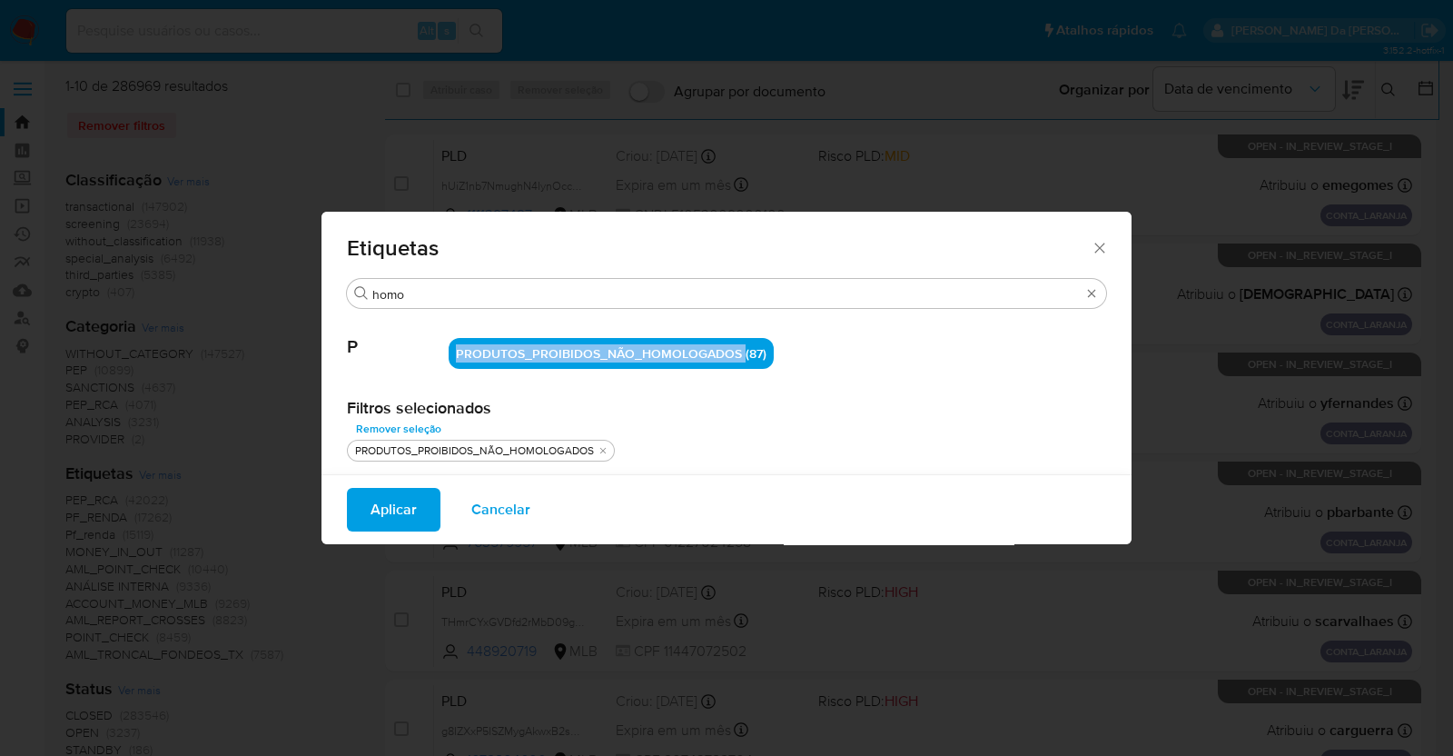
drag, startPoint x: 450, startPoint y: 351, endPoint x: 745, endPoint y: 360, distance: 295.3
click at [745, 360] on div "P PRODUTOS_PROIBIDOS_NÃO_HOMOLOGADOS (87)" at bounding box center [726, 353] width 759 height 89
click at [1098, 248] on icon "Fechar" at bounding box center [1100, 248] width 18 height 18
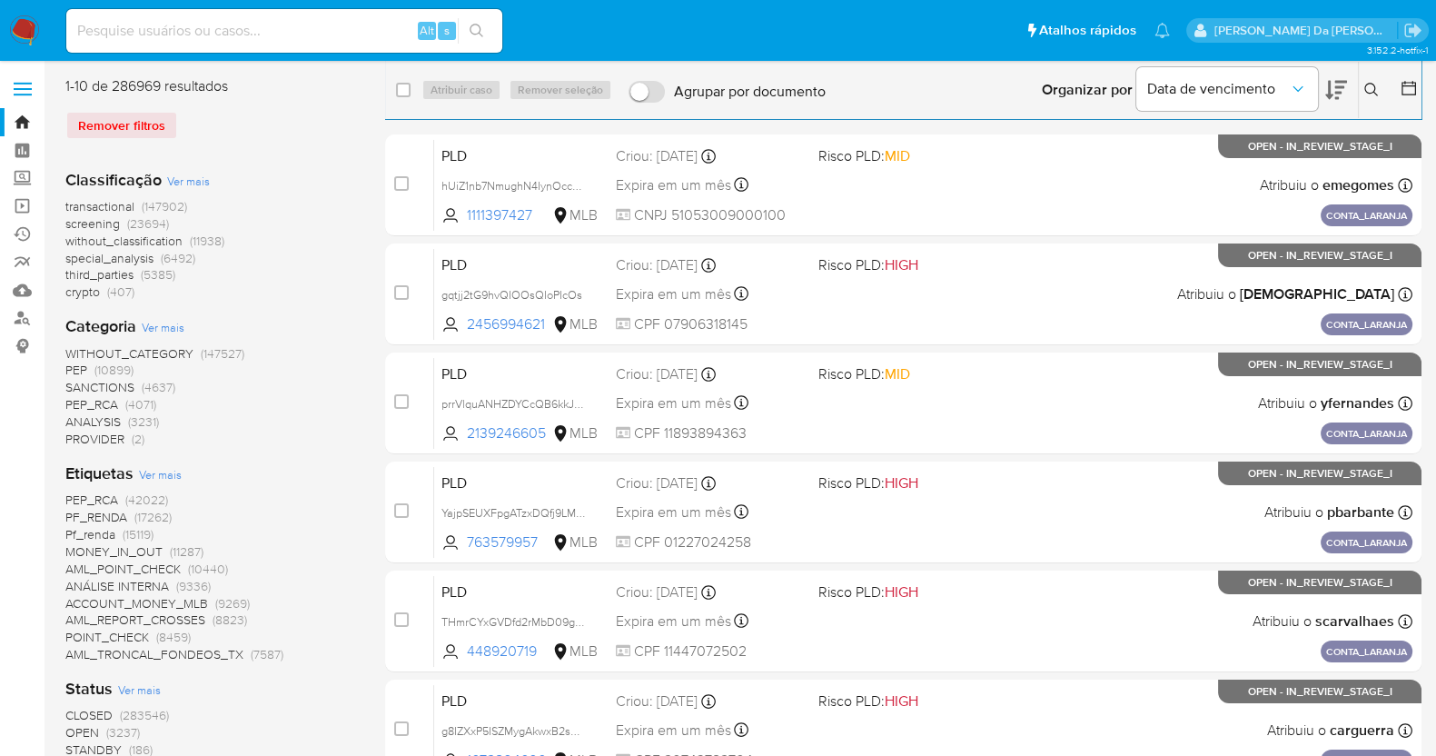
click at [167, 474] on span "Ver mais" at bounding box center [160, 474] width 43 height 16
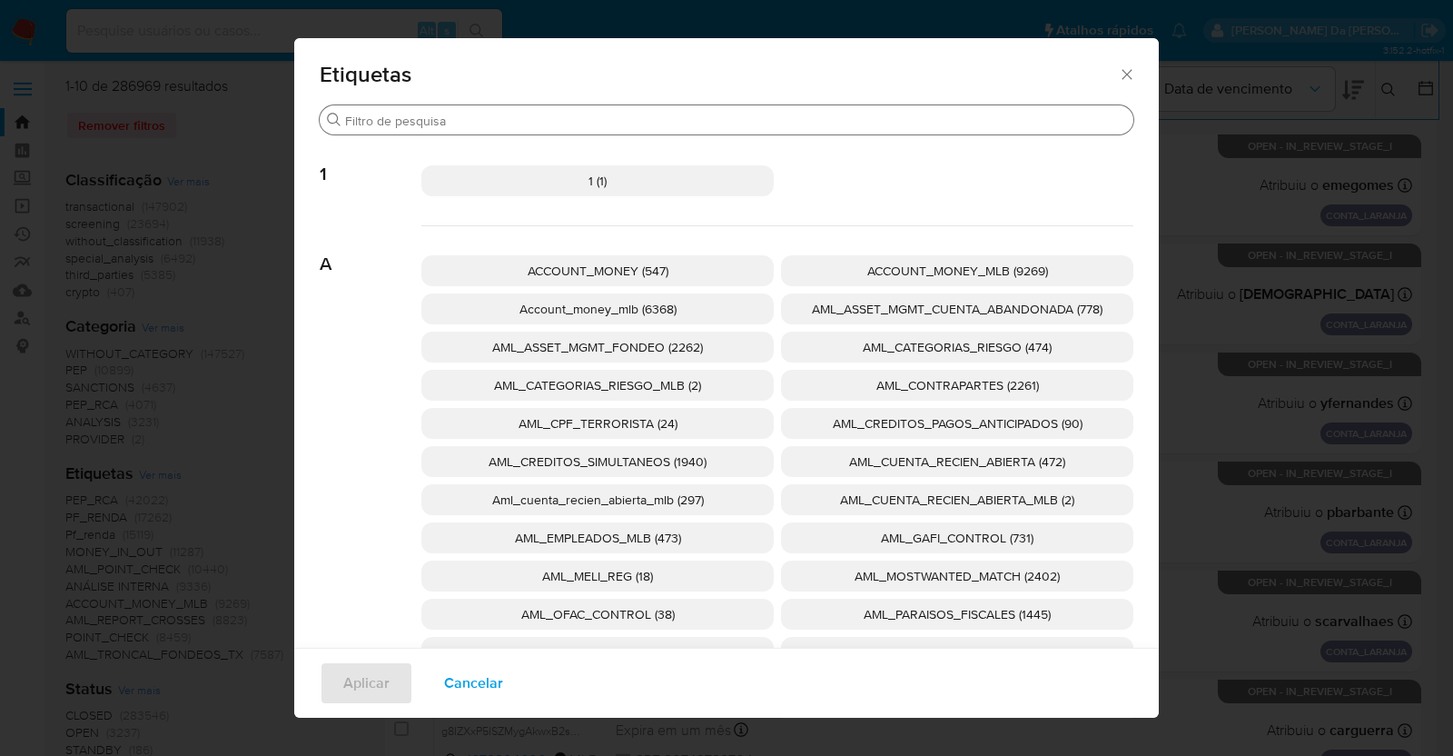
click at [406, 131] on div "Buscar" at bounding box center [727, 119] width 814 height 29
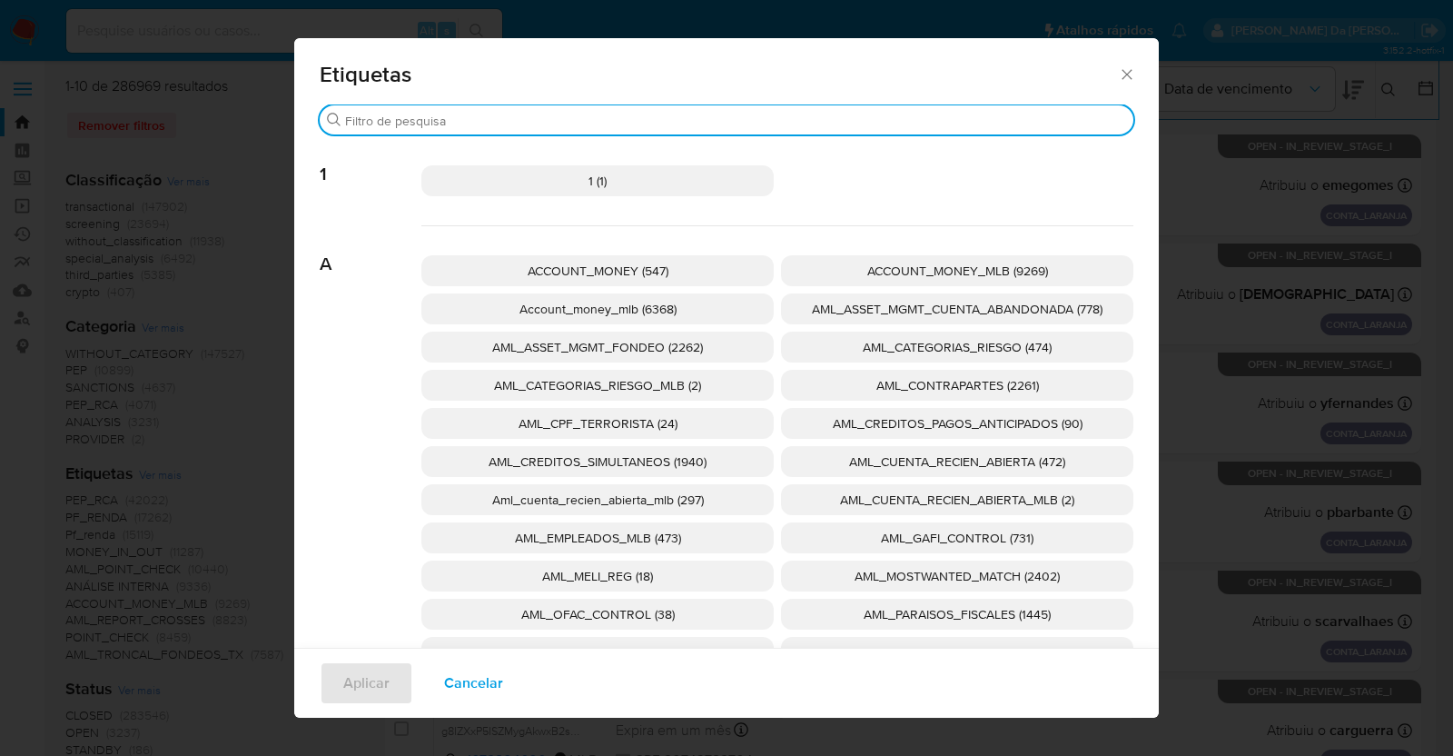
click at [410, 118] on input "Buscar" at bounding box center [735, 121] width 781 height 16
paste input "PRODUTOS_PROIBIDOS_NÃO_HOMOLOGADOS"
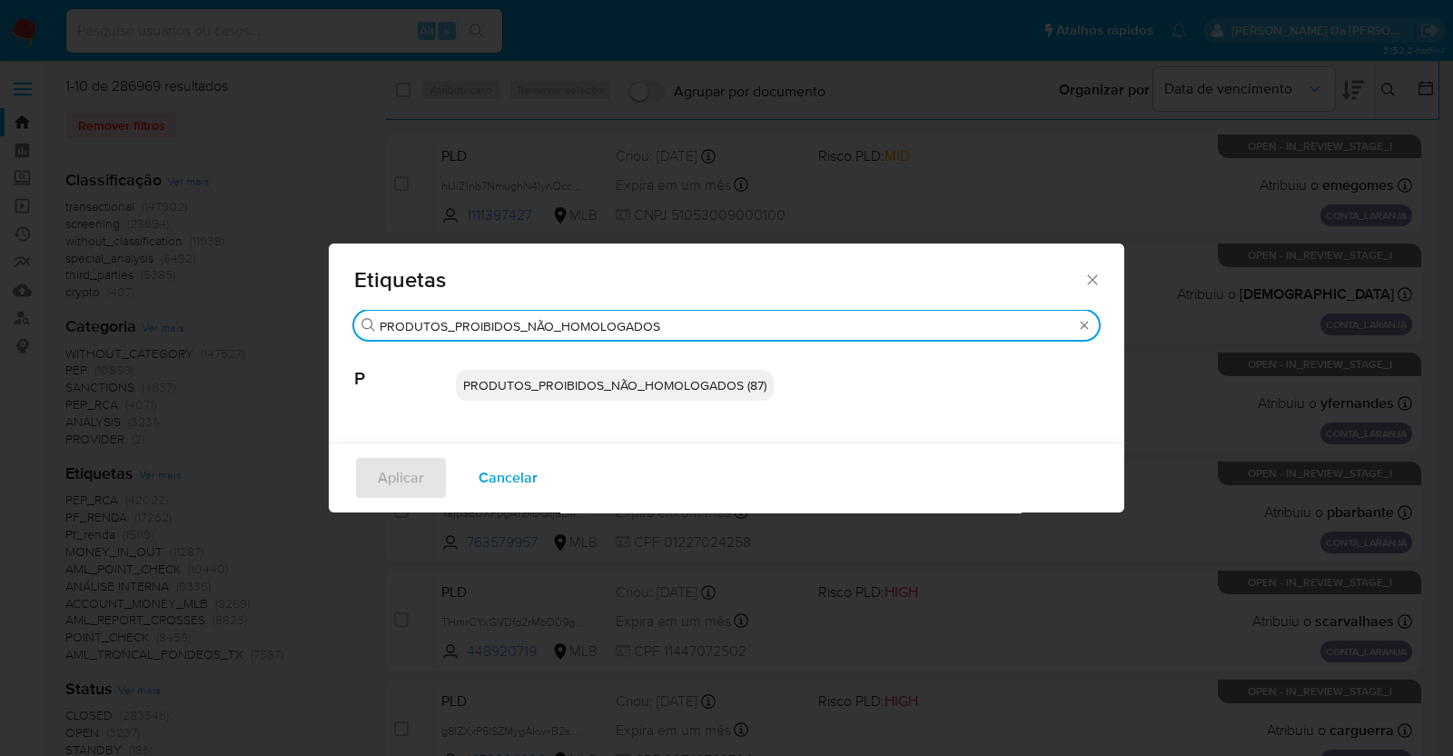
type input "PRODUTOS_PROIBIDOS_NÃO_HOMOLOGADOS"
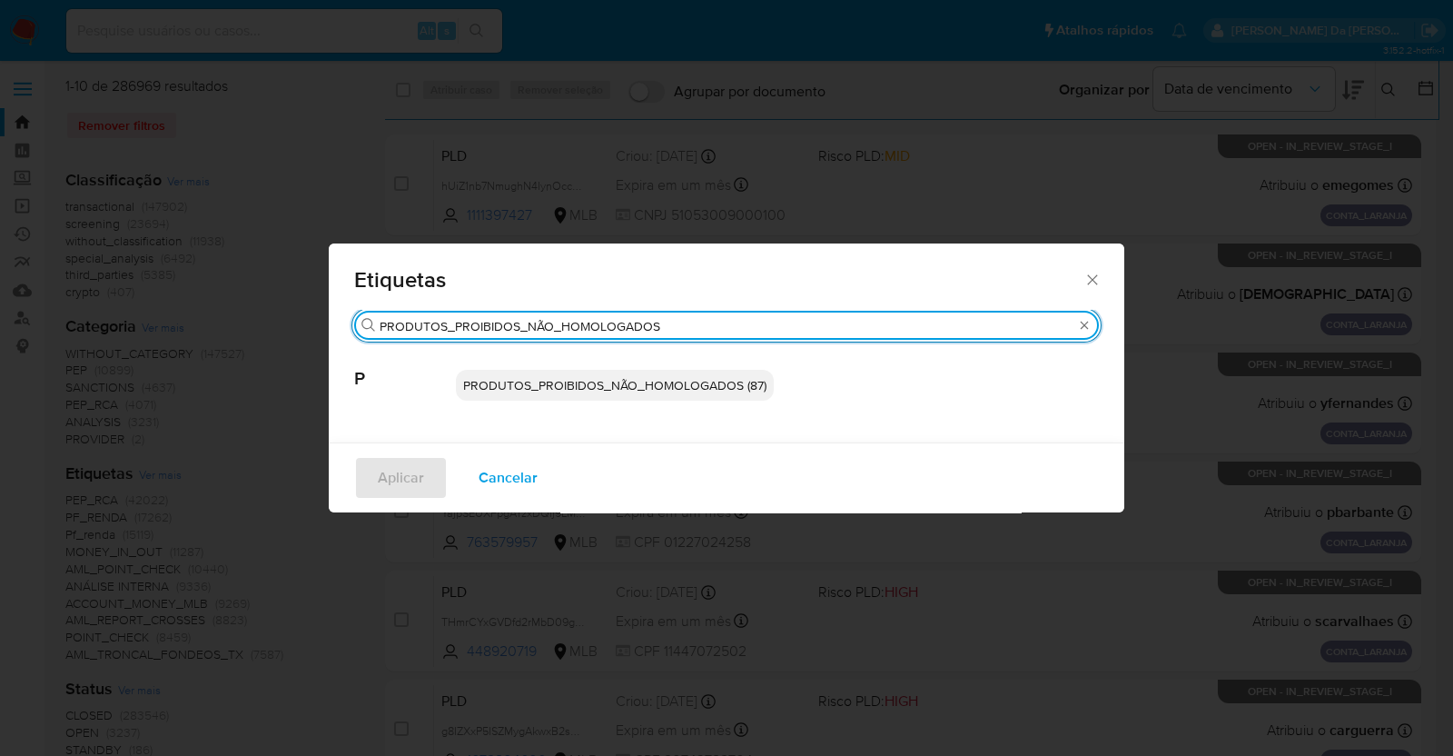
click at [780, 318] on input "PRODUTOS_PROIBIDOS_NÃO_HOMOLOGADOS" at bounding box center [727, 326] width 694 height 16
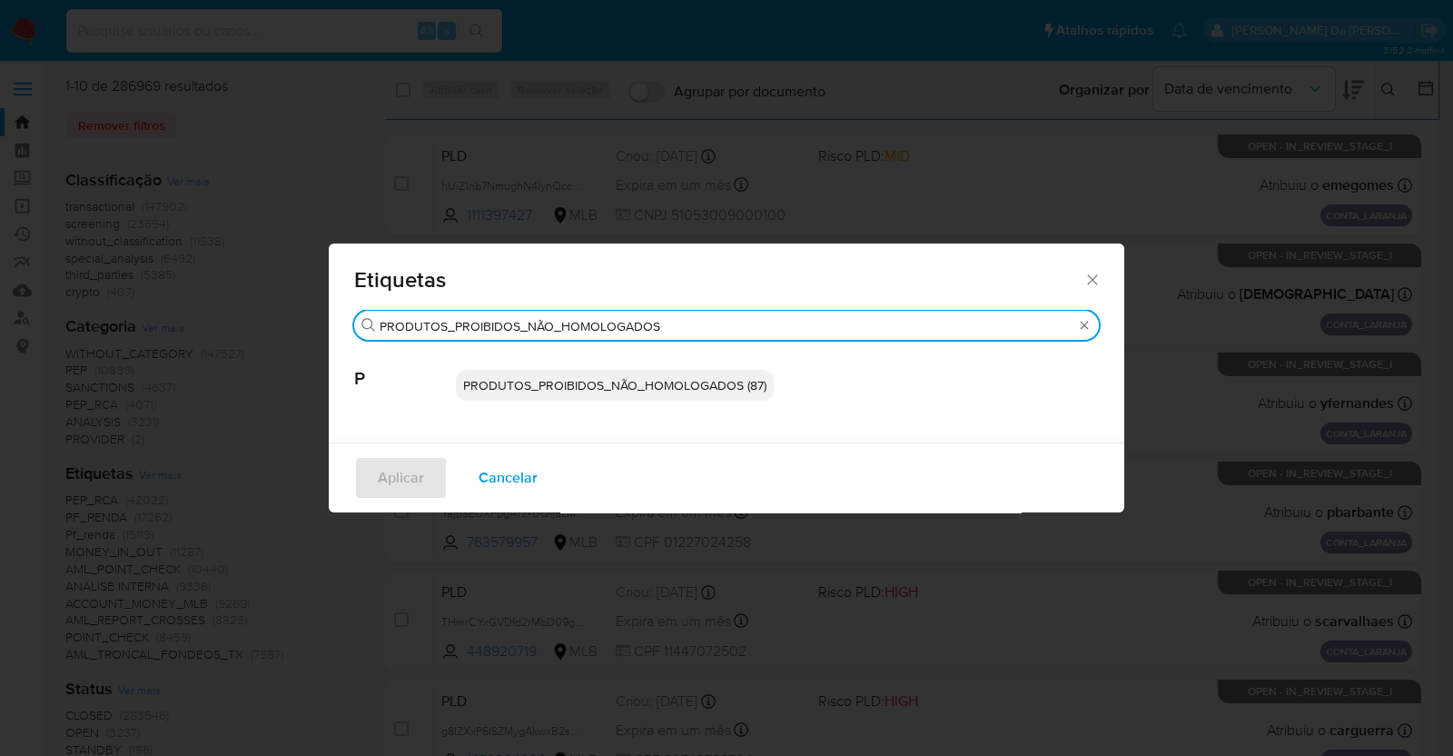
click at [780, 318] on input "PRODUTOS_PROIBIDOS_NÃO_HOMOLOGADOS" at bounding box center [727, 326] width 694 height 16
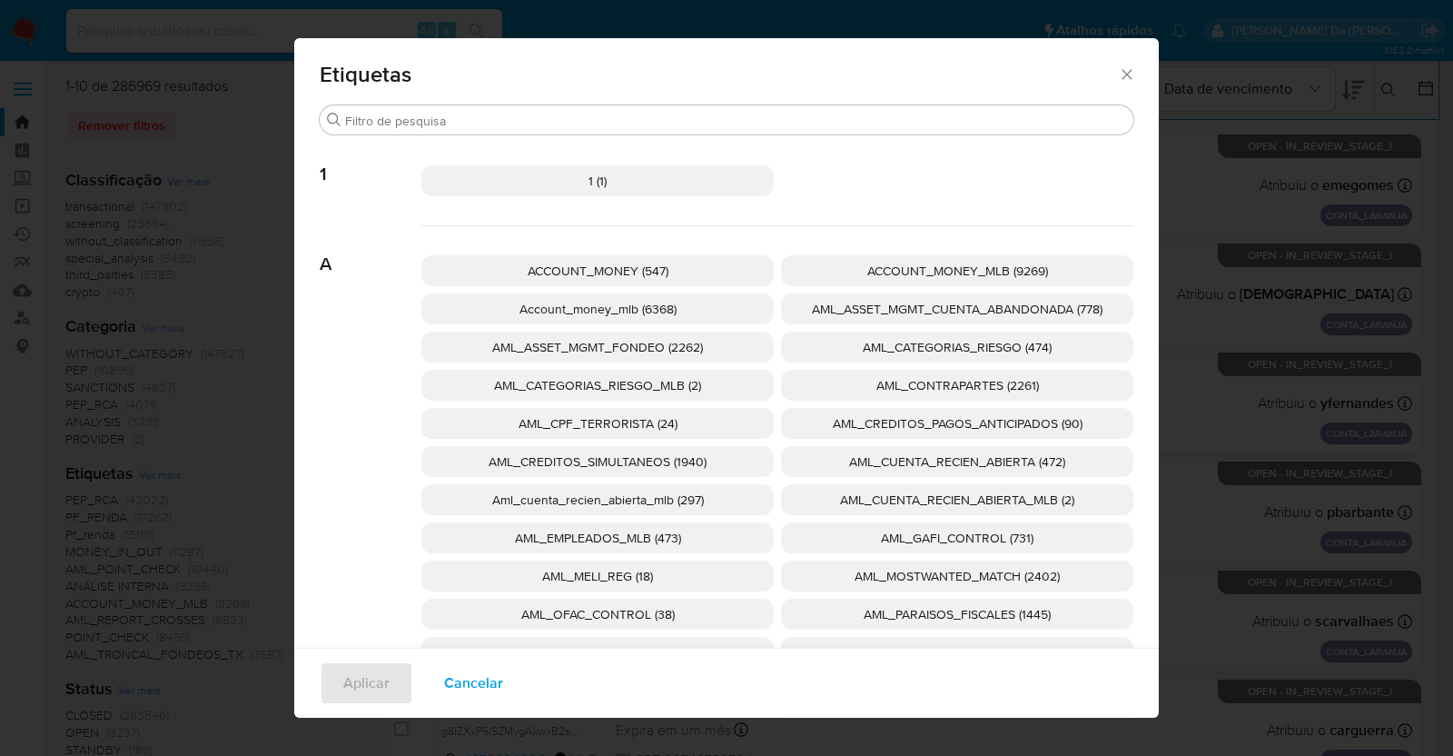
click at [1122, 73] on icon "Fechar" at bounding box center [1127, 74] width 10 height 10
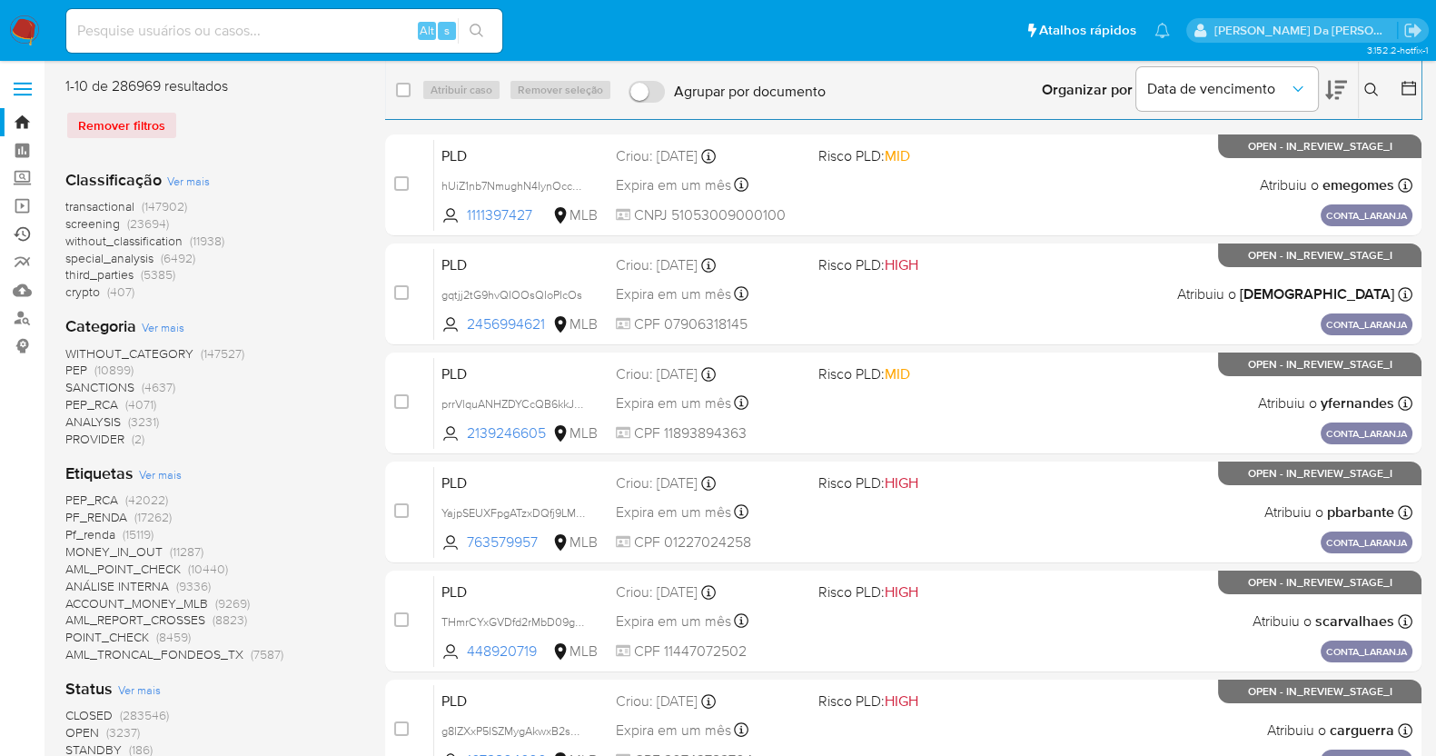
click at [22, 234] on link "Ejecuções automáticas" at bounding box center [108, 234] width 216 height 28
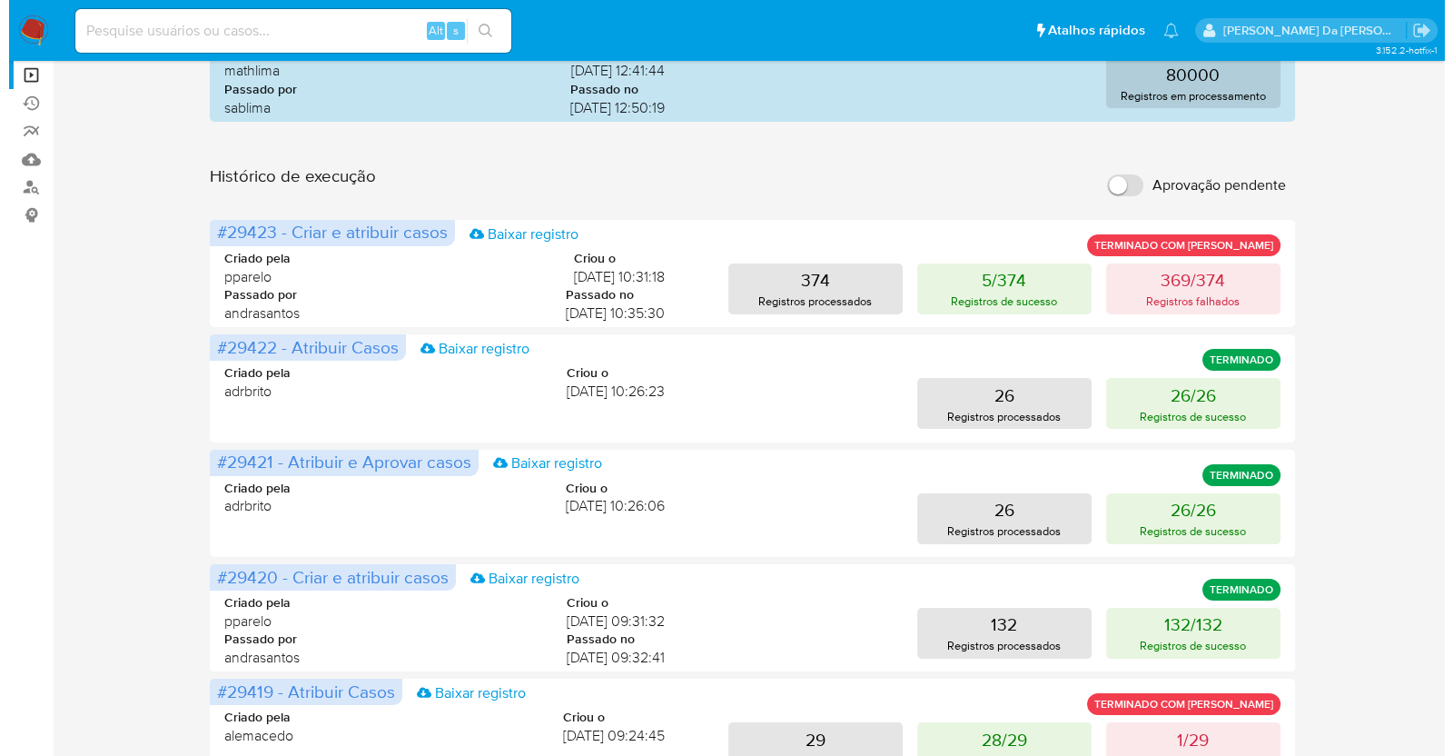
scroll to position [113, 0]
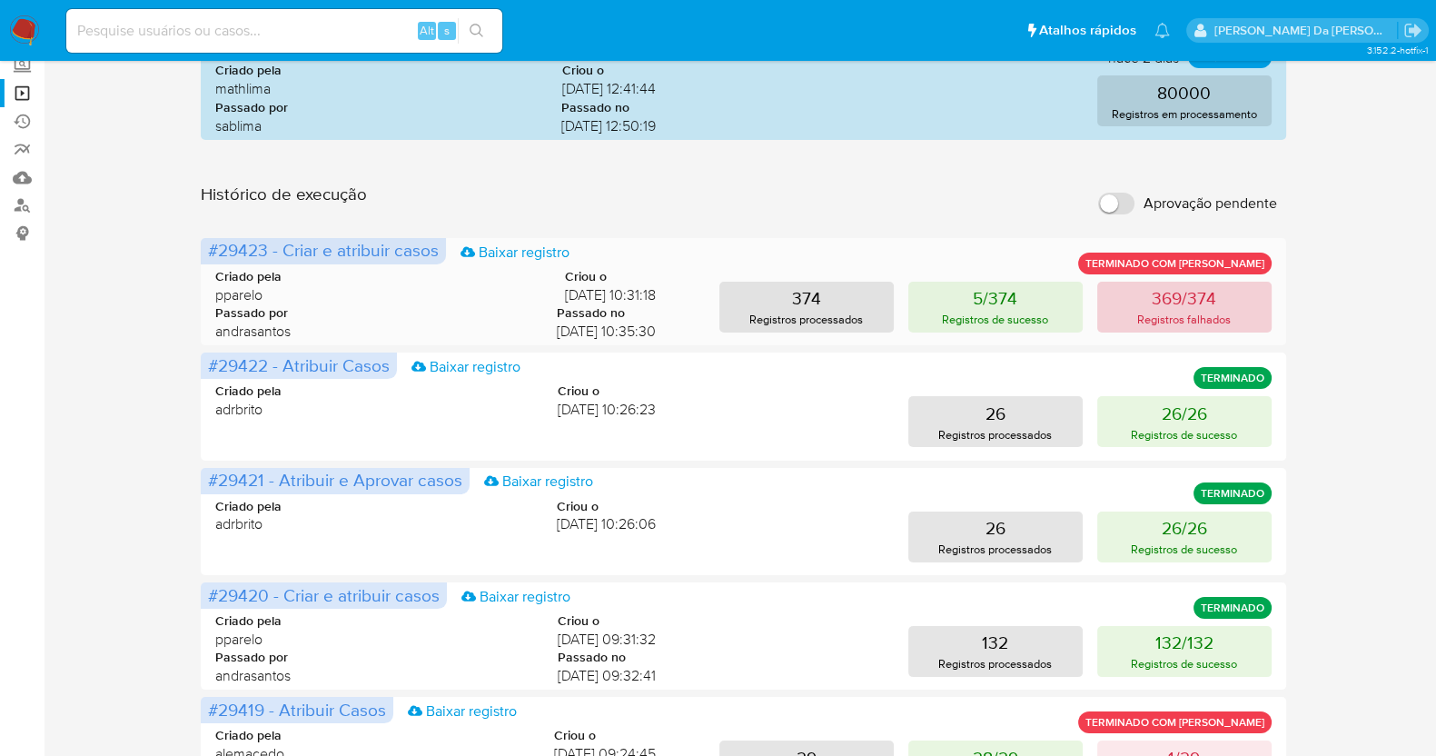
click at [1131, 309] on button "369/374 Registros falhados" at bounding box center [1184, 307] width 174 height 51
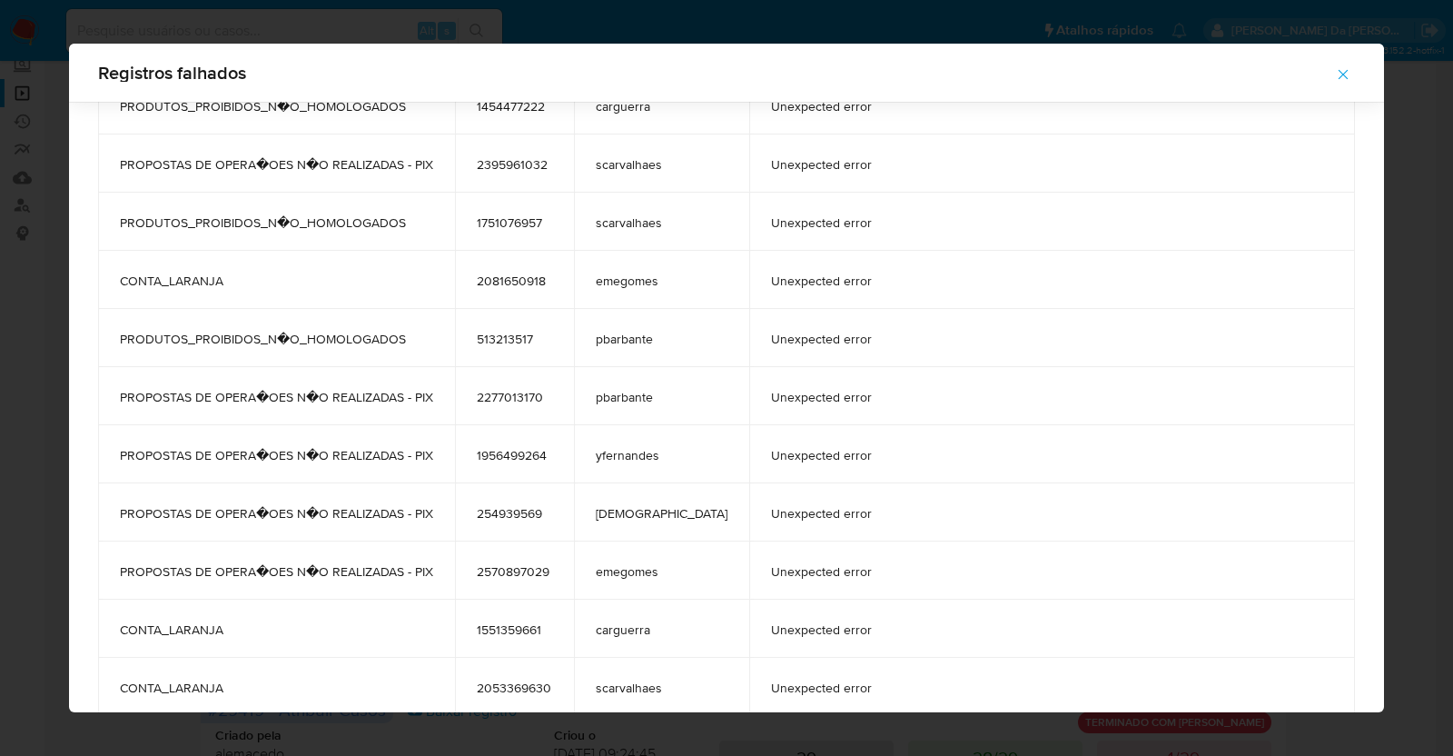
scroll to position [8045, 0]
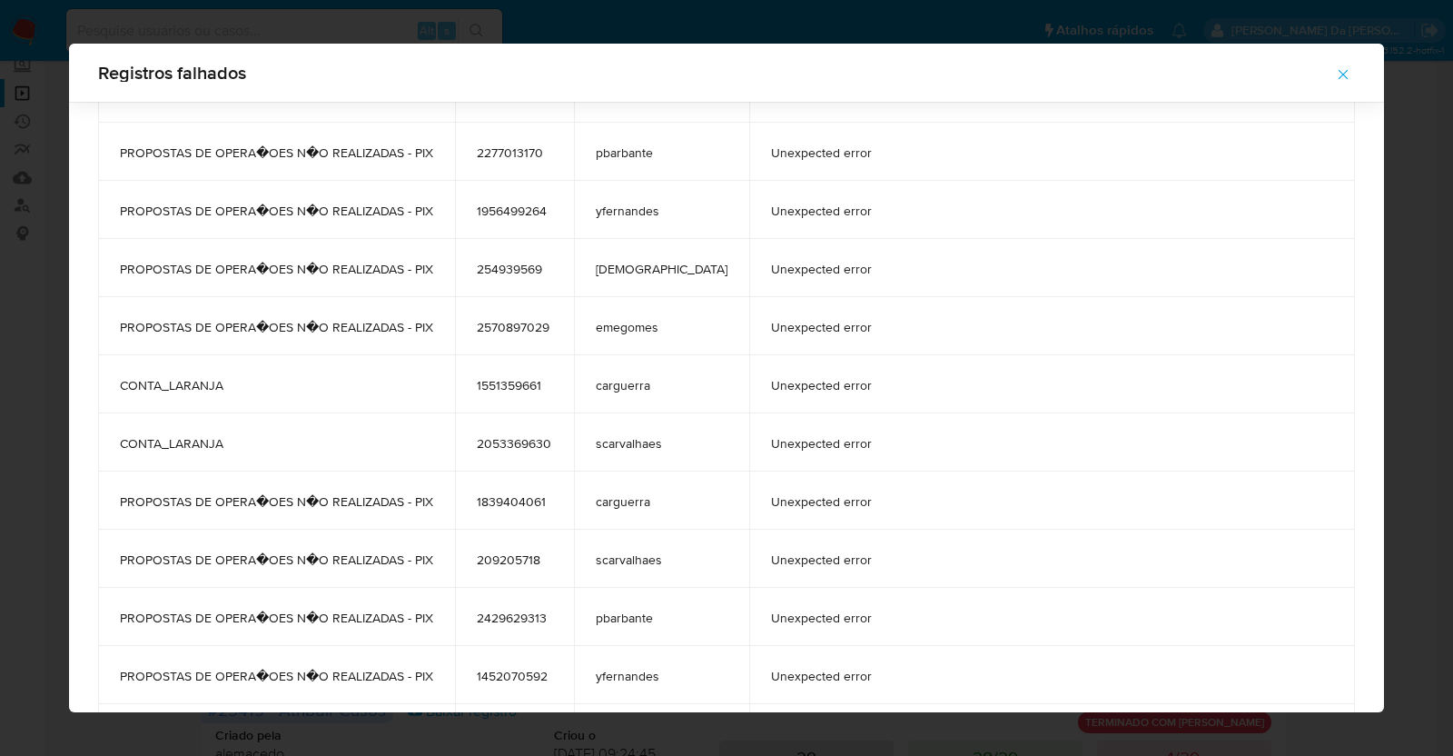
click at [303, 323] on span "PROPOSTAS DE OPERA�OES N�O REALIZADAS - PIX" at bounding box center [276, 327] width 313 height 16
click at [304, 322] on span "PROPOSTAS DE OPERA�OES N�O REALIZADAS - PIX" at bounding box center [276, 327] width 313 height 16
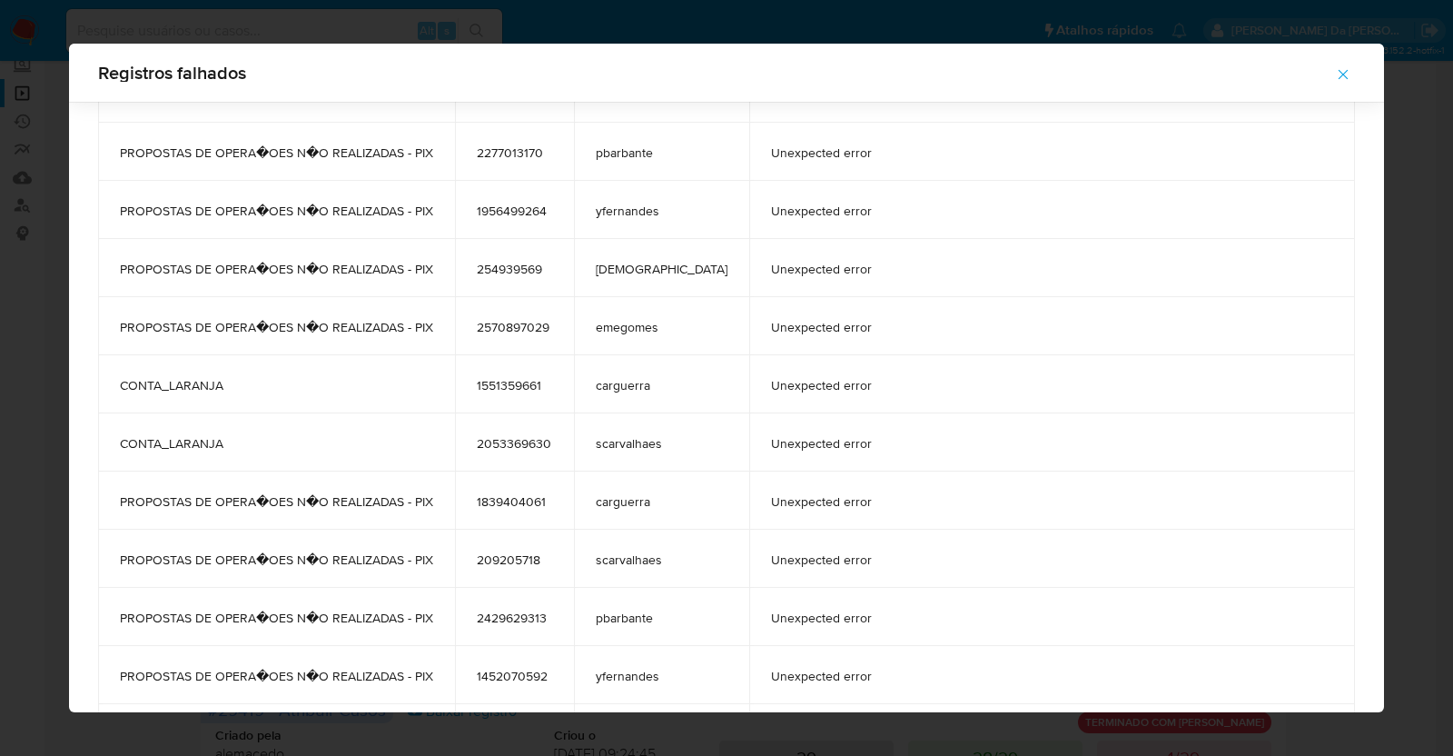
click at [304, 322] on span "PROPOSTAS DE OPERA�OES N�O REALIZADAS - PIX" at bounding box center [276, 327] width 313 height 16
click at [404, 506] on span "PROPOSTAS DE OPERA�OES N�O REALIZADAS - PIX" at bounding box center [276, 501] width 313 height 16
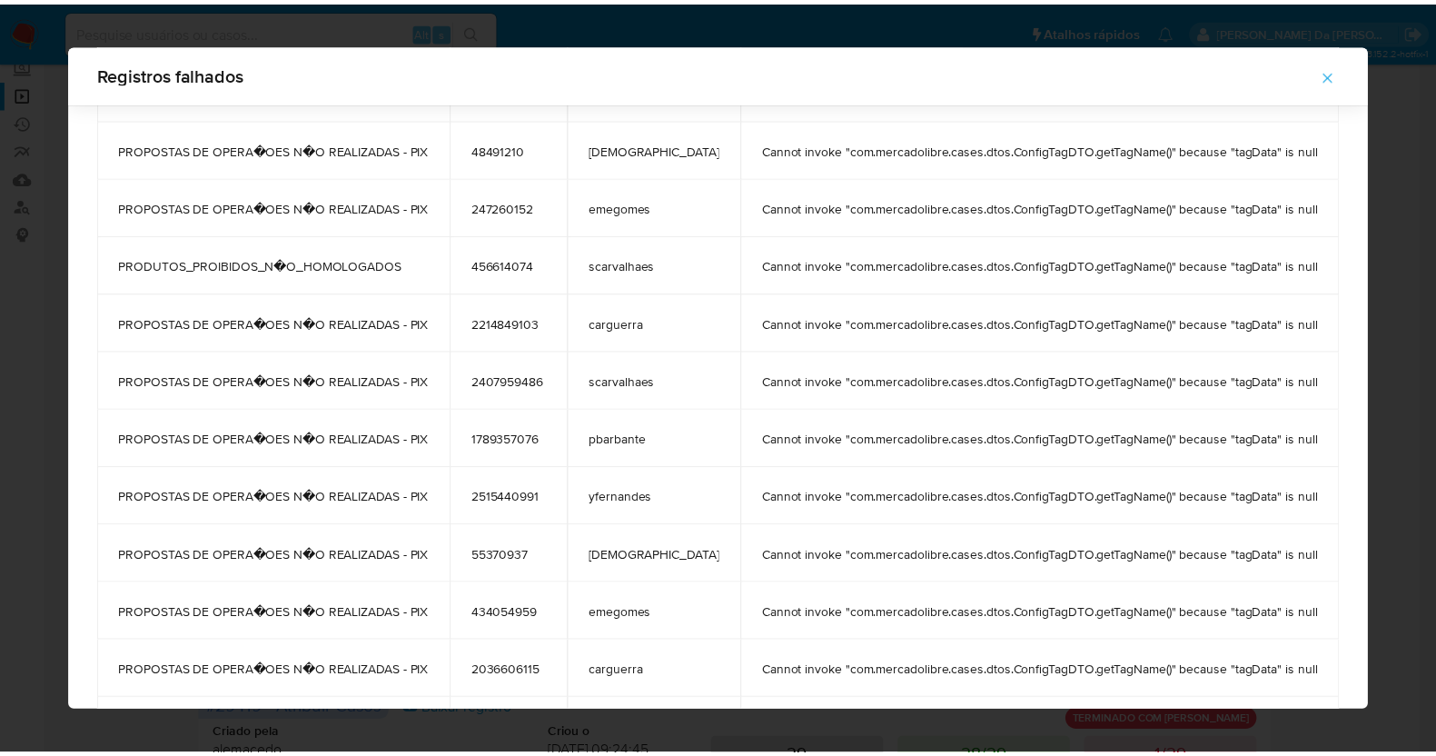
scroll to position [99, 0]
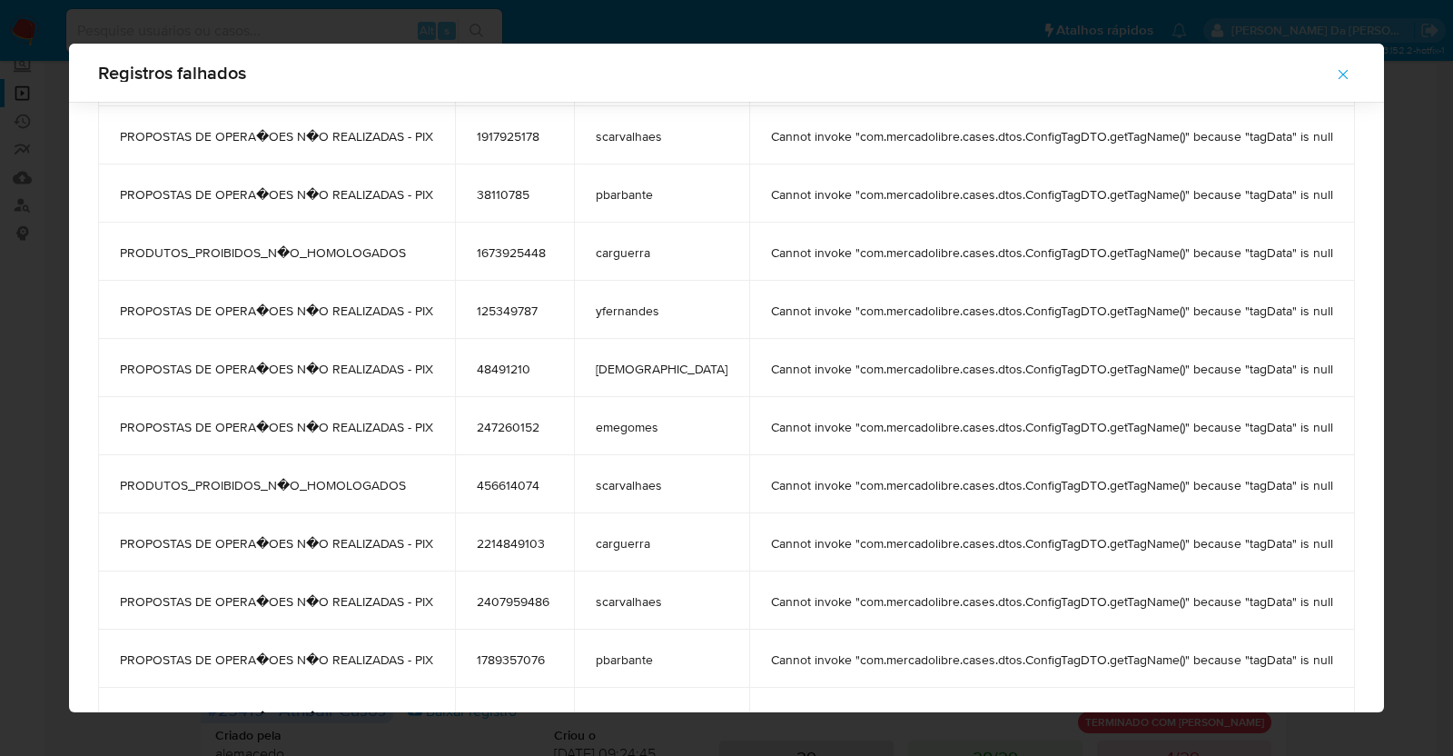
click at [14, 270] on div "Registros falhados tags user_id case_owner message PROPOSTAS DE OPERA�OES N�O R…" at bounding box center [726, 378] width 1453 height 756
click at [1339, 74] on icon "button" at bounding box center [1344, 75] width 10 height 10
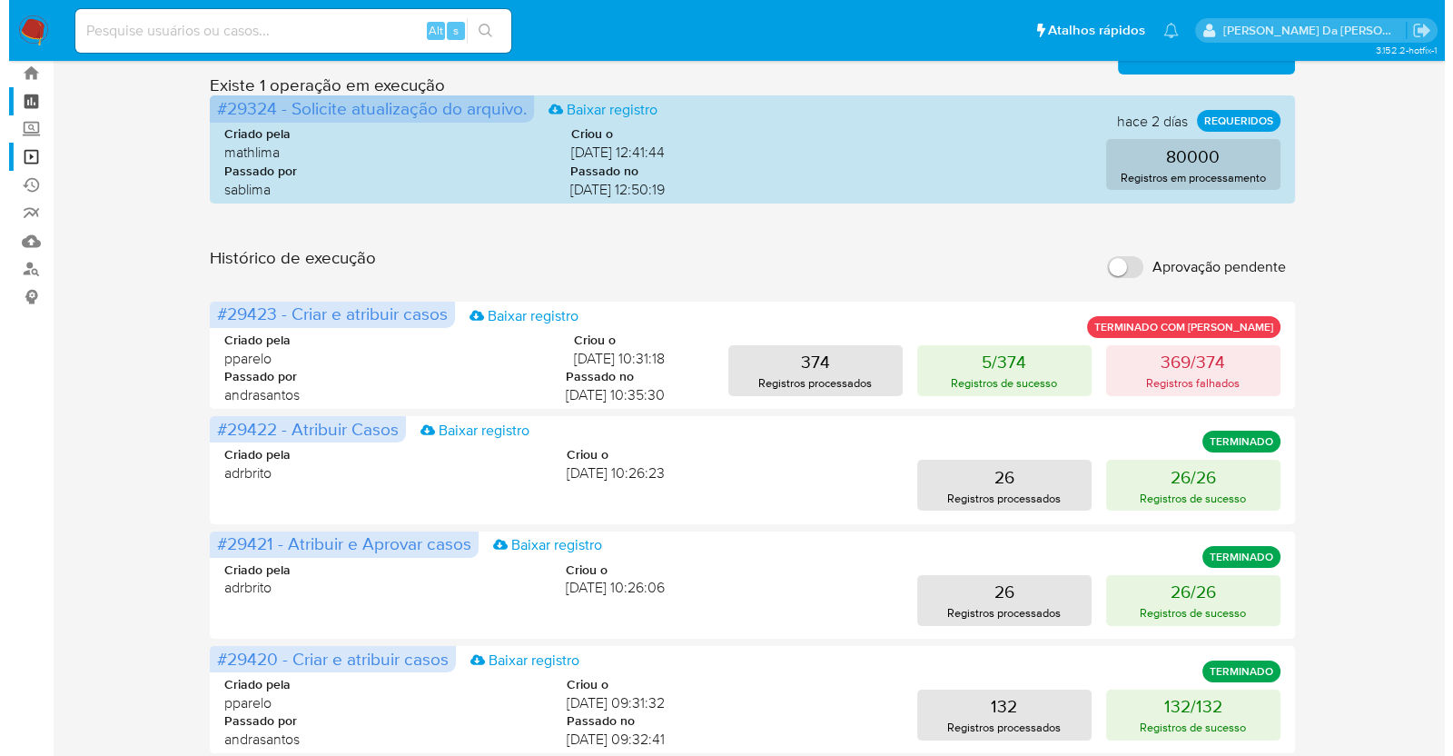
scroll to position [0, 0]
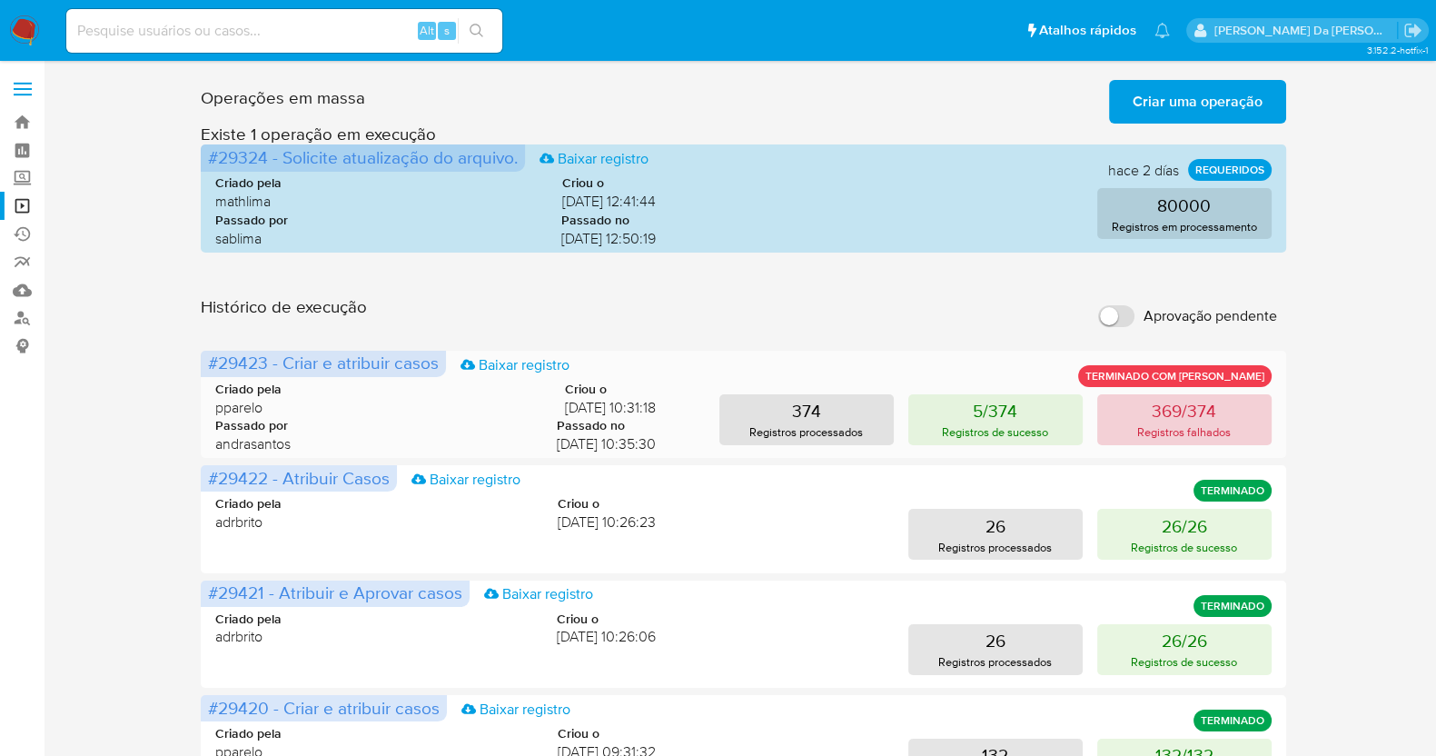
click at [1197, 420] on p "369/374" at bounding box center [1183, 410] width 64 height 25
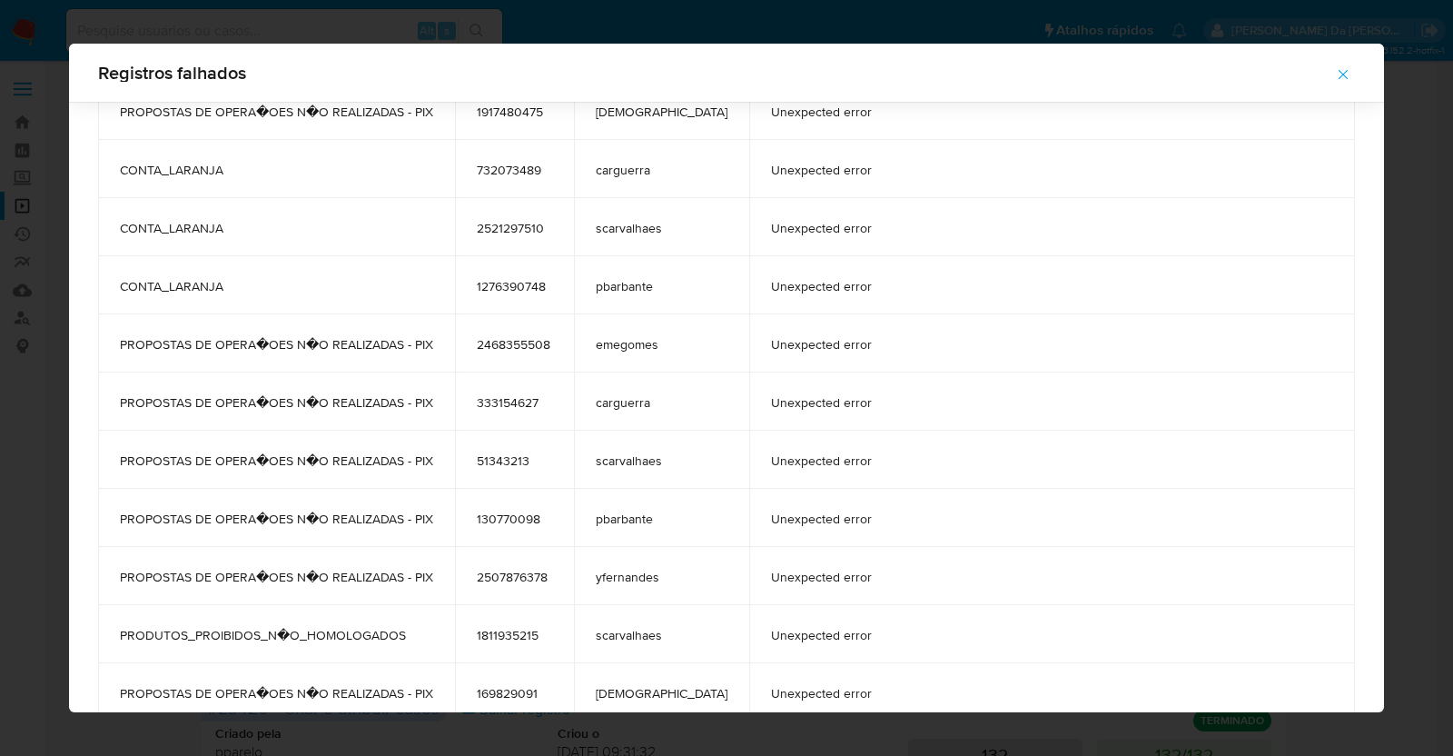
scroll to position [13153, 0]
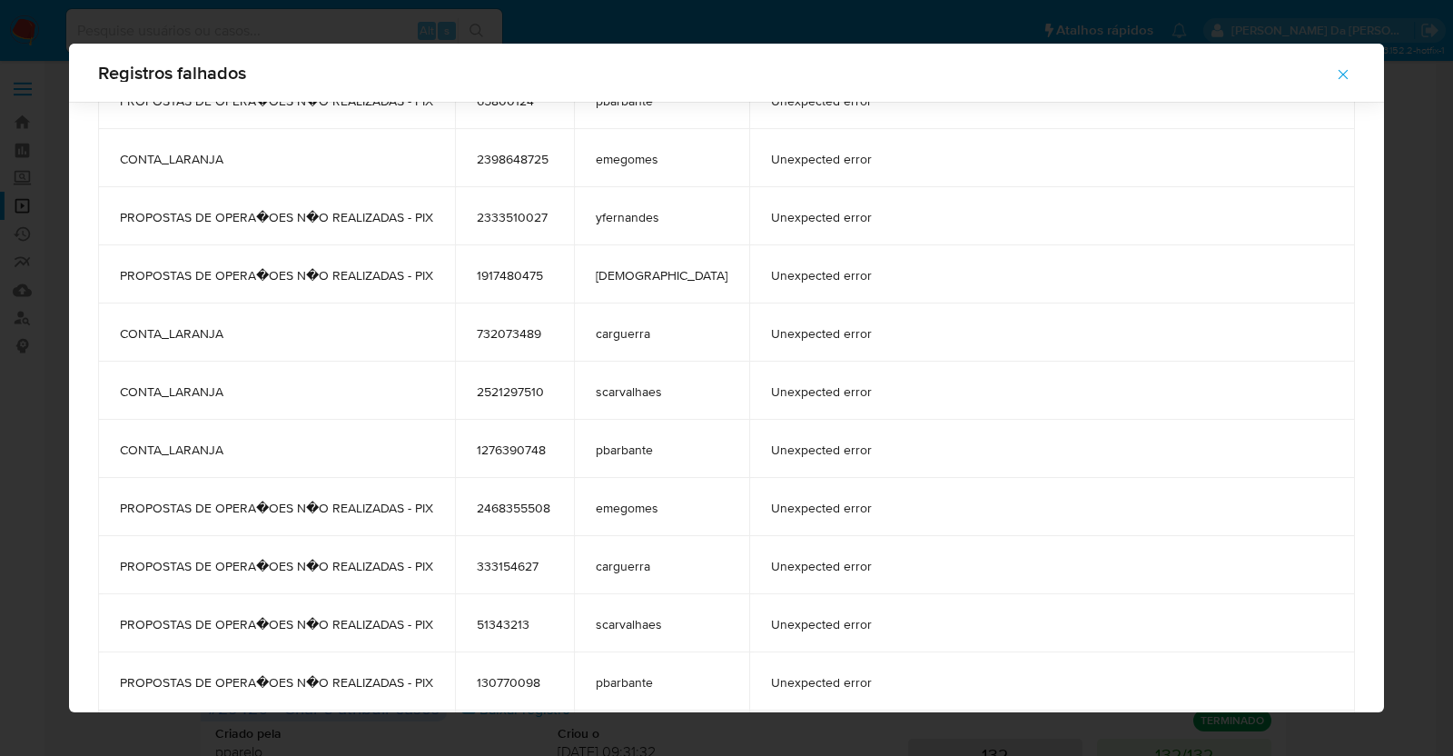
click at [1422, 163] on div "Registros falhados tags user_id case_owner message PROPOSTAS DE OPERA�OES N�O R…" at bounding box center [726, 378] width 1453 height 756
click at [1335, 74] on icon "button" at bounding box center [1343, 74] width 16 height 16
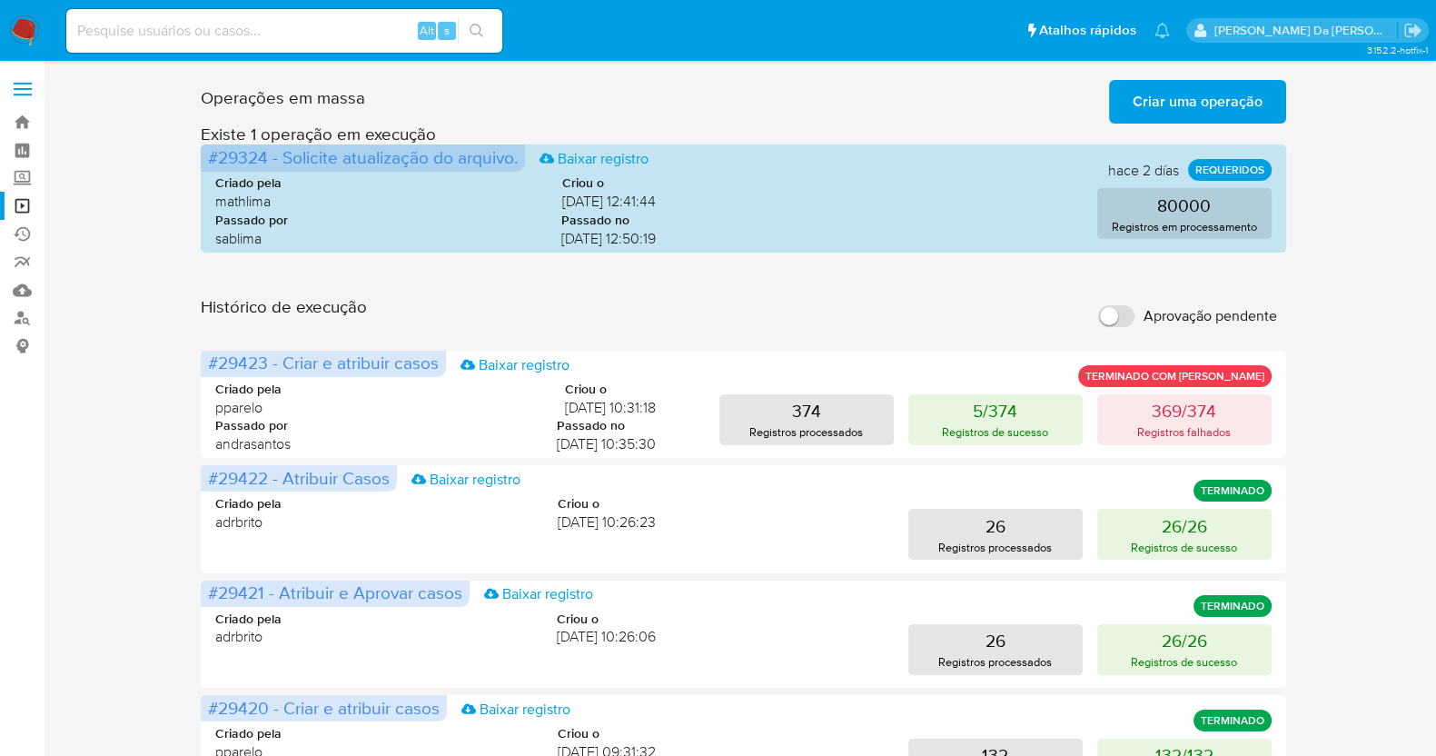
click at [1176, 111] on span "Criar uma operação" at bounding box center [1197, 102] width 130 height 40
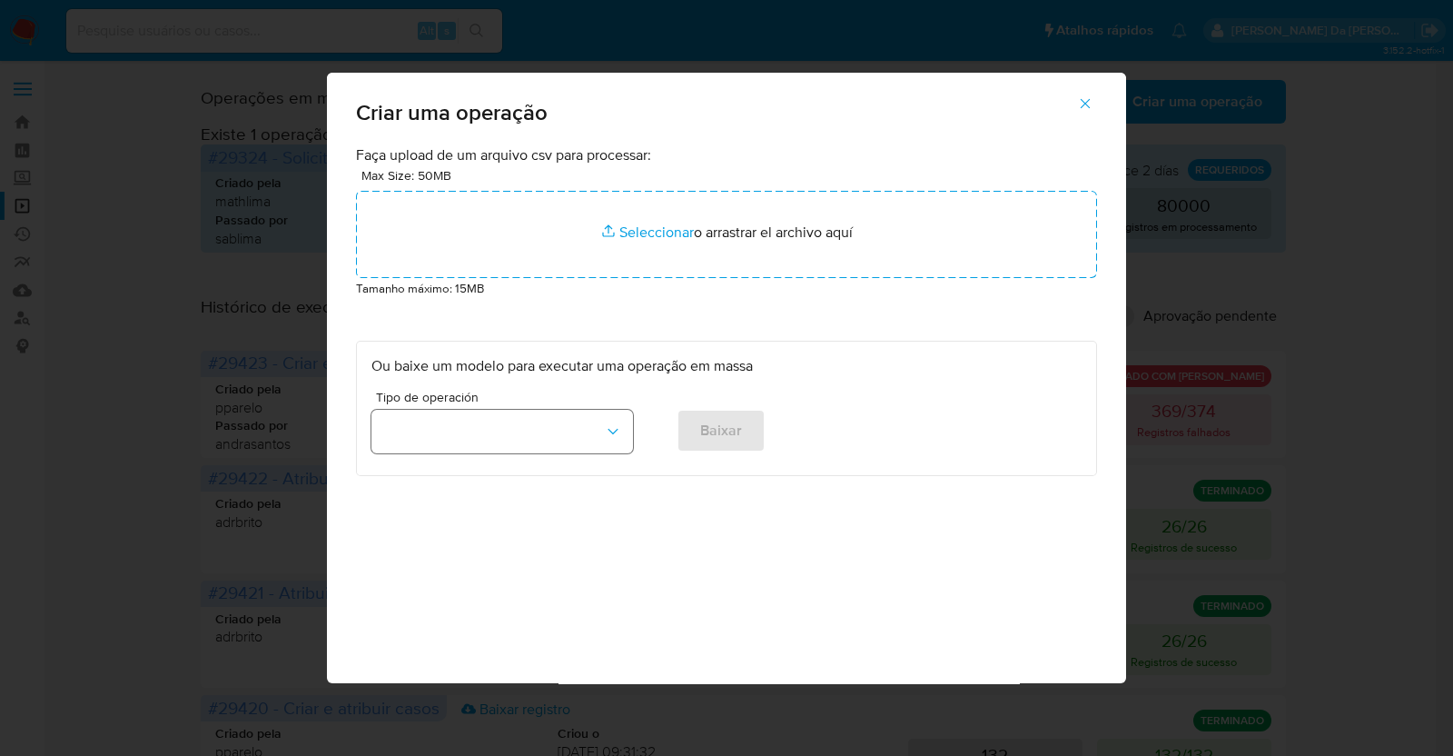
click at [561, 431] on button "button" at bounding box center [502, 432] width 262 height 44
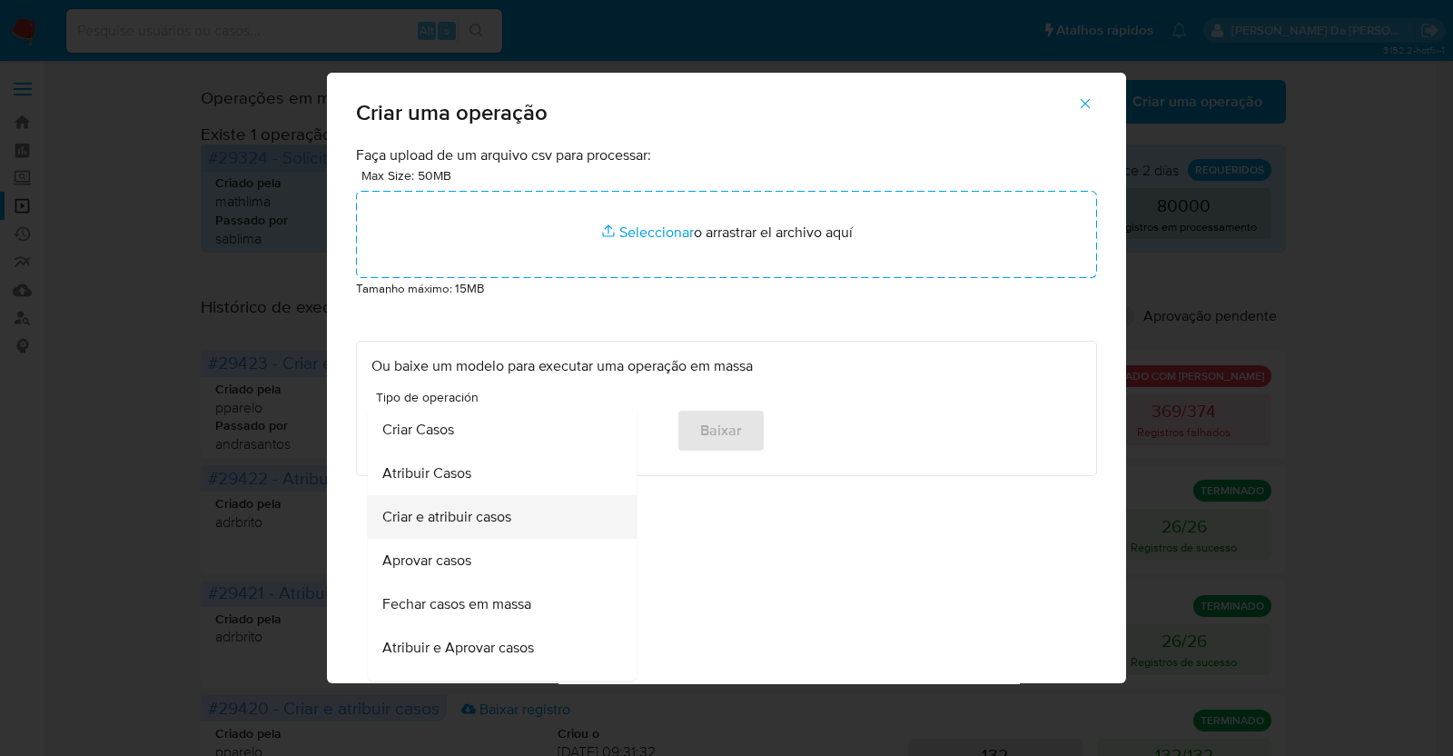
click at [510, 524] on span "Criar e atribuir casos" at bounding box center [446, 517] width 129 height 18
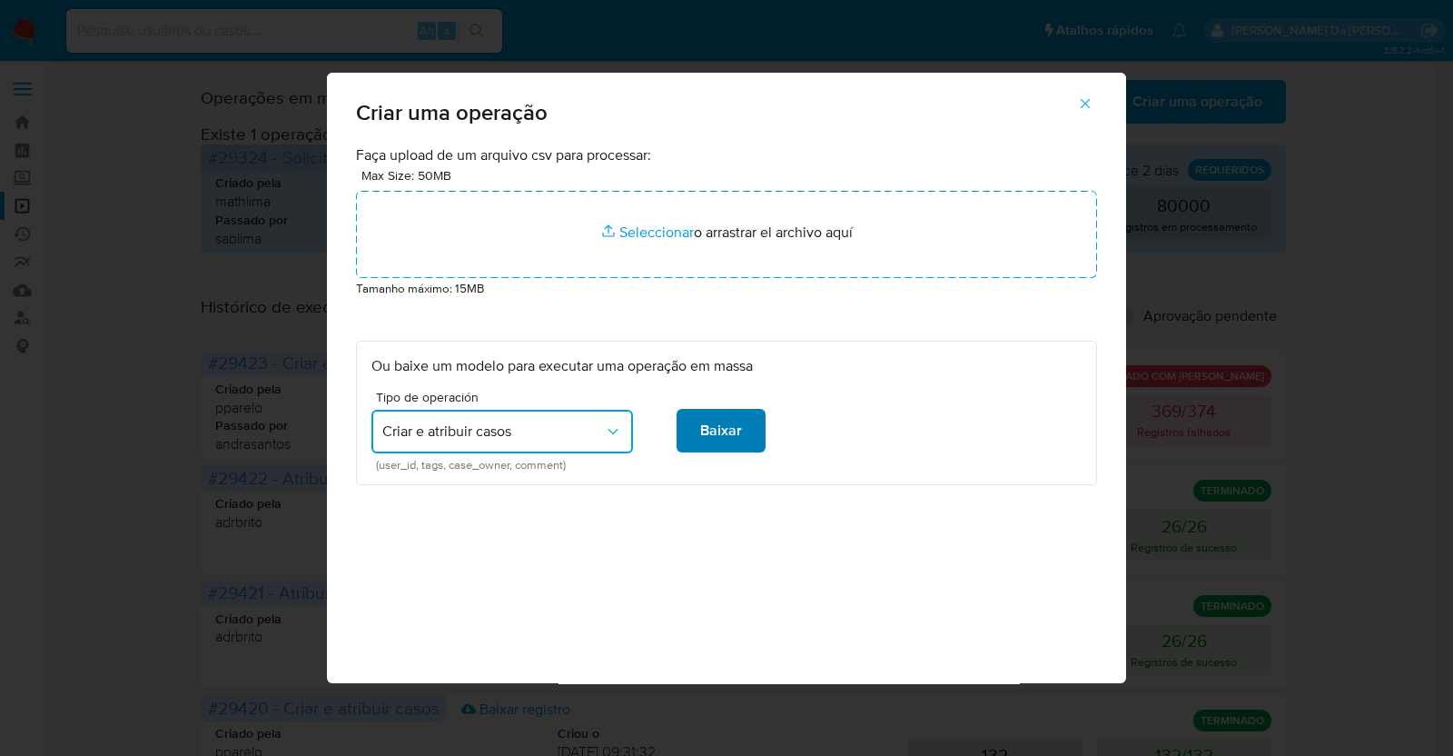
click at [706, 436] on span "Baixar" at bounding box center [721, 430] width 42 height 40
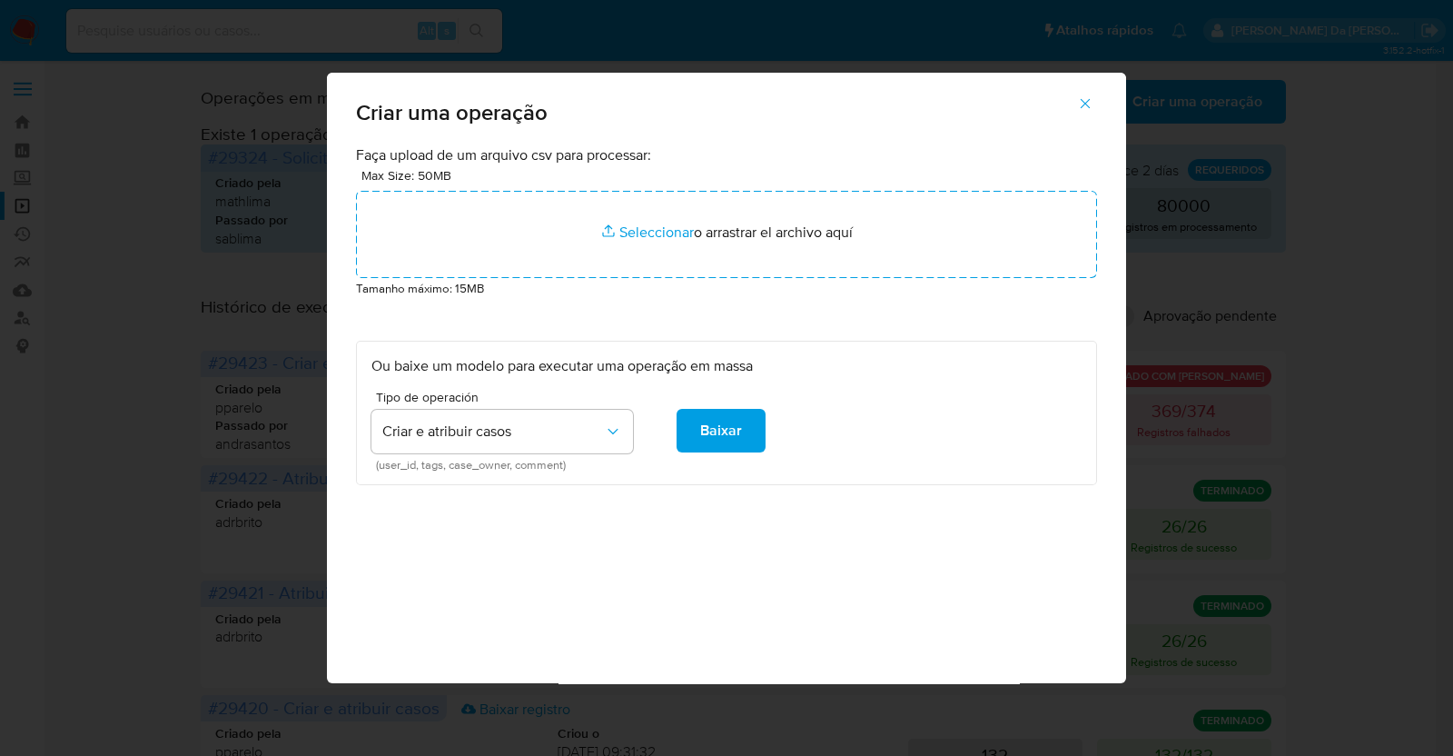
click at [690, 429] on button "Baixar" at bounding box center [721, 431] width 89 height 44
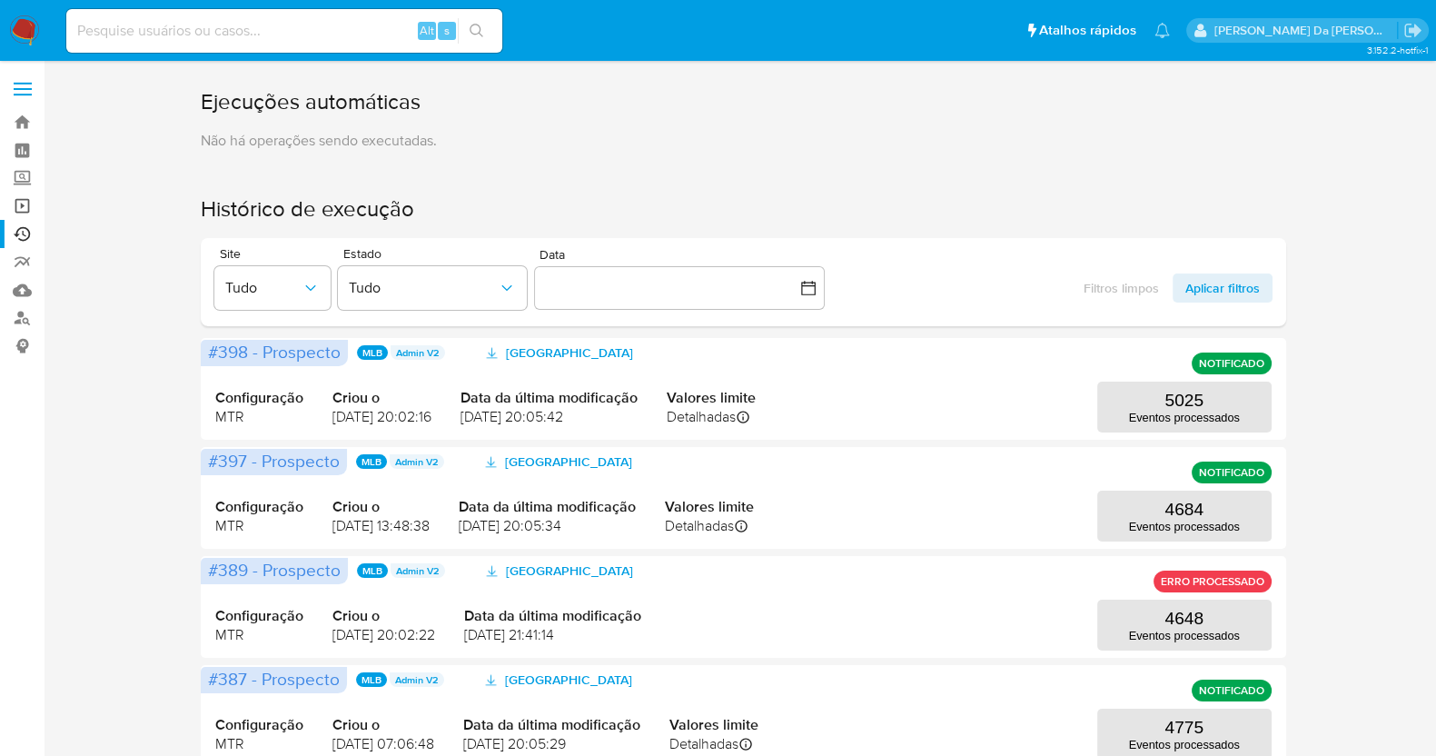
drag, startPoint x: 0, startPoint y: 0, endPoint x: 22, endPoint y: 205, distance: 206.4
click at [22, 205] on link "Operações em massa" at bounding box center [108, 206] width 216 height 28
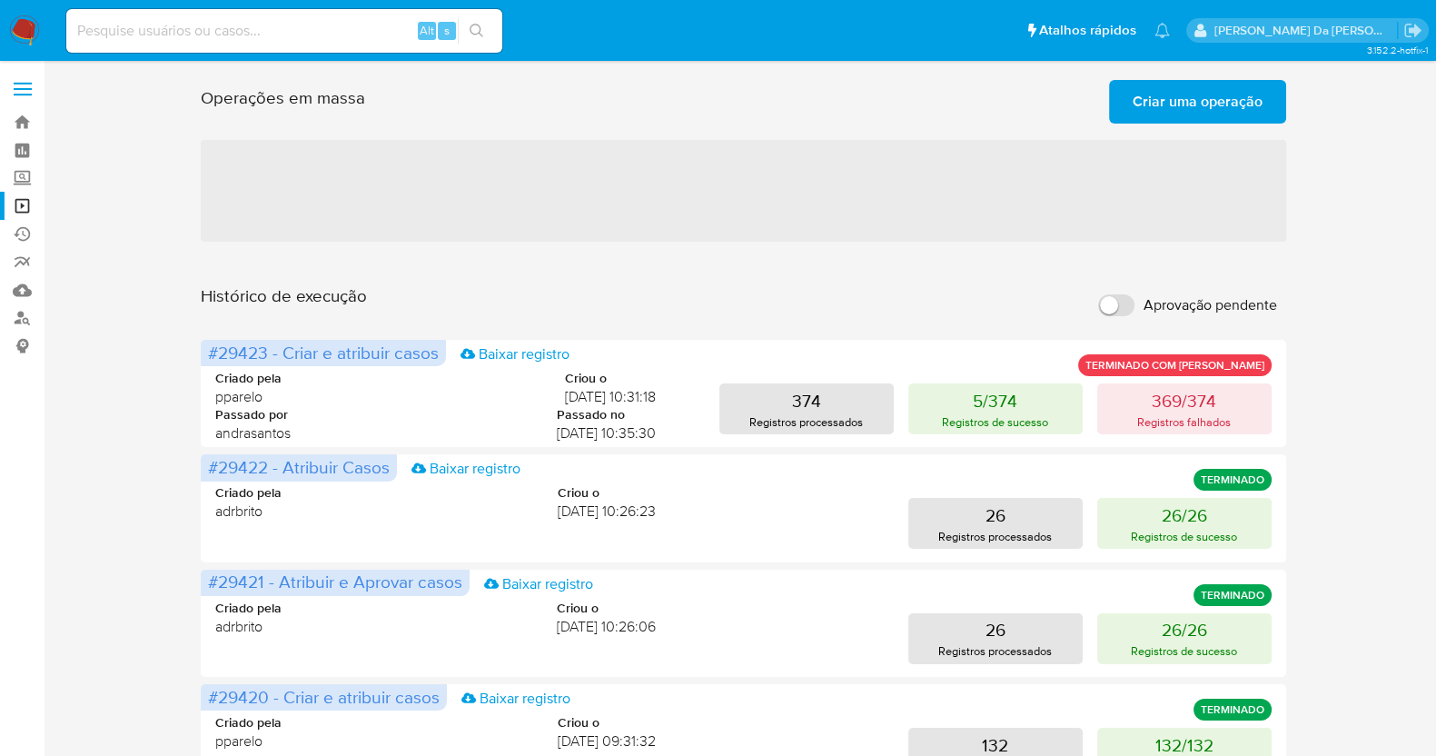
click at [1223, 90] on span "Criar uma operação" at bounding box center [1197, 102] width 130 height 40
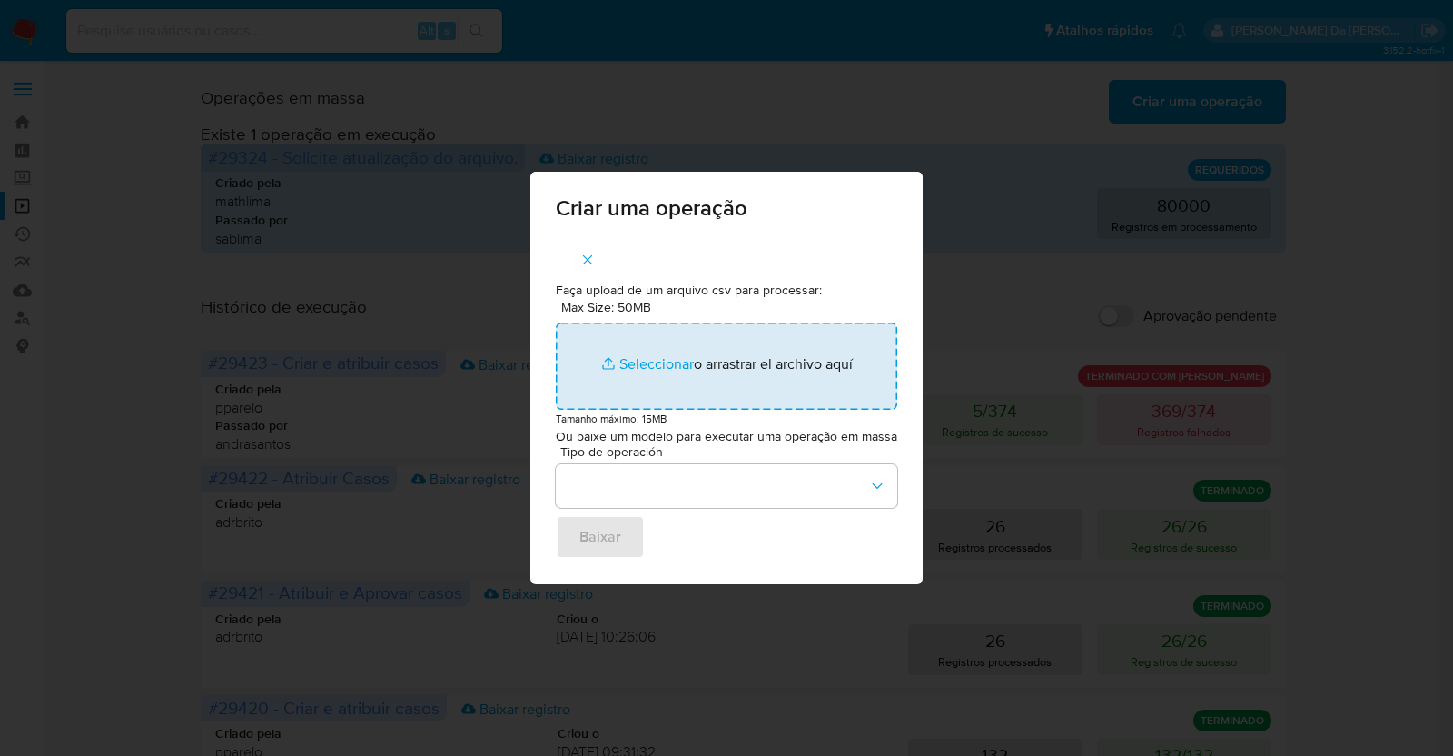
click at [648, 361] on input "Max Size: 50MB Seleccionar archivos" at bounding box center [726, 365] width 341 height 87
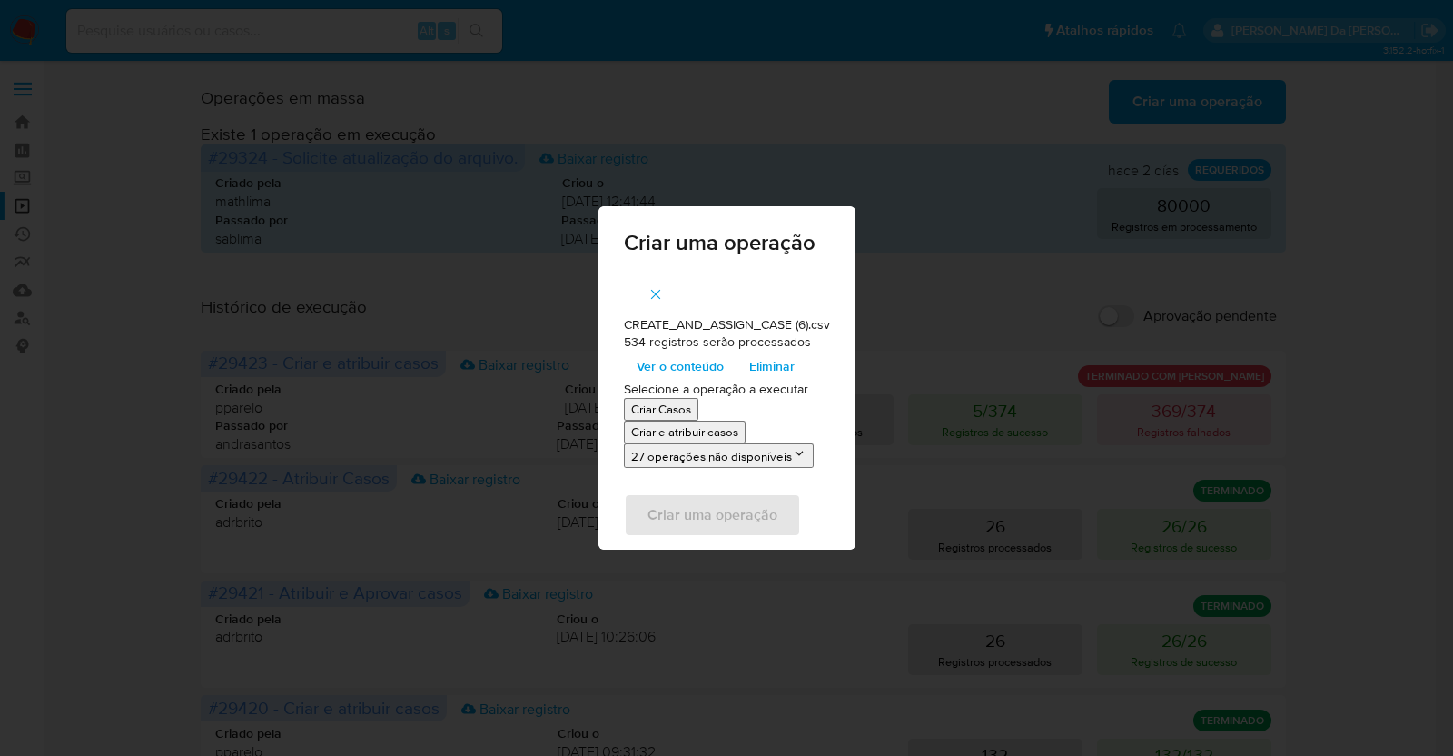
click at [709, 363] on span "Ver o conteúdo" at bounding box center [680, 365] width 87 height 25
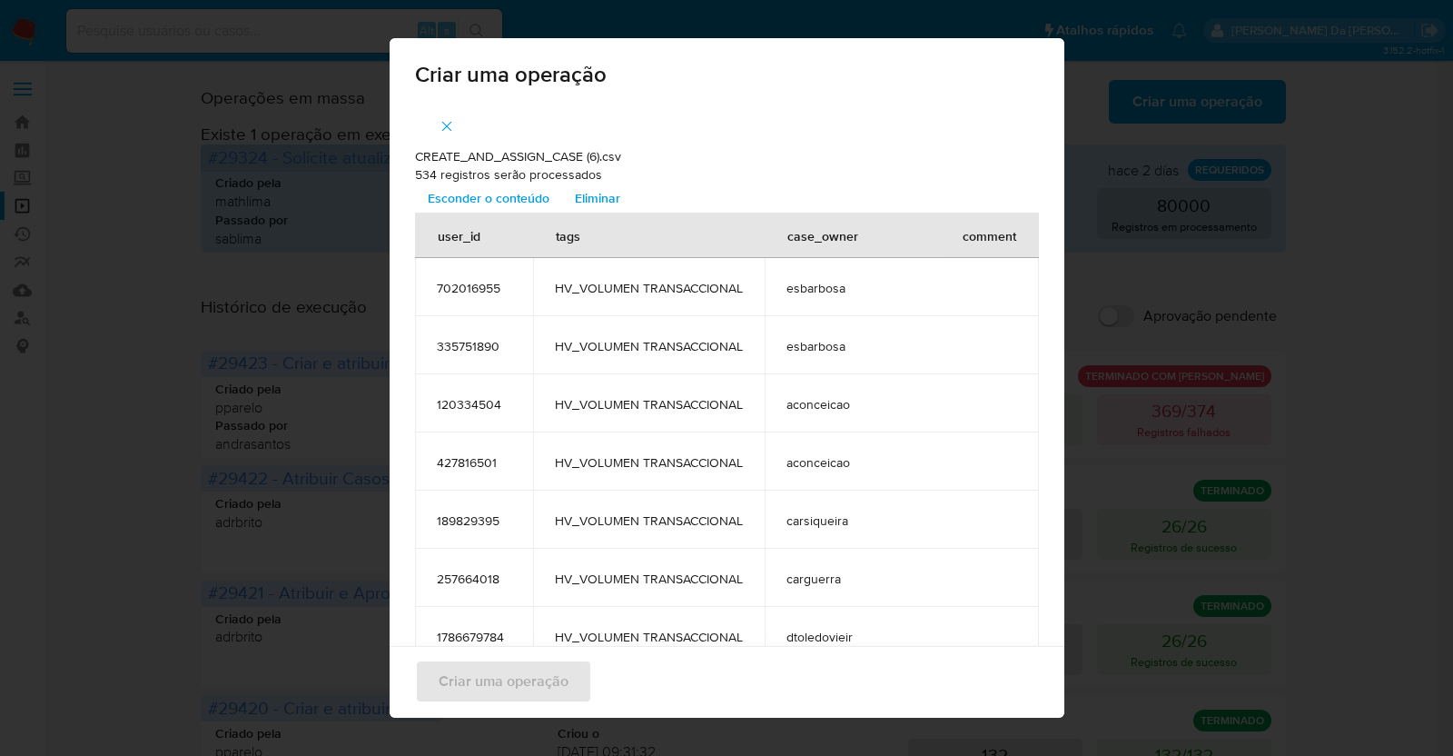
click at [548, 202] on span "Esconder o conteúdo" at bounding box center [489, 197] width 122 height 25
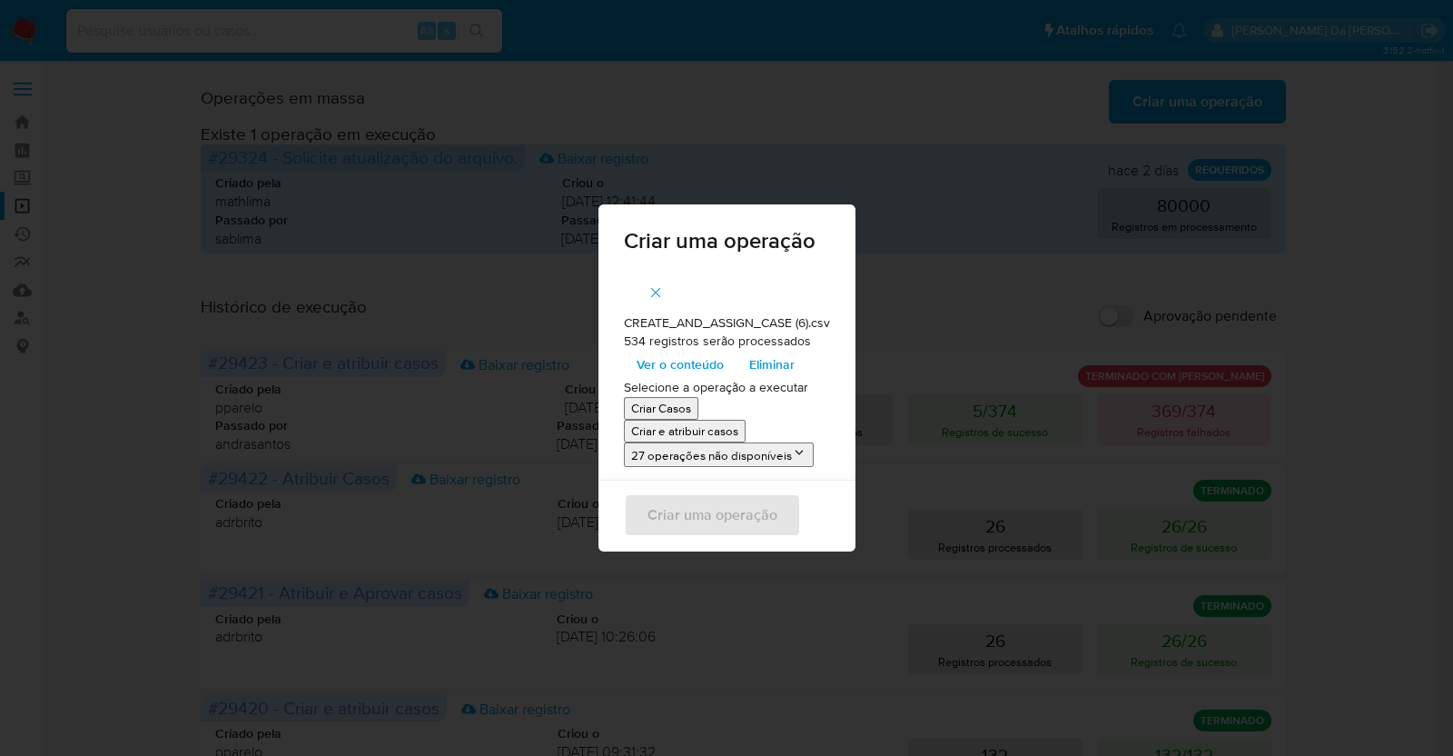
click at [698, 432] on p "Criar e atribuir casos" at bounding box center [684, 430] width 107 height 17
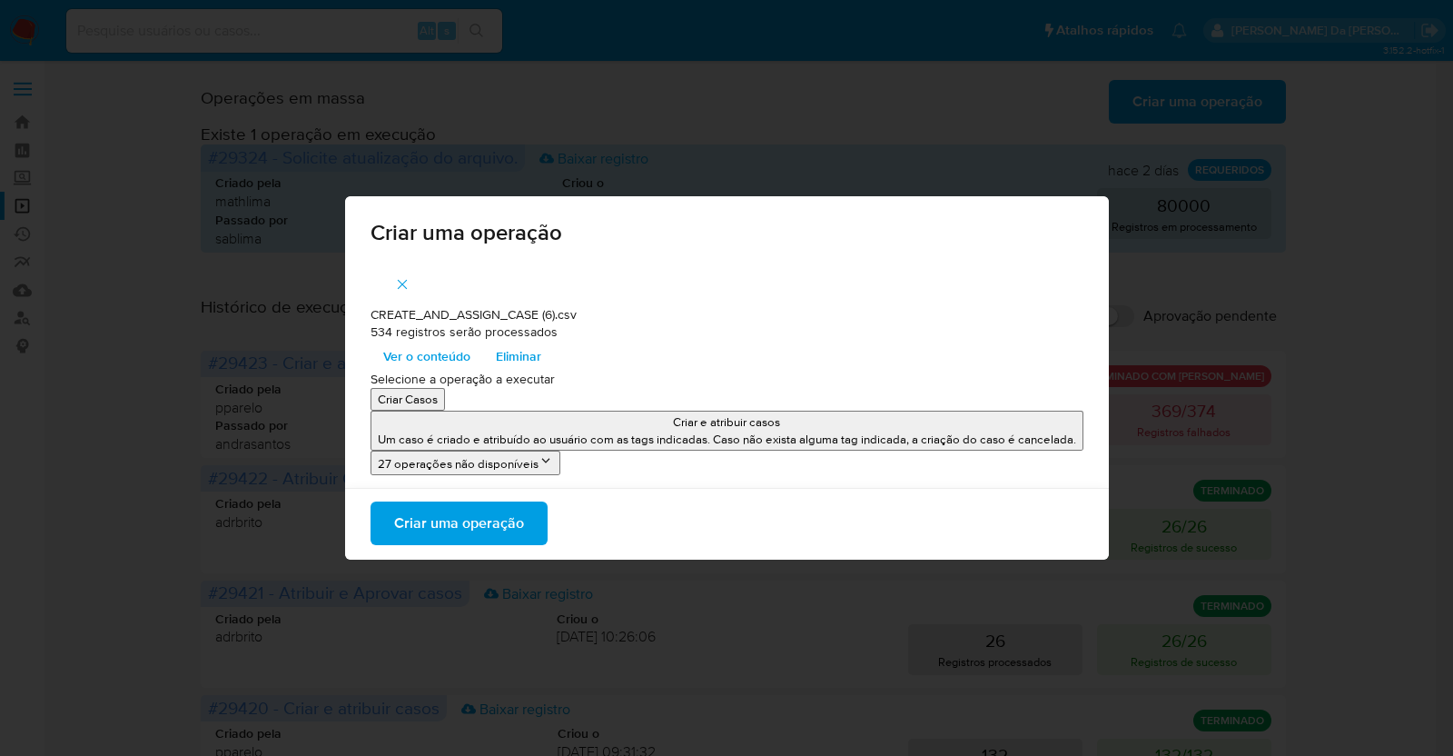
click at [698, 432] on p "Um caso é criado e atribuído ao usuário com as tags indicadas. Caso não exista …" at bounding box center [727, 438] width 698 height 17
click at [504, 529] on span "Criar uma operação" at bounding box center [459, 523] width 130 height 40
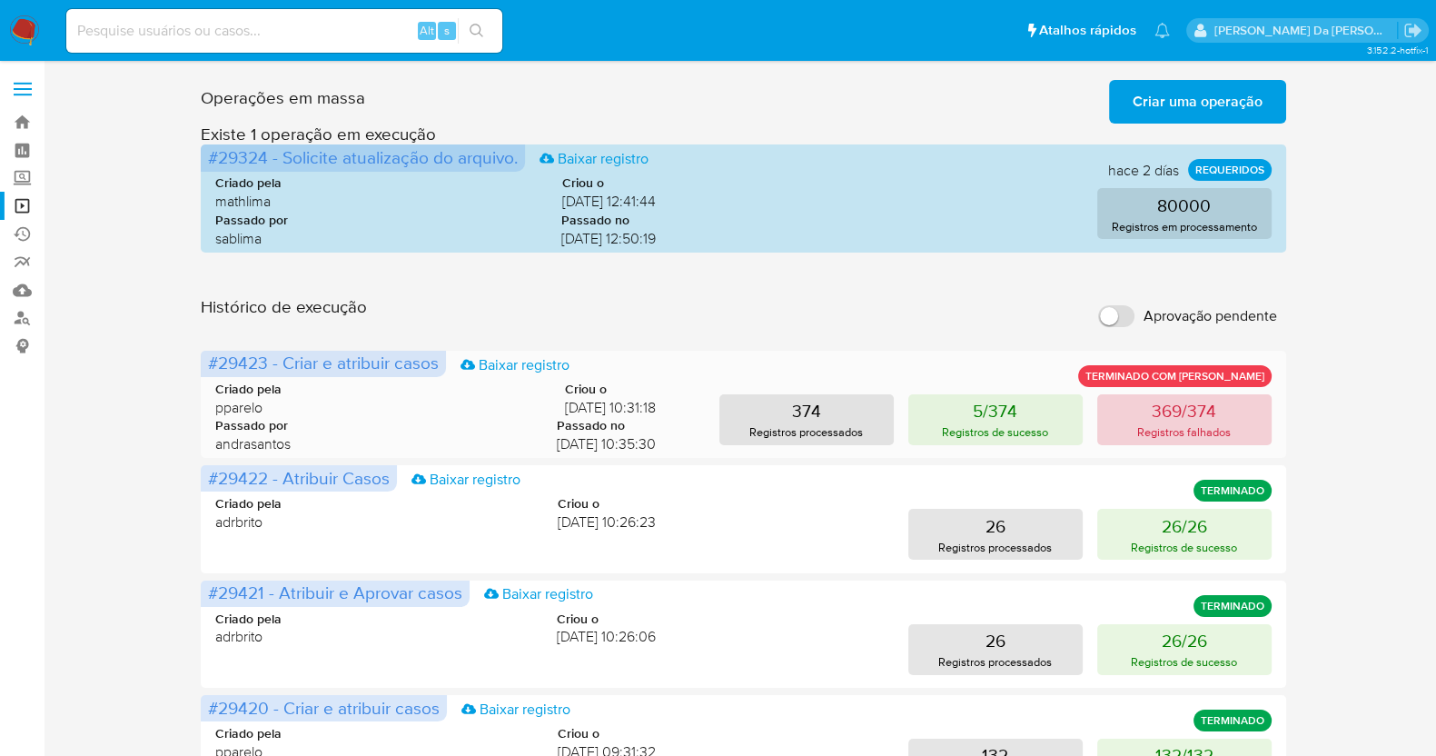
click at [1140, 424] on p "Registros falhados" at bounding box center [1184, 431] width 94 height 17
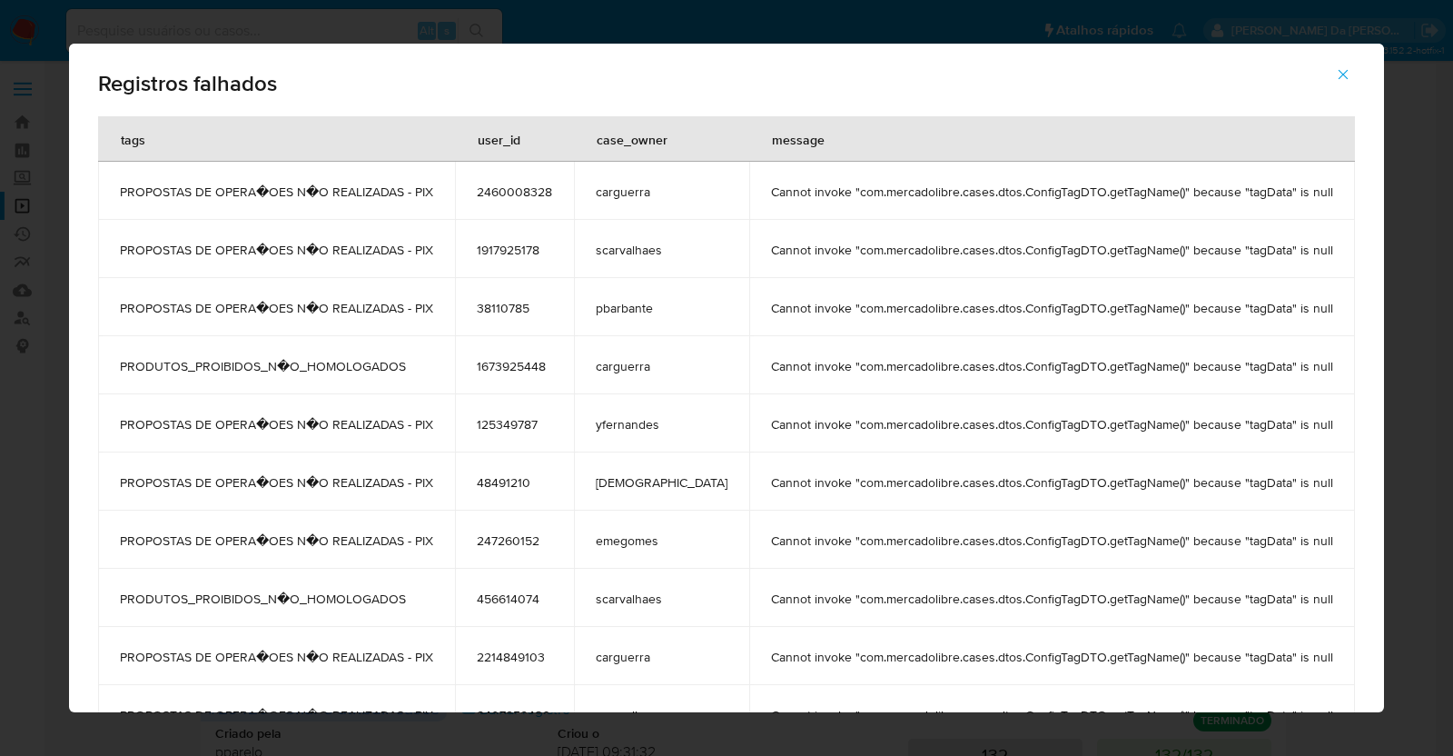
click at [531, 194] on span "2460008328" at bounding box center [514, 191] width 75 height 16
click at [518, 197] on span "2460008328" at bounding box center [514, 191] width 75 height 16
click at [1335, 77] on icon "button" at bounding box center [1343, 74] width 16 height 16
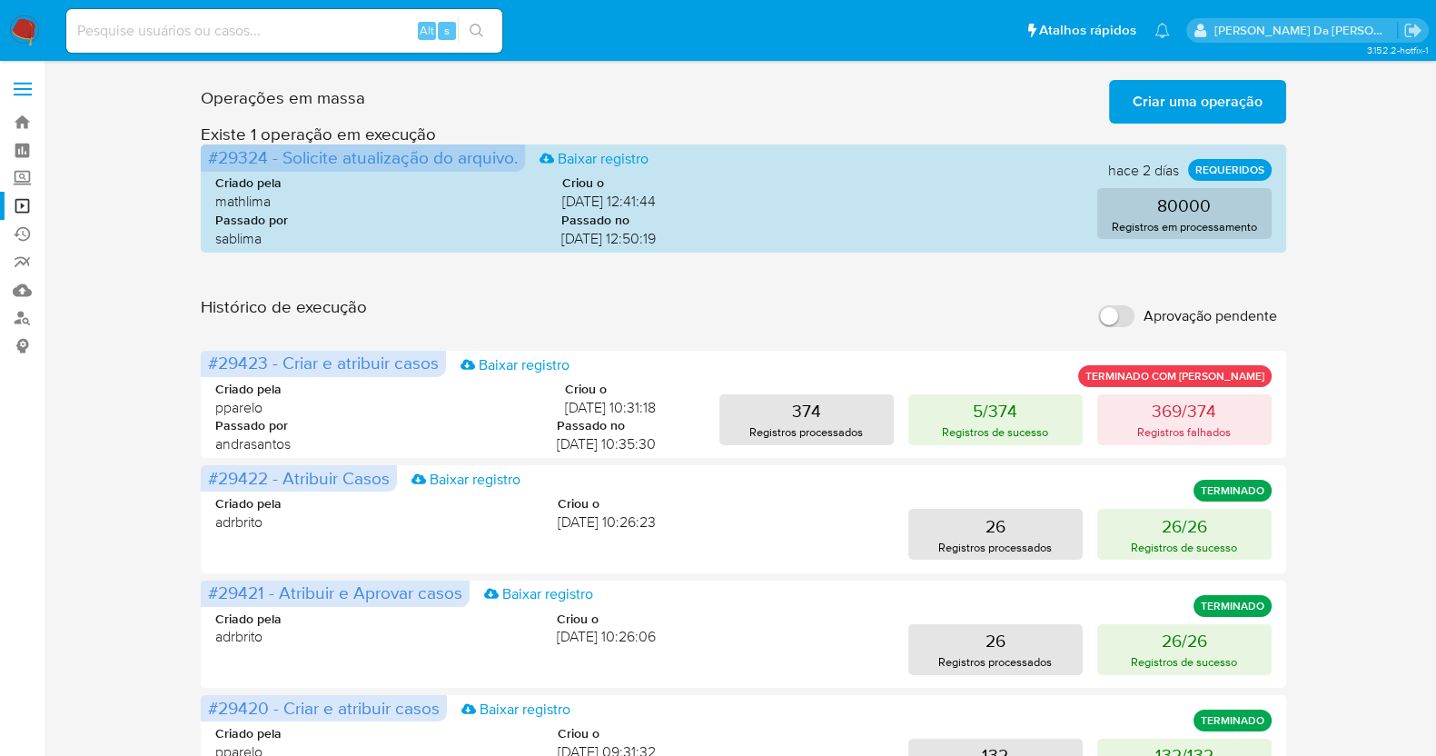
click at [1127, 303] on label "Aprovação pendente" at bounding box center [1187, 316] width 197 height 40
click at [1127, 305] on input "Aprovação pendente" at bounding box center [1116, 316] width 36 height 22
checkbox input "true"
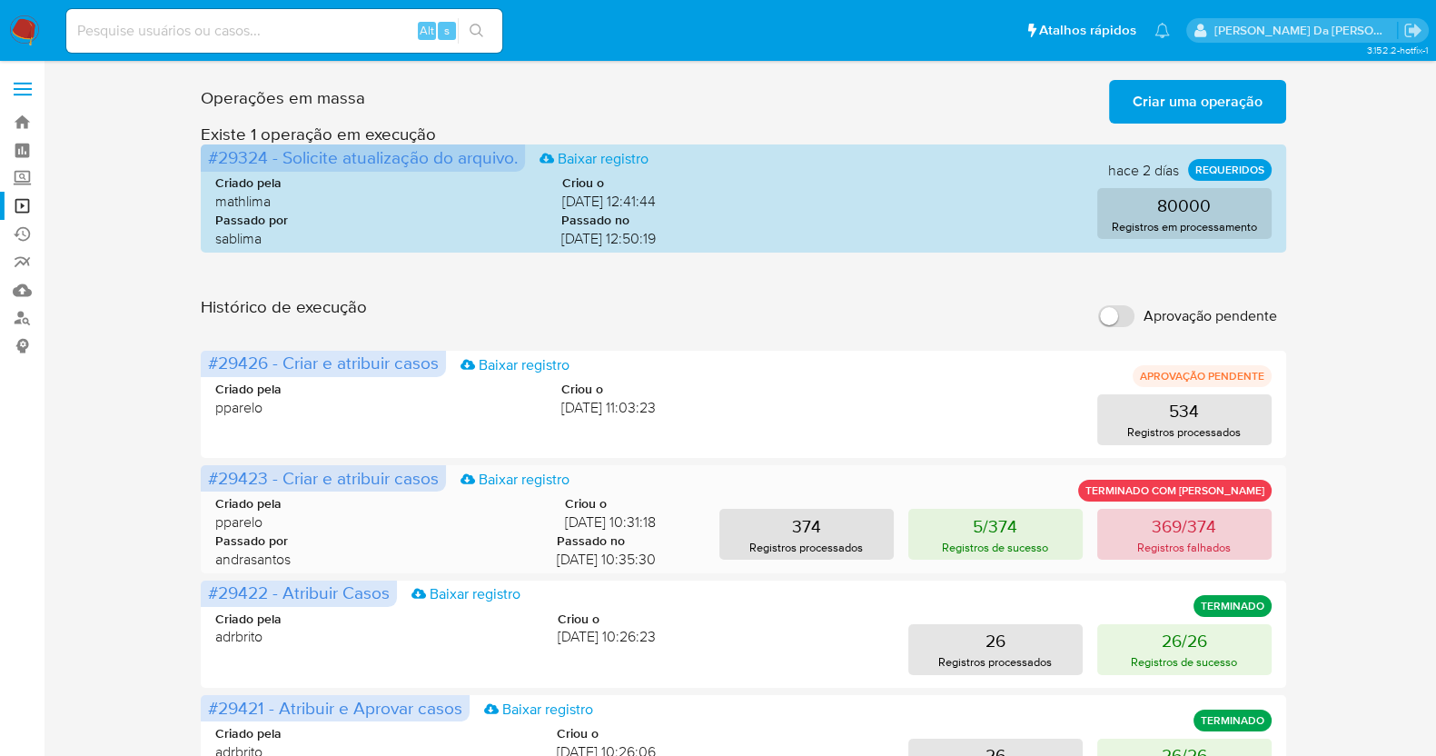
click at [1150, 524] on button "369/374 Registros falhados" at bounding box center [1184, 534] width 174 height 51
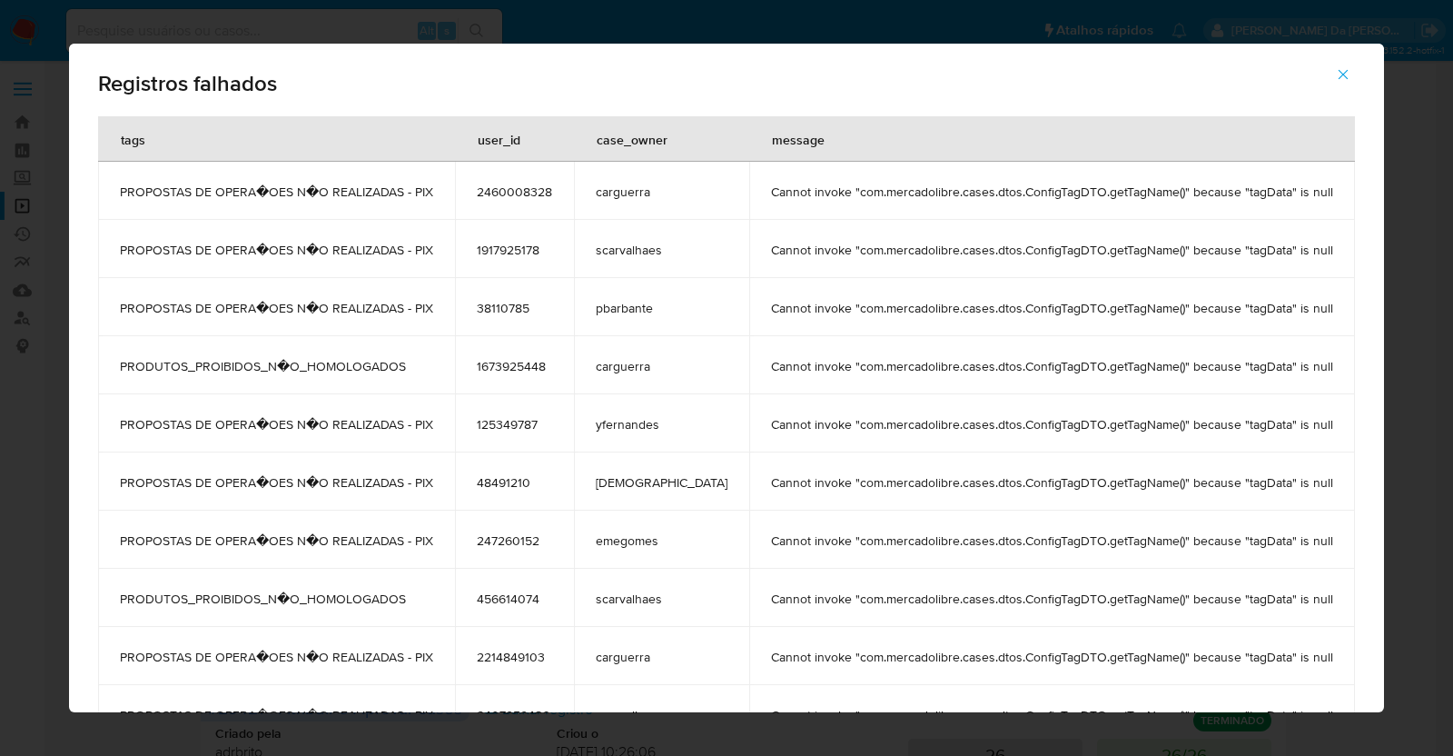
click at [900, 430] on span "Cannot invoke "com.mercadolibre.cases.dtos.ConfigTagDTO.getTagName()" because "…" at bounding box center [1052, 424] width 562 height 16
click at [68, 53] on div "Registros falhados tags user_id case_owner message PROPOSTAS DE OPERA�OES N�O R…" at bounding box center [726, 378] width 1453 height 756
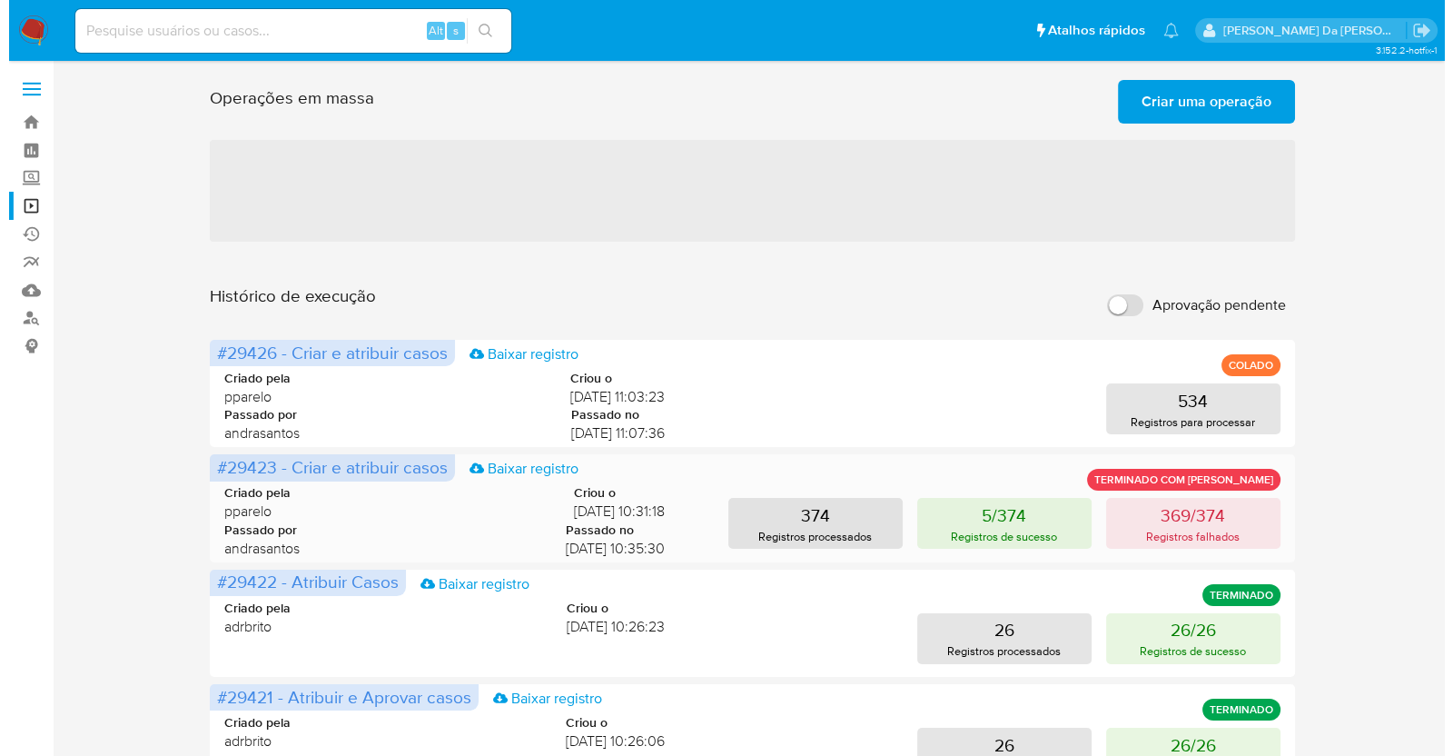
scroll to position [113, 0]
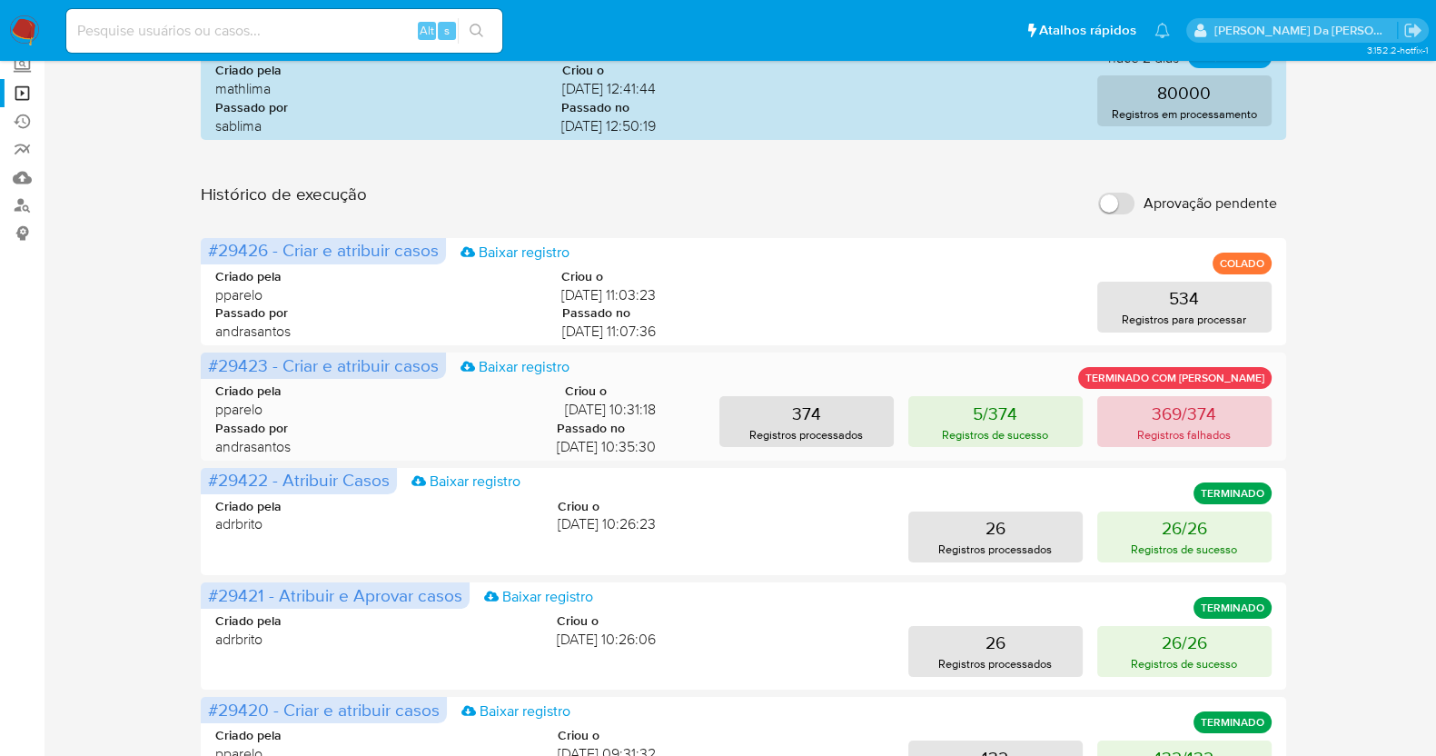
click at [1168, 420] on p "369/374" at bounding box center [1183, 412] width 64 height 25
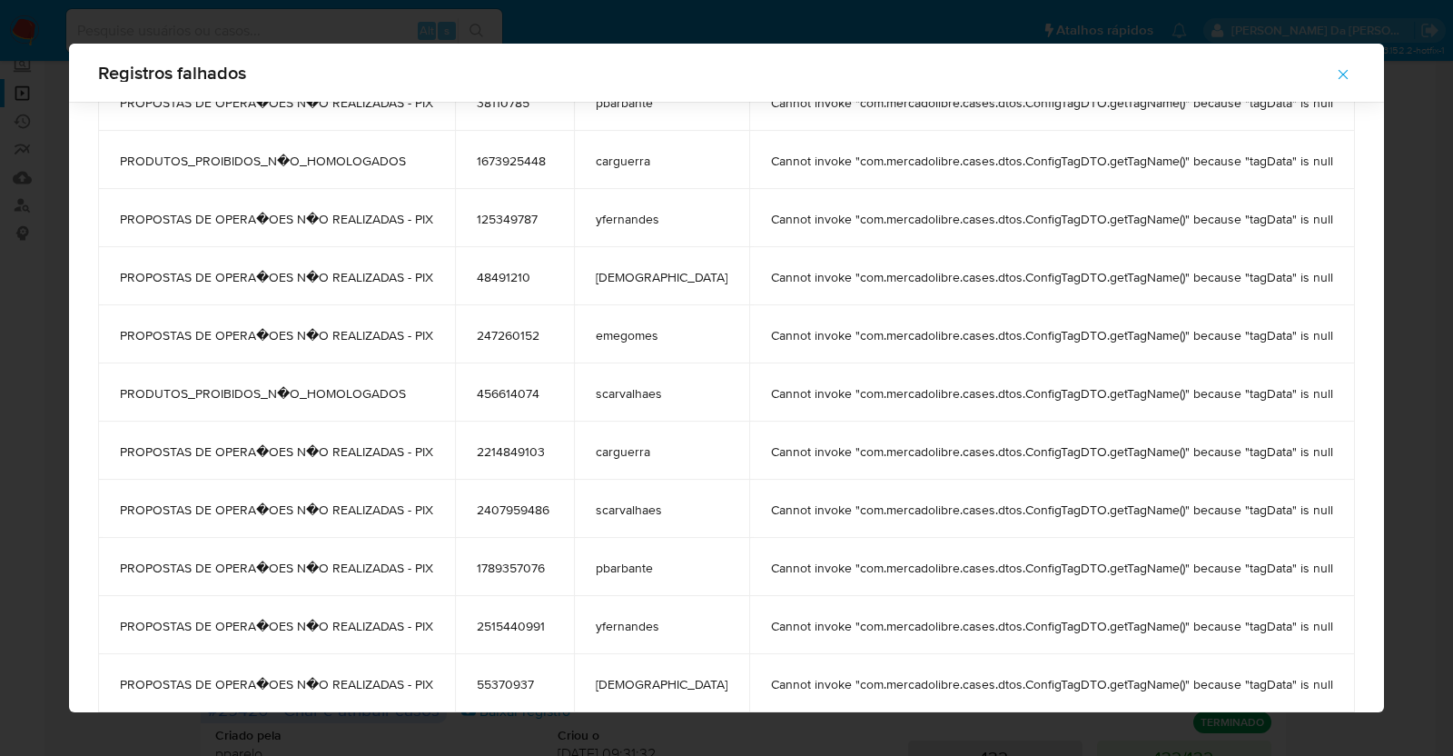
scroll to position [212, 0]
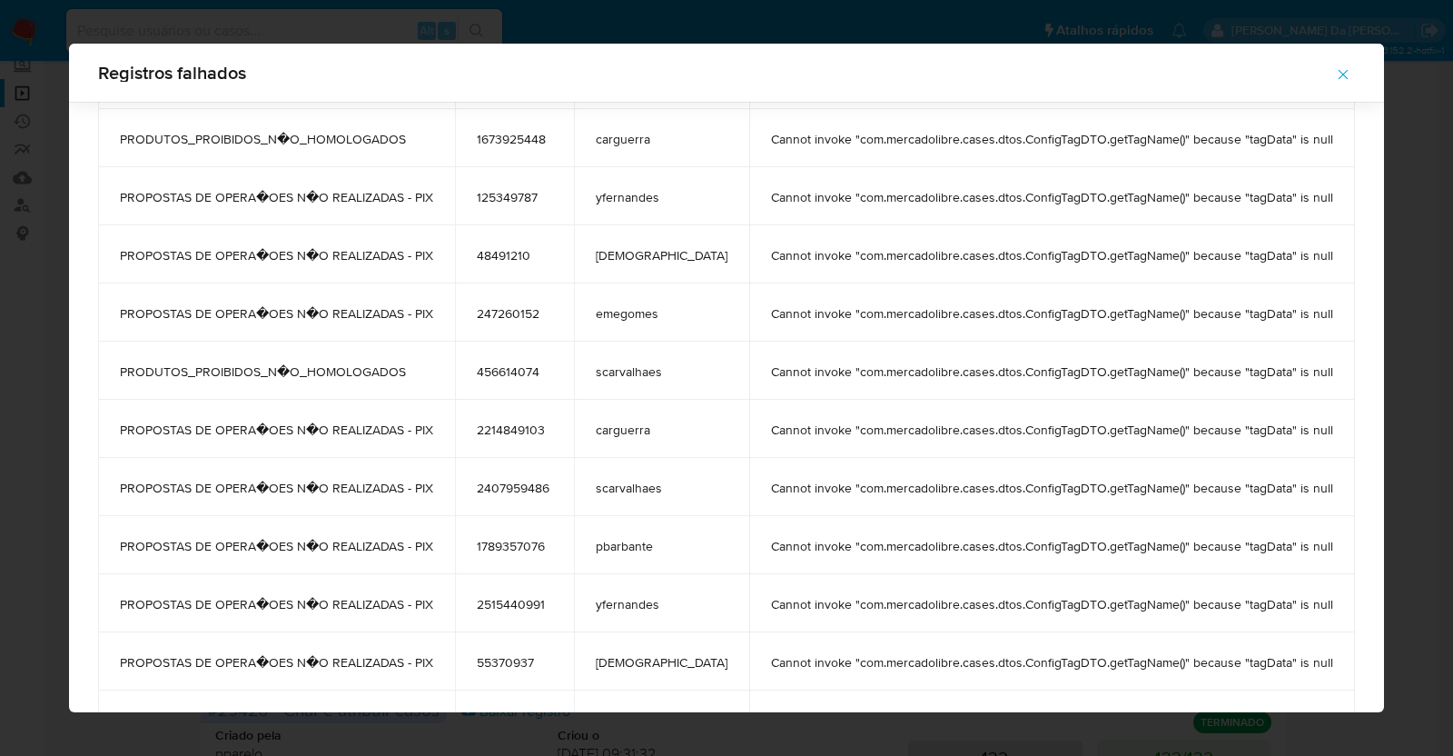
click at [791, 481] on span "Cannot invoke "com.mercadolibre.cases.dtos.ConfigTagDTO.getTagName()" because "…" at bounding box center [1052, 487] width 562 height 16
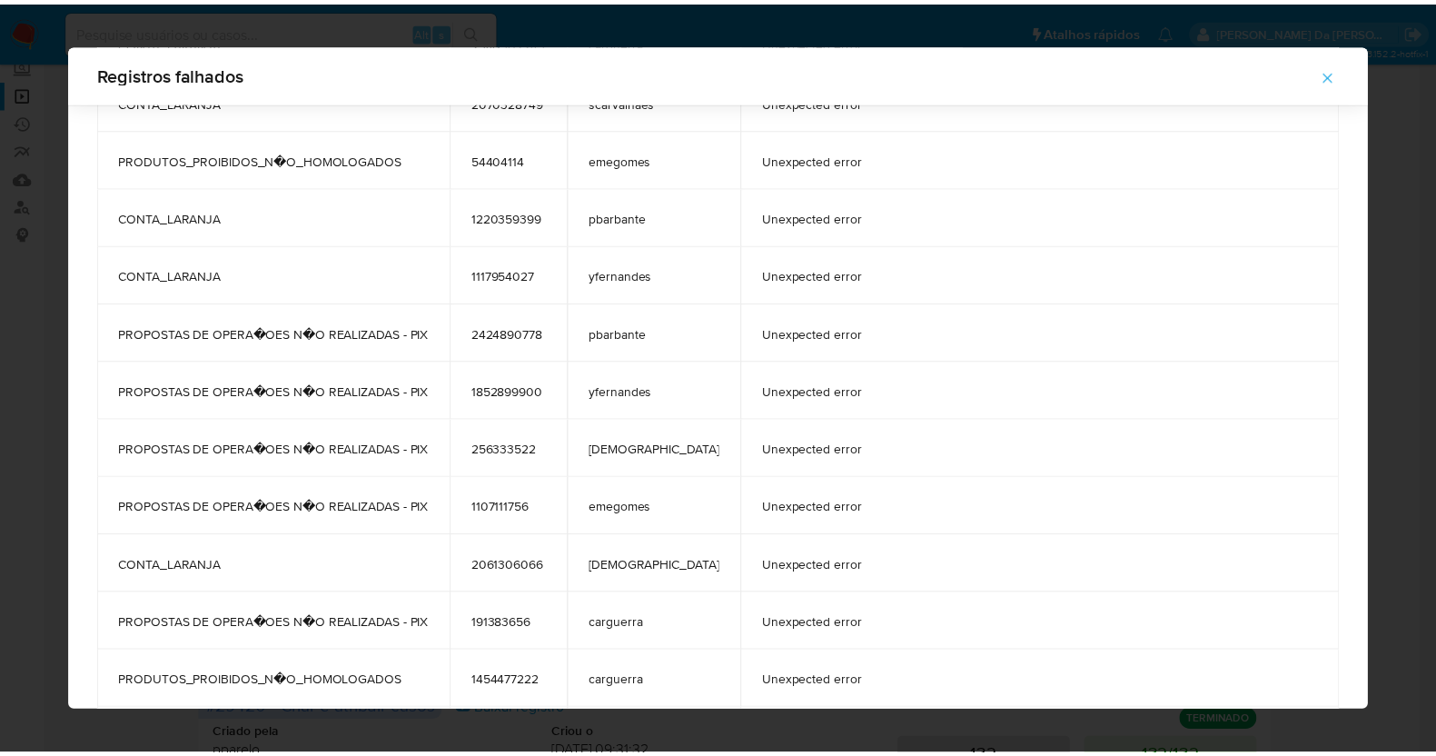
scroll to position [7591, 0]
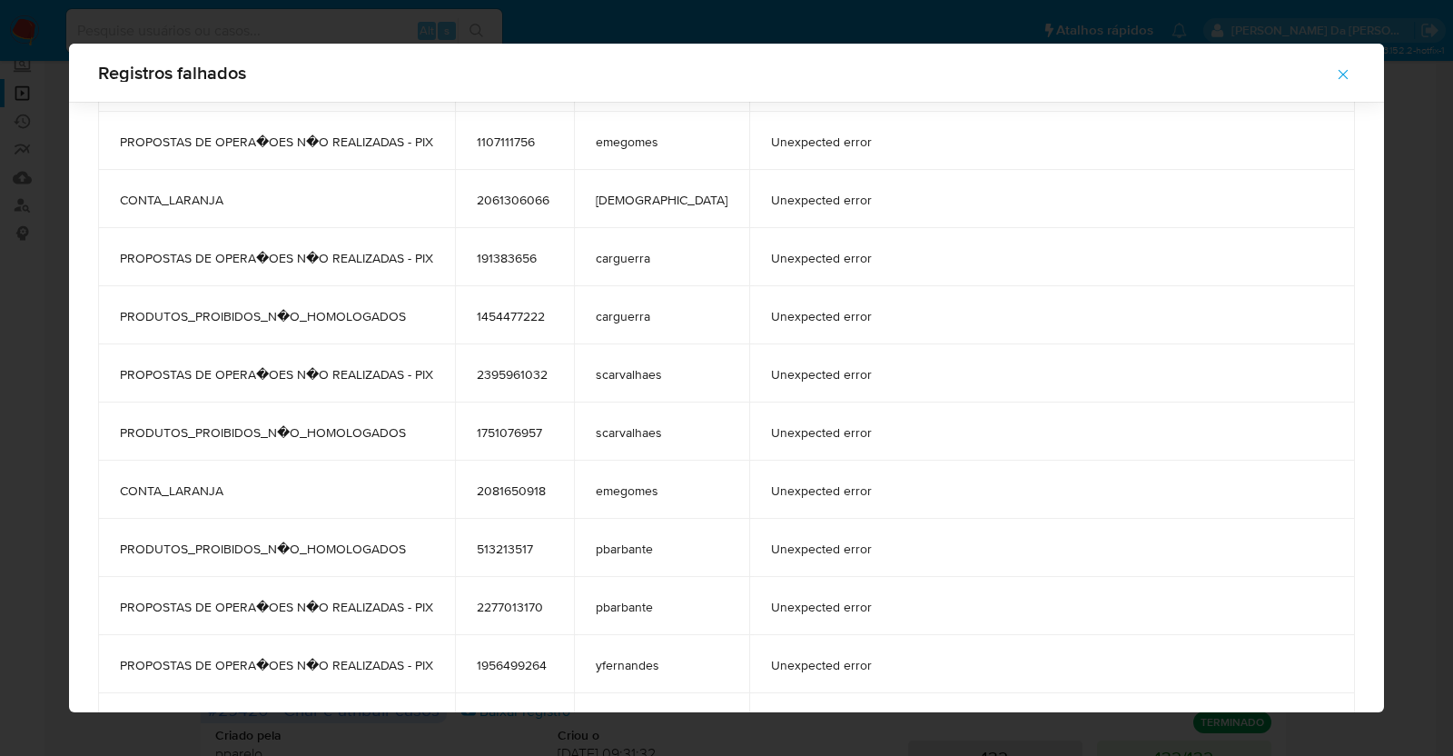
click at [771, 197] on span "Unexpected error" at bounding box center [1052, 200] width 562 height 16
click at [1394, 361] on div "Registros falhados tags user_id case_owner message PROPOSTAS DE OPERA�OES N�O R…" at bounding box center [726, 378] width 1453 height 756
click at [1369, 363] on div "Registros falhados tags user_id case_owner message PROPOSTAS DE OPERA�OES N�O R…" at bounding box center [726, 378] width 1453 height 756
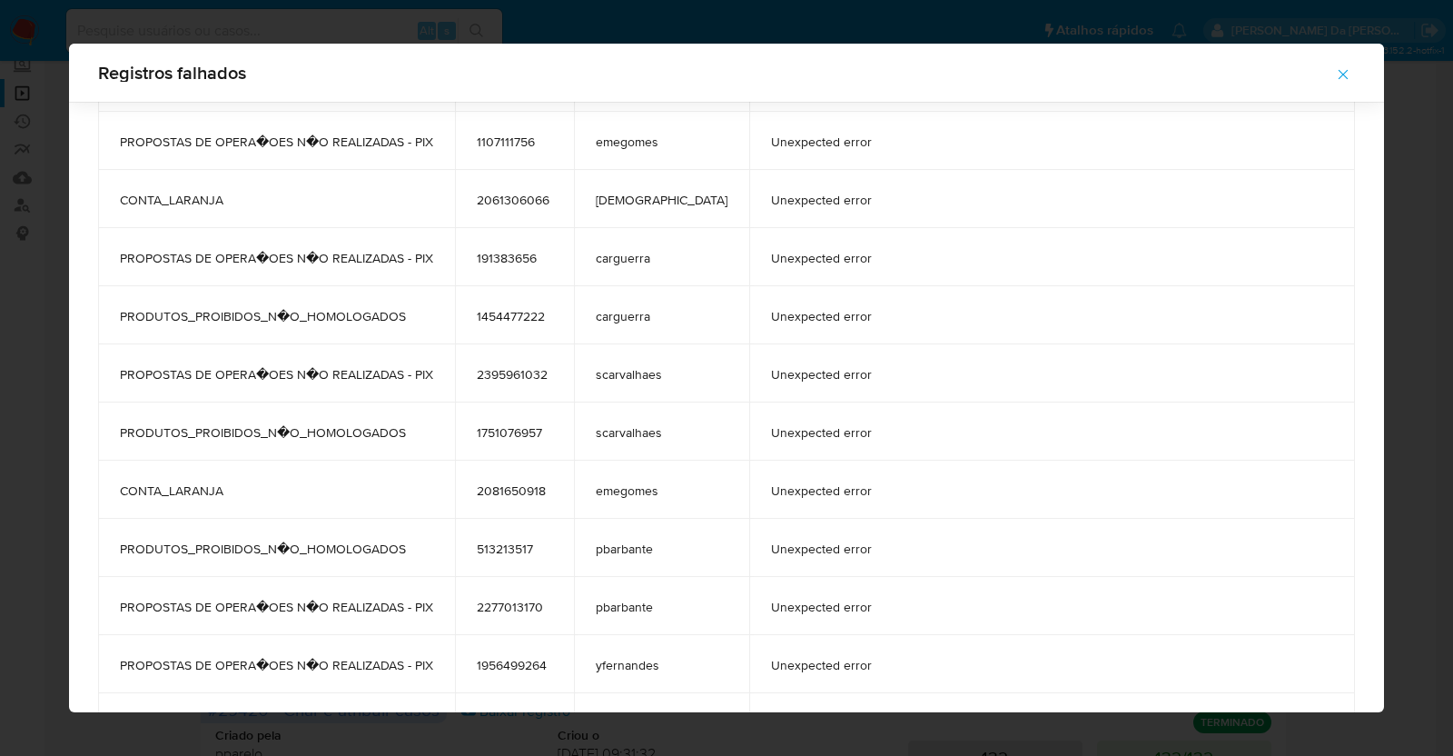
click at [1329, 69] on button "button" at bounding box center [1343, 75] width 64 height 44
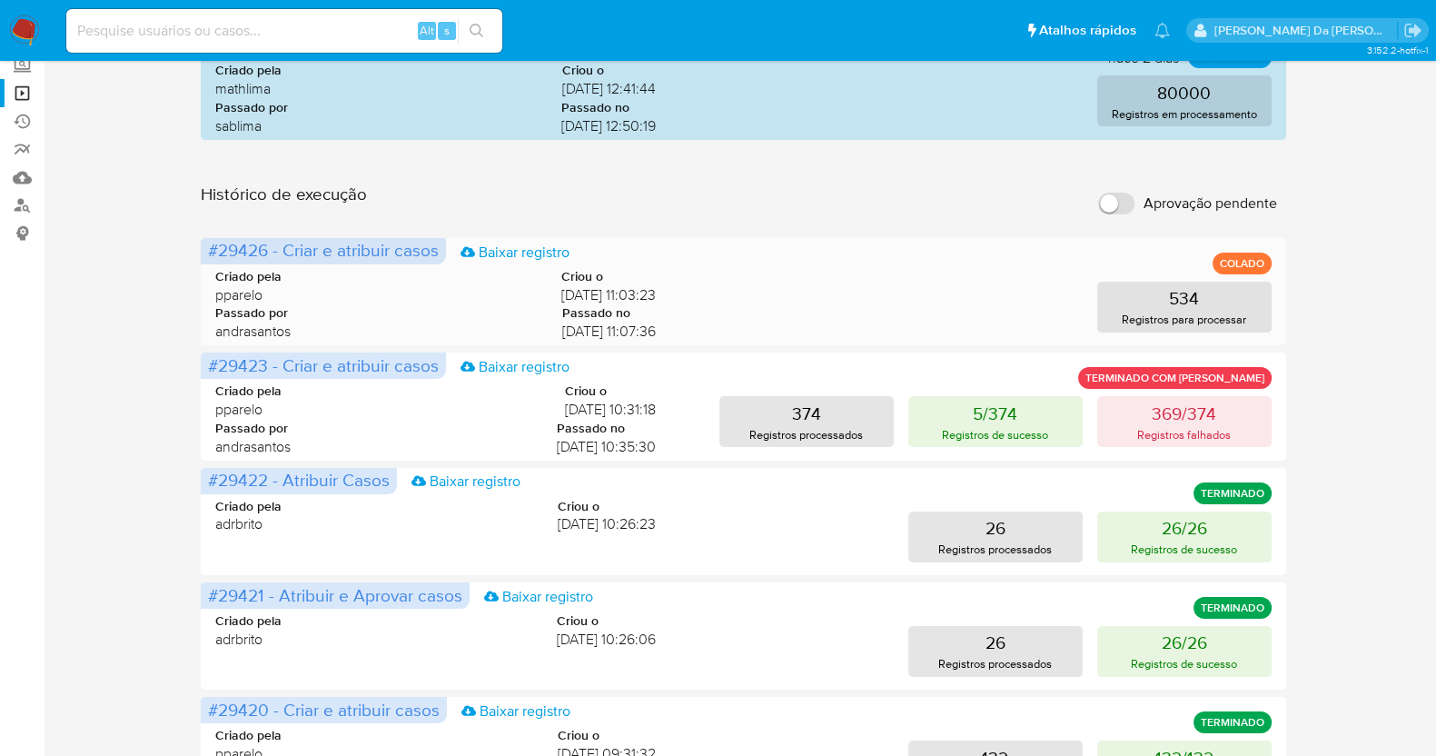
click at [930, 339] on div "Criado pela pparelo Criou o 14/08/2025 11:03:23 Passado por andrasantos Passado…" at bounding box center [742, 300] width 1055 height 110
click at [1160, 297] on button "534 Registros para processar" at bounding box center [1184, 307] width 174 height 51
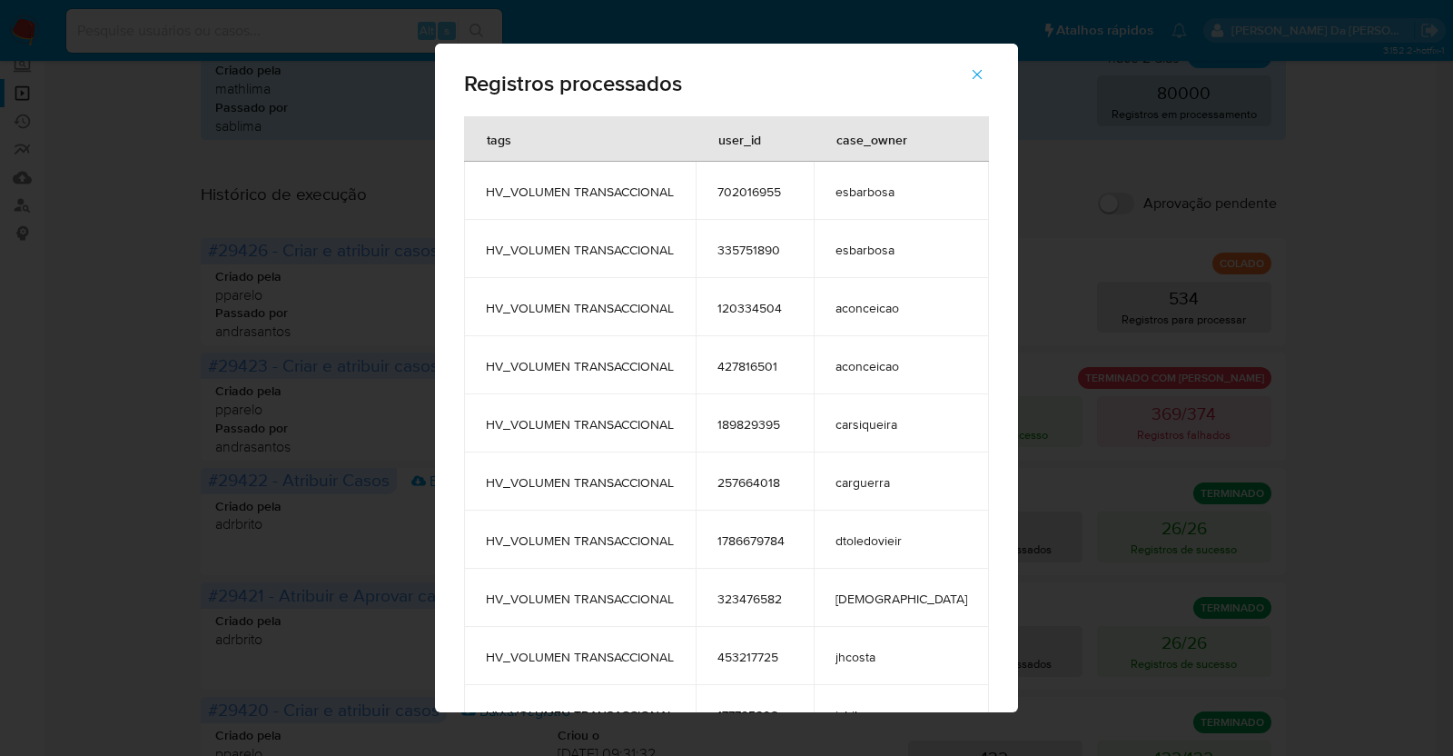
click at [1167, 280] on div "Registros processados tags user_id case_owner HV_VOLUMEN TRANSACCIONAL 70201695…" at bounding box center [726, 378] width 1453 height 756
click at [969, 76] on icon "button" at bounding box center [977, 74] width 16 height 16
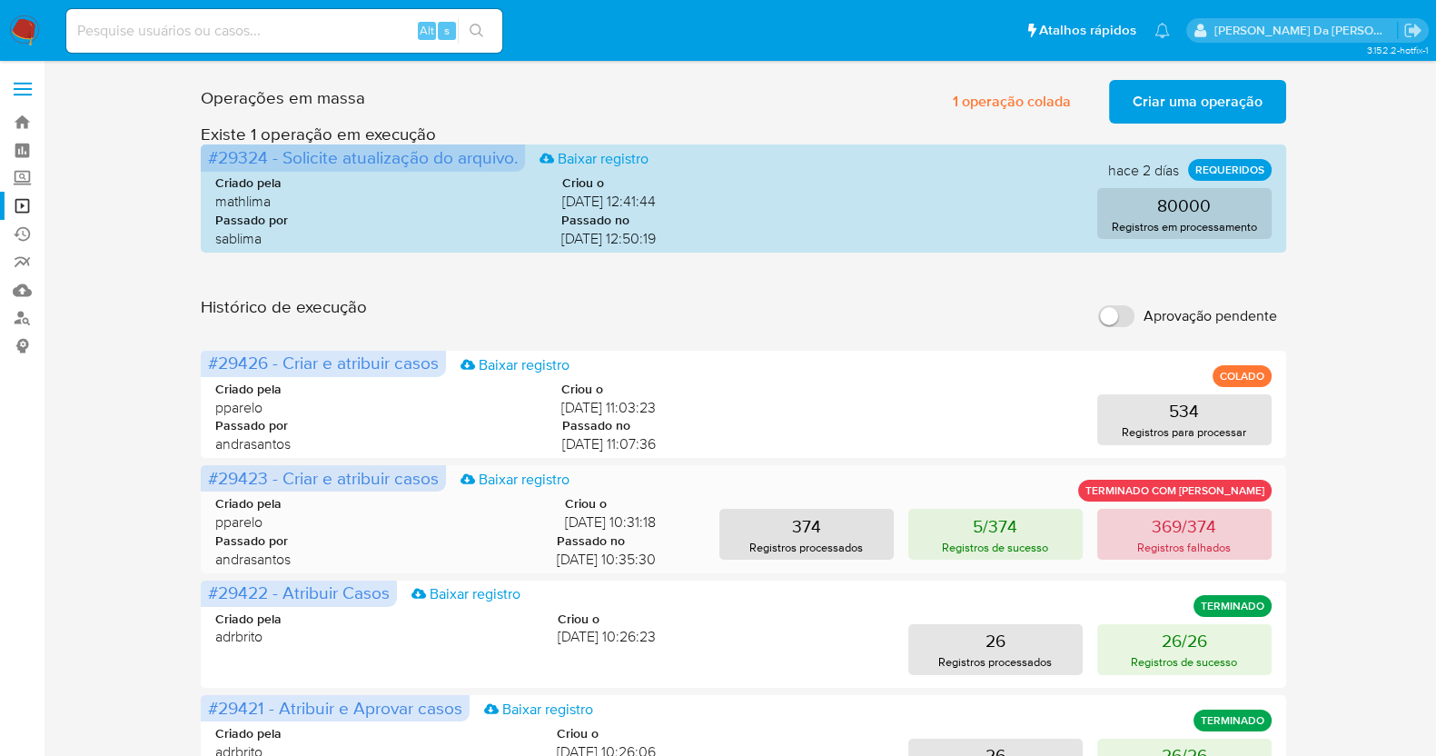
click at [1217, 520] on button "369/374 Registros falhados" at bounding box center [1184, 534] width 174 height 51
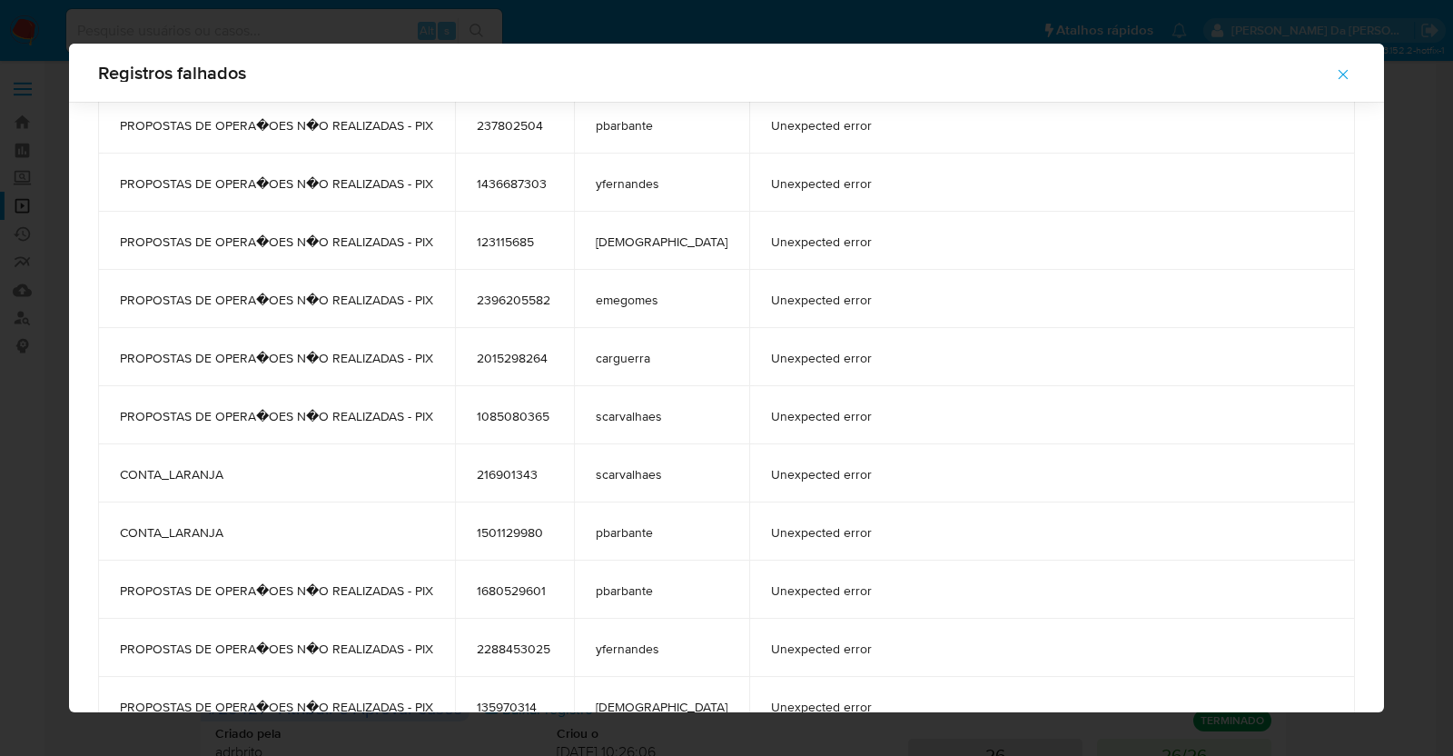
scroll to position [11777, 0]
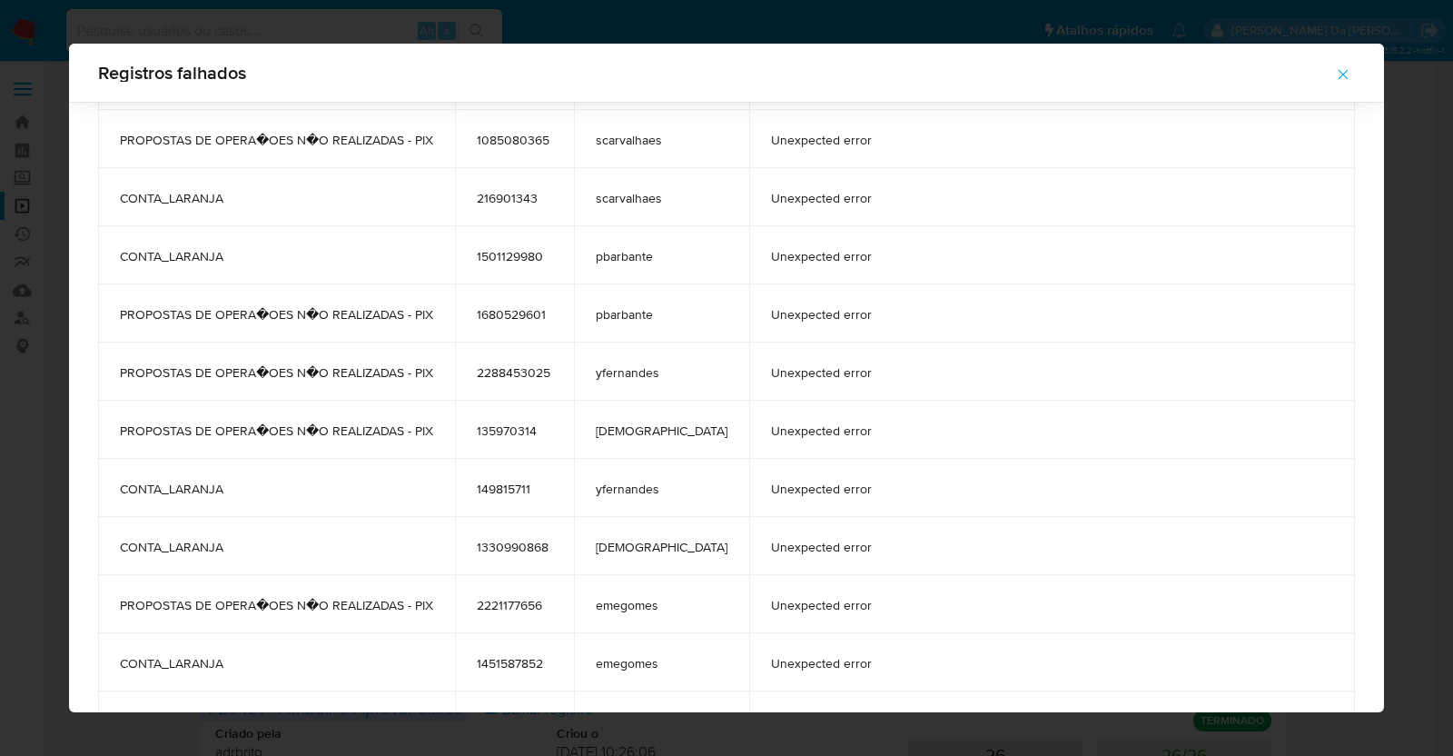
drag, startPoint x: 141, startPoint y: 139, endPoint x: 1021, endPoint y: 735, distance: 1062.7
click at [1021, 735] on div "Registros falhados tags user_id case_owner message PROPOSTAS DE OPERA�OES N�O R…" at bounding box center [726, 378] width 1453 height 756
click at [1379, 424] on div "Registros falhados tags user_id case_owner message PROPOSTAS DE OPERA�OES N�O R…" at bounding box center [726, 378] width 1453 height 756
click at [1335, 79] on icon "button" at bounding box center [1343, 74] width 16 height 16
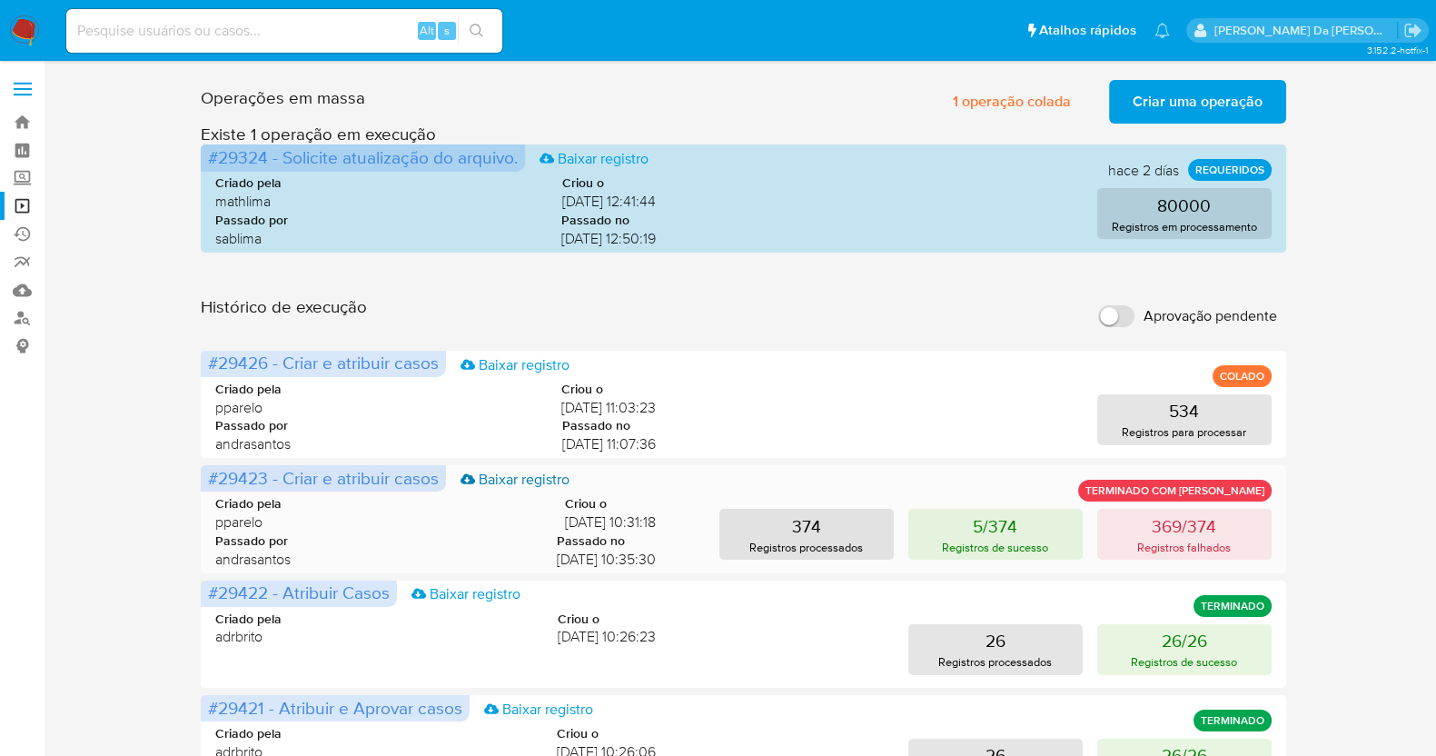
click at [499, 480] on link "Baixar registro" at bounding box center [514, 479] width 109 height 20
click at [1189, 412] on p "534" at bounding box center [1184, 410] width 30 height 25
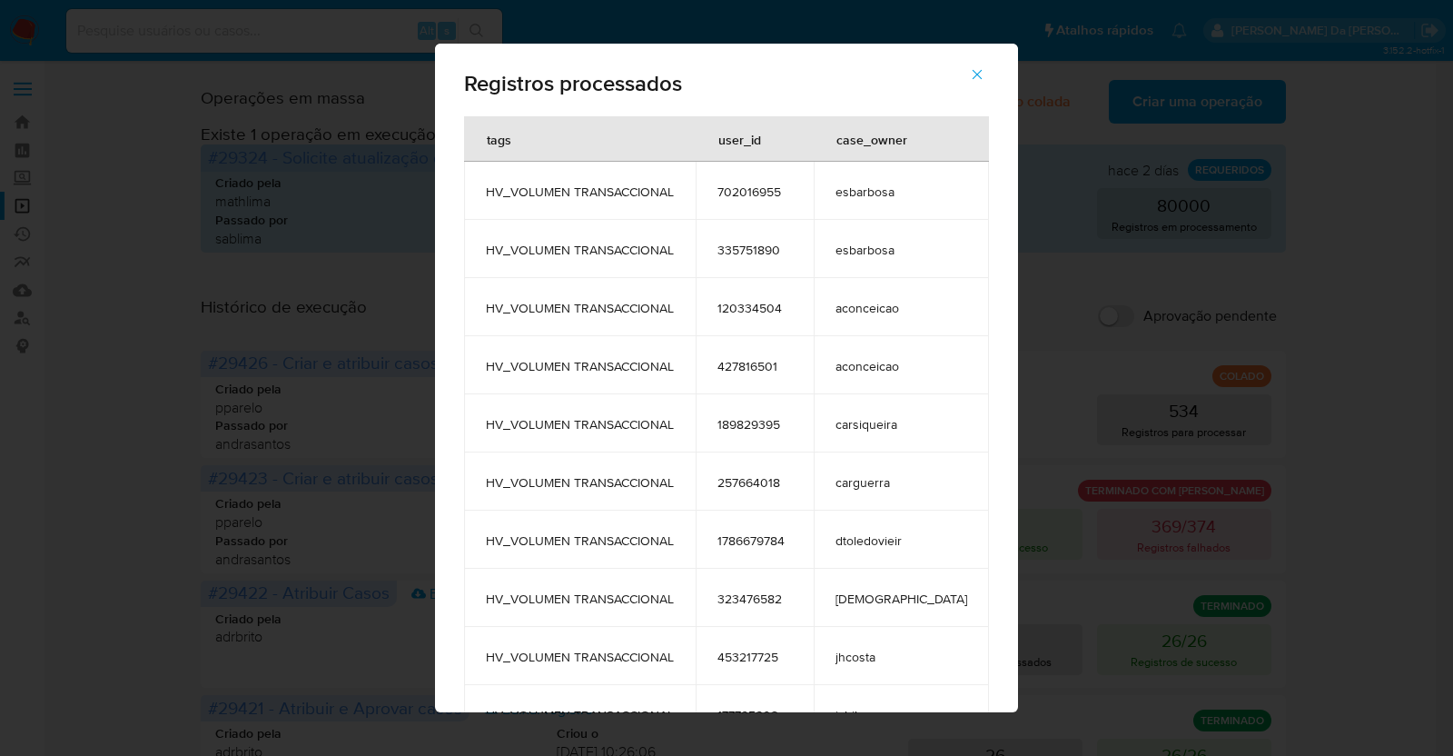
click at [1067, 383] on div "Registros processados tags user_id case_owner HV_VOLUMEN TRANSACCIONAL 70201695…" at bounding box center [726, 378] width 1453 height 756
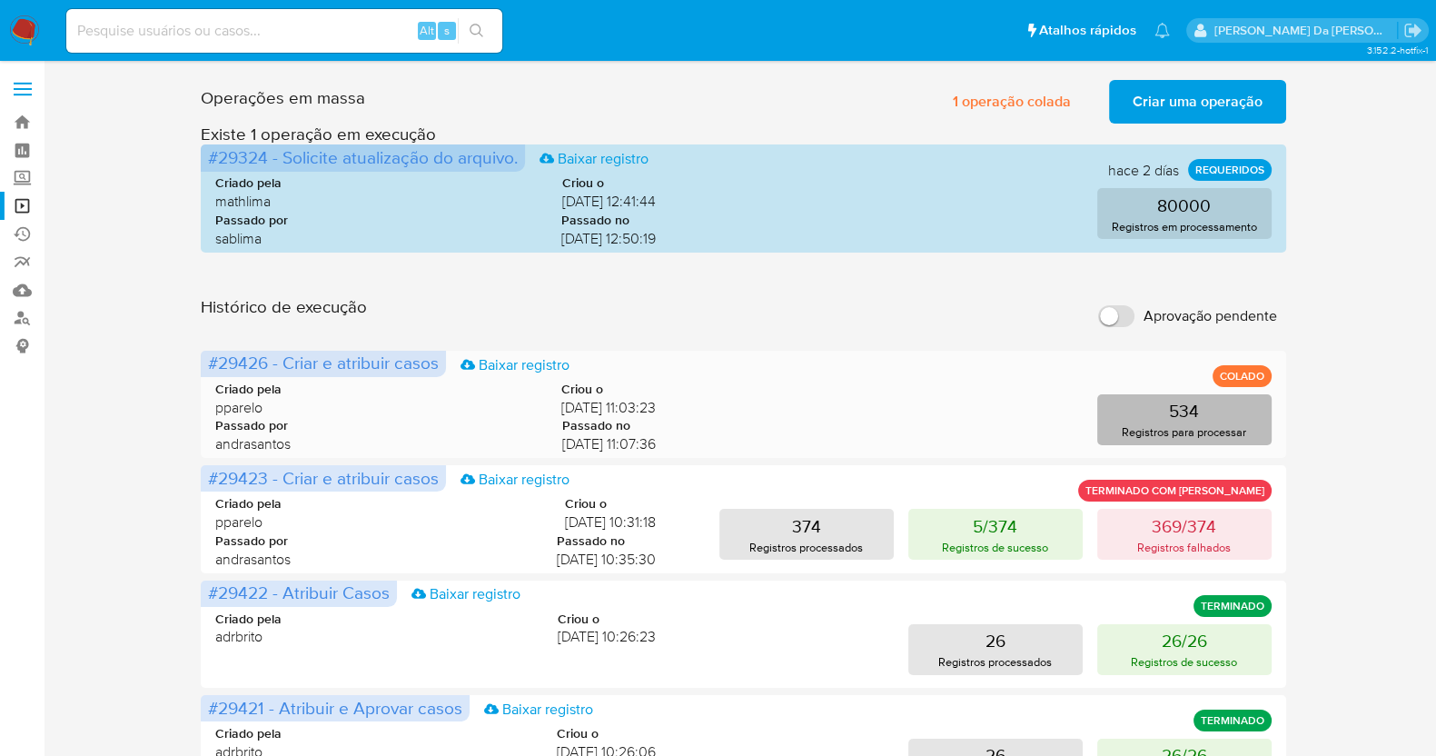
click at [1188, 429] on p "Registros para processar" at bounding box center [1184, 431] width 124 height 17
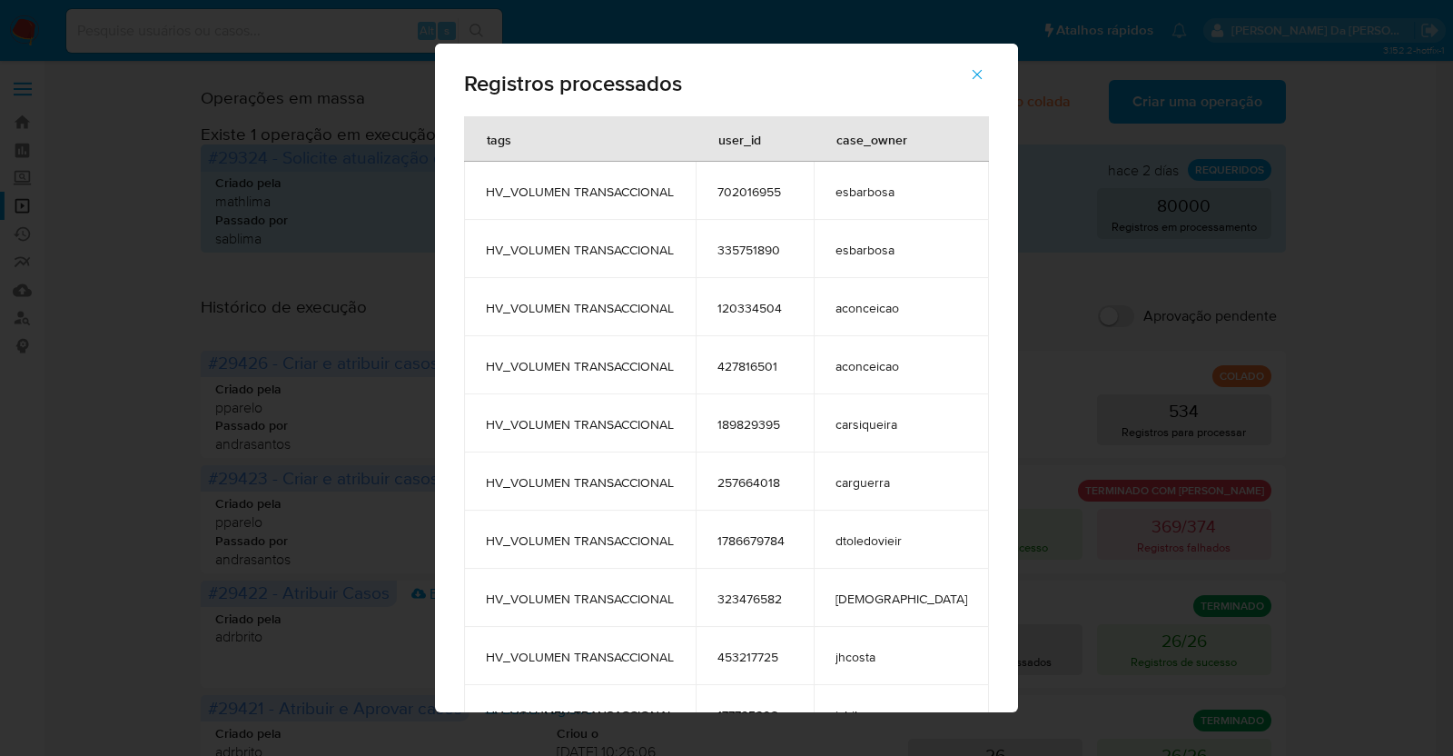
click at [272, 154] on div "Registros processados tags user_id case_owner HV_VOLUMEN TRANSACCIONAL 70201695…" at bounding box center [726, 378] width 1453 height 756
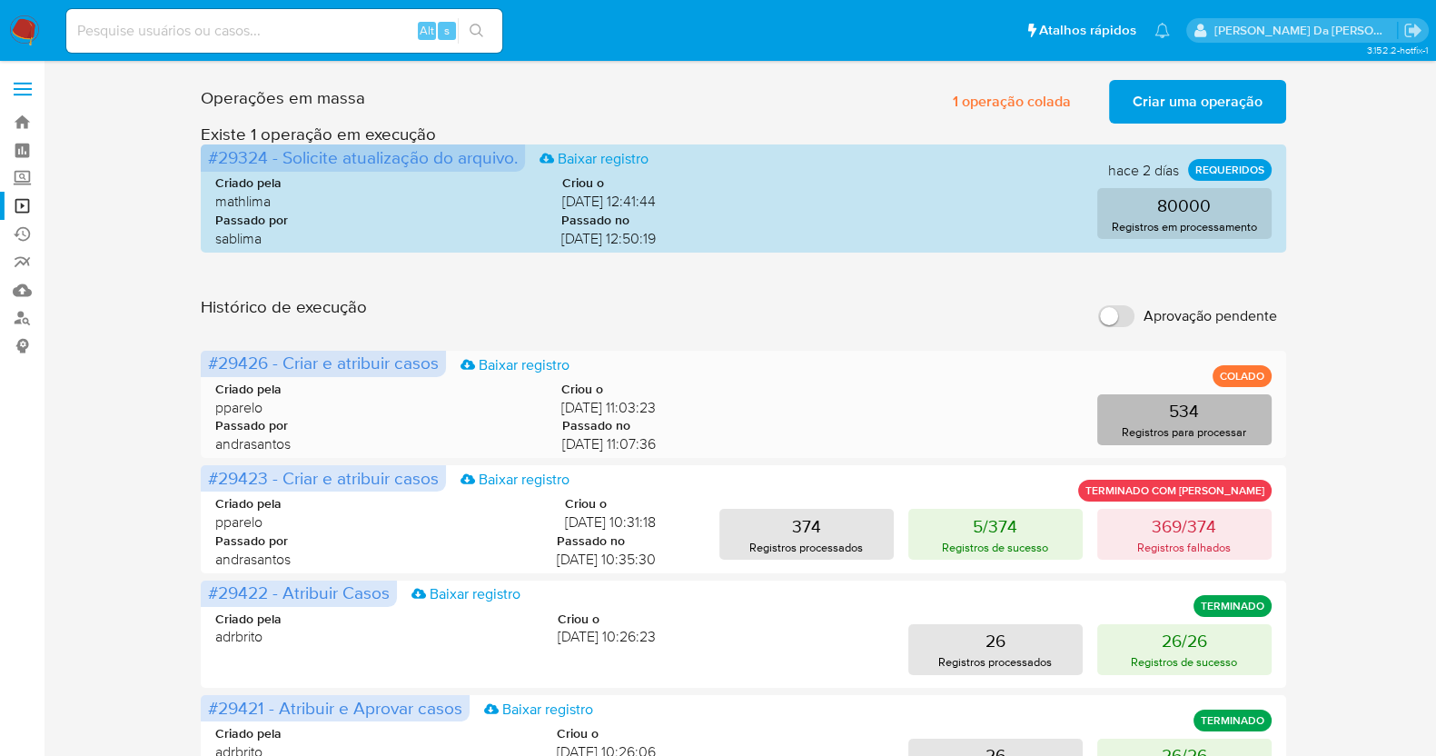
click at [1185, 425] on p "Registros para processar" at bounding box center [1184, 431] width 124 height 17
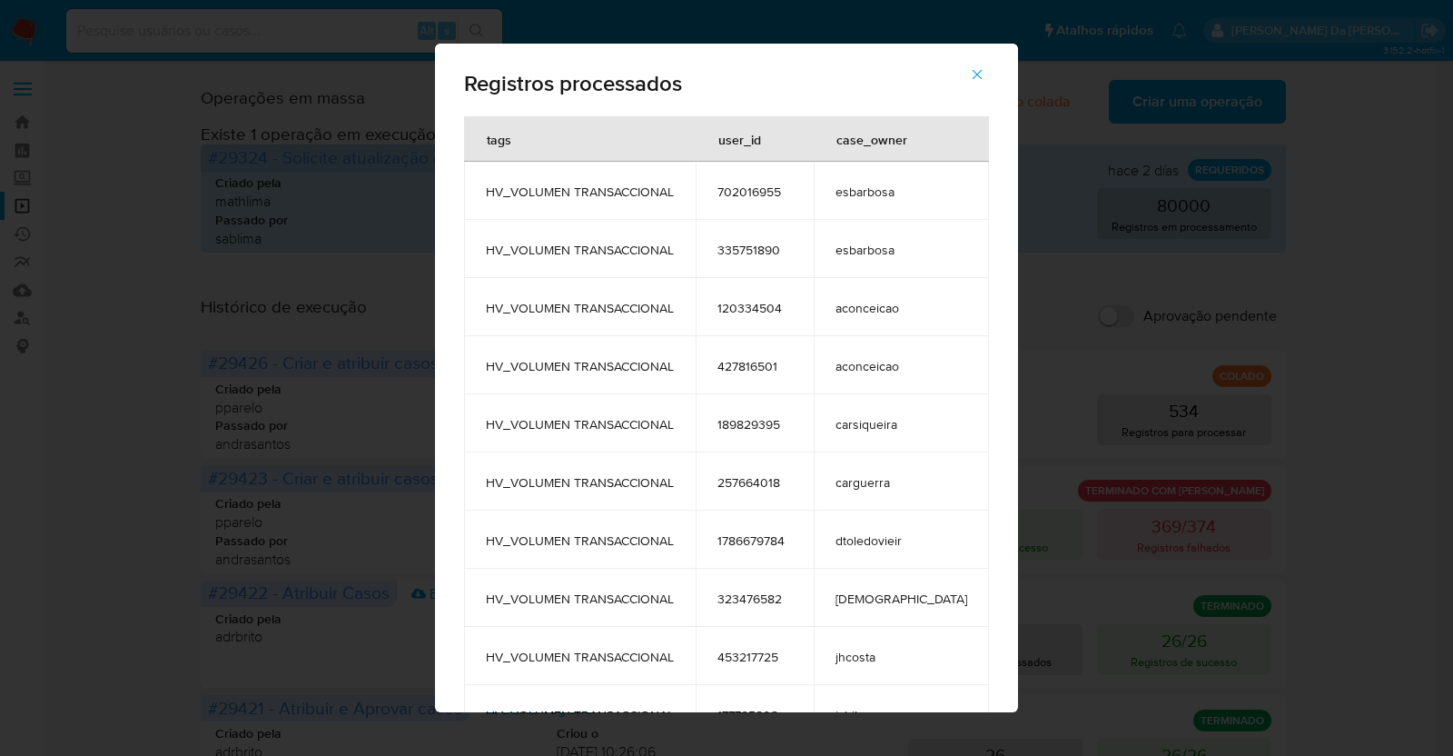
click at [969, 71] on icon "button" at bounding box center [977, 74] width 16 height 16
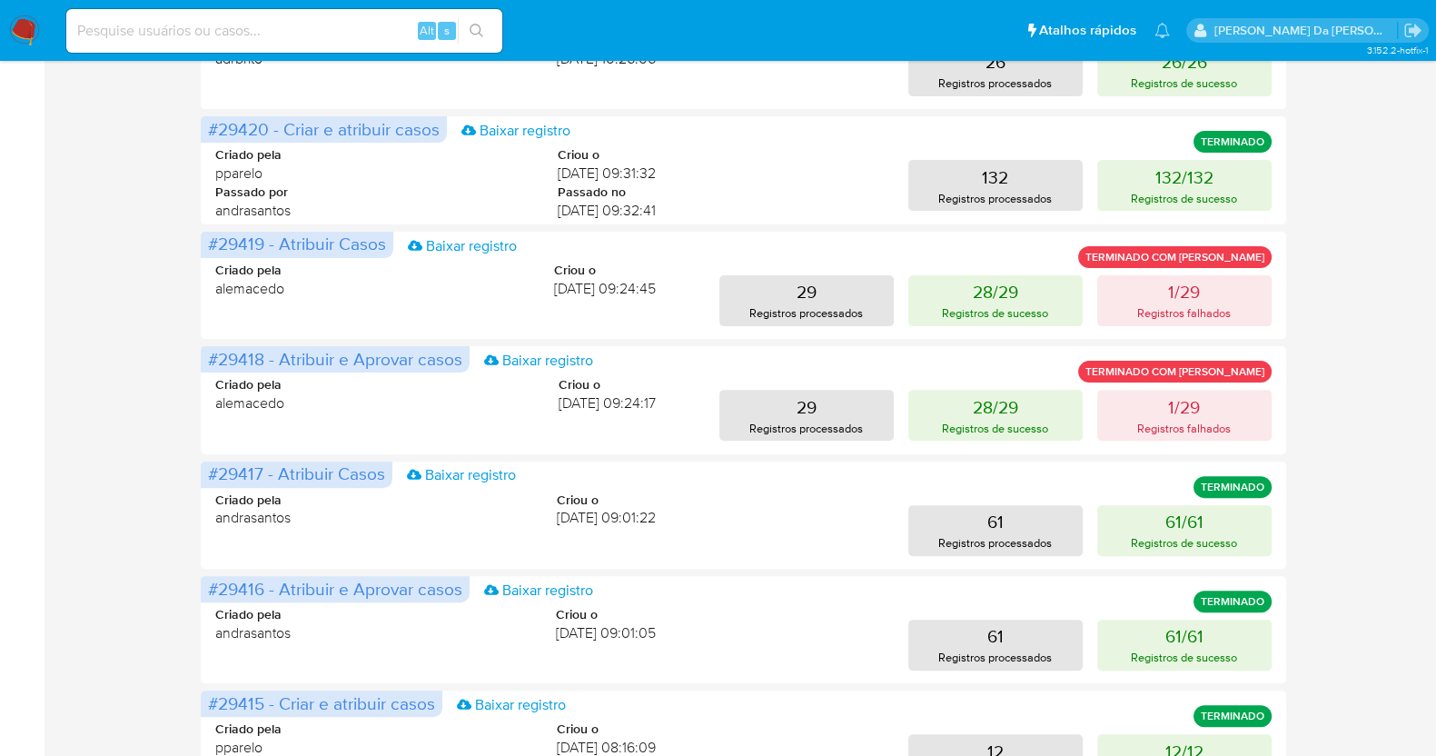
scroll to position [805, 0]
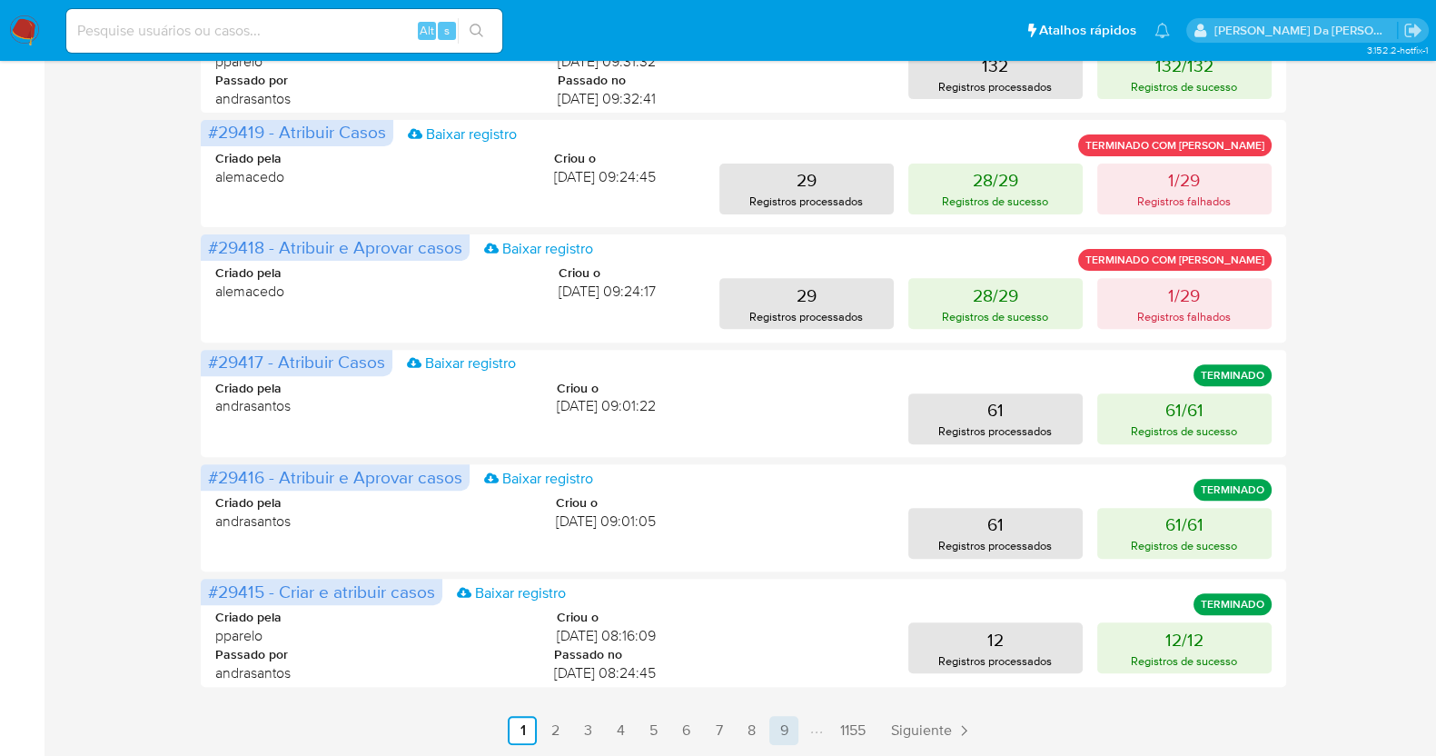
click at [776, 735] on link "9" at bounding box center [783, 730] width 29 height 29
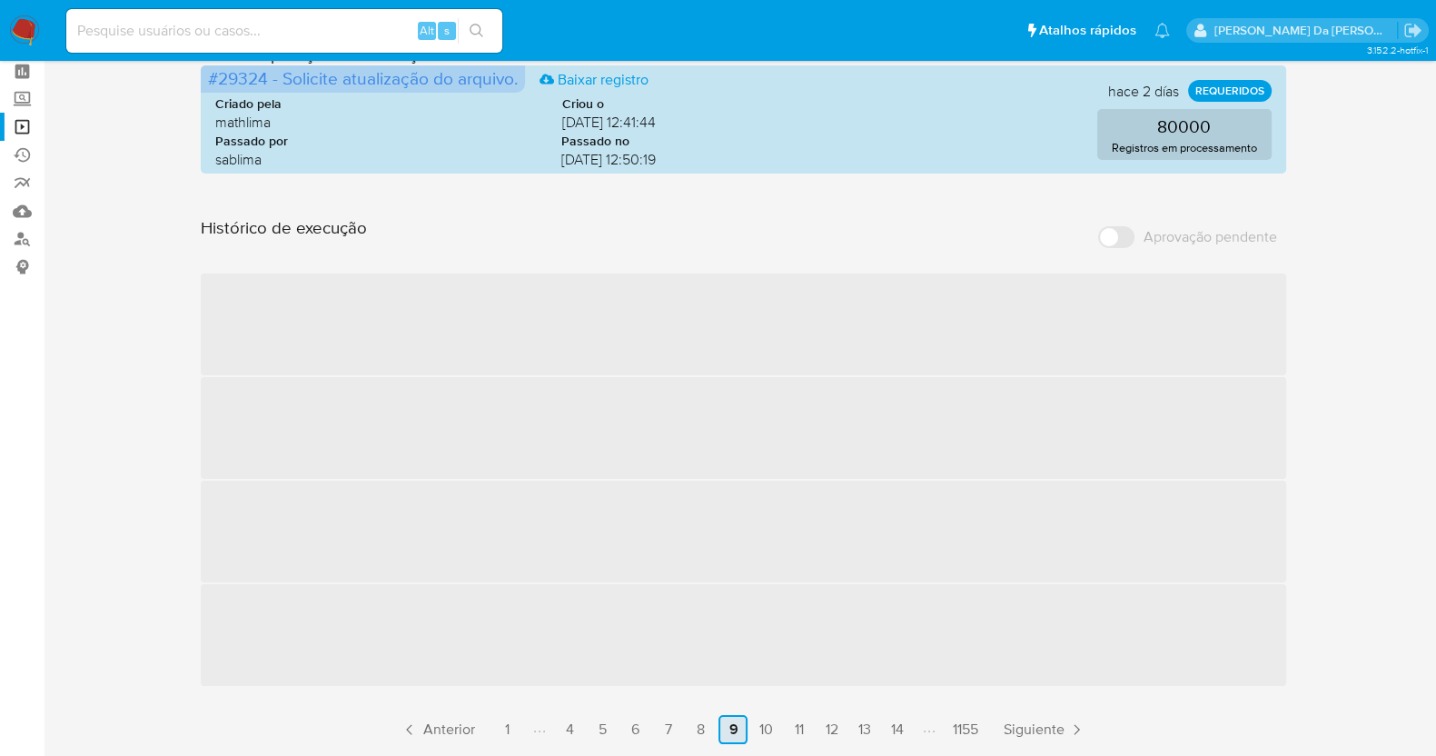
scroll to position [81, 0]
click at [905, 727] on link "14" at bounding box center [896, 729] width 29 height 29
click at [901, 728] on link "19" at bounding box center [898, 729] width 29 height 29
click at [901, 728] on link "24" at bounding box center [901, 729] width 31 height 29
click at [901, 728] on link "29" at bounding box center [906, 729] width 31 height 29
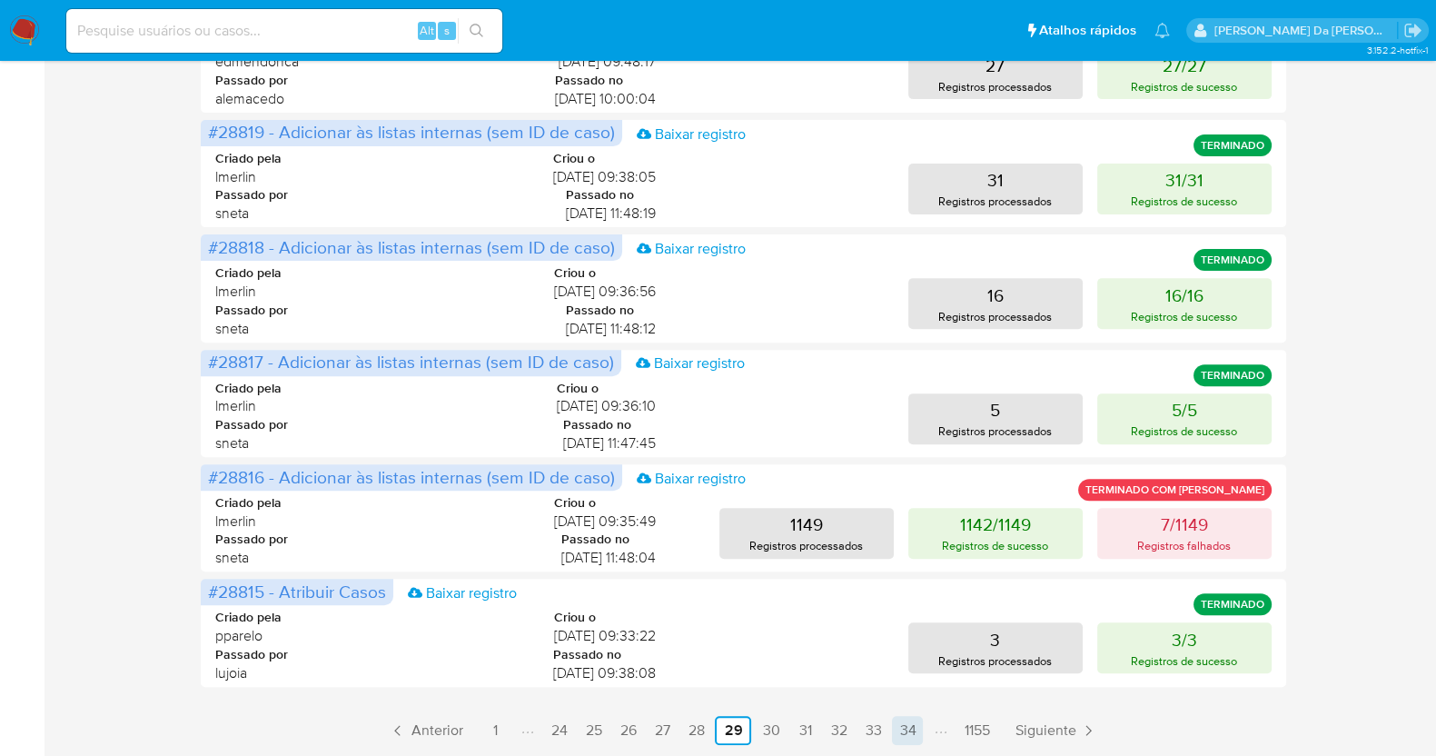
click at [907, 729] on link "34" at bounding box center [907, 730] width 31 height 29
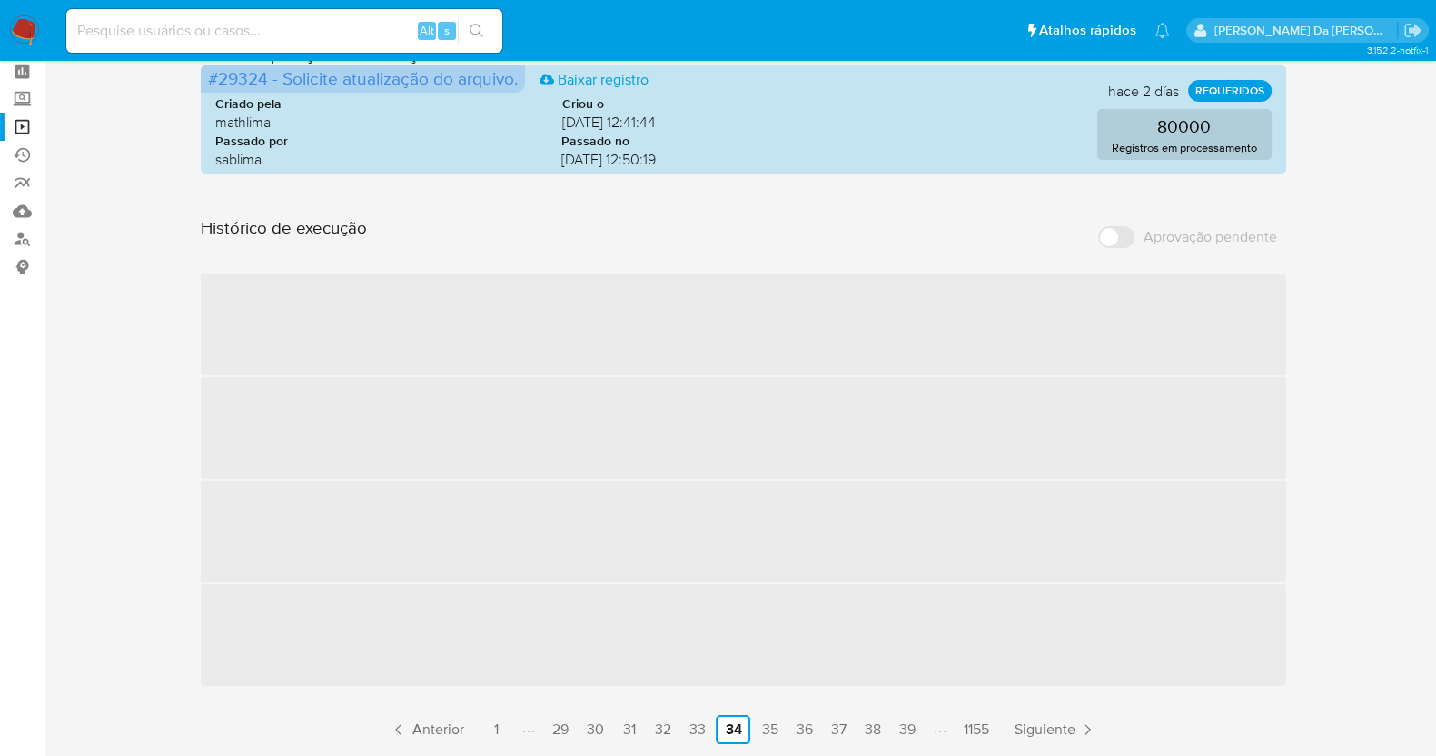
scroll to position [805, 0]
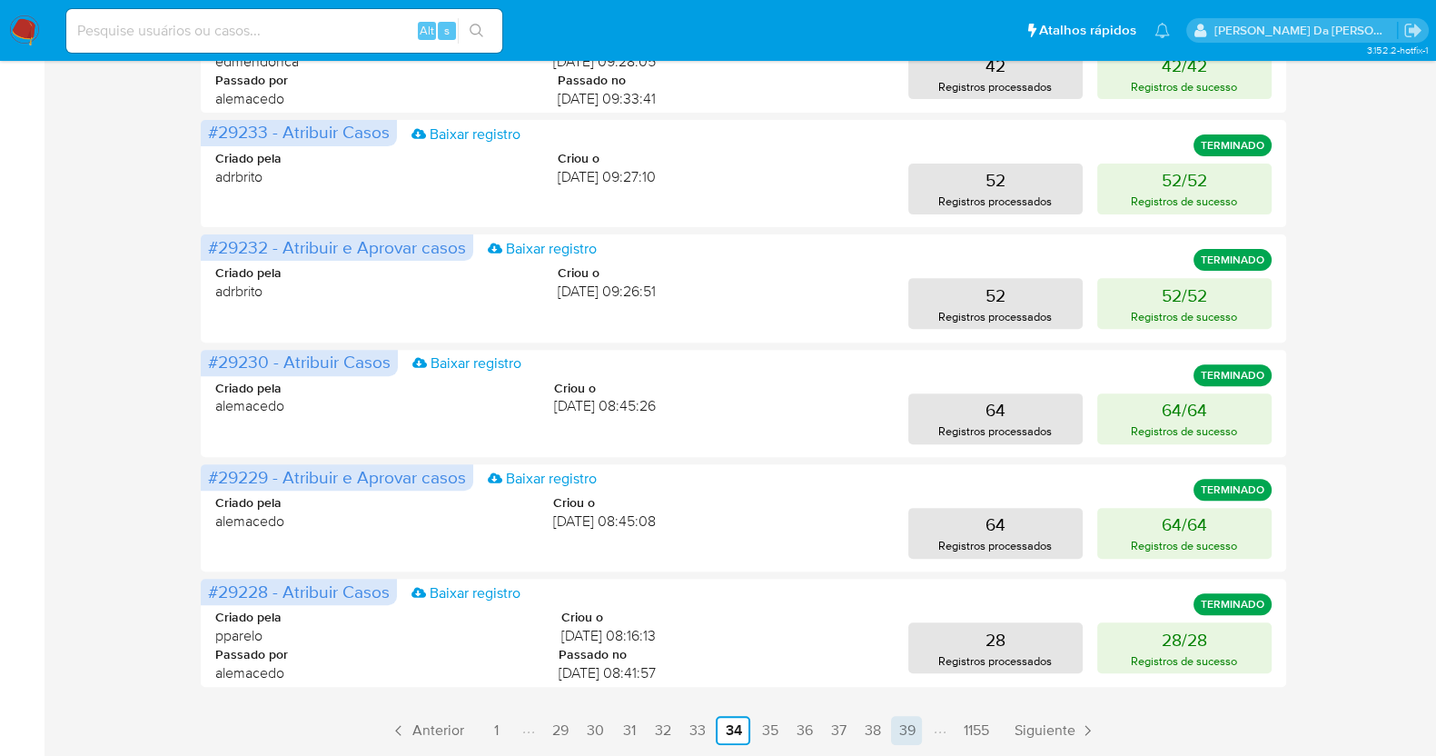
click at [917, 726] on link "39" at bounding box center [906, 730] width 31 height 29
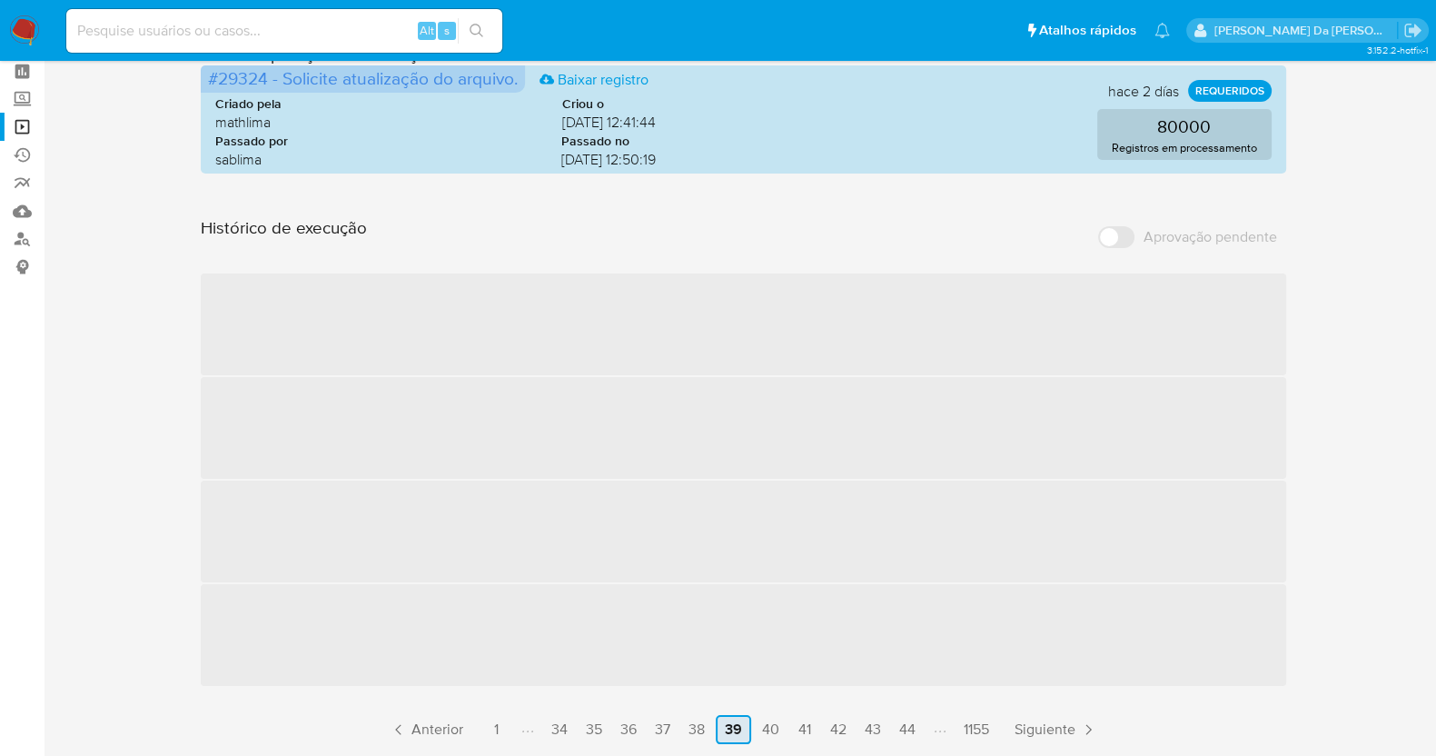
scroll to position [81, 0]
click at [915, 726] on div "Histórico de execução Aprovação pendente ‌ ‌ ‌ ‌ Anterior 1 34 35 36 37 38 39 4…" at bounding box center [743, 480] width 1084 height 527
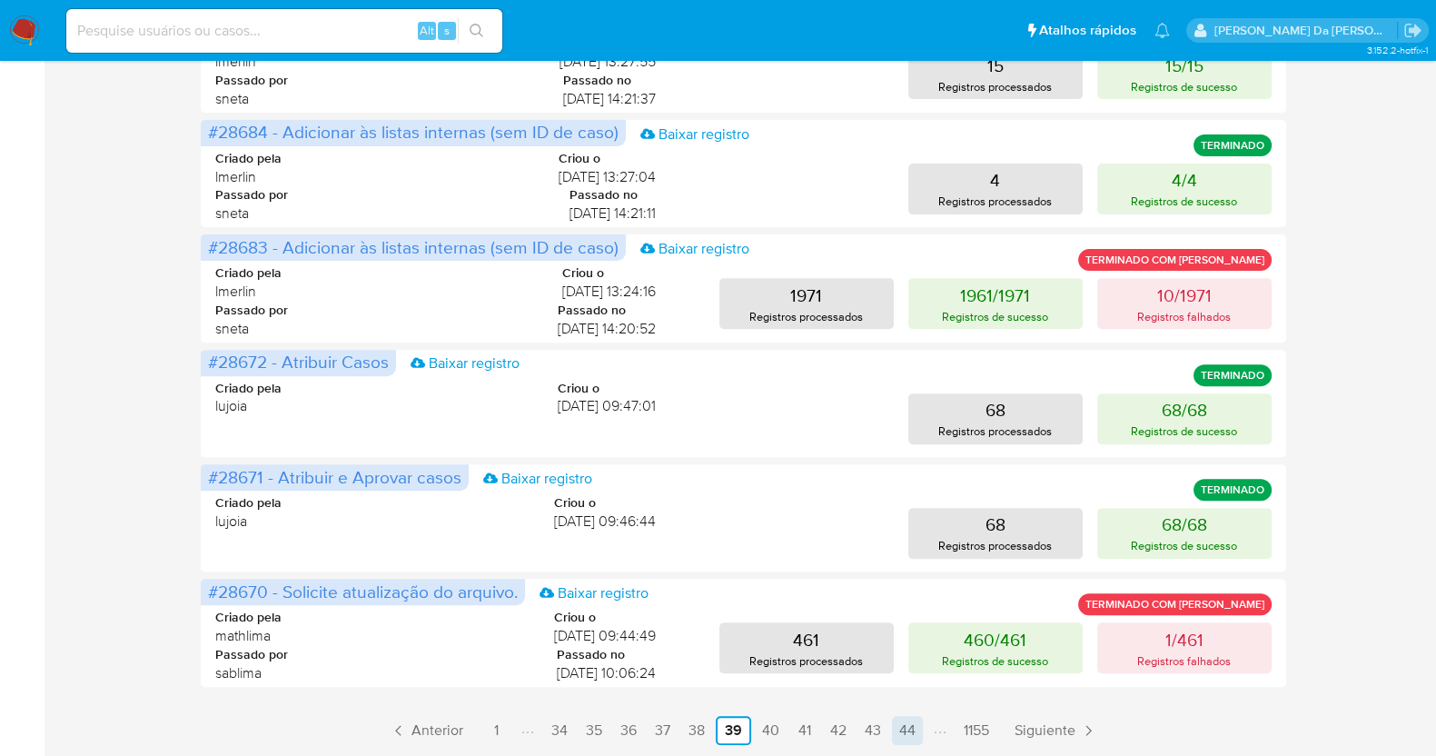
click at [904, 733] on link "44" at bounding box center [907, 730] width 31 height 29
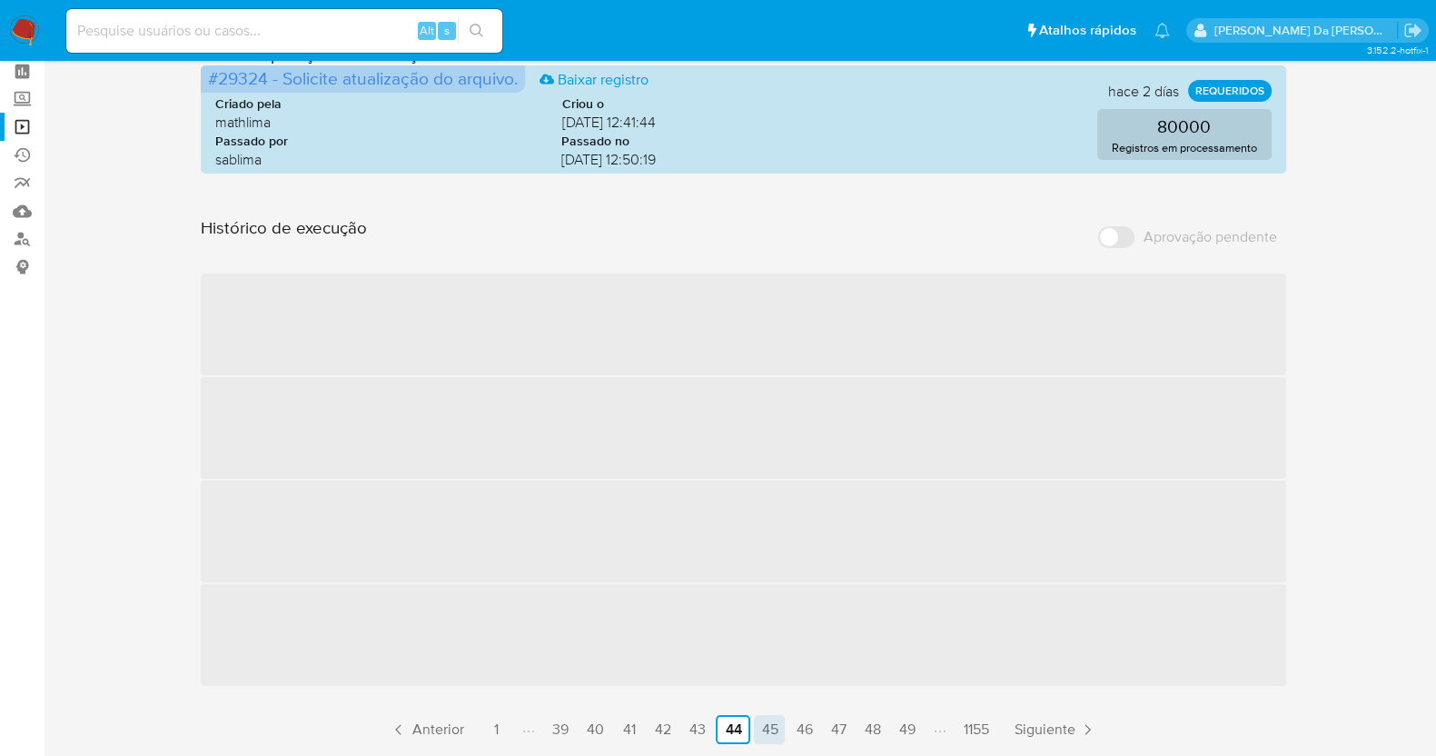
scroll to position [805, 0]
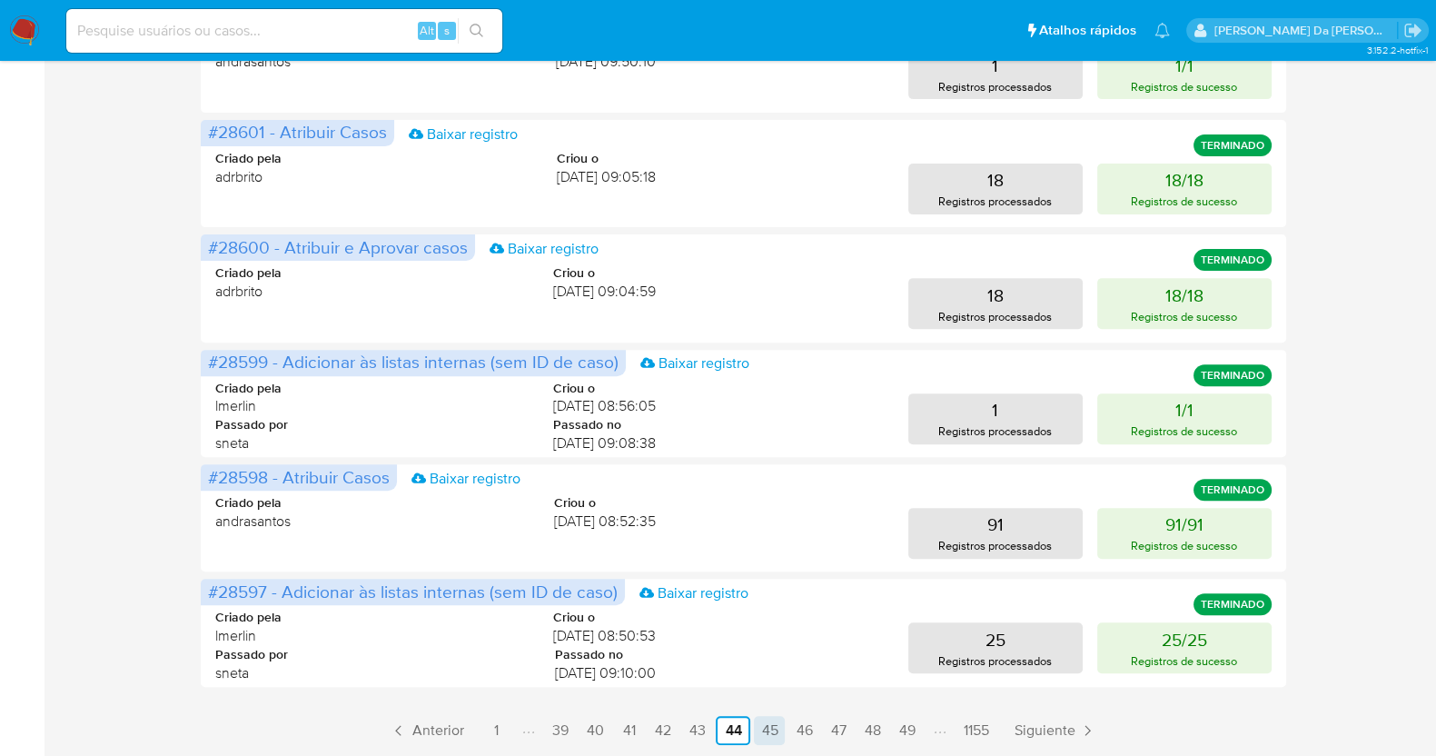
click at [769, 726] on link "45" at bounding box center [769, 730] width 31 height 29
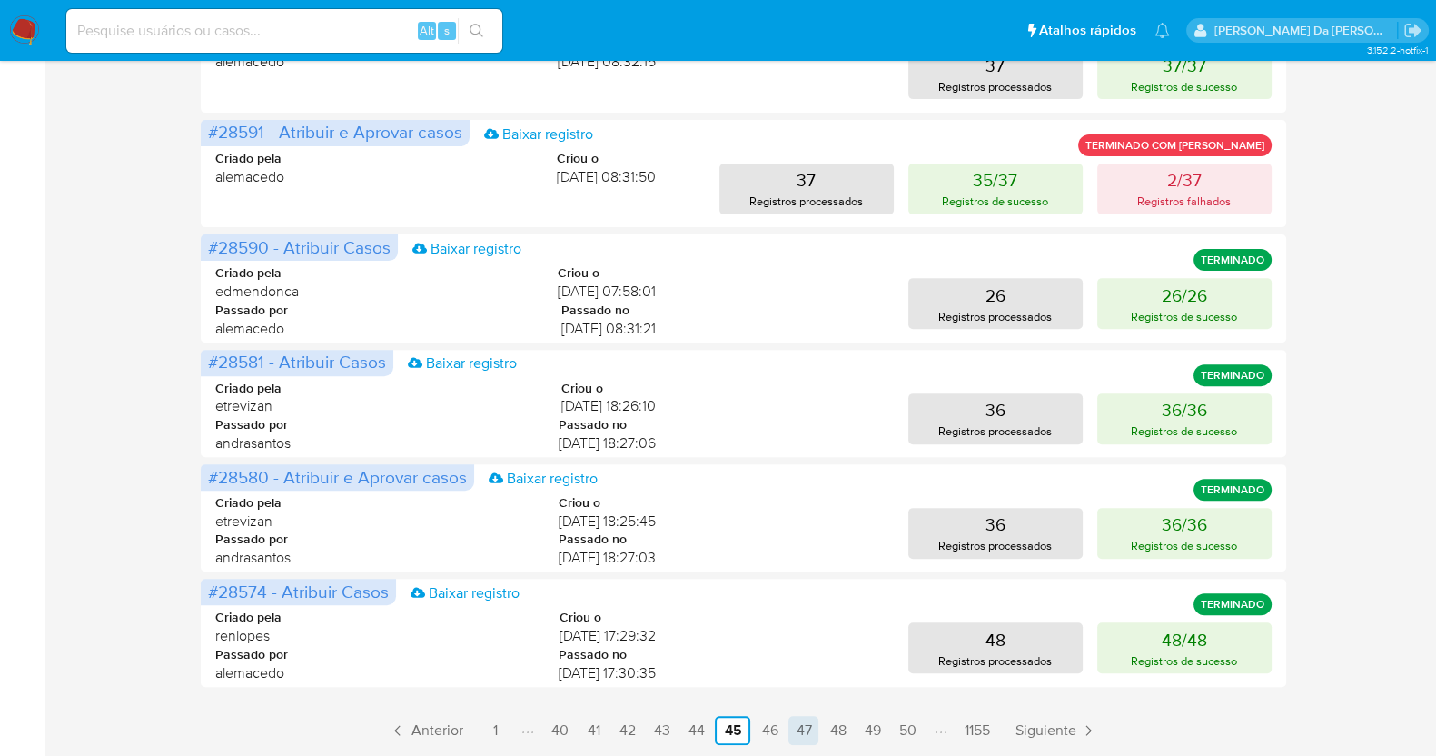
click at [811, 727] on link "47" at bounding box center [803, 730] width 30 height 29
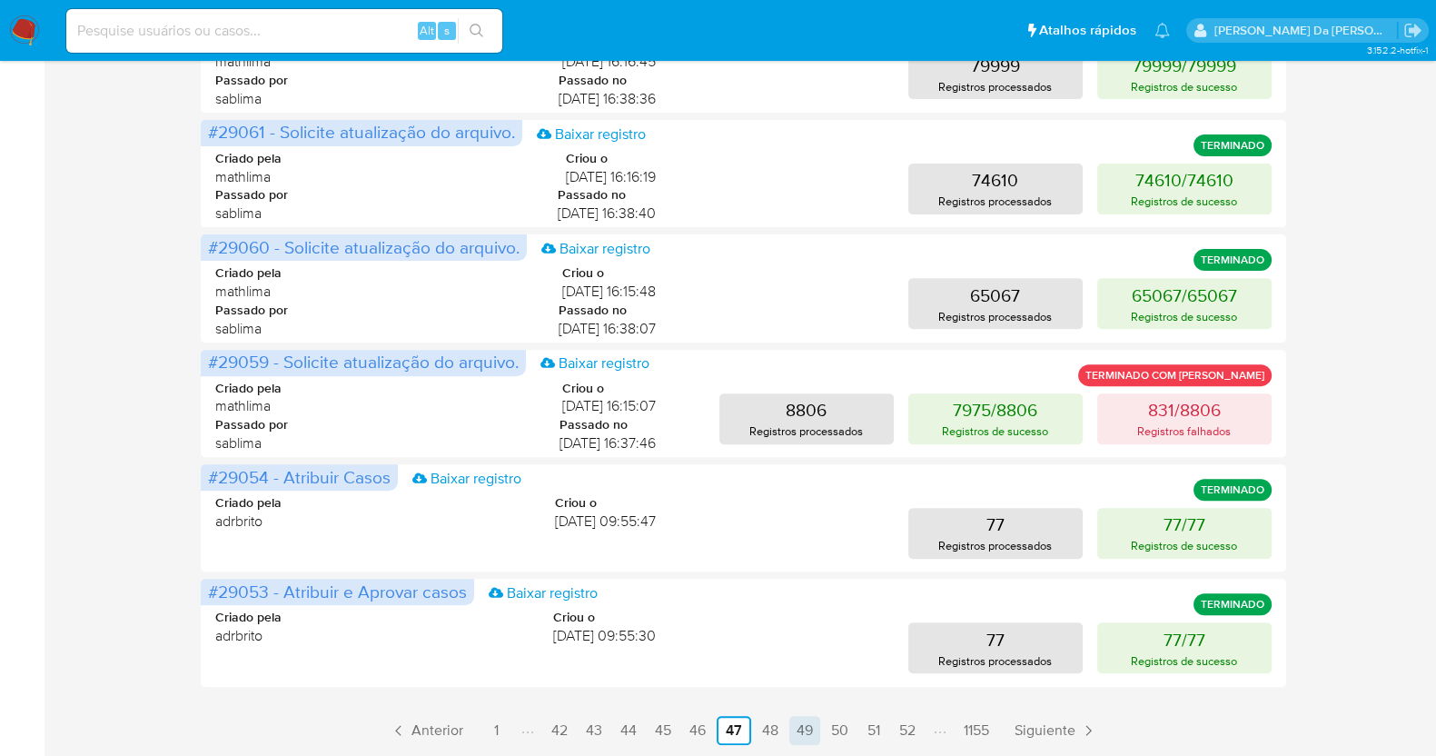
click at [804, 728] on link "49" at bounding box center [804, 730] width 31 height 29
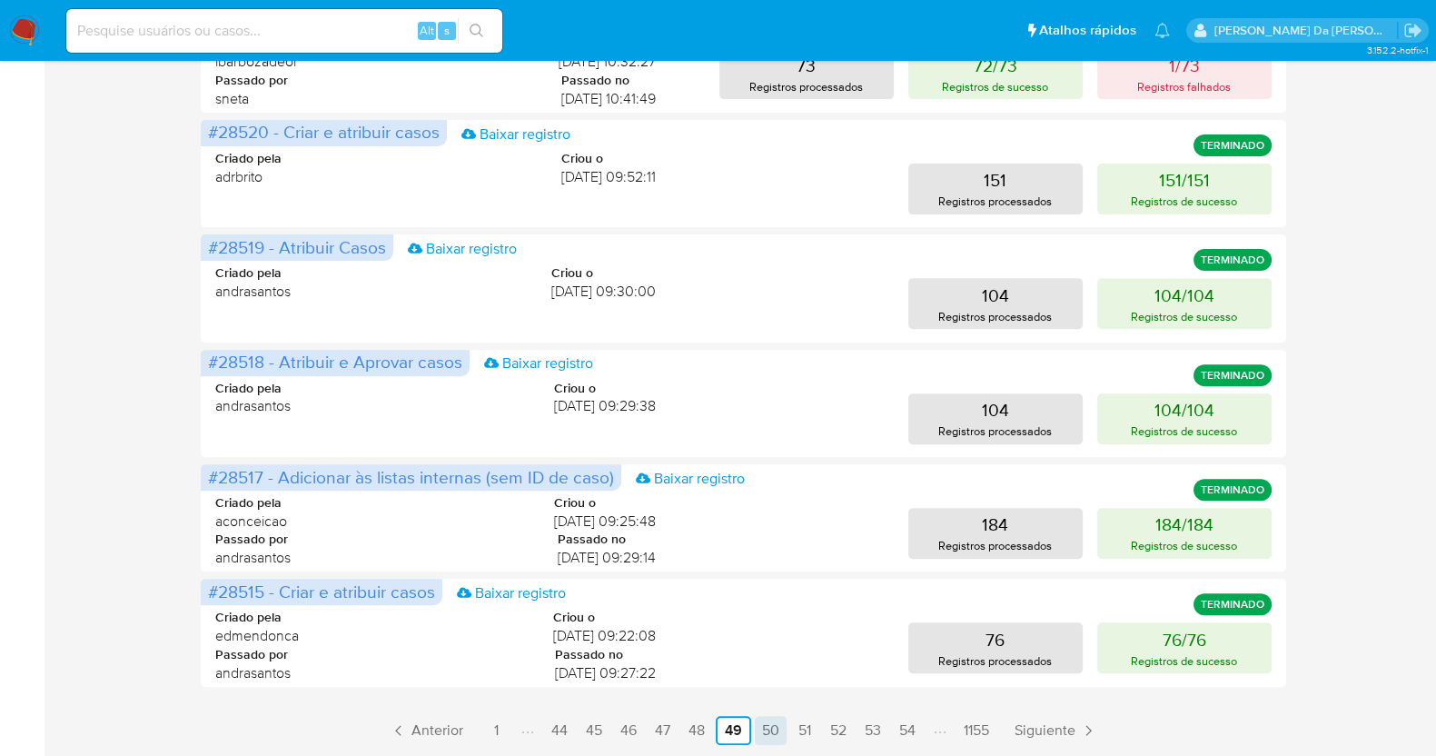
click at [777, 724] on link "50" at bounding box center [771, 730] width 32 height 29
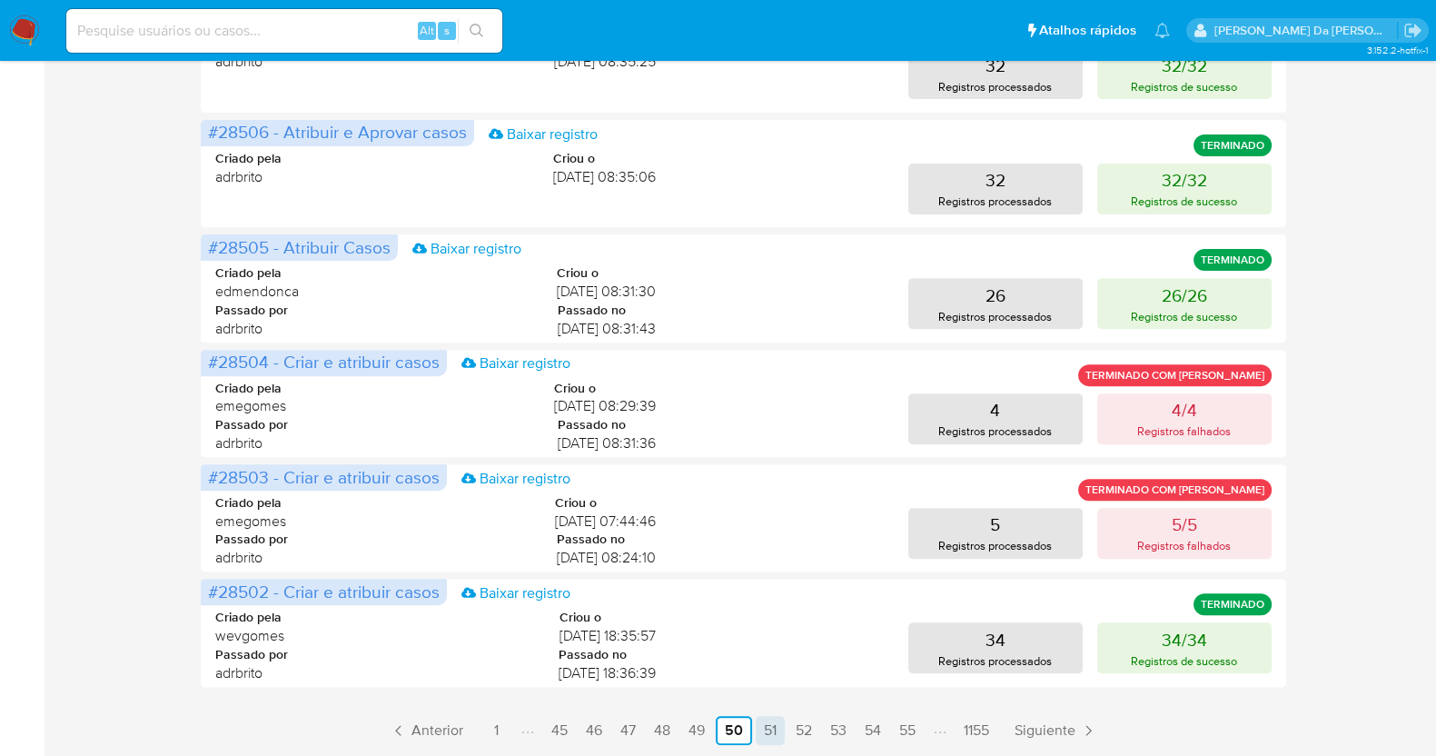
click at [771, 725] on link "51" at bounding box center [770, 730] width 29 height 29
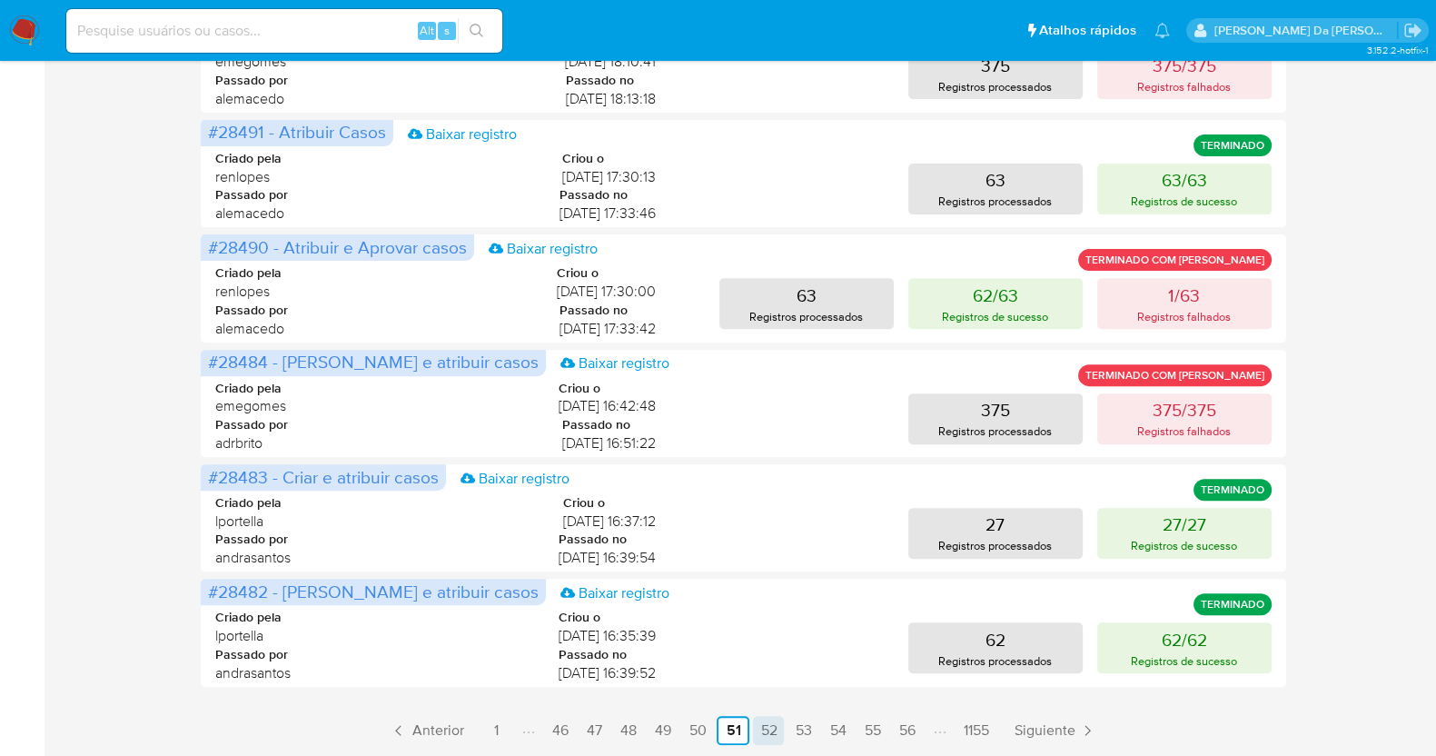
click at [763, 724] on link "52" at bounding box center [768, 730] width 31 height 29
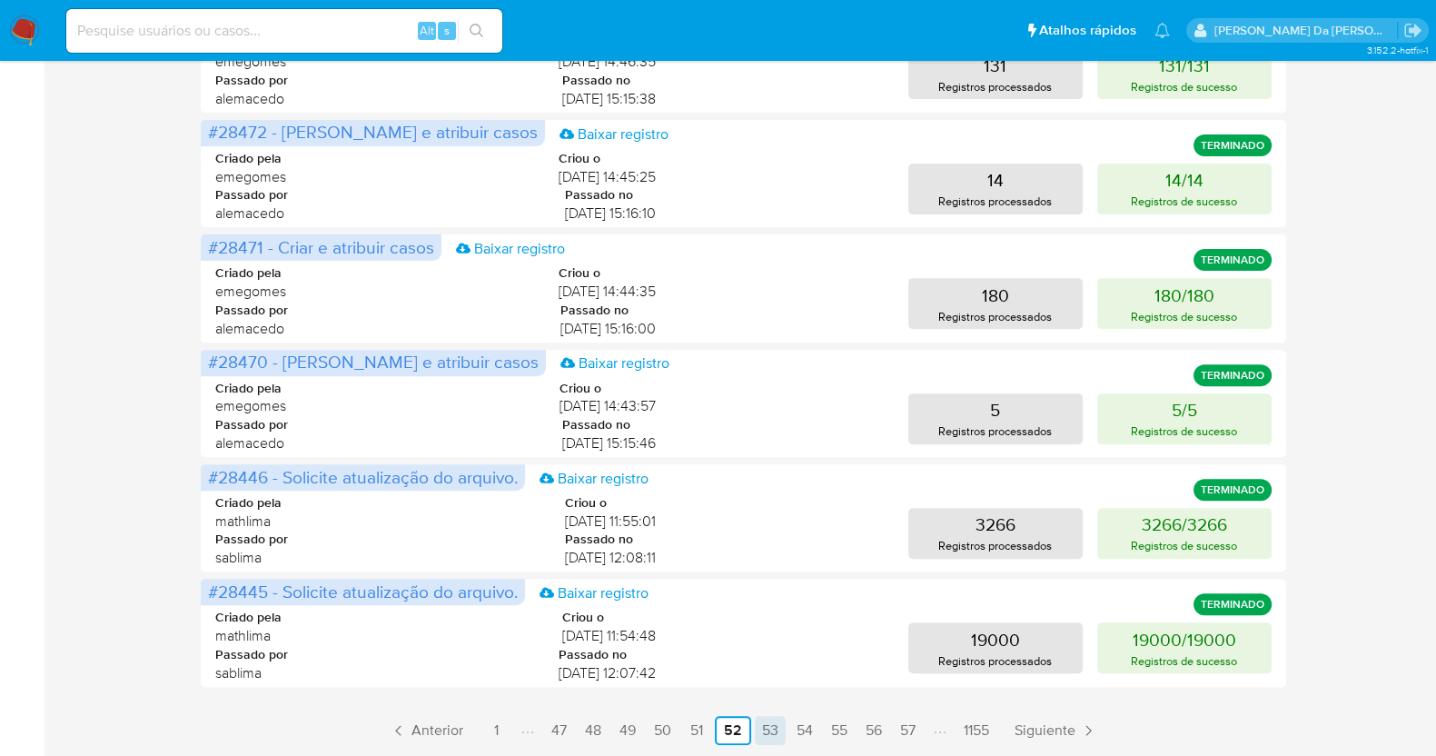
click at [770, 724] on link "53" at bounding box center [770, 730] width 31 height 29
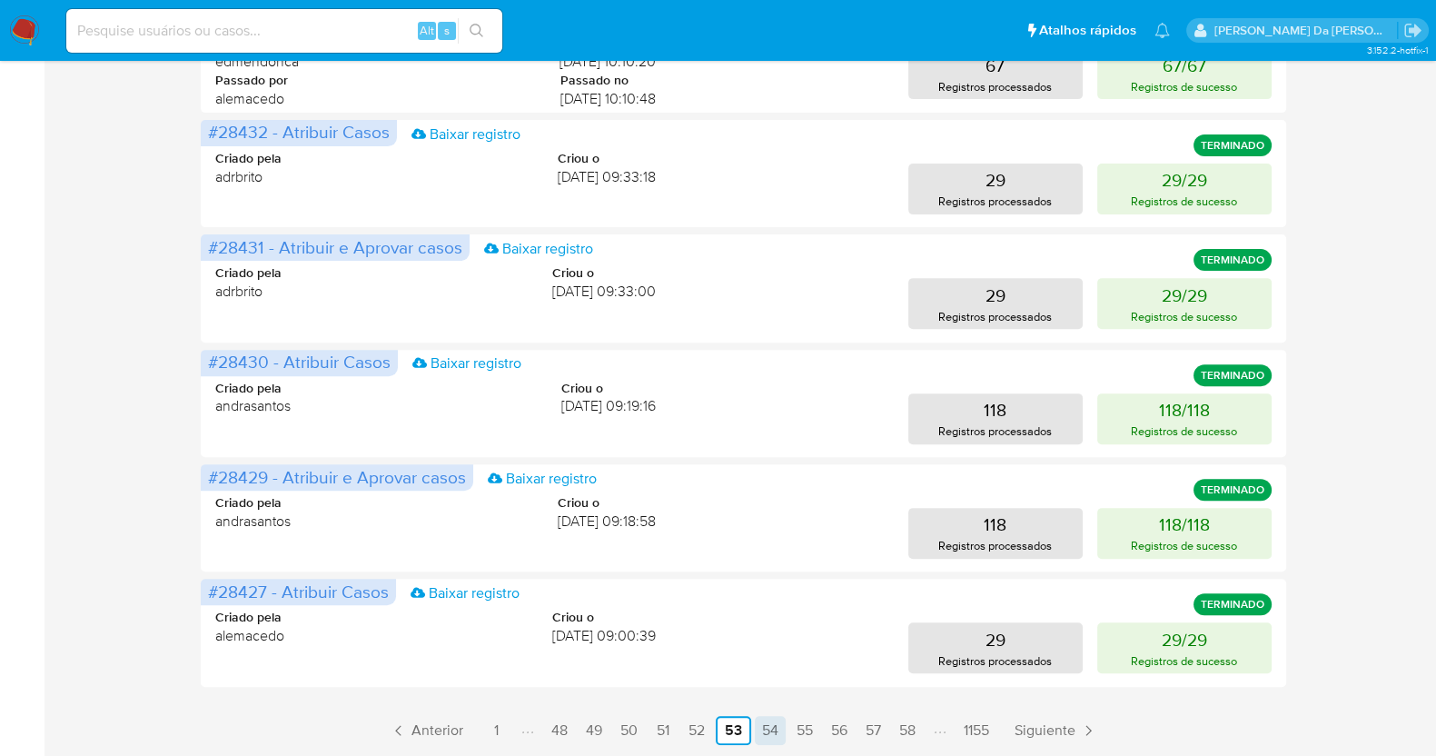
click at [772, 724] on link "54" at bounding box center [770, 730] width 31 height 29
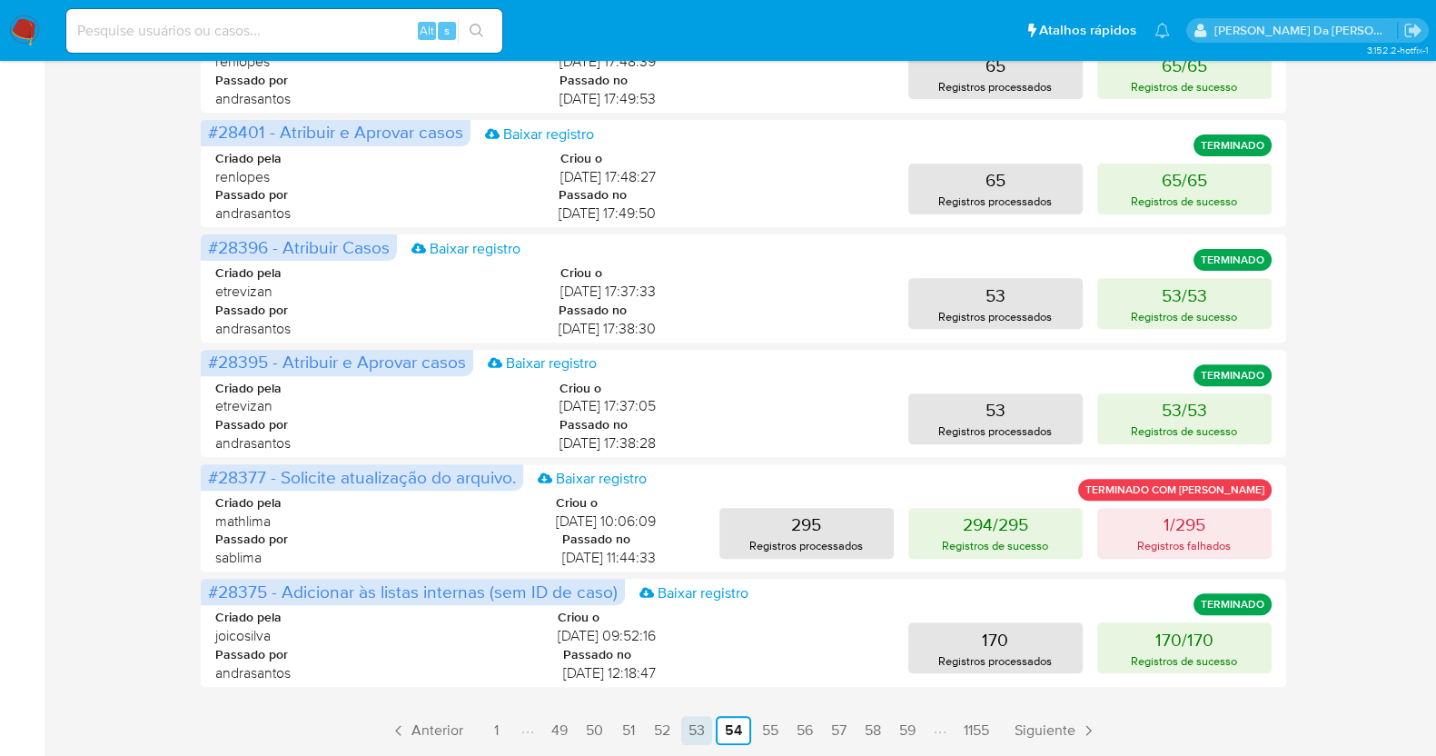
click at [691, 729] on link "53" at bounding box center [696, 730] width 31 height 29
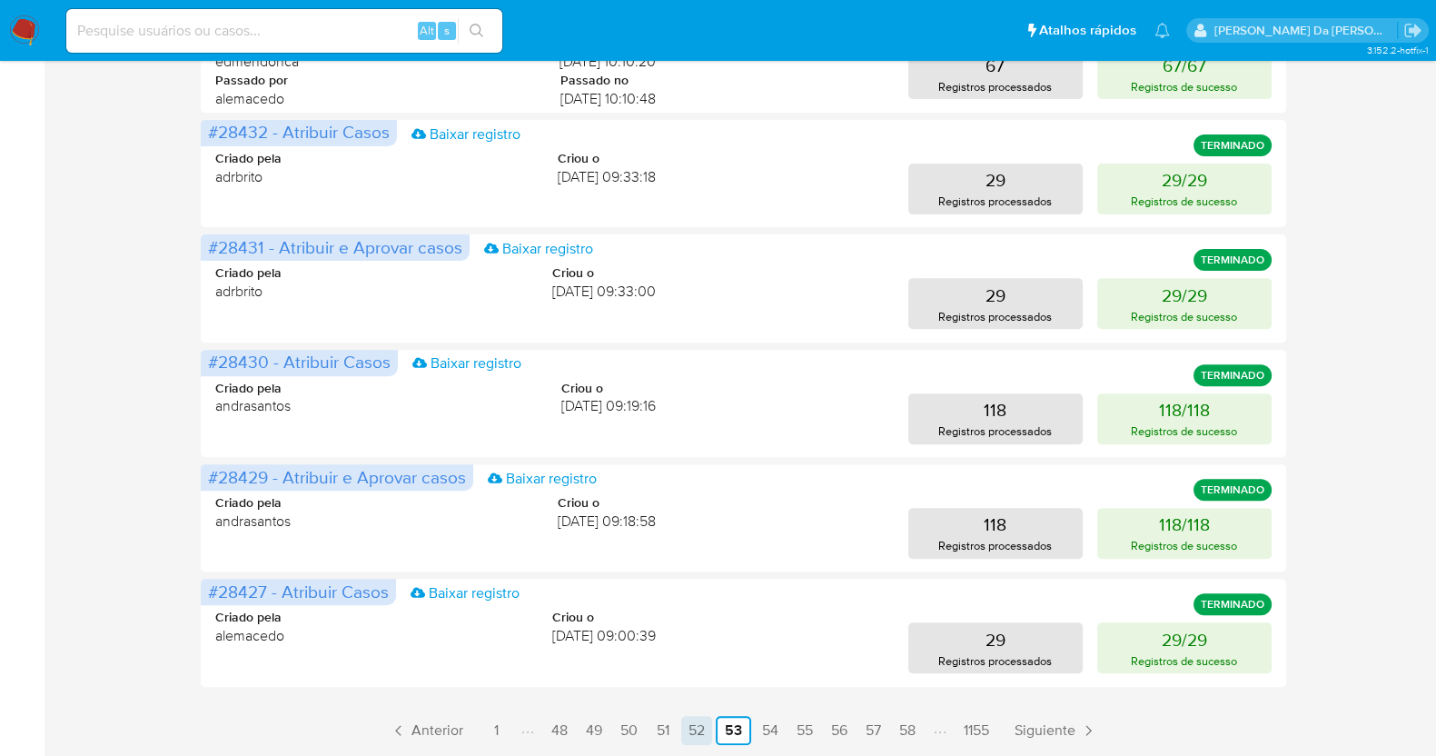
click at [687, 727] on link "52" at bounding box center [696, 730] width 31 height 29
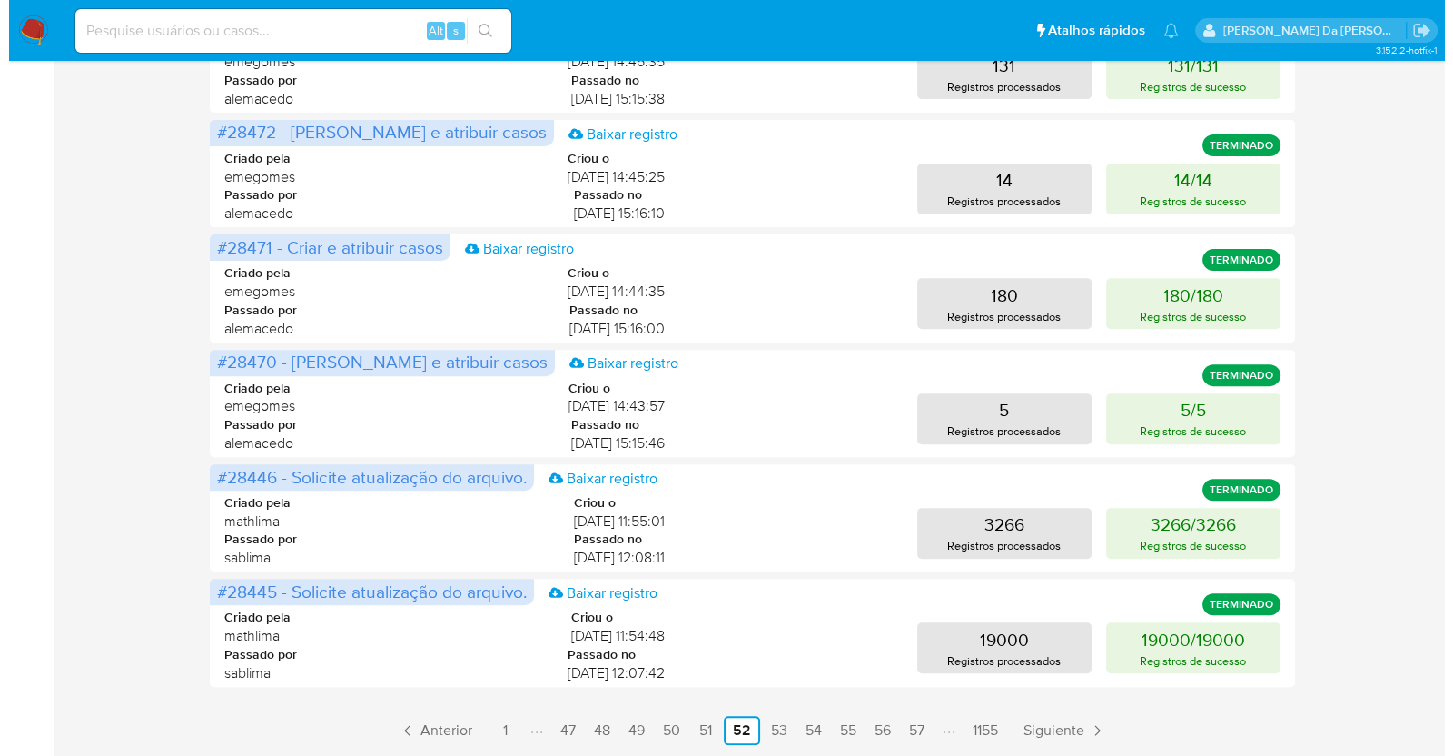
scroll to position [259, 0]
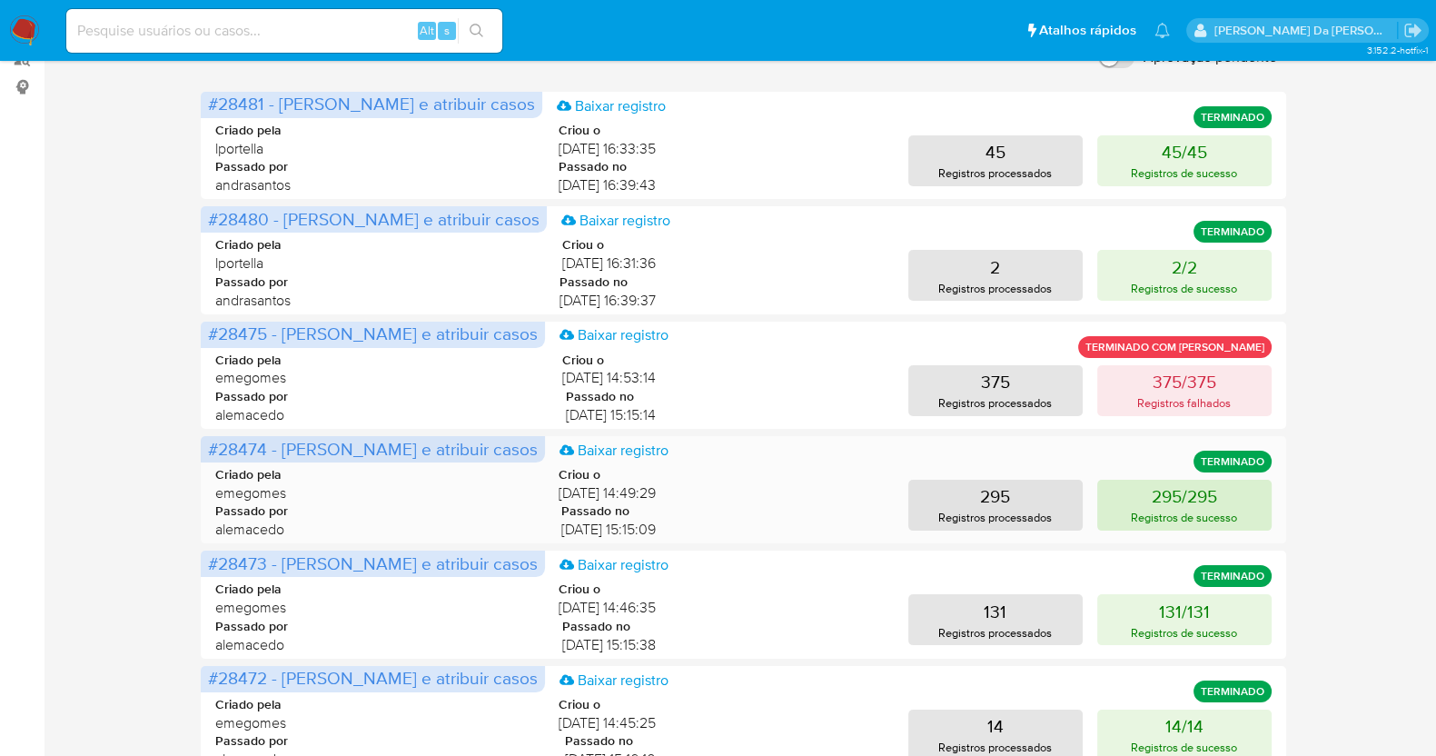
click at [1151, 504] on p "295/295" at bounding box center [1183, 495] width 65 height 25
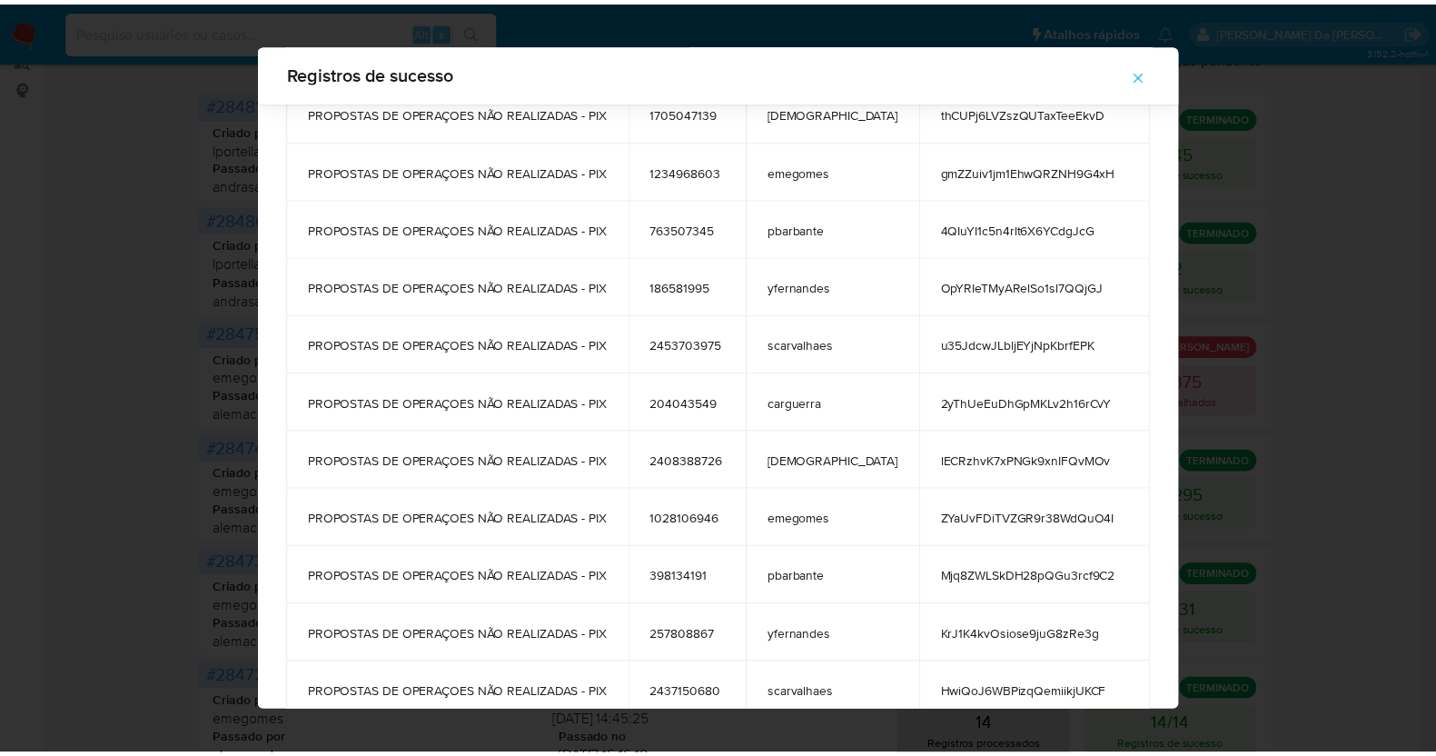
scroll to position [8613, 0]
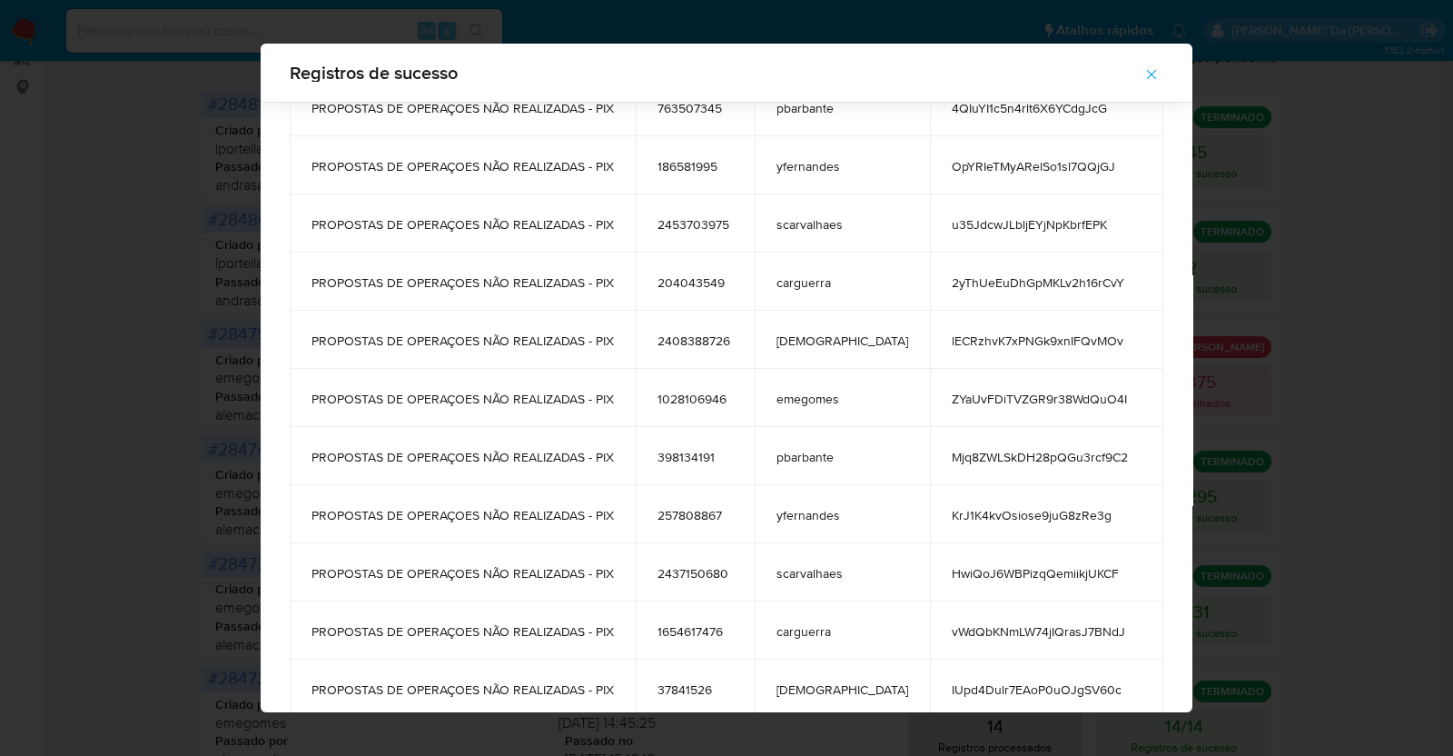
click at [1249, 292] on div "Registros de sucesso tags user_id case_owner message CONTA_LARANJA 1720093992 c…" at bounding box center [726, 378] width 1453 height 756
click at [1143, 77] on icon "button" at bounding box center [1151, 74] width 16 height 16
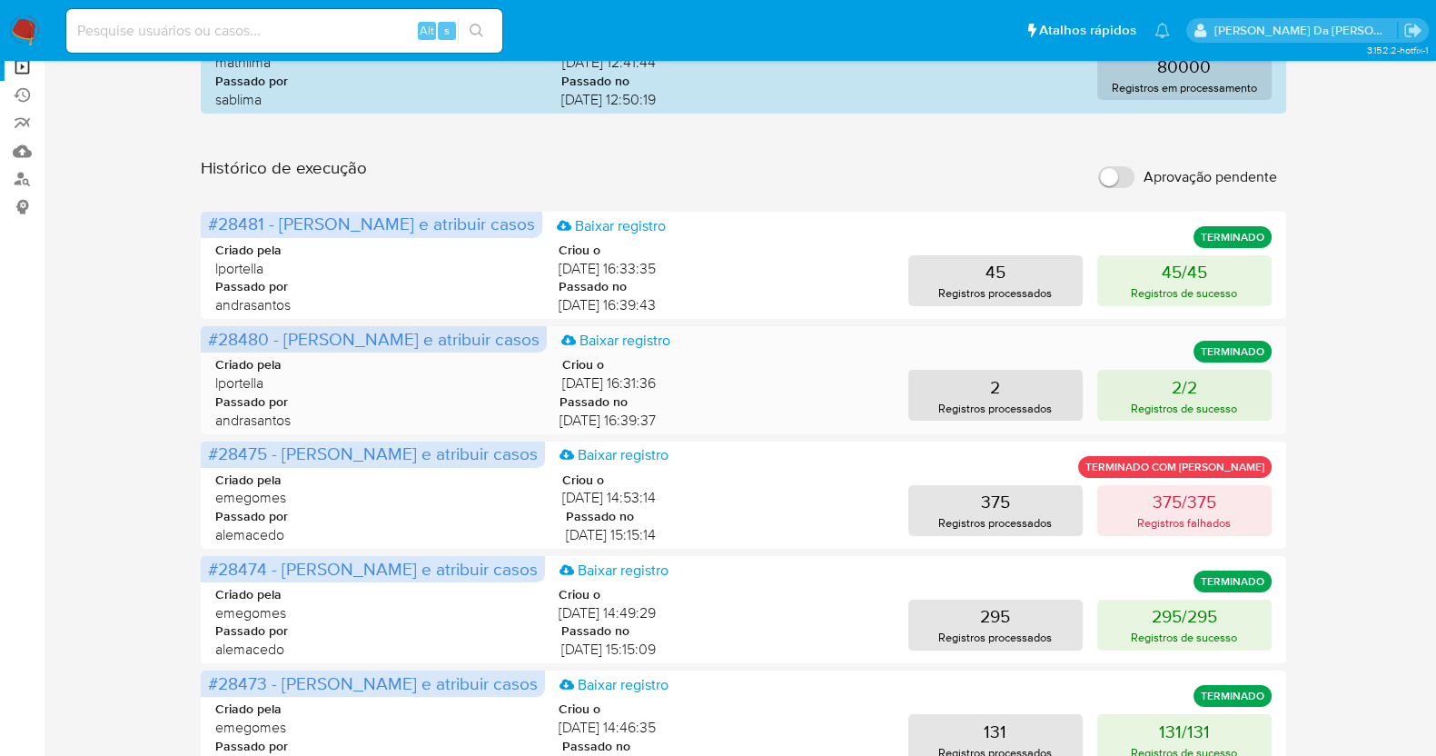
scroll to position [0, 0]
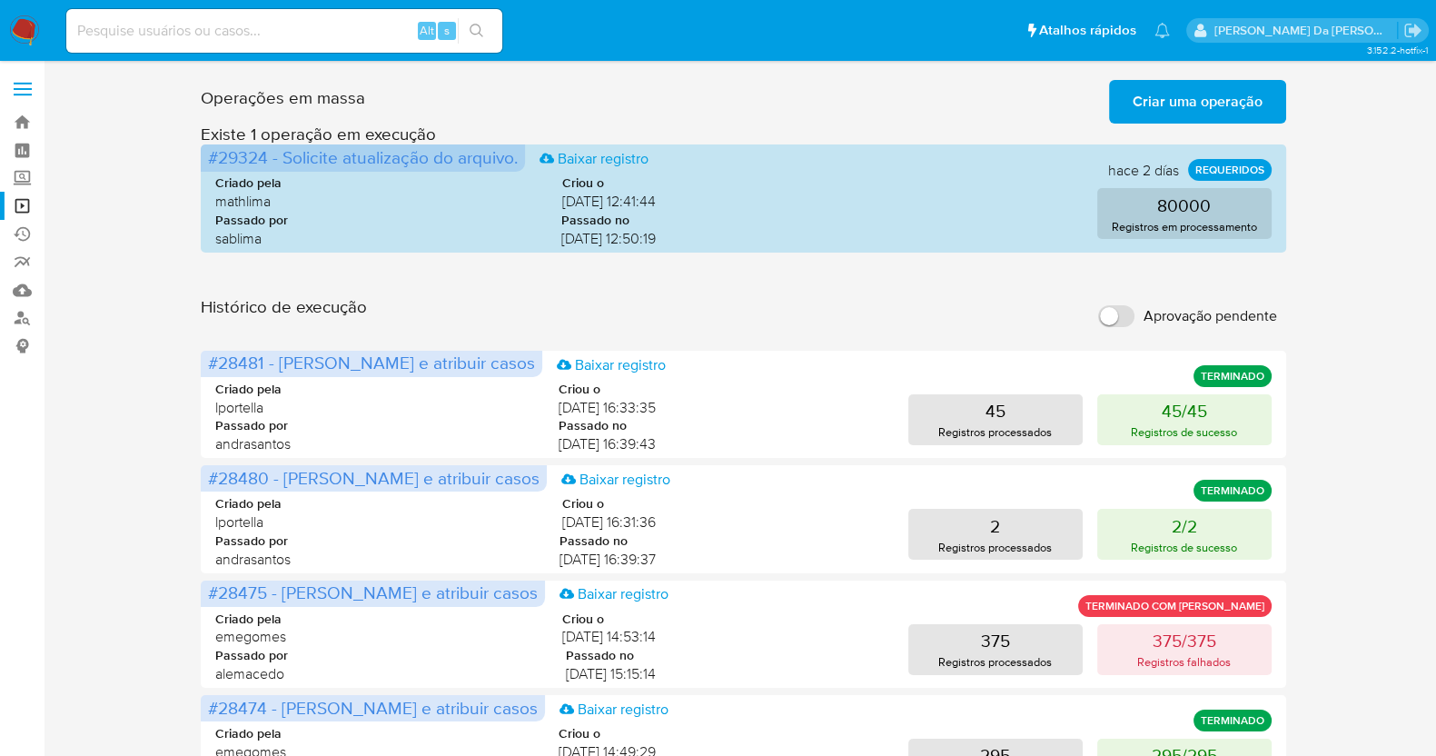
click at [38, 25] on img at bounding box center [24, 30] width 31 height 31
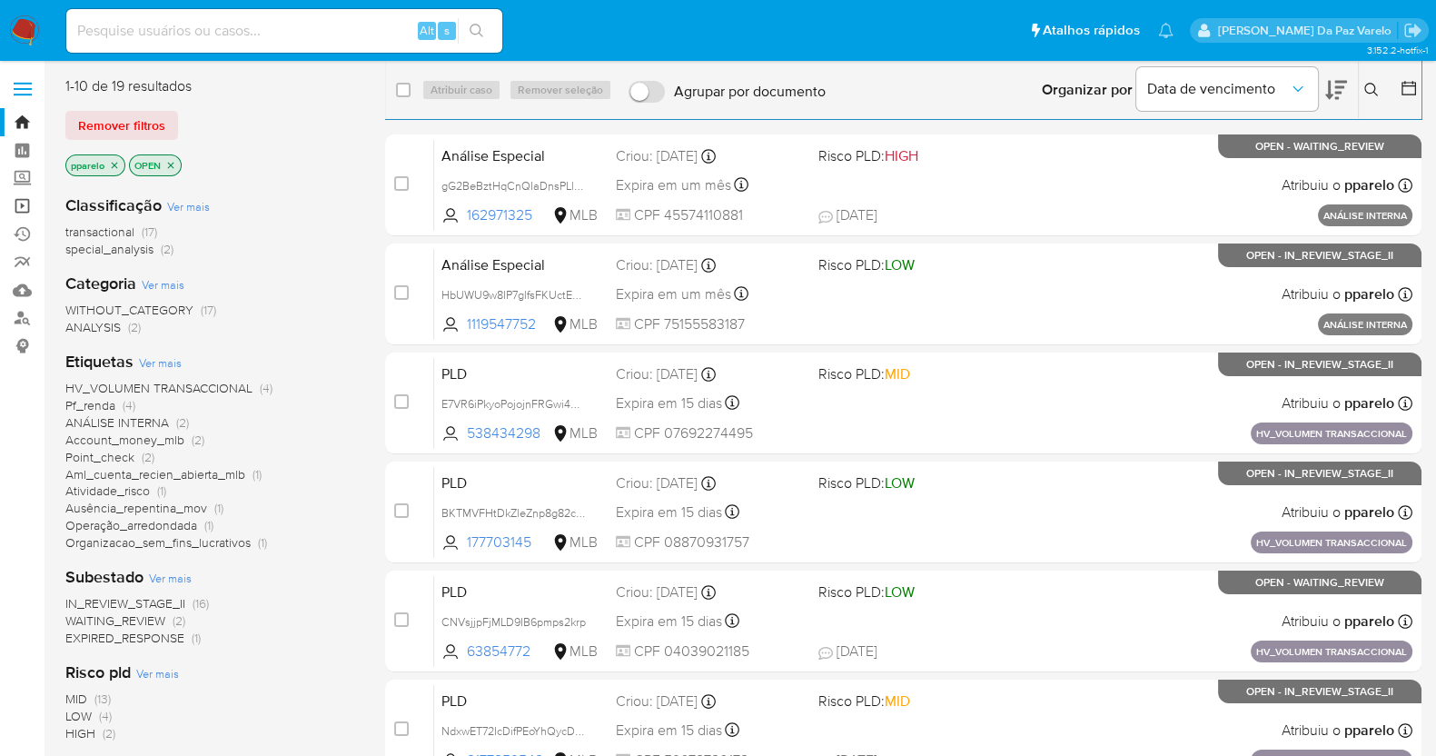
click at [24, 202] on link "Operações em massa" at bounding box center [108, 206] width 216 height 28
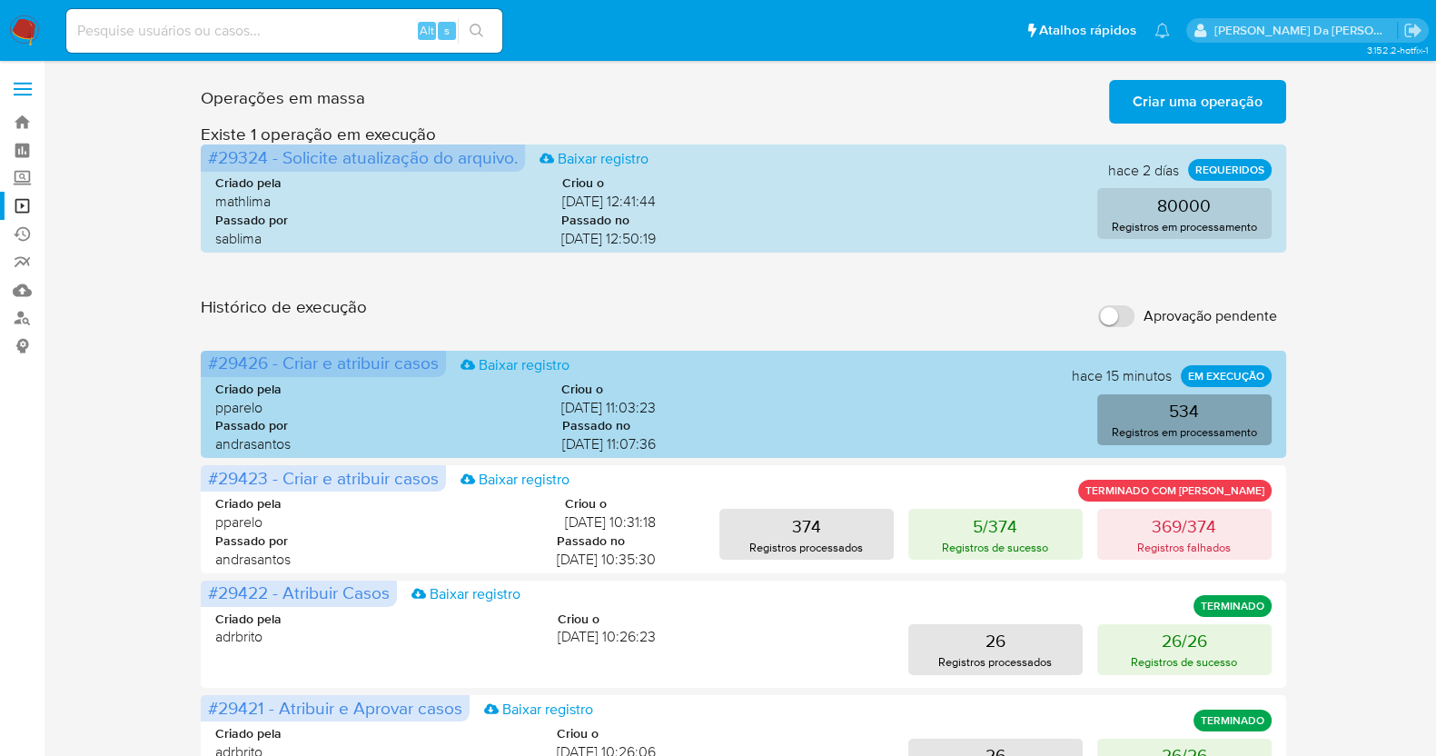
click at [1181, 417] on p "534" at bounding box center [1184, 410] width 30 height 25
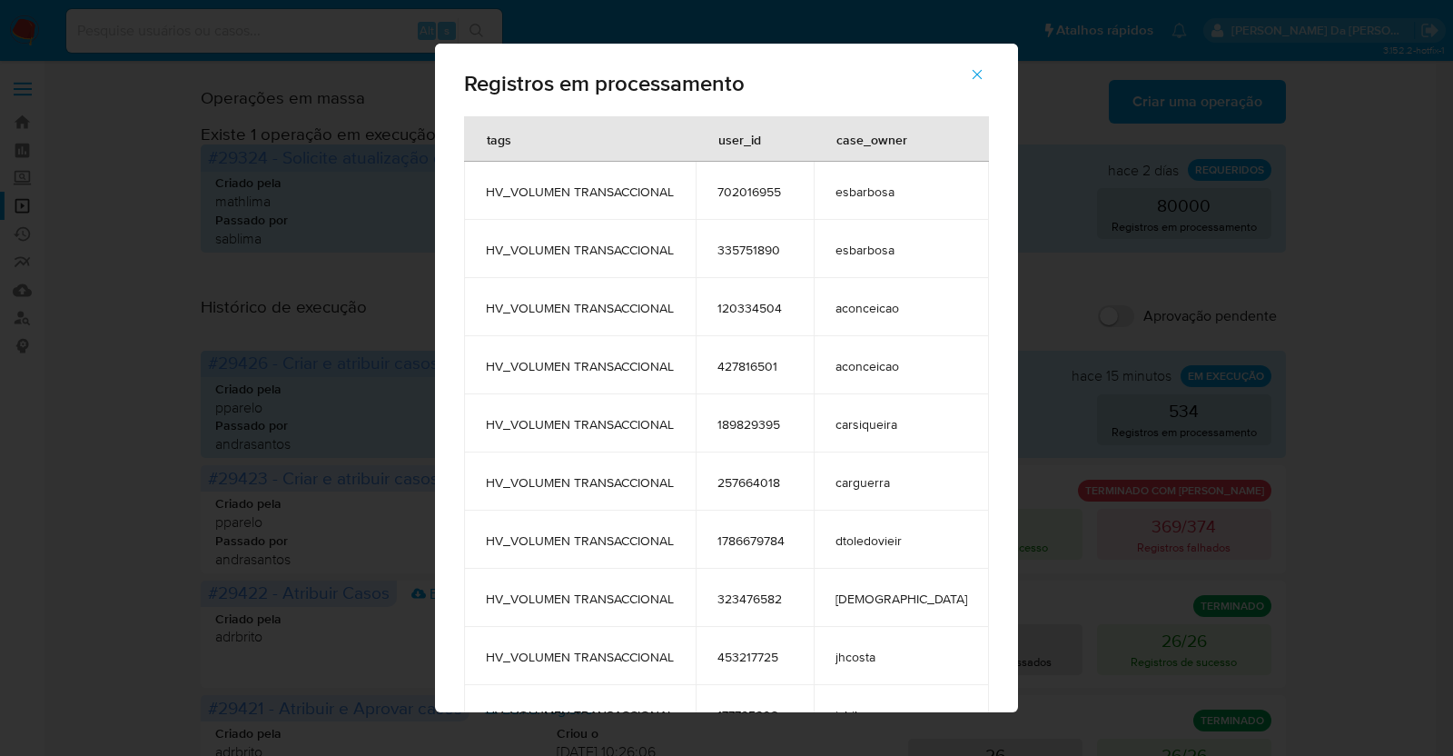
click at [254, 197] on div "Registros em processamento tags user_id case_owner HV_VOLUMEN TRANSACCIONAL 702…" at bounding box center [726, 378] width 1453 height 756
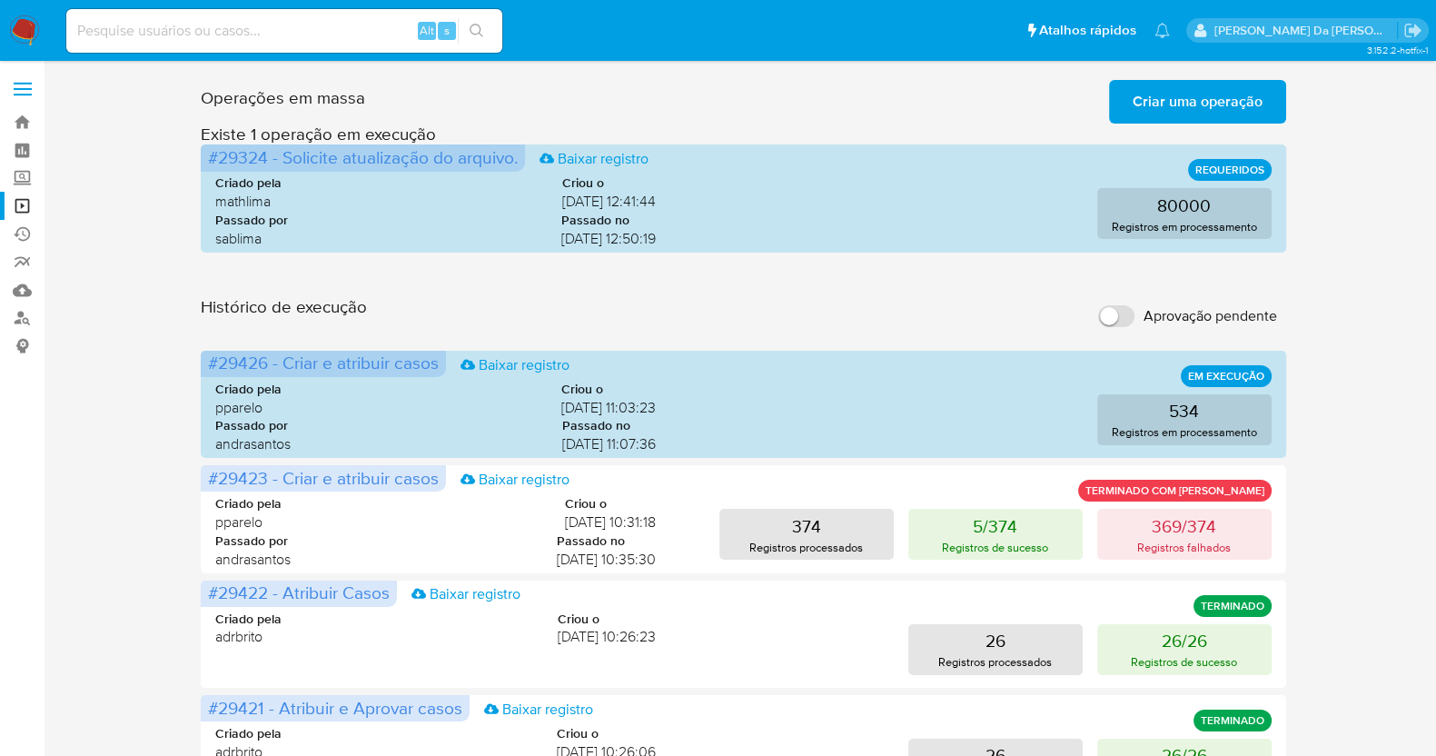
scroll to position [113, 0]
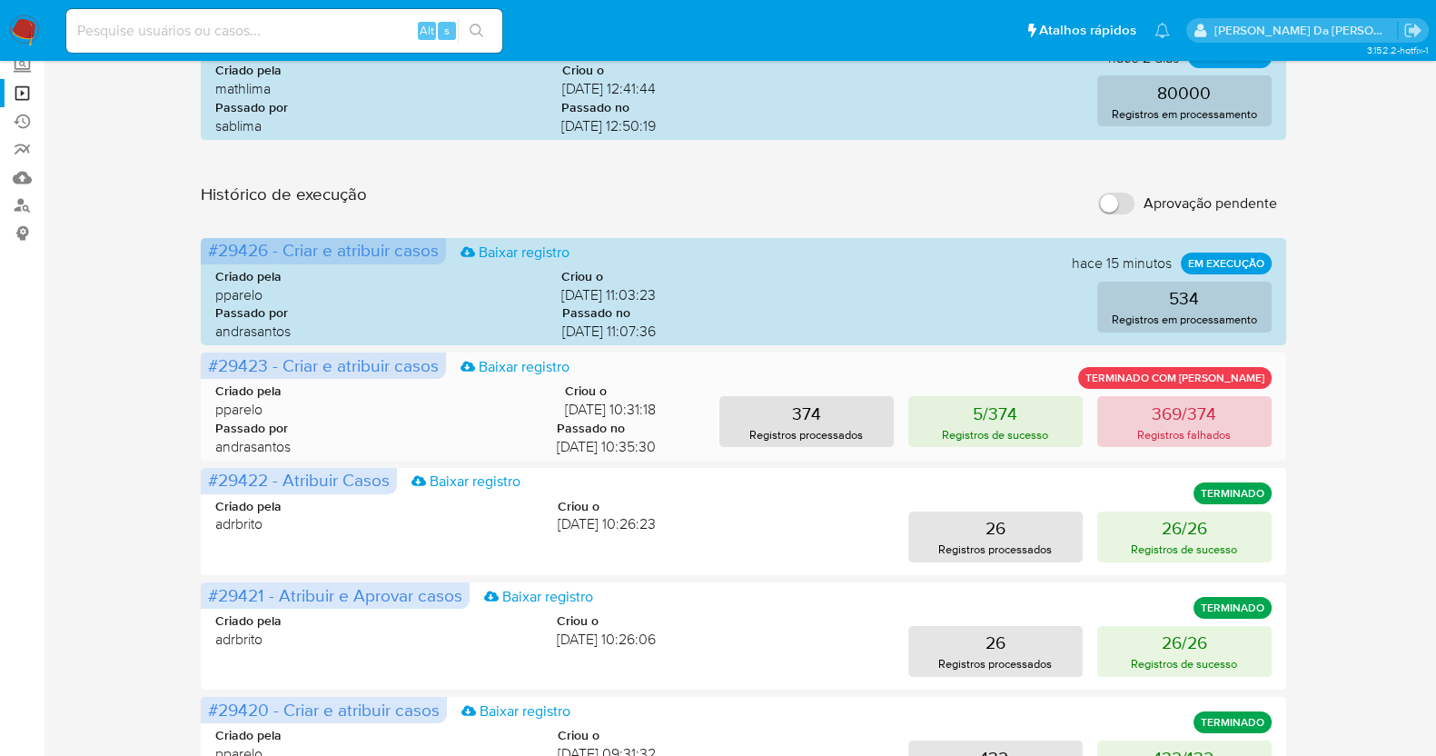
click at [1176, 426] on p "Registros falhados" at bounding box center [1184, 434] width 94 height 17
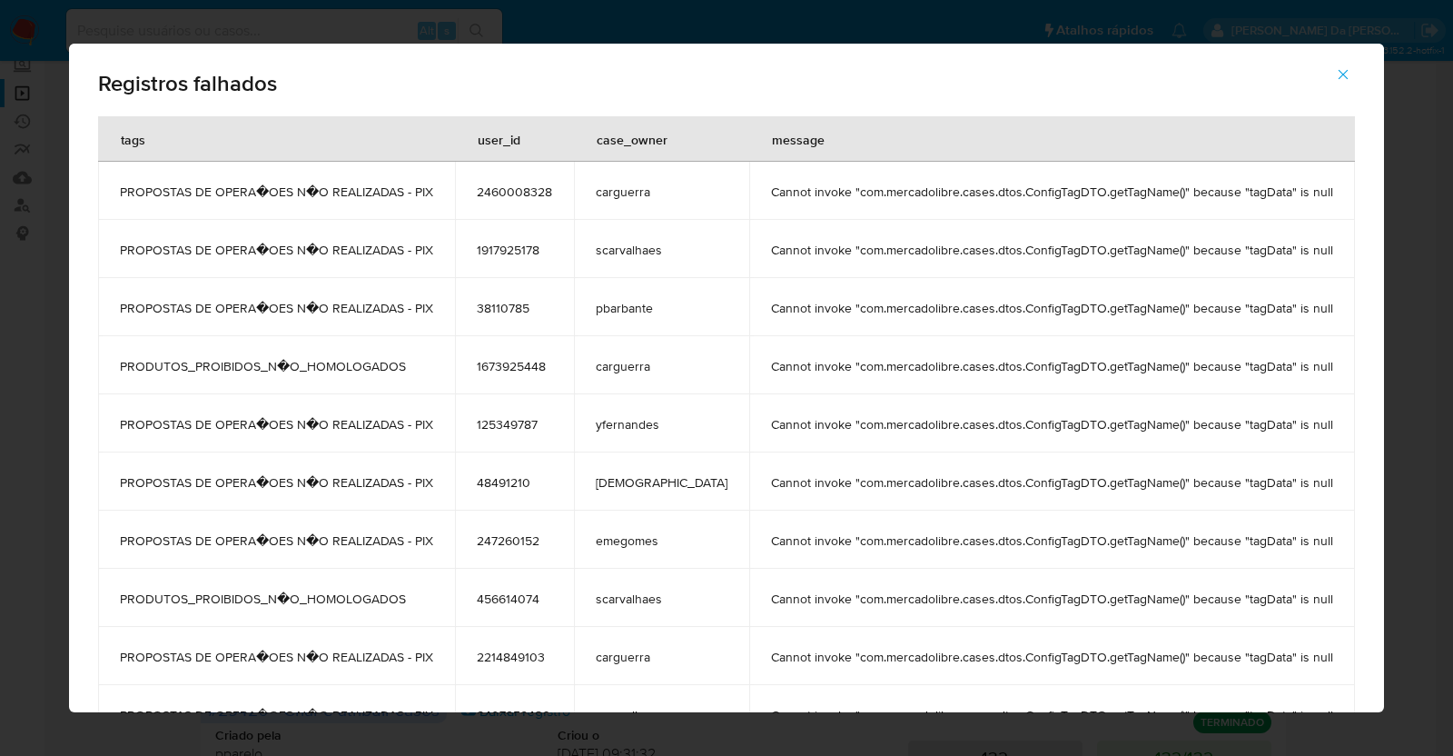
click at [1176, 426] on span "Cannot invoke "com.mercadolibre.cases.dtos.ConfigTagDTO.getTagName()" because "…" at bounding box center [1052, 424] width 562 height 16
click at [1367, 270] on div "Registros falhados tags user_id case_owner message PROPOSTAS DE OPERA�OES N�O R…" at bounding box center [726, 378] width 1453 height 756
click at [1335, 67] on icon "button" at bounding box center [1343, 74] width 16 height 16
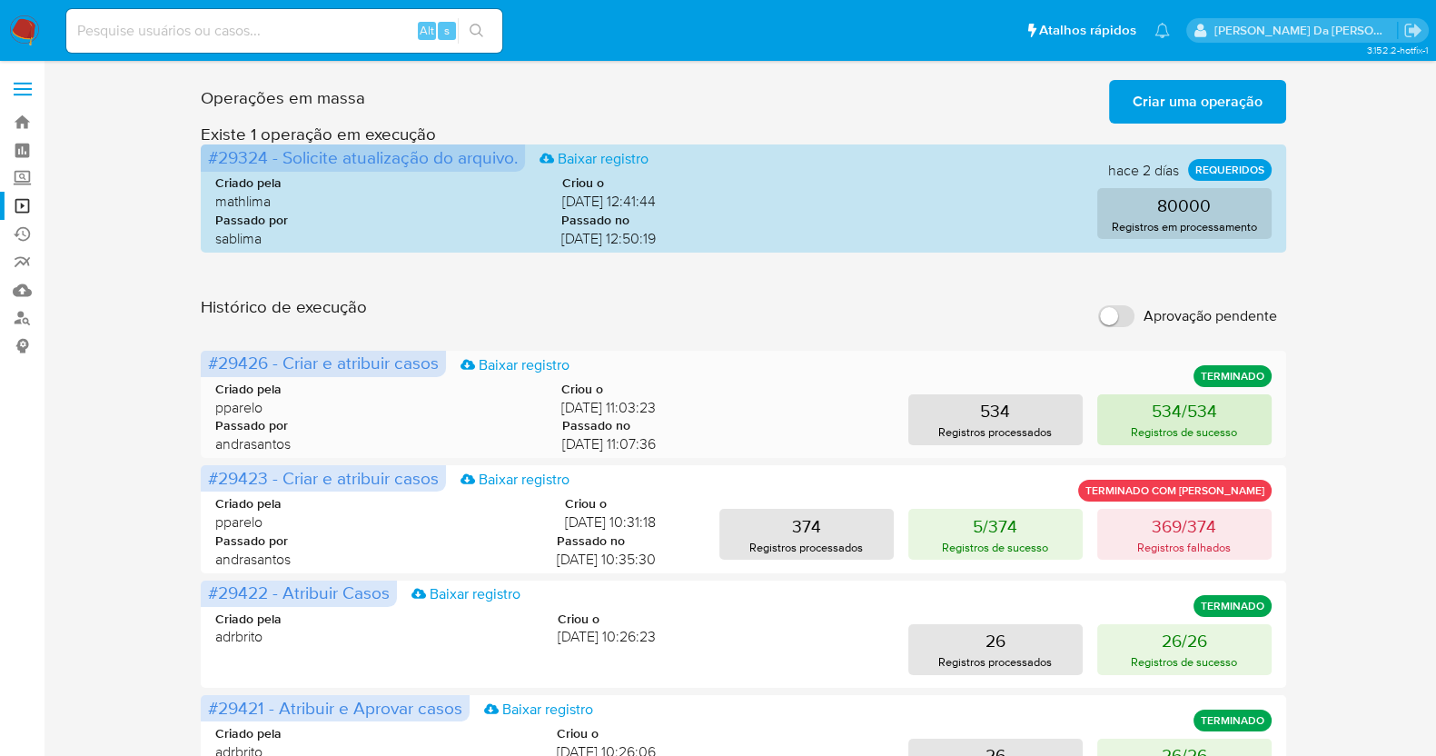
click at [1181, 420] on p "534/534" at bounding box center [1183, 410] width 65 height 25
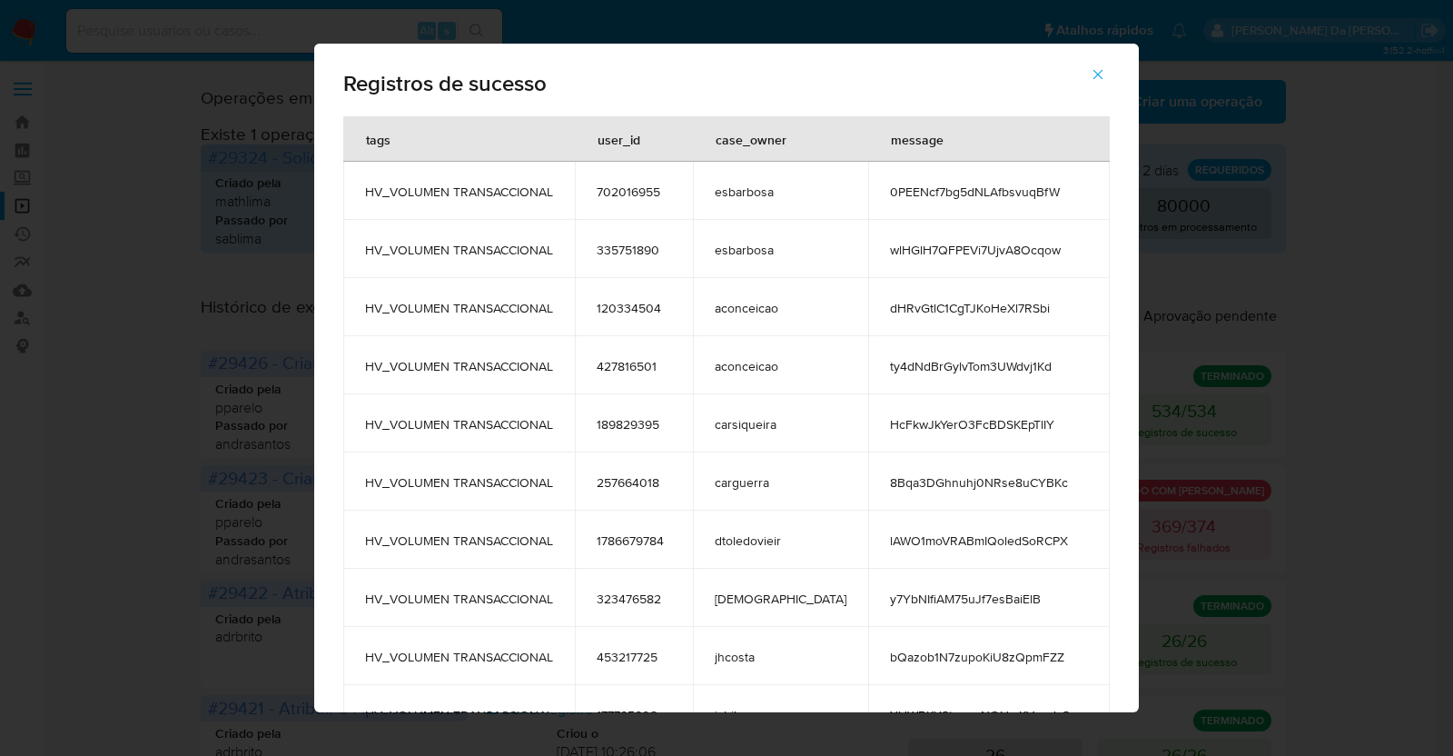
click at [1276, 432] on div "Registros de sucesso tags user_id case_owner message HV_VOLUMEN TRANSACCIONAL 7…" at bounding box center [726, 378] width 1453 height 756
click at [1354, 435] on div "Registros de sucesso tags user_id case_owner message HV_VOLUMEN TRANSACCIONAL 7…" at bounding box center [726, 378] width 1453 height 756
click at [1273, 528] on div "Registros de sucesso tags user_id case_owner message HV_VOLUMEN TRANSACCIONAL 7…" at bounding box center [726, 378] width 1453 height 756
click at [1090, 73] on icon "button" at bounding box center [1098, 74] width 16 height 16
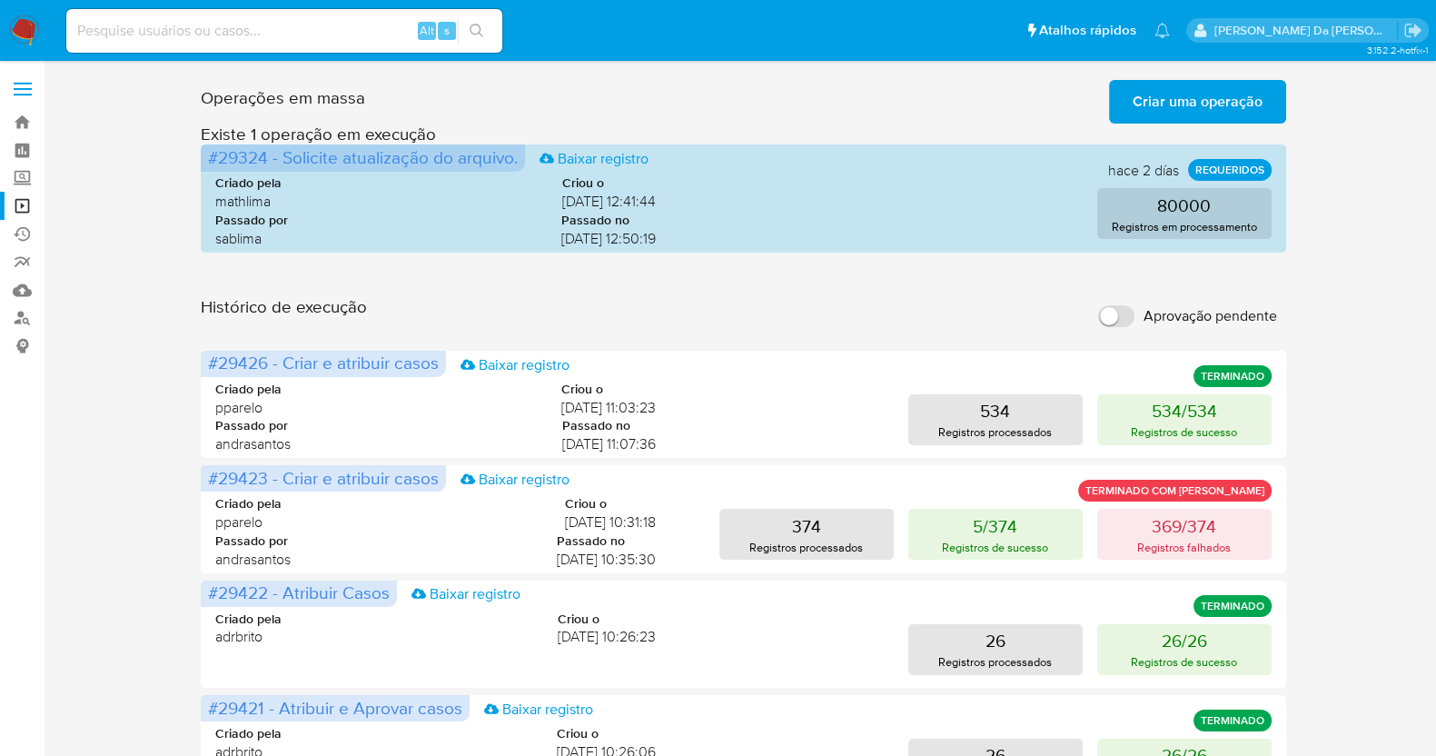
click at [1200, 117] on span "Criar uma operação" at bounding box center [1197, 102] width 130 height 40
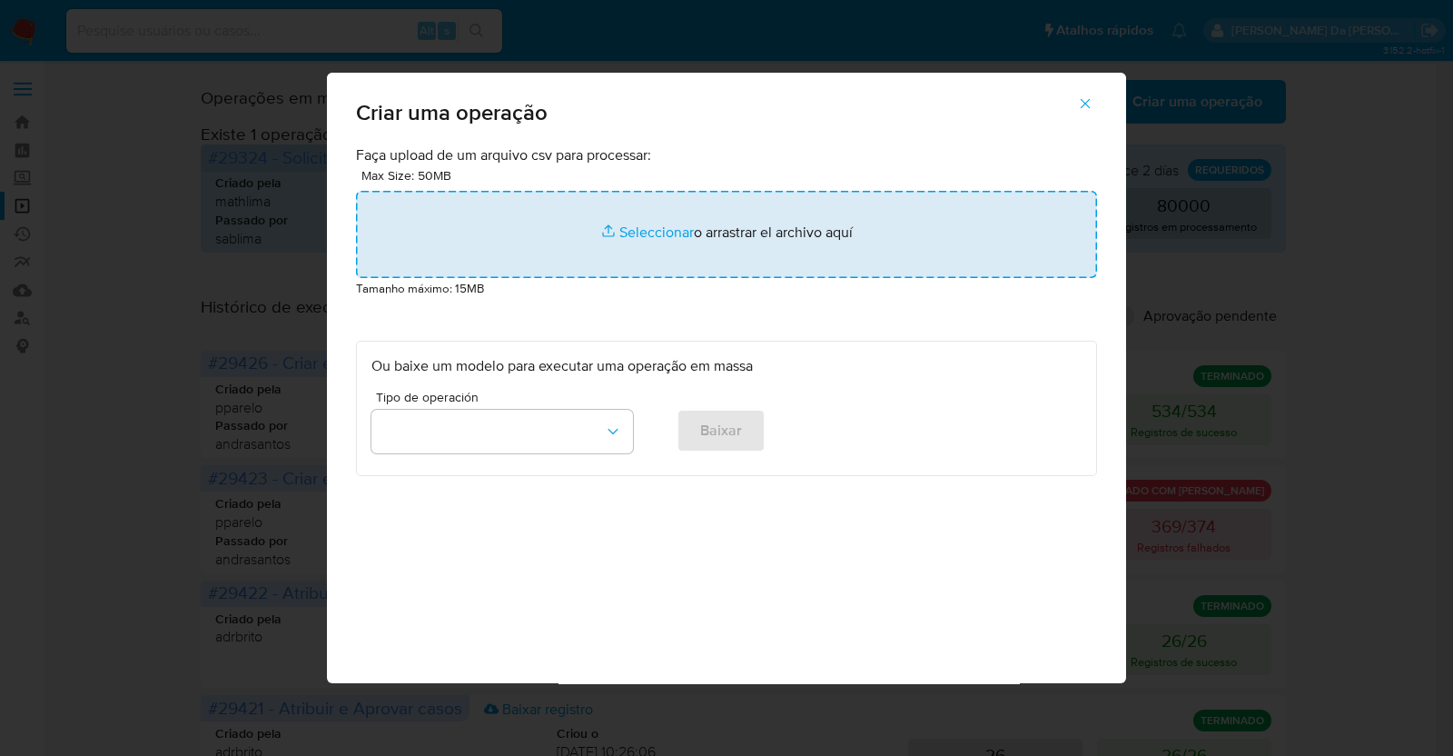
click at [664, 234] on input "file" at bounding box center [726, 234] width 741 height 87
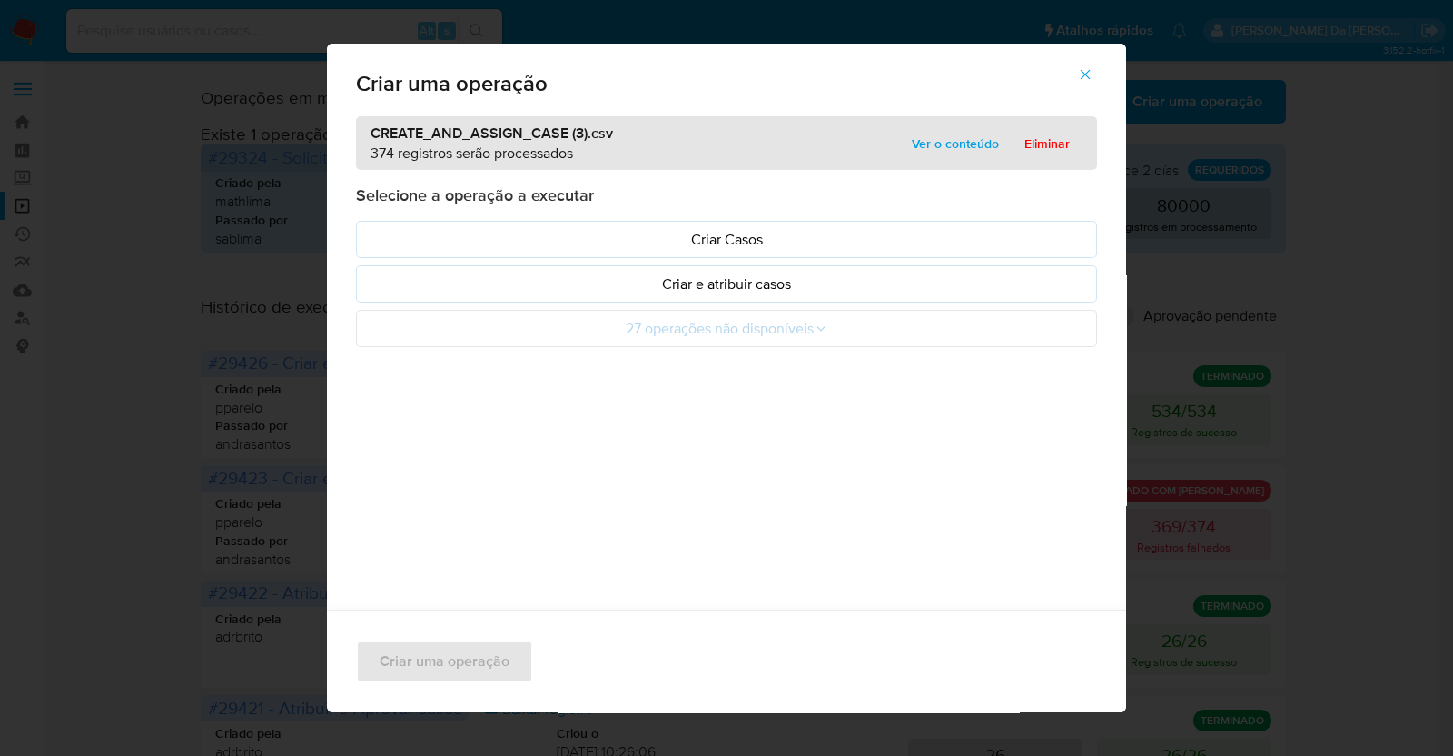
click at [1090, 74] on icon "button" at bounding box center [1085, 74] width 16 height 16
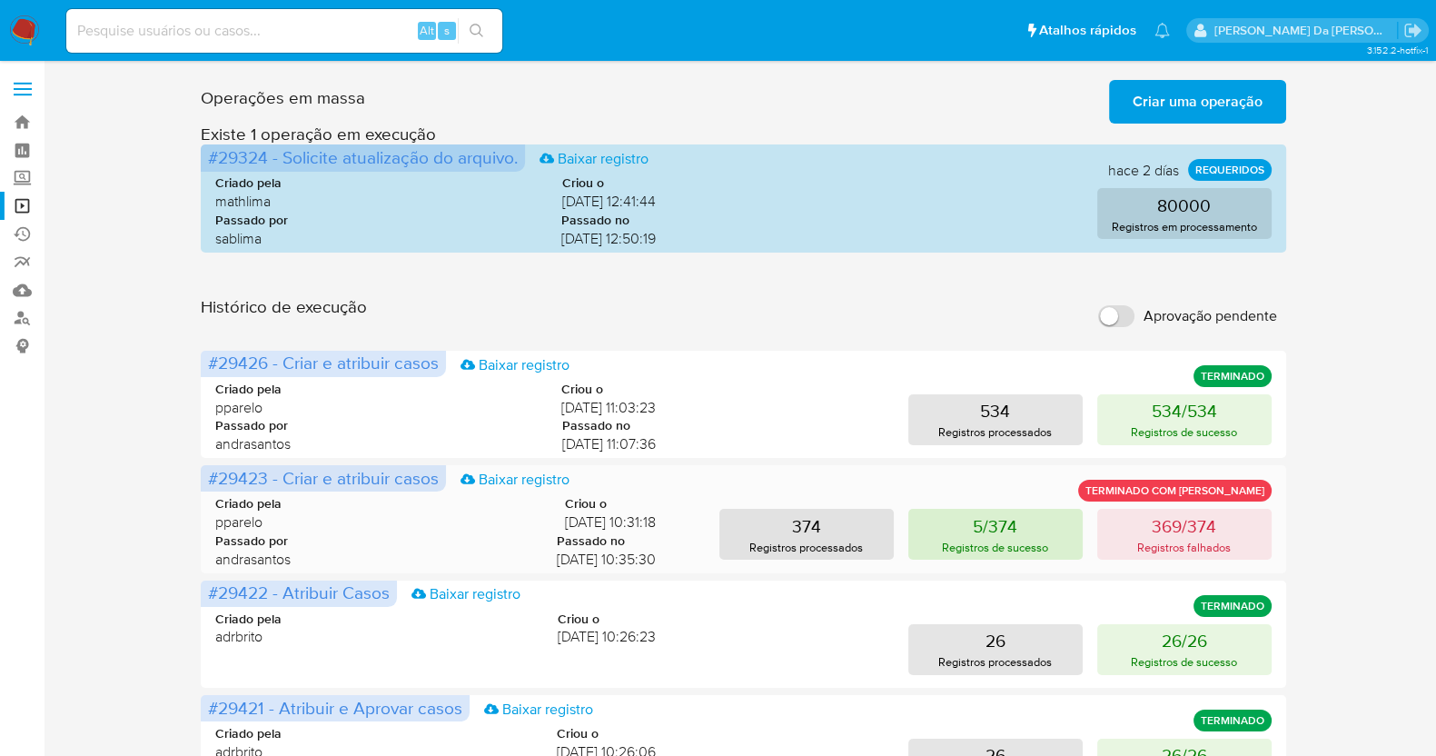
click at [1053, 525] on button "5/374 Registros de sucesso" at bounding box center [995, 534] width 174 height 51
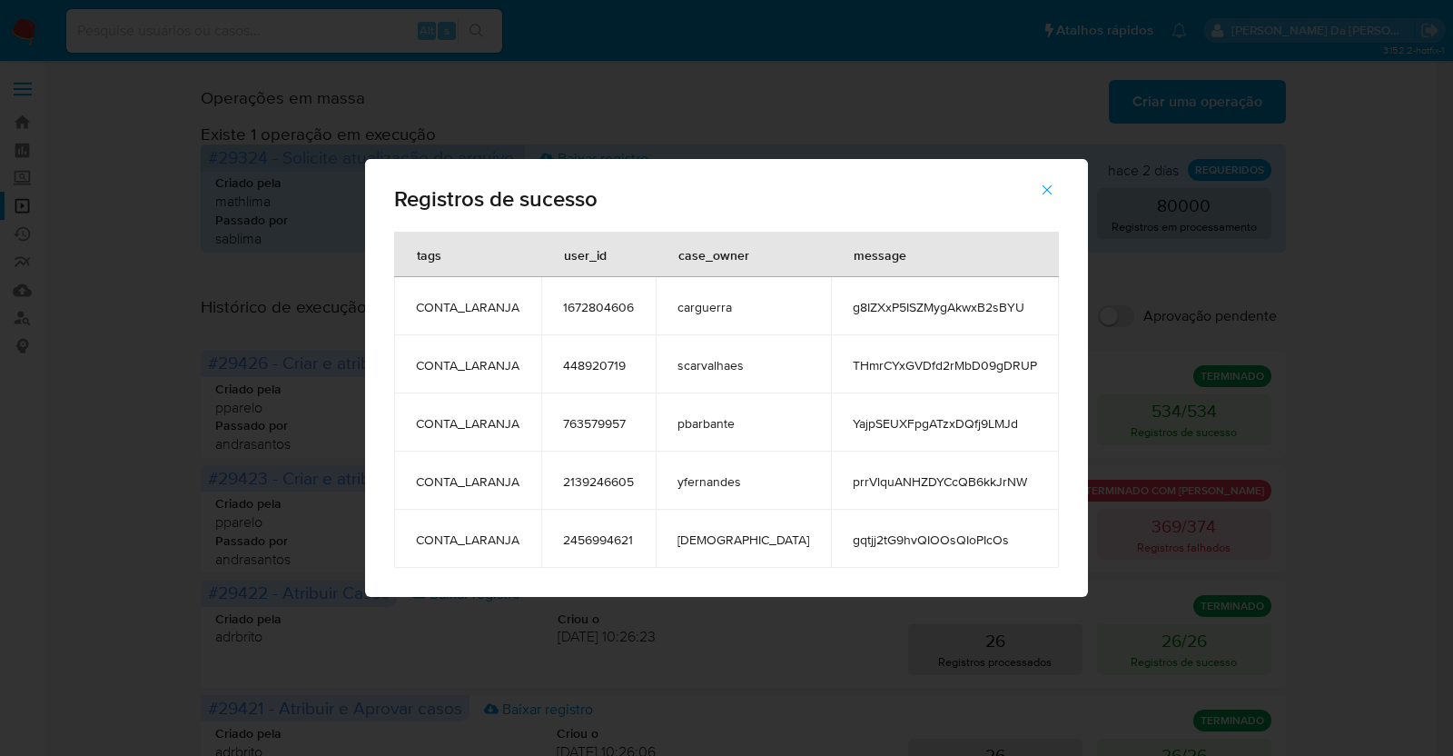
drag, startPoint x: 443, startPoint y: 252, endPoint x: 979, endPoint y: 560, distance: 618.4
click at [979, 560] on table "tags user_id case_owner message CONTA_LARANJA 1672804606 carguerra g8IZXxP5ISZM…" at bounding box center [726, 400] width 665 height 336
click at [966, 478] on span "prrVlquANHZDYCcQB6kkJrNW" at bounding box center [945, 481] width 184 height 16
click at [886, 292] on td "g8IZXxP5ISZMygAkwxB2sBYU" at bounding box center [945, 306] width 228 height 58
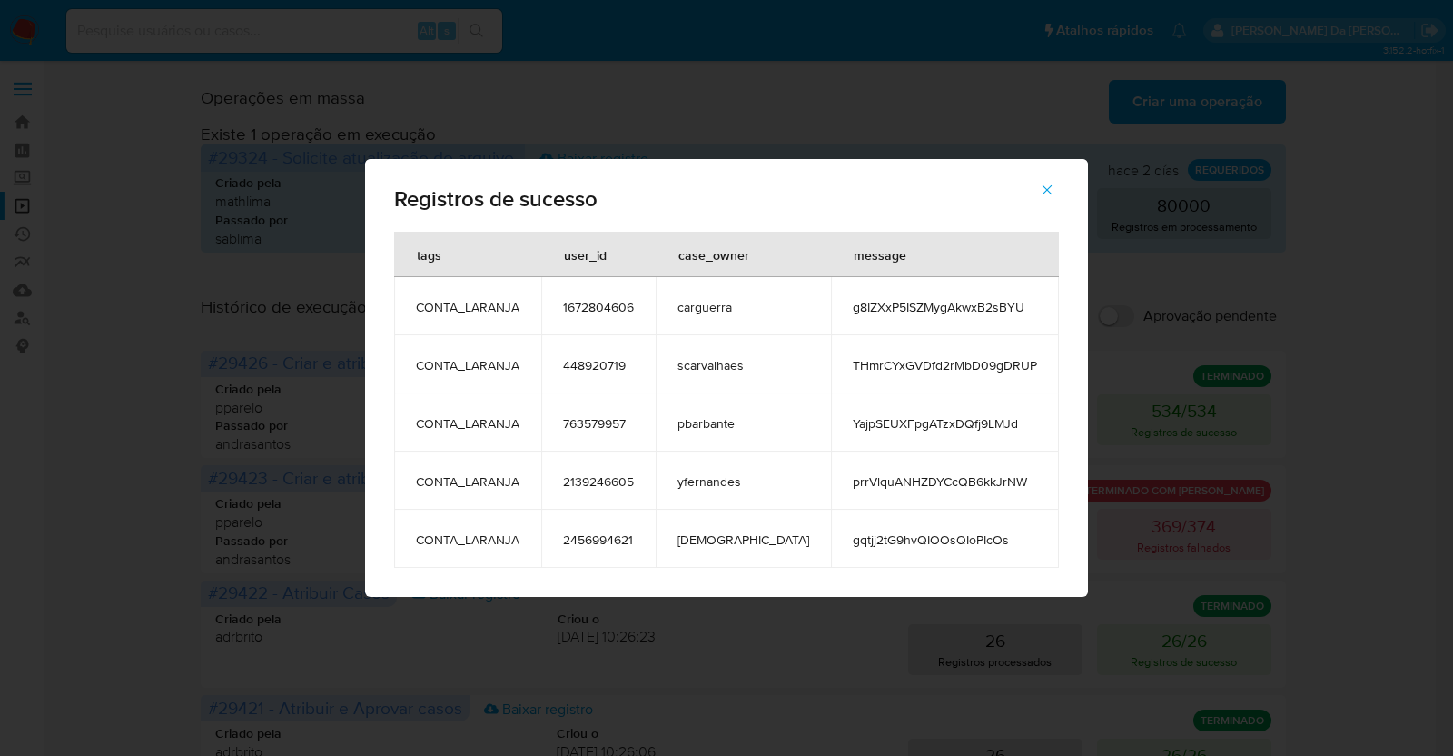
click at [883, 312] on span "g8IZXxP5ISZMygAkwxB2sBYU" at bounding box center [945, 307] width 184 height 16
click at [883, 313] on span "g8IZXxP5ISZMygAkwxB2sBYU" at bounding box center [945, 307] width 184 height 16
click at [1192, 338] on div "Registros de sucesso tags user_id case_owner message CONTA_LARANJA 1672804606 c…" at bounding box center [726, 378] width 1453 height 756
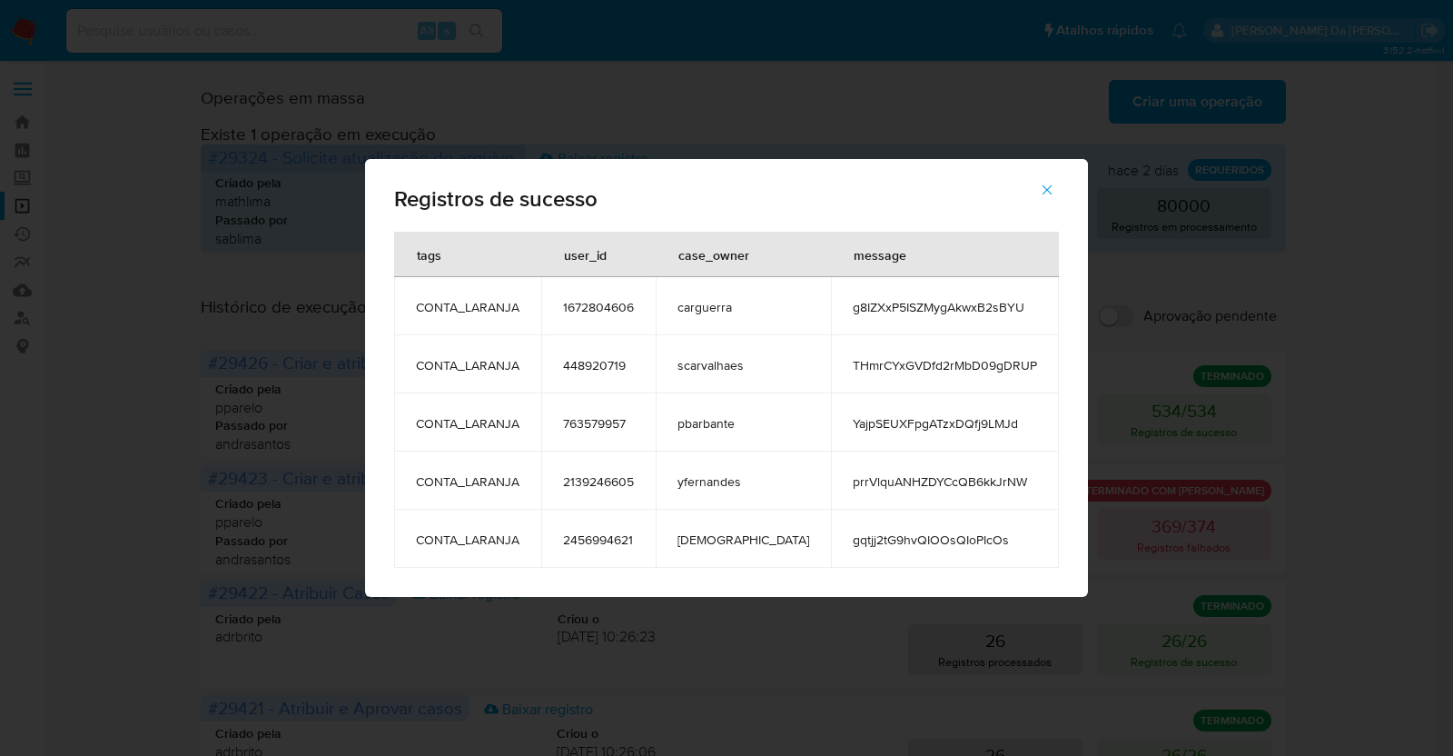
click at [1039, 184] on icon "button" at bounding box center [1047, 190] width 16 height 16
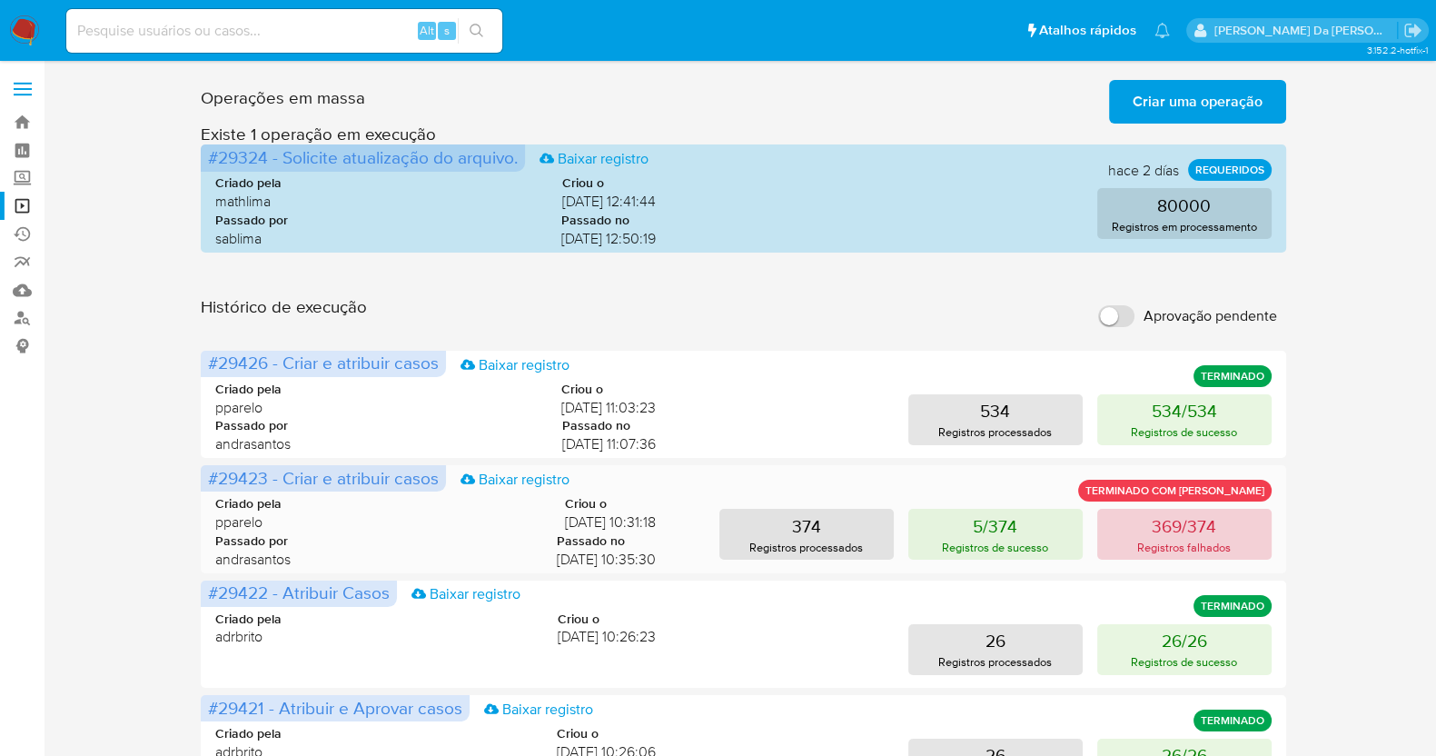
click at [1166, 509] on button "369/374 Registros falhados" at bounding box center [1184, 534] width 174 height 51
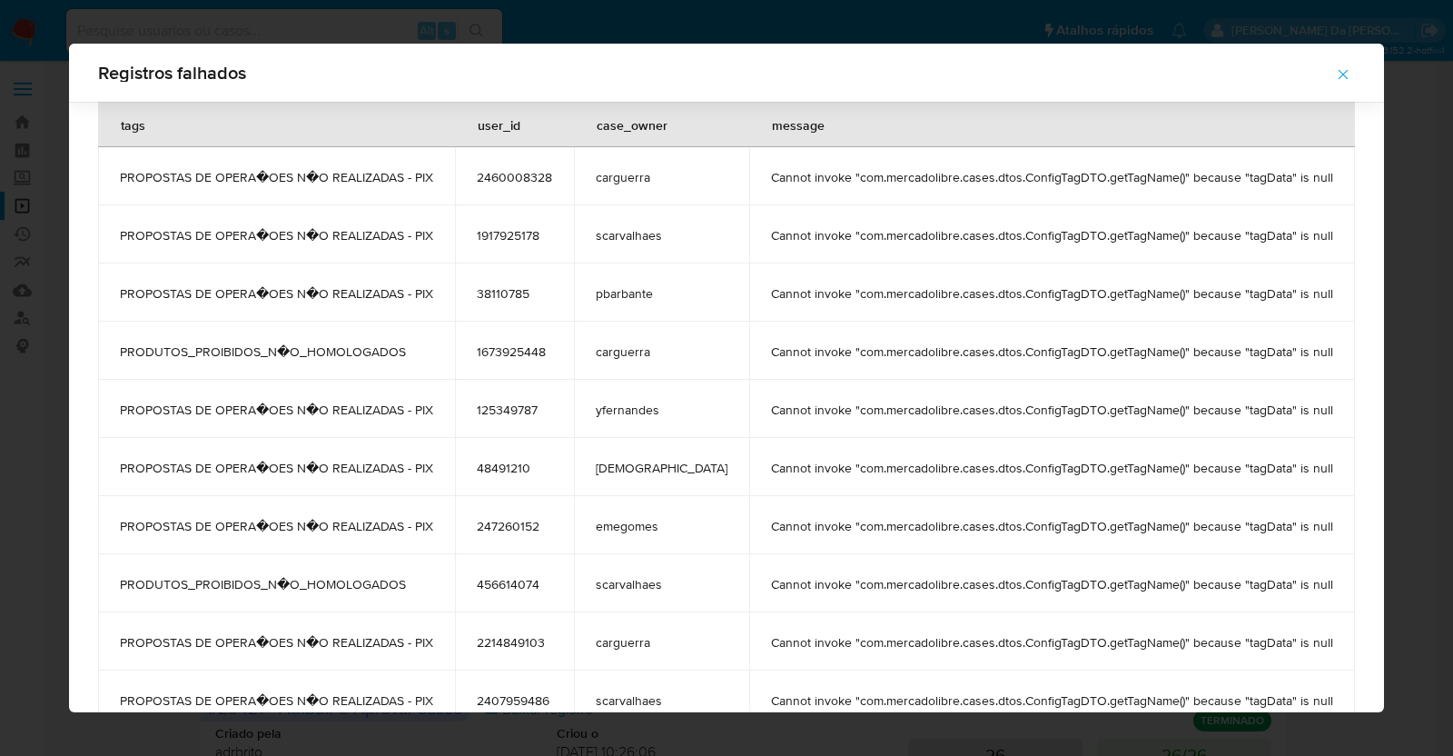
scroll to position [1484, 0]
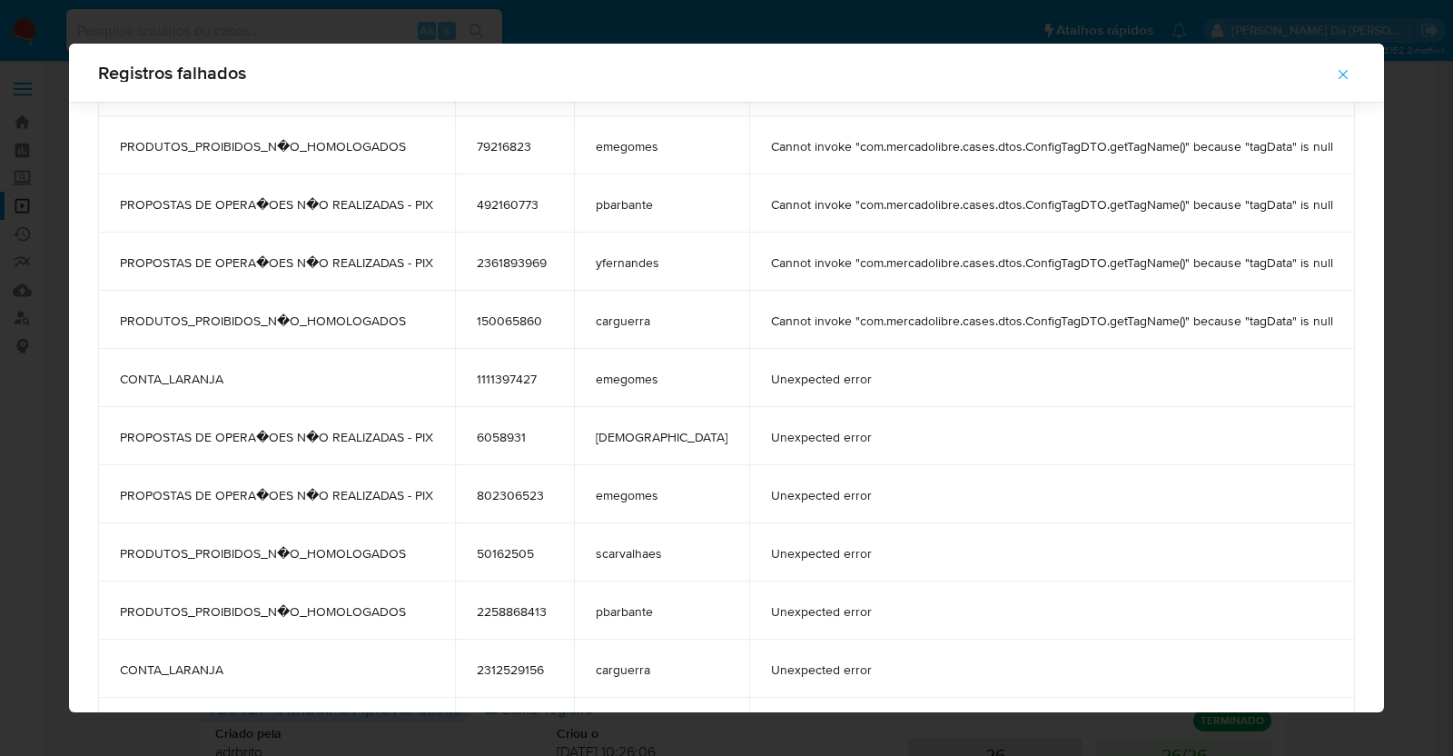
click at [776, 397] on td "Unexpected error" at bounding box center [1052, 378] width 606 height 58
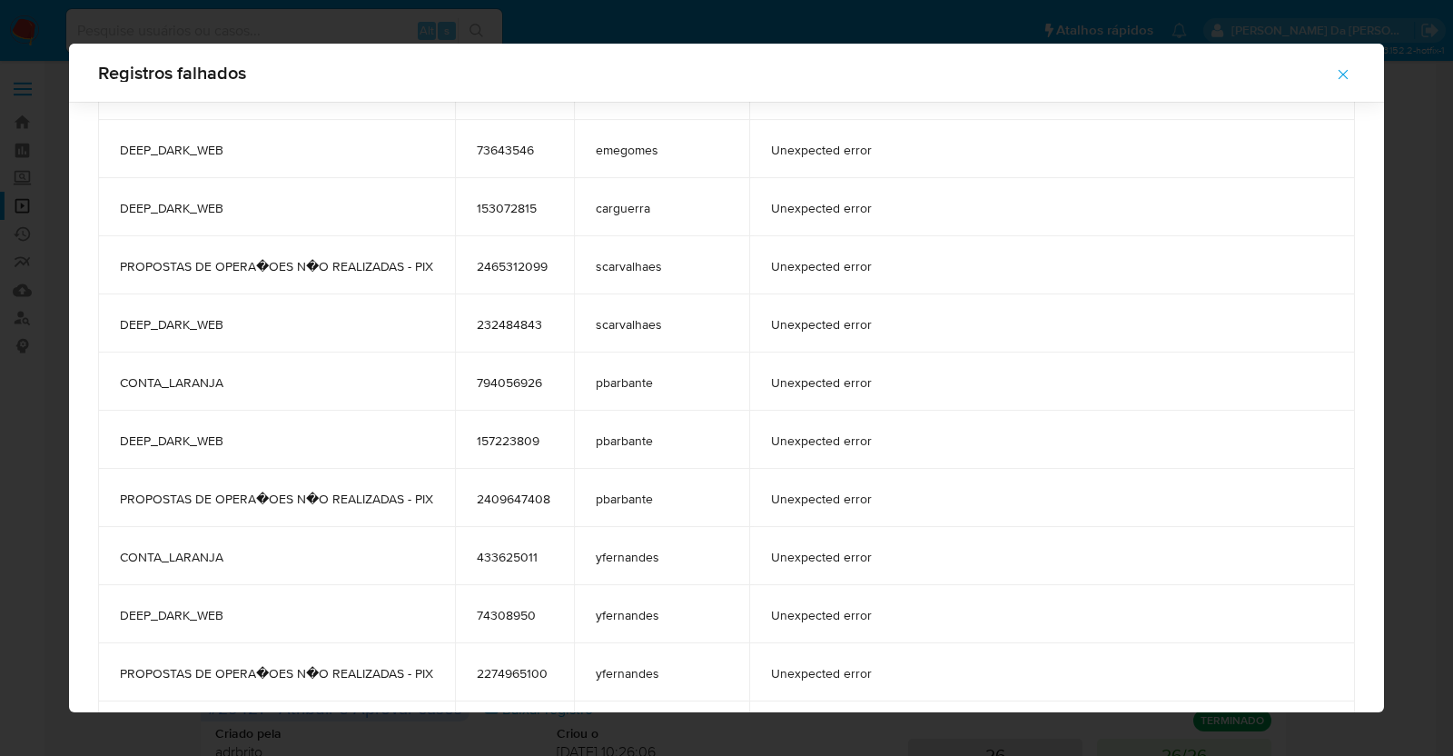
scroll to position [18742, 0]
click at [1335, 84] on span "button" at bounding box center [1343, 74] width 16 height 40
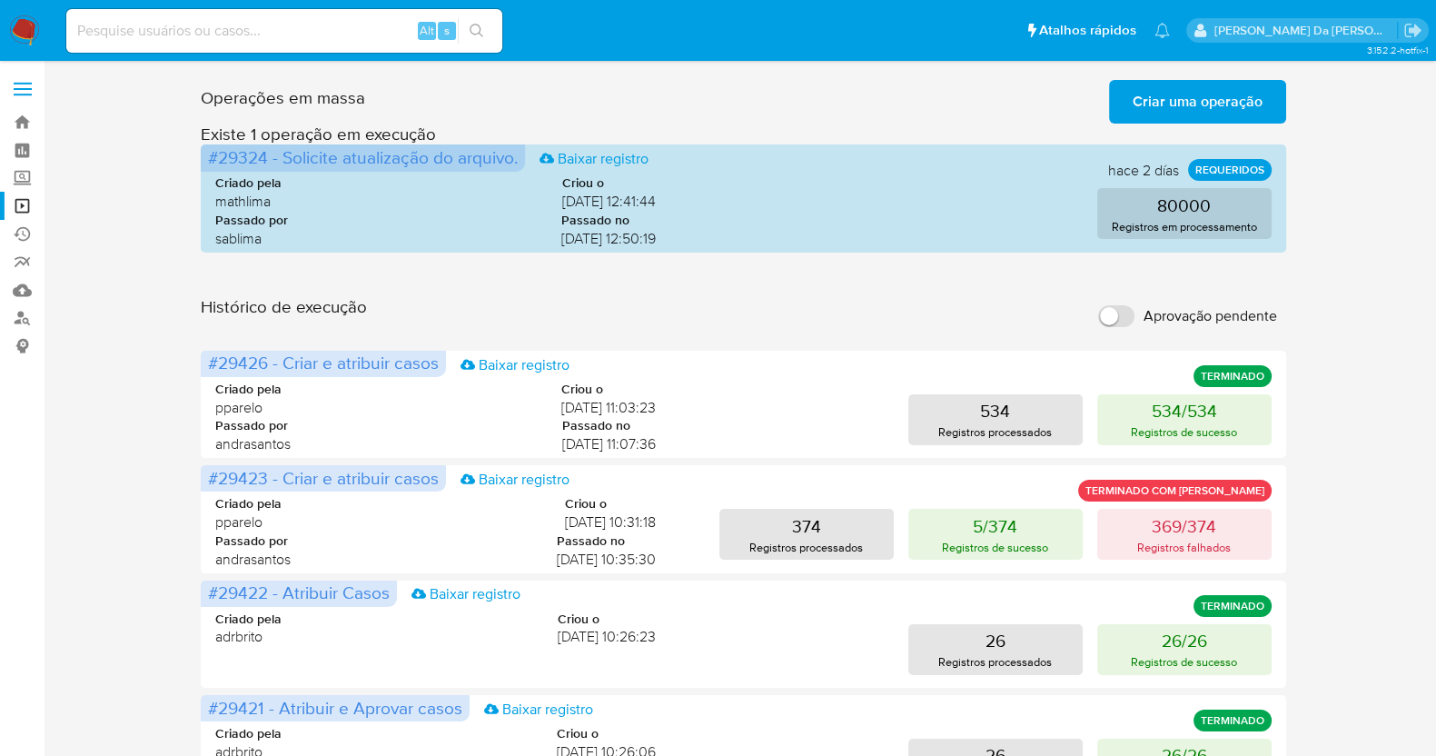
click at [1209, 94] on span "Criar uma operação" at bounding box center [1197, 102] width 130 height 40
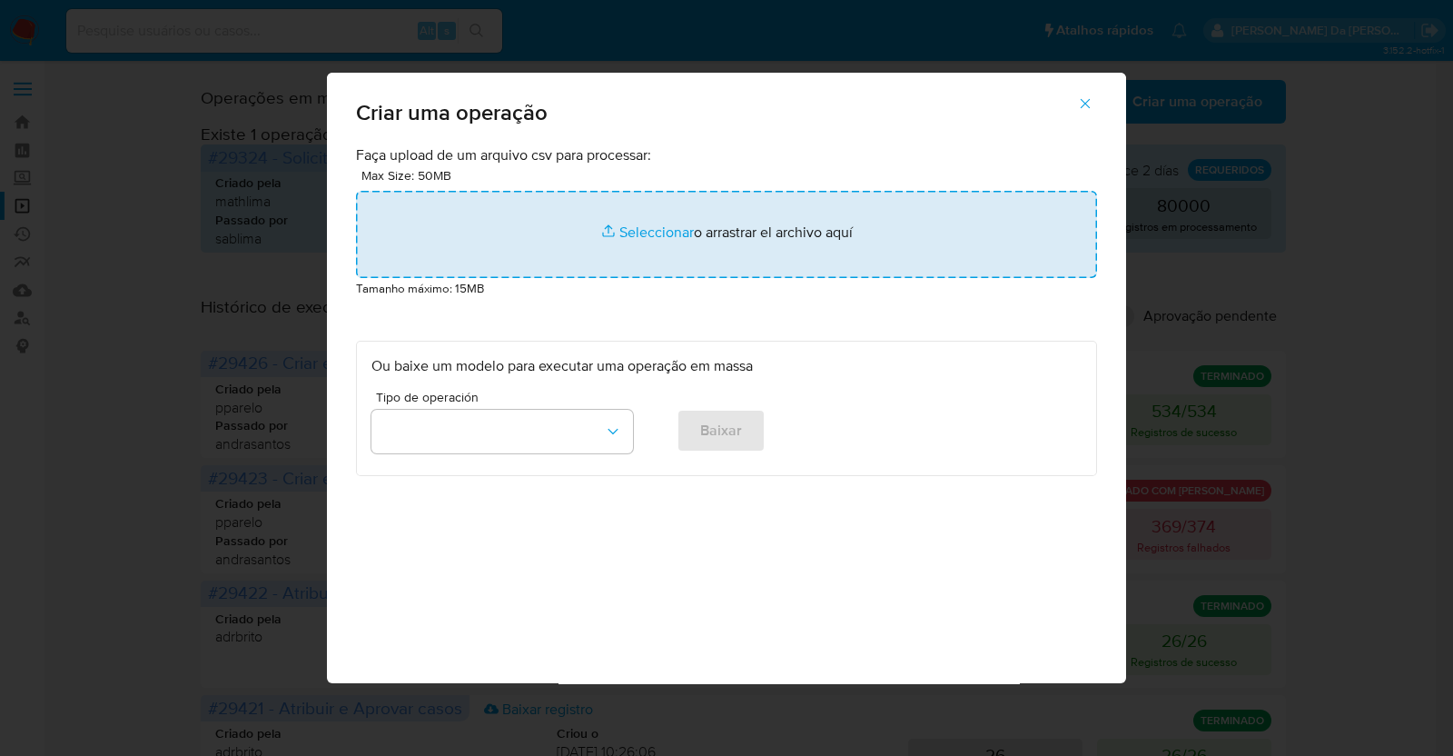
click at [640, 233] on input "file" at bounding box center [726, 234] width 741 height 87
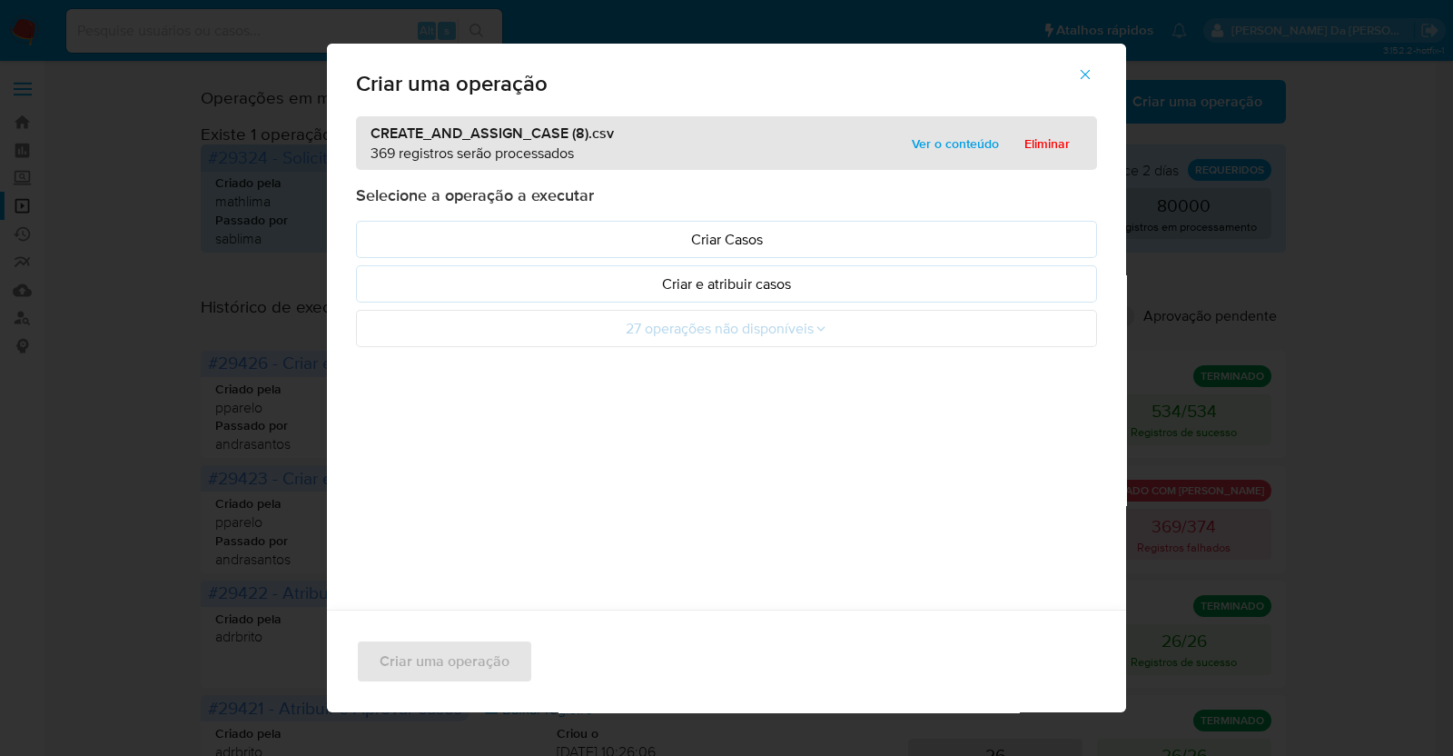
click at [958, 143] on span "Ver o conteúdo" at bounding box center [955, 143] width 87 height 25
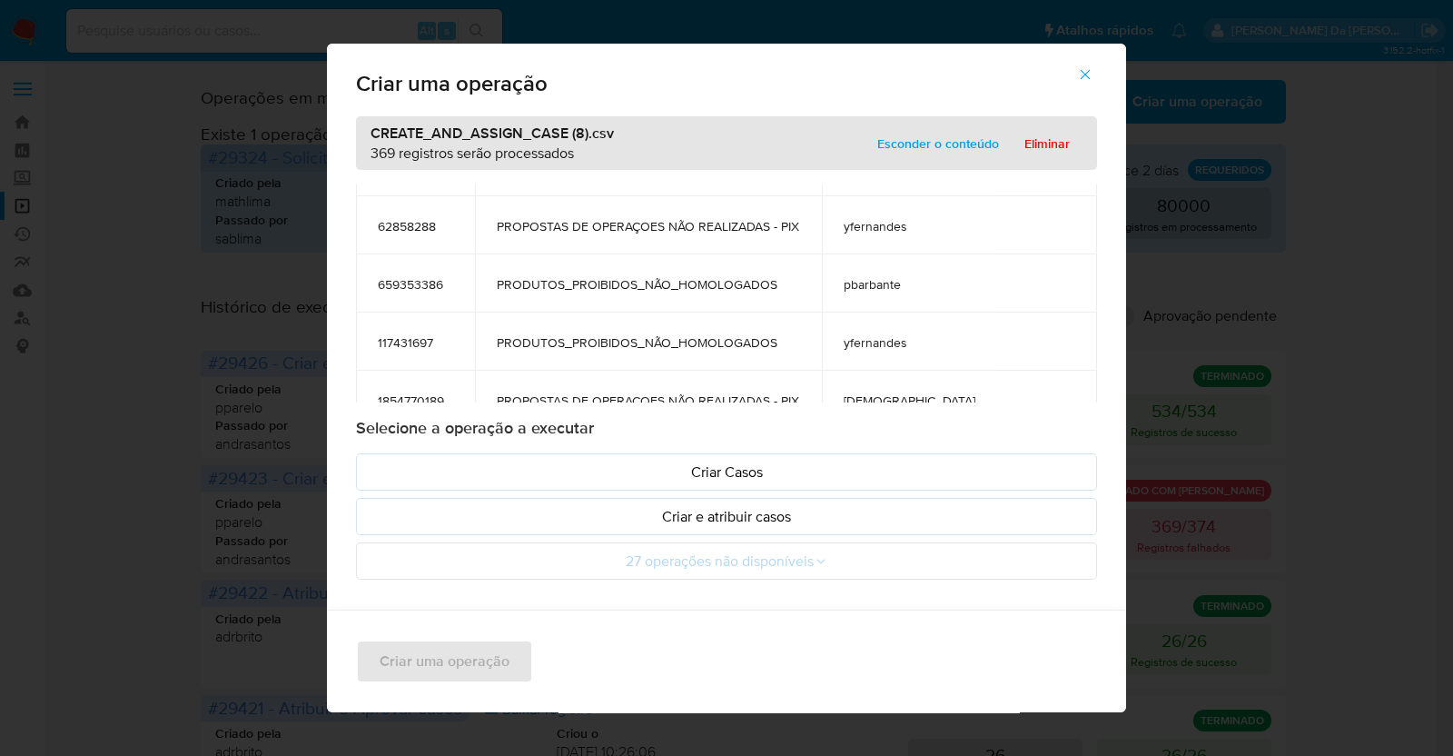
scroll to position [1362, 0]
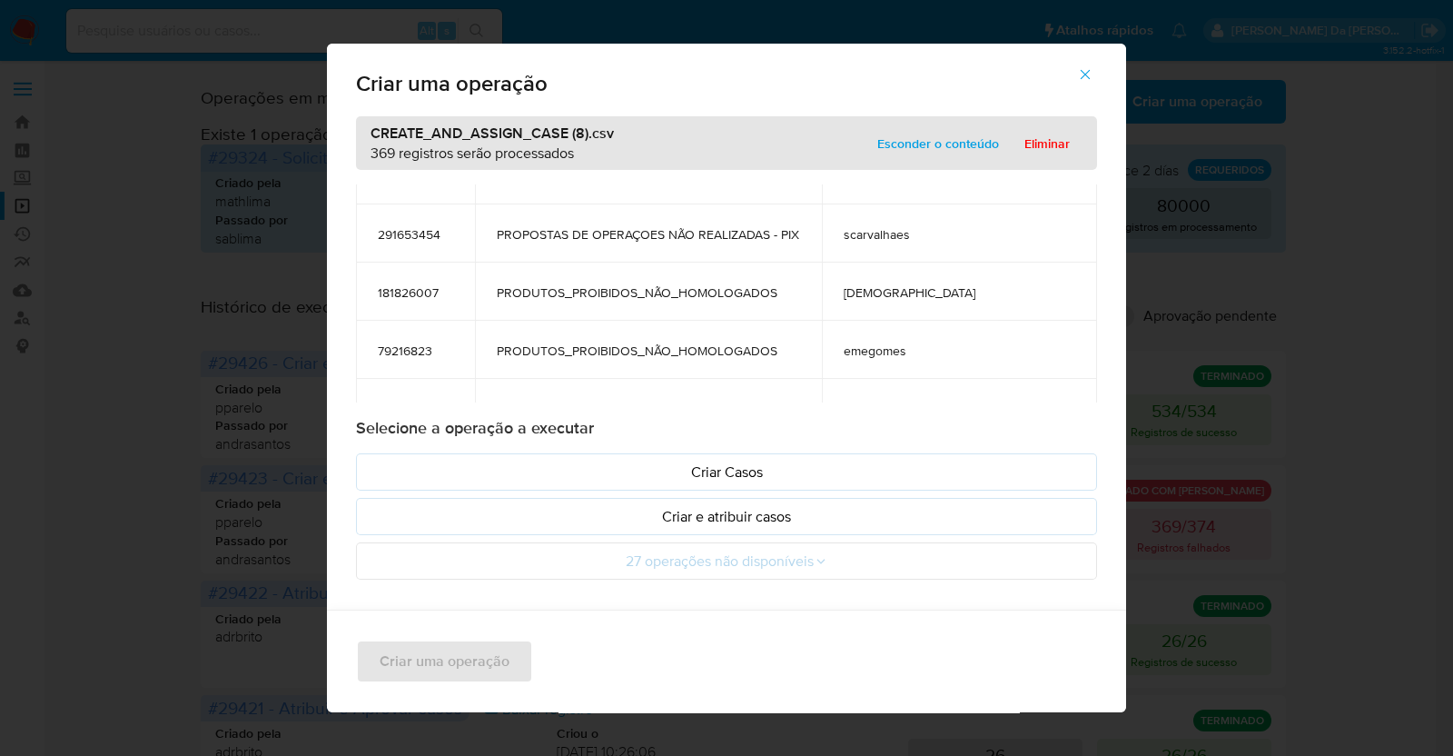
click at [408, 291] on span "181826007" at bounding box center [415, 292] width 75 height 16
click at [400, 347] on span "2361893969" at bounding box center [415, 354] width 75 height 16
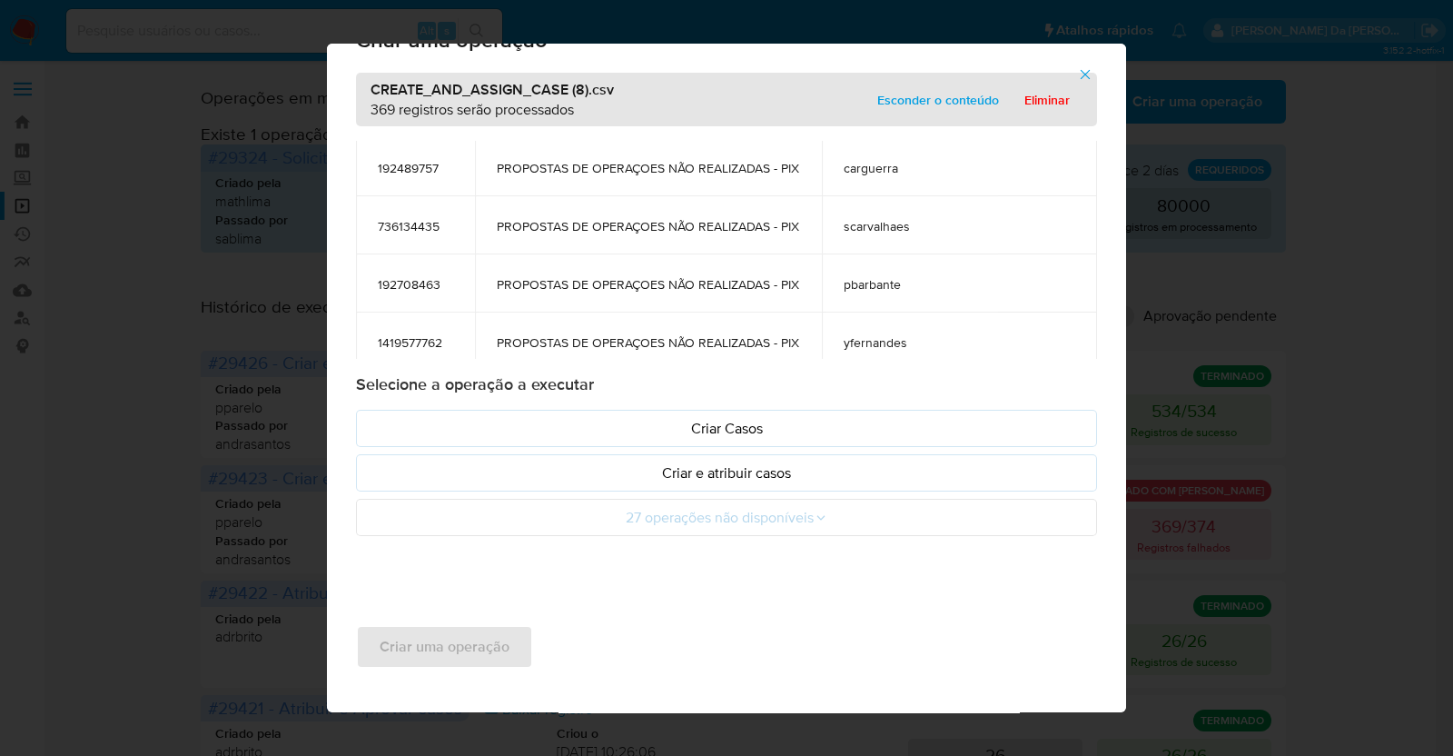
scroll to position [2157, 0]
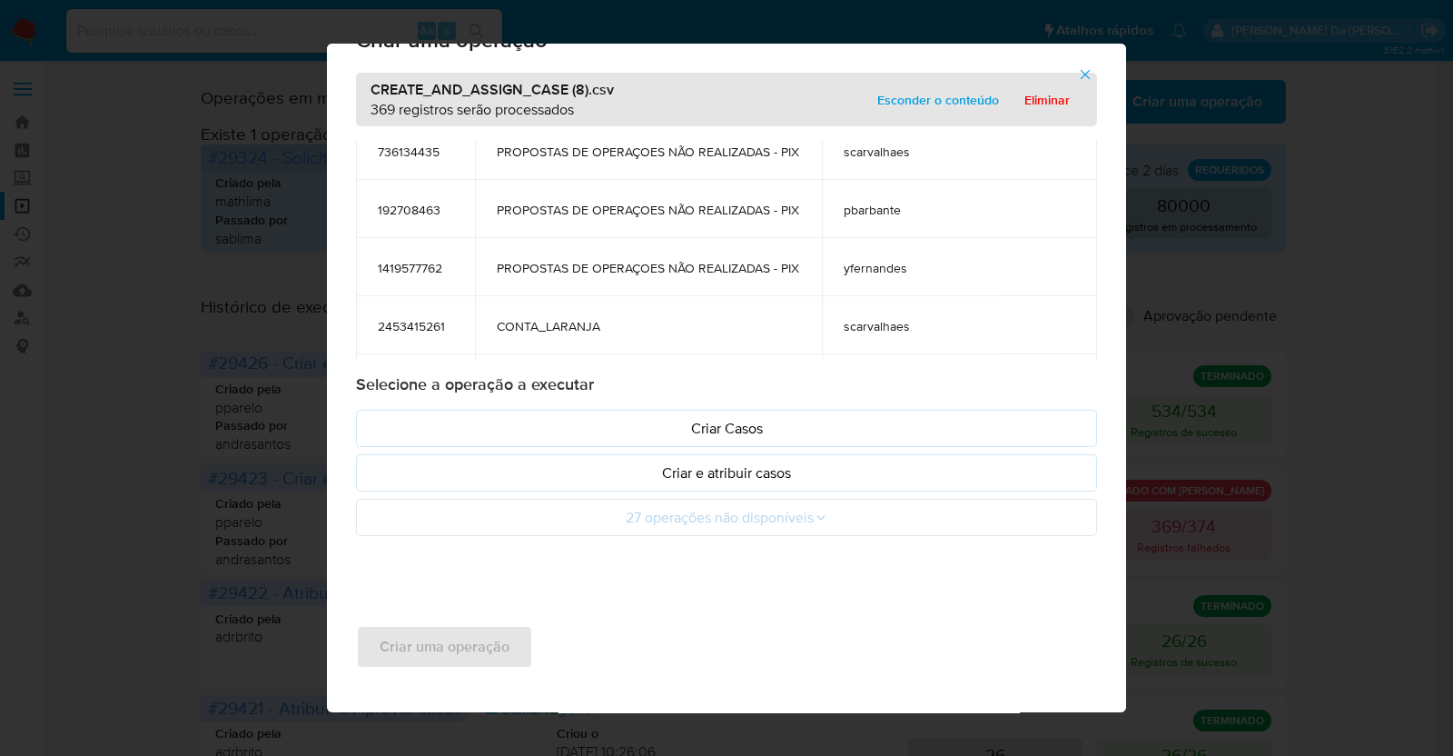
click at [382, 324] on span "2453415261" at bounding box center [415, 326] width 75 height 16
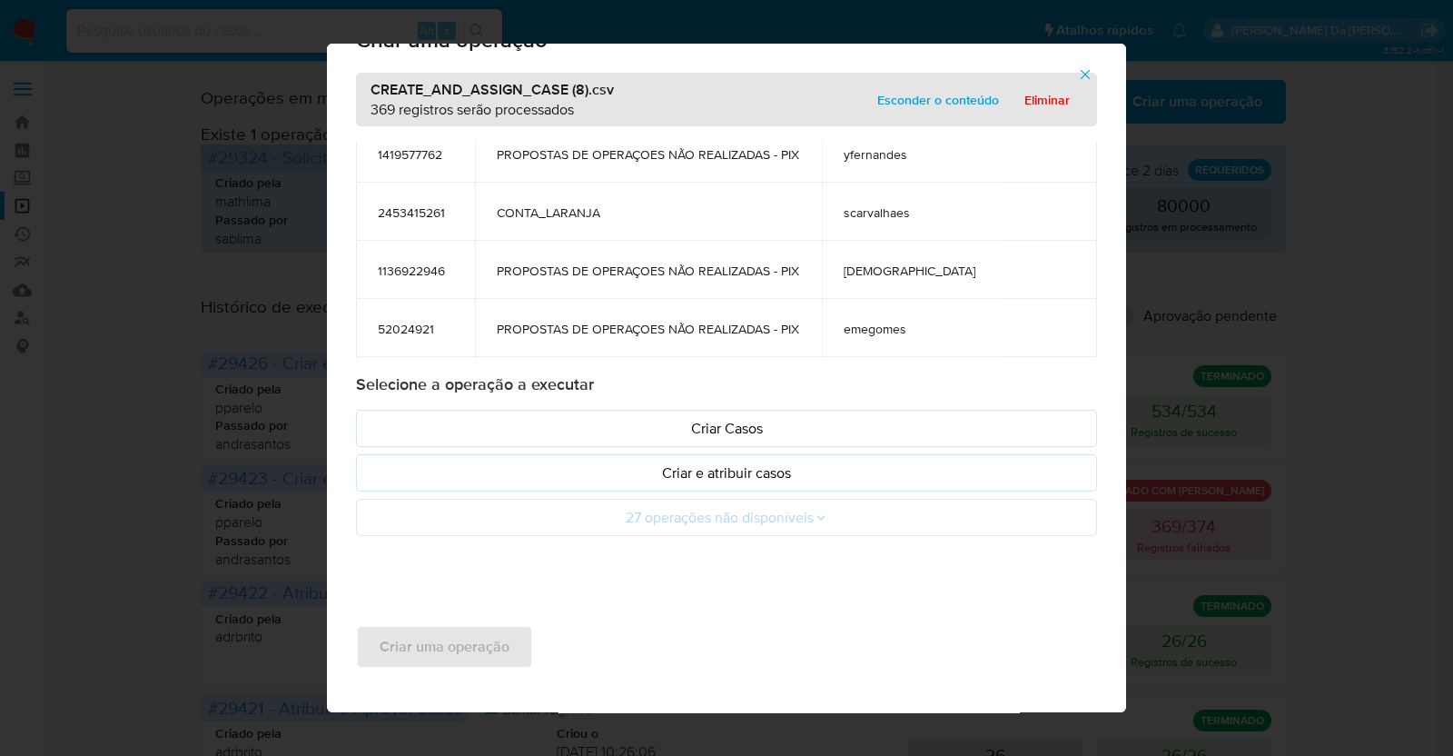
scroll to position [2384, 0]
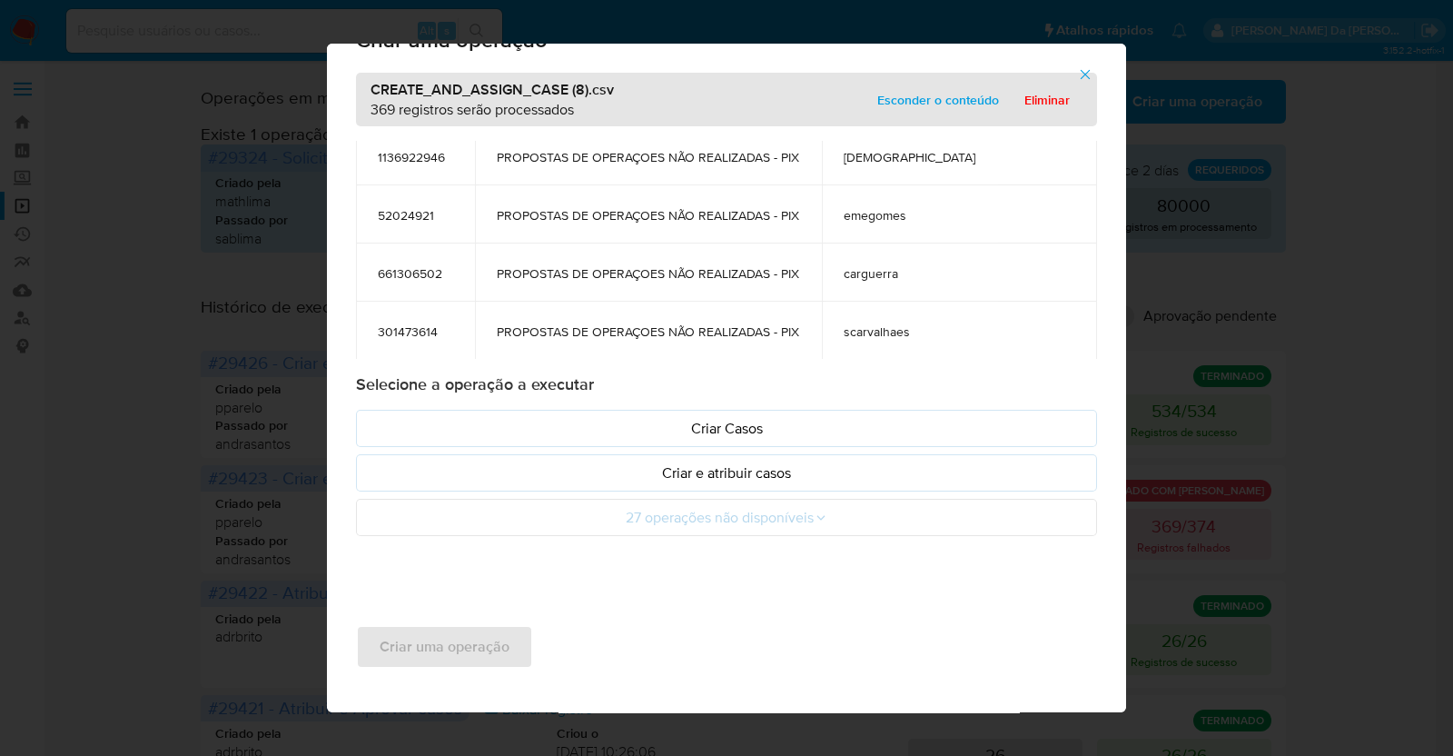
click at [410, 271] on span "661306502" at bounding box center [415, 273] width 75 height 16
click at [749, 479] on p "Criar e atribuir casos" at bounding box center [726, 472] width 710 height 21
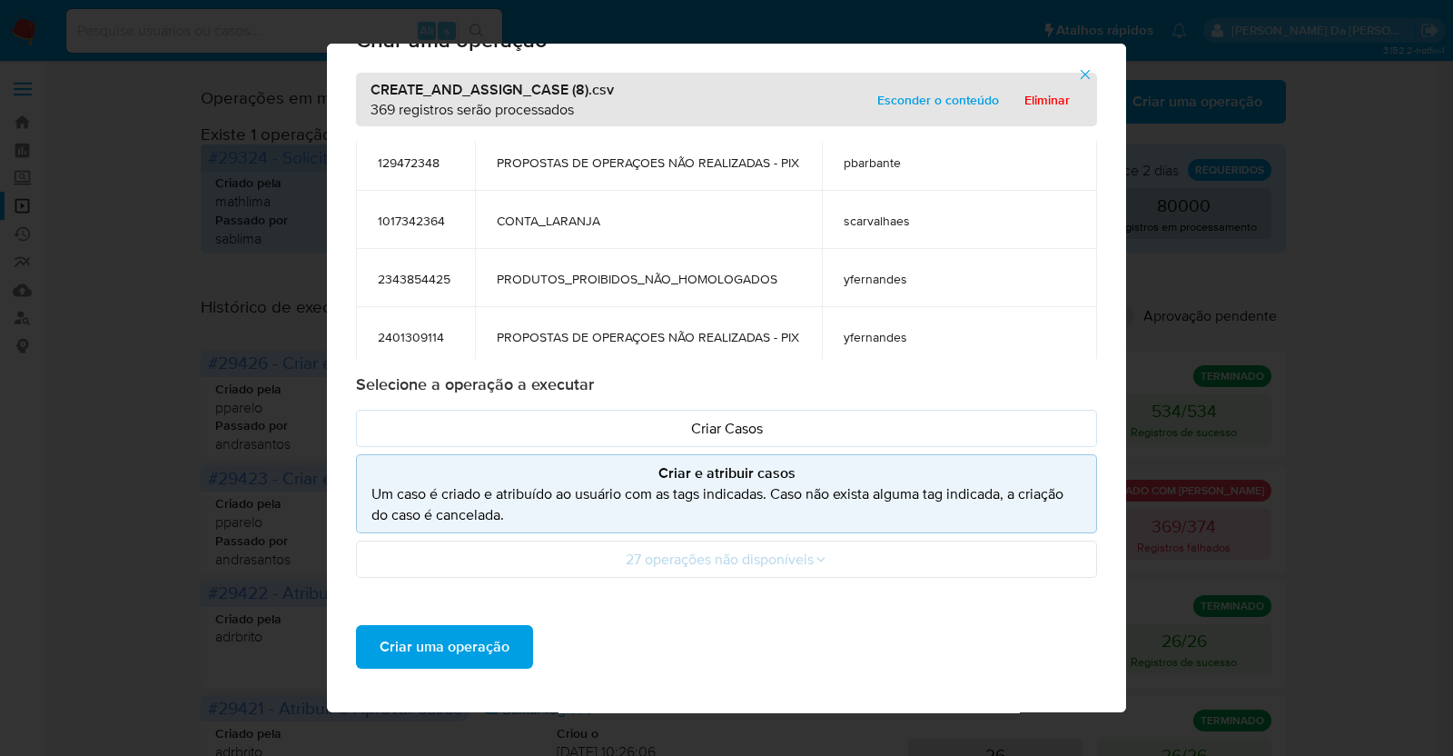
scroll to position [4654, 0]
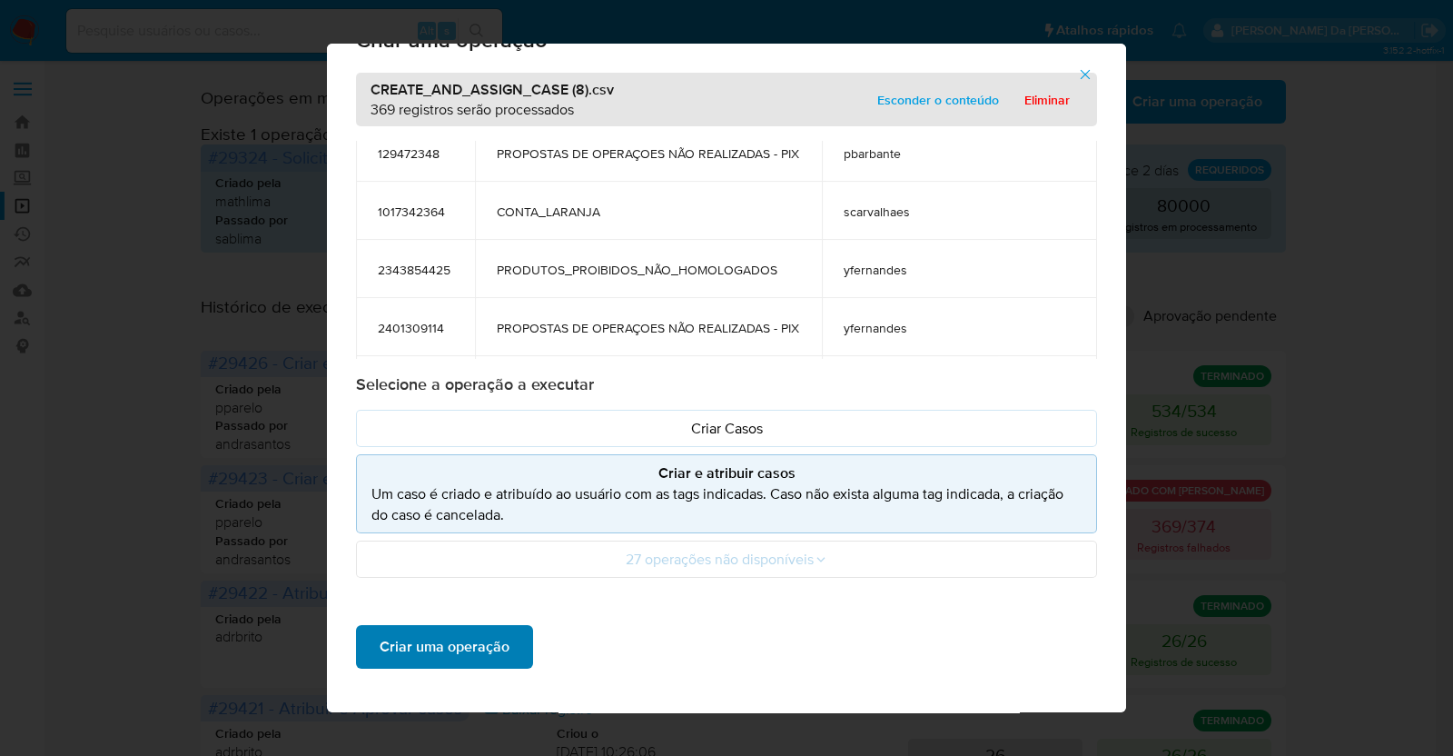
click at [450, 651] on span "Criar uma operação" at bounding box center [445, 647] width 130 height 40
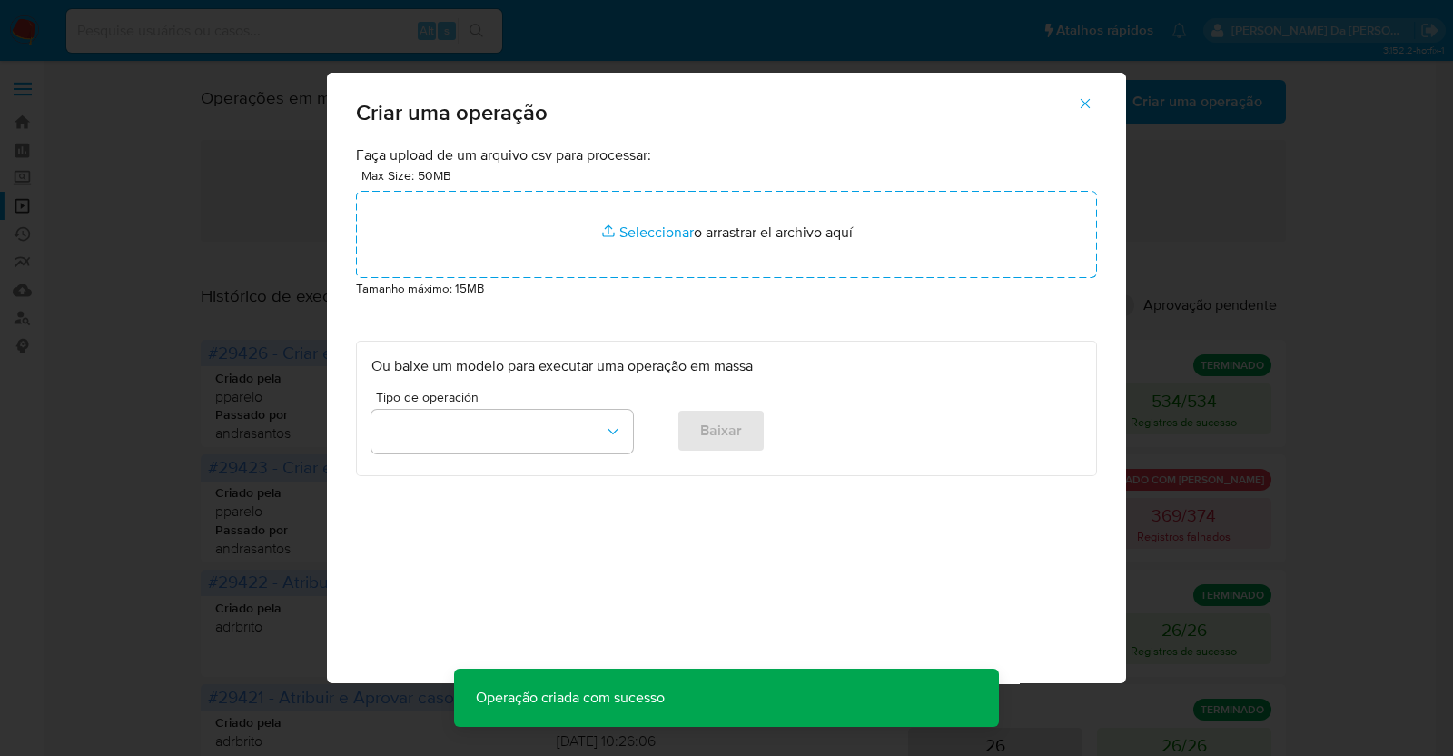
scroll to position [0, 0]
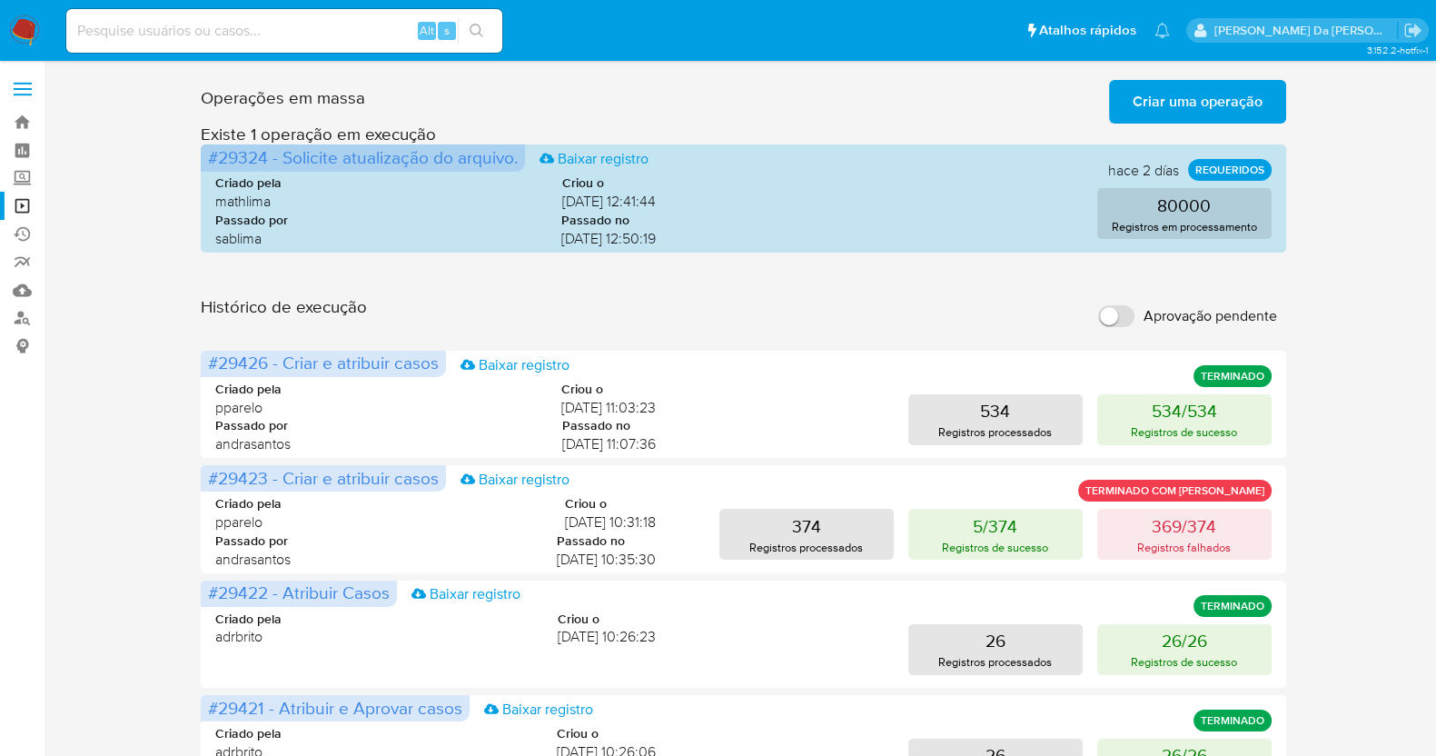
click at [1126, 315] on input "Aprovação pendente" at bounding box center [1116, 316] width 36 height 22
checkbox input "true"
click at [1212, 100] on span "Criar uma operação" at bounding box center [1197, 102] width 130 height 40
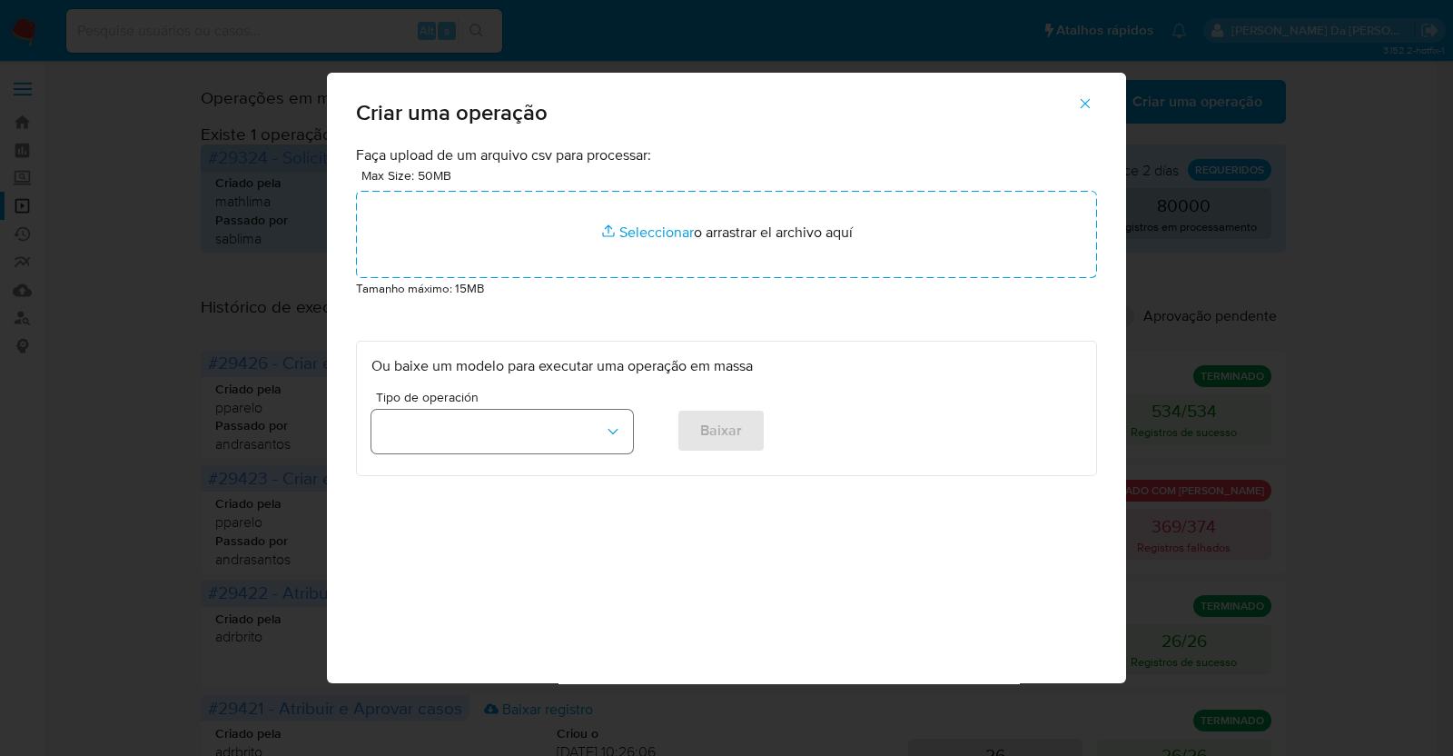
click at [506, 440] on button "button" at bounding box center [502, 432] width 262 height 44
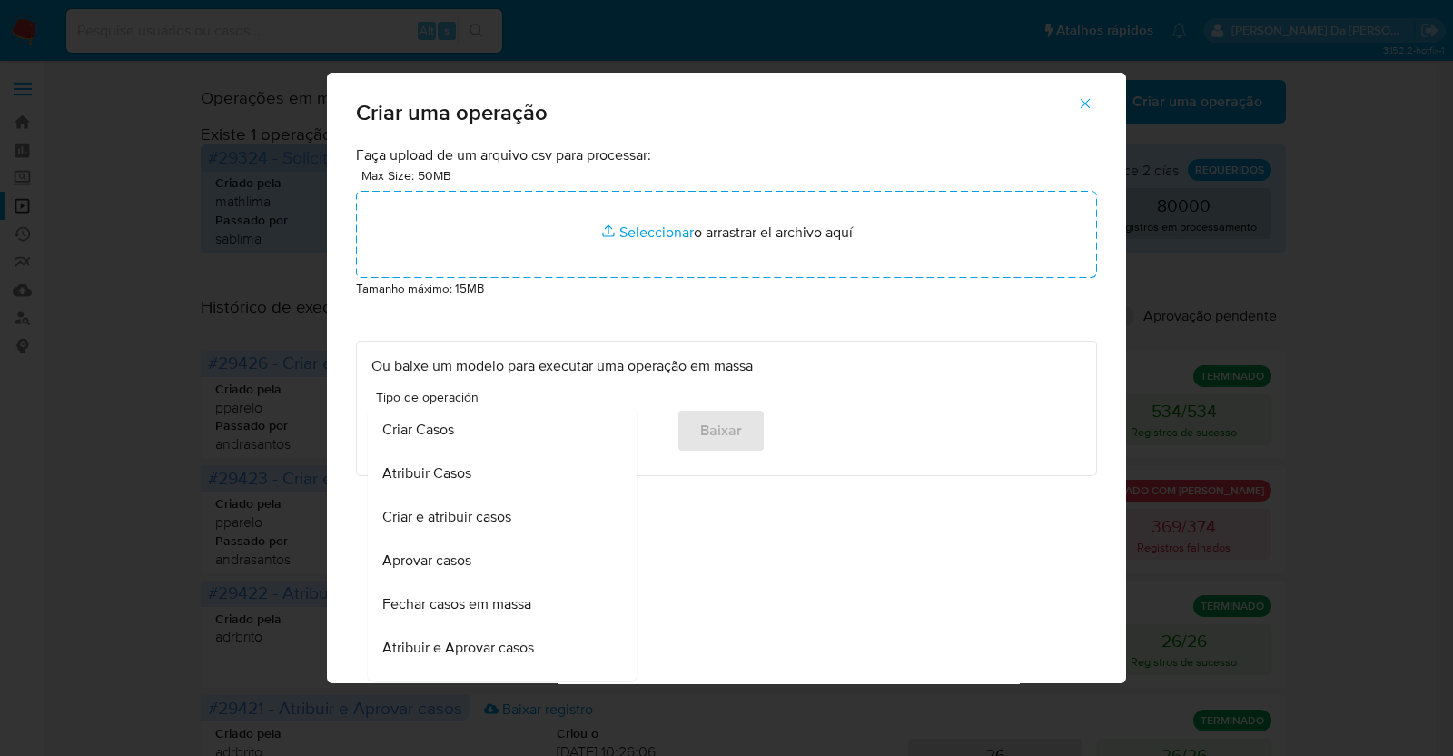
click at [501, 519] on span "Criar e atribuir casos" at bounding box center [446, 517] width 129 height 18
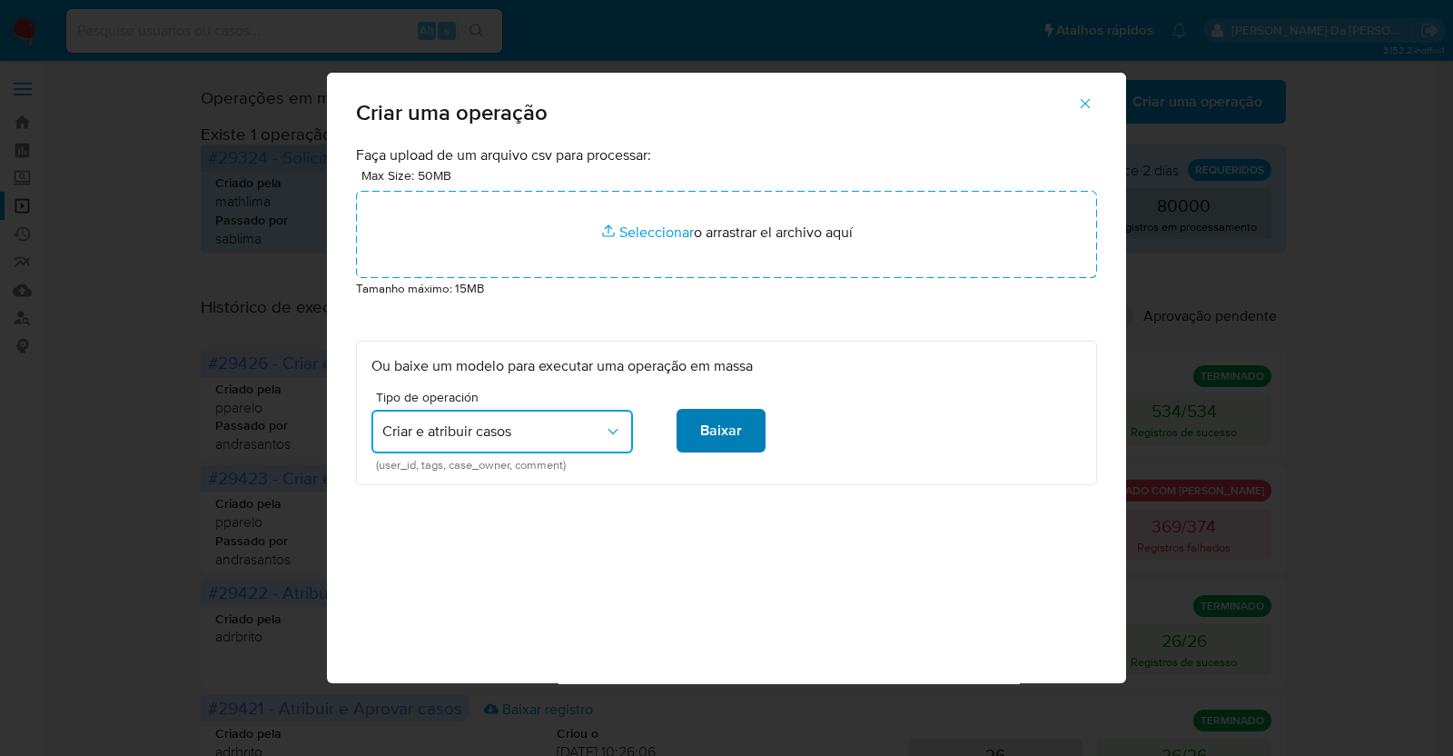
click at [726, 428] on span "Baixar" at bounding box center [721, 430] width 42 height 40
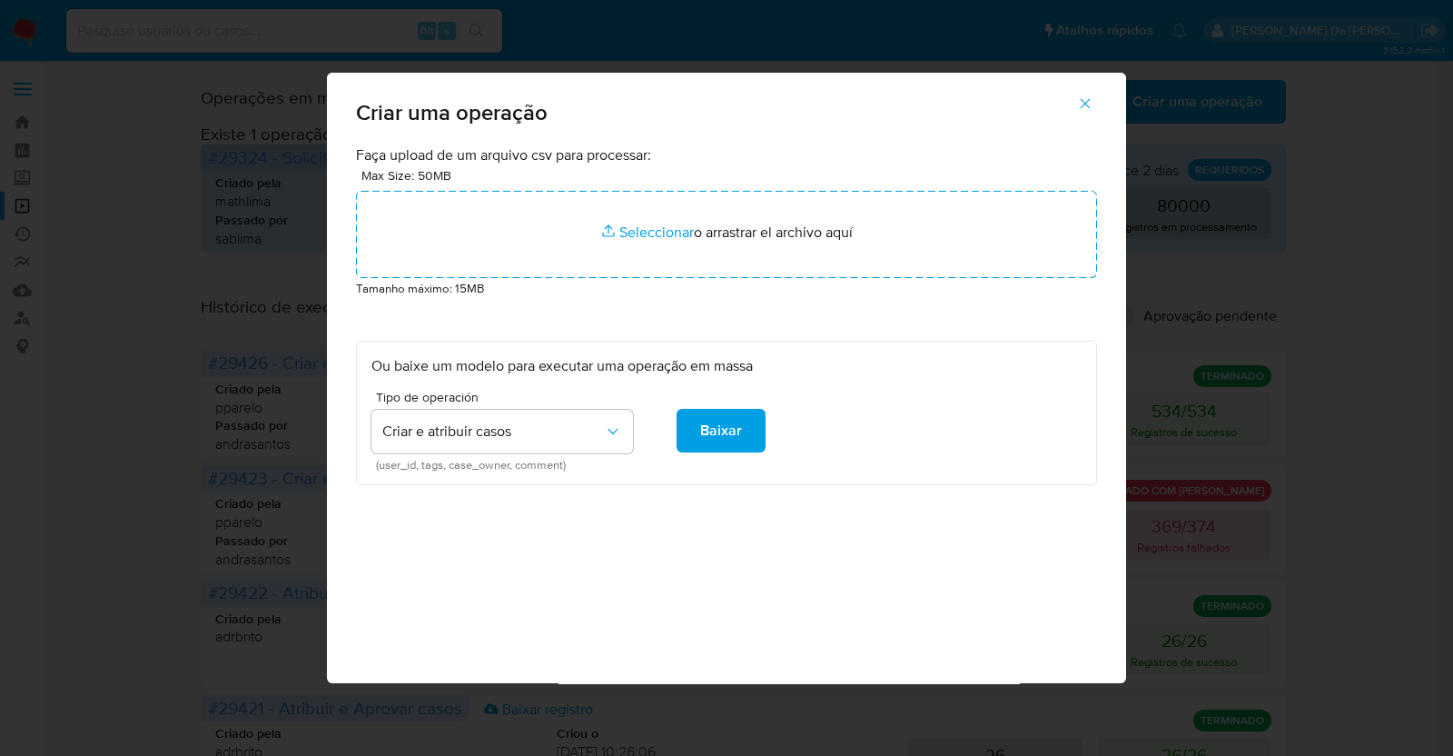
click at [1090, 108] on icon "button" at bounding box center [1085, 103] width 16 height 16
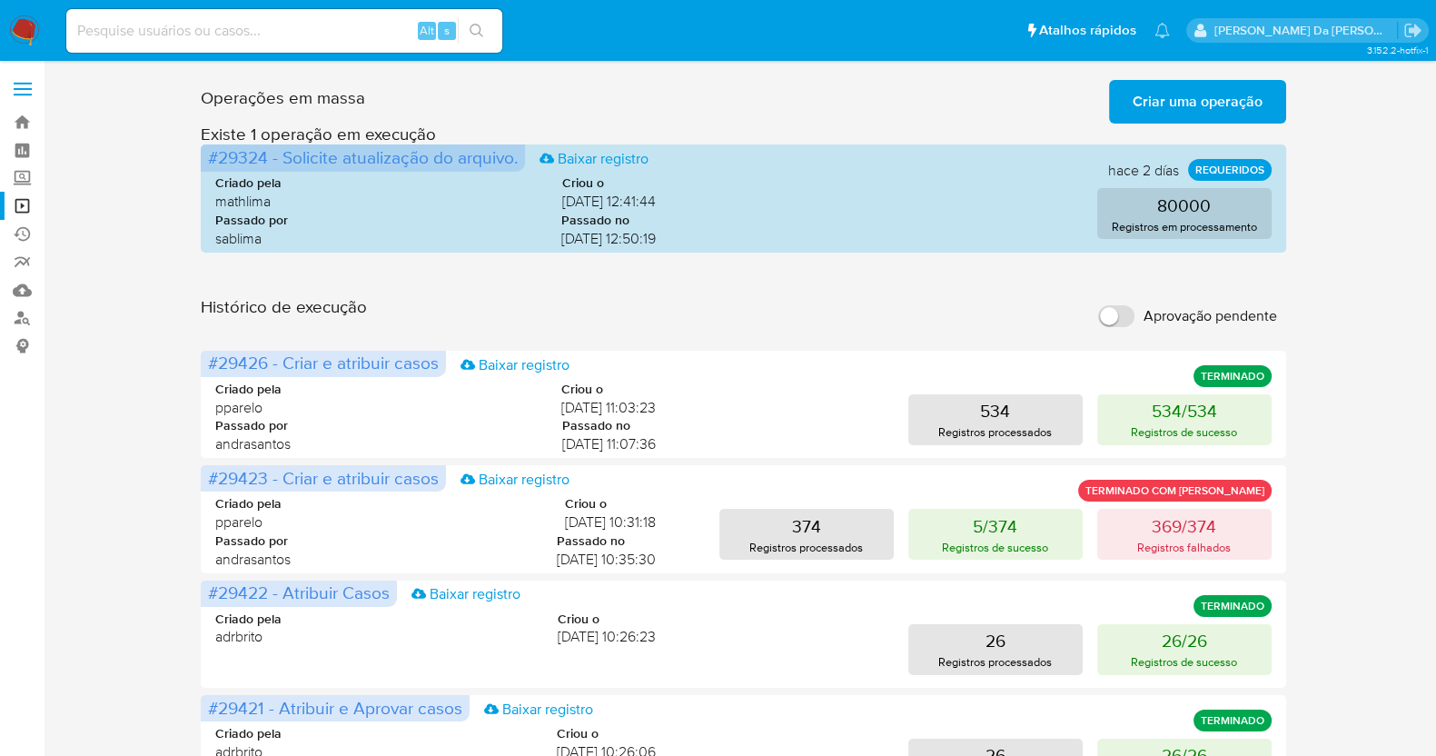
click at [24, 27] on img at bounding box center [24, 30] width 31 height 31
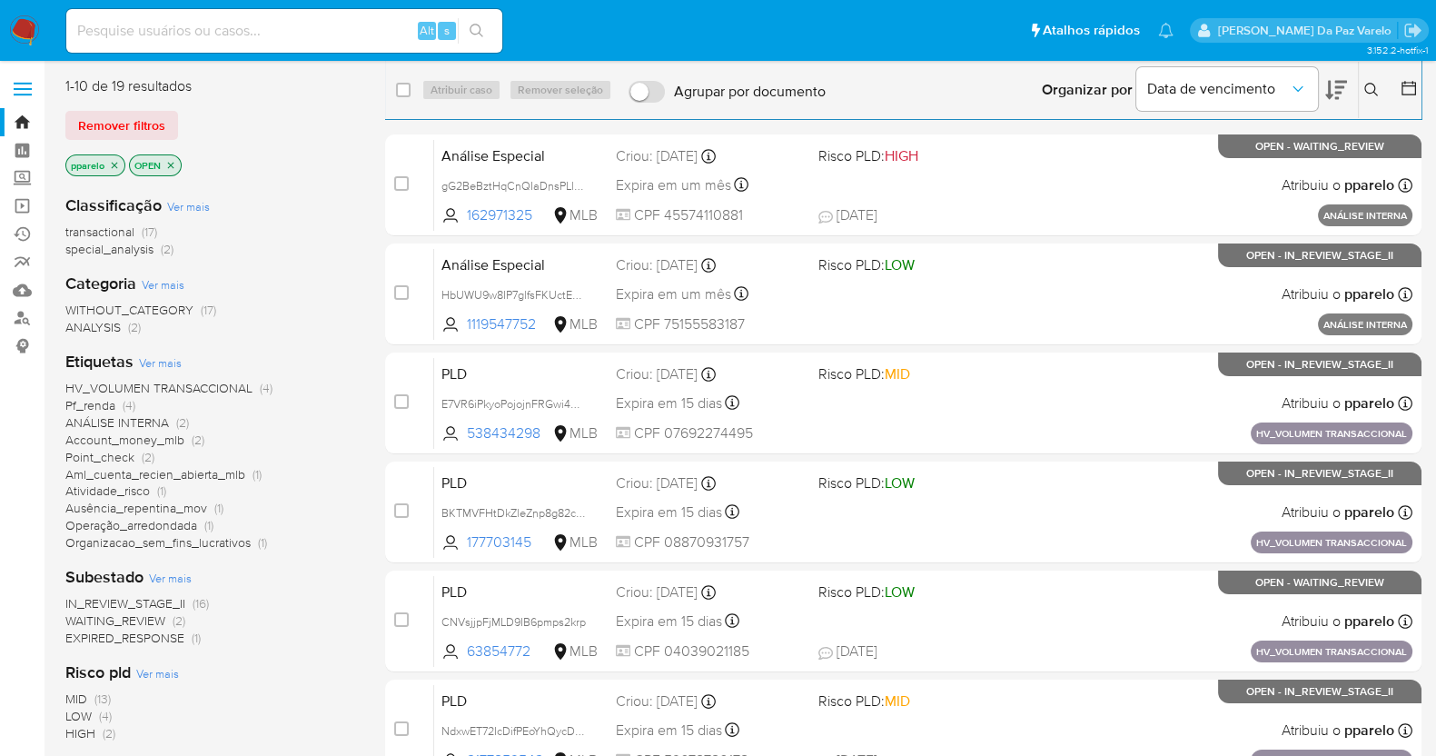
click at [115, 165] on icon "close-filter" at bounding box center [115, 165] width 6 height 6
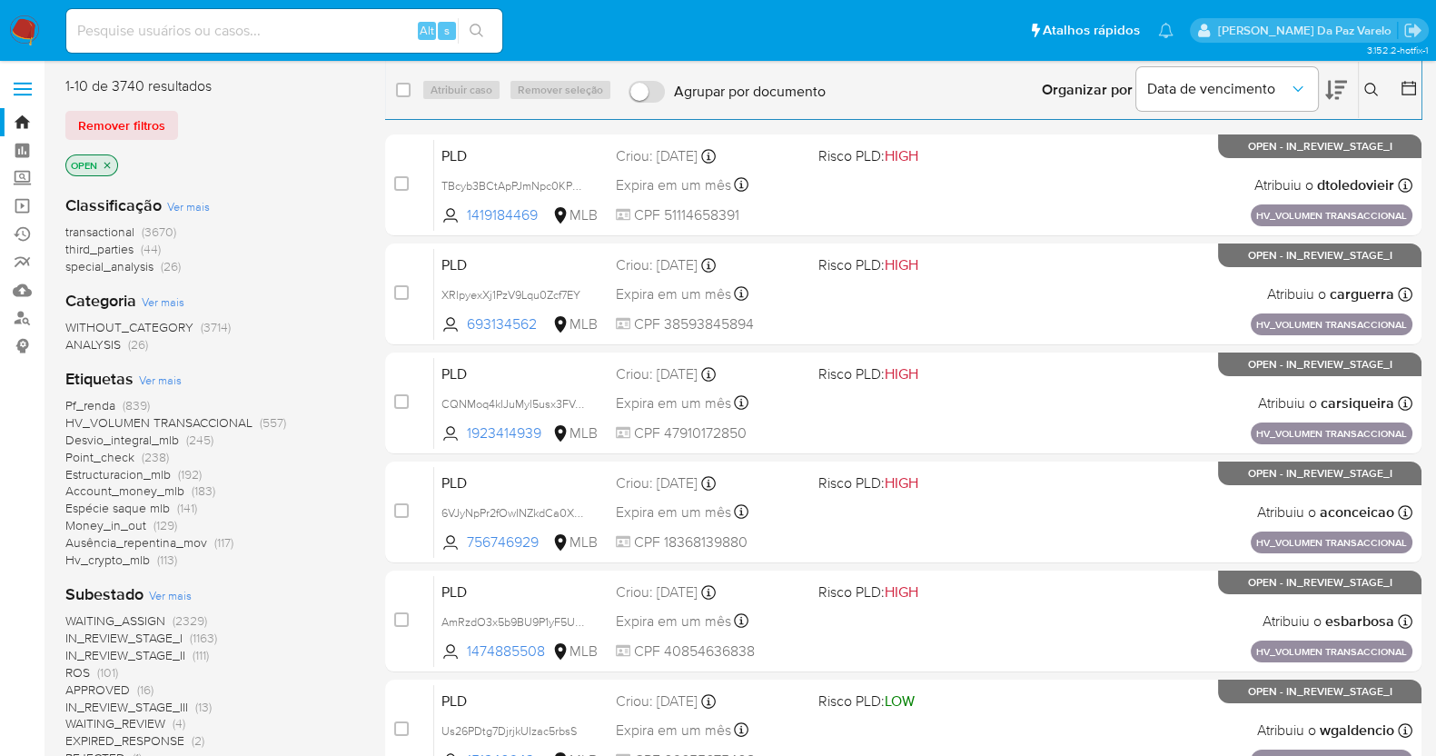
click at [23, 25] on img at bounding box center [24, 30] width 31 height 31
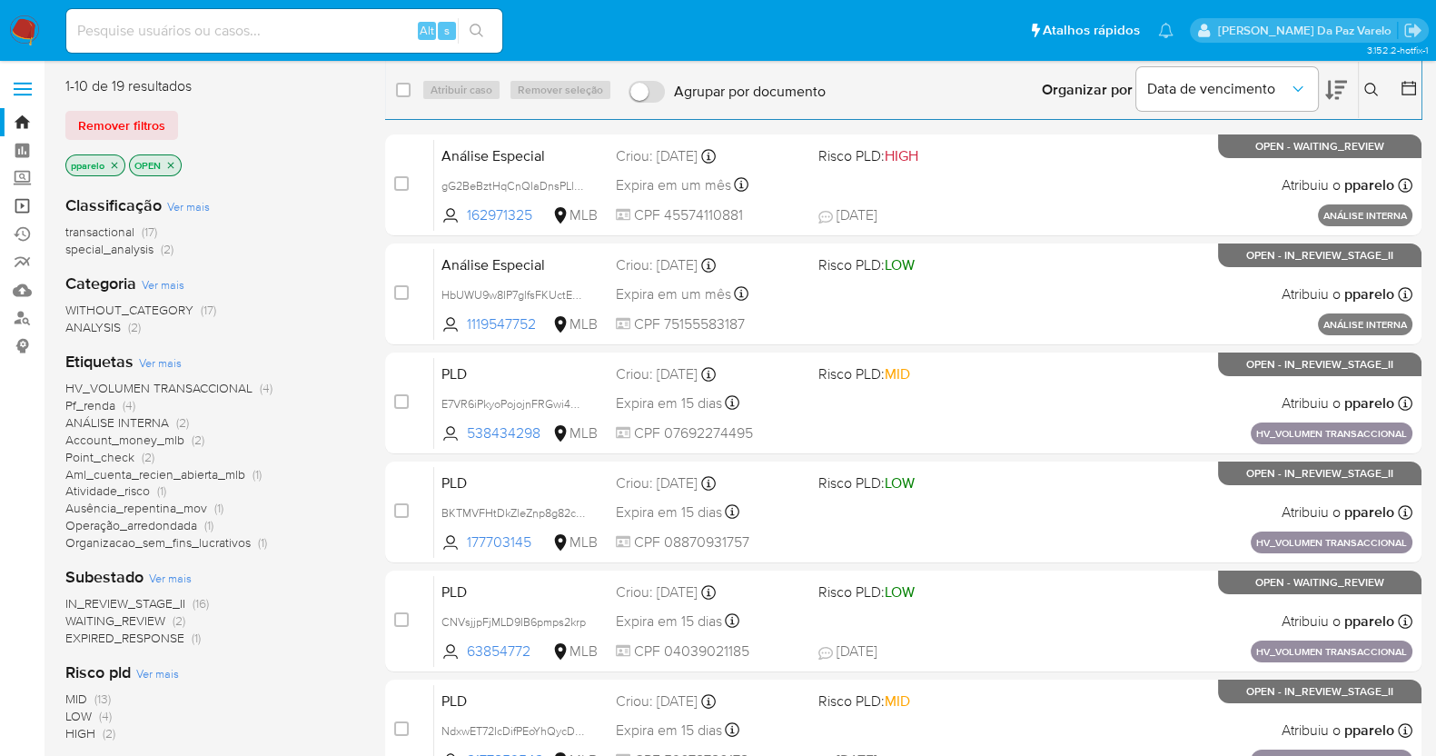
click at [22, 202] on link "Operações em massa" at bounding box center [108, 206] width 216 height 28
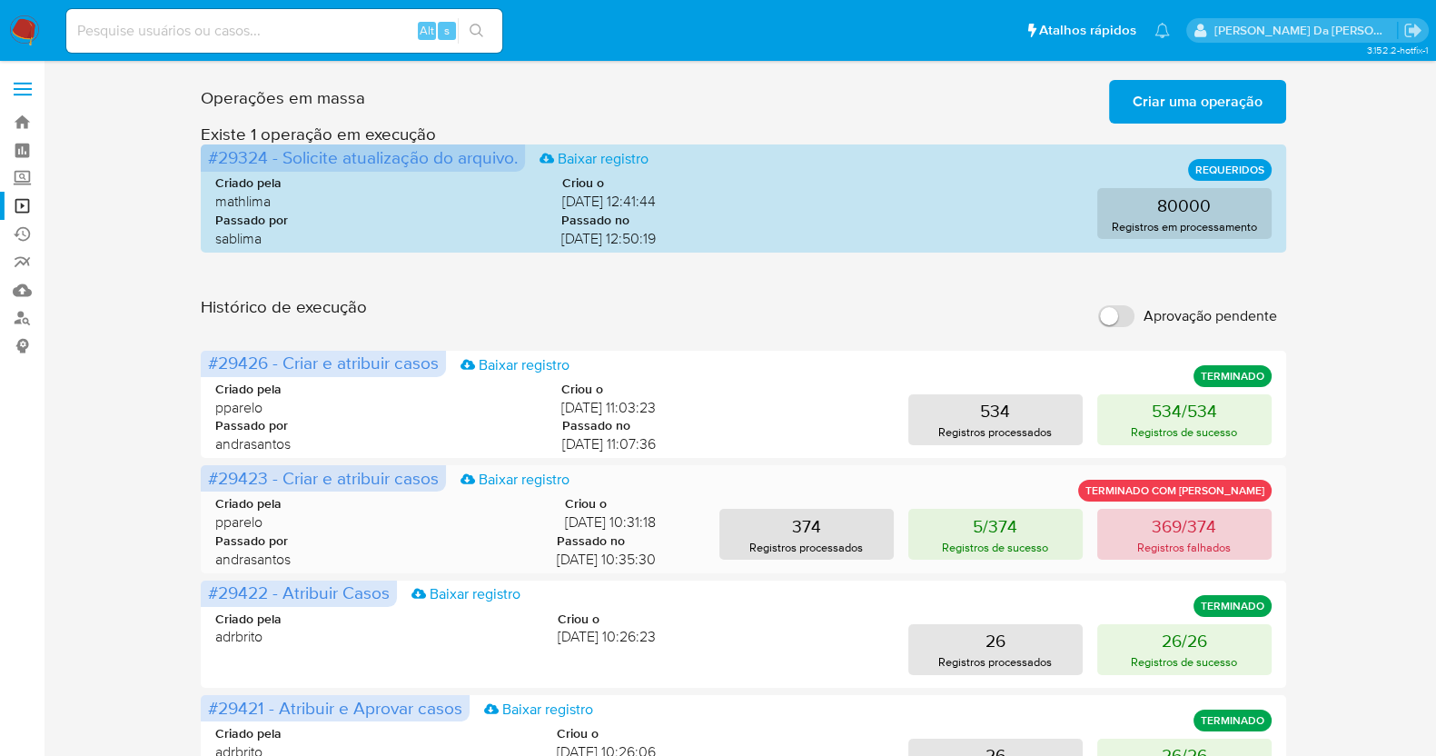
click at [1190, 556] on button "369/374 Registros falhados" at bounding box center [1184, 534] width 174 height 51
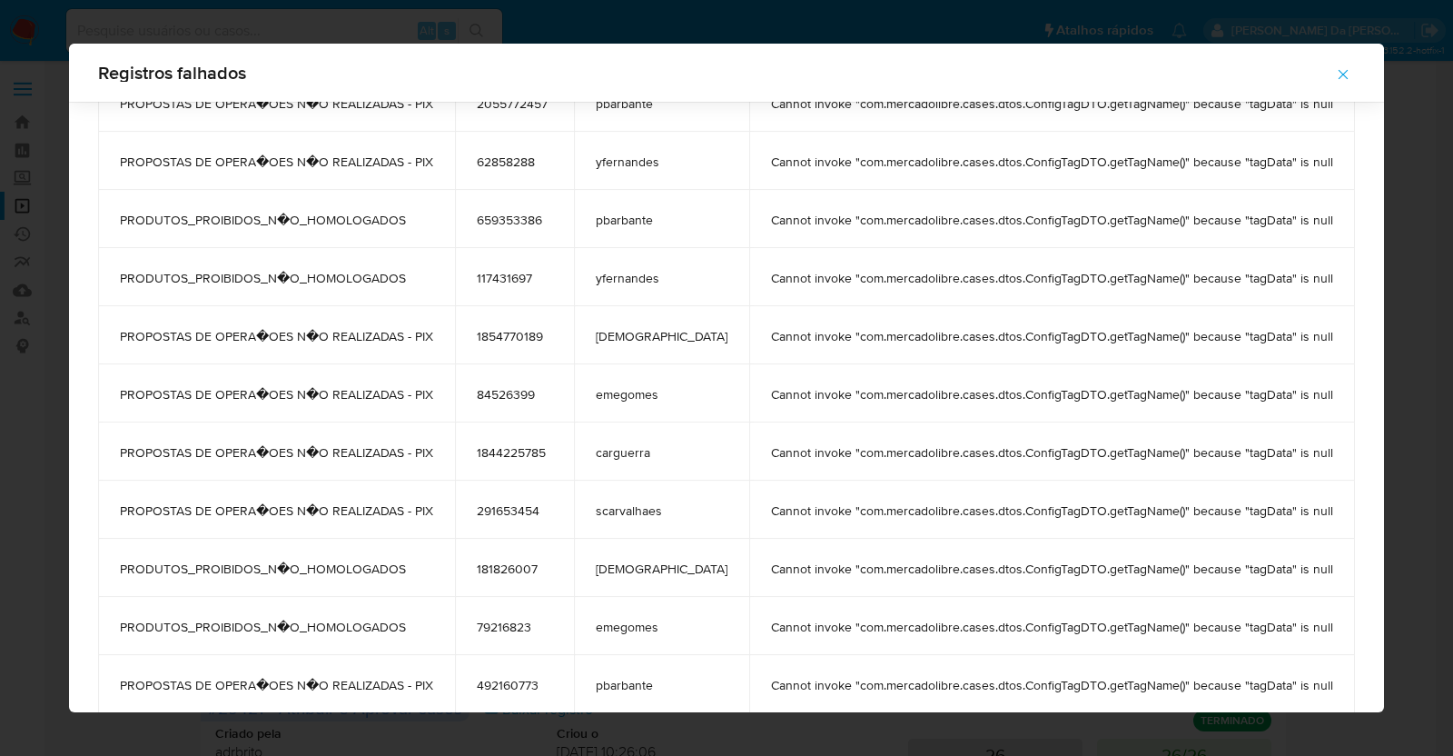
scroll to position [1007, 0]
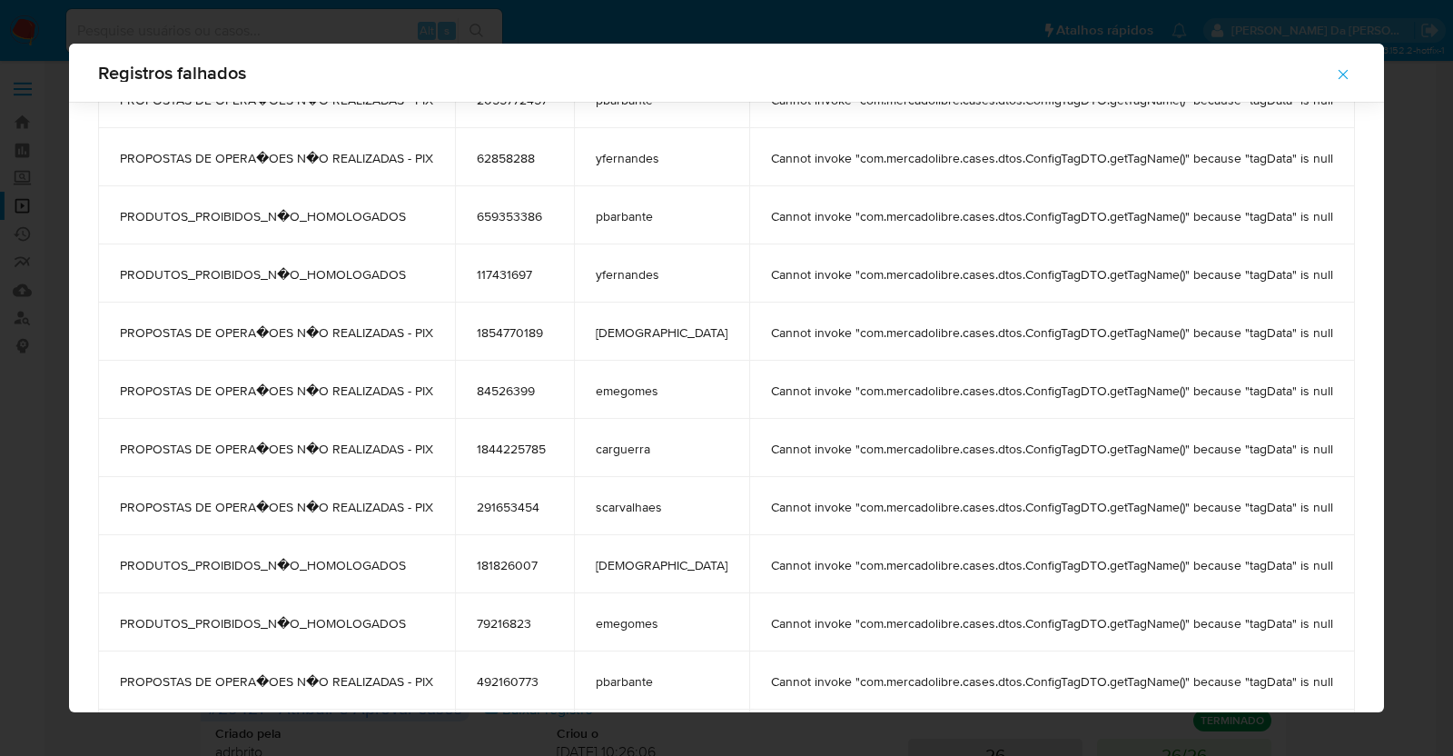
click at [749, 276] on td "Cannot invoke "com.mercadolibre.cases.dtos.ConfigTagDTO.getTagName()" because "…" at bounding box center [1052, 273] width 606 height 58
drag, startPoint x: 727, startPoint y: 276, endPoint x: 1299, endPoint y: 277, distance: 571.2
click at [1299, 277] on td "Cannot invoke "com.mercadolibre.cases.dtos.ConfigTagDTO.getTagName()" because "…" at bounding box center [1052, 273] width 606 height 58
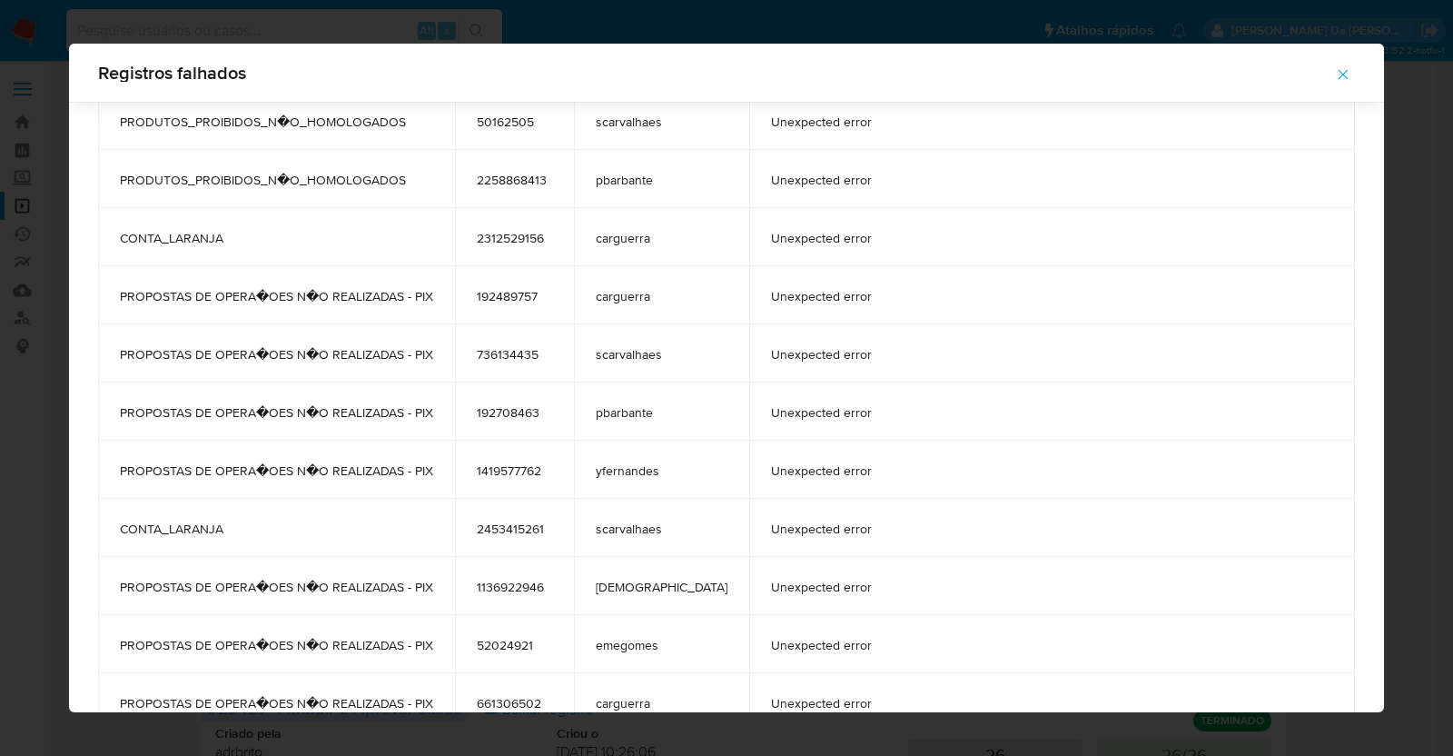
scroll to position [2823, 0]
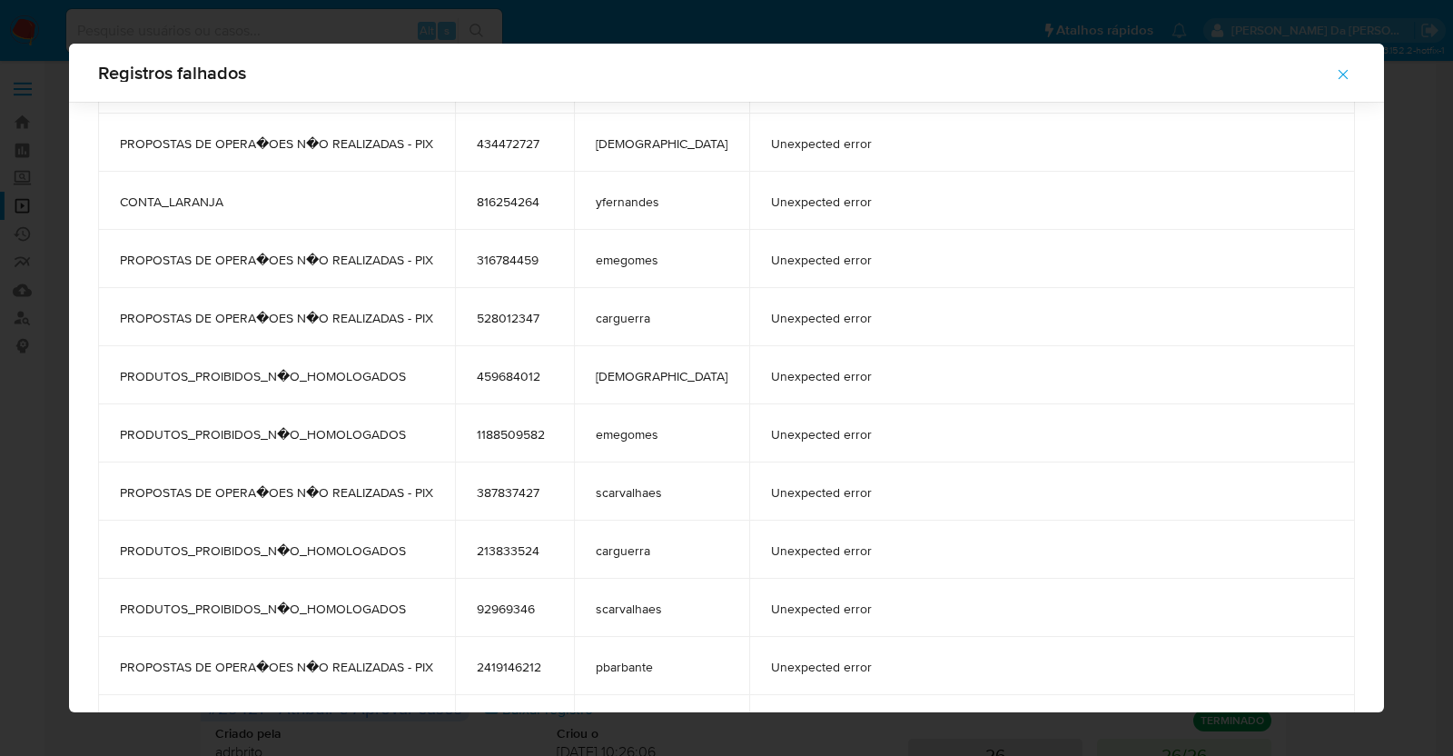
click at [771, 440] on span "Unexpected error" at bounding box center [1052, 434] width 562 height 16
drag, startPoint x: 766, startPoint y: 440, endPoint x: 865, endPoint y: 434, distance: 100.1
click at [865, 434] on span "Unexpected error" at bounding box center [1052, 434] width 562 height 16
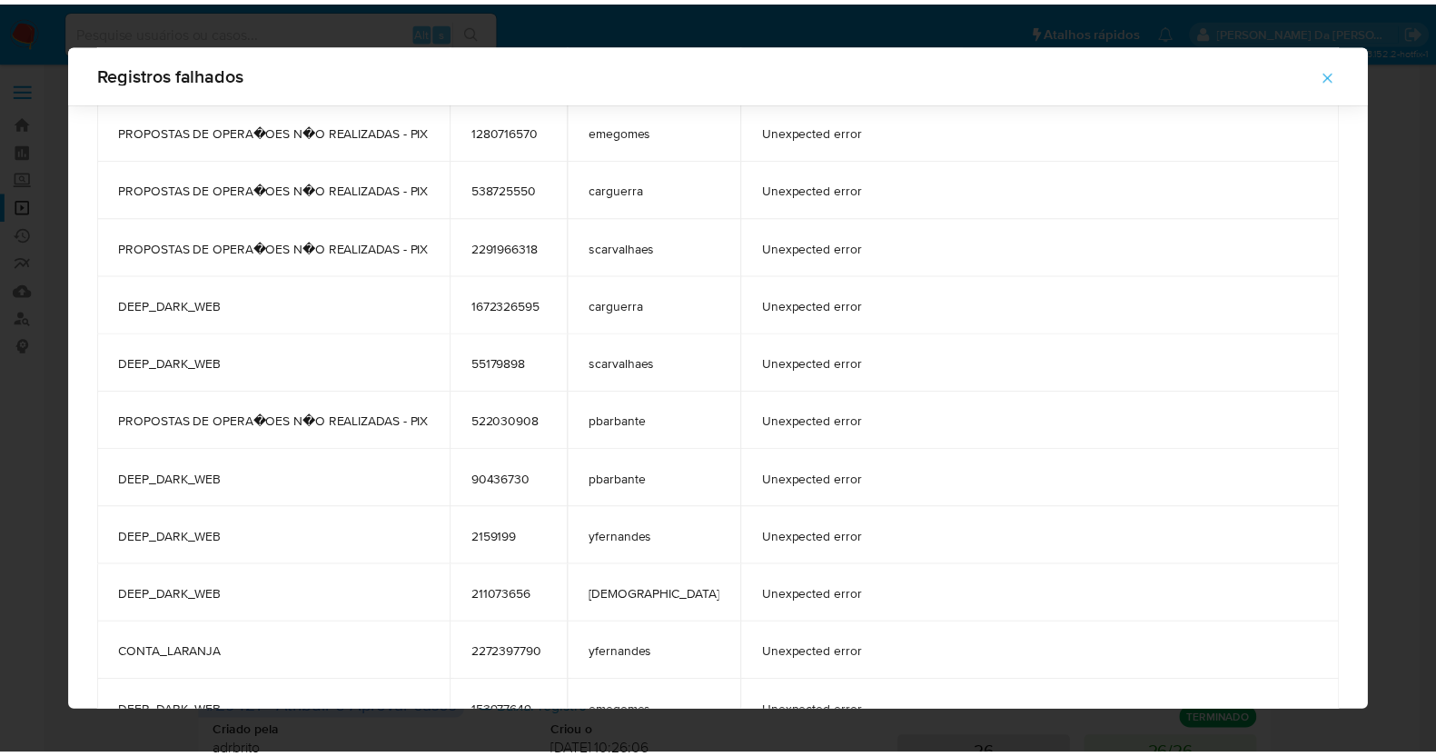
scroll to position [0, 0]
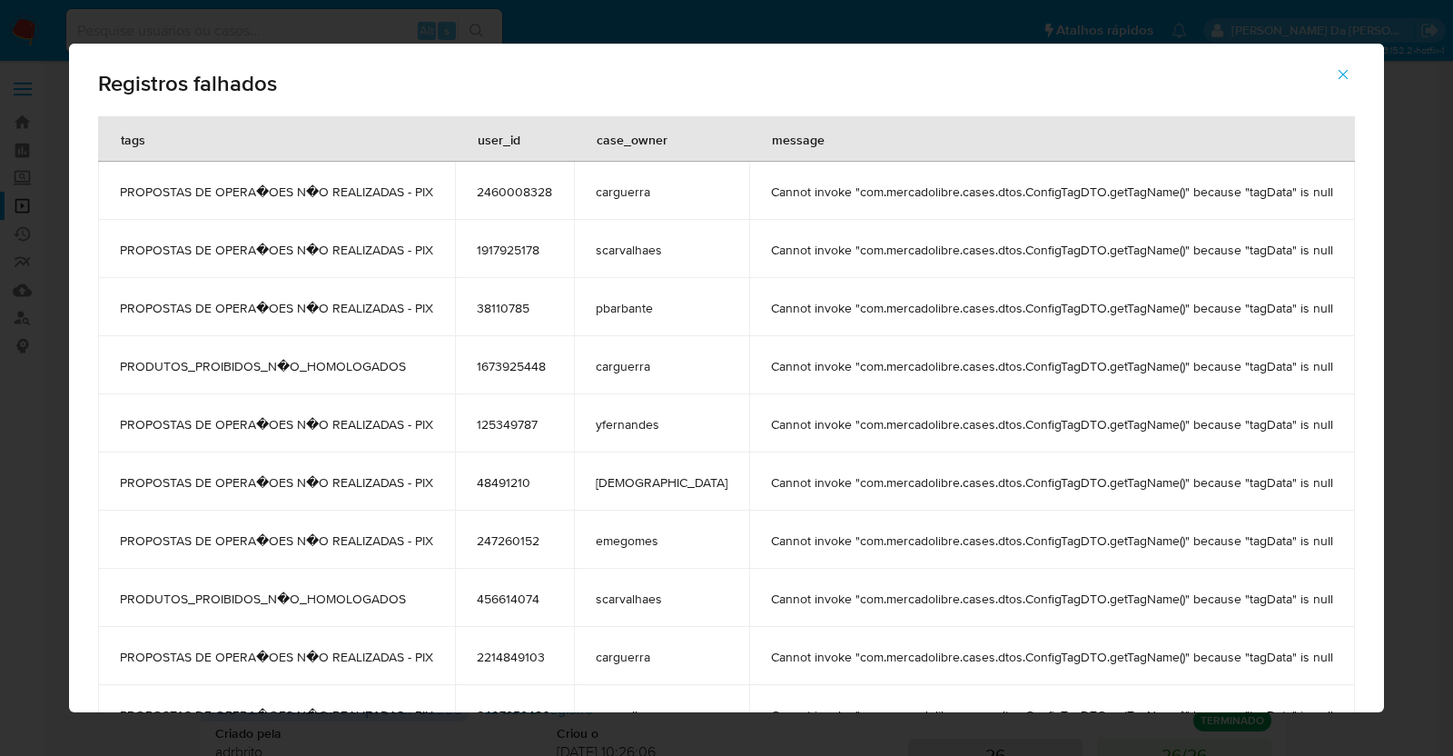
click at [771, 189] on span "Cannot invoke "com.mercadolibre.cases.dtos.ConfigTagDTO.getTagName()" because "…" at bounding box center [1052, 191] width 562 height 16
click at [749, 200] on td "Cannot invoke "com.mercadolibre.cases.dtos.ConfigTagDTO.getTagName()" because "…" at bounding box center [1052, 191] width 606 height 58
drag, startPoint x: 726, startPoint y: 200, endPoint x: 1294, endPoint y: 199, distance: 567.6
click at [1294, 199] on td "Cannot invoke "com.mercadolibre.cases.dtos.ConfigTagDTO.getTagName()" because "…" at bounding box center [1052, 191] width 606 height 58
click at [771, 190] on span "Cannot invoke "com.mercadolibre.cases.dtos.ConfigTagDTO.getTagName()" because "…" at bounding box center [1052, 191] width 562 height 16
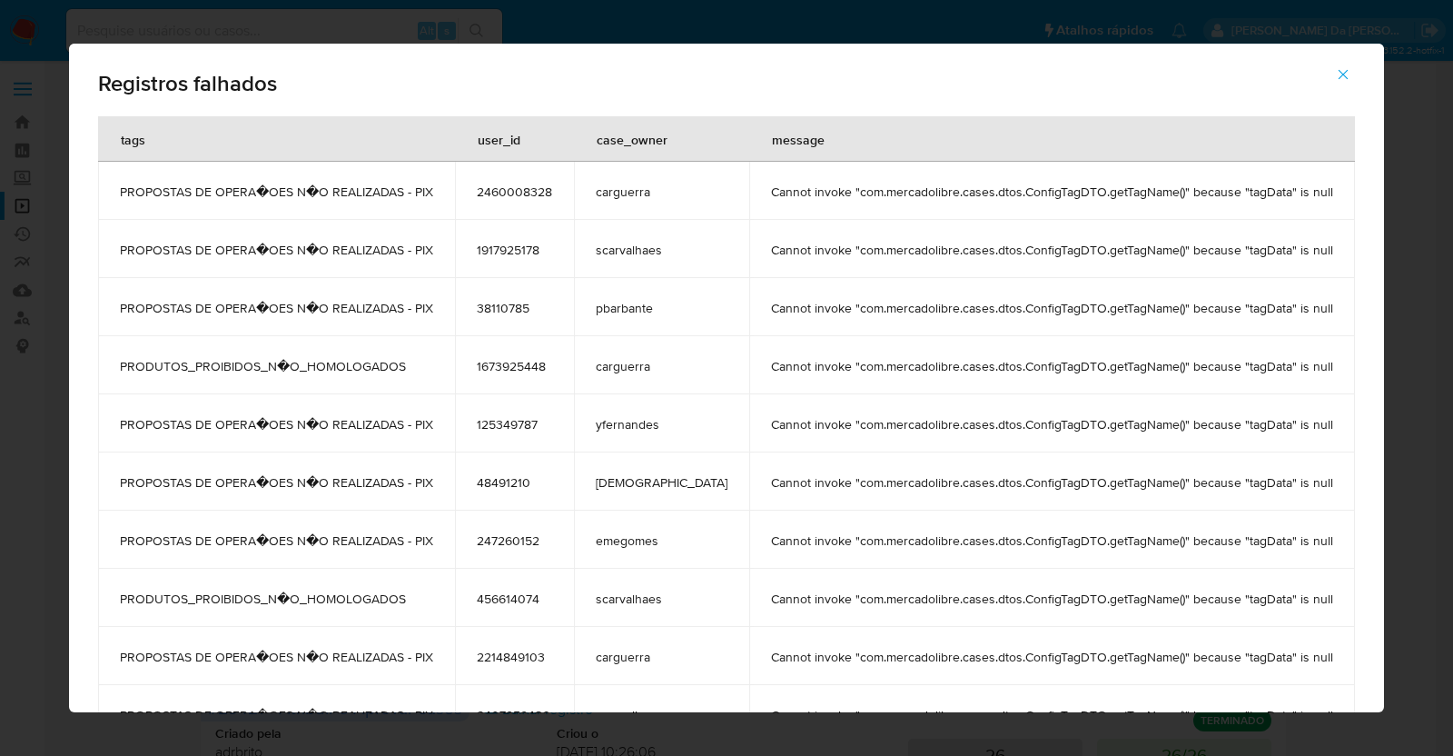
click at [771, 190] on span "Cannot invoke "com.mercadolibre.cases.dtos.ConfigTagDTO.getTagName()" because "…" at bounding box center [1052, 191] width 562 height 16
click at [552, 195] on span "2460008328" at bounding box center [514, 191] width 75 height 16
click at [545, 188] on span "2460008328" at bounding box center [514, 191] width 75 height 16
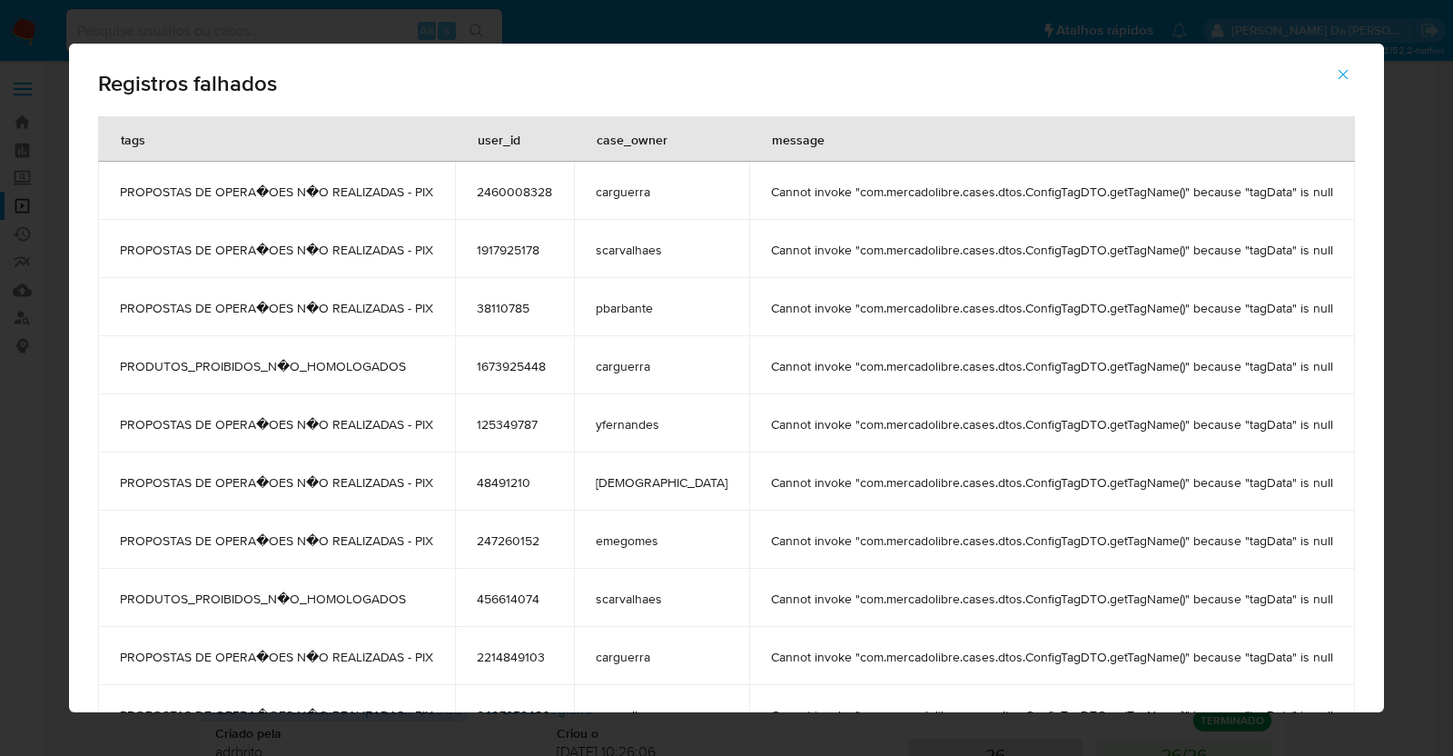
click at [545, 188] on span "2460008328" at bounding box center [514, 191] width 75 height 16
click at [786, 188] on span "Cannot invoke "com.mercadolibre.cases.dtos.ConfigTagDTO.getTagName()" because "…" at bounding box center [1052, 191] width 562 height 16
click at [188, 193] on span "PROPOSTAS DE OPERA�OES N�O REALIZADAS - PIX" at bounding box center [276, 191] width 313 height 16
click at [540, 198] on span "2460008328" at bounding box center [514, 191] width 75 height 16
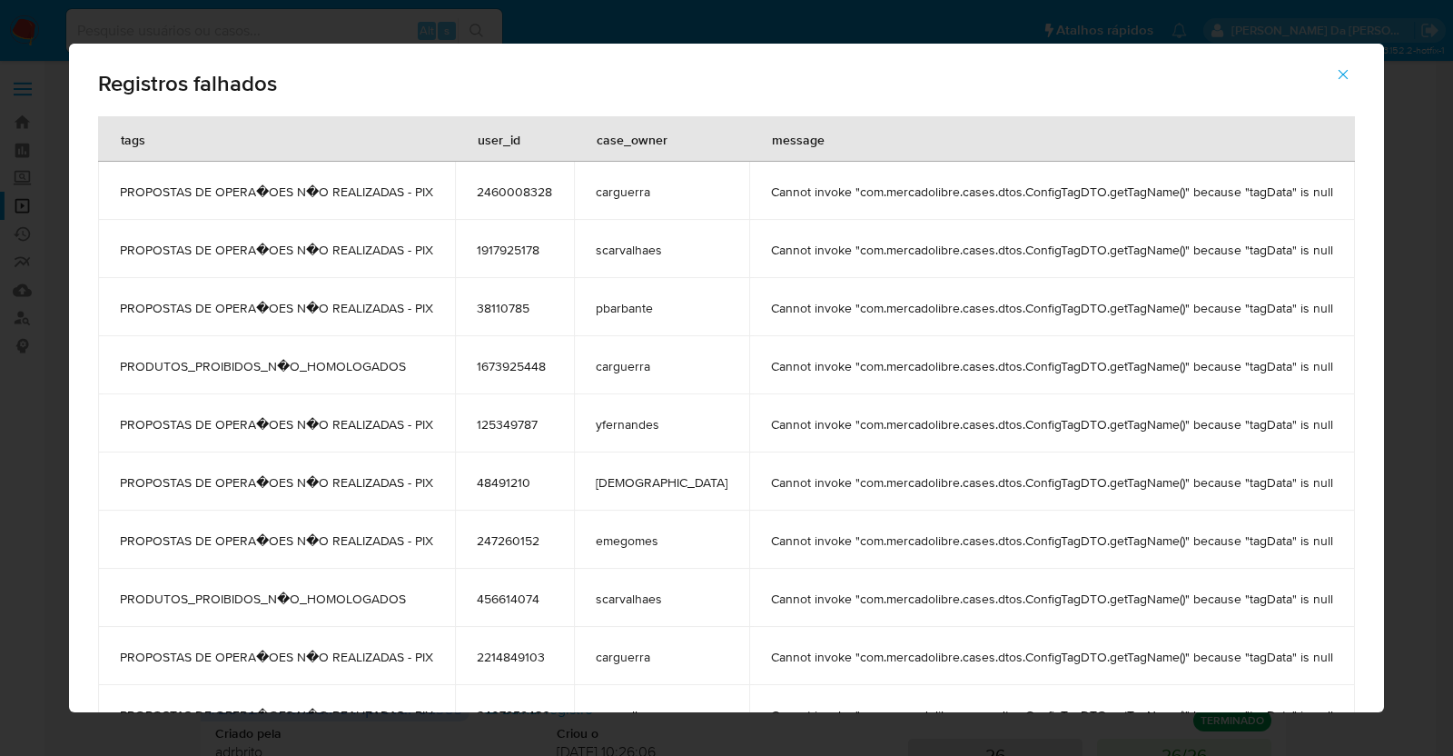
click at [540, 198] on span "2460008328" at bounding box center [514, 191] width 75 height 16
click at [530, 266] on td "1917925178" at bounding box center [514, 249] width 119 height 58
click at [532, 253] on span "1917925178" at bounding box center [514, 250] width 75 height 16
click at [508, 303] on span "38110785" at bounding box center [514, 308] width 75 height 16
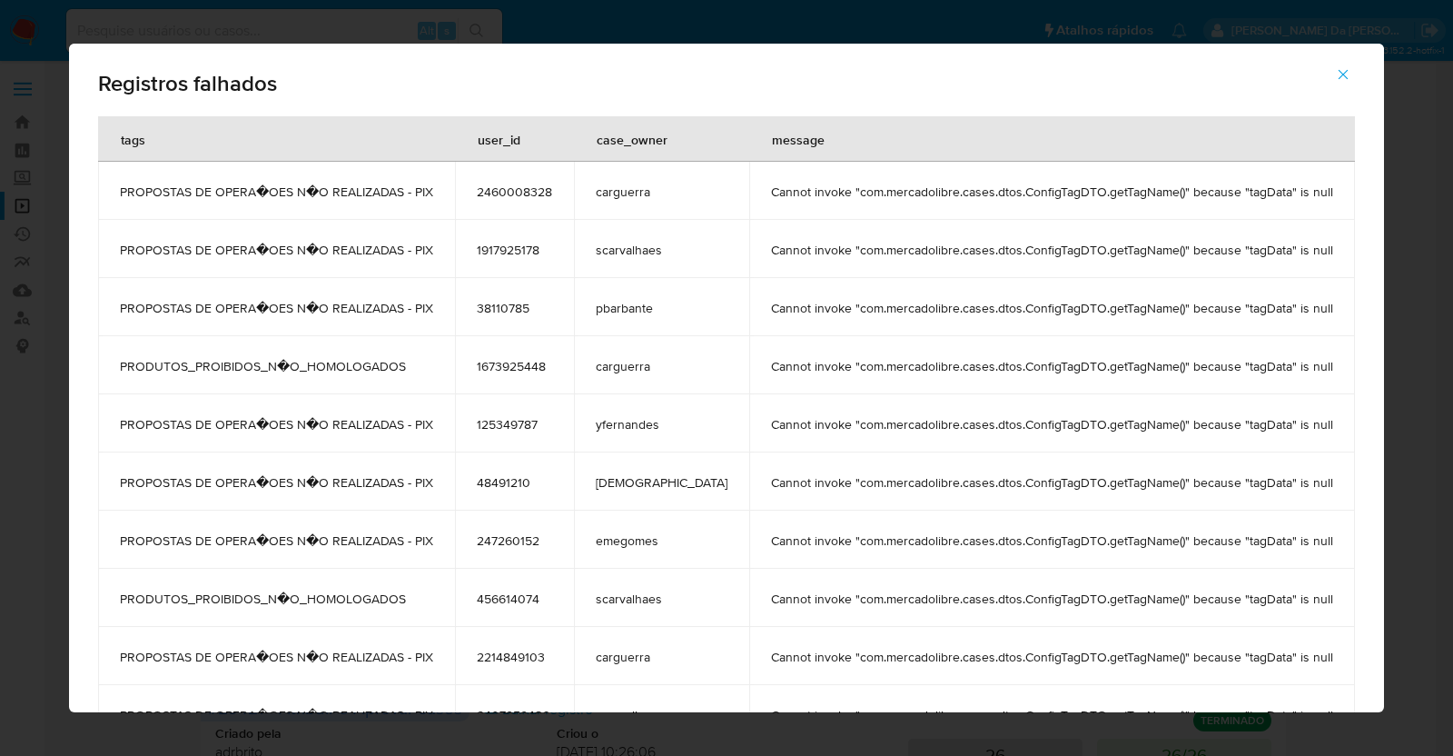
click at [508, 303] on span "38110785" at bounding box center [514, 308] width 75 height 16
drag, startPoint x: 271, startPoint y: 310, endPoint x: 347, endPoint y: 309, distance: 76.3
click at [347, 309] on span "PROPOSTAS DE OPERA�OES N�O REALIZADAS - PIX" at bounding box center [276, 308] width 313 height 16
click at [1335, 77] on icon "button" at bounding box center [1343, 74] width 16 height 16
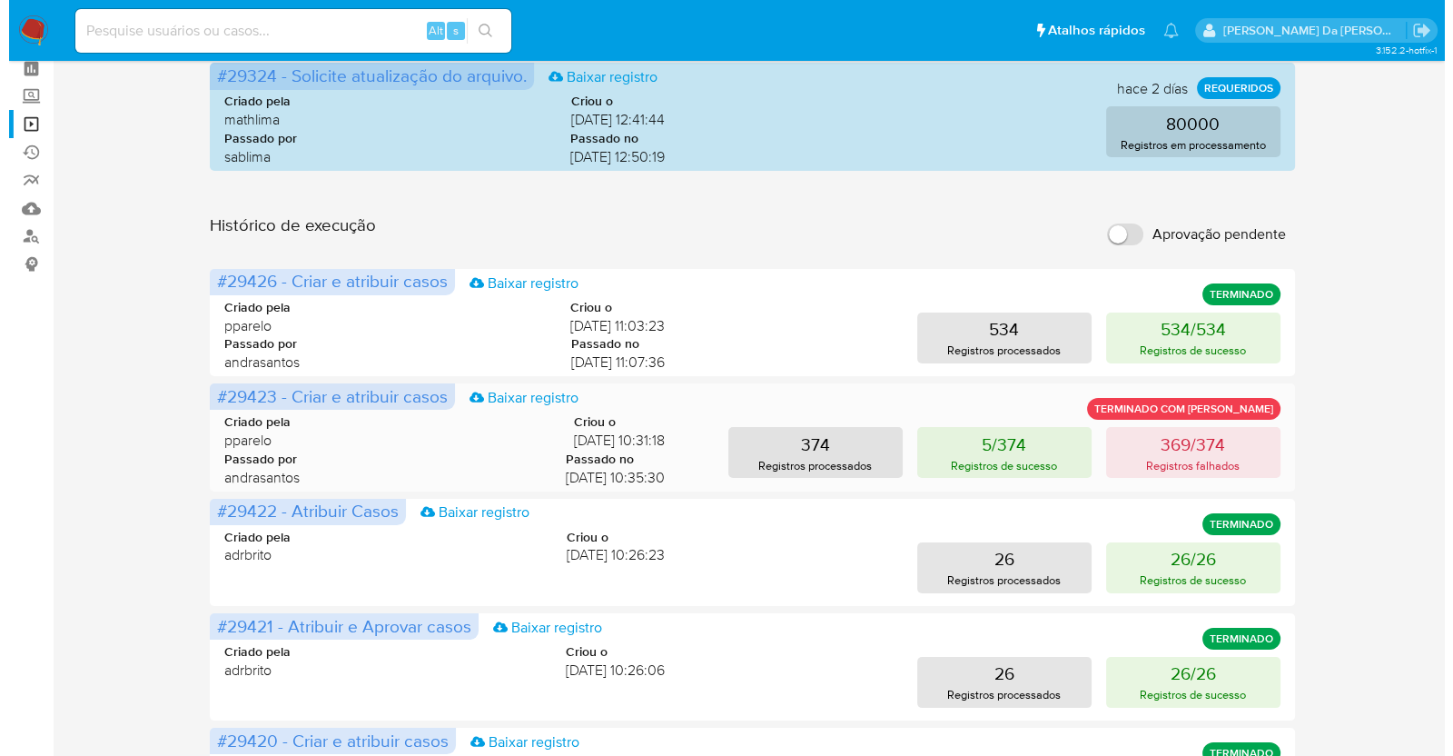
scroll to position [113, 0]
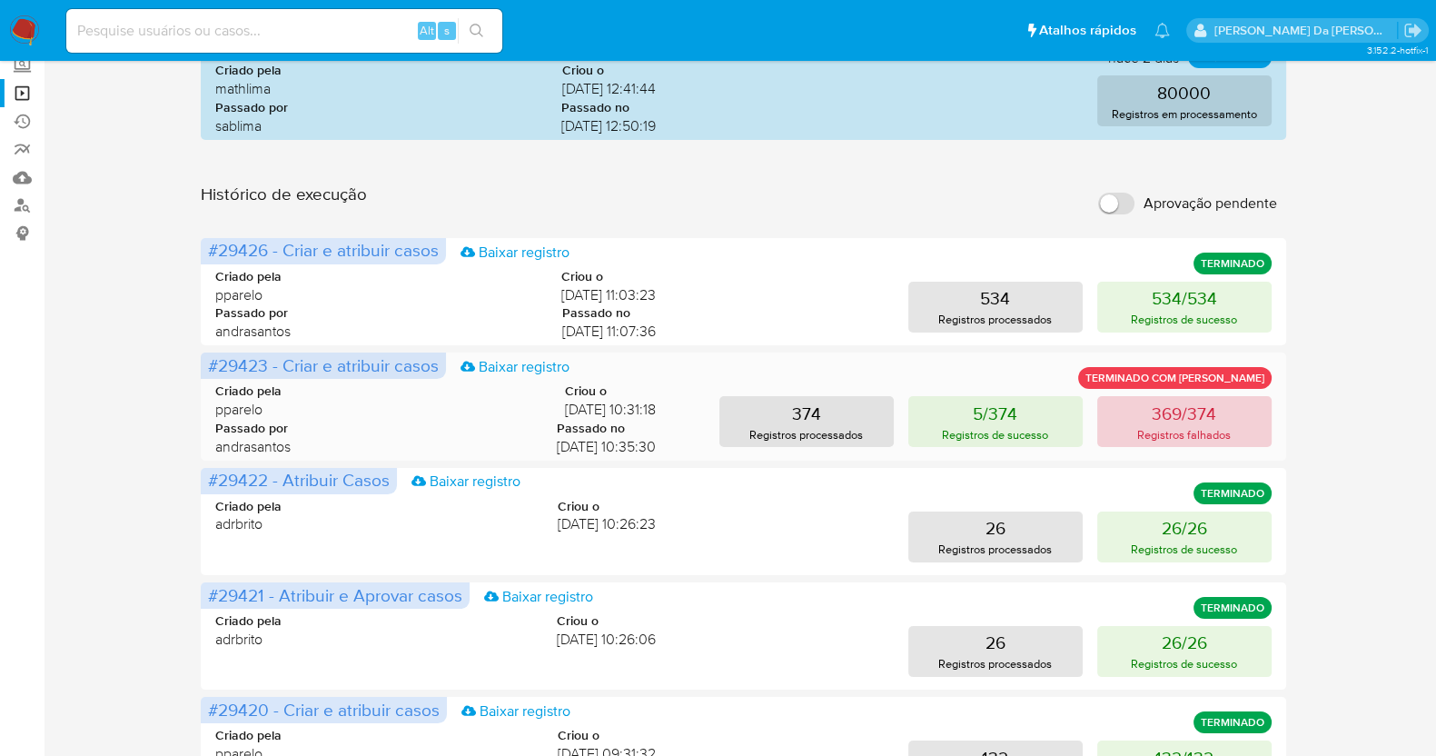
click at [1168, 416] on p "369/374" at bounding box center [1183, 412] width 64 height 25
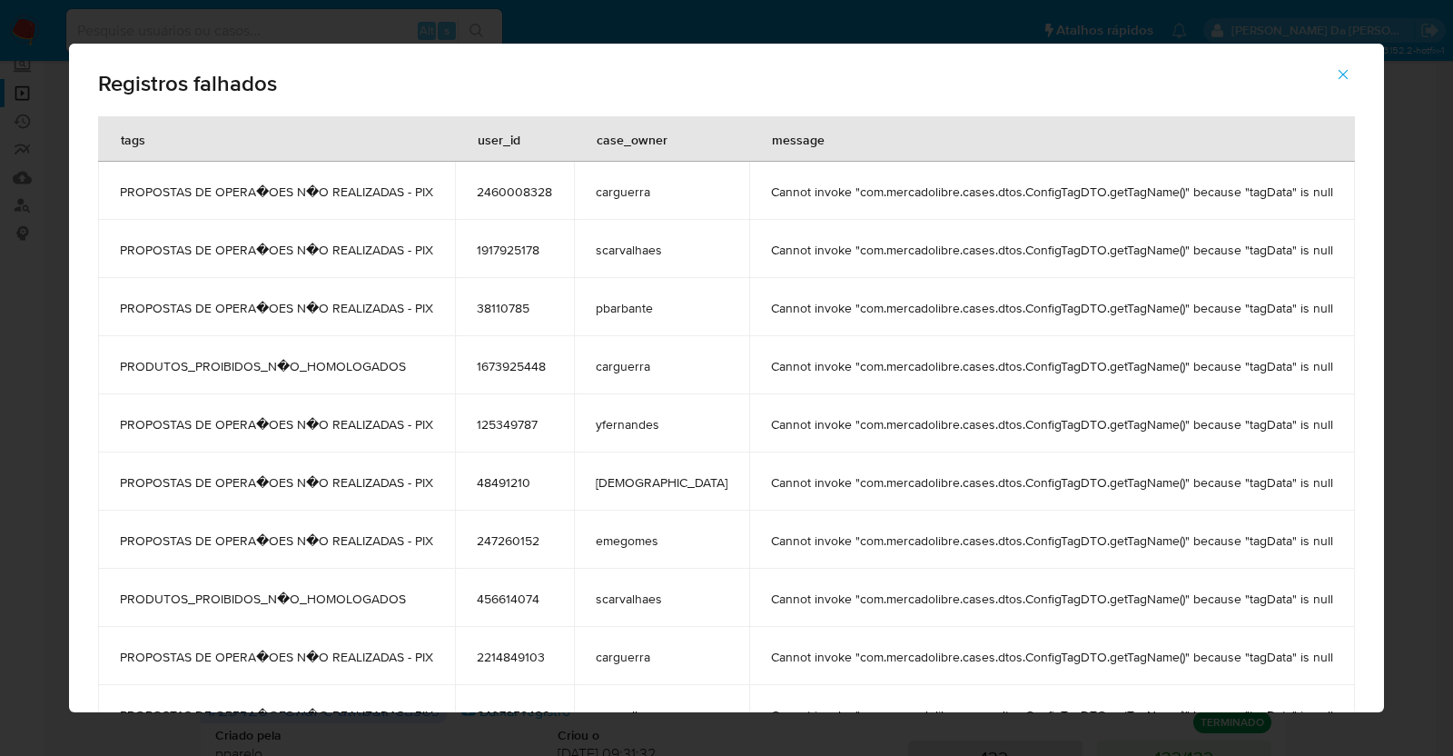
click at [1335, 70] on icon "button" at bounding box center [1343, 74] width 16 height 16
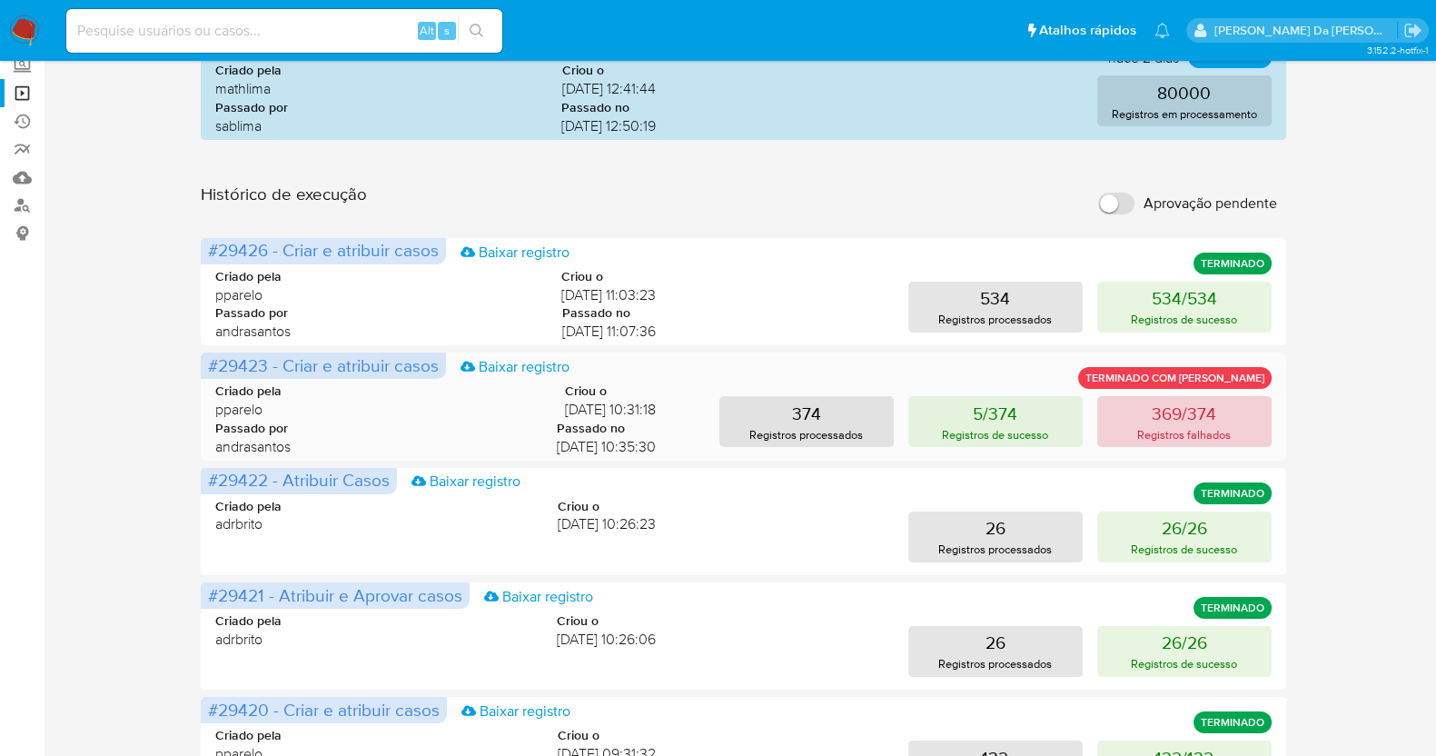
click at [1194, 426] on p "Registros falhados" at bounding box center [1184, 434] width 94 height 17
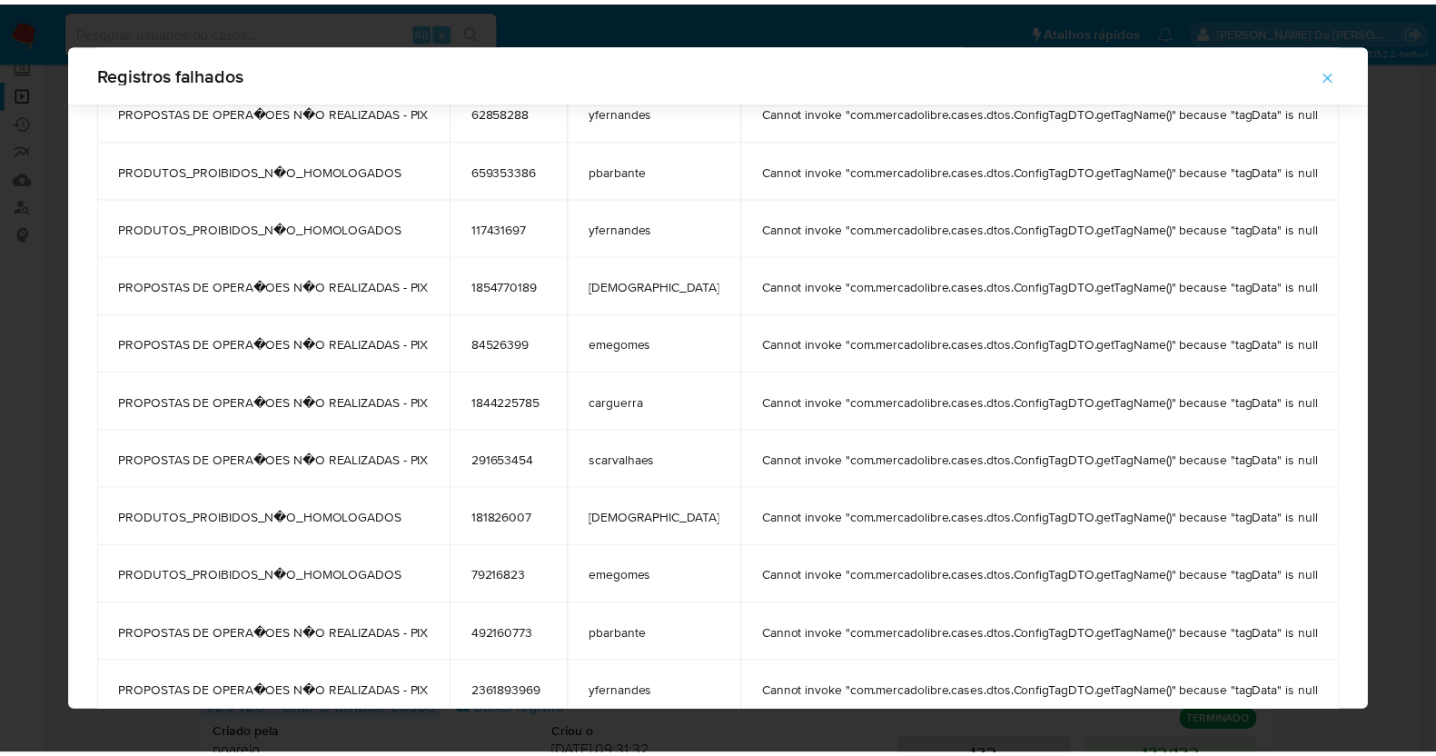
scroll to position [1121, 0]
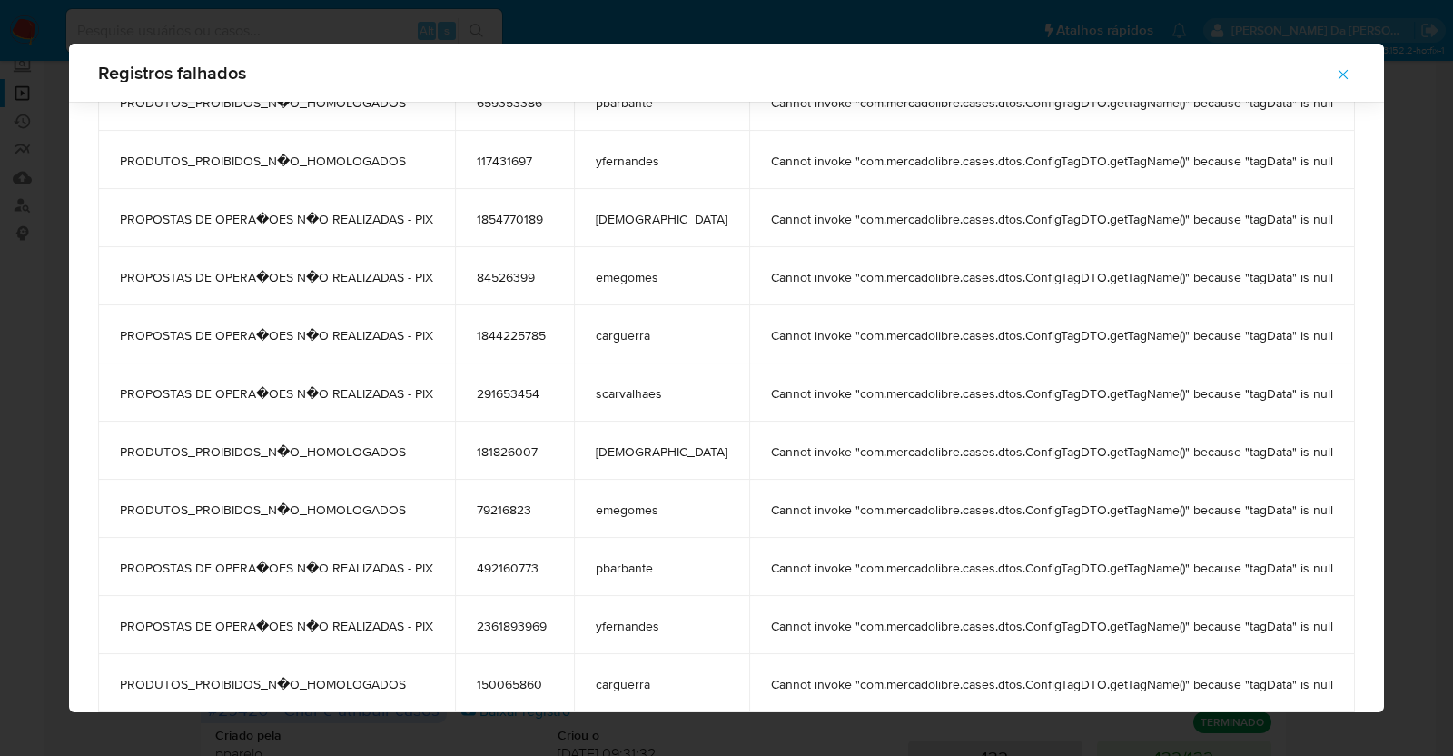
click at [541, 279] on span "84526399" at bounding box center [514, 277] width 75 height 16
click at [1335, 74] on icon "button" at bounding box center [1343, 74] width 16 height 16
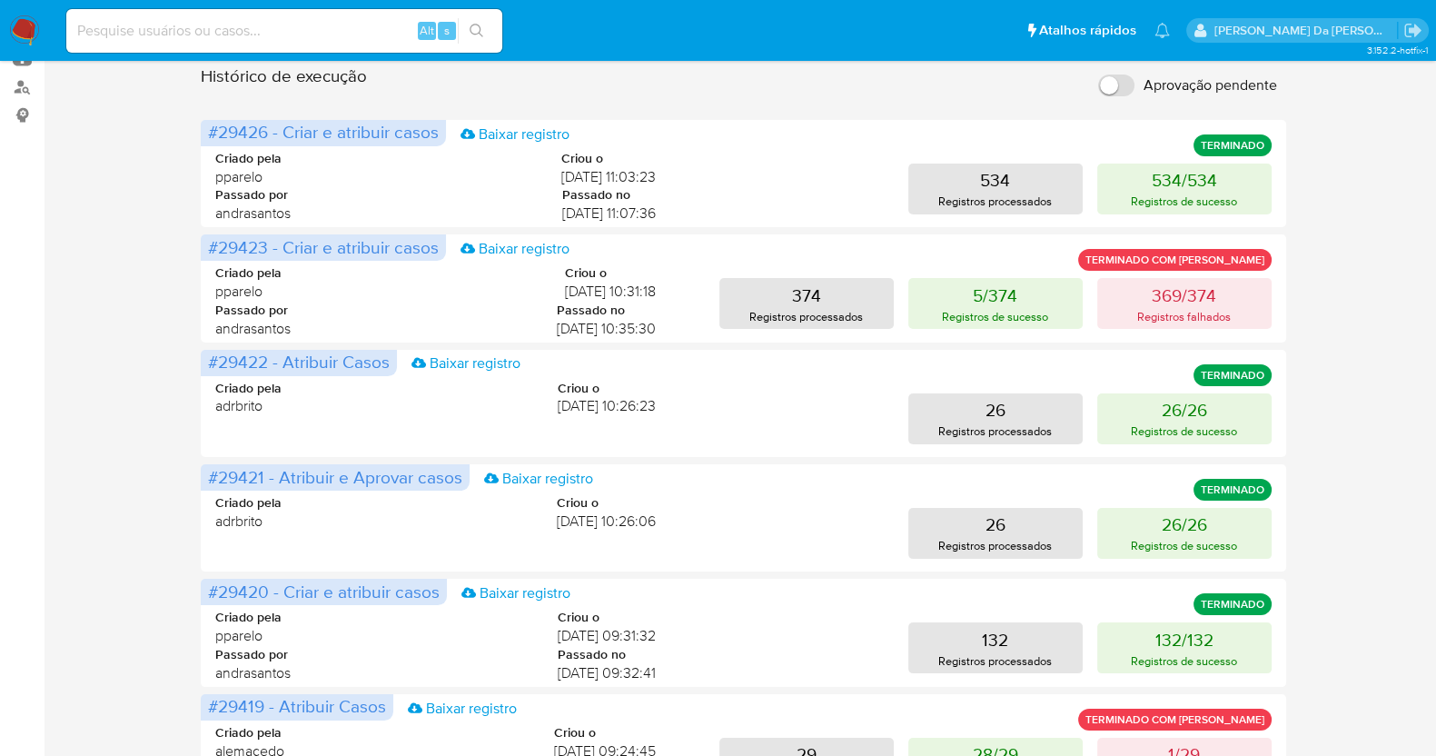
scroll to position [0, 0]
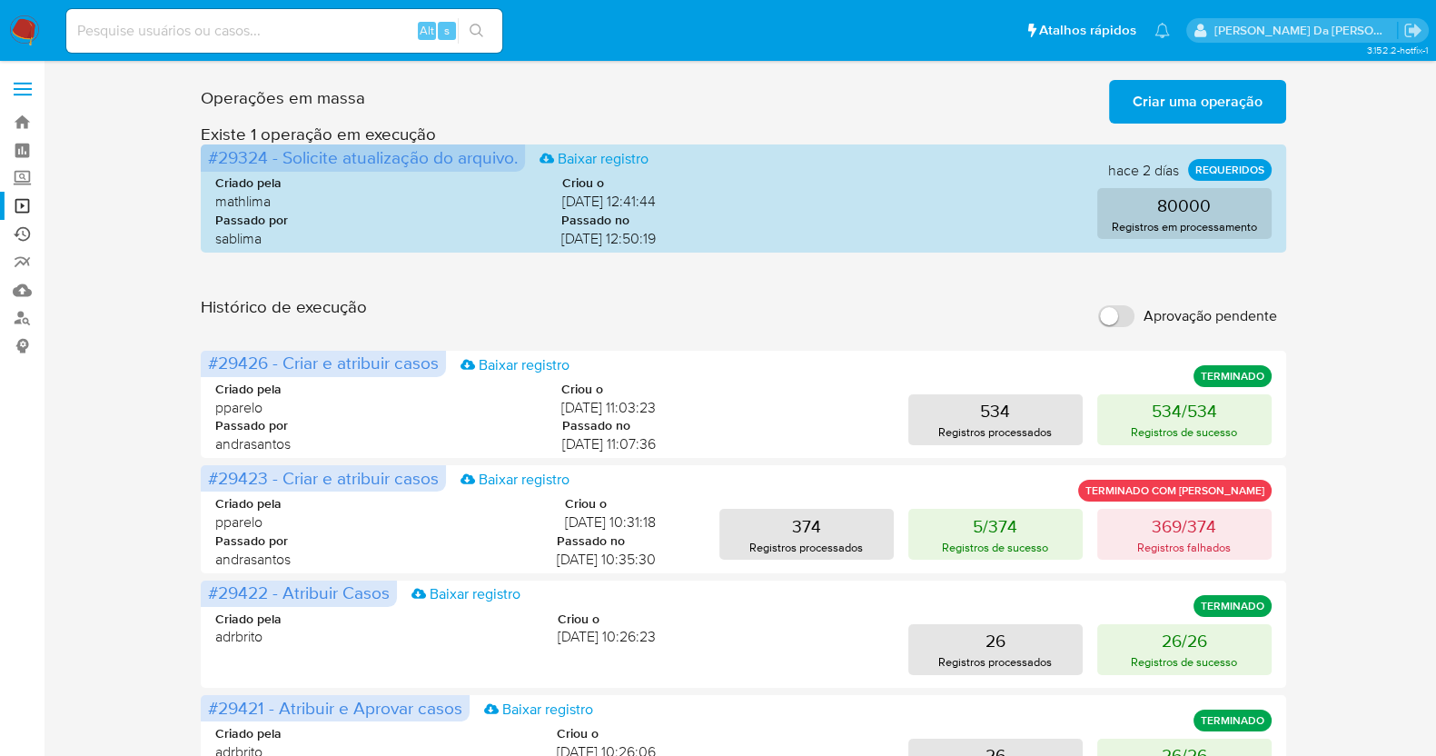
click at [15, 233] on link "Ejecuções automáticas" at bounding box center [108, 234] width 216 height 28
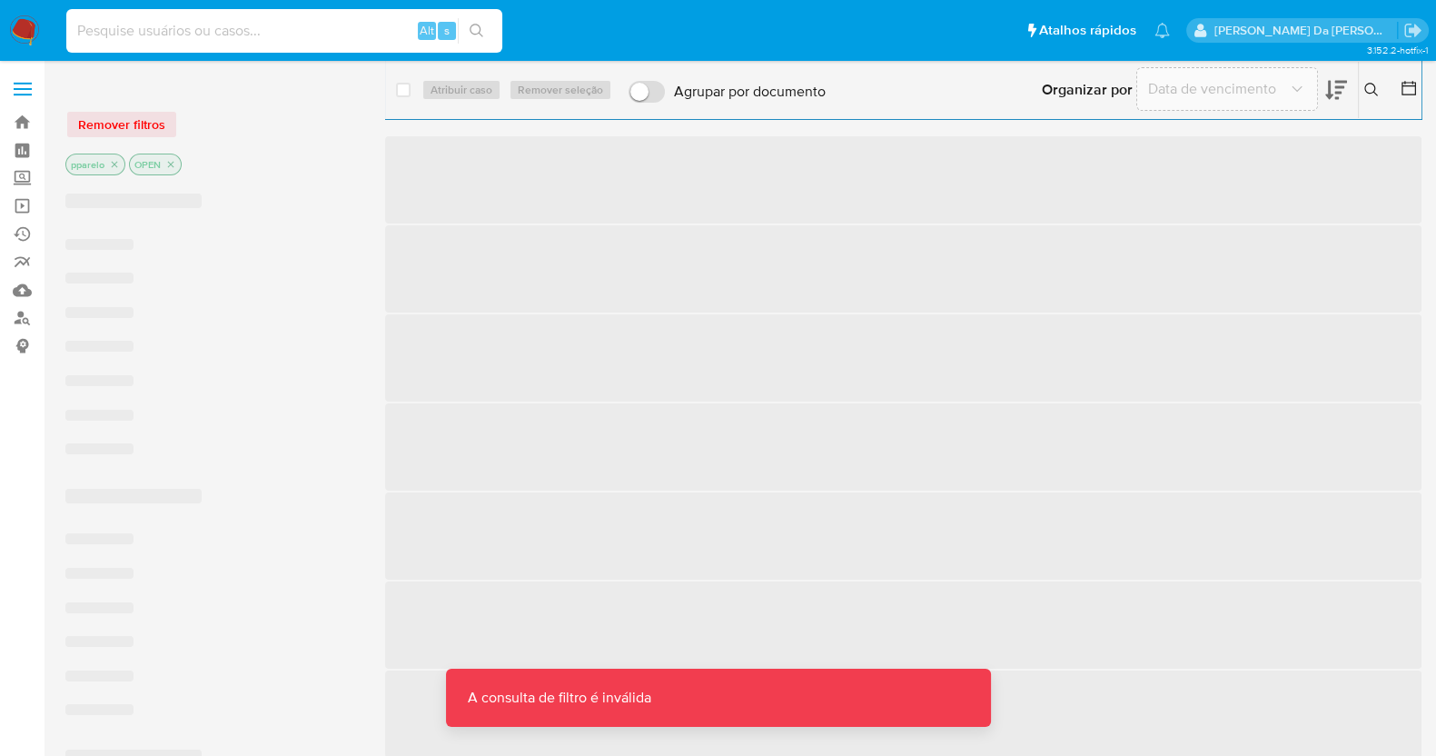
click at [341, 33] on input at bounding box center [284, 31] width 436 height 24
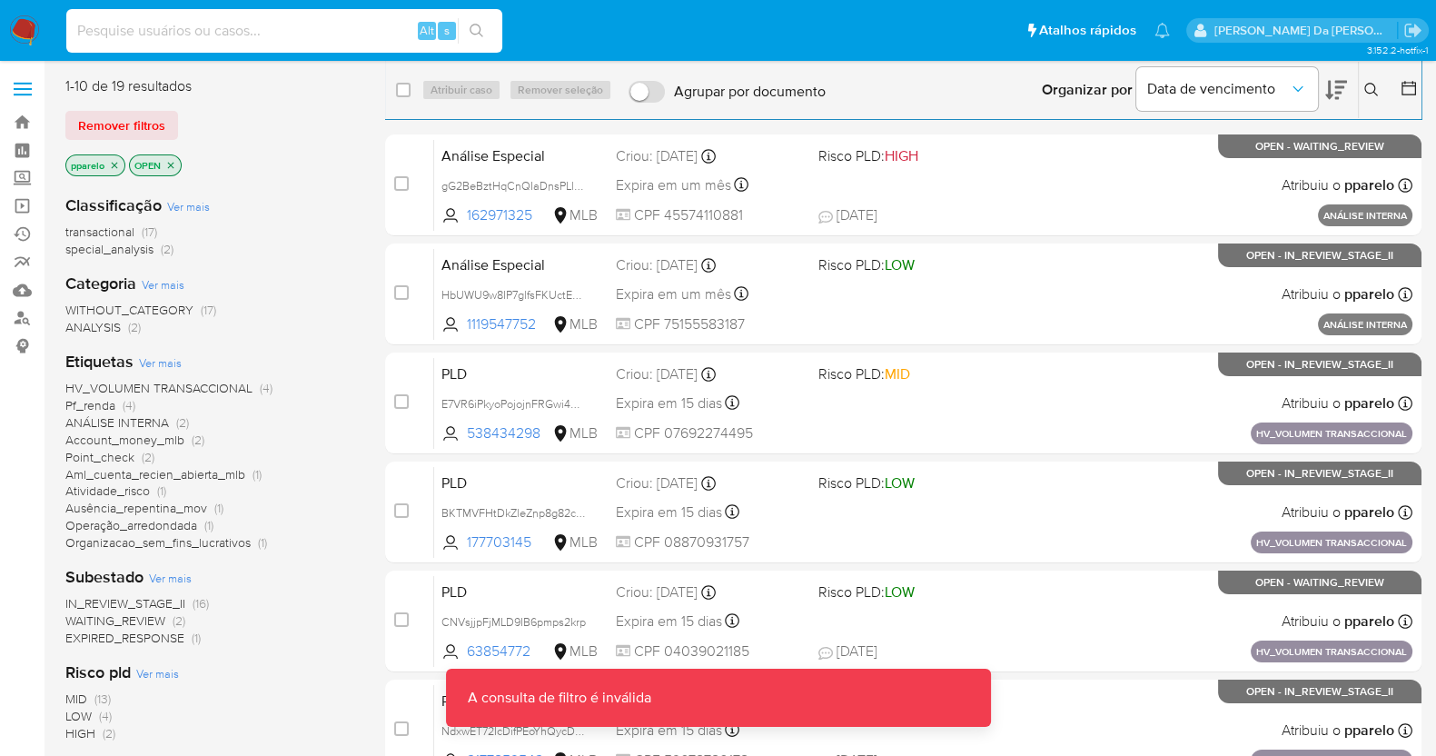
paste input "2460008328"
type input "2460008328"
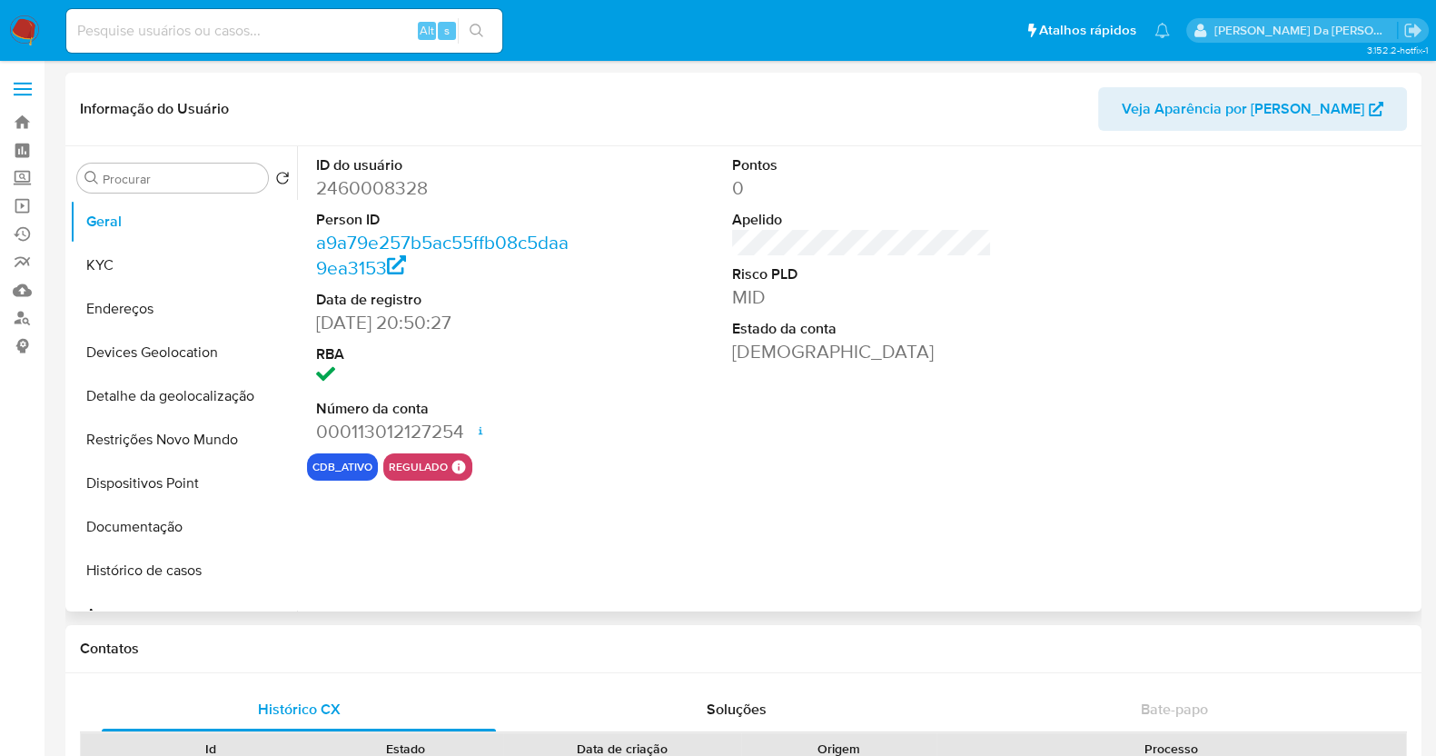
select select "10"
click at [1359, 530] on icon "Criar caso manual" at bounding box center [1356, 535] width 22 height 22
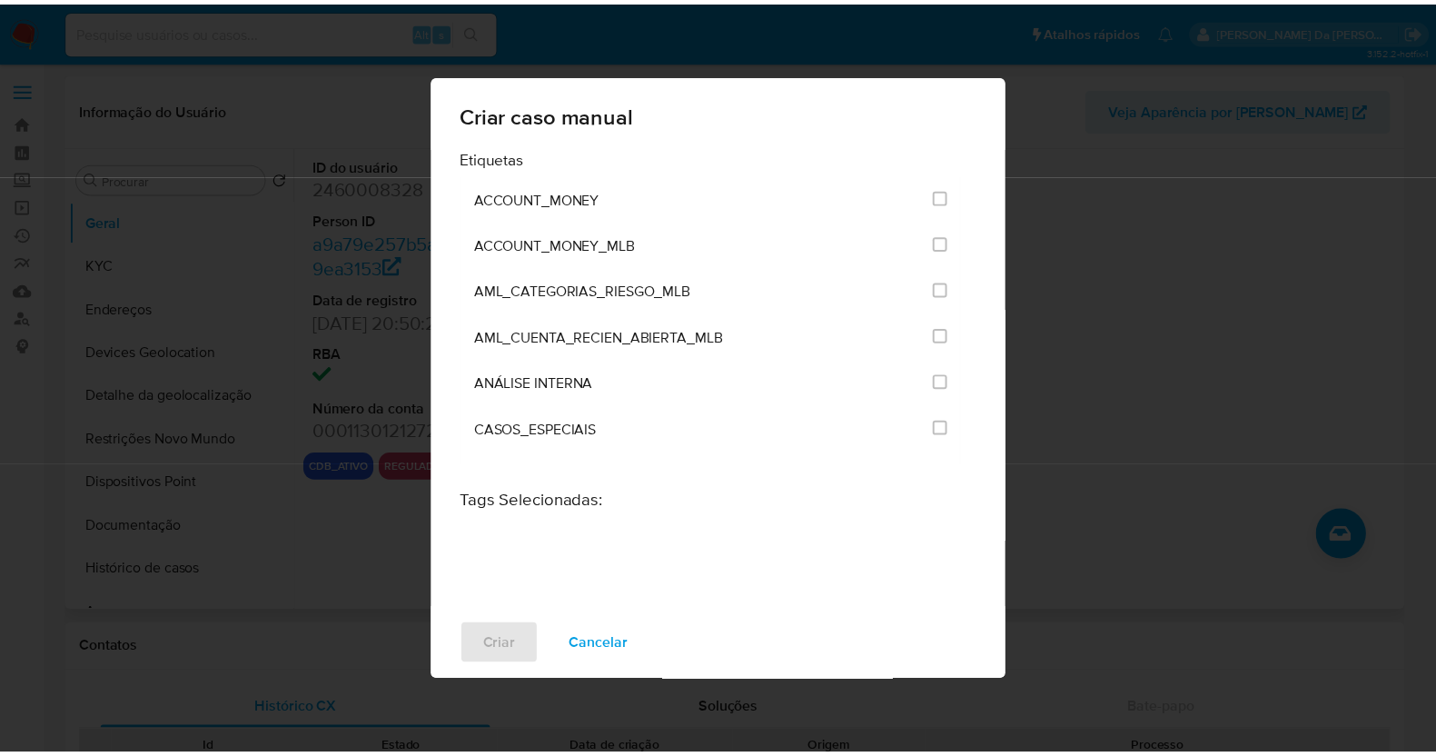
scroll to position [2792, 0]
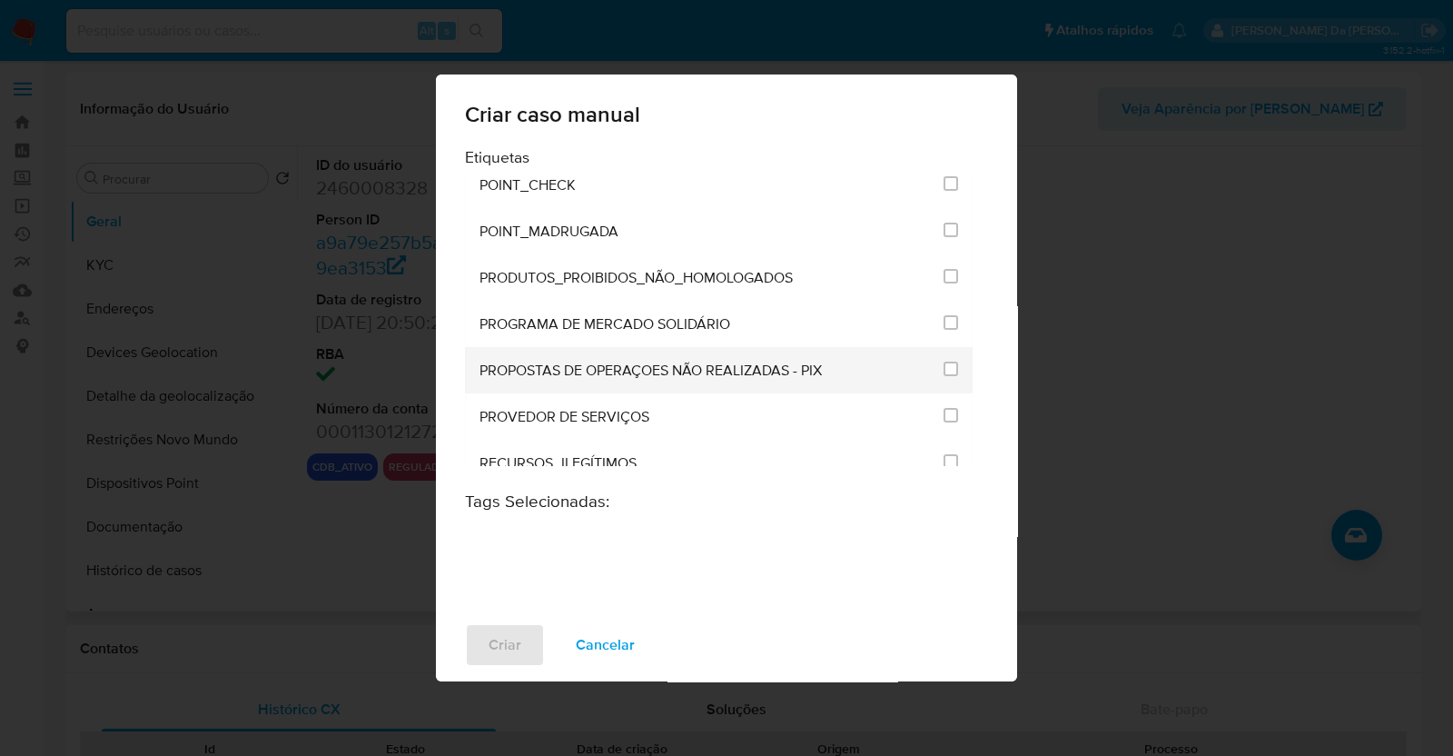
click at [500, 361] on span "PROPOSTAS DE OPERAÇOES NÃO REALIZADAS - PIX" at bounding box center [650, 370] width 342 height 18
drag, startPoint x: 500, startPoint y: 311, endPoint x: 845, endPoint y: 321, distance: 344.3
click at [845, 347] on div "PROPOSTAS DE OPERAÇOES NÃO REALIZADAS - PIX" at bounding box center [705, 370] width 453 height 46
click at [461, 333] on div "Etiquetas ACCOUNT_MONEY ACCOUNT_MONEY_MLB AML_CATEGORIAS_RIESGO_MLB AML_CUENTA_…" at bounding box center [726, 377] width 581 height 460
drag, startPoint x: 517, startPoint y: 324, endPoint x: 833, endPoint y: 326, distance: 316.0
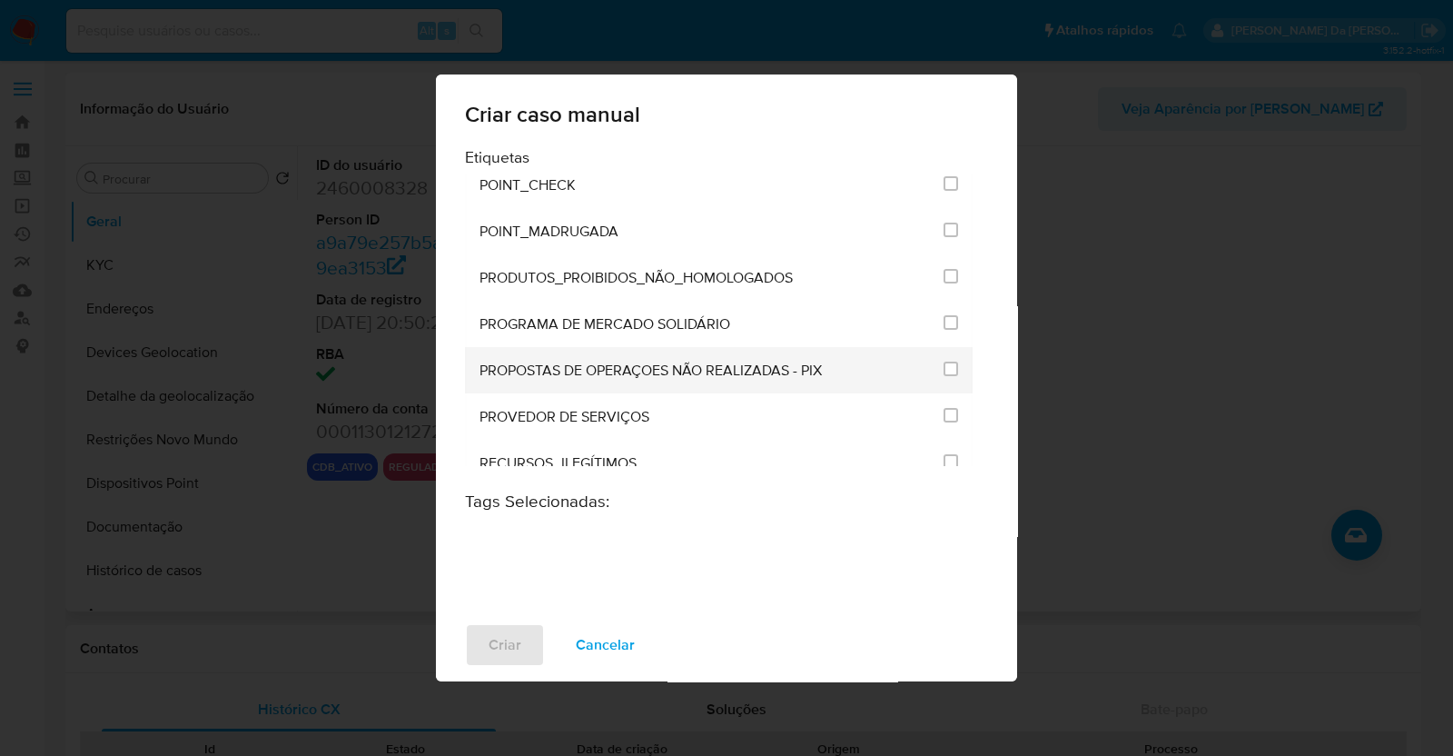
click at [833, 347] on li "PROPOSTAS DE OPERAÇOES NÃO REALIZADAS - PIX" at bounding box center [719, 370] width 508 height 46
click at [1080, 261] on div "Criar caso manual Etiquetas ACCOUNT_MONEY ACCOUNT_MONEY_MLB AML_CATEGORIAS_RIES…" at bounding box center [726, 378] width 1453 height 756
click at [608, 648] on span "Cancelar" at bounding box center [605, 645] width 59 height 40
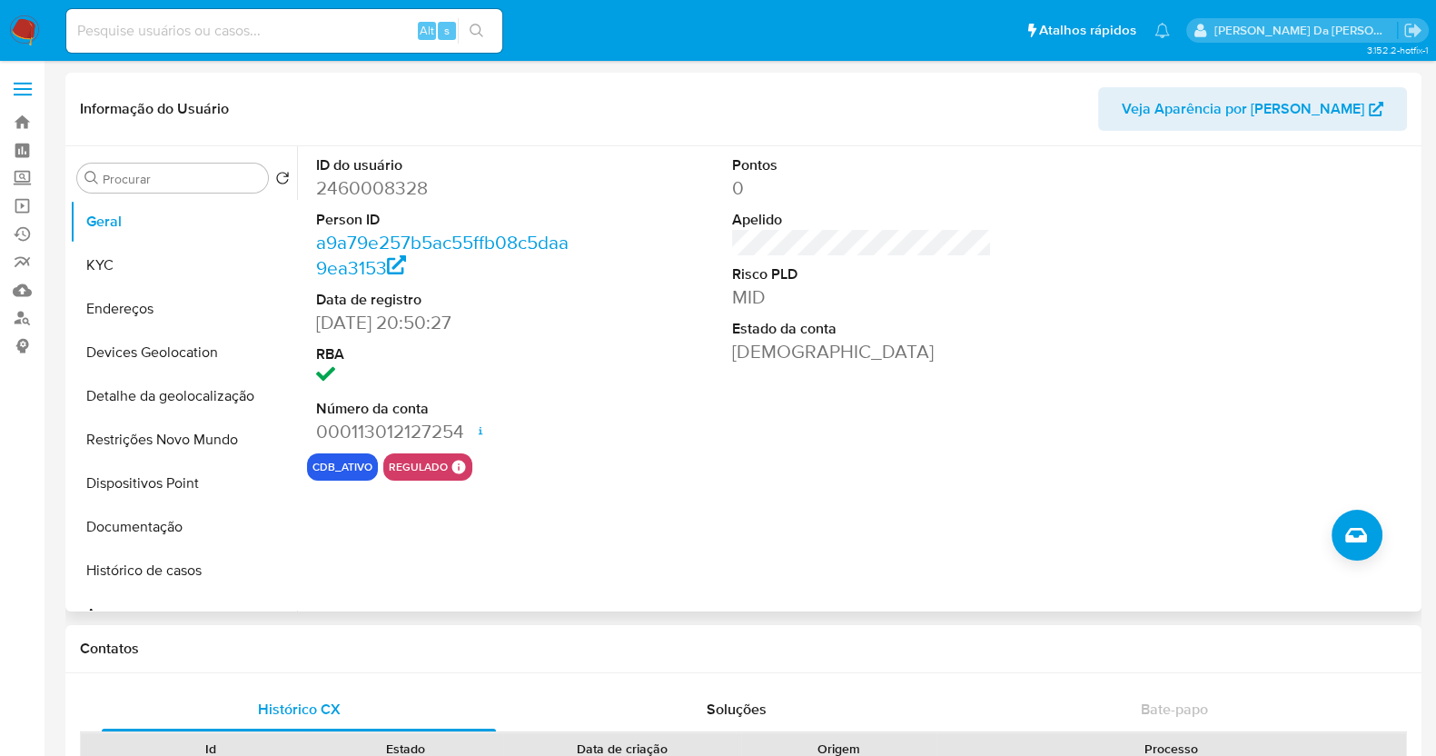
click at [29, 23] on img at bounding box center [24, 30] width 31 height 31
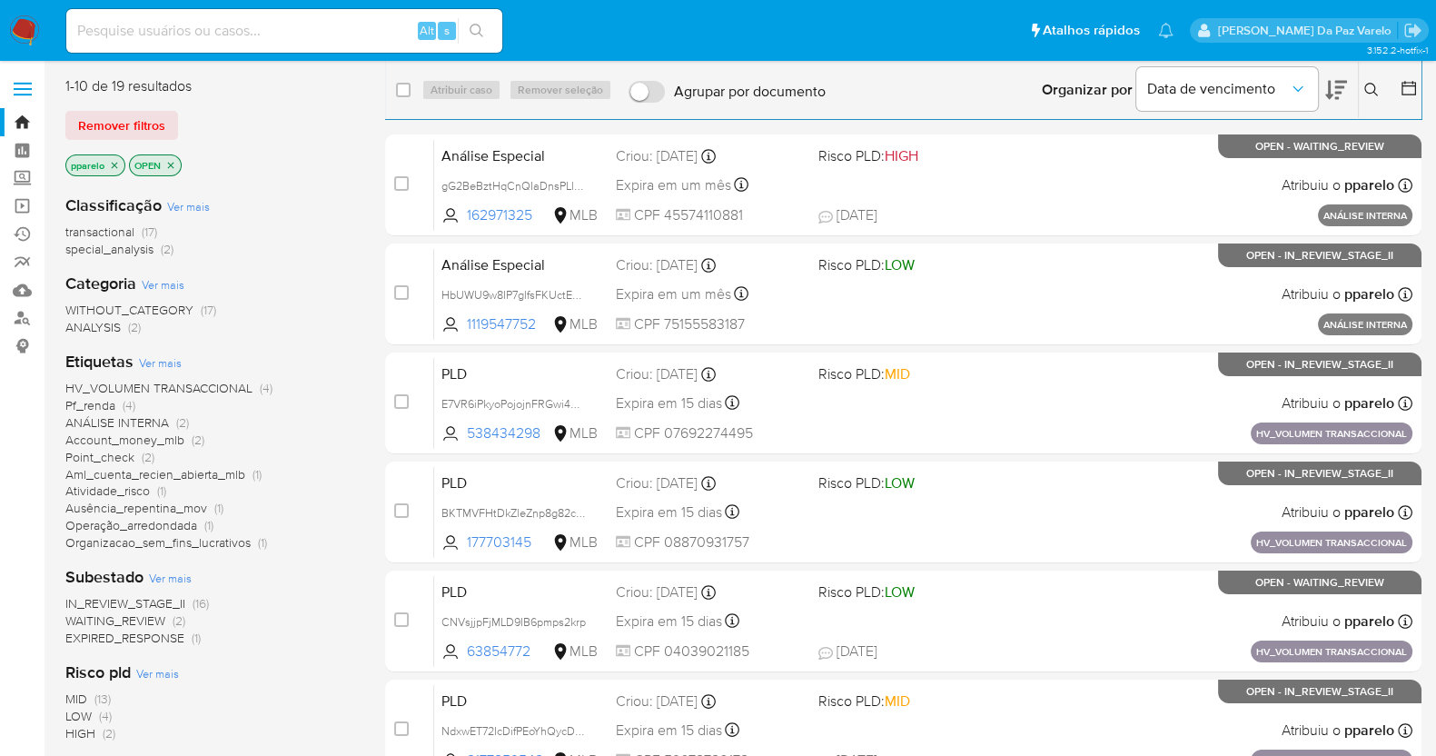
click at [117, 162] on icon "close-filter" at bounding box center [115, 165] width 6 height 6
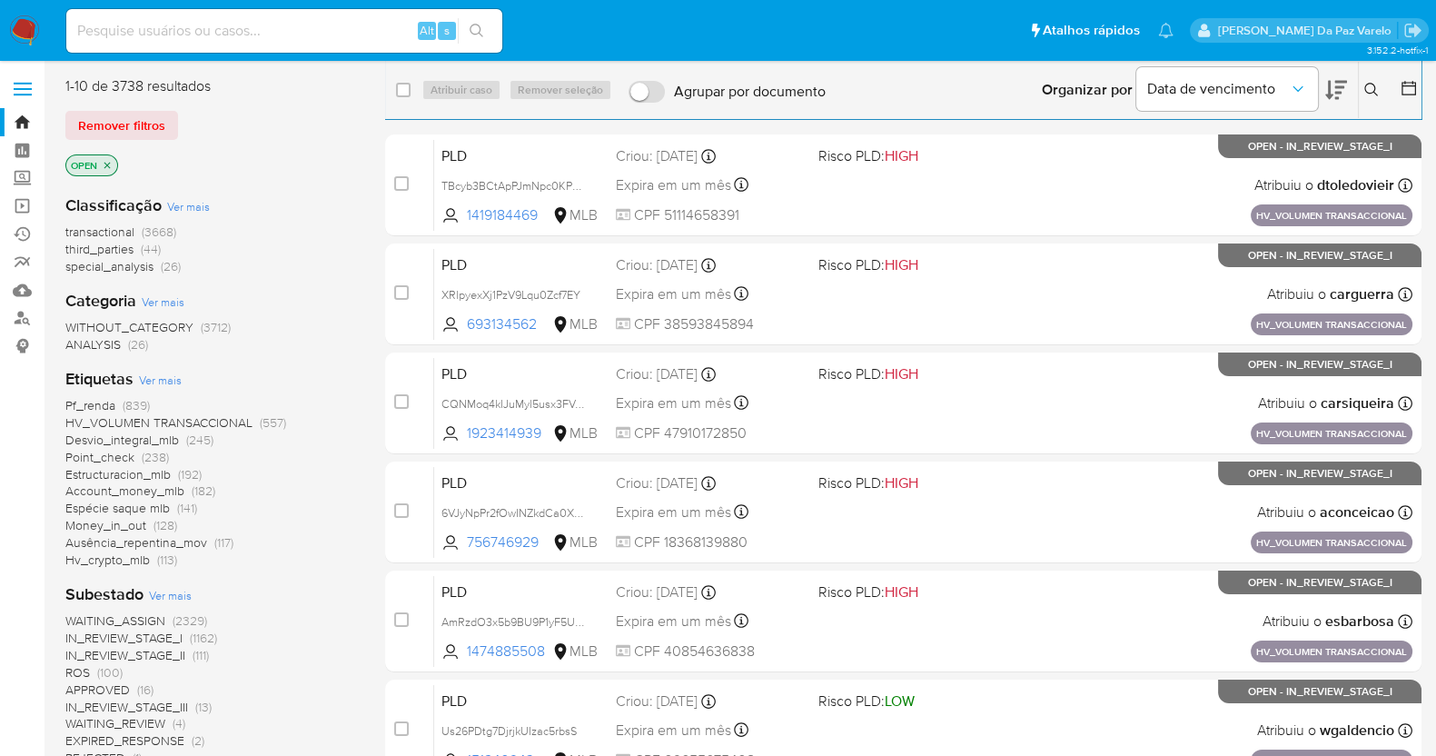
click at [112, 165] on icon "close-filter" at bounding box center [107, 165] width 11 height 11
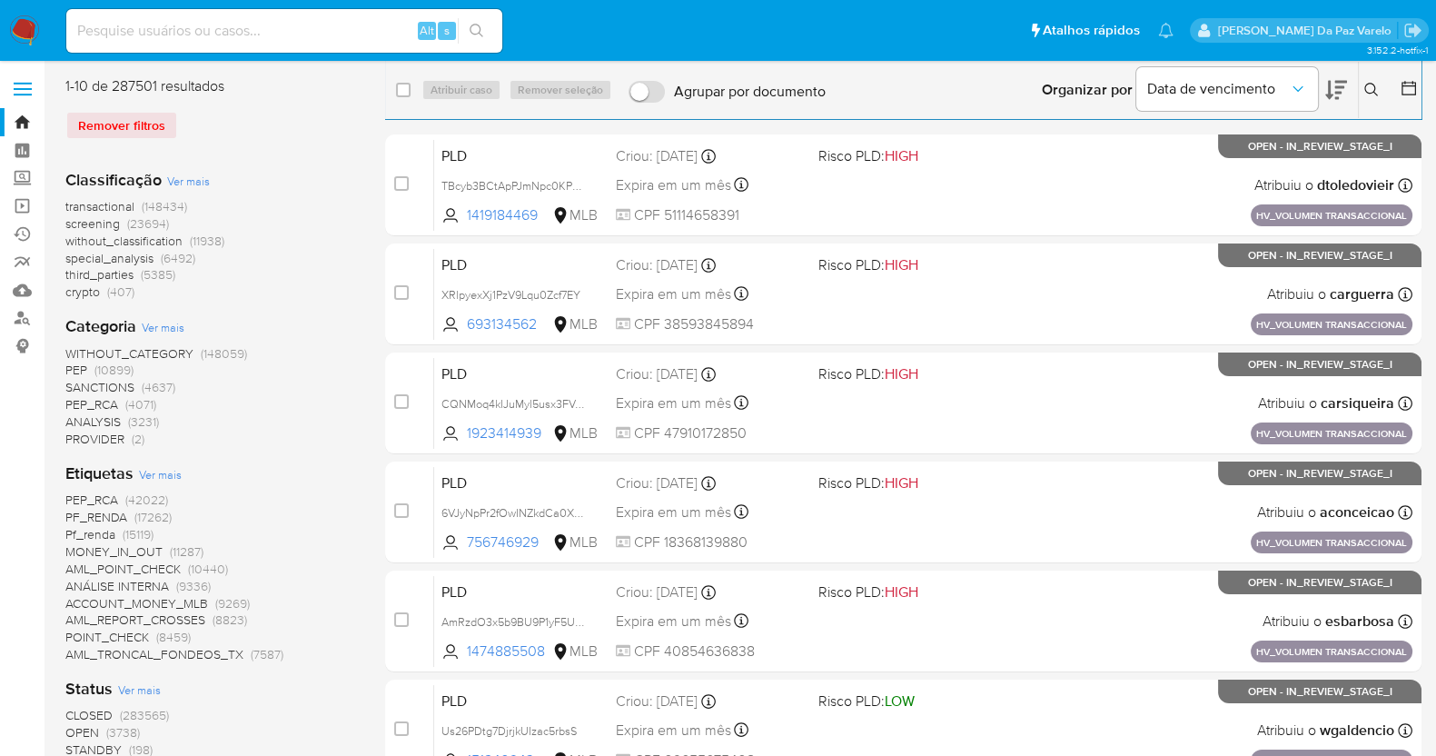
click at [23, 29] on img at bounding box center [24, 30] width 31 height 31
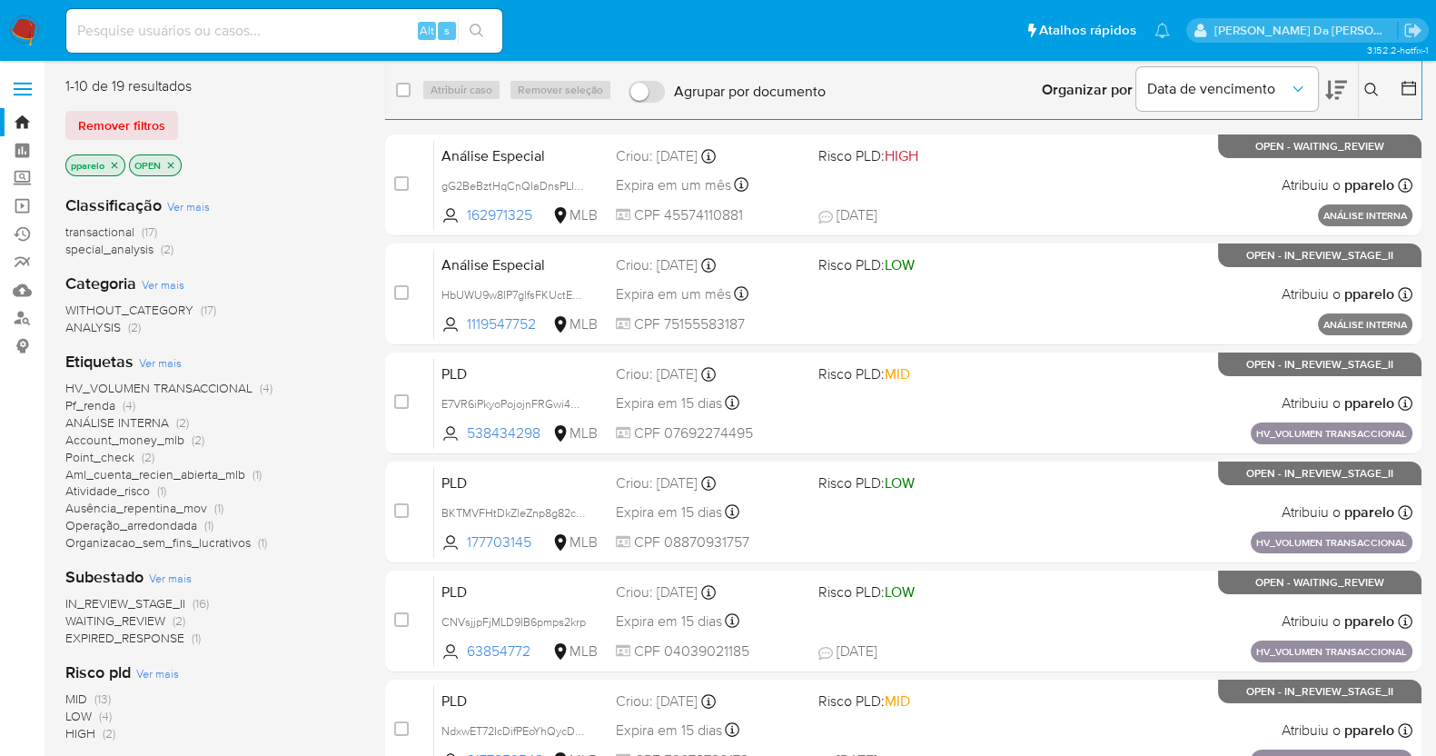
click at [117, 165] on icon "close-filter" at bounding box center [114, 165] width 11 height 11
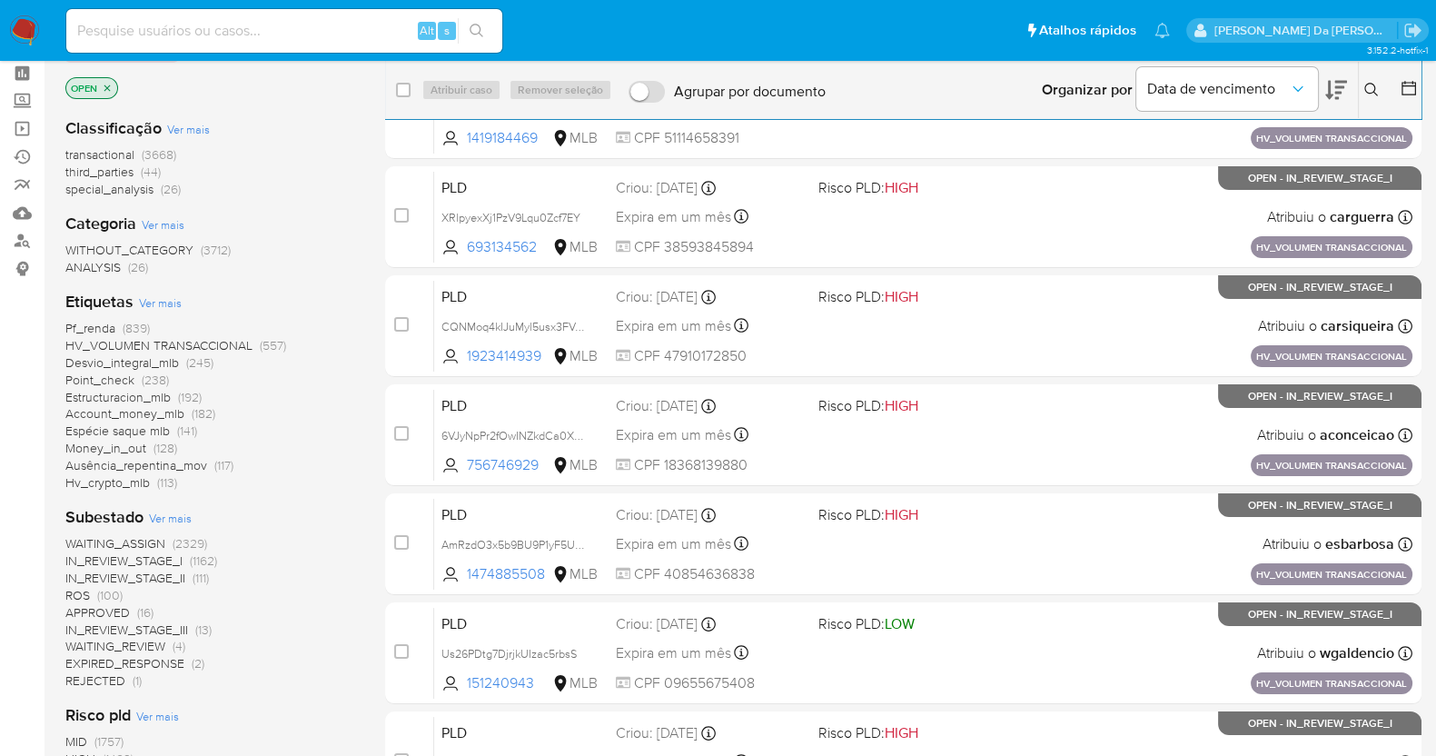
scroll to position [113, 0]
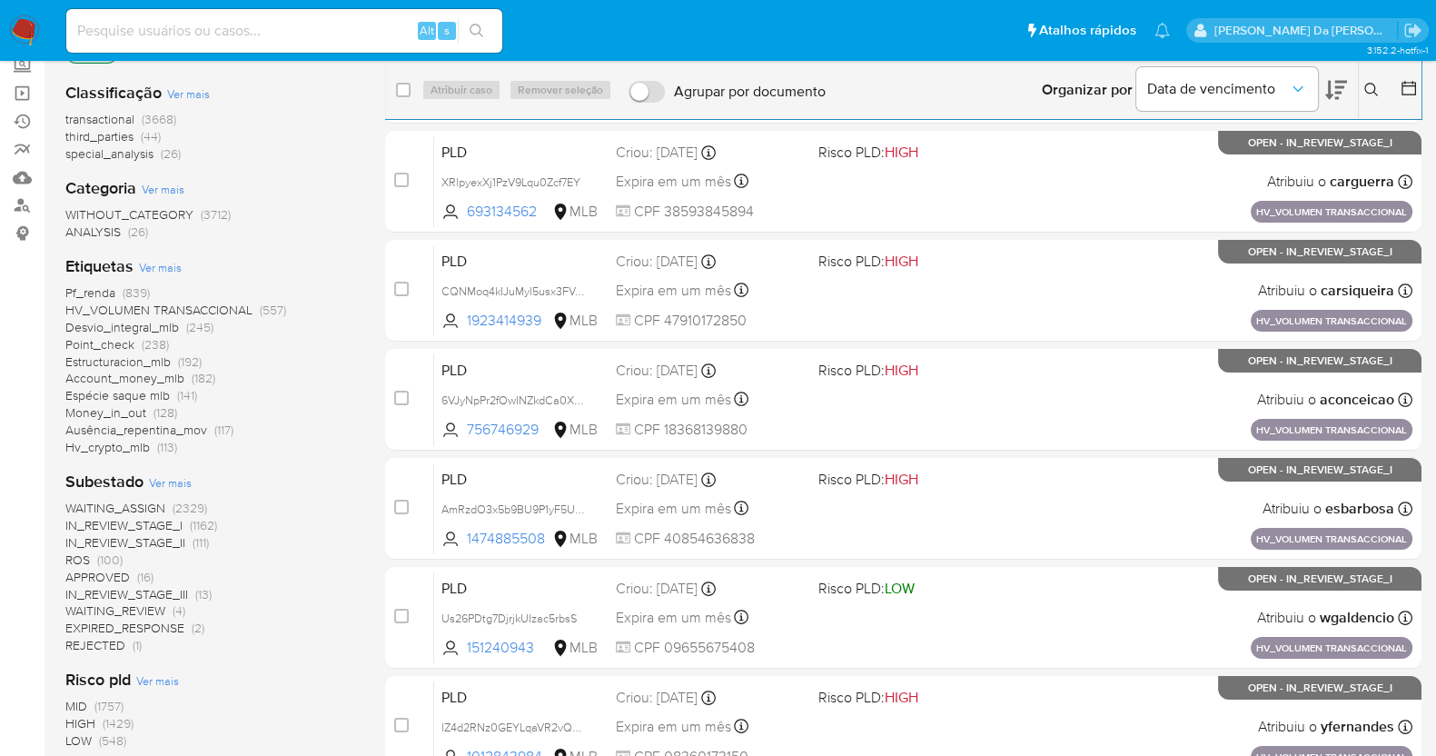
click at [322, 36] on input at bounding box center [284, 31] width 436 height 24
paste input "2460008328"
type input "2460008328"
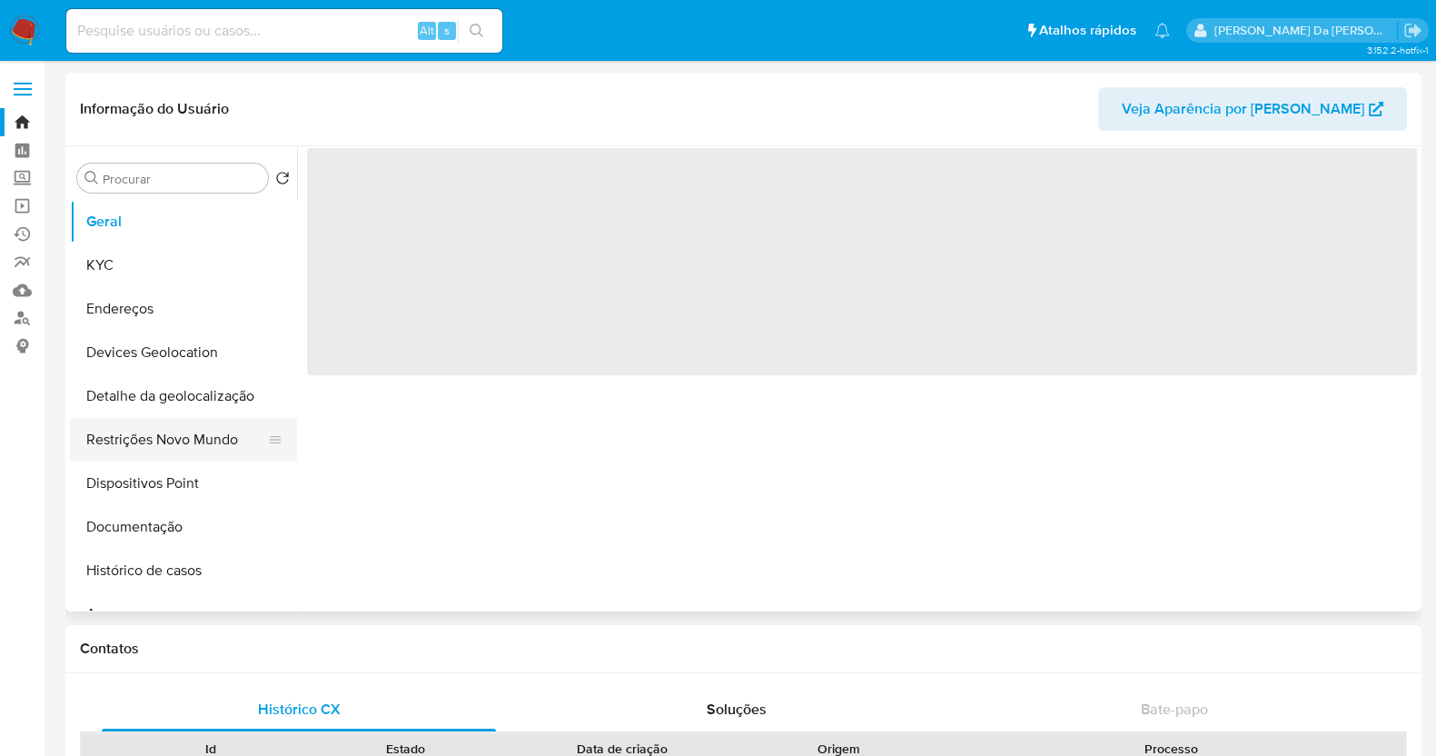
scroll to position [113, 0]
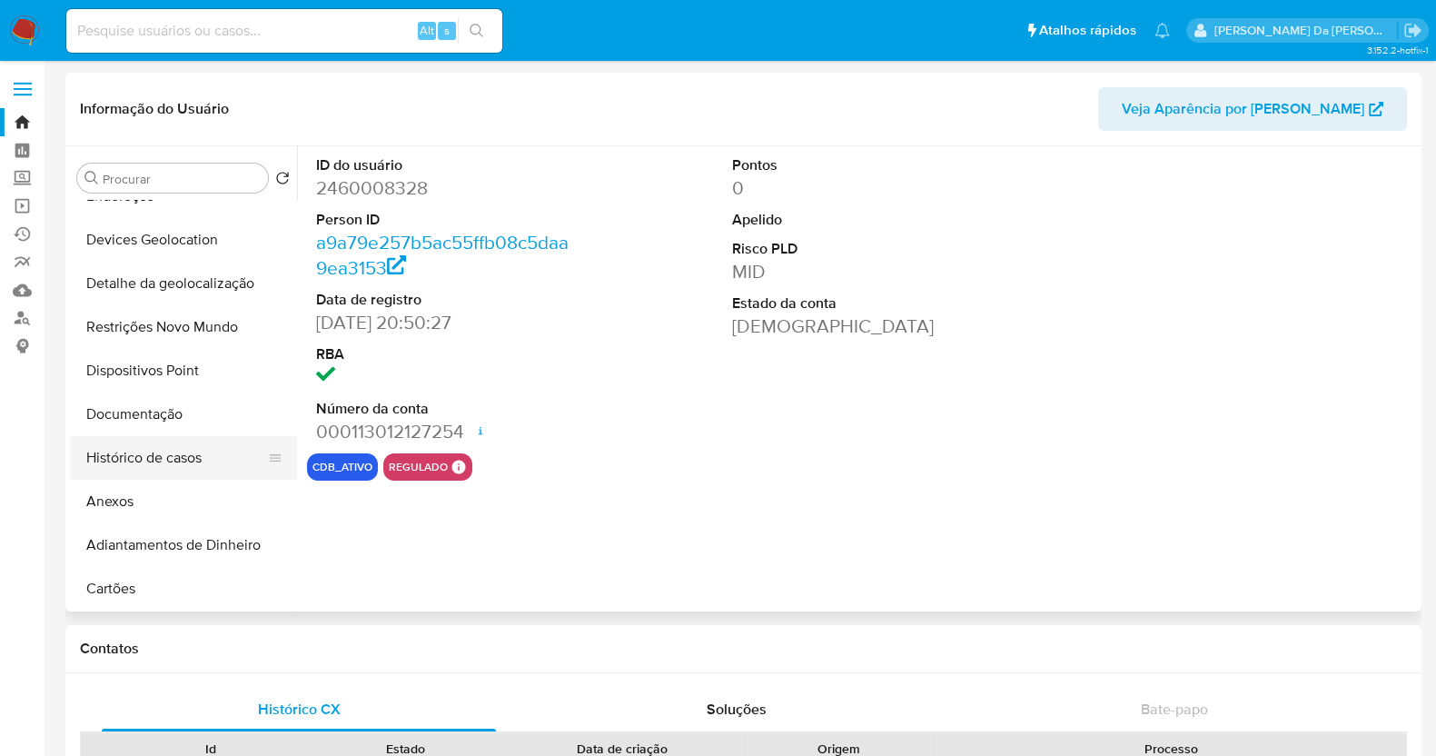
click at [150, 451] on button "Histórico de casos" at bounding box center [176, 458] width 212 height 44
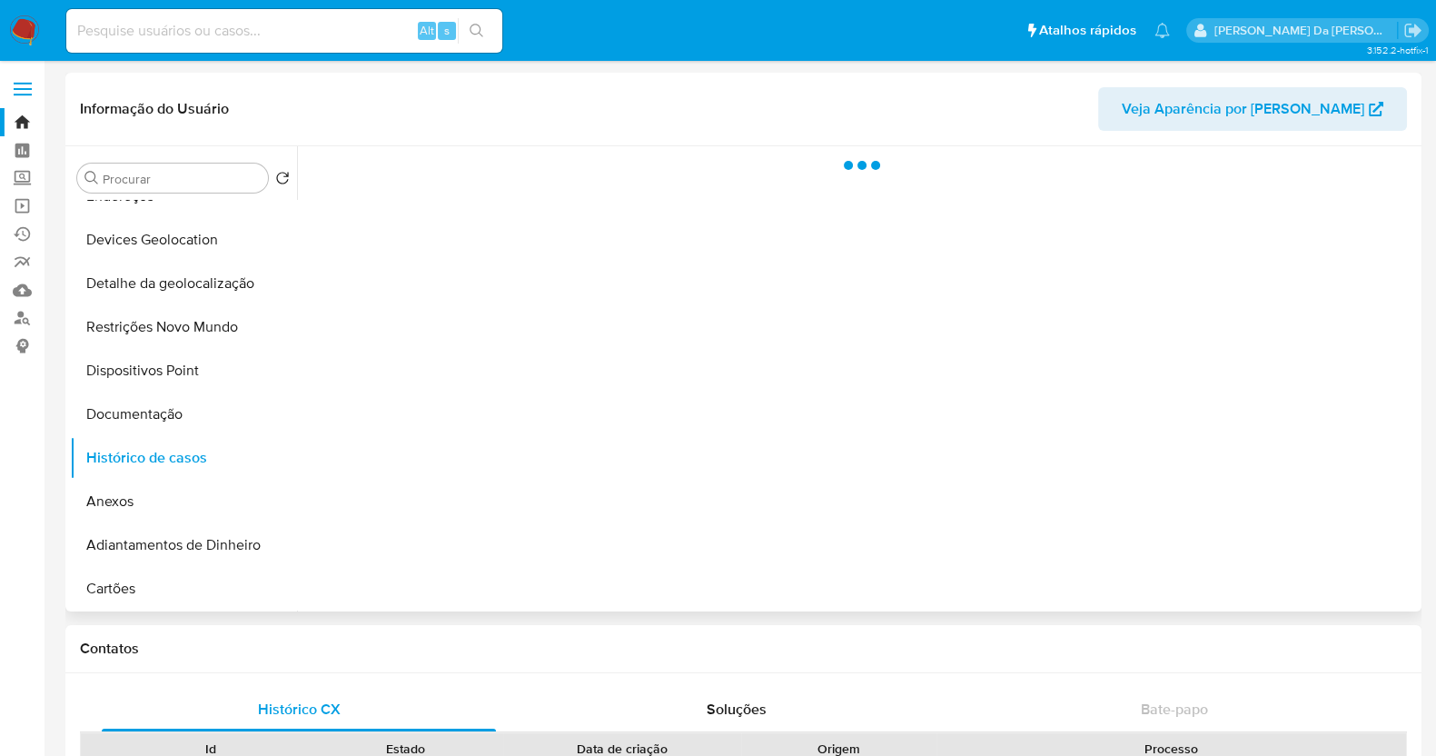
select select "10"
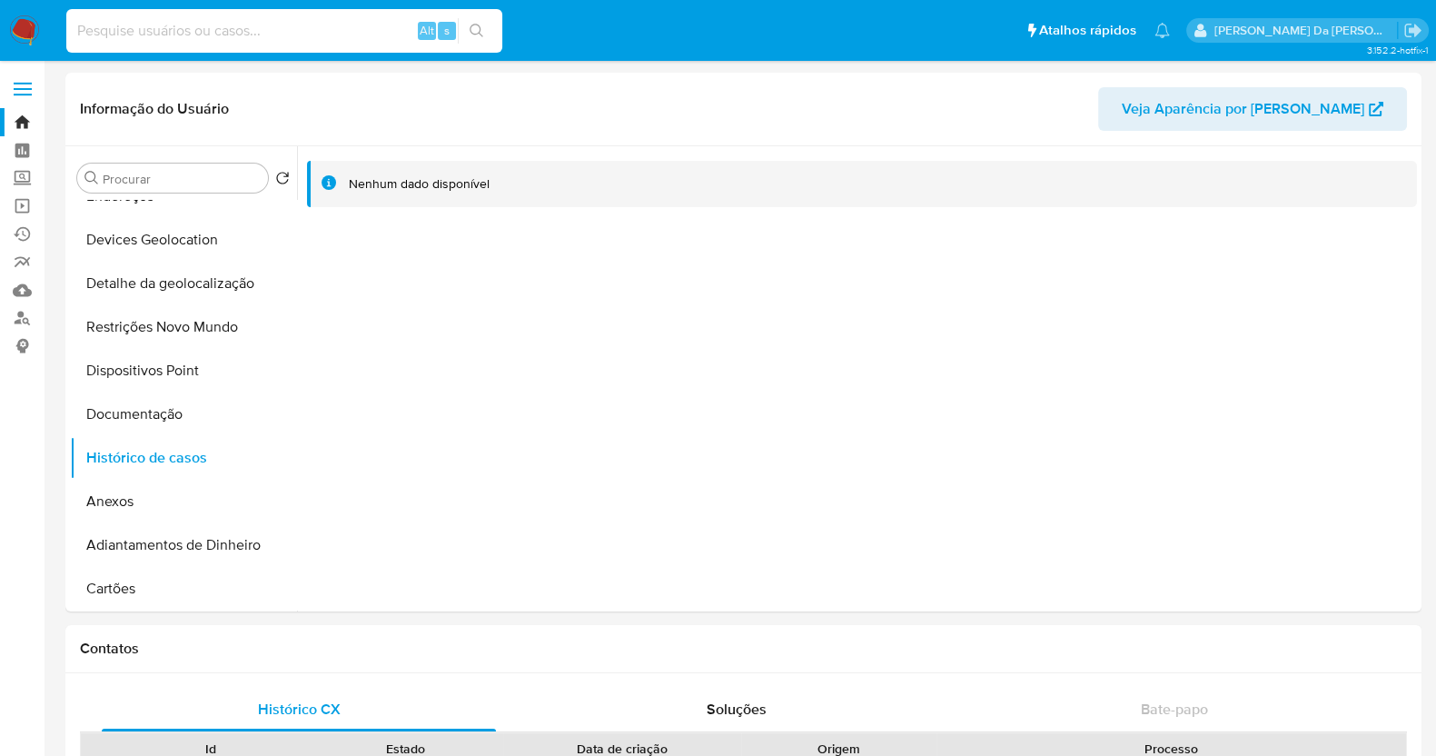
click at [261, 32] on input at bounding box center [284, 31] width 436 height 24
paste input "1917925178"
type input "1917925178"
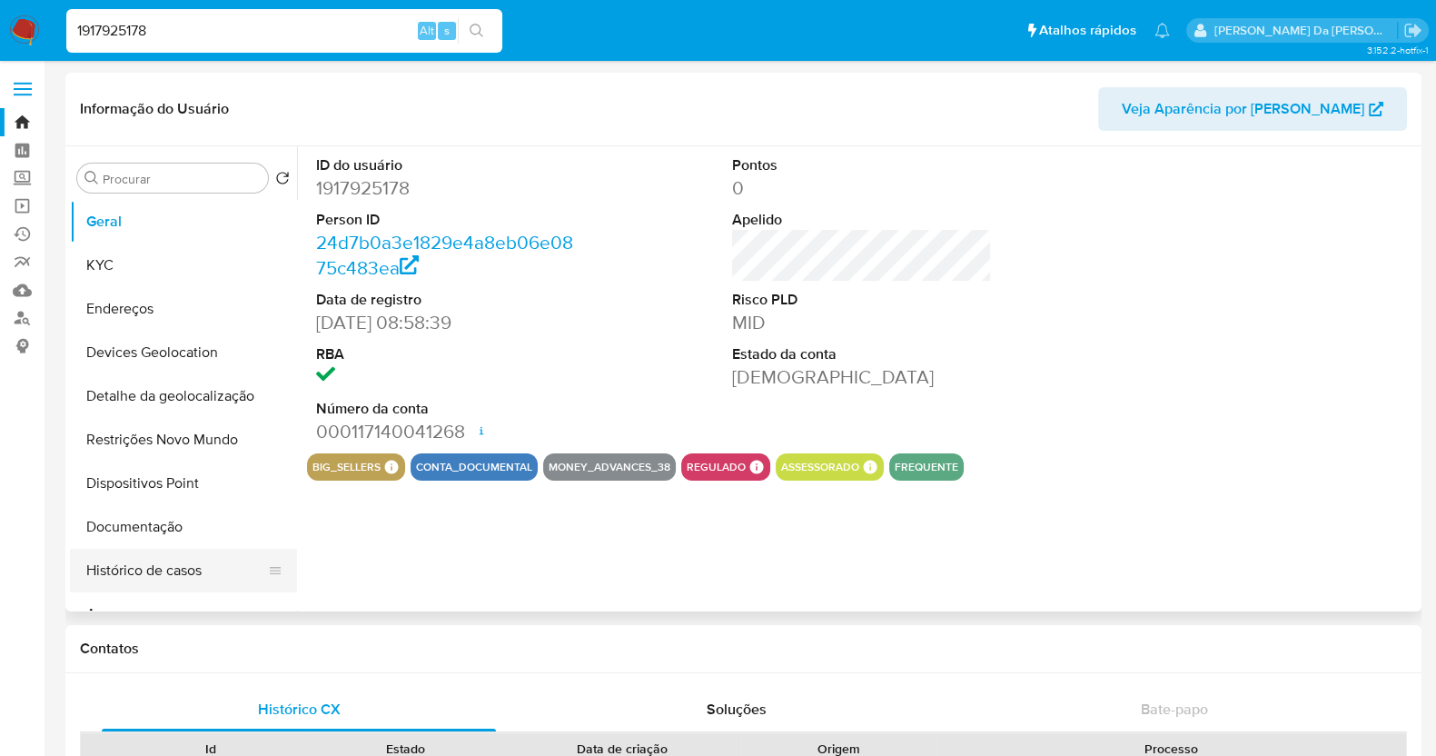
click at [152, 571] on button "Histórico de casos" at bounding box center [176, 571] width 212 height 44
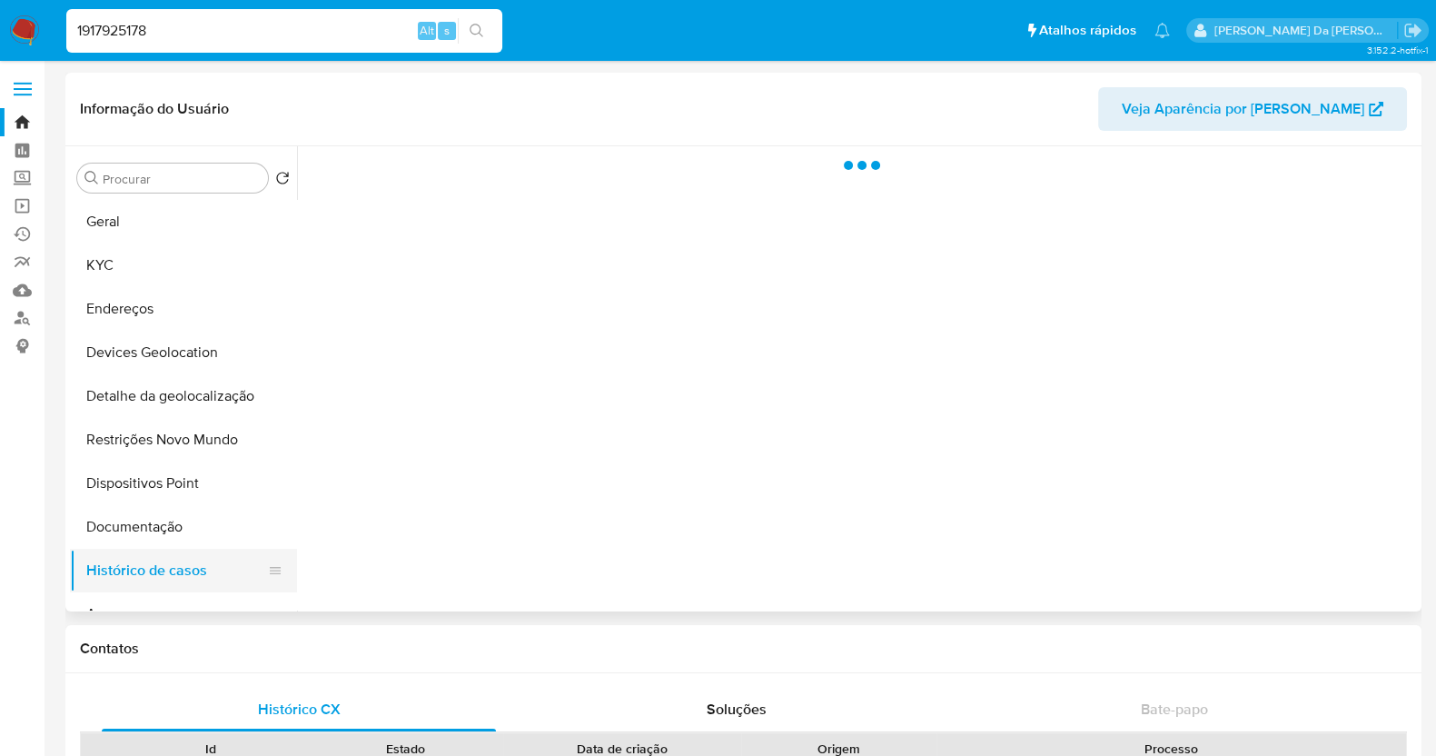
select select "10"
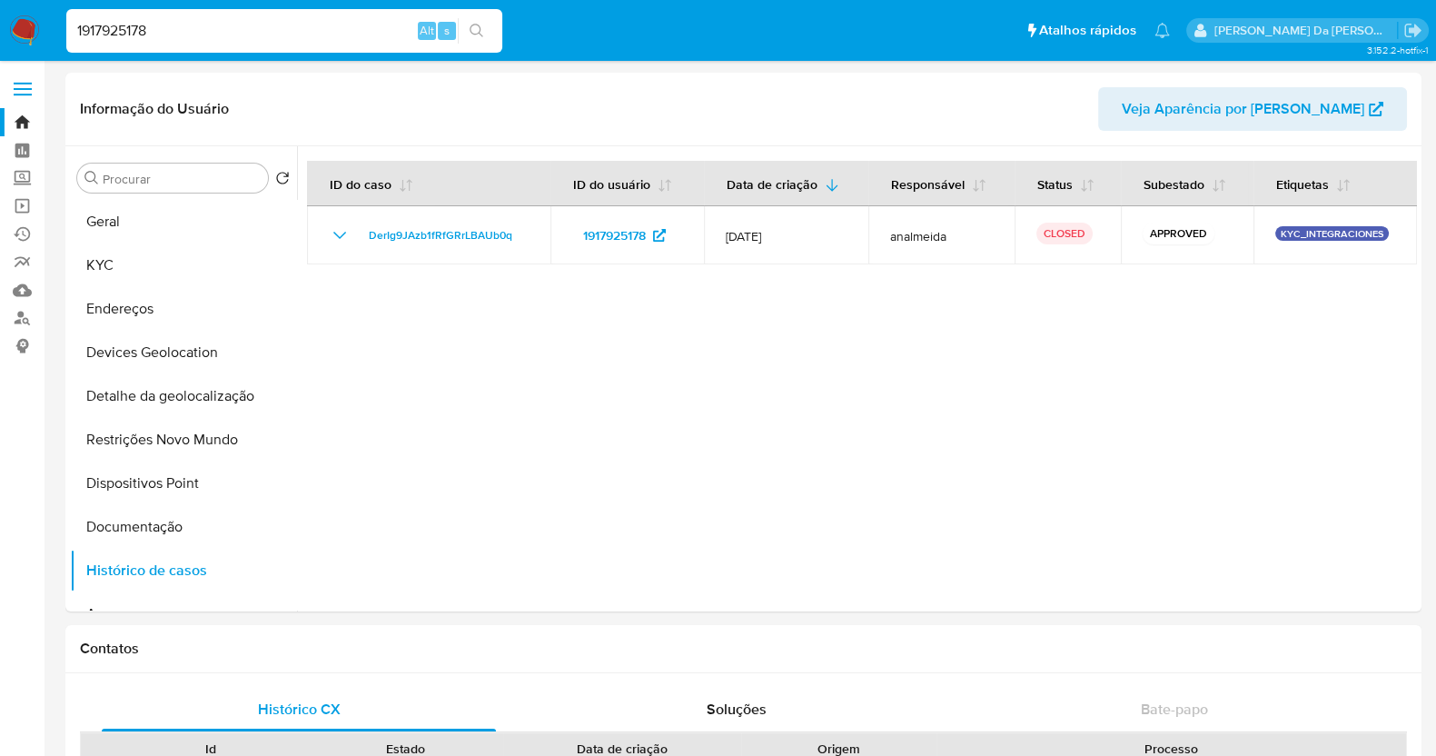
click at [148, 29] on input "1917925178" at bounding box center [284, 31] width 436 height 24
paste input "38110785"
type input "38110785"
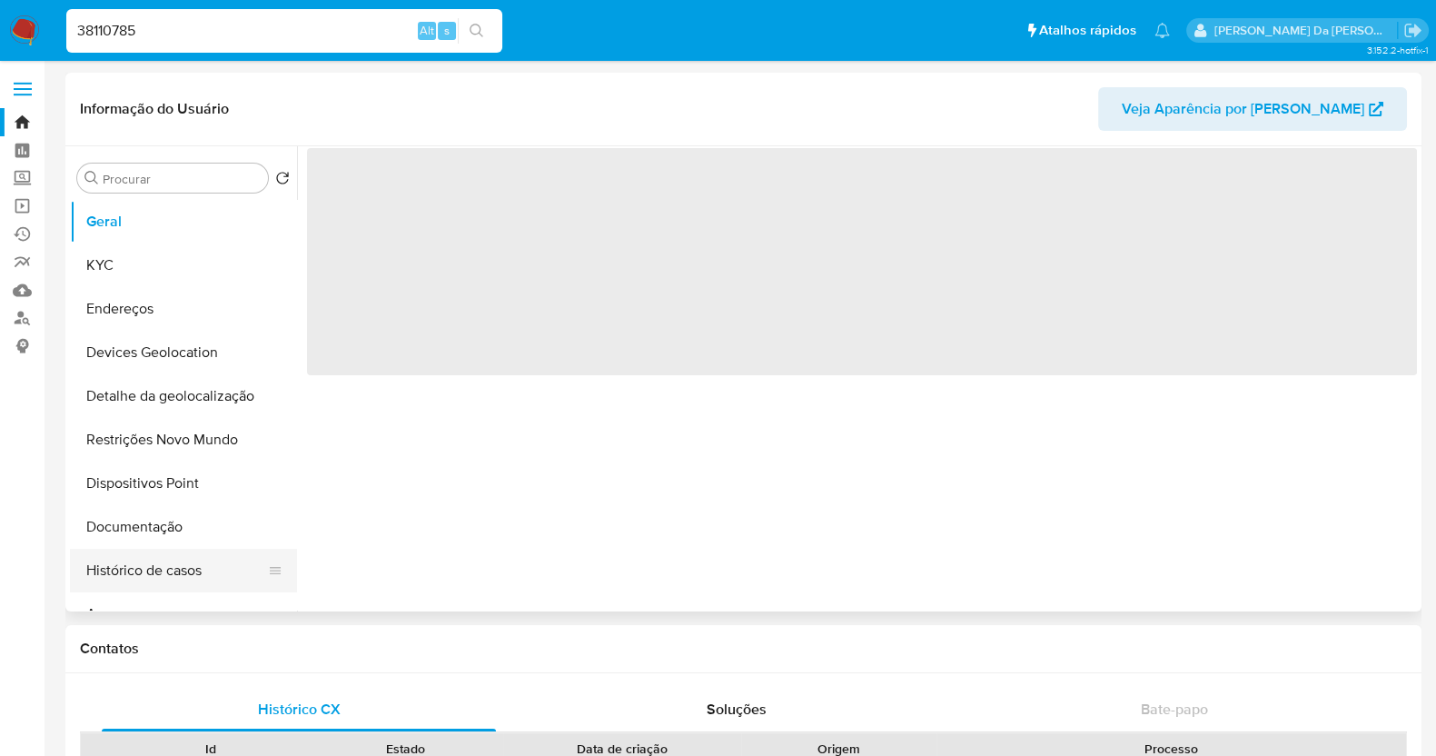
click at [154, 574] on button "Histórico de casos" at bounding box center [176, 571] width 212 height 44
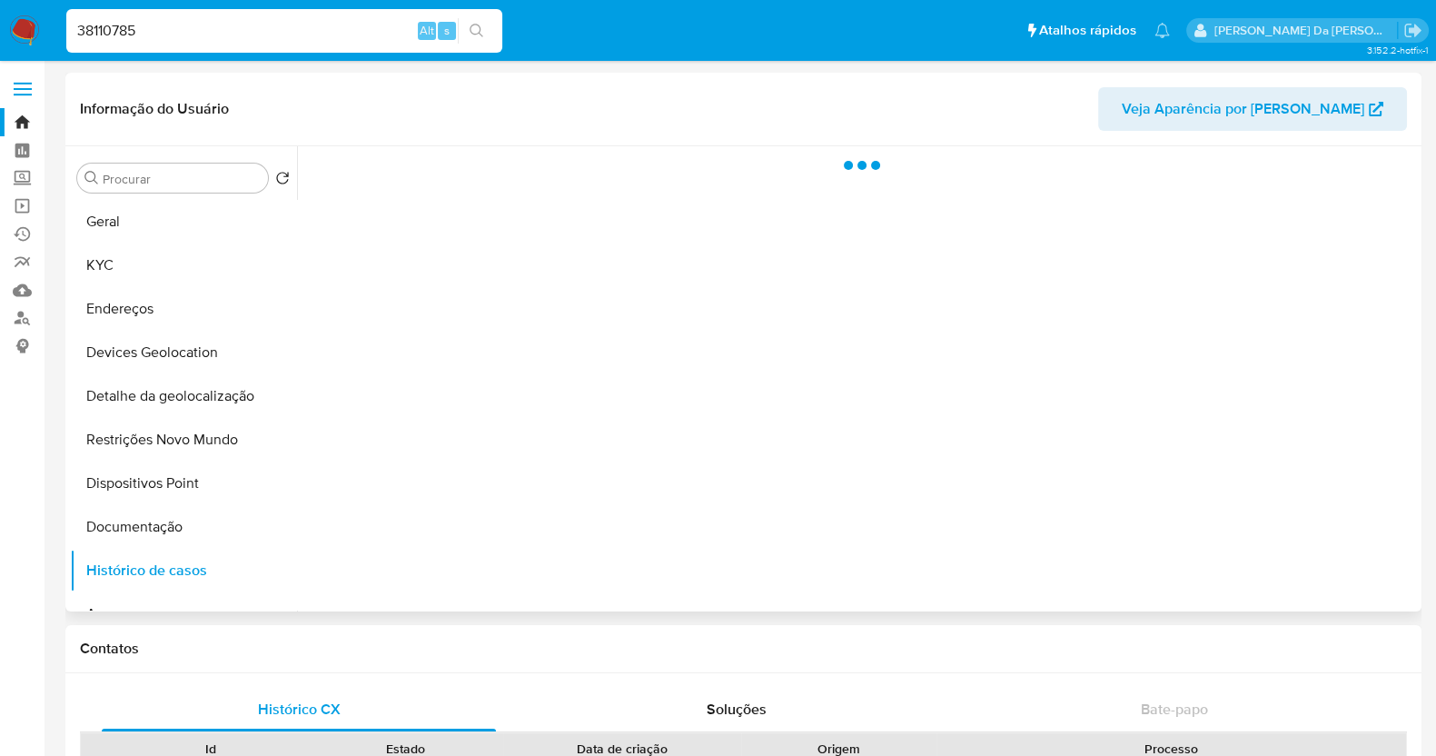
select select "10"
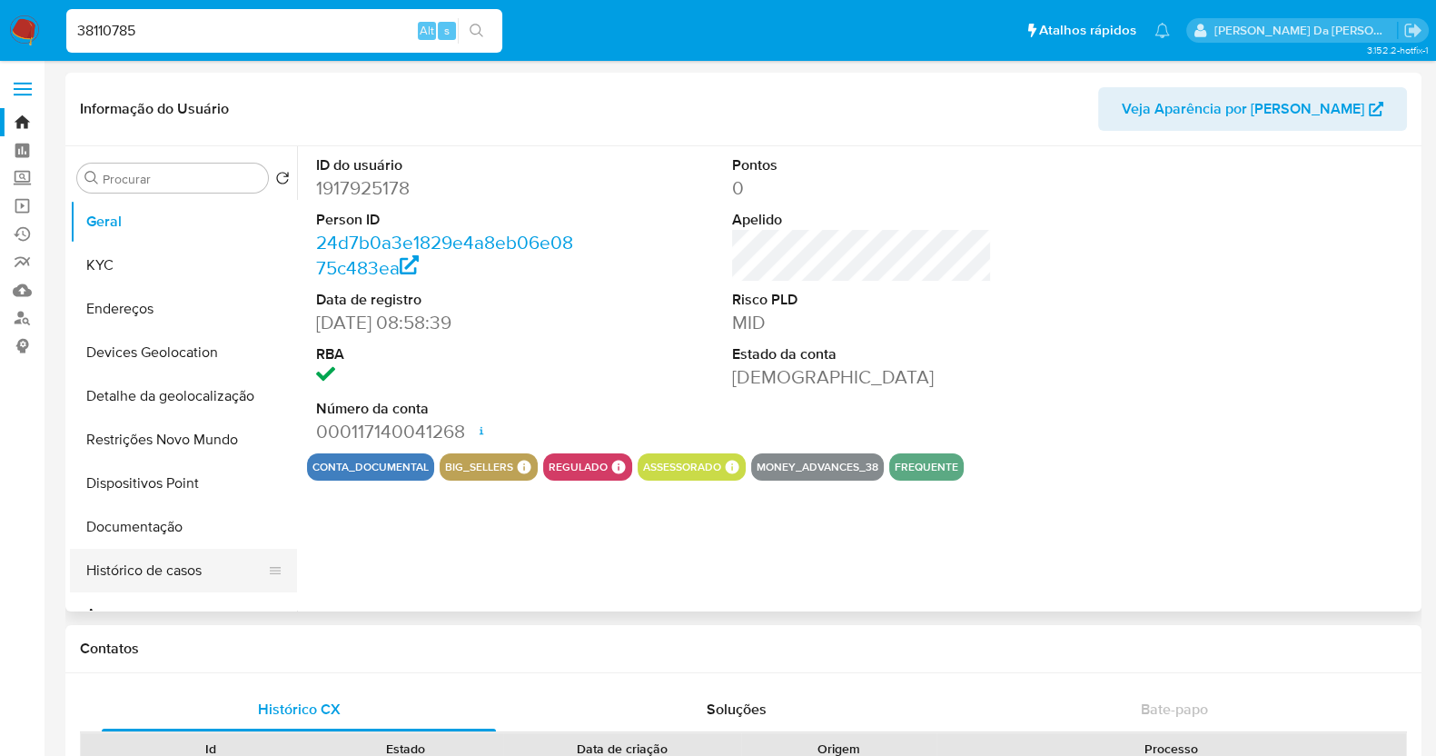
click at [143, 567] on button "Histórico de casos" at bounding box center [176, 571] width 212 height 44
select select "10"
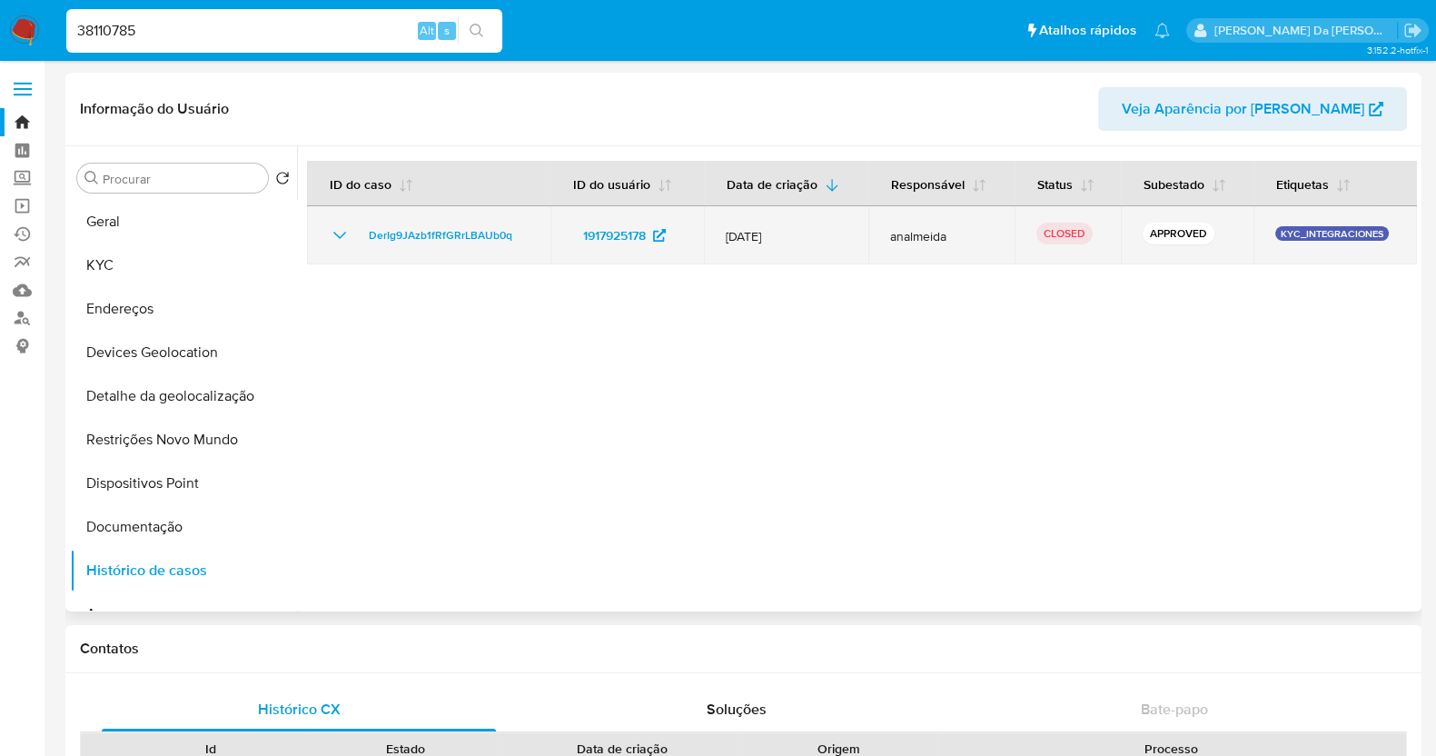
click at [906, 244] on td "analmeida" at bounding box center [941, 235] width 146 height 58
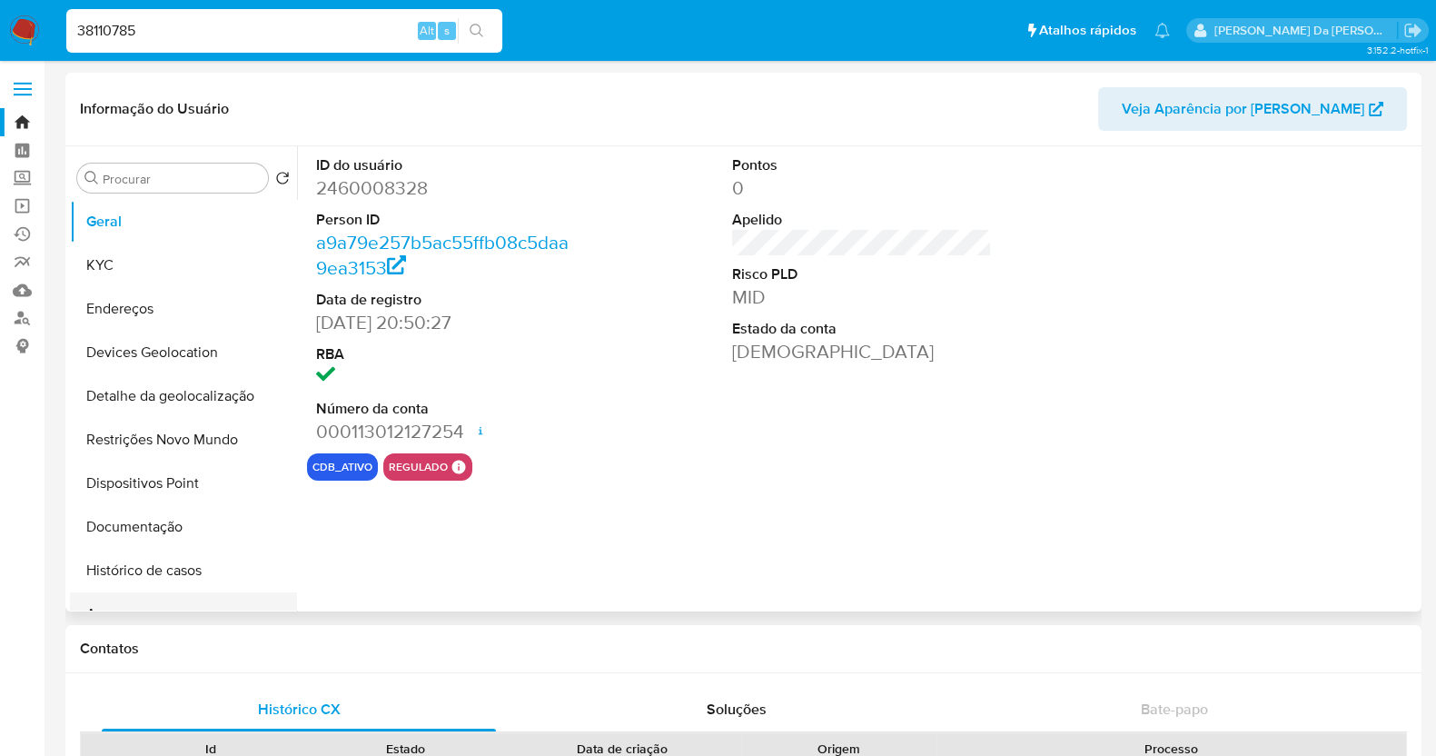
scroll to position [113, 0]
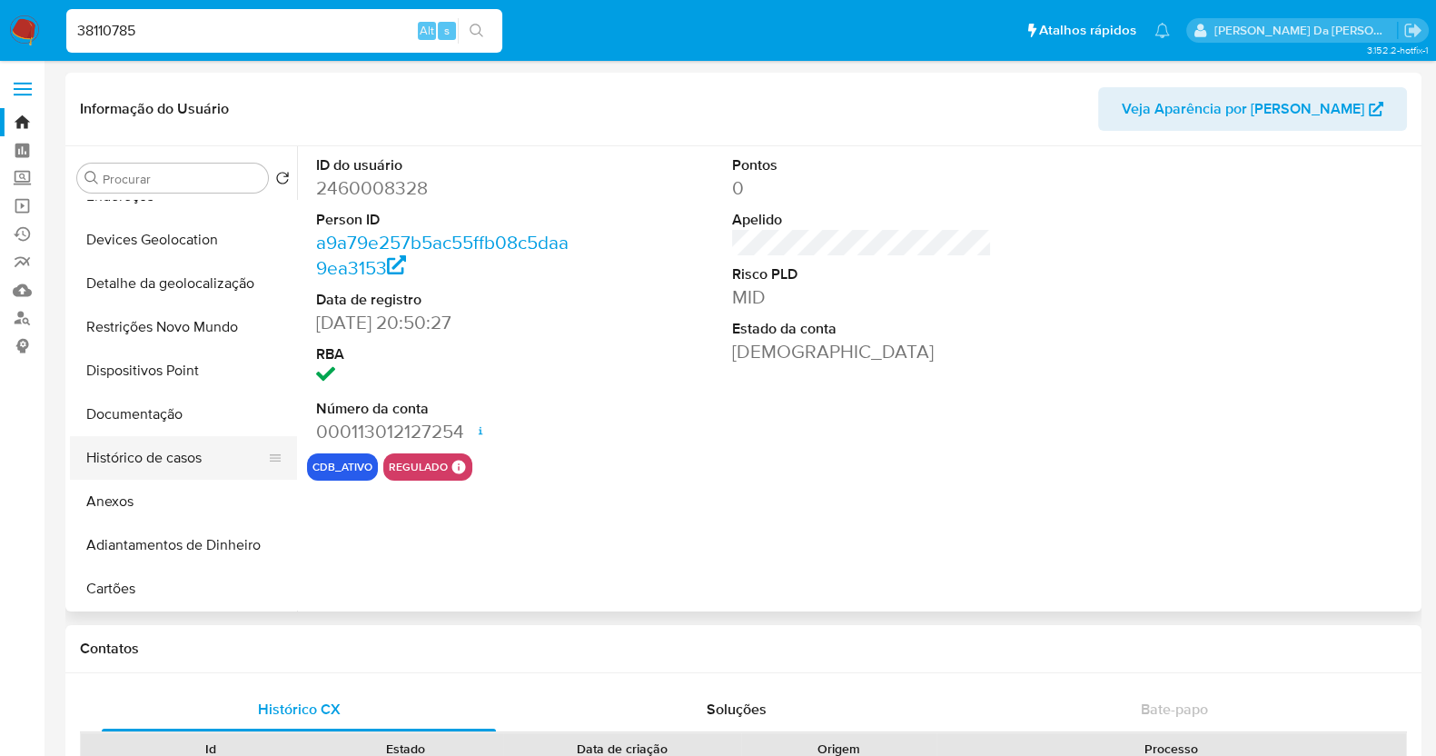
select select "10"
click at [159, 459] on button "Histórico de casos" at bounding box center [176, 458] width 212 height 44
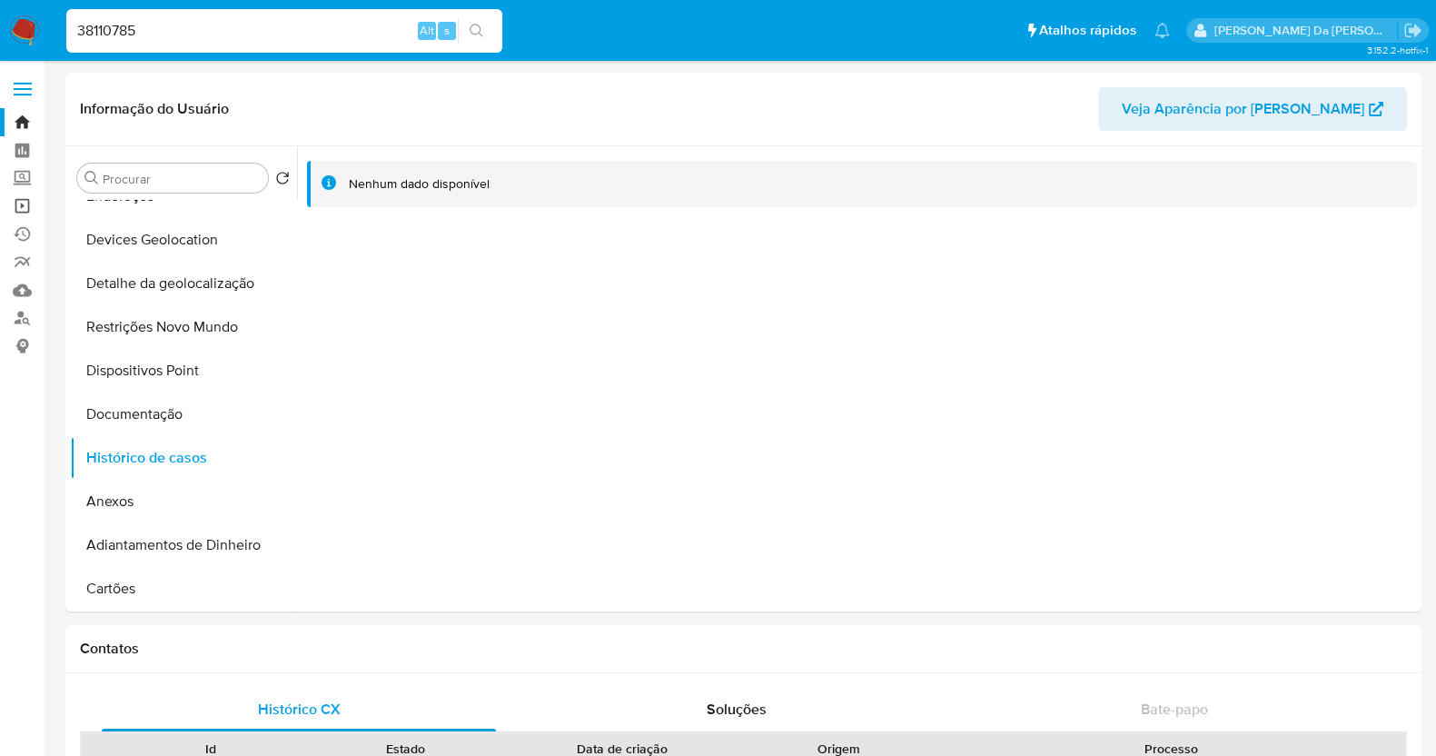
click at [26, 206] on link "Operações em massa" at bounding box center [108, 206] width 216 height 28
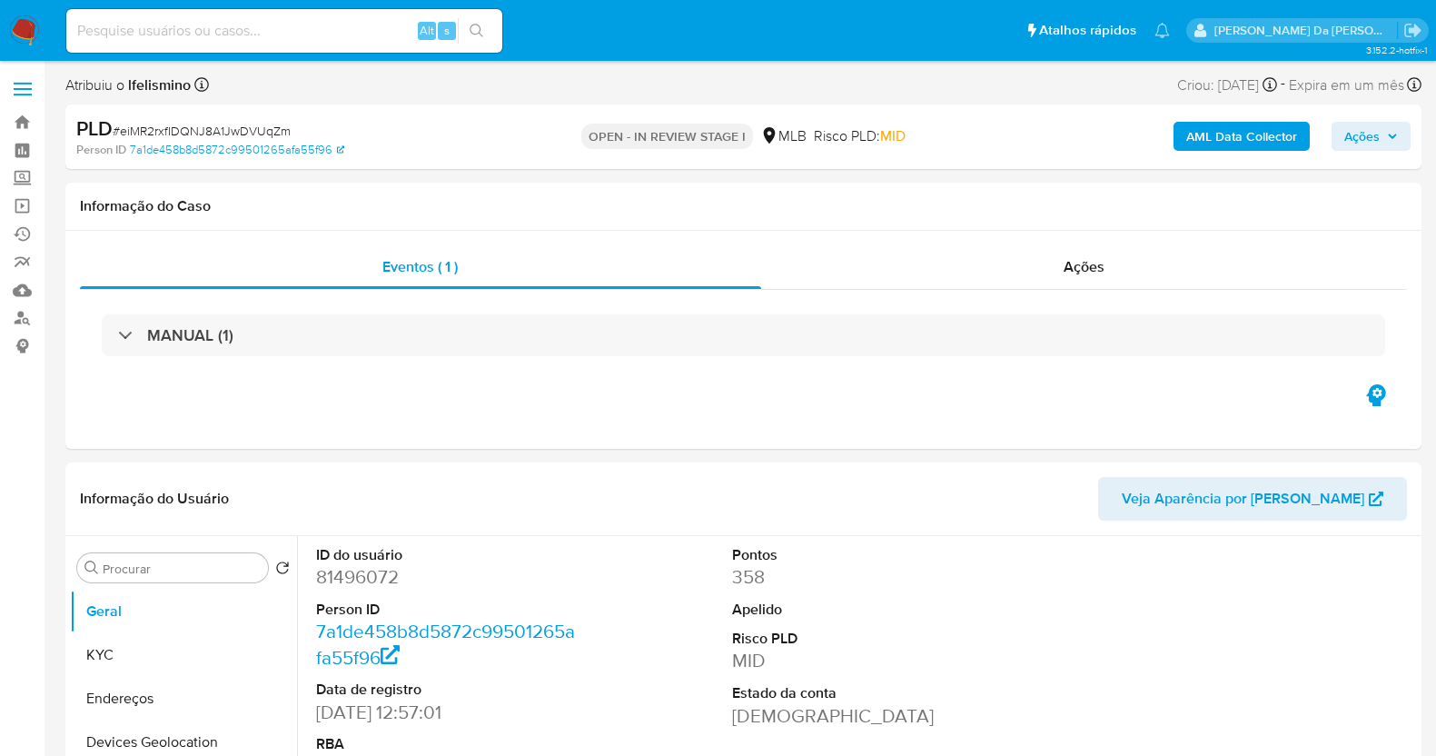
select select "10"
click at [276, 41] on input at bounding box center [284, 31] width 436 height 24
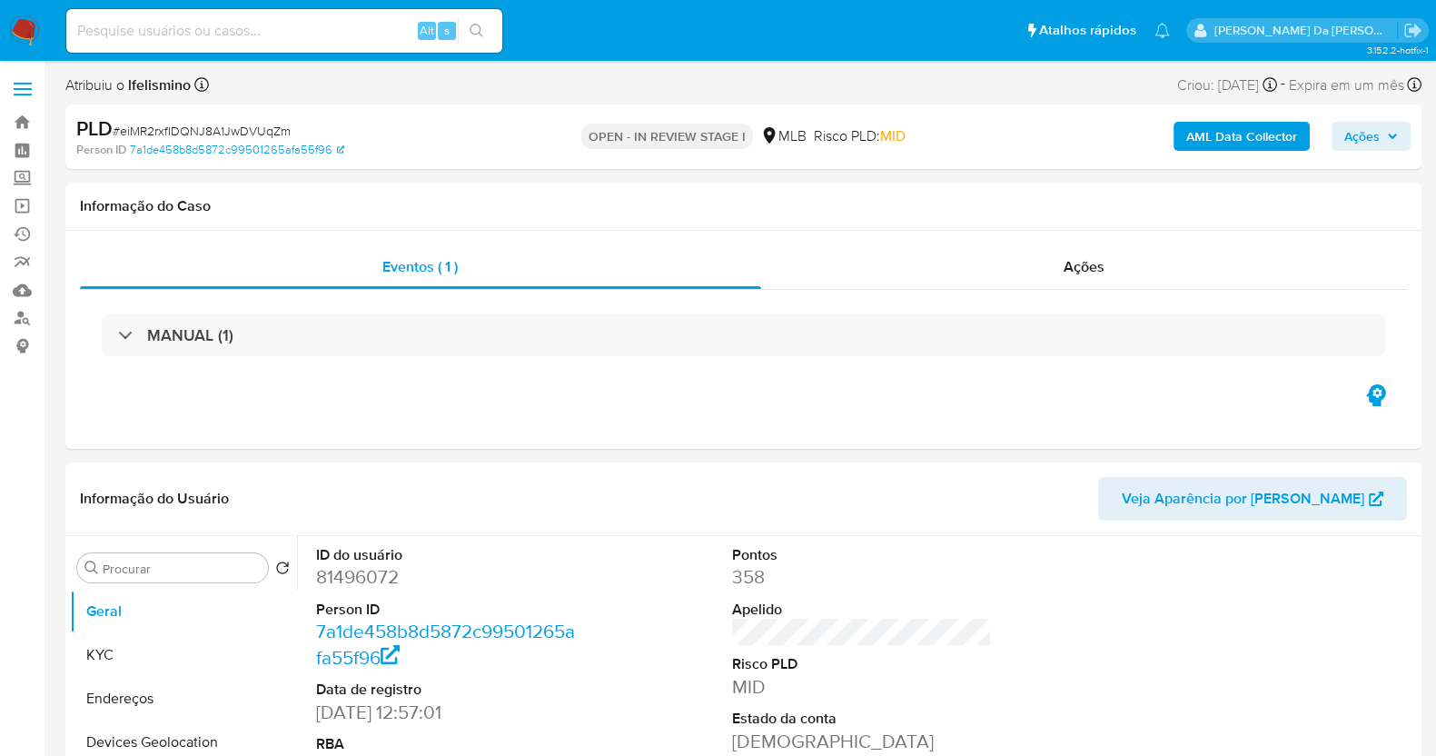
paste input "181826007"
type input "181826007"
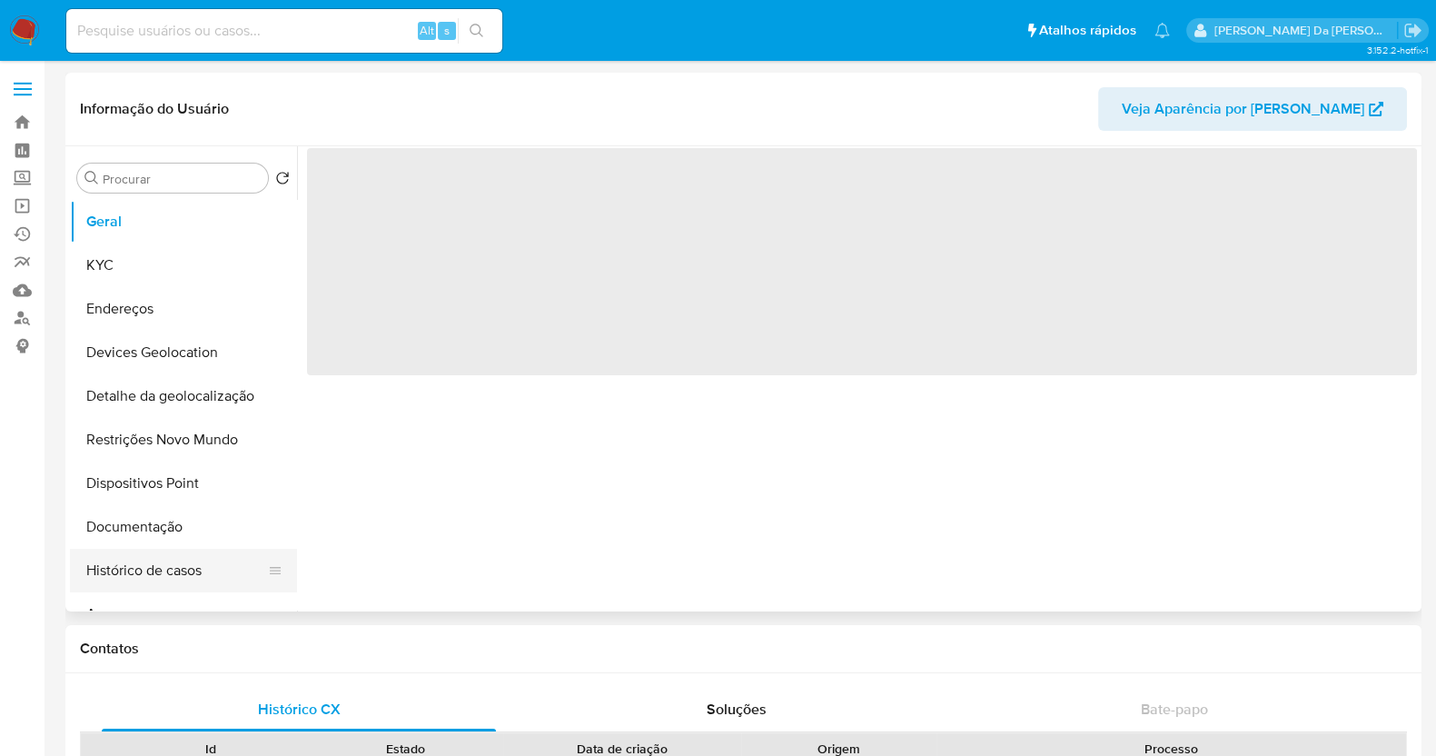
click at [154, 571] on button "Histórico de casos" at bounding box center [176, 571] width 212 height 44
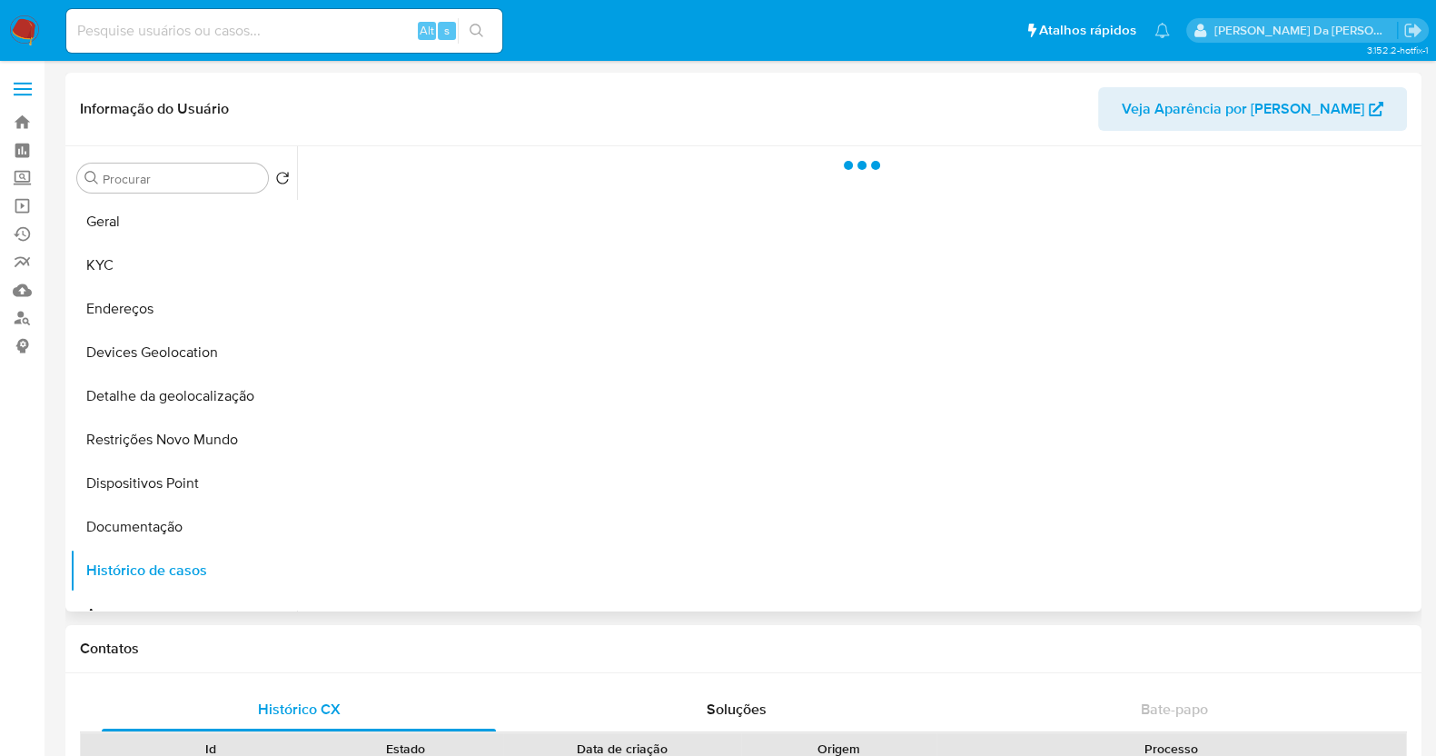
select select "10"
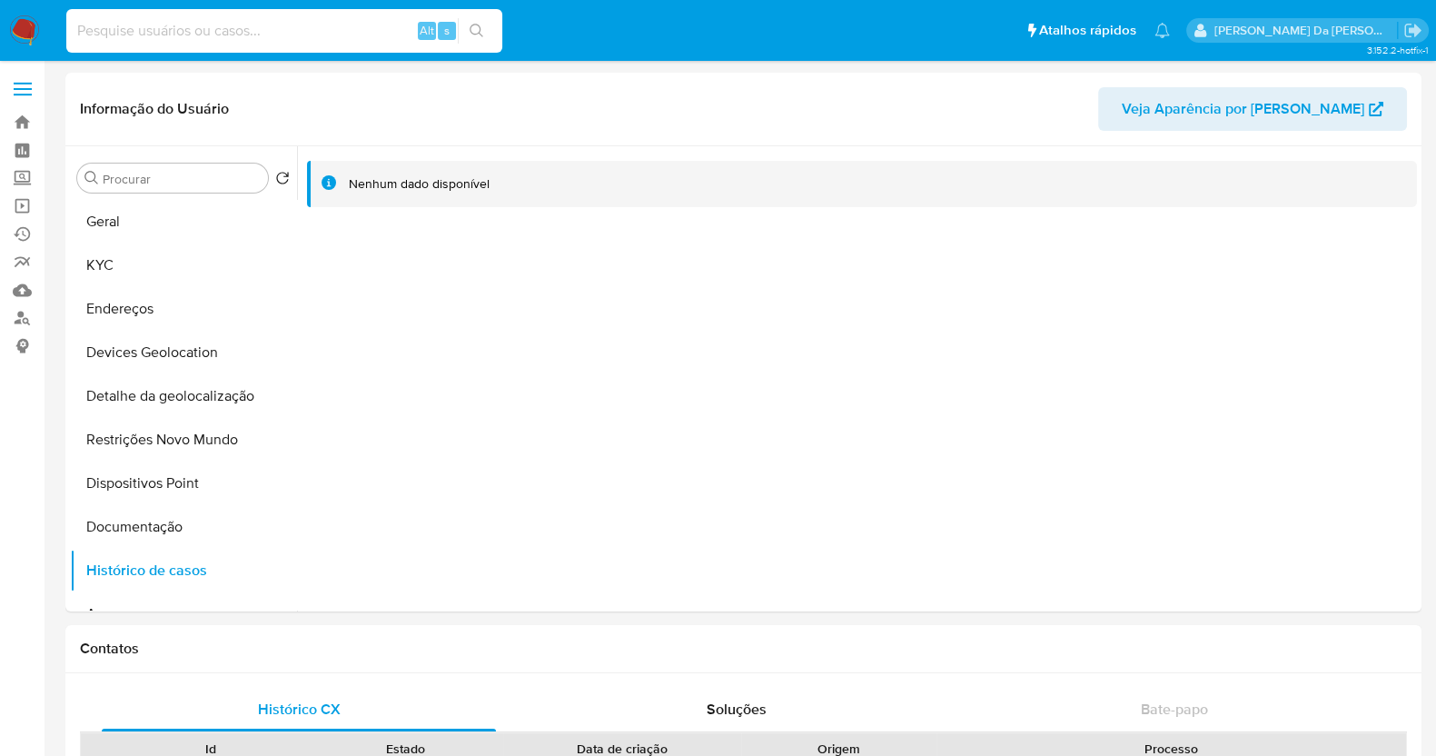
click at [295, 33] on input at bounding box center [284, 31] width 436 height 24
paste input "2361893969"
type input "2361893969"
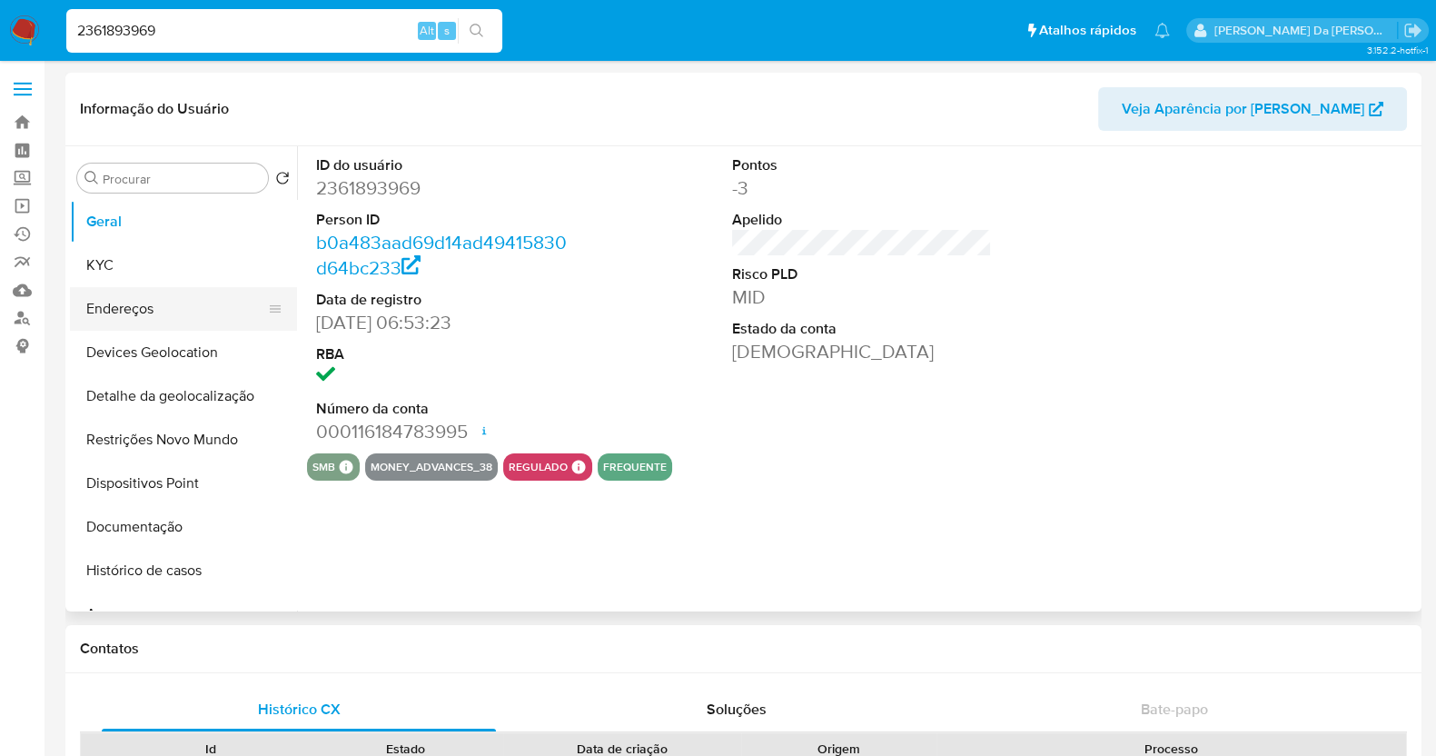
select select "10"
click at [156, 579] on button "Histórico de casos" at bounding box center [176, 571] width 212 height 44
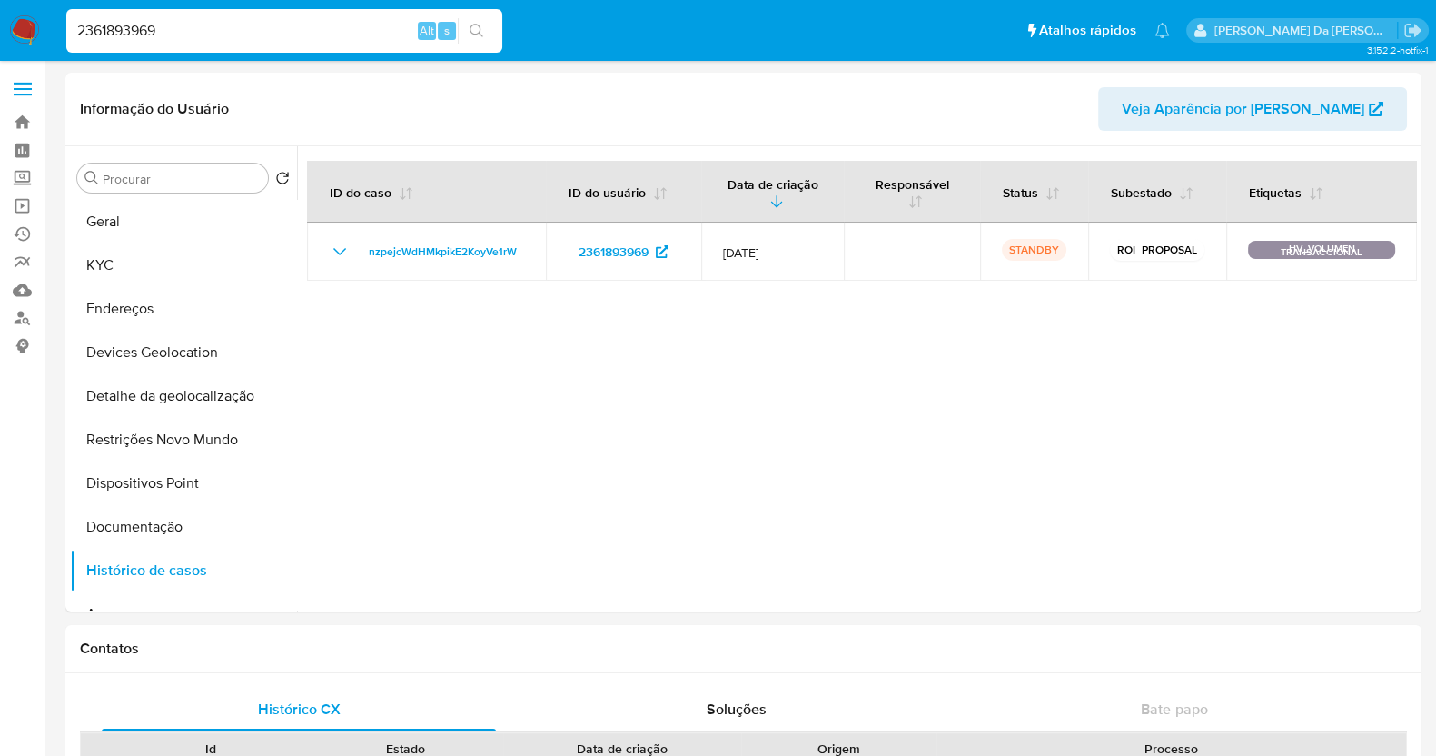
click at [224, 42] on input "2361893969" at bounding box center [284, 31] width 436 height 24
click at [229, 33] on input "2361893969" at bounding box center [284, 31] width 436 height 24
paste input "453415261"
type input "2453415261"
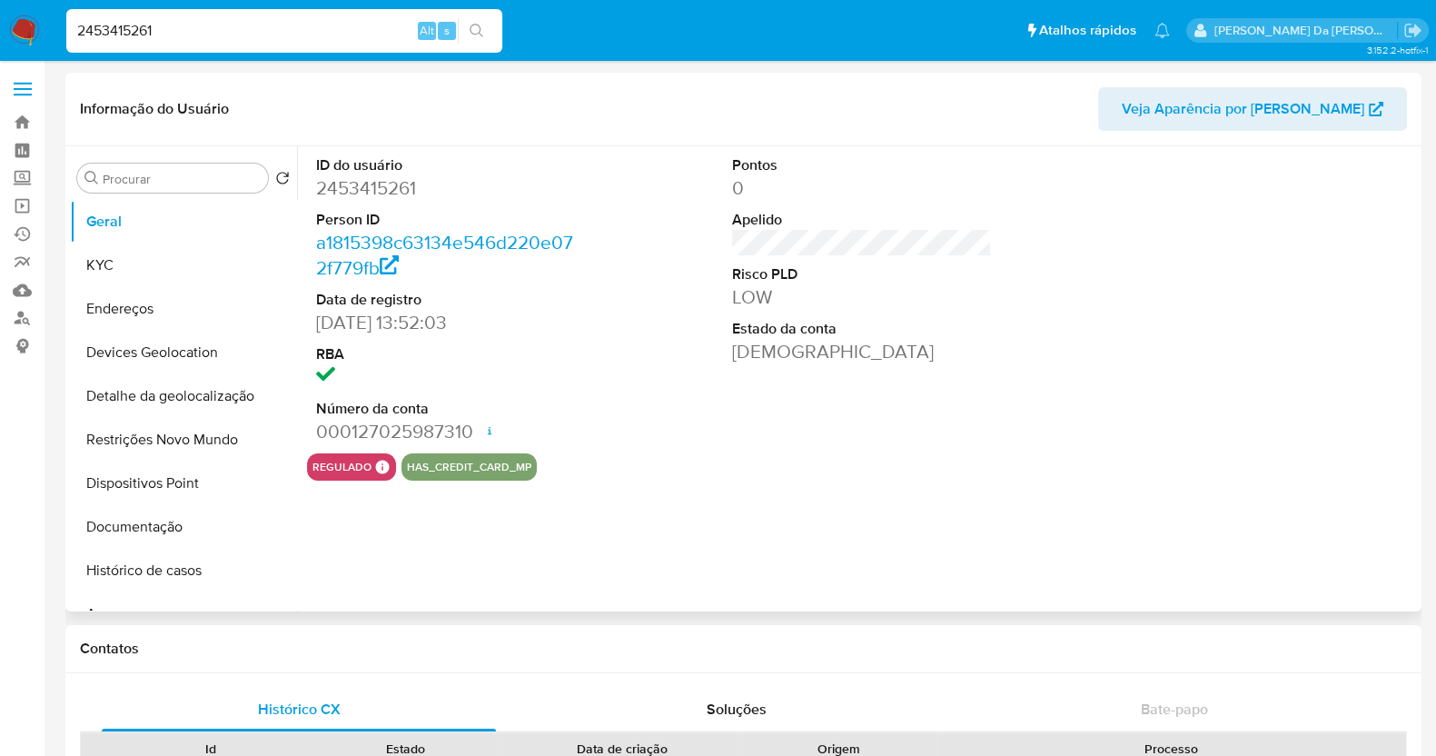
select select "10"
click at [136, 566] on button "Histórico de casos" at bounding box center [176, 571] width 212 height 44
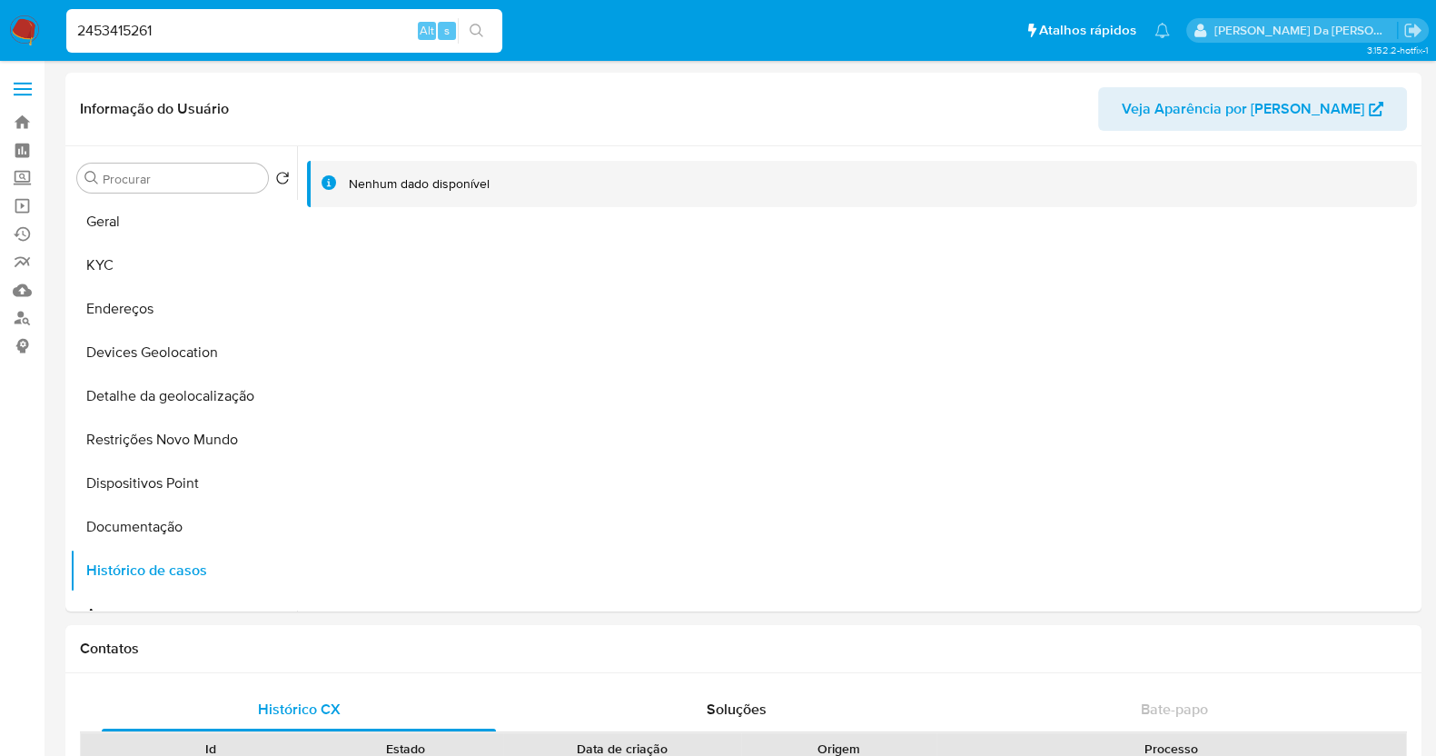
click at [203, 38] on input "2453415261" at bounding box center [284, 31] width 436 height 24
paste input "661306502"
type input "661306502"
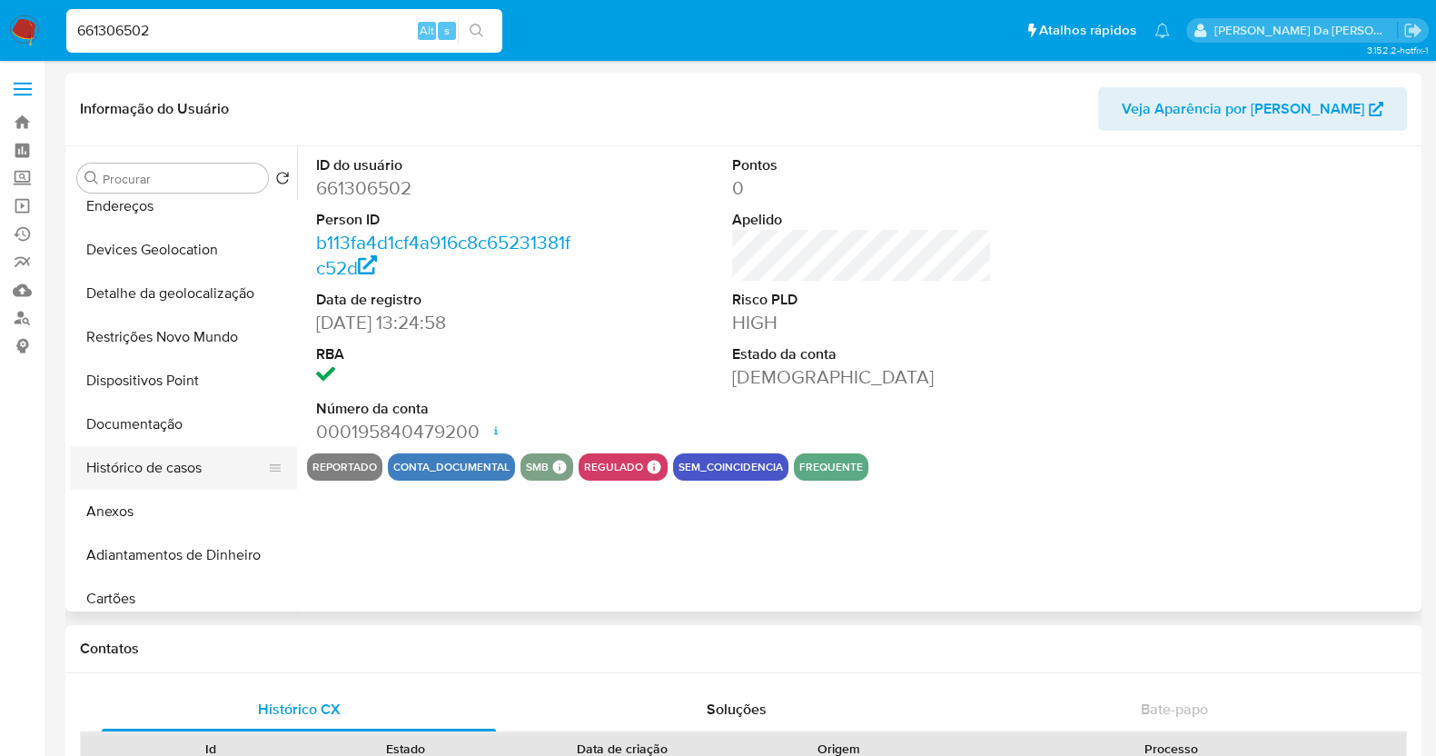
scroll to position [113, 0]
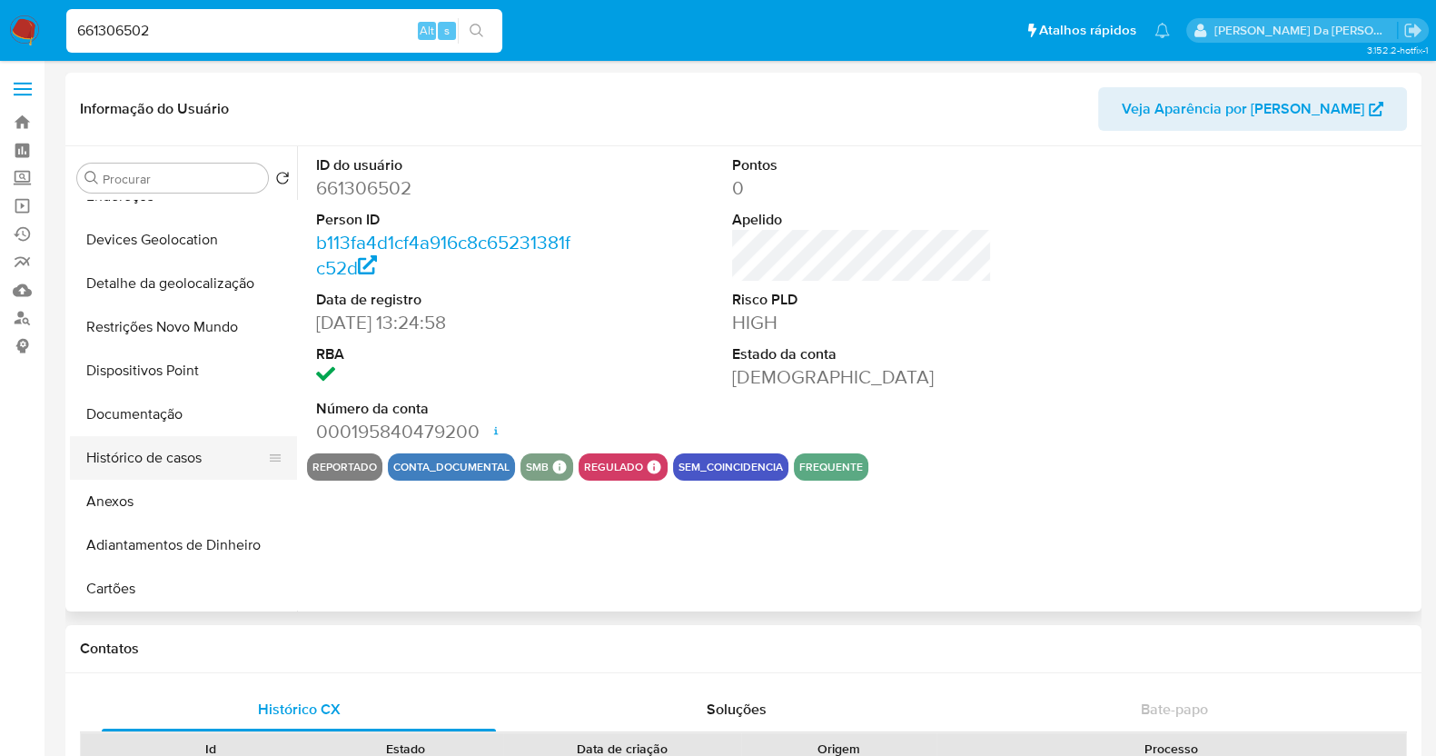
click at [177, 449] on button "Histórico de casos" at bounding box center [176, 458] width 212 height 44
select select "10"
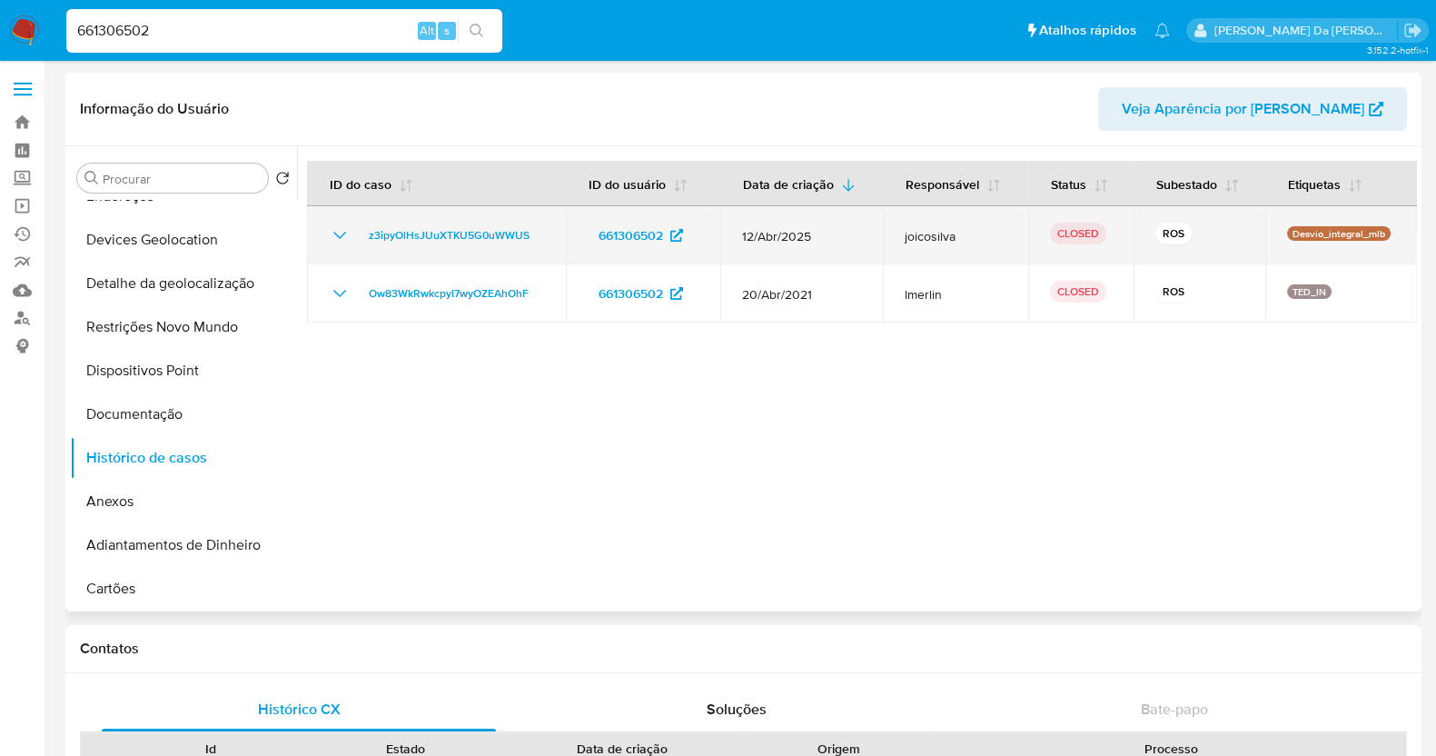
click at [343, 237] on icon "Mostrar/Ocultar" at bounding box center [340, 235] width 22 height 22
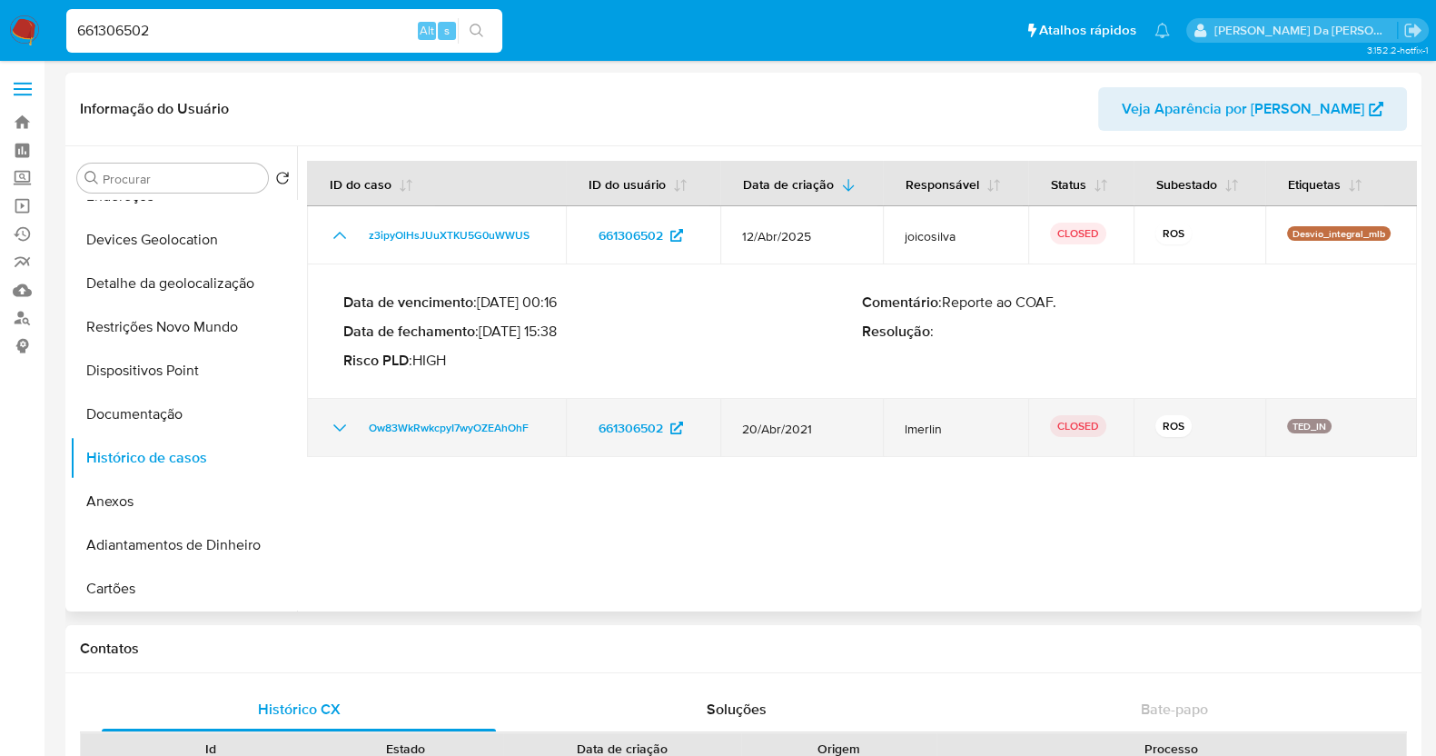
click at [337, 430] on icon "Mostrar/Ocultar" at bounding box center [340, 428] width 22 height 22
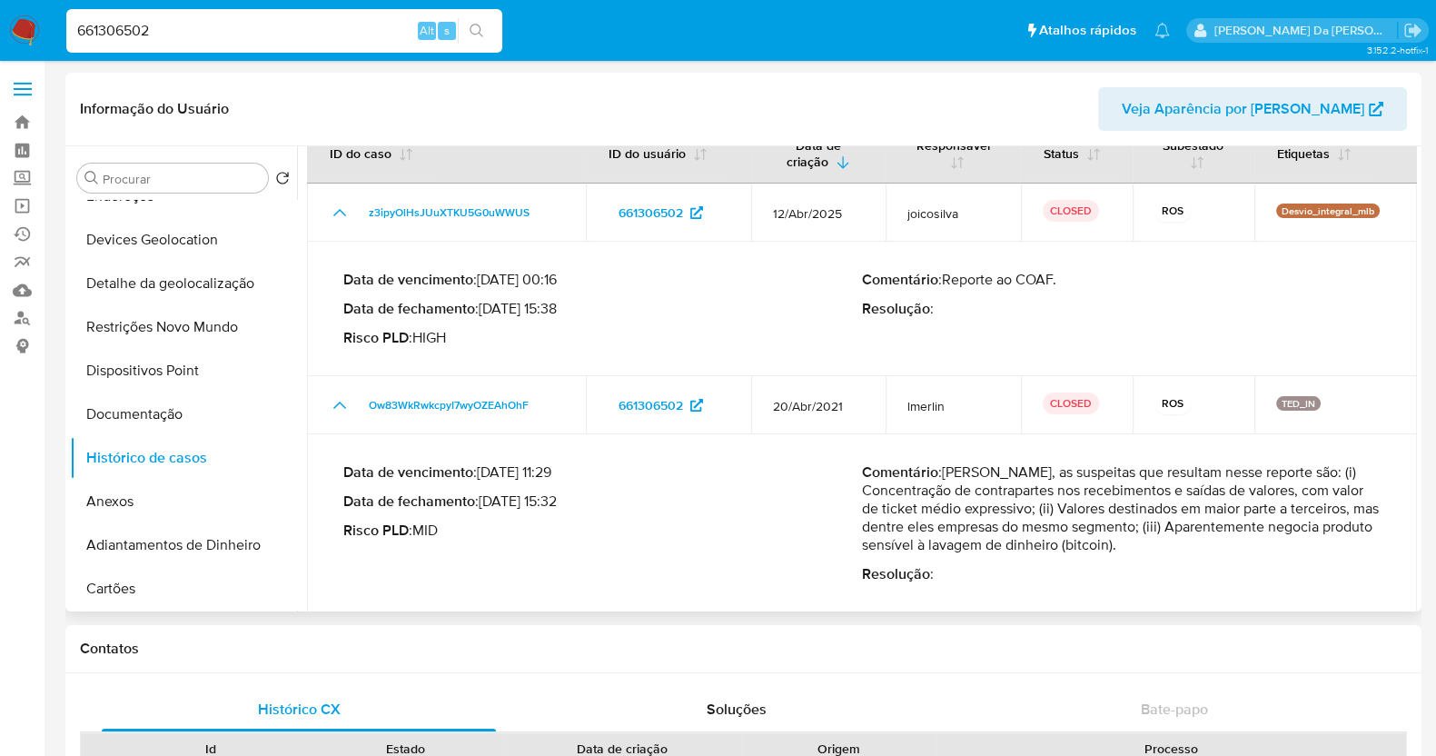
scroll to position [49, 0]
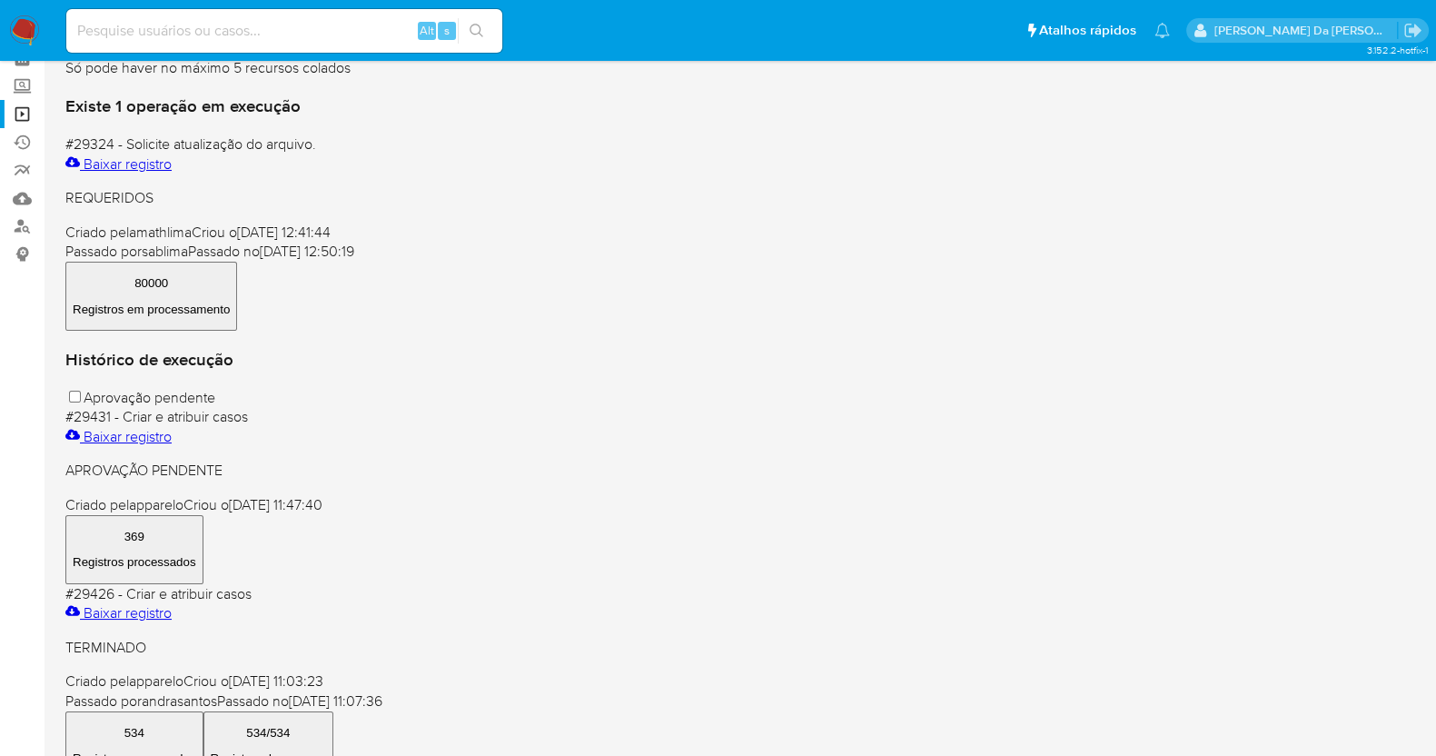
scroll to position [113, 0]
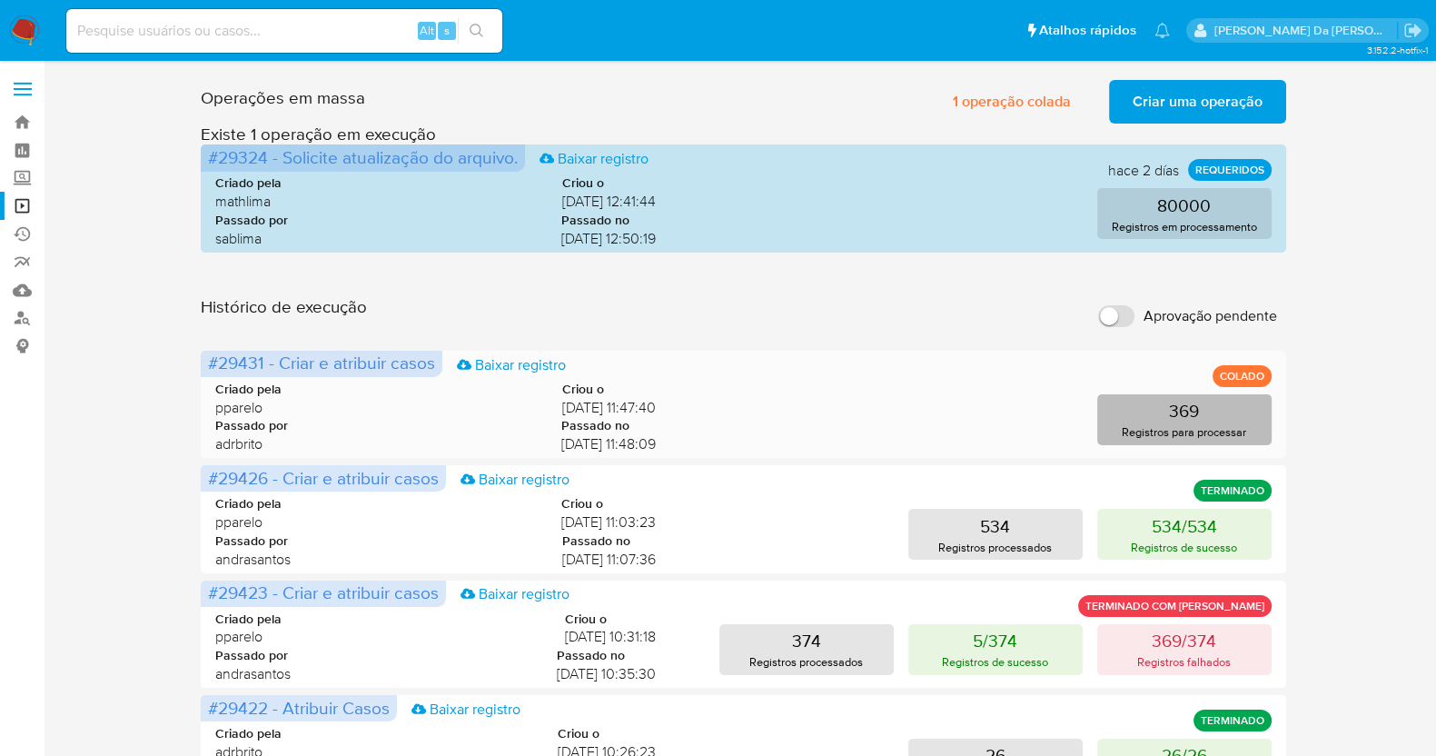
click at [1176, 424] on p "Registros para processar" at bounding box center [1184, 431] width 124 height 17
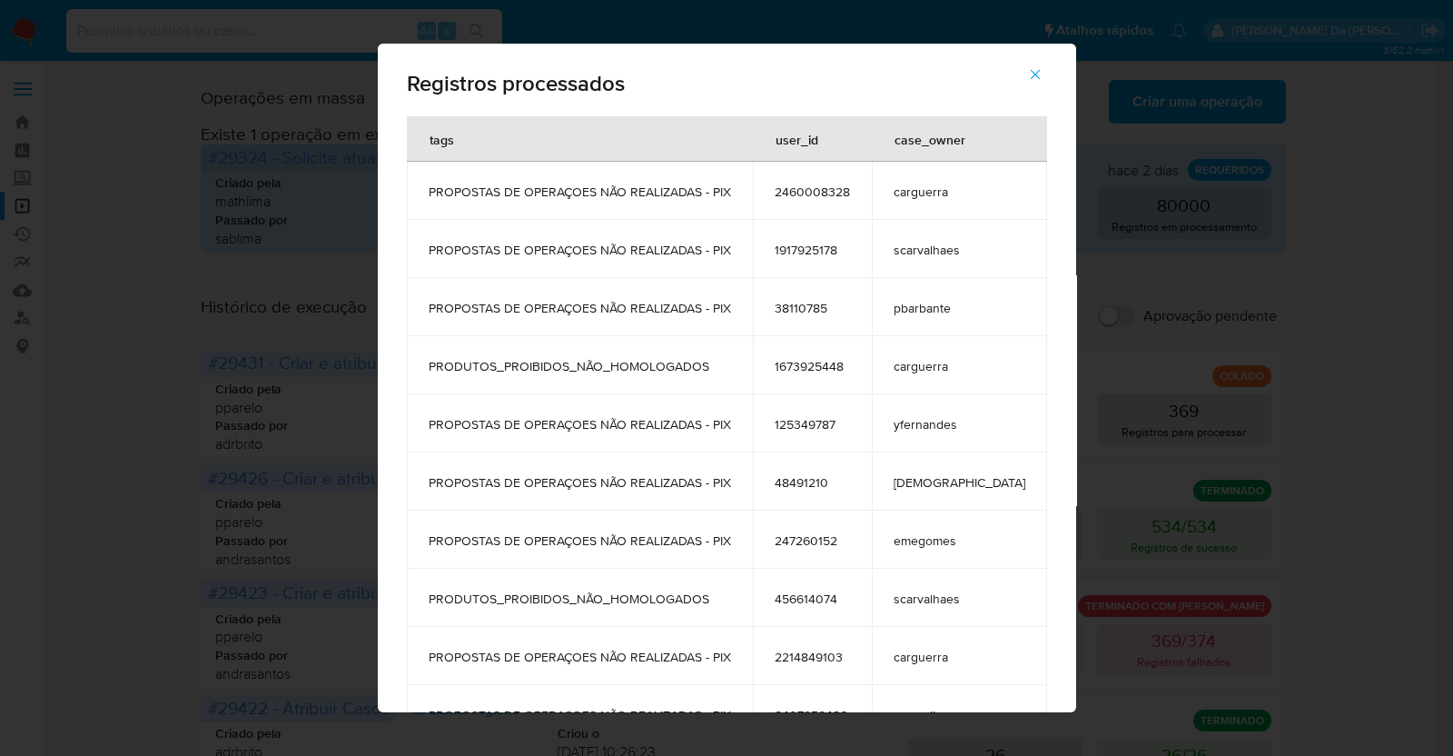
click at [1003, 57] on button "button" at bounding box center [1035, 75] width 64 height 44
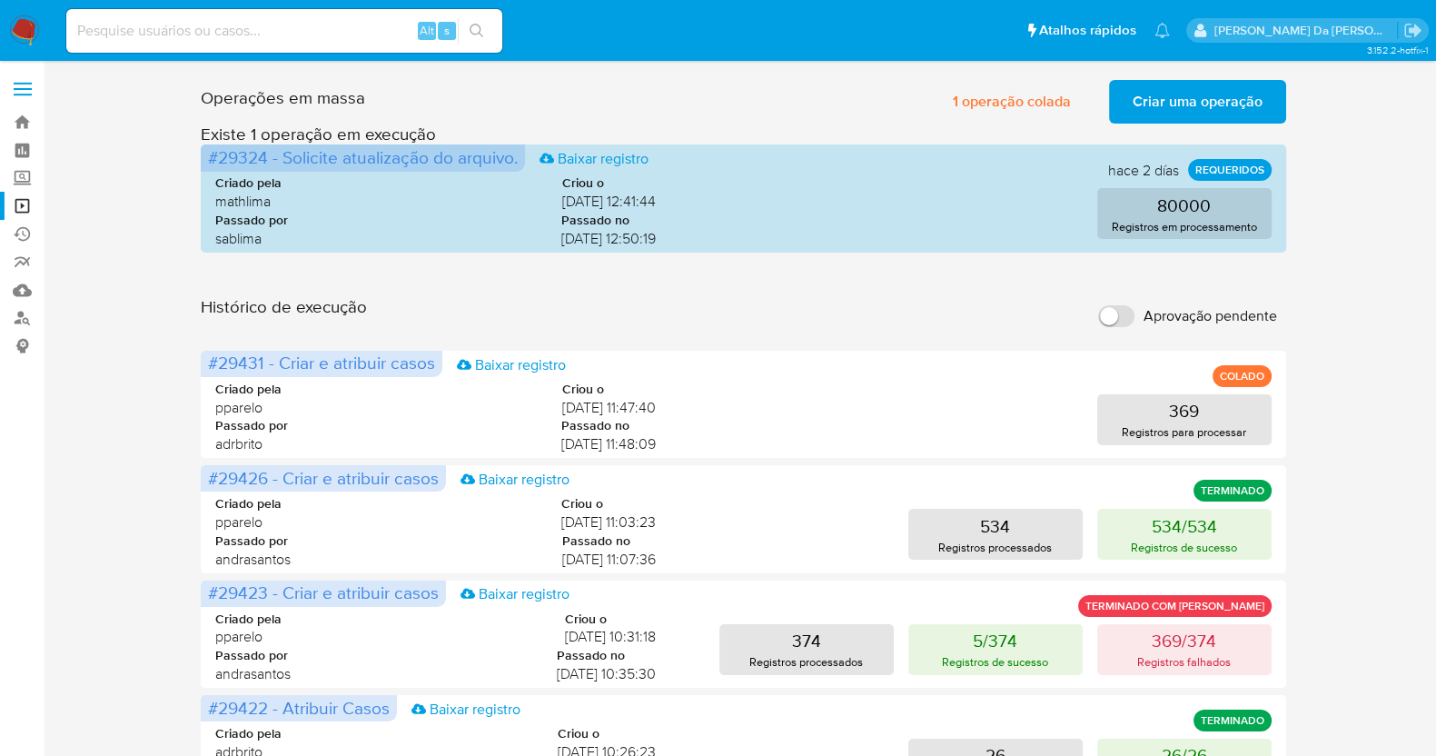
click at [1216, 420] on button "369 Registros para processar" at bounding box center [1184, 419] width 174 height 51
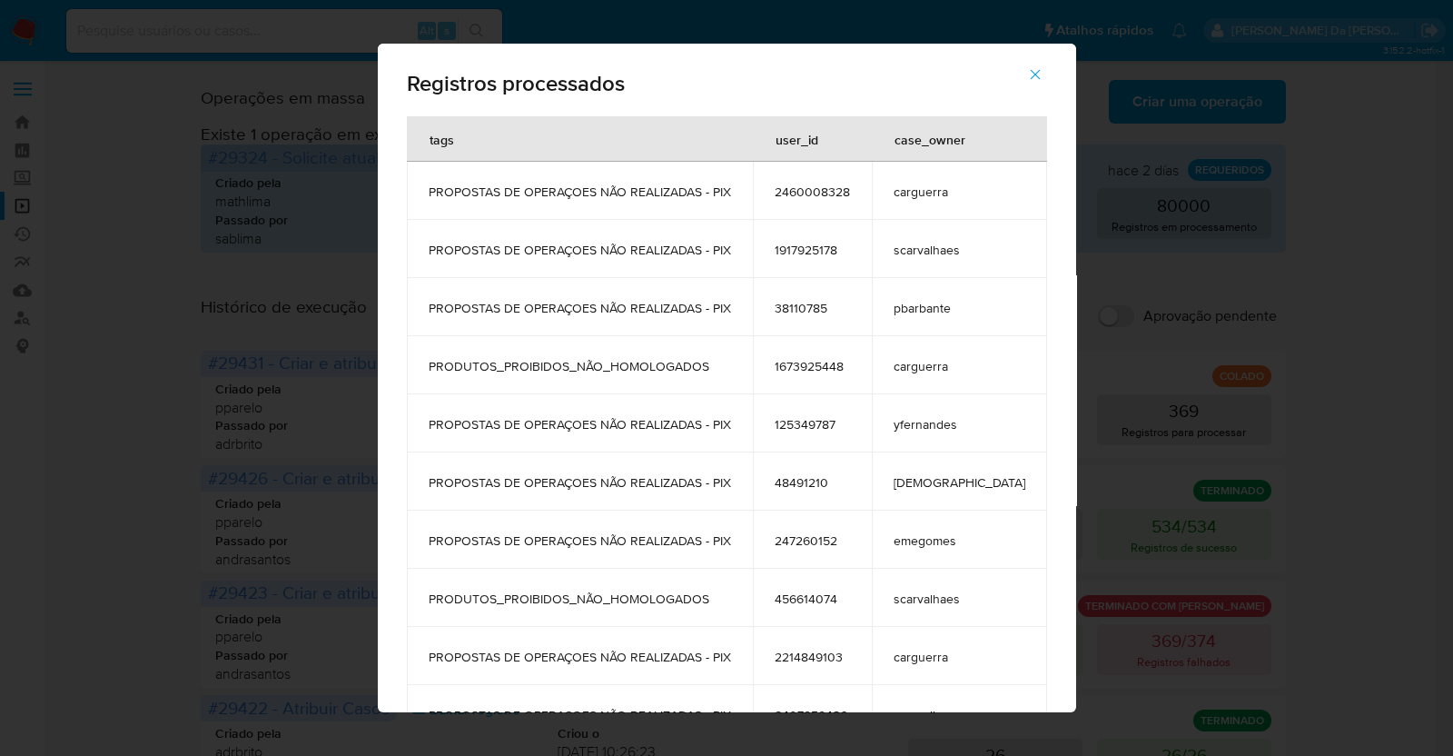
click at [1147, 351] on div "Registros processados tags user_id case_owner PROPOSTAS DE OPERAÇOES NÃO REALIZ…" at bounding box center [726, 378] width 1453 height 756
click at [1027, 63] on span "button" at bounding box center [1035, 74] width 16 height 40
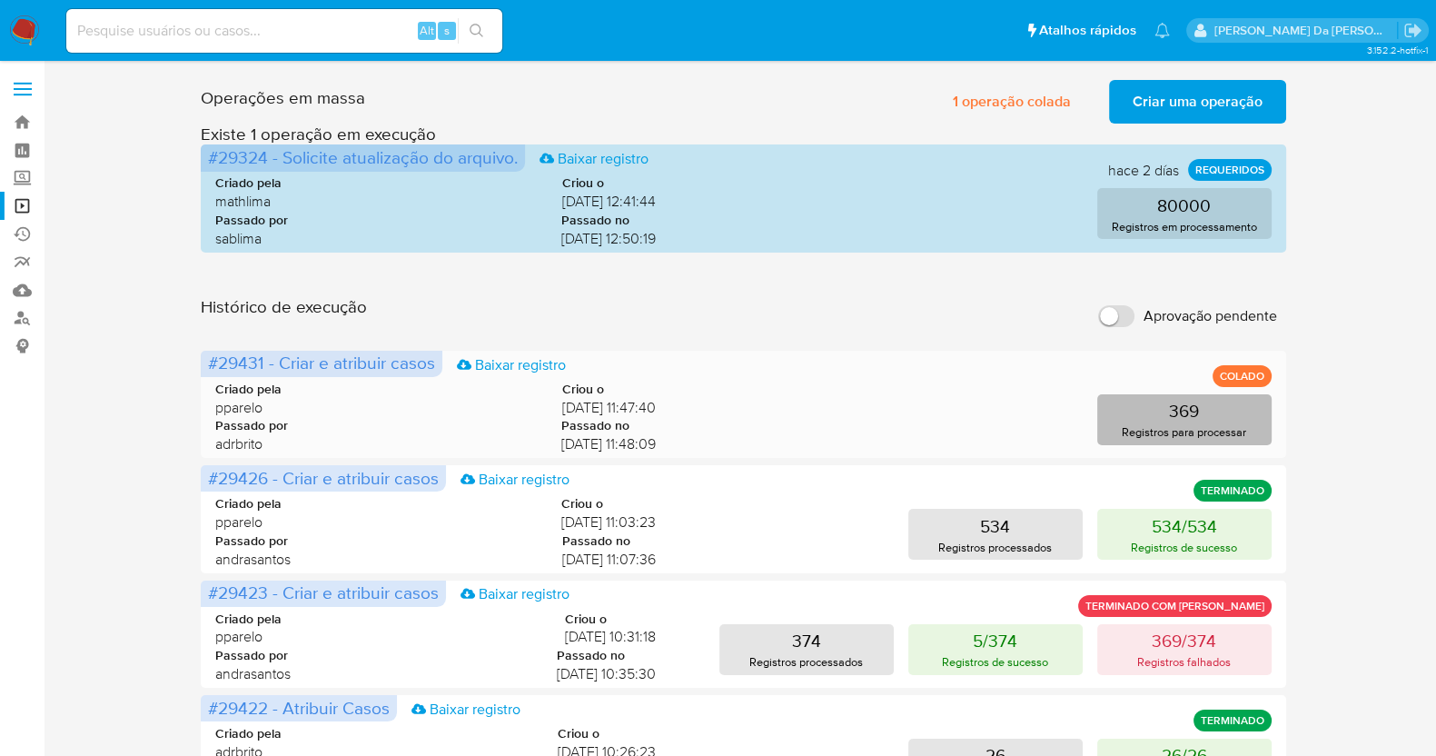
click at [1184, 424] on p "Registros para processar" at bounding box center [1184, 431] width 124 height 17
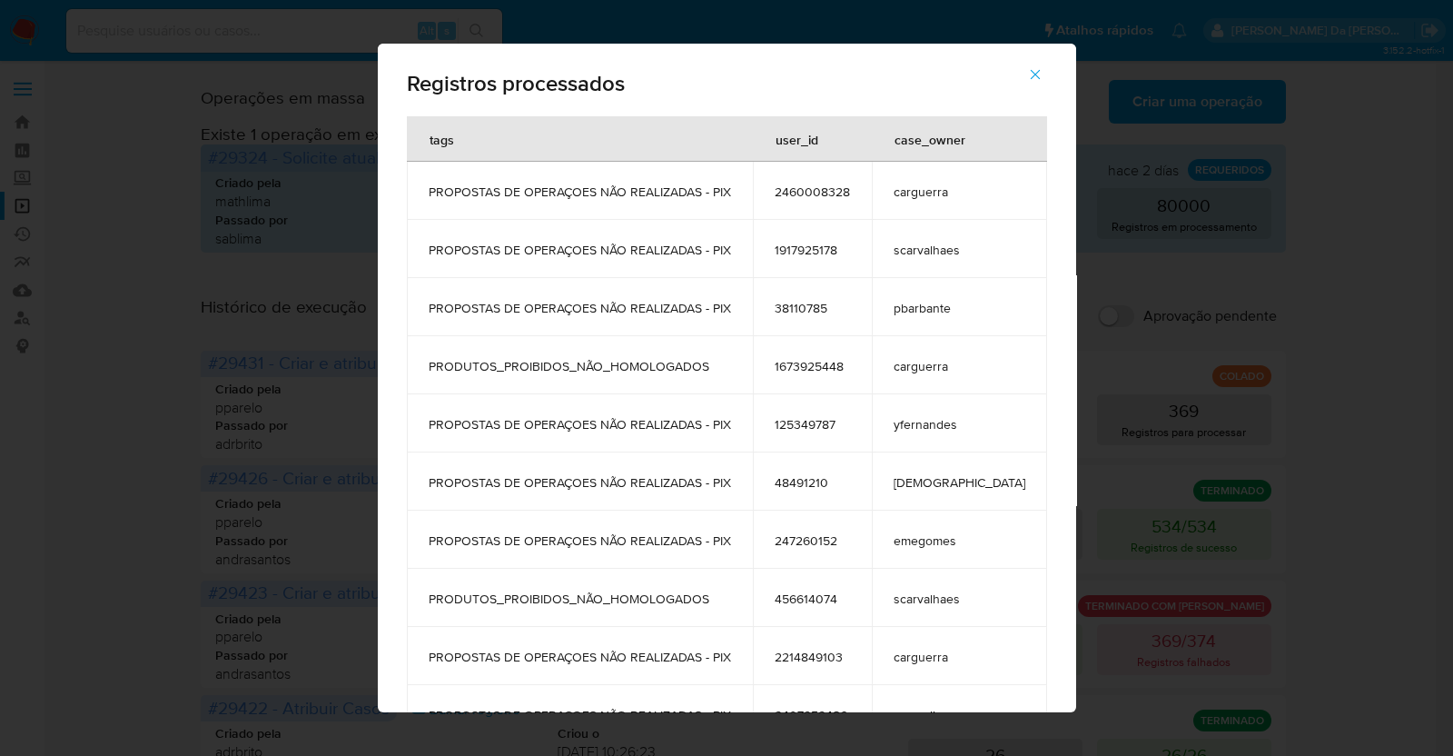
click at [1190, 348] on div "Registros processados tags user_id case_owner PROPOSTAS DE OPERAÇOES NÃO REALIZ…" at bounding box center [726, 378] width 1453 height 756
click at [1027, 88] on span "button" at bounding box center [1035, 74] width 16 height 40
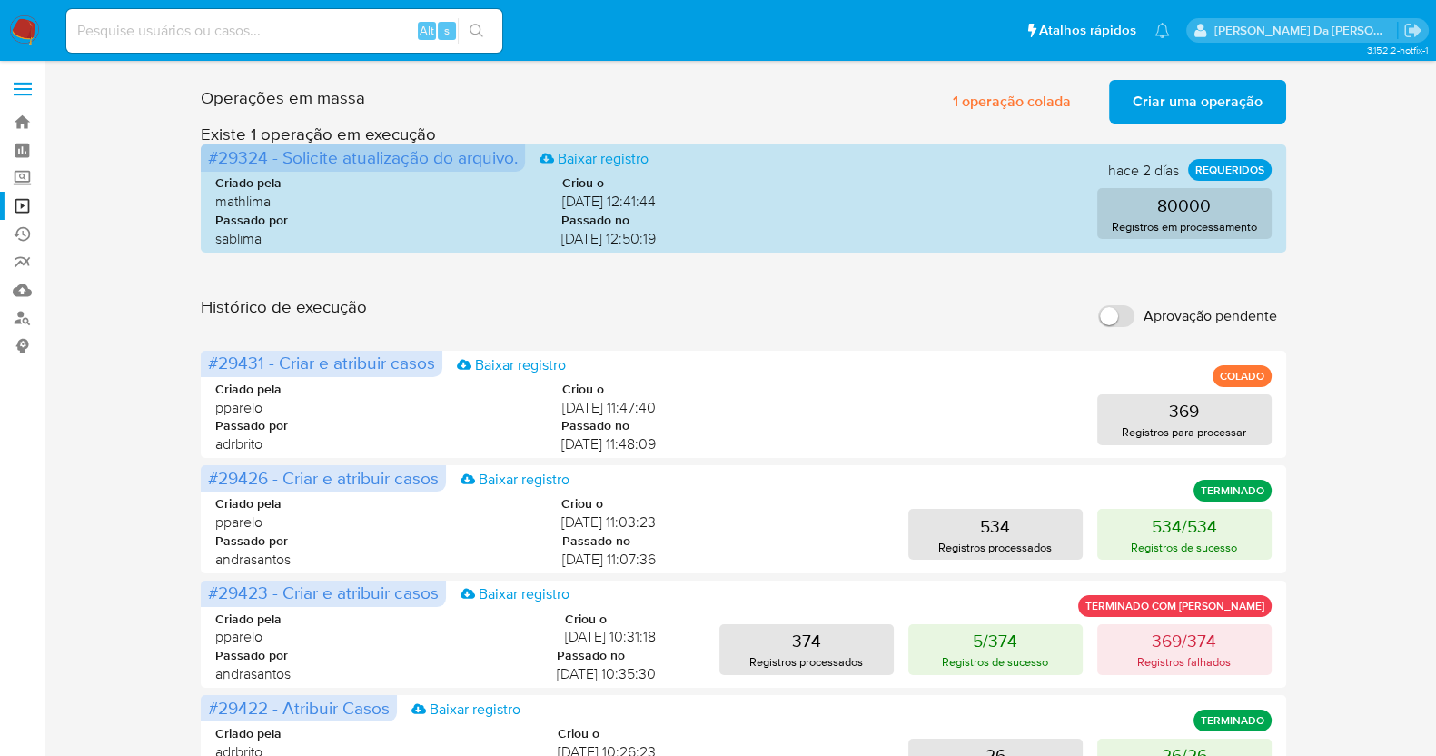
click at [1163, 97] on span "Criar uma operação" at bounding box center [1197, 102] width 130 height 40
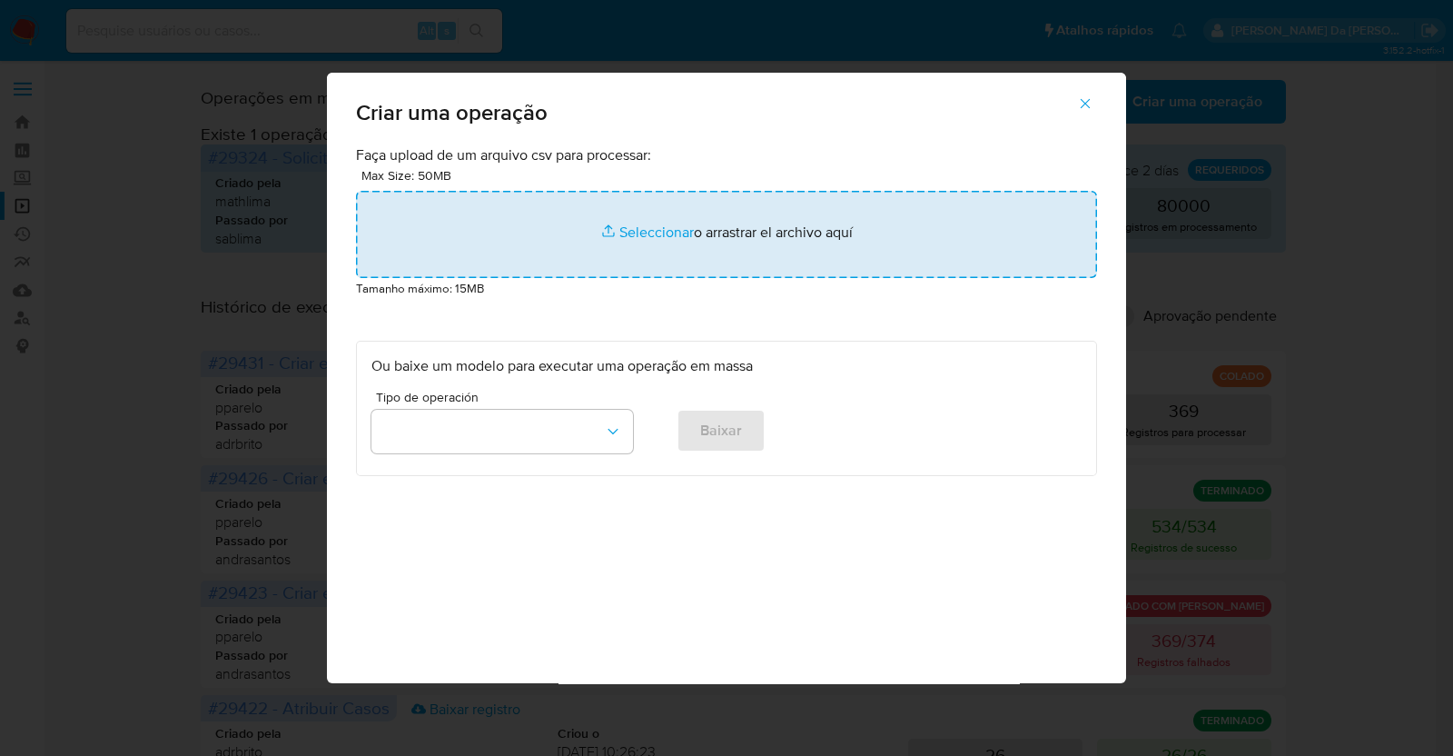
click at [657, 234] on input "file" at bounding box center [726, 234] width 741 height 87
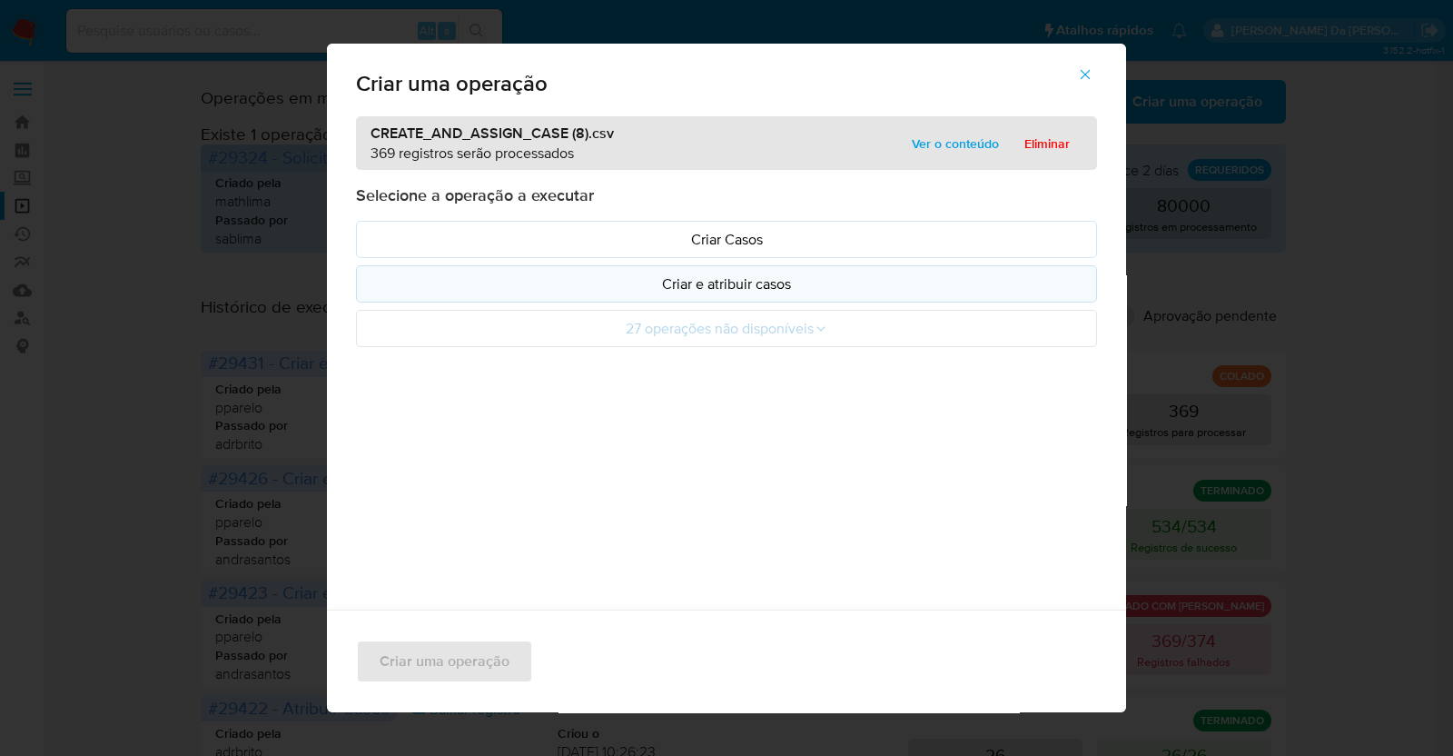
click at [748, 284] on p "Criar e atribuir casos" at bounding box center [726, 283] width 710 height 21
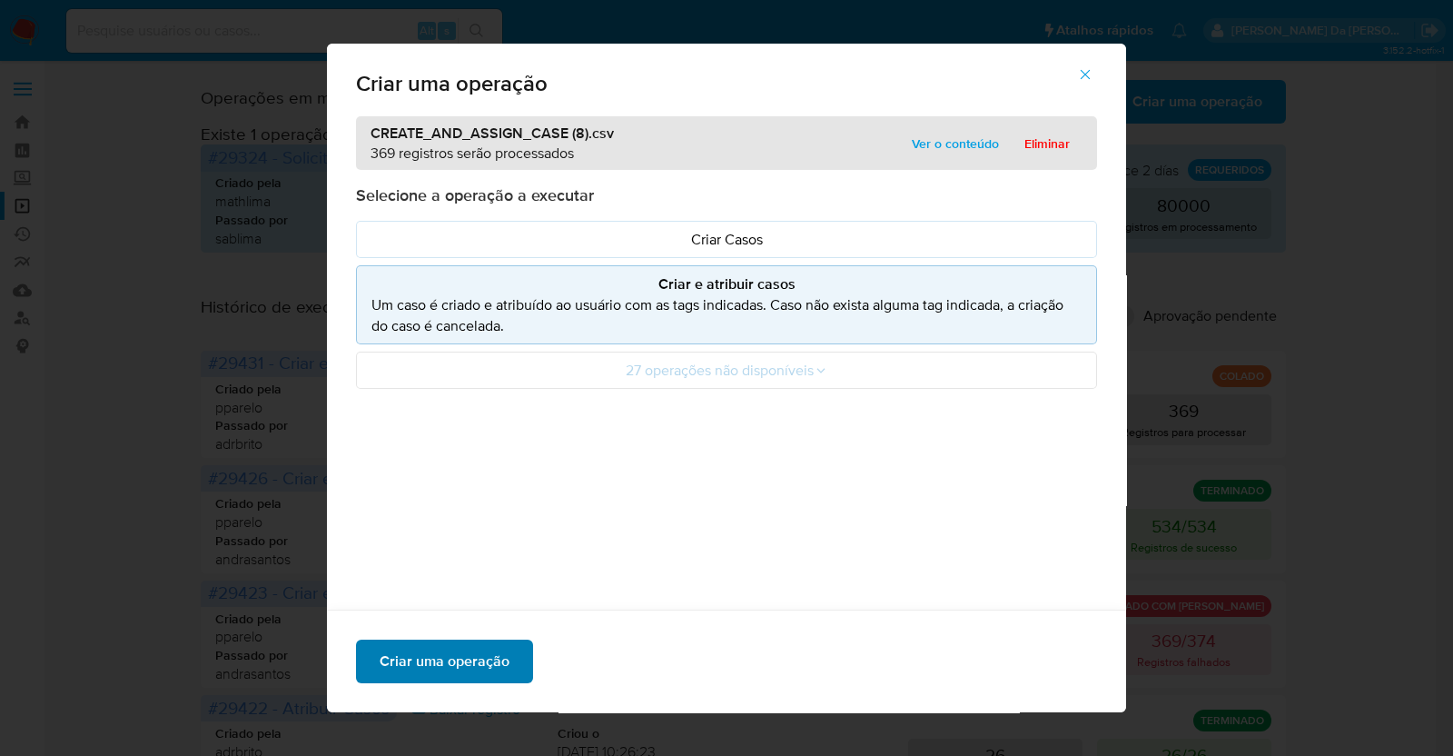
click at [440, 665] on span "Criar uma operação" at bounding box center [445, 661] width 130 height 40
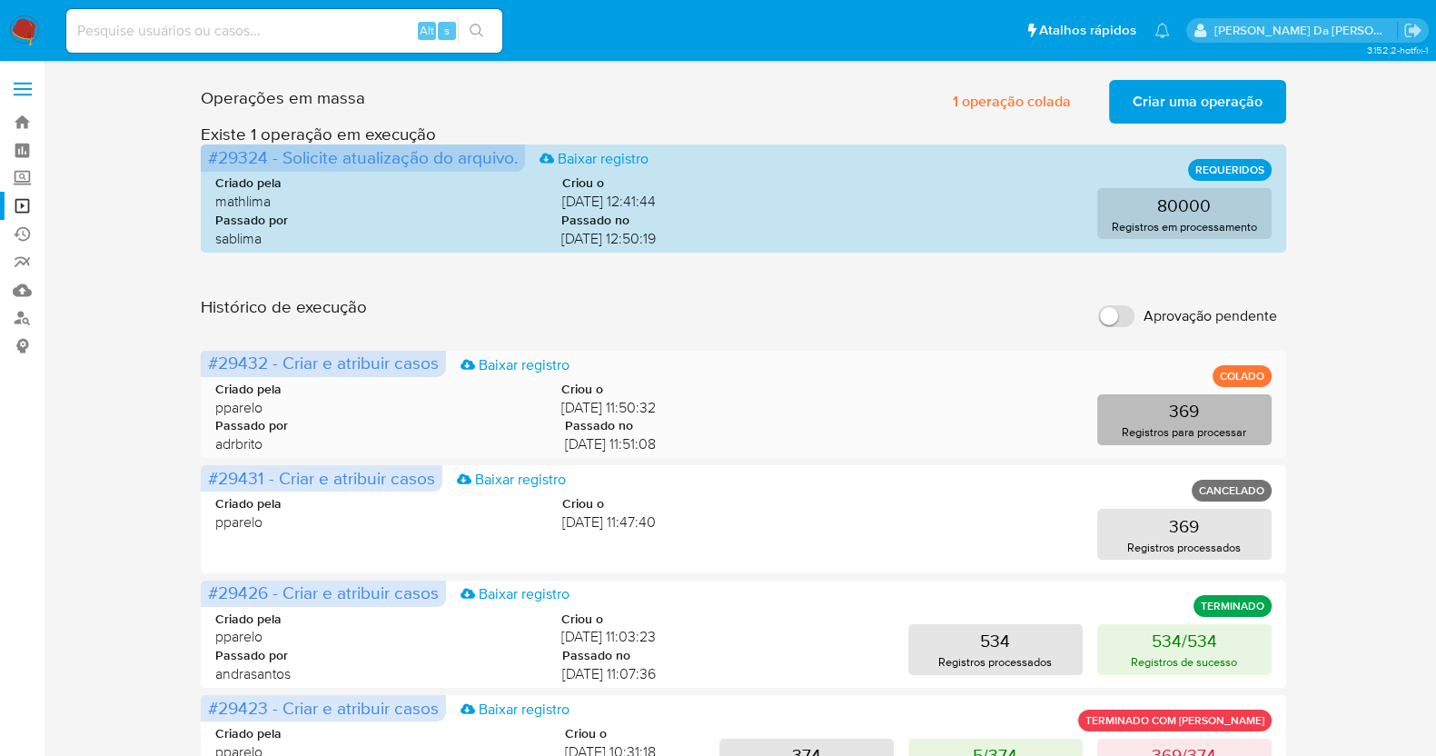
click at [1176, 410] on p "369" at bounding box center [1184, 410] width 30 height 25
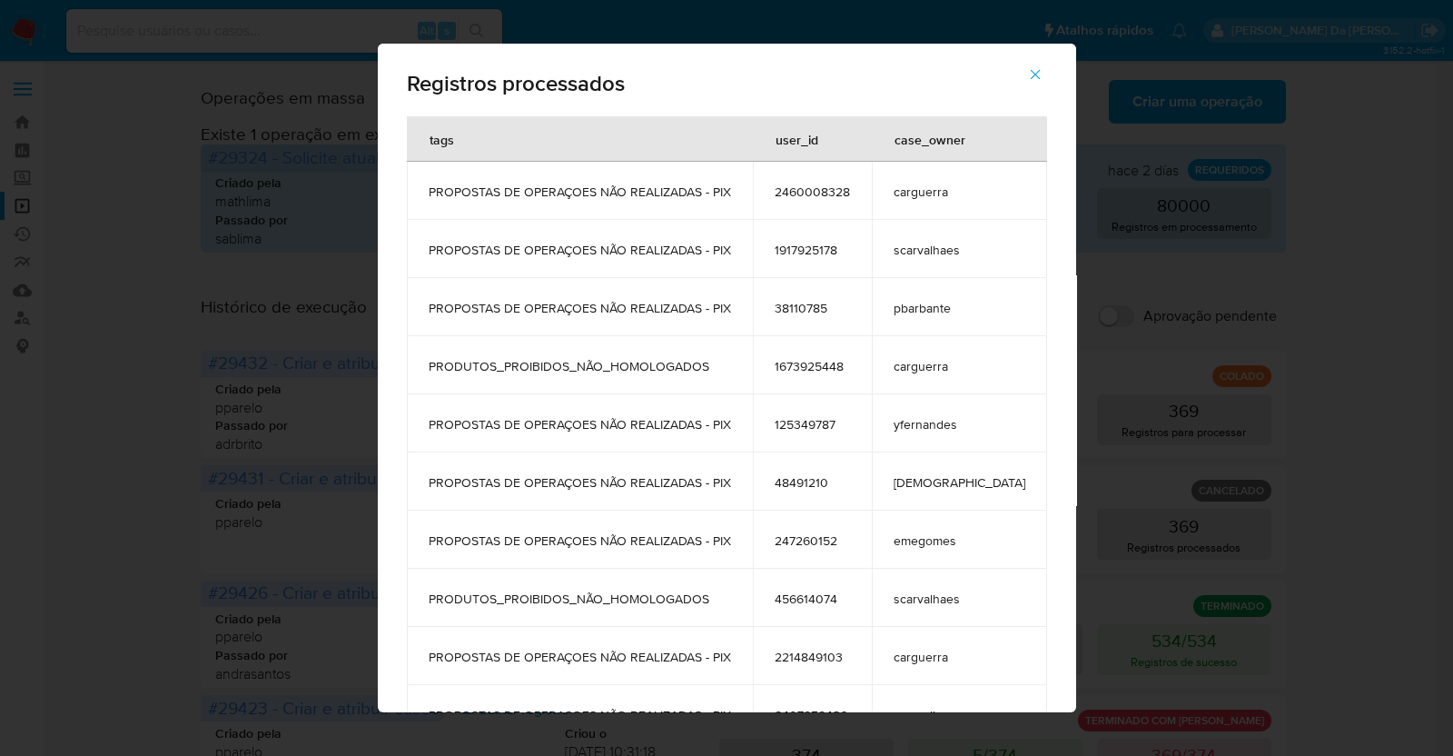
click at [1085, 342] on div "Registros processados tags user_id case_owner PROPOSTAS DE OPERAÇOES NÃO REALIZ…" at bounding box center [726, 378] width 1453 height 756
click at [1027, 70] on icon "button" at bounding box center [1035, 74] width 16 height 16
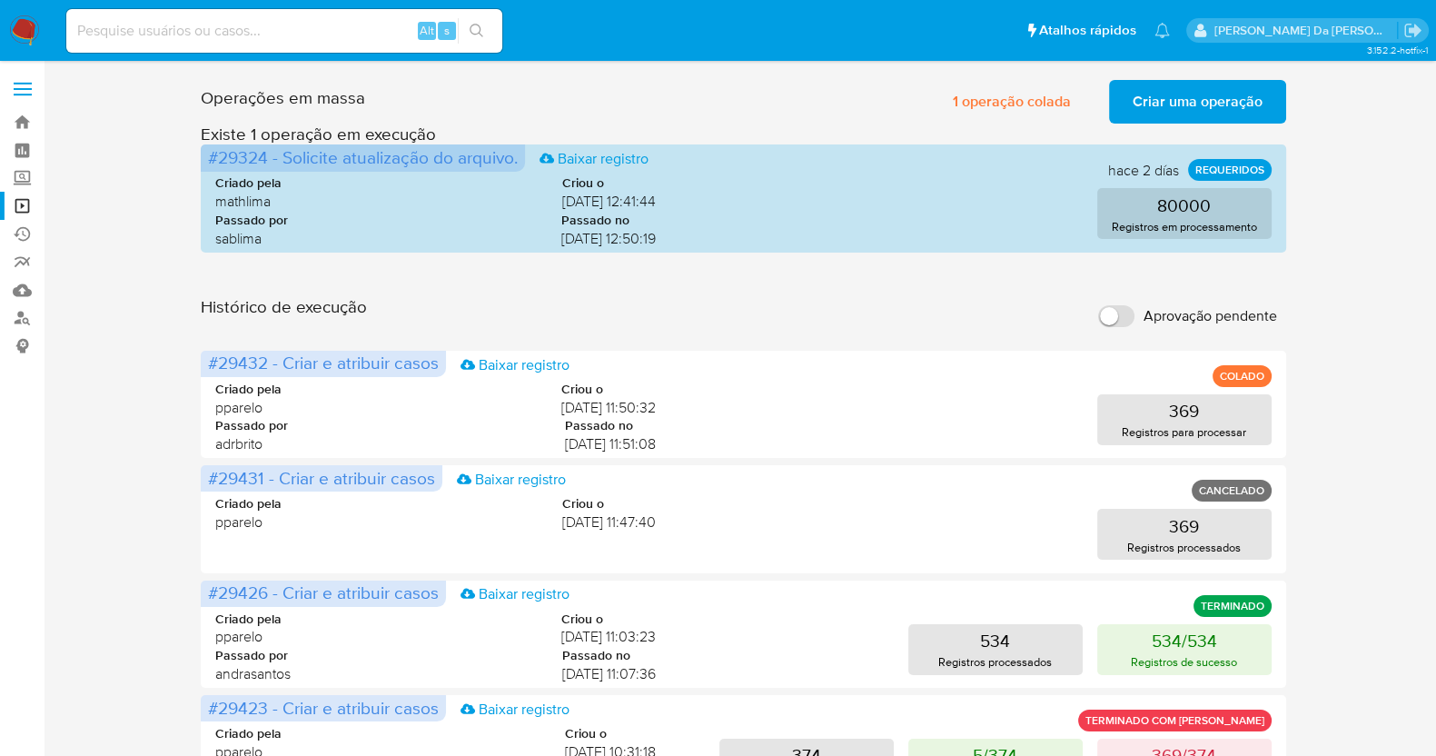
scroll to position [113, 0]
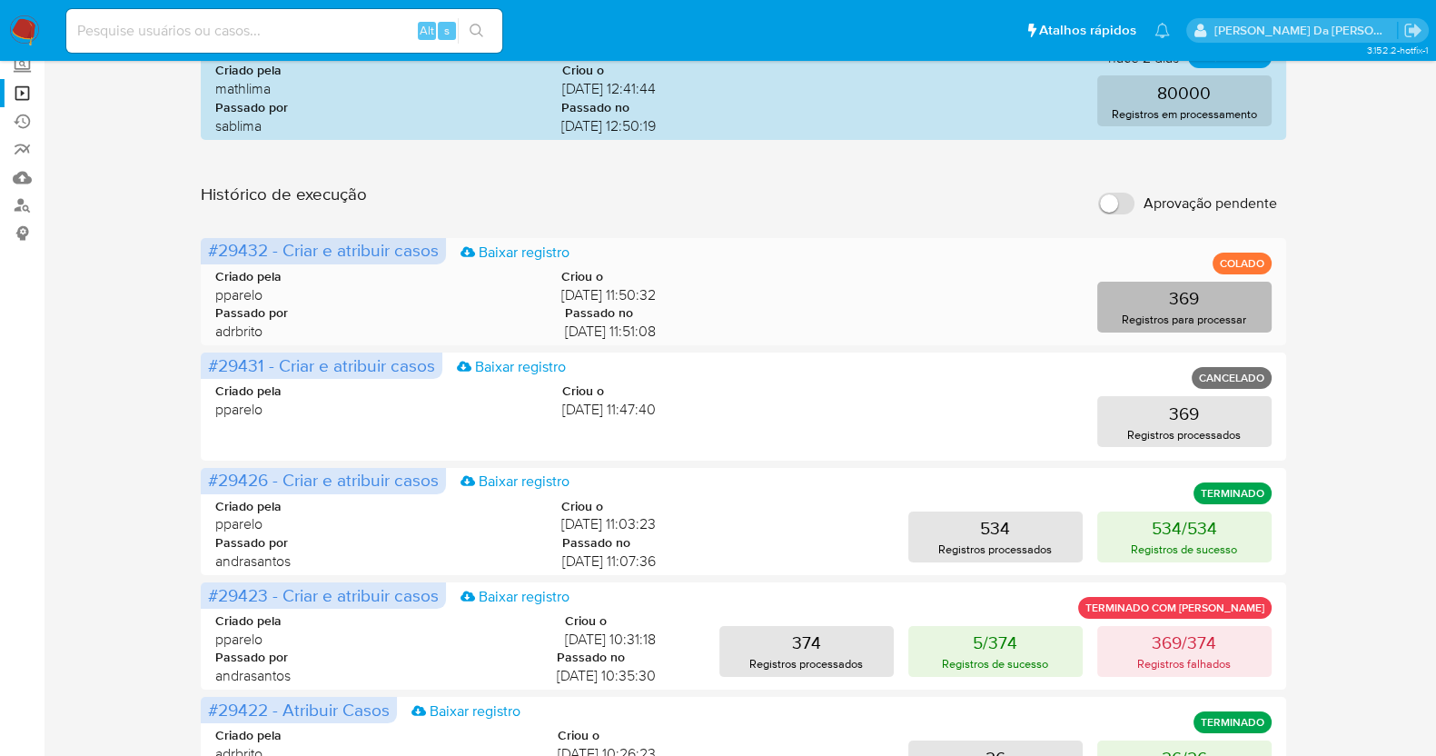
click at [1185, 306] on p "369" at bounding box center [1184, 297] width 30 height 25
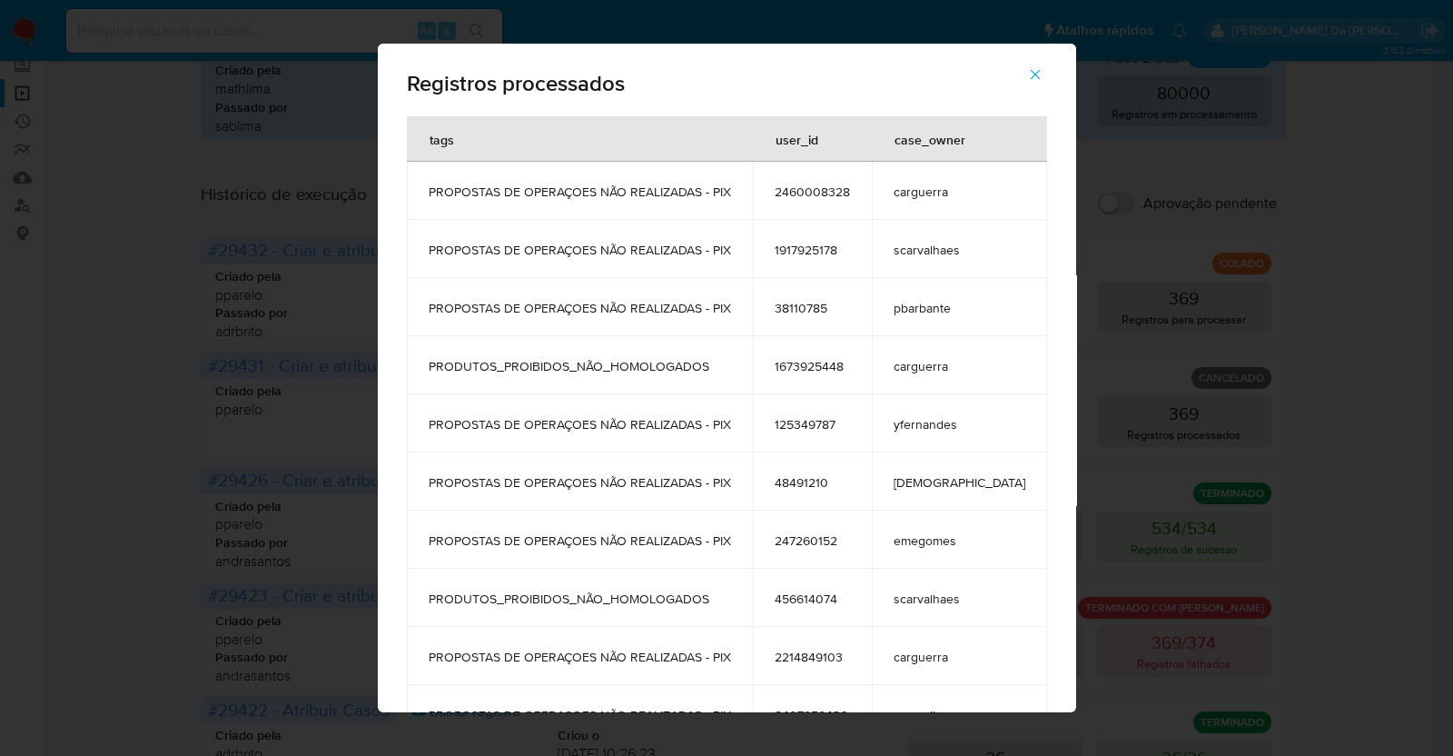
click at [1030, 74] on icon "button" at bounding box center [1035, 75] width 10 height 10
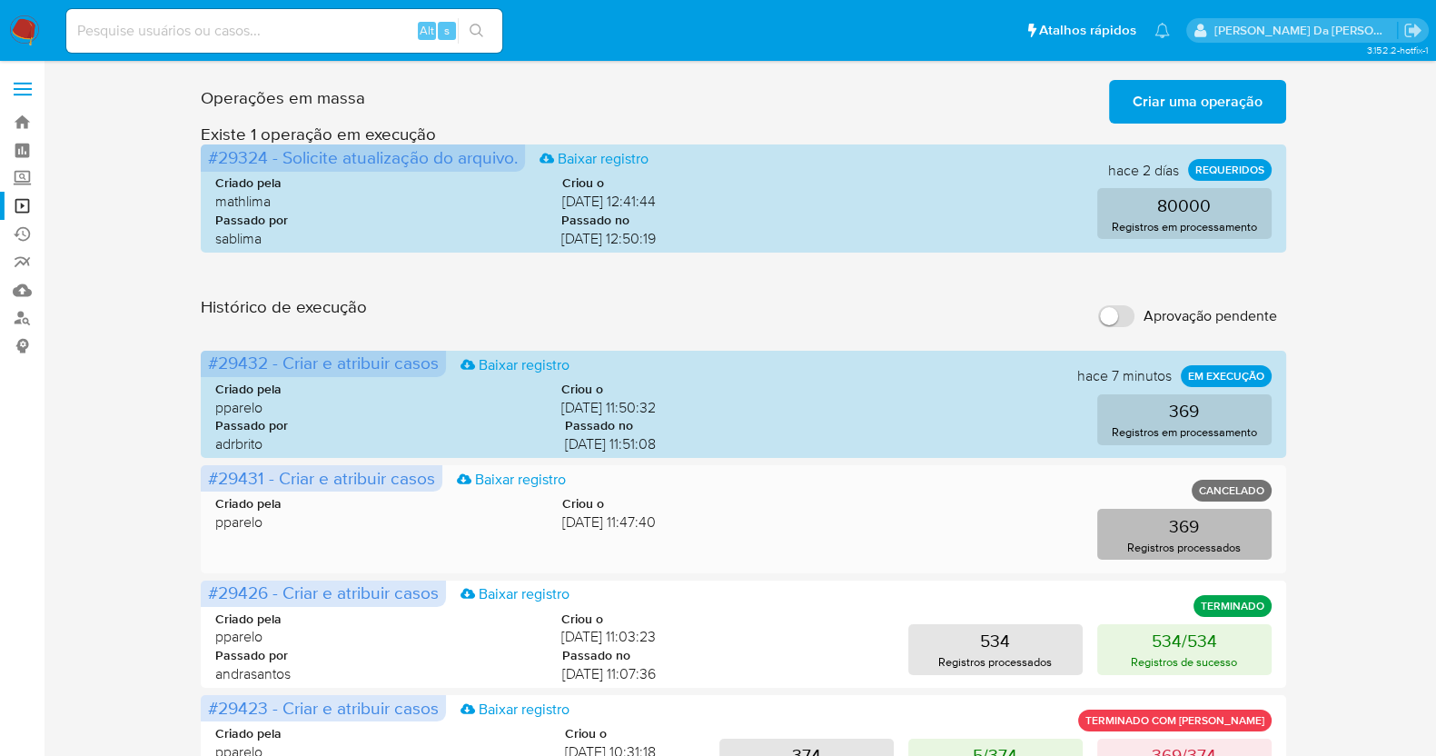
click at [1153, 529] on button "369 Registros processados" at bounding box center [1184, 534] width 174 height 51
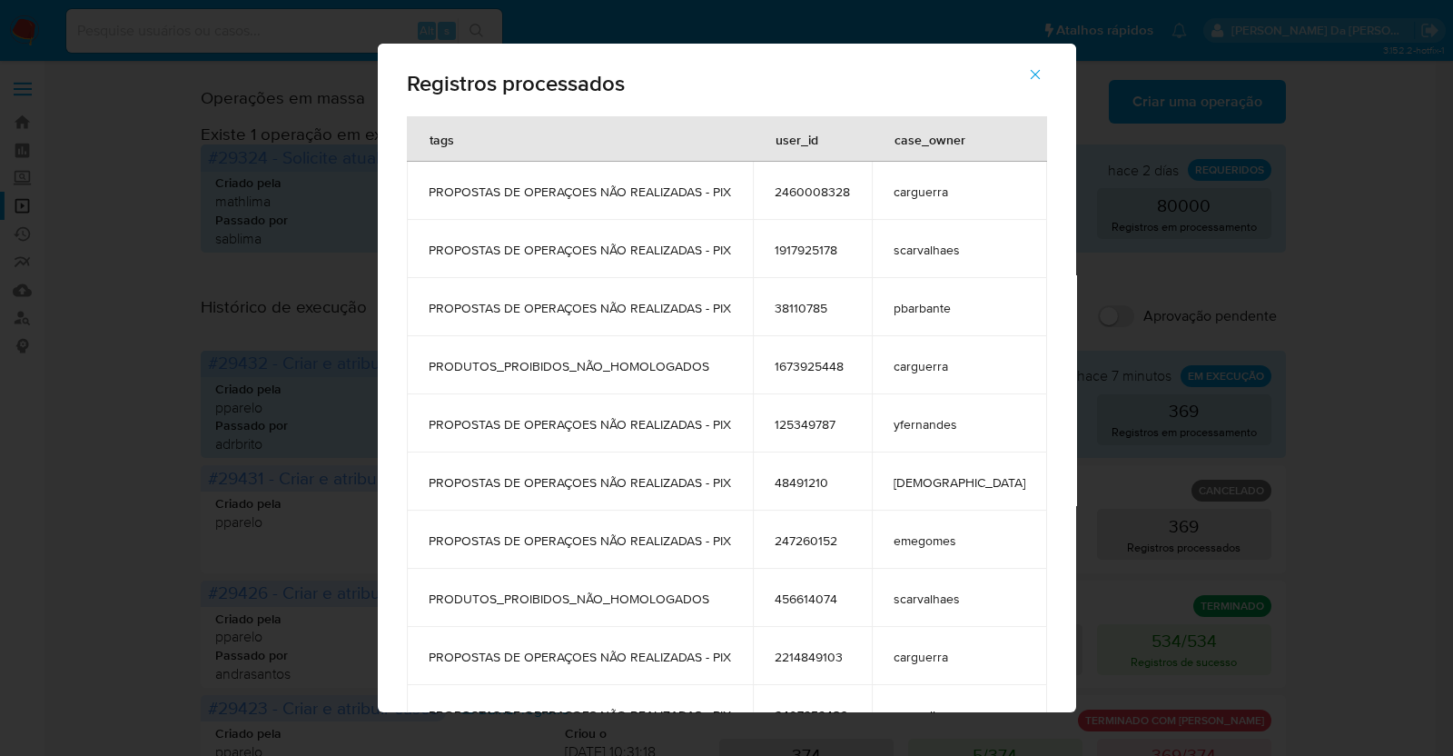
click at [1027, 69] on icon "button" at bounding box center [1035, 74] width 16 height 16
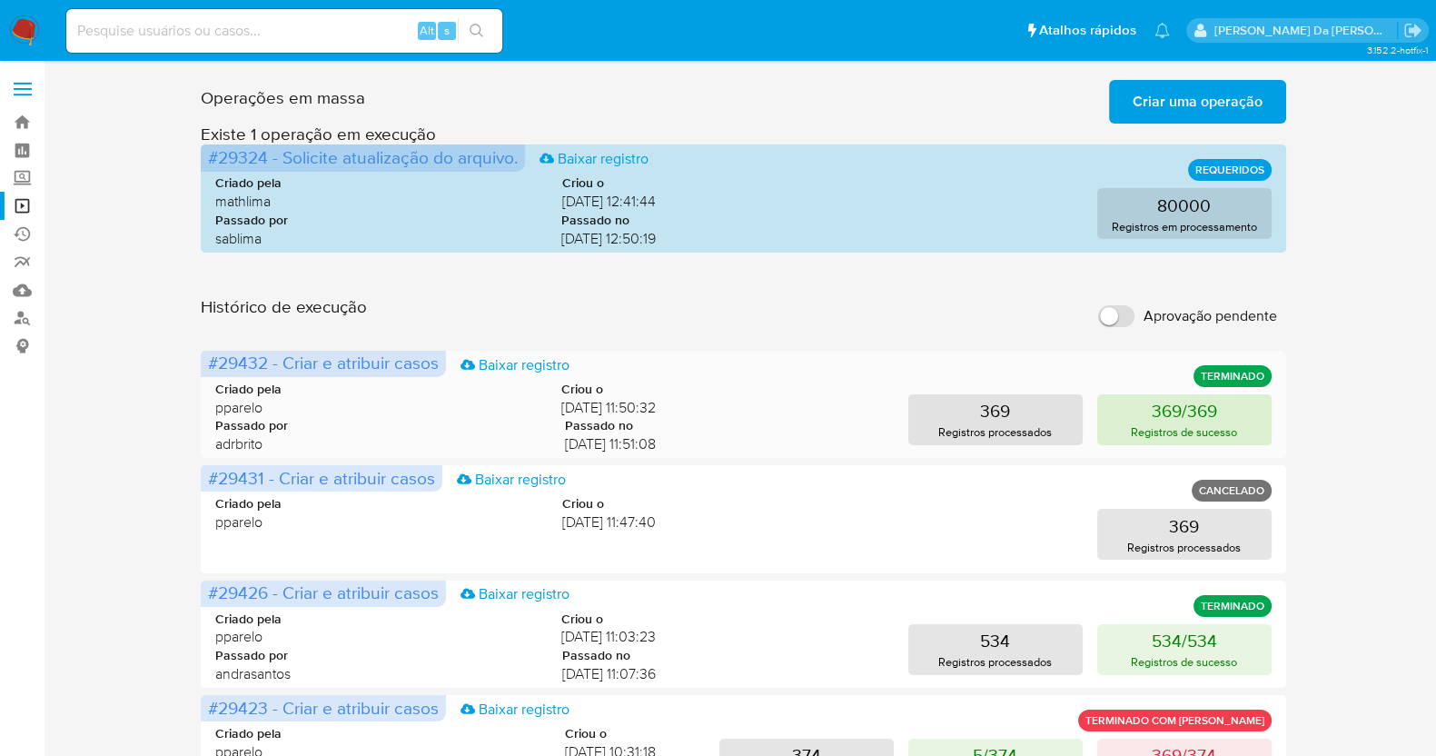
click at [1177, 426] on p "Registros de sucesso" at bounding box center [1184, 431] width 106 height 17
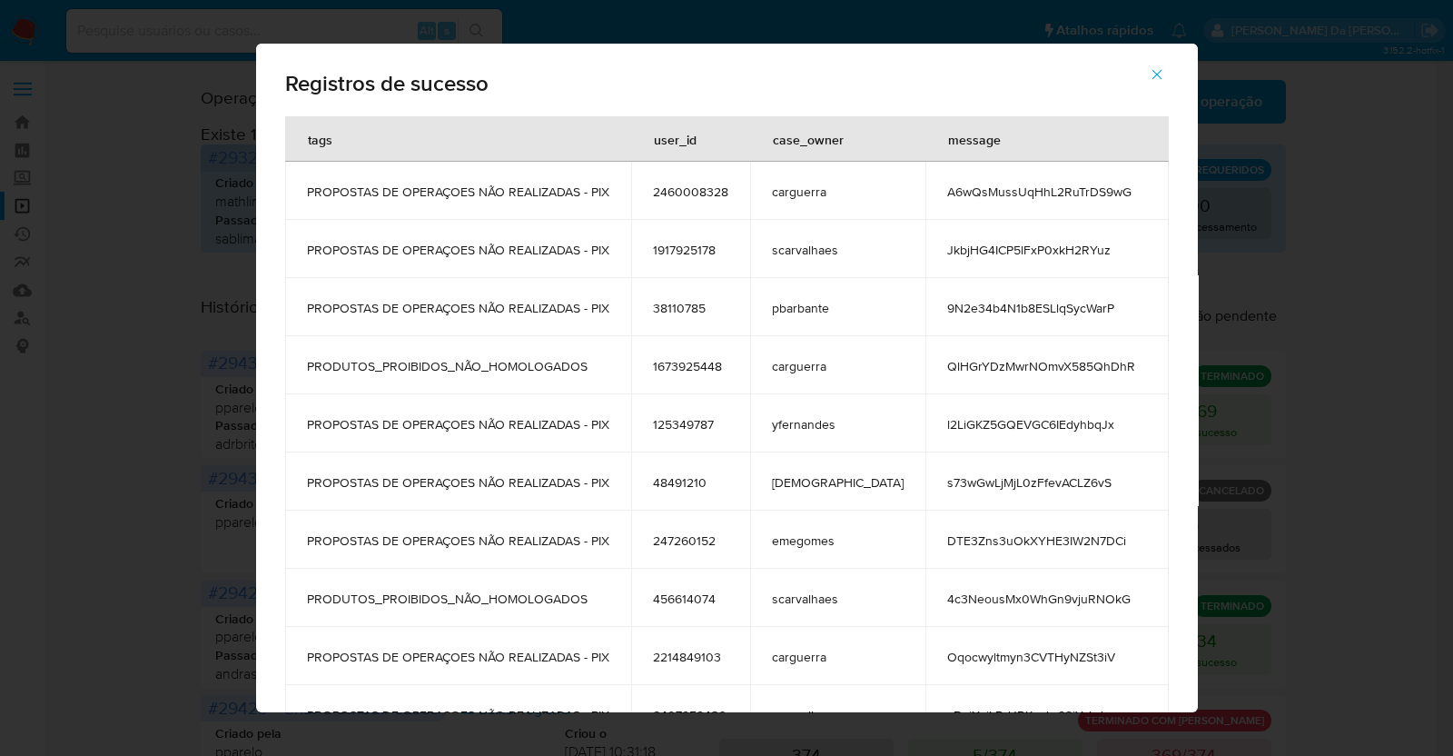
click at [990, 203] on td "A6wQsMussUqHhL2RuTrDS9wG" at bounding box center [1046, 191] width 243 height 58
click at [978, 253] on span "JkbjHG4ICP5lFxP0xkH2RYuz" at bounding box center [1047, 250] width 200 height 16
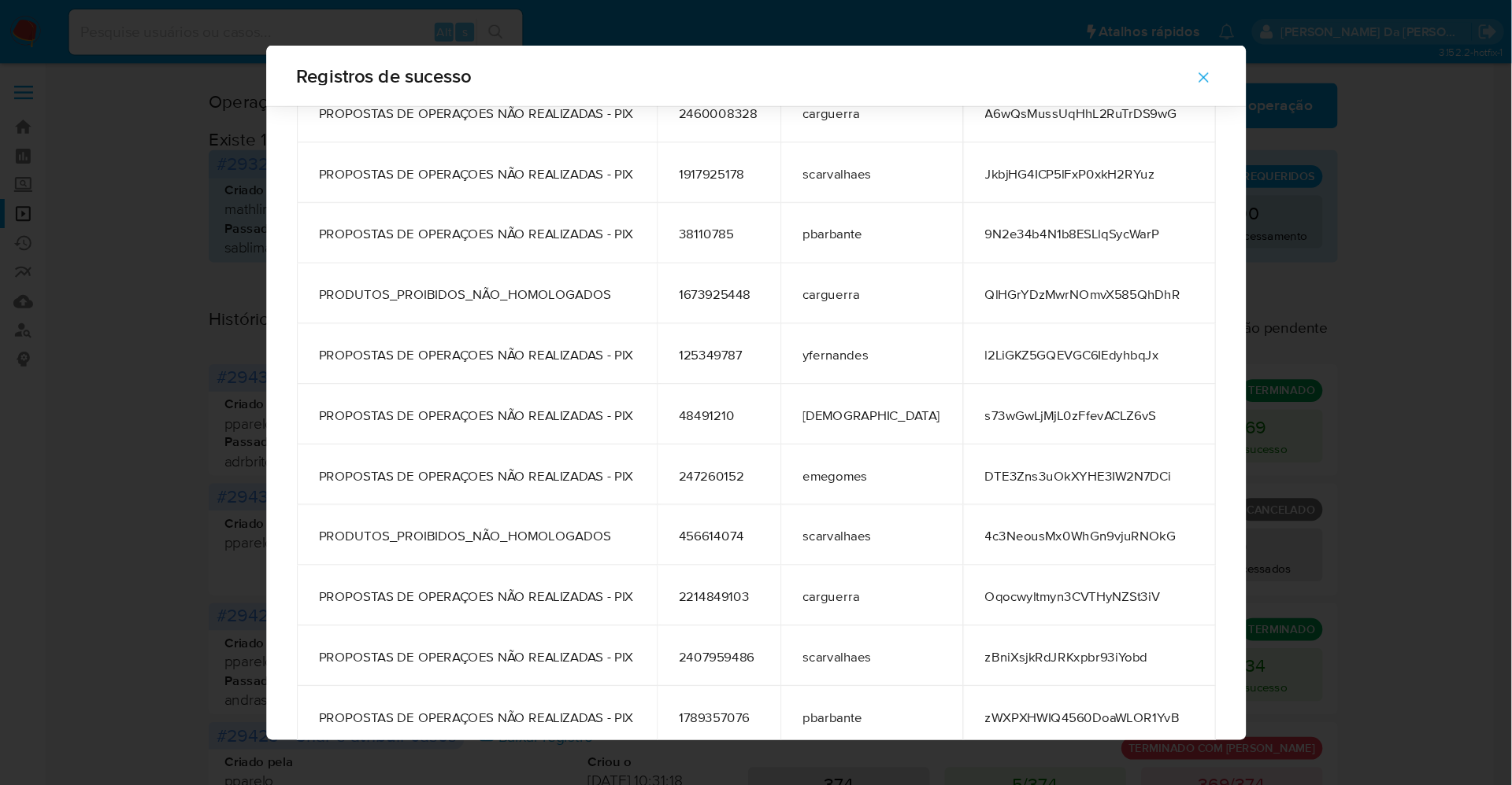
scroll to position [86, 0]
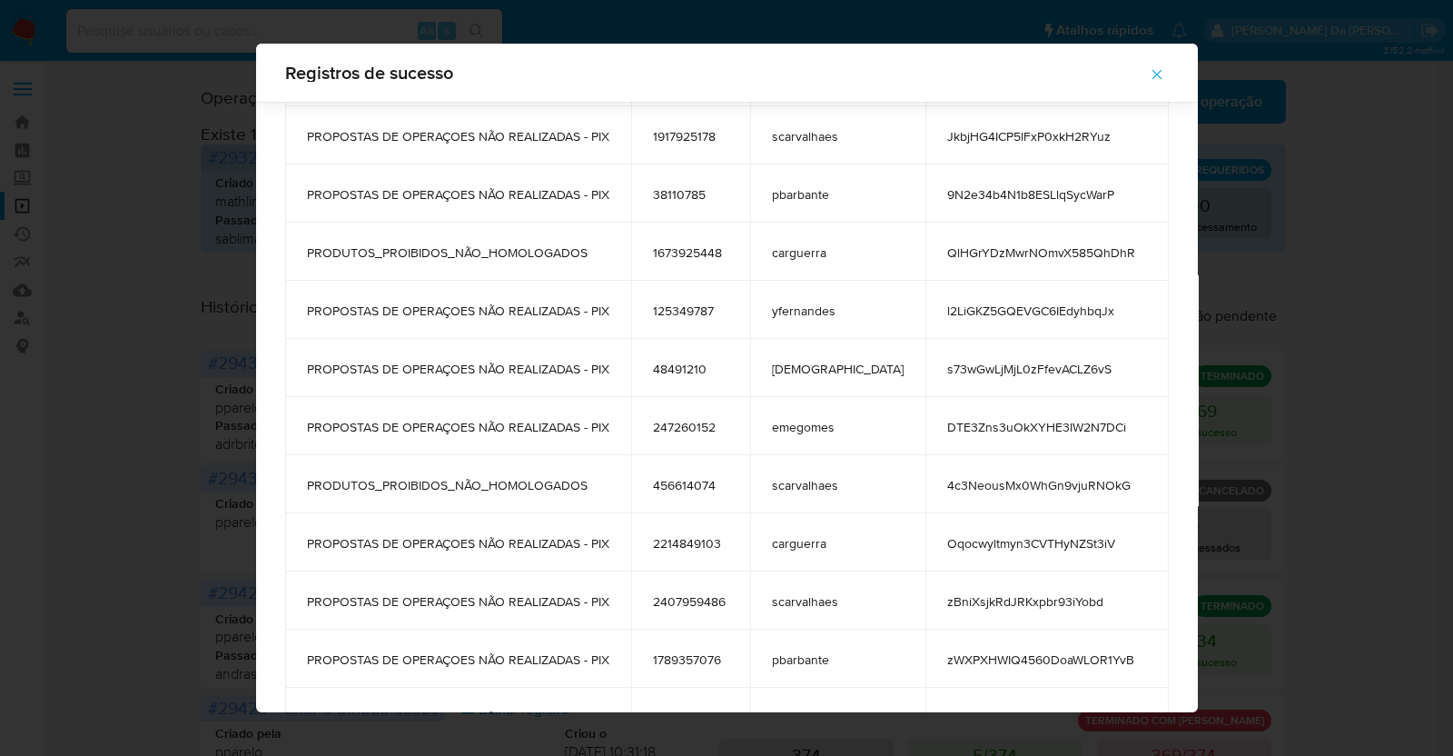
click at [1014, 262] on td "QlHGrYDzMwrNOmvX585QhDhR" at bounding box center [1046, 251] width 243 height 58
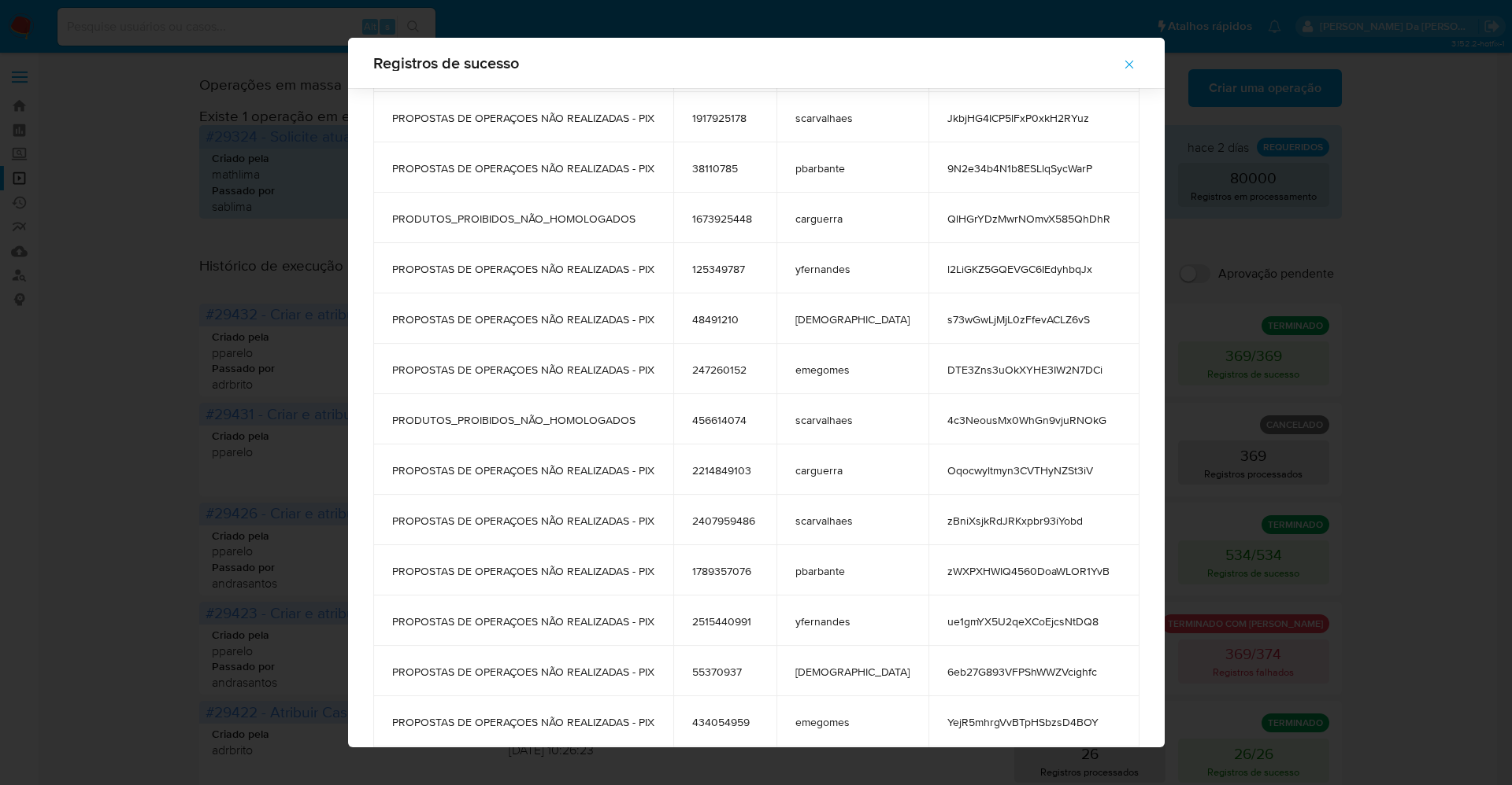
click at [946, 278] on td "l2LiGKZ5GQEVGC6IEdyhbqJx" at bounding box center [1033, 269] width 211 height 50
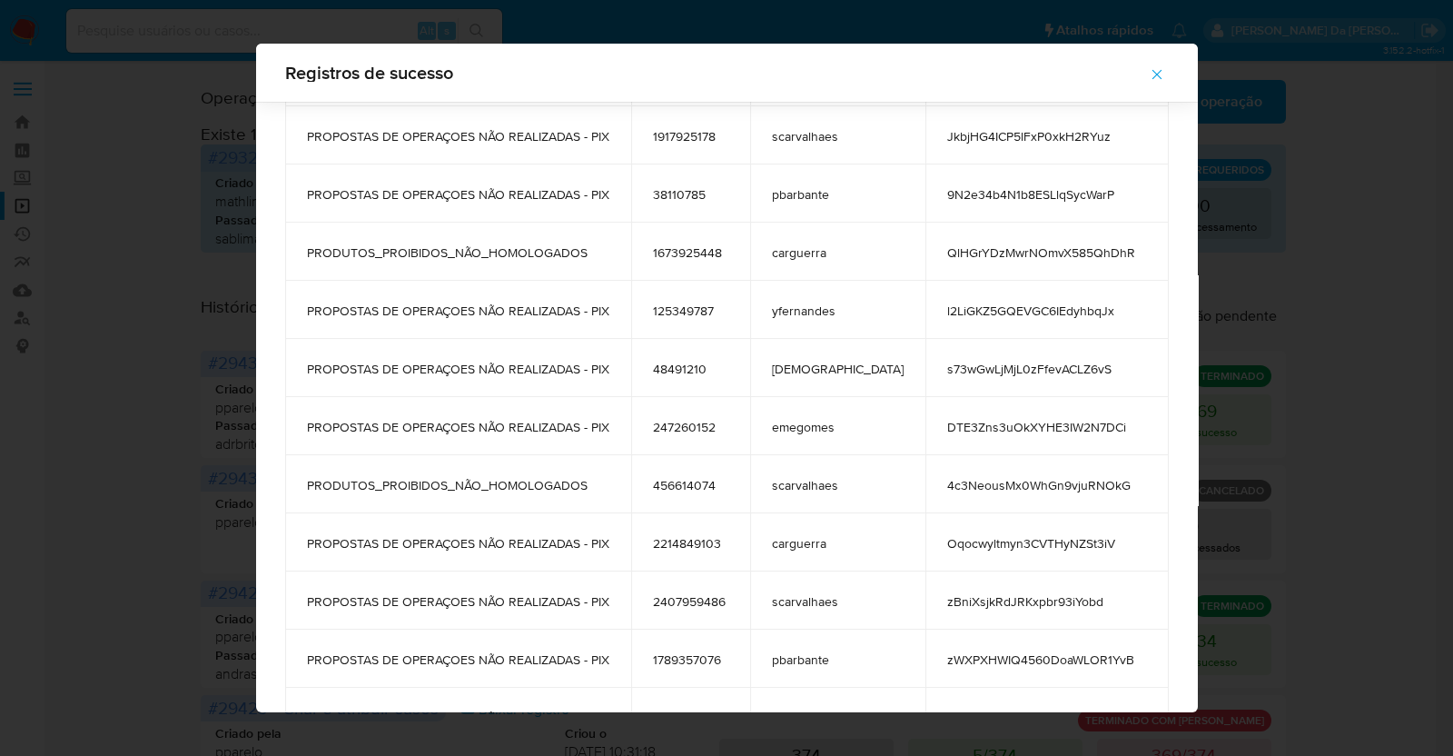
click at [947, 369] on span "s73wGwLjMjL0zFfevACLZ6vS" at bounding box center [1047, 369] width 200 height 16
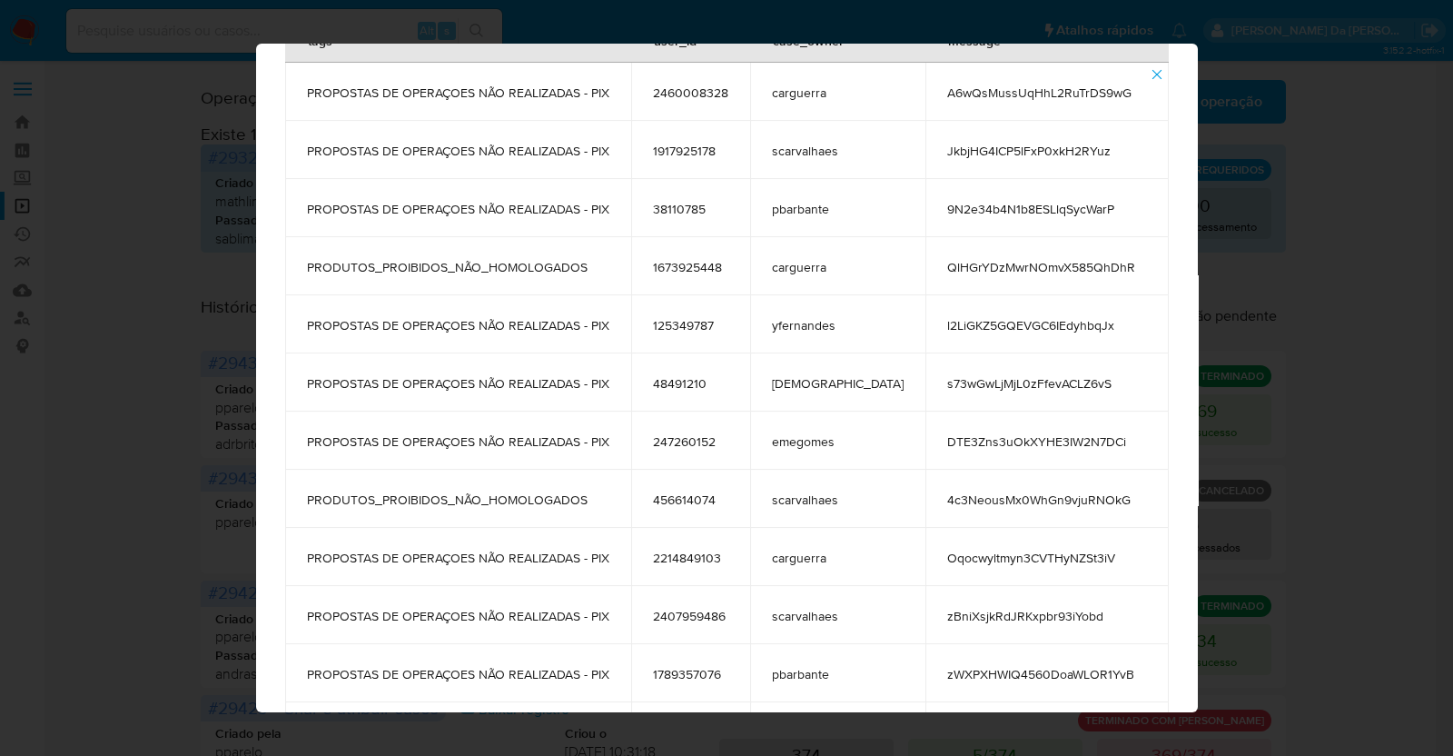
scroll to position [0, 0]
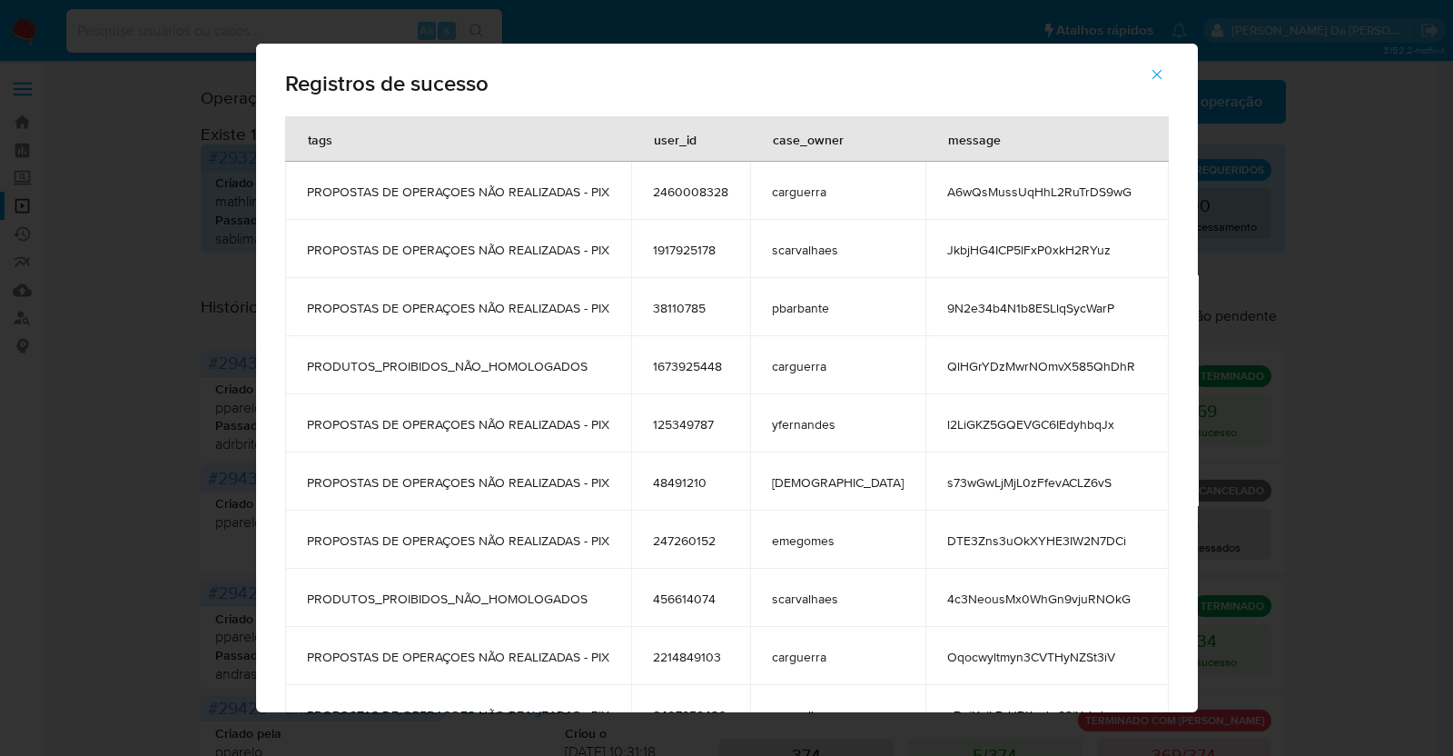
click at [965, 198] on span "A6wQsMussUqHhL2RuTrDS9wG" at bounding box center [1047, 191] width 200 height 16
click at [950, 265] on td "JkbjHG4ICP5lFxP0xkH2RYuz" at bounding box center [1046, 249] width 243 height 58
click at [954, 251] on span "JkbjHG4ICP5lFxP0xkH2RYuz" at bounding box center [1047, 250] width 200 height 16
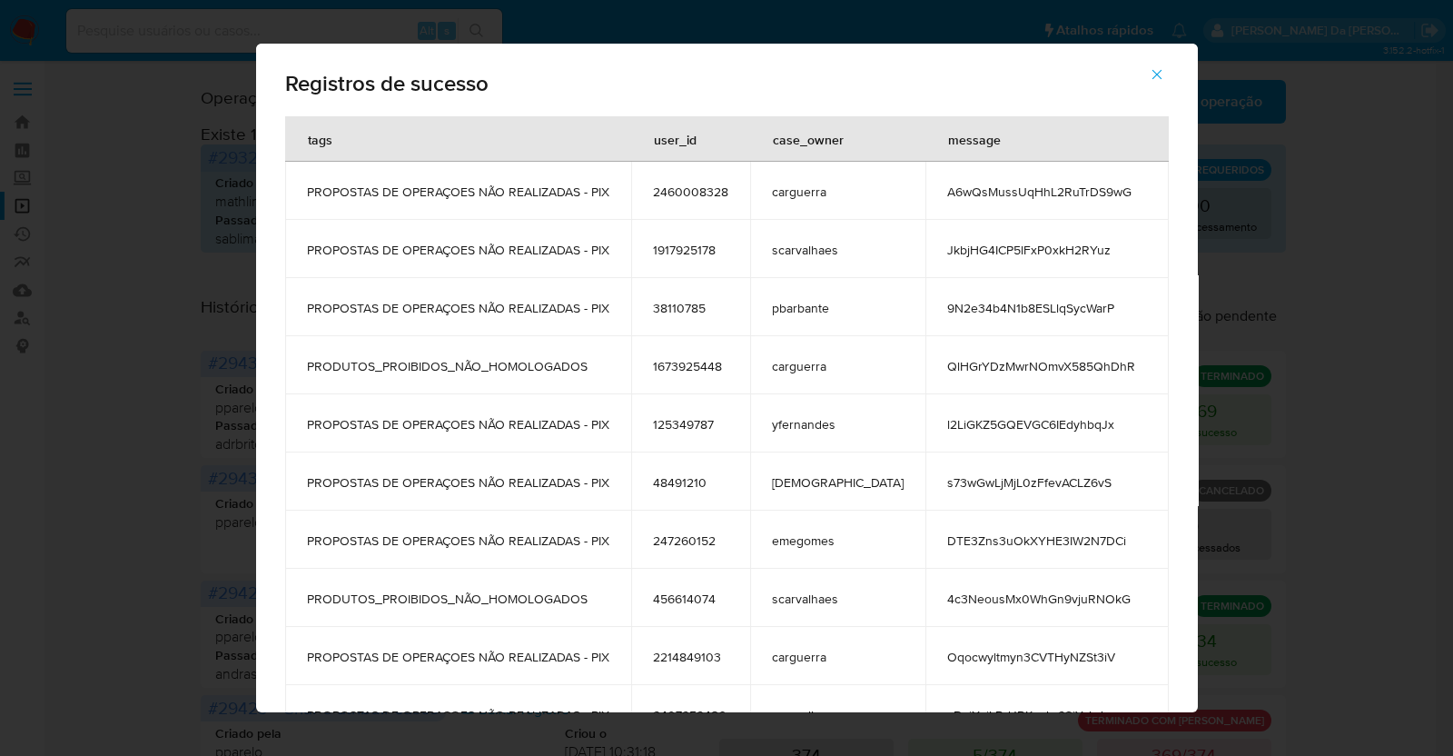
click at [954, 251] on span "JkbjHG4ICP5lFxP0xkH2RYuz" at bounding box center [1047, 250] width 200 height 16
click at [993, 300] on span "9N2e34b4N1b8ESLlqSycWarP" at bounding box center [1047, 308] width 200 height 16
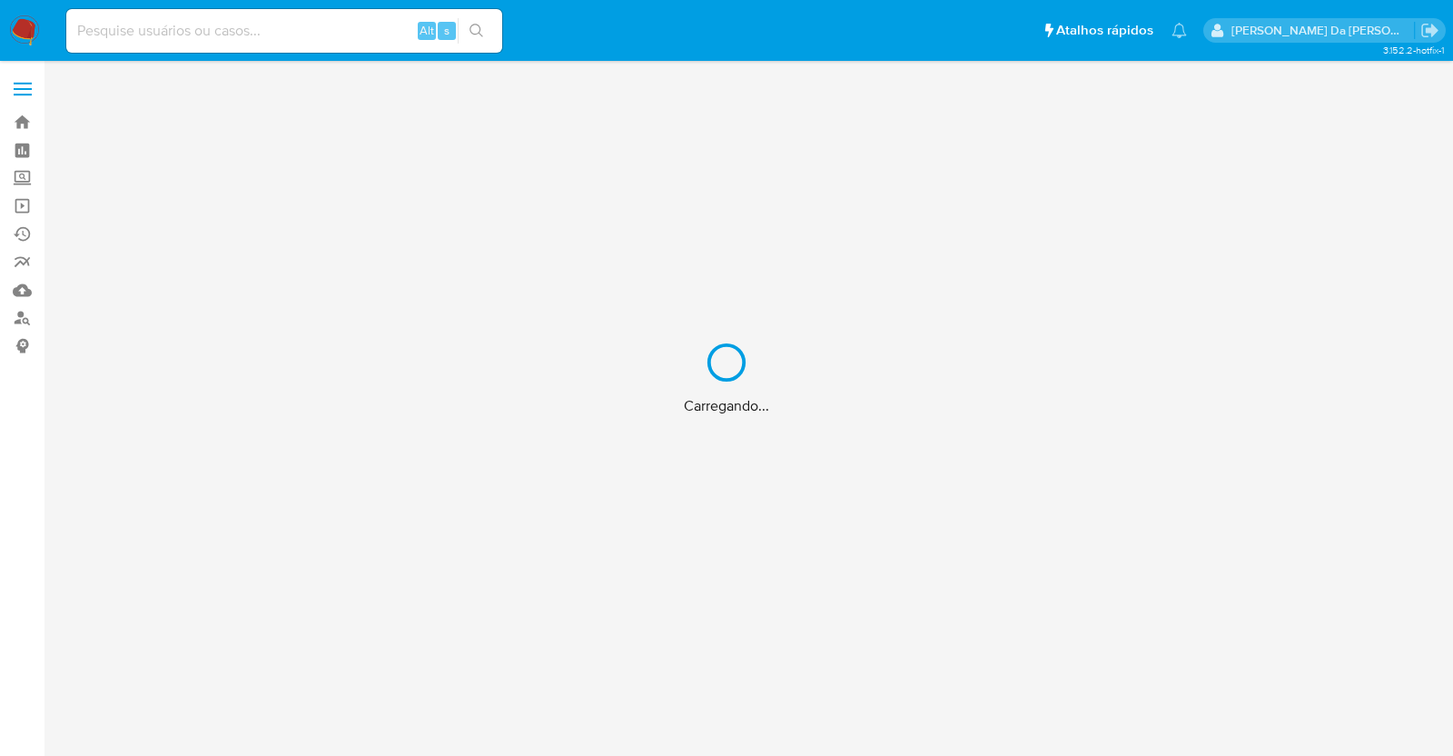
click at [280, 30] on div "Carregando..." at bounding box center [726, 378] width 1453 height 756
click at [278, 42] on div "Carregando..." at bounding box center [726, 378] width 1453 height 756
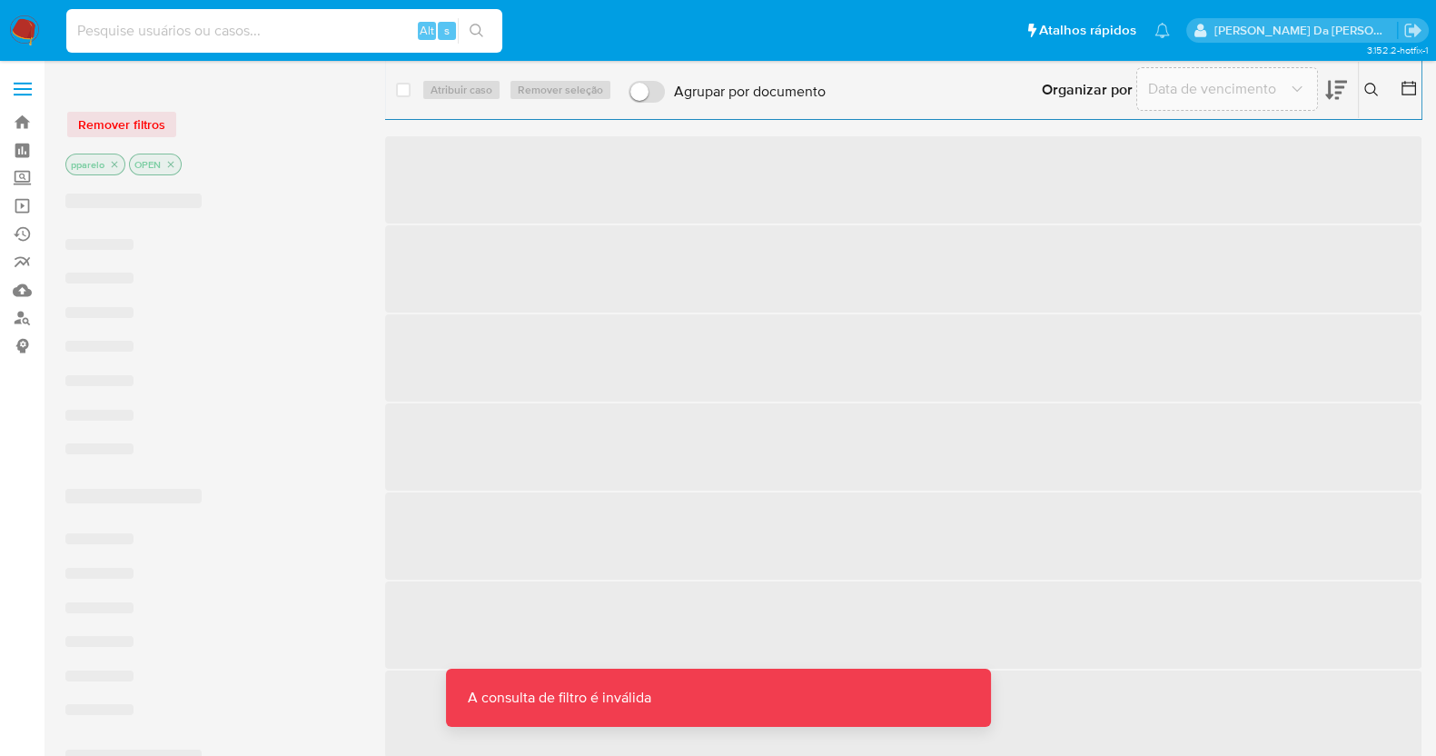
click at [293, 22] on input at bounding box center [284, 31] width 436 height 24
paste input "A6wQsMussUqHhL2RuTrDS9wG"
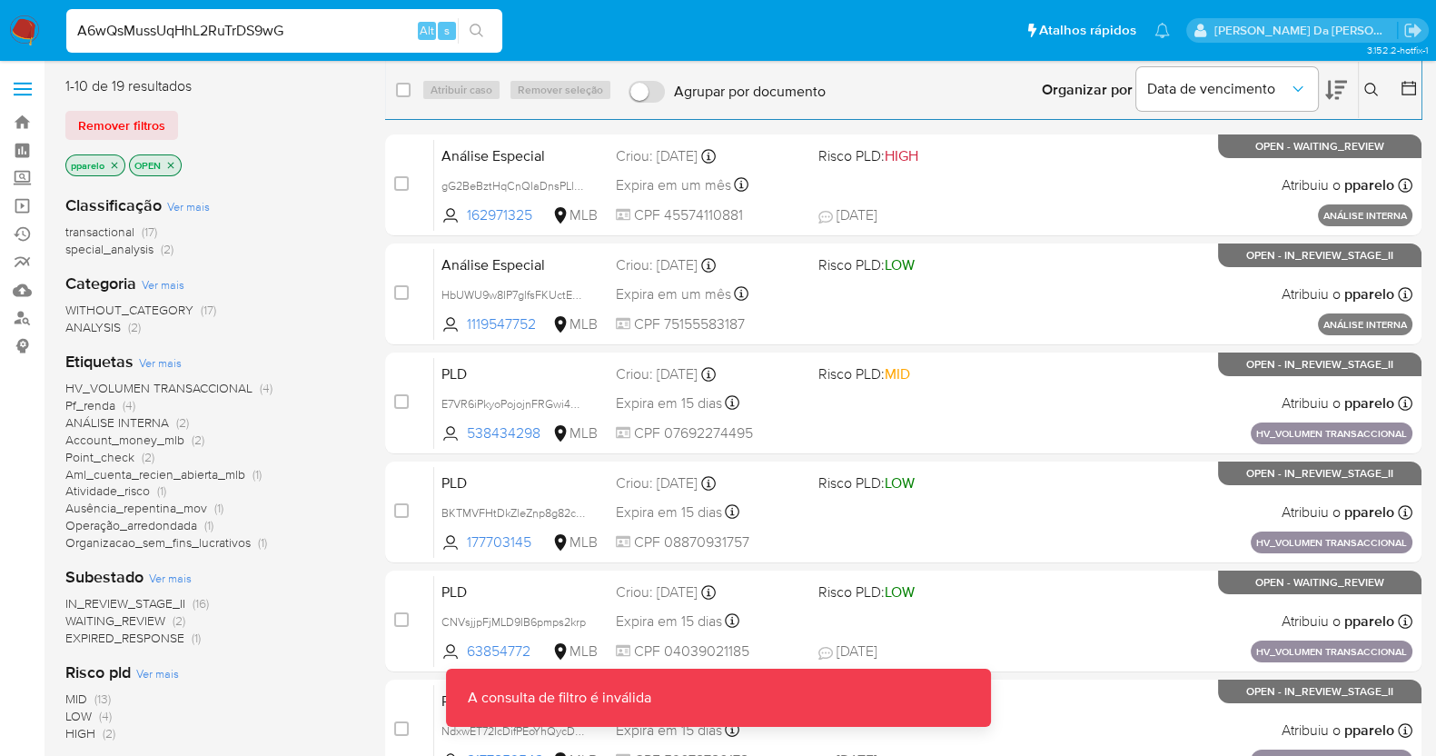
type input "A6wQsMussUqHhL2RuTrDS9wG"
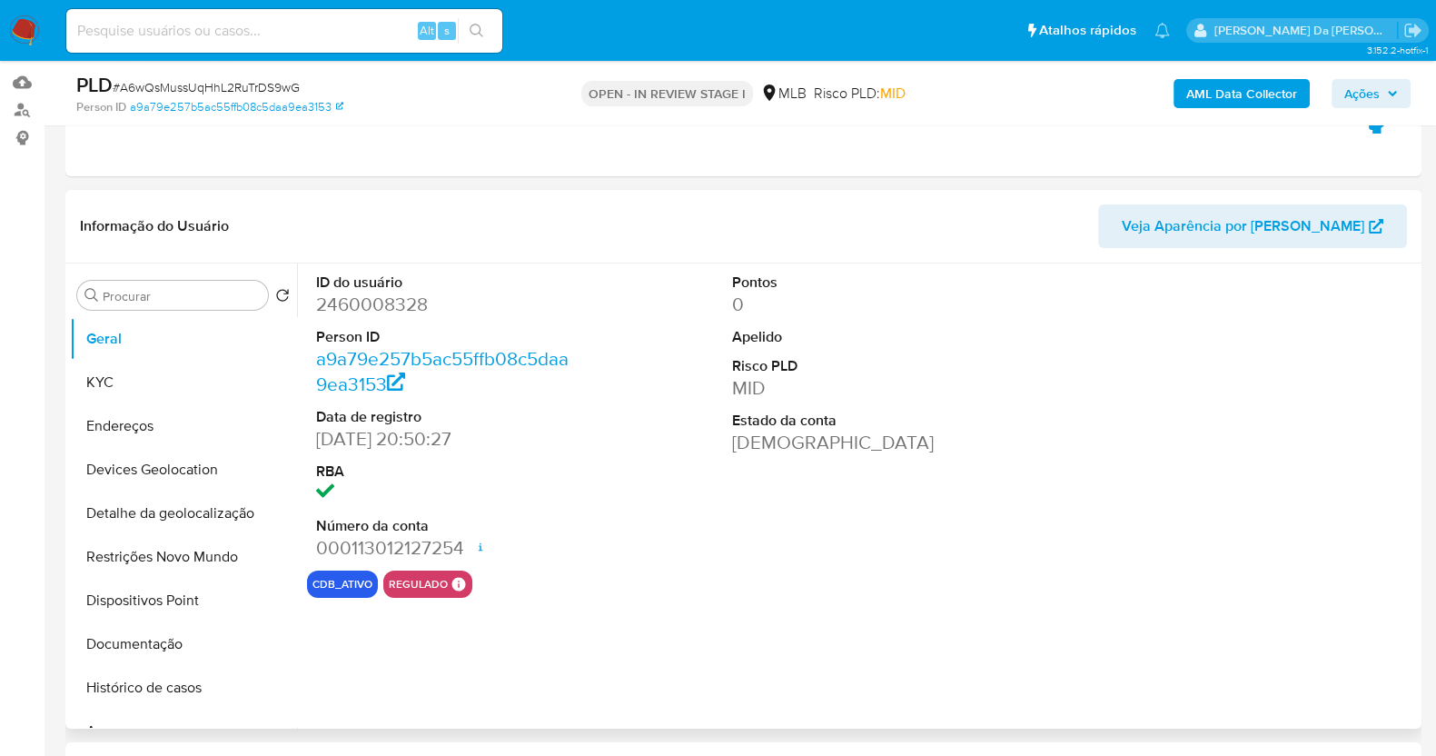
scroll to position [226, 0]
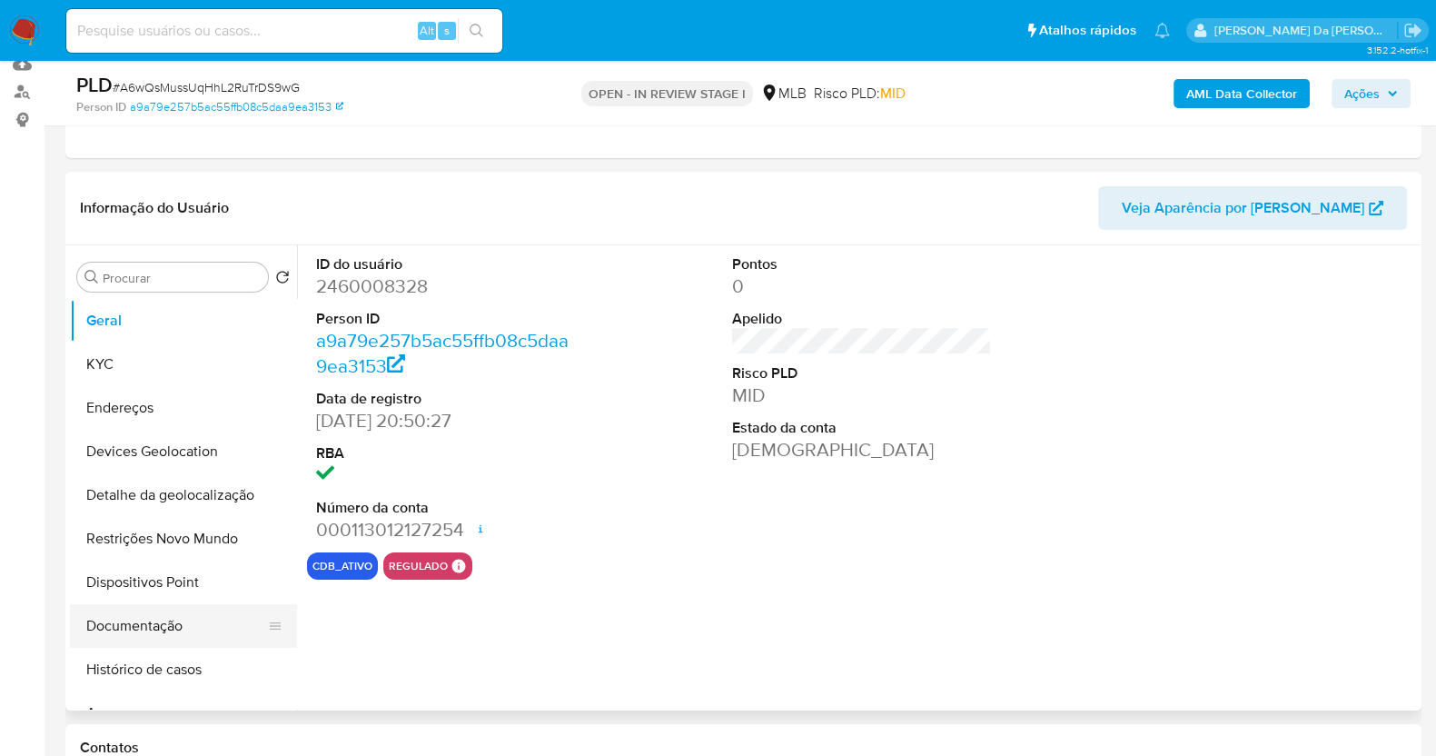
select select "10"
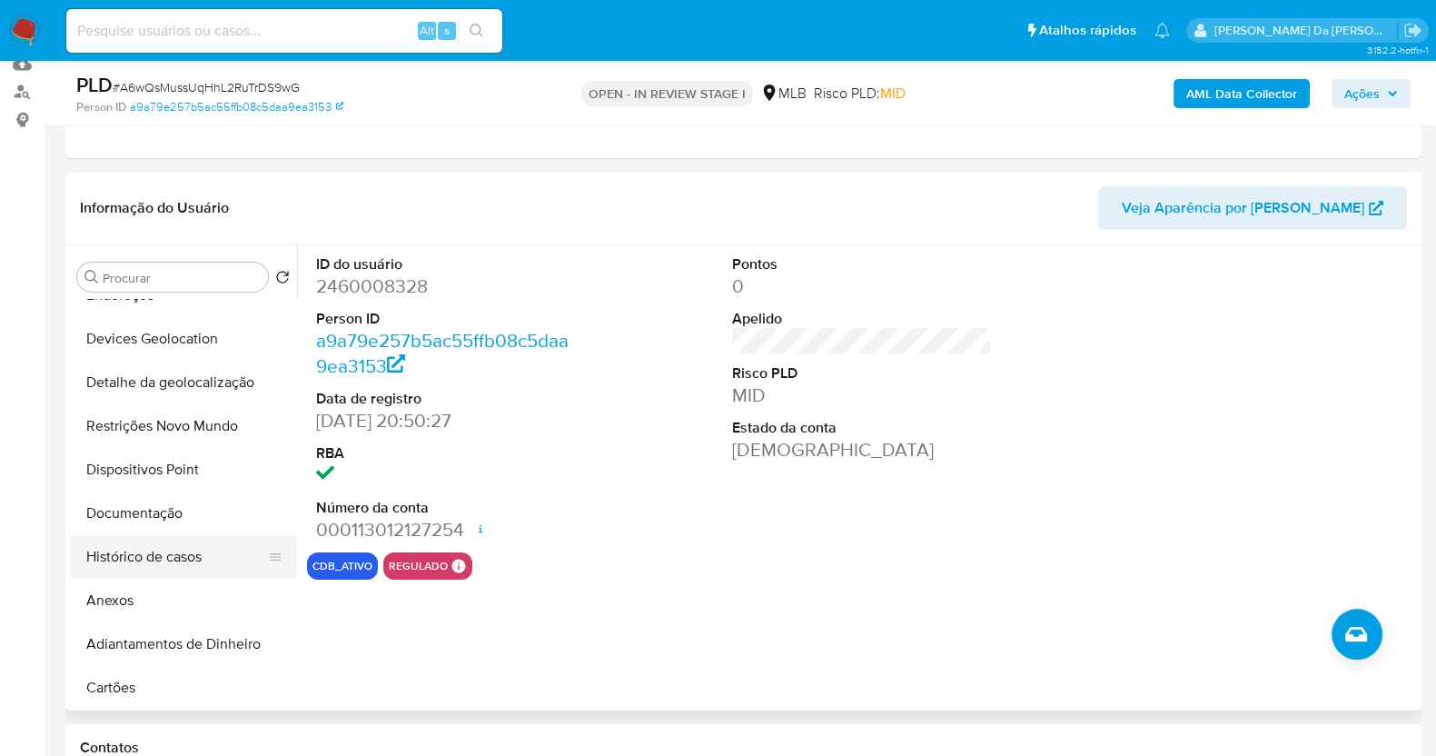
click at [161, 552] on button "Histórico de casos" at bounding box center [176, 557] width 212 height 44
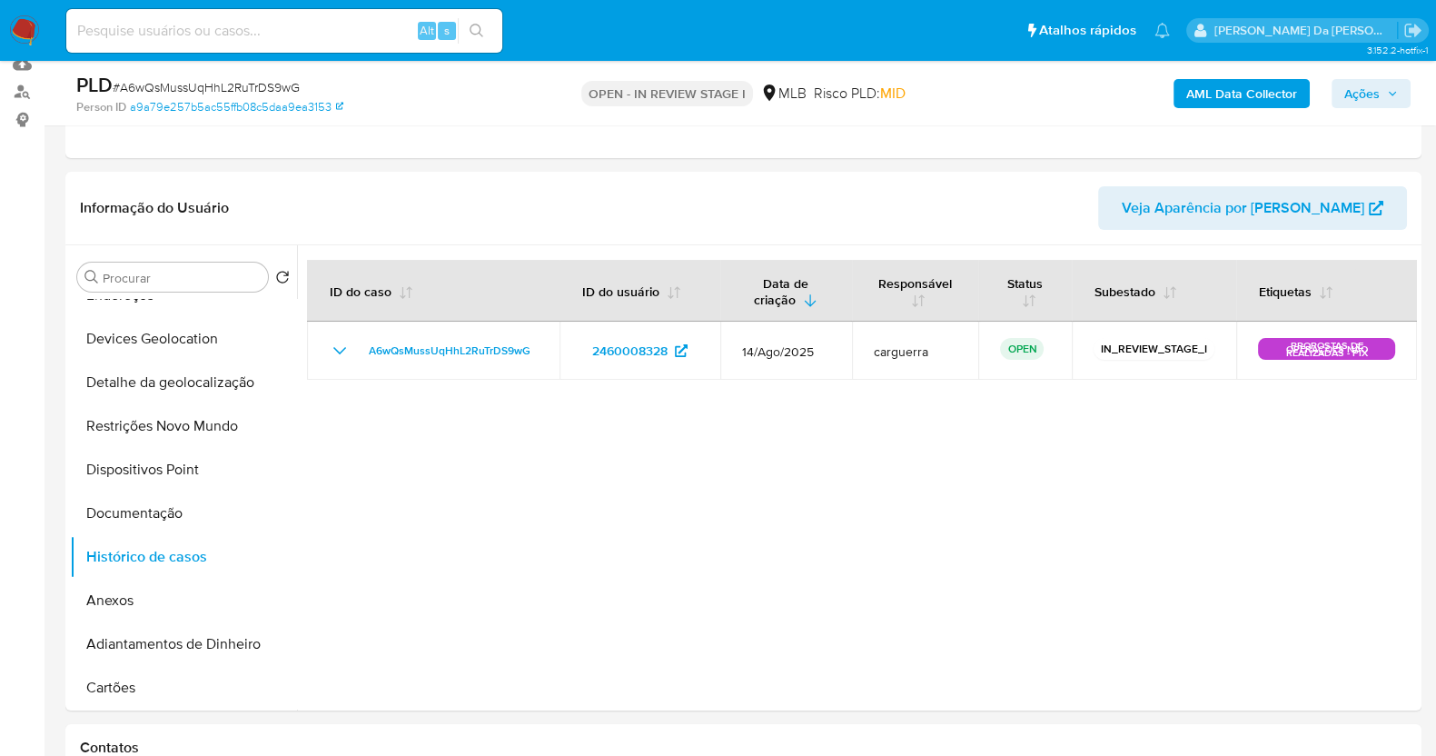
click at [267, 48] on div "Alt s" at bounding box center [284, 31] width 436 height 44
click at [270, 36] on input at bounding box center [284, 31] width 436 height 24
paste input "JkbjHG4ICP5lFxP0xkH2RYuz"
type input "JkbjHG4ICP5lFxP0xkH2RYuz"
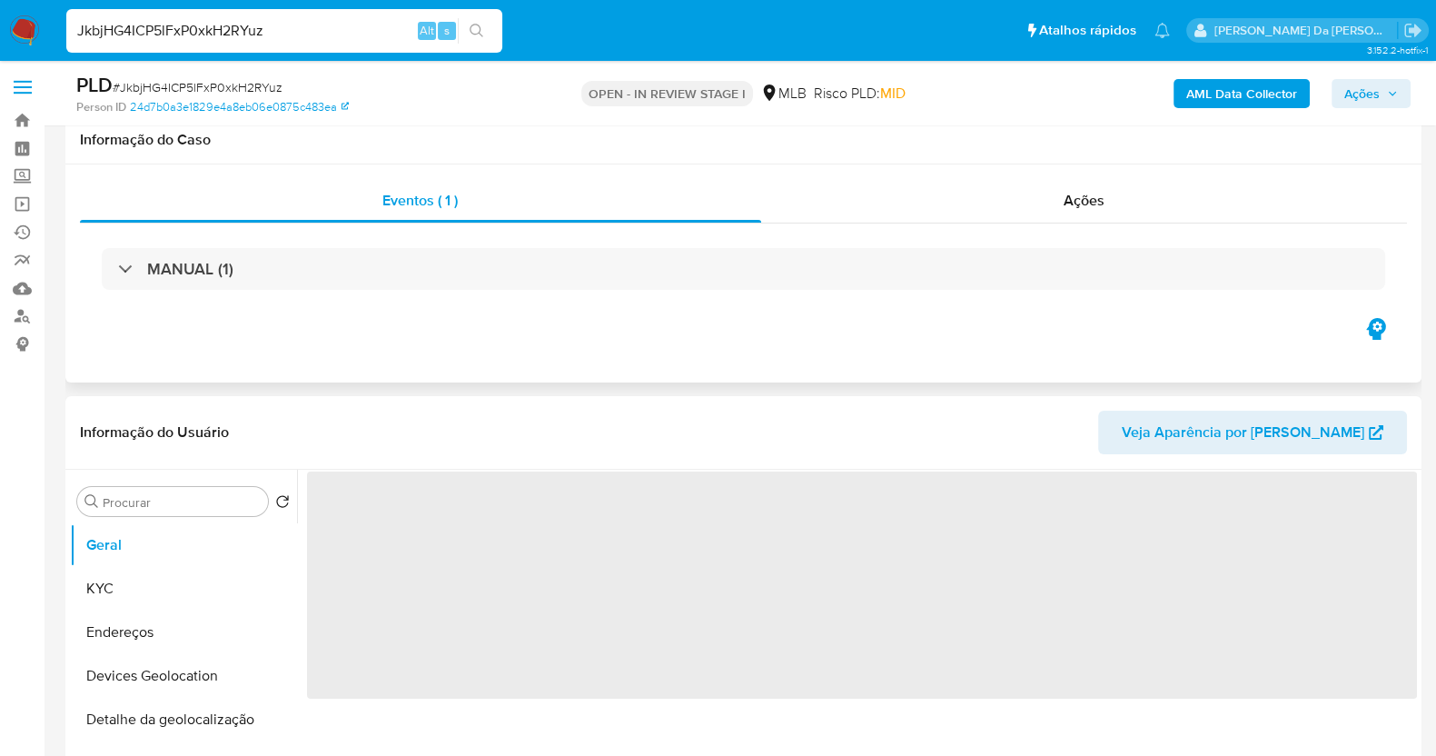
scroll to position [113, 0]
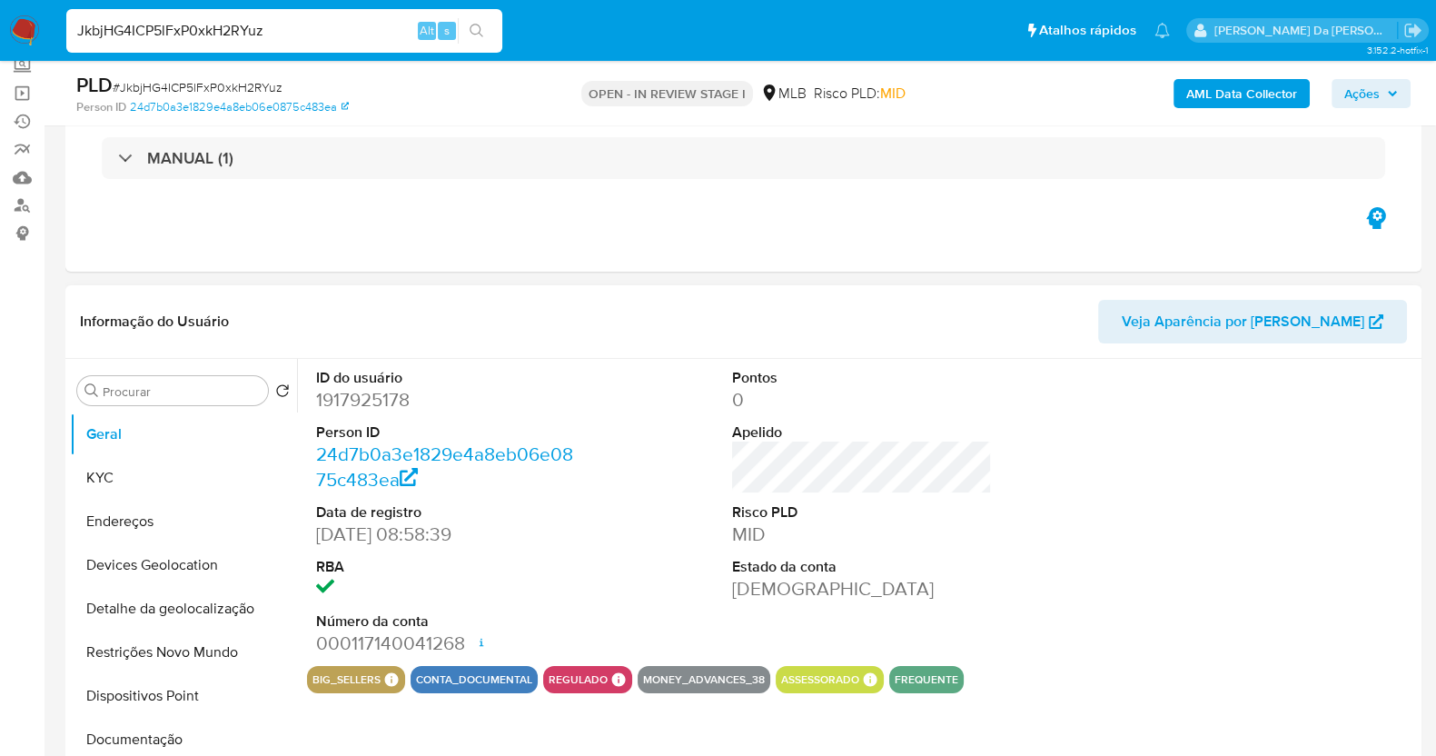
select select "10"
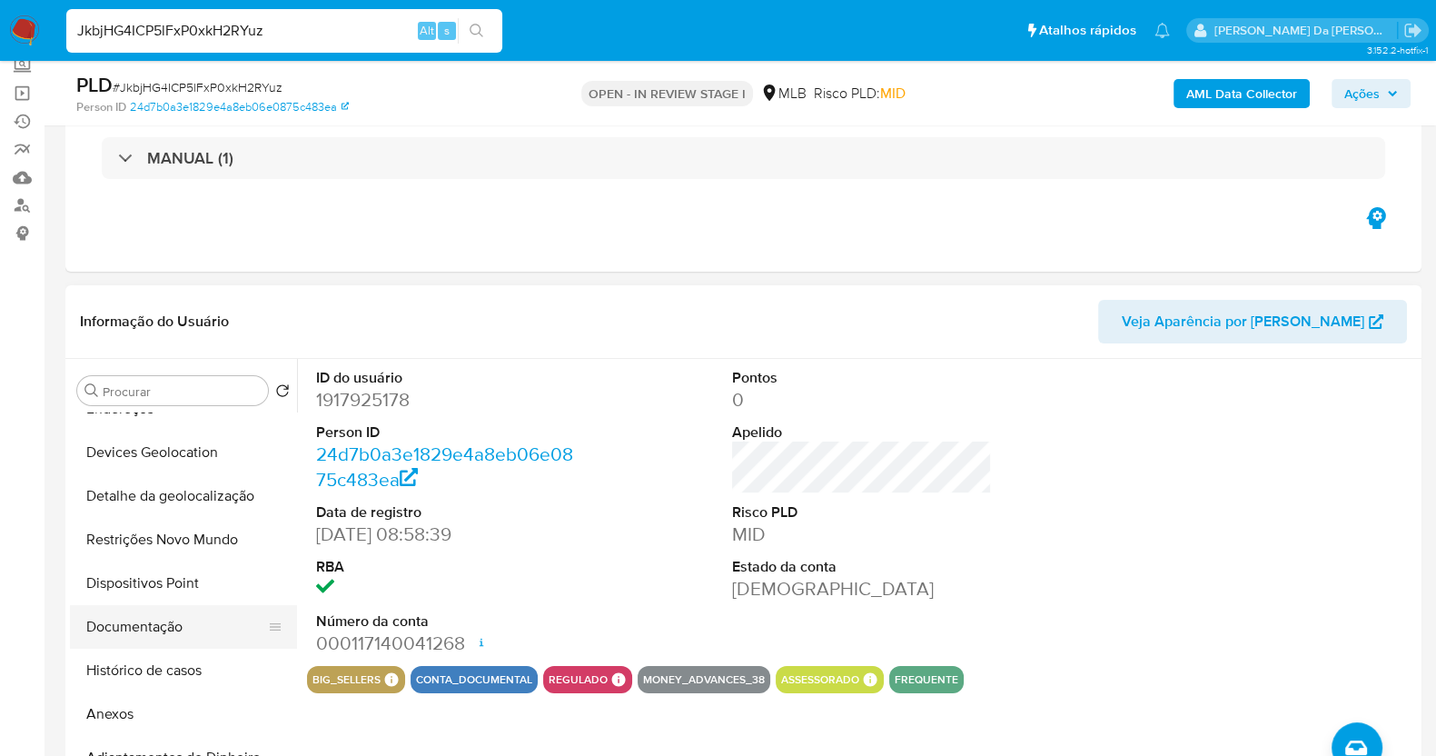
click at [162, 628] on button "Documentação" at bounding box center [176, 627] width 212 height 44
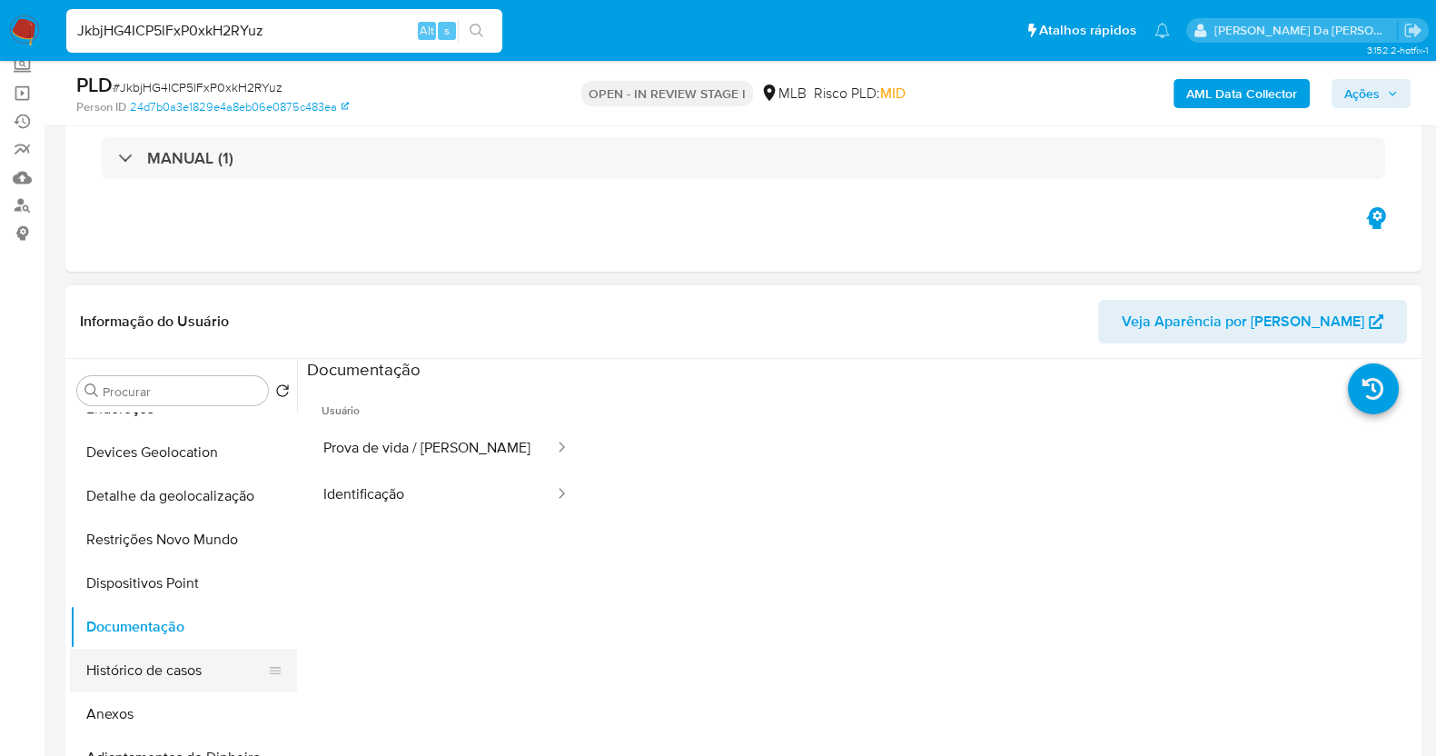
click at [161, 668] on button "Histórico de casos" at bounding box center [176, 670] width 212 height 44
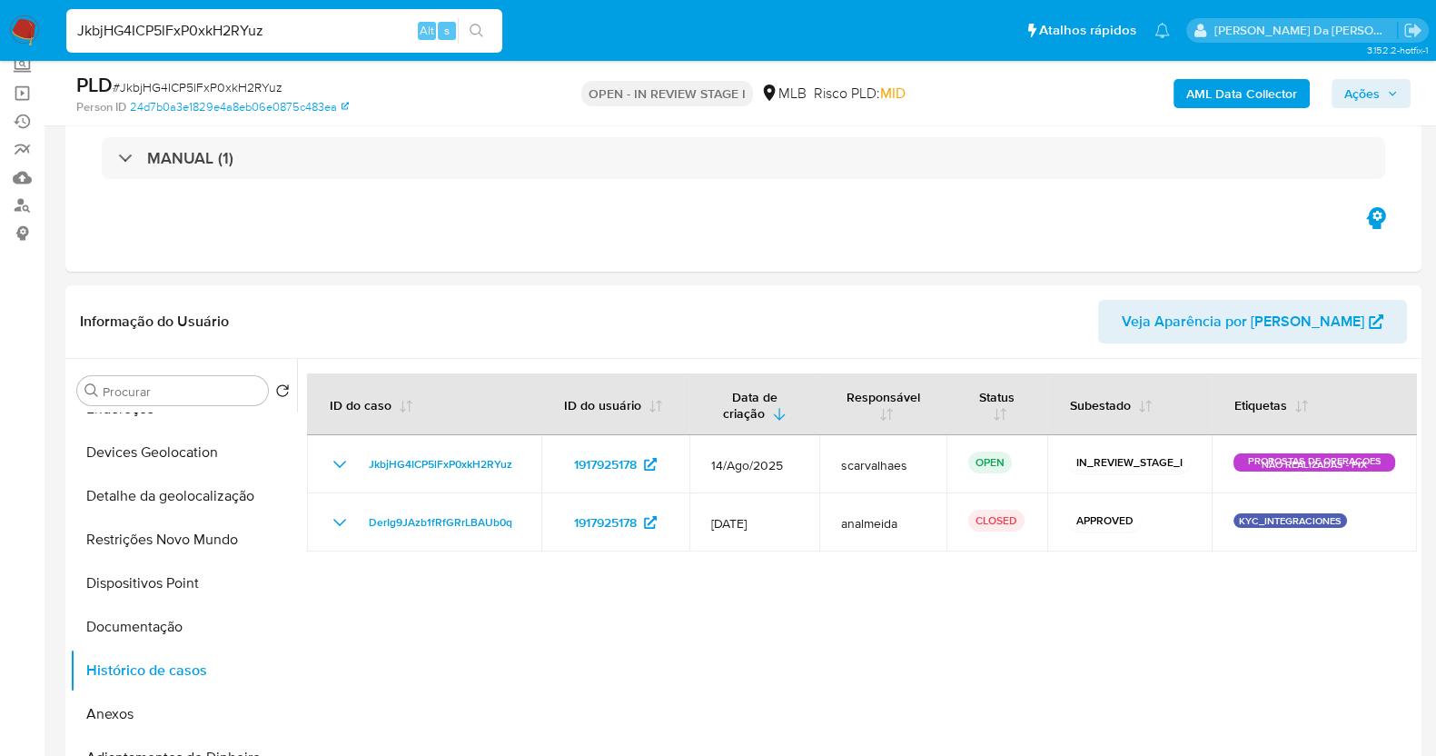
click at [296, 24] on input "JkbjHG4ICP5lFxP0xkH2RYuz" at bounding box center [284, 31] width 436 height 24
paste input "QlHGrYDzMwrNOmvX585QhDhR"
type input "QlHGrYDzMwrNOmvX585QhDhR"
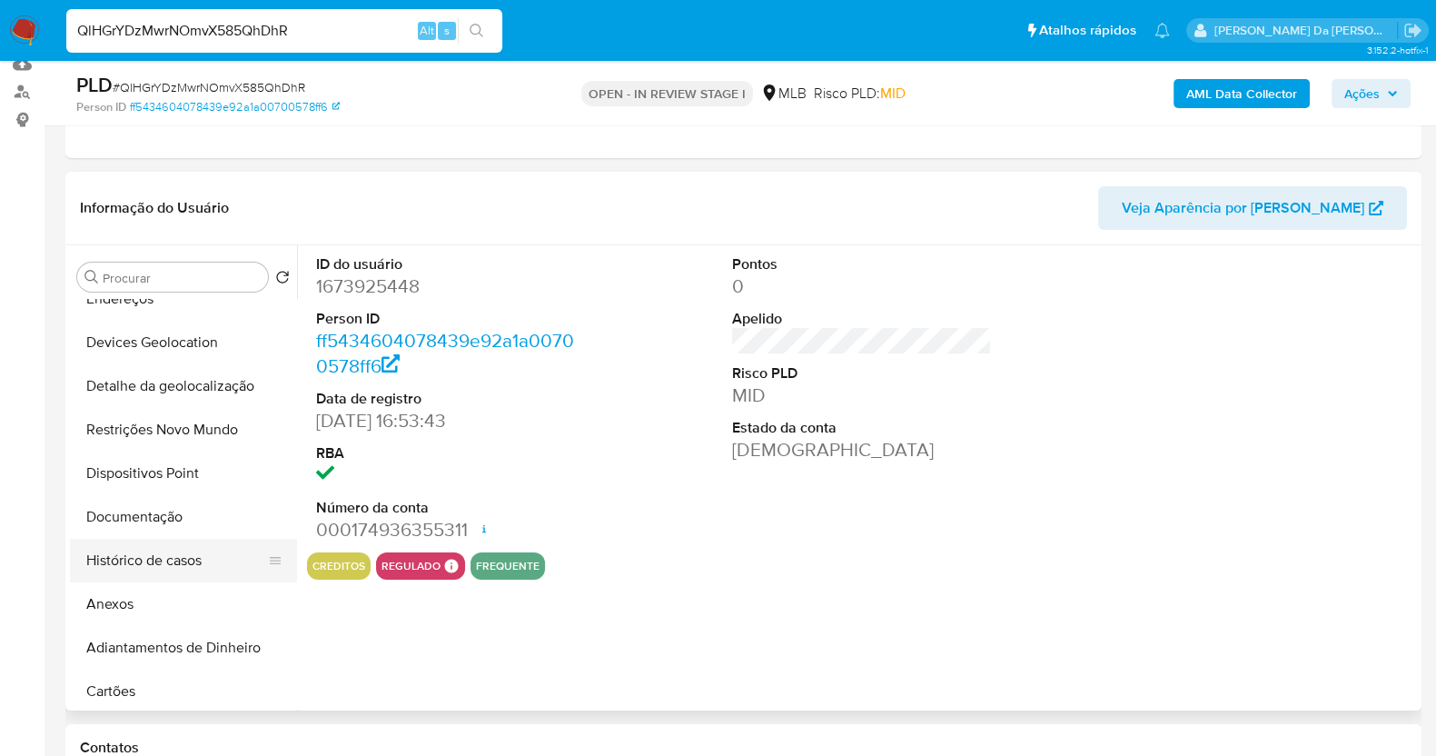
scroll to position [113, 0]
select select "10"
click at [186, 554] on button "Histórico de casos" at bounding box center [176, 557] width 212 height 44
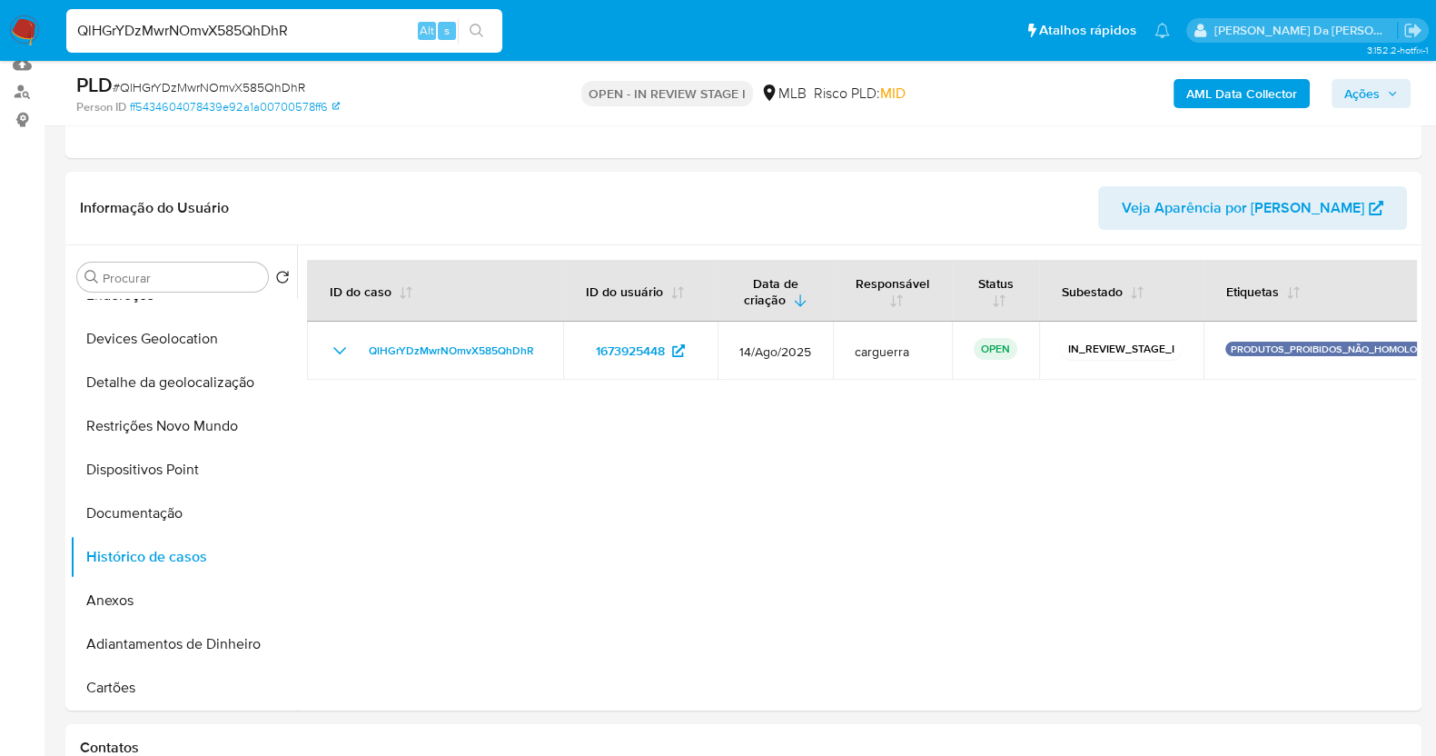
click at [179, 35] on input "QlHGrYDzMwrNOmvX585QhDhR" at bounding box center [284, 31] width 436 height 24
paste input "84526399"
type input "84526399"
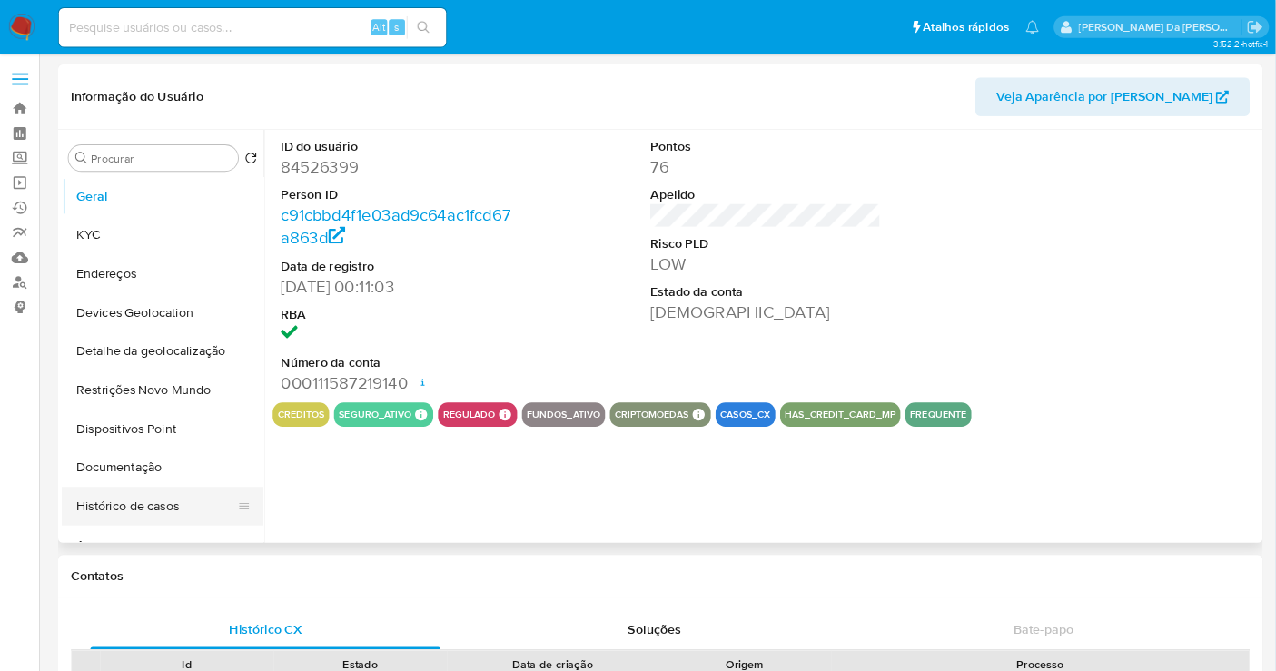
scroll to position [113, 0]
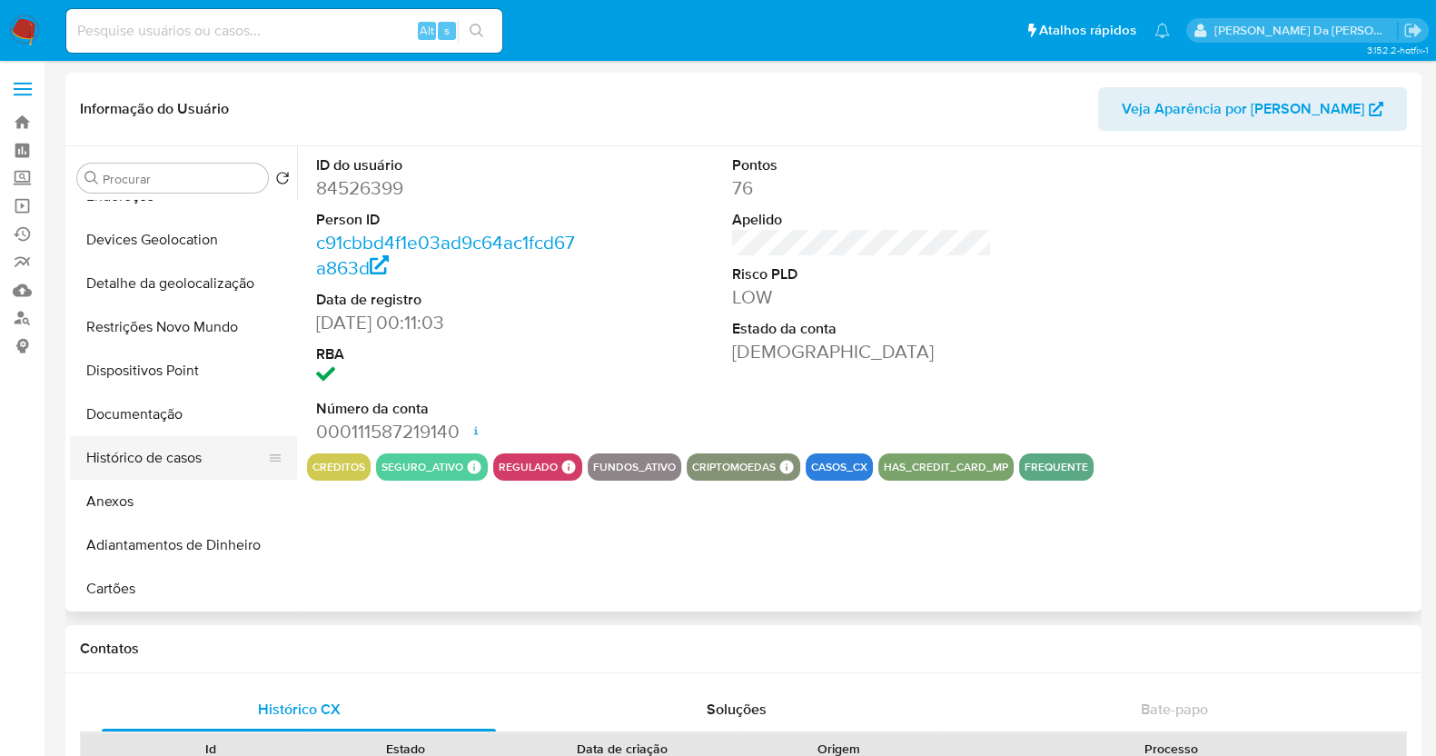
click at [167, 453] on button "Histórico de casos" at bounding box center [176, 458] width 212 height 44
select select "10"
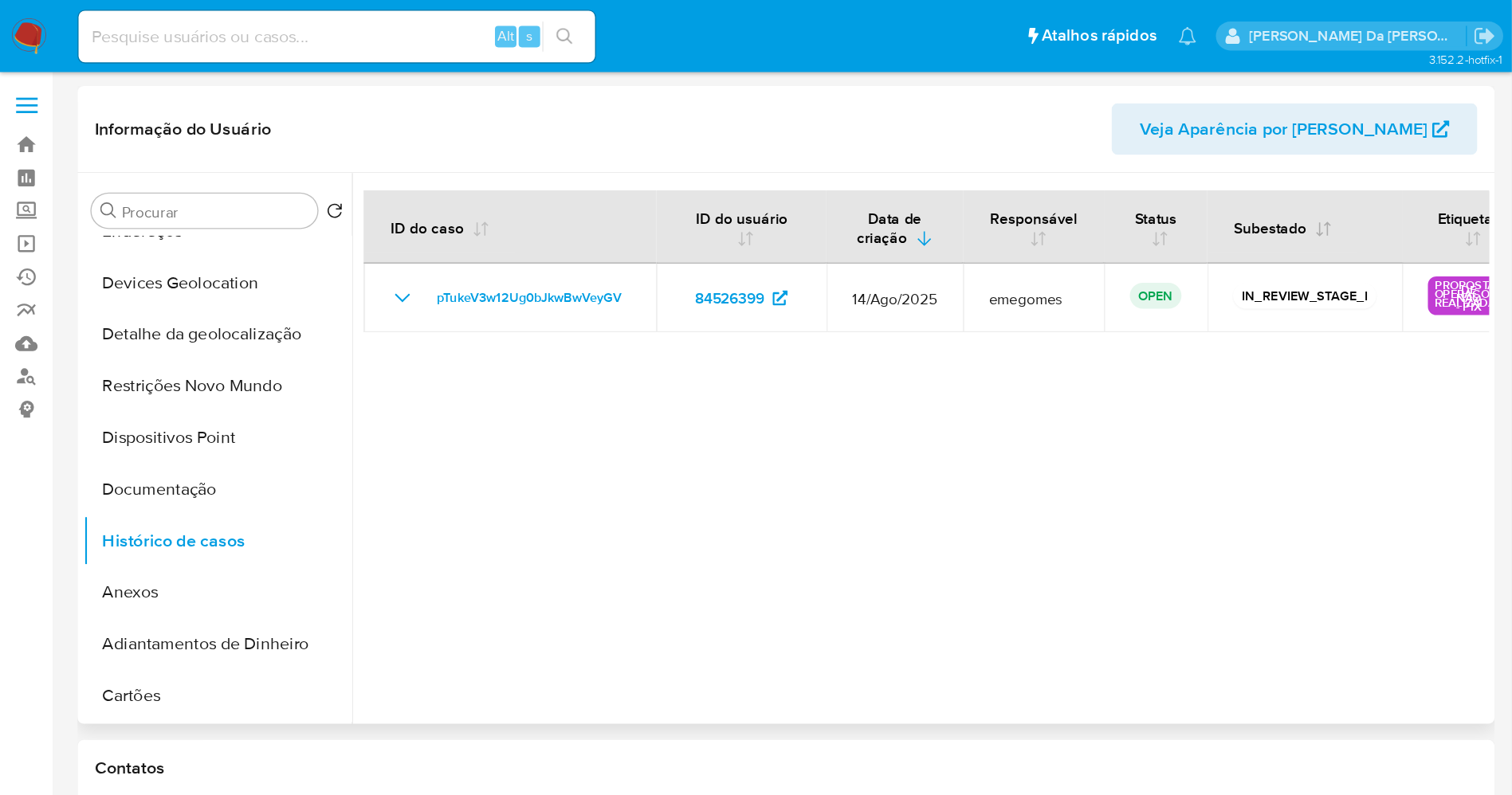
scroll to position [100, 0]
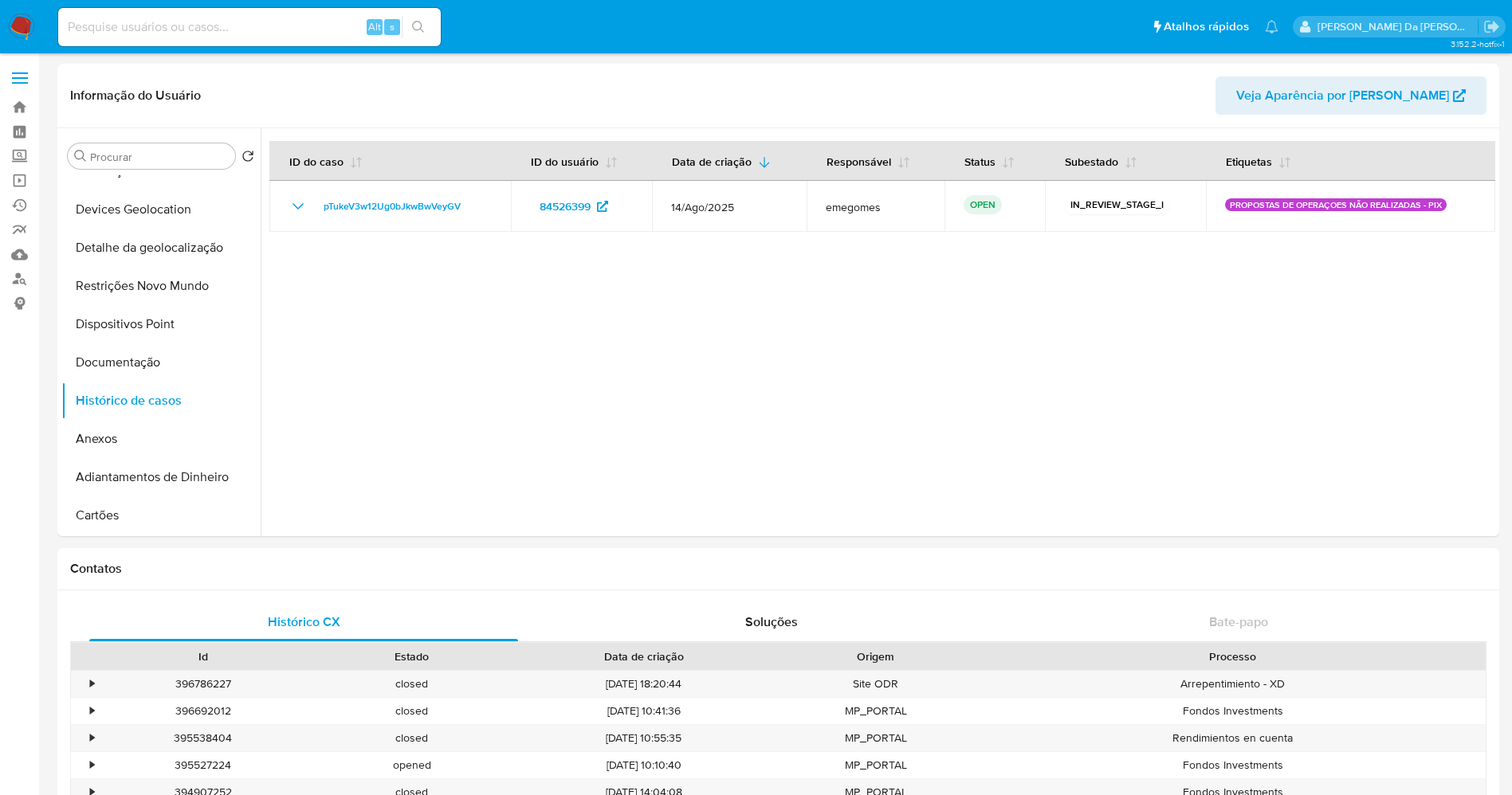
click at [25, 18] on img at bounding box center [21, 26] width 27 height 27
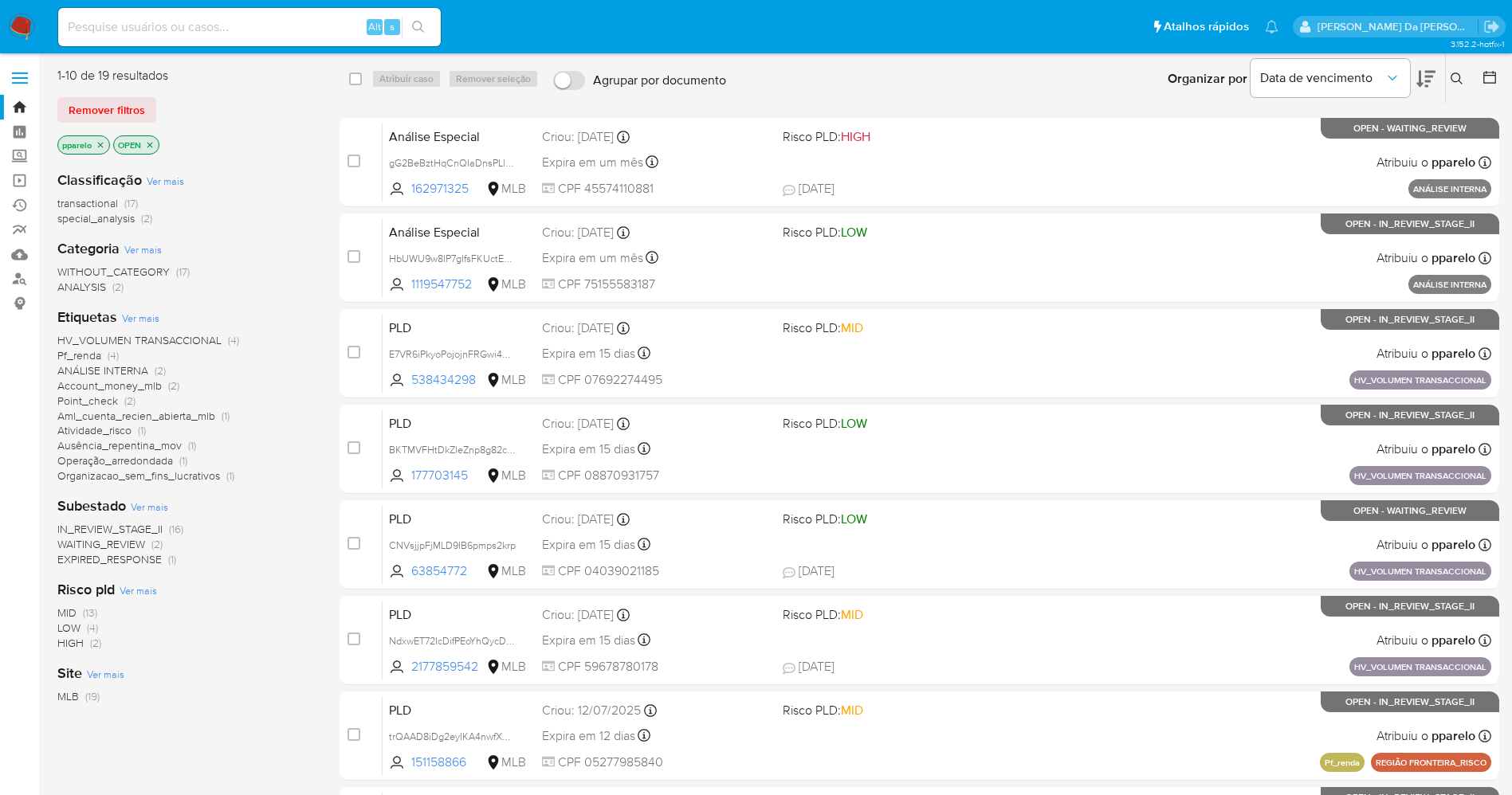
click at [99, 149] on icon "close-filter" at bounding box center [100, 145] width 10 height 10
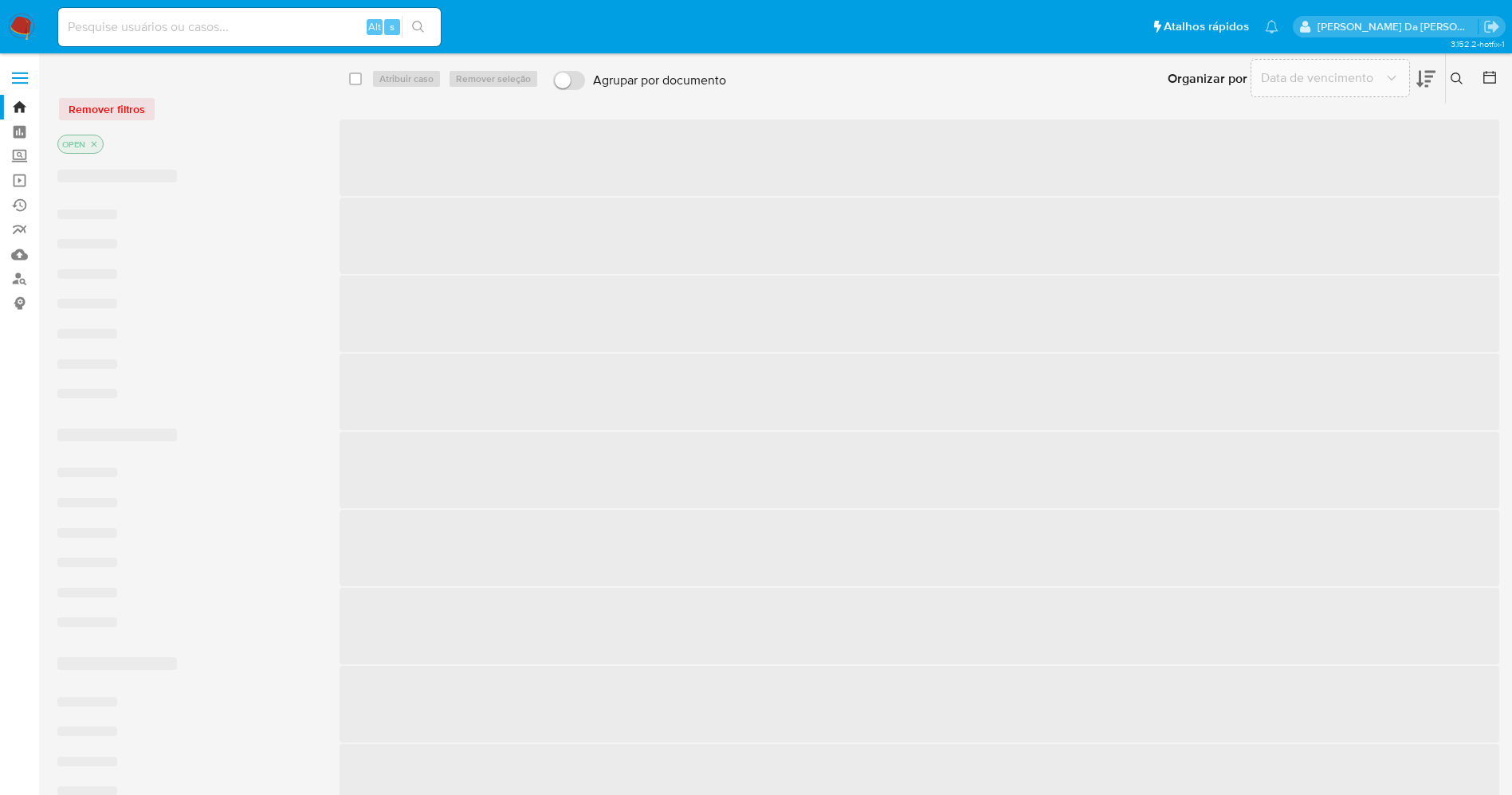
click at [100, 142] on p "OPEN" at bounding box center [80, 144] width 45 height 18
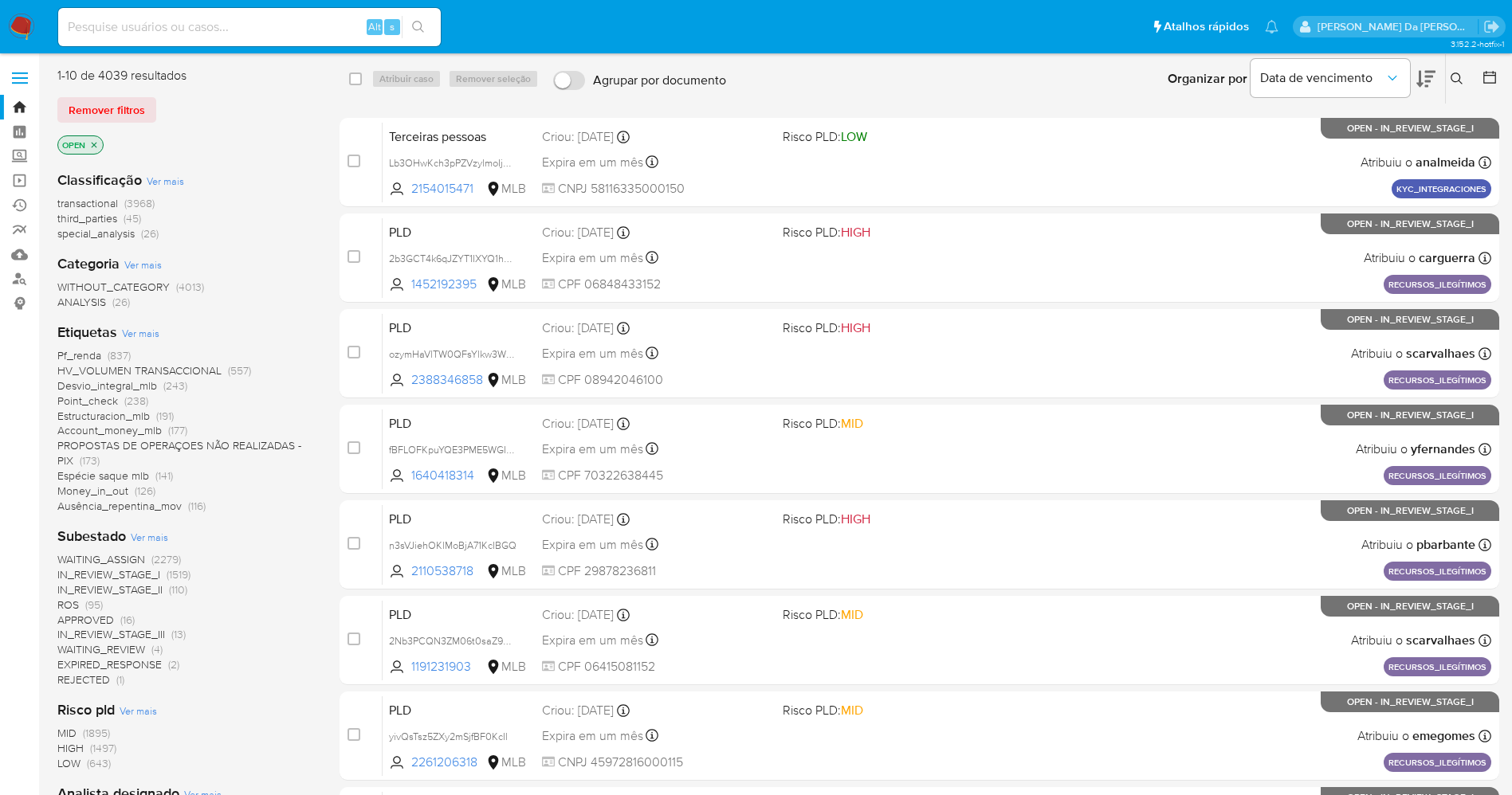
click at [318, 27] on input at bounding box center [249, 27] width 383 height 21
paste input "l2LiGKZ5GQEVGC6IEdyhbqJx"
type input "l2LiGKZ5GQEVGC6IEdyhbqJx"
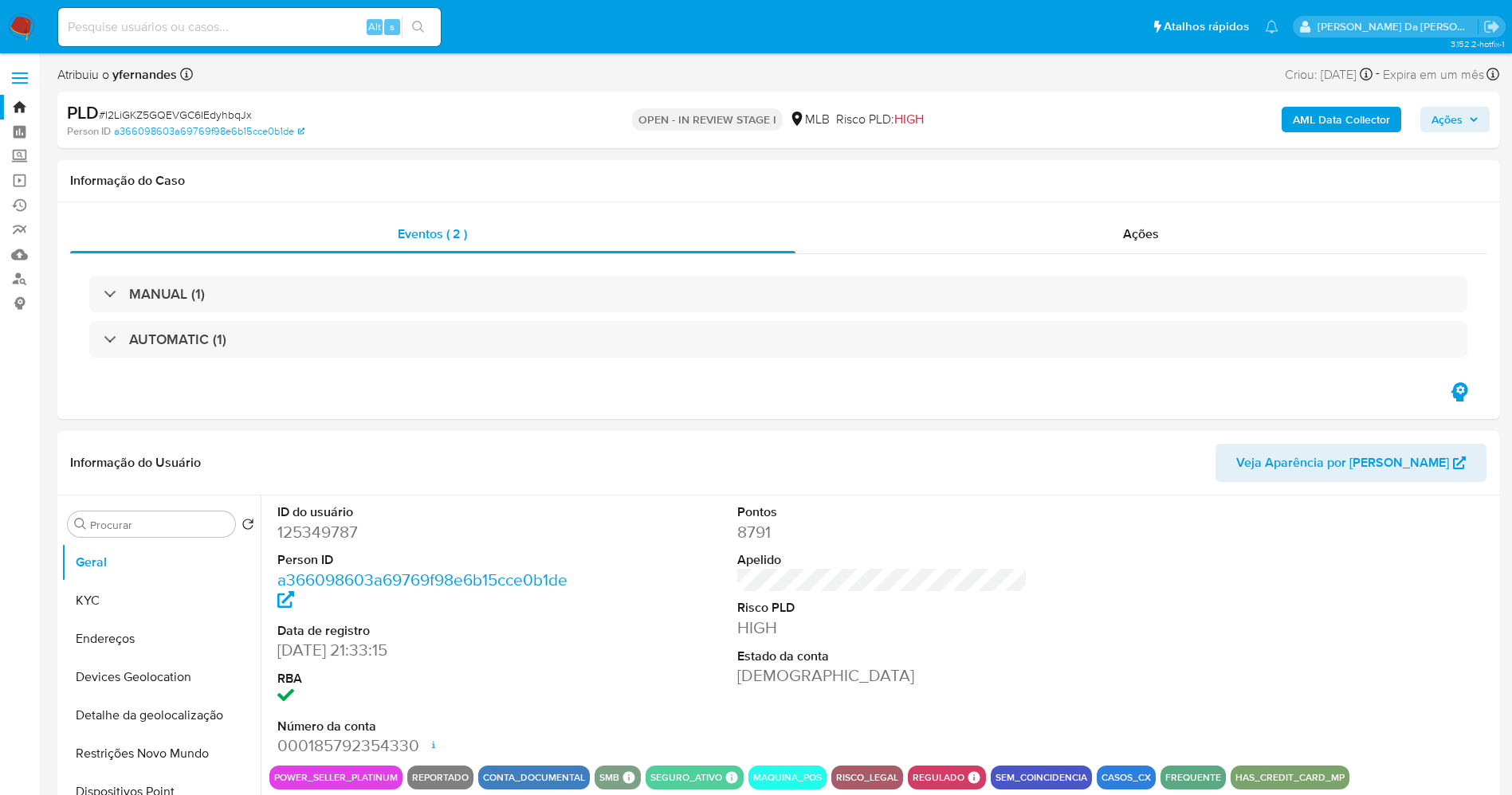
select select "10"
click at [307, 30] on input at bounding box center [249, 27] width 383 height 21
click at [307, 26] on input at bounding box center [249, 27] width 383 height 21
paste input "j0WQZfIV5q5DESJUxFKg3D2t"
type input "j0WQZfIV5q5DESJUxFKg3D2t"
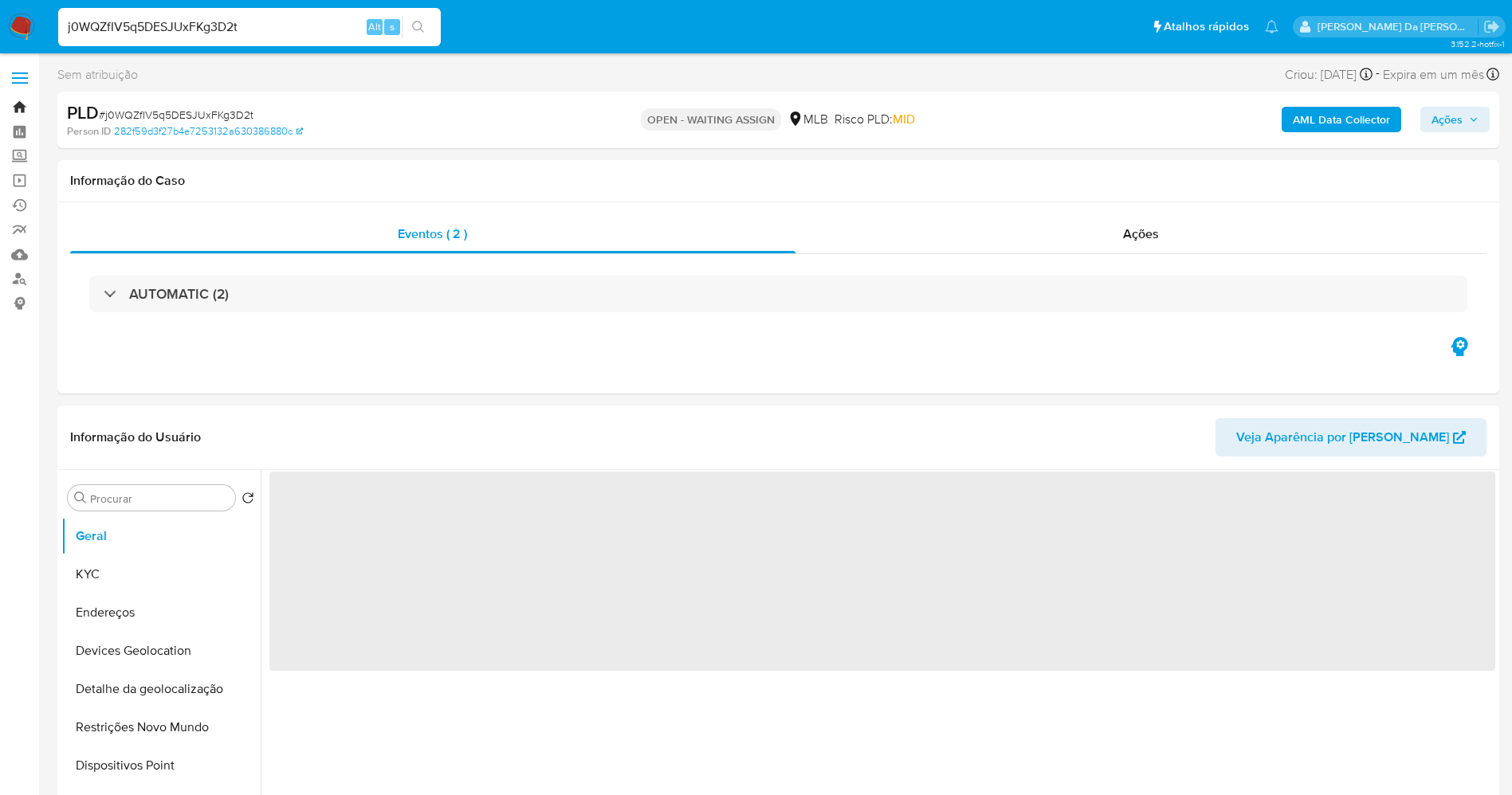
click at [21, 107] on link "Bandeja" at bounding box center [95, 107] width 190 height 25
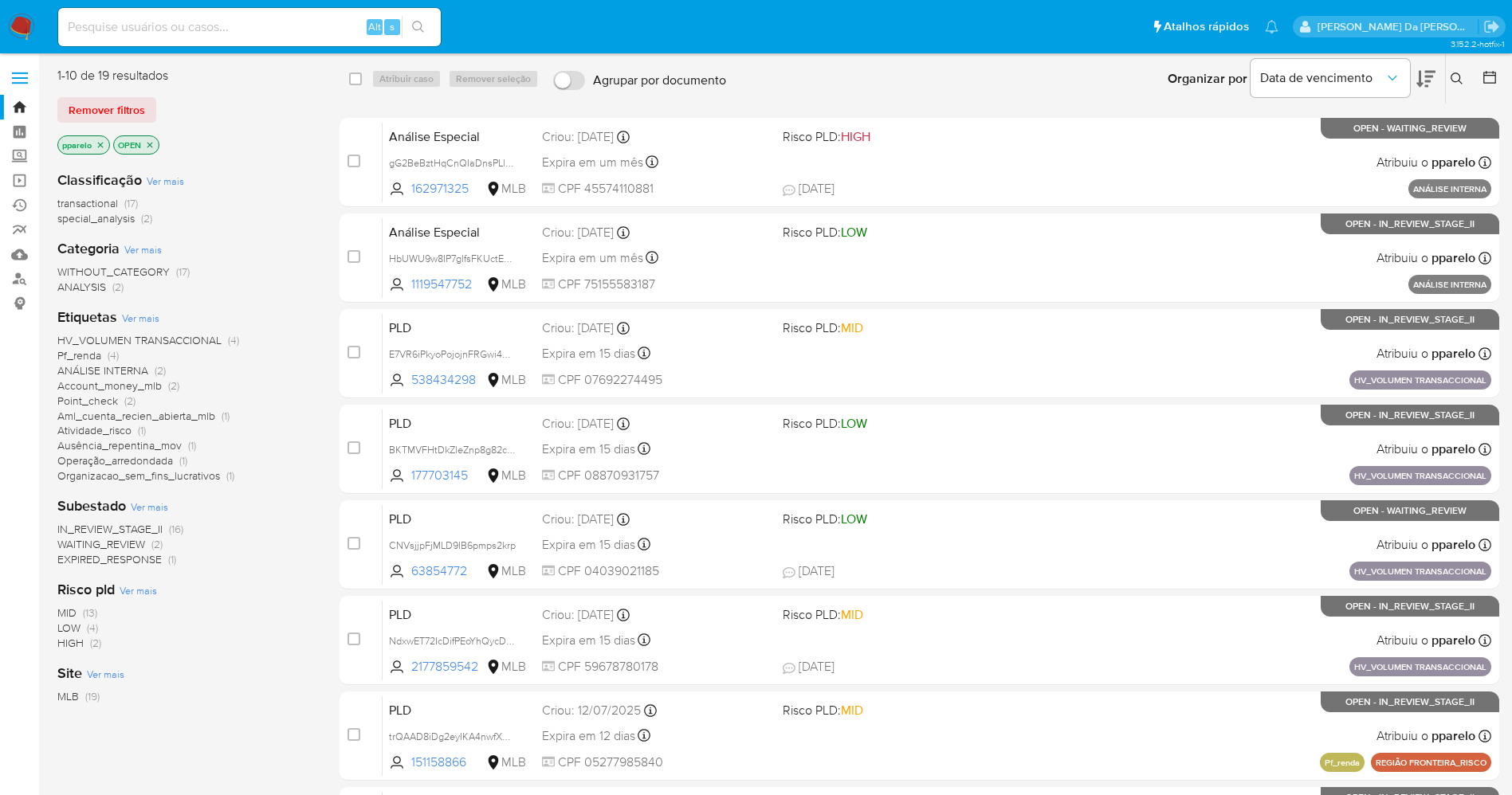
click at [117, 107] on span "Remover filtros" at bounding box center [106, 110] width 76 height 22
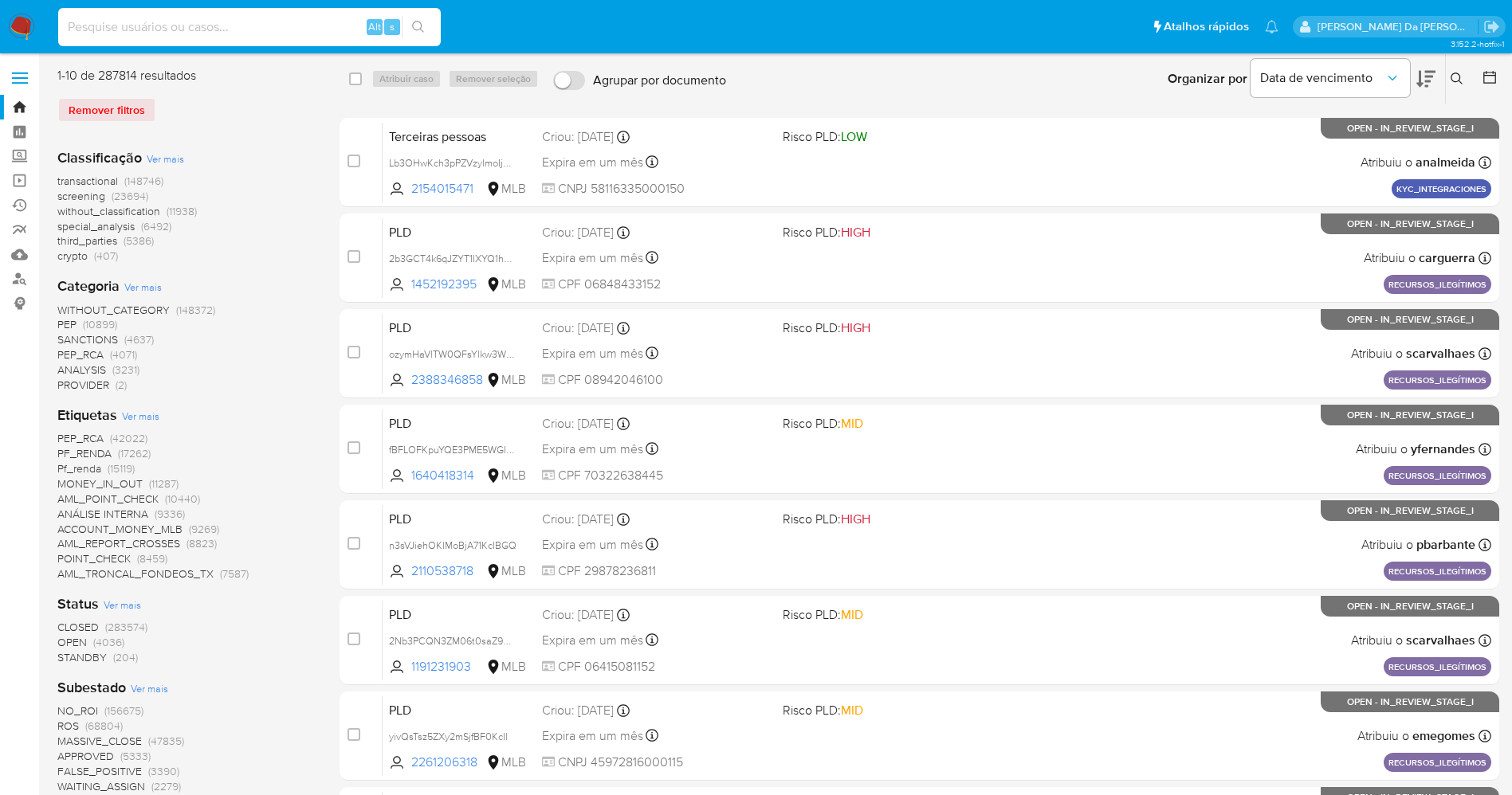
click at [208, 27] on input at bounding box center [249, 27] width 383 height 21
click at [1481, 75] on icon at bounding box center [1489, 77] width 16 height 16
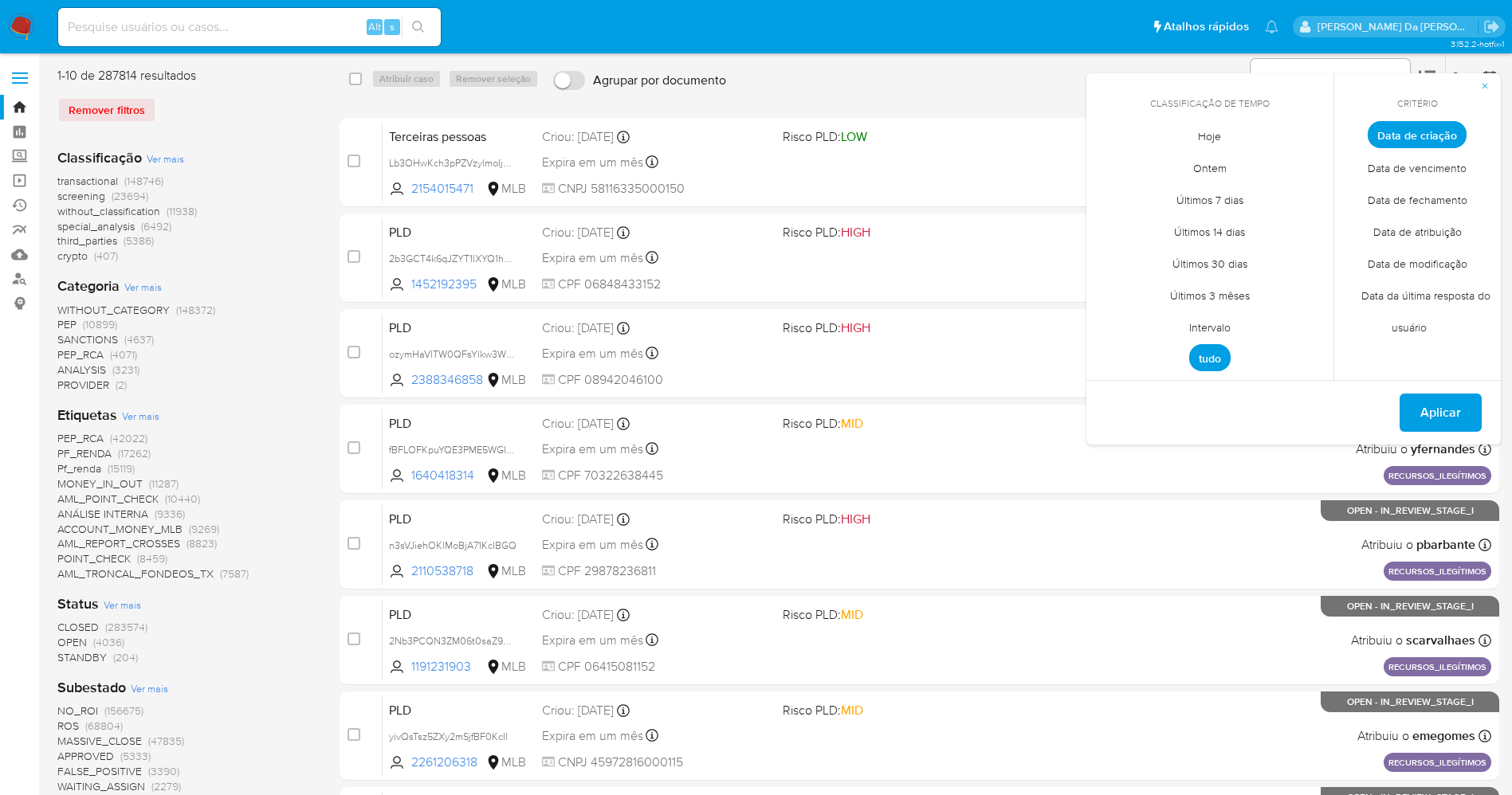
drag, startPoint x: 1481, startPoint y: 75, endPoint x: 1458, endPoint y: 75, distance: 23.0
click at [1458, 75] on div "Critério Data de criação Data de vencimento Data de fechamento Data de atribuiç…" at bounding box center [1416, 227] width 168 height 308
click at [1485, 85] on icon "button" at bounding box center [1484, 86] width 5 height 5
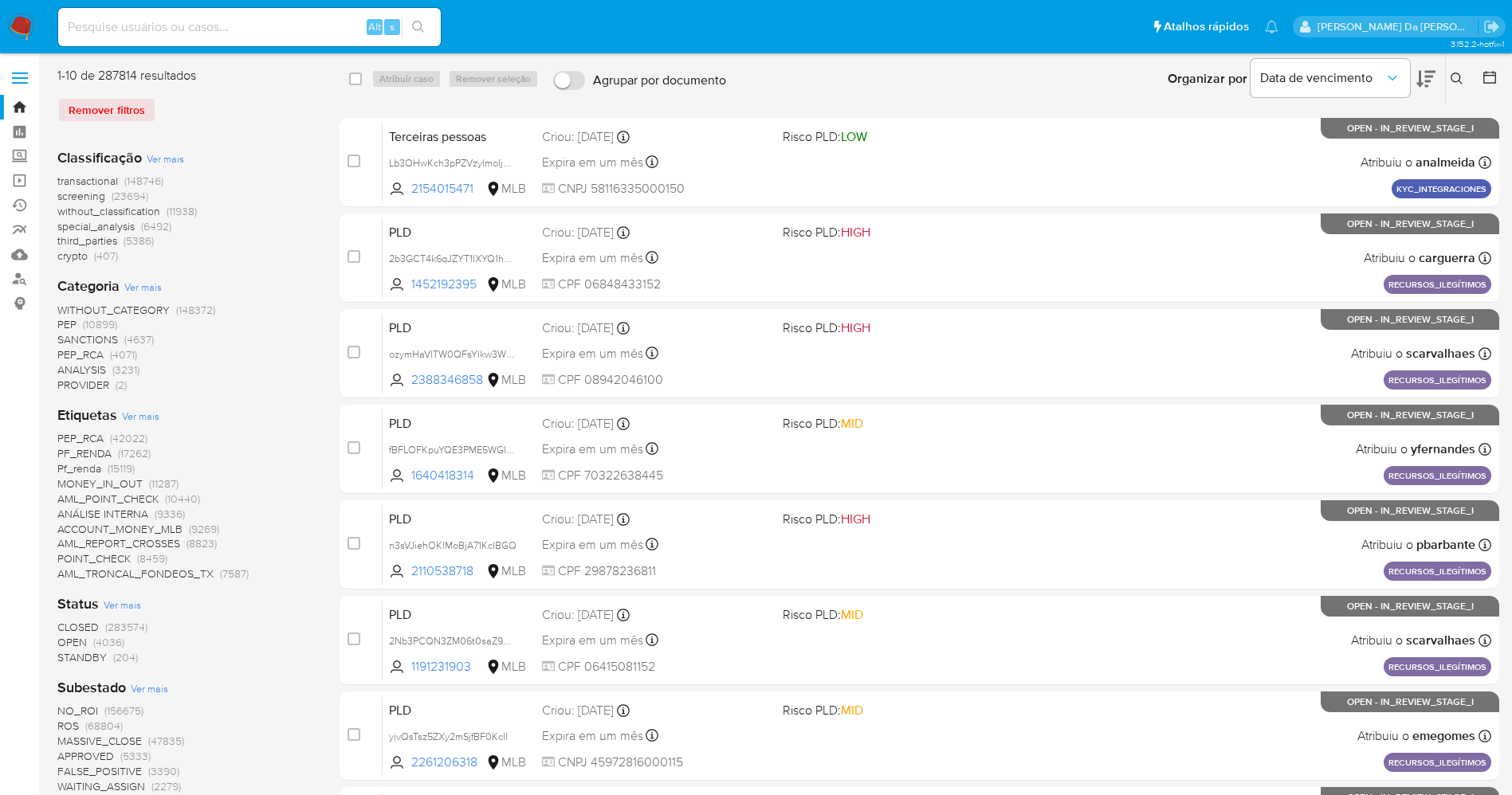
drag, startPoint x: 1460, startPoint y: 81, endPoint x: 1452, endPoint y: 88, distance: 10.6
click at [1459, 80] on icon at bounding box center [1457, 79] width 13 height 13
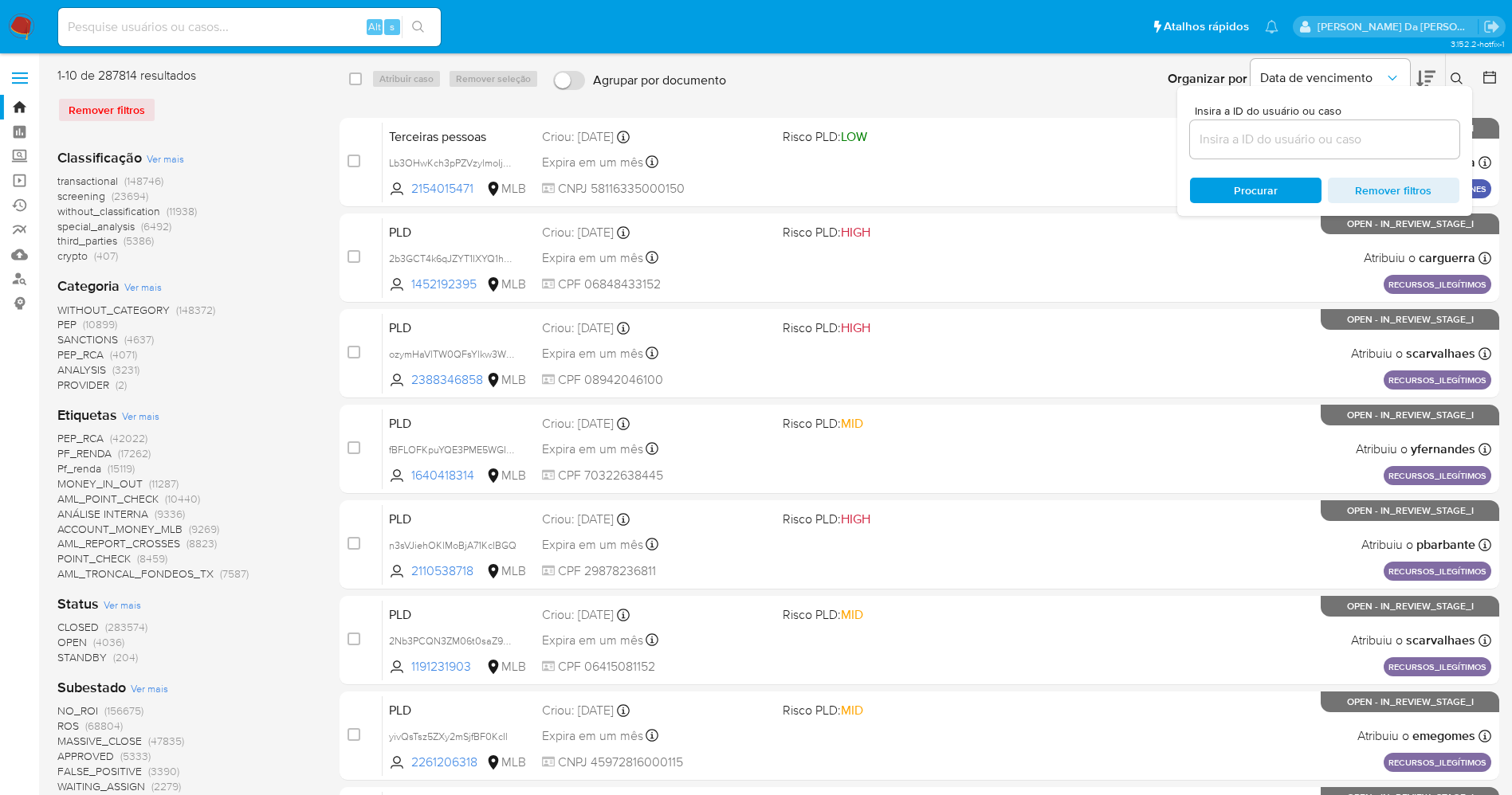
click at [1300, 157] on div at bounding box center [1324, 140] width 269 height 39
click at [1303, 141] on input at bounding box center [1324, 140] width 269 height 21
paste input "j0WQZfIV5q5DESJUxFKg3D2t"
type input "j0WQZfIV5q5DESJUxFKg3D2t"
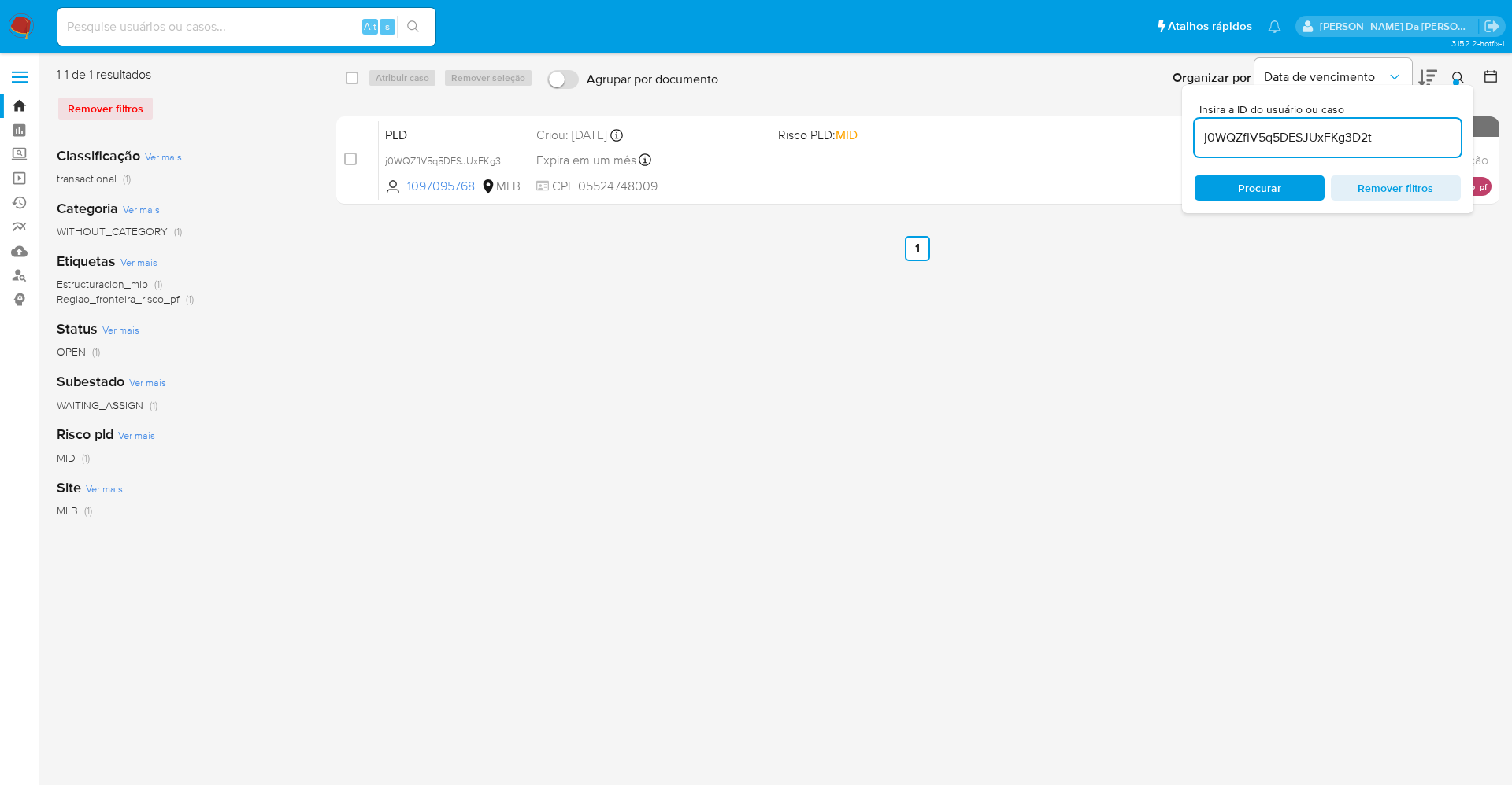
click at [1452, 81] on div at bounding box center [1455, 82] width 6 height 6
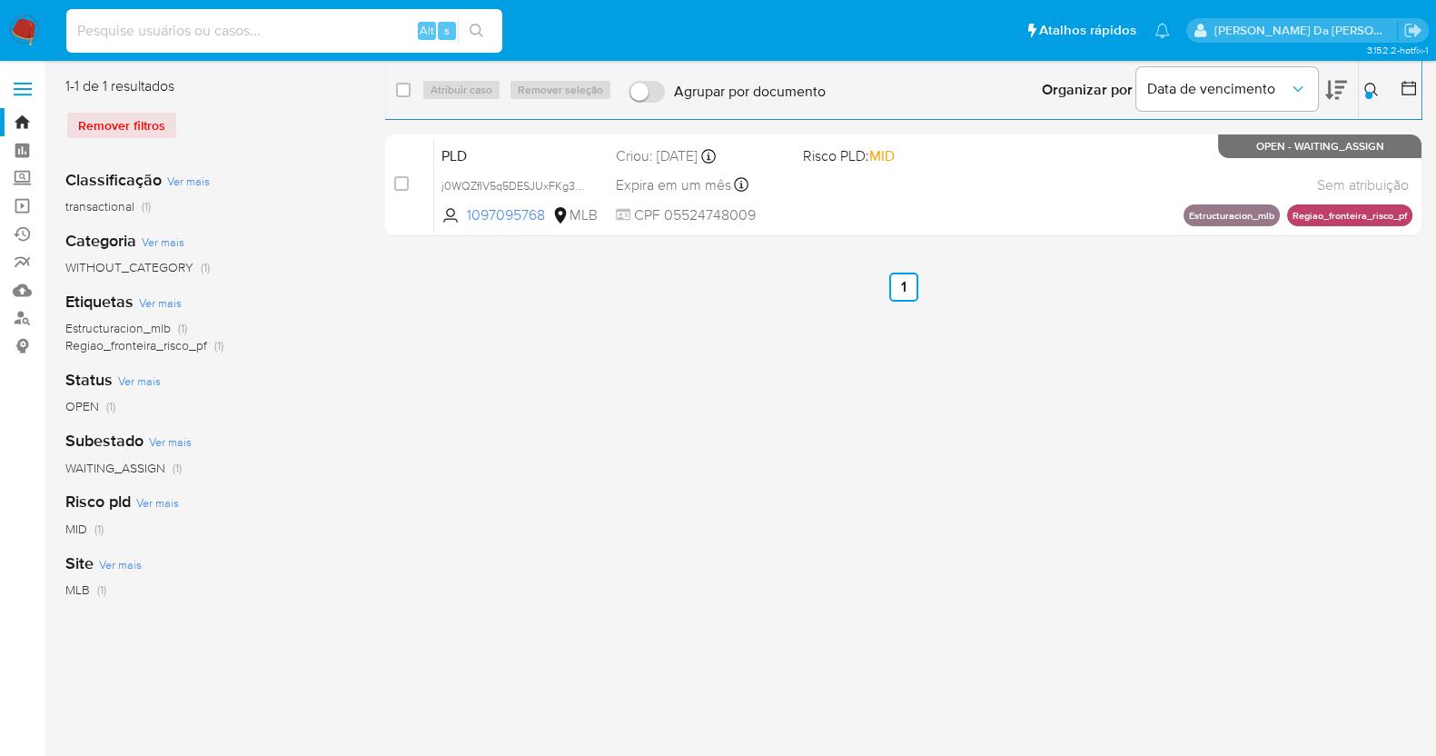
click at [237, 38] on input at bounding box center [284, 31] width 436 height 24
paste input "s73wGwLjMjL0zFfevACLZ6vS"
type input "s73wGwLjMjL0zFfevACLZ6vS"
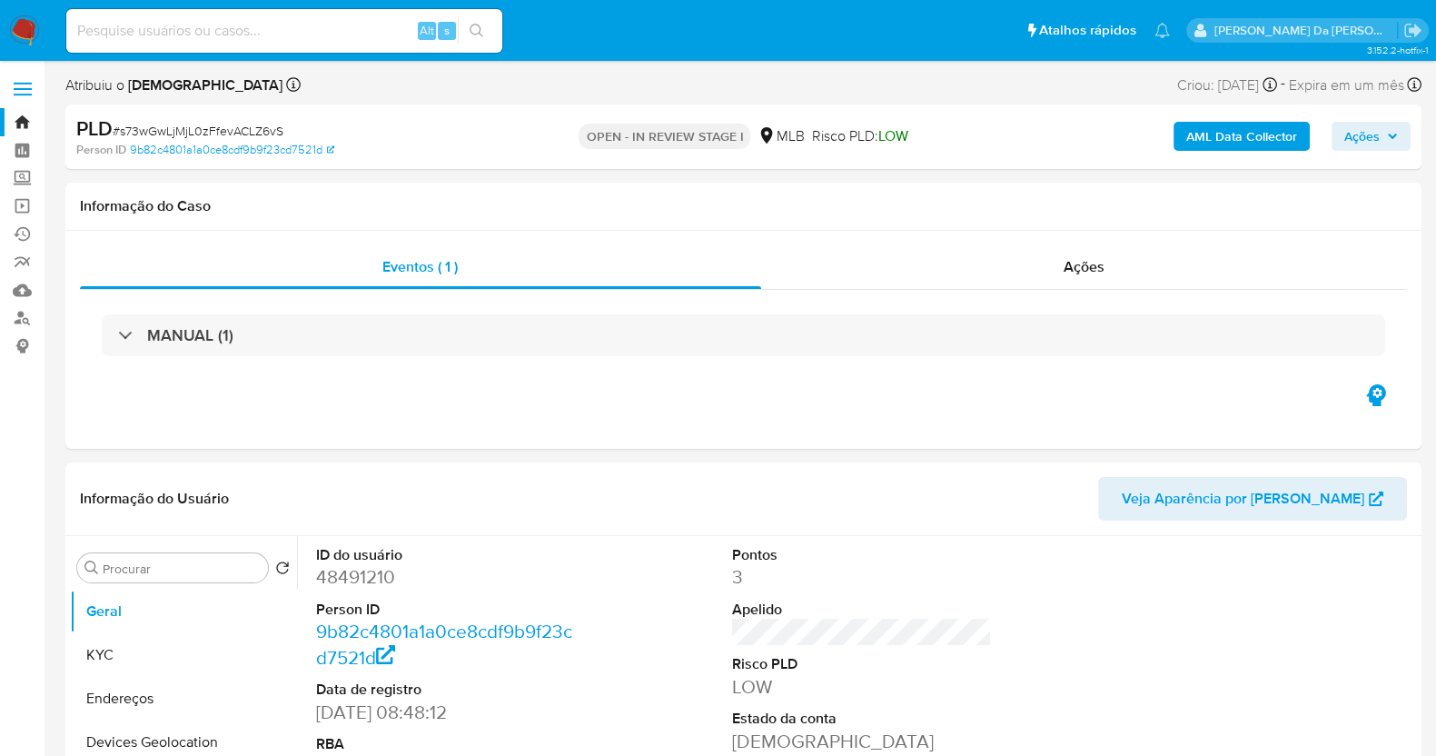
click at [24, 117] on link "Bandeja" at bounding box center [108, 122] width 216 height 28
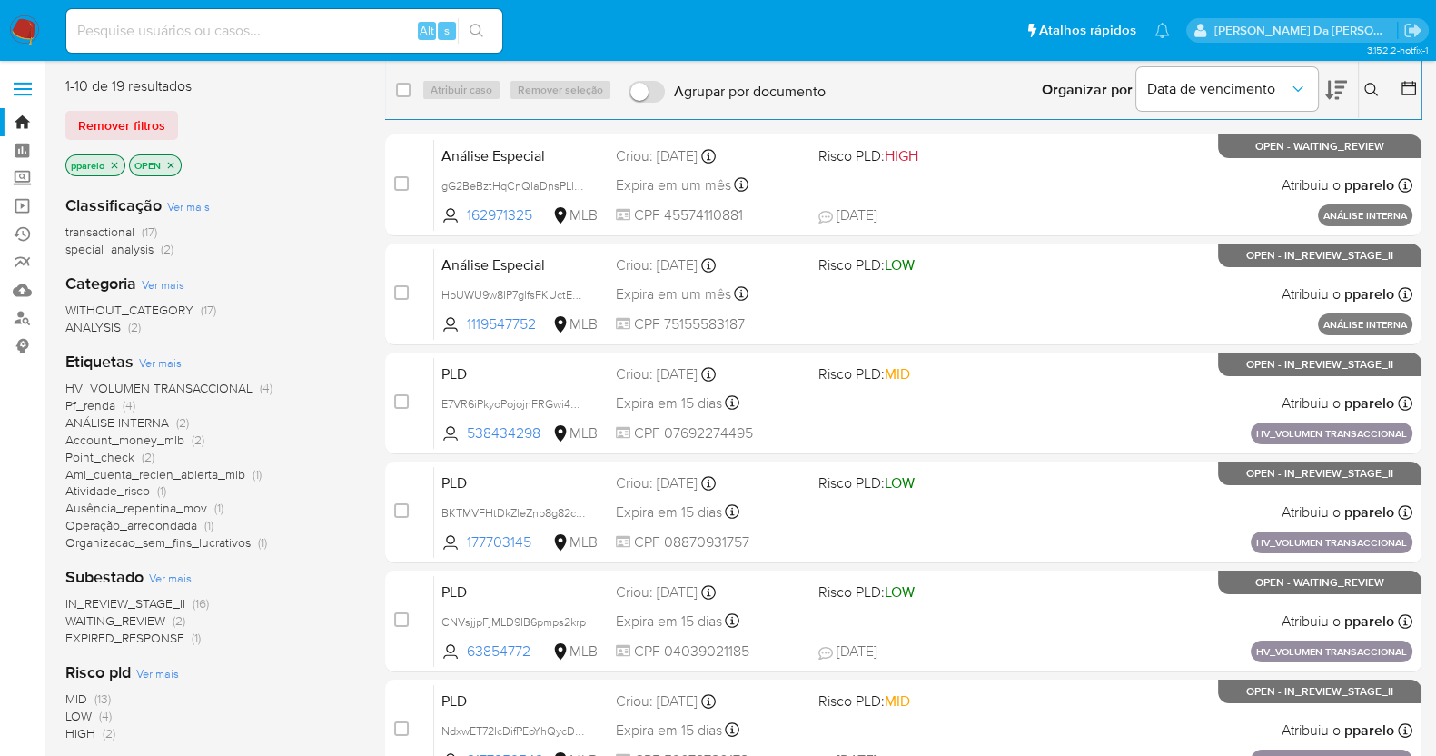
click at [1372, 89] on icon at bounding box center [1371, 90] width 15 height 15
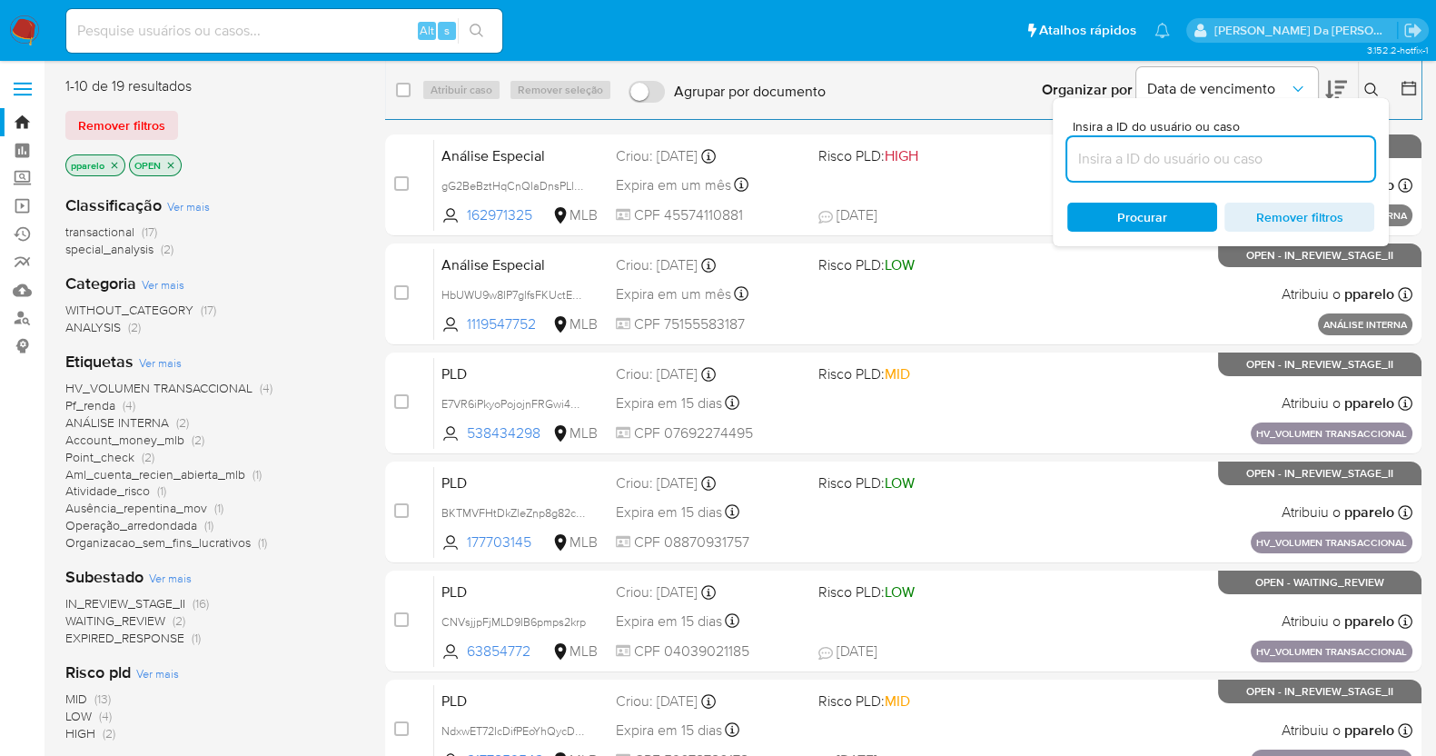
click at [1249, 165] on input at bounding box center [1220, 159] width 307 height 24
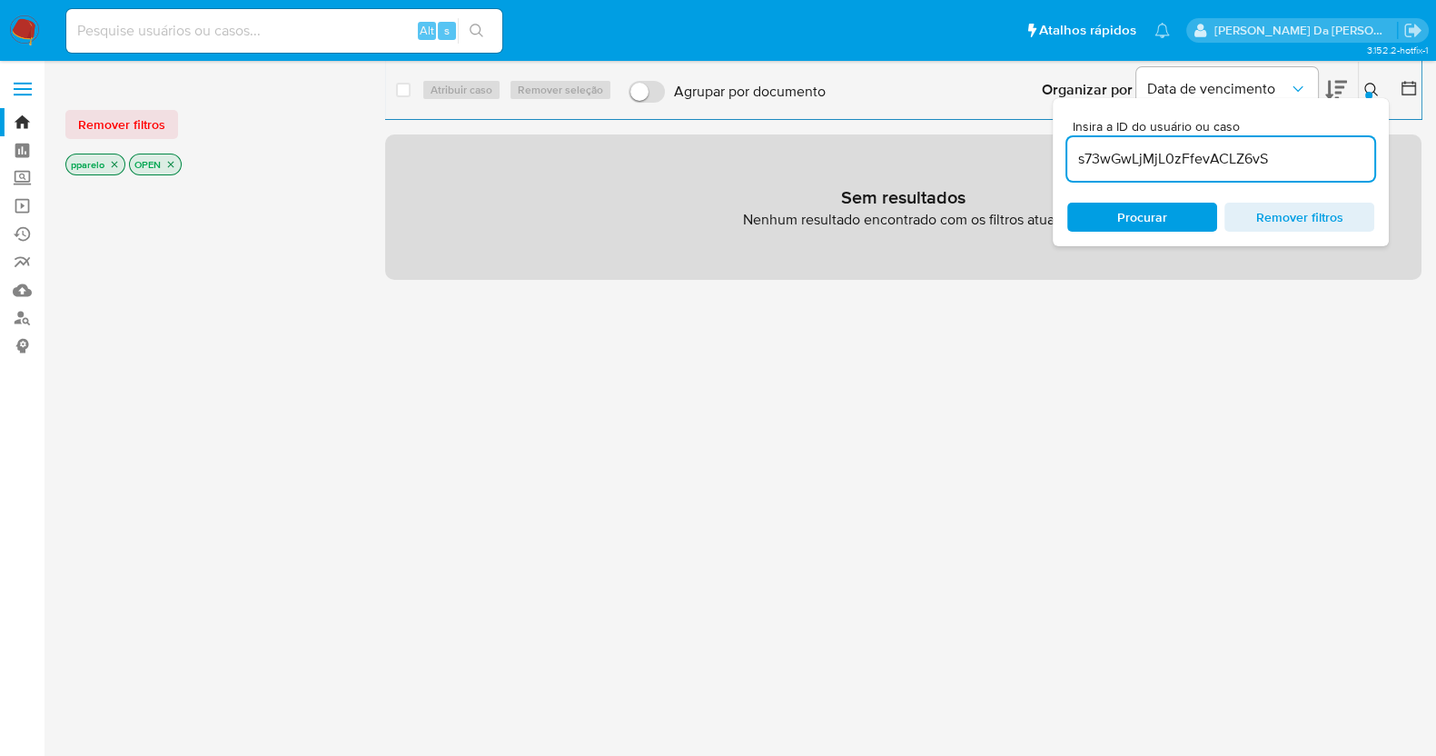
click at [1369, 84] on icon at bounding box center [1371, 90] width 15 height 15
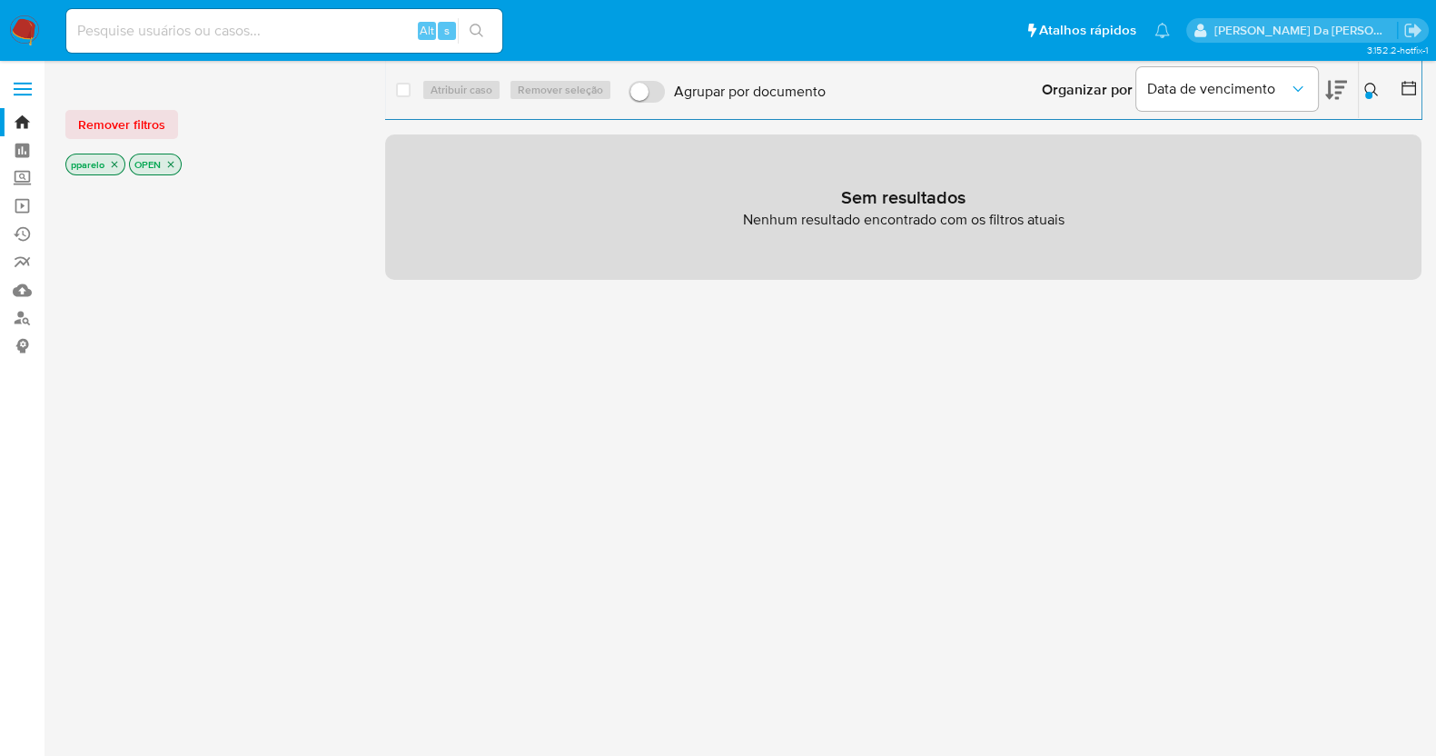
click at [111, 163] on icon "close-filter" at bounding box center [114, 164] width 11 height 11
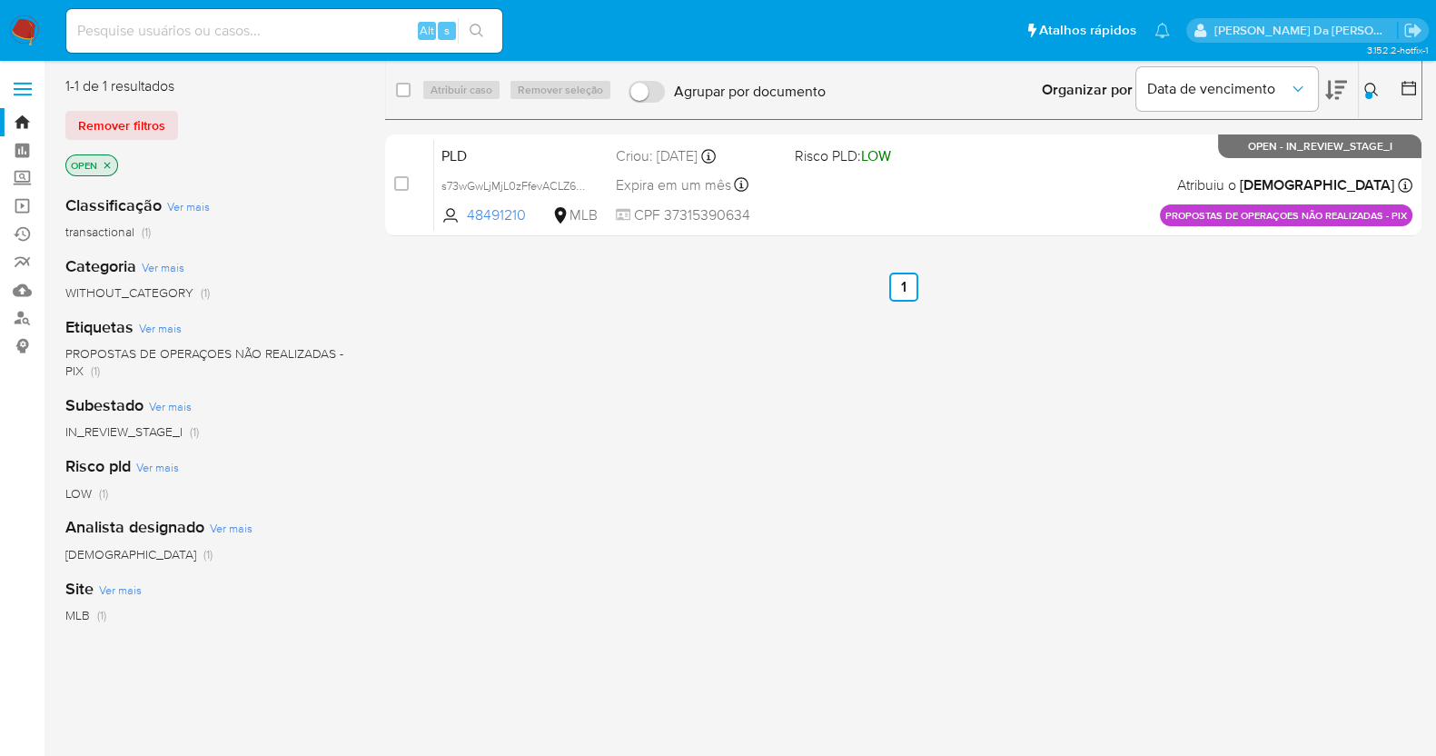
click at [1371, 84] on icon at bounding box center [1371, 90] width 15 height 15
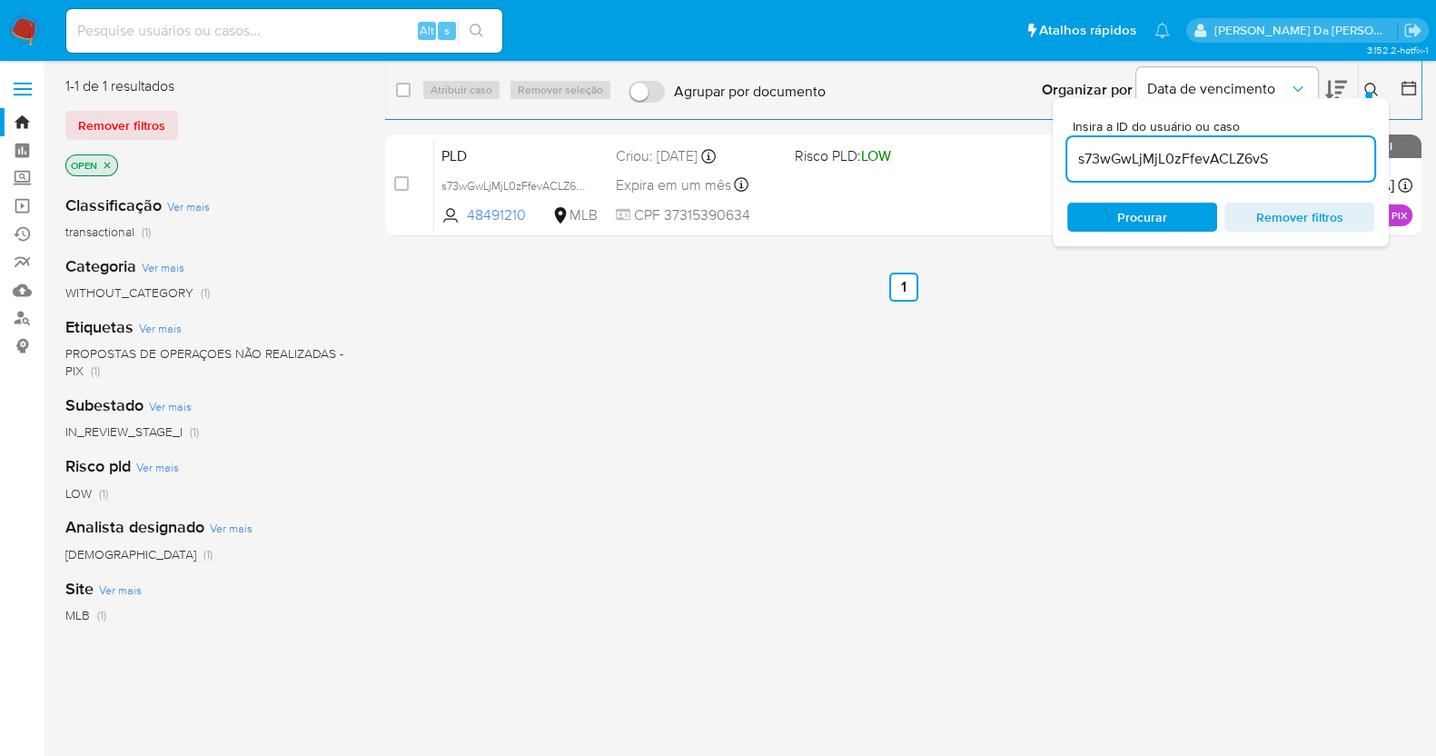
click at [1249, 151] on input "s73wGwLjMjL0zFfevACLZ6vS" at bounding box center [1220, 159] width 307 height 24
type input "A6wQsMussUqHhL2RuTrDS9wG"
click at [1362, 88] on button at bounding box center [1374, 90] width 30 height 22
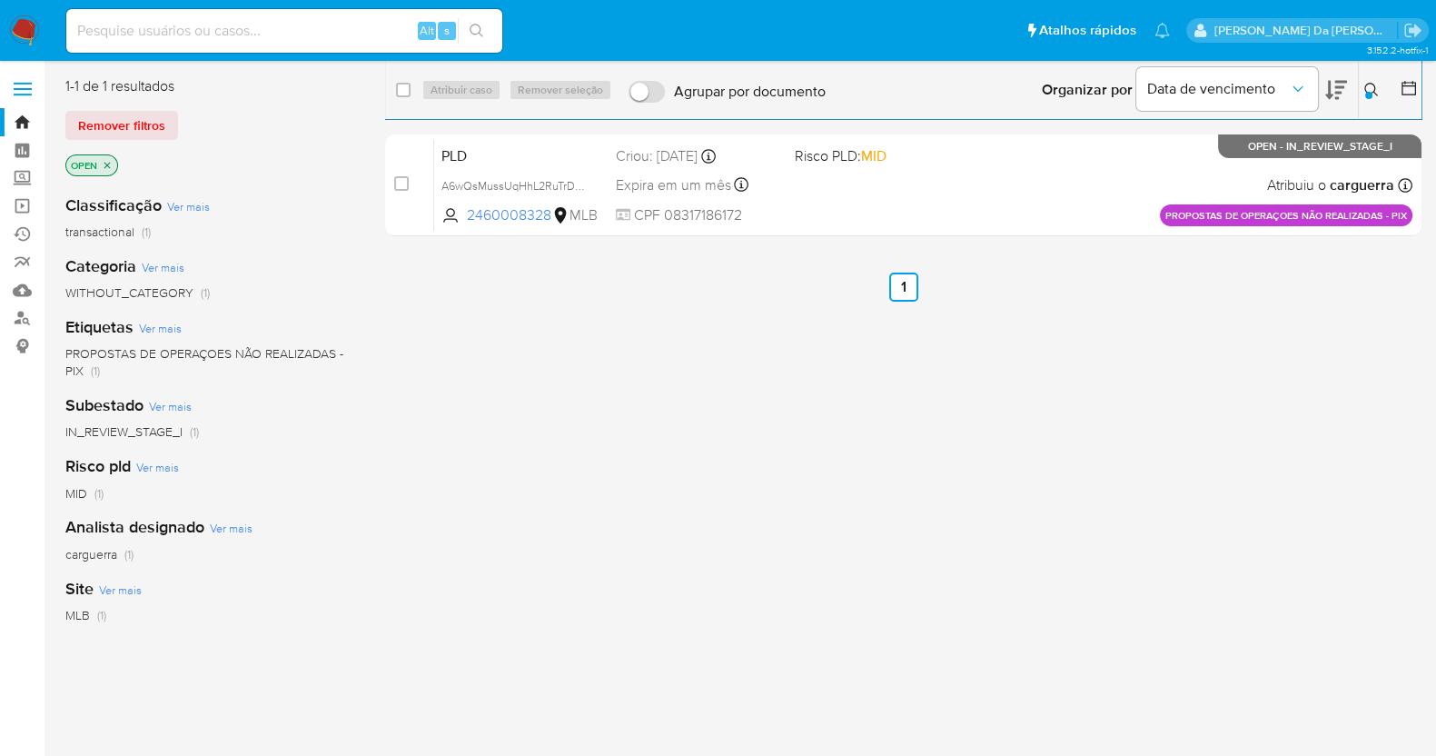
click at [1362, 88] on button at bounding box center [1374, 90] width 30 height 22
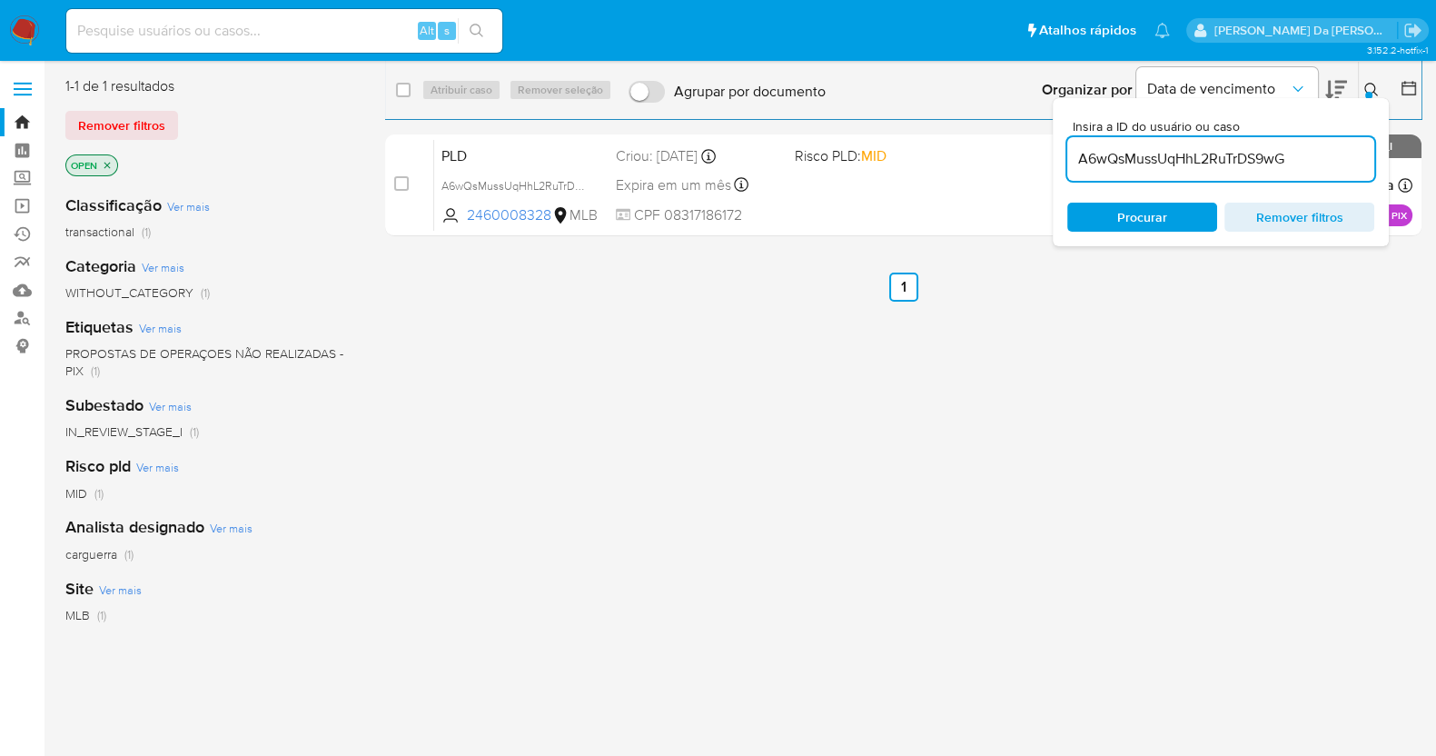
click at [1369, 92] on div at bounding box center [1368, 95] width 7 height 7
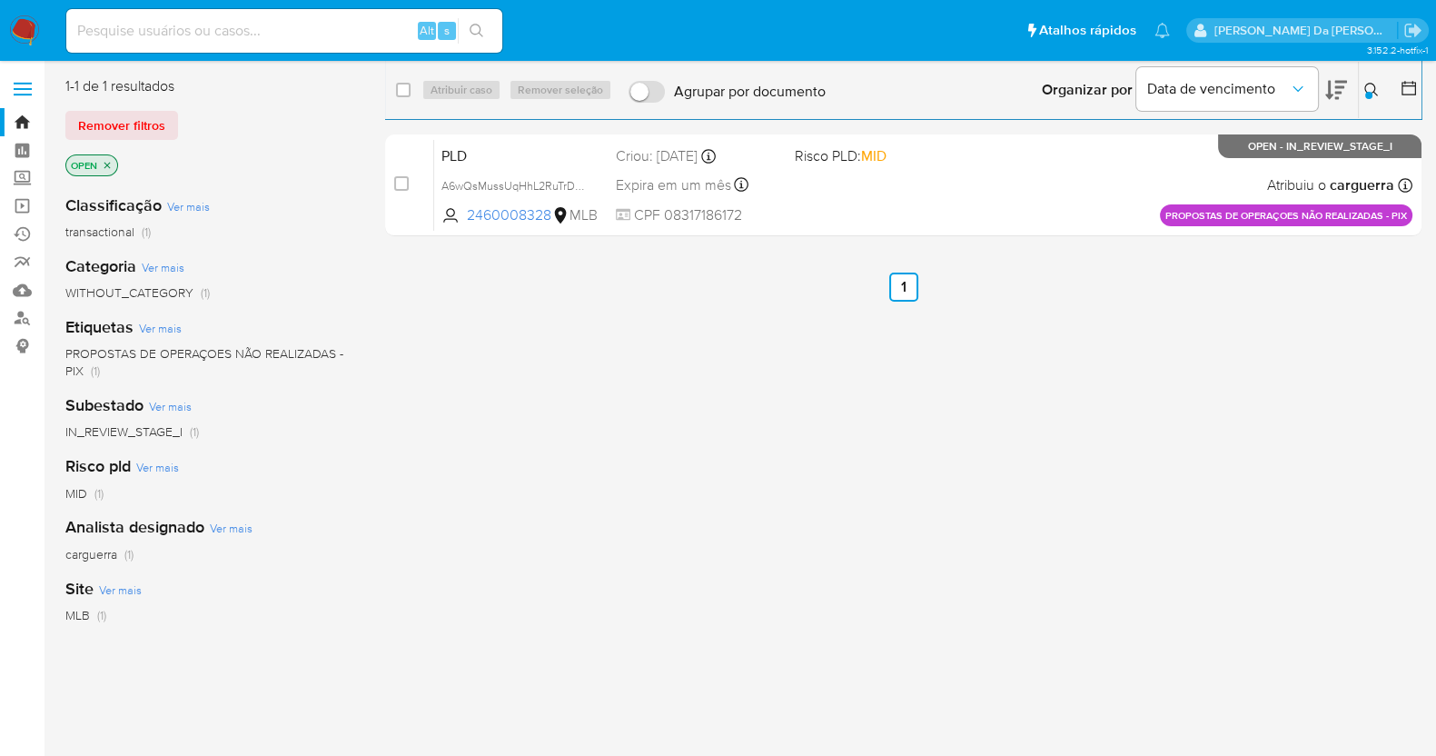
click at [1368, 83] on icon at bounding box center [1371, 90] width 15 height 15
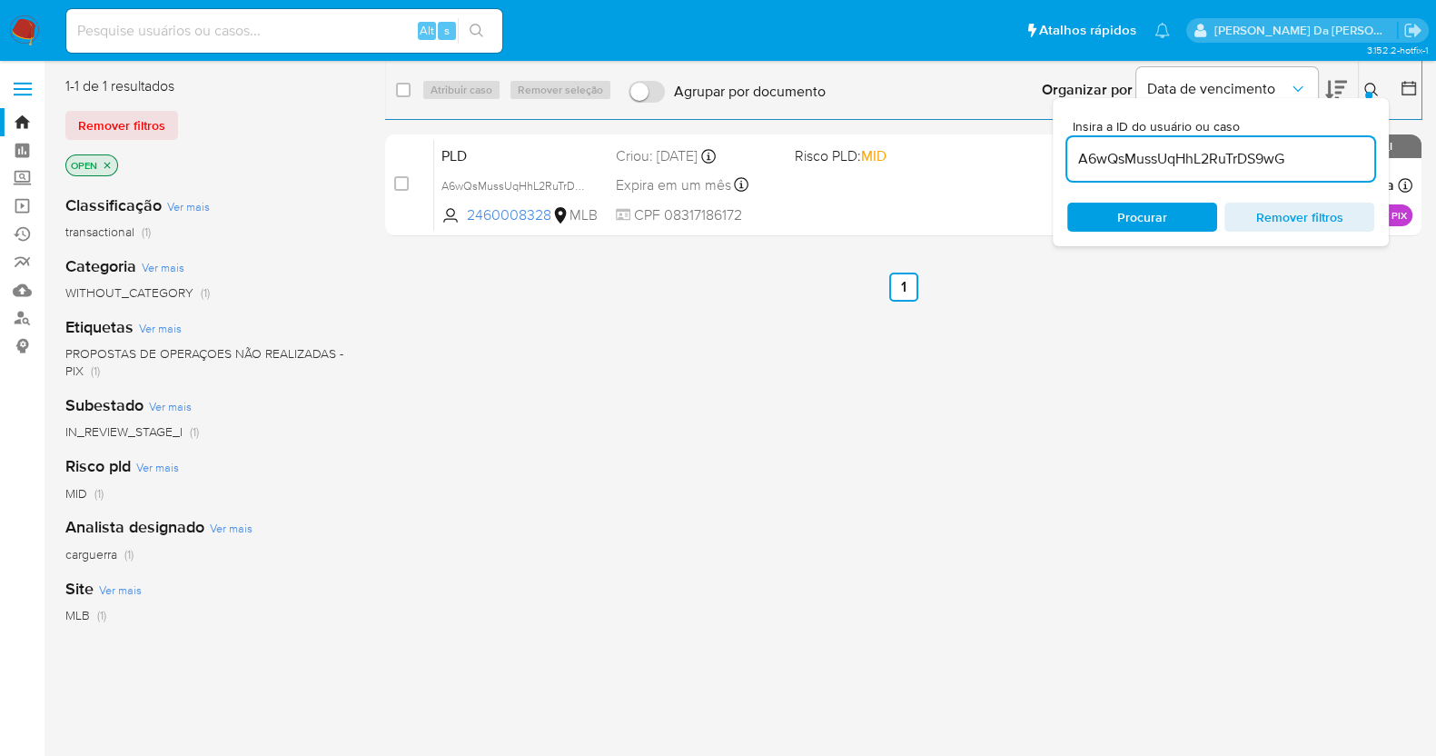
click at [1248, 163] on input "A6wQsMussUqHhL2RuTrDS9wG" at bounding box center [1220, 159] width 307 height 24
click at [1370, 89] on icon at bounding box center [1371, 90] width 15 height 15
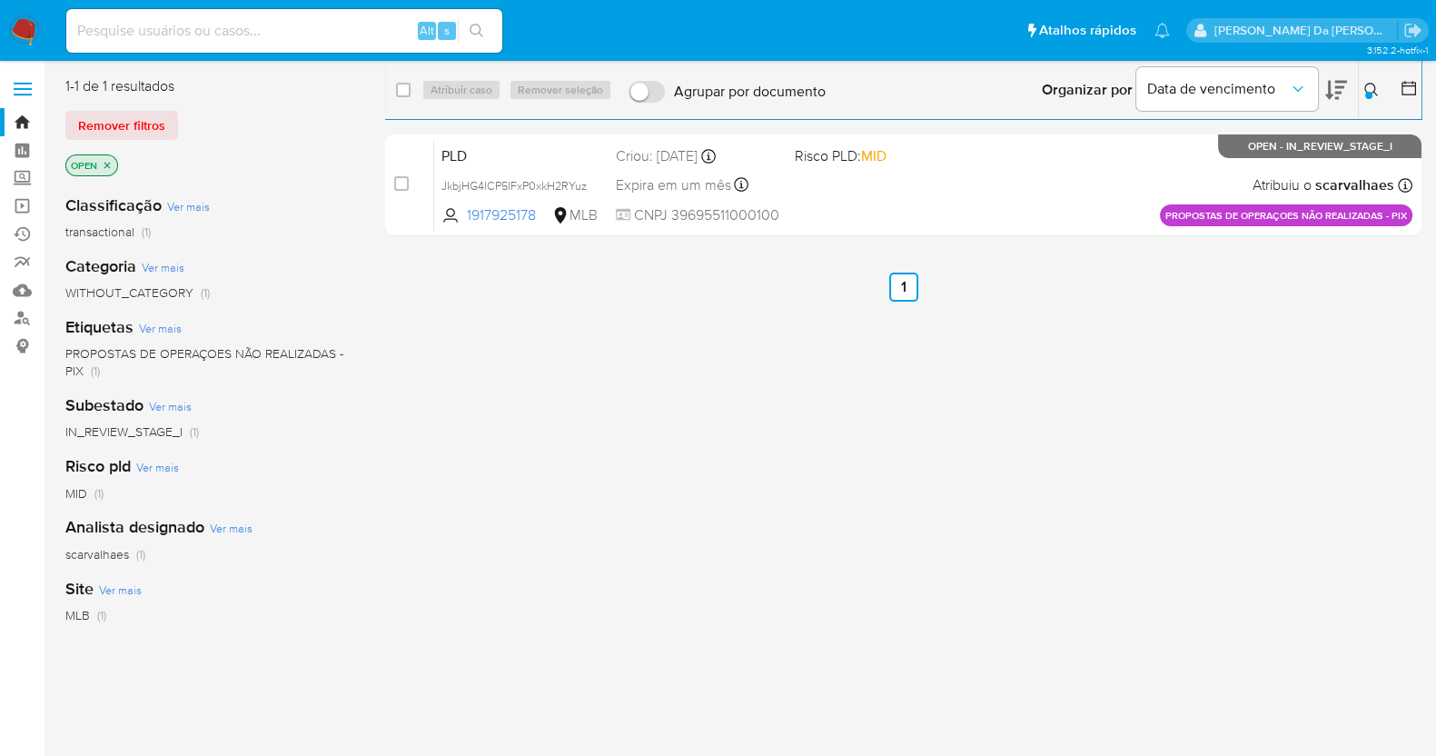
click at [1370, 89] on icon at bounding box center [1371, 90] width 15 height 15
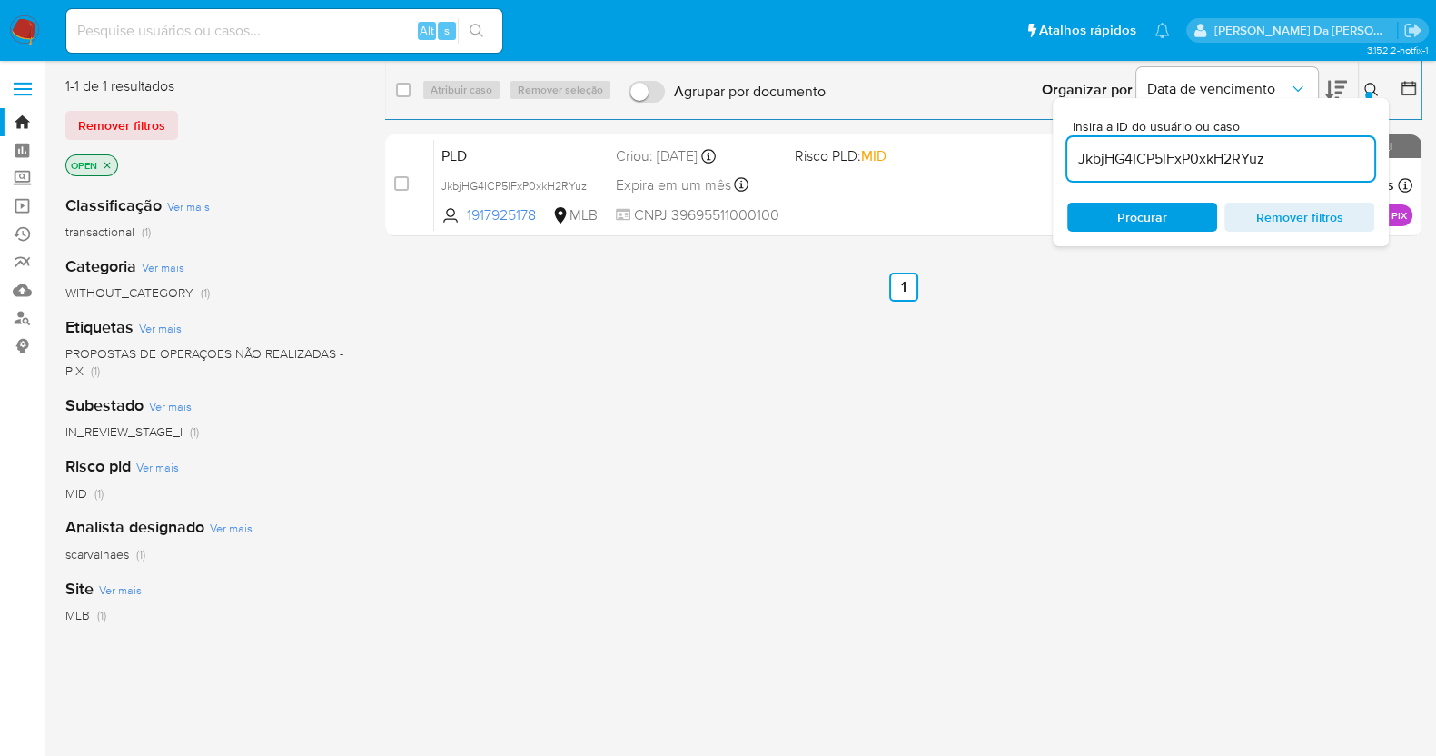
click at [1367, 86] on icon at bounding box center [1371, 90] width 15 height 15
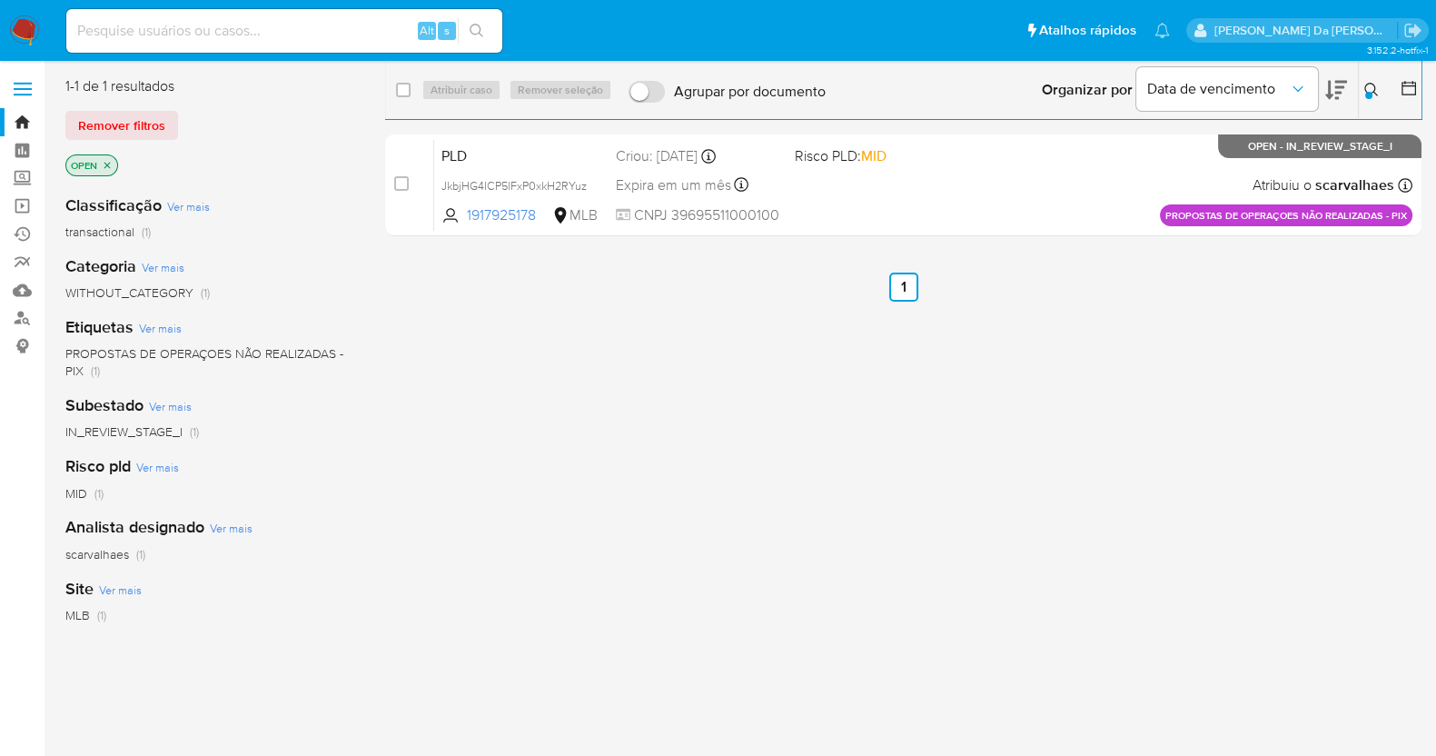
click at [1371, 84] on icon at bounding box center [1371, 90] width 15 height 15
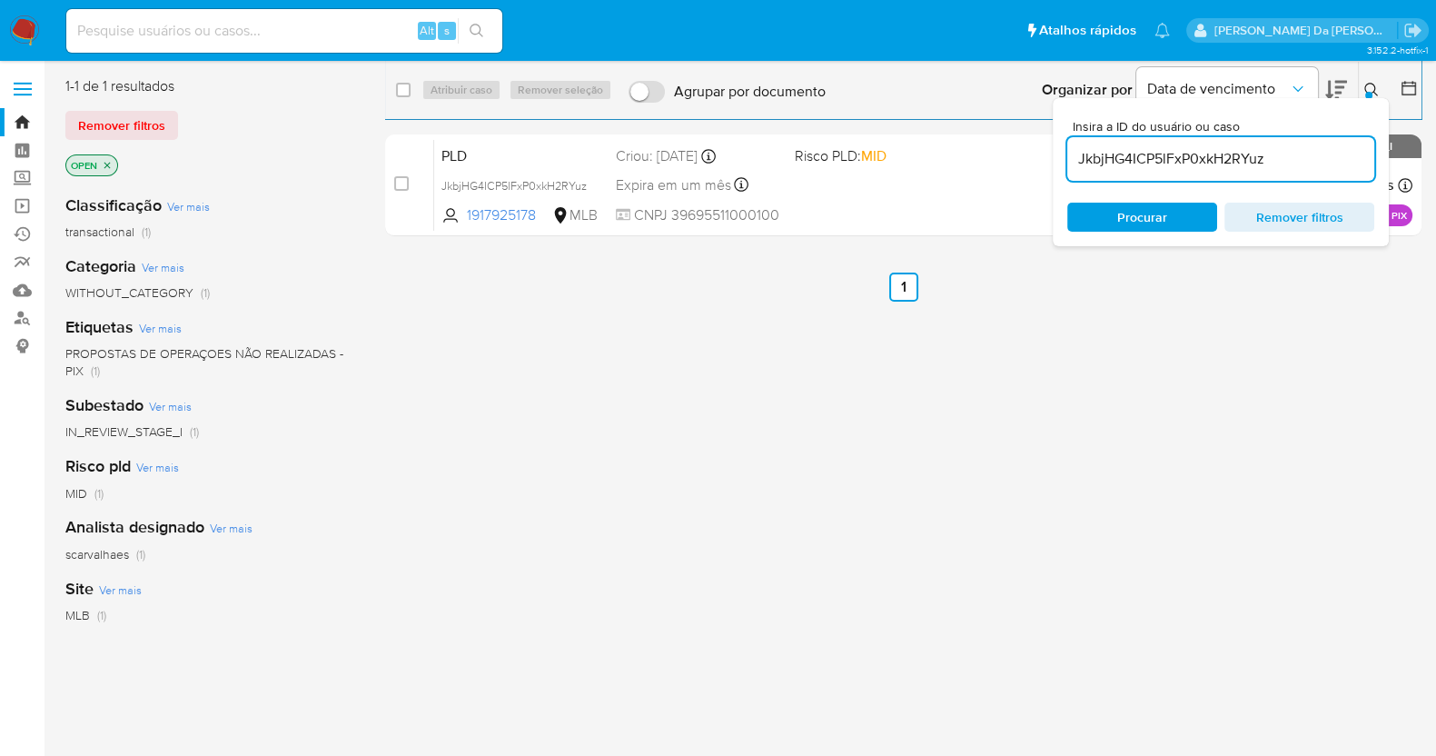
click at [1235, 150] on input "JkbjHG4ICP5lFxP0xkH2RYuz" at bounding box center [1220, 159] width 307 height 24
click at [1235, 152] on input "JkbjHG4ICP5lFxP0xkH2RYuz" at bounding box center [1220, 159] width 307 height 24
type input "9N2e34b4N1b8ESLlqSycWarP"
click at [1376, 91] on icon at bounding box center [1371, 90] width 15 height 15
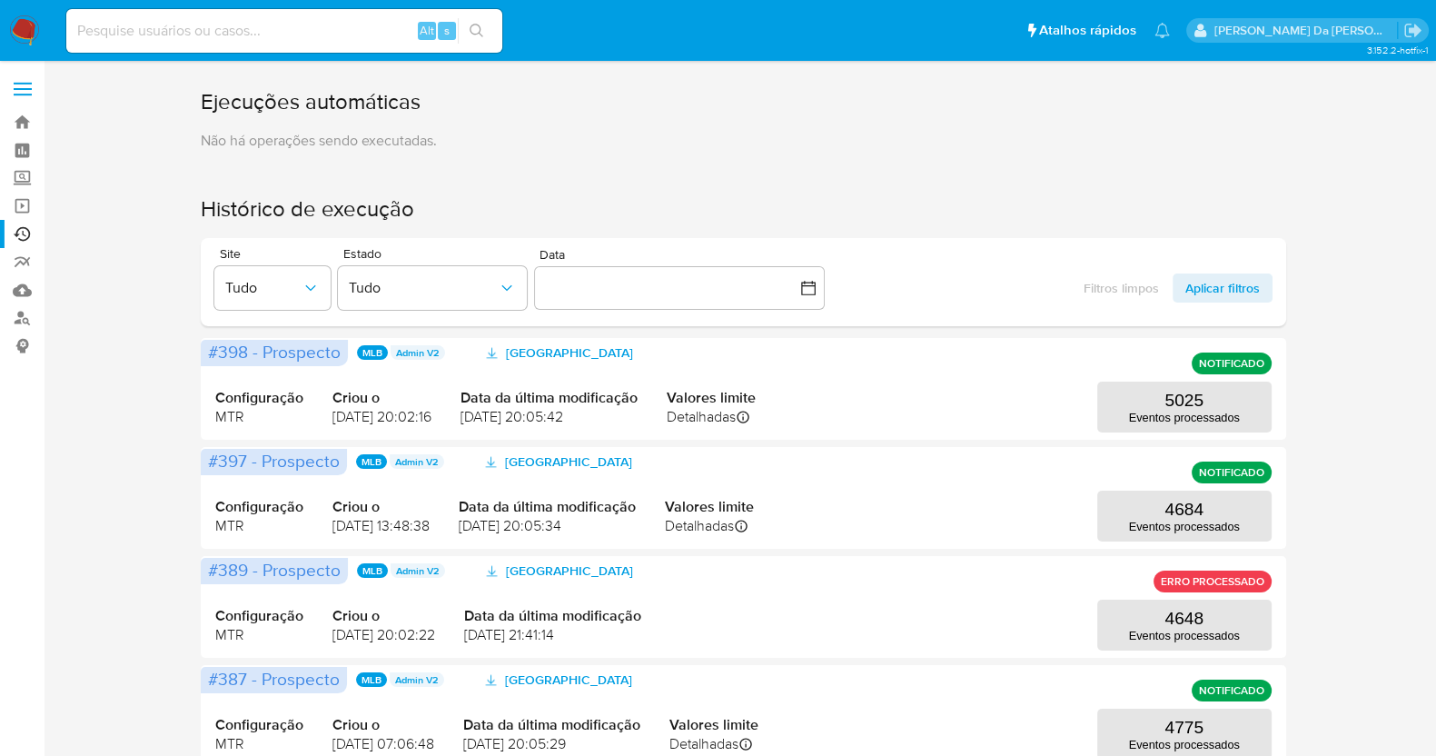
scroll to position [113, 0]
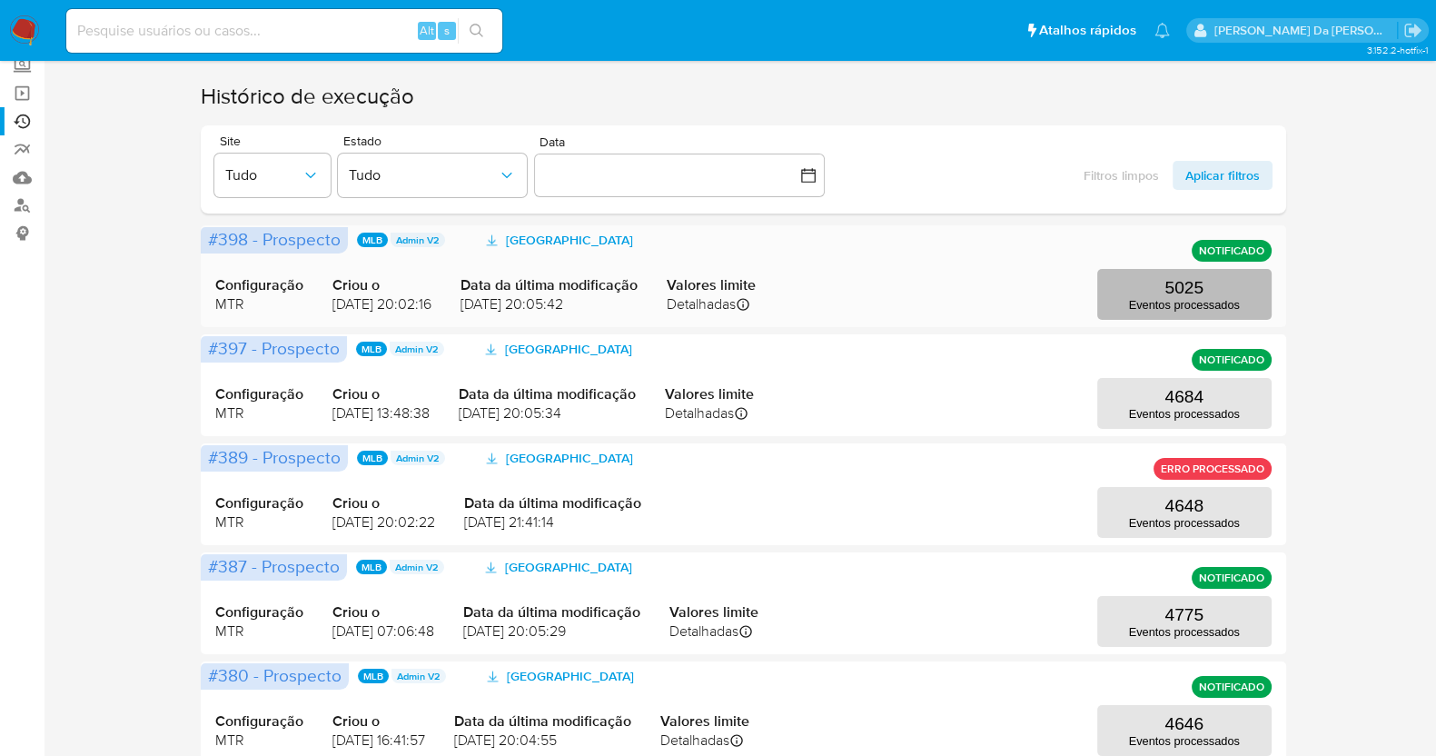
click at [1177, 299] on p "Eventos processados" at bounding box center [1184, 305] width 111 height 14
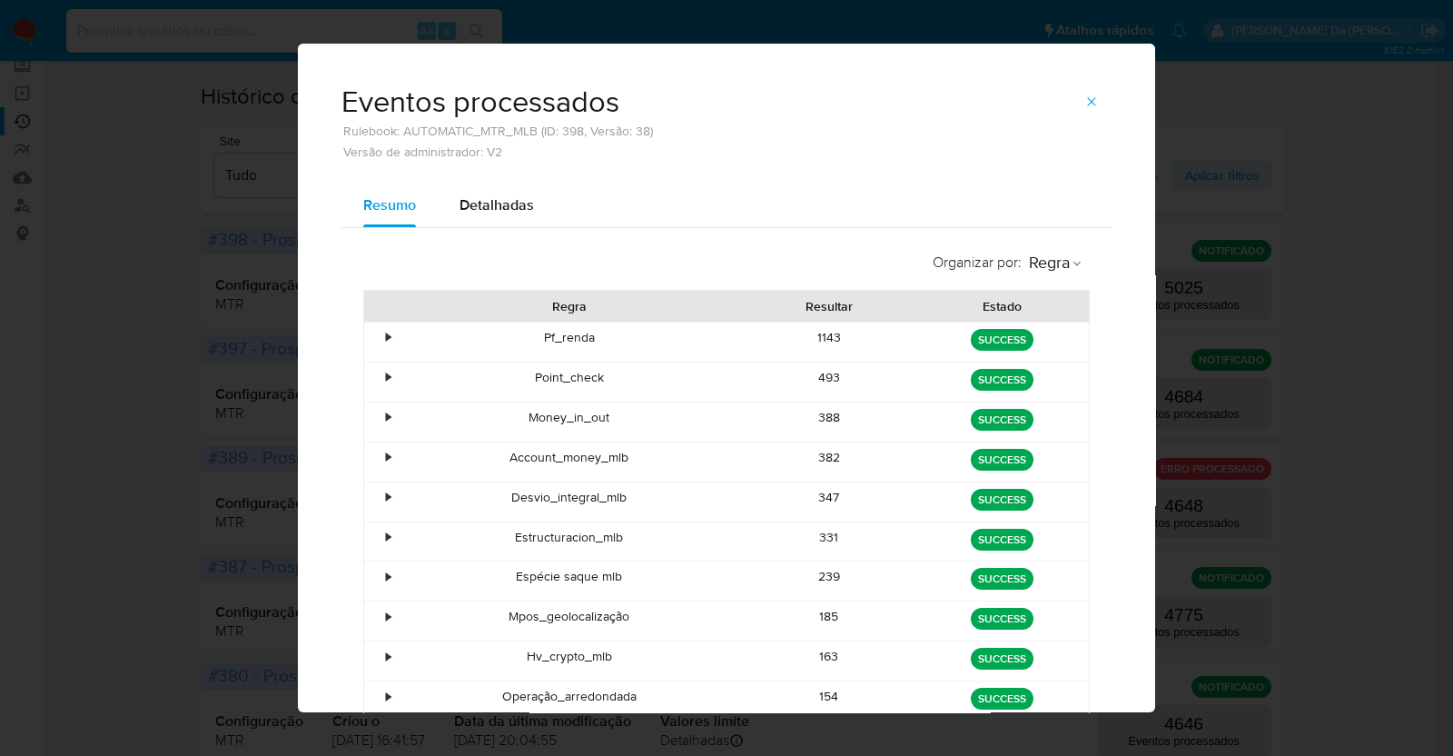
click at [1087, 102] on icon "button" at bounding box center [1091, 101] width 15 height 15
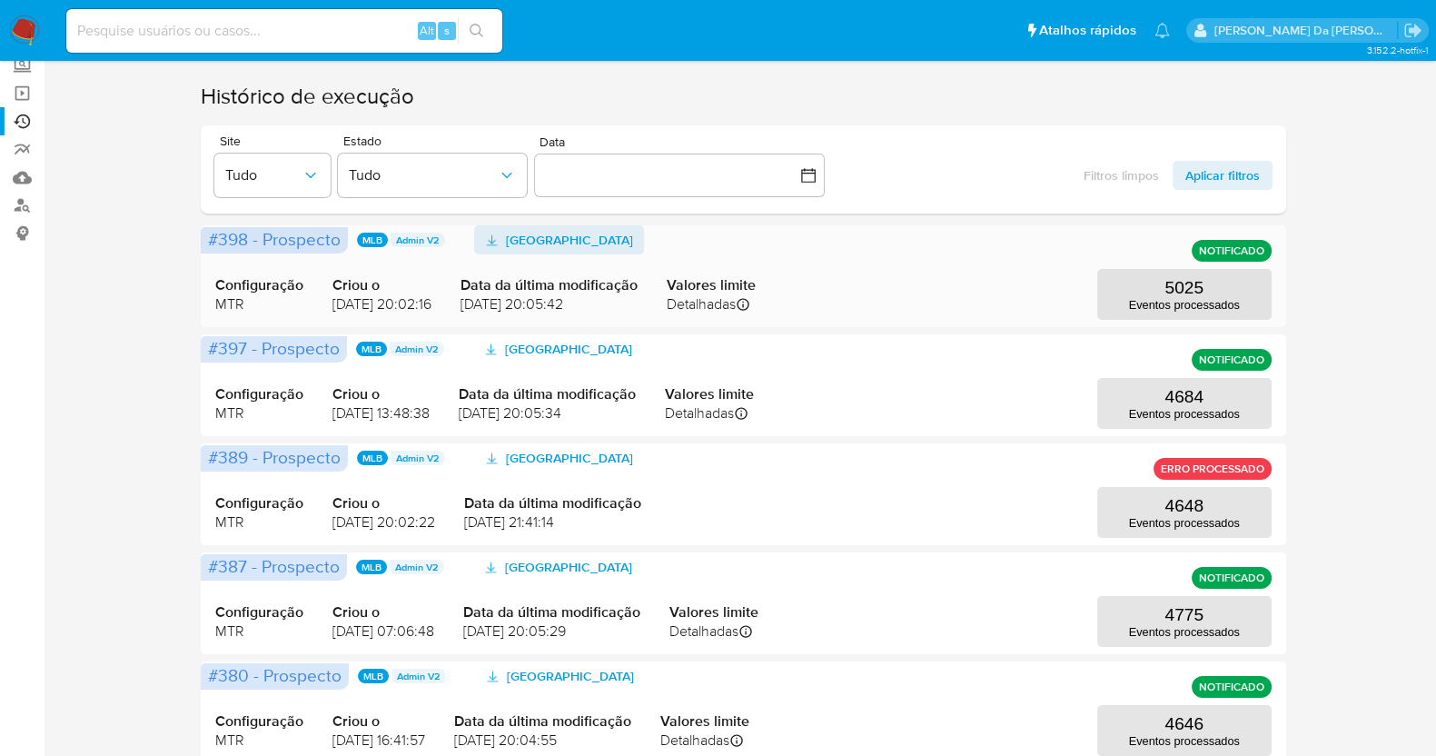
click at [561, 238] on span "Baixar Prospect" at bounding box center [569, 239] width 127 height 29
